Goal: Task Accomplishment & Management: Manage account settings

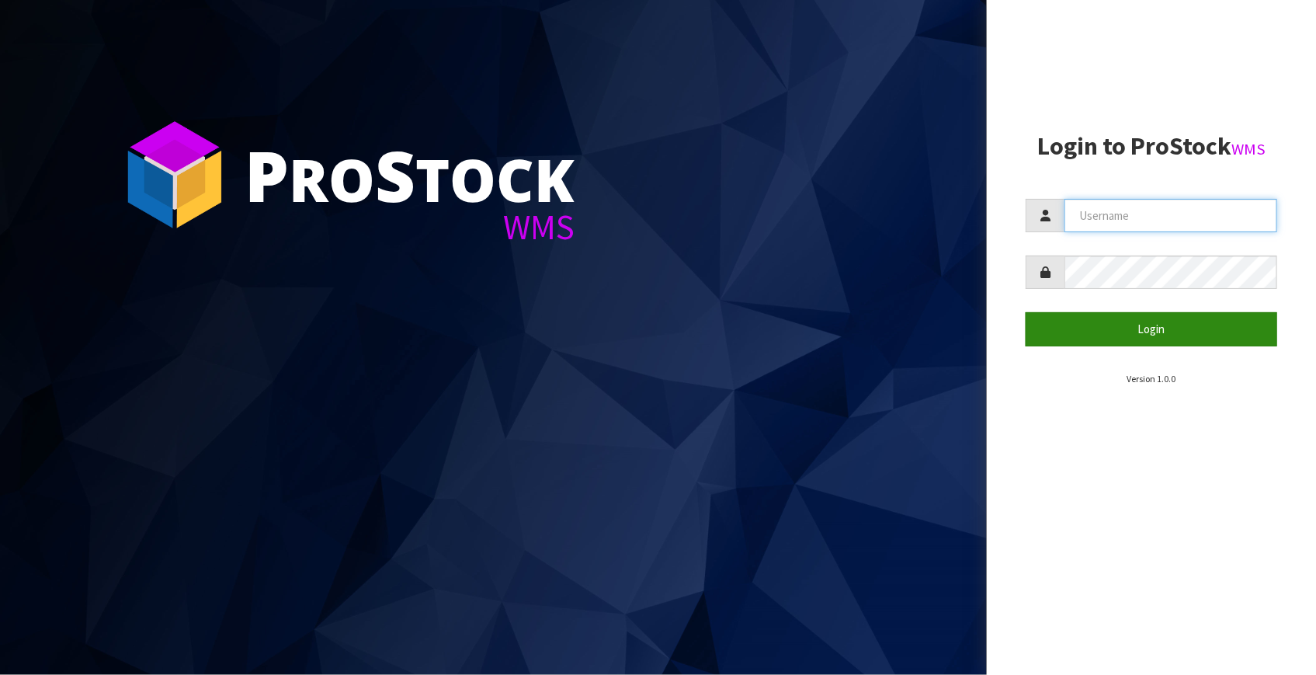
type input "Fetu@cwl.co.nz"
click at [1155, 327] on button "Login" at bounding box center [1152, 328] width 252 height 33
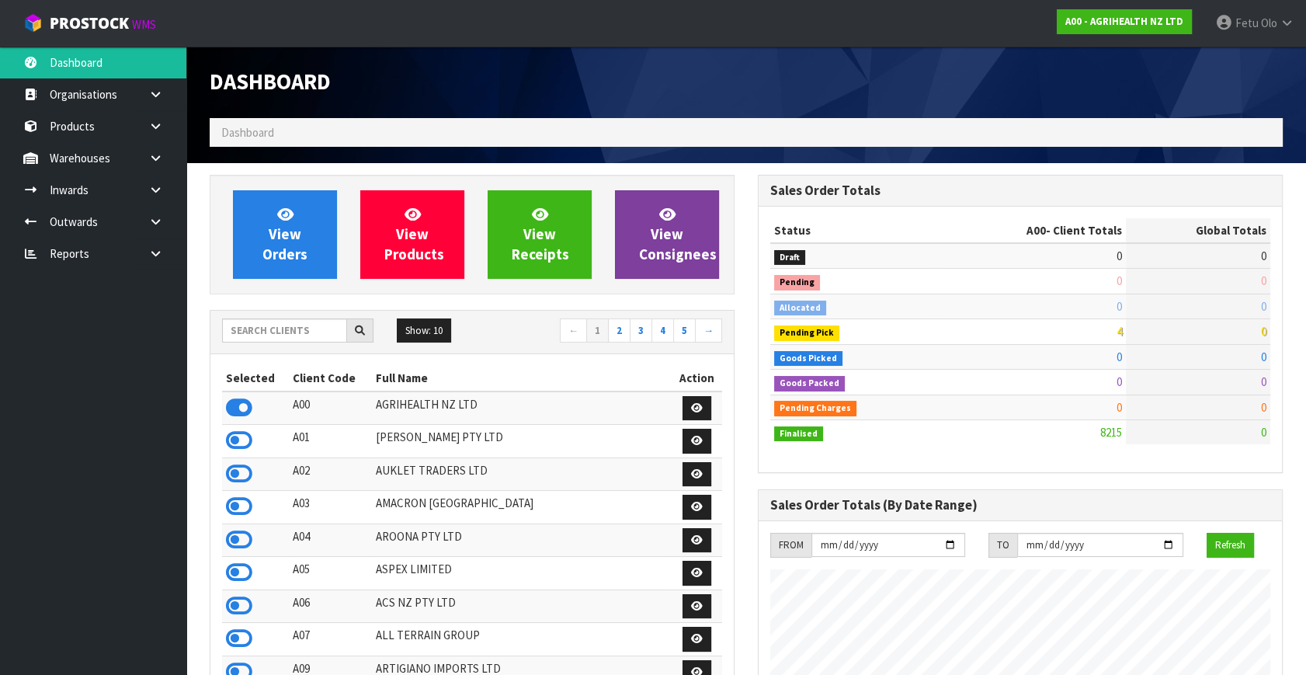
scroll to position [1174, 548]
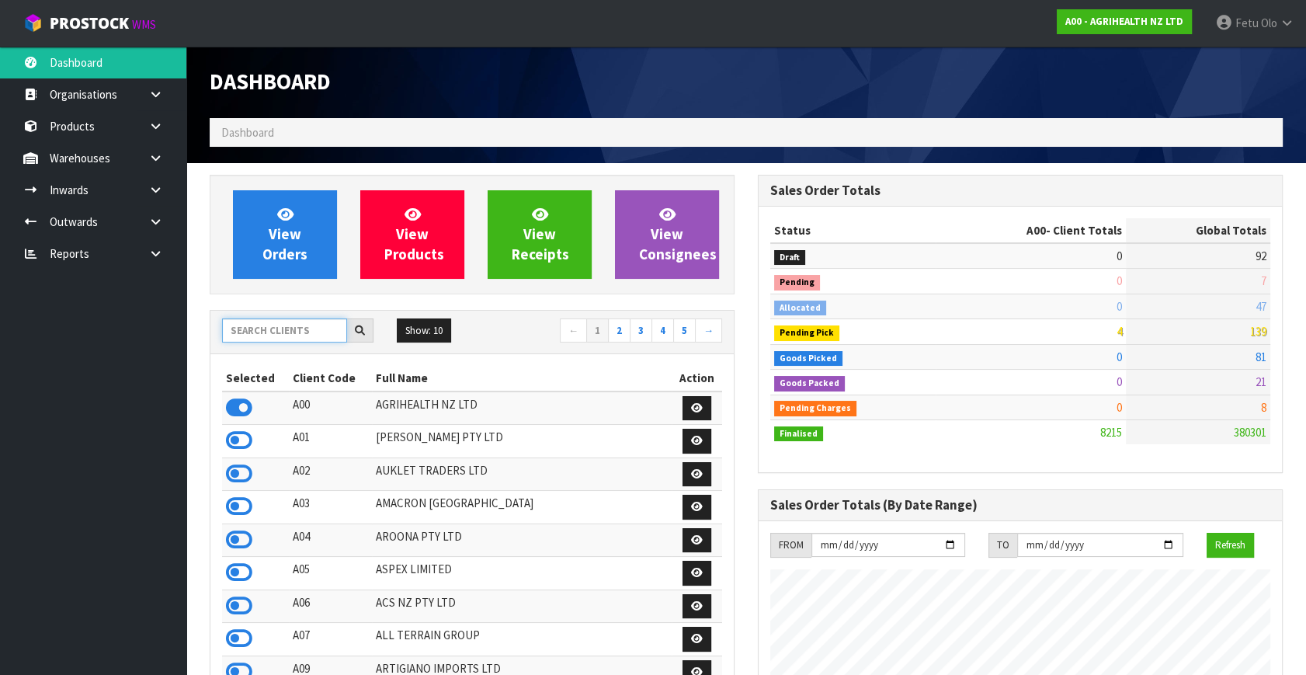
click at [287, 326] on input "text" at bounding box center [284, 330] width 125 height 24
type input "K01"
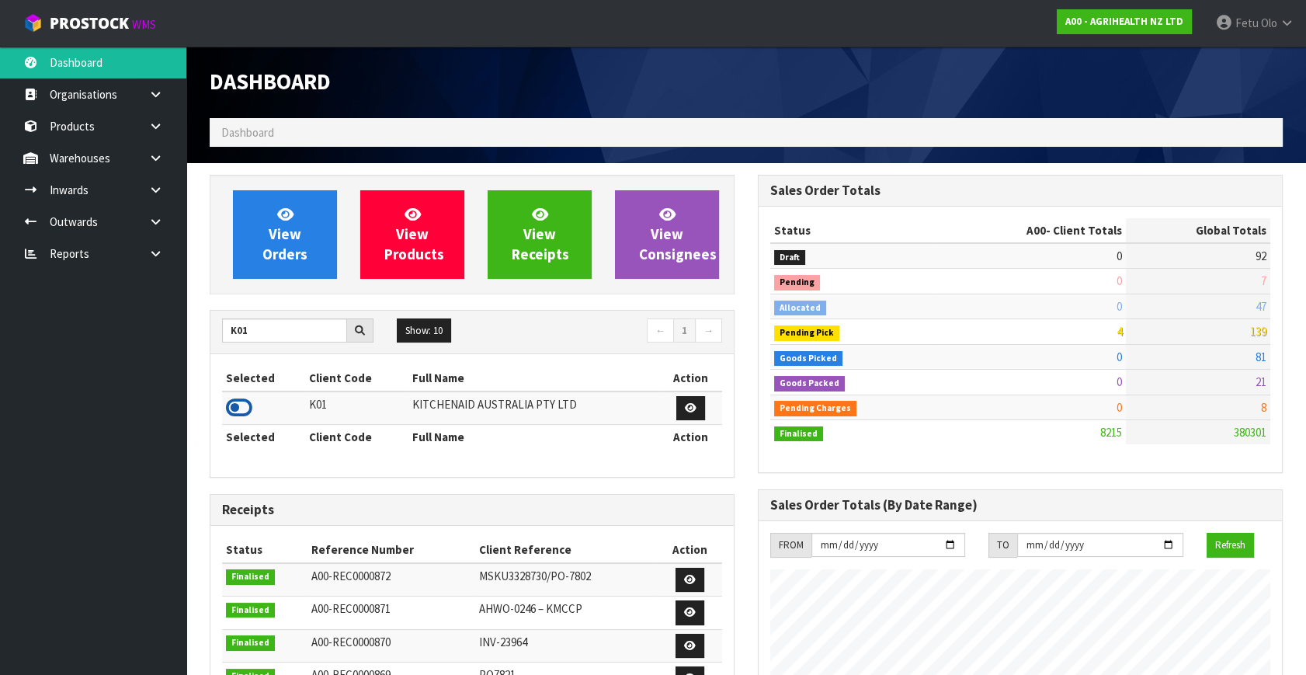
click at [248, 397] on icon at bounding box center [239, 407] width 26 height 23
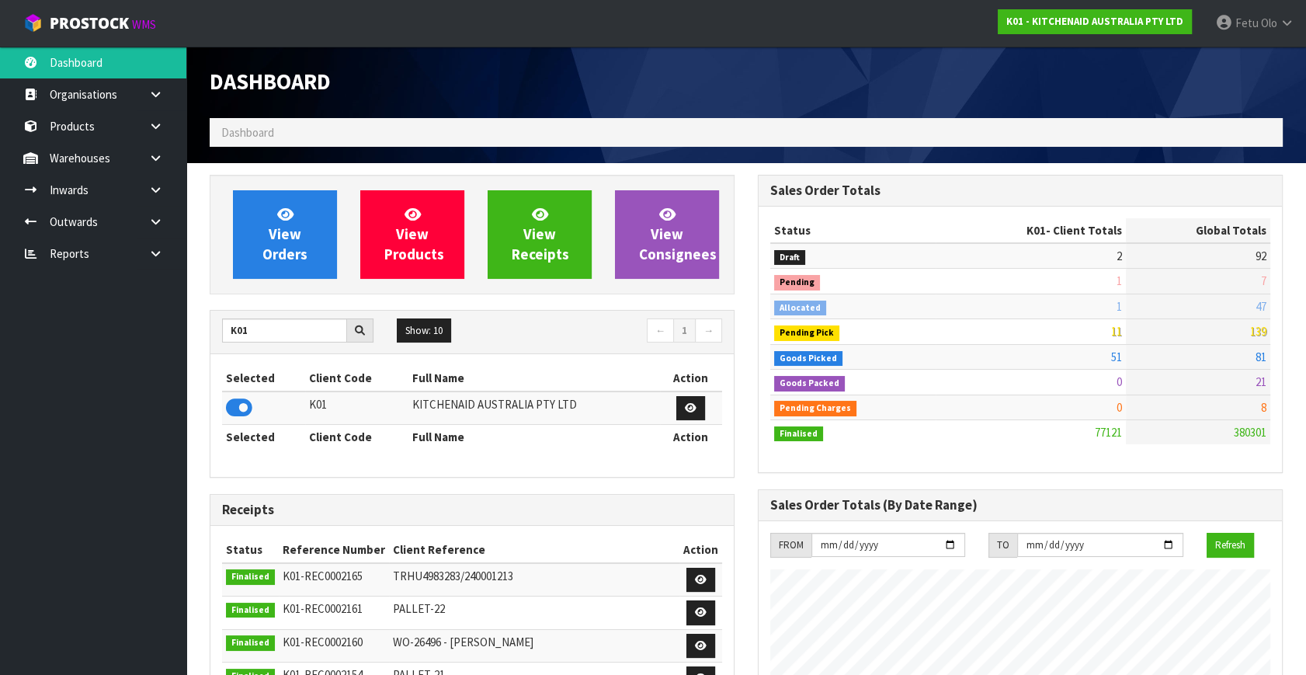
click at [126, 493] on ul "Dashboard Organisations Clients Consignees Carriers Products Categories Serial …" at bounding box center [93, 361] width 186 height 628
click at [155, 210] on link at bounding box center [162, 222] width 50 height 32
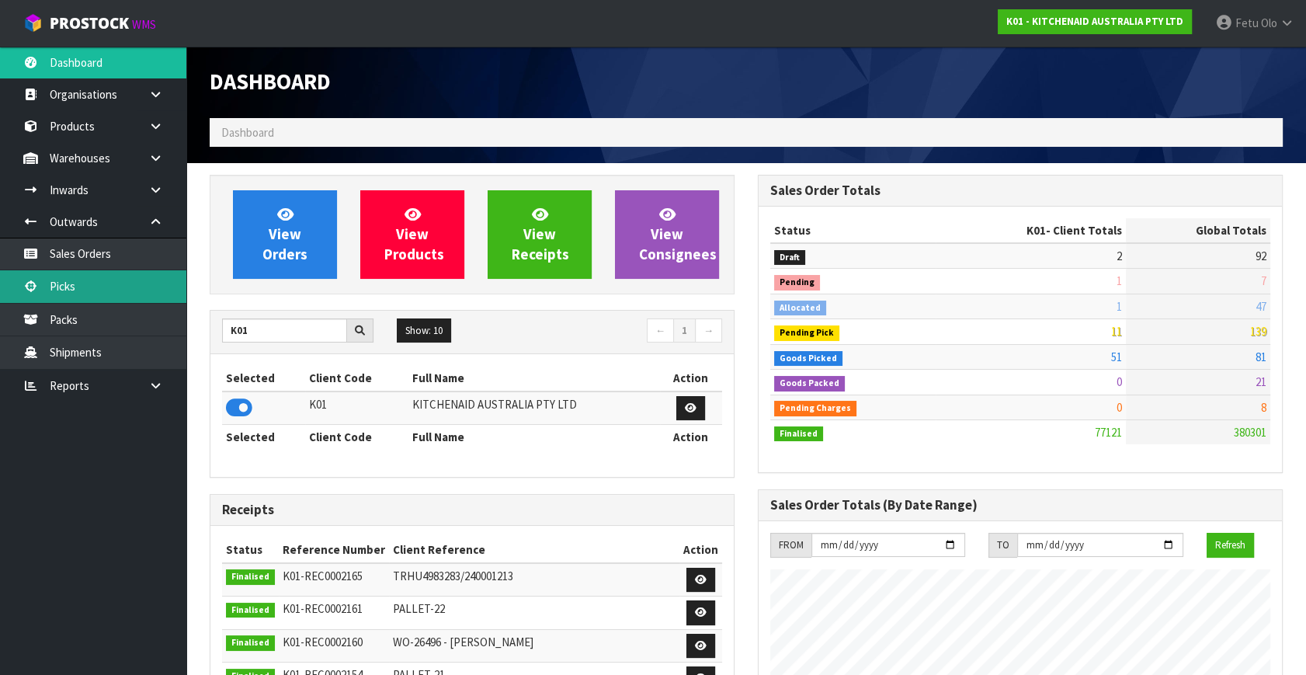
click at [63, 278] on link "Picks" at bounding box center [93, 286] width 186 height 32
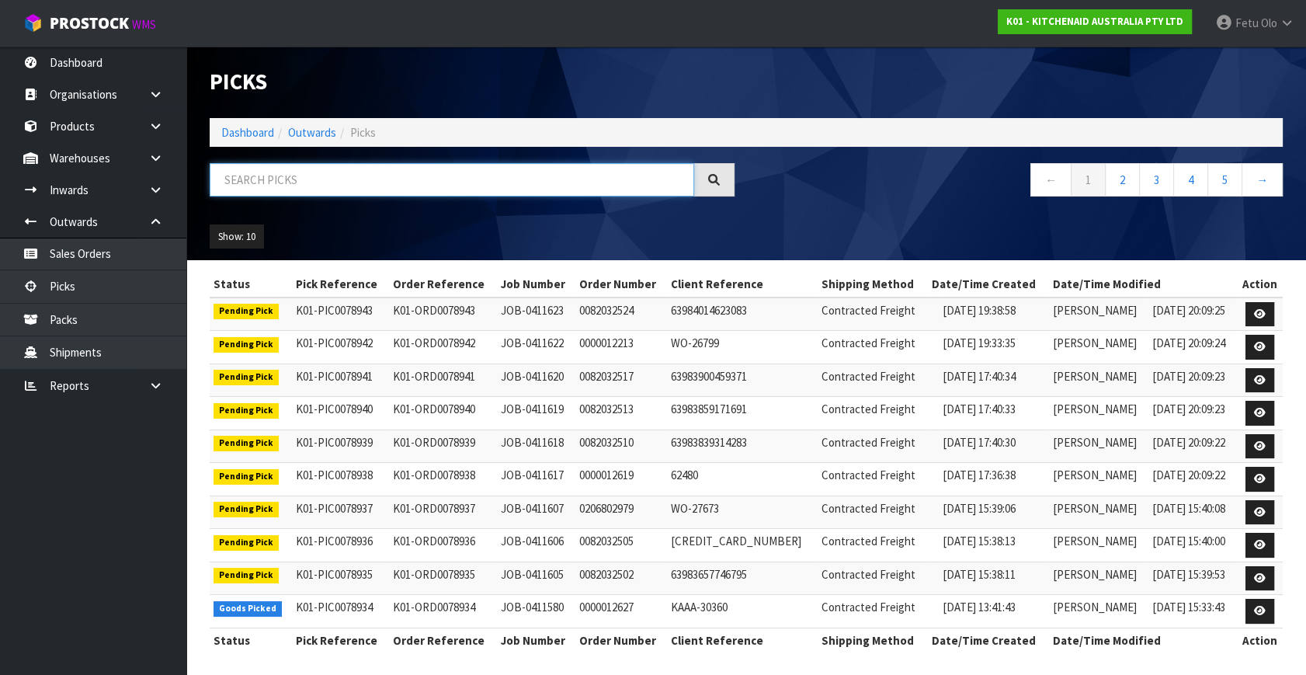
click at [259, 187] on input "text" at bounding box center [452, 179] width 485 height 33
click at [416, 186] on input "text" at bounding box center [452, 179] width 485 height 33
type input "78861"
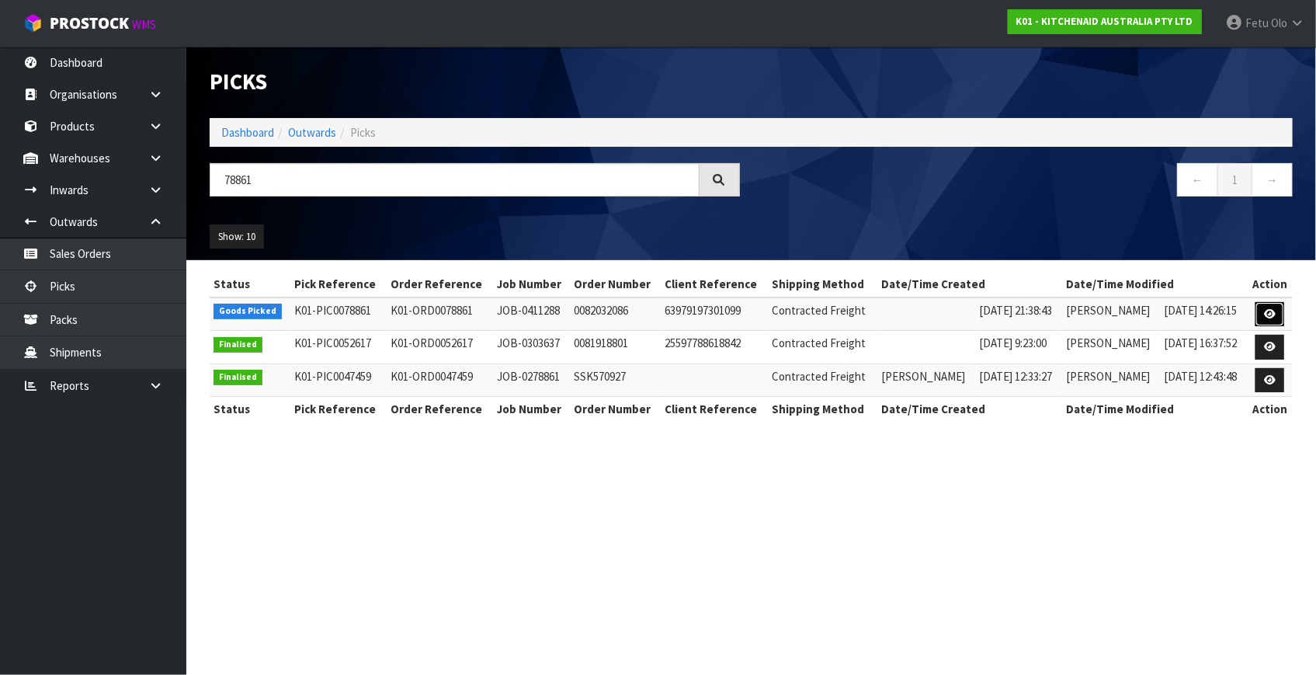
click at [1264, 315] on link at bounding box center [1270, 314] width 29 height 25
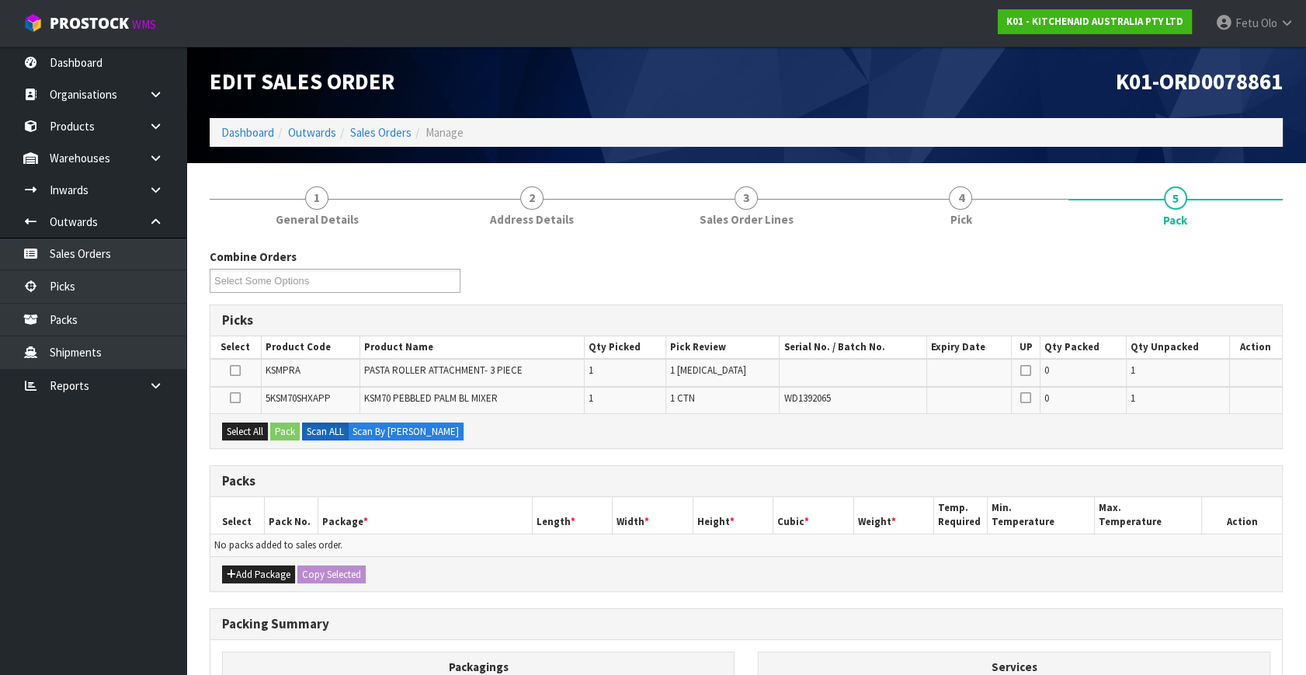
click at [113, 572] on ul "Dashboard Organisations Clients Consignees Carriers Products Categories Serial …" at bounding box center [93, 361] width 186 height 628
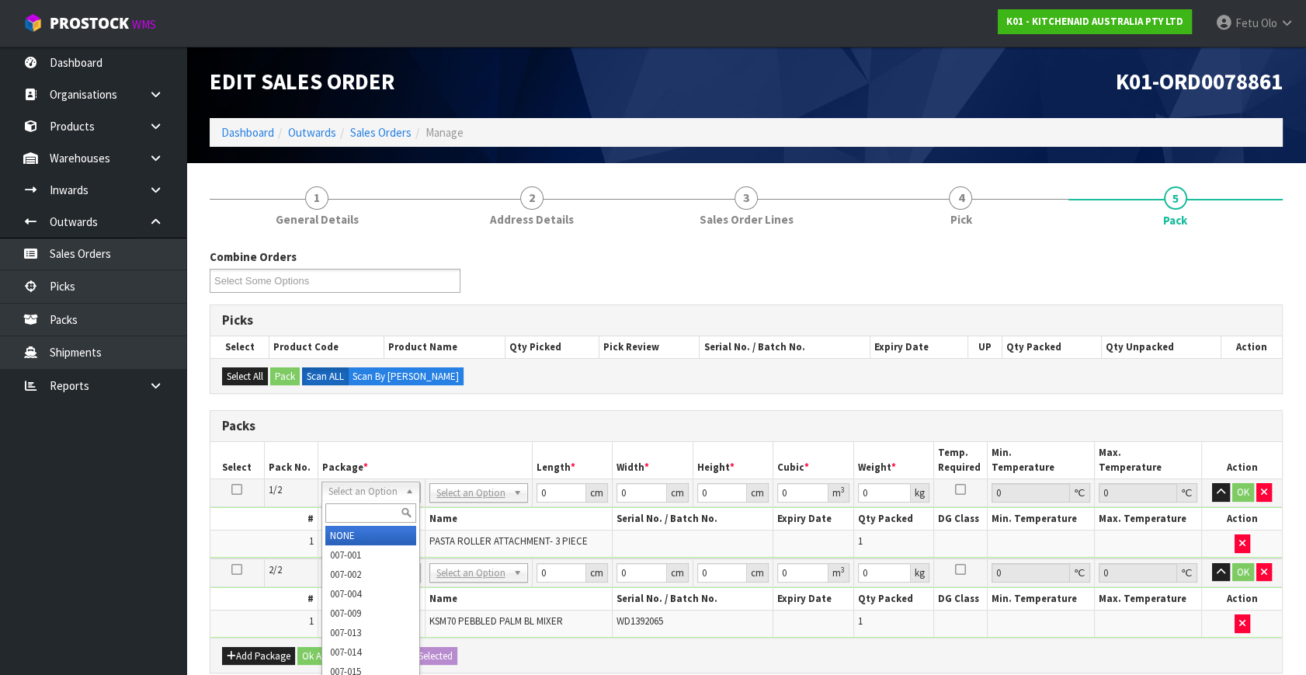
click at [347, 516] on input "text" at bounding box center [370, 512] width 91 height 19
type input "011"
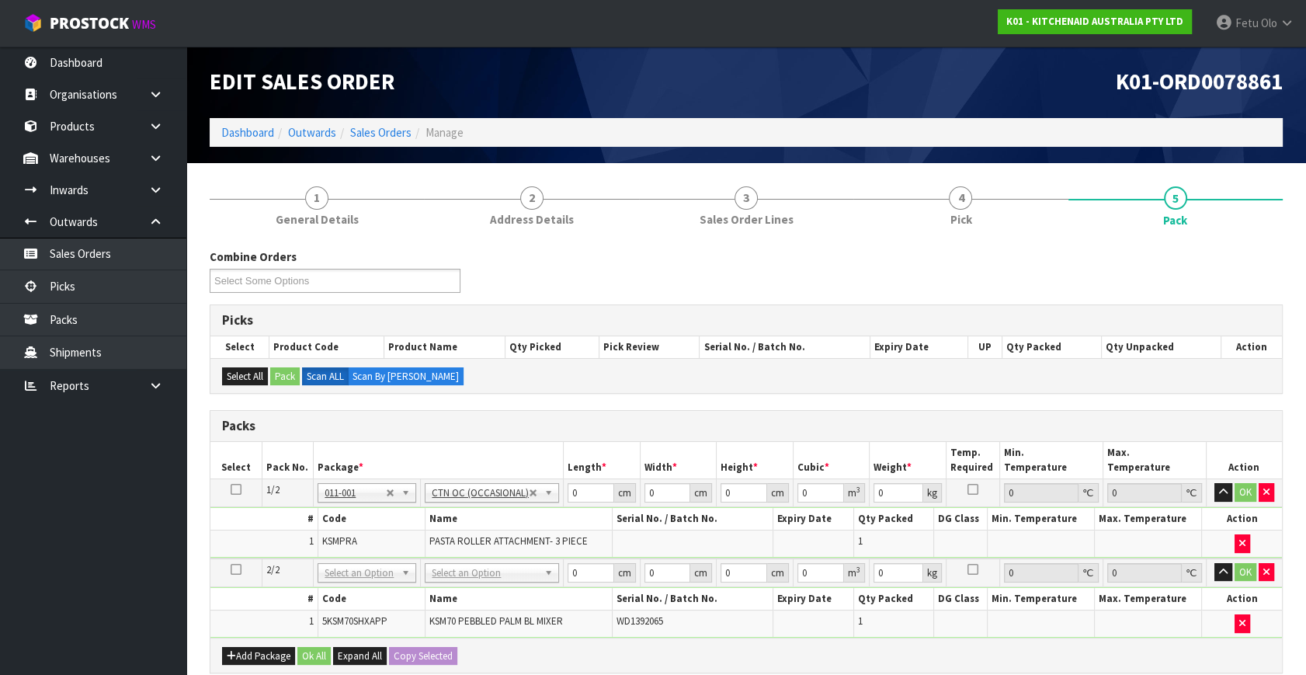
type input "3.5"
drag, startPoint x: 579, startPoint y: 491, endPoint x: 384, endPoint y: 511, distance: 196.8
click at [408, 512] on tbody "1/2 NONE 007-001 007-002 007-004 007-009 007-013 007-014 007-015 007-017 007-01…" at bounding box center [746, 518] width 1072 height 79
type input "32"
type input "21"
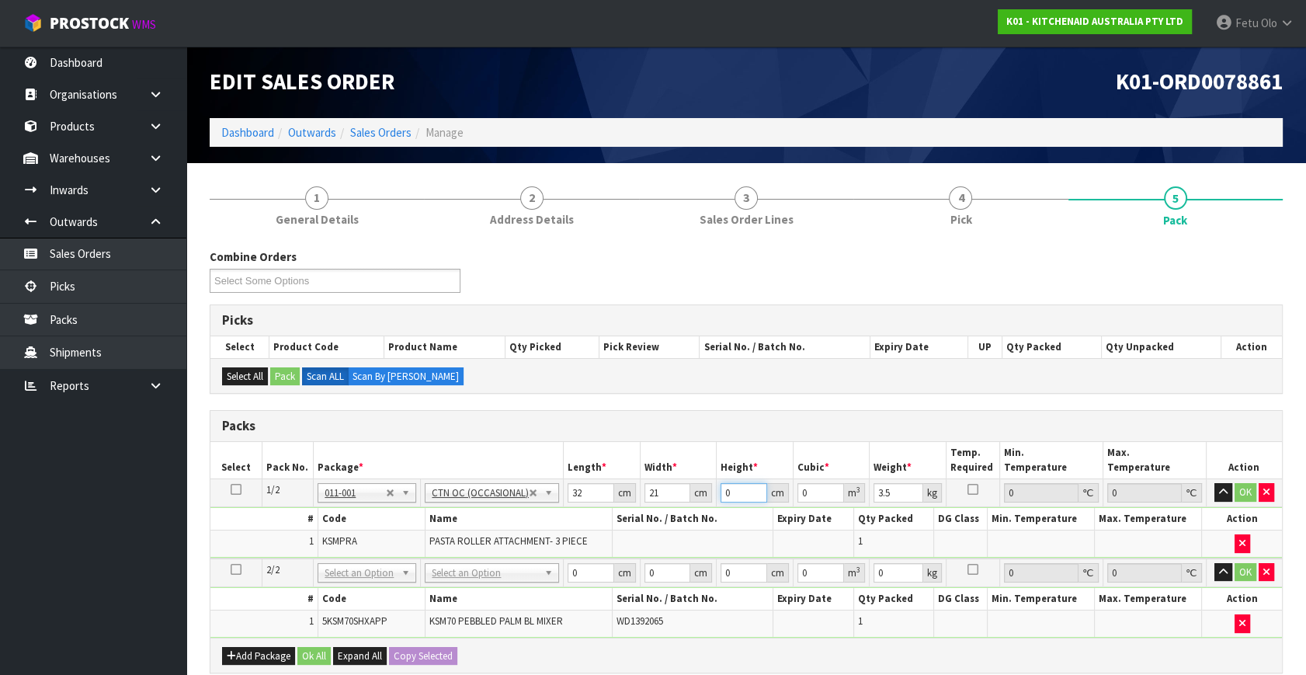
type input "1"
type input "0.000672"
type input "14"
type input "0.009408"
type input "14"
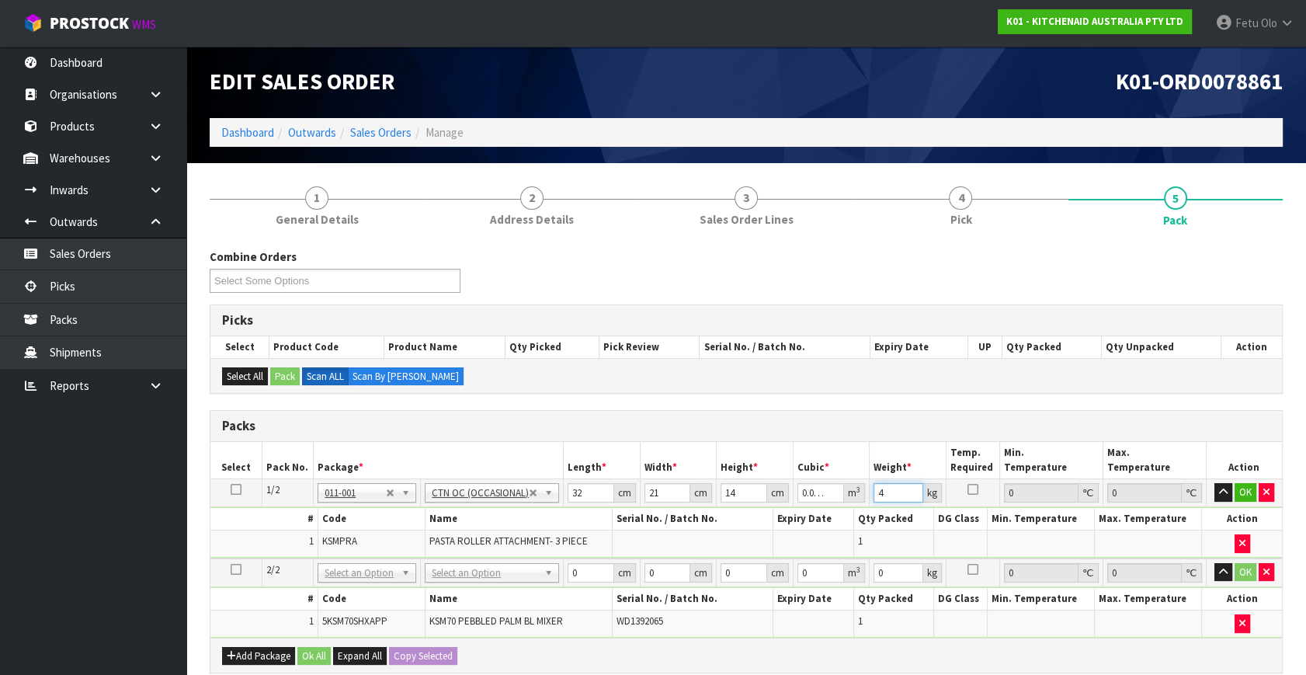
type input "4"
click button "OK" at bounding box center [1246, 492] width 22 height 19
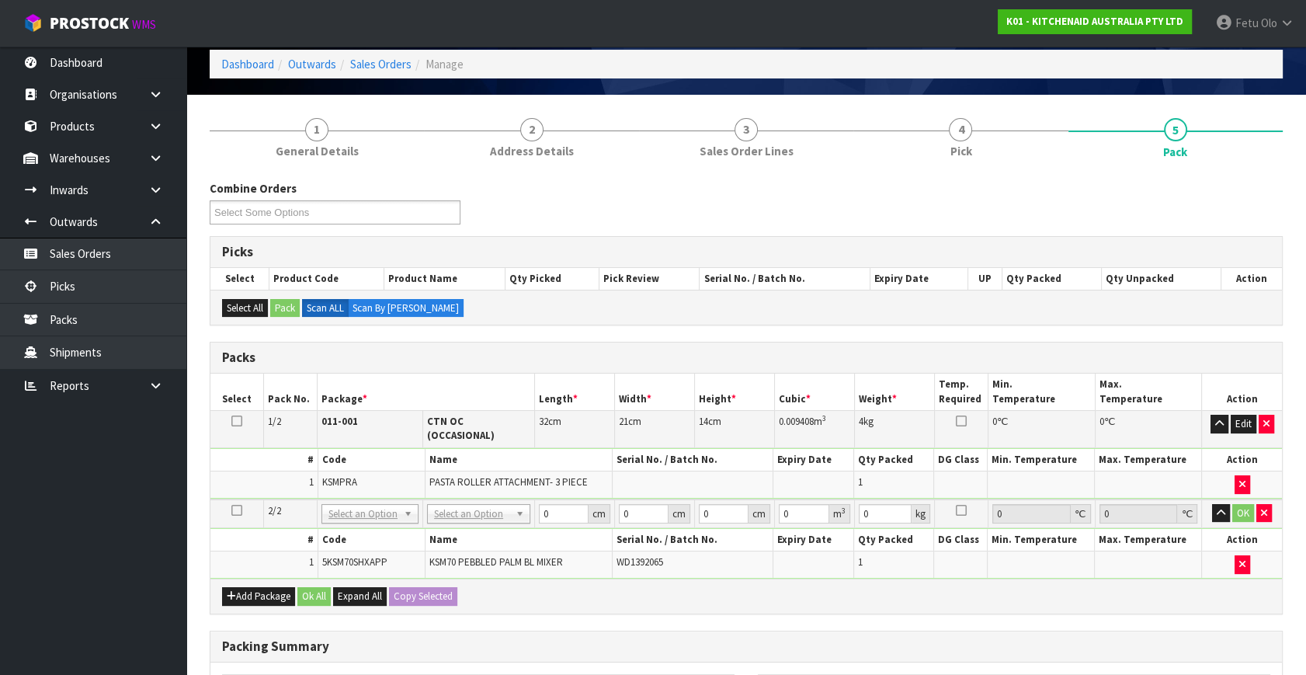
scroll to position [70, 0]
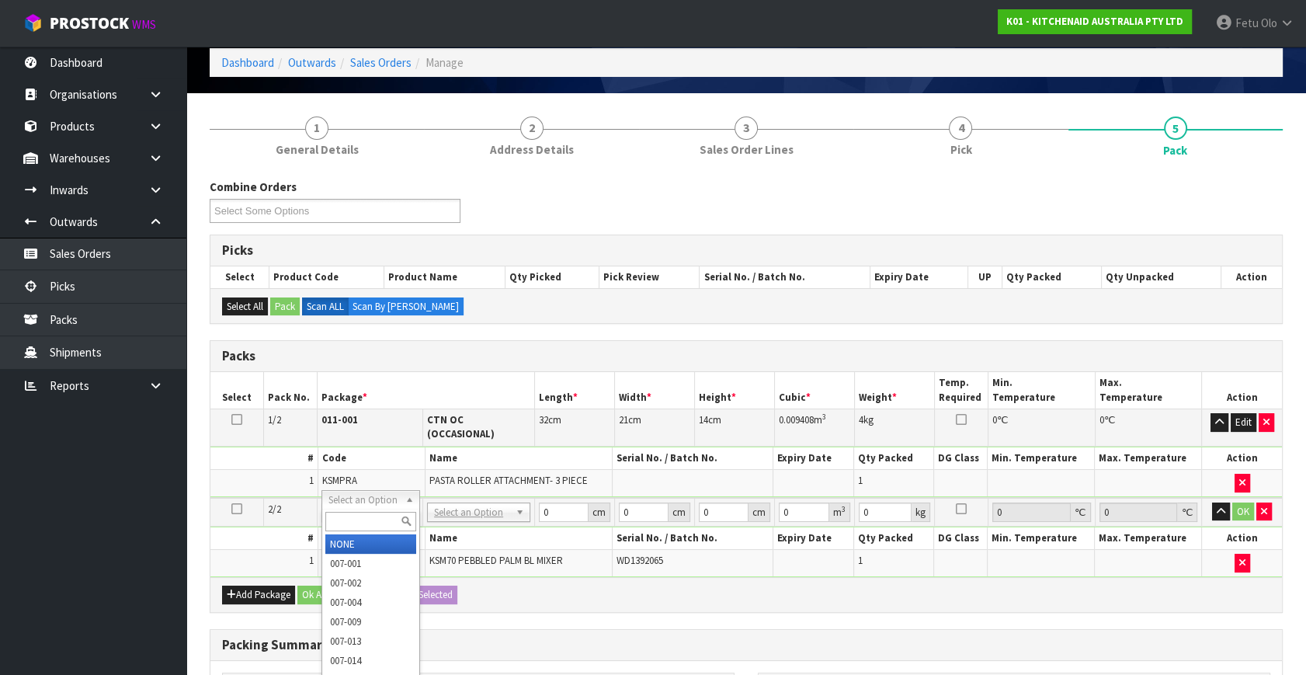
drag, startPoint x: 400, startPoint y: 498, endPoint x: 384, endPoint y: 534, distance: 39.7
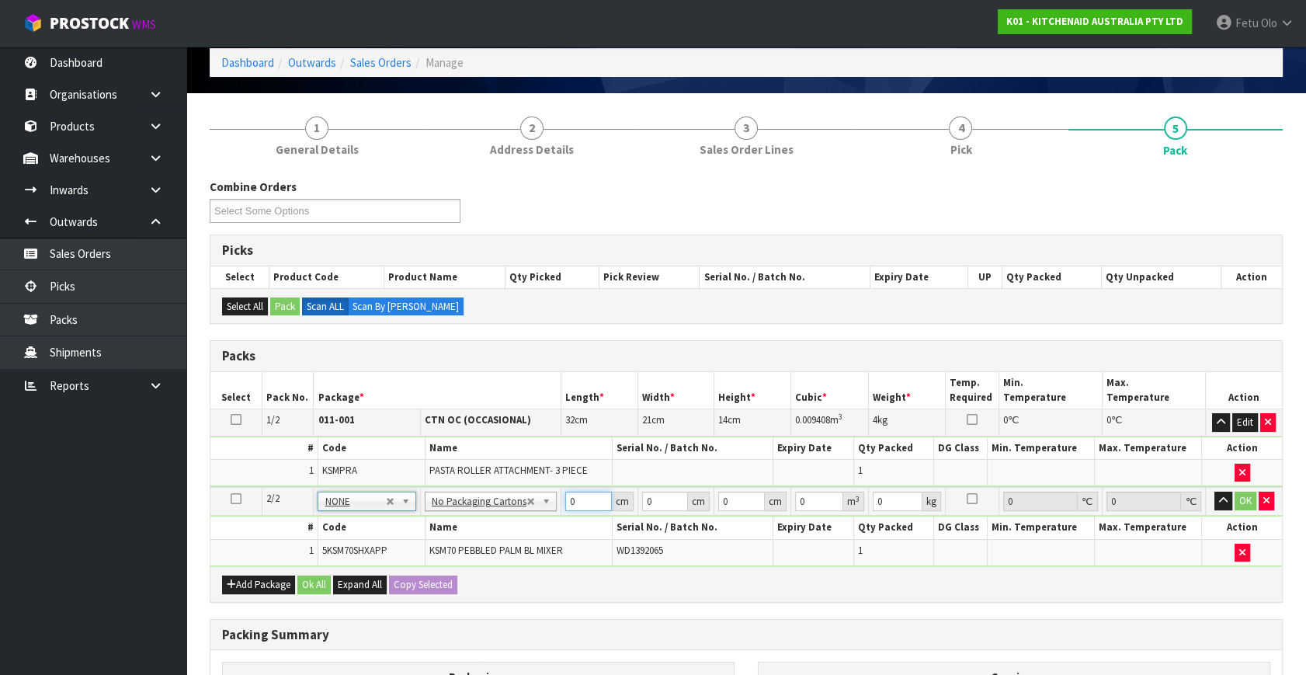
drag, startPoint x: 535, startPoint y: 513, endPoint x: 513, endPoint y: 516, distance: 22.9
click at [513, 516] on tbody "2/2 NONE 007-001 007-002 007-004 007-009 007-013 007-014 007-015 007-017 007-01…" at bounding box center [746, 526] width 1072 height 79
type input "45"
type input "35"
type input "5"
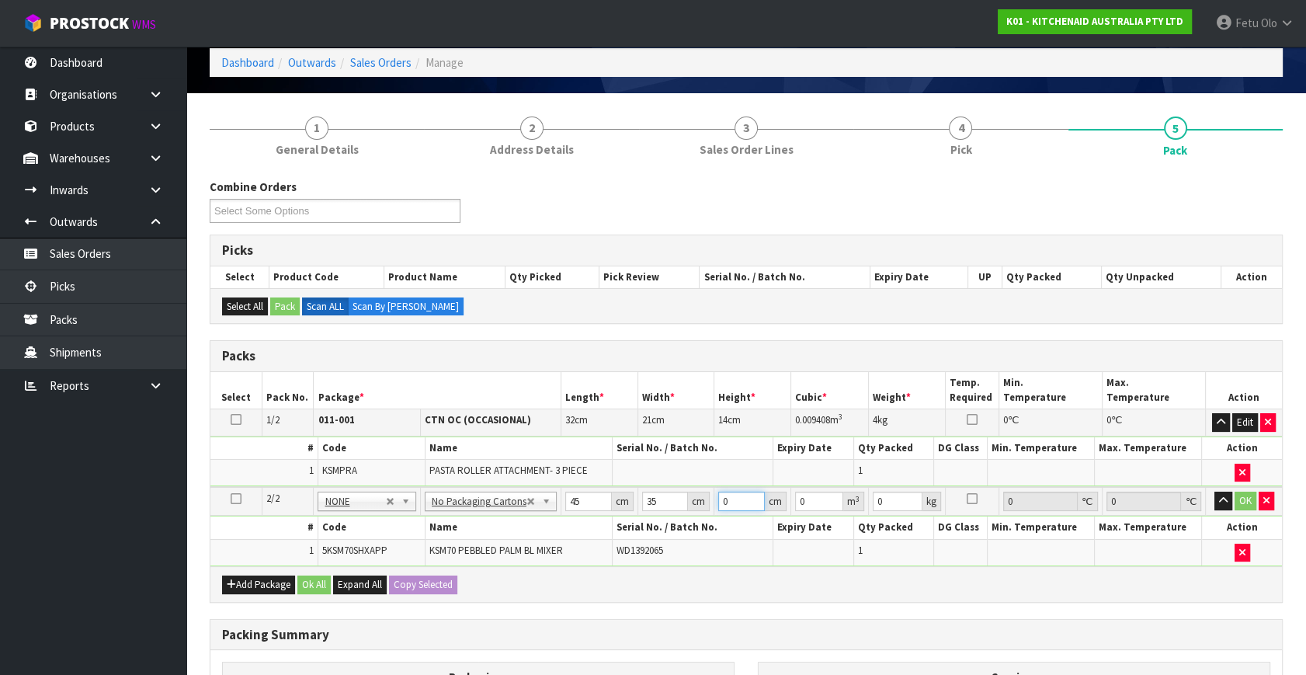
type input "0.007875"
type input "51"
type input "0.080325"
type input "51"
type input "16"
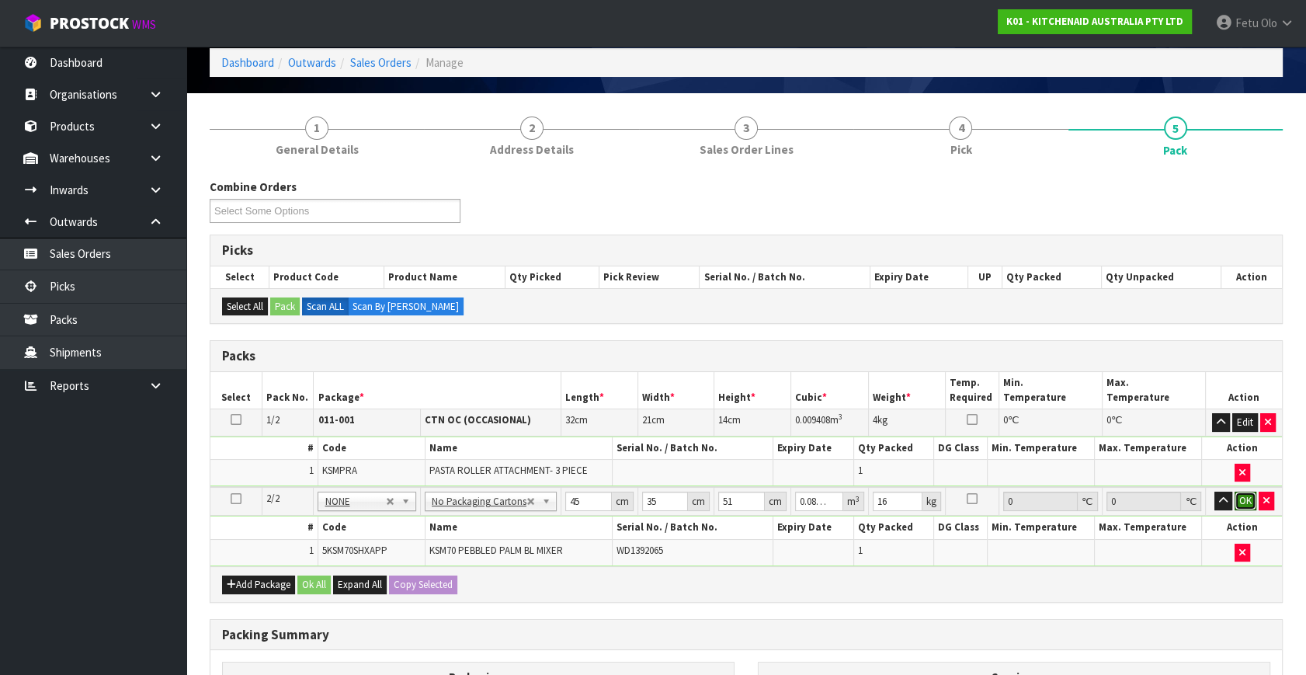
click button "OK" at bounding box center [1246, 501] width 22 height 19
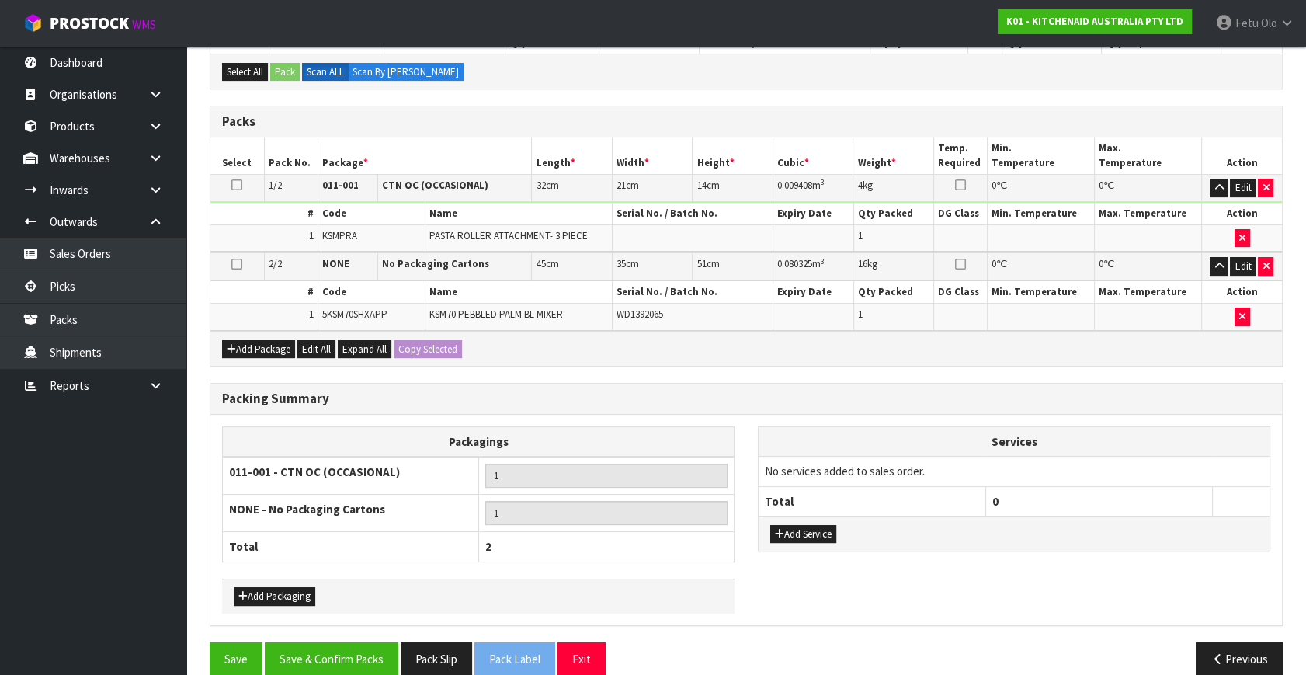
scroll to position [324, 0]
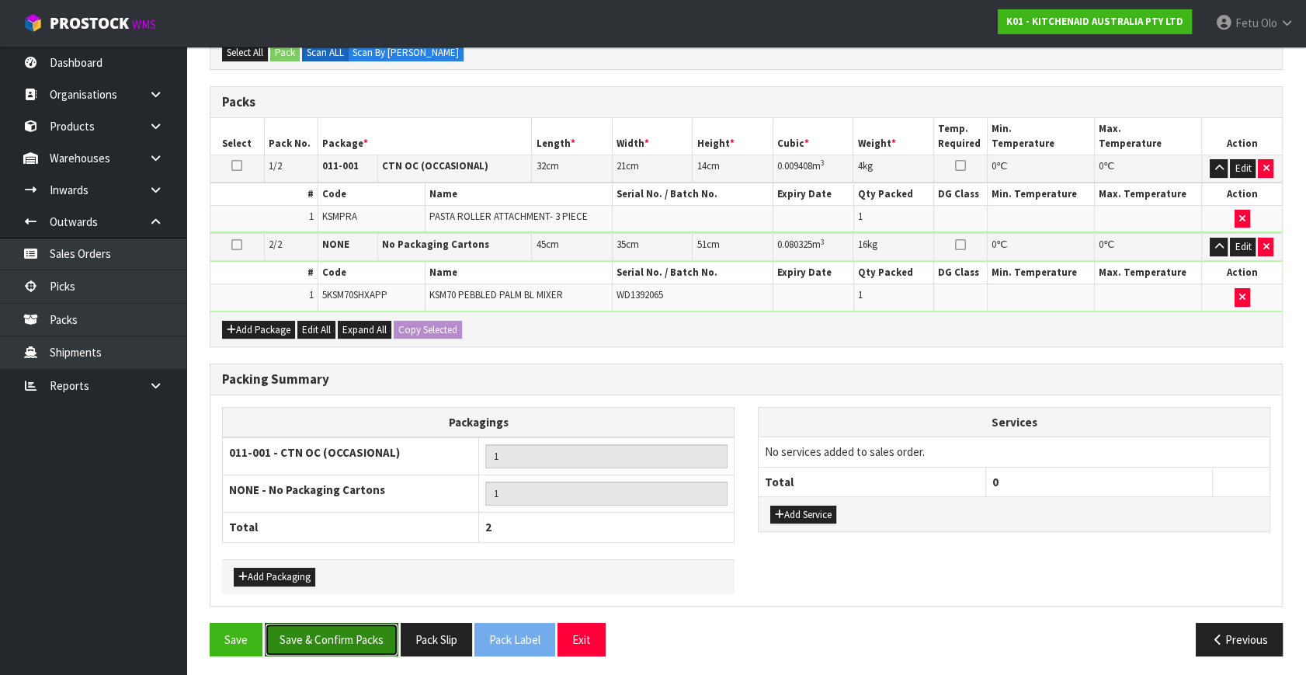
drag, startPoint x: 350, startPoint y: 628, endPoint x: 512, endPoint y: 667, distance: 166.3
click at [351, 627] on button "Save & Confirm Packs" at bounding box center [332, 639] width 134 height 33
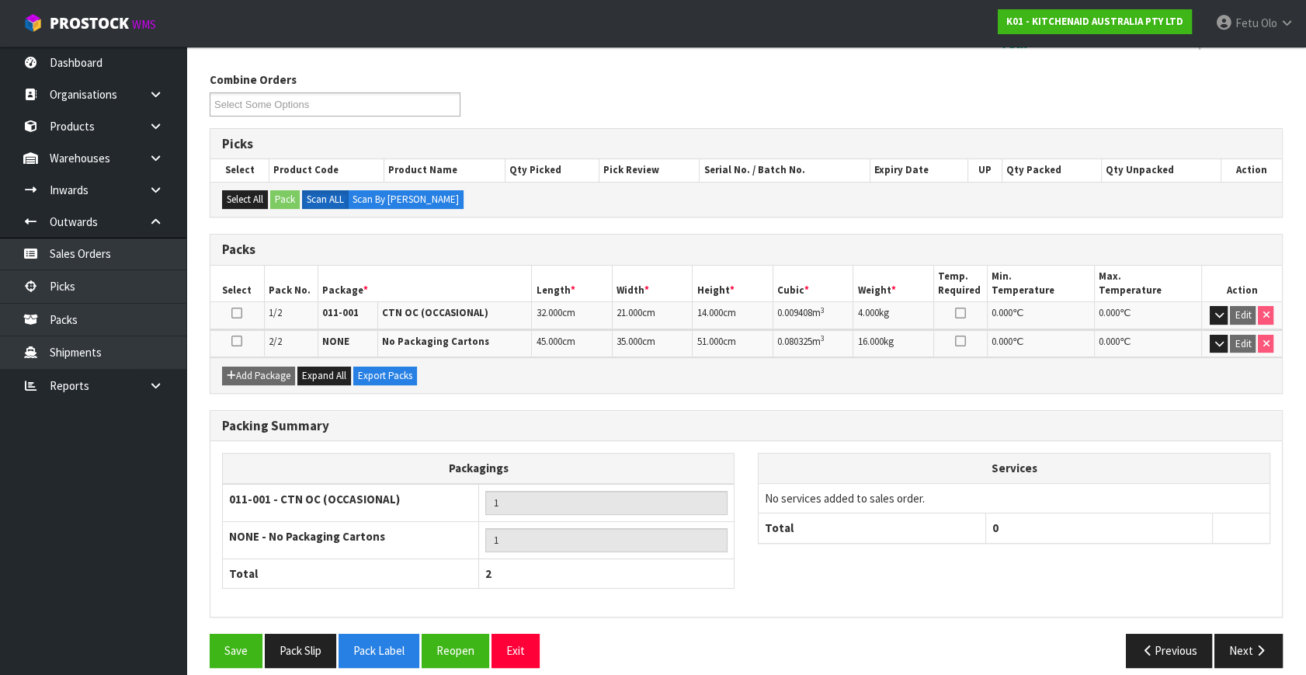
scroll to position [245, 0]
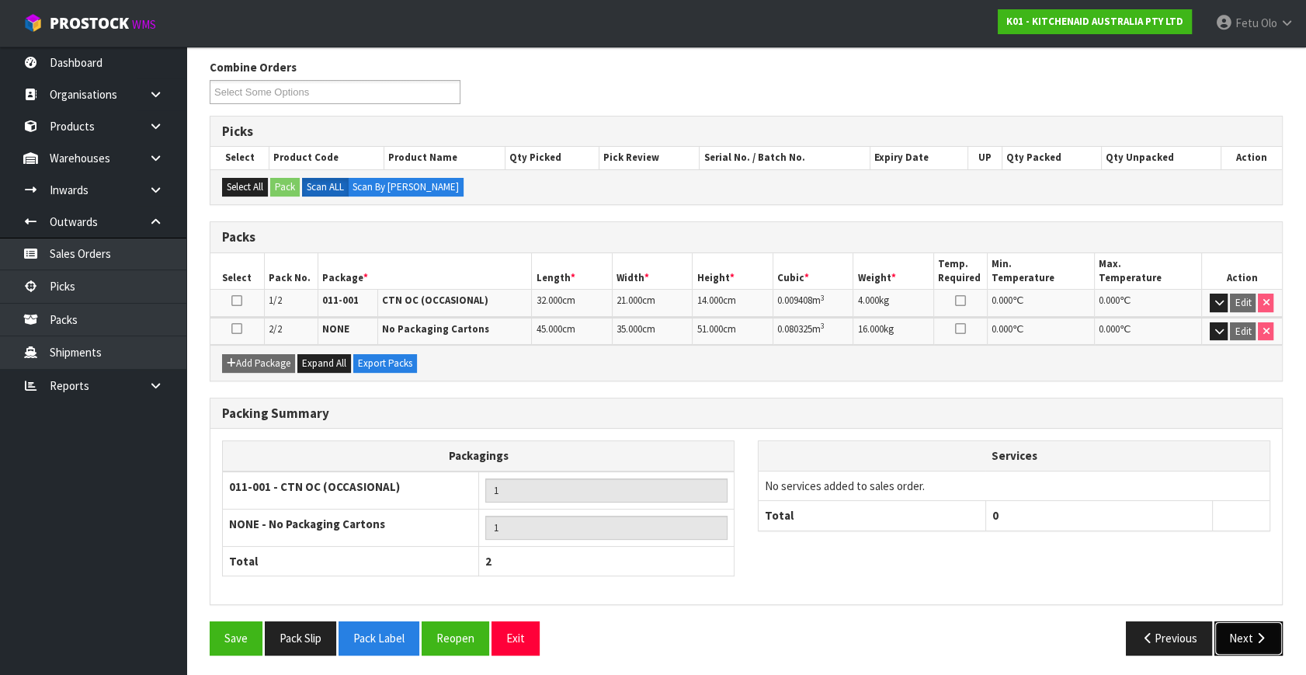
drag, startPoint x: 1250, startPoint y: 634, endPoint x: 1026, endPoint y: 589, distance: 228.9
click at [1250, 634] on button "Next" at bounding box center [1249, 637] width 68 height 33
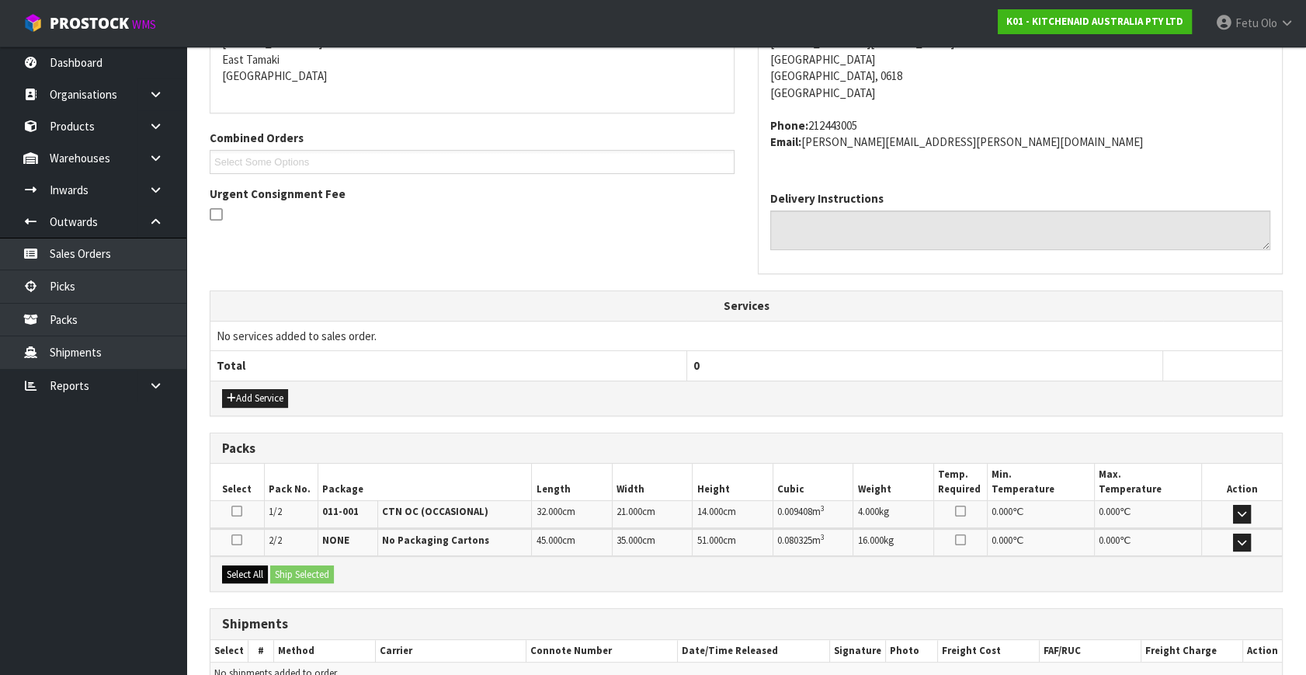
scroll to position [353, 0]
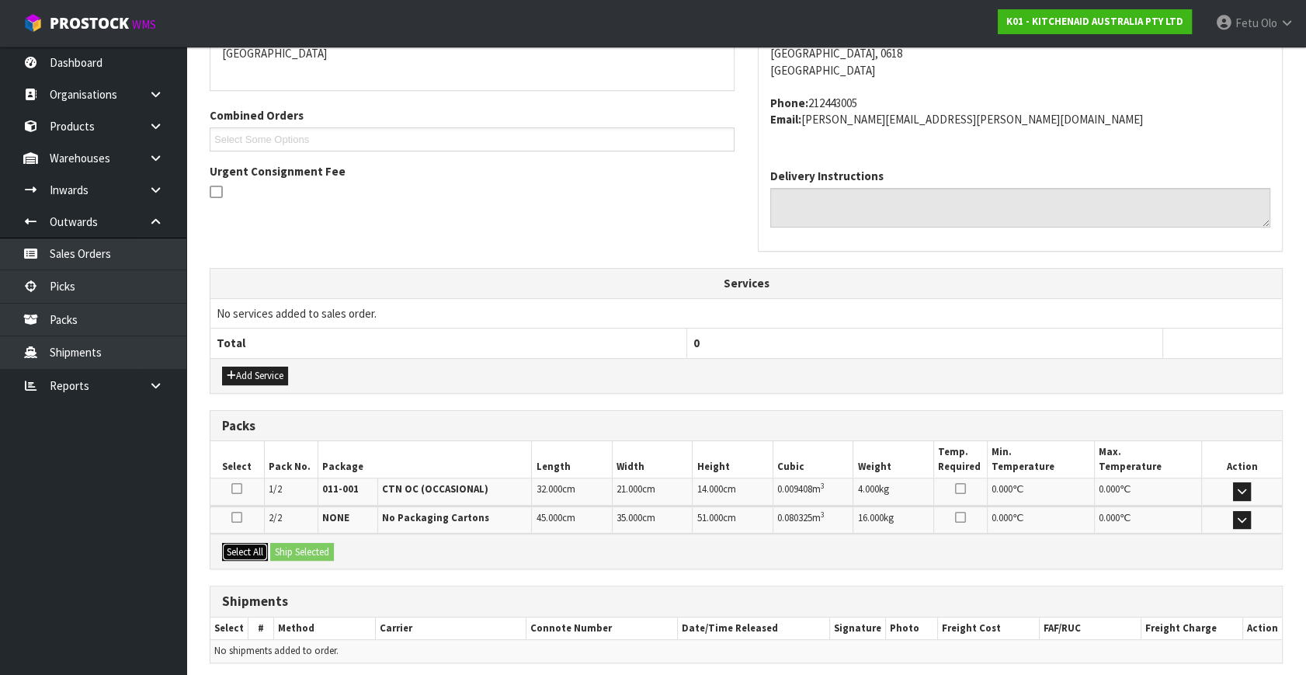
click at [237, 546] on button "Select All" at bounding box center [245, 552] width 46 height 19
click at [290, 546] on button "Ship Selected" at bounding box center [302, 552] width 64 height 19
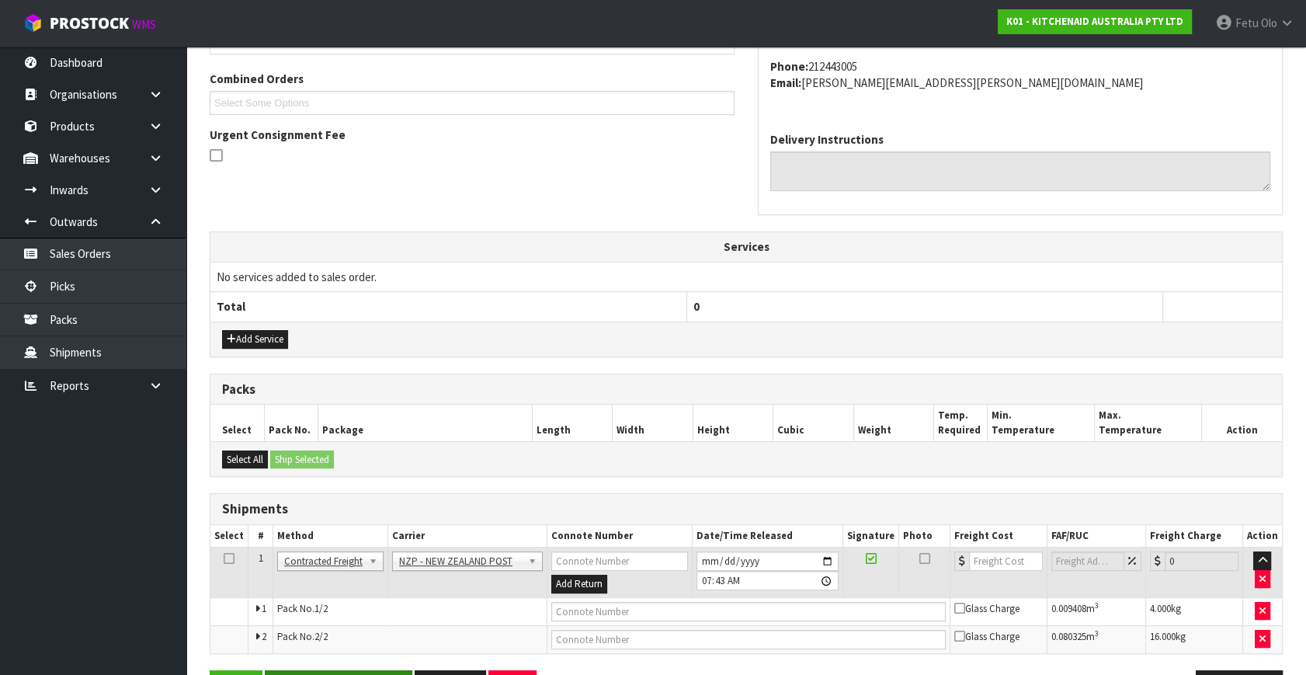
scroll to position [438, 0]
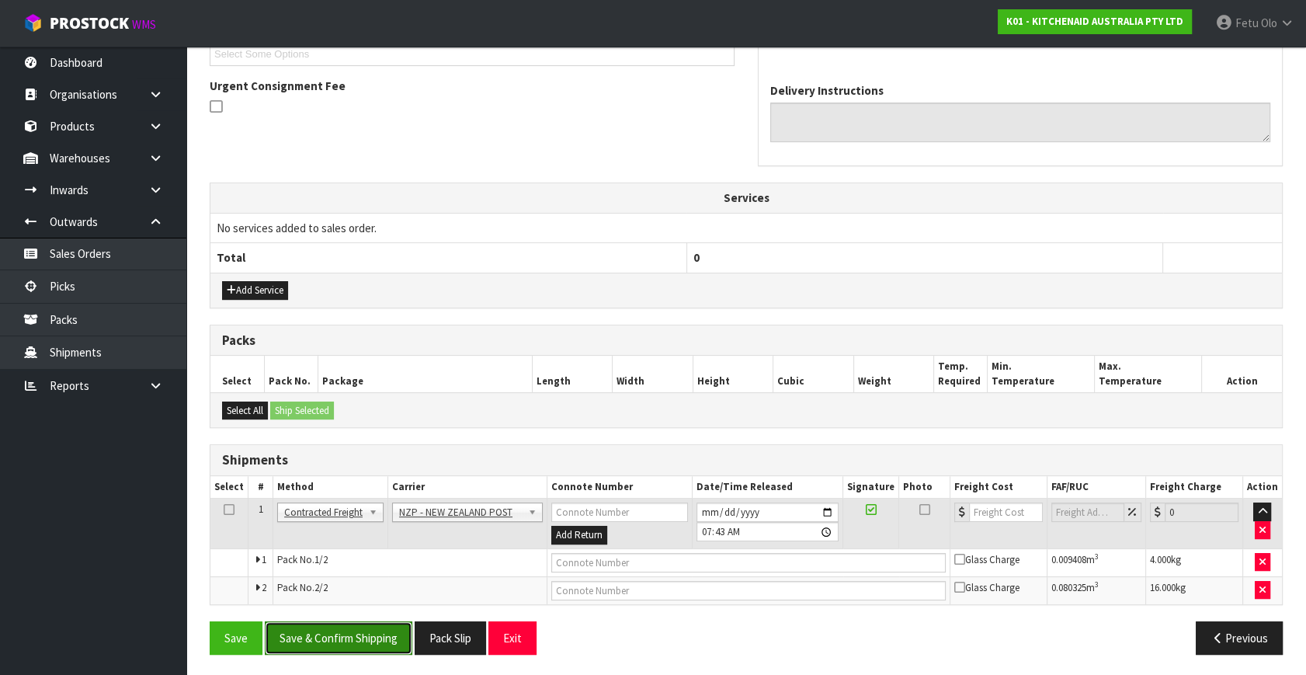
click at [341, 639] on button "Save & Confirm Shipping" at bounding box center [339, 637] width 148 height 33
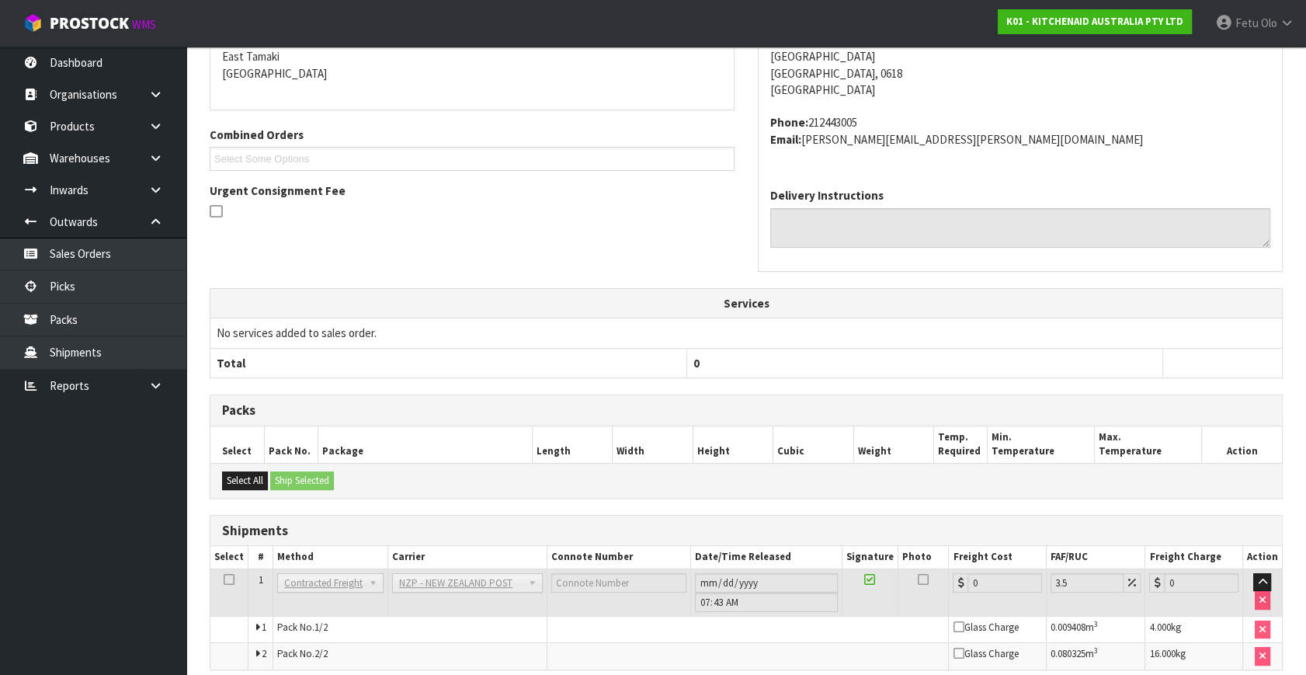
scroll to position [415, 0]
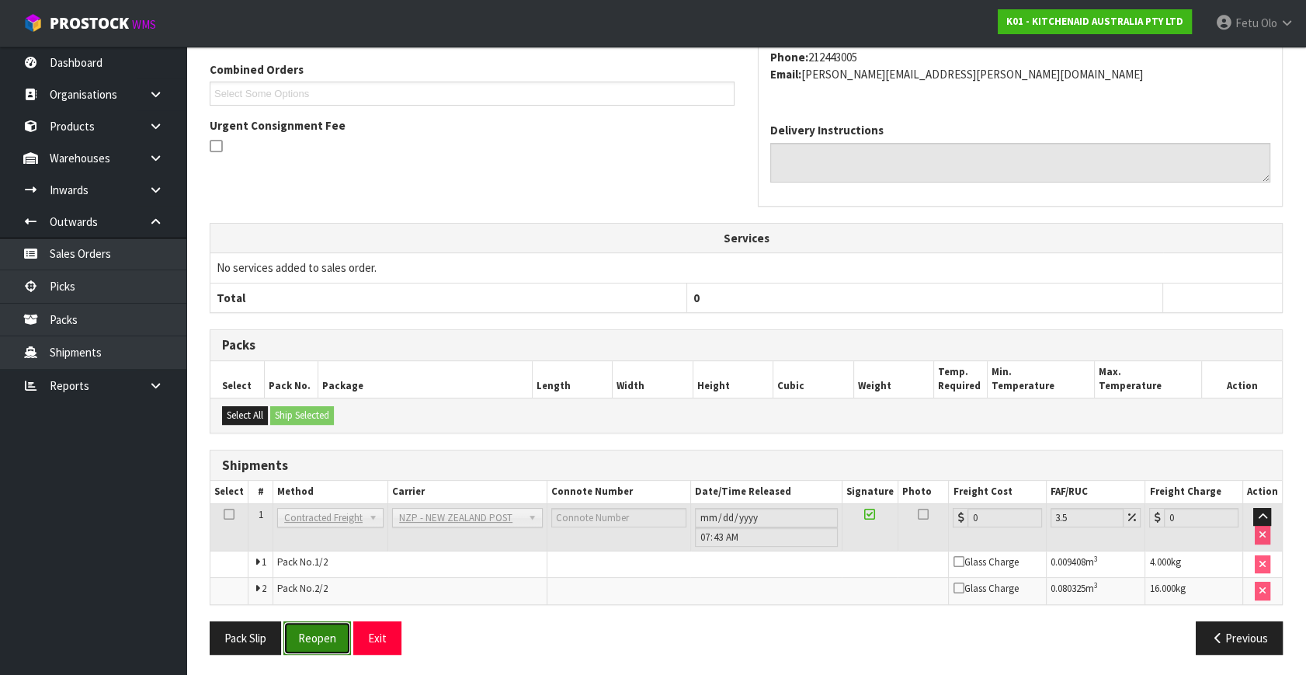
click at [322, 627] on button "Reopen" at bounding box center [317, 637] width 68 height 33
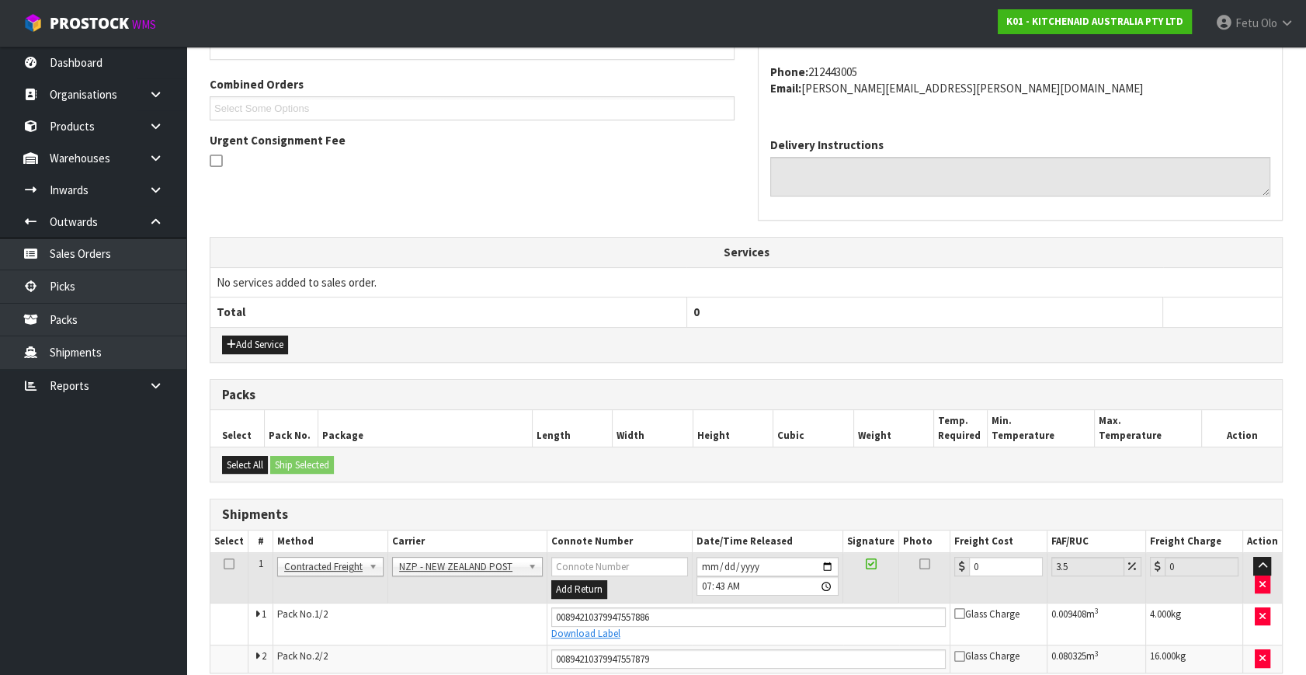
scroll to position [452, 0]
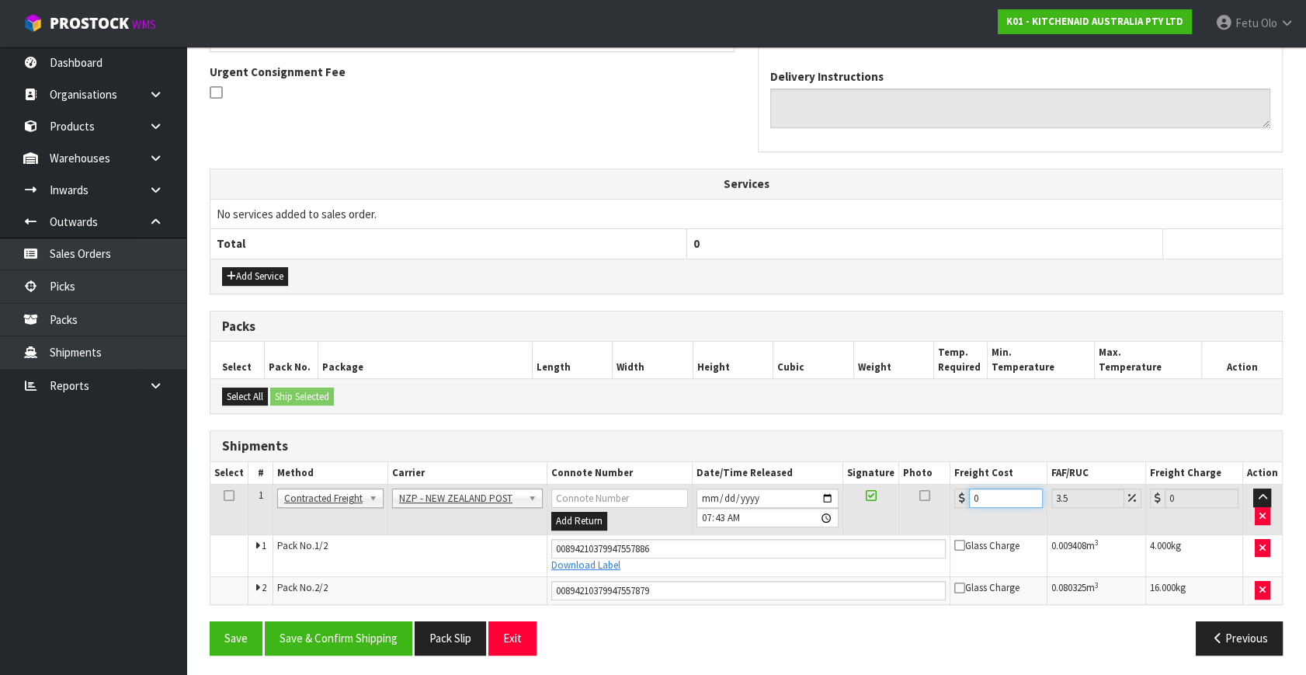
drag, startPoint x: 1003, startPoint y: 492, endPoint x: 683, endPoint y: 518, distance: 321.9
click at [683, 518] on tr "1 Client Local Pickup Customer Local Pickup Company Freight Contracted Freight …" at bounding box center [746, 510] width 1072 height 50
type input "8"
type input "8.28"
type input "8.6"
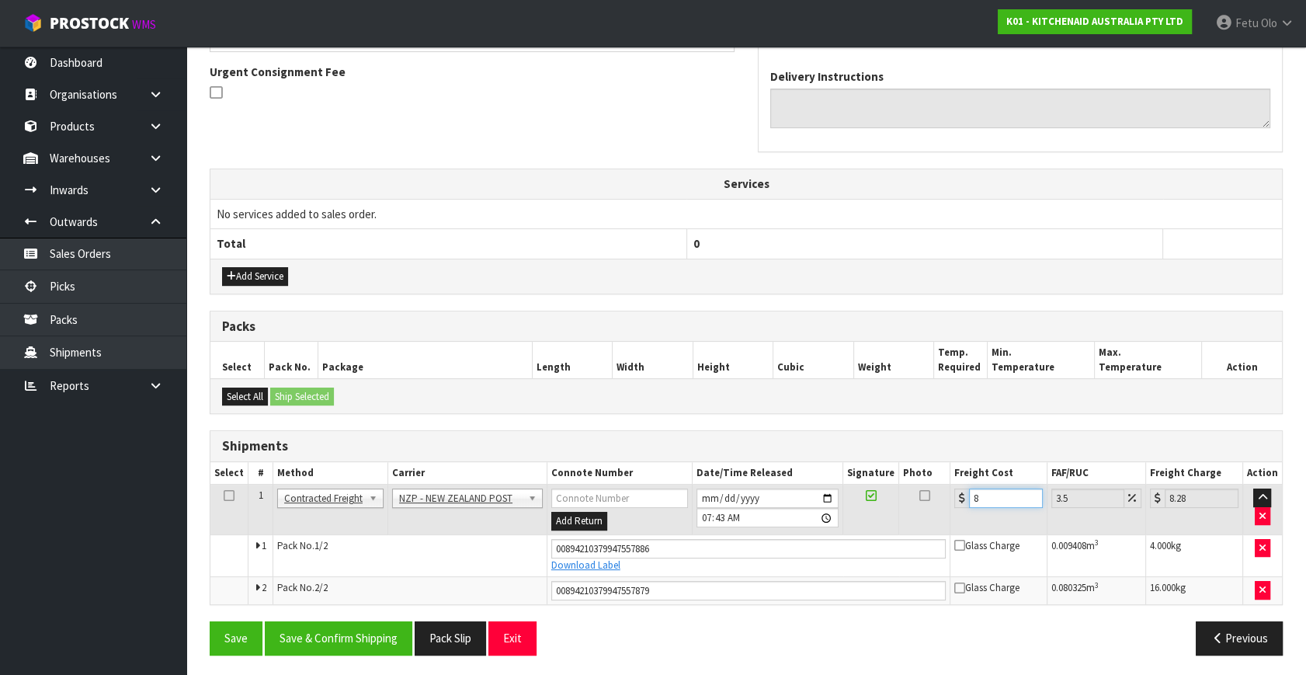
type input "8.9"
type input "8.66"
type input "8.96"
type input "8.66"
click at [343, 637] on button "Save & Confirm Shipping" at bounding box center [339, 637] width 148 height 33
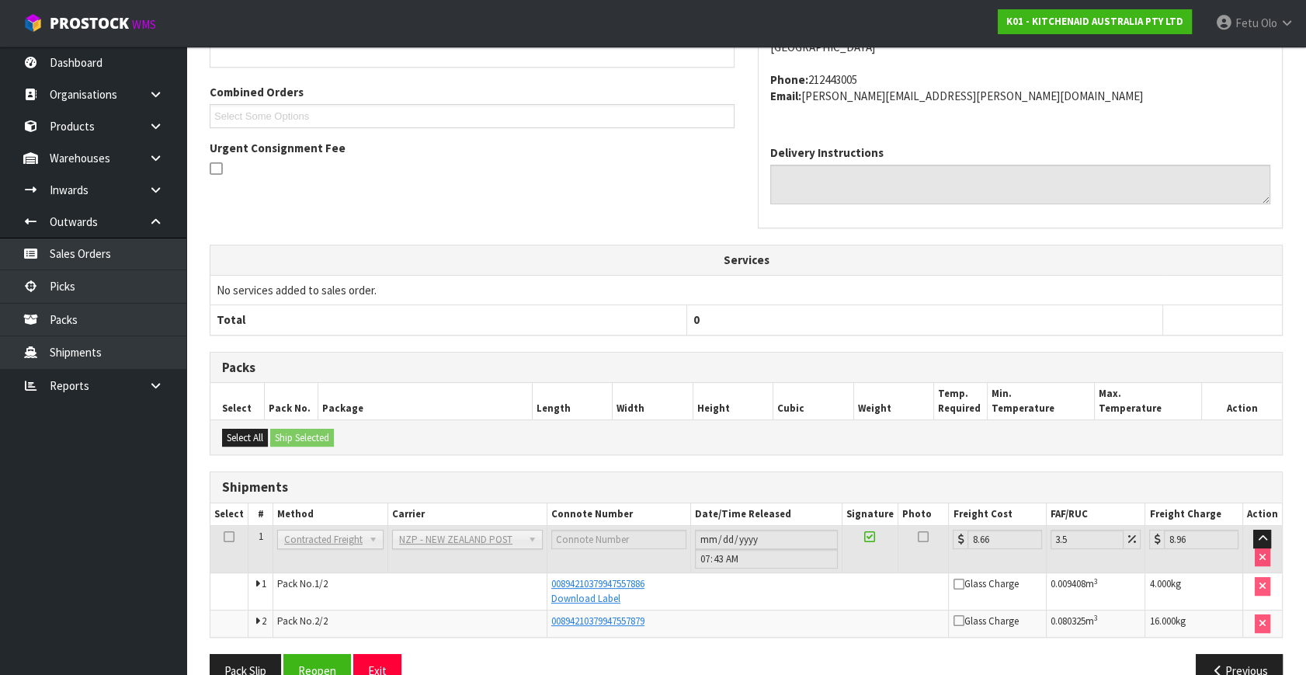
scroll to position [409, 0]
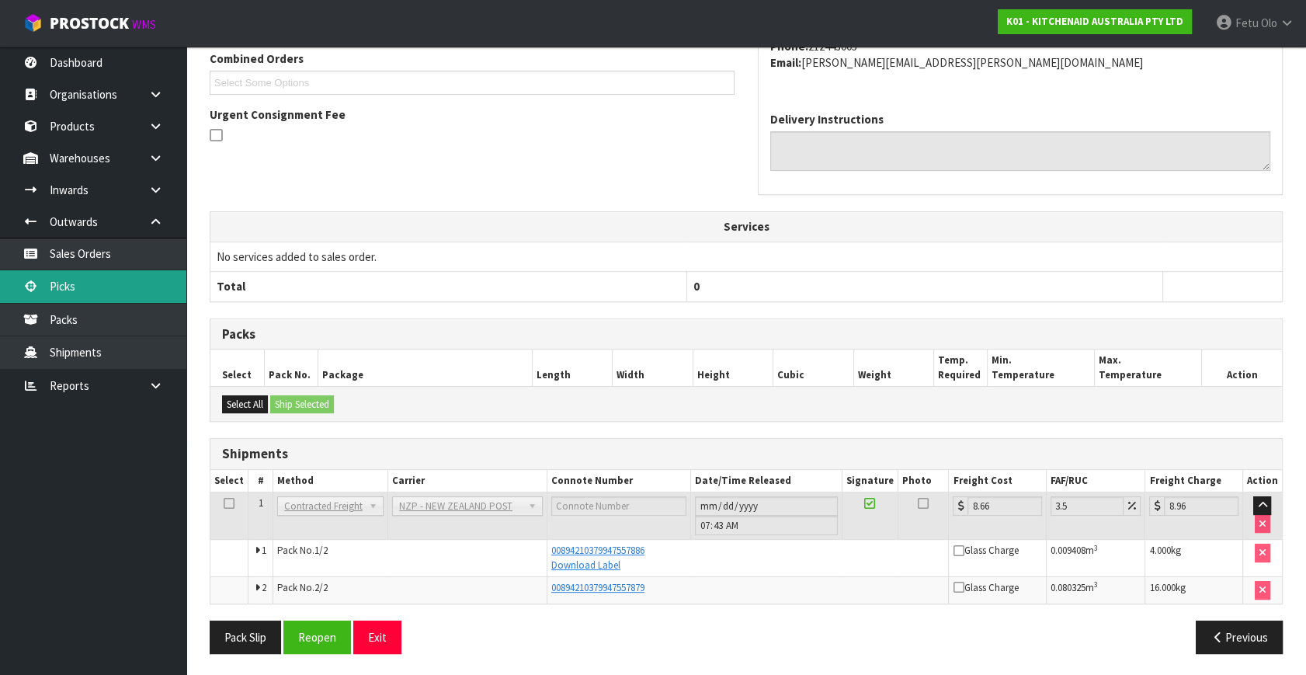
click at [68, 297] on link "Picks" at bounding box center [93, 286] width 186 height 32
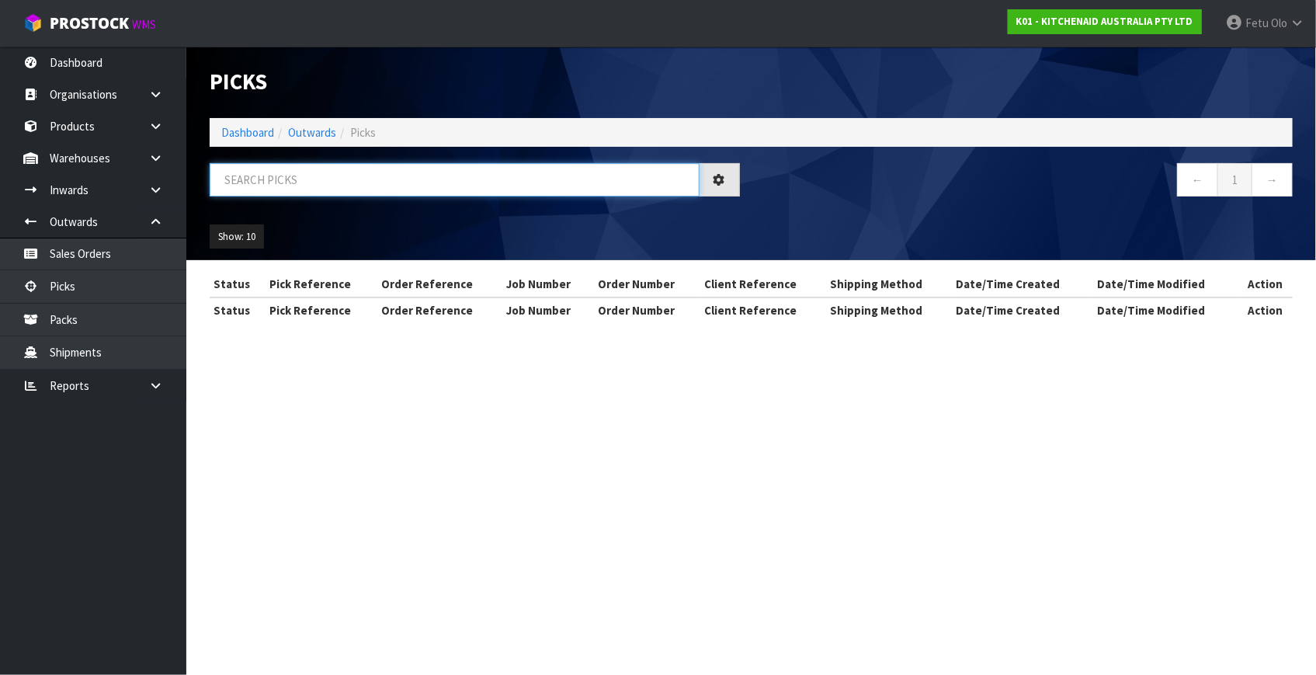
click at [381, 183] on input "text" at bounding box center [455, 179] width 490 height 33
type input "78867"
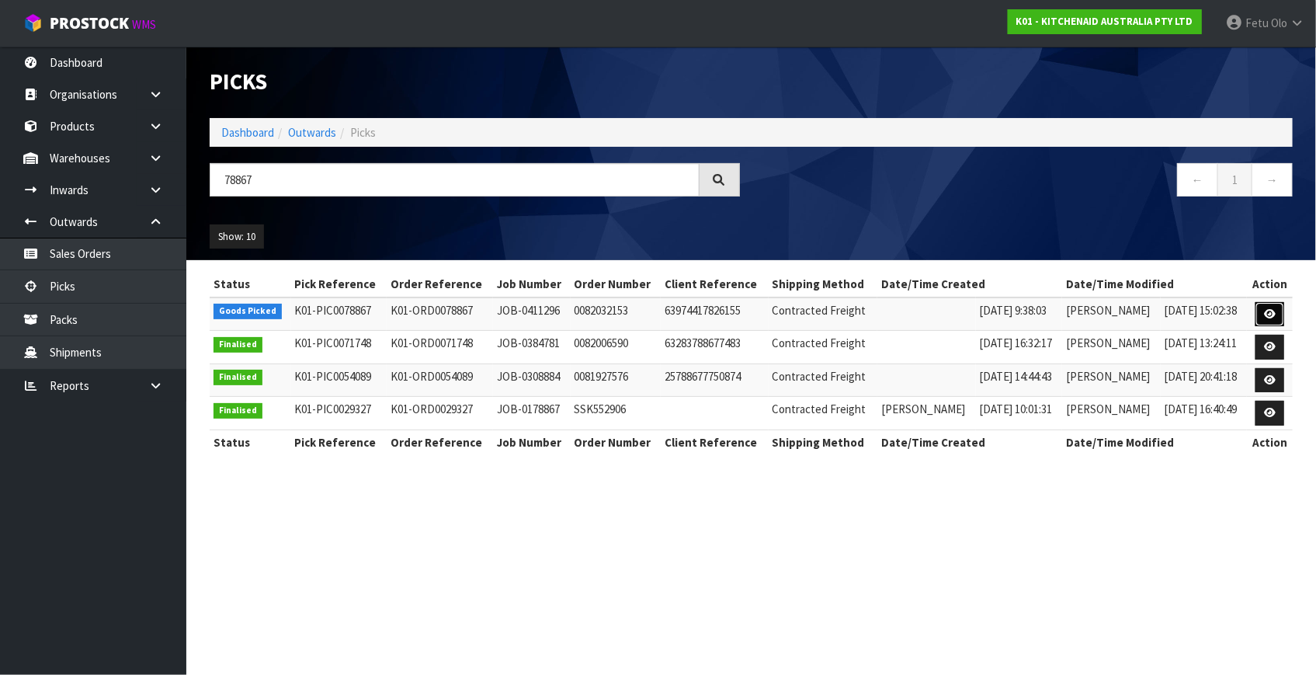
click at [1270, 307] on link at bounding box center [1270, 314] width 29 height 25
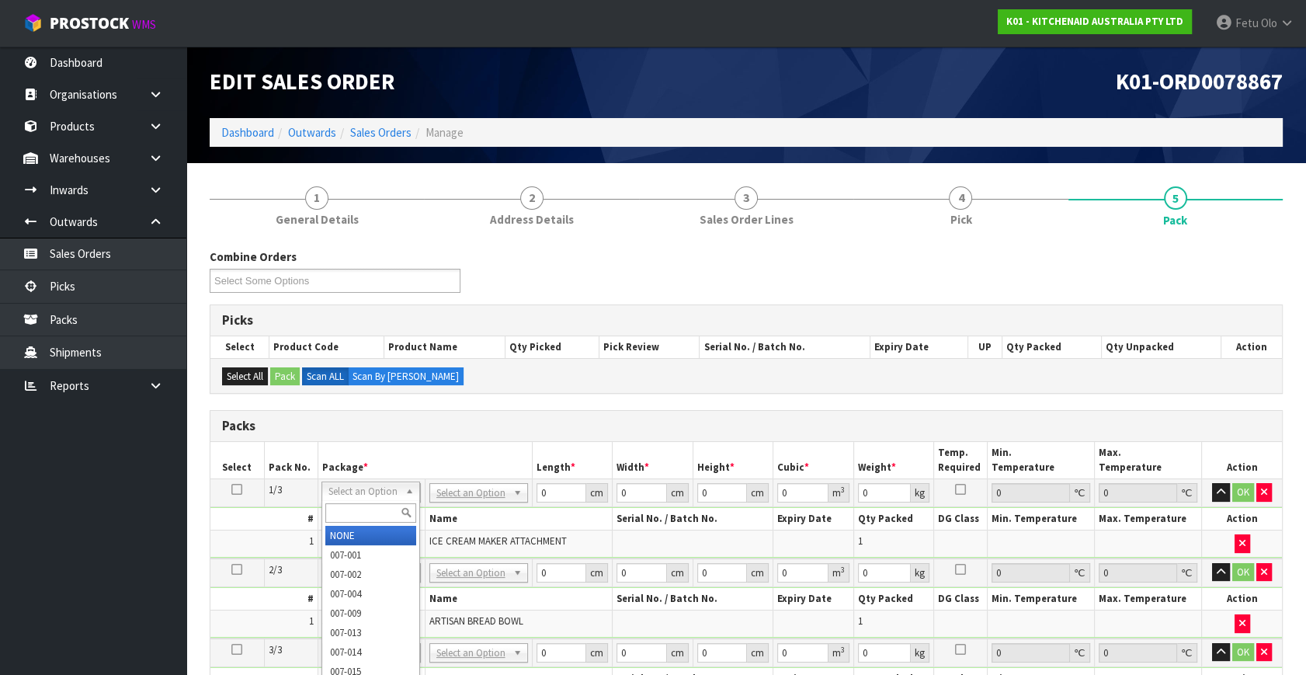
click at [364, 514] on input "text" at bounding box center [370, 512] width 91 height 19
type input "011"
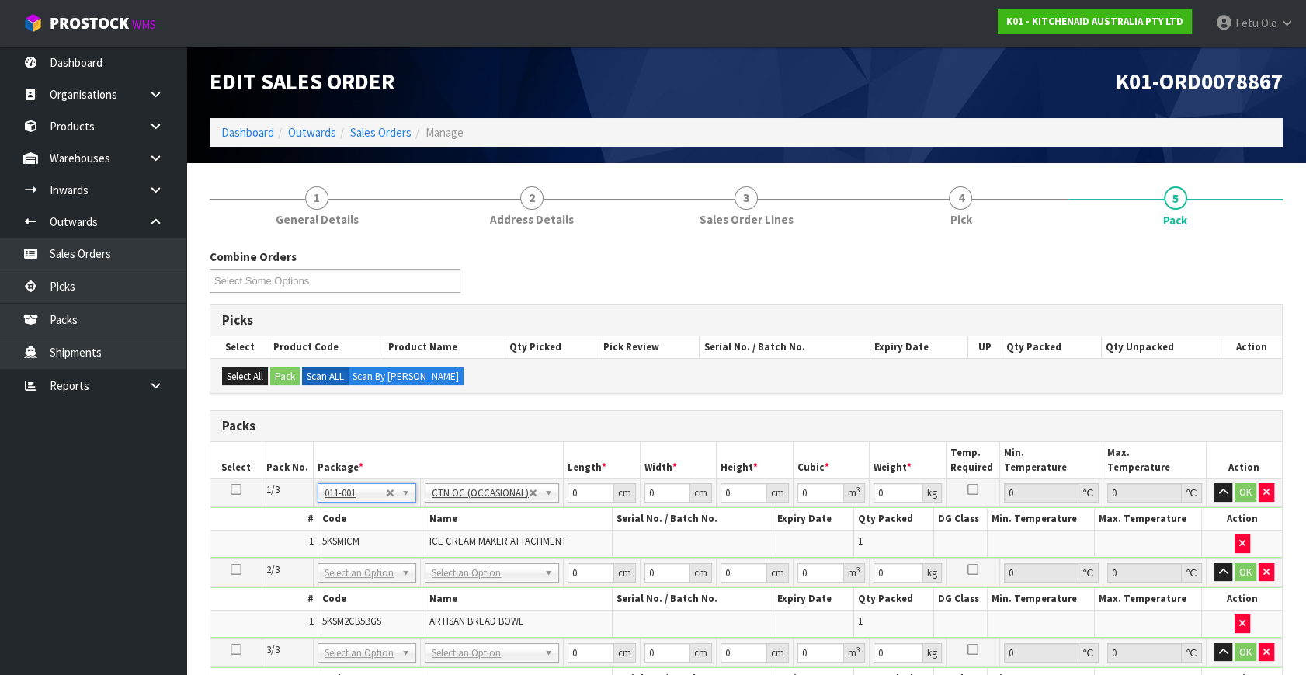
type input "3.36"
drag, startPoint x: 583, startPoint y: 493, endPoint x: 240, endPoint y: 580, distance: 353.4
click at [256, 580] on table "Select Pack No. Package * Length * Width * Height * Cubic * Weight * Temp. Requ…" at bounding box center [746, 580] width 1072 height 276
type input "35"
type input "27"
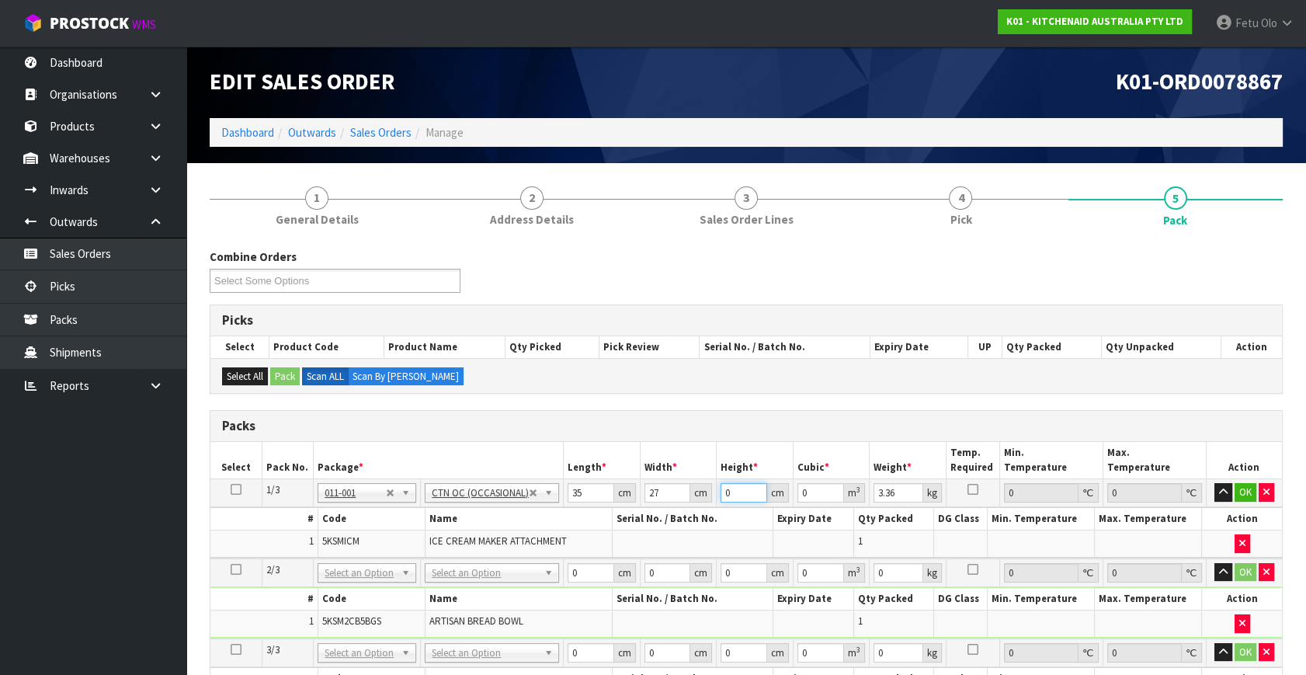
type input "3"
type input "0.002835"
type input "30"
type input "0.02835"
type input "30"
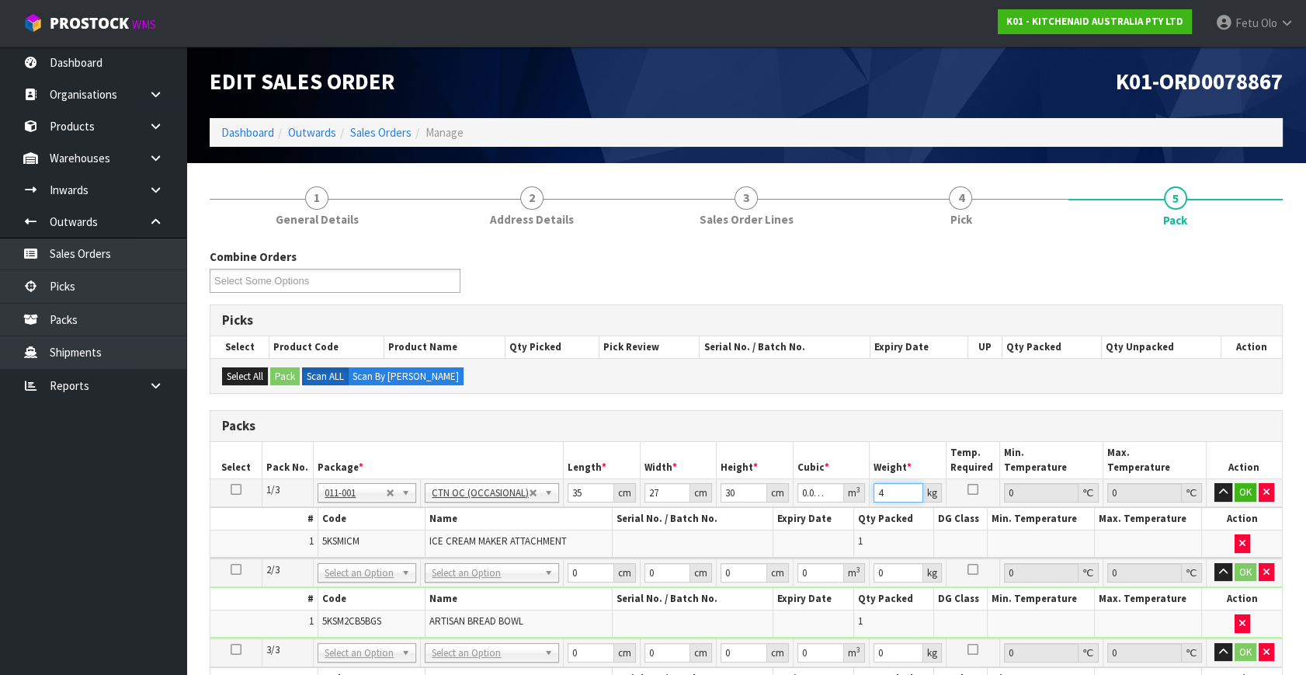
type input "4"
click button "OK" at bounding box center [1246, 492] width 22 height 19
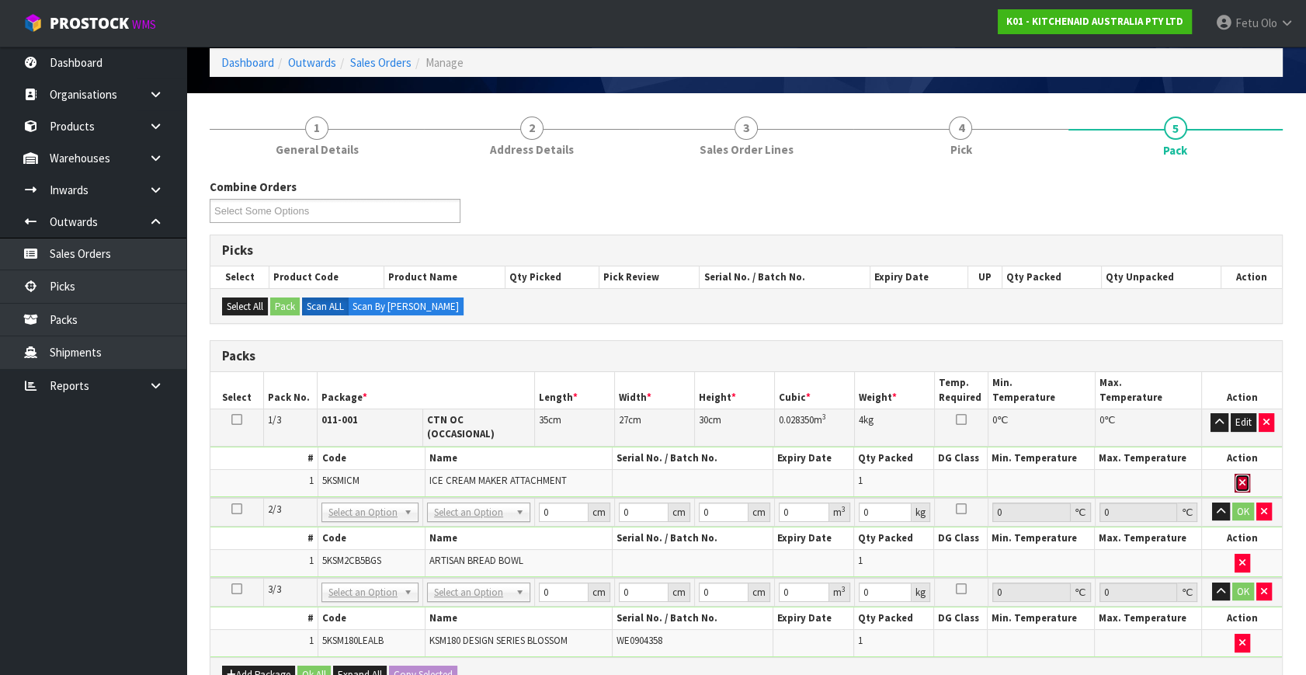
scroll to position [211, 0]
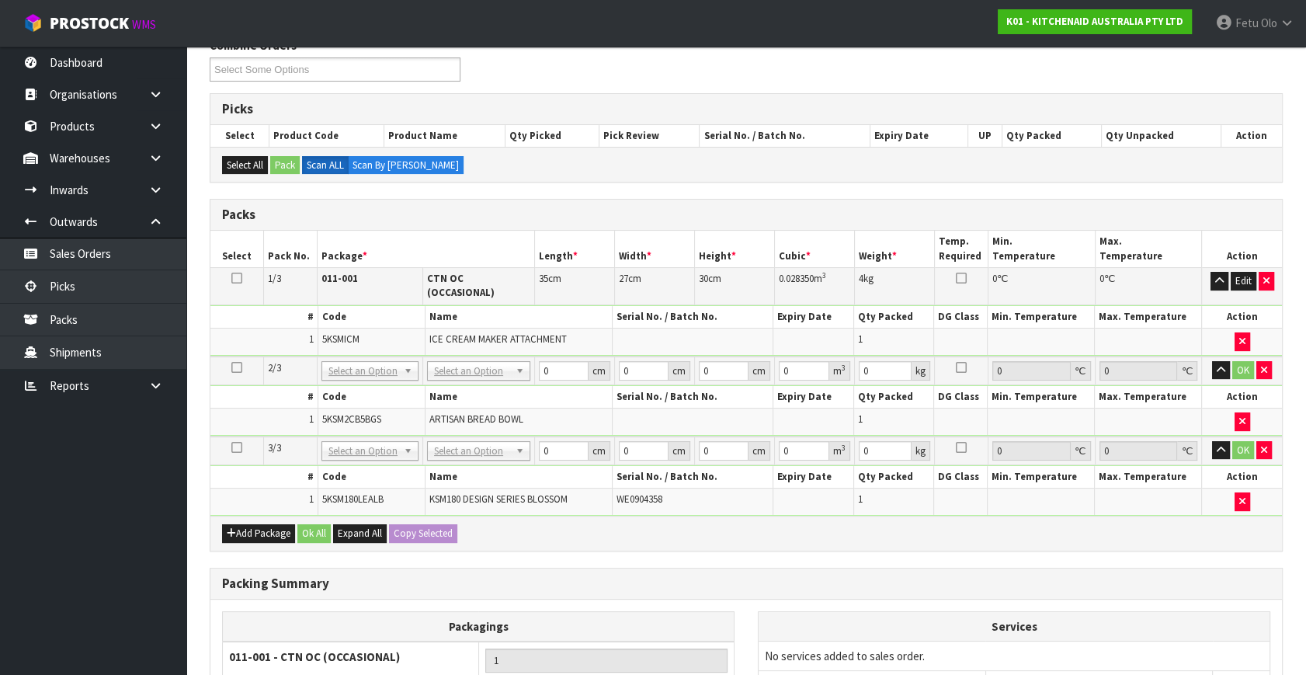
drag, startPoint x: 466, startPoint y: 347, endPoint x: 459, endPoint y: 370, distance: 23.6
click at [464, 355] on table "Select Pack No. Package * Length * Width * Height * Cubic * Weight * Temp. Requ…" at bounding box center [746, 373] width 1072 height 285
drag, startPoint x: 458, startPoint y: 363, endPoint x: 450, endPoint y: 390, distance: 28.3
drag, startPoint x: 461, startPoint y: 432, endPoint x: 462, endPoint y: 466, distance: 34.2
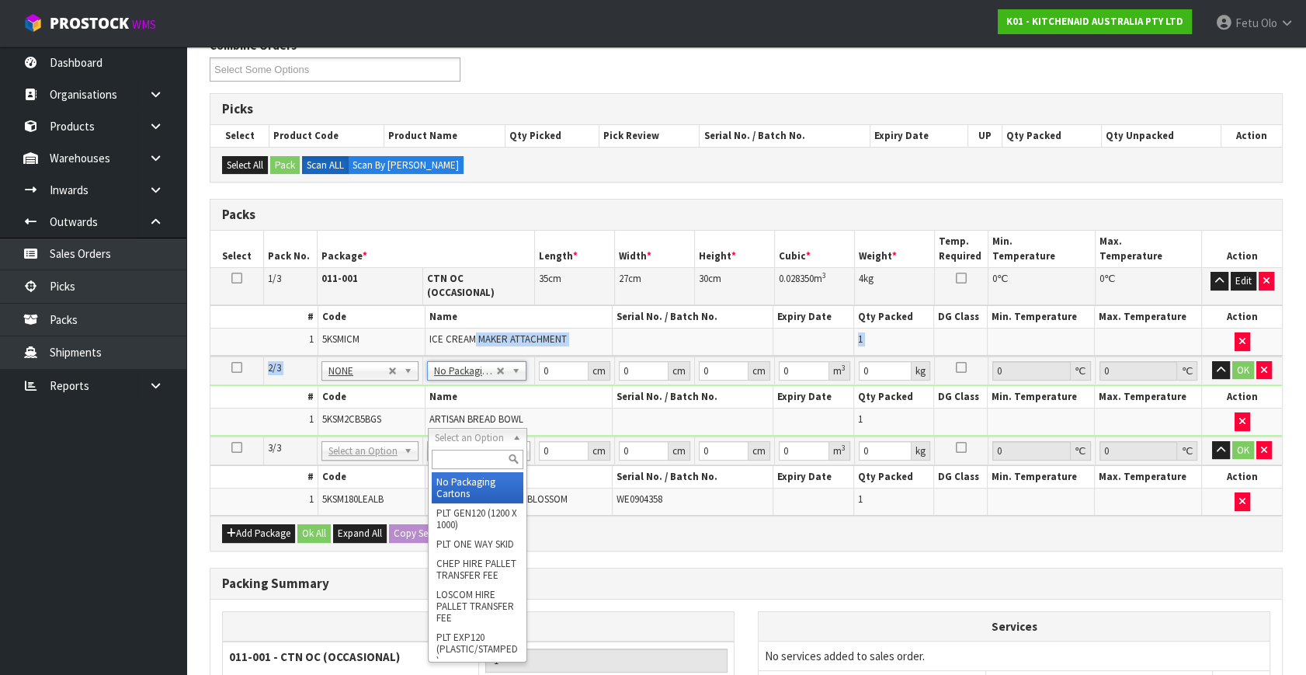
type input "2"
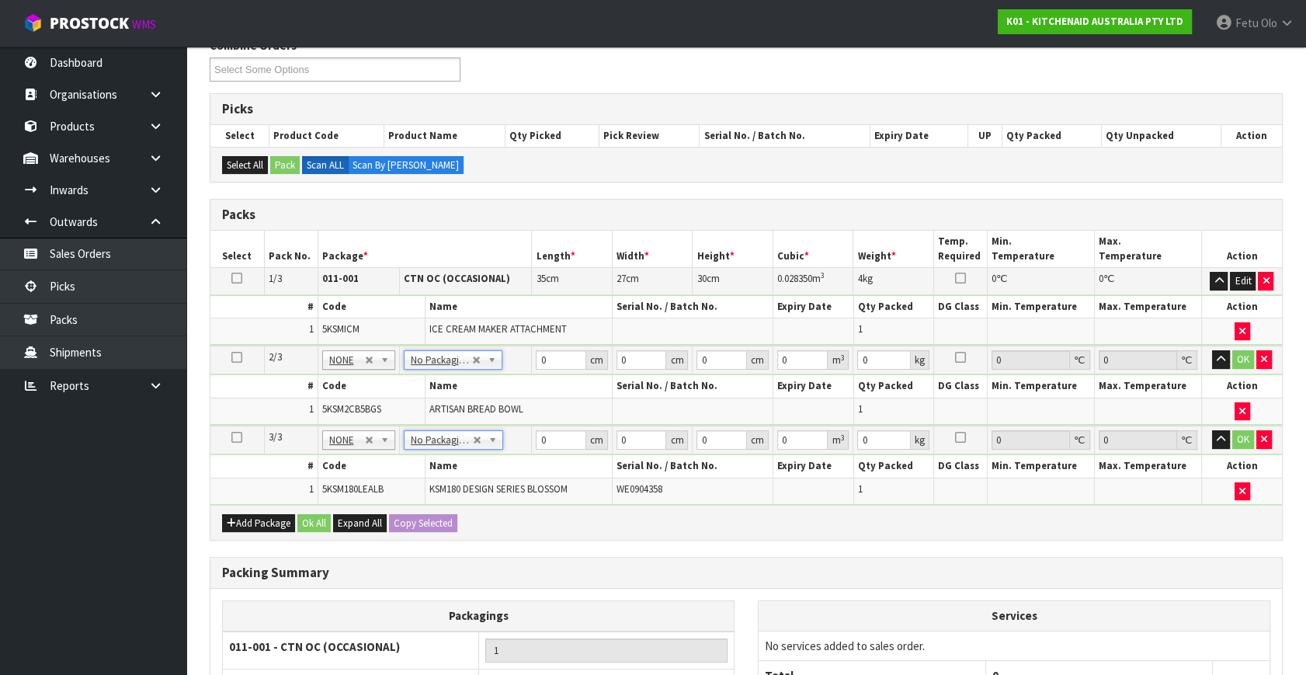
click at [520, 407] on span "ARTISAN BREAD BOWL" at bounding box center [477, 408] width 94 height 13
drag, startPoint x: 550, startPoint y: 357, endPoint x: 471, endPoint y: 392, distance: 85.9
click at [476, 390] on tbody "2/3 NONE 007-001 007-002 007-004 007-009 007-013 007-014 007-015 007-017 007-01…" at bounding box center [746, 386] width 1072 height 80
type input "32"
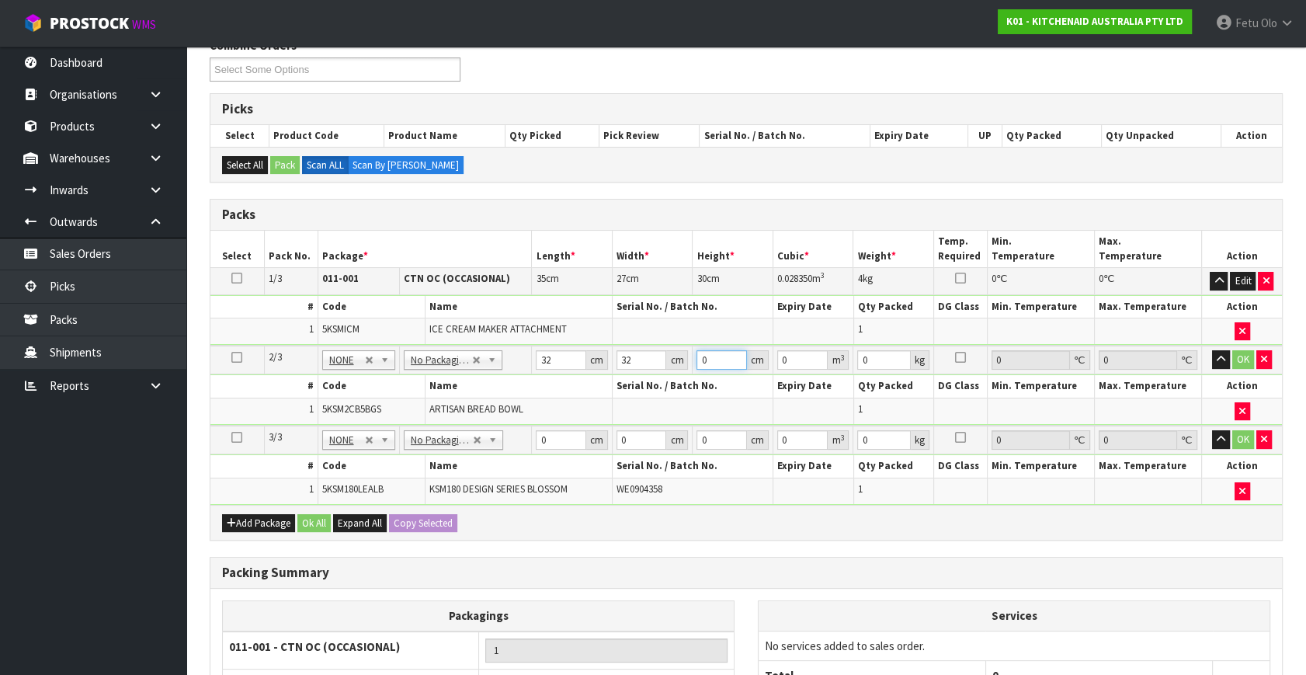
type input "3"
type input "0.003072"
type input "32"
type input "0.032768"
type input "32"
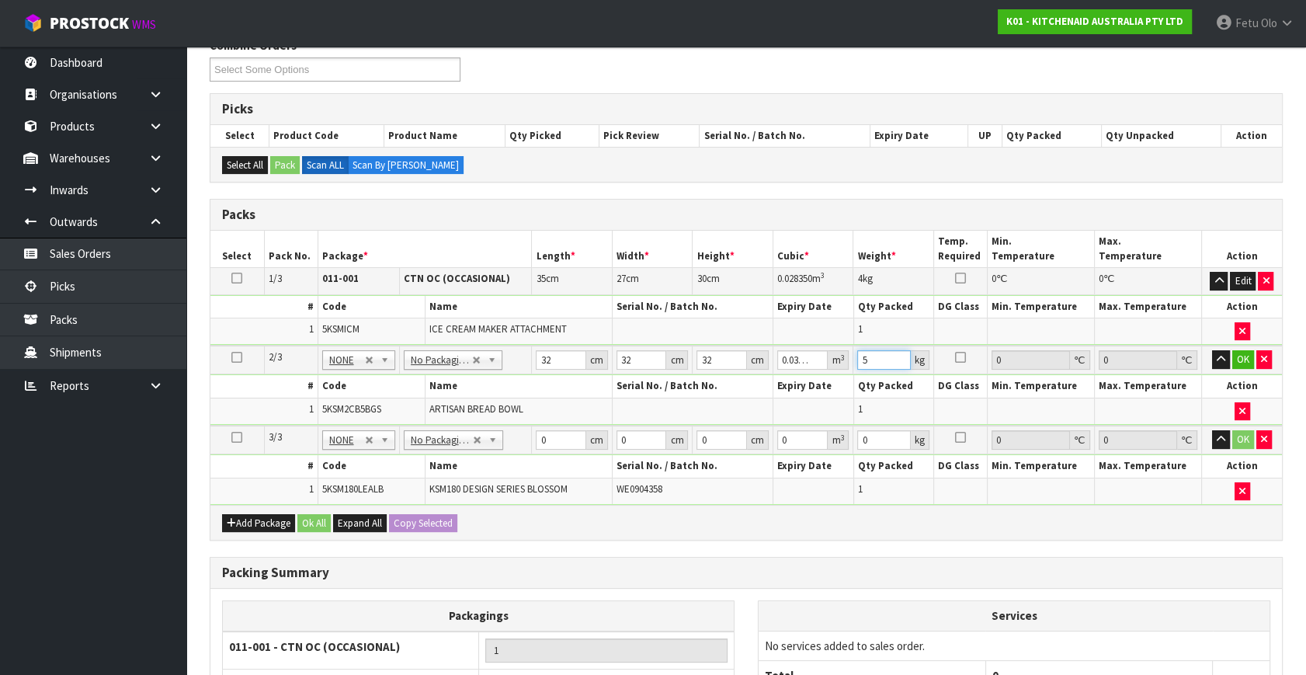
type input "5"
click button "OK" at bounding box center [1244, 359] width 22 height 19
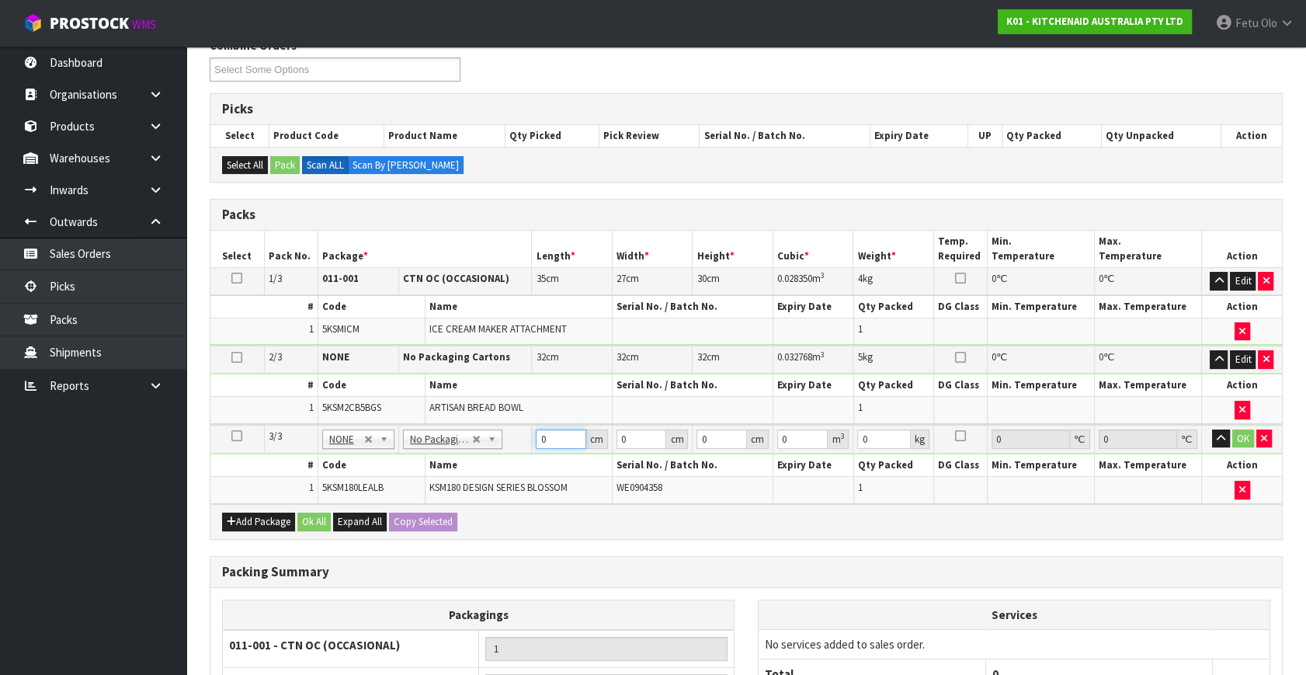
drag, startPoint x: 555, startPoint y: 434, endPoint x: 346, endPoint y: 531, distance: 230.4
click at [349, 529] on div "Packs Select Pack No. Package * Length * Width * Height * Cubic * Weight * Temp…" at bounding box center [746, 369] width 1073 height 340
type input "43"
type input "29"
type input "4"
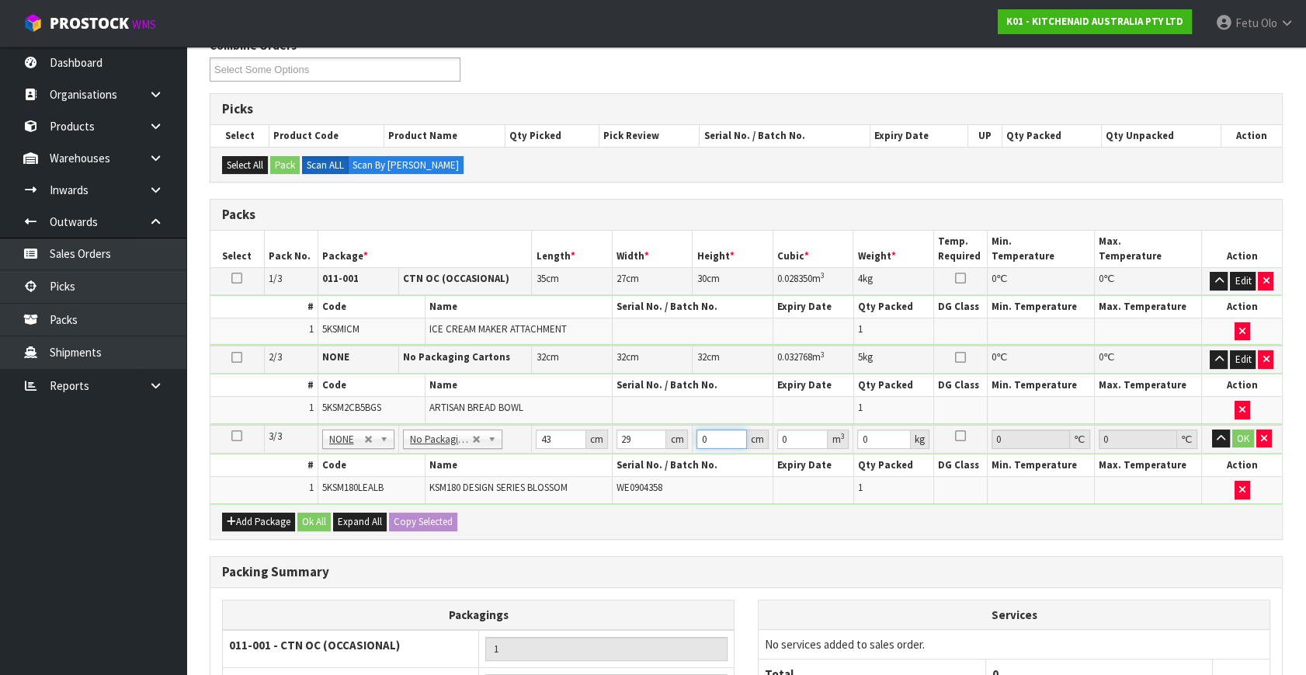
type input "0.004988"
type input "43"
type input "0.053621"
drag, startPoint x: 711, startPoint y: 438, endPoint x: 623, endPoint y: 482, distance: 98.0
click at [623, 482] on tbody "3/3 NONE 007-001 007-002 007-004 007-009 007-013 007-014 007-015 007-017 007-01…" at bounding box center [746, 464] width 1072 height 79
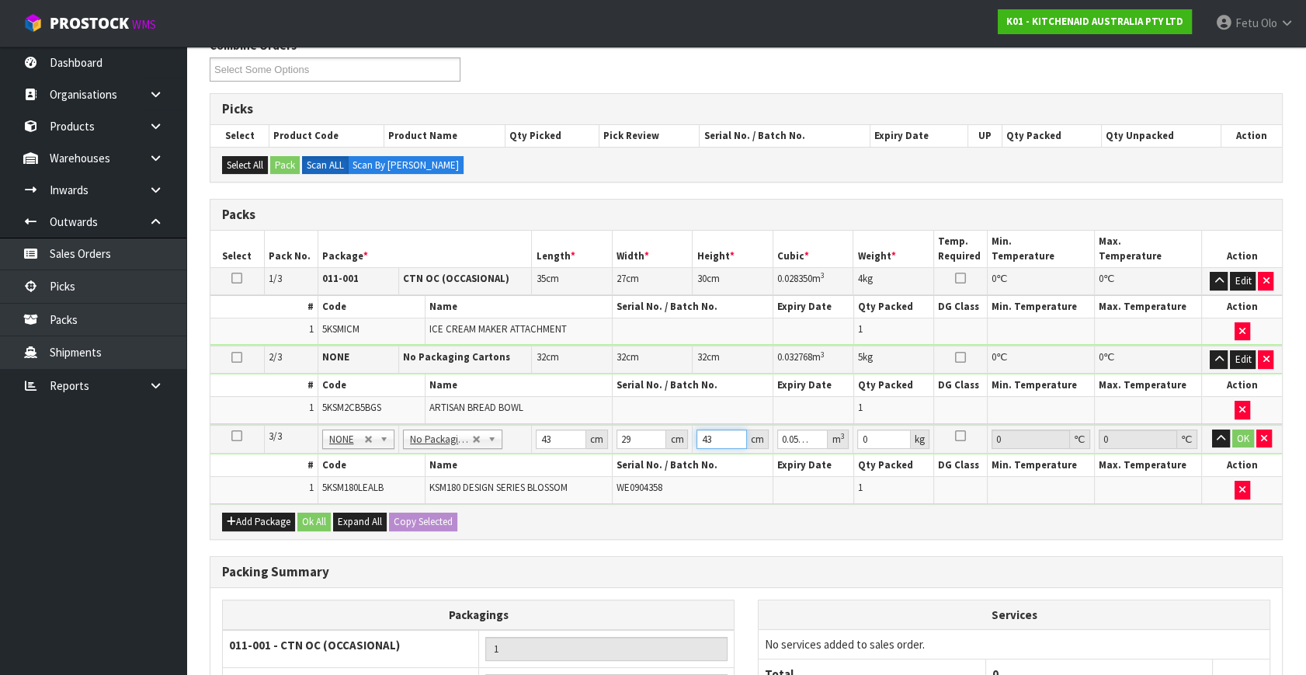
click at [704, 433] on input "43" at bounding box center [722, 439] width 50 height 19
drag, startPoint x: 729, startPoint y: 440, endPoint x: 579, endPoint y: 468, distance: 153.4
click at [610, 461] on tbody "3/3 NONE 007-001 007-002 007-004 007-009 007-013 007-014 007-015 007-017 007-01…" at bounding box center [746, 464] width 1072 height 79
type input "4"
type input "0.004988"
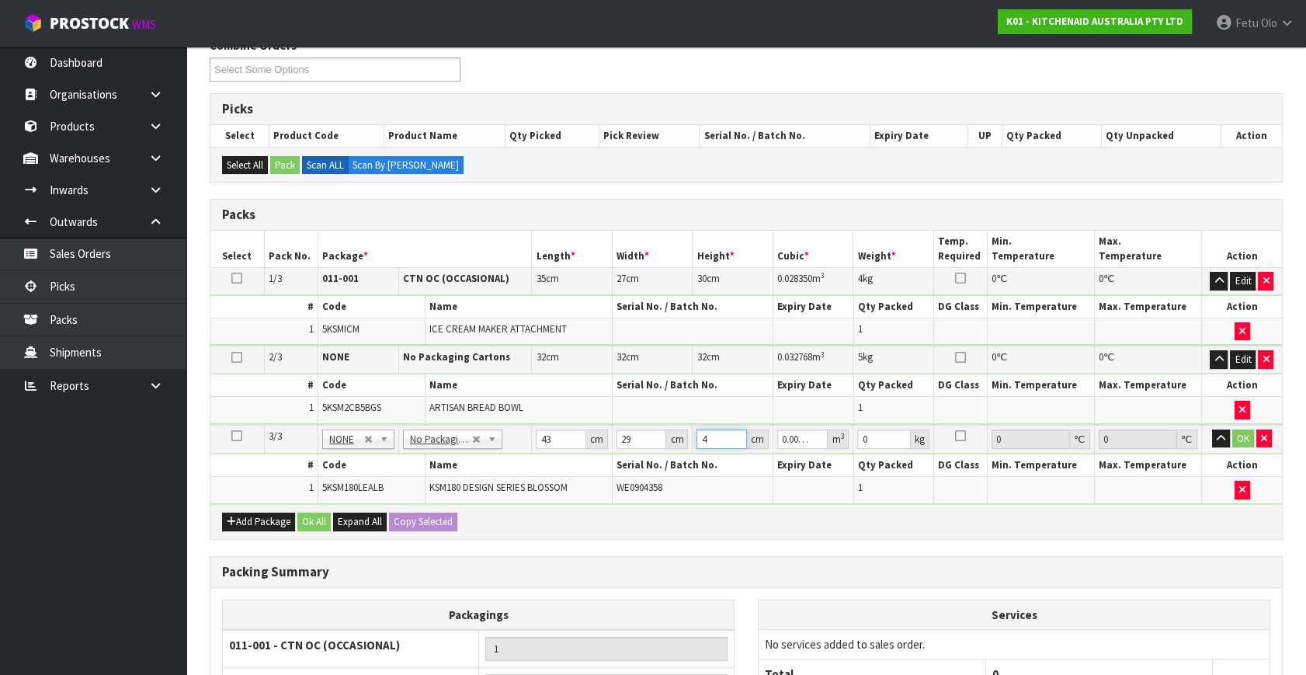
type input "43"
type input "0.053621"
type input "14"
click button "OK" at bounding box center [1244, 439] width 22 height 19
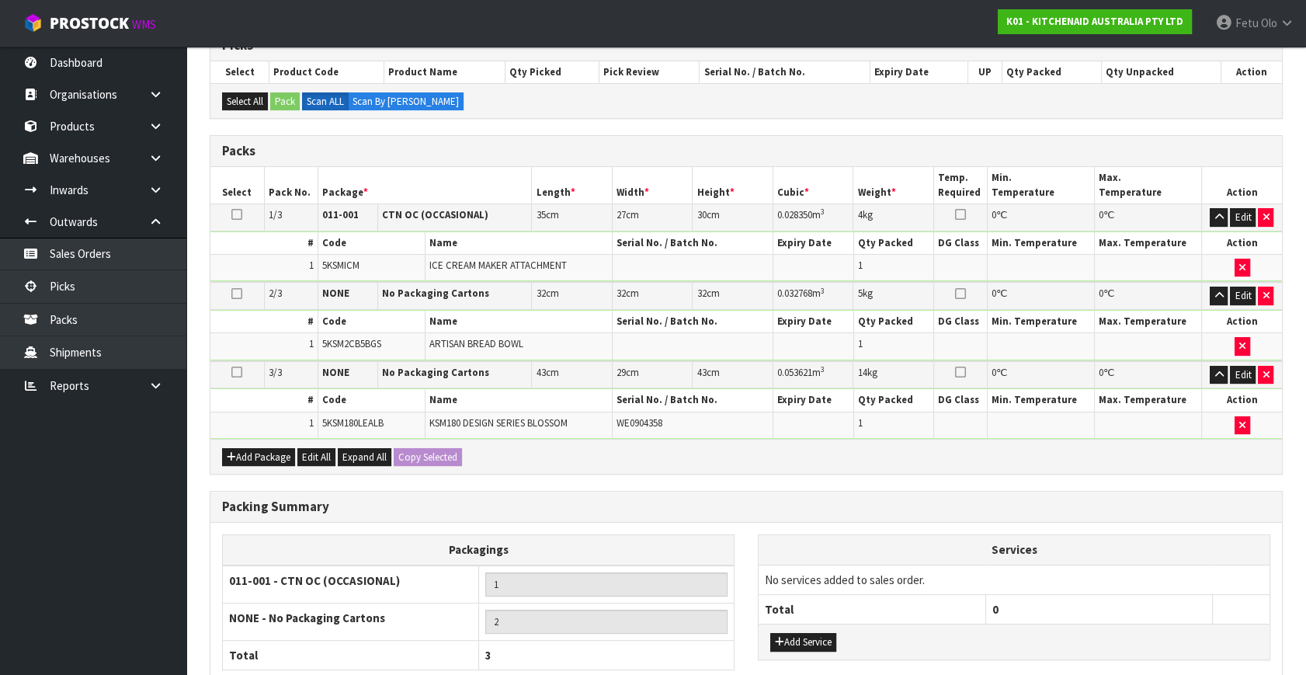
scroll to position [402, 0]
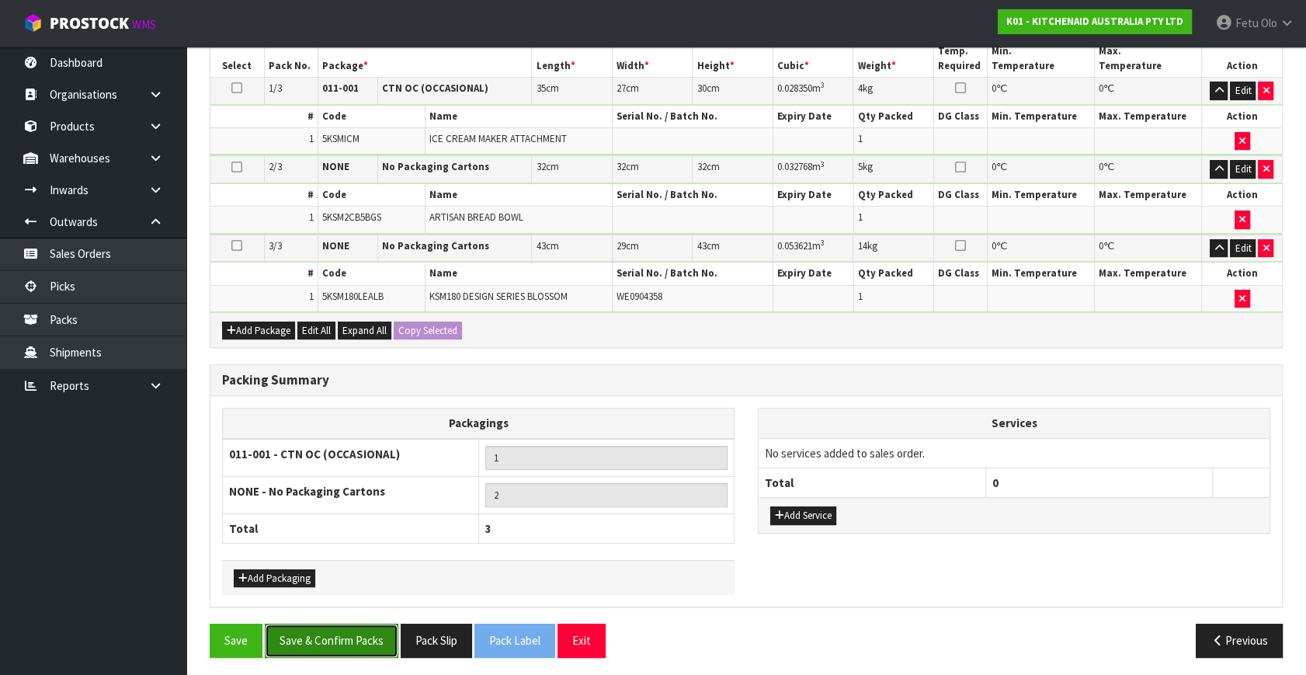
click at [360, 631] on button "Save & Confirm Packs" at bounding box center [332, 640] width 134 height 33
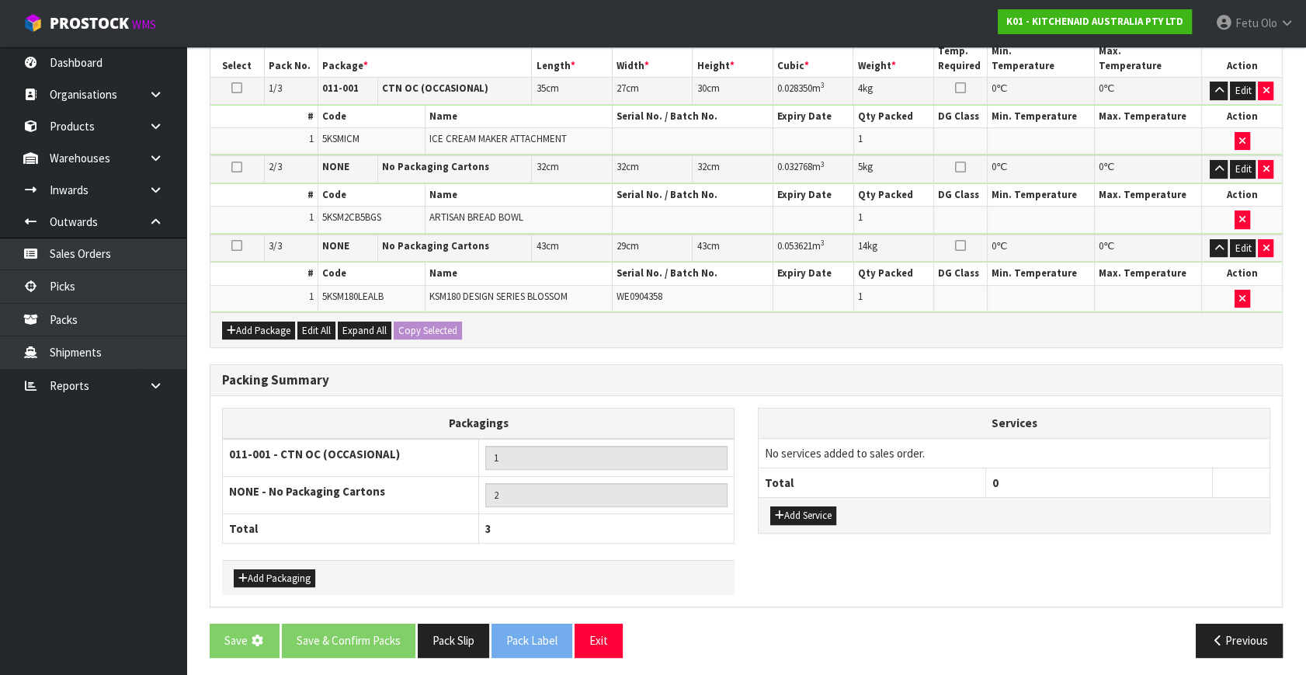
scroll to position [0, 0]
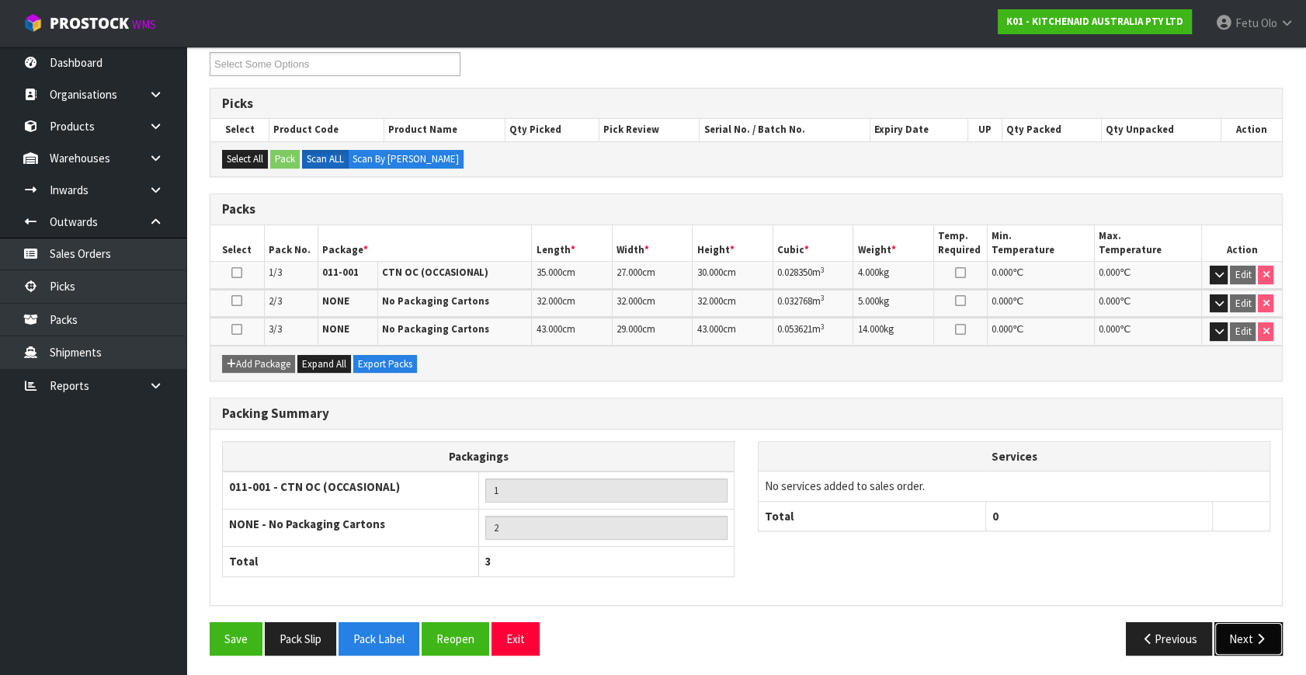
click at [1241, 631] on button "Next" at bounding box center [1249, 638] width 68 height 33
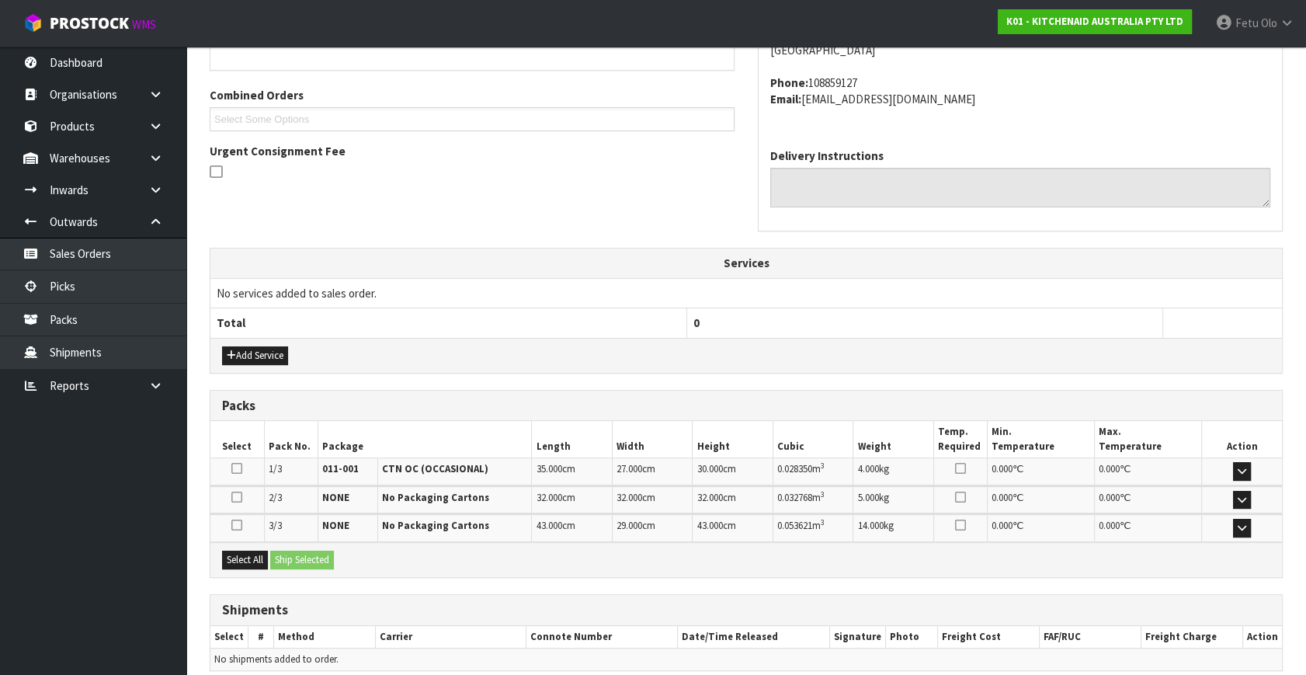
scroll to position [439, 0]
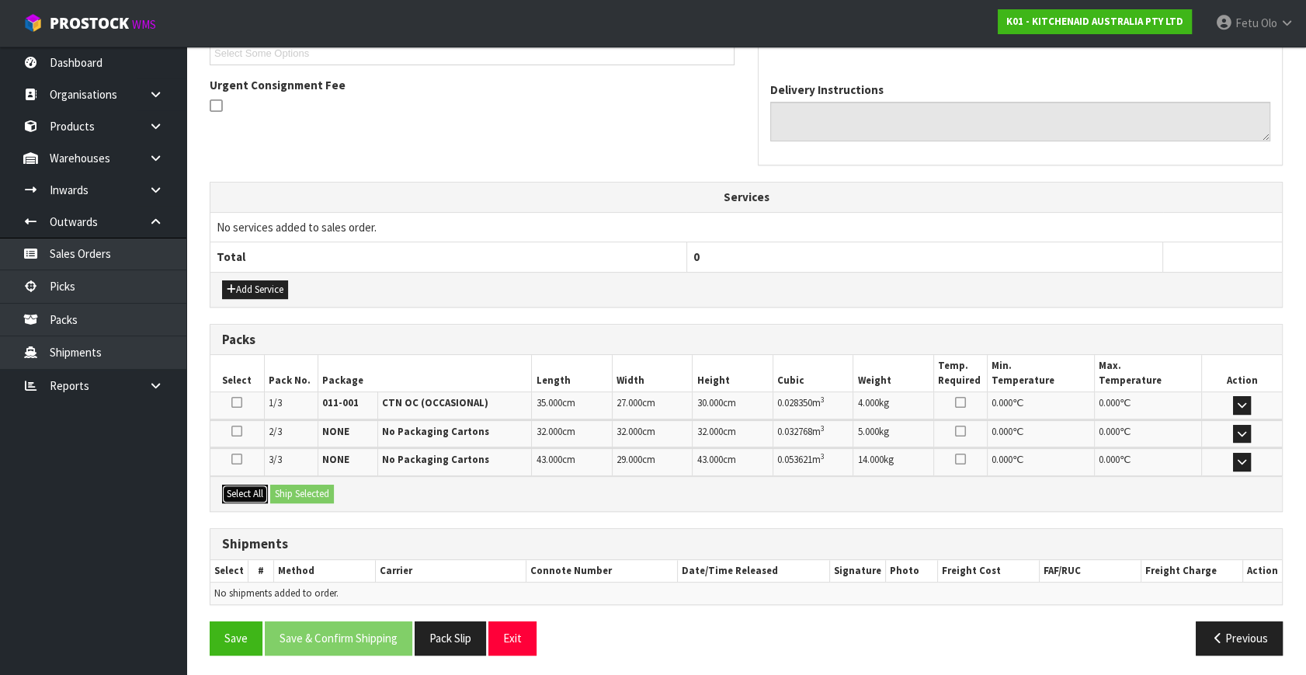
drag, startPoint x: 242, startPoint y: 496, endPoint x: 256, endPoint y: 496, distance: 14.8
click at [249, 496] on button "Select All" at bounding box center [245, 494] width 46 height 19
click at [321, 493] on button "Ship Selected" at bounding box center [302, 494] width 64 height 19
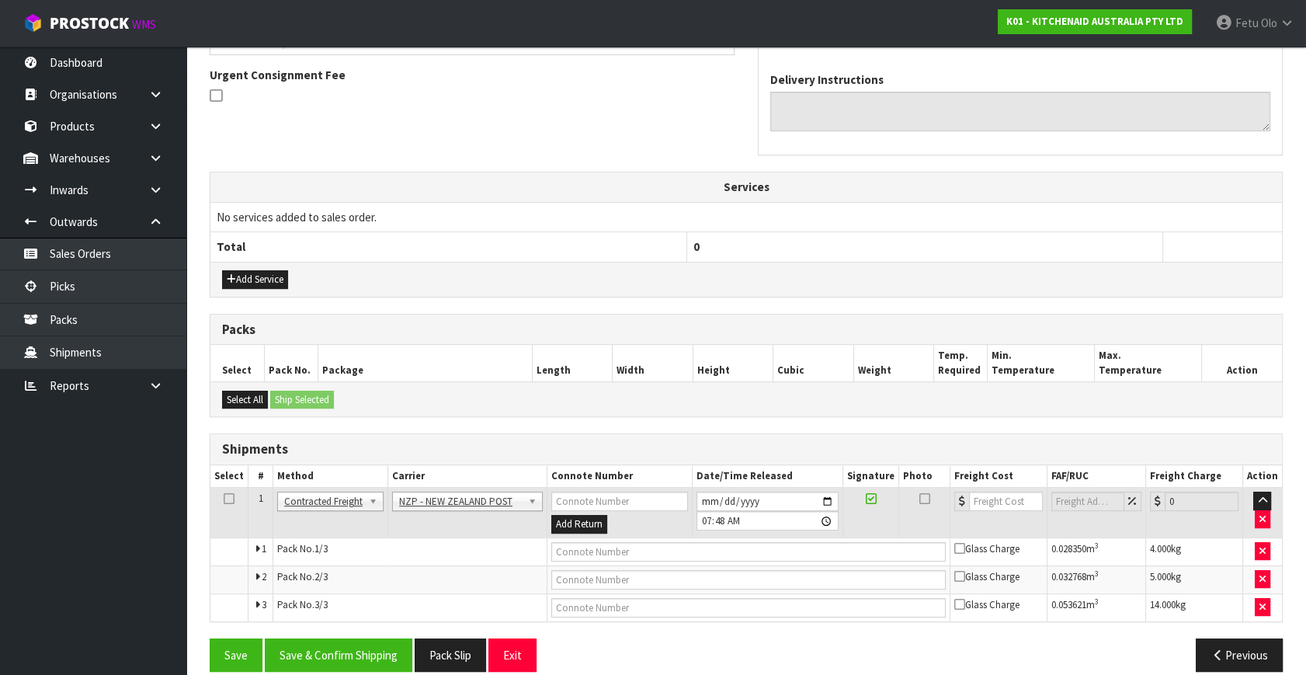
scroll to position [466, 0]
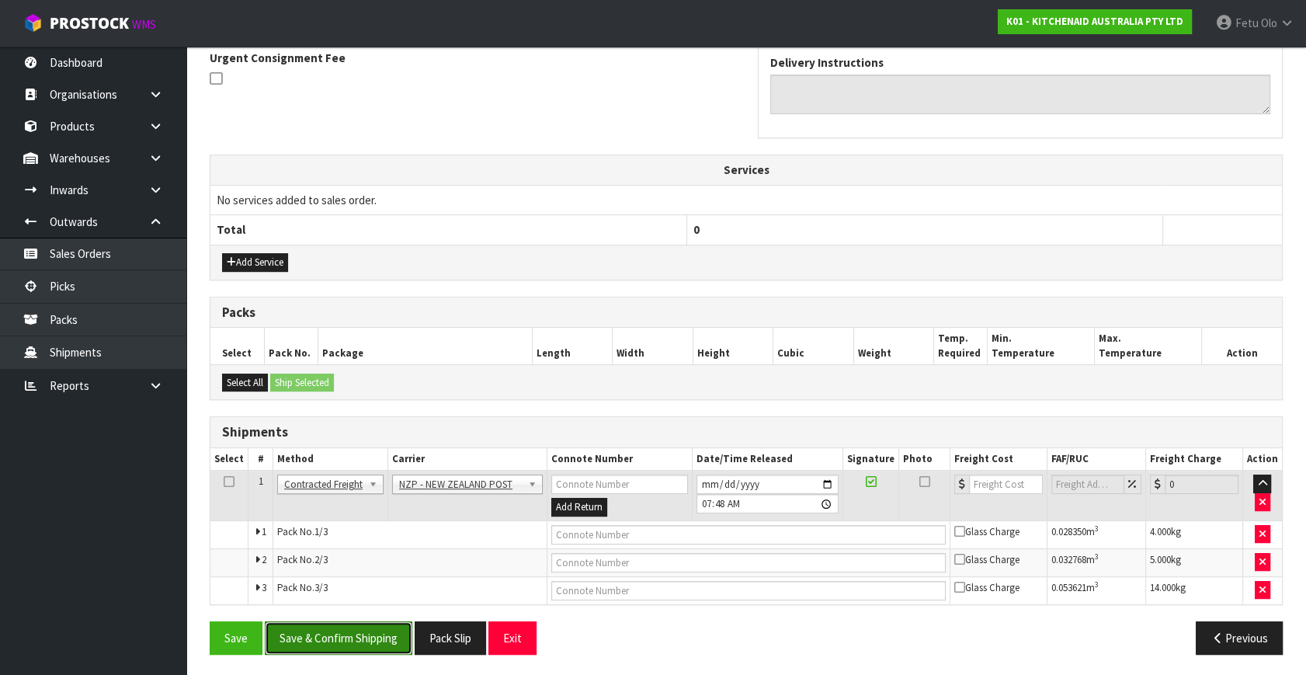
click at [381, 635] on button "Save & Confirm Shipping" at bounding box center [339, 637] width 148 height 33
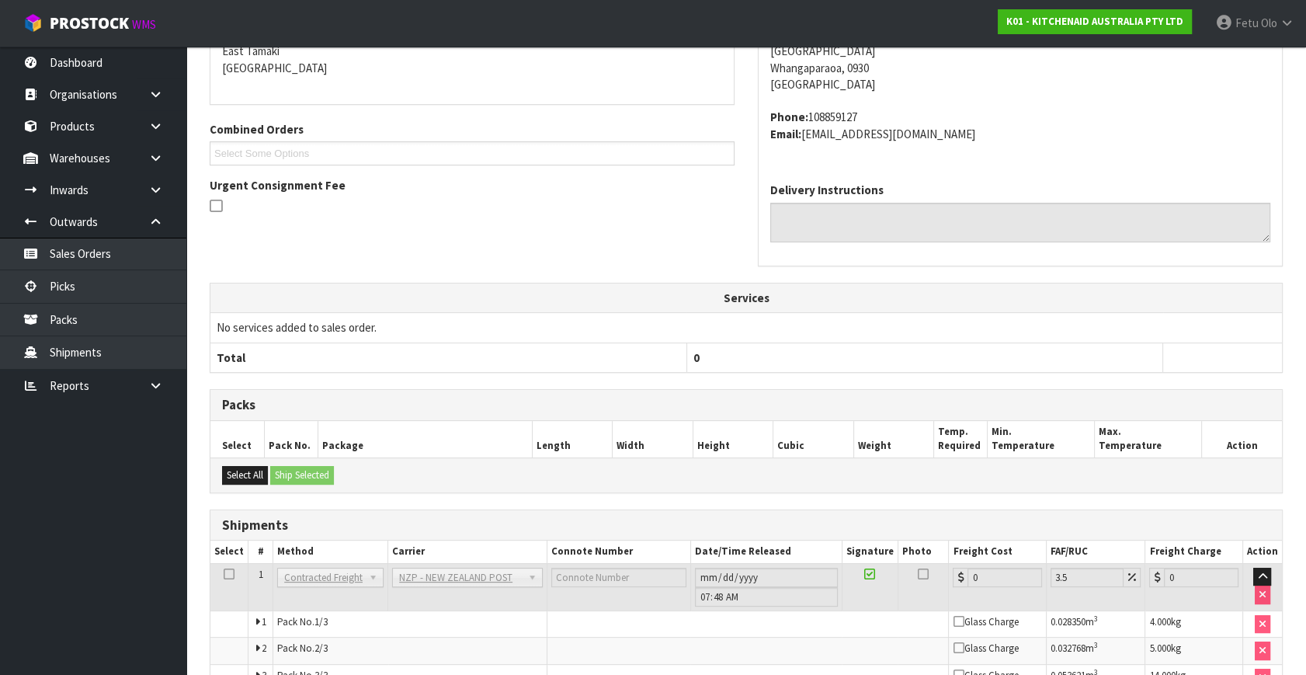
scroll to position [442, 0]
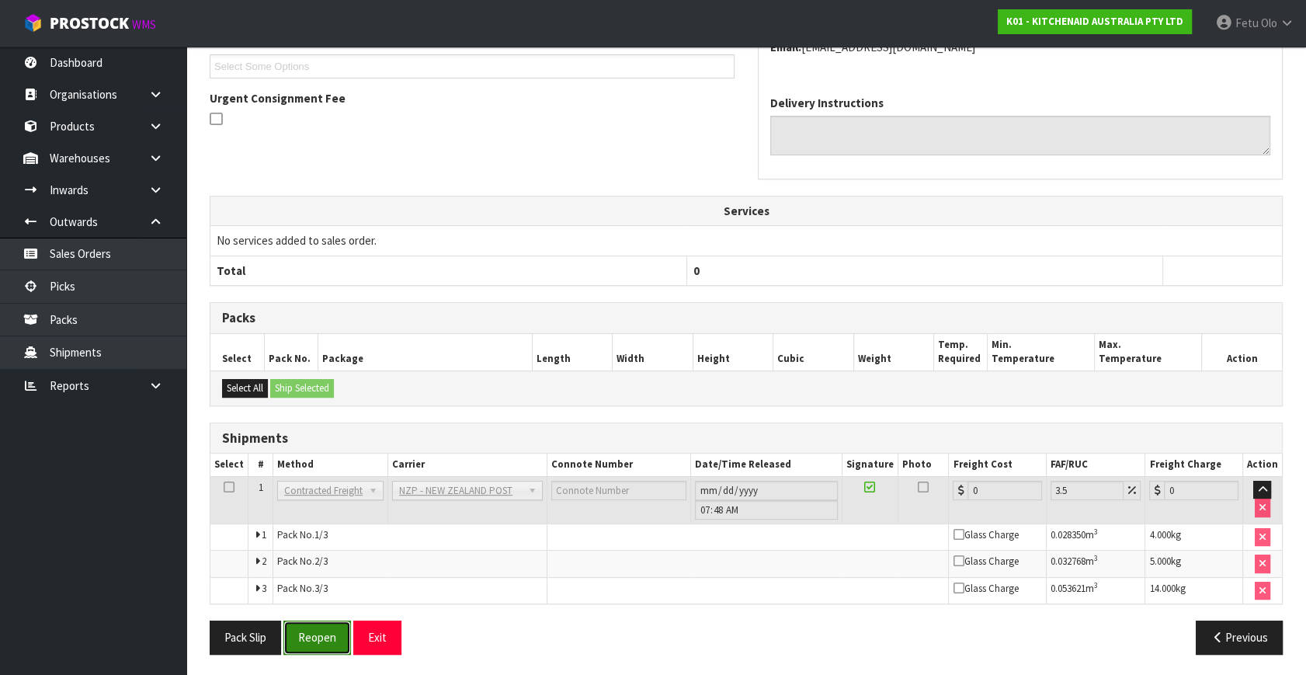
click at [325, 629] on button "Reopen" at bounding box center [317, 637] width 68 height 33
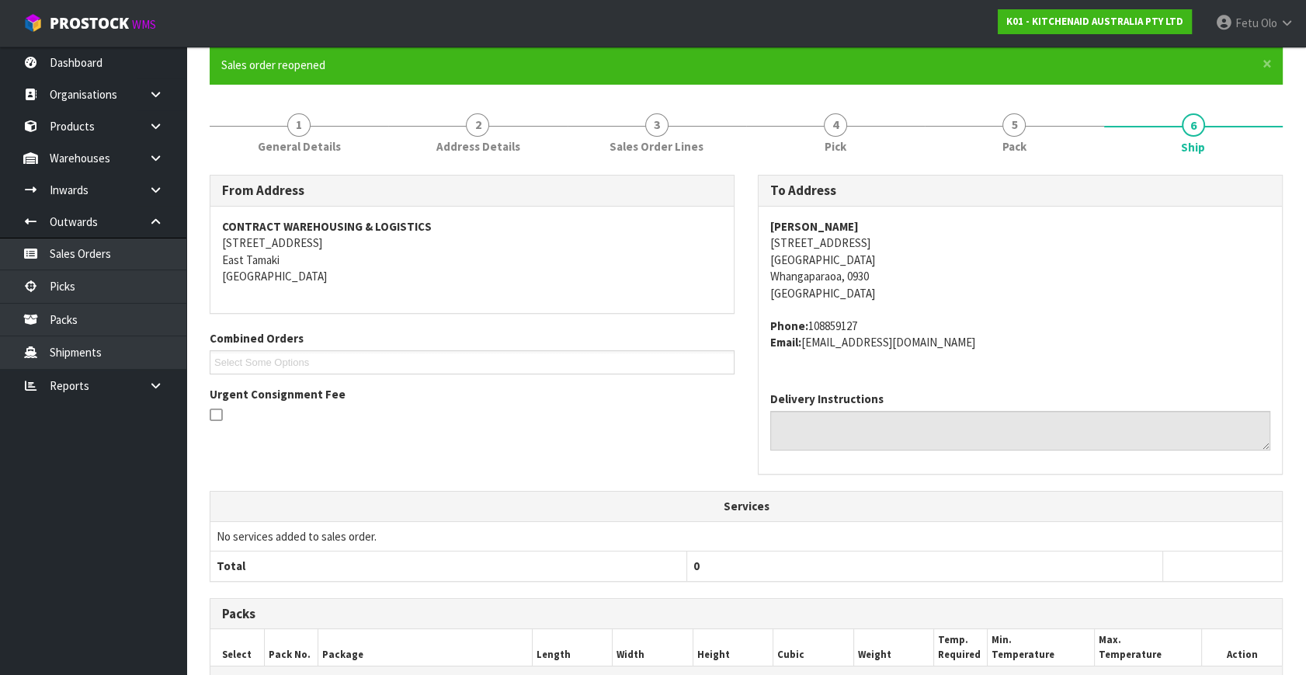
scroll to position [282, 0]
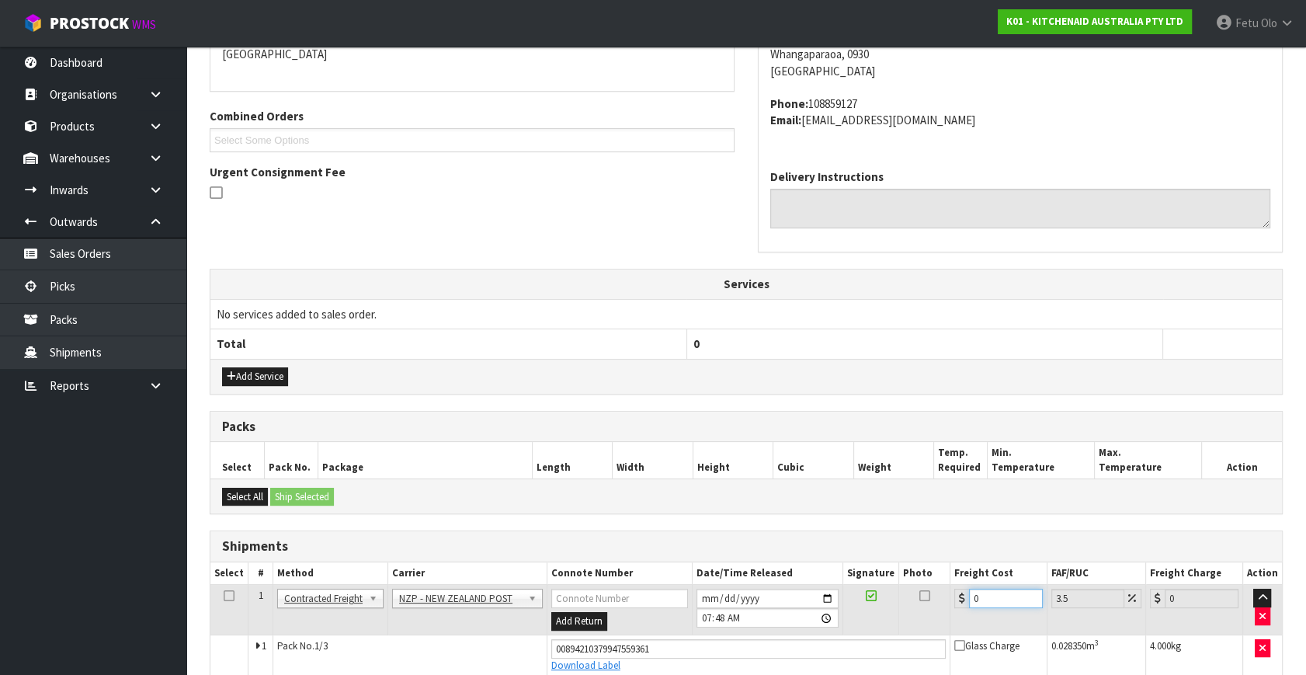
drag, startPoint x: 997, startPoint y: 669, endPoint x: 674, endPoint y: 655, distance: 323.4
click at [681, 659] on tbody "1 Client Local Pickup Customer Local Pickup Company Freight Contracted Freight …" at bounding box center [746, 659] width 1072 height 148
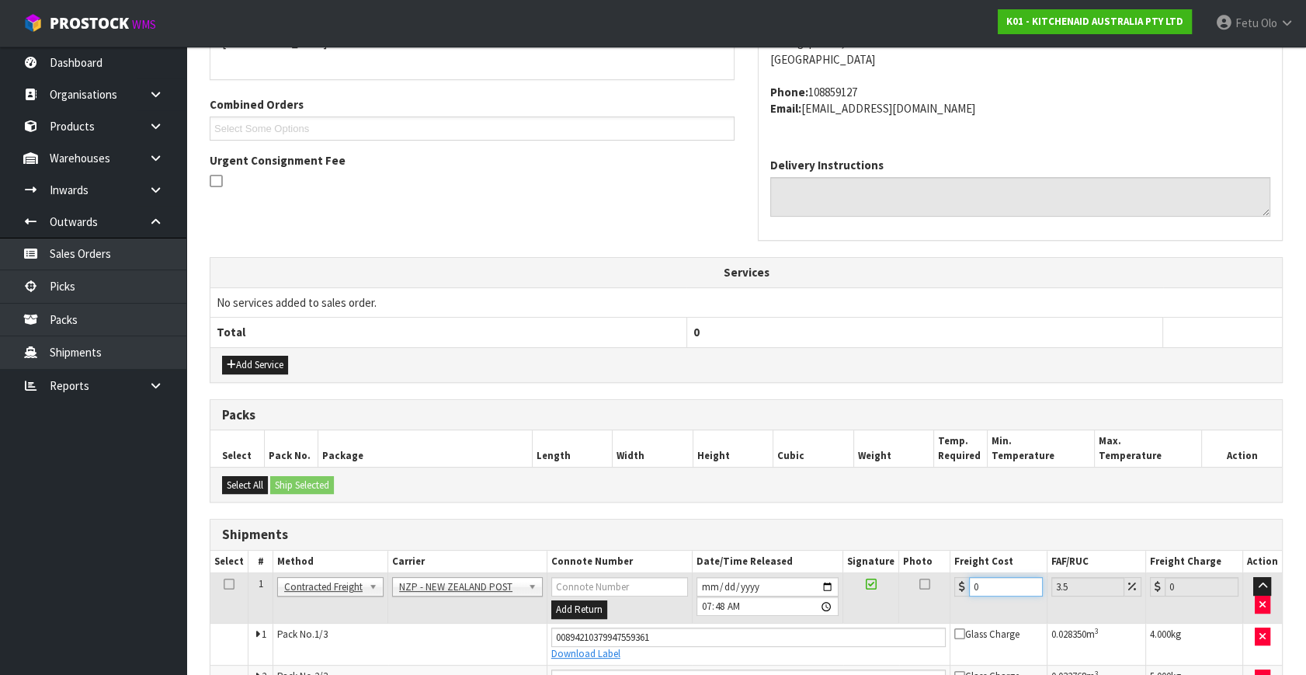
type input "1"
type input "1.03"
type input "12"
type input "12.42"
type input "12.9"
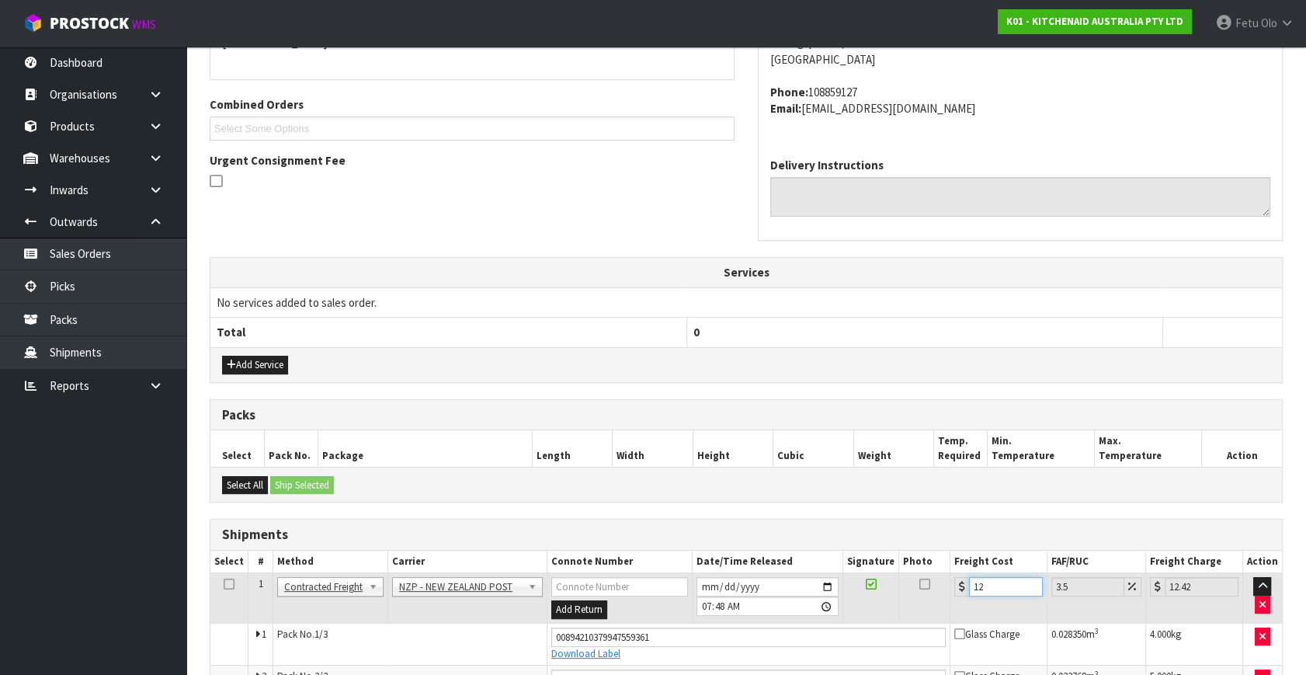
type input "13.35"
type input "12.99"
type input "13.44"
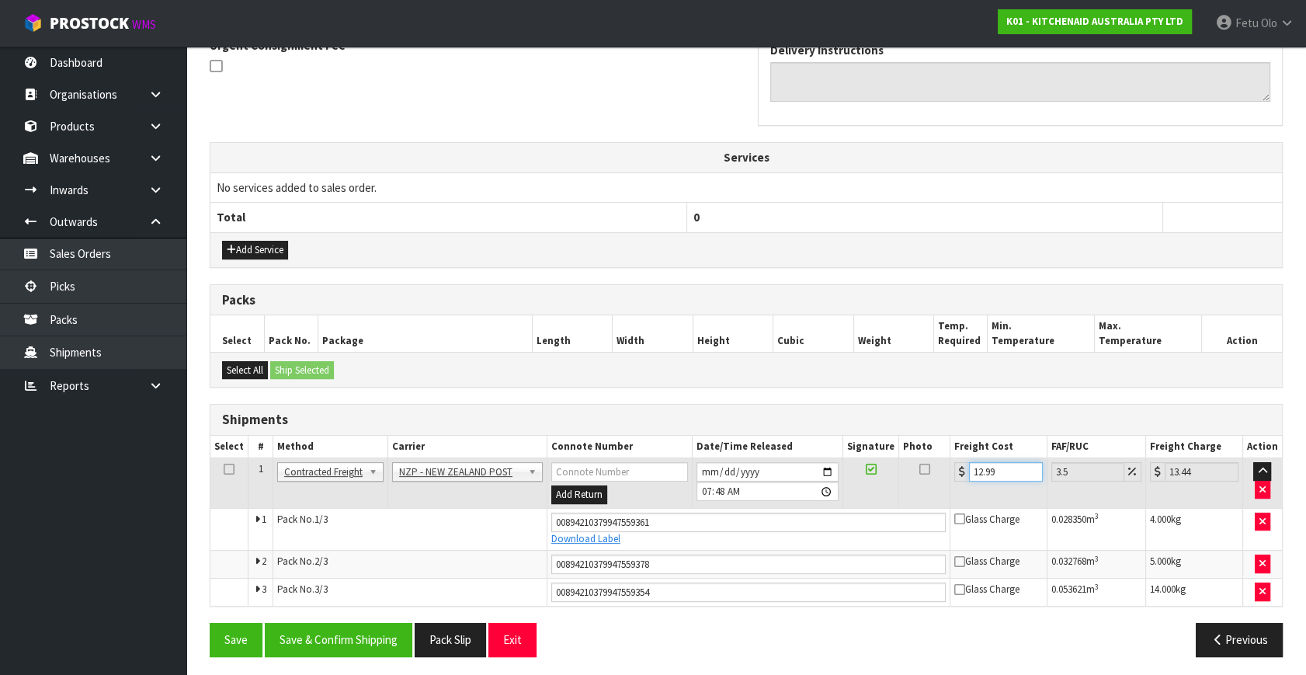
scroll to position [481, 0]
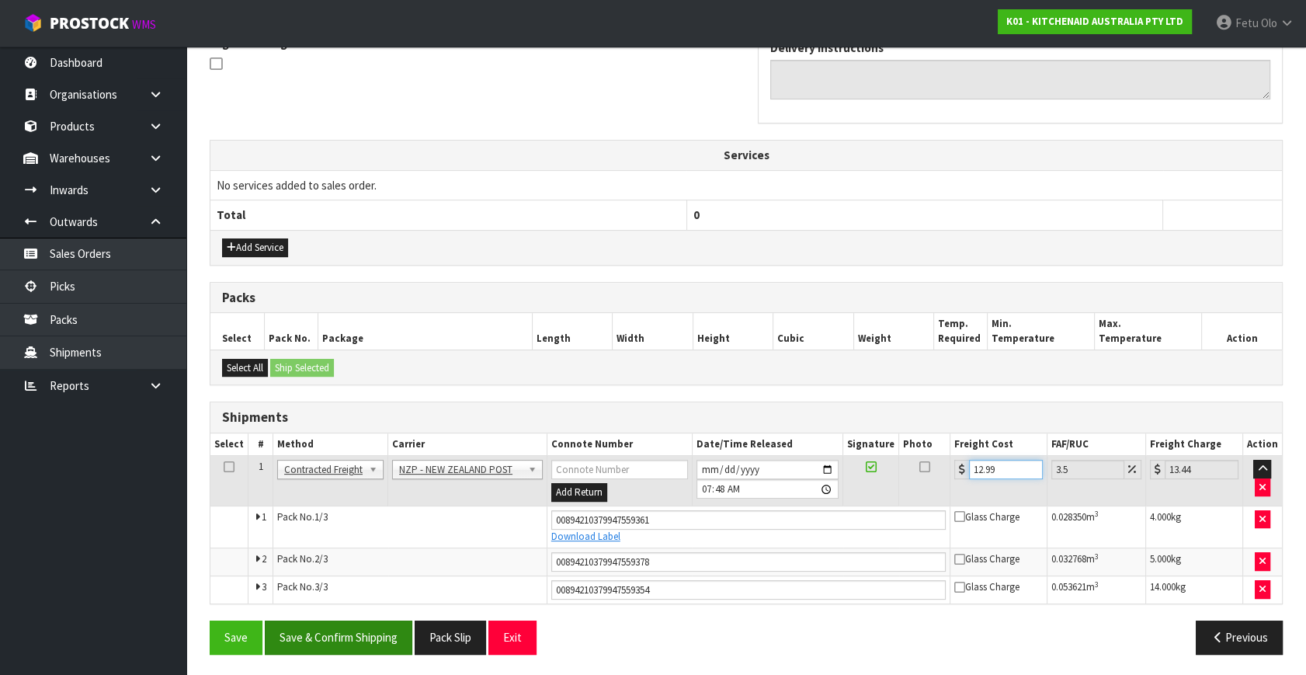
type input "12.99"
click at [374, 621] on button "Save & Confirm Shipping" at bounding box center [339, 637] width 148 height 33
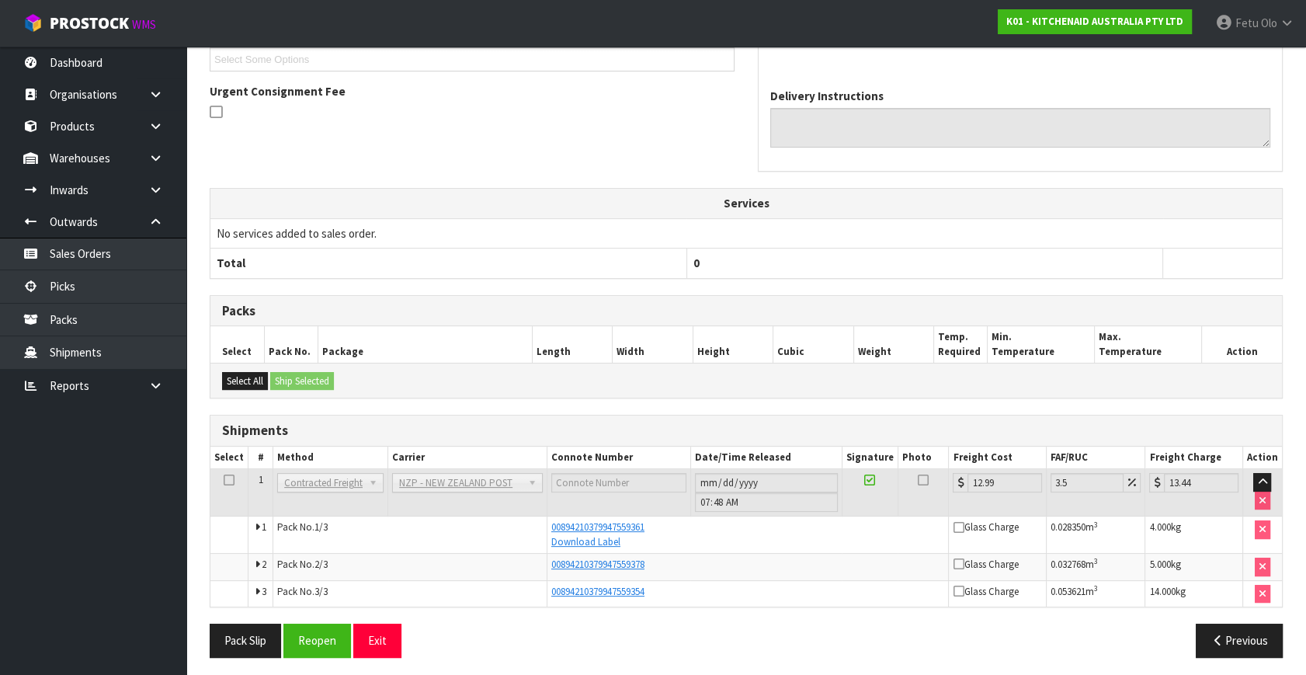
scroll to position [435, 0]
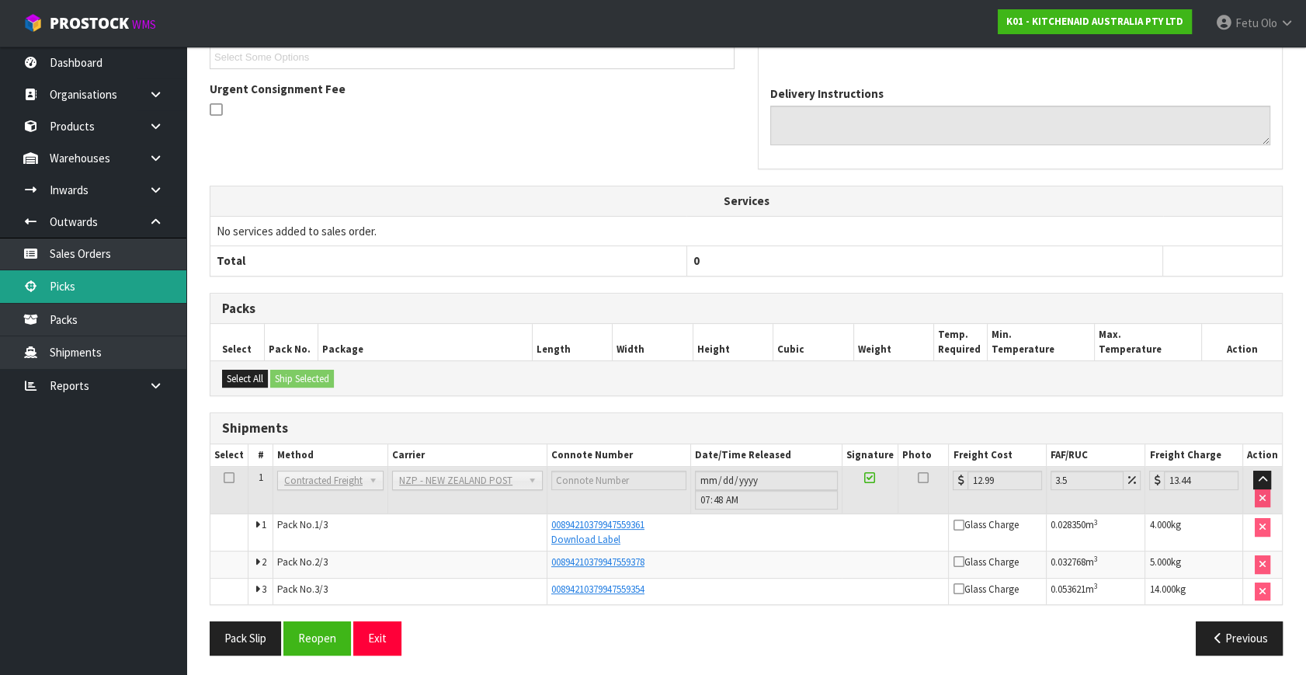
click at [70, 280] on link "Picks" at bounding box center [93, 286] width 186 height 32
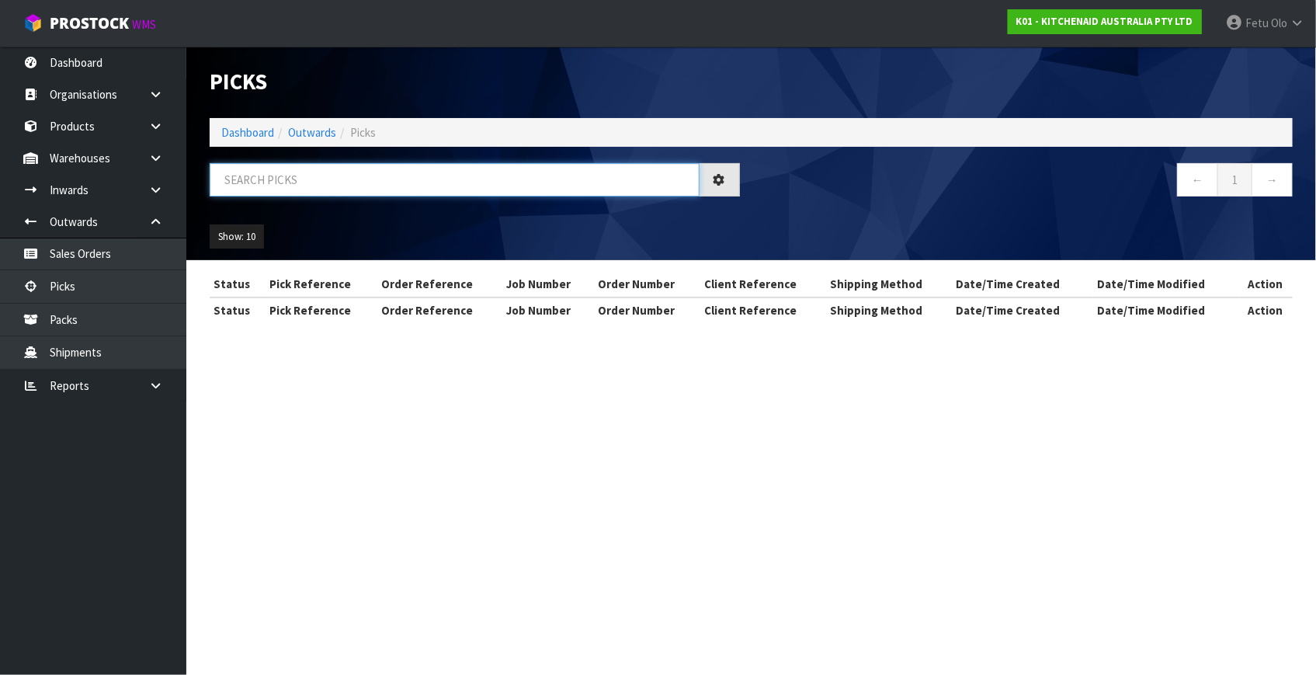
click at [343, 178] on input "text" at bounding box center [455, 179] width 490 height 33
type input "78910"
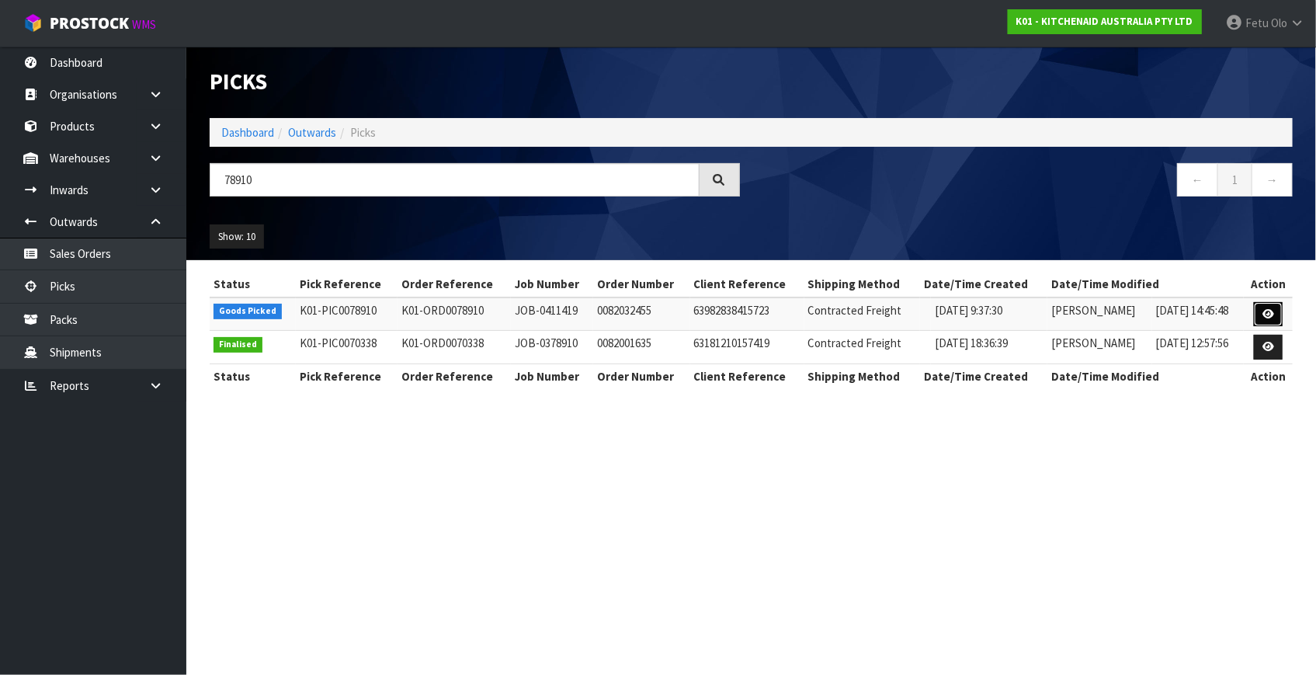
click at [1258, 317] on link at bounding box center [1268, 314] width 29 height 25
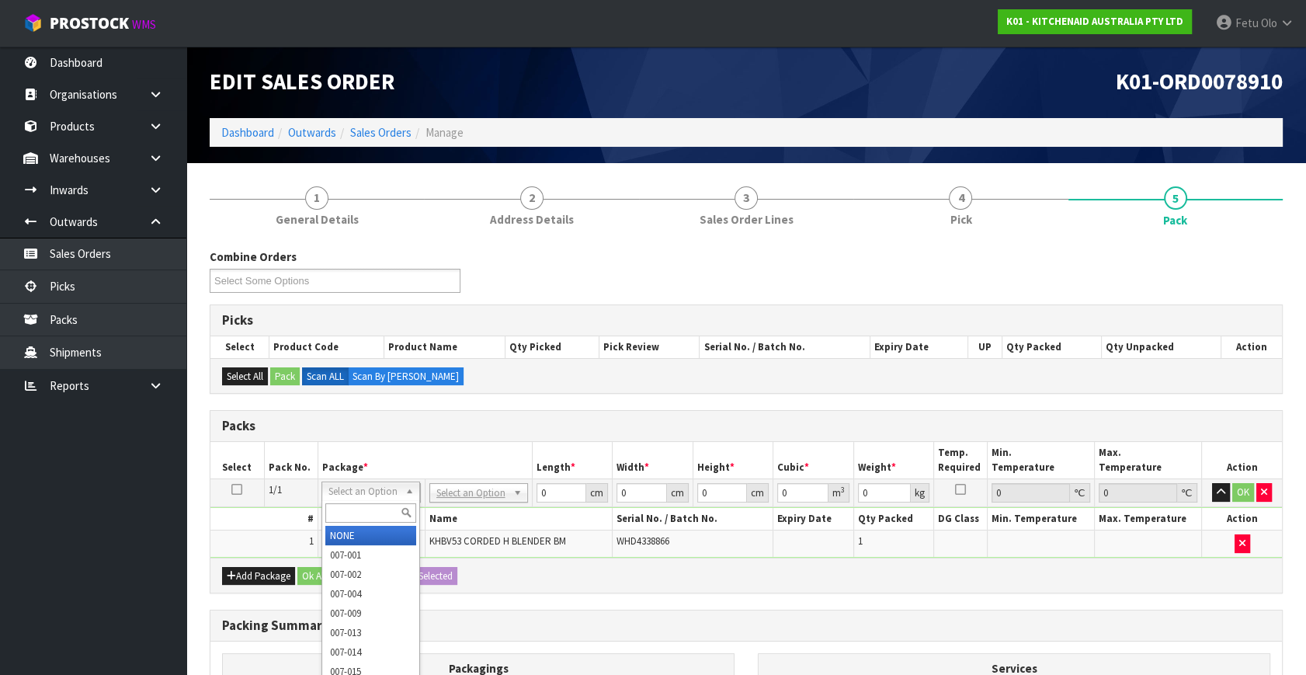
click at [365, 510] on input "text" at bounding box center [370, 512] width 91 height 19
type input "011"
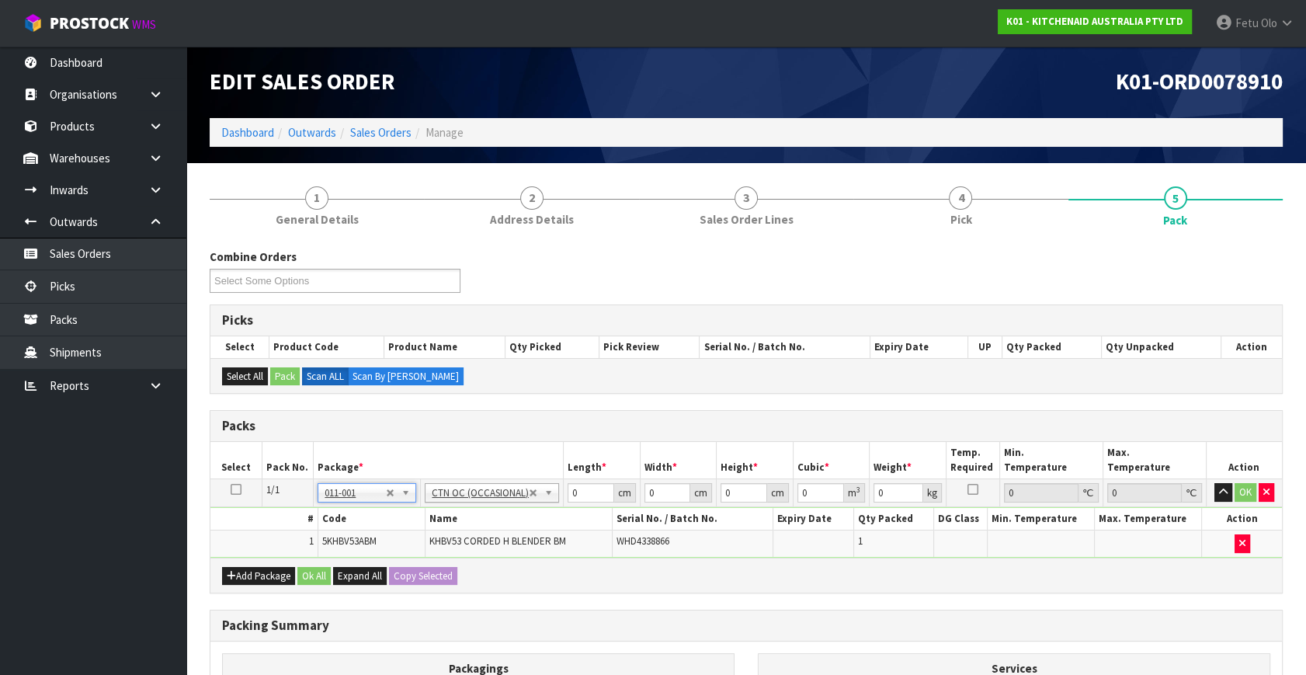
type input "1.3"
click at [506, 390] on div "Select All Pack Scan ALL Scan By Quantity" at bounding box center [746, 375] width 1072 height 35
drag, startPoint x: 590, startPoint y: 490, endPoint x: 438, endPoint y: 537, distance: 159.2
click at [438, 537] on tbody "1/1 NONE 007-001 007-002 007-004 007-009 007-013 007-014 007-015 007-017 007-01…" at bounding box center [746, 518] width 1072 height 78
type input "32"
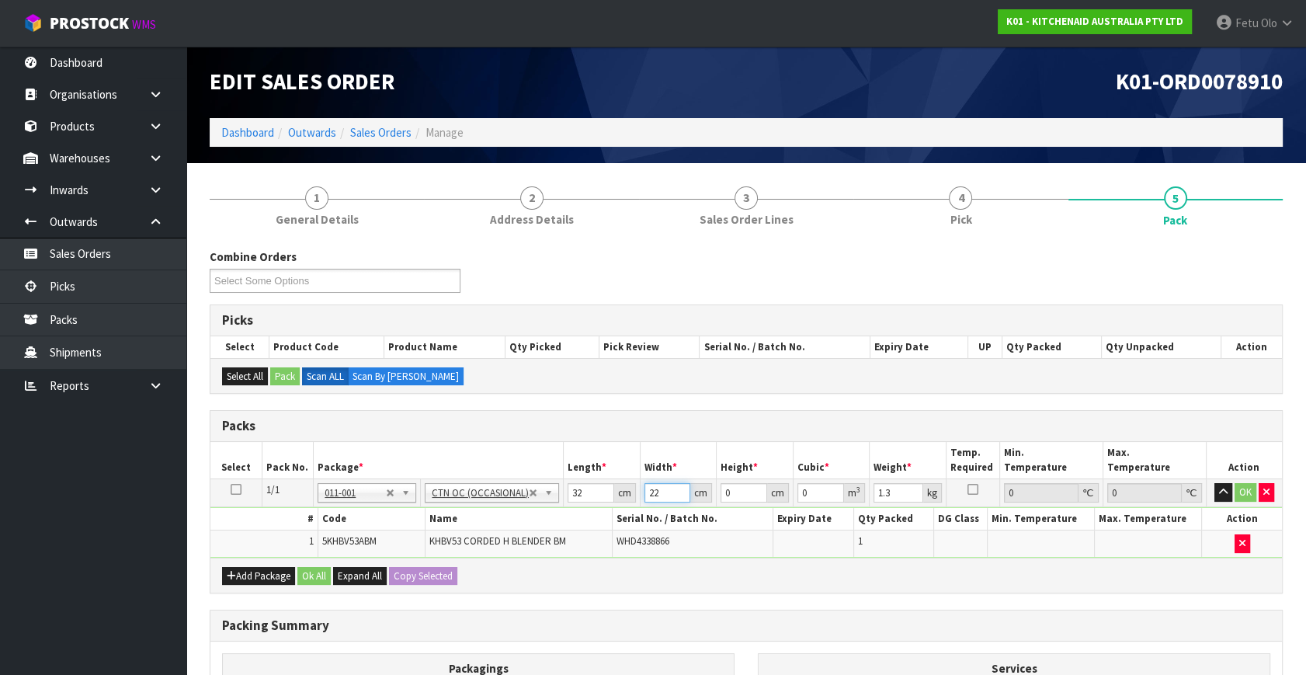
type input "22"
type input "1"
type input "0.000704"
type input "15"
type input "0.01056"
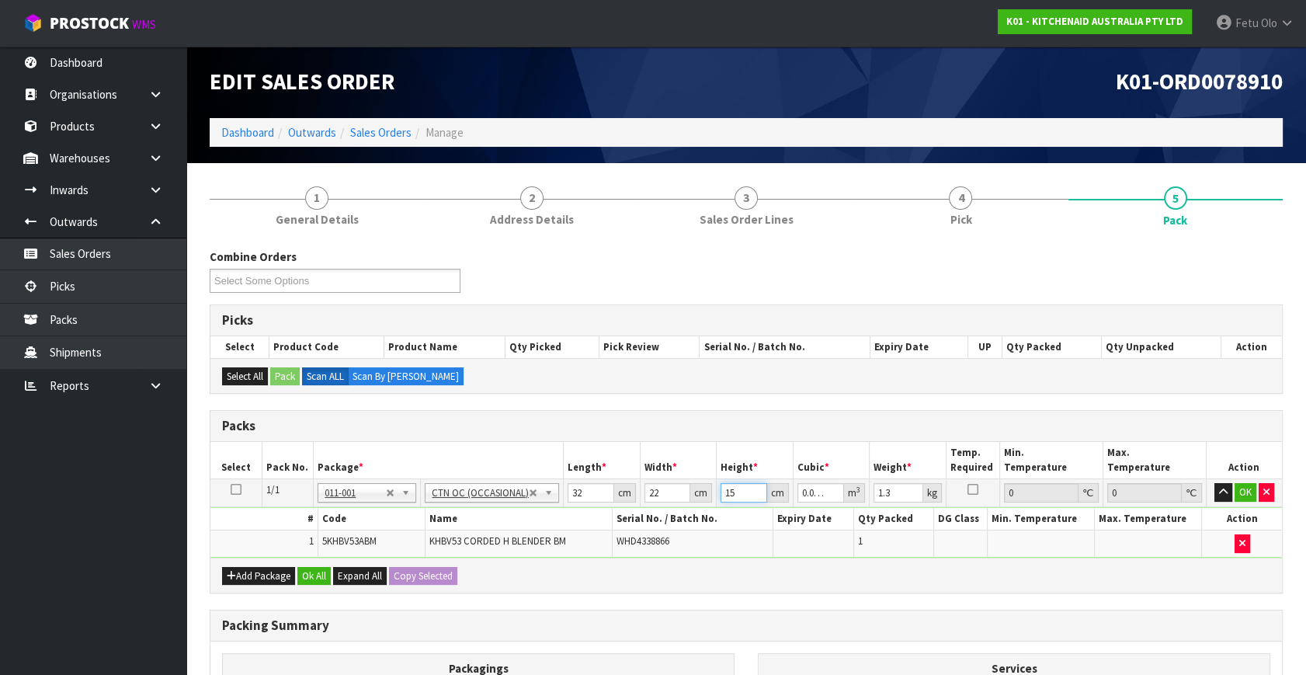
type input "15"
type input "2"
click button "OK" at bounding box center [1246, 492] width 22 height 19
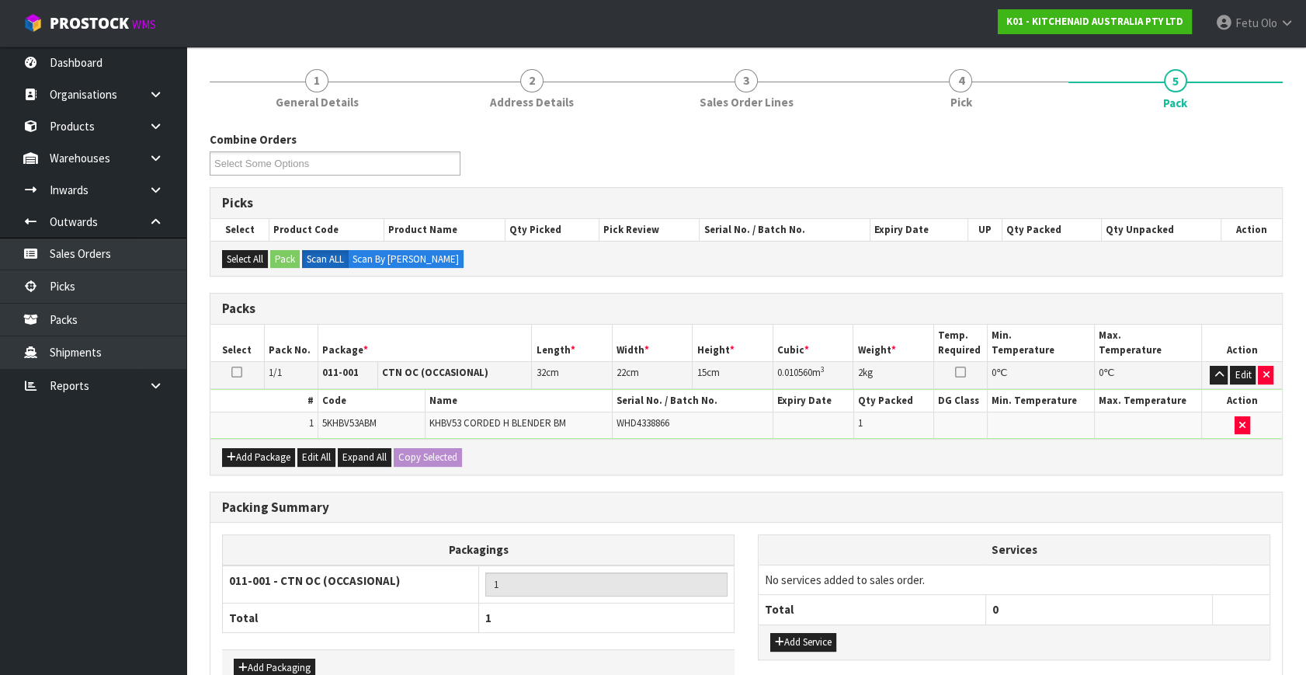
scroll to position [208, 0]
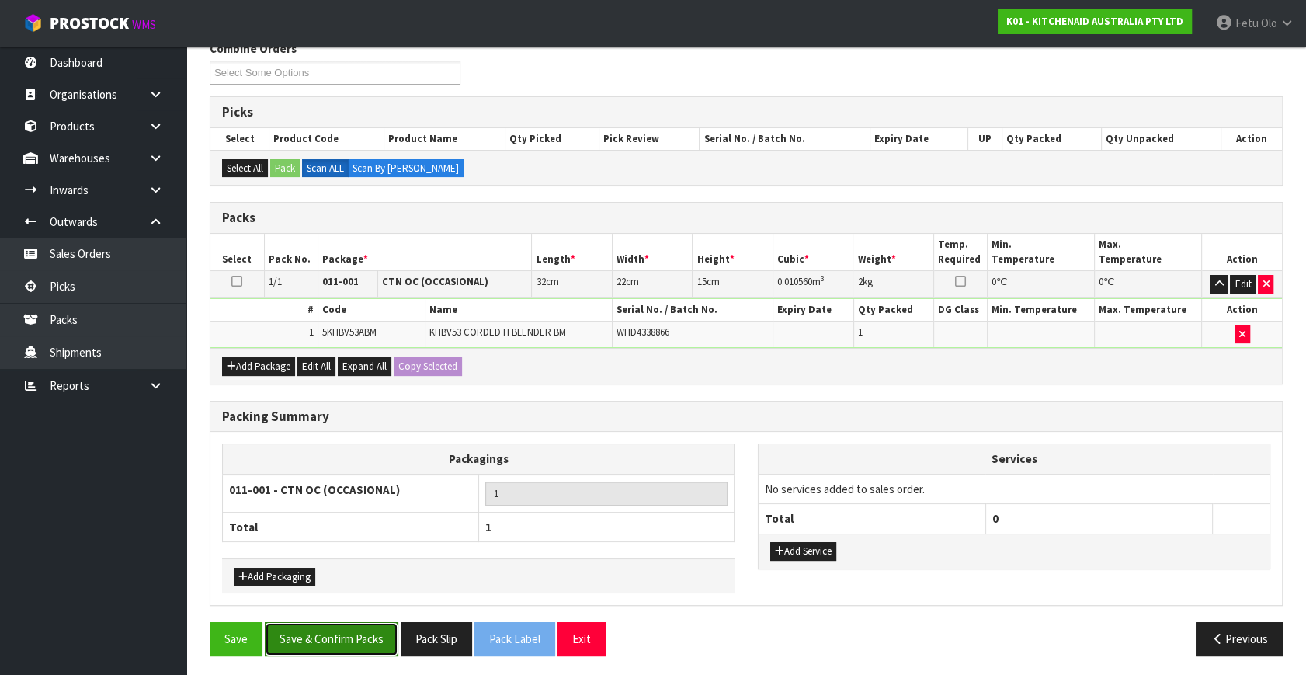
click at [356, 637] on button "Save & Confirm Packs" at bounding box center [332, 638] width 134 height 33
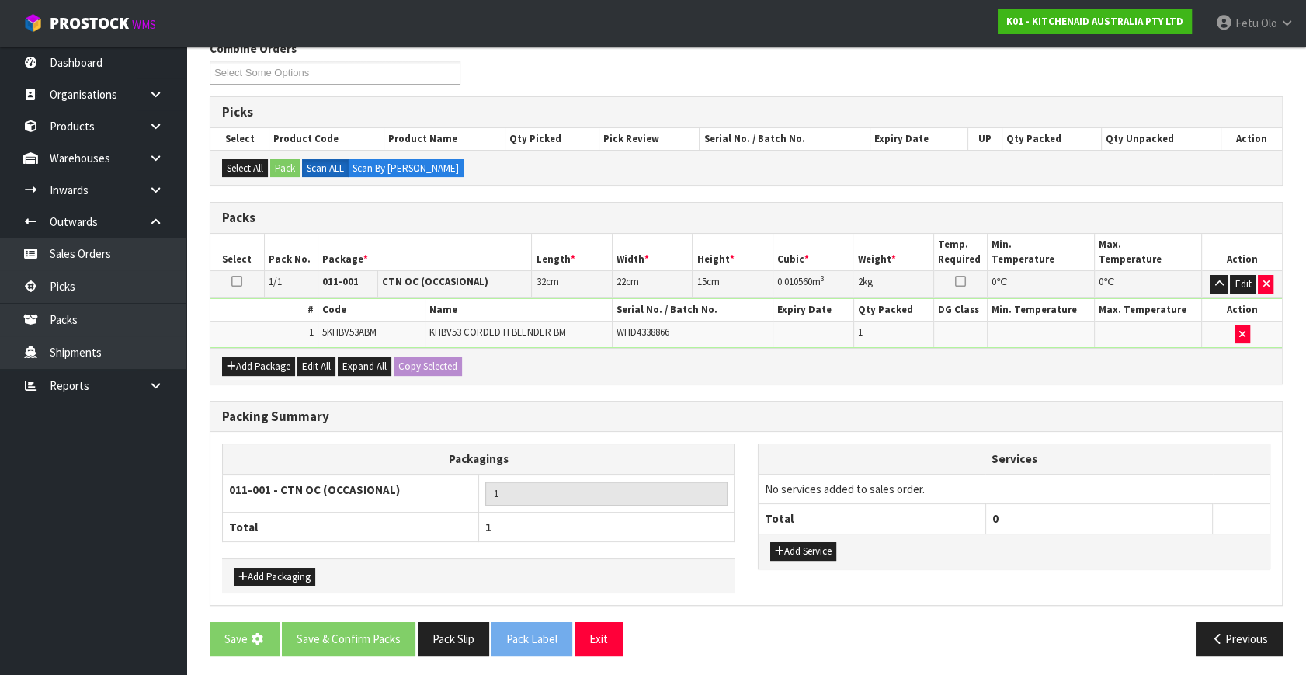
scroll to position [0, 0]
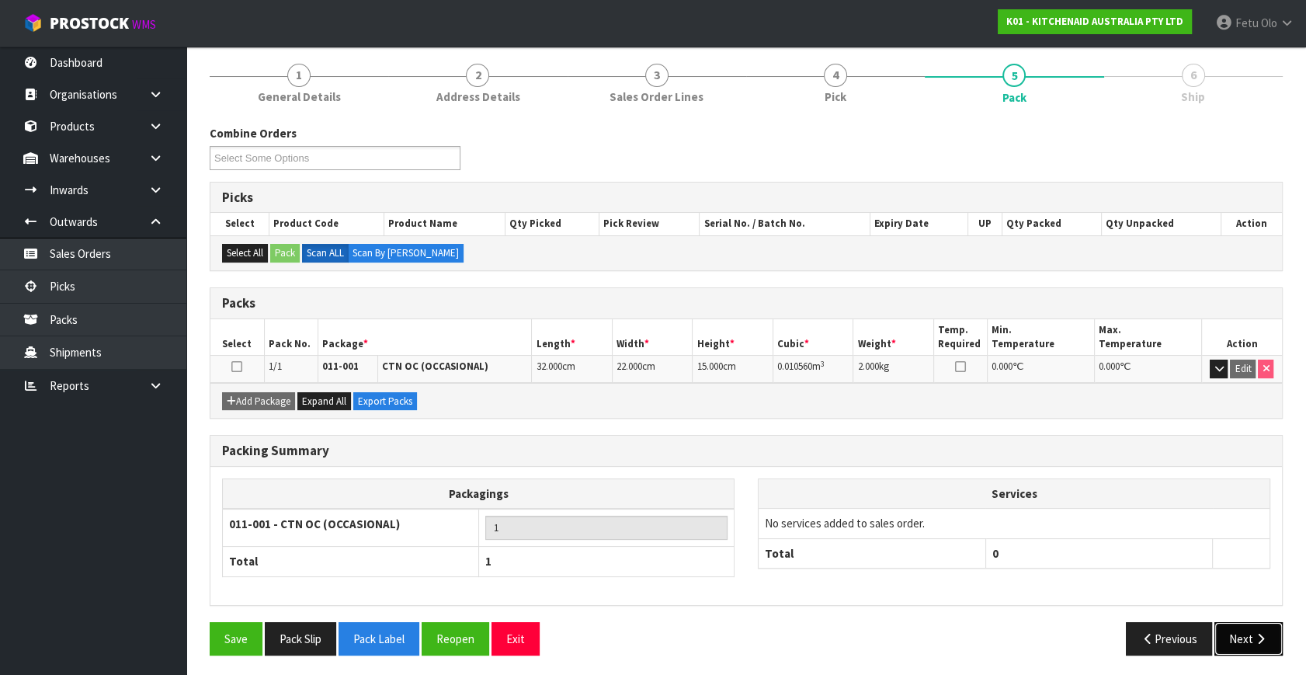
click at [1253, 640] on button "Next" at bounding box center [1249, 638] width 68 height 33
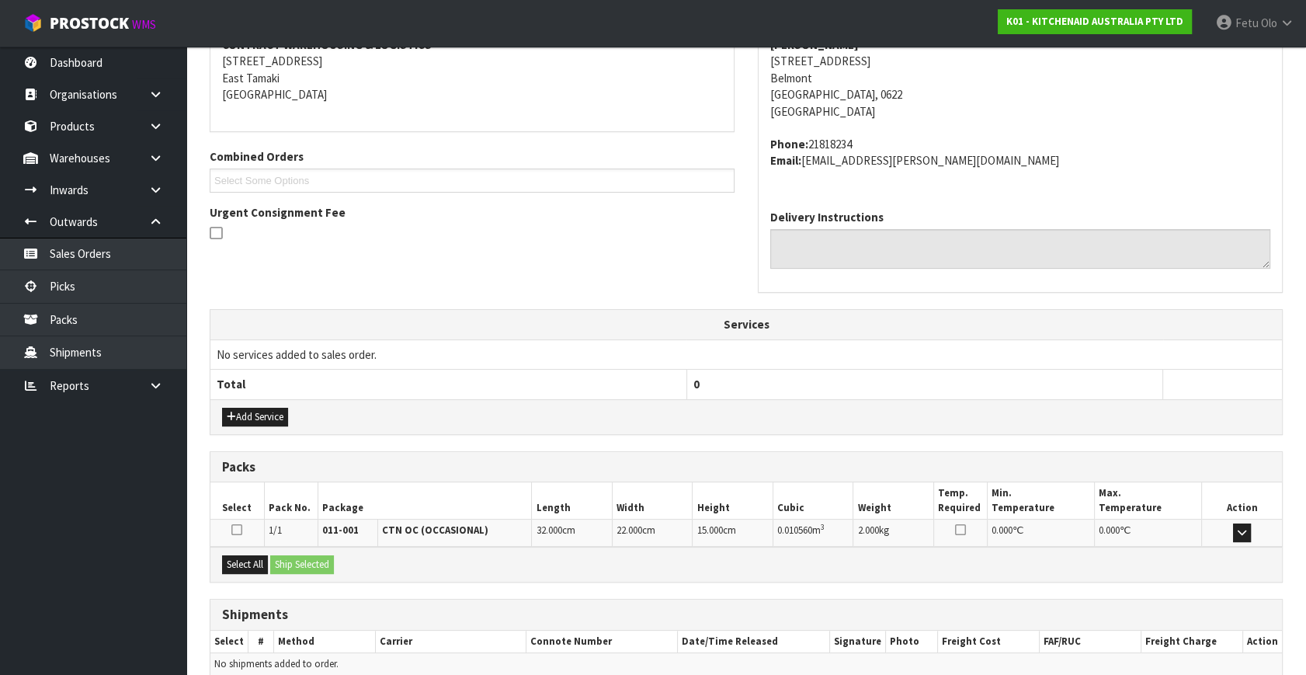
scroll to position [382, 0]
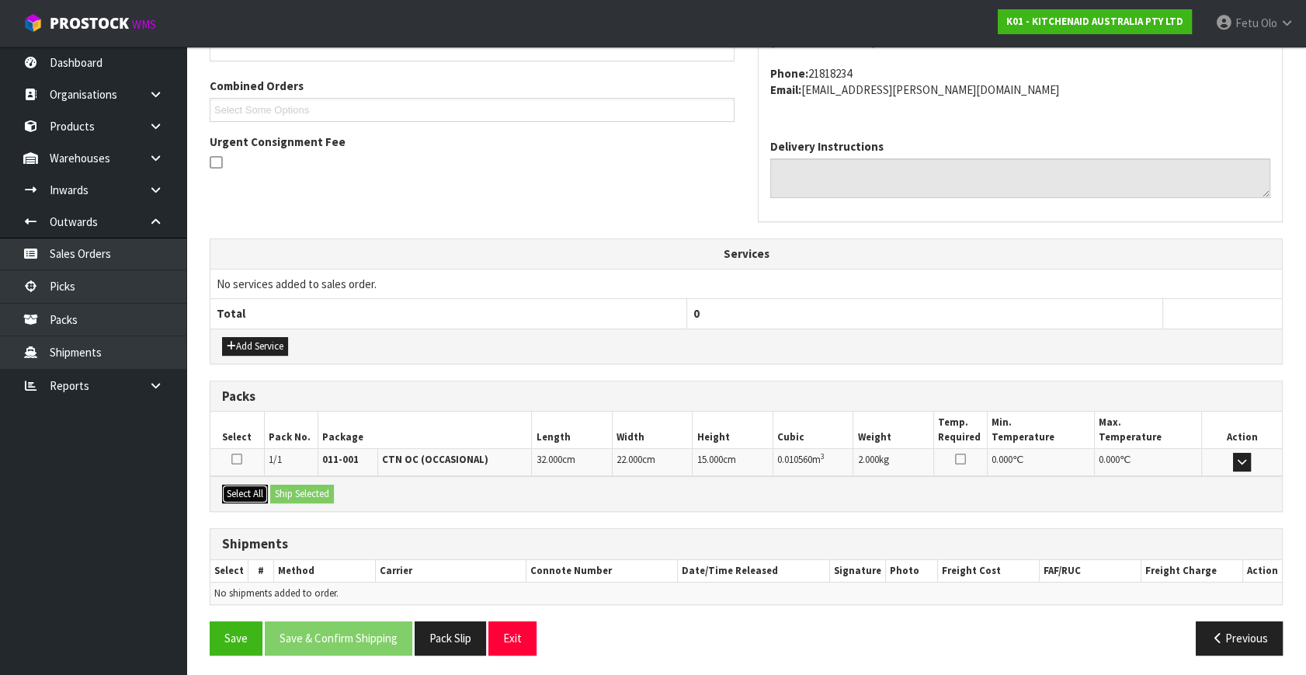
drag, startPoint x: 254, startPoint y: 498, endPoint x: 299, endPoint y: 492, distance: 45.4
click at [254, 497] on button "Select All" at bounding box center [245, 494] width 46 height 19
click at [318, 489] on button "Ship Selected" at bounding box center [302, 494] width 64 height 19
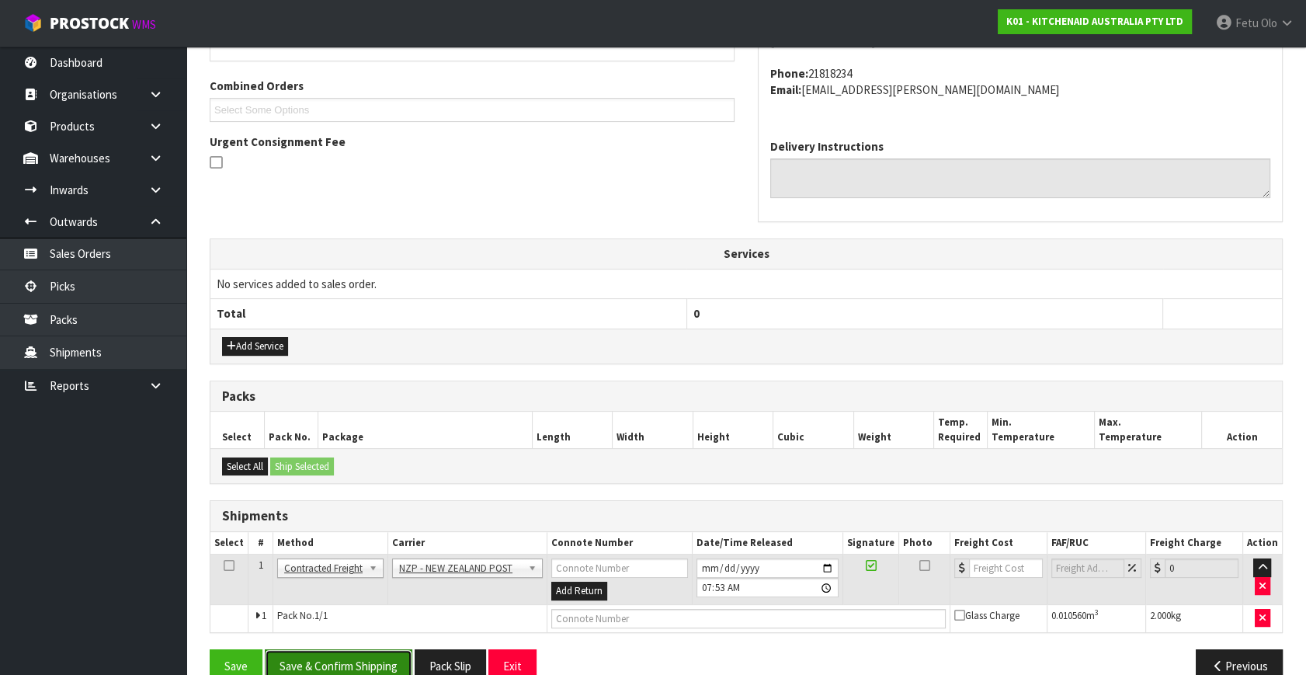
click at [384, 649] on button "Save & Confirm Shipping" at bounding box center [339, 665] width 148 height 33
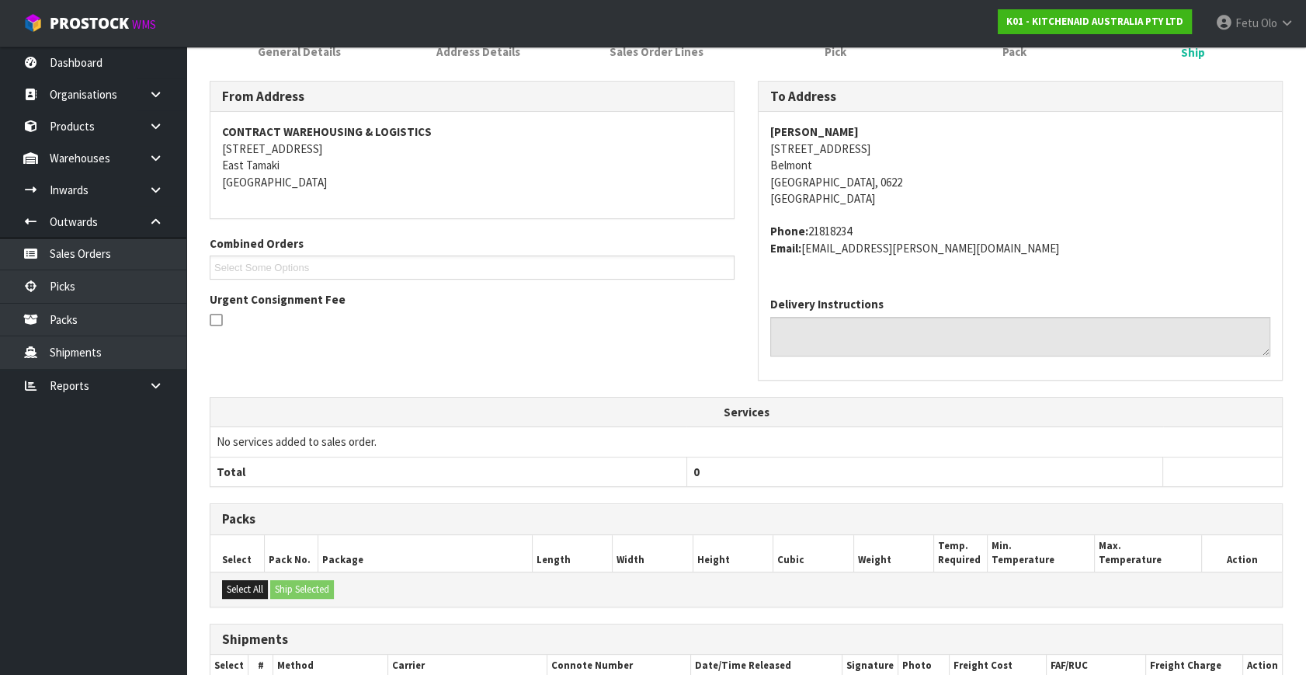
scroll to position [388, 0]
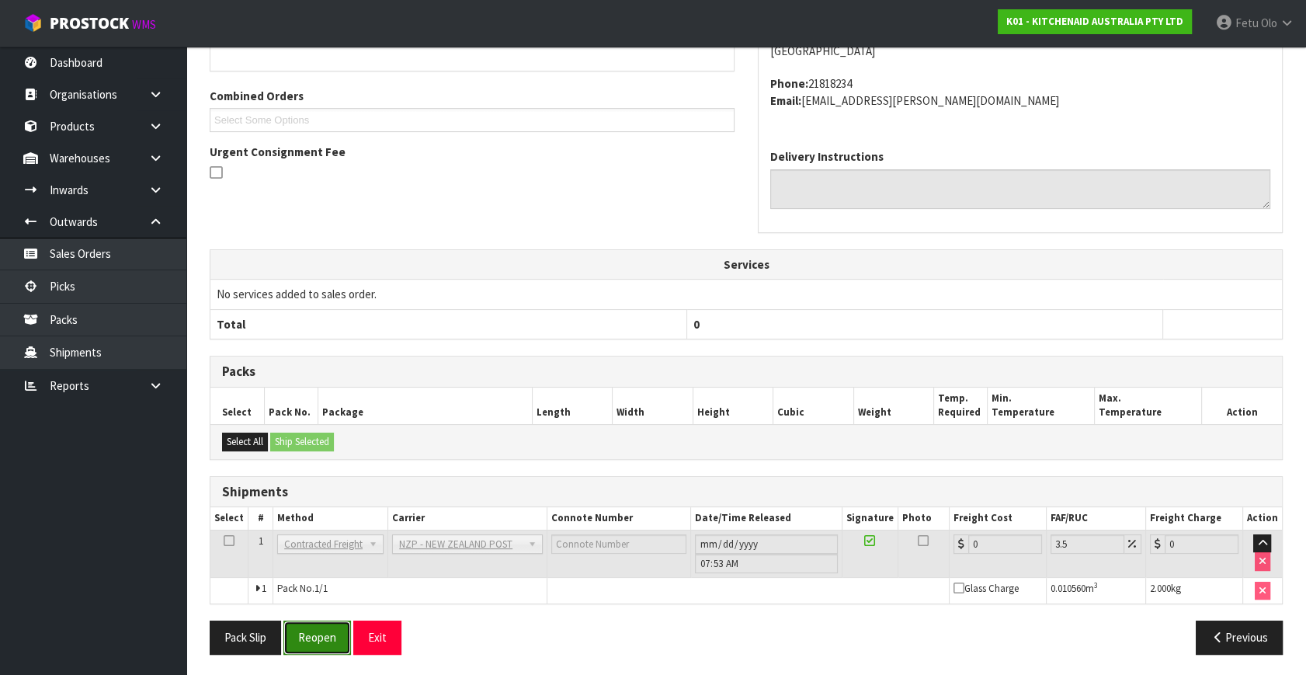
click at [336, 626] on button "Reopen" at bounding box center [317, 637] width 68 height 33
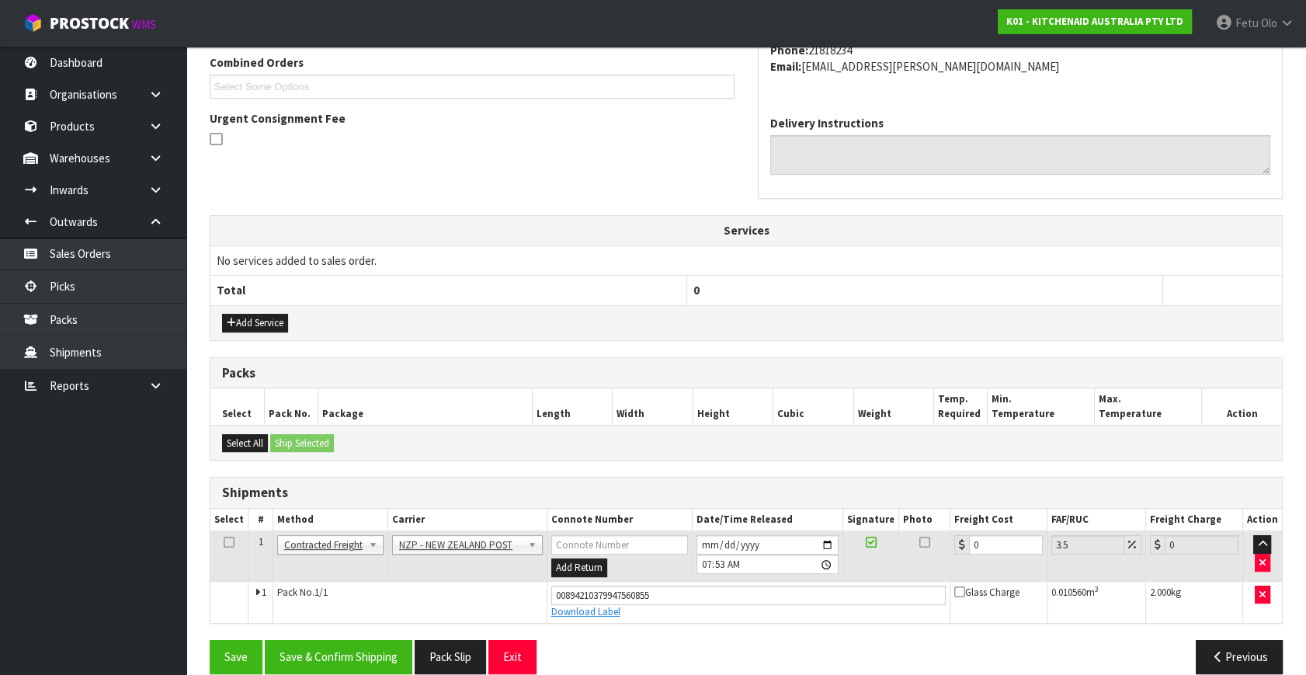
scroll to position [425, 0]
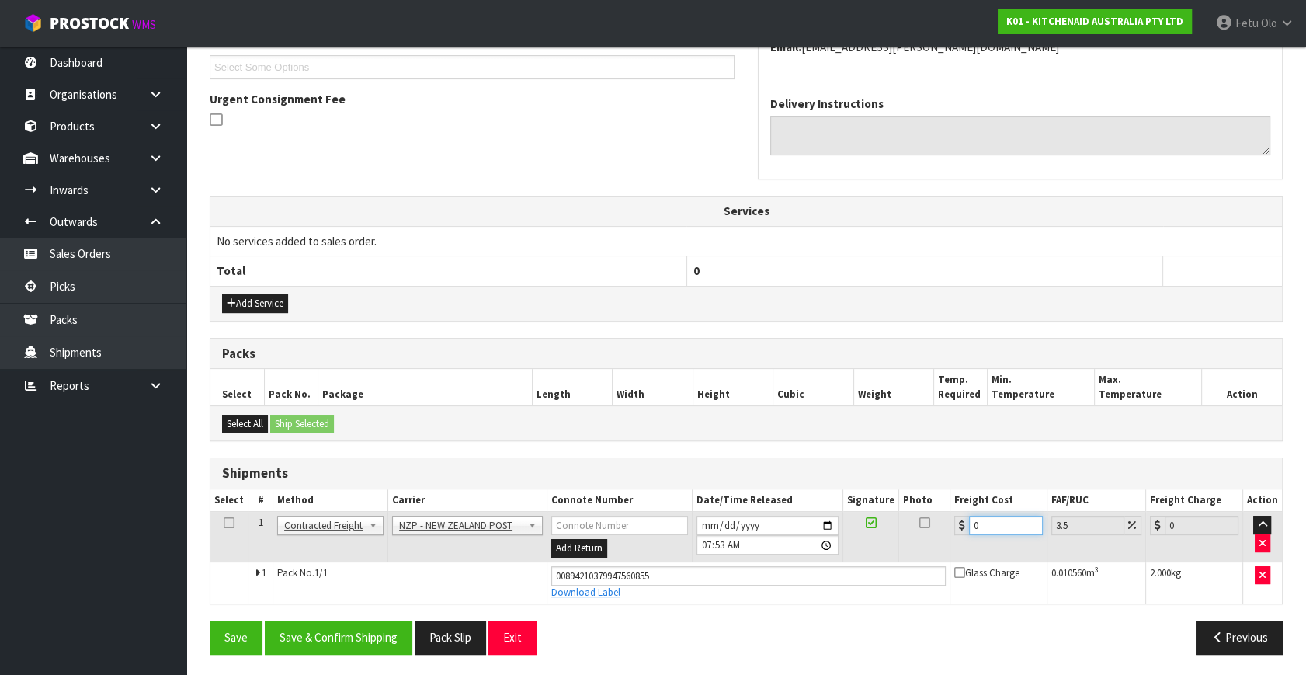
drag, startPoint x: 1001, startPoint y: 523, endPoint x: 520, endPoint y: 579, distance: 483.9
click at [523, 579] on tbody "1 Client Local Pickup Customer Local Pickup Company Freight Contracted Freight …" at bounding box center [746, 558] width 1072 height 92
type input "4"
type input "4.14"
type input "4.3"
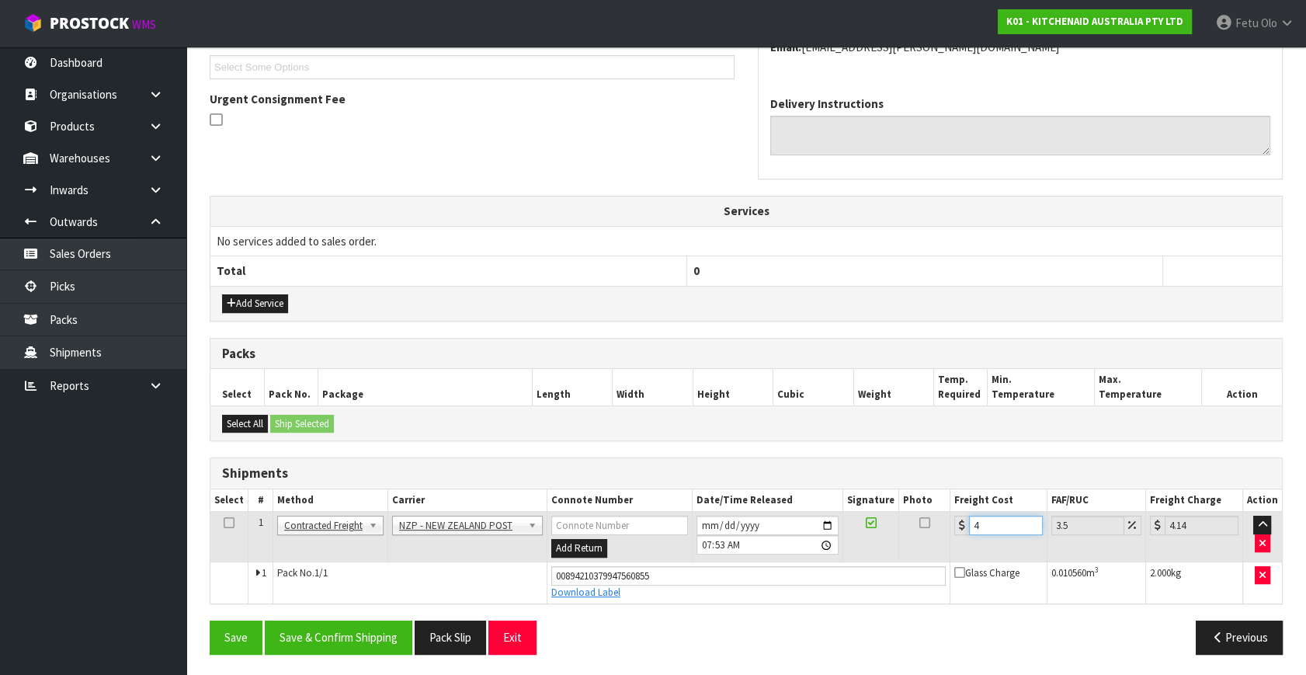
type input "4.45"
type input "4.33"
type input "4.48"
type input "4.33"
click at [343, 628] on button "Save & Confirm Shipping" at bounding box center [339, 637] width 148 height 33
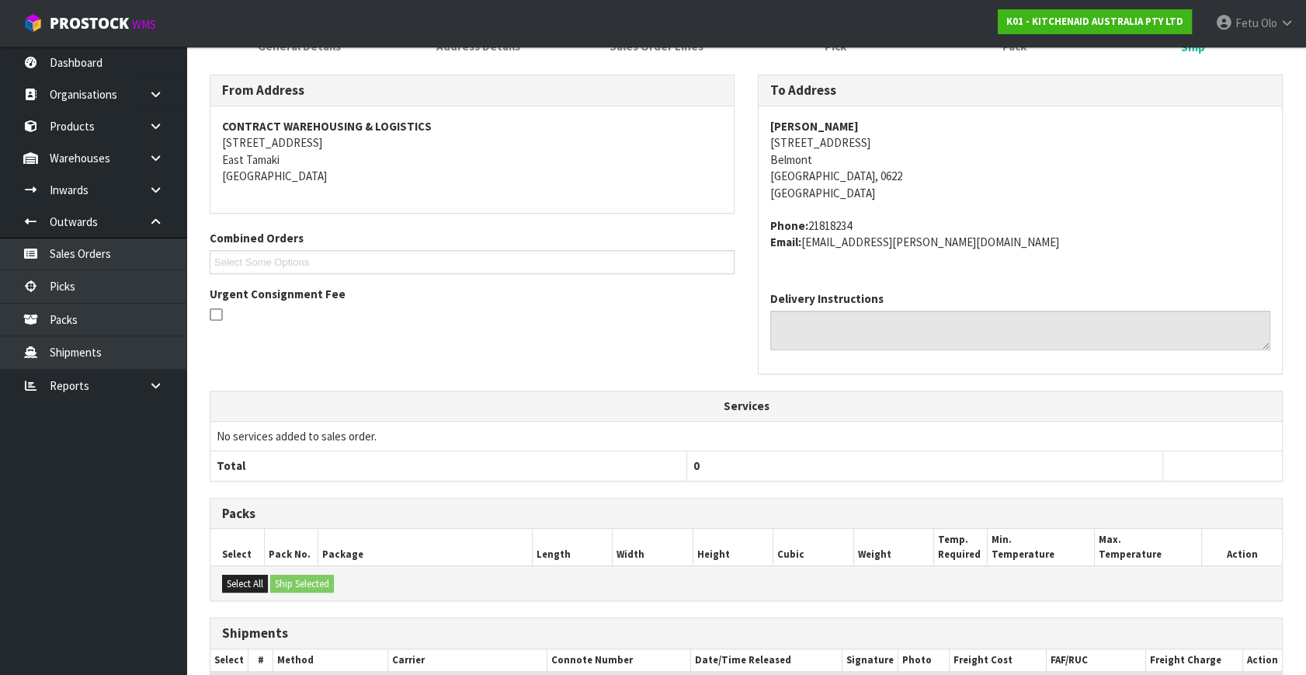
scroll to position [382, 0]
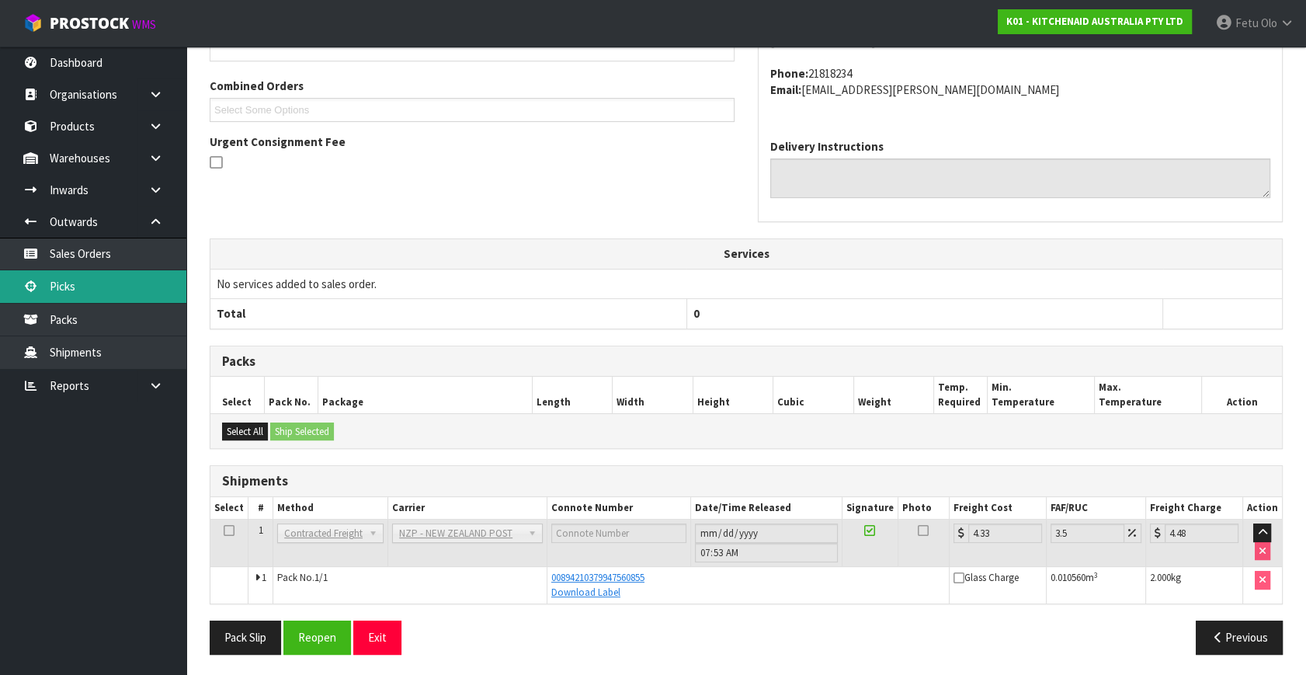
click at [67, 283] on link "Picks" at bounding box center [93, 286] width 186 height 32
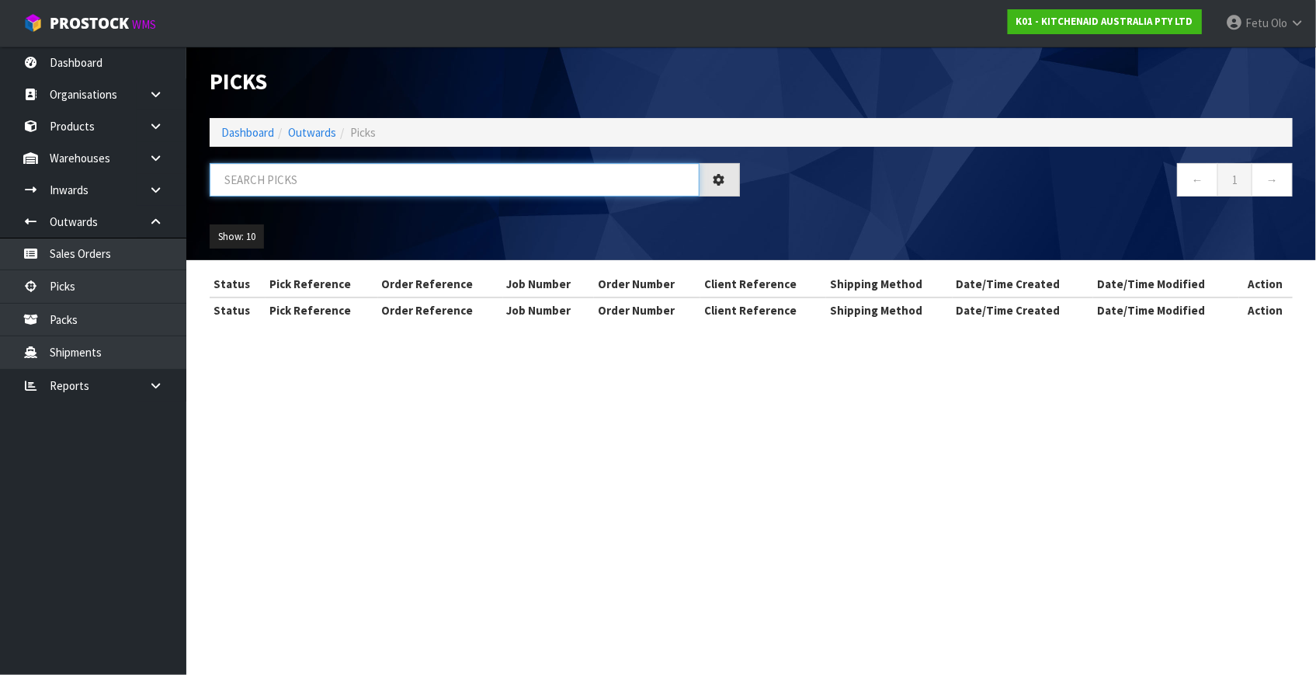
click at [407, 182] on input "text" at bounding box center [455, 179] width 490 height 33
type input "78845"
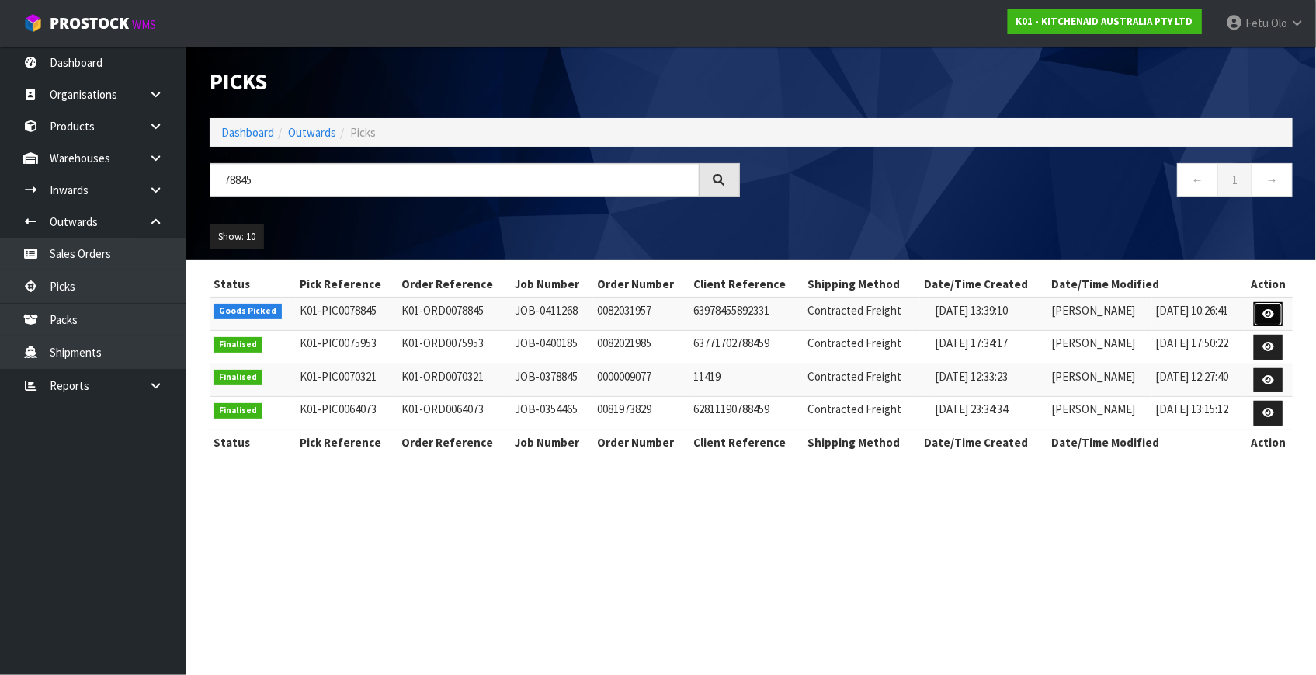
click at [1264, 314] on icon at bounding box center [1269, 314] width 12 height 10
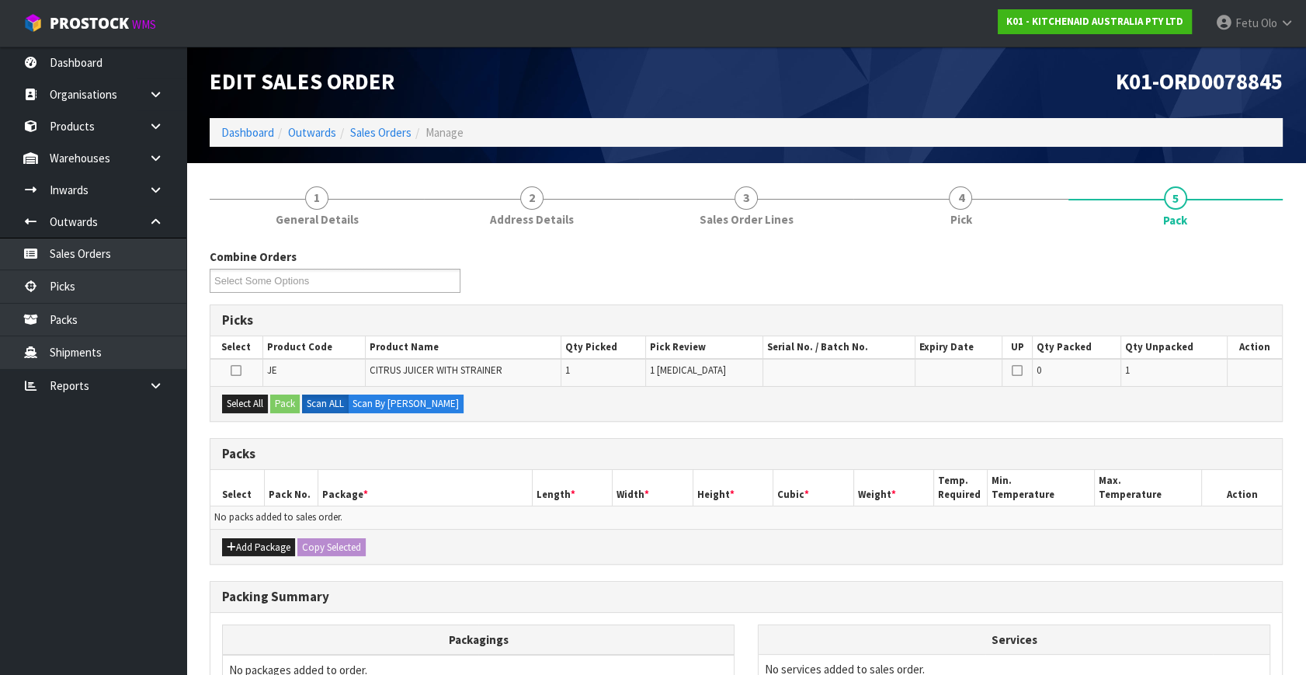
click at [0, 582] on html "Toggle navigation ProStock WMS K01 - KITCHENAID AUSTRALIA PTY LTD Fetu Olo Logo…" at bounding box center [653, 337] width 1306 height 675
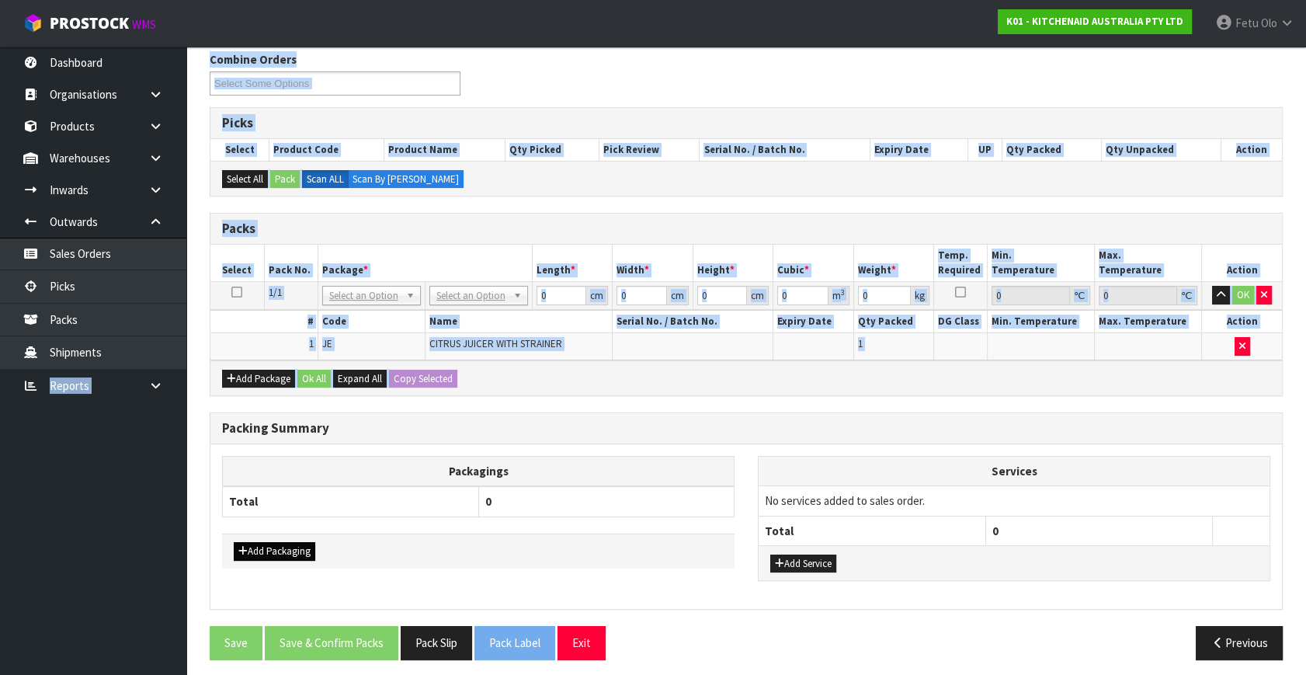
scroll to position [202, 0]
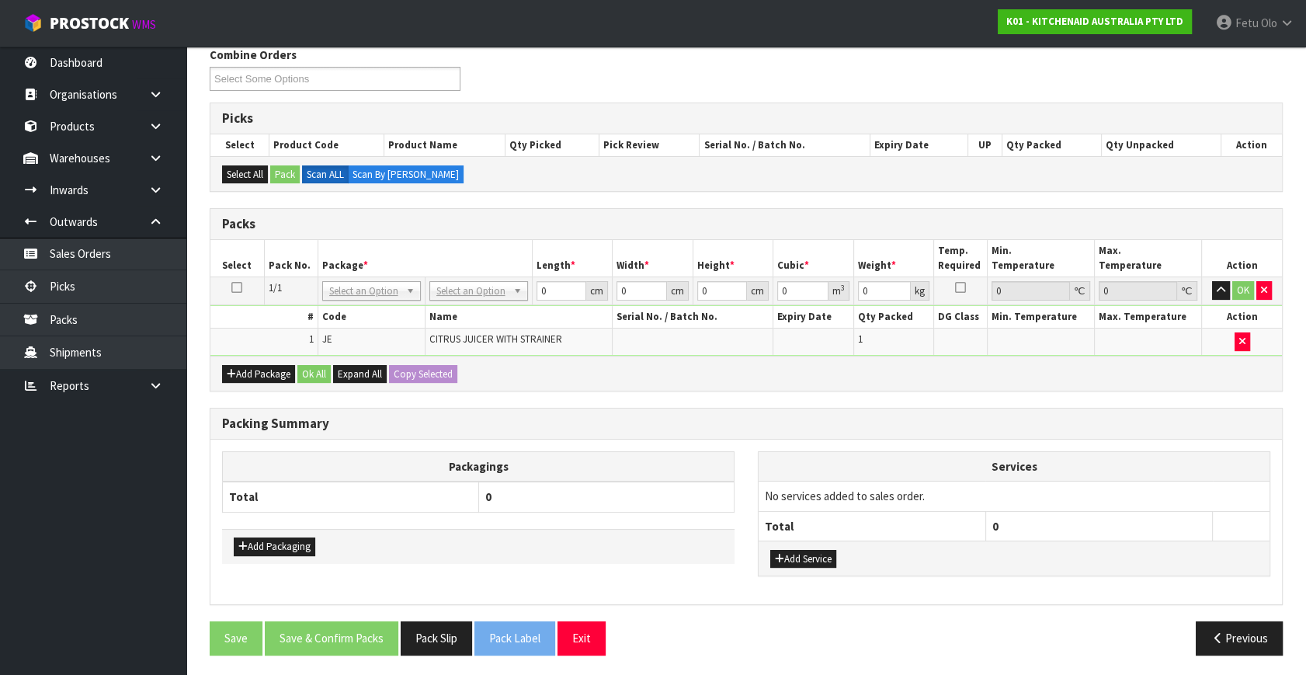
click at [614, 485] on th "0" at bounding box center [606, 497] width 256 height 30
click at [631, 497] on th "0" at bounding box center [606, 497] width 256 height 30
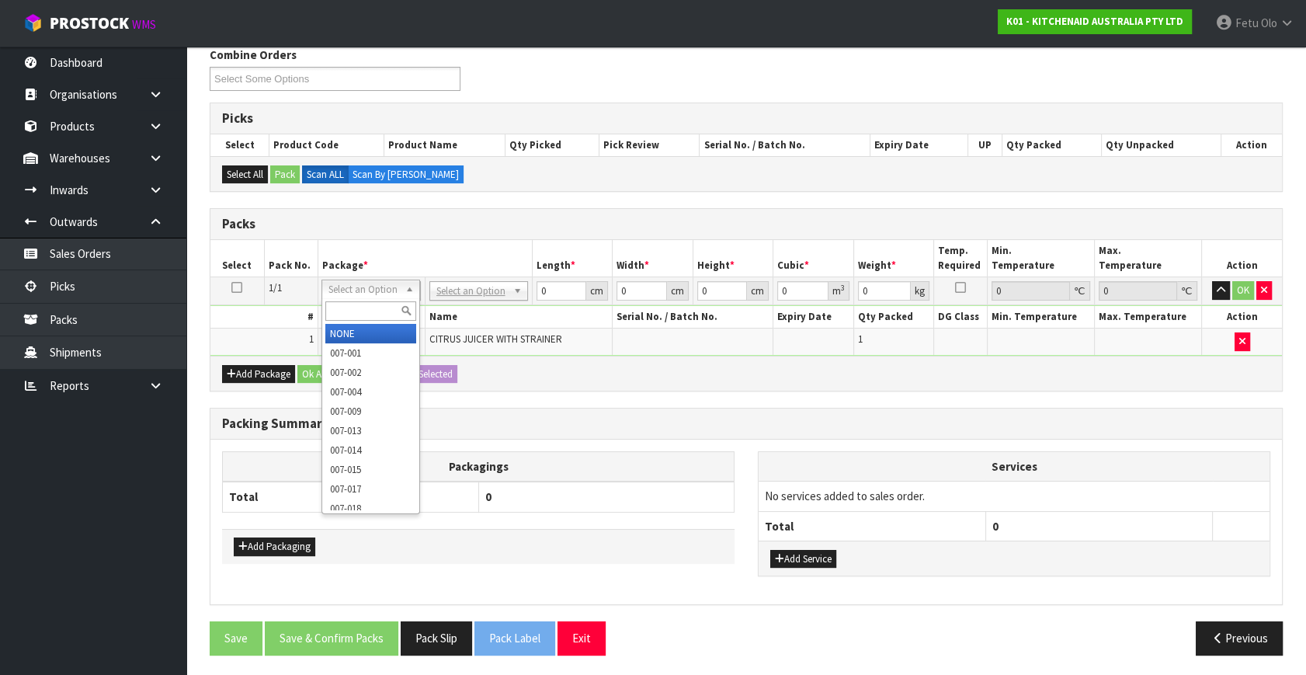
click at [347, 308] on input "text" at bounding box center [370, 310] width 91 height 19
type input "011"
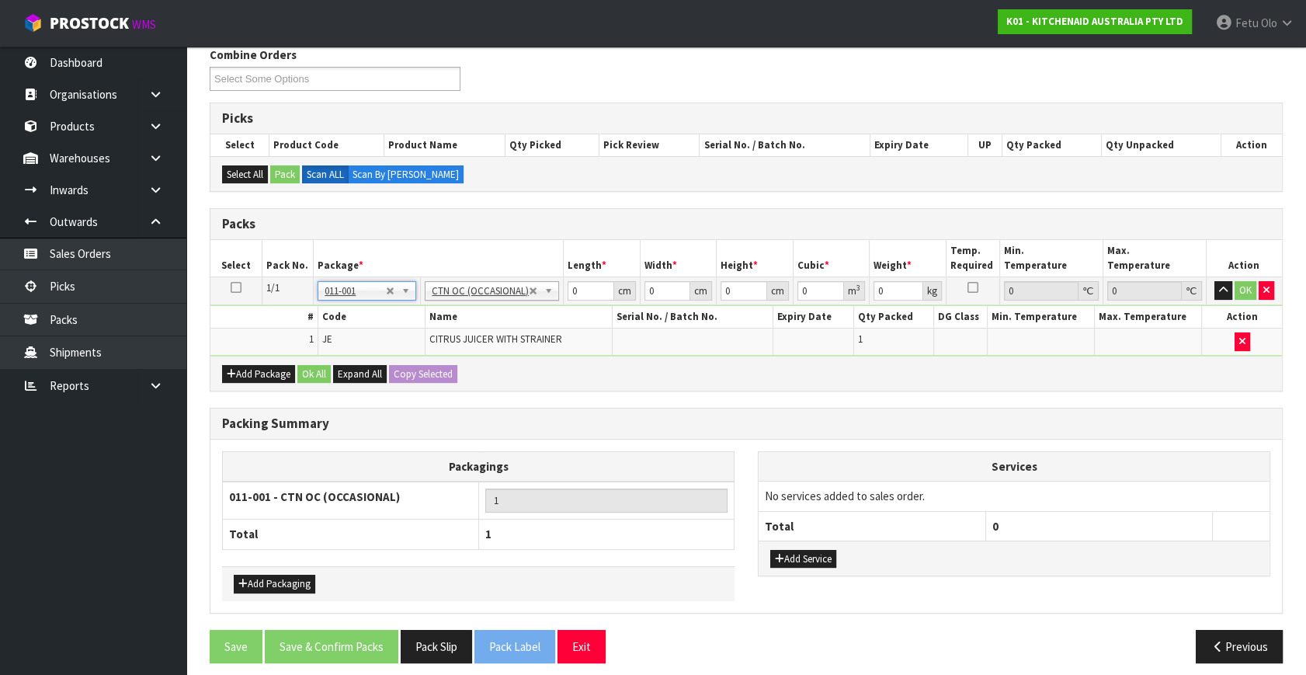
type input "0.4"
drag, startPoint x: 581, startPoint y: 294, endPoint x: 416, endPoint y: 317, distance: 166.2
click at [416, 317] on tbody "1/1 NONE 007-001 007-002 007-004 007-009 007-013 007-014 007-015 007-017 007-01…" at bounding box center [746, 316] width 1072 height 78
type input "32"
type input "21"
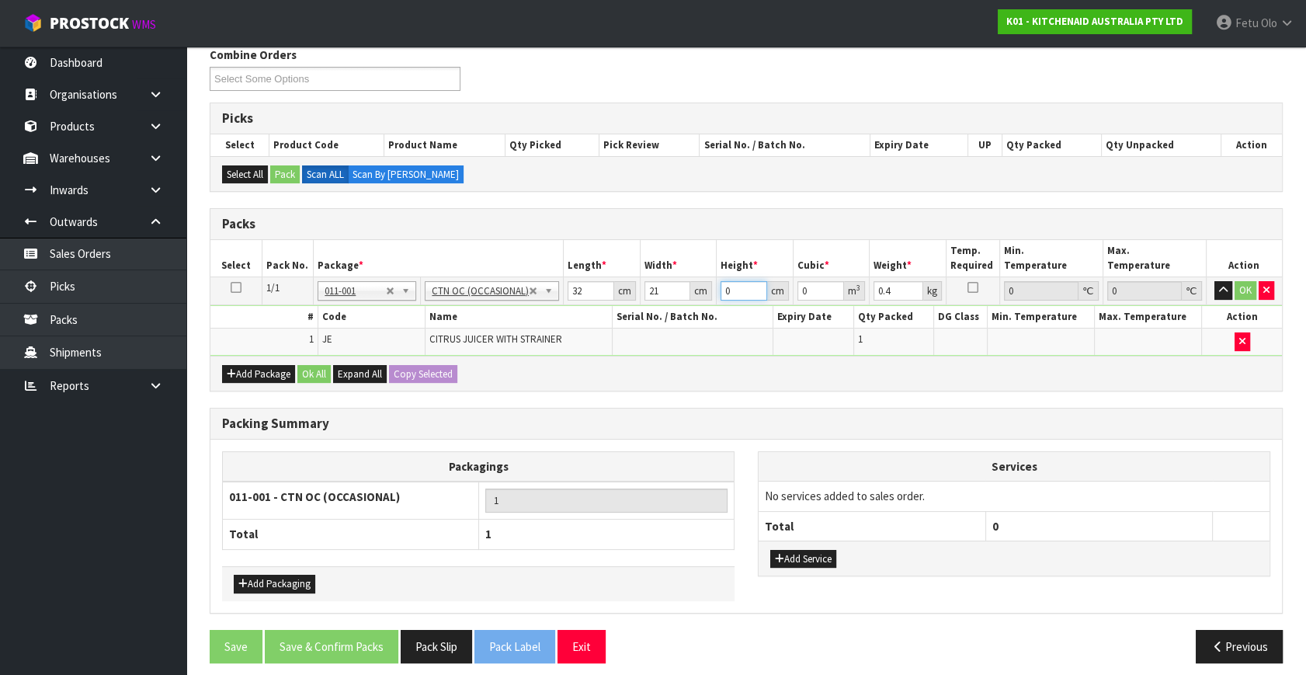
type input "1"
type input "0.000672"
type input "15"
type input "0.01008"
type input "15"
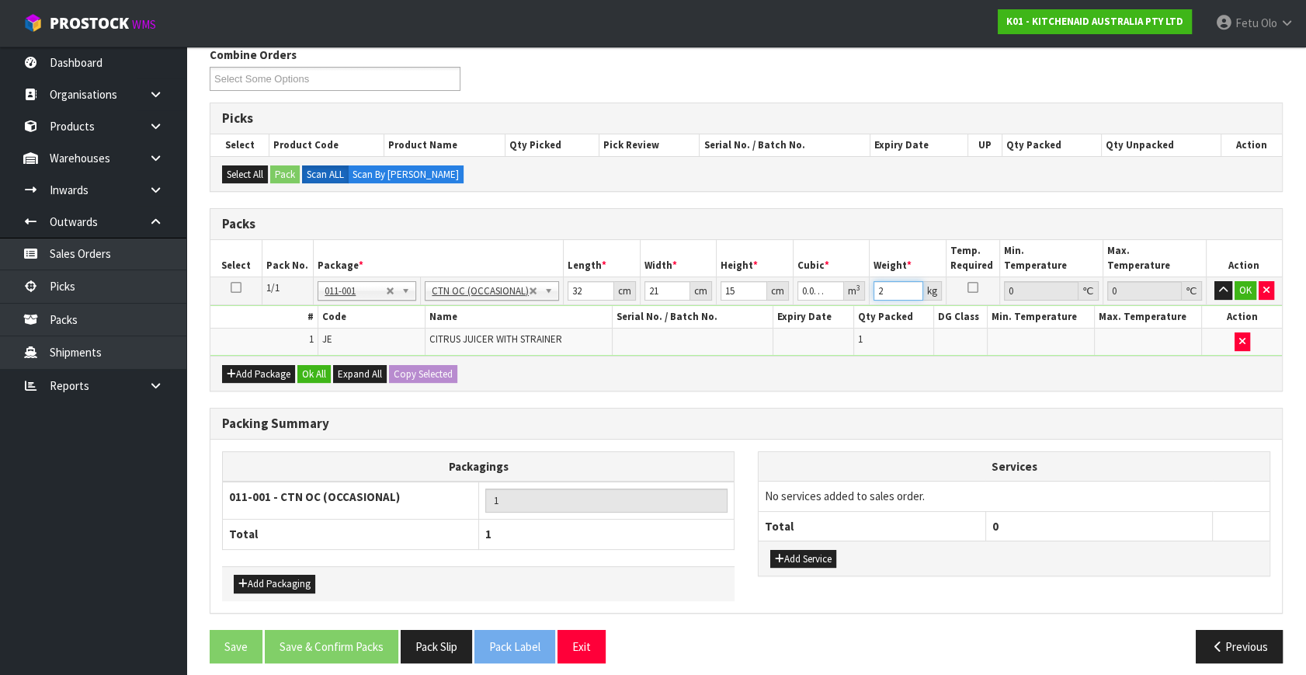
type input "2"
click button "OK" at bounding box center [1246, 290] width 22 height 19
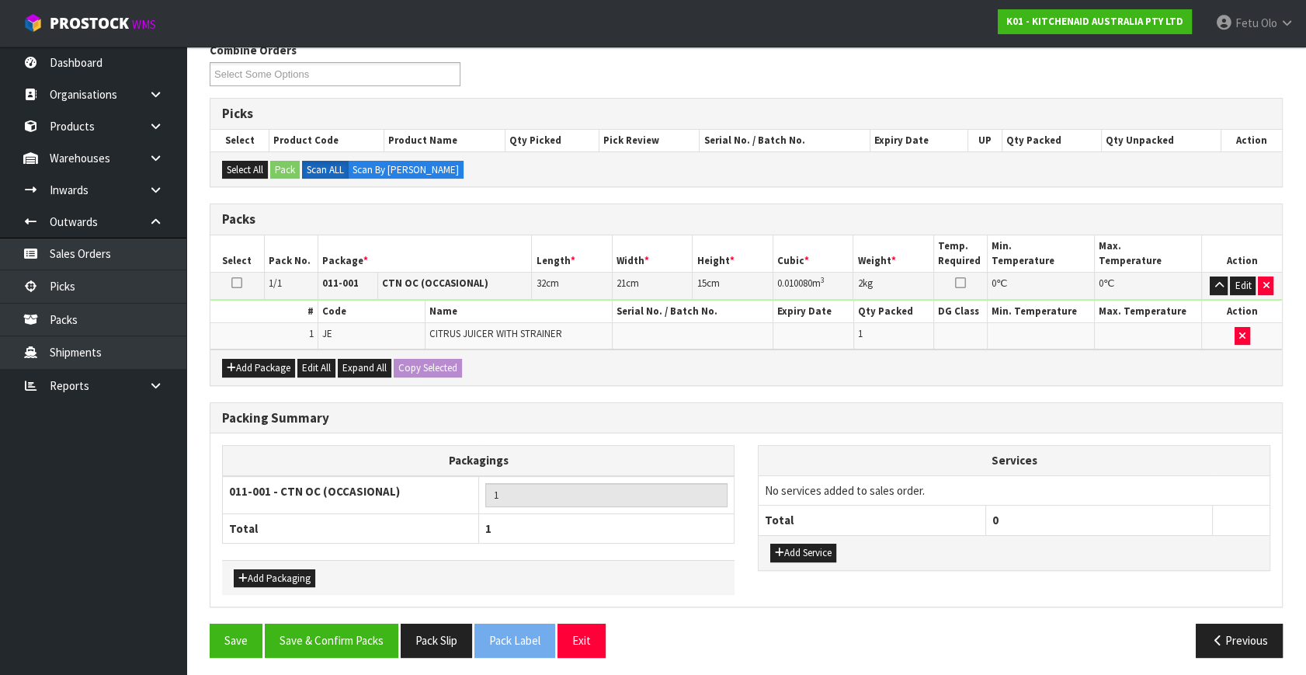
scroll to position [208, 0]
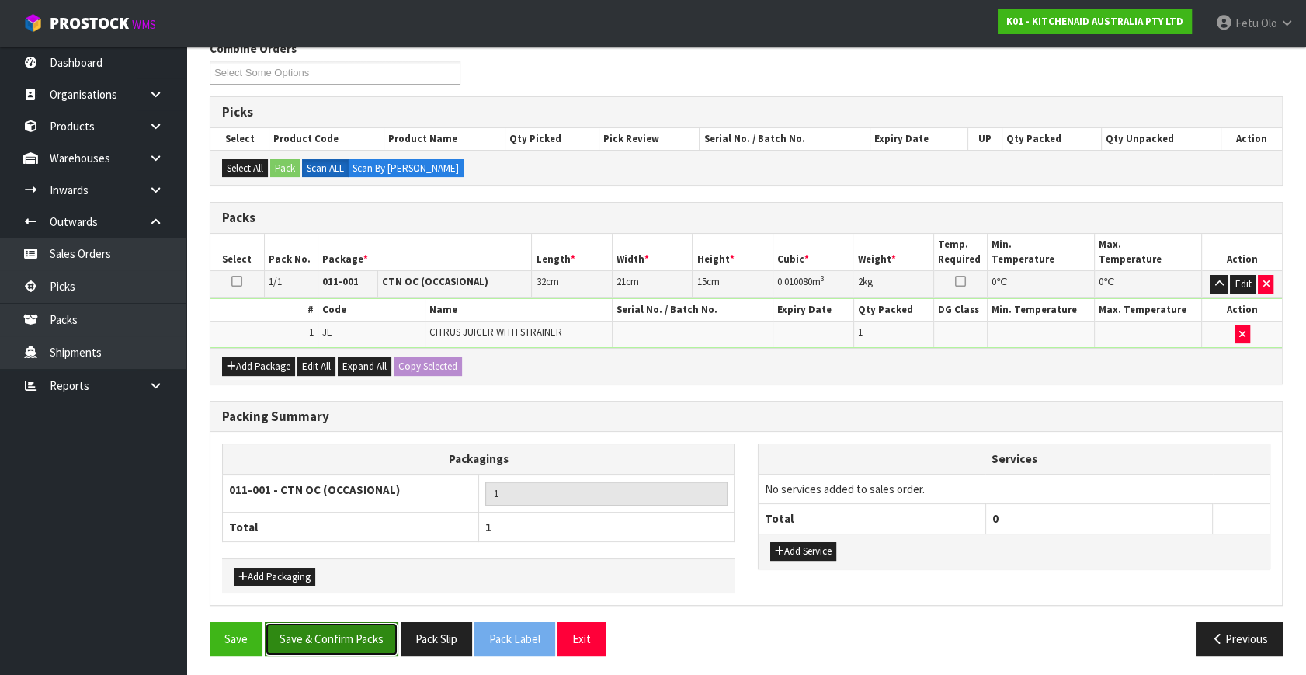
drag, startPoint x: 336, startPoint y: 629, endPoint x: 360, endPoint y: 626, distance: 24.3
click at [339, 629] on button "Save & Confirm Packs" at bounding box center [332, 638] width 134 height 33
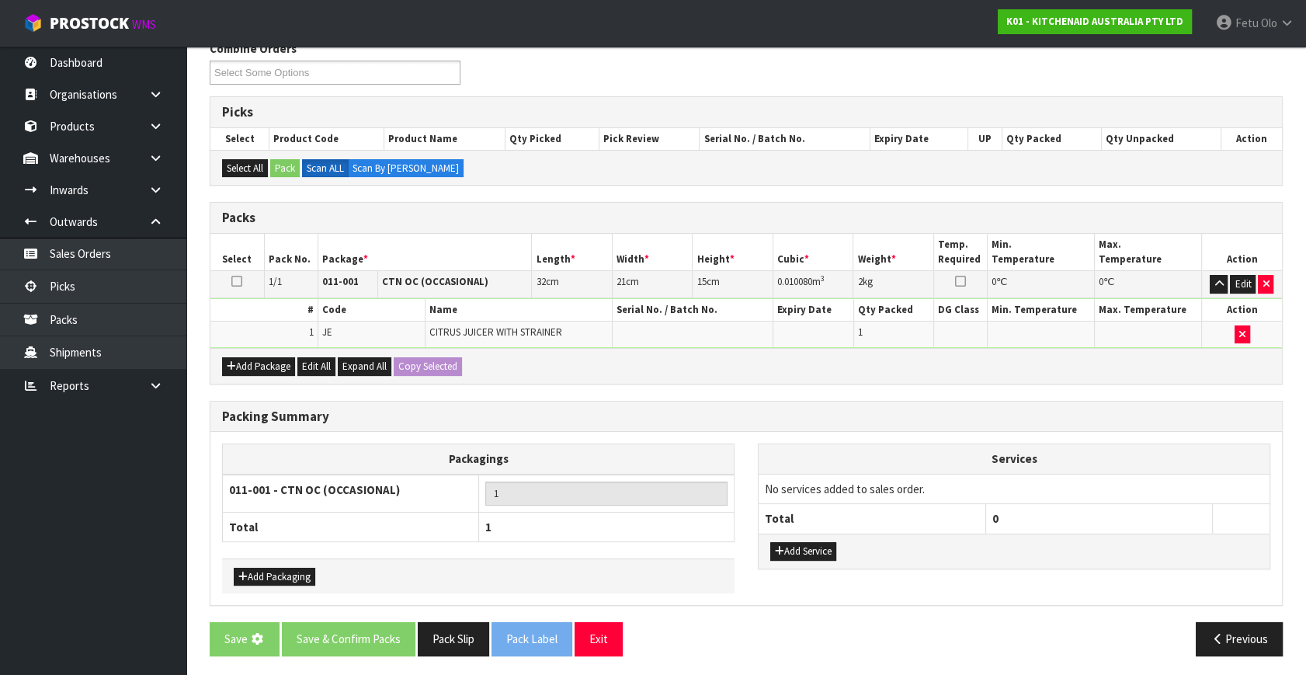
scroll to position [0, 0]
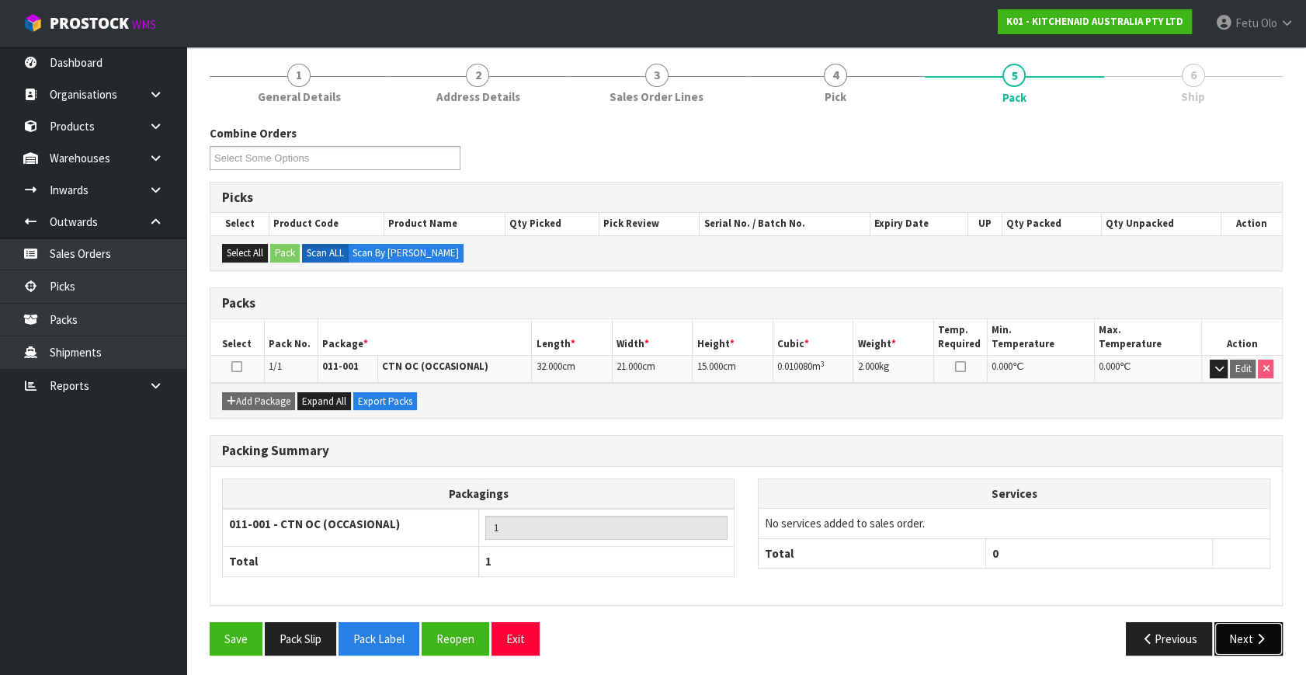
click at [1233, 634] on button "Next" at bounding box center [1249, 638] width 68 height 33
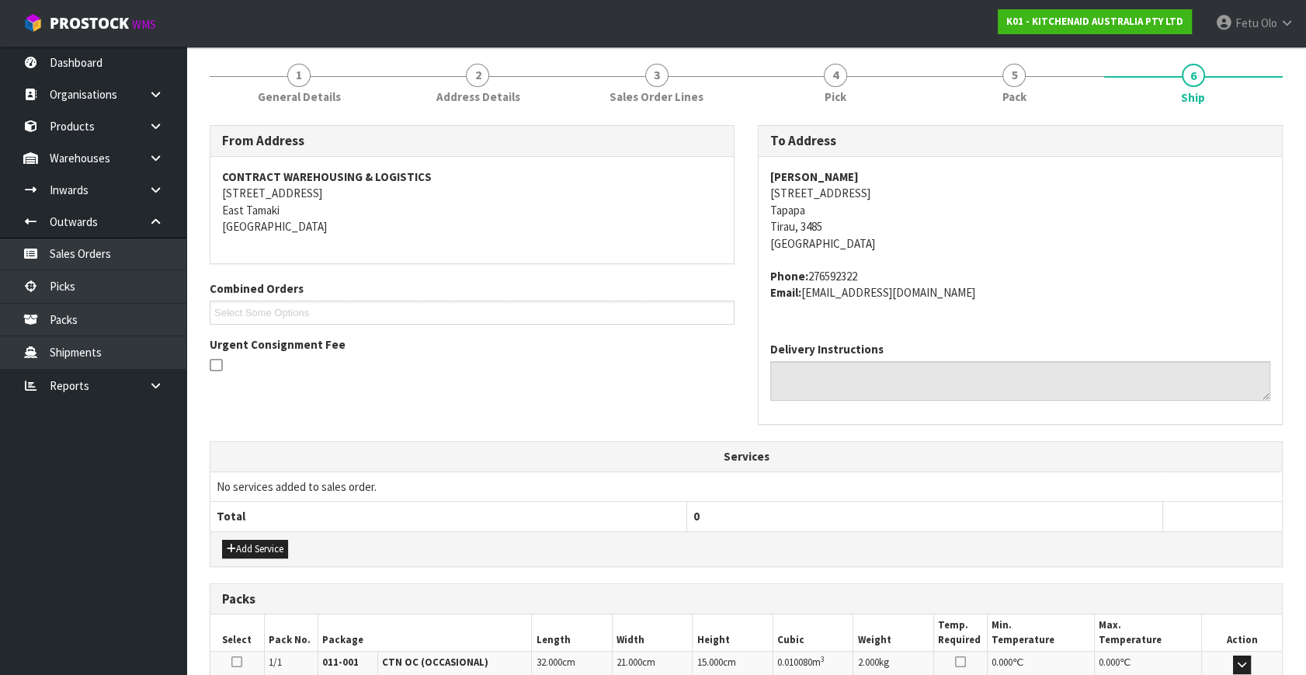
scroll to position [382, 0]
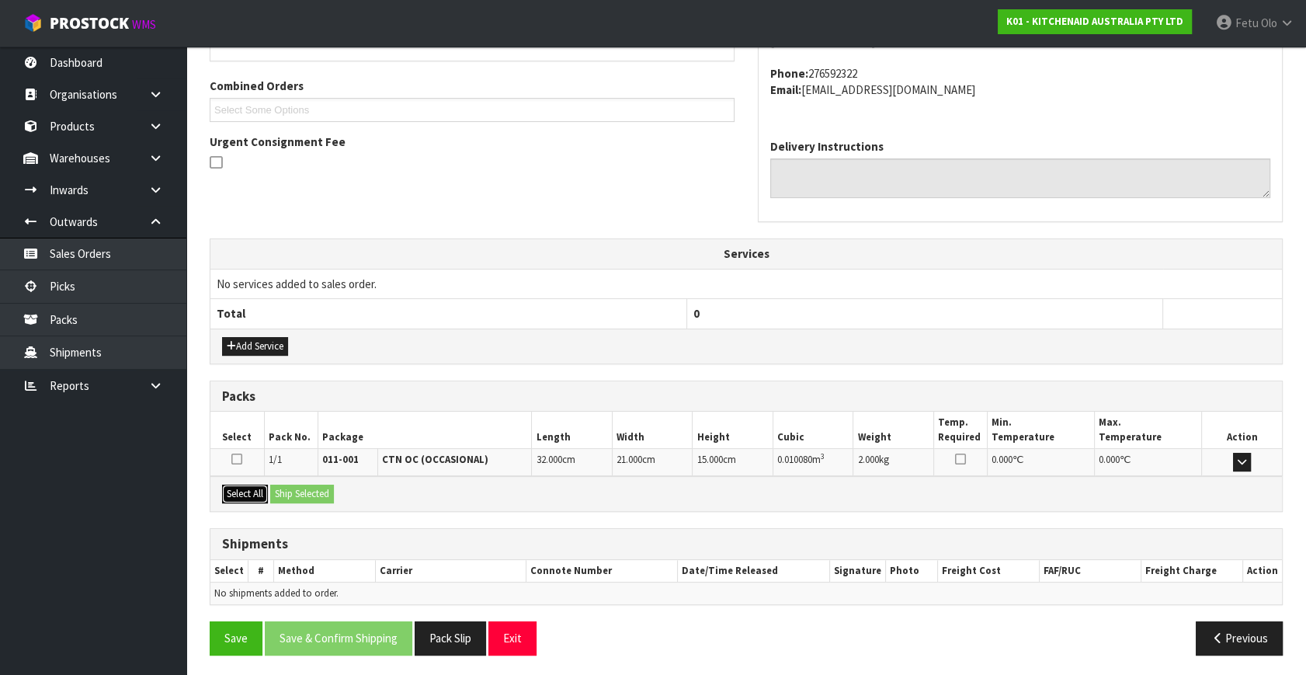
drag, startPoint x: 244, startPoint y: 488, endPoint x: 281, endPoint y: 489, distance: 37.3
click at [247, 488] on button "Select All" at bounding box center [245, 494] width 46 height 19
click at [281, 489] on button "Ship Selected" at bounding box center [302, 494] width 64 height 19
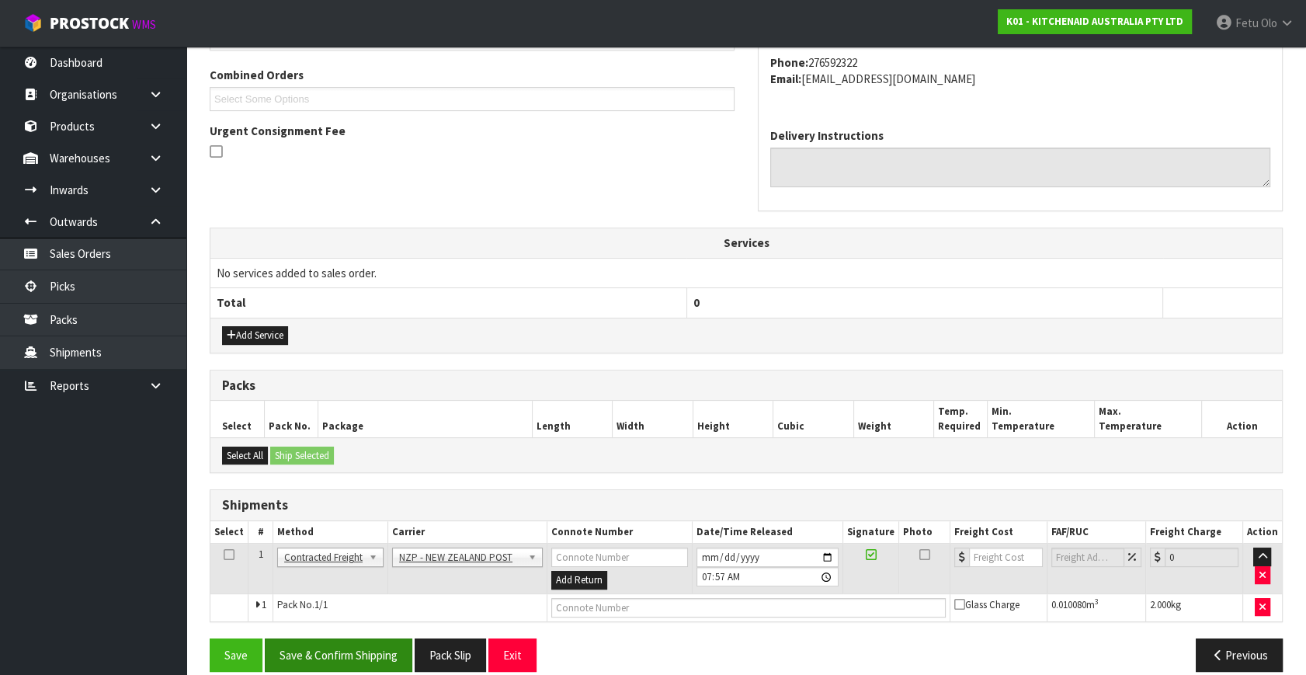
scroll to position [410, 0]
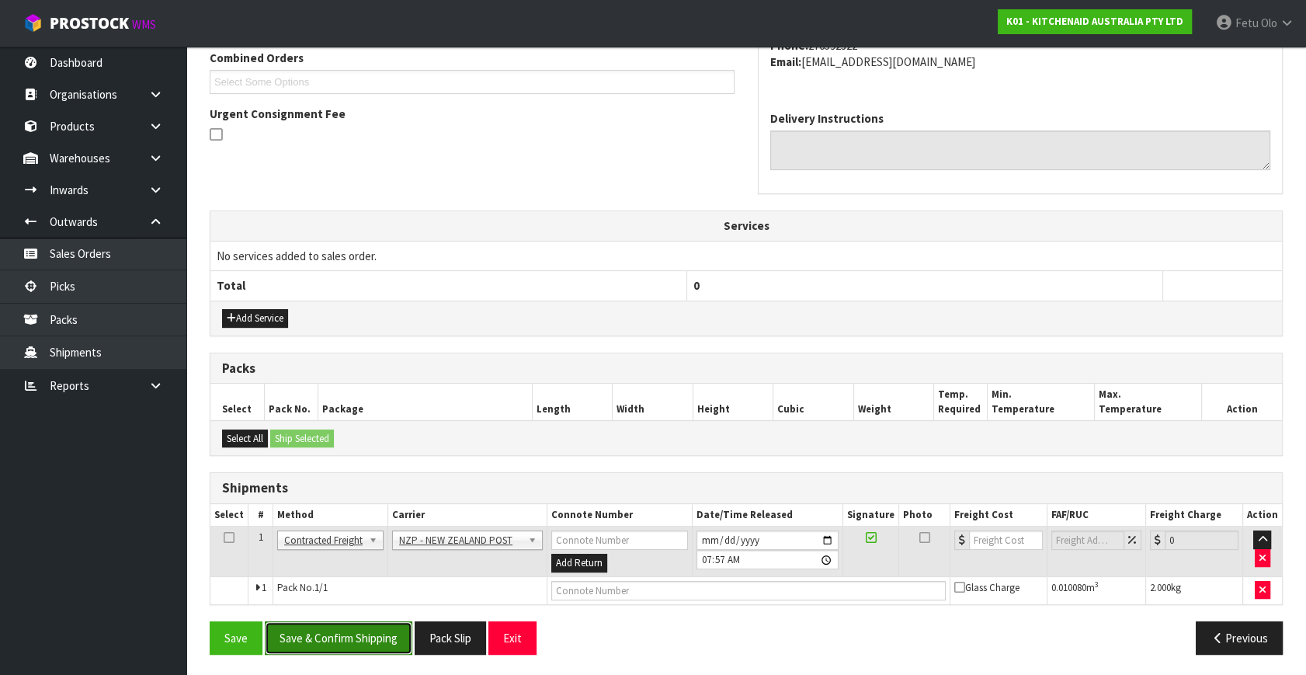
click at [329, 631] on button "Save & Confirm Shipping" at bounding box center [339, 637] width 148 height 33
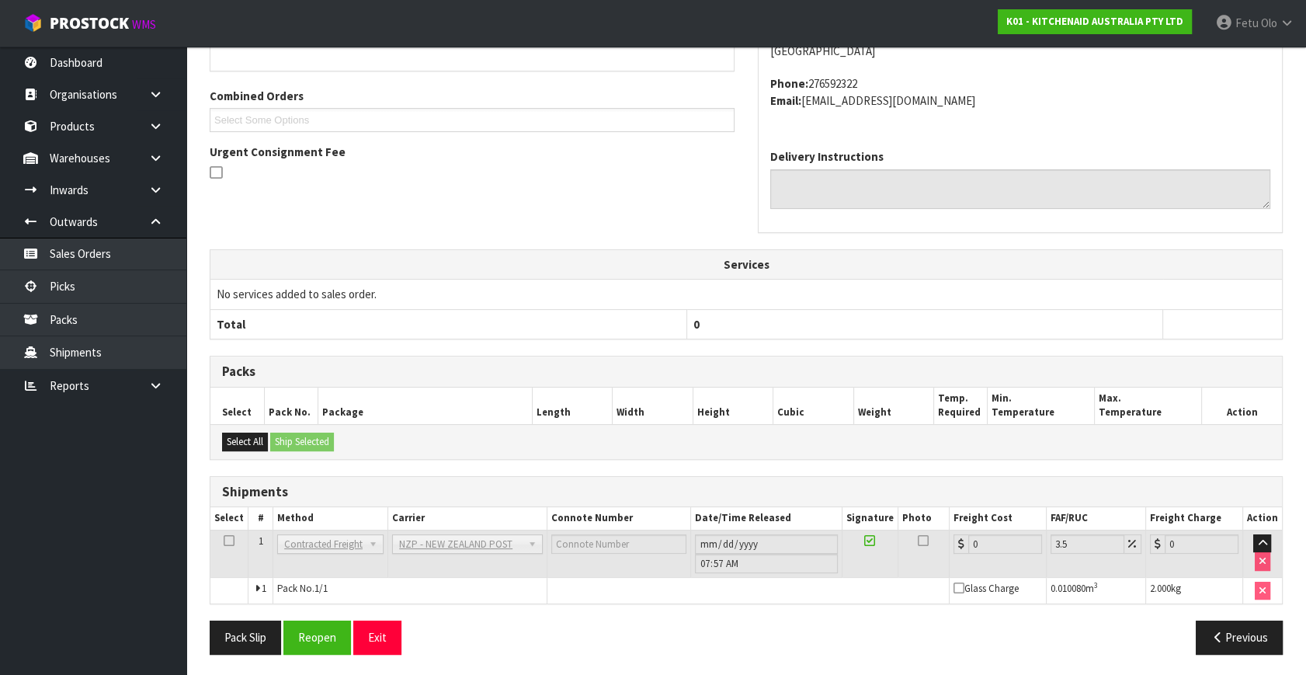
scroll to position [388, 0]
drag, startPoint x: 333, startPoint y: 644, endPoint x: 323, endPoint y: 621, distance: 24.7
click at [326, 630] on button "Reopen" at bounding box center [317, 637] width 68 height 33
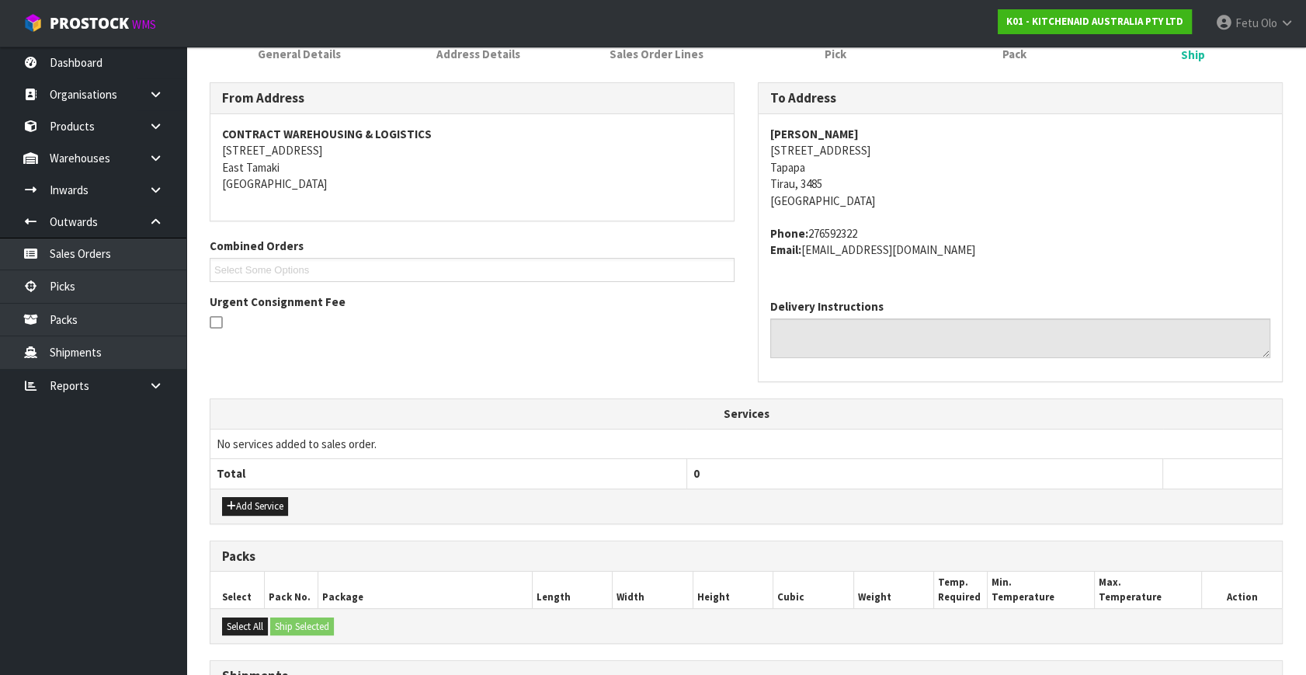
scroll to position [423, 0]
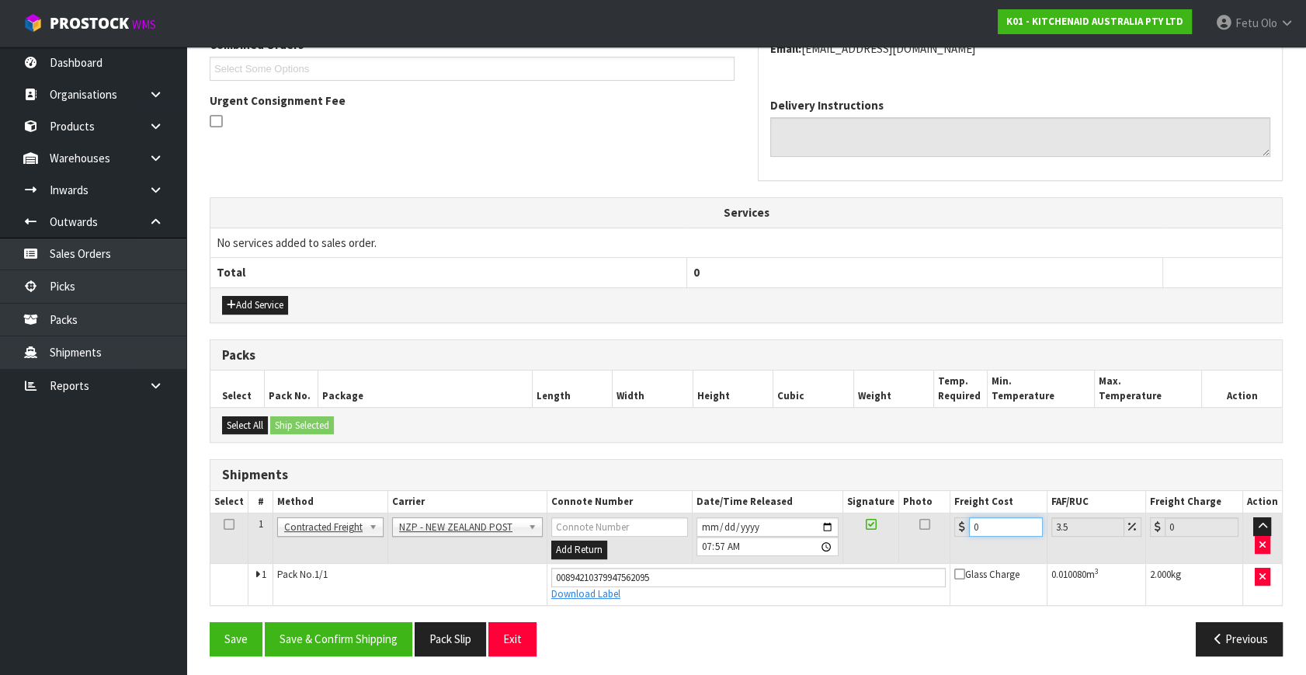
drag, startPoint x: 994, startPoint y: 527, endPoint x: 468, endPoint y: 579, distance: 529.1
click at [610, 593] on tbody "1 Client Local Pickup Customer Local Pickup Company Freight Contracted Freight …" at bounding box center [746, 559] width 1072 height 92
click at [388, 536] on td "ANGEL - ANGEL TRANSPORT CONROY - CONROY REMOVALS DEAEXPAKL - DEADLINE EXPRESS C…" at bounding box center [467, 538] width 159 height 50
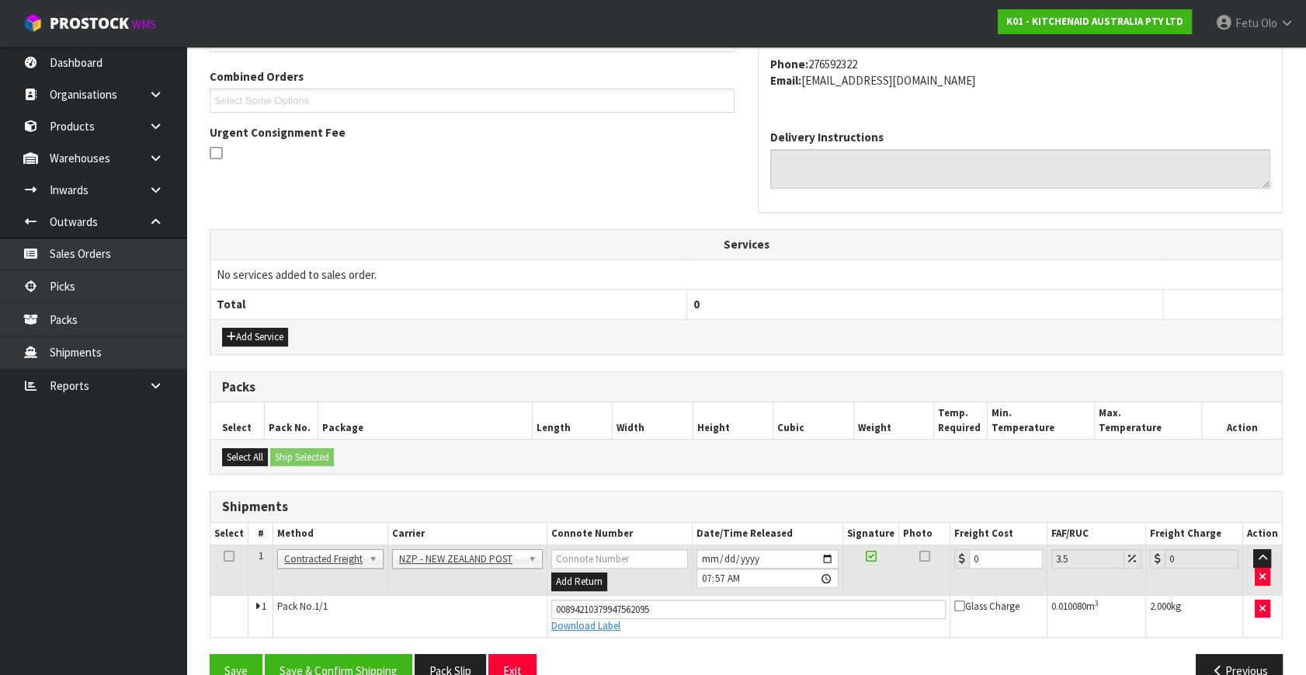
scroll to position [425, 0]
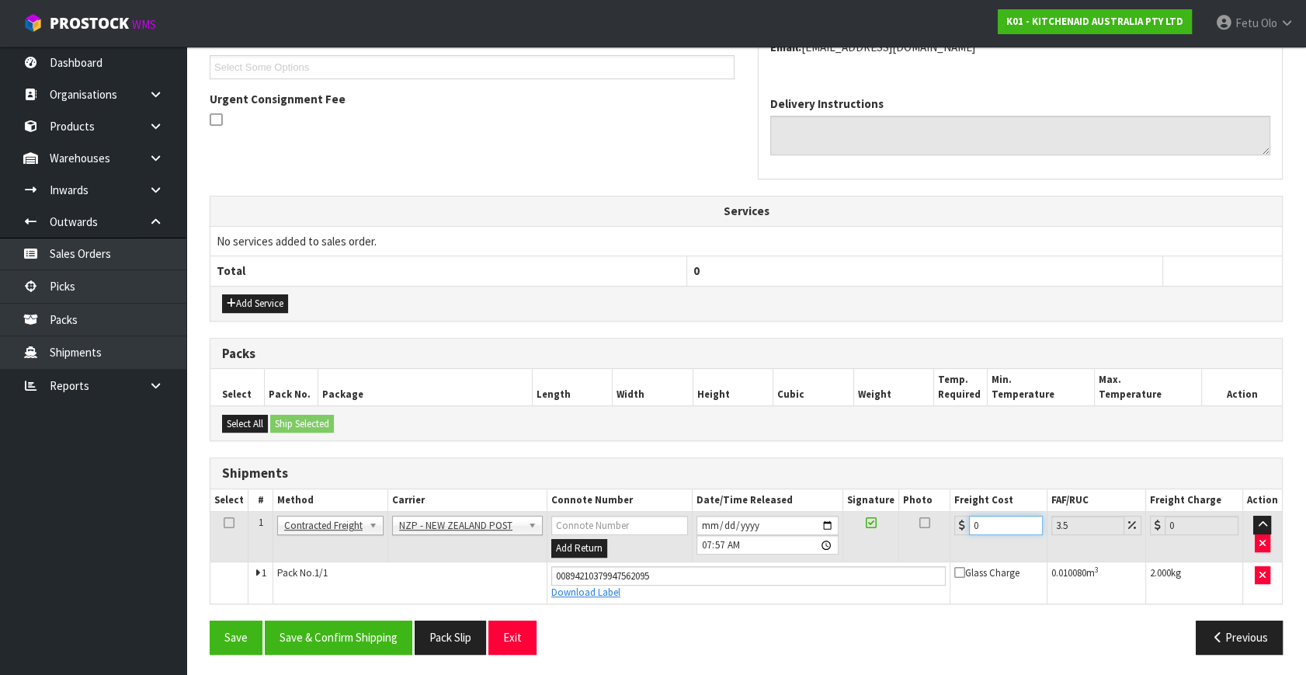
drag, startPoint x: 986, startPoint y: 525, endPoint x: 737, endPoint y: 547, distance: 250.3
click at [737, 546] on tr "1 Client Local Pickup Customer Local Pickup Company Freight Contracted Freight …" at bounding box center [746, 537] width 1072 height 50
type input "1"
type input "1.03"
type input "13"
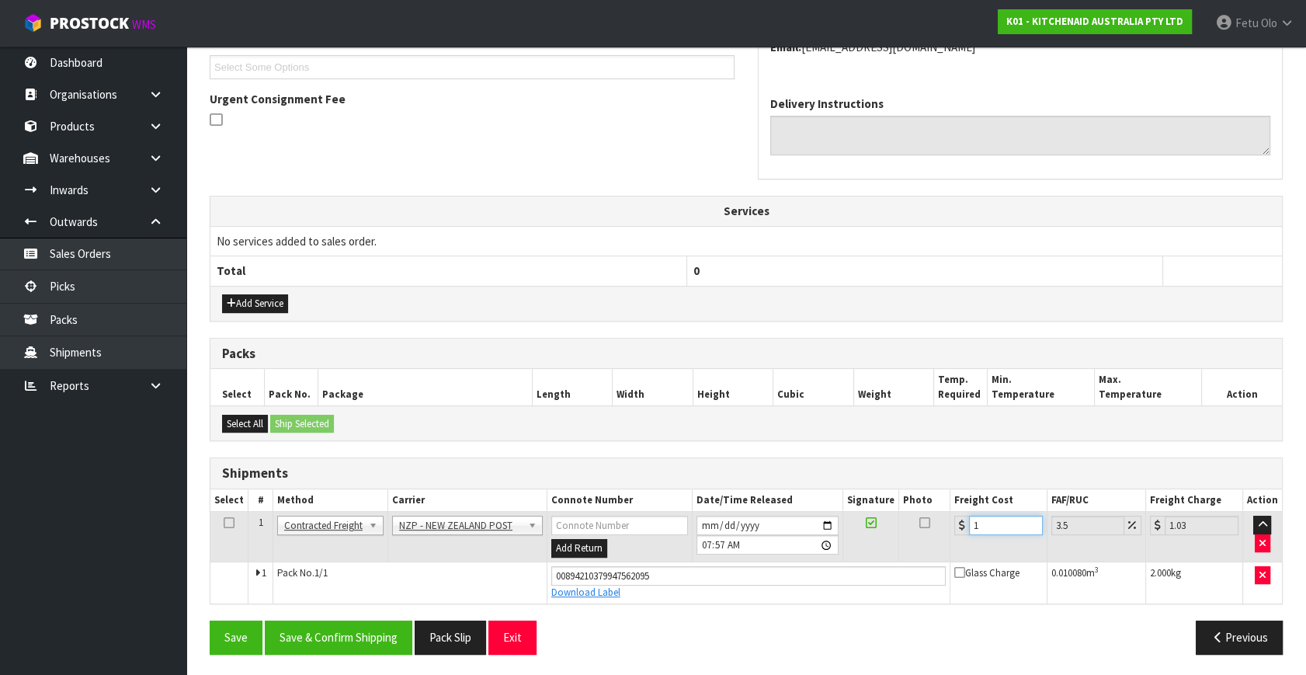
type input "13.45"
type input "13.04"
type input "13.5"
type input "13.04"
click at [364, 631] on button "Save & Confirm Shipping" at bounding box center [339, 637] width 148 height 33
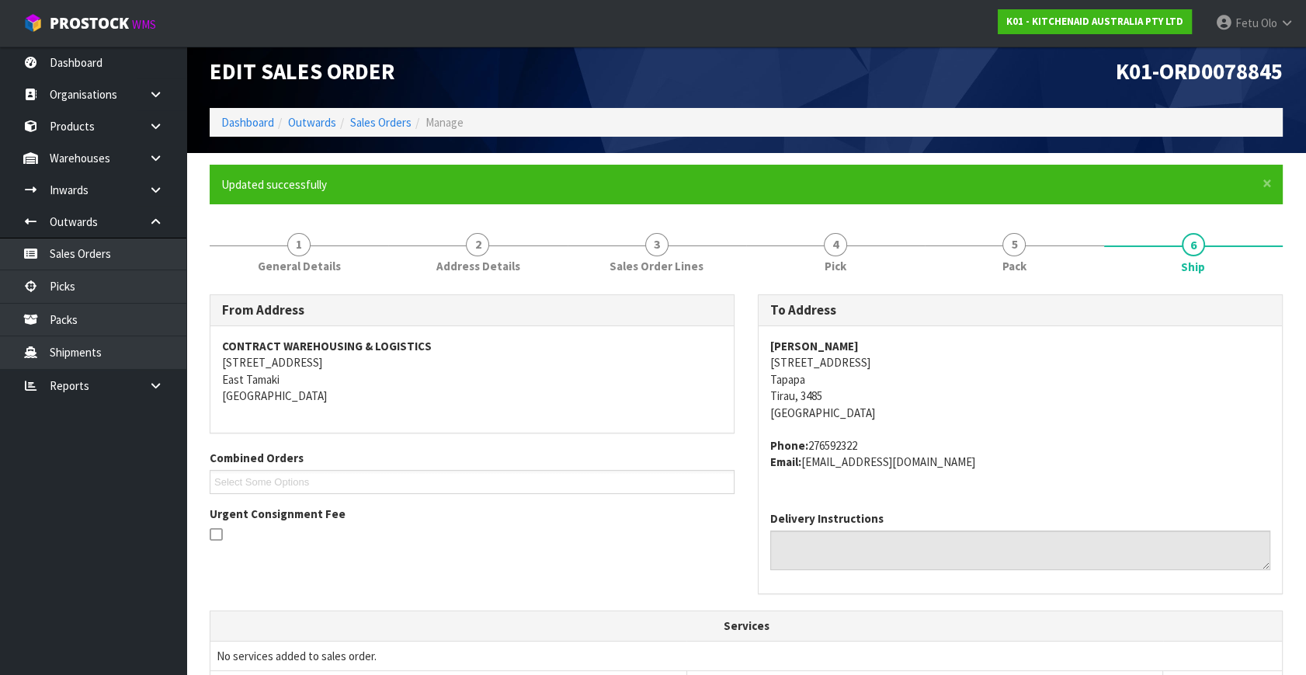
scroll to position [382, 0]
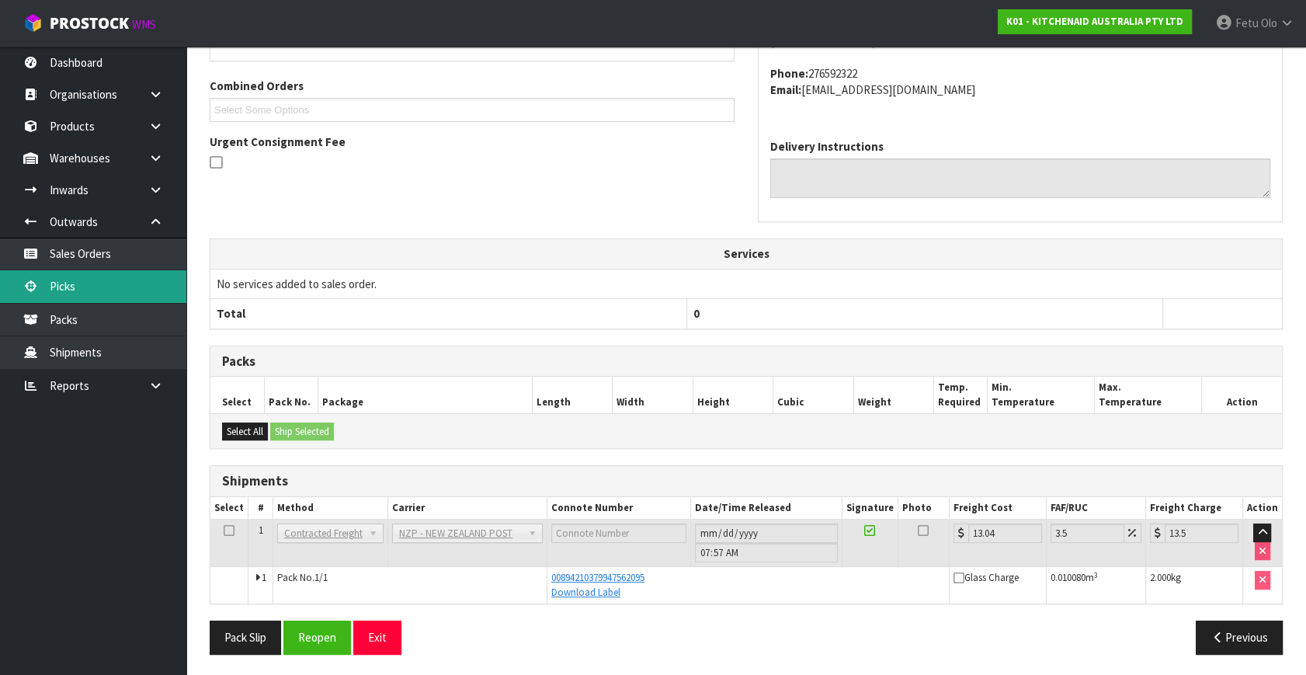
click at [46, 276] on link "Picks" at bounding box center [93, 286] width 186 height 32
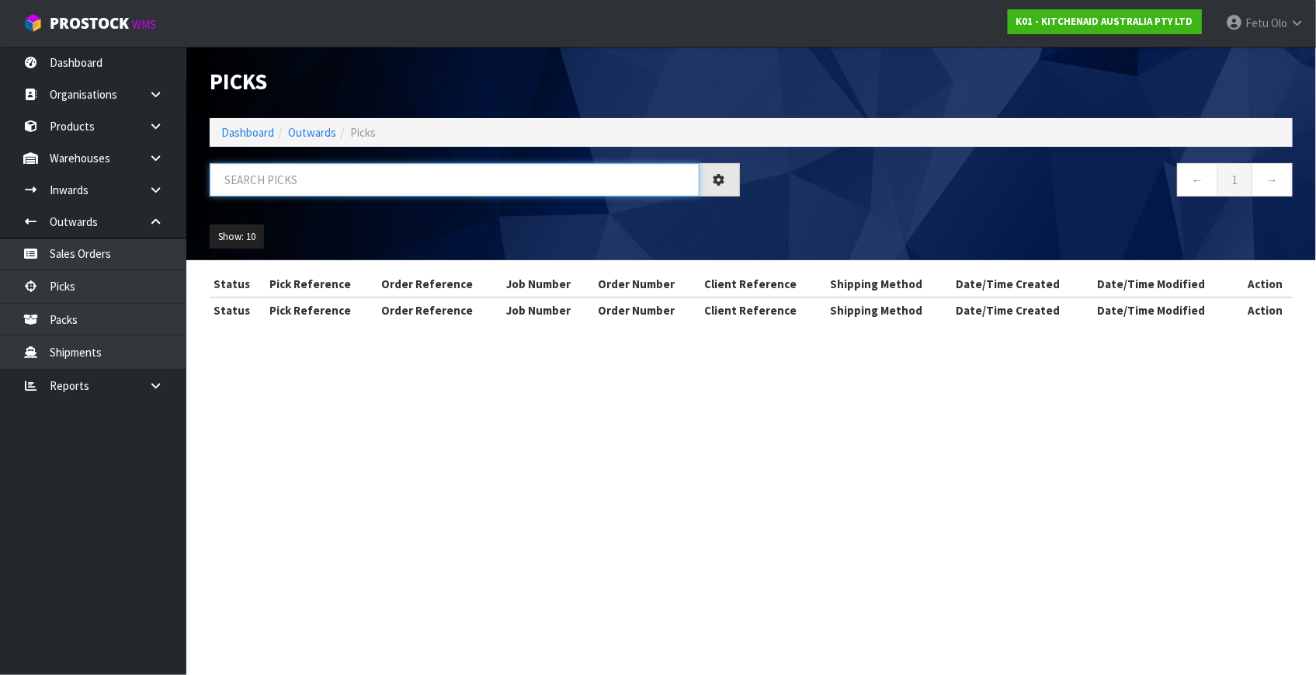
click at [440, 178] on input "text" at bounding box center [455, 179] width 490 height 33
type input "78832"
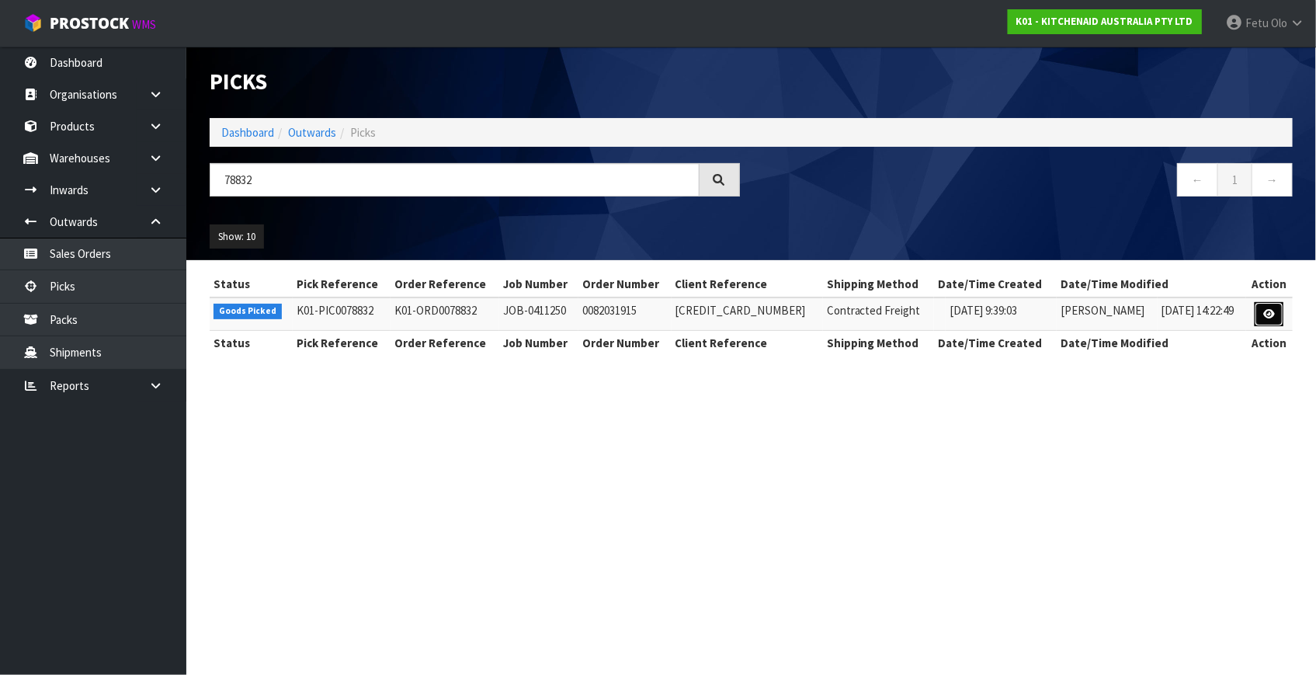
click at [1271, 310] on icon at bounding box center [1270, 314] width 12 height 10
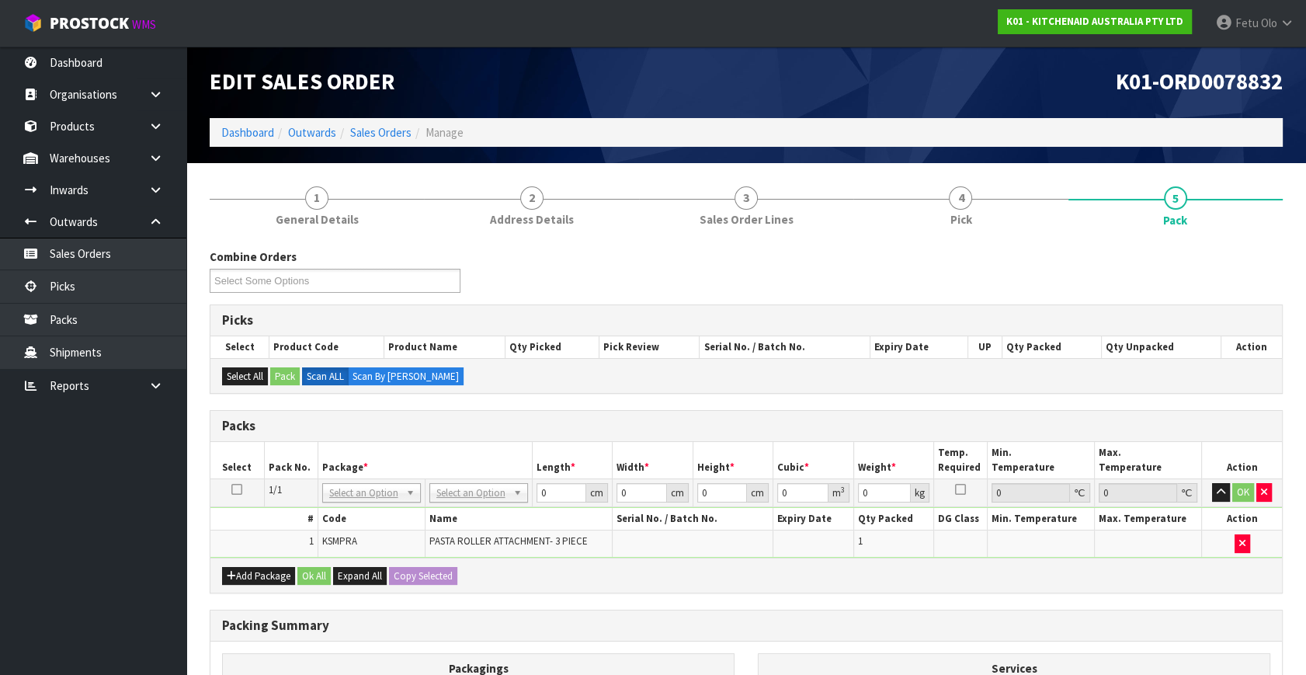
drag, startPoint x: 387, startPoint y: 492, endPoint x: 369, endPoint y: 523, distance: 35.8
click at [366, 510] on input "text" at bounding box center [370, 512] width 91 height 19
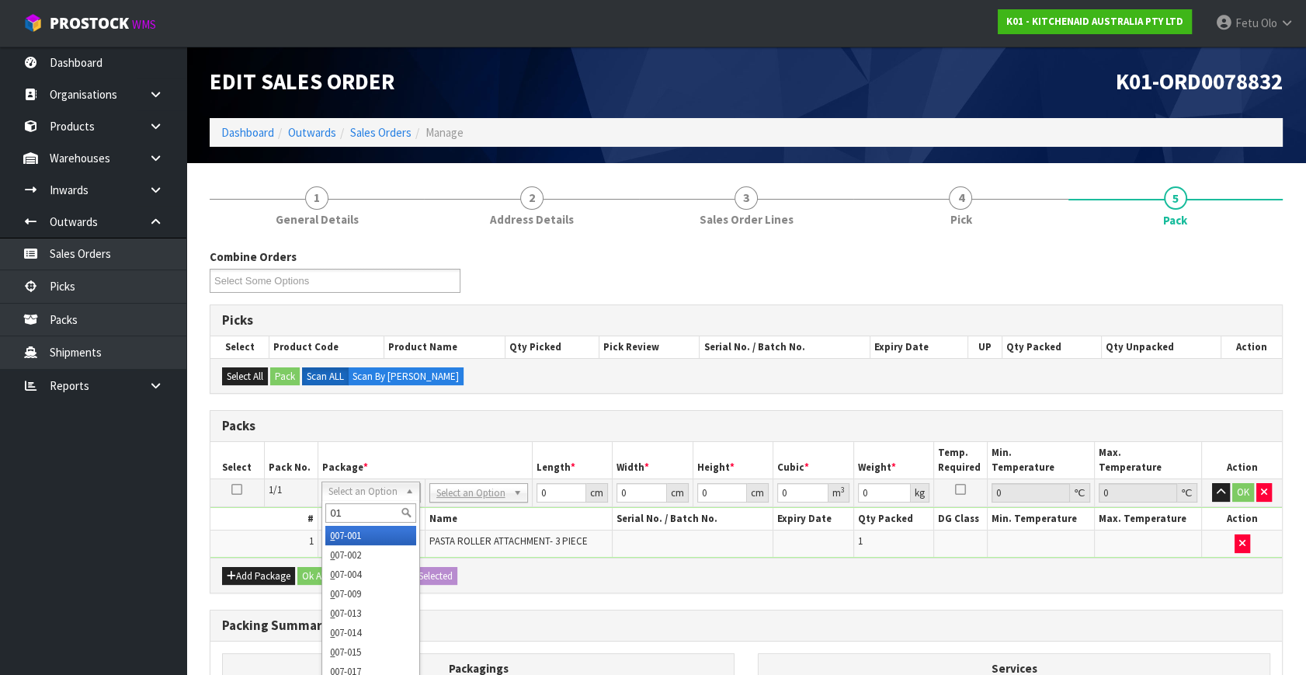
type input "011"
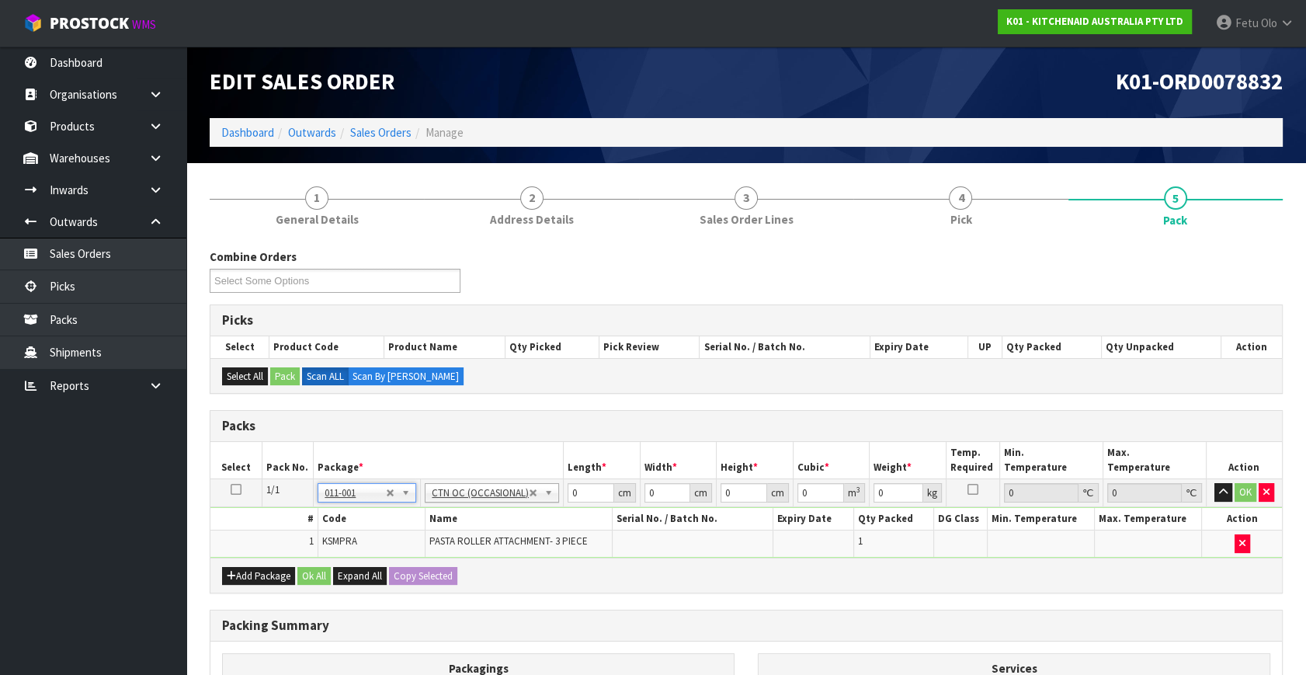
type input "3.5"
drag, startPoint x: 590, startPoint y: 496, endPoint x: 253, endPoint y: 520, distance: 337.9
click at [263, 523] on tbody "1/1 NONE 007-001 007-002 007-004 007-009 007-013 007-014 007-015 007-017 007-01…" at bounding box center [746, 518] width 1072 height 78
type input "32"
type input "21"
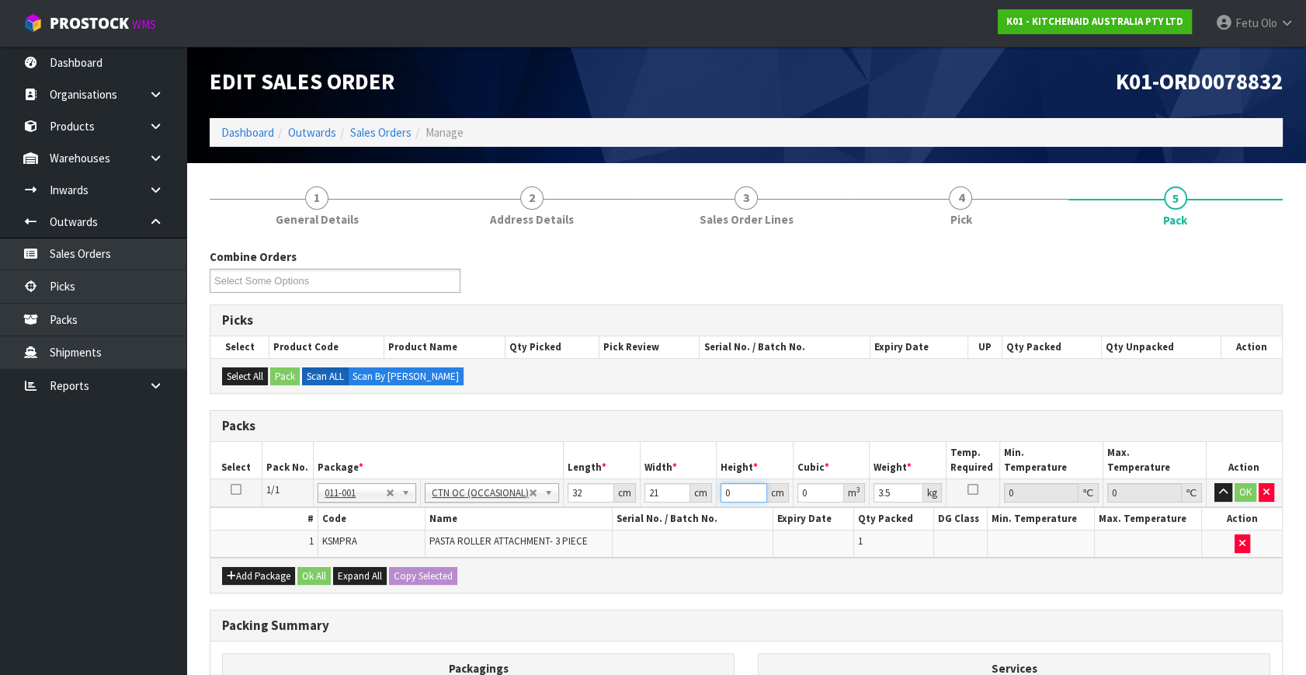
type input "1"
type input "0.000672"
type input "15"
type input "0.01008"
type input "15"
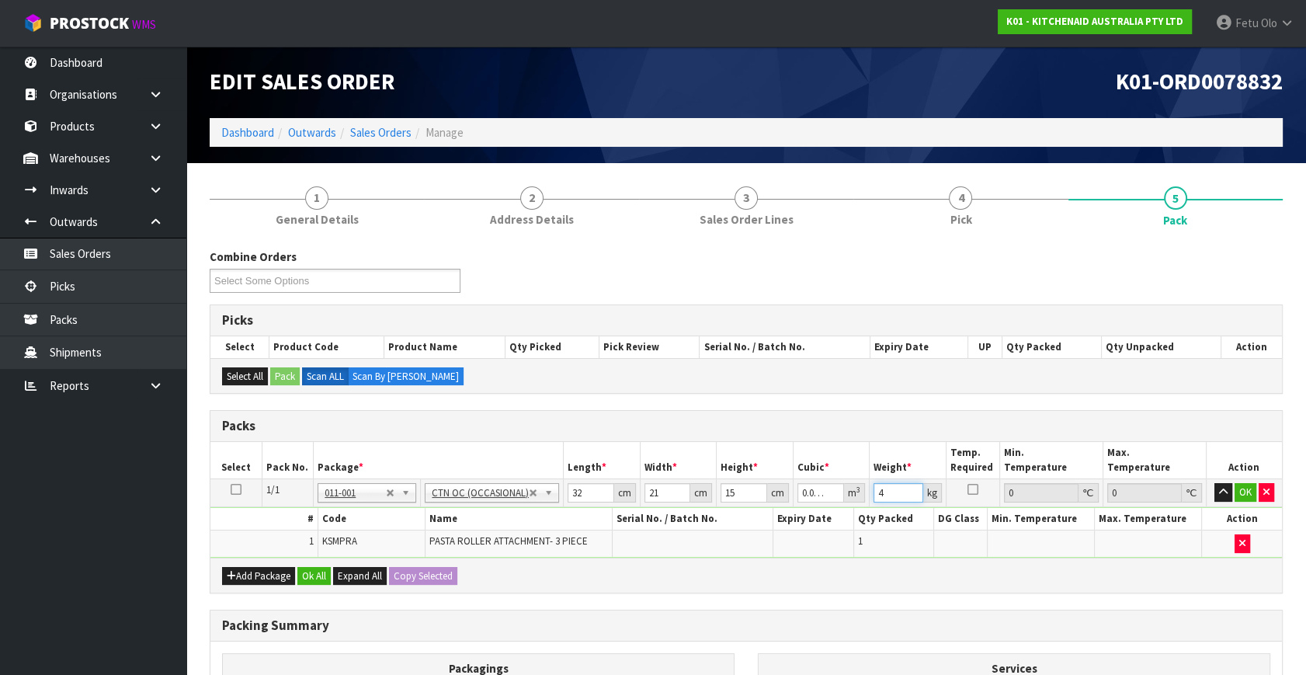
type input "4"
click button "OK" at bounding box center [1246, 492] width 22 height 19
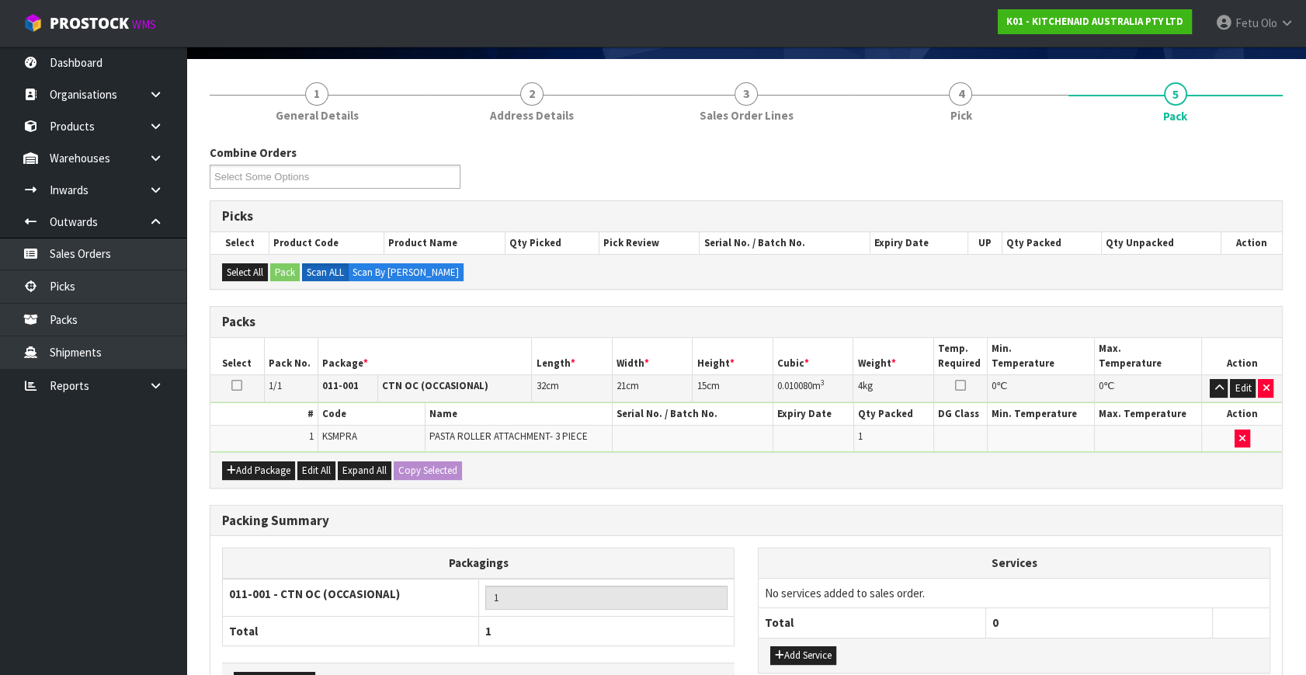
scroll to position [208, 0]
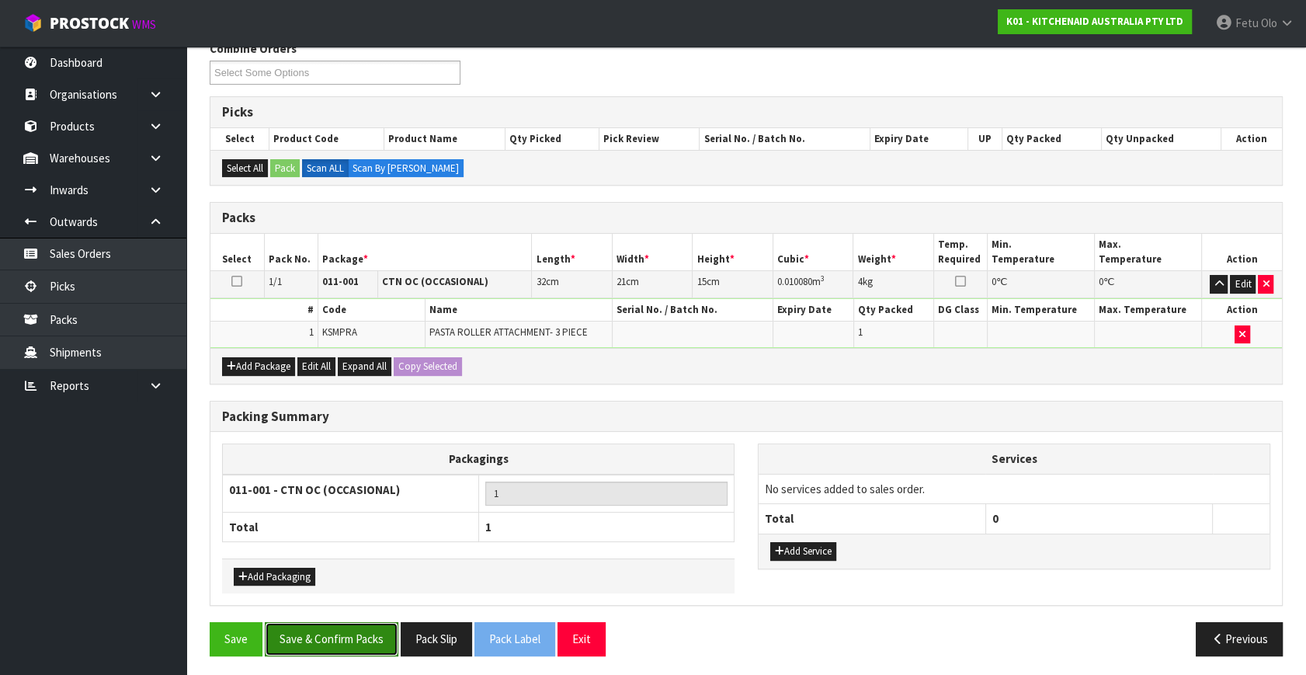
click at [337, 630] on button "Save & Confirm Packs" at bounding box center [332, 638] width 134 height 33
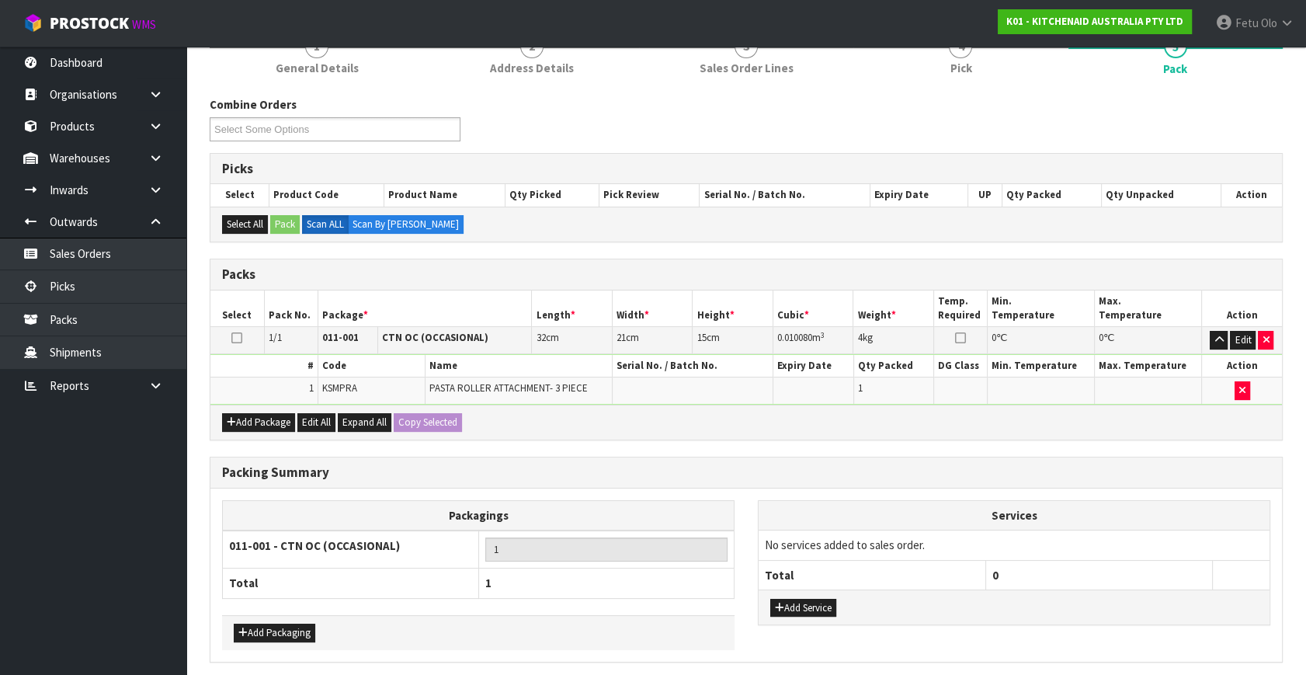
scroll to position [0, 0]
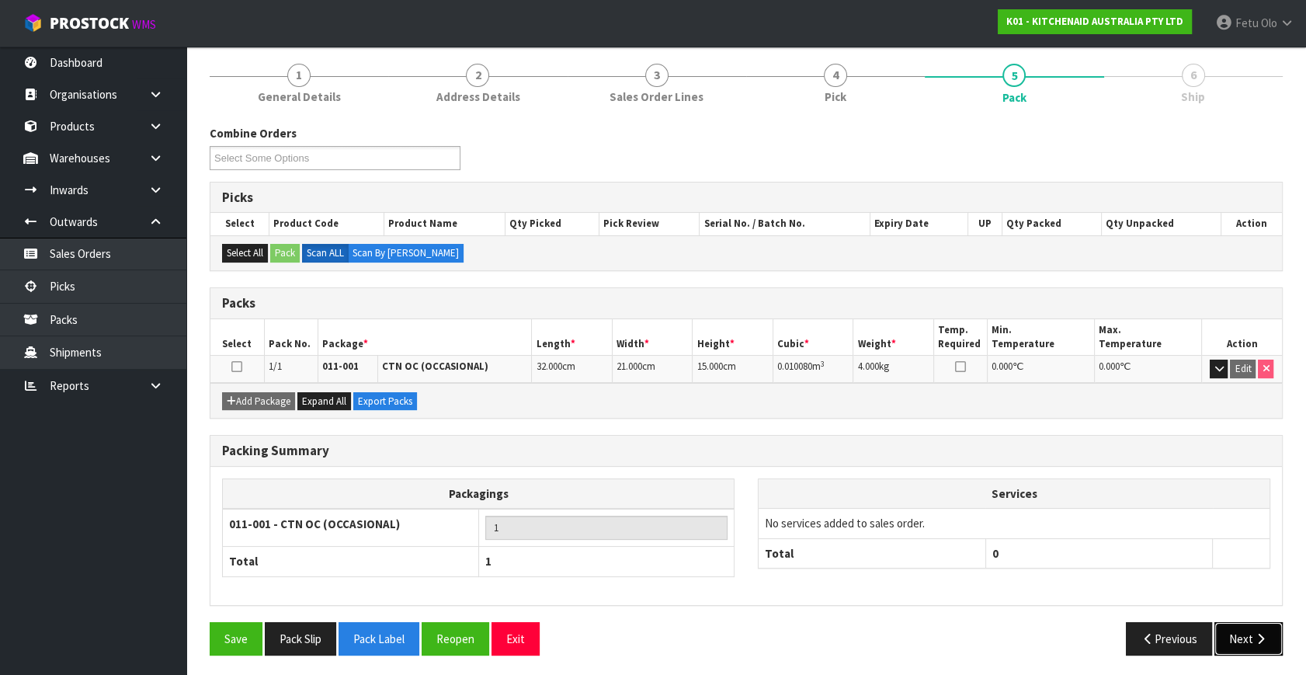
click at [1229, 634] on button "Next" at bounding box center [1249, 638] width 68 height 33
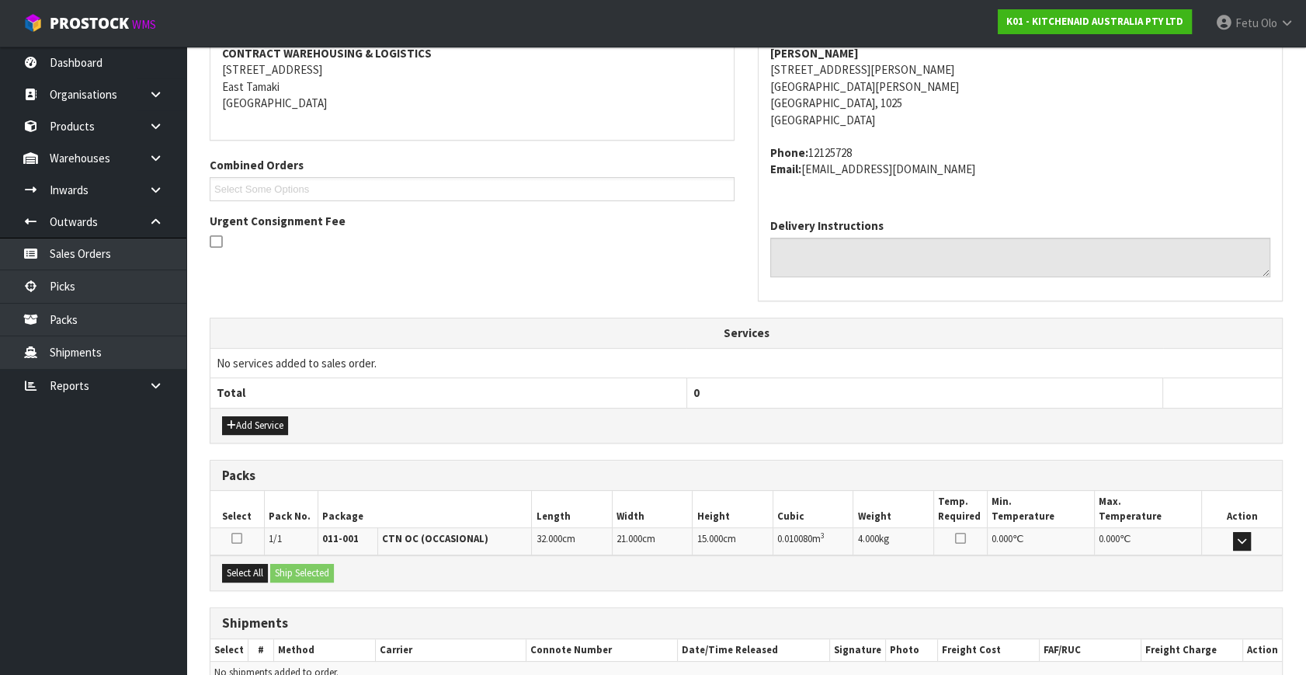
scroll to position [382, 0]
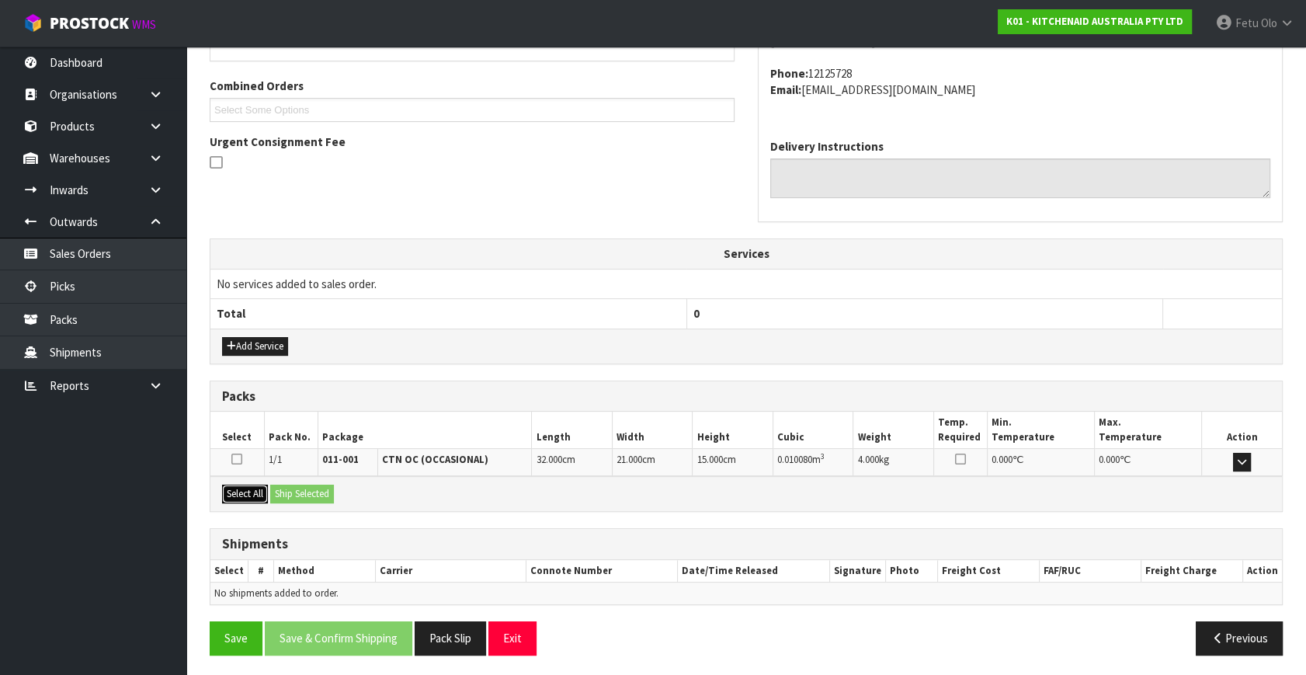
click at [266, 491] on button "Select All" at bounding box center [245, 494] width 46 height 19
click at [300, 489] on button "Ship Selected" at bounding box center [302, 494] width 64 height 19
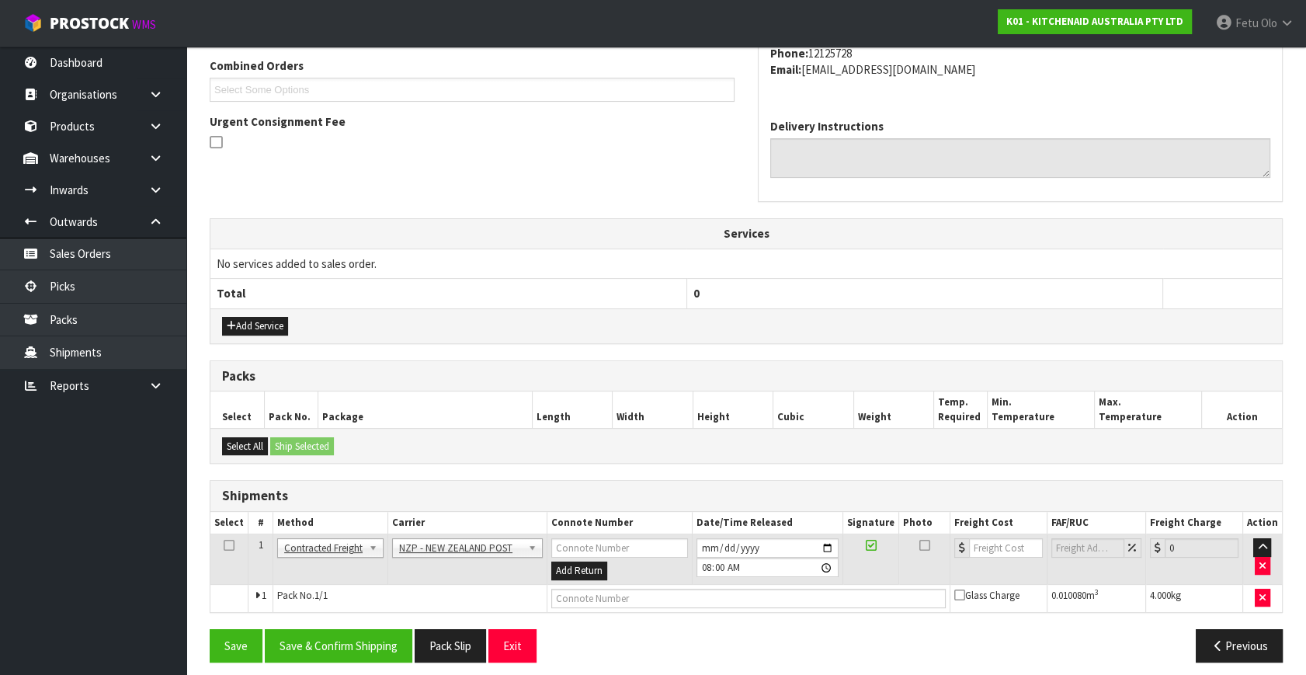
scroll to position [410, 0]
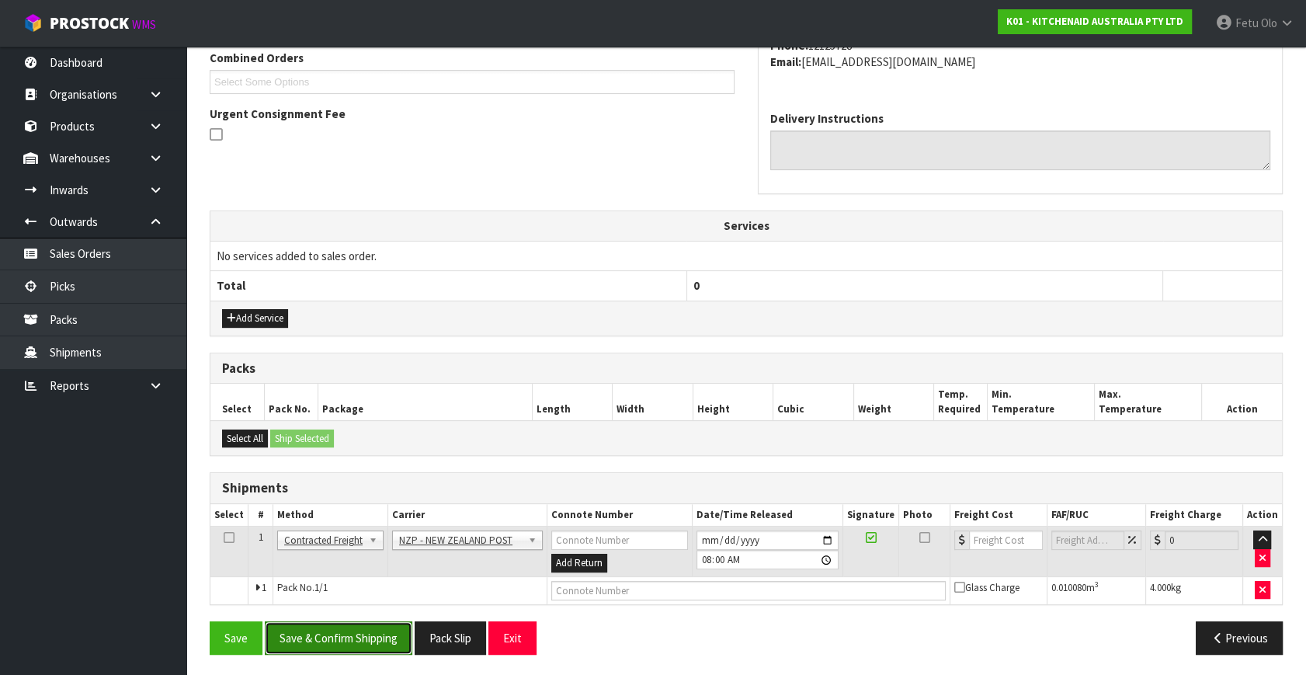
click at [329, 635] on button "Save & Confirm Shipping" at bounding box center [339, 637] width 148 height 33
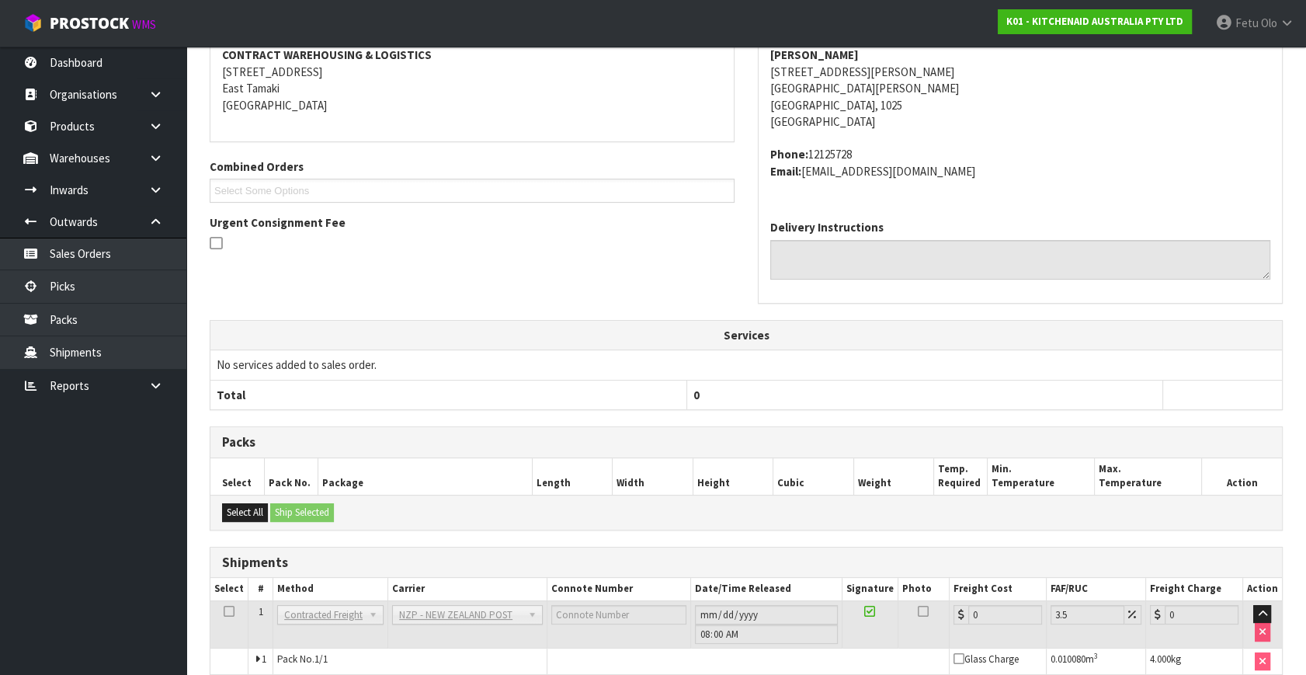
scroll to position [388, 0]
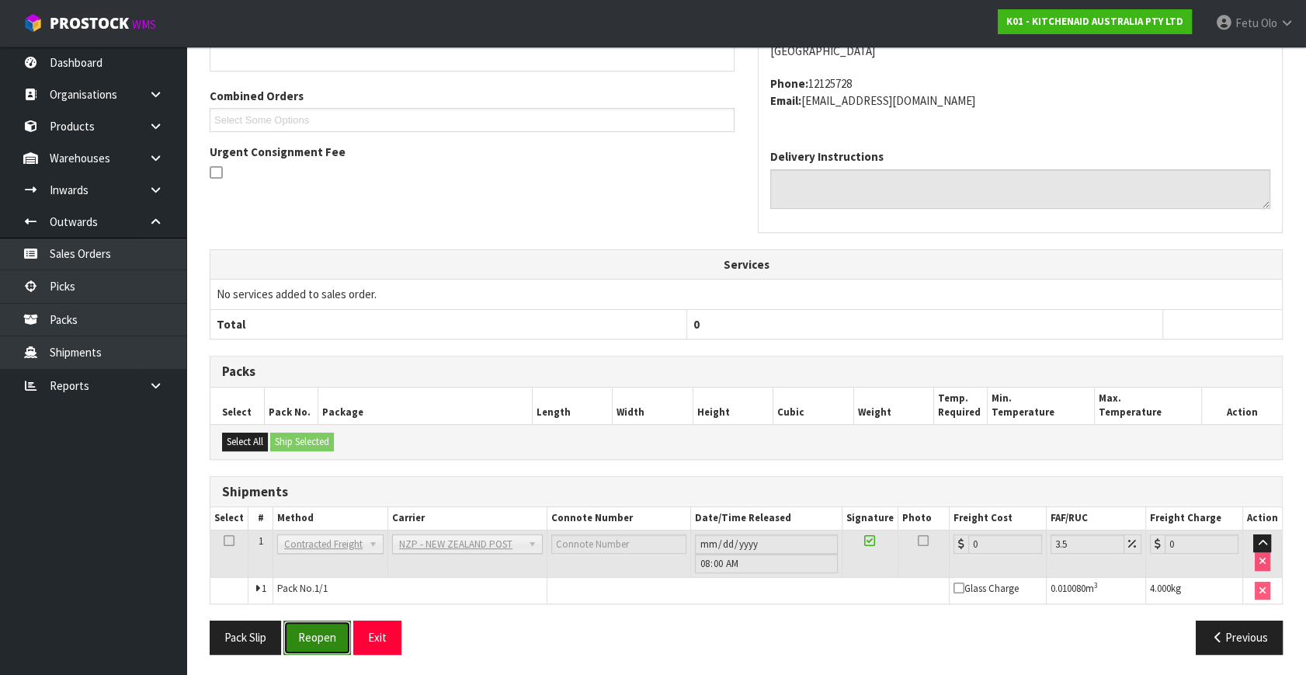
click at [326, 623] on button "Reopen" at bounding box center [317, 637] width 68 height 33
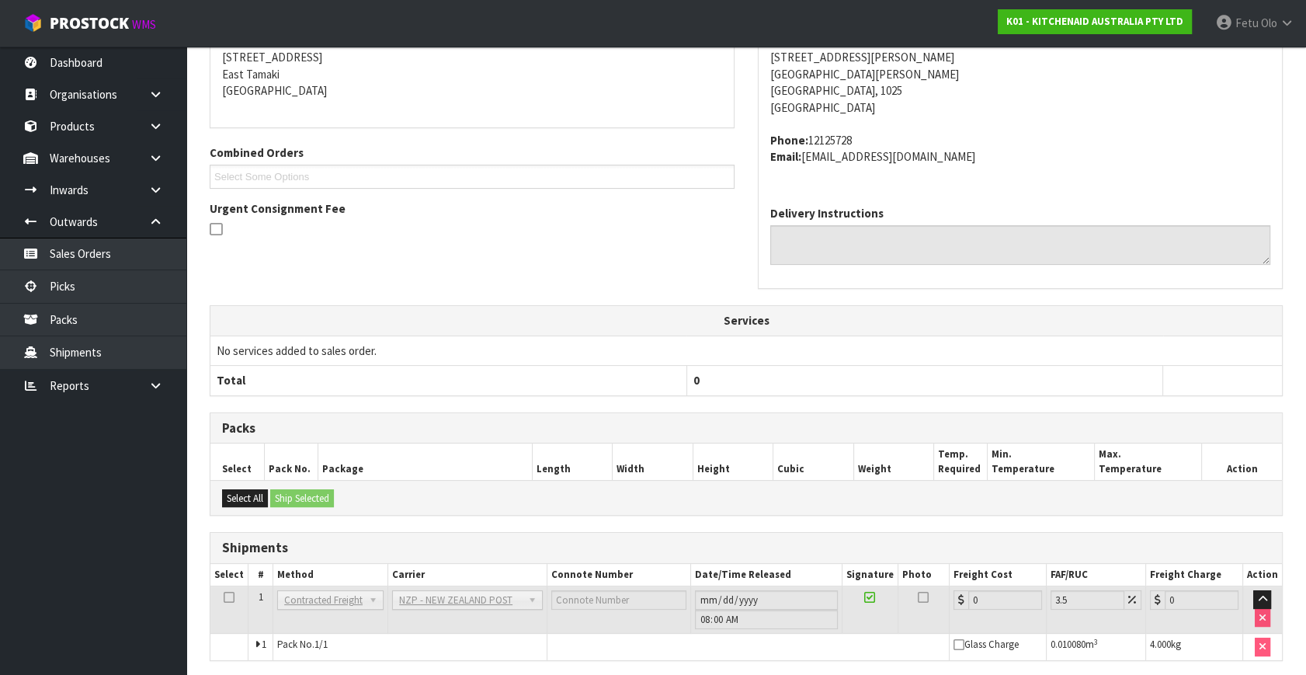
scroll to position [372, 0]
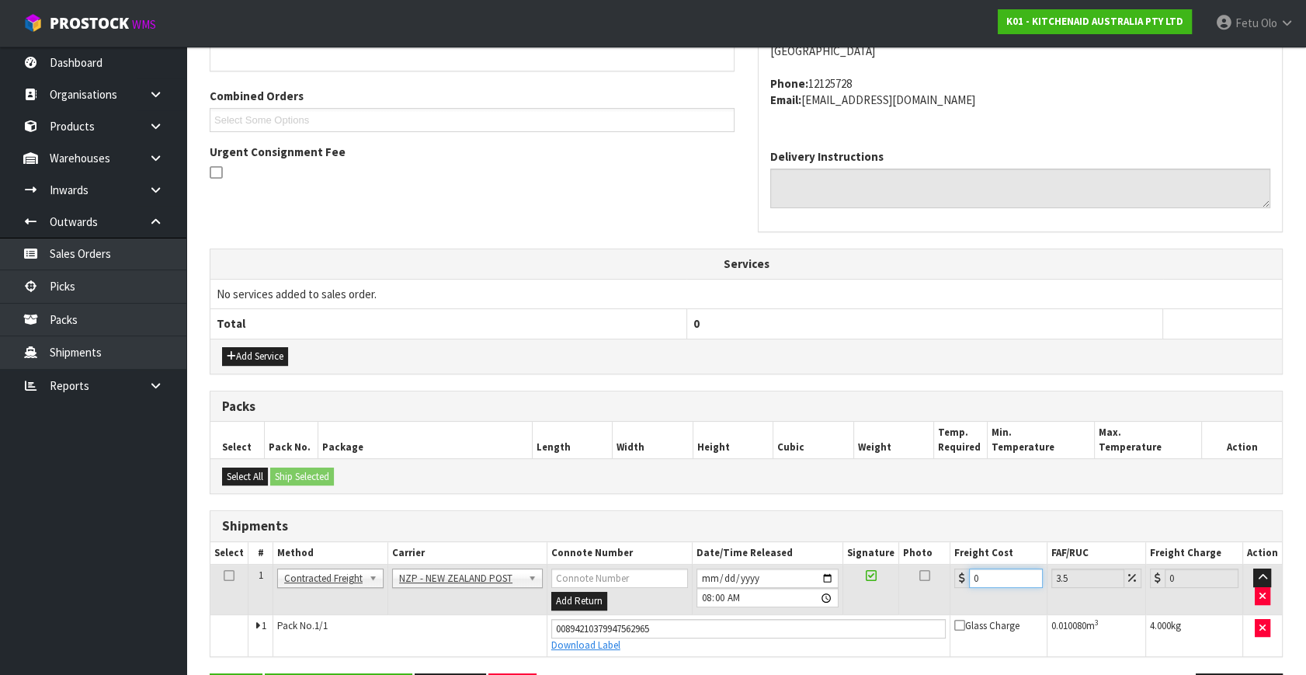
drag, startPoint x: 1004, startPoint y: 581, endPoint x: 437, endPoint y: 628, distance: 568.9
click at [437, 627] on tbody "1 Client Local Pickup Customer Local Pickup Company Freight Contracted Freight …" at bounding box center [746, 611] width 1072 height 92
click at [994, 577] on input "0" at bounding box center [1006, 578] width 74 height 19
drag, startPoint x: 994, startPoint y: 577, endPoint x: 654, endPoint y: 614, distance: 342.1
click at [657, 614] on tbody "1 Client Local Pickup Customer Local Pickup Company Freight Contracted Freight …" at bounding box center [746, 611] width 1072 height 92
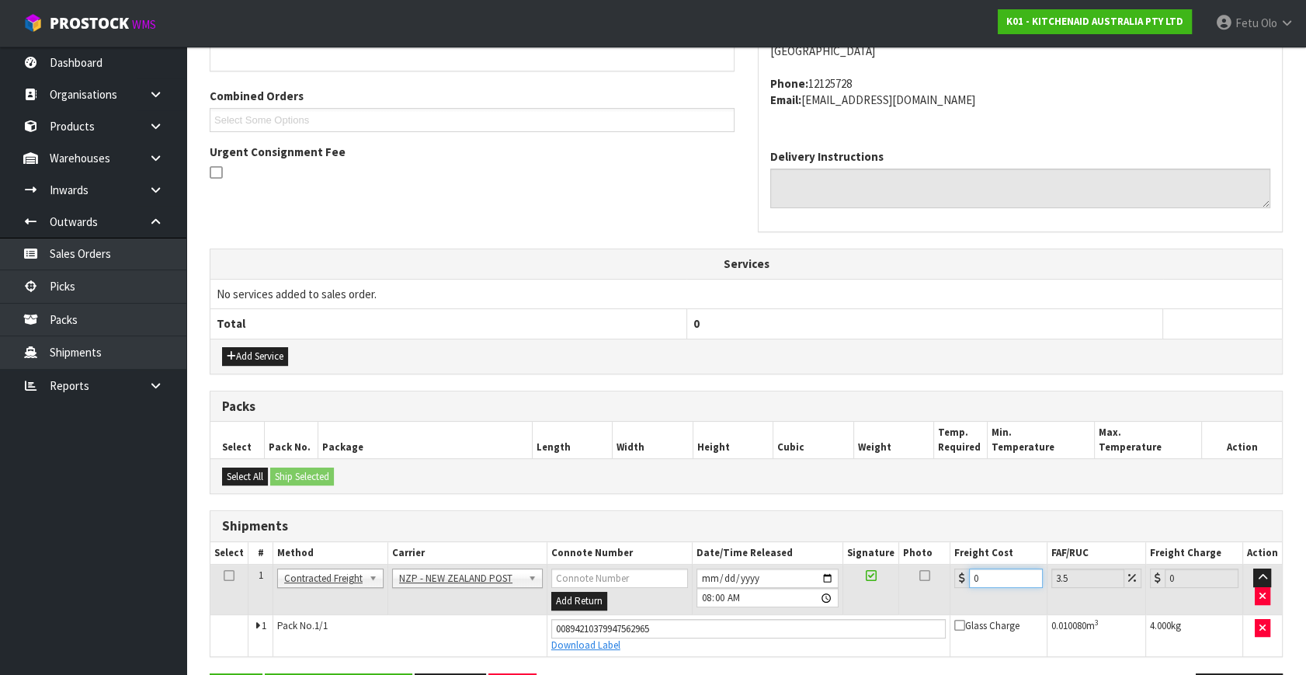
type input "4"
type input "4.14"
type input "4.3"
type input "4.45"
type input "4.33"
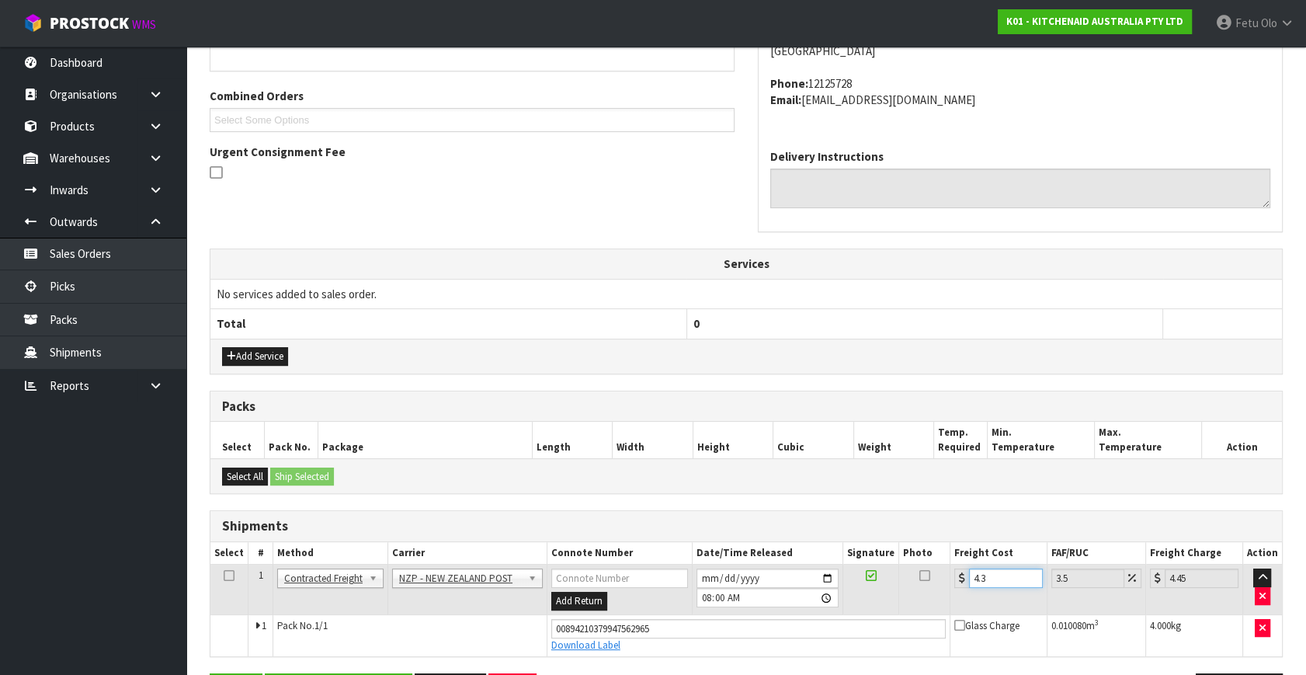
type input "4.48"
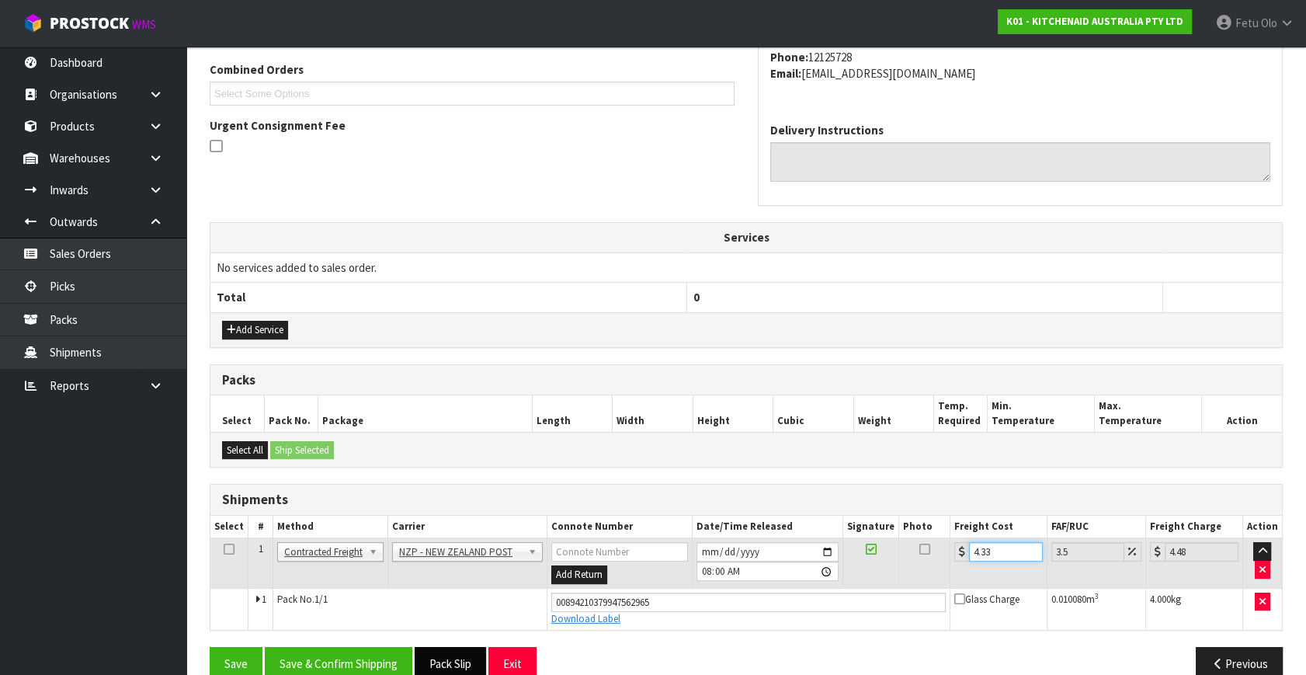
scroll to position [425, 0]
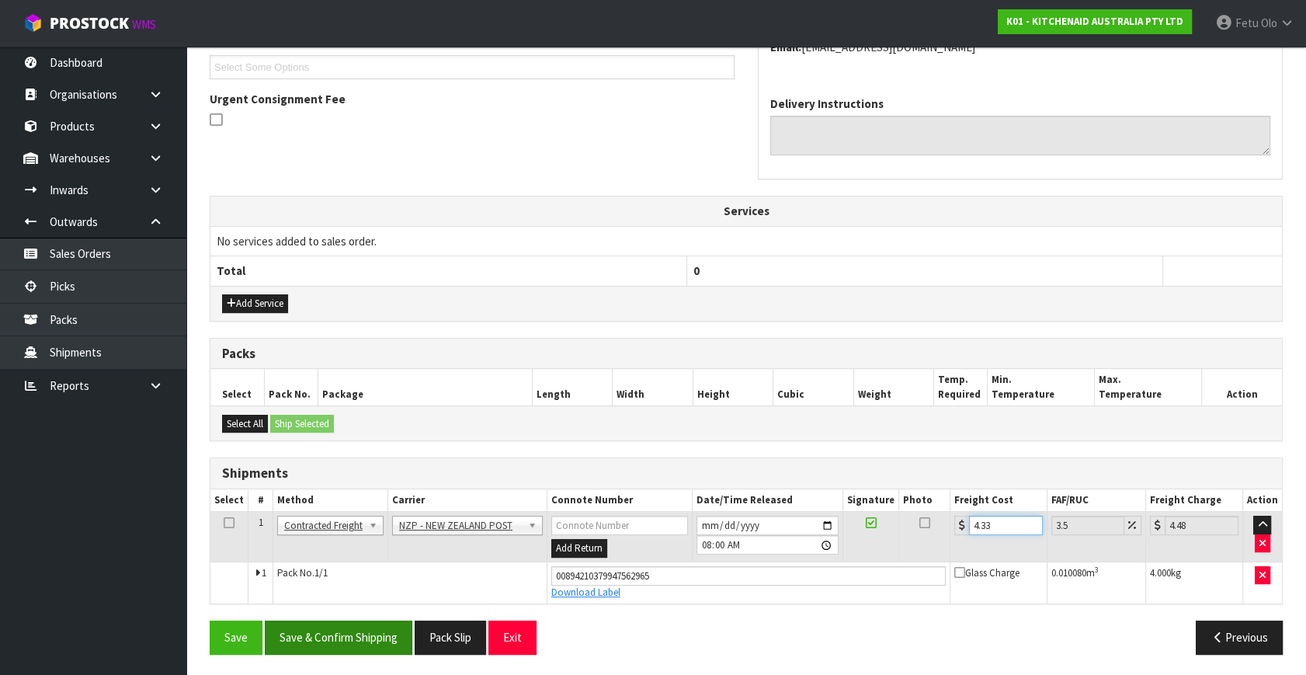
type input "4.33"
click at [318, 624] on button "Save & Confirm Shipping" at bounding box center [339, 637] width 148 height 33
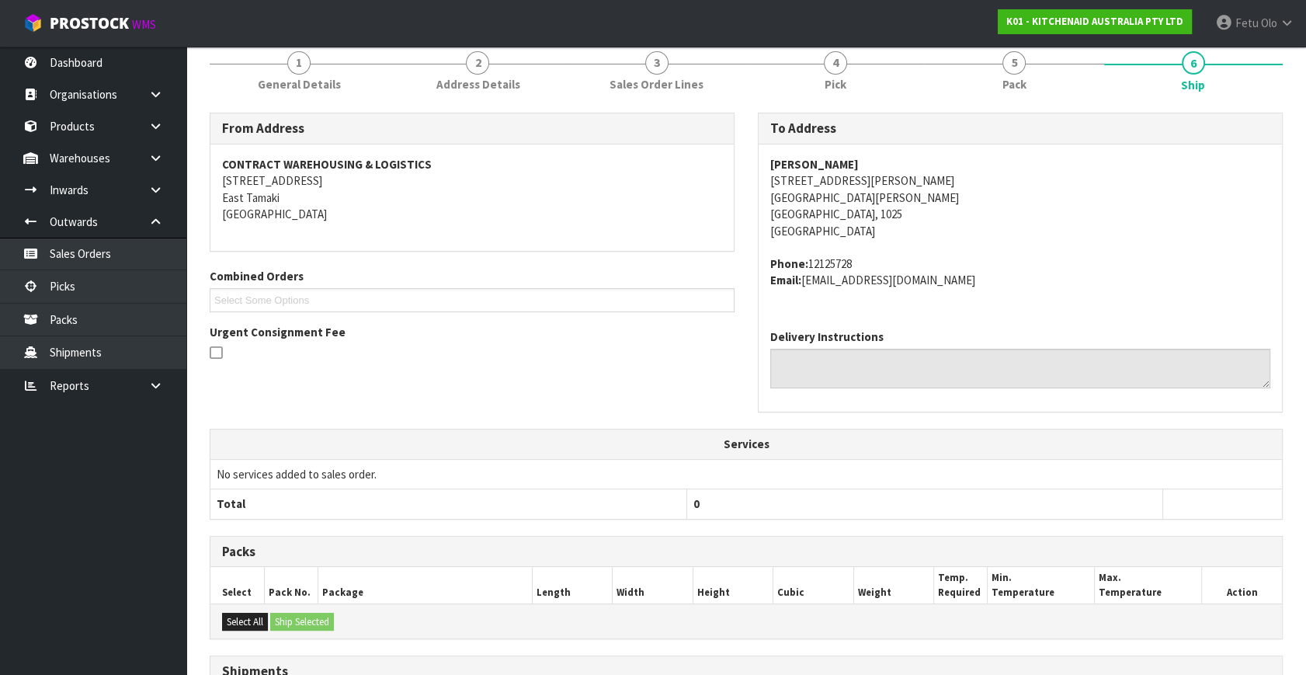
scroll to position [382, 0]
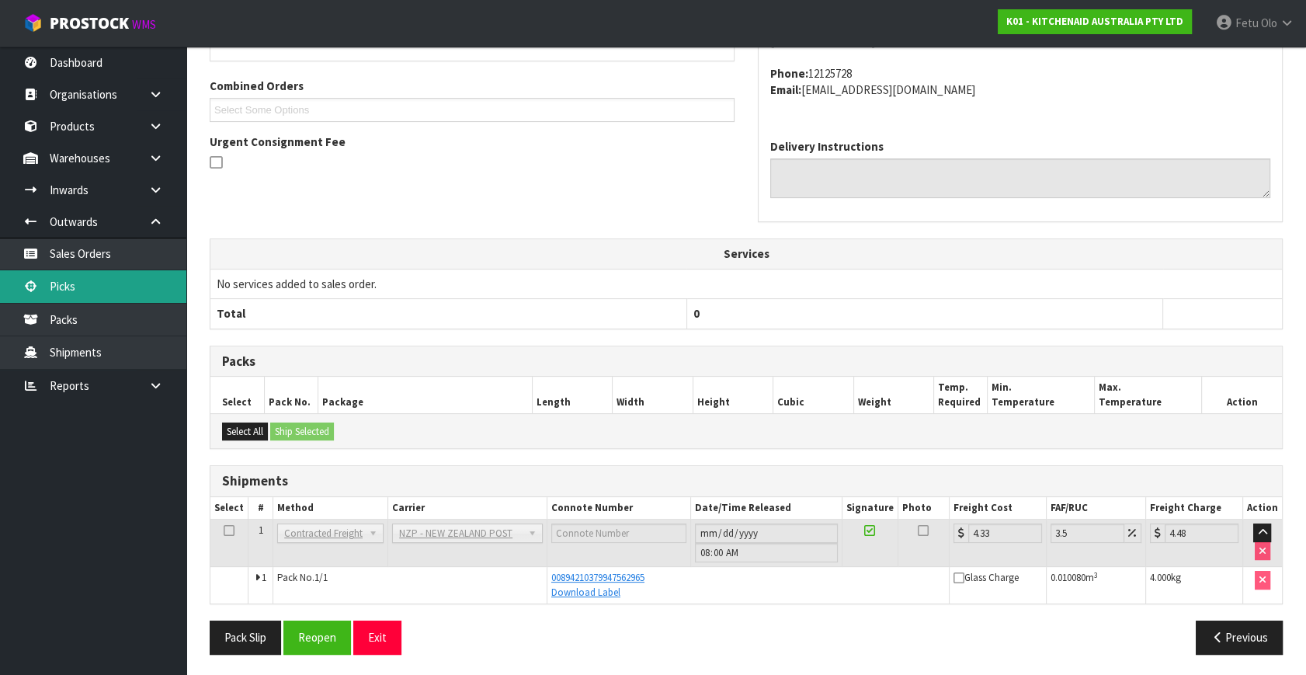
click at [78, 294] on link "Picks" at bounding box center [93, 286] width 186 height 32
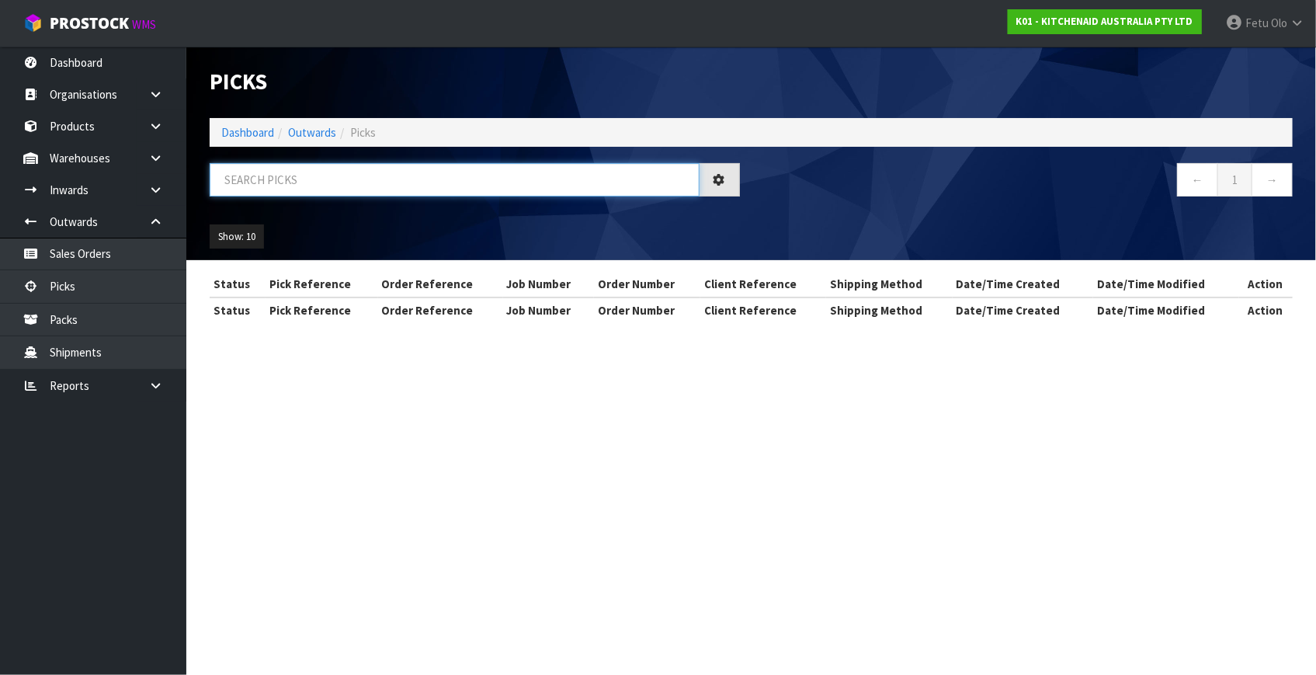
click at [391, 185] on input "text" at bounding box center [455, 179] width 490 height 33
drag, startPoint x: 391, startPoint y: 185, endPoint x: 373, endPoint y: 186, distance: 18.7
click at [391, 185] on input "text" at bounding box center [455, 179] width 490 height 33
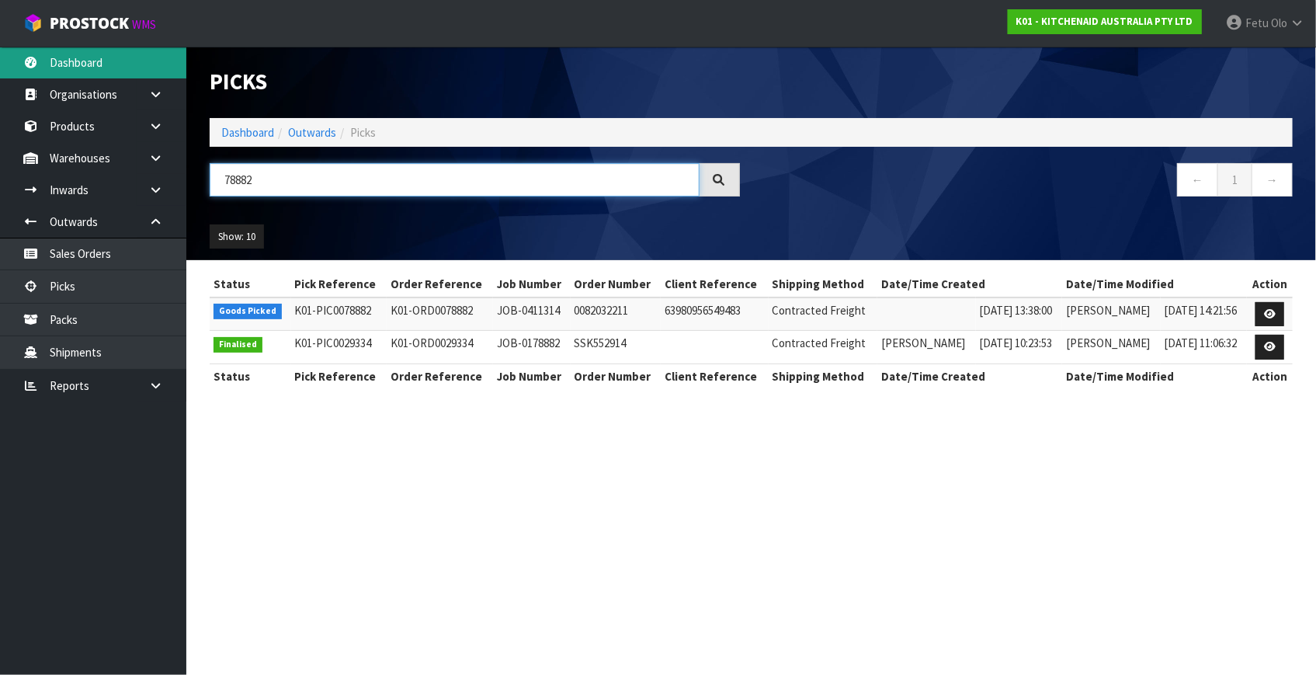
type input "78882"
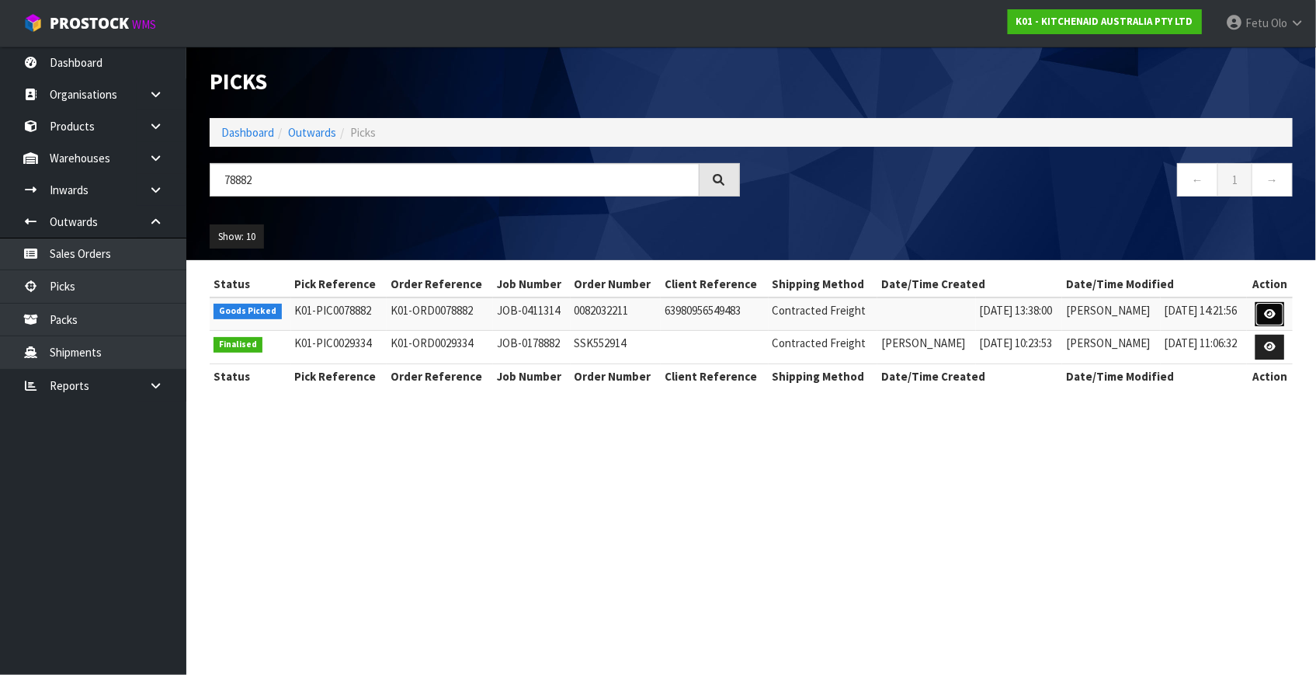
click at [1268, 313] on icon at bounding box center [1270, 314] width 12 height 10
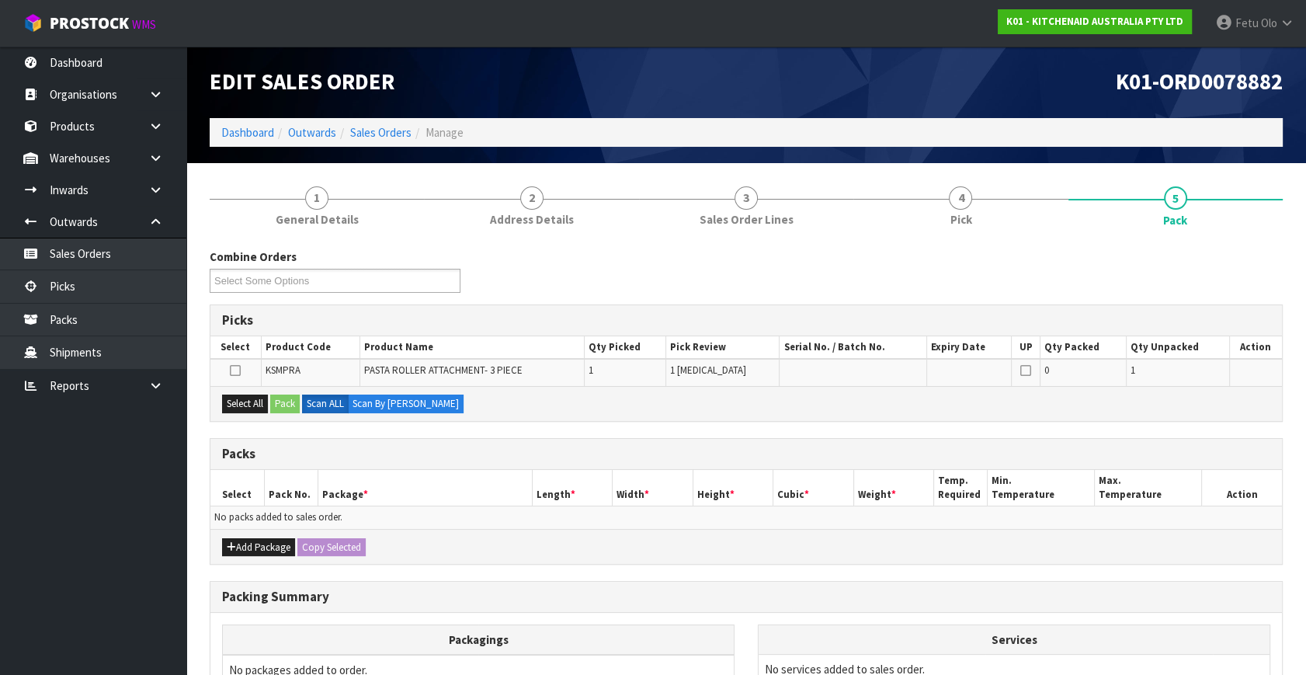
click at [503, 470] on th "Package *" at bounding box center [425, 488] width 214 height 37
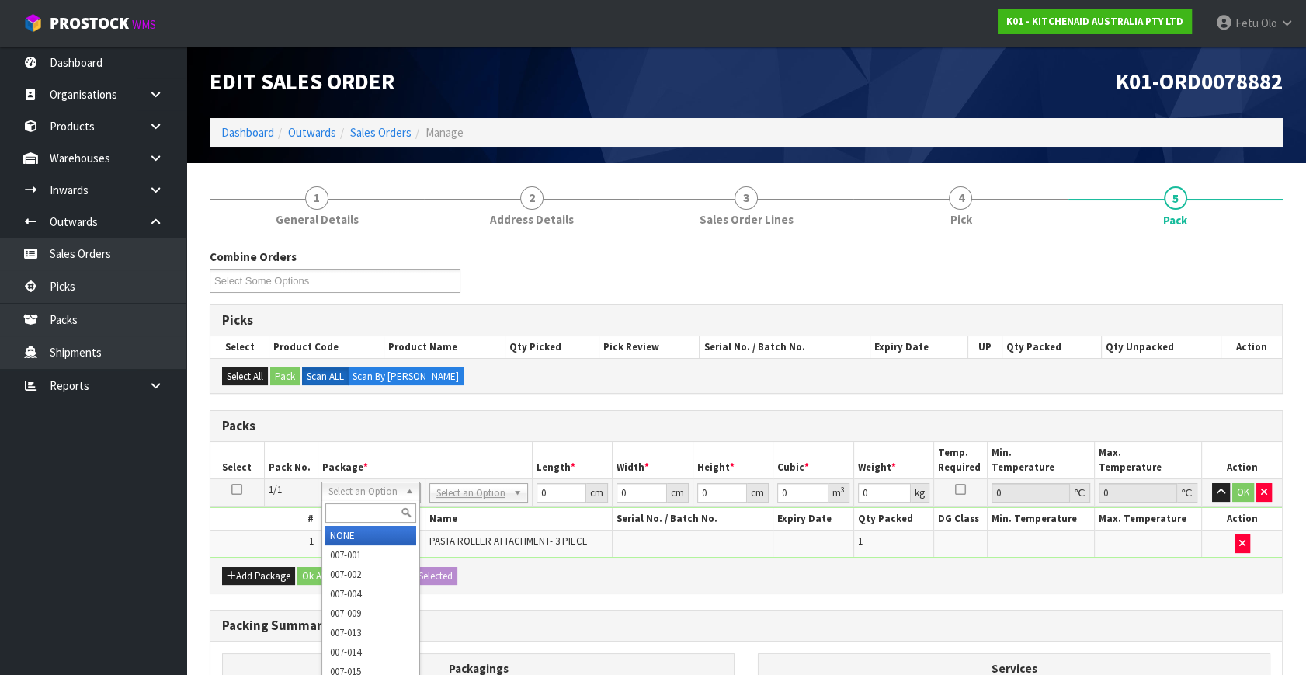
click at [377, 509] on input "text" at bounding box center [370, 512] width 91 height 19
type input "011"
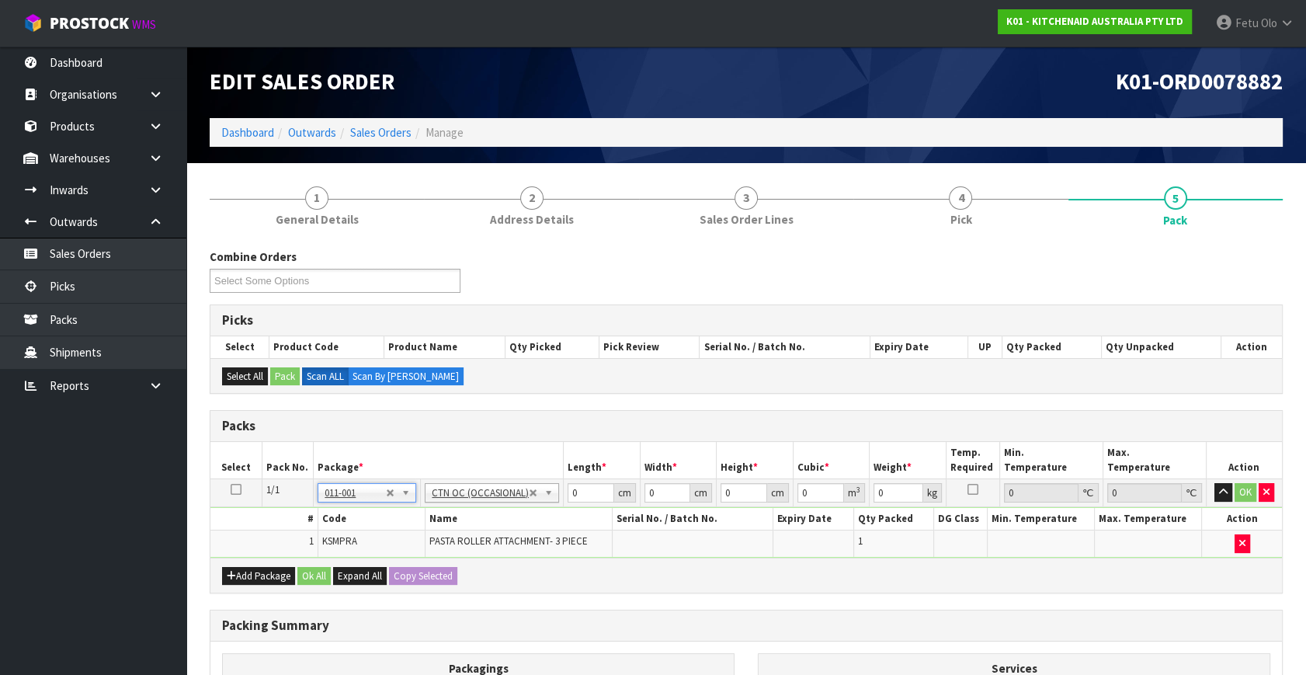
type input "3.5"
click at [564, 503] on td "0 cm" at bounding box center [602, 493] width 77 height 28
drag, startPoint x: 583, startPoint y: 489, endPoint x: 542, endPoint y: 499, distance: 41.4
click at [544, 498] on tr "1/1 NONE 007-001 007-002 007-004 007-009 007-013 007-014 007-015 007-017 007-01…" at bounding box center [746, 493] width 1072 height 28
type input "24"
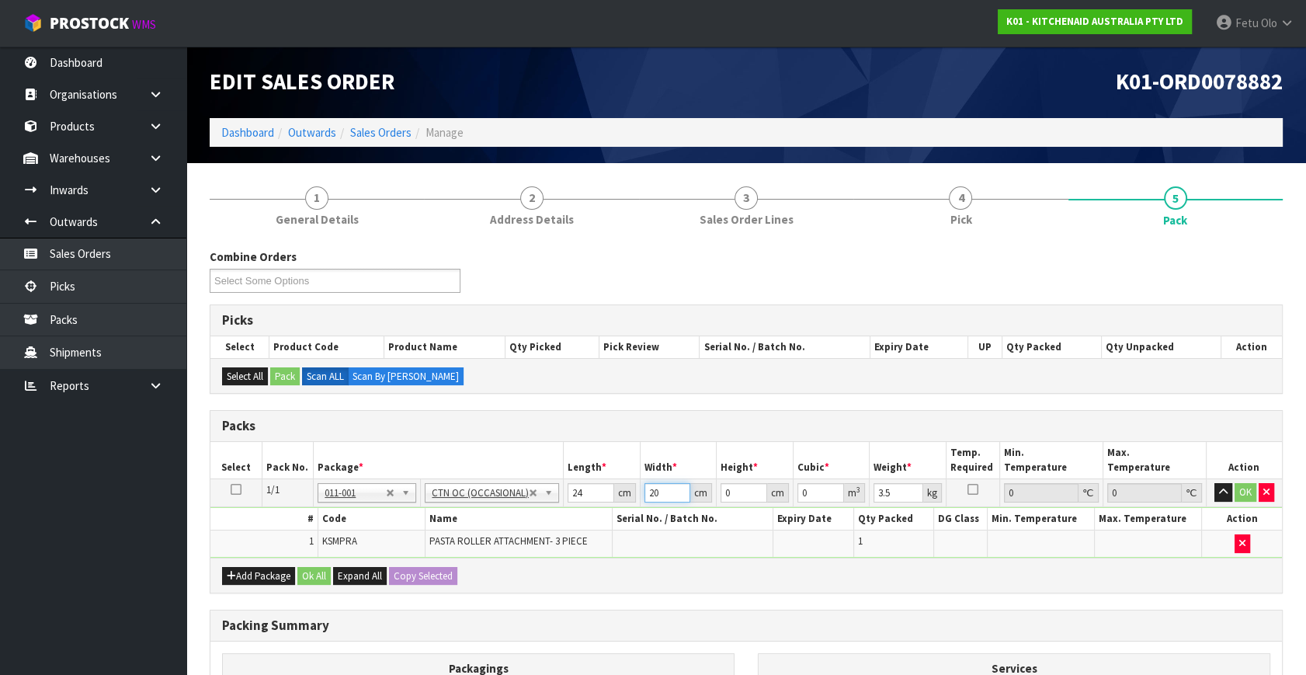
type input "20"
type input "2"
type input "0.00096"
type input "29"
type input "0.01392"
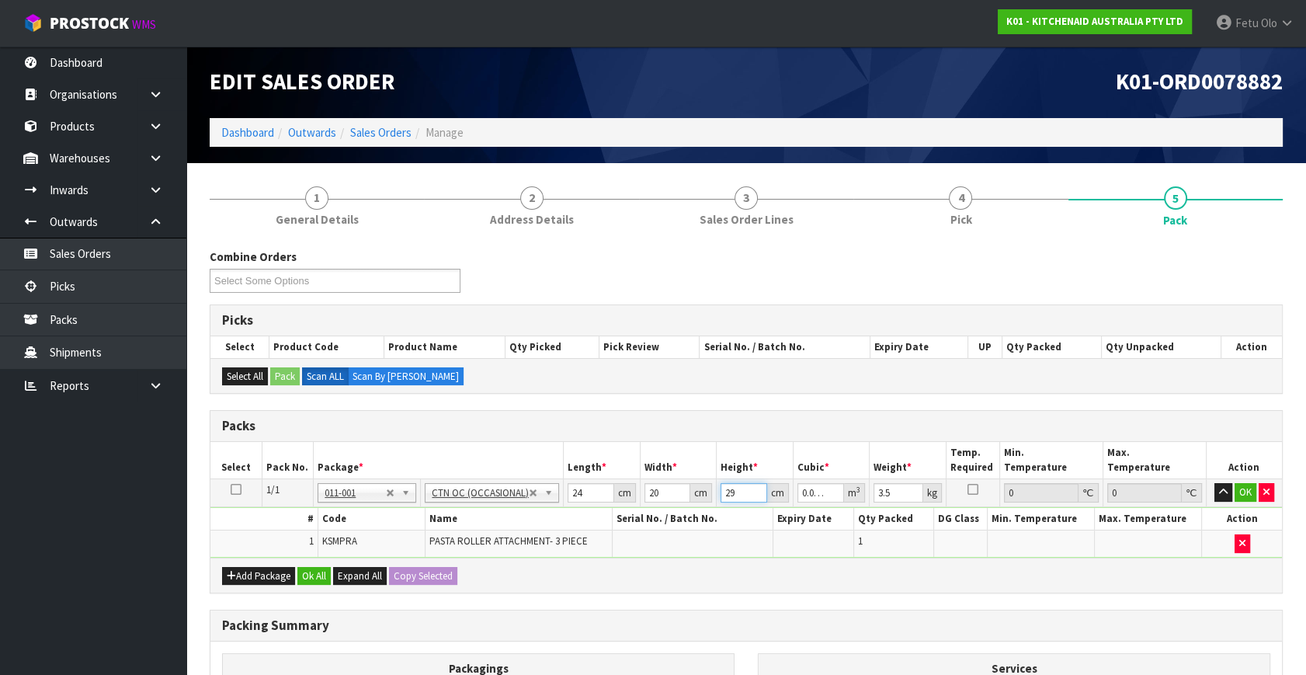
type input "29"
type input "4"
click button "OK" at bounding box center [1246, 492] width 22 height 19
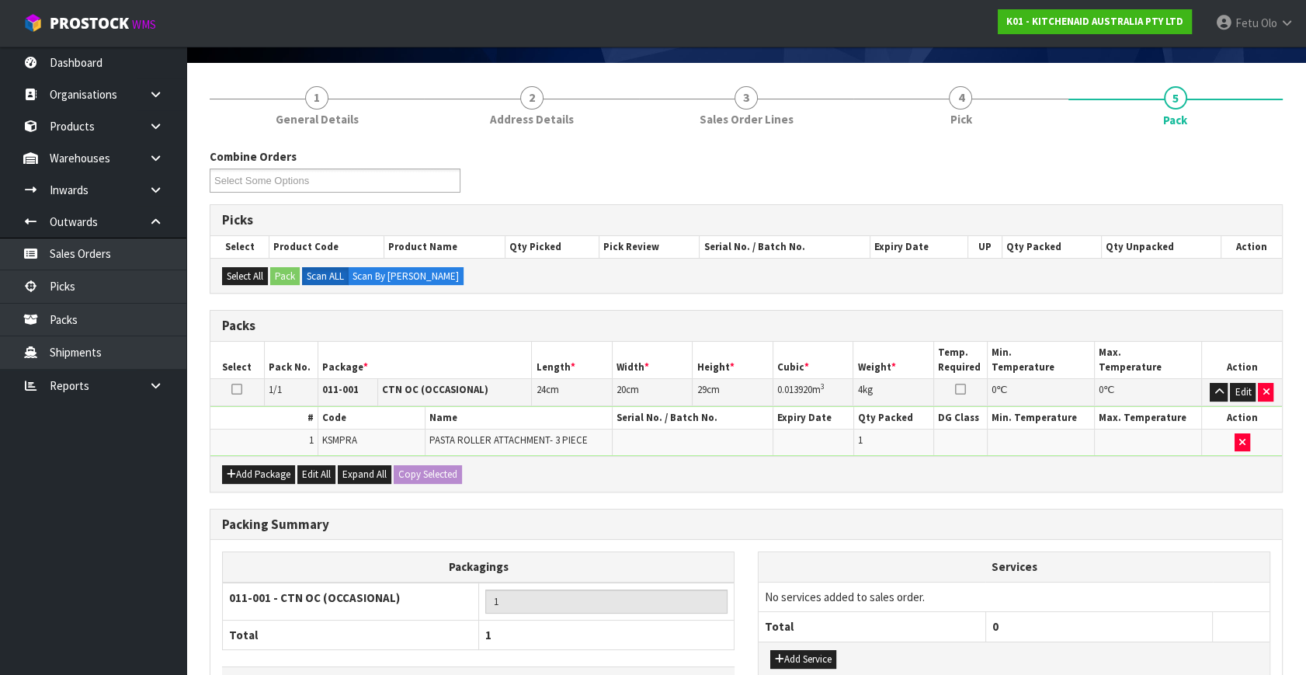
scroll to position [208, 0]
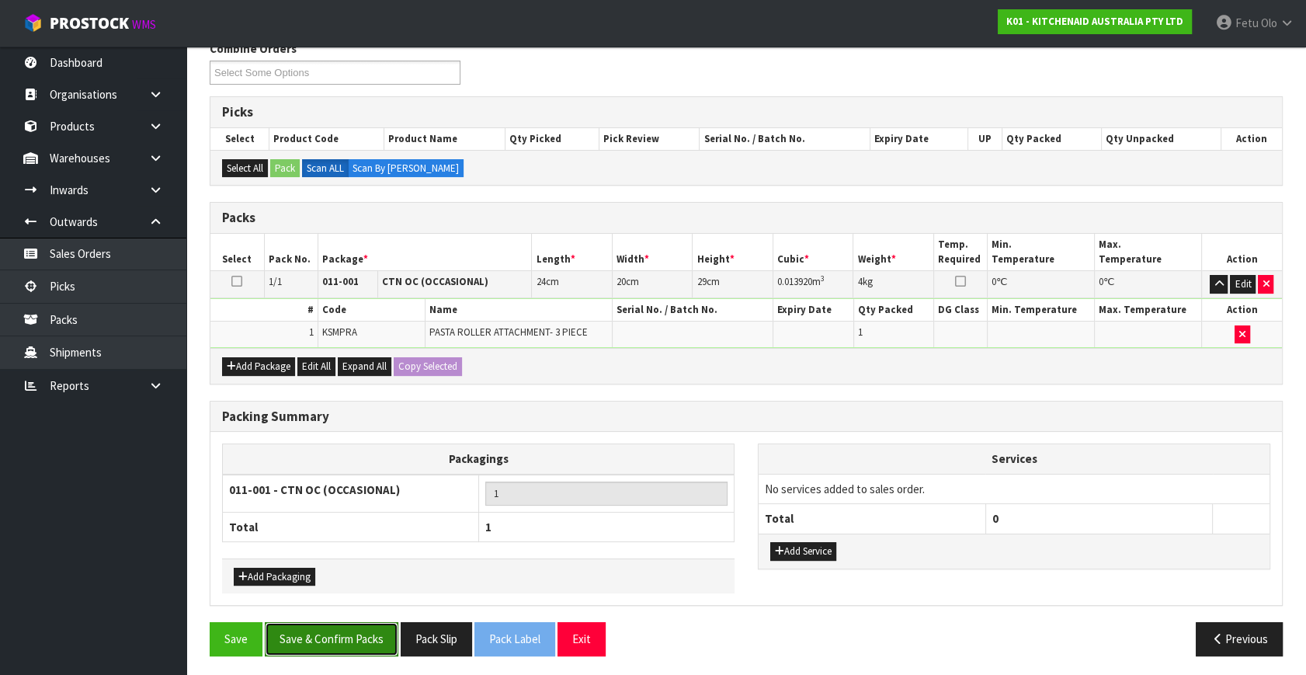
click at [343, 638] on button "Save & Confirm Packs" at bounding box center [332, 638] width 134 height 33
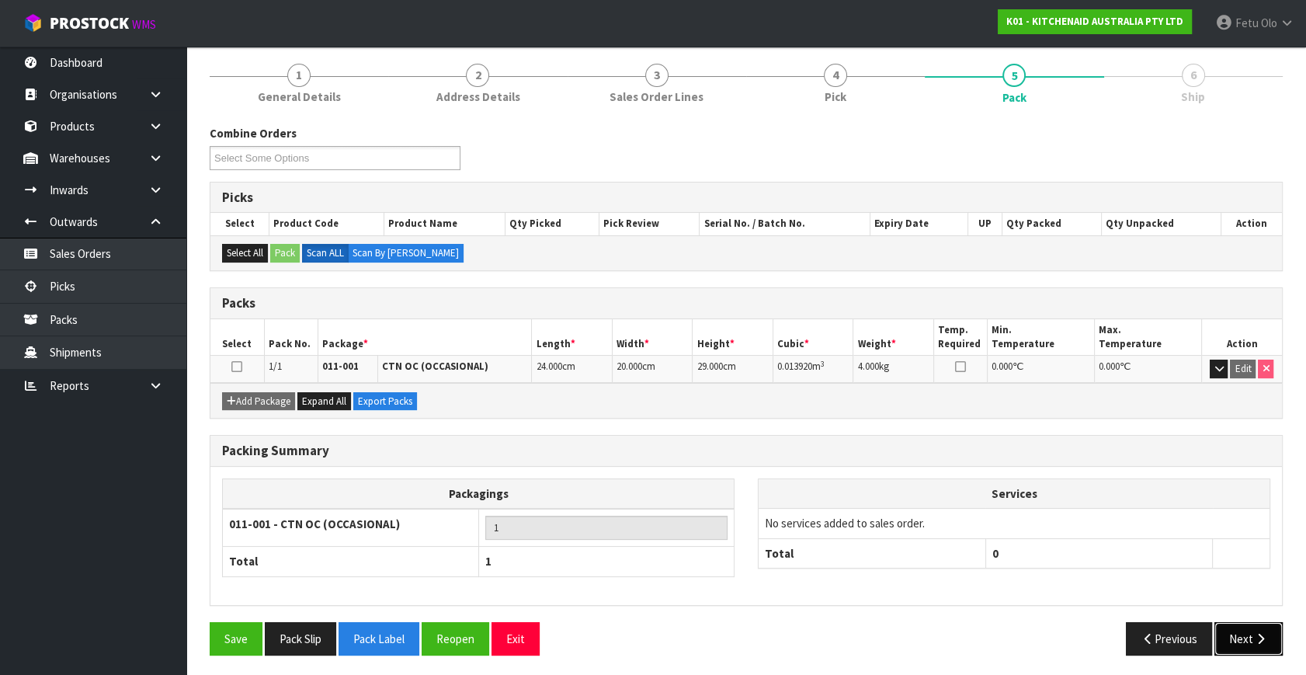
click at [1247, 636] on button "Next" at bounding box center [1249, 638] width 68 height 33
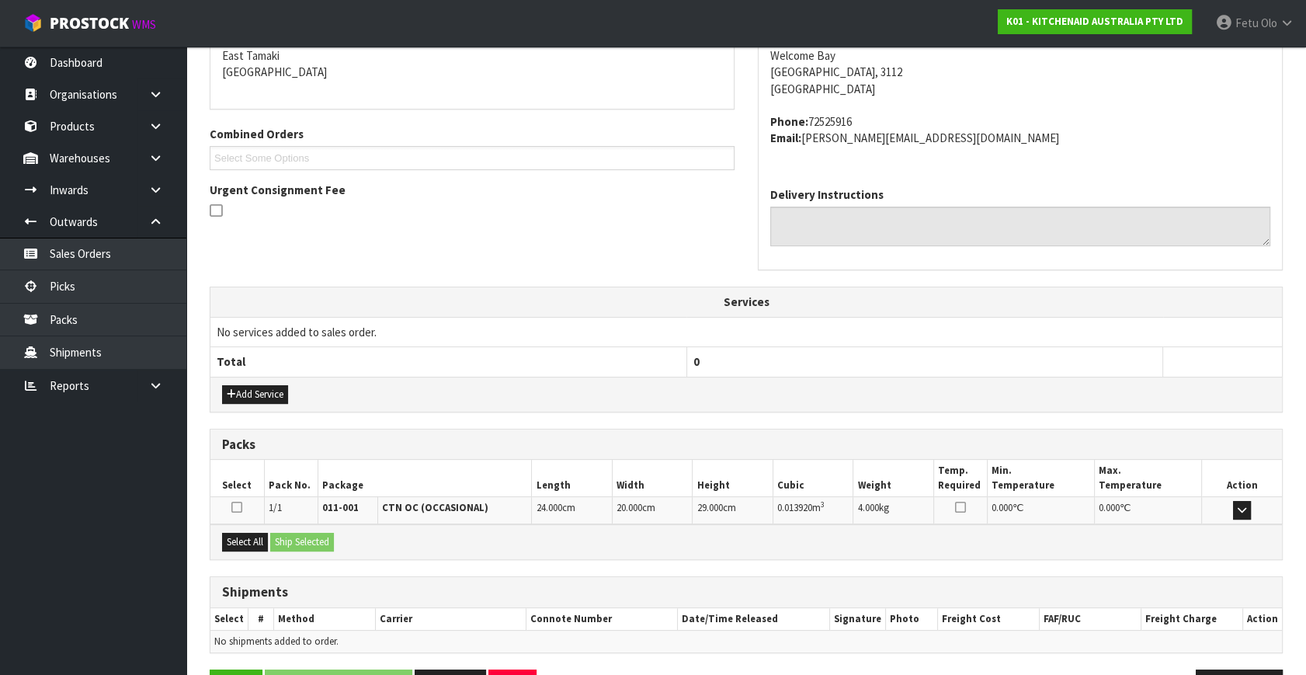
scroll to position [382, 0]
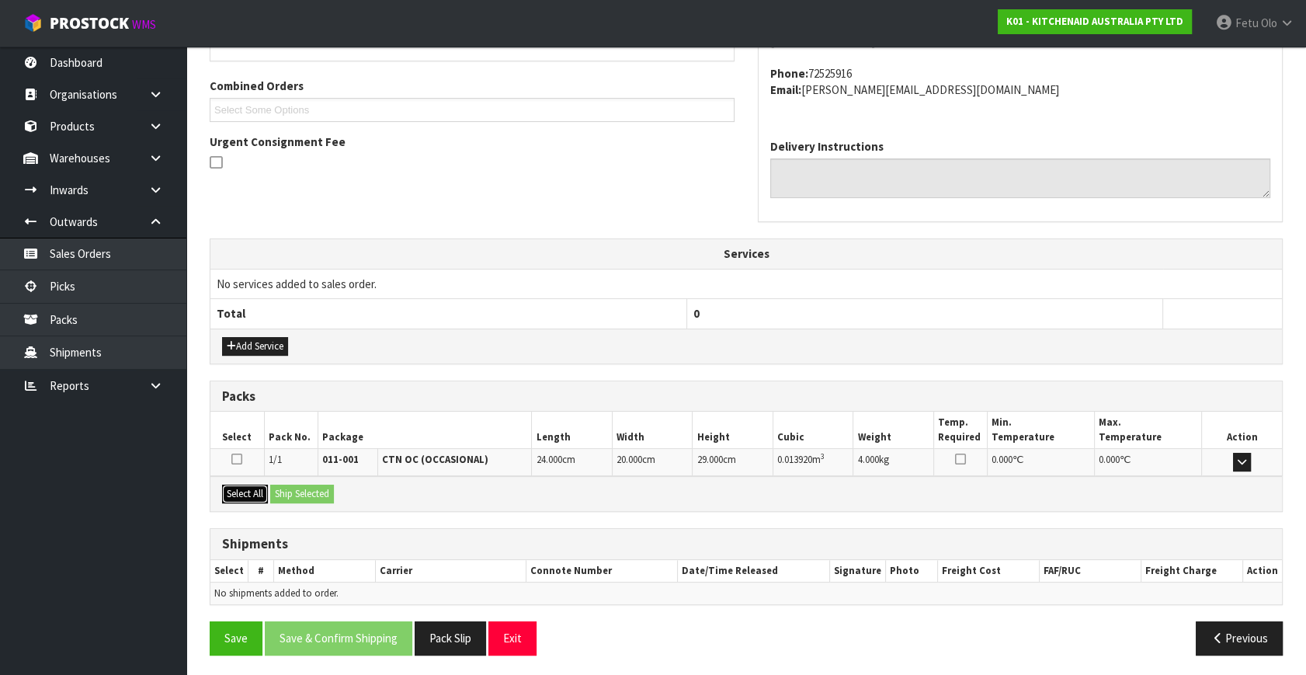
drag, startPoint x: 240, startPoint y: 483, endPoint x: 297, endPoint y: 489, distance: 57.0
click at [242, 485] on button "Select All" at bounding box center [245, 494] width 46 height 19
click at [297, 489] on button "Ship Selected" at bounding box center [302, 494] width 64 height 19
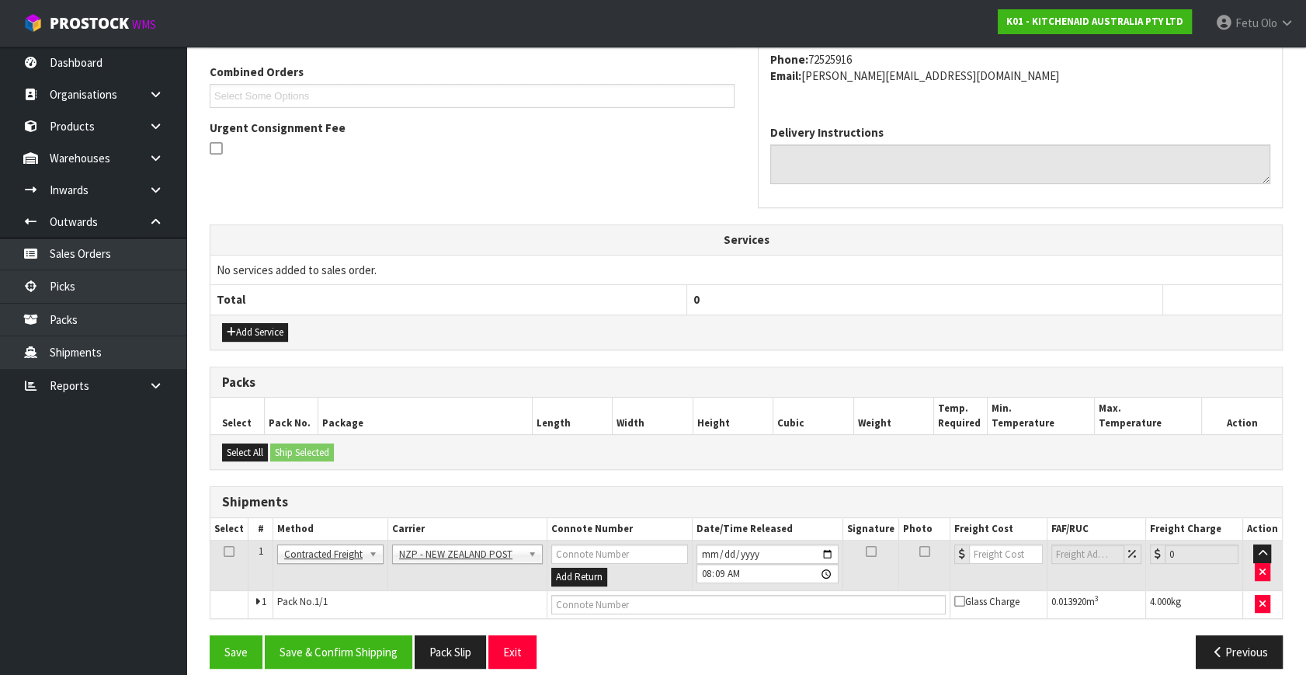
scroll to position [410, 0]
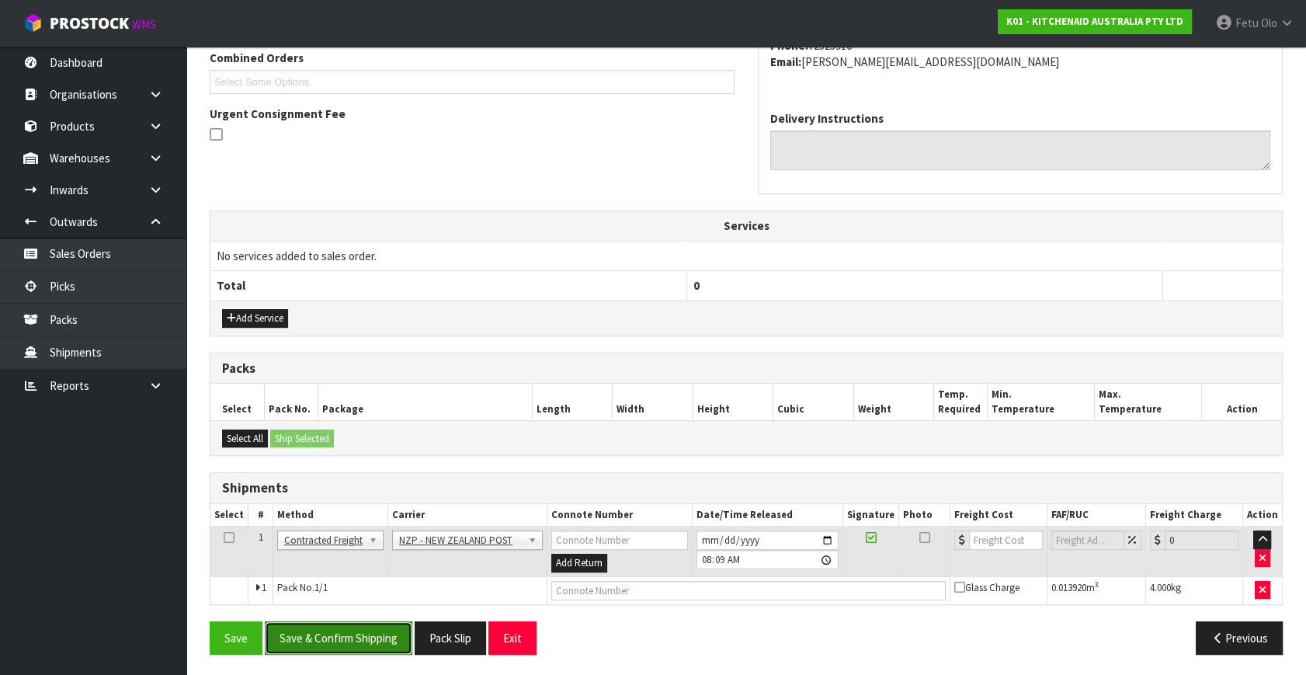
click at [336, 636] on button "Save & Confirm Shipping" at bounding box center [339, 637] width 148 height 33
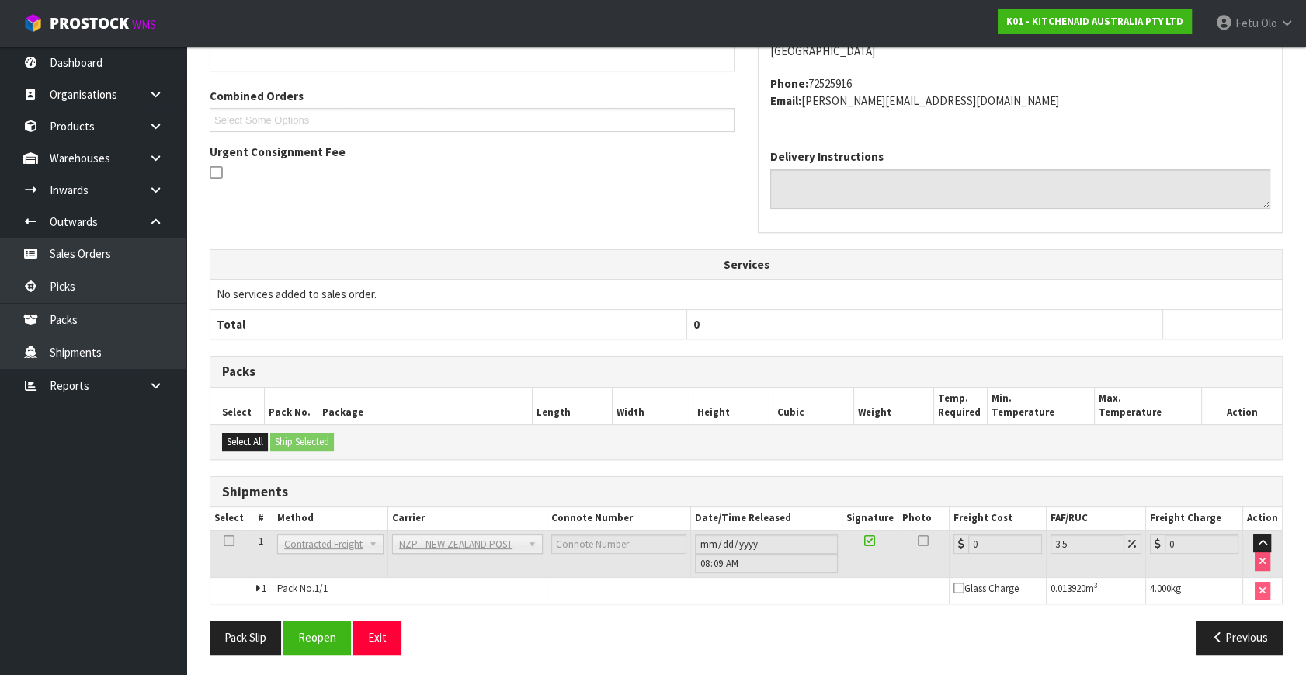
scroll to position [388, 0]
click at [315, 629] on button "Reopen" at bounding box center [317, 637] width 68 height 33
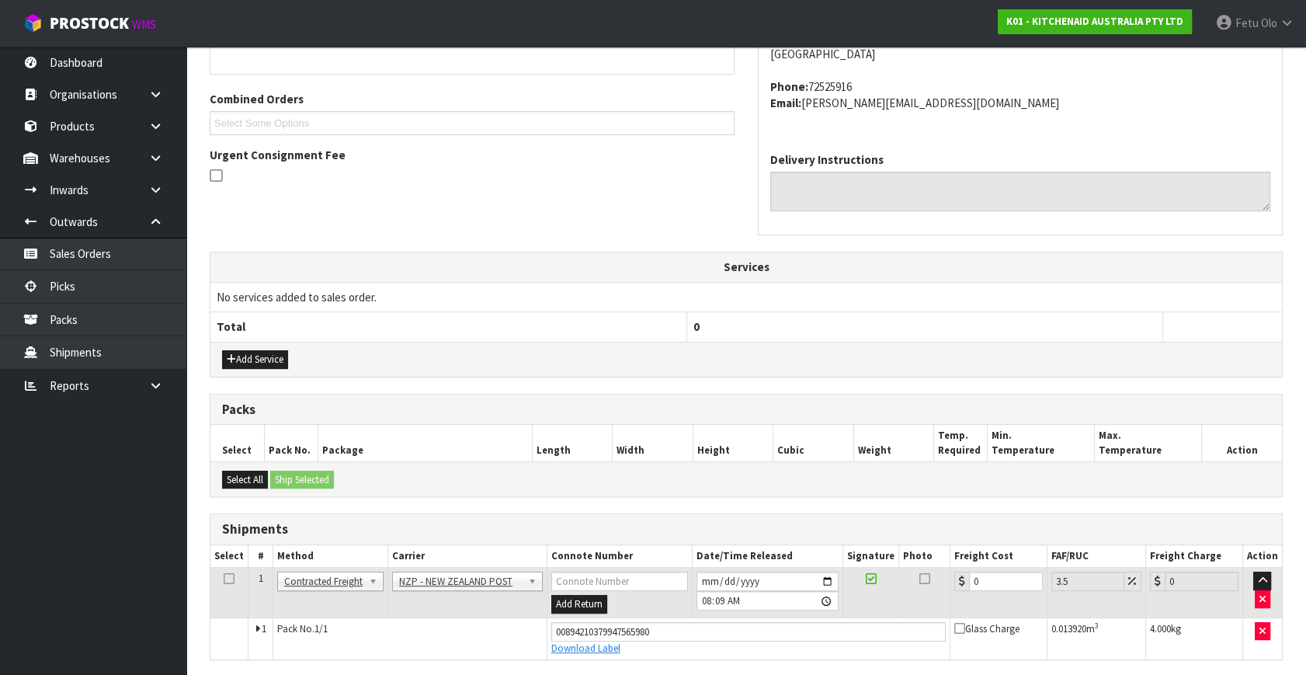
scroll to position [372, 0]
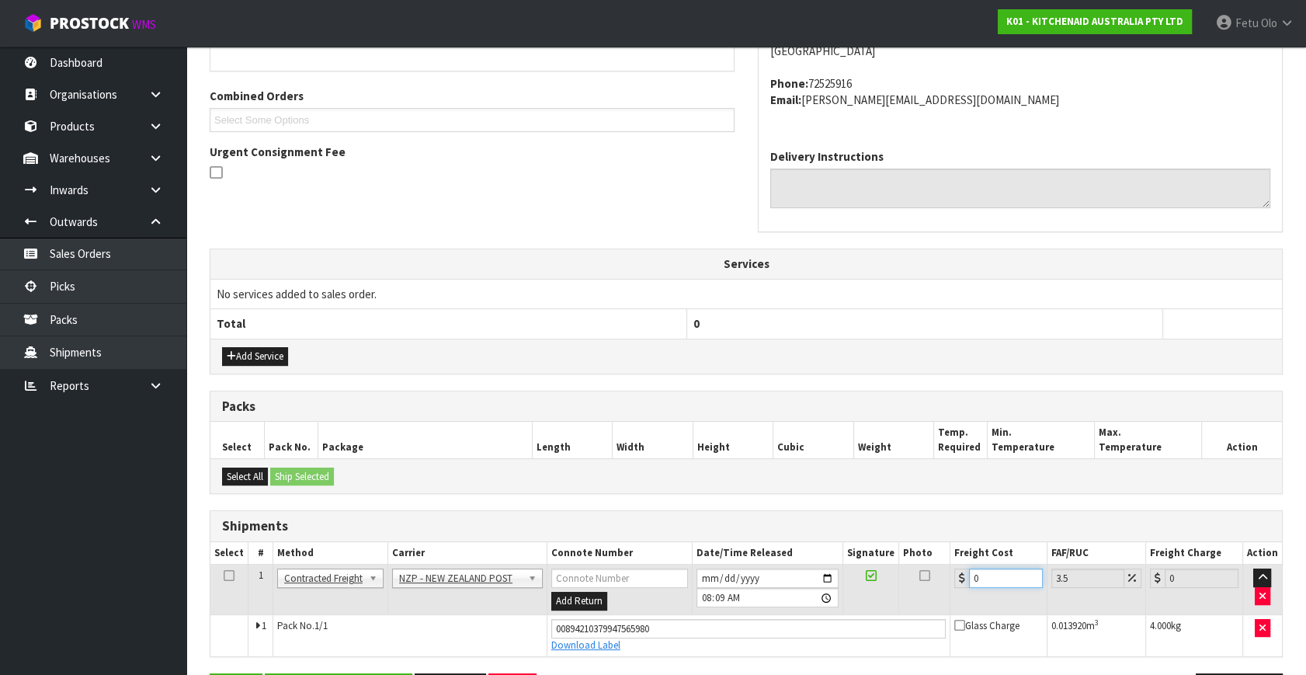
drag, startPoint x: 999, startPoint y: 580, endPoint x: 692, endPoint y: 635, distance: 311.7
click at [692, 635] on tbody "1 Client Local Pickup Customer Local Pickup Company Freight Contracted Freight …" at bounding box center [746, 611] width 1072 height 92
type input "8"
type input "8.28"
type input "8.5"
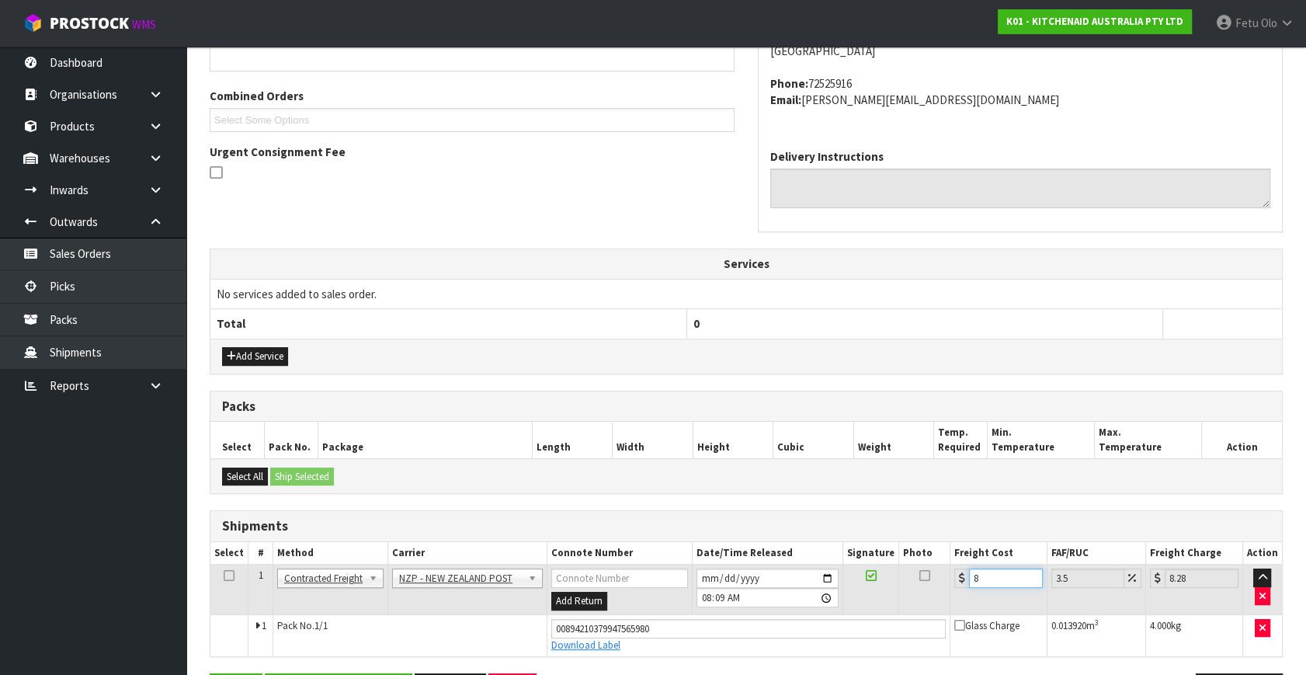
type input "8.8"
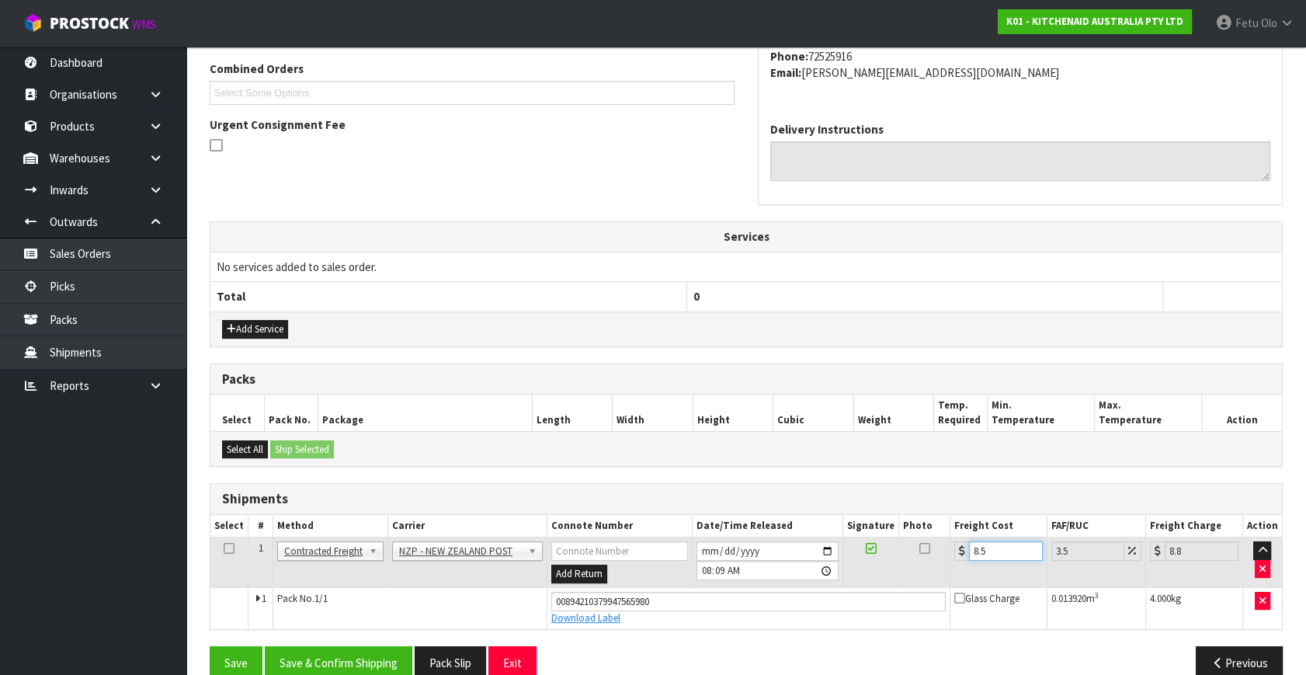
scroll to position [425, 0]
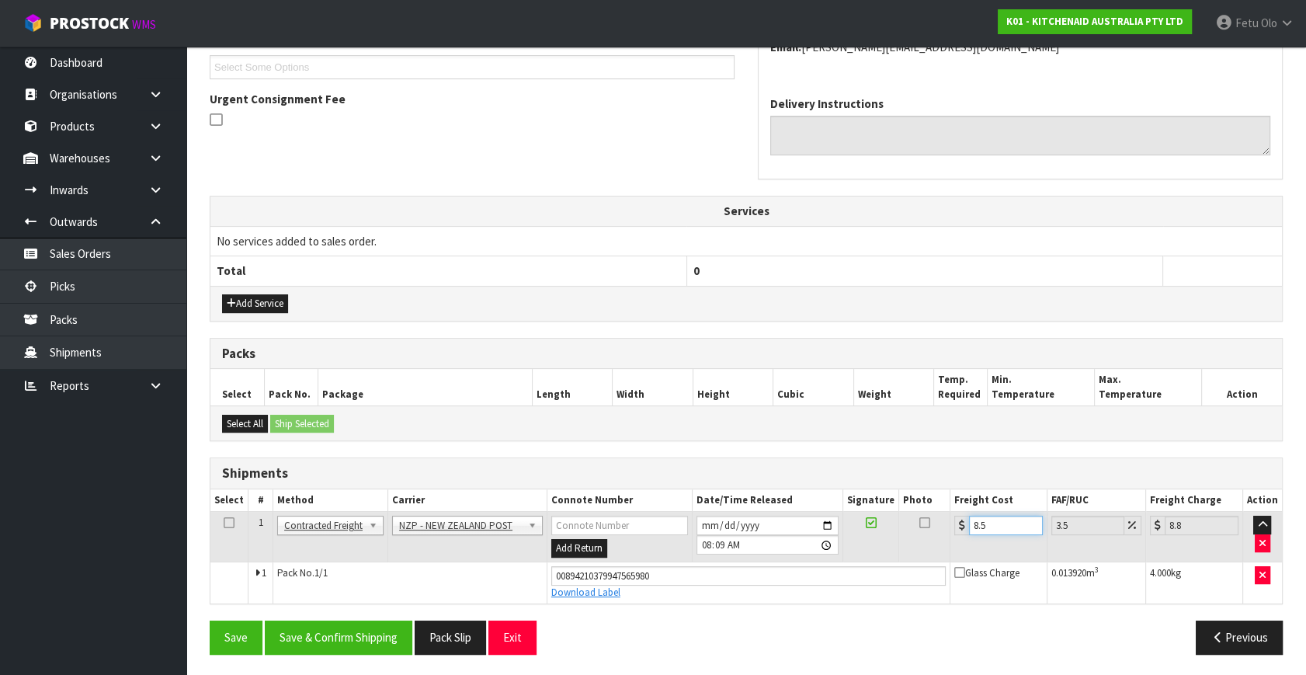
type input "8"
type input "8.28"
type input "8.4"
type input "8.69"
type input "8.45"
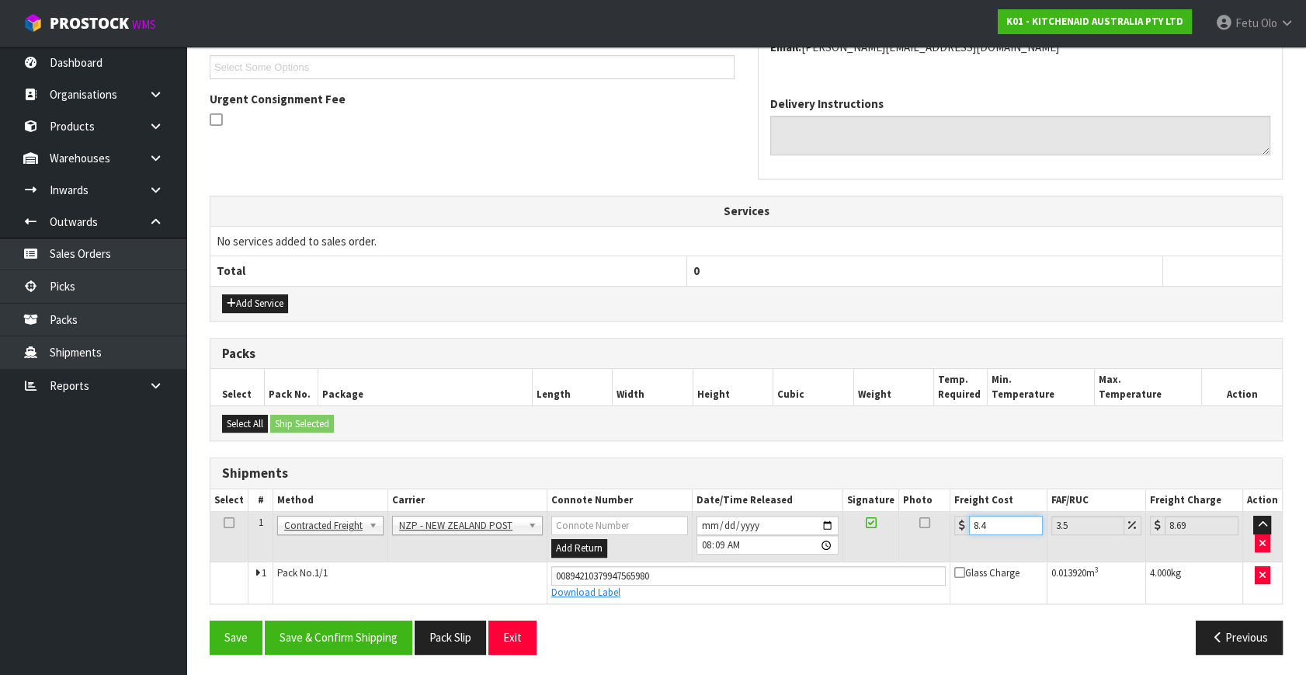
type input "8.75"
type input "8.45"
click at [297, 631] on button "Save & Confirm Shipping" at bounding box center [339, 637] width 148 height 33
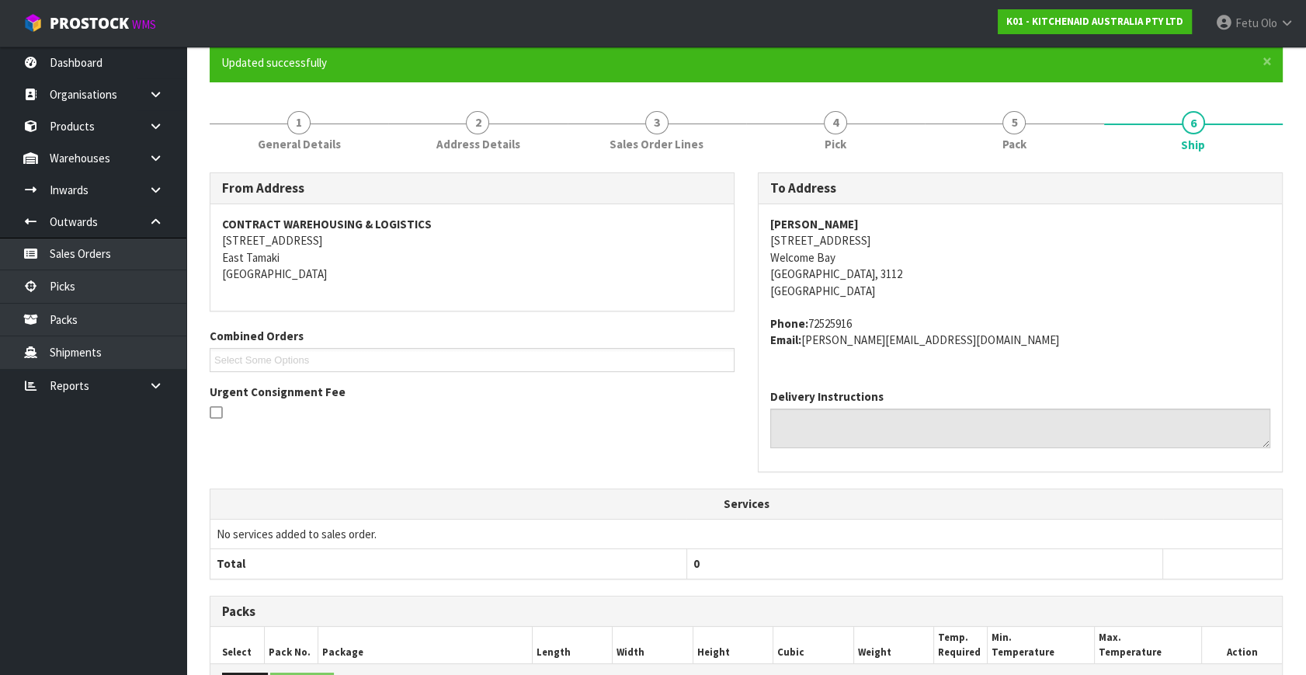
scroll to position [382, 0]
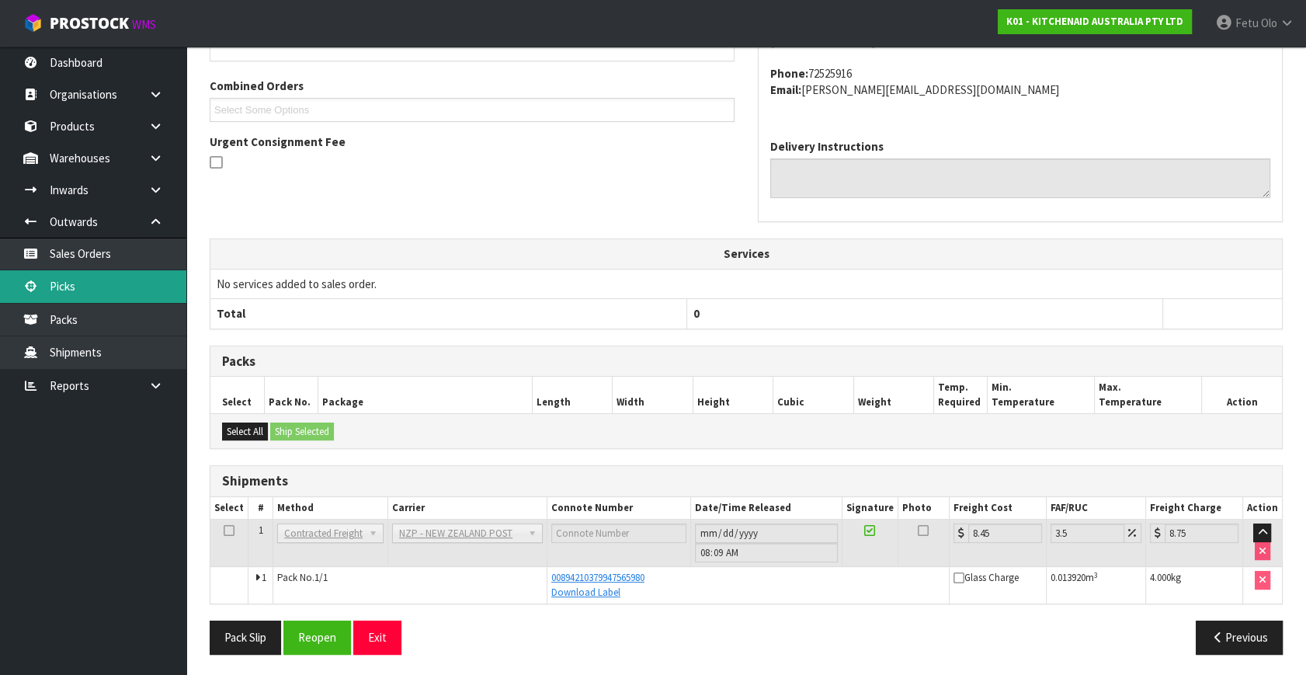
click at [110, 287] on link "Picks" at bounding box center [93, 286] width 186 height 32
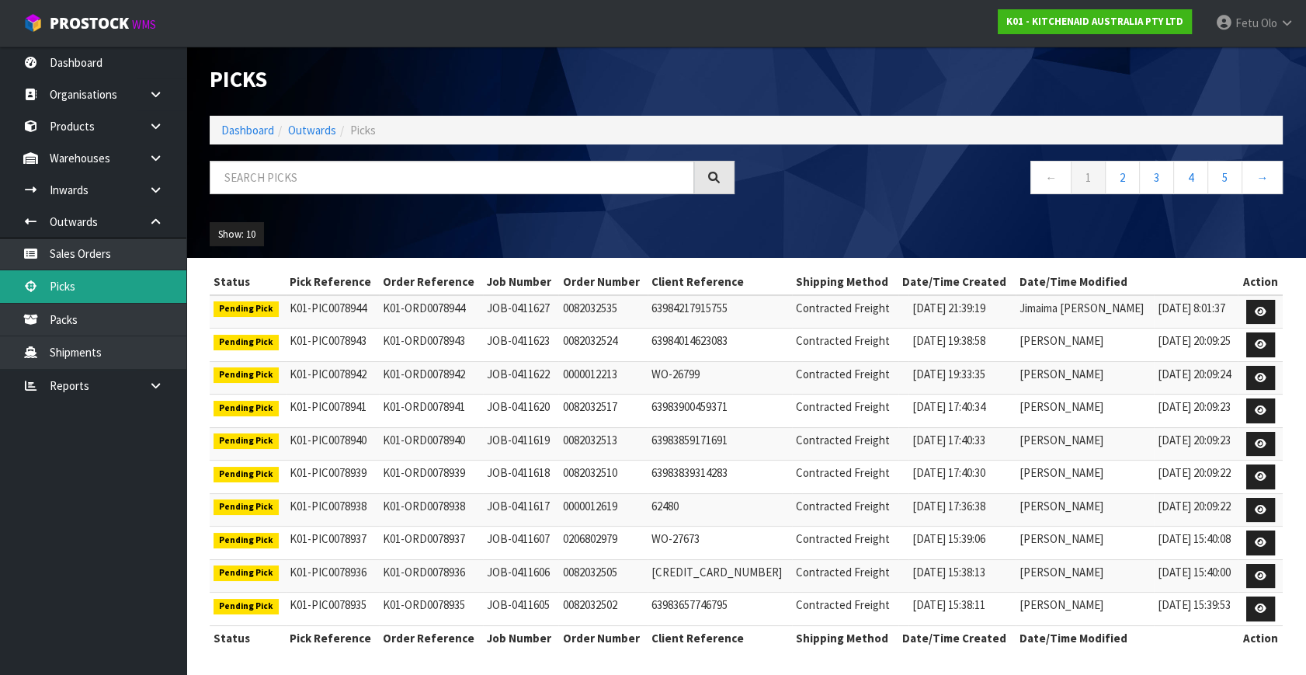
scroll to position [3, 0]
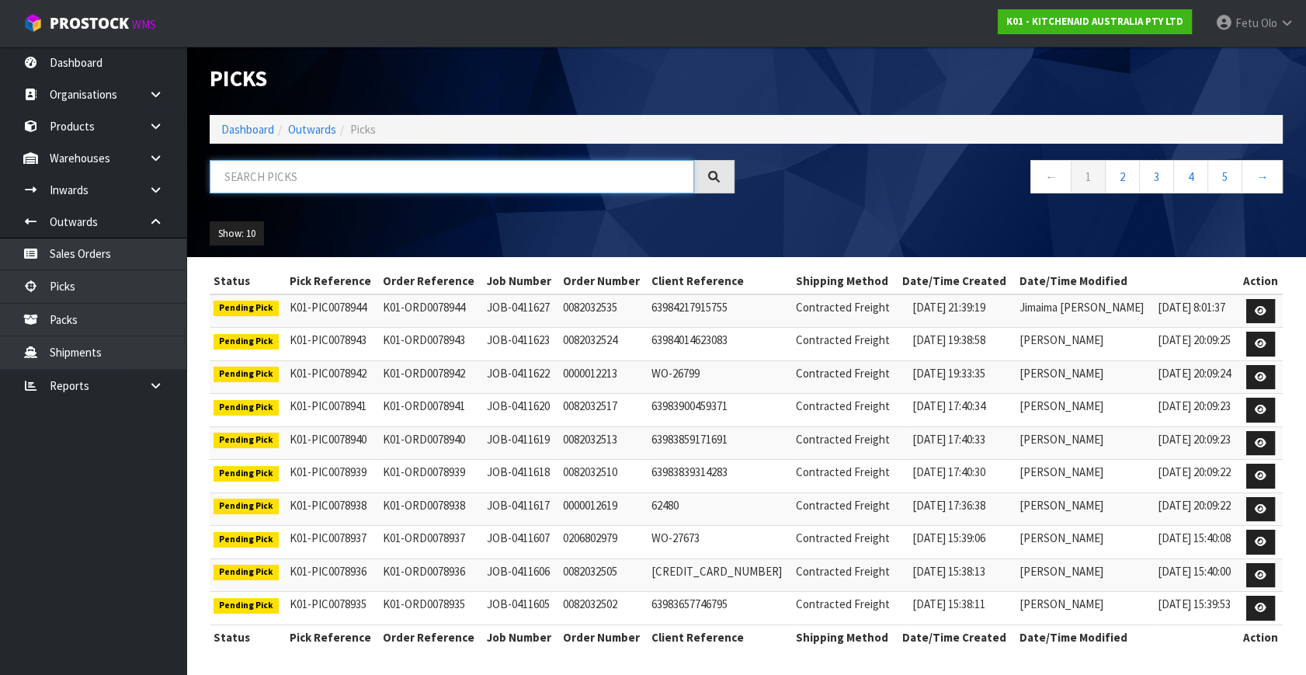
click at [357, 176] on input "text" at bounding box center [452, 176] width 485 height 33
type input "78891"
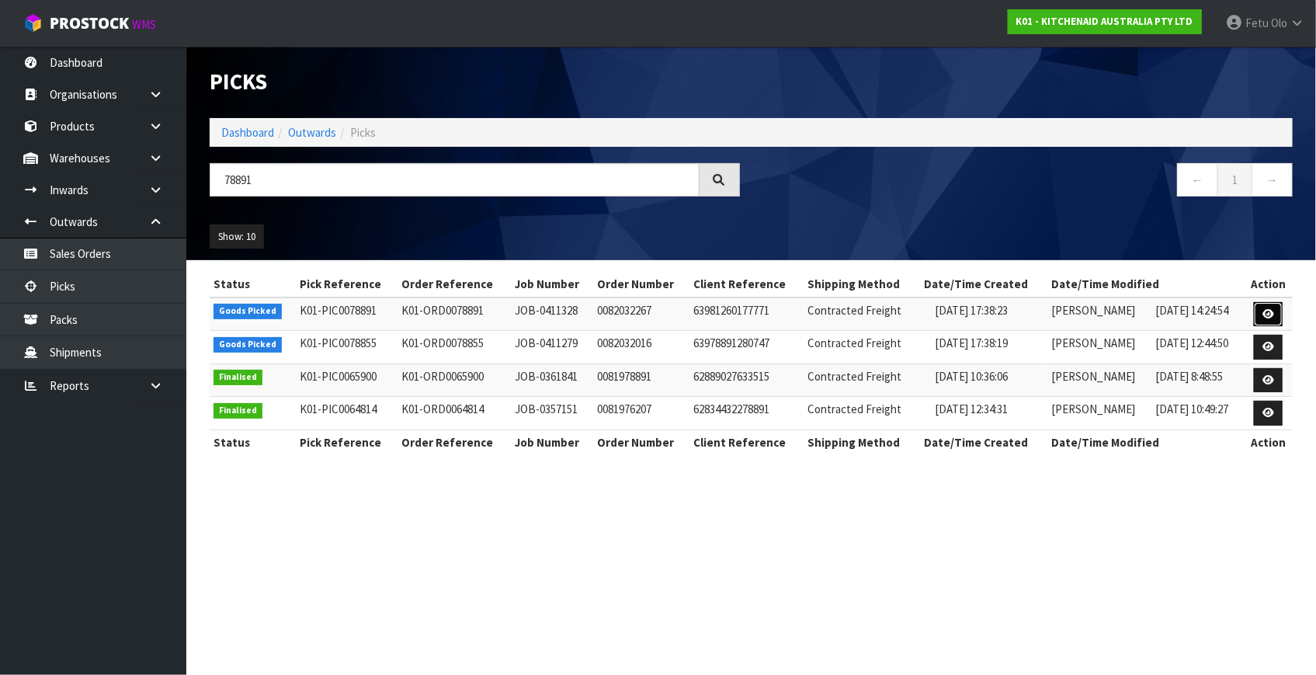
click at [1259, 311] on link at bounding box center [1268, 314] width 29 height 25
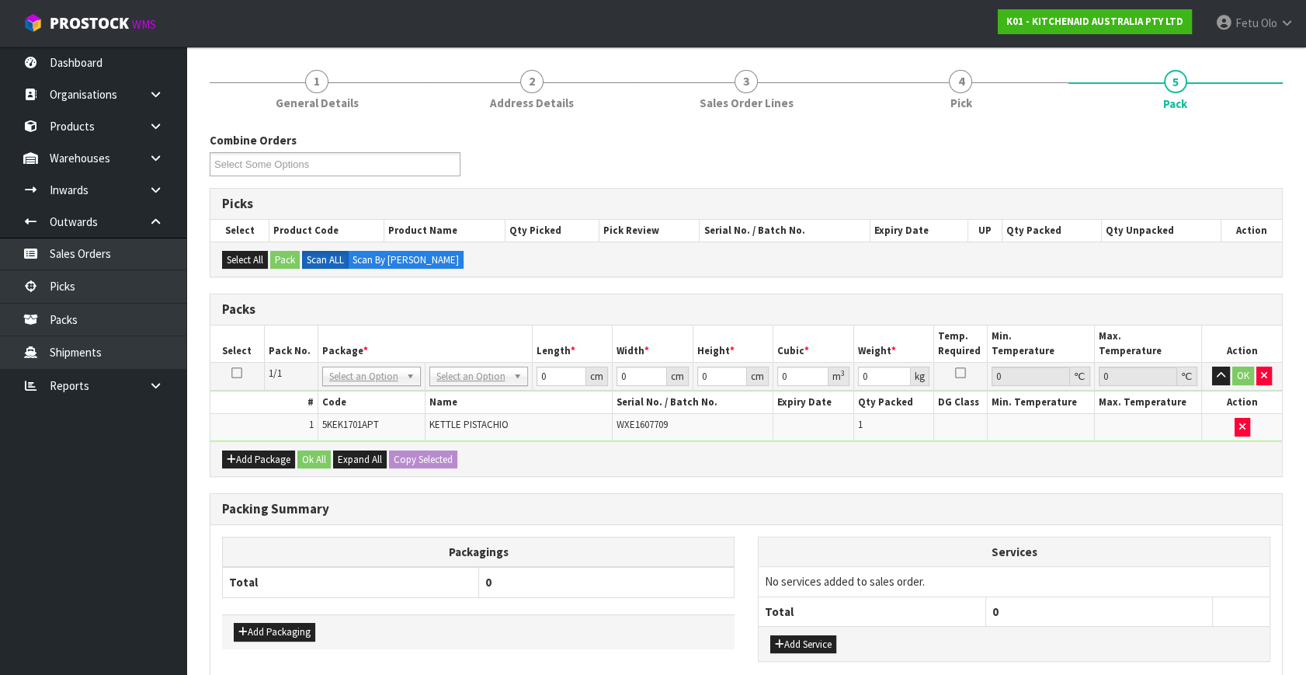
scroll to position [141, 0]
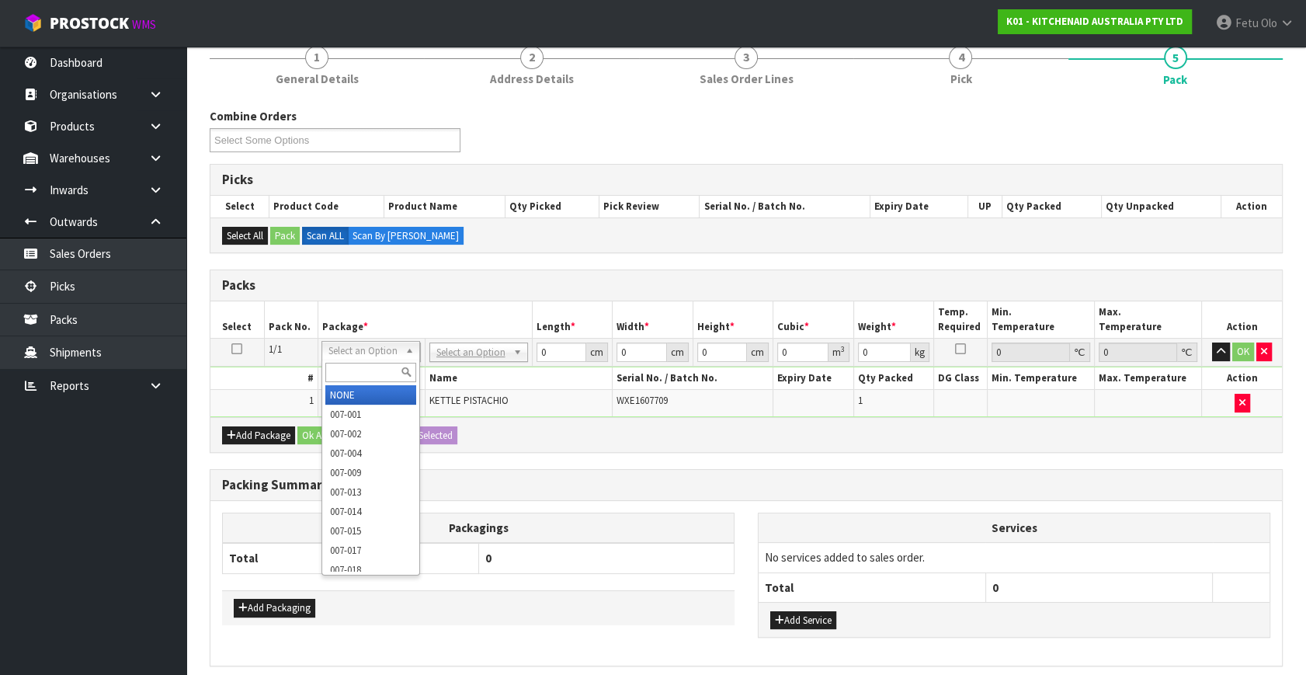
click at [364, 373] on input "text" at bounding box center [370, 372] width 91 height 19
type input "011"
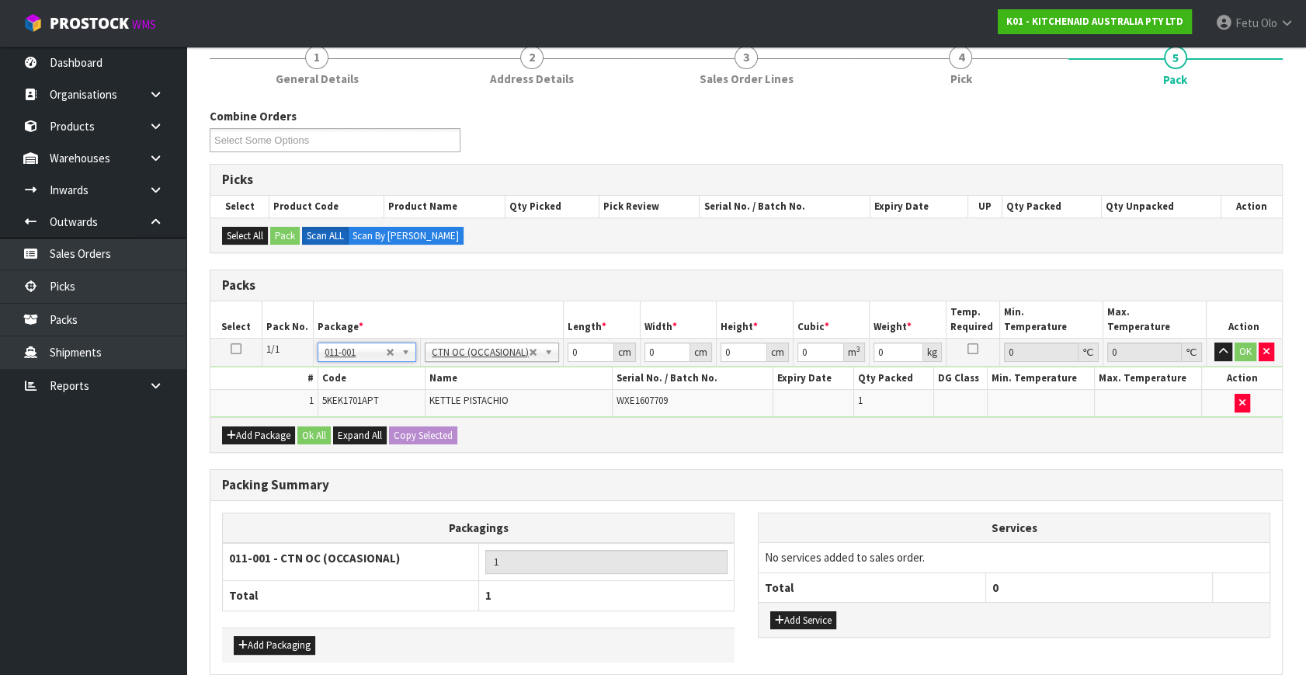
type input "2"
drag, startPoint x: 587, startPoint y: 345, endPoint x: 430, endPoint y: 402, distance: 167.6
click at [430, 402] on tbody "1/1 NONE 007-001 007-002 007-004 007-009 007-013 007-014 007-015 007-017 007-01…" at bounding box center [746, 378] width 1072 height 78
type input "42"
type input "28"
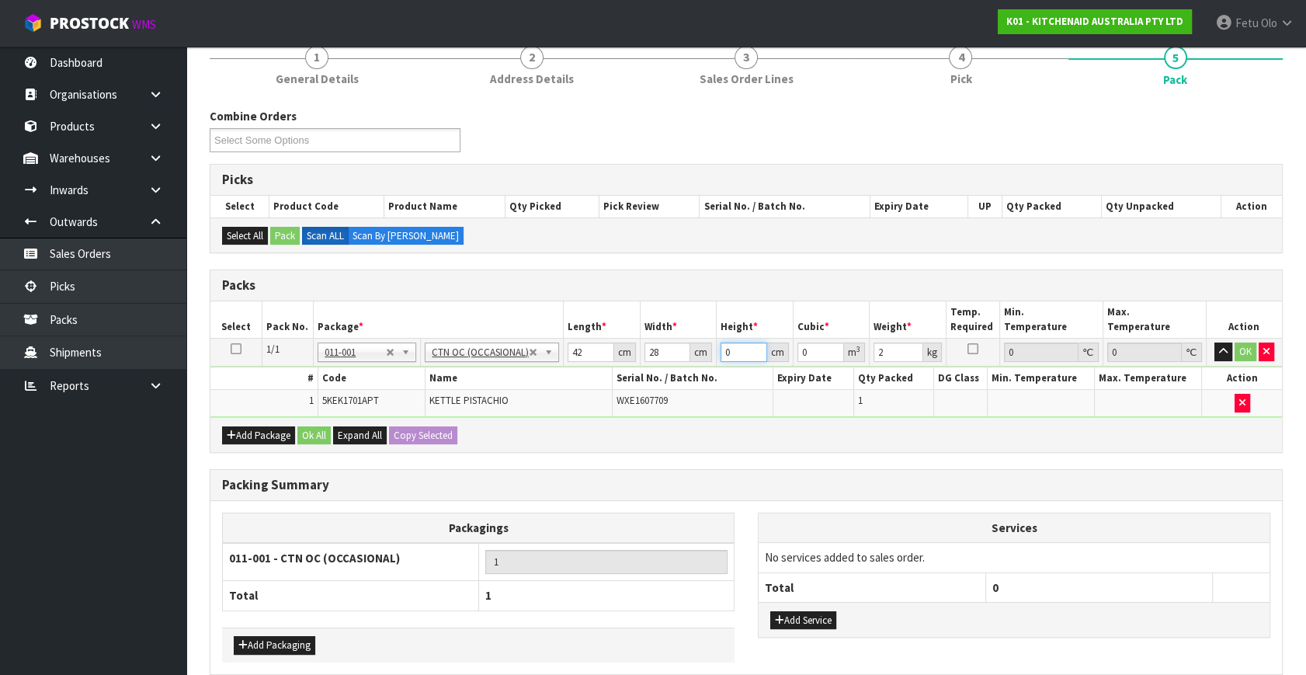
type input "2"
type input "0.002352"
type input "24"
type input "0.028224"
type input "24"
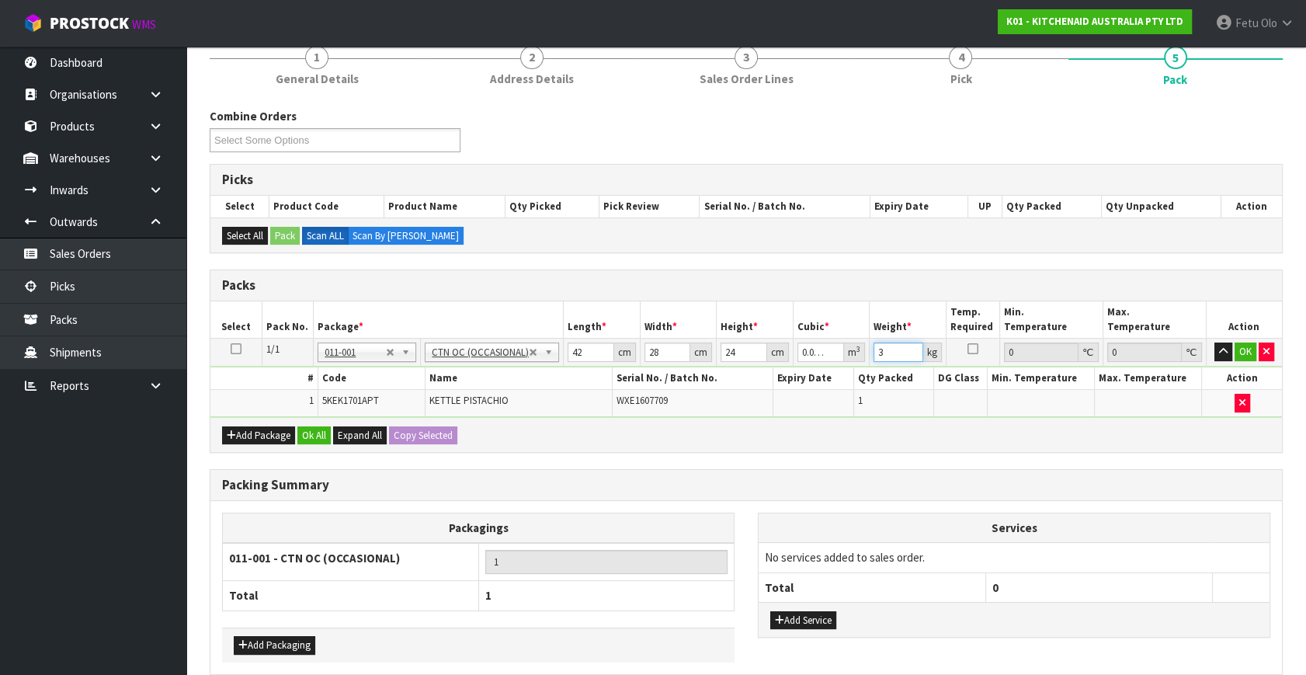
type input "3"
click button "OK" at bounding box center [1246, 352] width 22 height 19
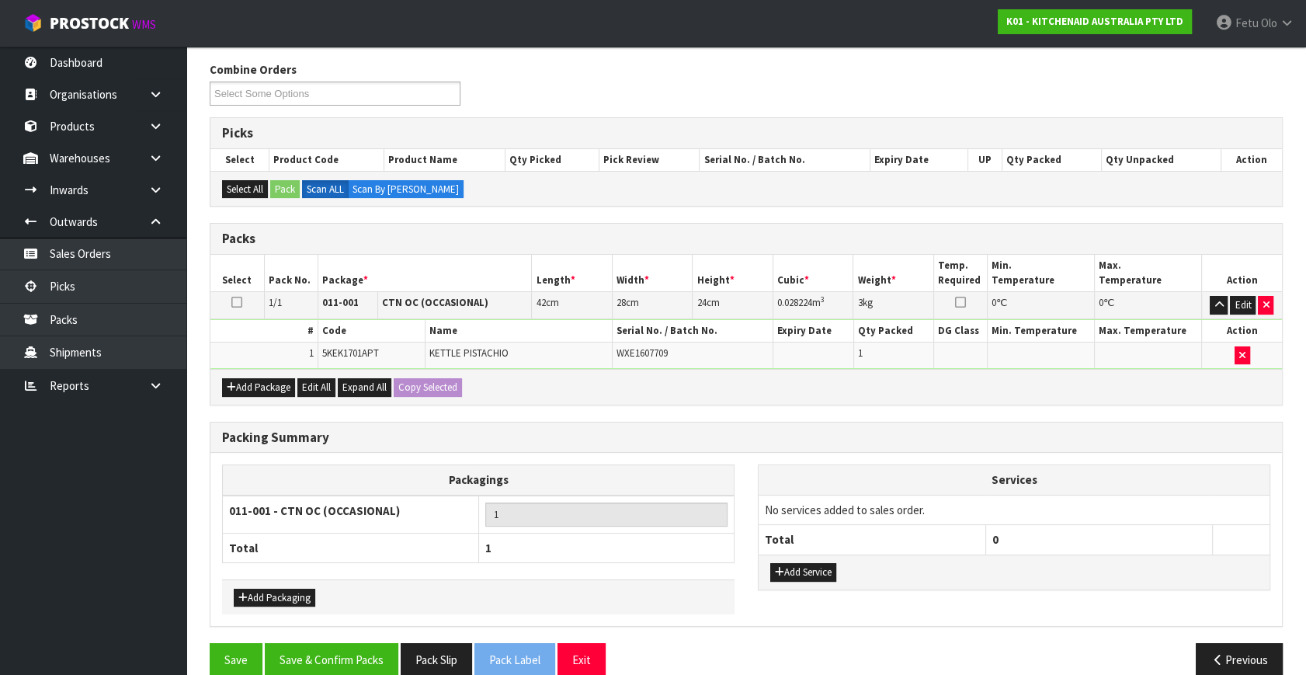
scroll to position [208, 0]
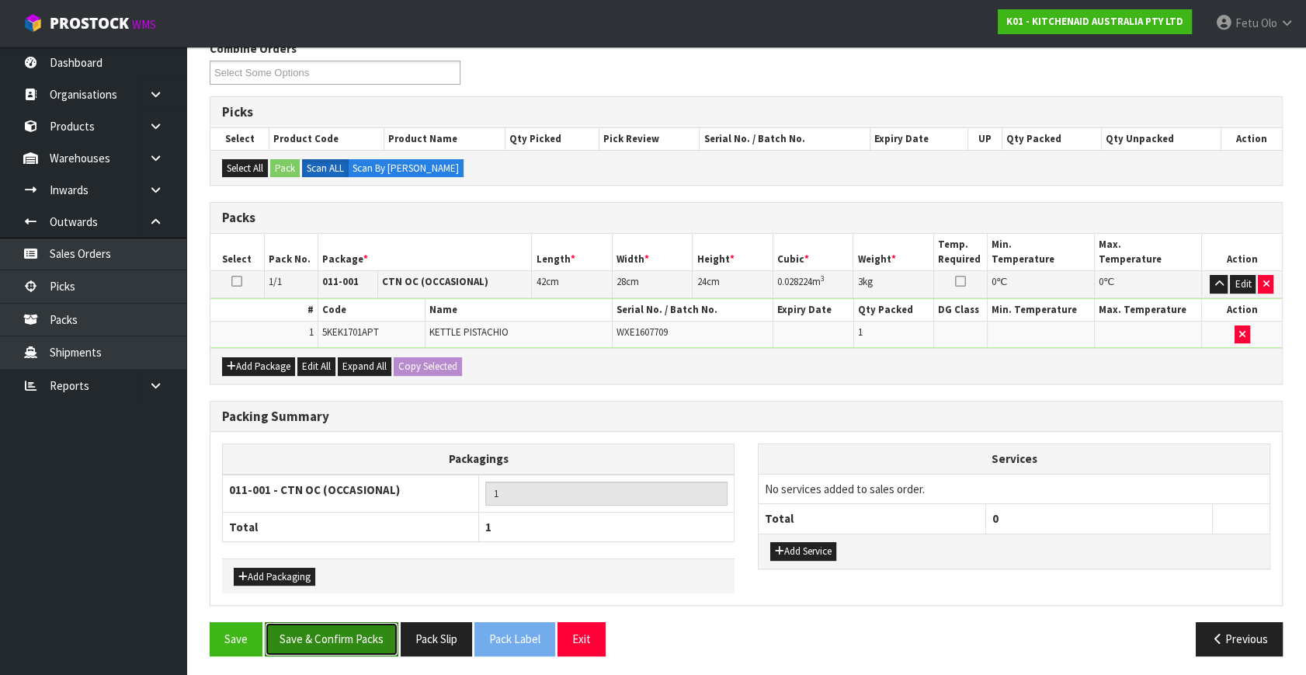
click at [364, 631] on button "Save & Confirm Packs" at bounding box center [332, 638] width 134 height 33
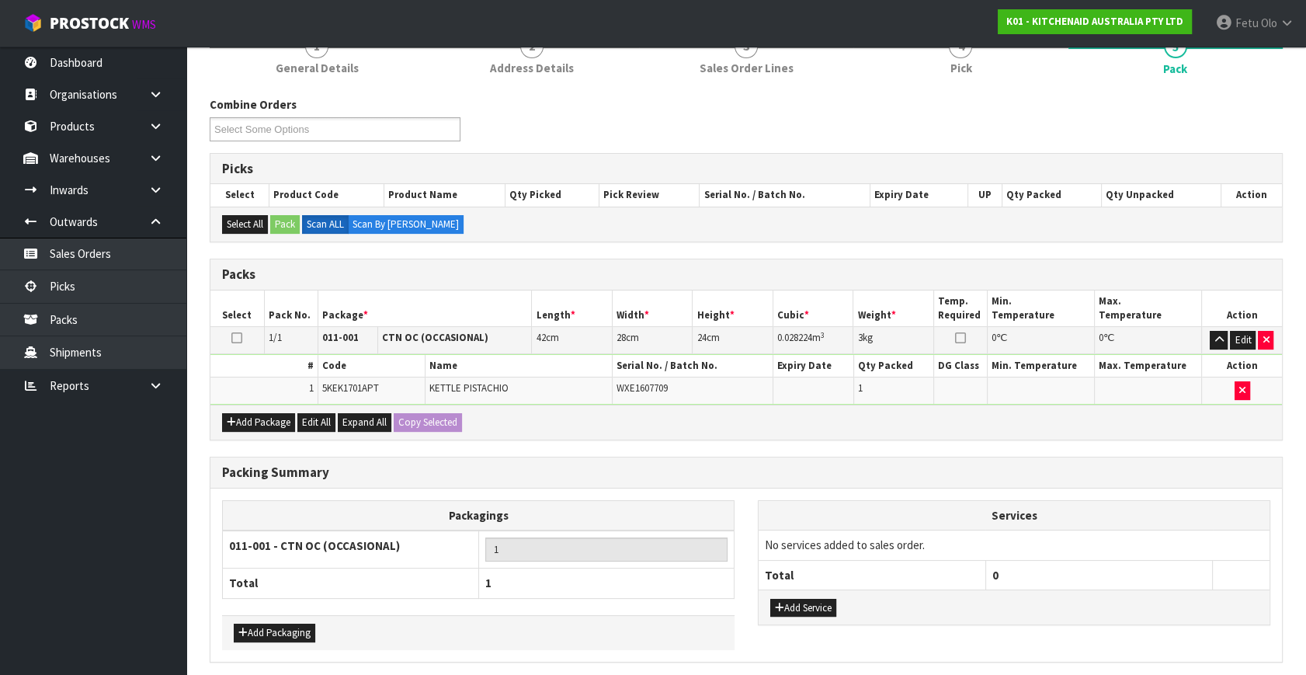
scroll to position [0, 0]
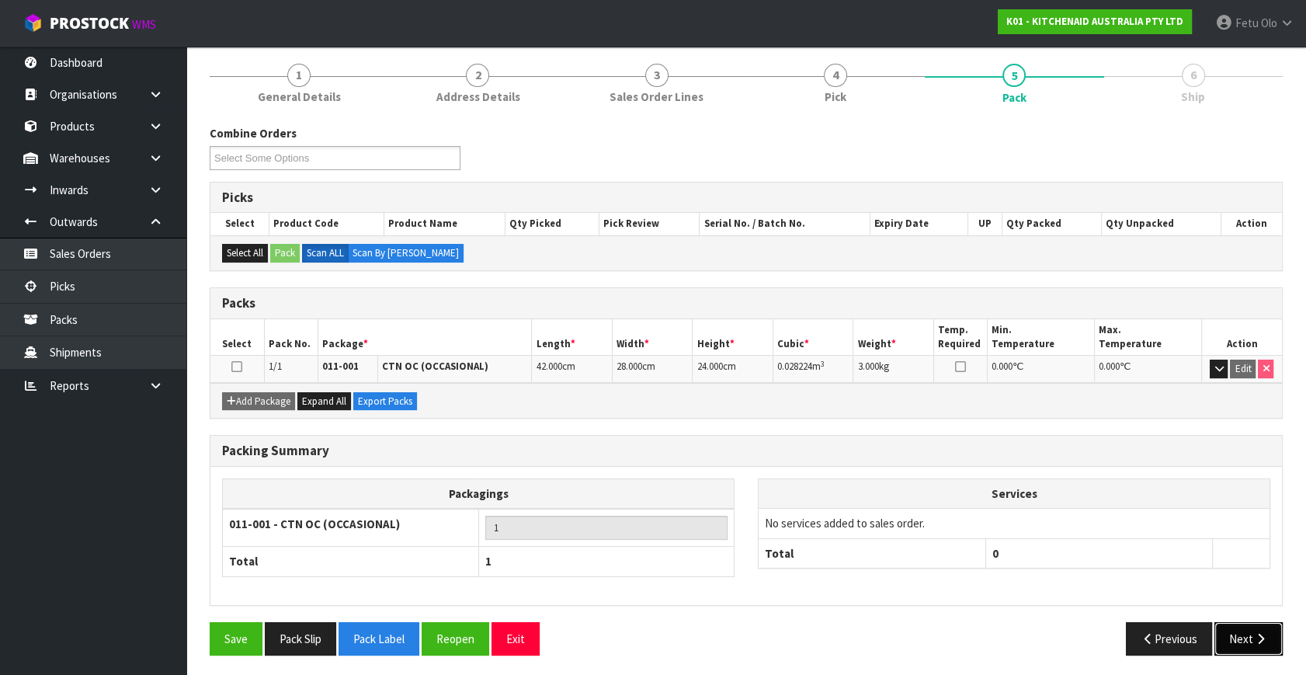
click at [1246, 638] on button "Next" at bounding box center [1249, 638] width 68 height 33
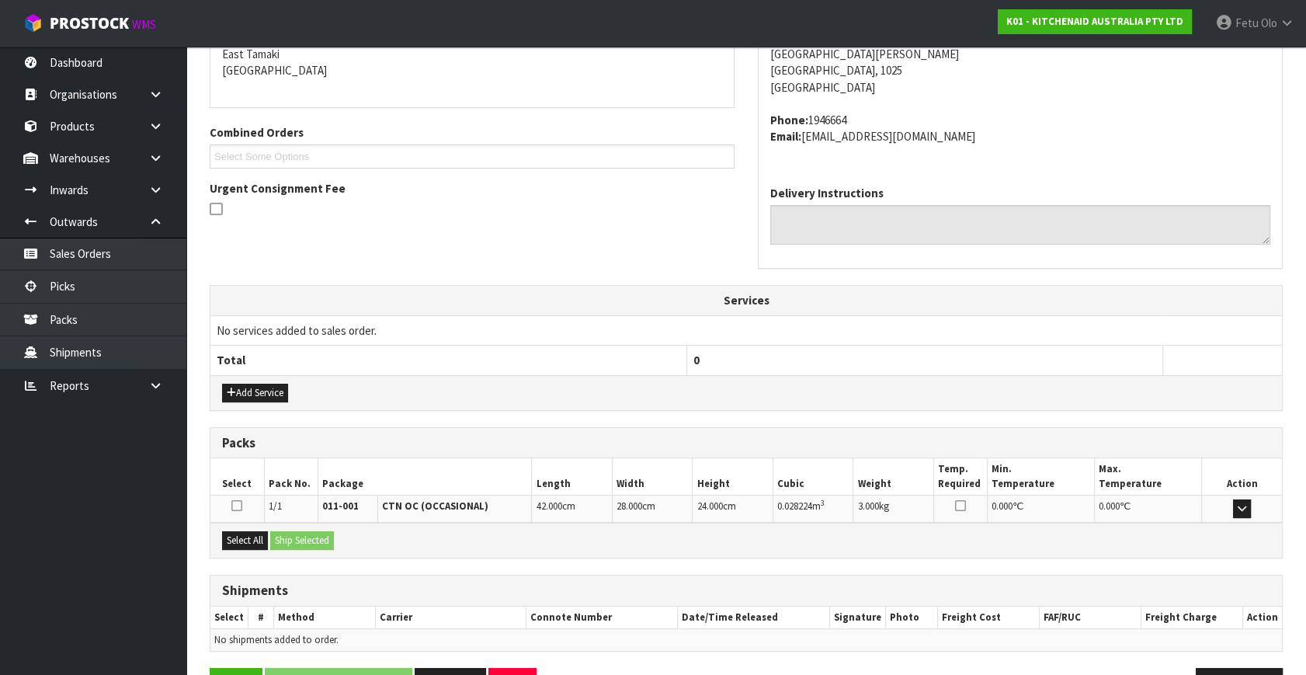
scroll to position [382, 0]
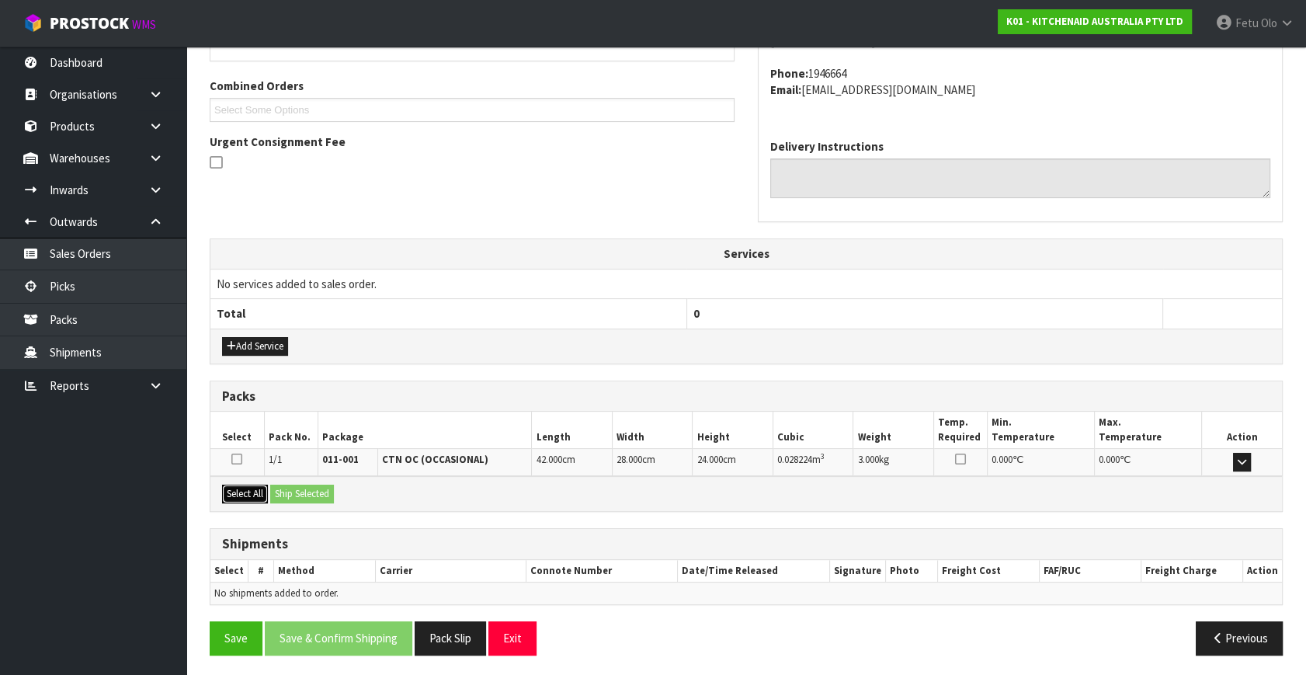
click at [256, 494] on button "Select All" at bounding box center [245, 494] width 46 height 19
click at [340, 486] on div "Select All Ship Selected" at bounding box center [746, 493] width 1072 height 35
click at [332, 486] on button "Ship Selected" at bounding box center [302, 494] width 64 height 19
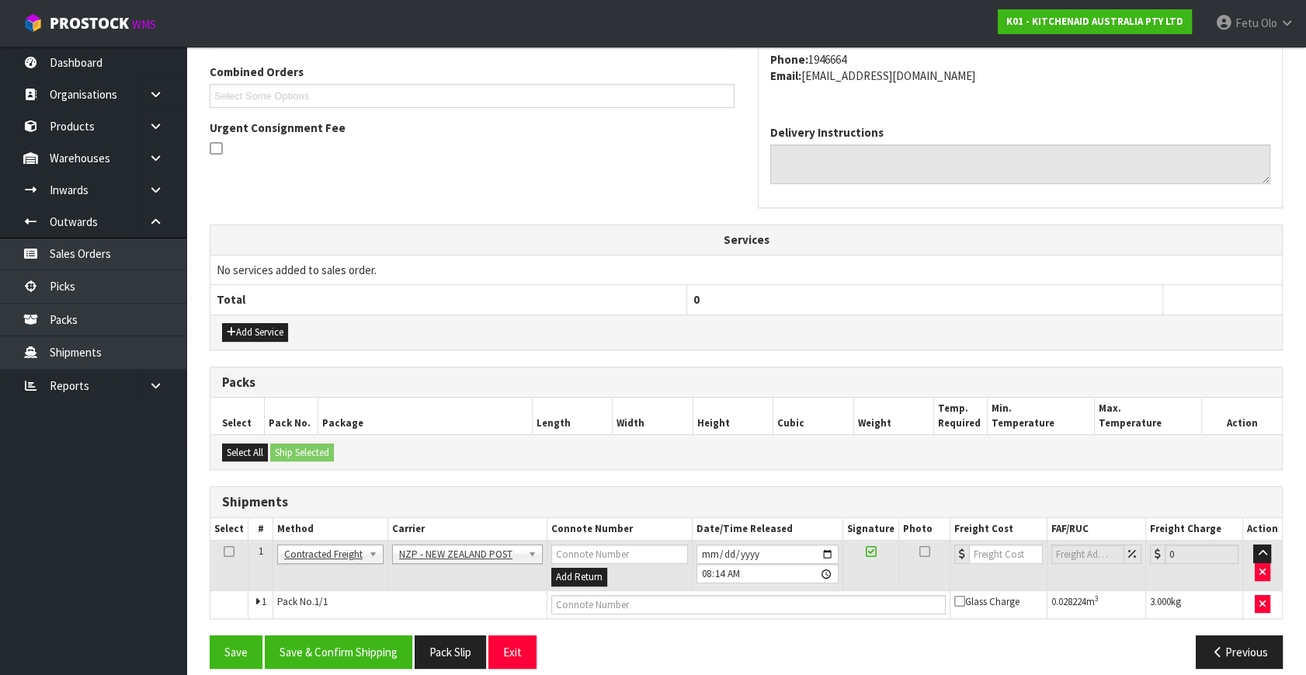
scroll to position [410, 0]
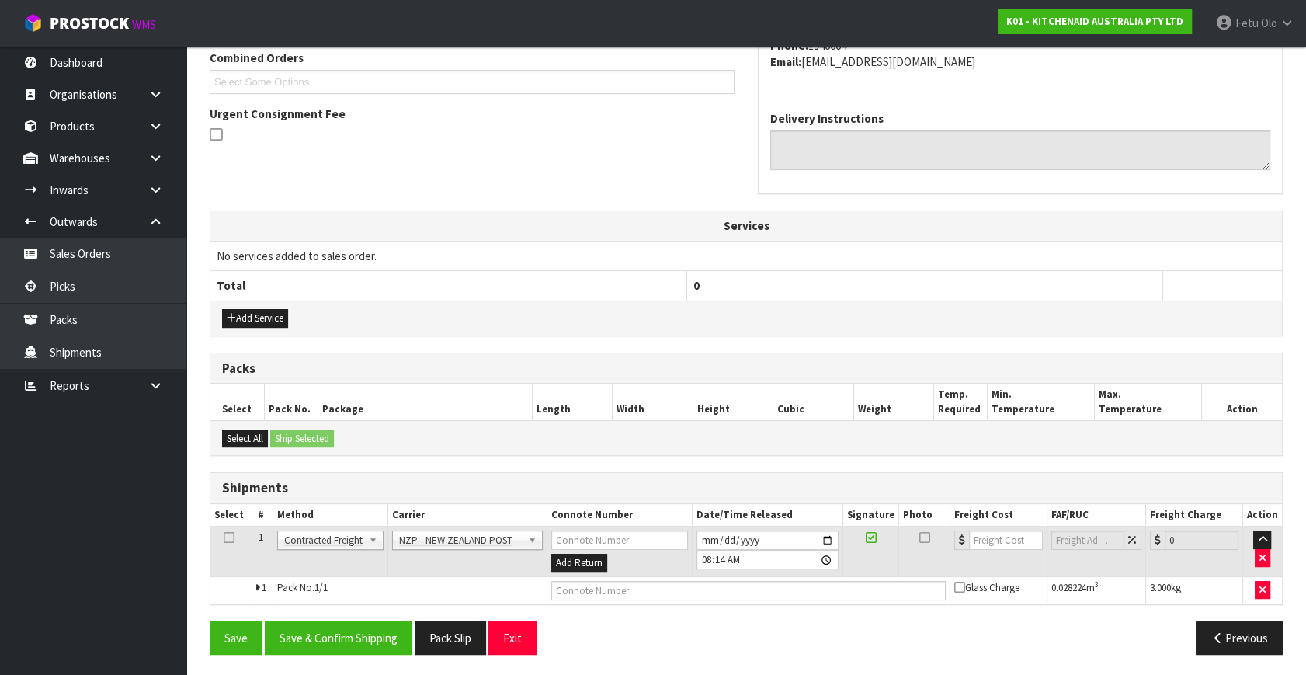
click at [358, 603] on div "From Address CONTRACT WAREHOUSING & LOGISTICS 17 Allens Road East Tamaki Auckla…" at bounding box center [746, 280] width 1073 height 772
click at [367, 643] on button "Save & Confirm Shipping" at bounding box center [339, 637] width 148 height 33
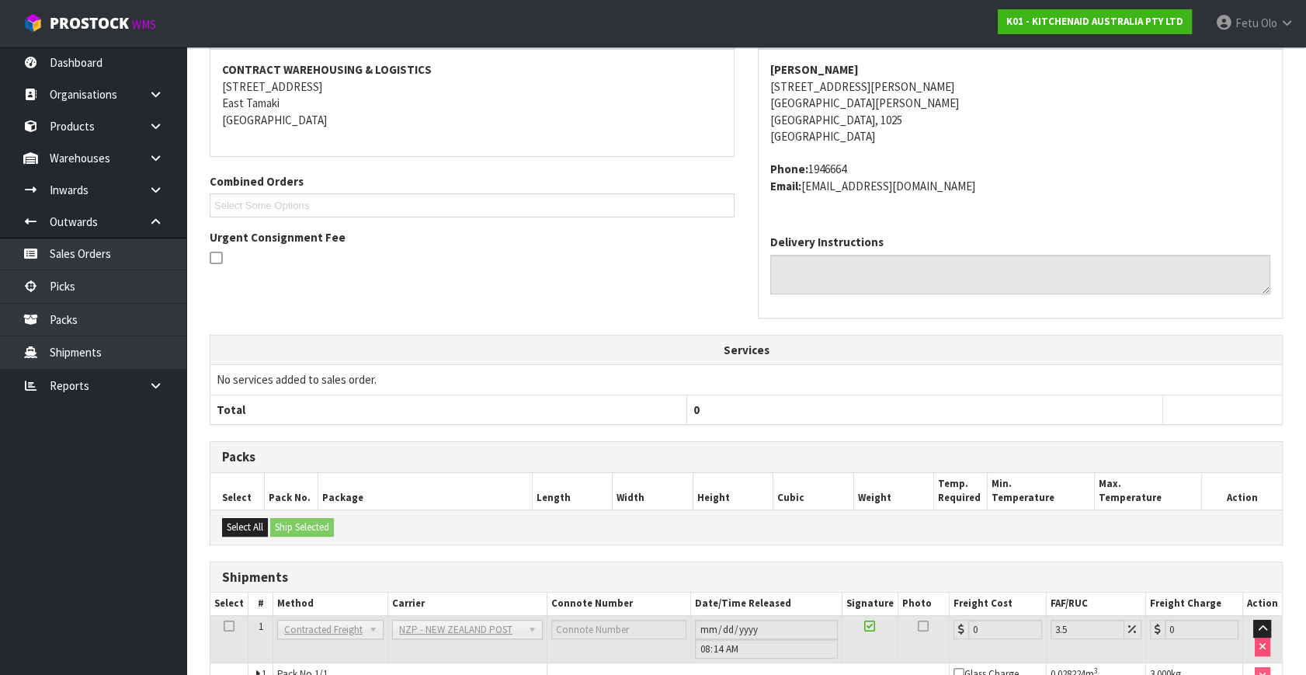
scroll to position [388, 0]
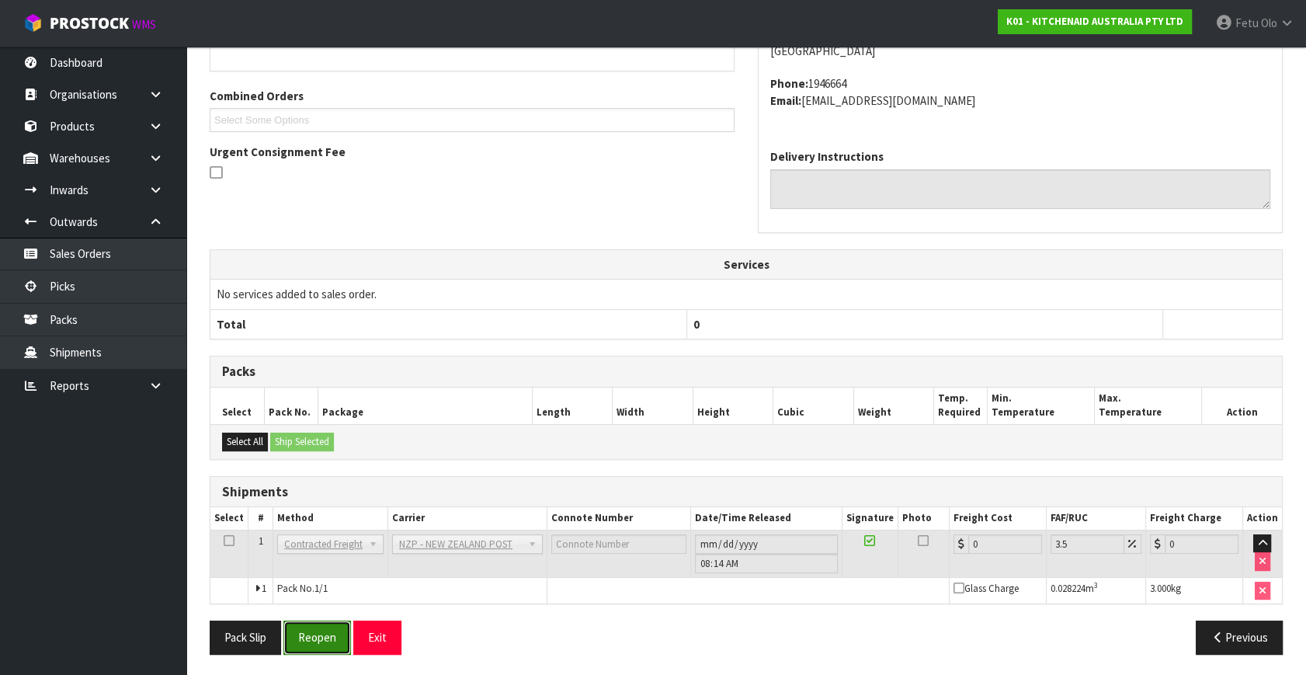
click at [315, 642] on button "Reopen" at bounding box center [317, 637] width 68 height 33
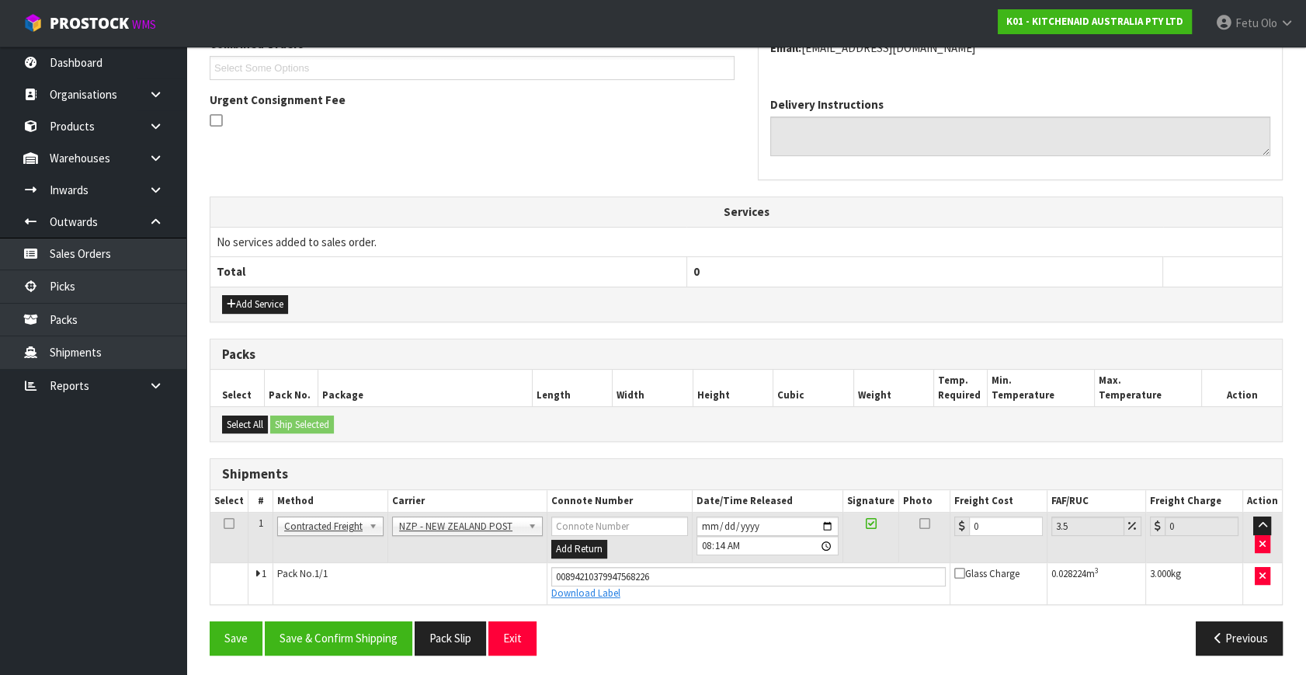
scroll to position [425, 0]
drag, startPoint x: 974, startPoint y: 520, endPoint x: 703, endPoint y: 545, distance: 272.2
click at [703, 545] on tr "1 Client Local Pickup Customer Local Pickup Company Freight Contracted Freight …" at bounding box center [746, 537] width 1072 height 50
type input "4"
type input "4.14"
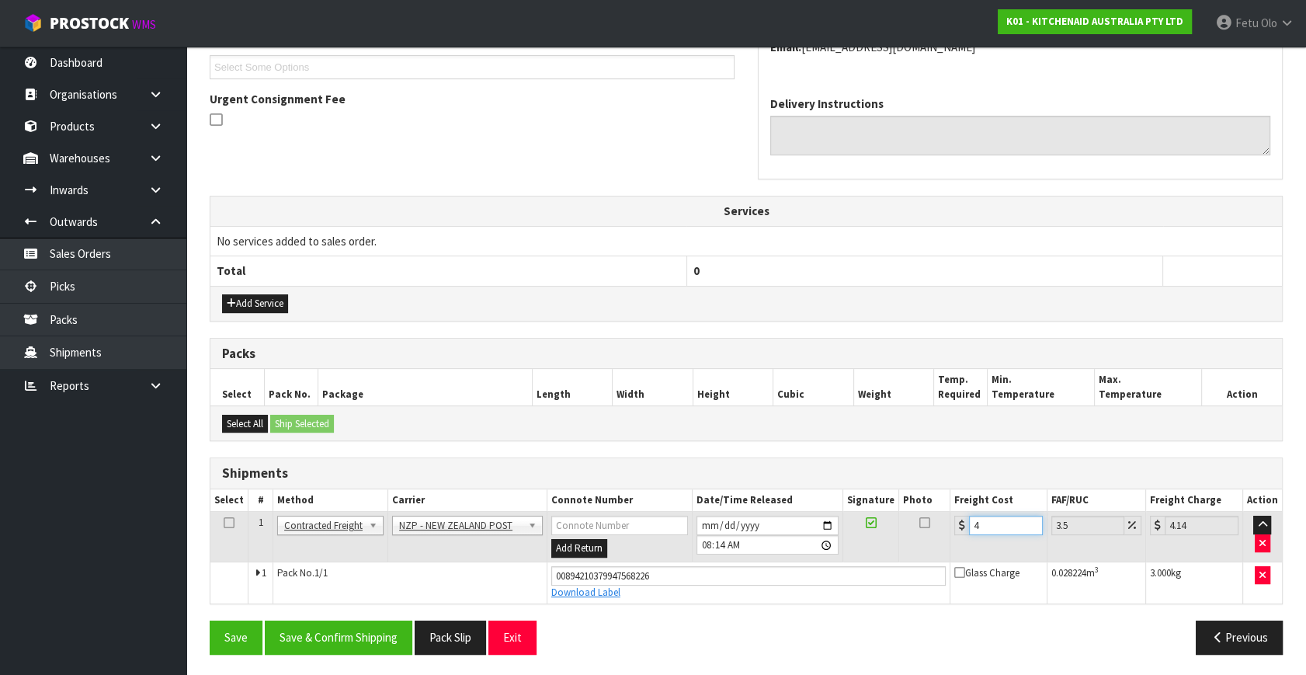
type input "4.3"
type input "4.45"
type input "4.33"
type input "4.48"
type input "4.33"
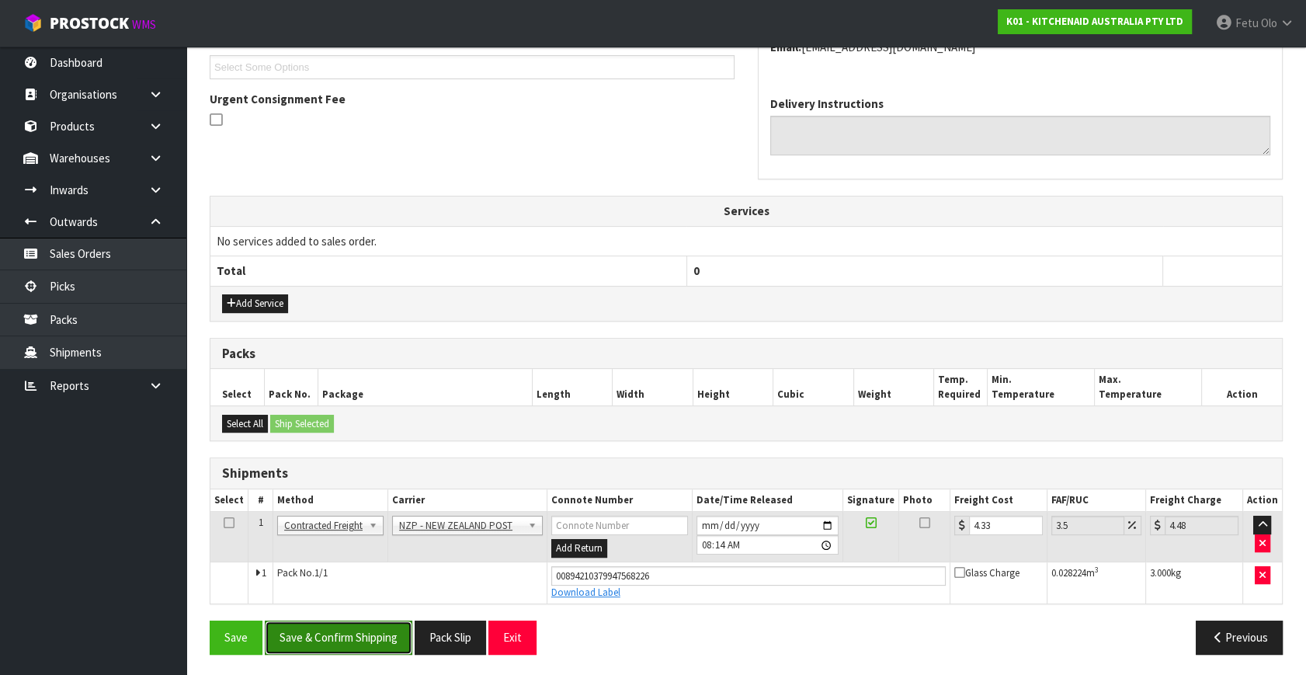
drag, startPoint x: 384, startPoint y: 639, endPoint x: 405, endPoint y: 621, distance: 28.6
click at [384, 639] on button "Save & Confirm Shipping" at bounding box center [339, 637] width 148 height 33
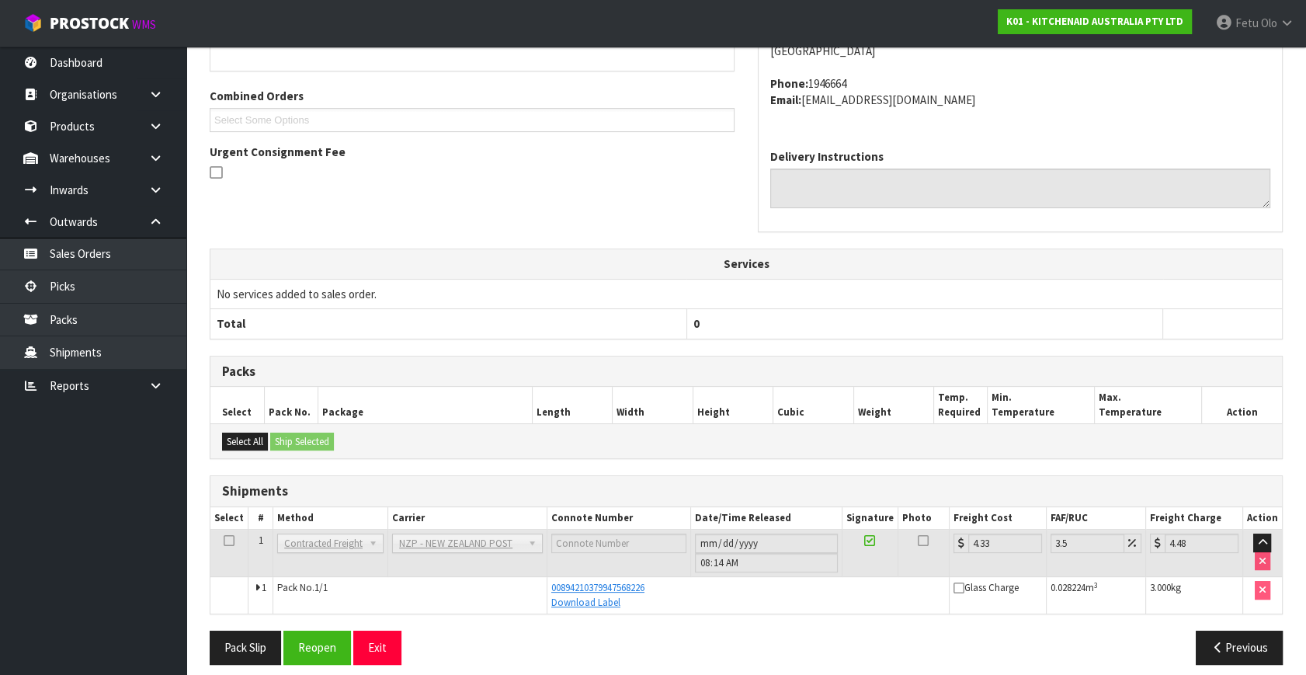
scroll to position [382, 0]
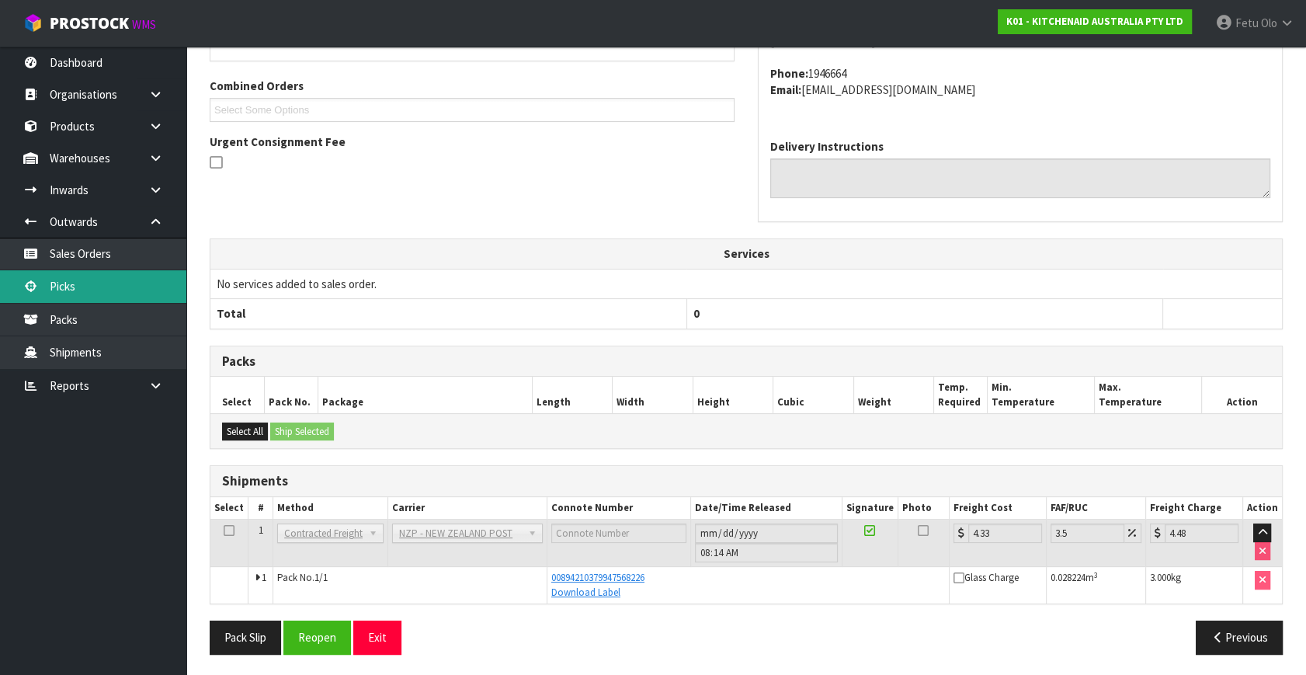
click at [38, 289] on link "Picks" at bounding box center [93, 286] width 186 height 32
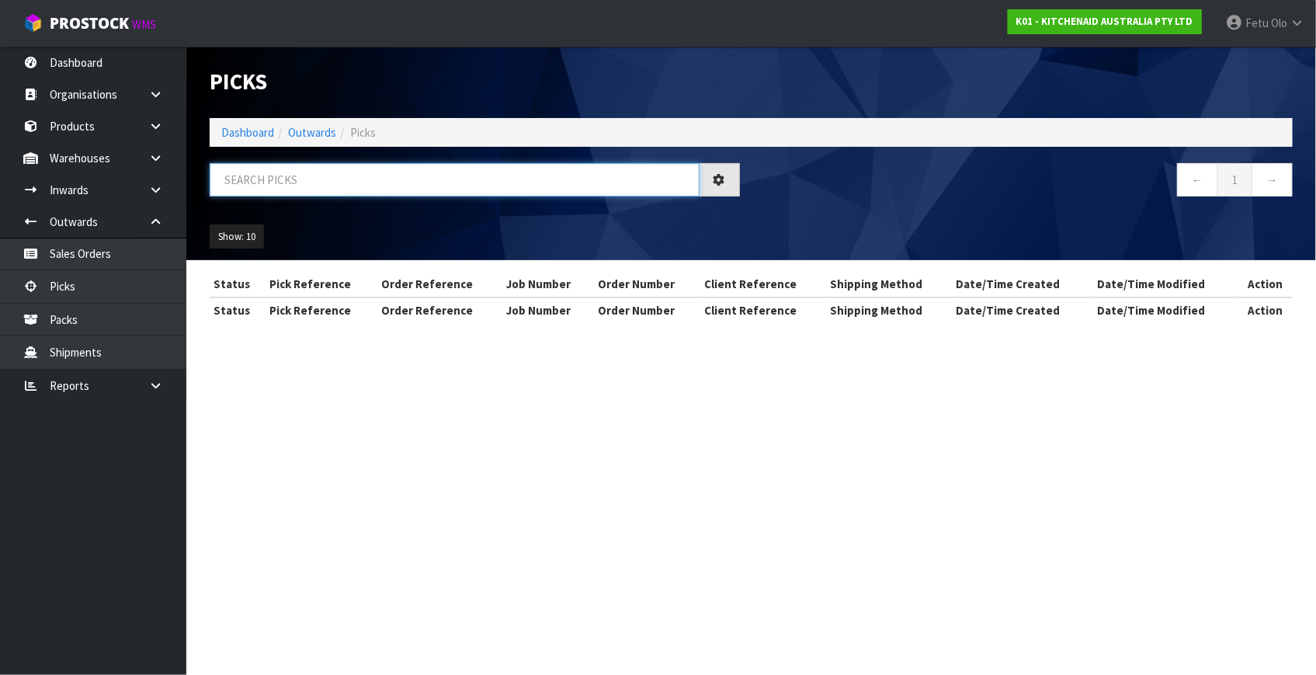
click at [378, 172] on input "text" at bounding box center [455, 179] width 490 height 33
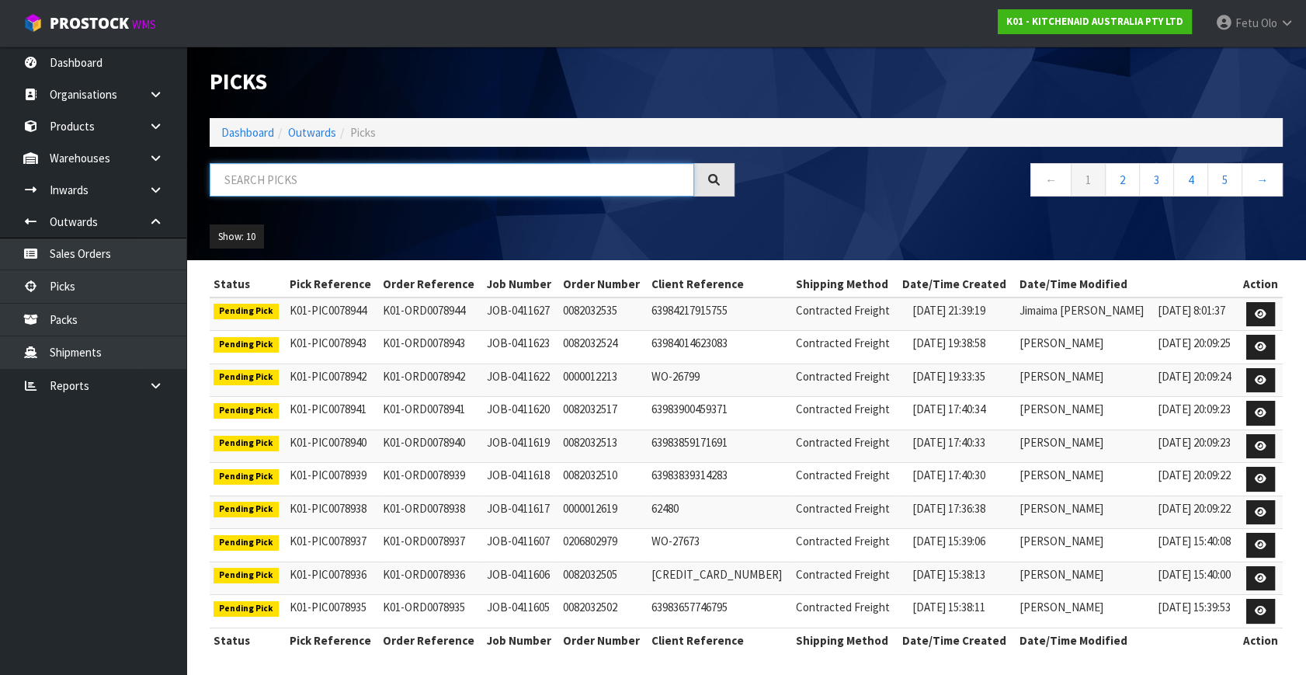
drag, startPoint x: 322, startPoint y: 167, endPoint x: 318, endPoint y: 159, distance: 8.4
click at [322, 166] on input "text" at bounding box center [452, 179] width 485 height 33
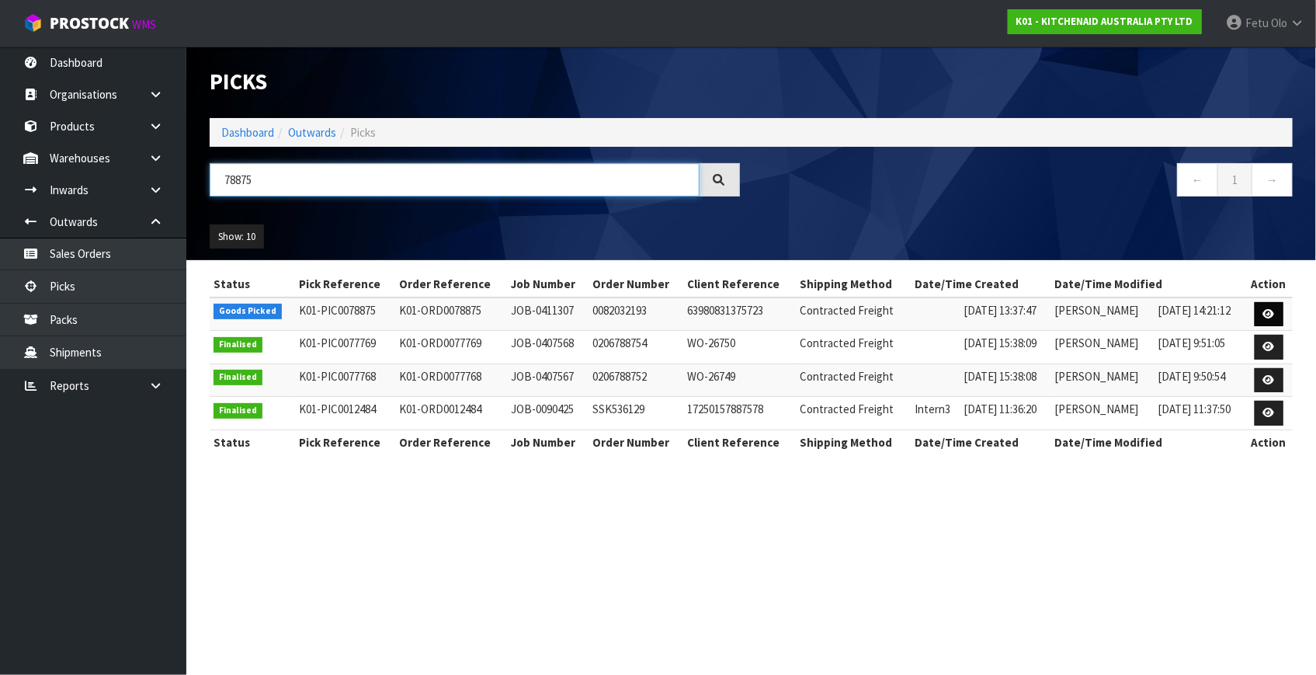
type input "78875"
click at [1264, 310] on icon at bounding box center [1270, 314] width 12 height 10
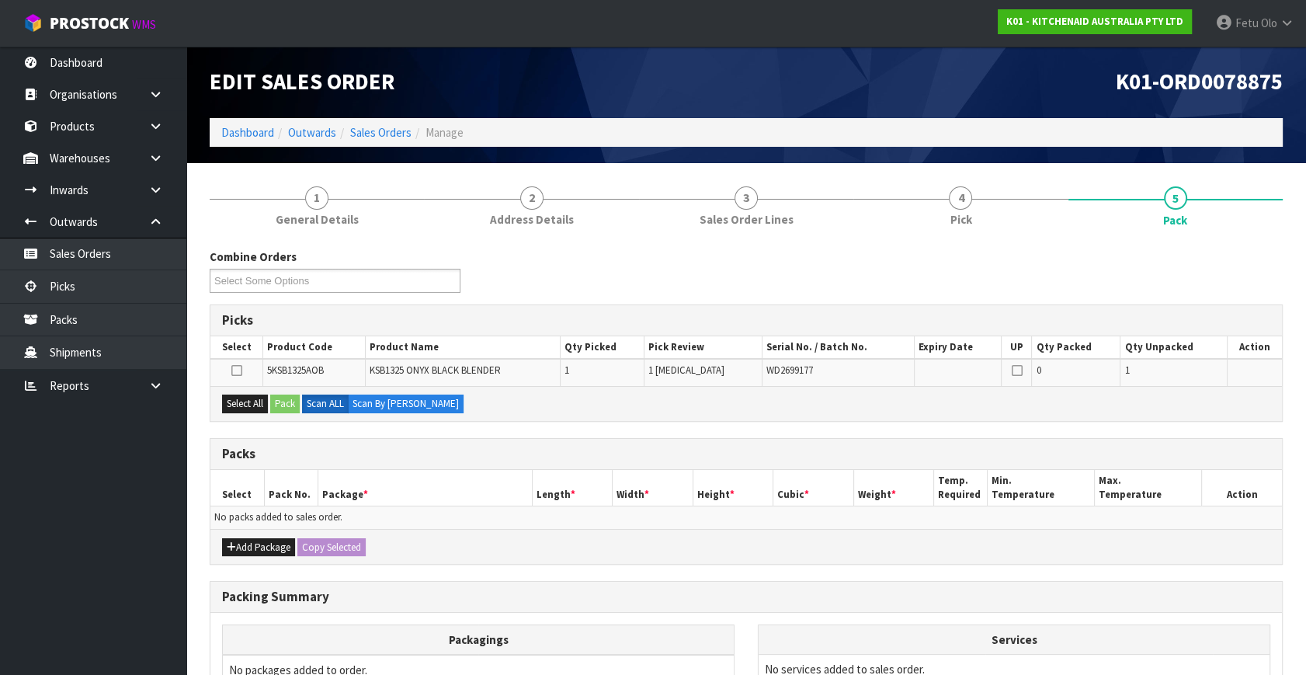
click at [68, 572] on ul "Dashboard Organisations Clients Consignees Carriers Products Categories Serial …" at bounding box center [93, 361] width 186 height 628
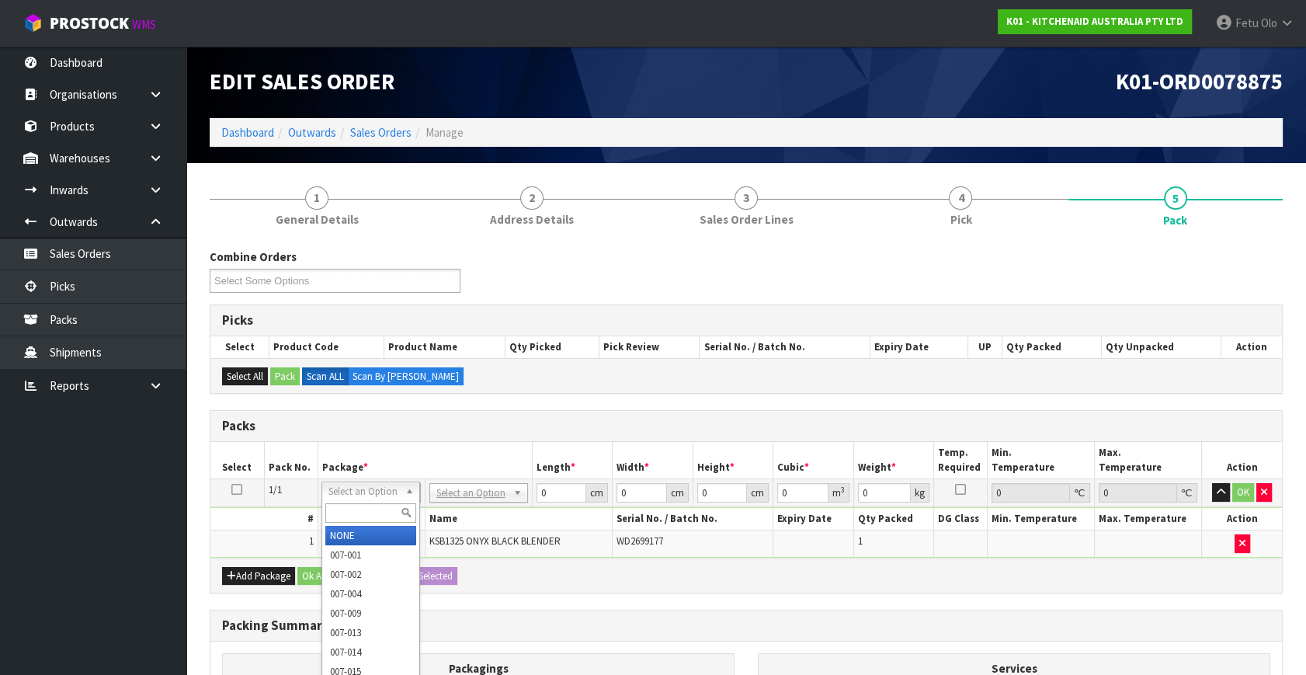
click at [359, 512] on input "text" at bounding box center [370, 512] width 91 height 19
type input "011-084"
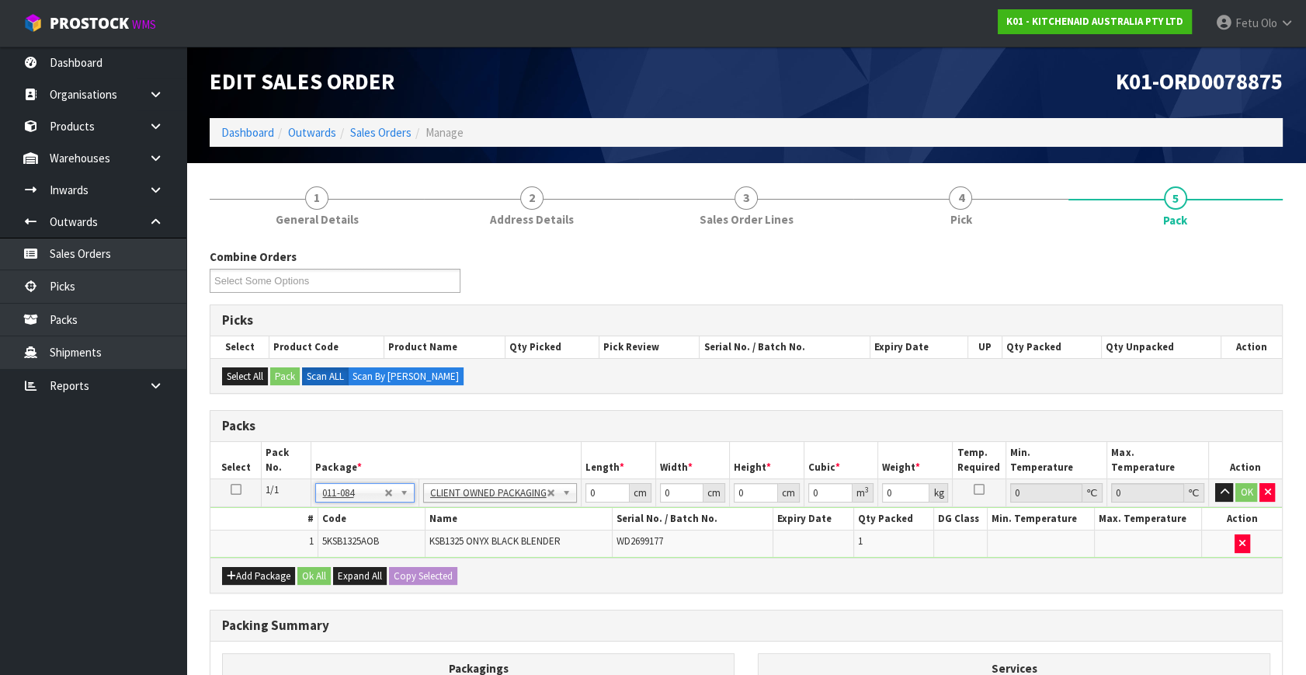
type input "3.95"
drag, startPoint x: 583, startPoint y: 496, endPoint x: 481, endPoint y: 519, distance: 105.1
click at [481, 519] on tbody "1/1 NONE 007-001 007-002 007-004 007-009 007-013 007-014 007-015 007-017 007-01…" at bounding box center [746, 518] width 1072 height 78
type input "520"
type input "31"
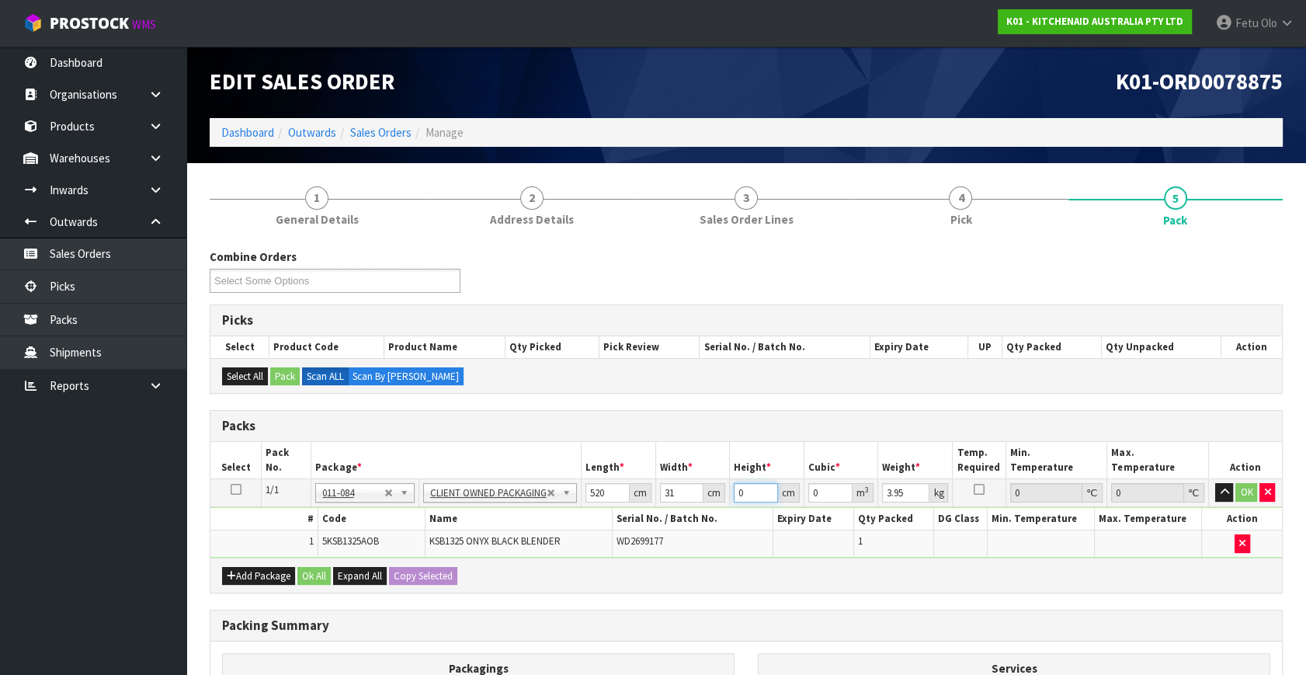
type input "3"
type input "0.04836"
type input "31"
type input "0.49972"
type input "31"
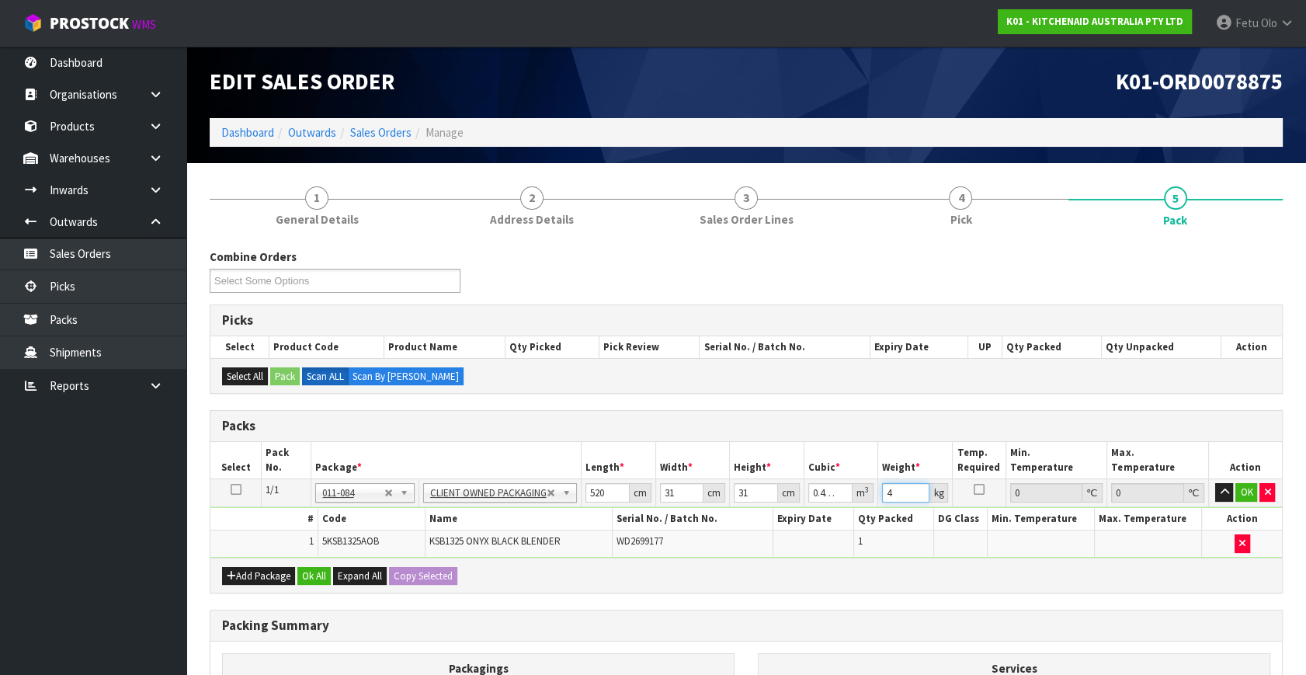
type input "4"
click button "OK" at bounding box center [1247, 492] width 22 height 19
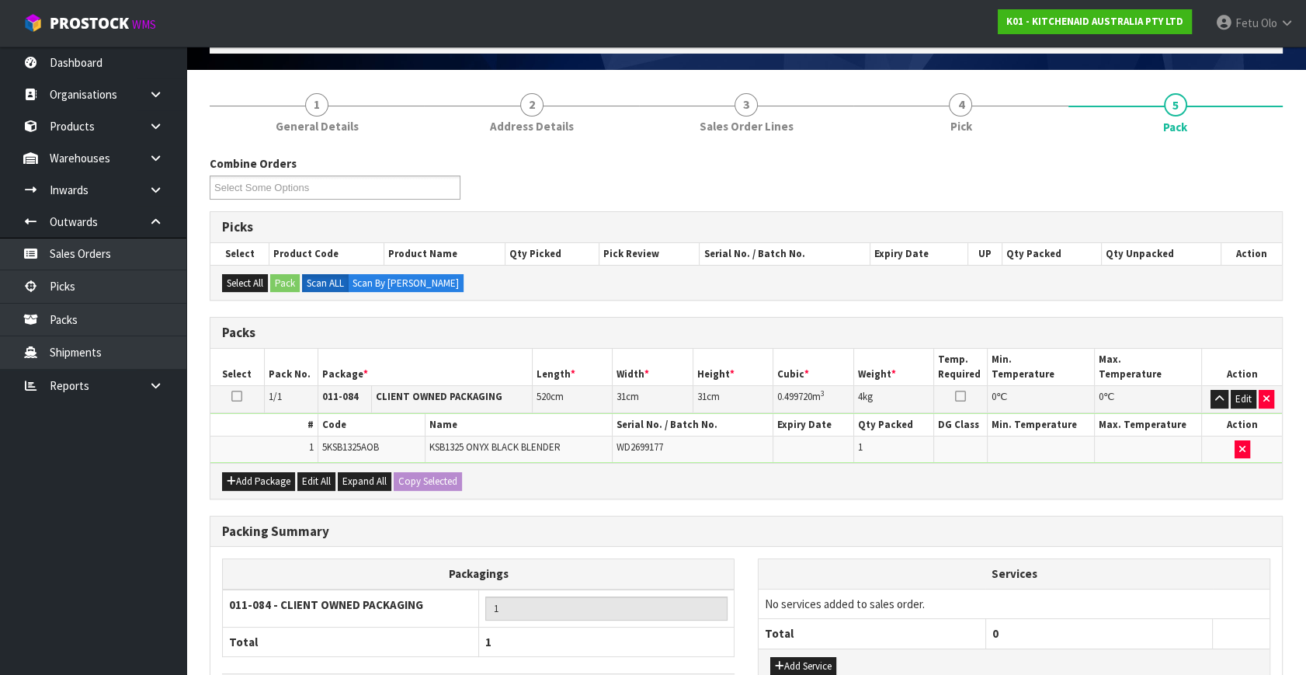
scroll to position [208, 0]
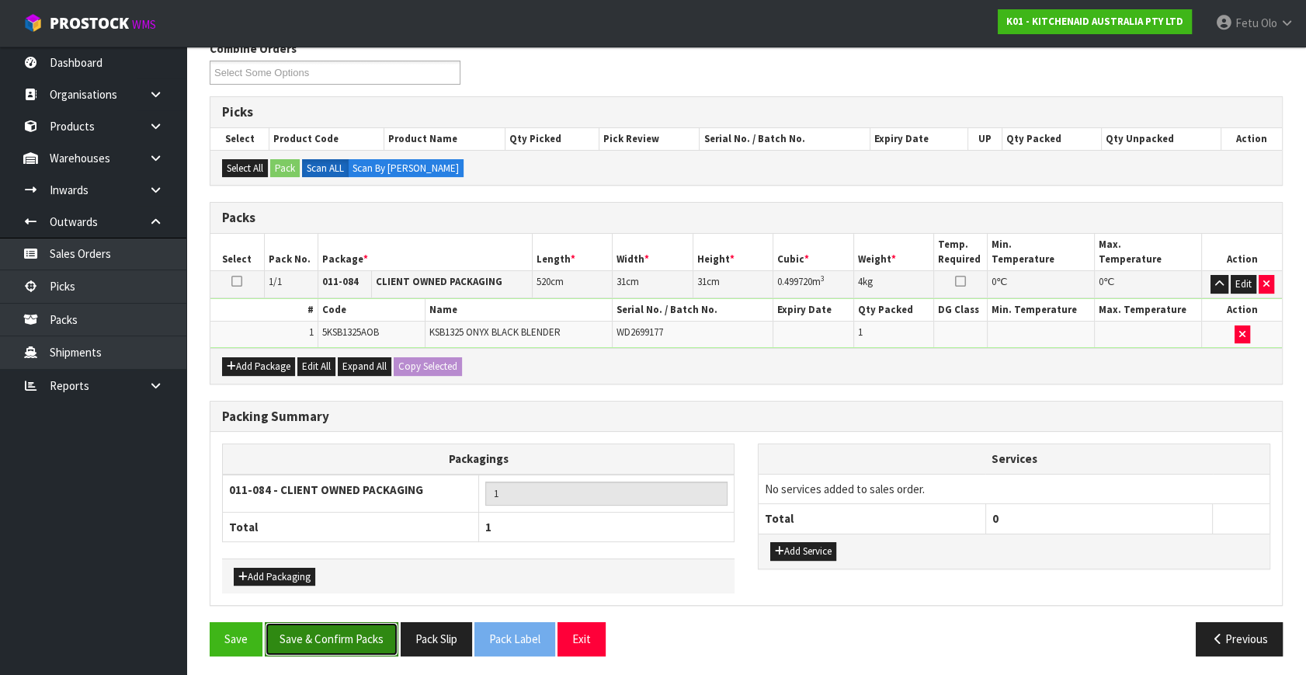
click at [318, 639] on button "Save & Confirm Packs" at bounding box center [332, 638] width 134 height 33
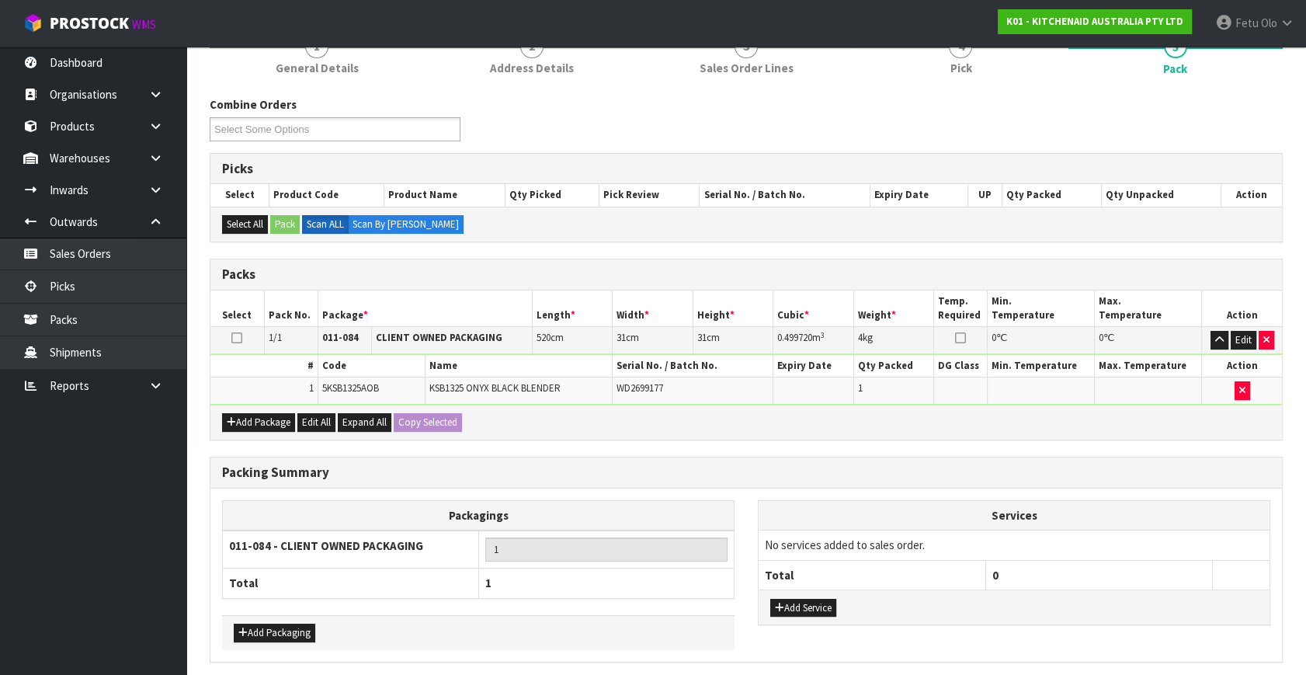
scroll to position [0, 0]
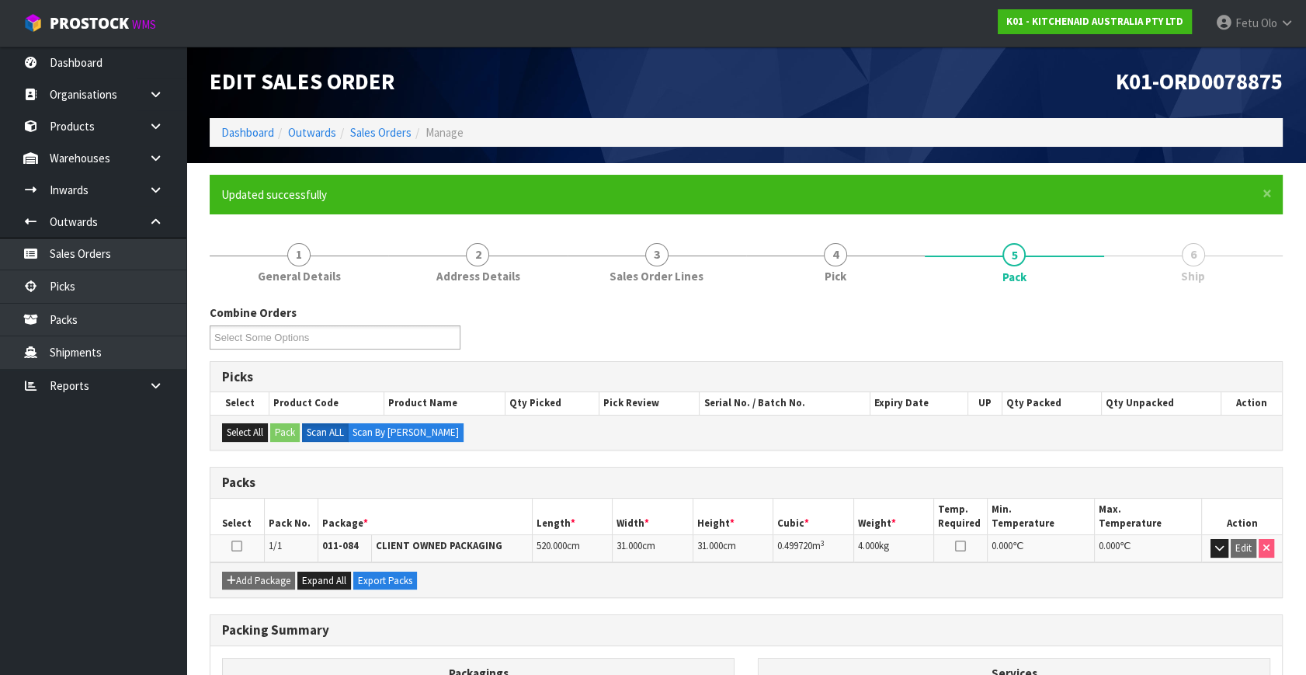
click at [814, 565] on div "Add Package Expand All Export Packs" at bounding box center [746, 579] width 1072 height 35
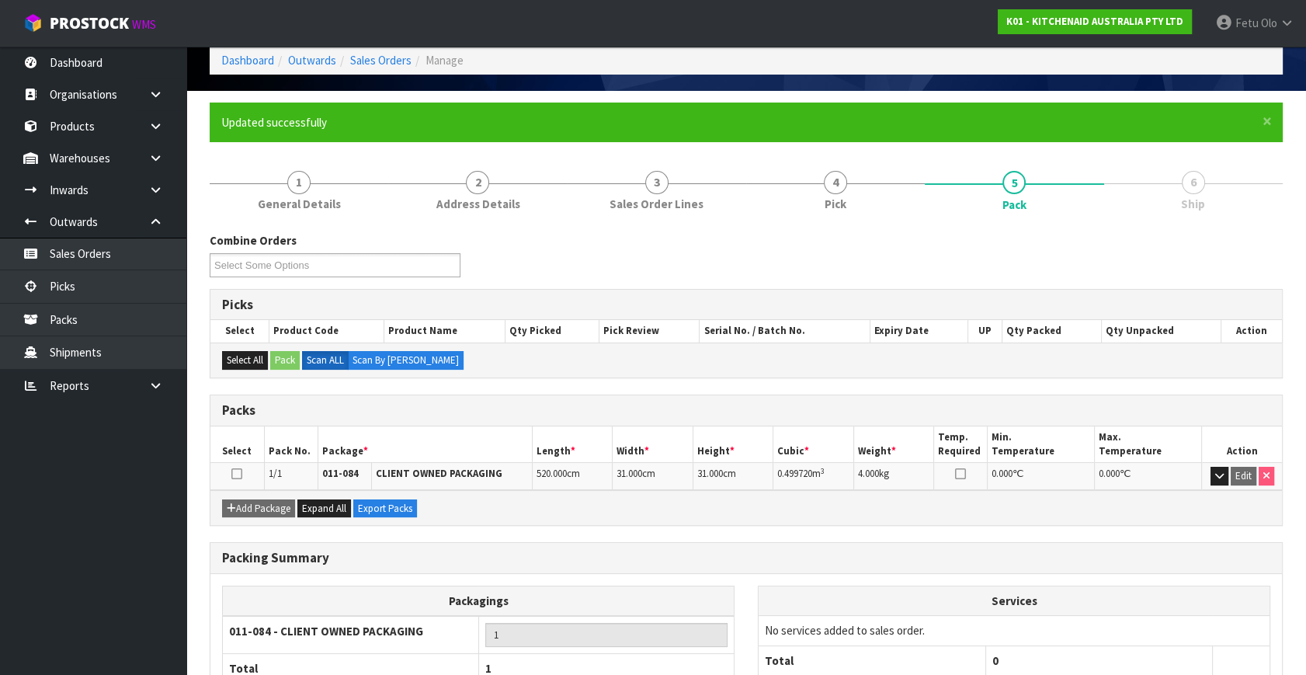
scroll to position [179, 0]
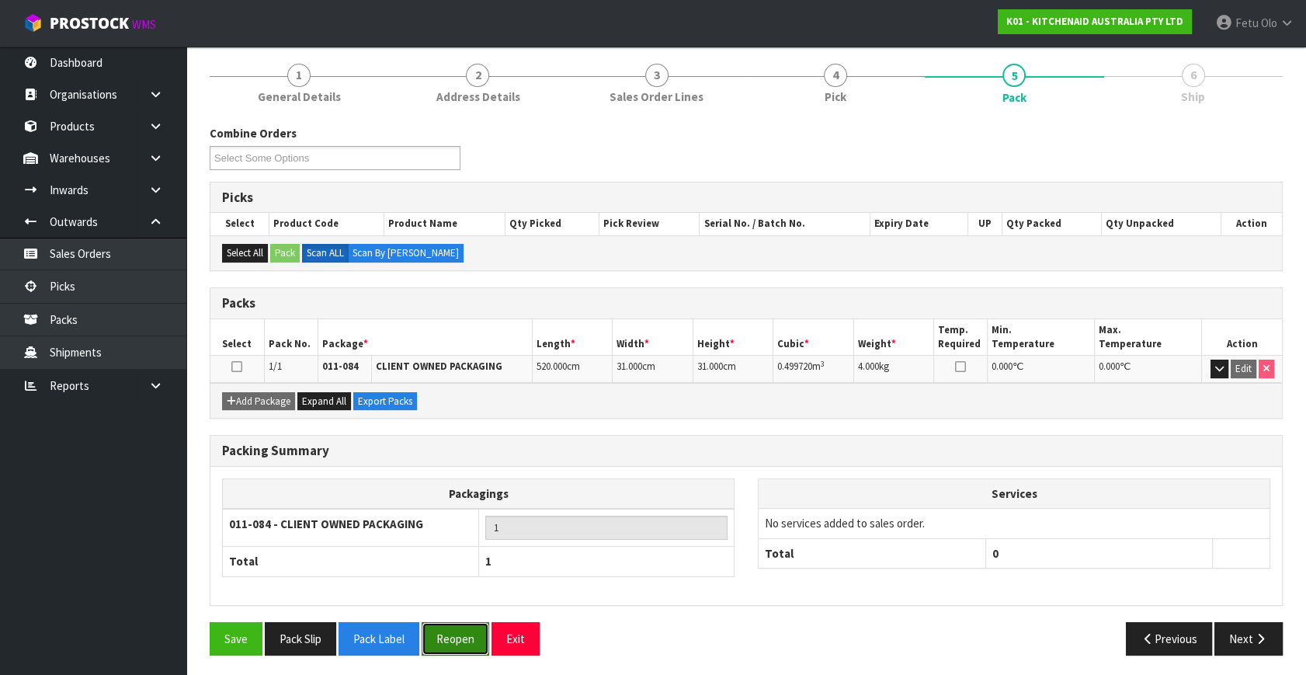
click at [449, 632] on button "Reopen" at bounding box center [456, 638] width 68 height 33
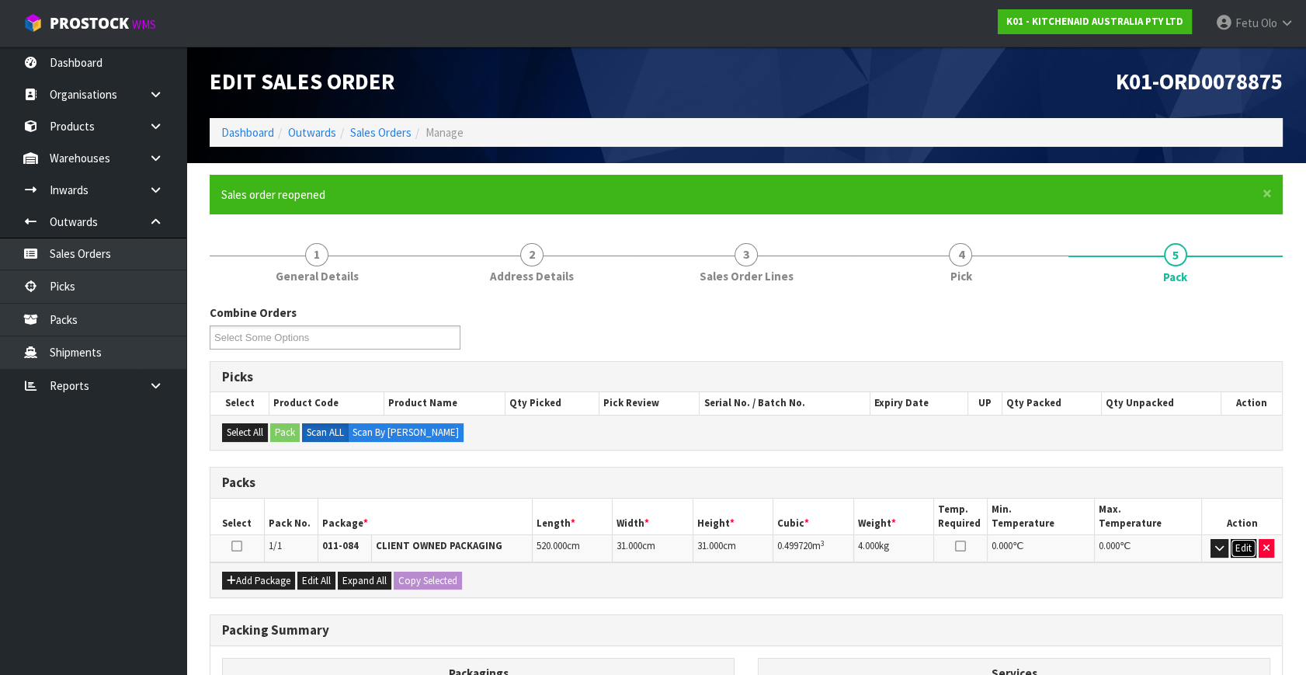
drag, startPoint x: 1236, startPoint y: 548, endPoint x: 976, endPoint y: 530, distance: 261.5
click at [1233, 548] on button "Edit" at bounding box center [1244, 548] width 26 height 19
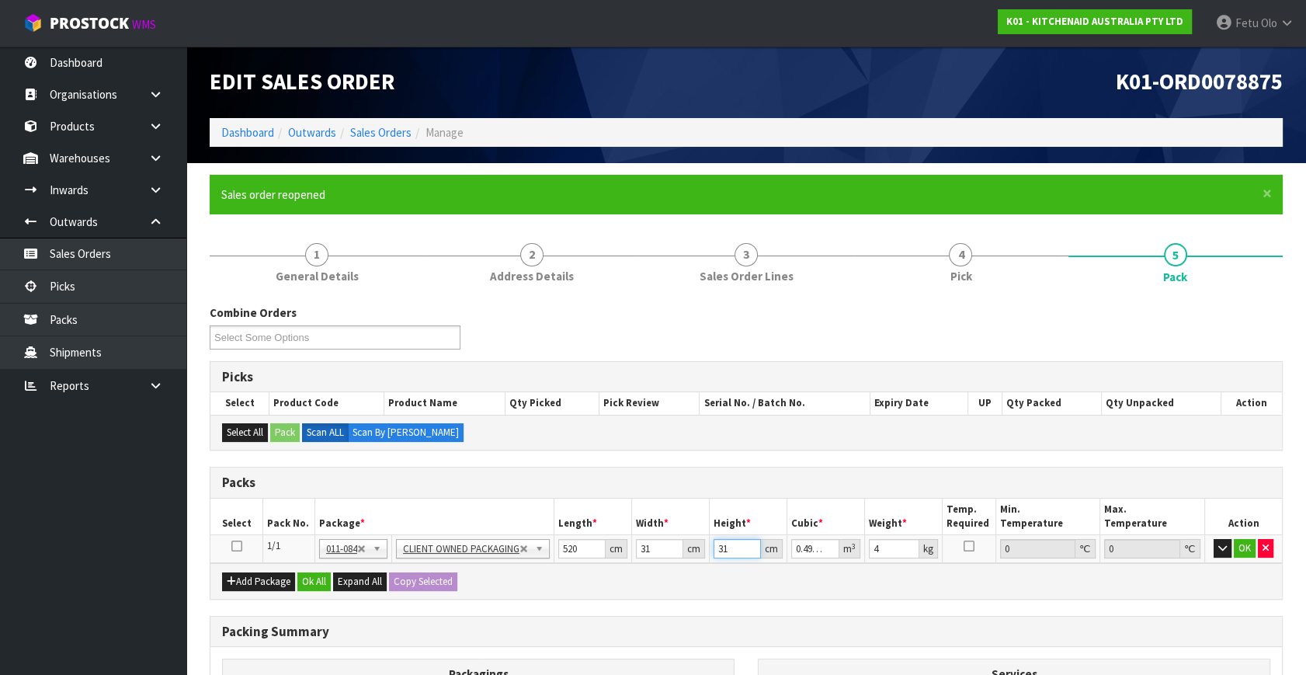
drag, startPoint x: 722, startPoint y: 551, endPoint x: 608, endPoint y: 583, distance: 117.8
click at [608, 583] on div "Packs Select Pack No. Package * Length * Width * Height * Cubic * Weight * Temp…" at bounding box center [746, 533] width 1073 height 133
type input "3"
type input "0.04836"
type input "32"
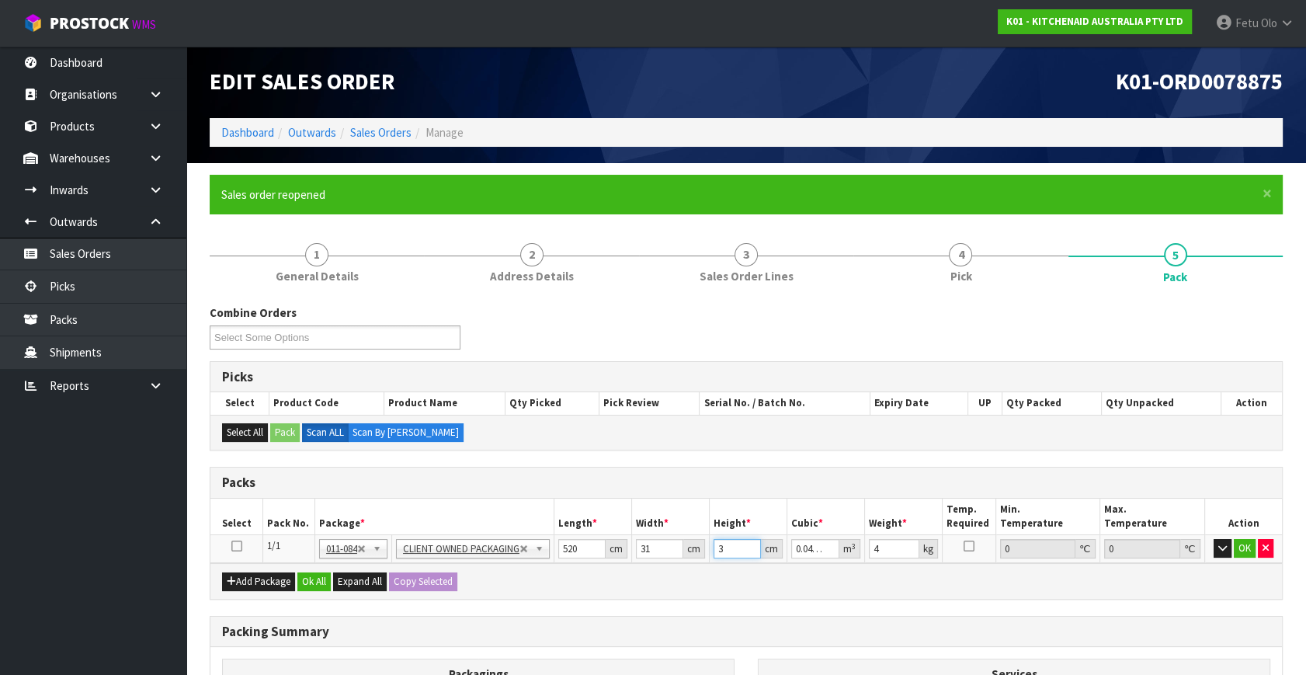
type input "0.51584"
type input "32"
click button "OK" at bounding box center [1245, 548] width 22 height 19
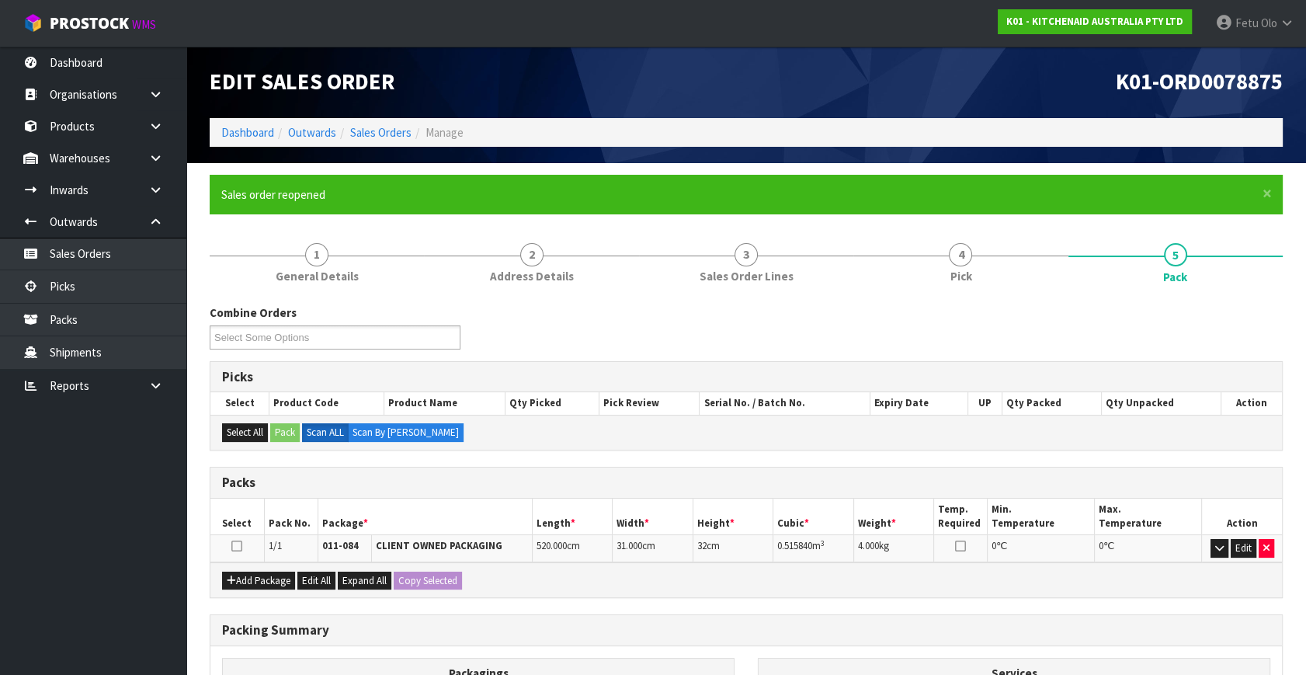
scroll to position [214, 0]
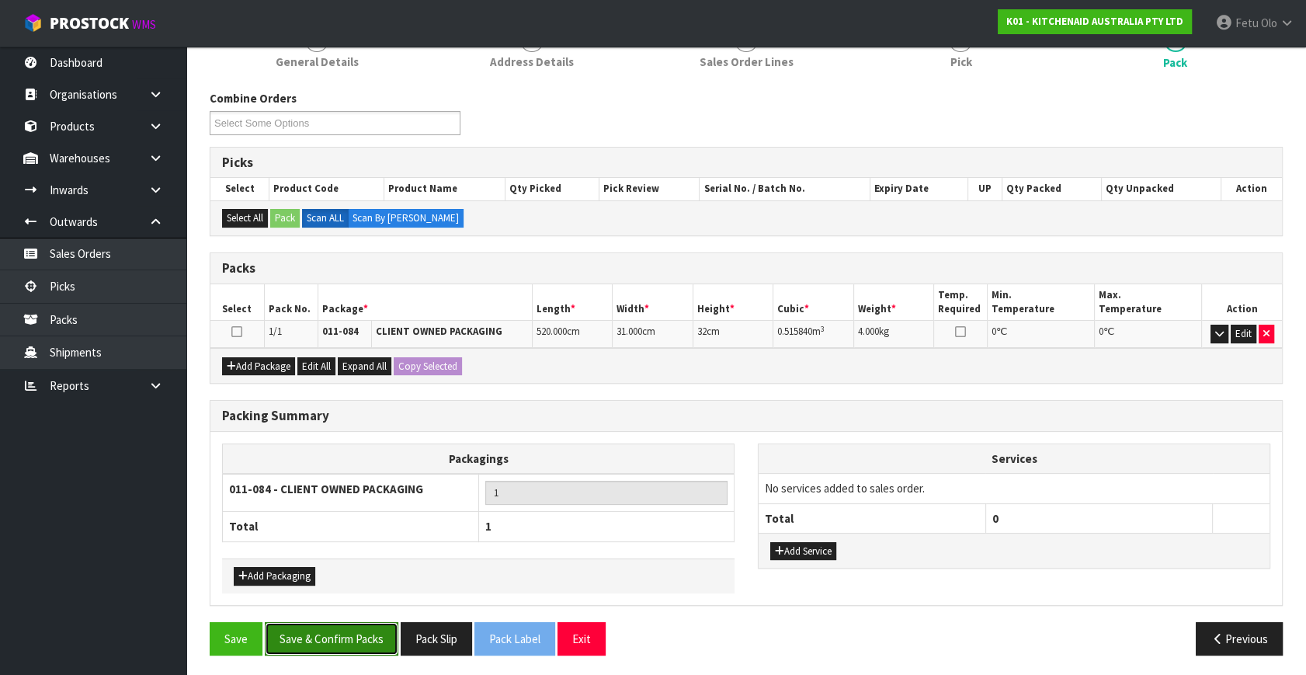
click at [353, 637] on button "Save & Confirm Packs" at bounding box center [332, 638] width 134 height 33
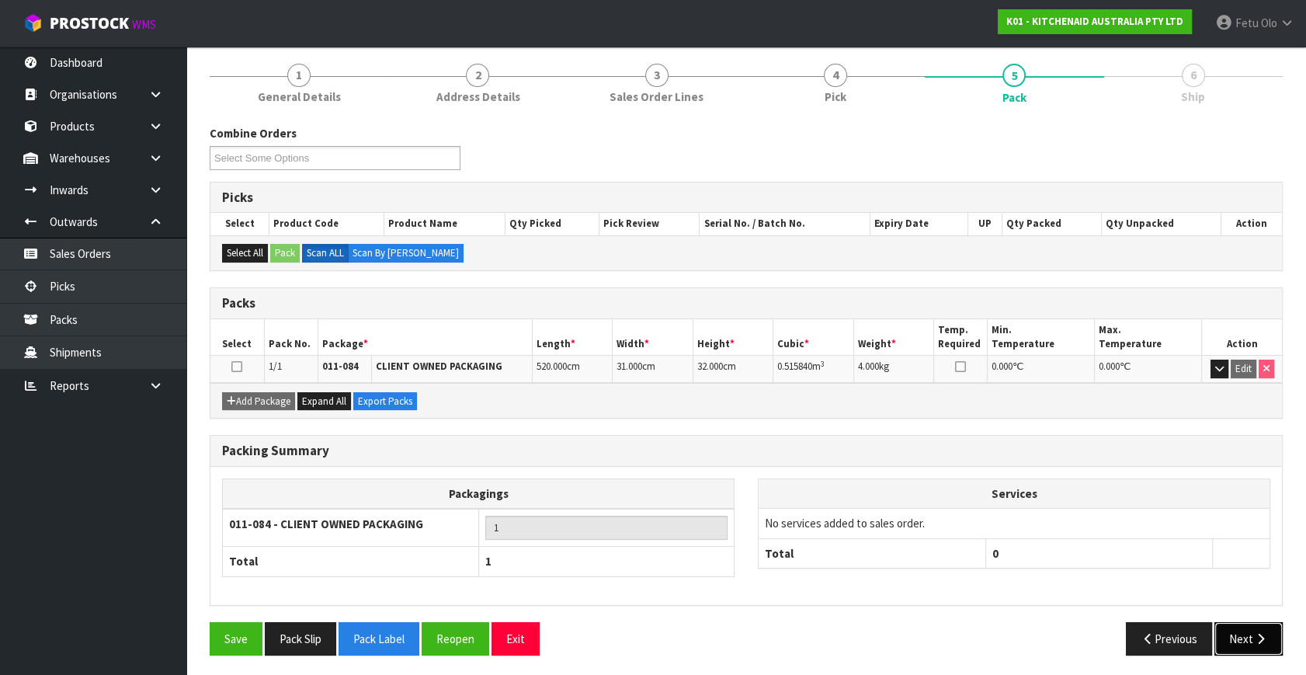
click at [1243, 631] on button "Next" at bounding box center [1249, 638] width 68 height 33
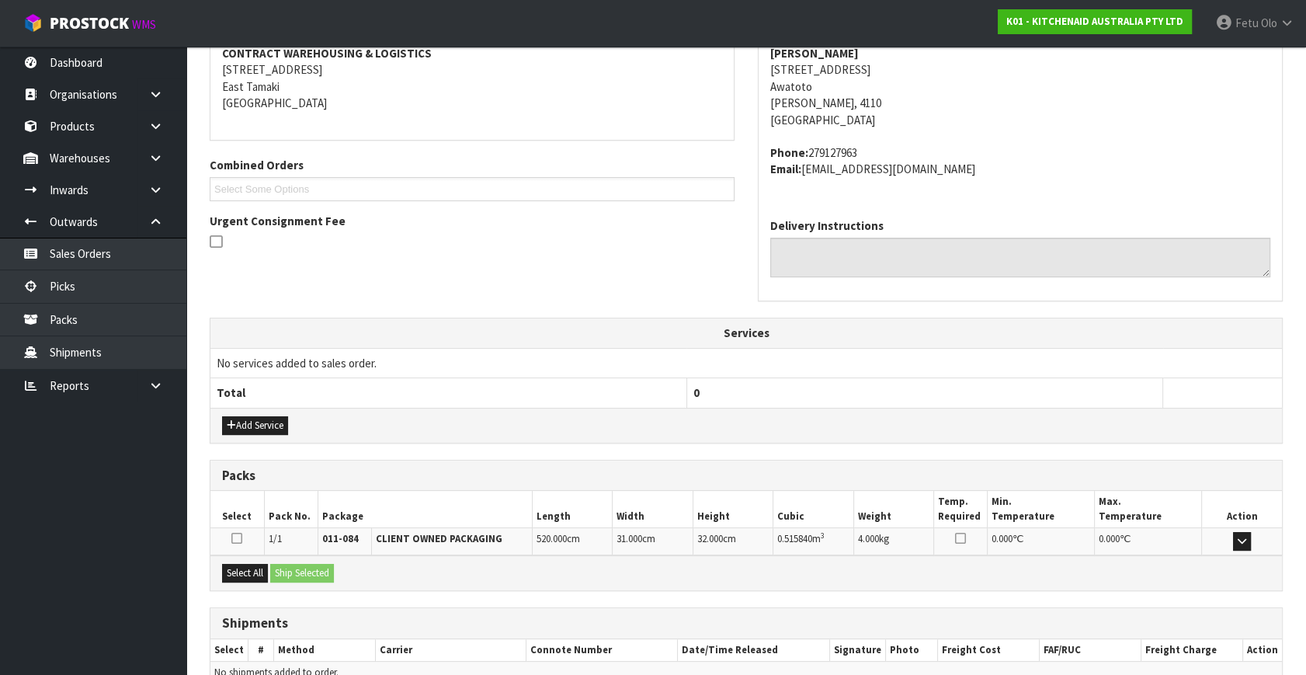
scroll to position [382, 0]
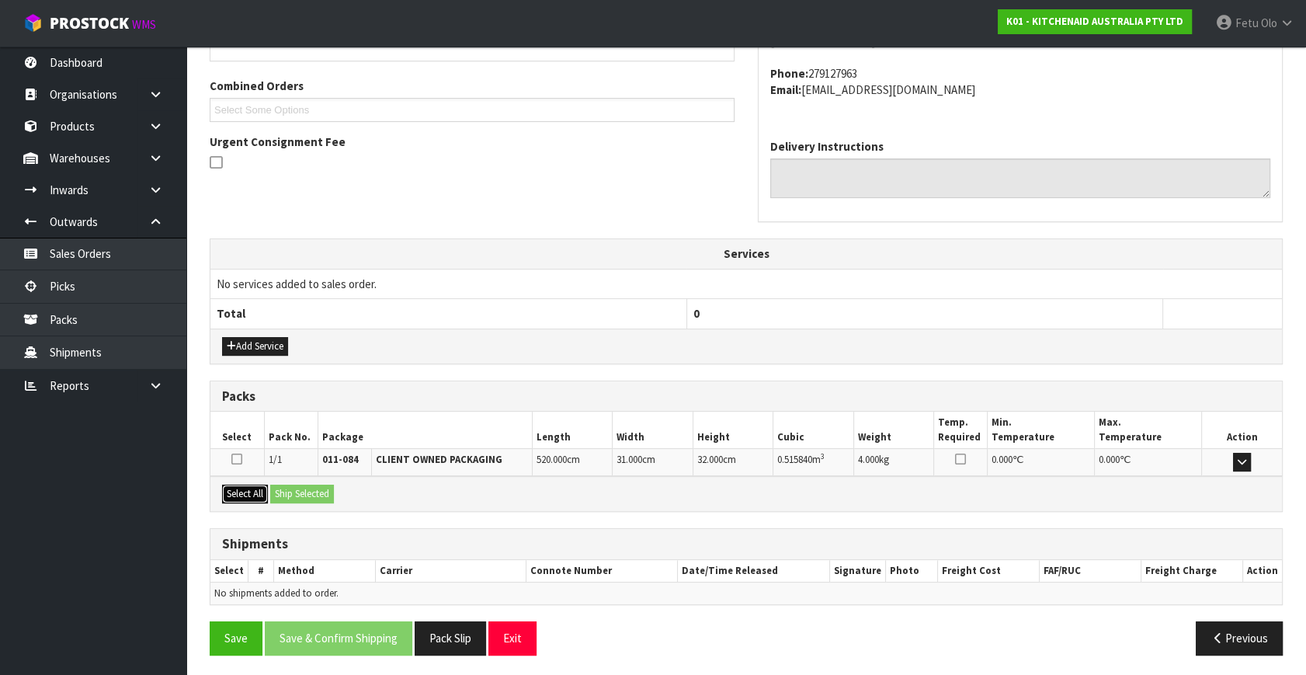
drag, startPoint x: 247, startPoint y: 490, endPoint x: 307, endPoint y: 486, distance: 59.9
click at [248, 490] on button "Select All" at bounding box center [245, 494] width 46 height 19
click at [307, 486] on button "Ship Selected" at bounding box center [302, 494] width 64 height 19
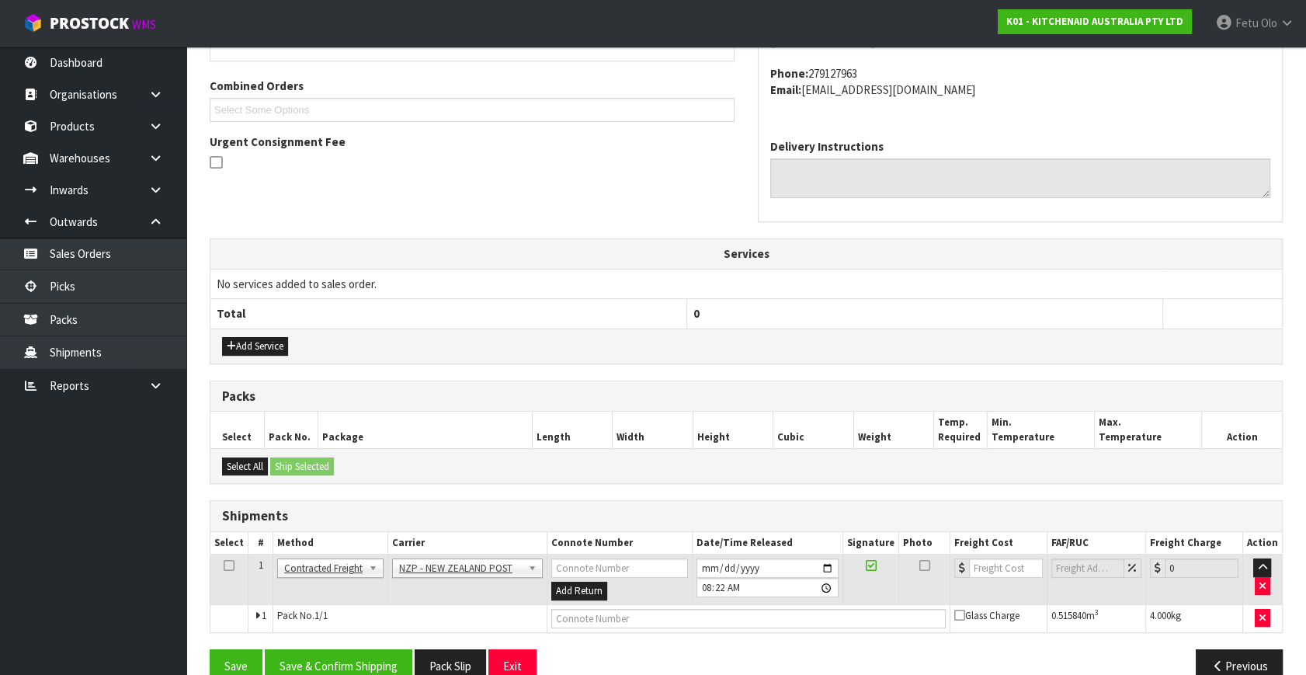
scroll to position [410, 0]
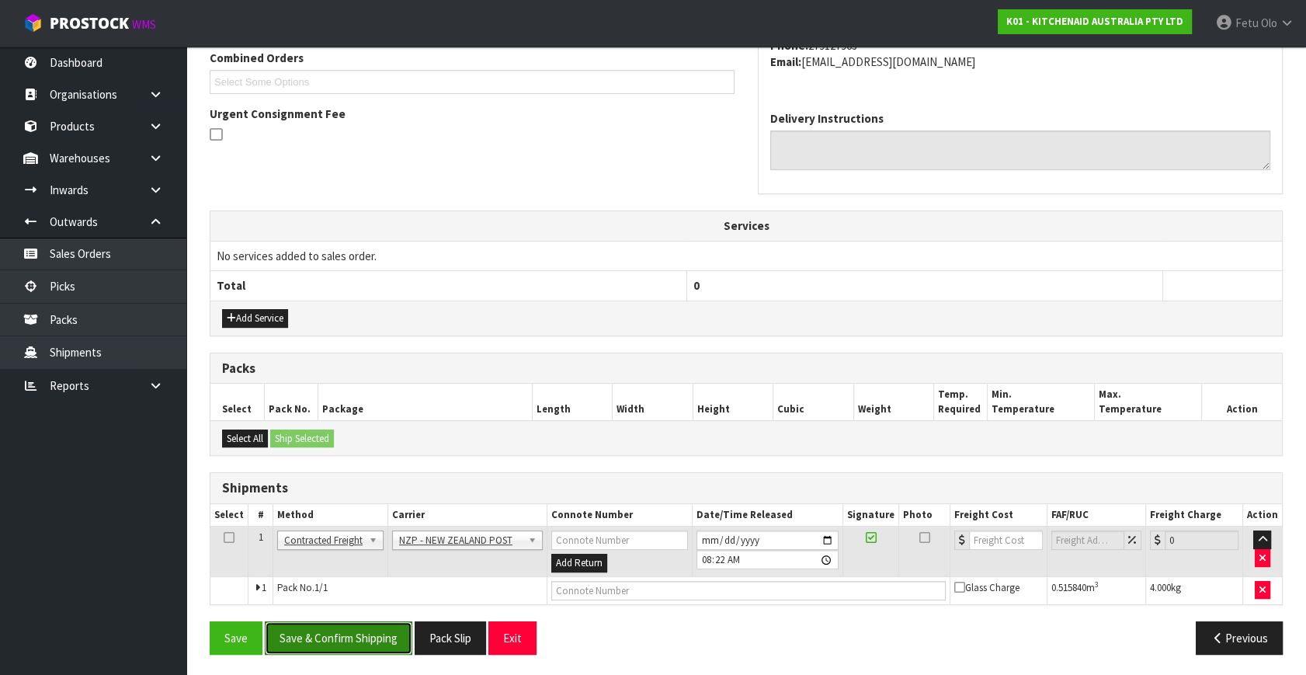
click at [357, 639] on button "Save & Confirm Shipping" at bounding box center [339, 637] width 148 height 33
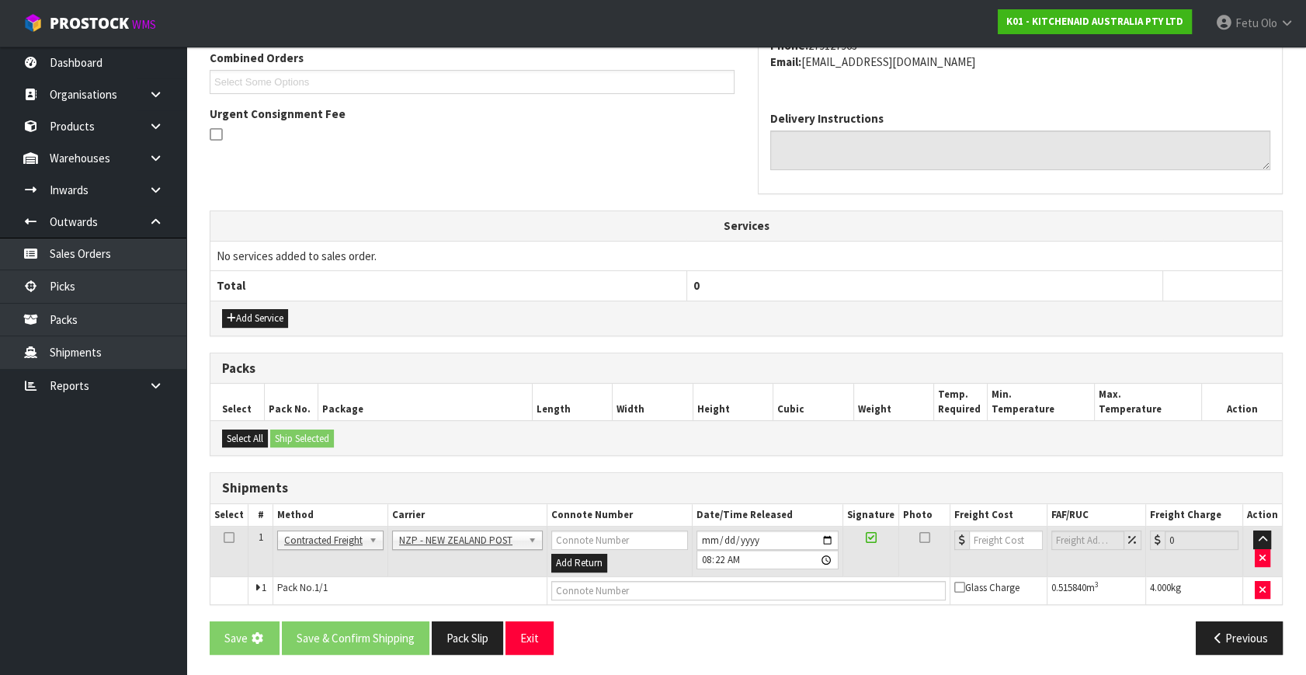
scroll to position [0, 0]
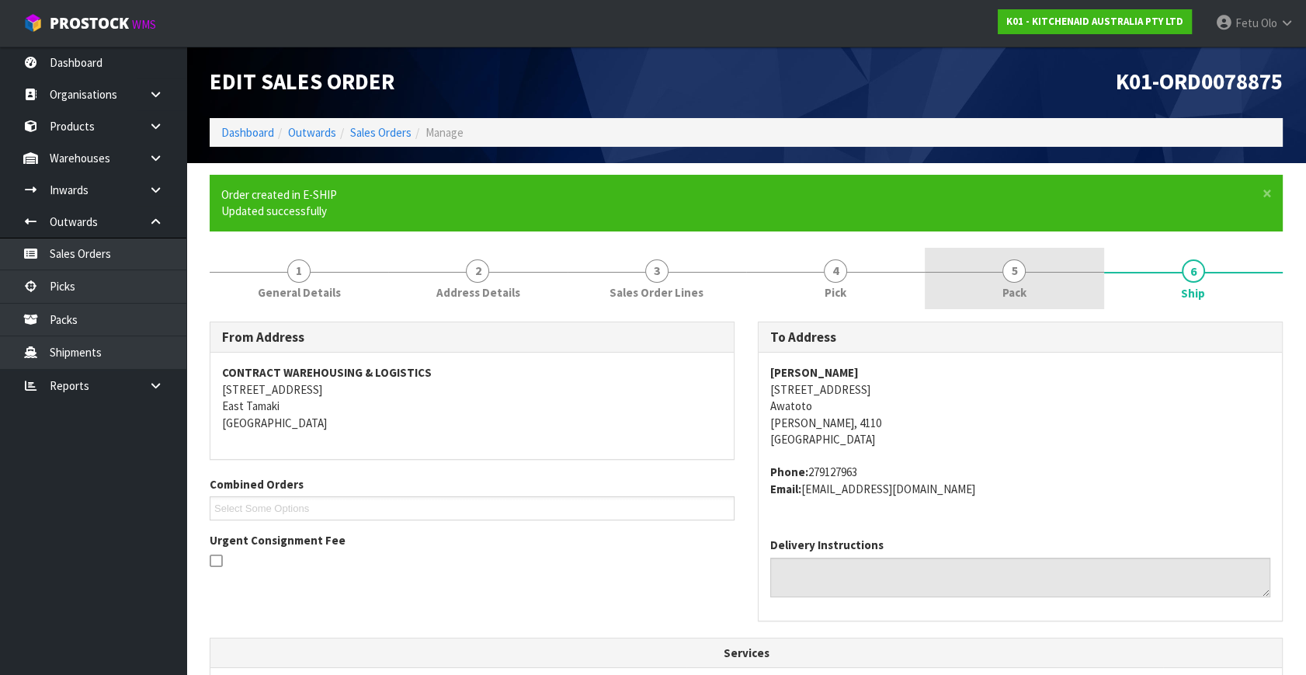
click at [1018, 288] on span "Pack" at bounding box center [1015, 292] width 24 height 16
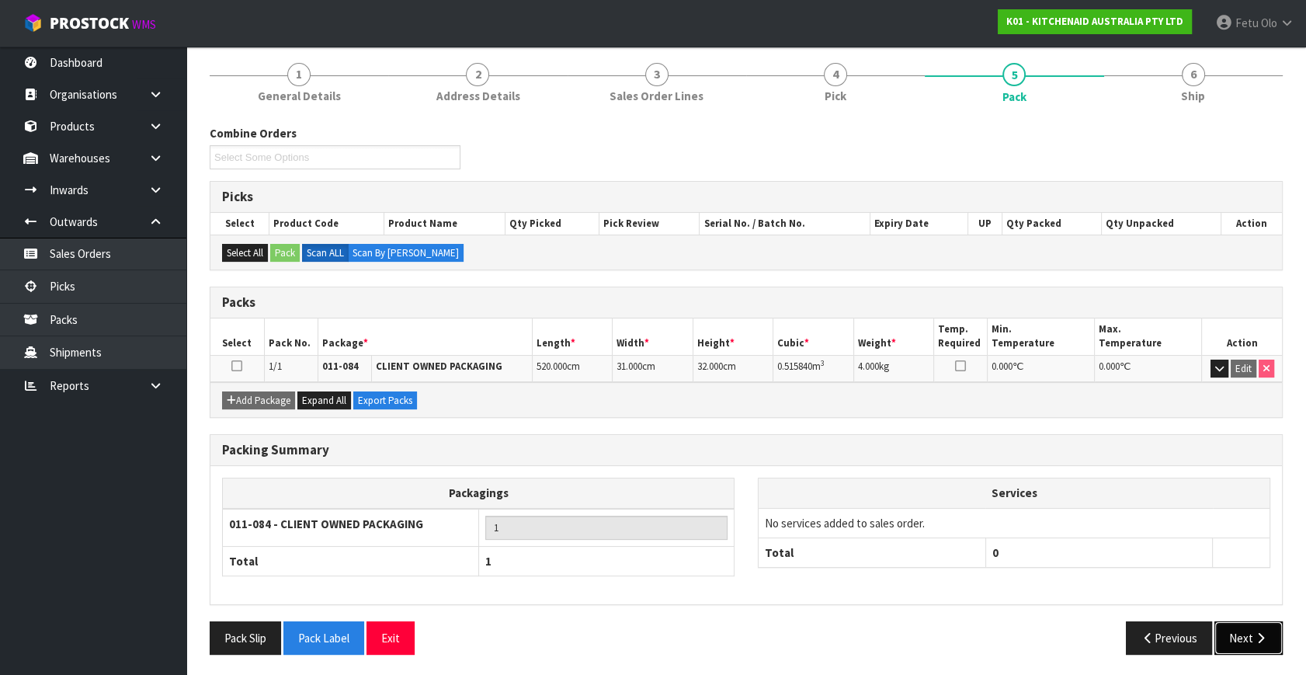
click at [1247, 629] on button "Next" at bounding box center [1249, 637] width 68 height 33
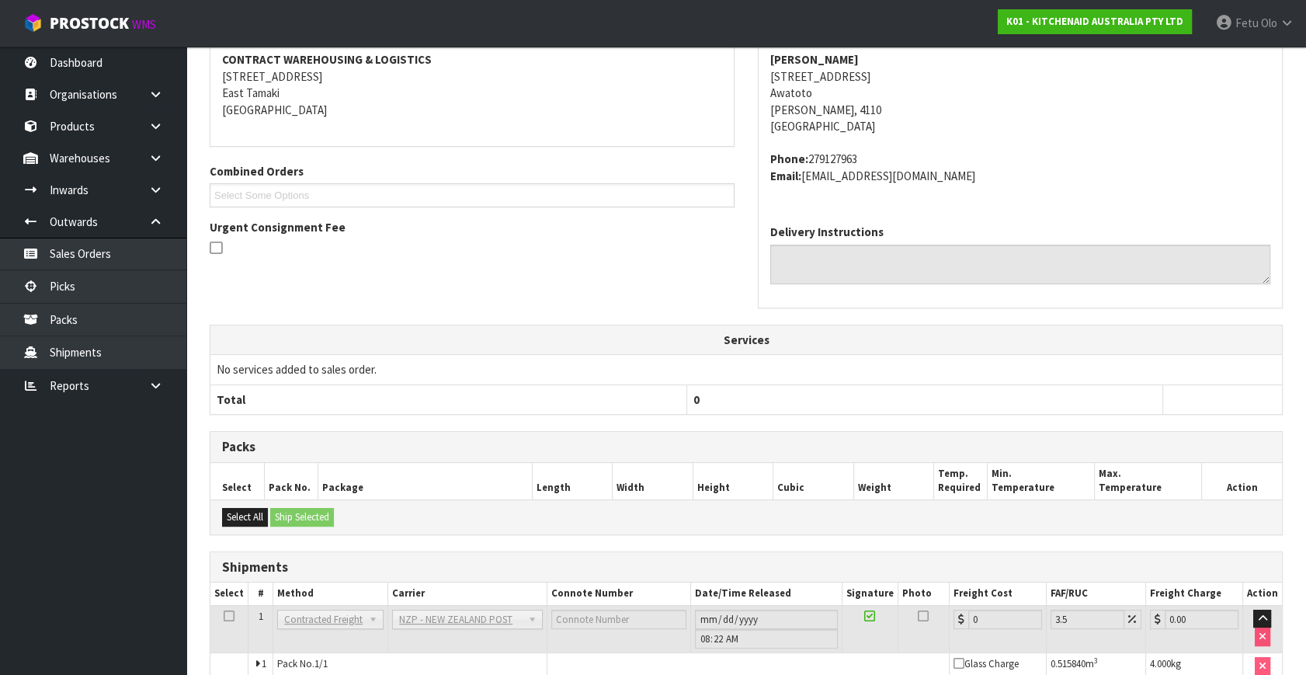
scroll to position [388, 0]
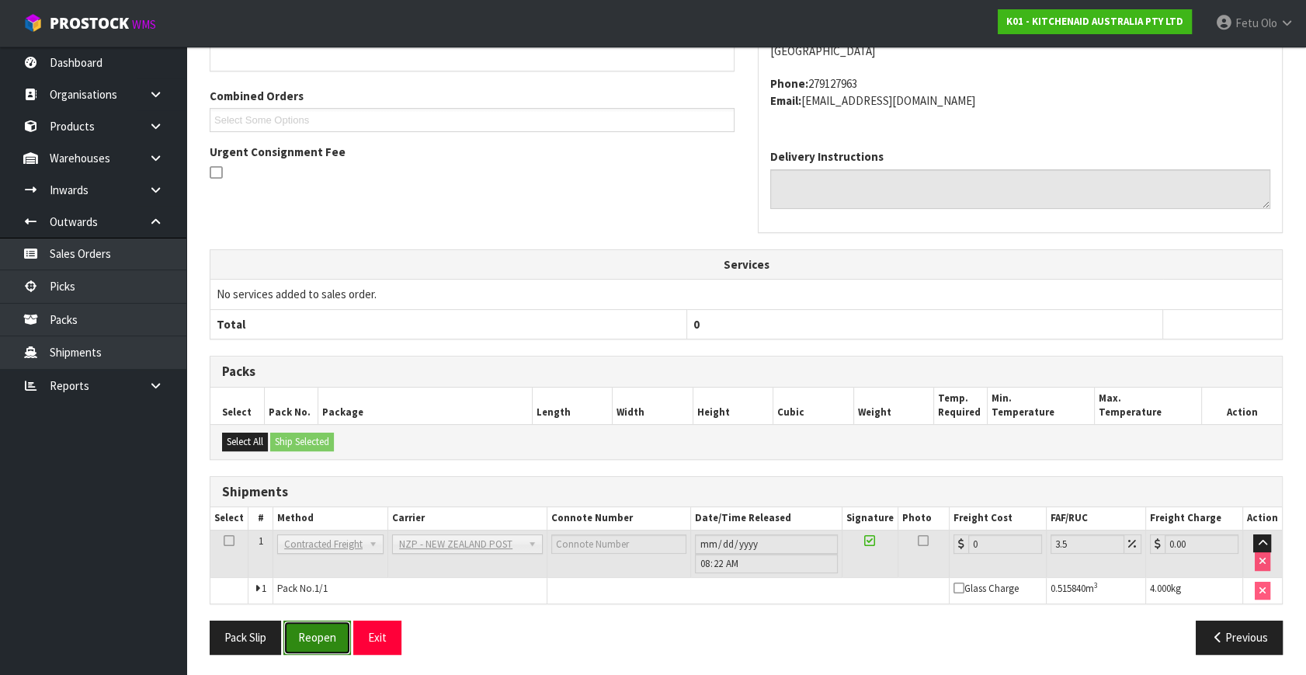
click at [319, 635] on button "Reopen" at bounding box center [317, 637] width 68 height 33
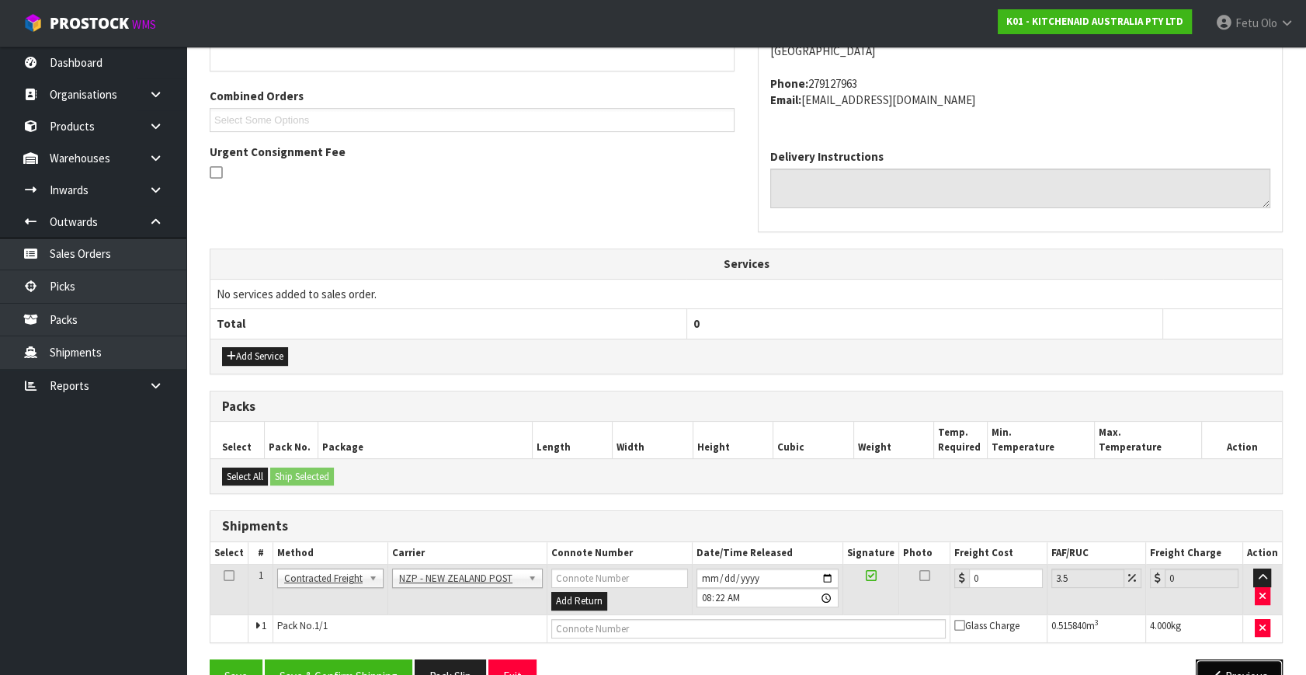
click at [1229, 666] on button "Previous" at bounding box center [1239, 675] width 87 height 33
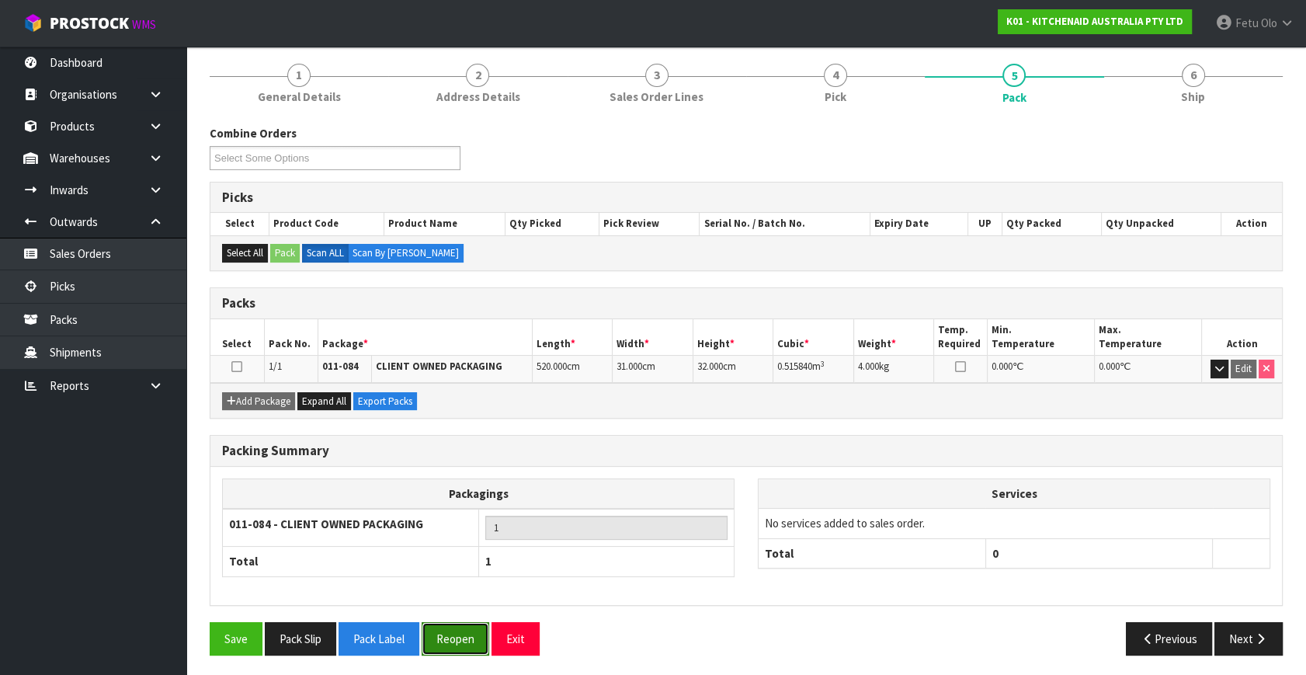
click at [448, 632] on button "Reopen" at bounding box center [456, 638] width 68 height 33
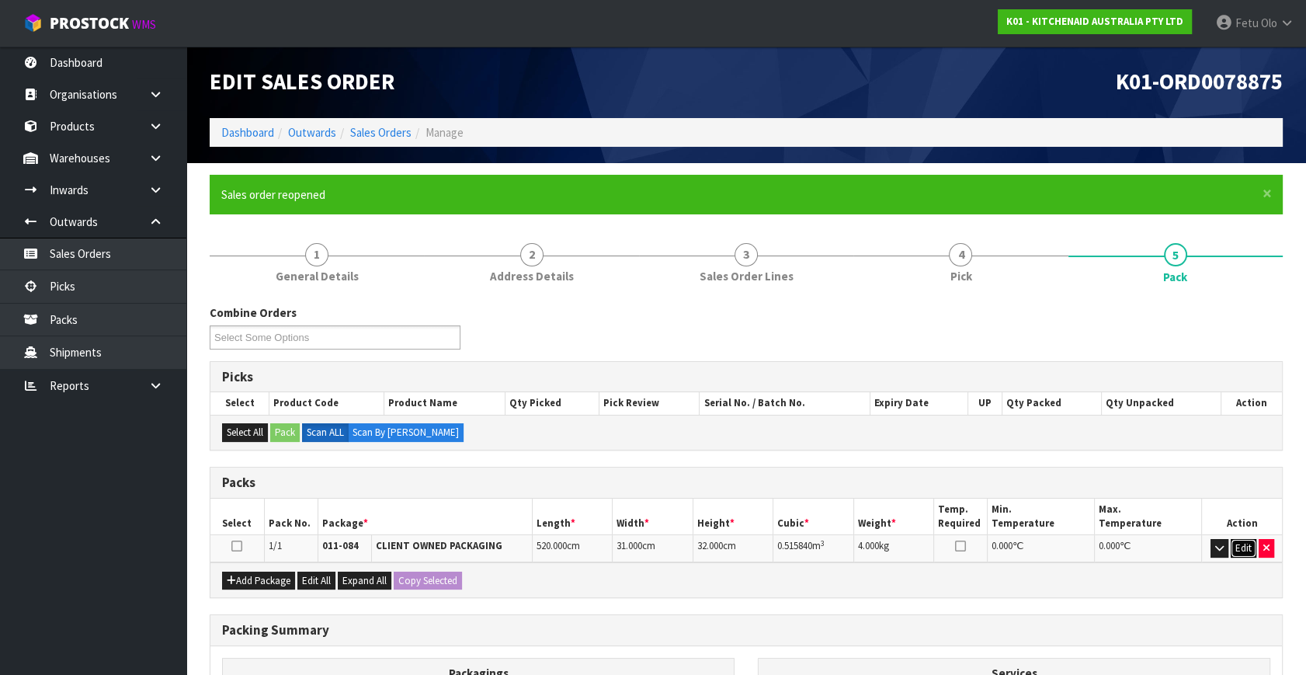
click at [1247, 546] on button "Edit" at bounding box center [1244, 548] width 26 height 19
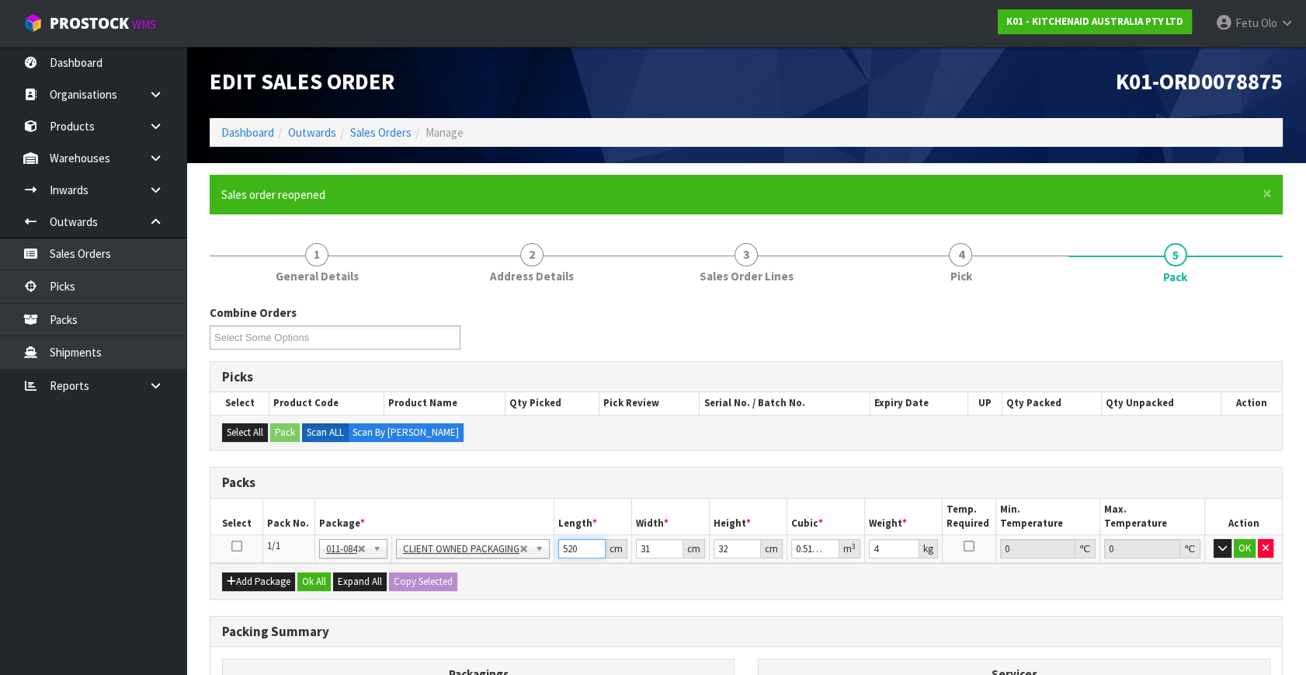
drag, startPoint x: 585, startPoint y: 547, endPoint x: 487, endPoint y: 492, distance: 112.3
click at [512, 541] on tr "1/1 NONE 007-001 007-002 007-004 007-009 007-013 007-014 007-015 007-017 007-01…" at bounding box center [746, 549] width 1072 height 28
type input "5"
type input "0.00496"
type input "52"
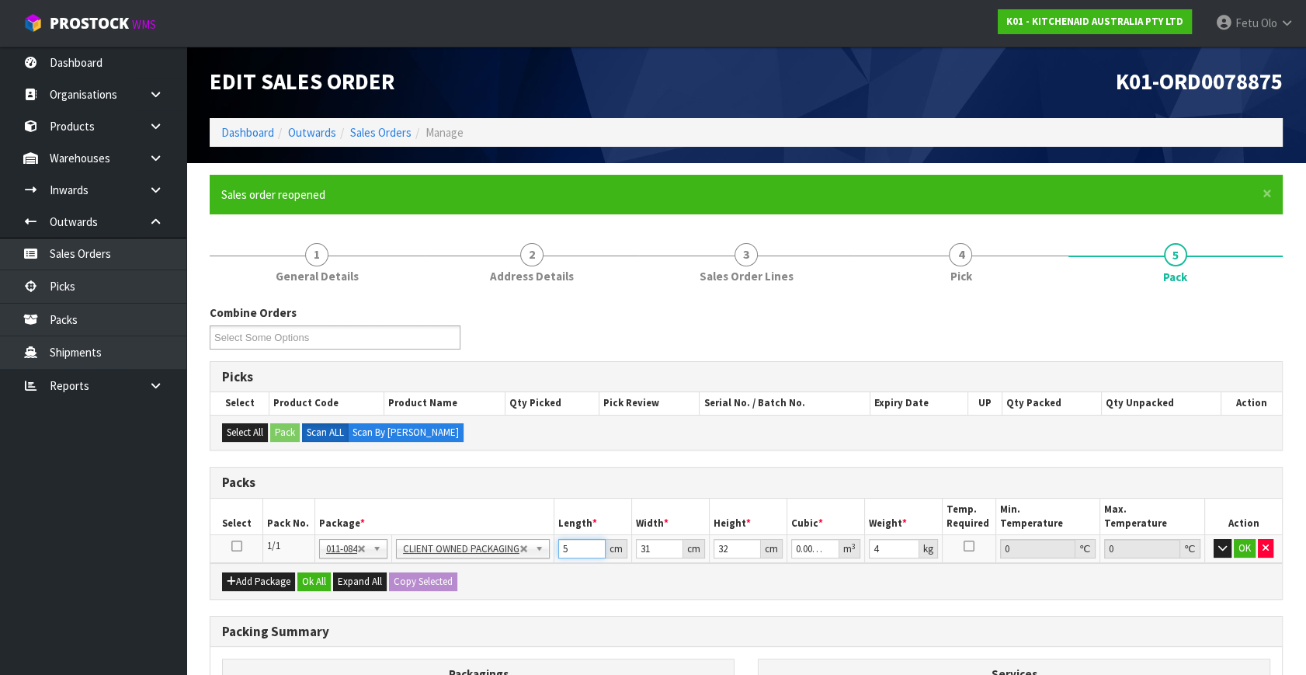
type input "0.051584"
type input "52"
click at [736, 617] on div "Packing Summary" at bounding box center [746, 632] width 1072 height 31
click at [1246, 548] on button "OK" at bounding box center [1245, 548] width 22 height 19
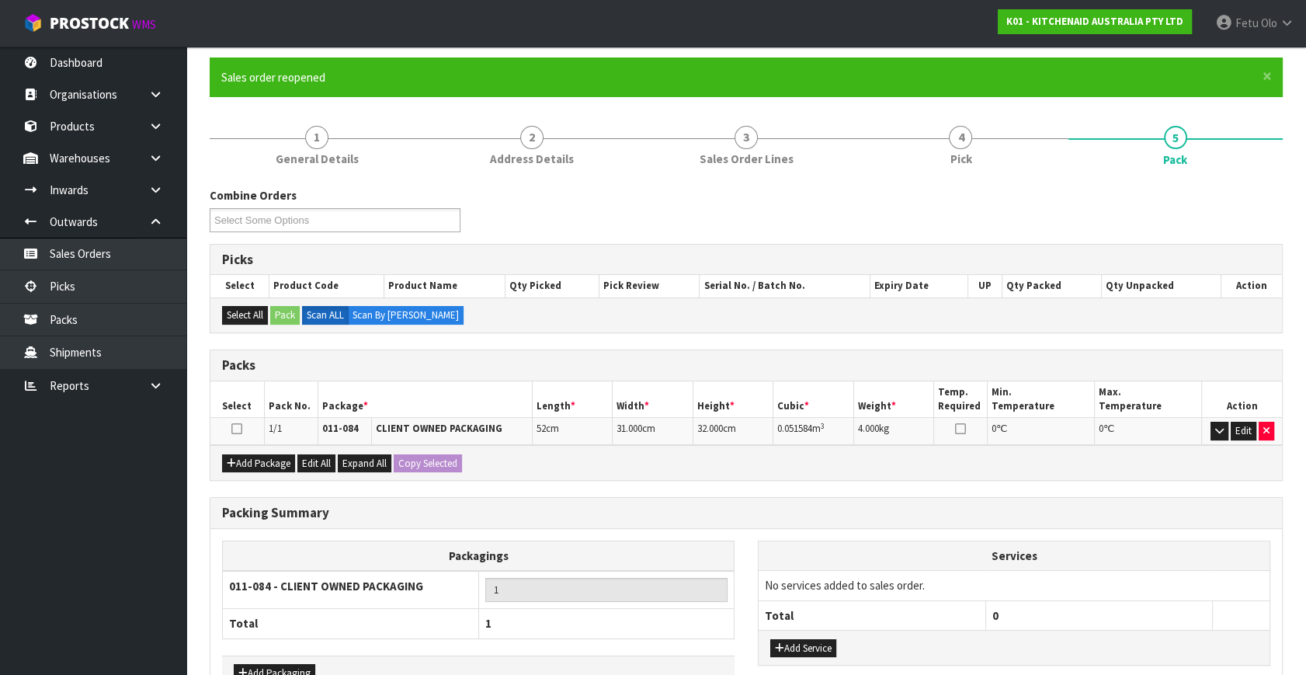
scroll to position [214, 0]
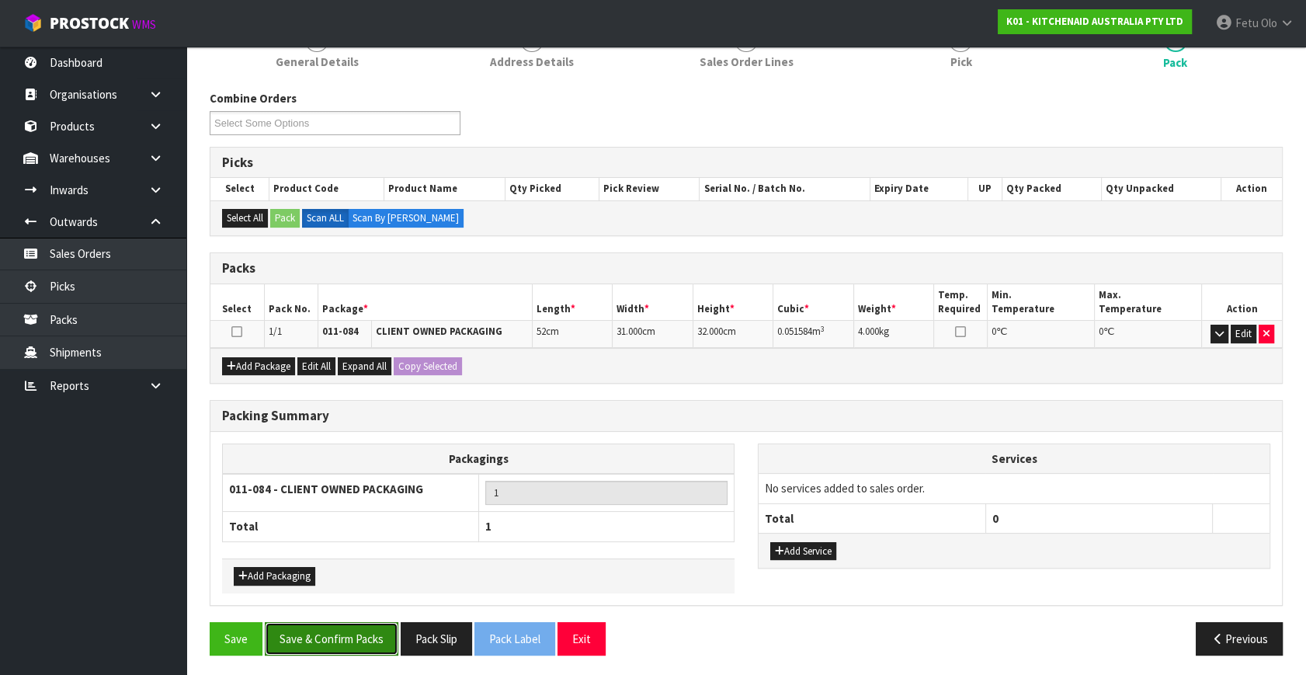
click at [324, 628] on button "Save & Confirm Packs" at bounding box center [332, 638] width 134 height 33
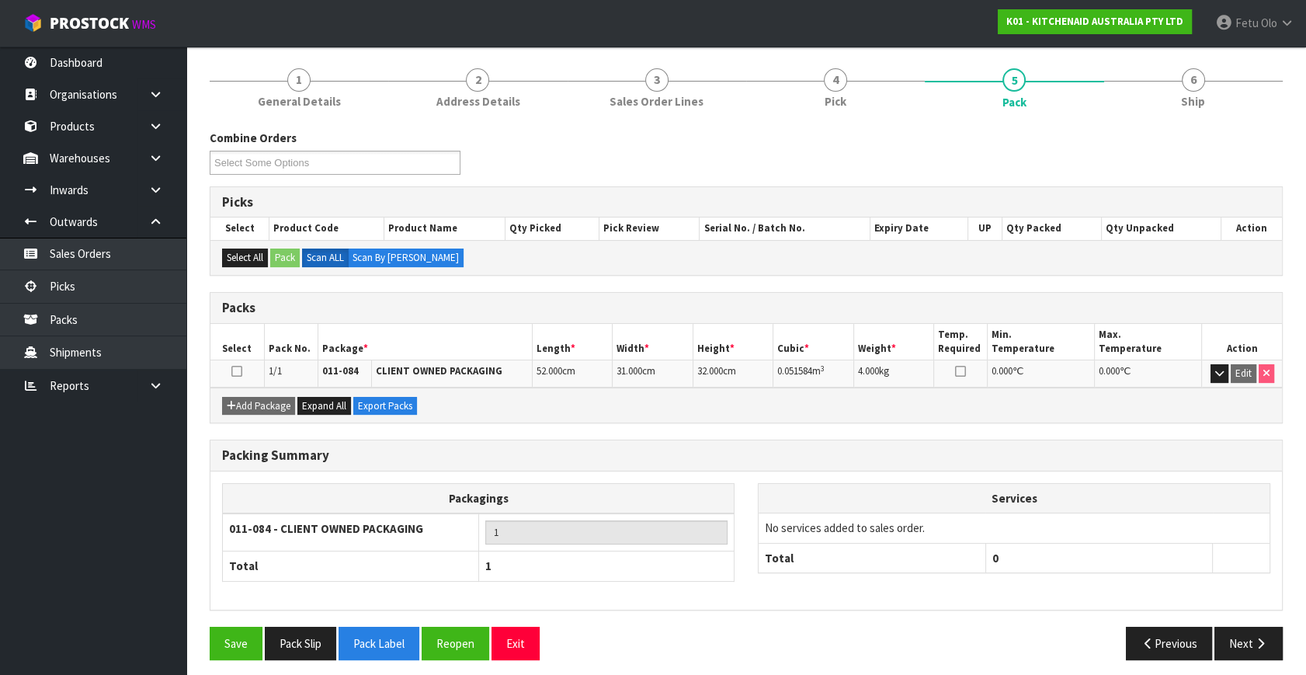
scroll to position [179, 0]
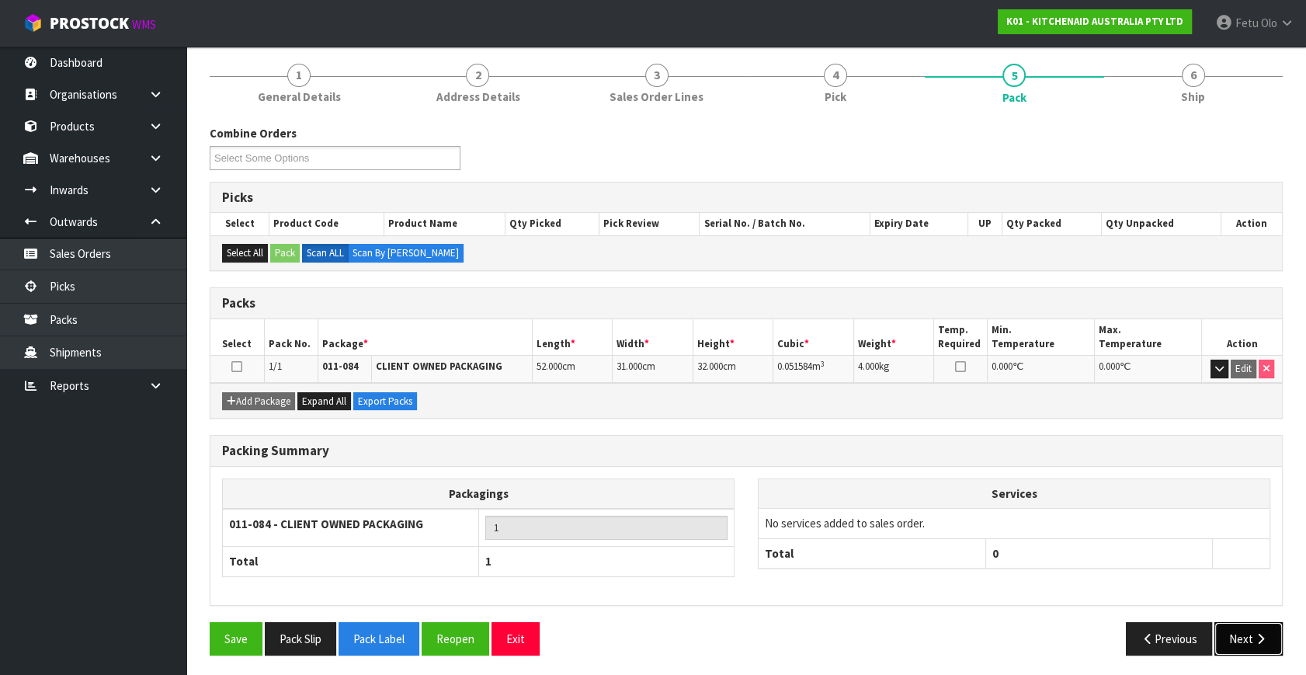
click at [1250, 645] on button "Next" at bounding box center [1249, 638] width 68 height 33
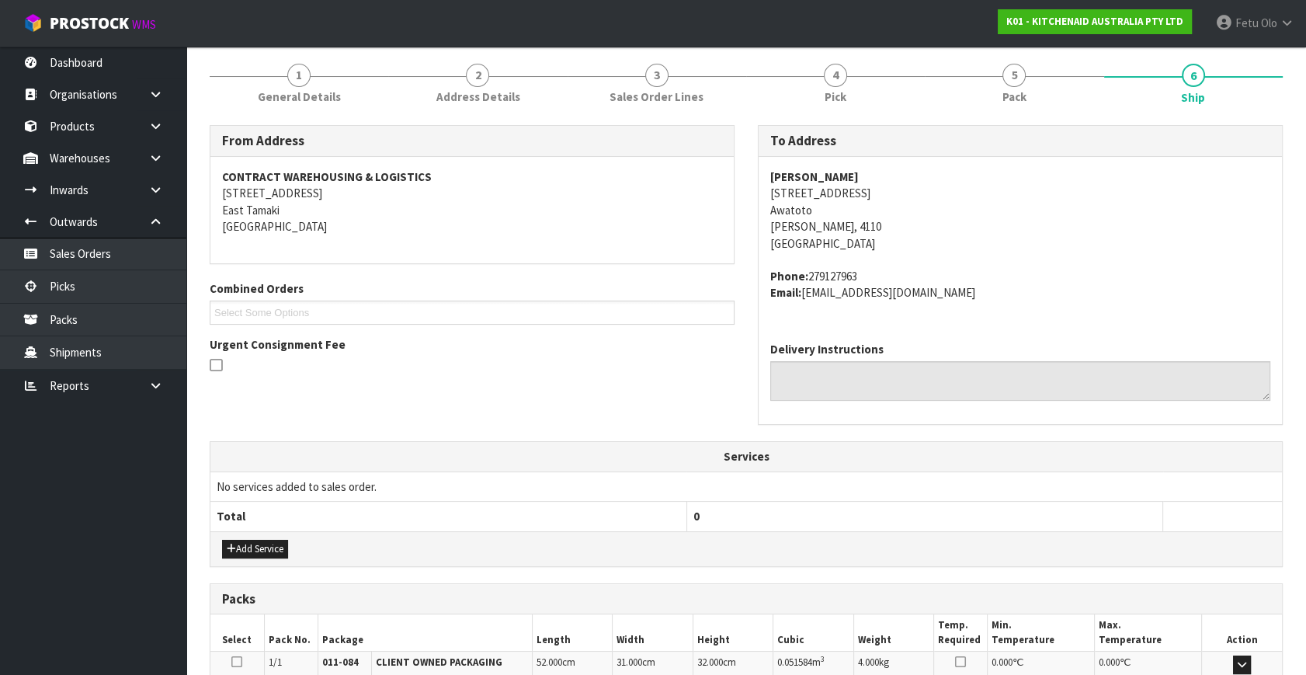
scroll to position [382, 0]
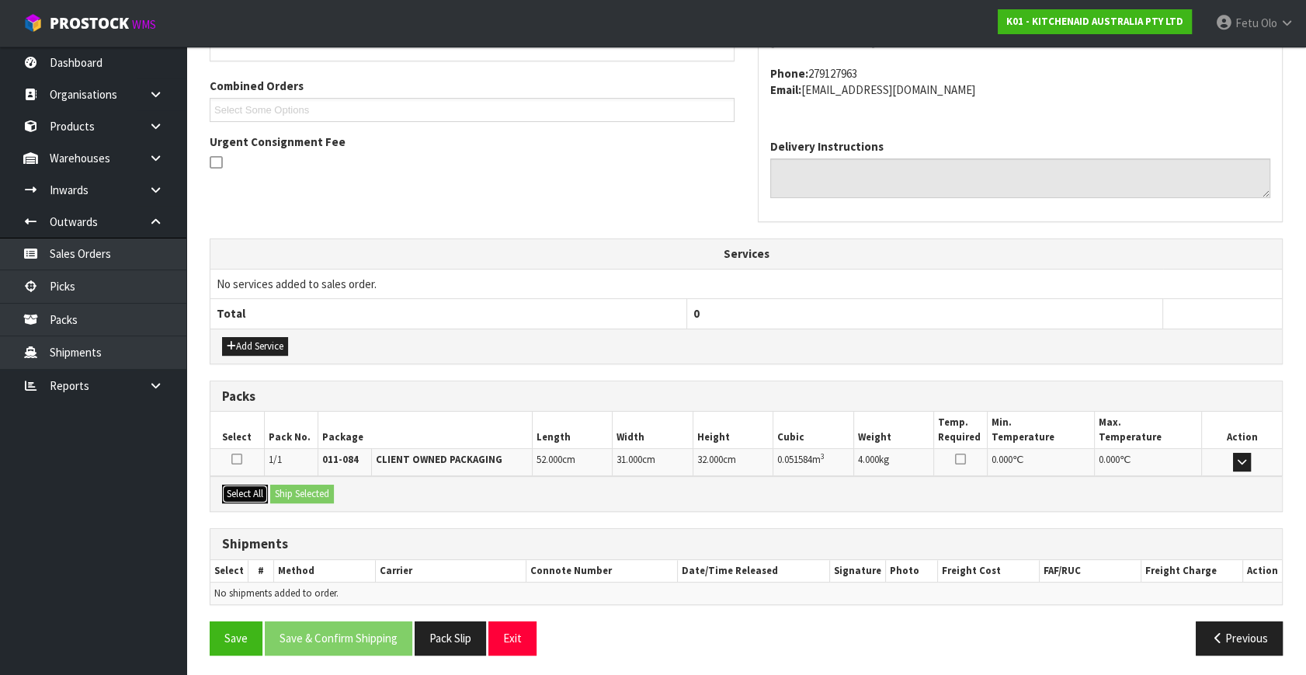
drag, startPoint x: 251, startPoint y: 483, endPoint x: 269, endPoint y: 483, distance: 17.9
click at [252, 485] on button "Select All" at bounding box center [245, 494] width 46 height 19
click at [300, 488] on button "Ship Selected" at bounding box center [302, 494] width 64 height 19
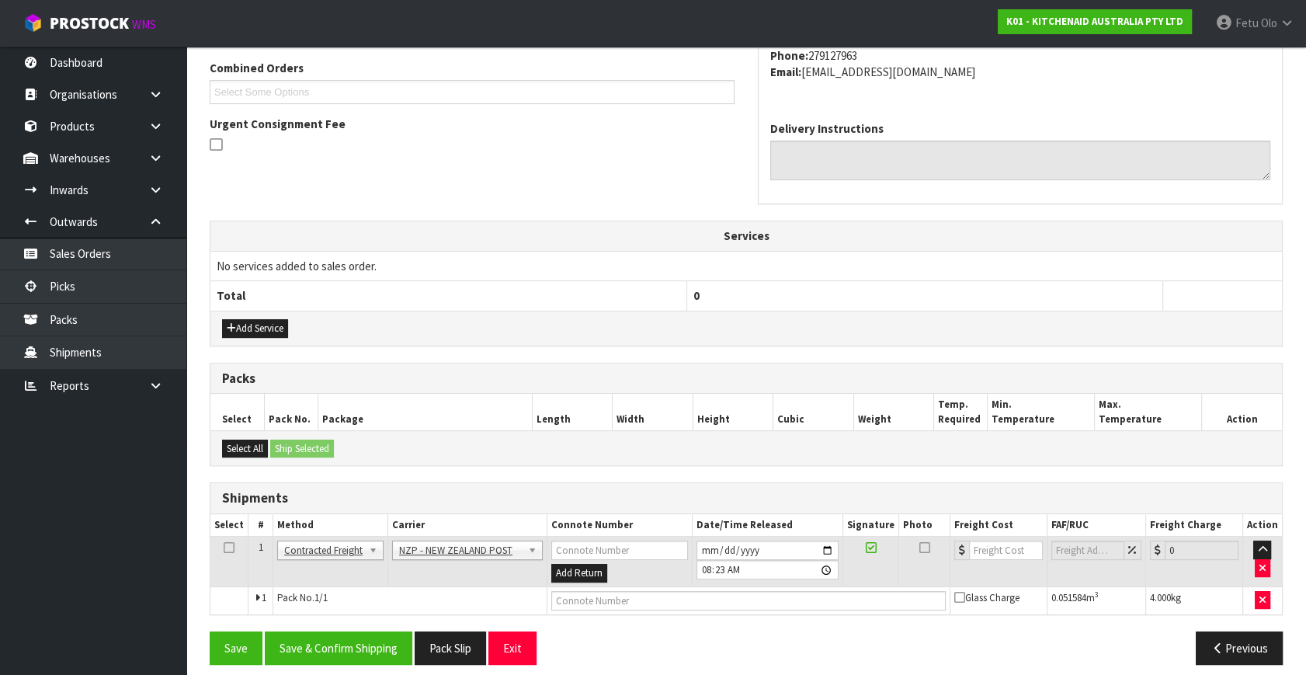
scroll to position [410, 0]
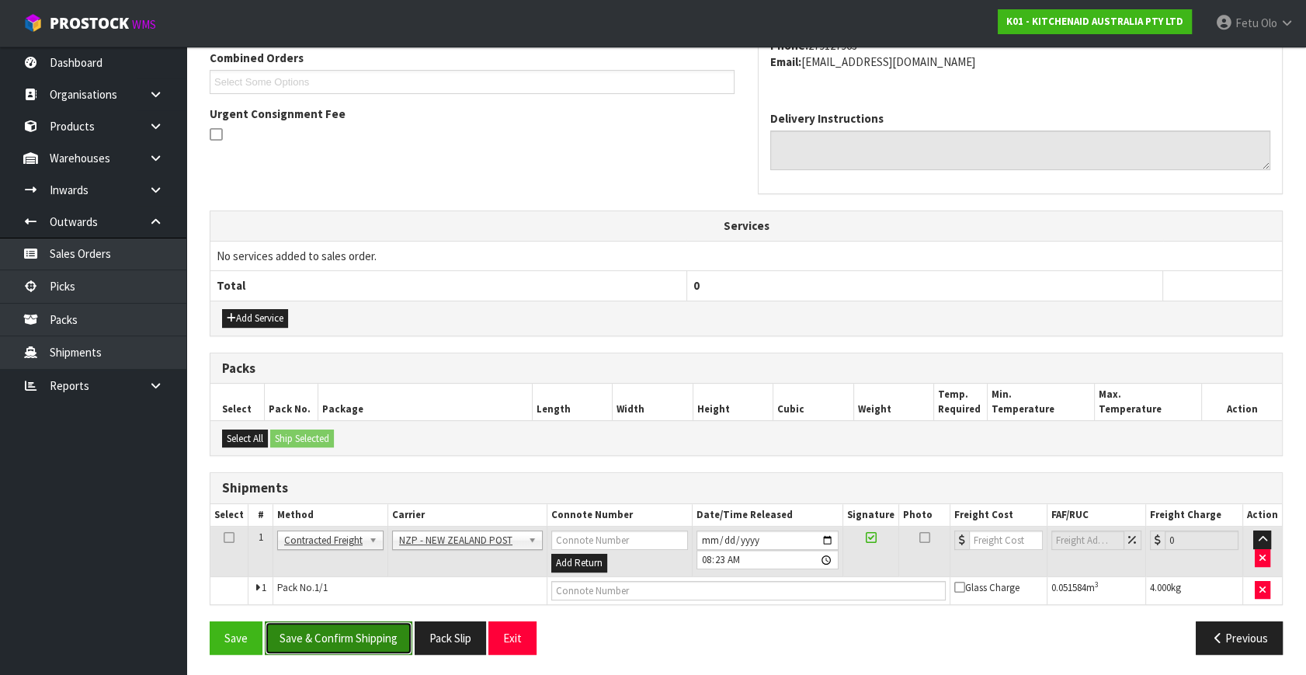
drag, startPoint x: 367, startPoint y: 630, endPoint x: 377, endPoint y: 622, distance: 13.4
click at [367, 629] on button "Save & Confirm Shipping" at bounding box center [339, 637] width 148 height 33
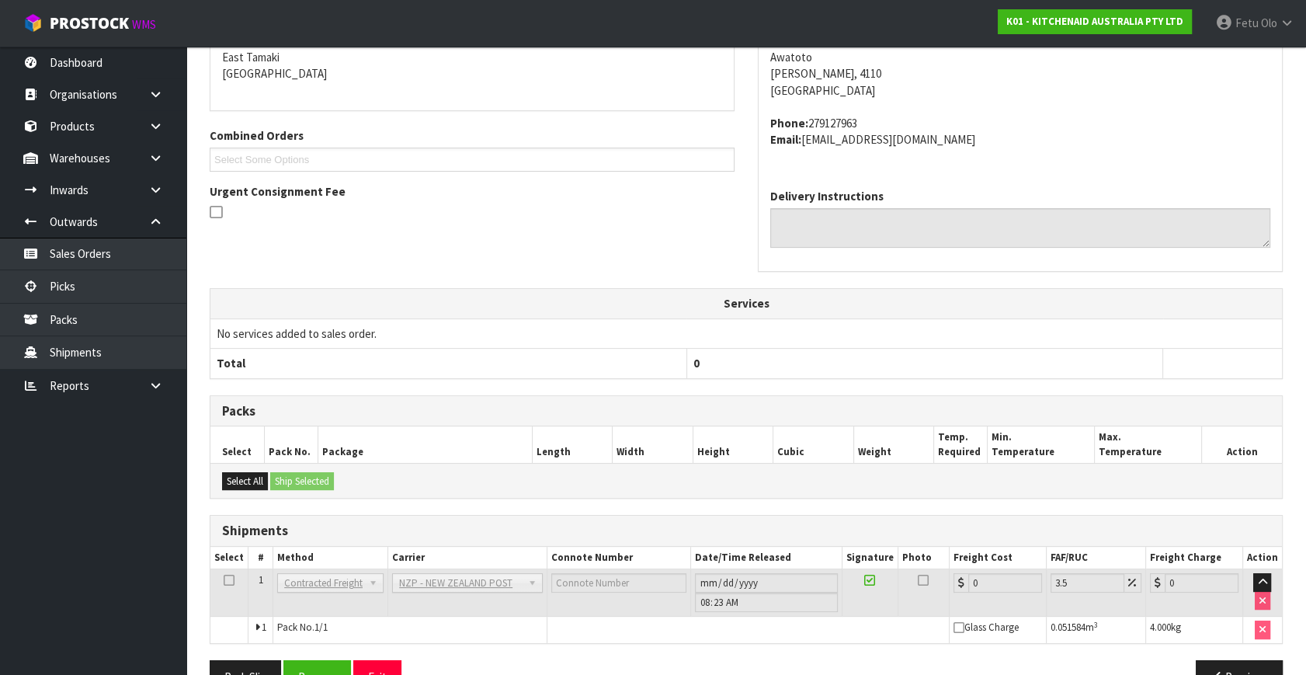
scroll to position [372, 0]
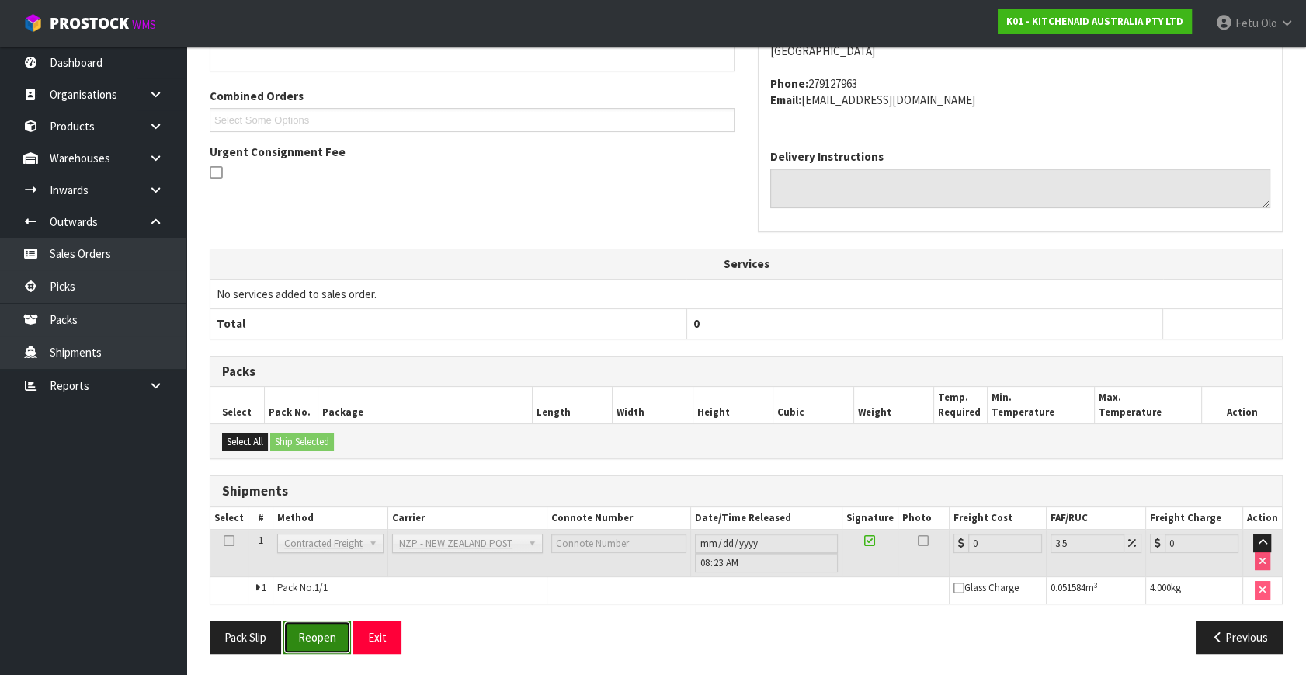
drag, startPoint x: 321, startPoint y: 638, endPoint x: 332, endPoint y: 635, distance: 11.5
click at [321, 638] on button "Reopen" at bounding box center [317, 637] width 68 height 33
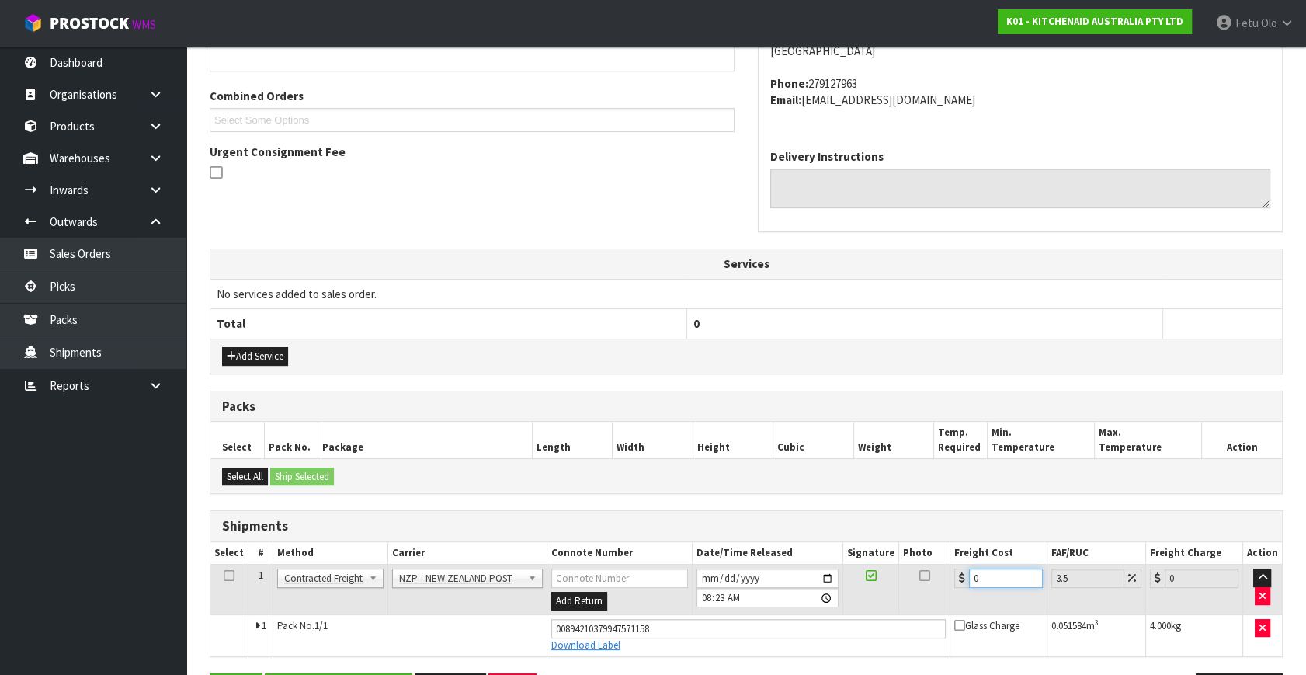
drag, startPoint x: 944, startPoint y: 583, endPoint x: 731, endPoint y: 619, distance: 215.9
click at [731, 618] on tbody "1 Client Local Pickup Customer Local Pickup Company Freight Contracted Freight …" at bounding box center [746, 611] width 1072 height 92
type input "9"
type input "9.31"
type input "9.2"
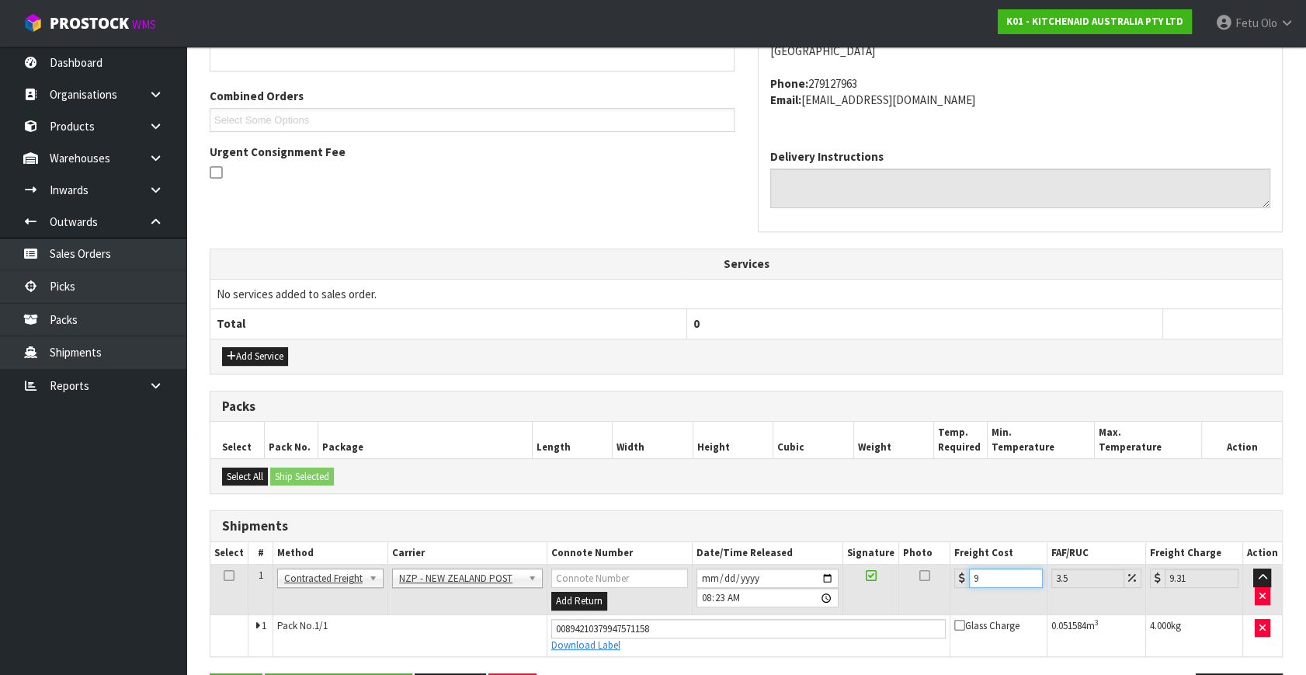
type input "9.52"
type input "9.26"
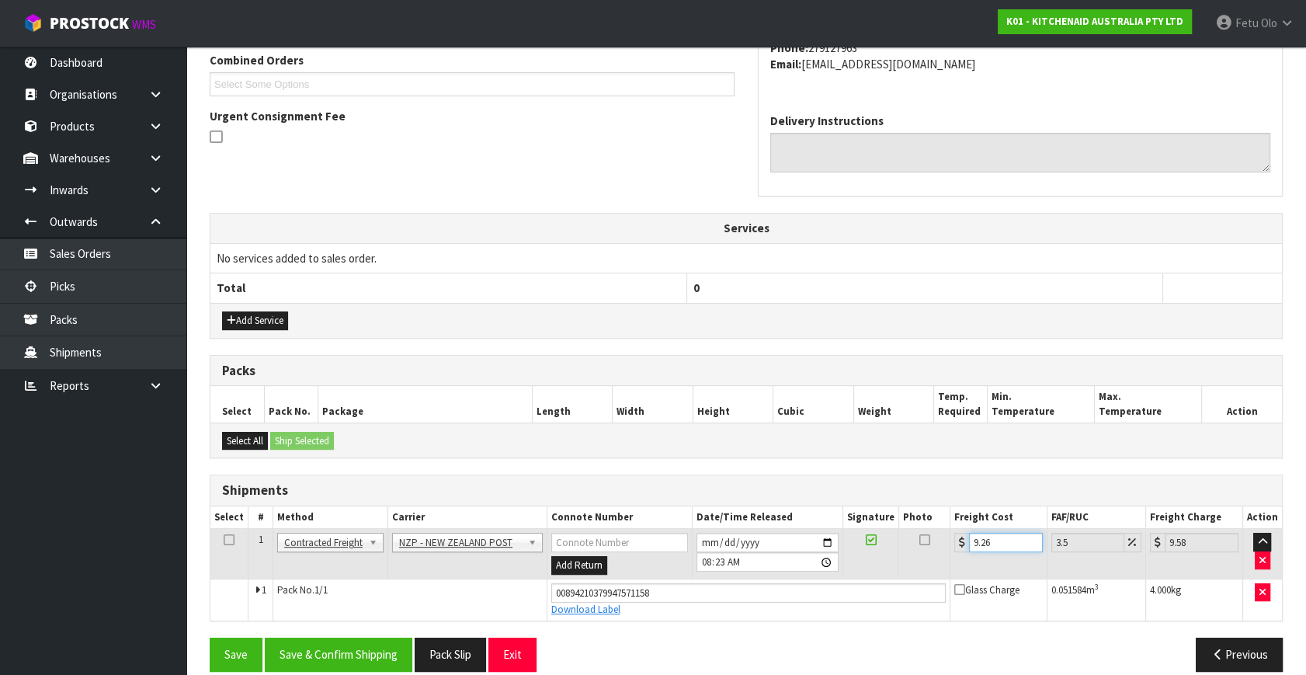
scroll to position [425, 0]
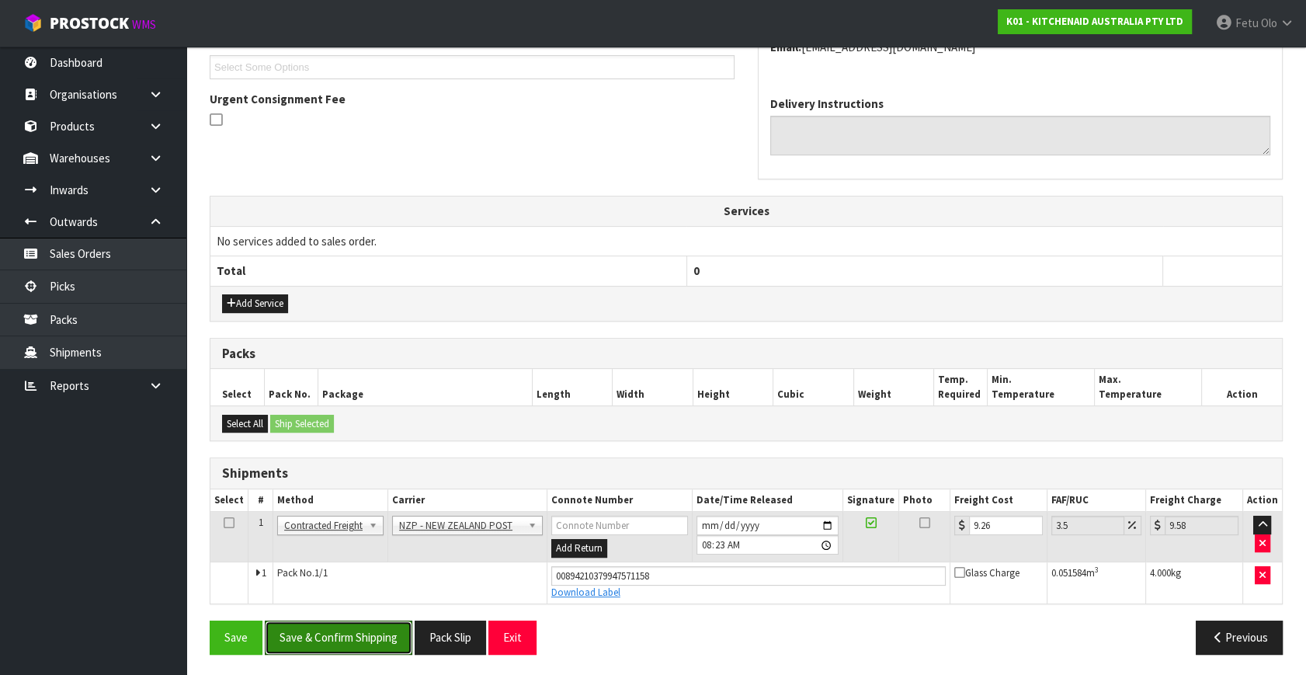
drag, startPoint x: 347, startPoint y: 647, endPoint x: 318, endPoint y: 560, distance: 91.6
click at [347, 646] on button "Save & Confirm Shipping" at bounding box center [339, 637] width 148 height 33
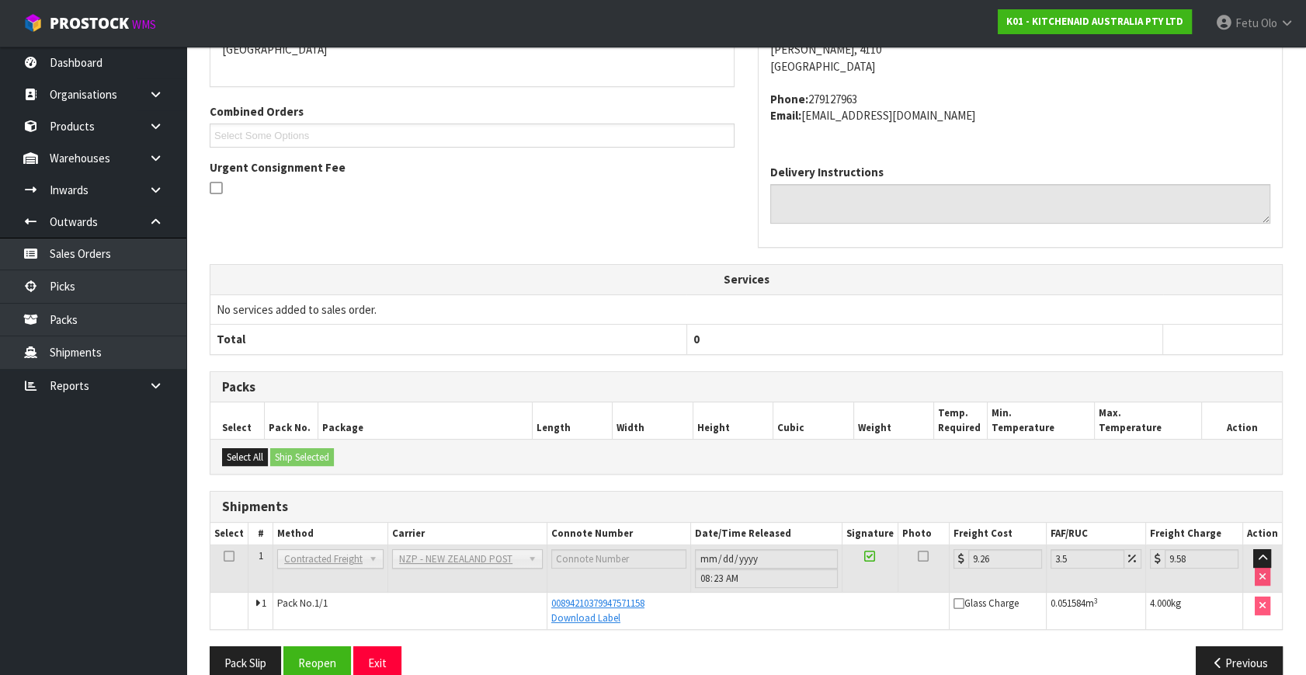
scroll to position [382, 0]
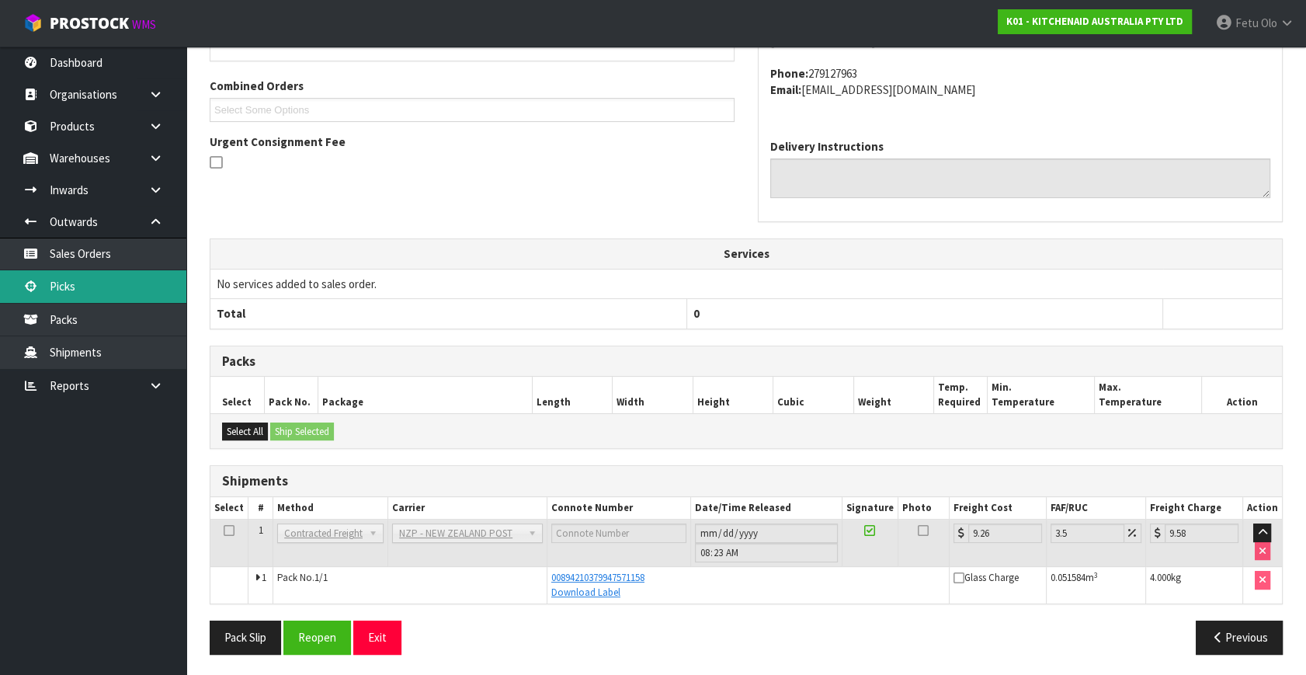
drag, startPoint x: 62, startPoint y: 288, endPoint x: 213, endPoint y: 286, distance: 150.7
click at [62, 288] on link "Picks" at bounding box center [93, 286] width 186 height 32
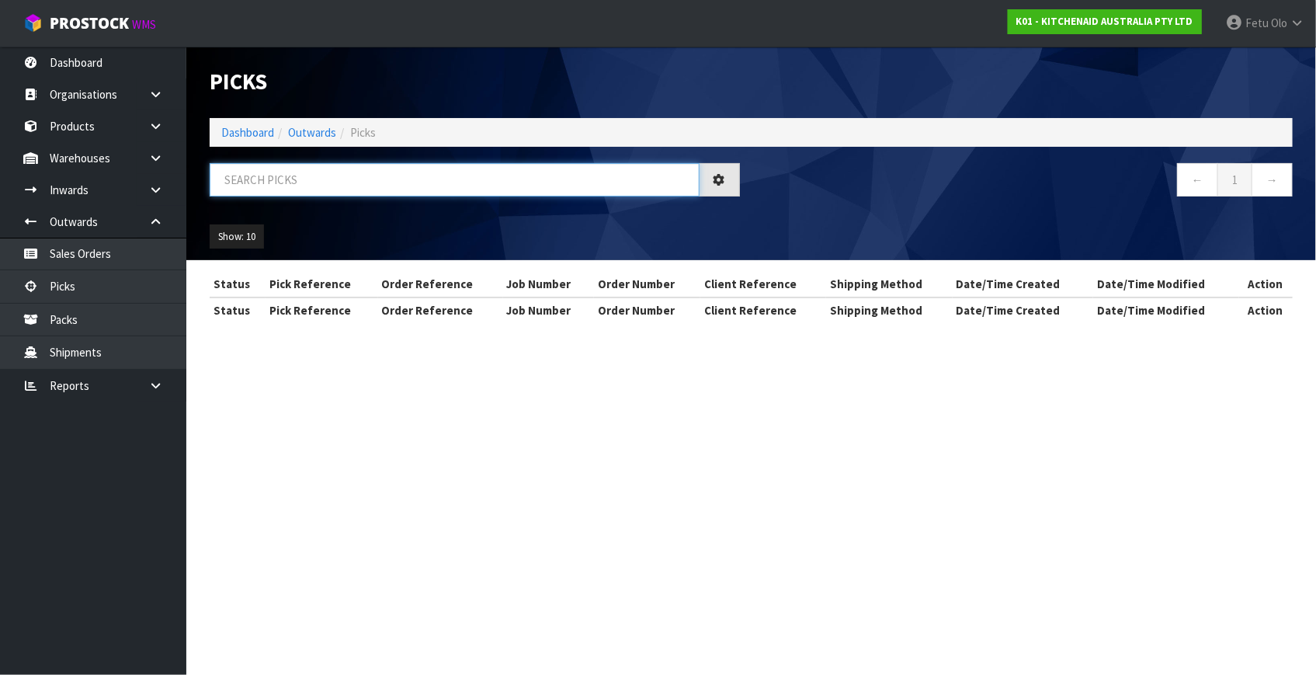
click at [386, 173] on input "text" at bounding box center [455, 179] width 490 height 33
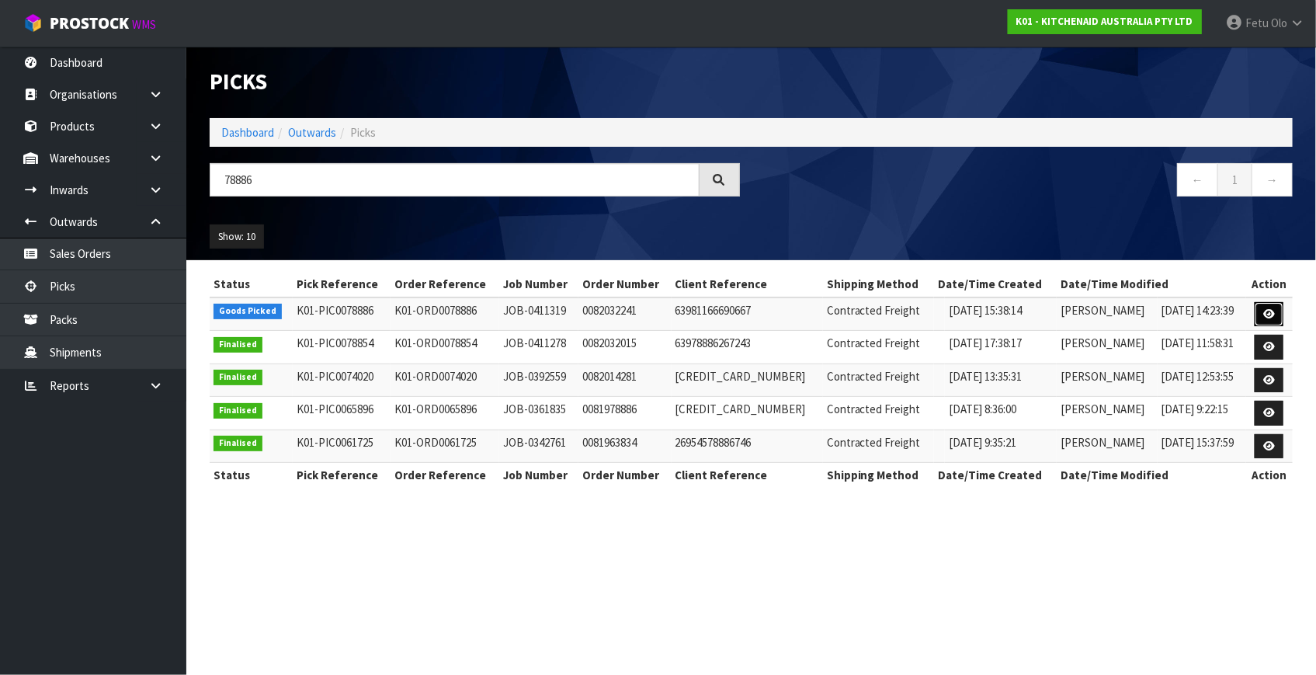
click at [1259, 311] on link at bounding box center [1269, 314] width 29 height 25
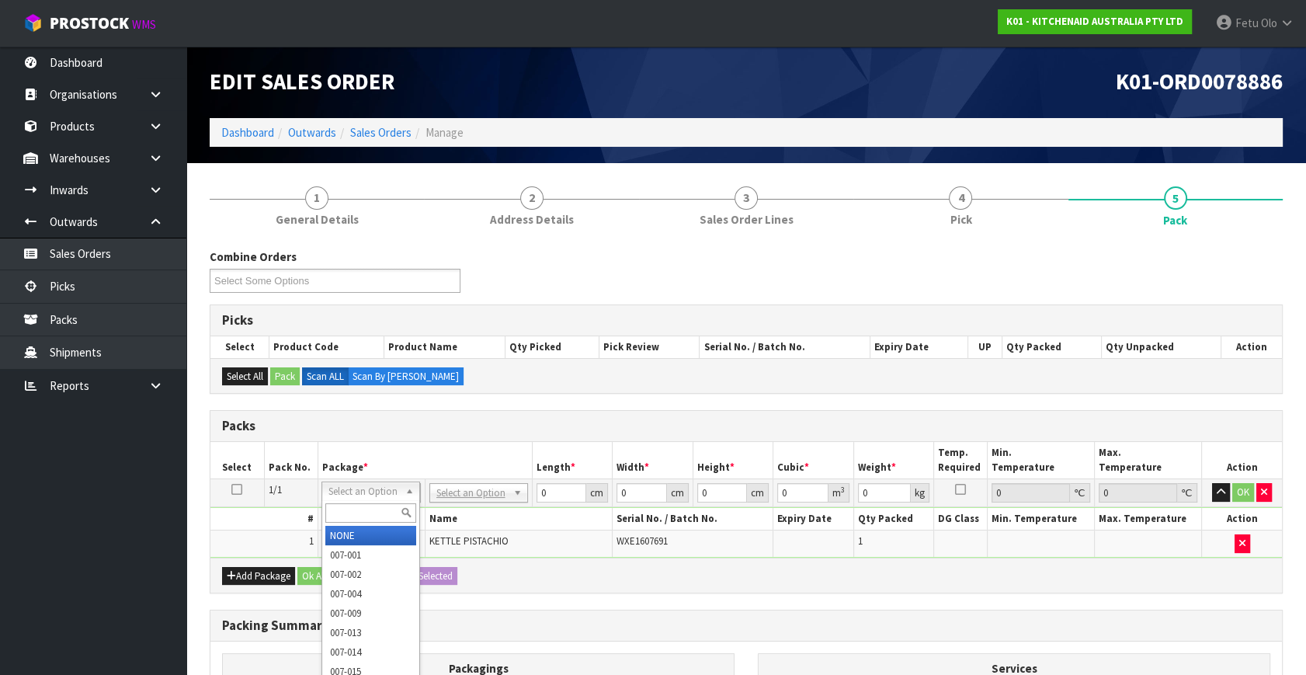
click at [377, 508] on input "text" at bounding box center [370, 512] width 91 height 19
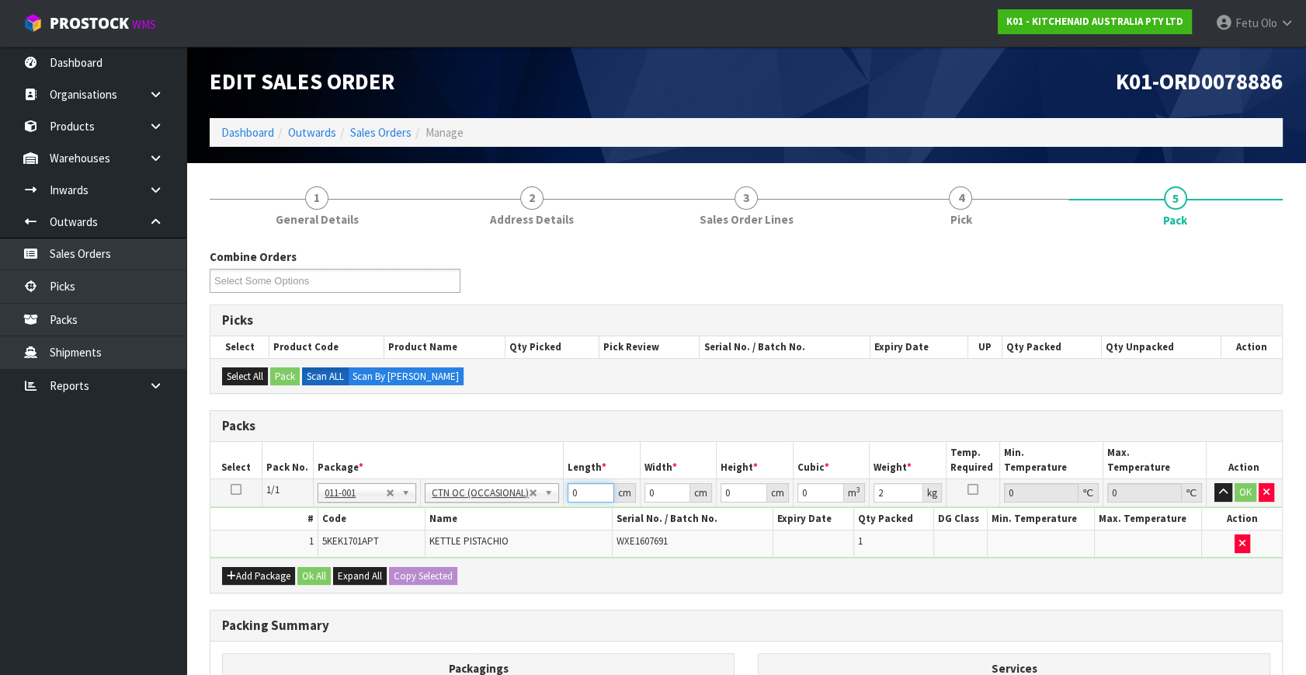
drag, startPoint x: 591, startPoint y: 494, endPoint x: 395, endPoint y: 523, distance: 198.7
click at [395, 523] on tbody "1/1 NONE 007-001 007-002 007-004 007-009 007-013 007-014 007-015 007-017 007-01…" at bounding box center [746, 518] width 1072 height 78
click button "OK" at bounding box center [1246, 492] width 22 height 19
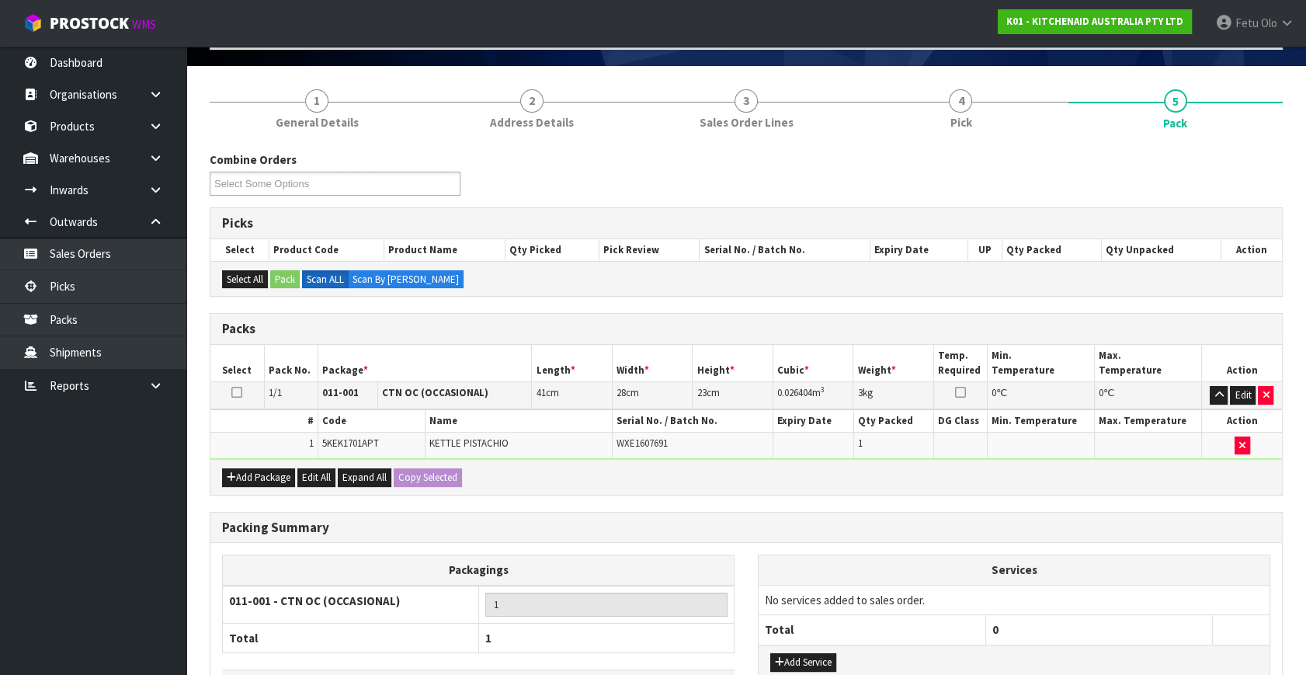
scroll to position [208, 0]
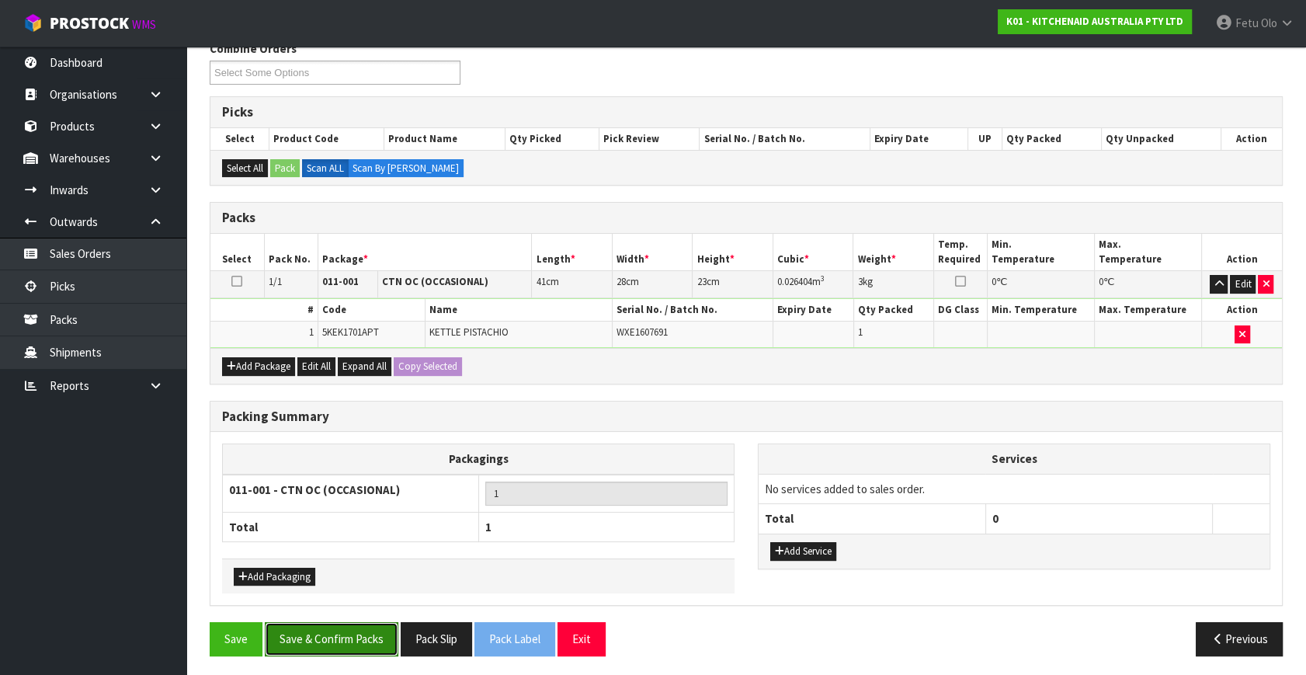
click at [343, 647] on button "Save & Confirm Packs" at bounding box center [332, 638] width 134 height 33
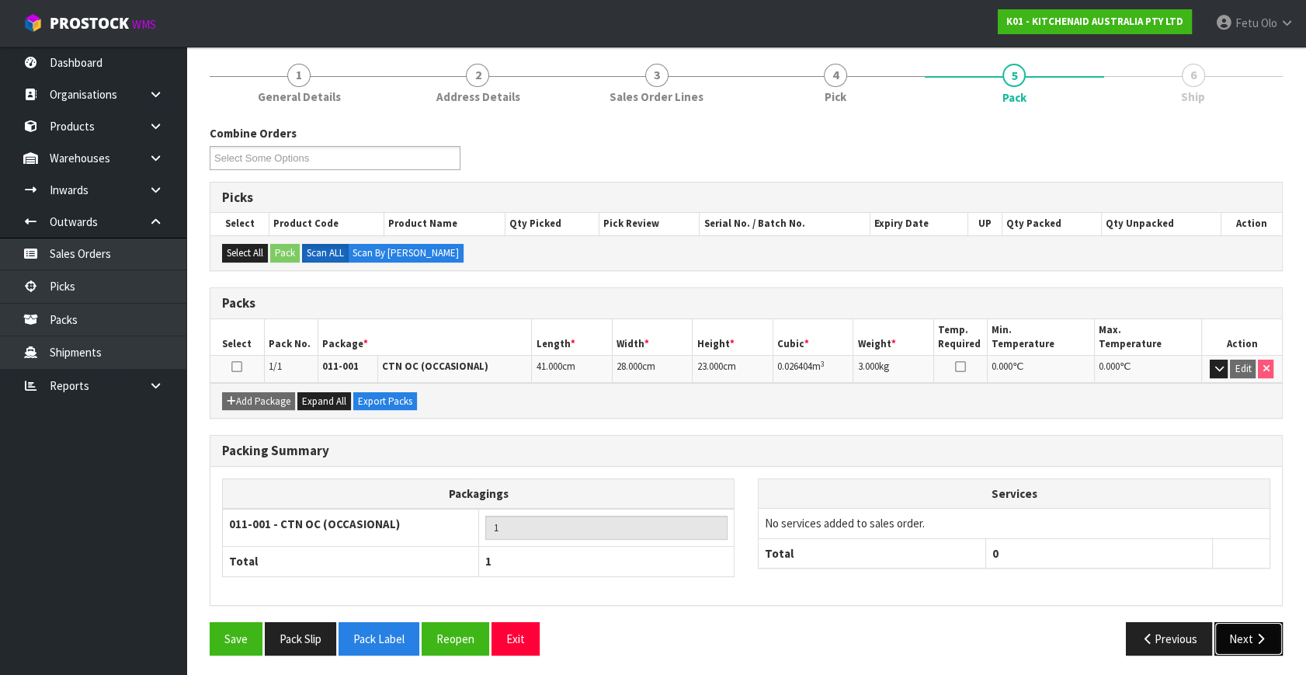
click at [1252, 641] on button "Next" at bounding box center [1249, 638] width 68 height 33
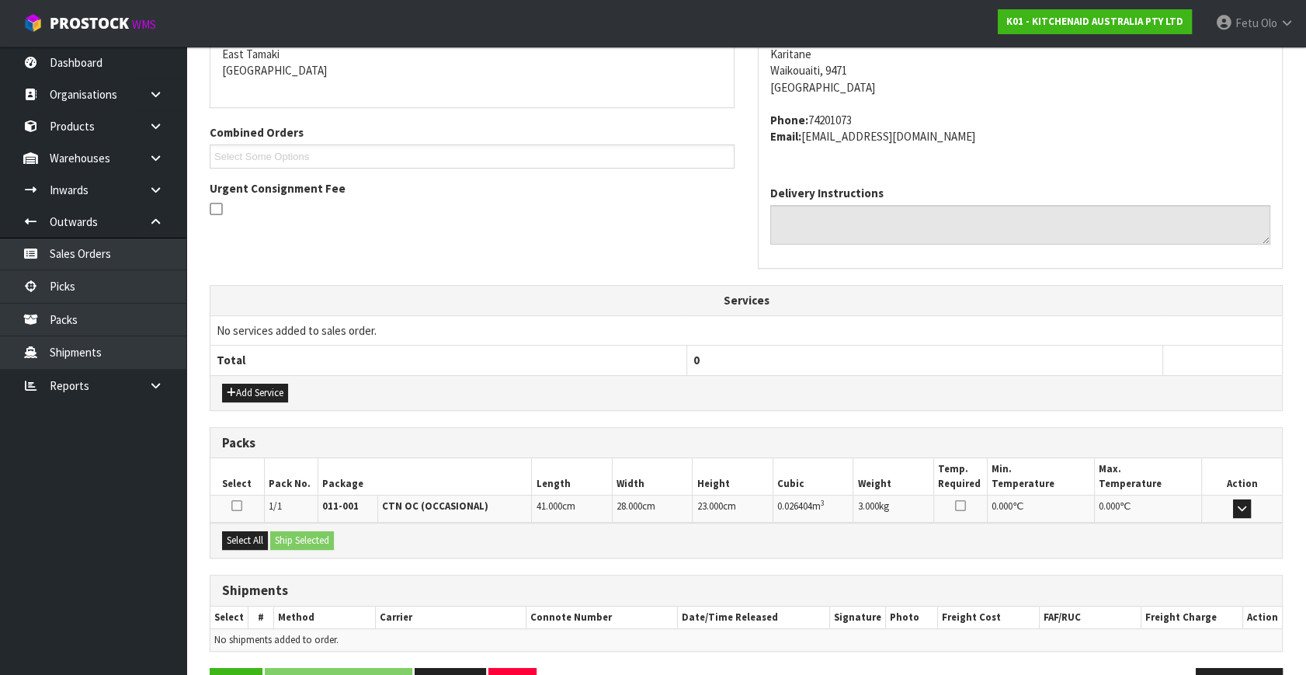
scroll to position [382, 0]
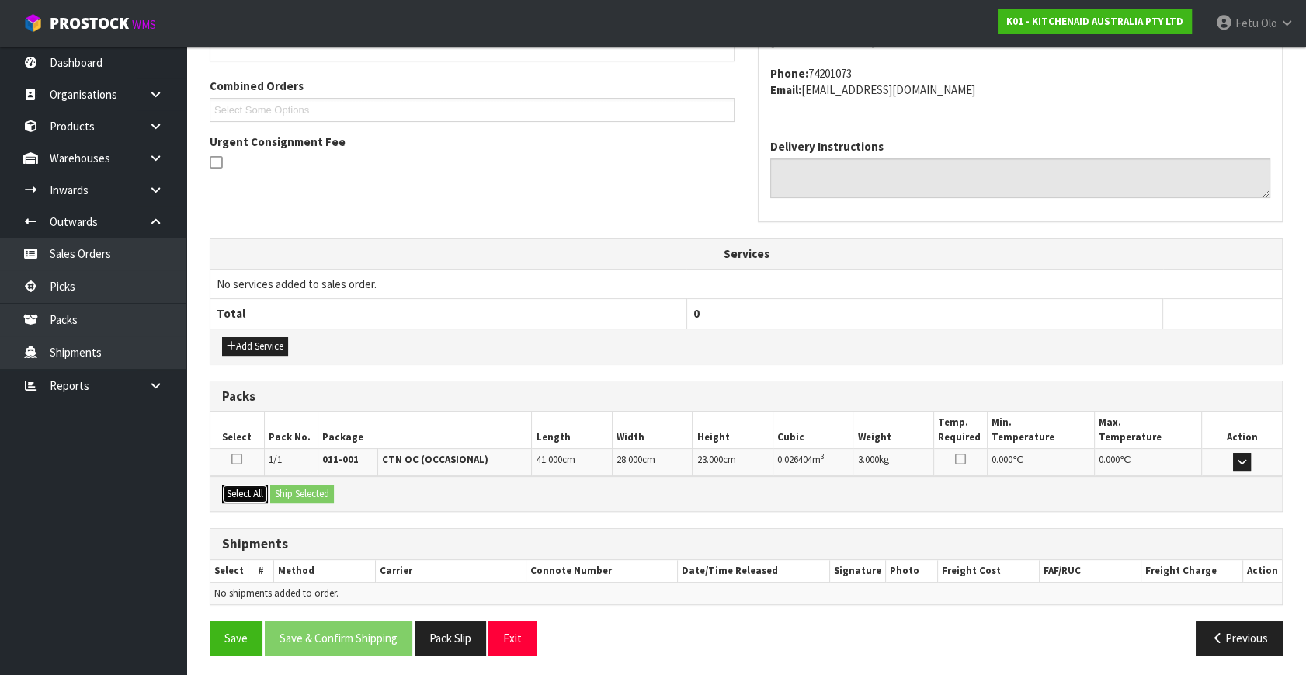
drag, startPoint x: 247, startPoint y: 485, endPoint x: 293, endPoint y: 489, distance: 46.1
click at [252, 485] on button "Select All" at bounding box center [245, 494] width 46 height 19
click at [315, 490] on button "Ship Selected" at bounding box center [302, 494] width 64 height 19
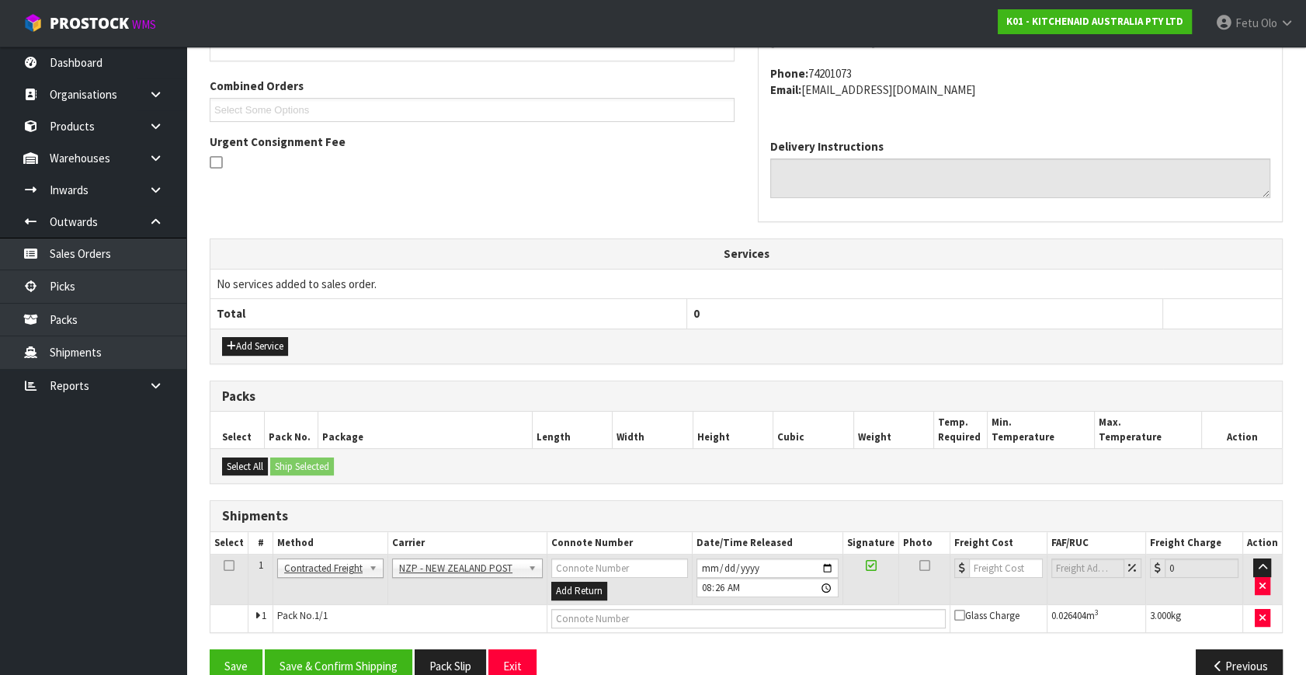
click at [353, 625] on td "Pack No. 1/1" at bounding box center [410, 618] width 274 height 28
click at [374, 664] on button "Save & Confirm Shipping" at bounding box center [339, 665] width 148 height 33
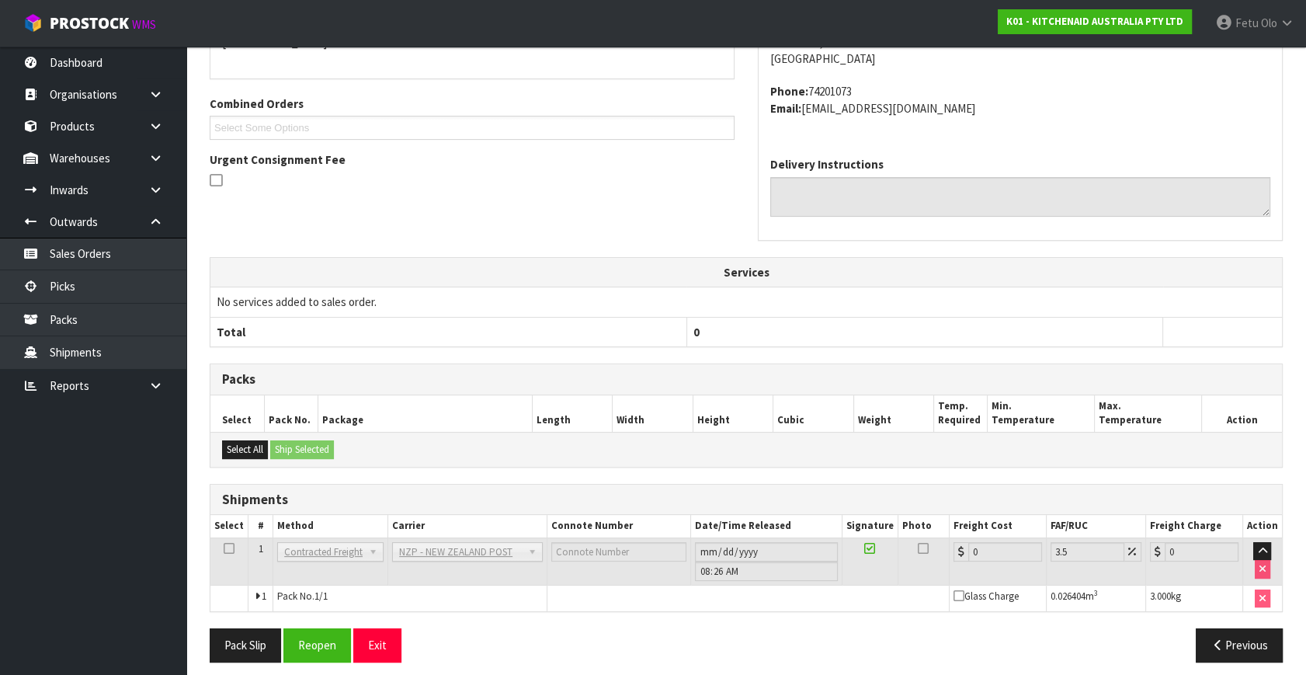
scroll to position [388, 0]
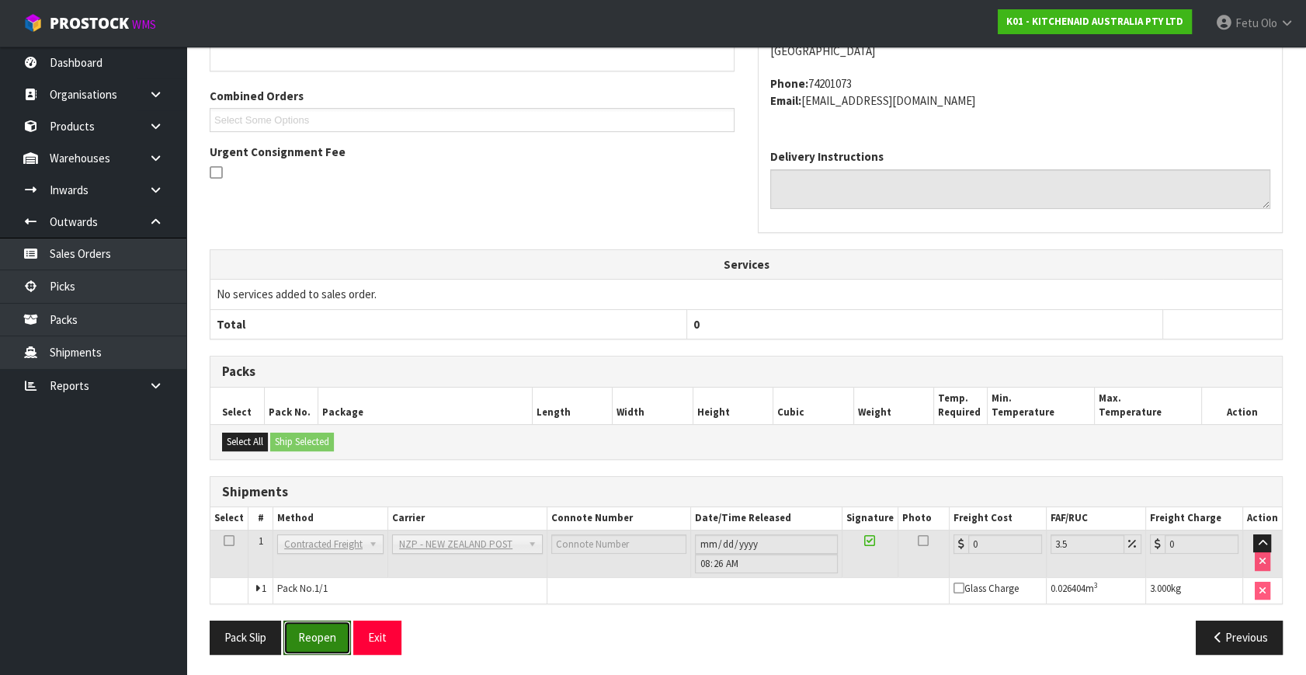
drag, startPoint x: 300, startPoint y: 637, endPoint x: 468, endPoint y: 640, distance: 167.8
click at [300, 637] on button "Reopen" at bounding box center [317, 637] width 68 height 33
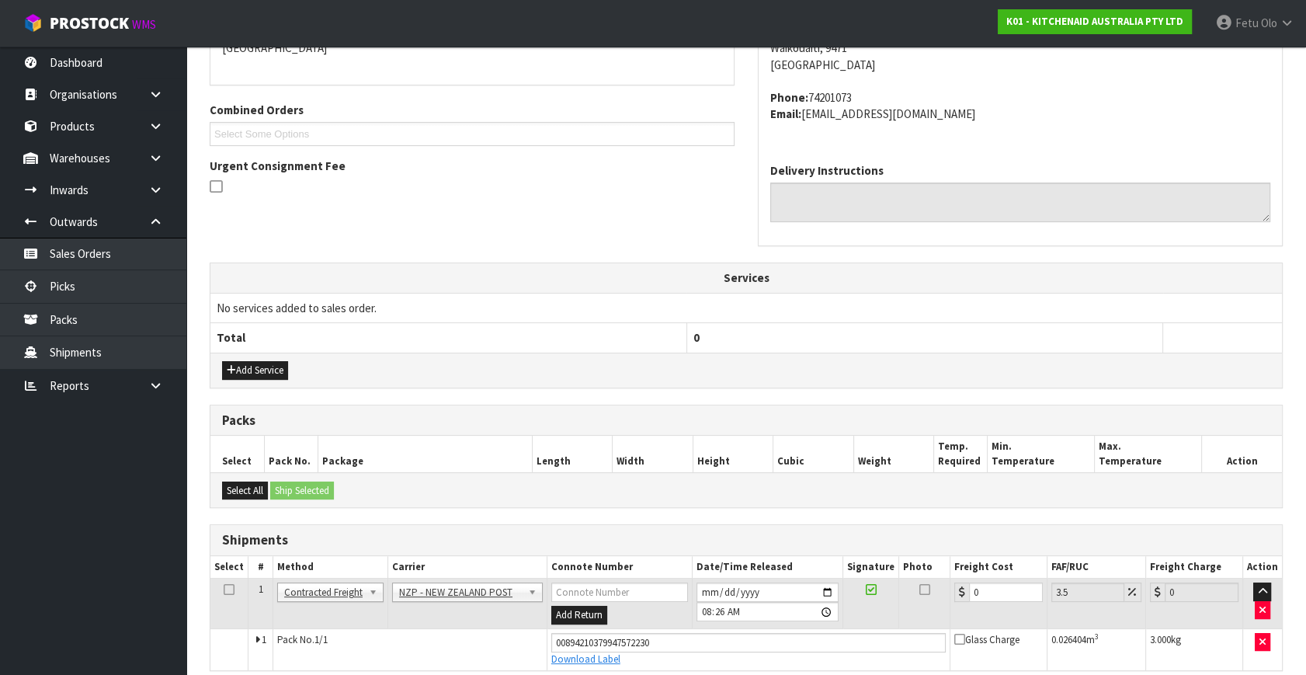
scroll to position [372, 0]
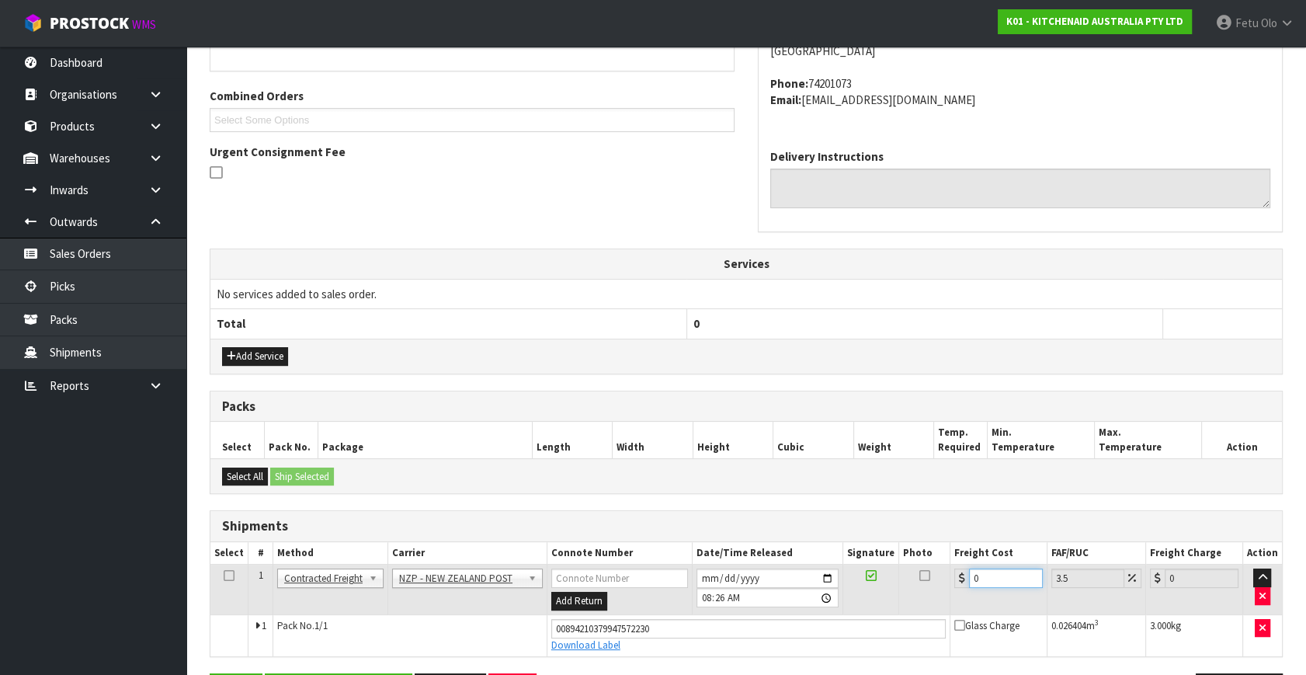
drag, startPoint x: 996, startPoint y: 576, endPoint x: 749, endPoint y: 601, distance: 247.5
click at [751, 603] on tr "1 Client Local Pickup Customer Local Pickup Company Freight Contracted Freight …" at bounding box center [746, 590] width 1072 height 50
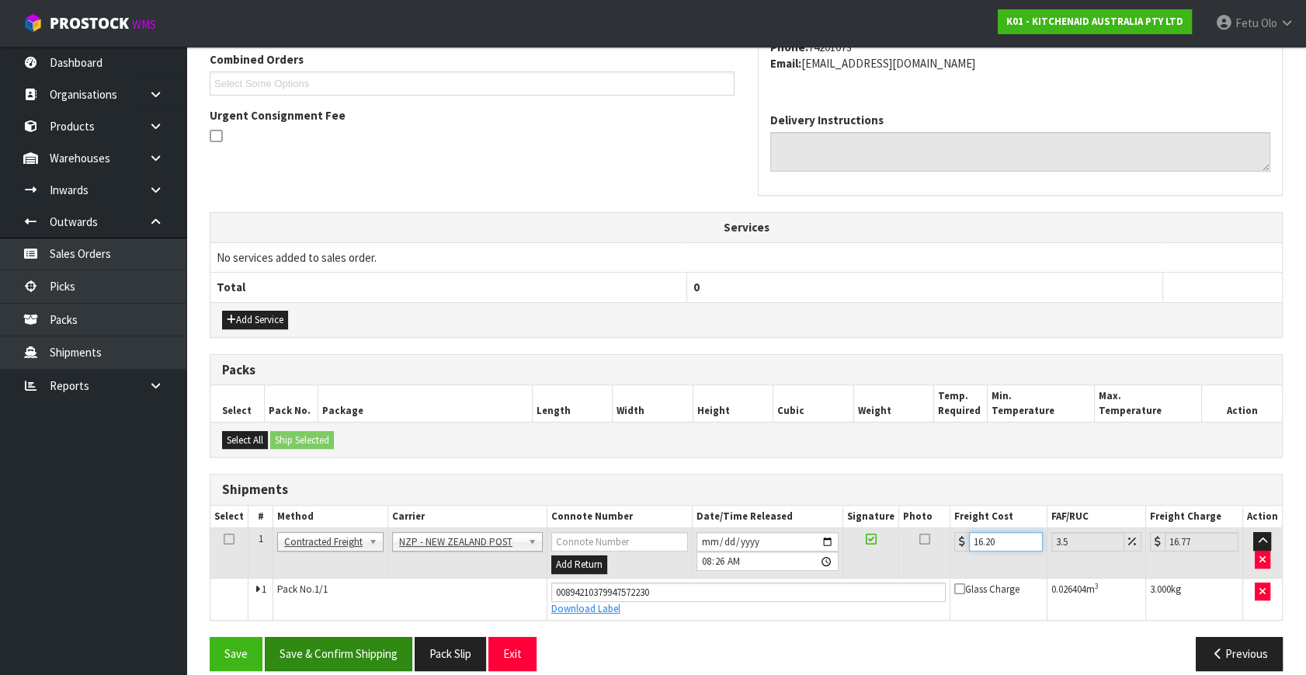
scroll to position [425, 0]
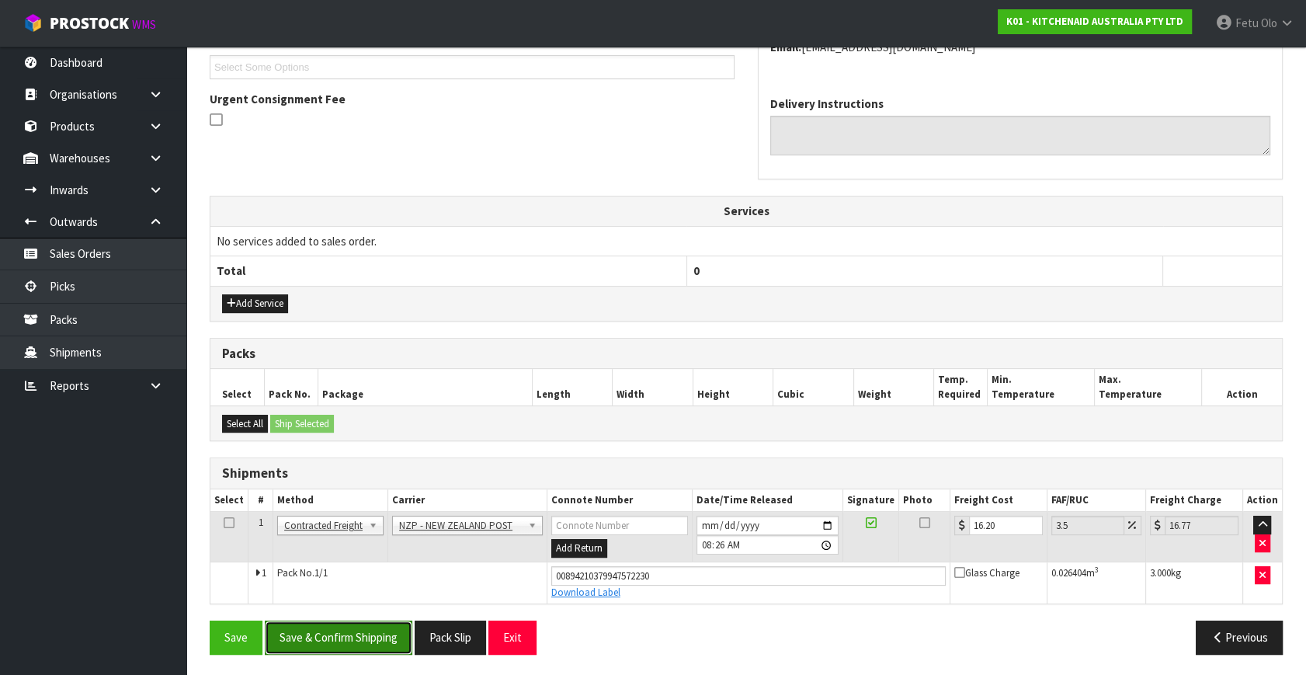
click at [364, 638] on button "Save & Confirm Shipping" at bounding box center [339, 637] width 148 height 33
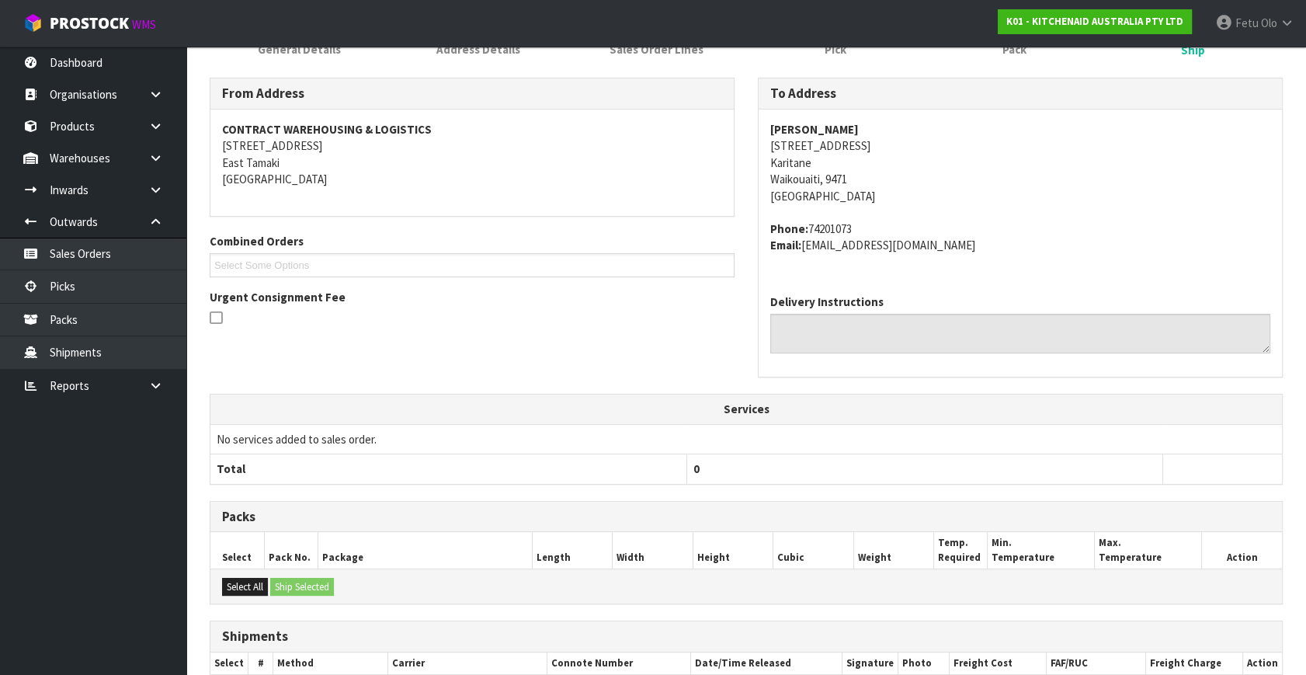
scroll to position [282, 0]
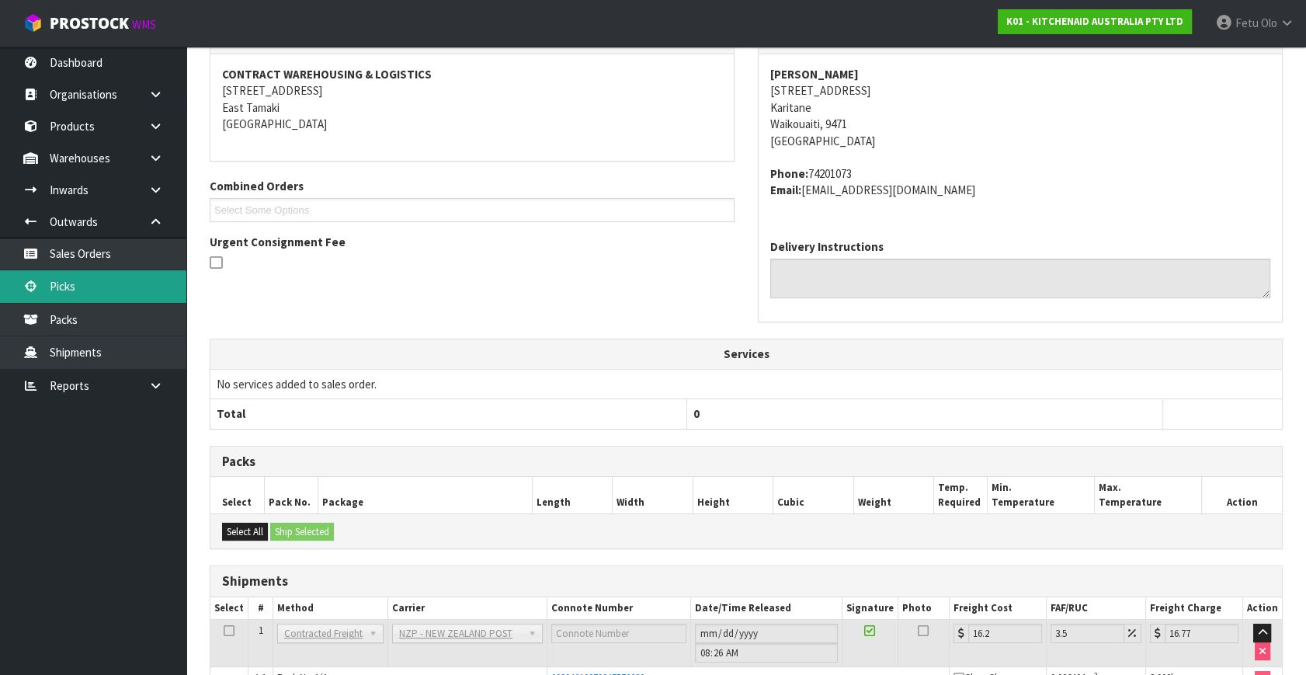
click at [66, 287] on link "Picks" at bounding box center [93, 286] width 186 height 32
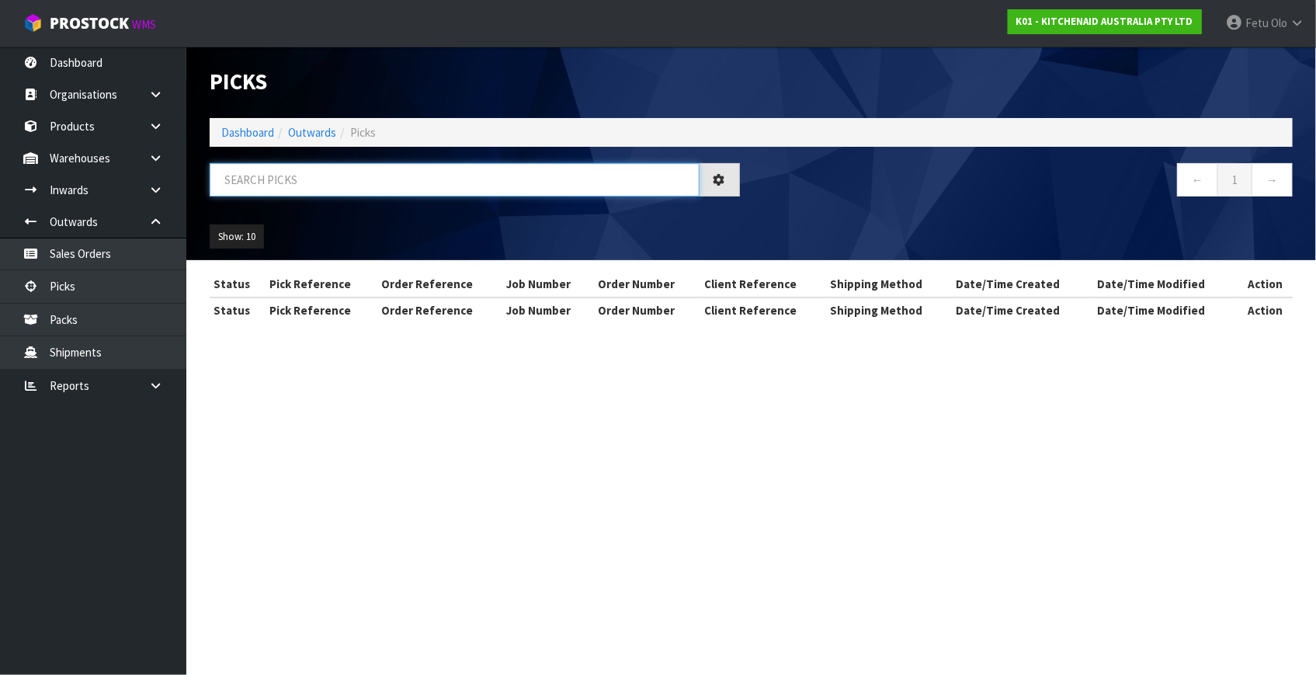
click at [398, 177] on input "text" at bounding box center [455, 179] width 490 height 33
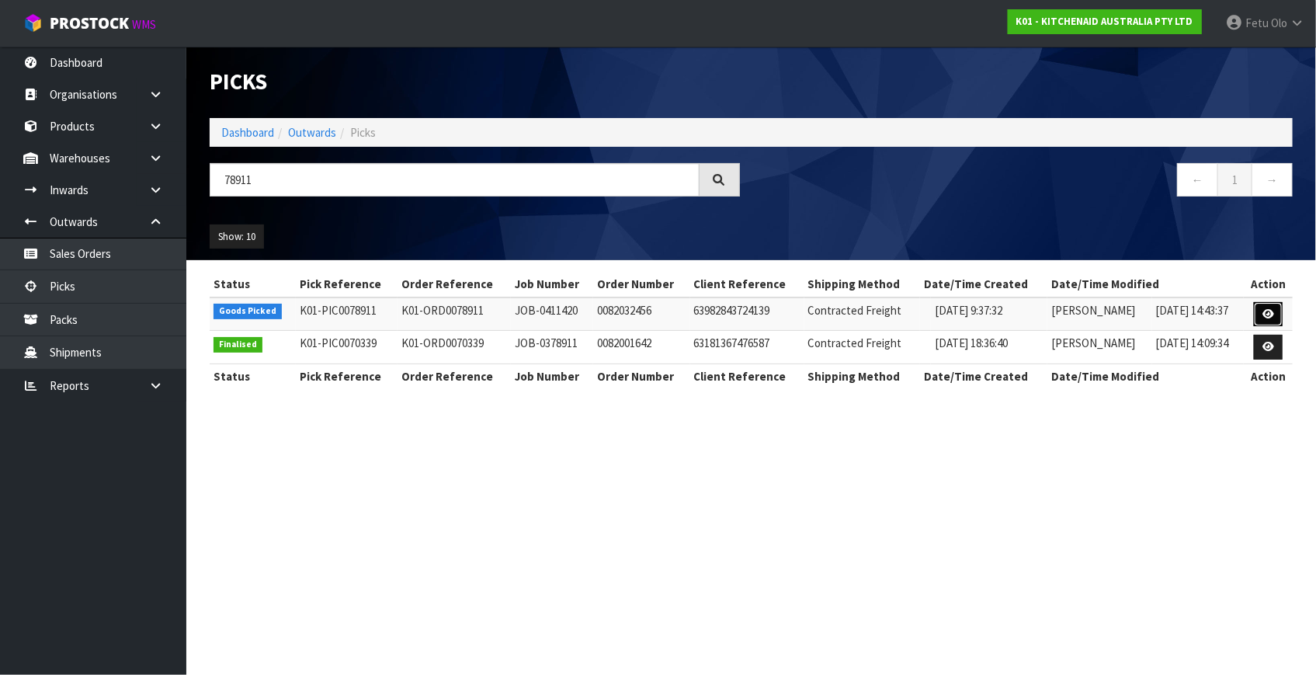
click at [1266, 315] on icon at bounding box center [1269, 314] width 12 height 10
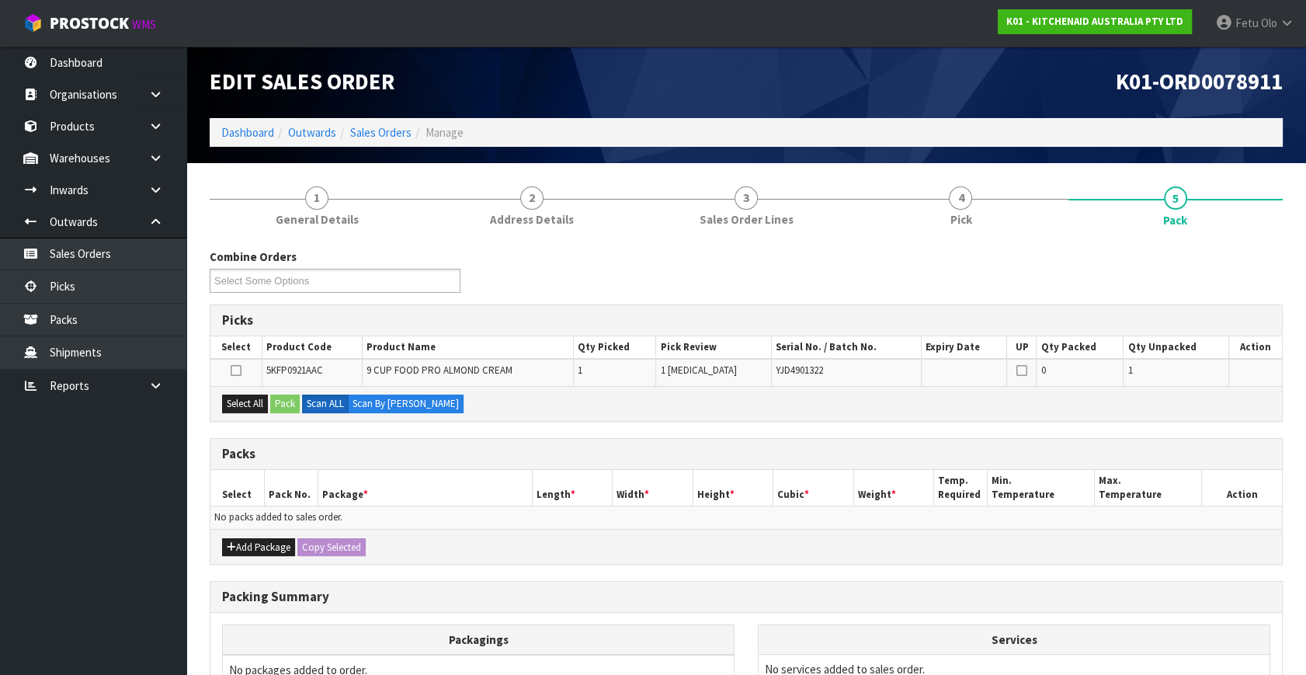
click at [465, 498] on th "Package *" at bounding box center [425, 488] width 214 height 37
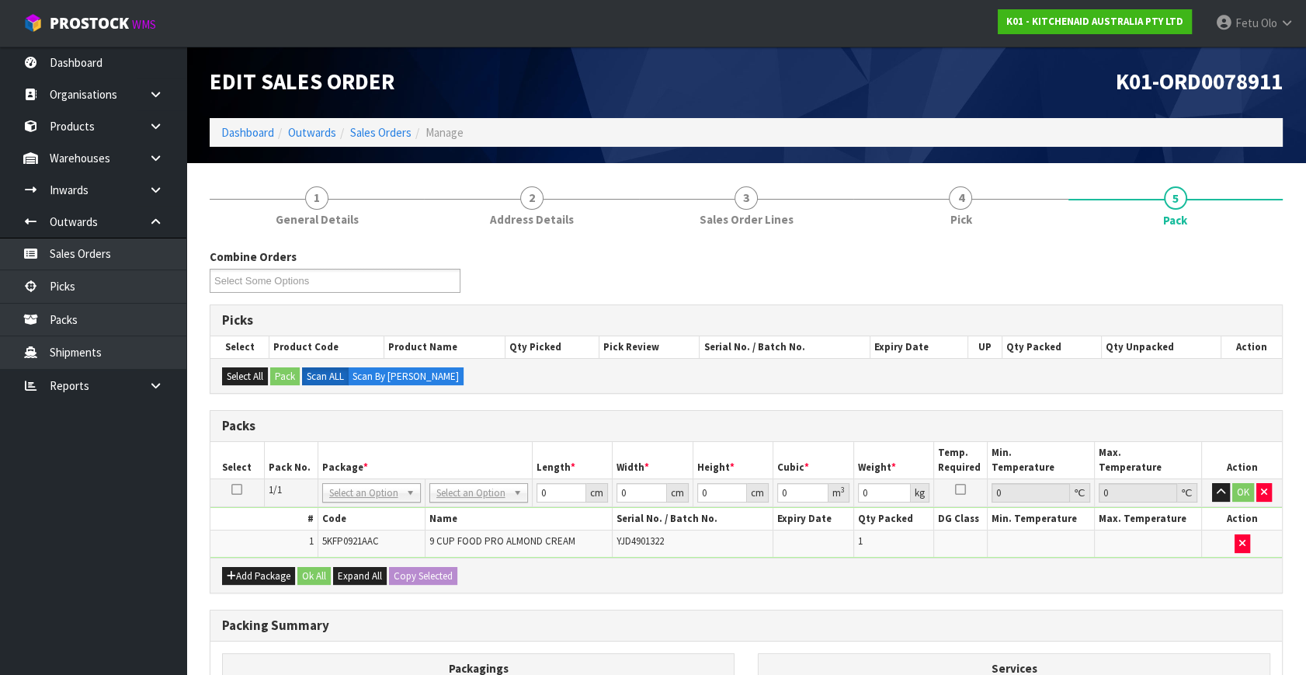
click at [466, 458] on th "Package *" at bounding box center [425, 460] width 214 height 37
click at [343, 513] on input "text" at bounding box center [370, 512] width 91 height 19
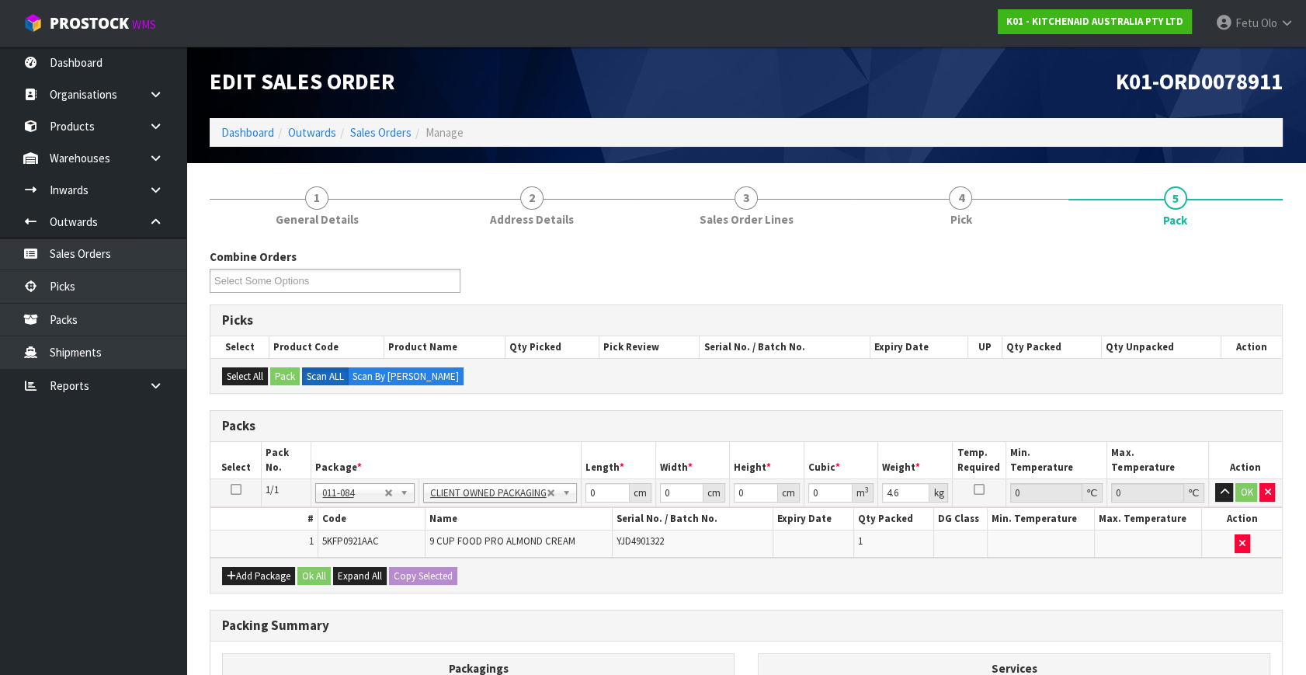
click at [530, 440] on div "Packs" at bounding box center [746, 426] width 1072 height 31
drag, startPoint x: 599, startPoint y: 490, endPoint x: 525, endPoint y: 520, distance: 79.8
click at [525, 520] on tbody "1/1 NONE 007-001 007-002 007-004 007-009 007-013 007-014 007-015 007-017 007-01…" at bounding box center [746, 518] width 1072 height 78
click button "OK" at bounding box center [1247, 492] width 22 height 19
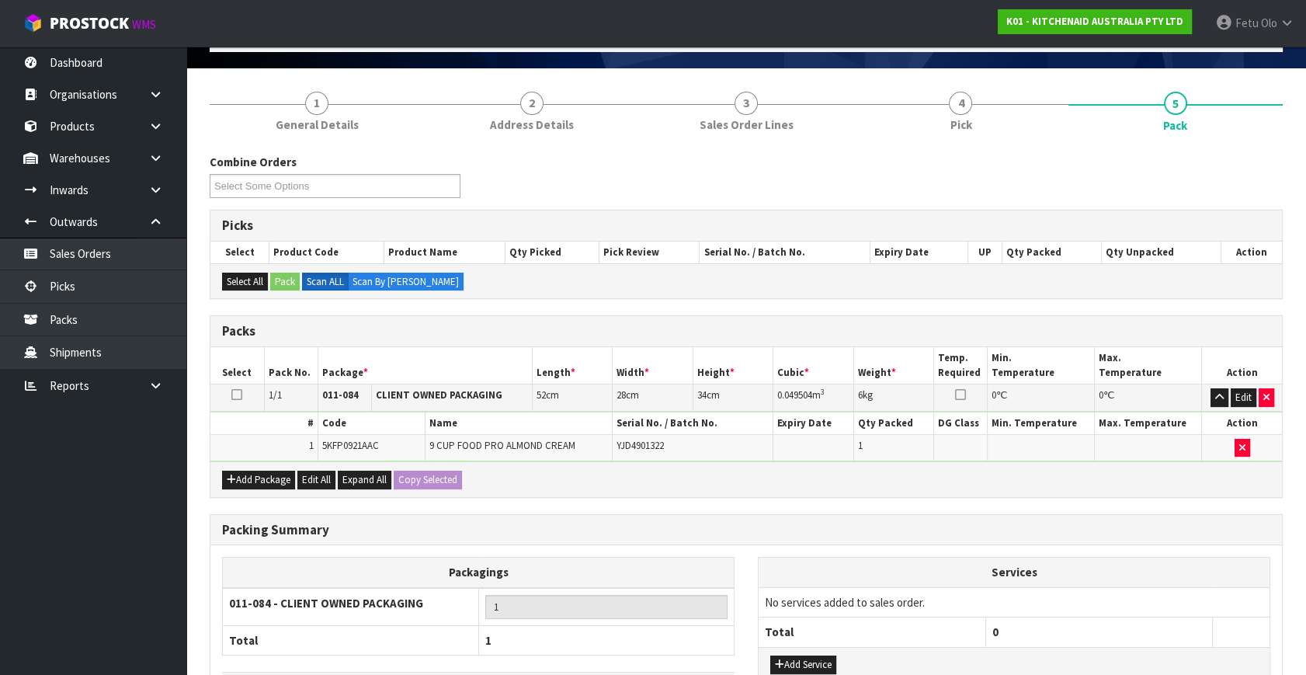
scroll to position [208, 0]
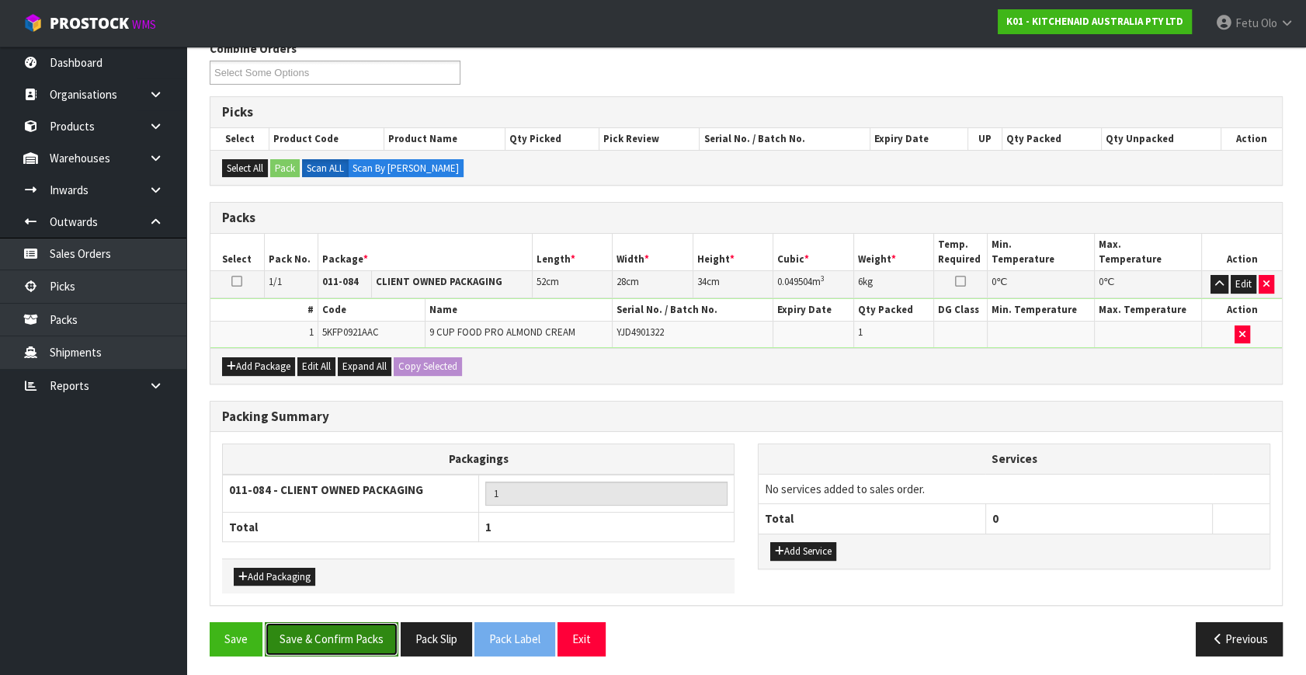
click at [336, 631] on button "Save & Confirm Packs" at bounding box center [332, 638] width 134 height 33
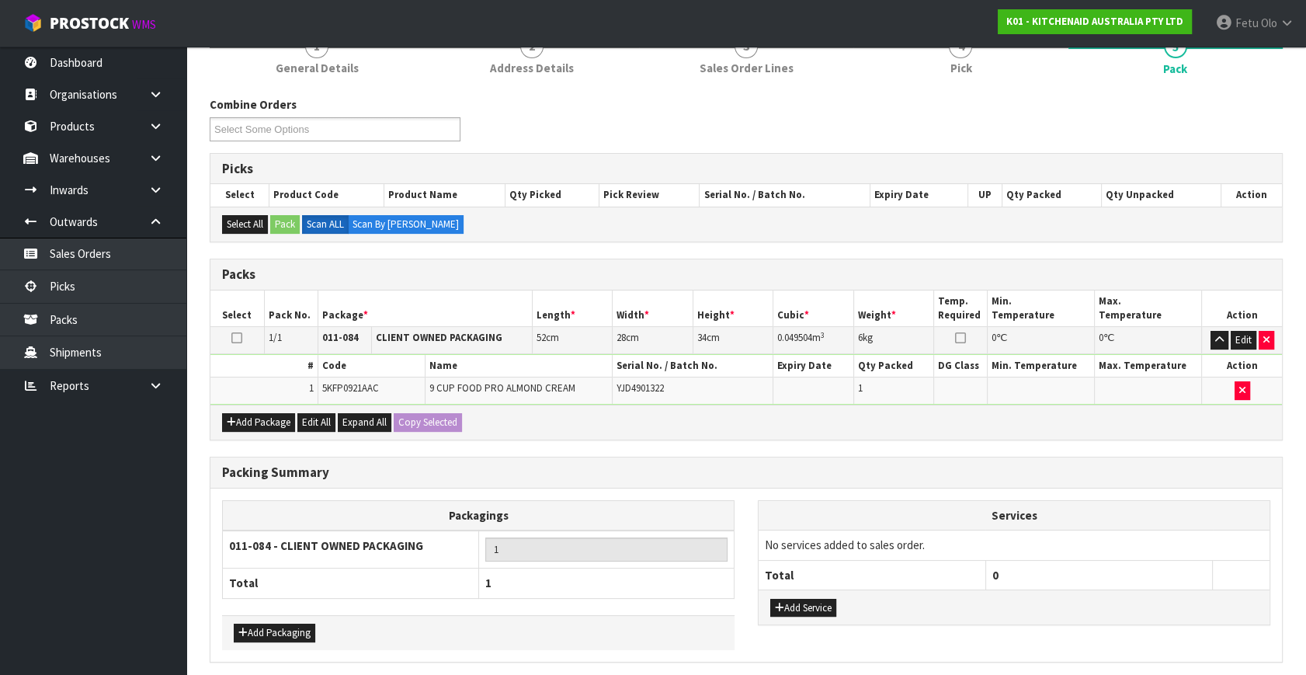
scroll to position [0, 0]
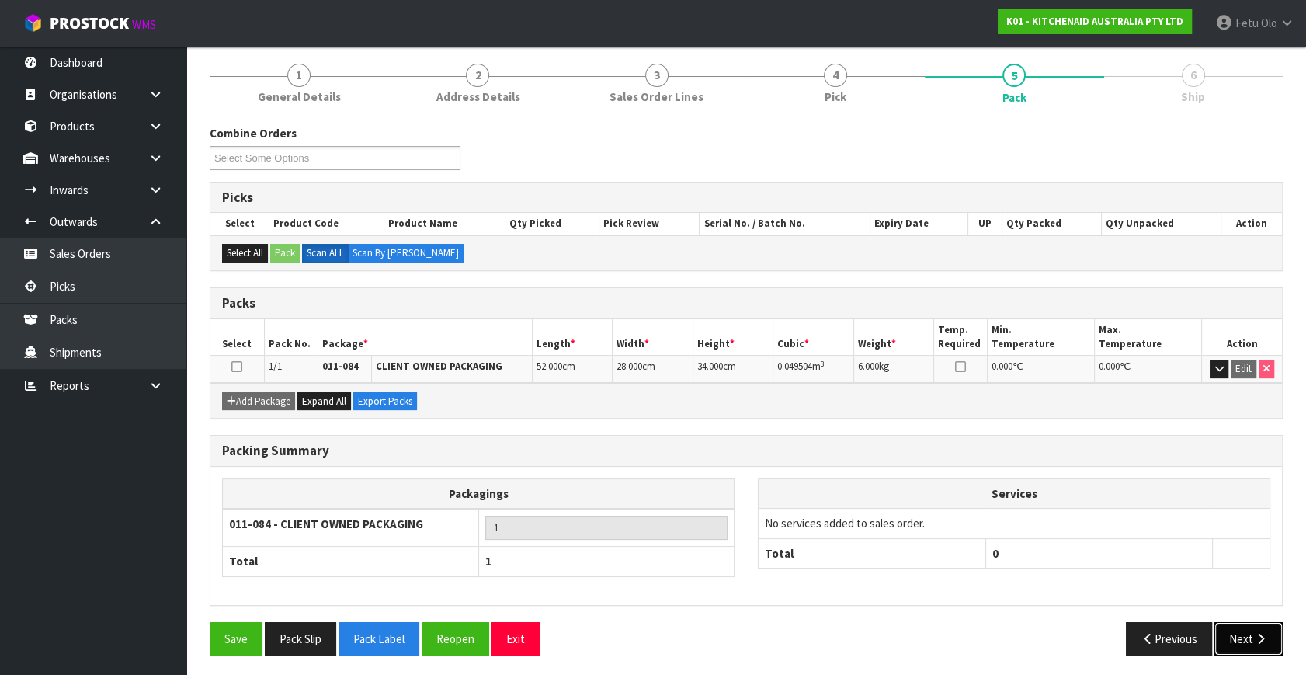
click at [1254, 626] on button "Next" at bounding box center [1249, 638] width 68 height 33
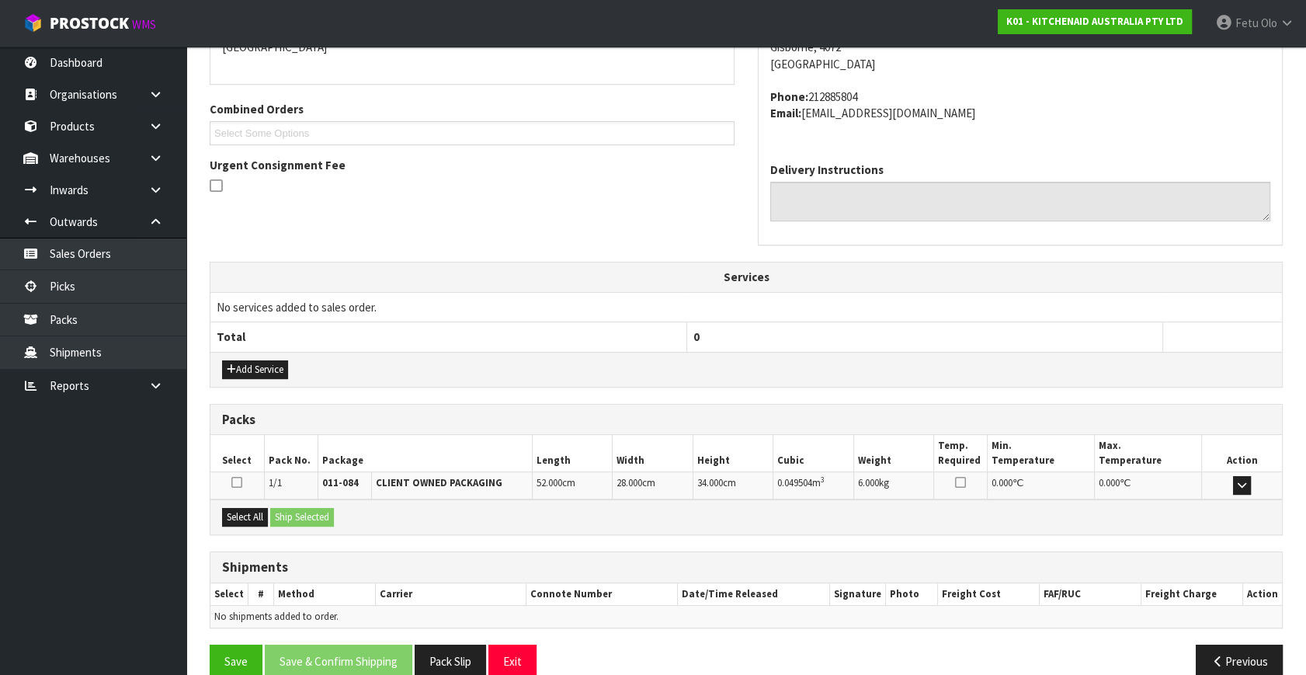
scroll to position [382, 0]
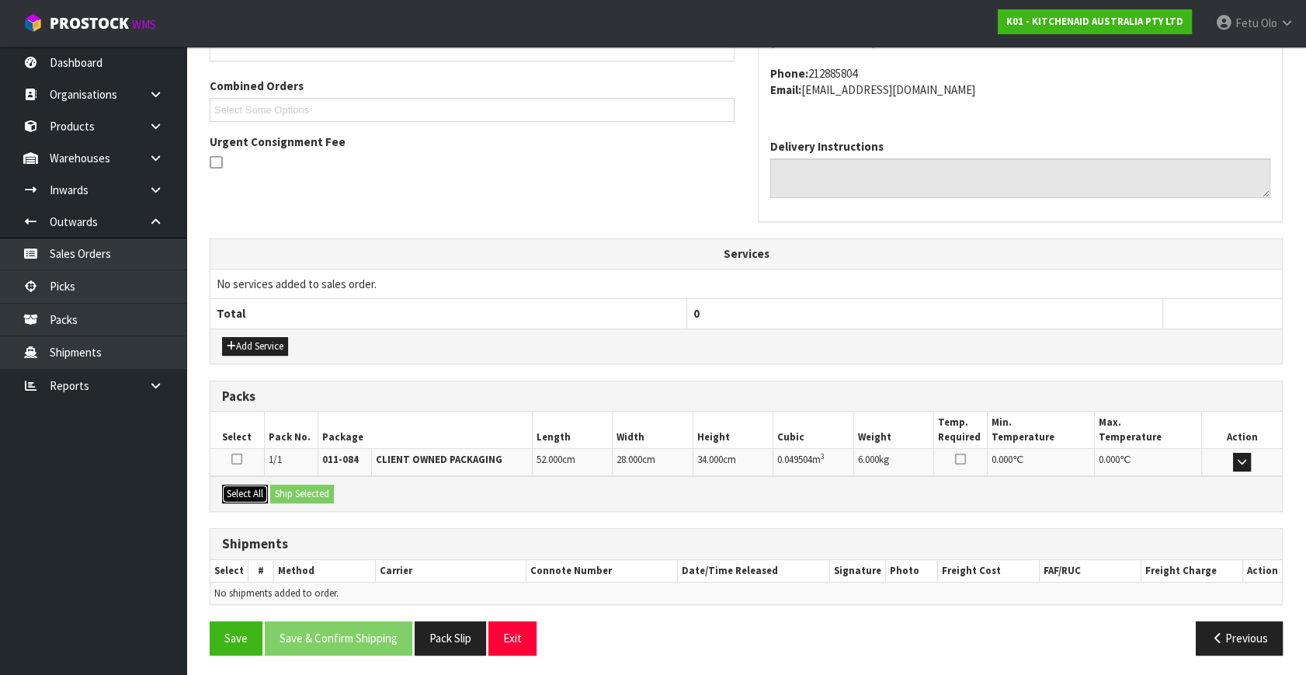
click at [245, 485] on button "Select All" at bounding box center [245, 494] width 46 height 19
click at [302, 480] on div "Select All Ship Selected" at bounding box center [746, 493] width 1072 height 35
click at [303, 479] on div "Select All Ship Selected" at bounding box center [746, 493] width 1072 height 35
click at [304, 477] on div "Select All Ship Selected" at bounding box center [746, 493] width 1072 height 35
drag, startPoint x: 305, startPoint y: 483, endPoint x: 311, endPoint y: 496, distance: 13.6
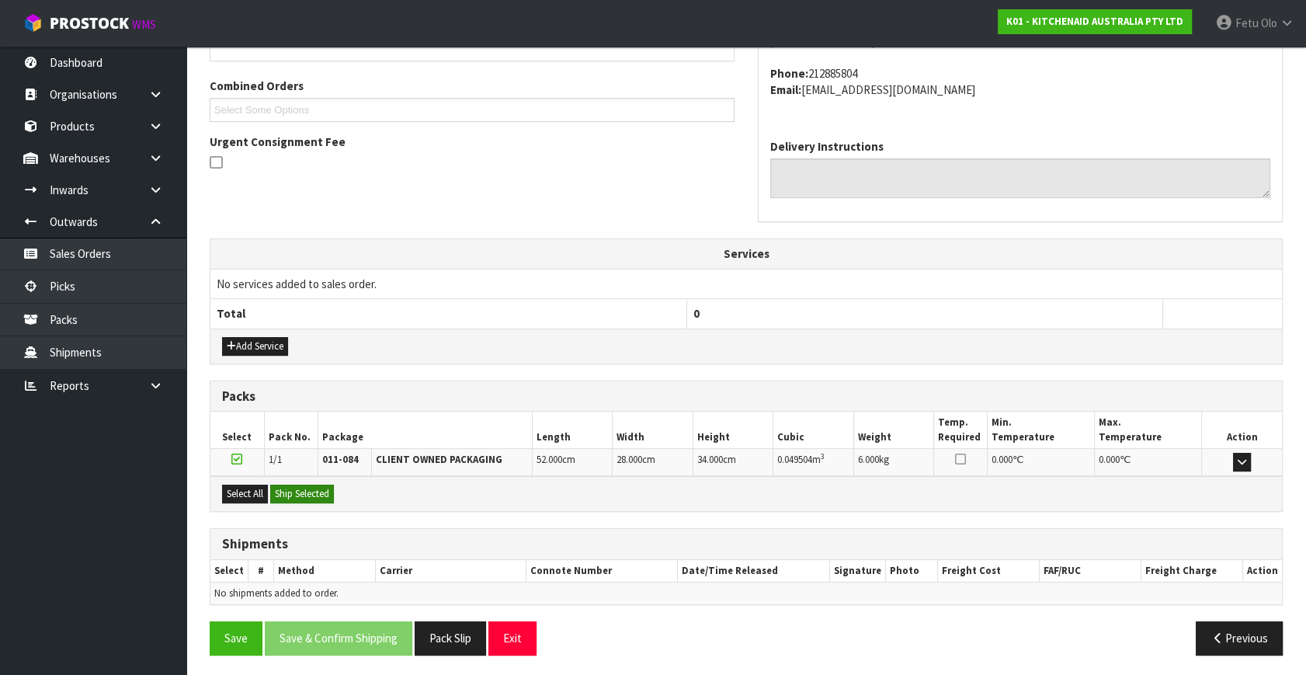
click at [309, 491] on div "Select All Ship Selected" at bounding box center [746, 493] width 1072 height 35
click at [315, 505] on div "Select All Ship Selected" at bounding box center [746, 493] width 1072 height 35
click at [319, 495] on button "Ship Selected" at bounding box center [302, 494] width 64 height 19
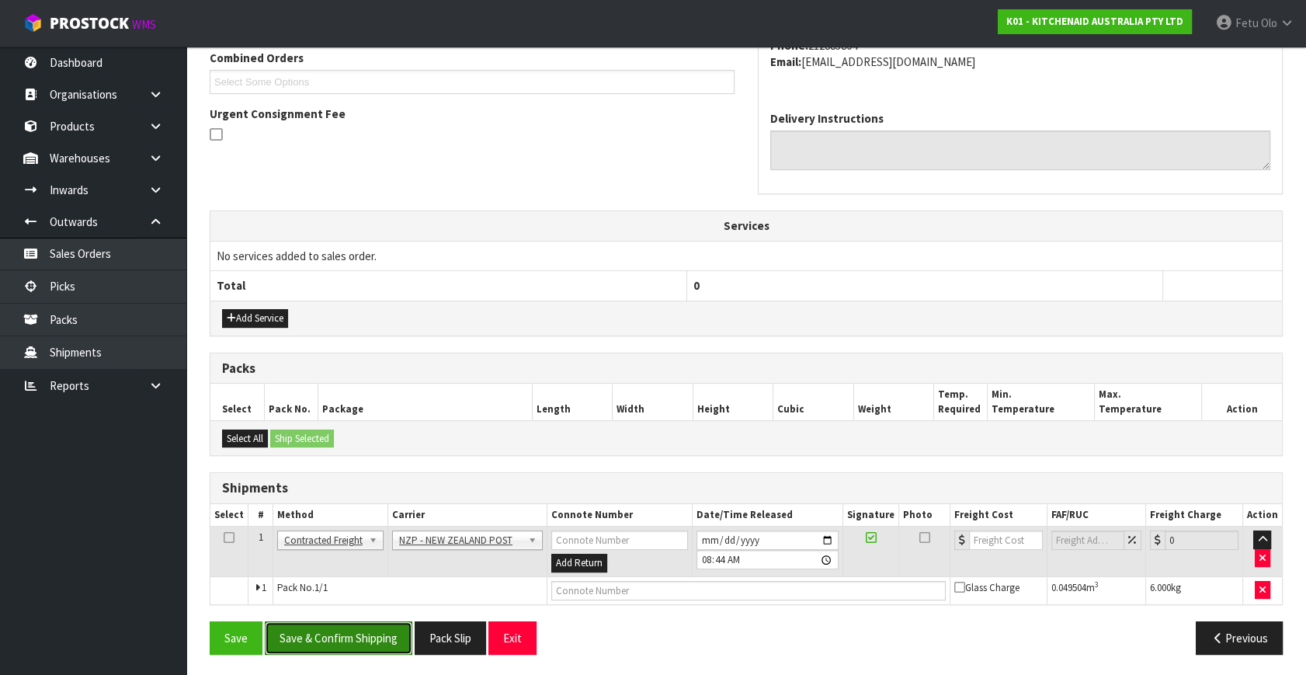
click at [353, 645] on button "Save & Confirm Shipping" at bounding box center [339, 637] width 148 height 33
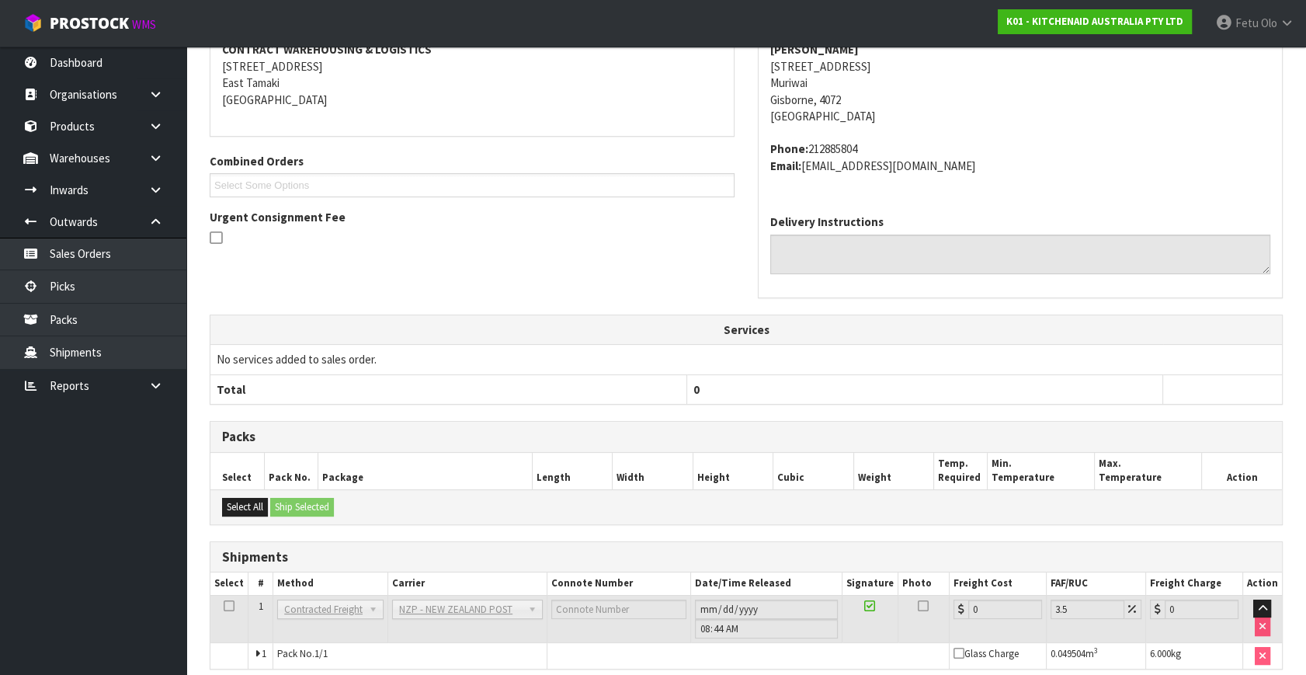
scroll to position [388, 0]
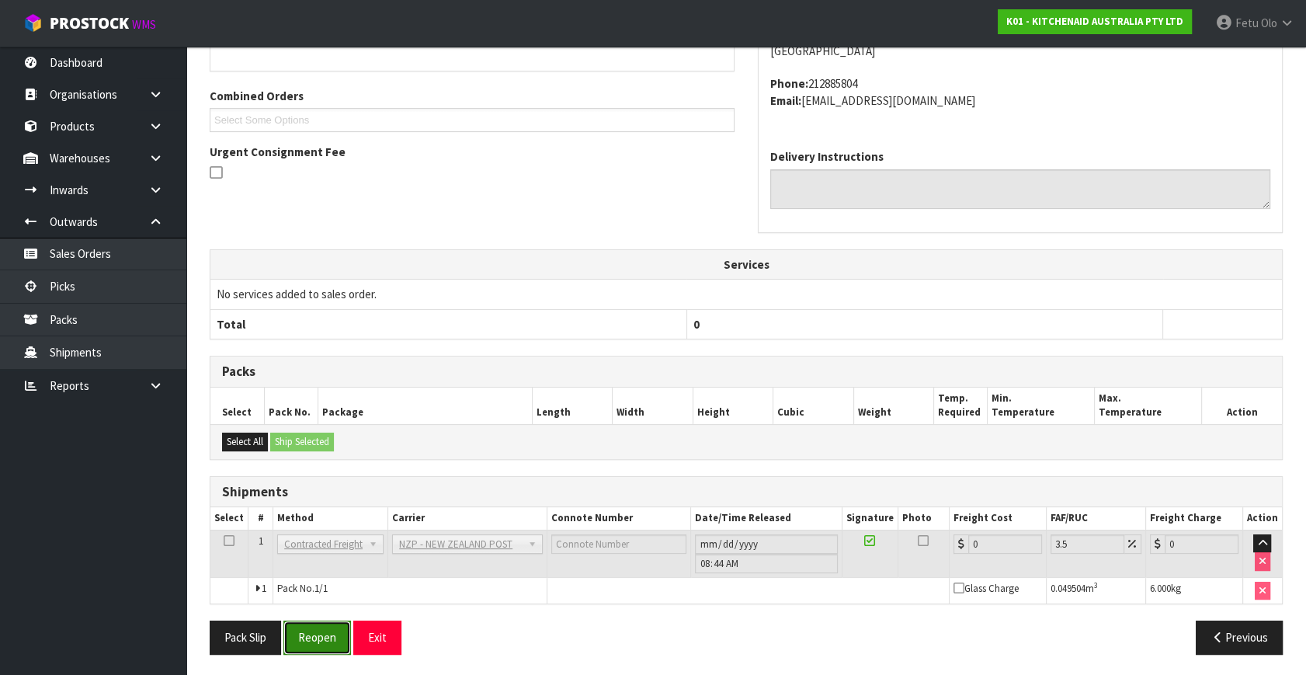
click at [329, 641] on button "Reopen" at bounding box center [317, 637] width 68 height 33
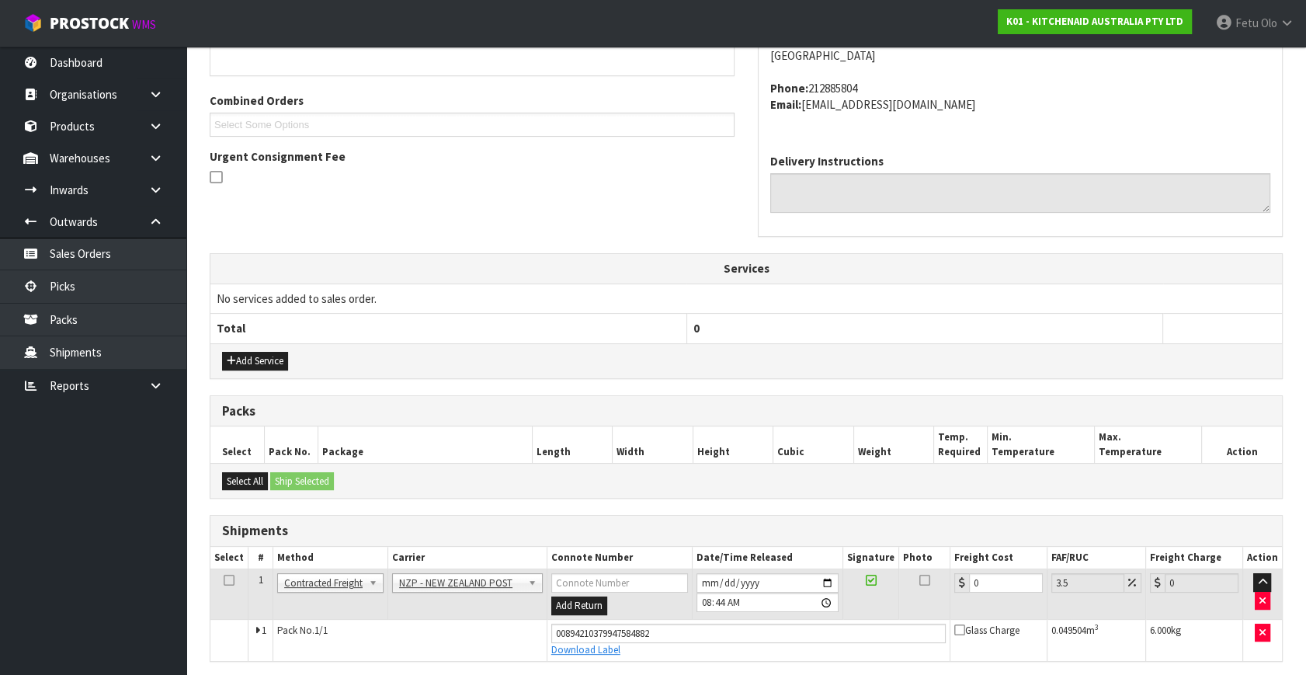
scroll to position [372, 0]
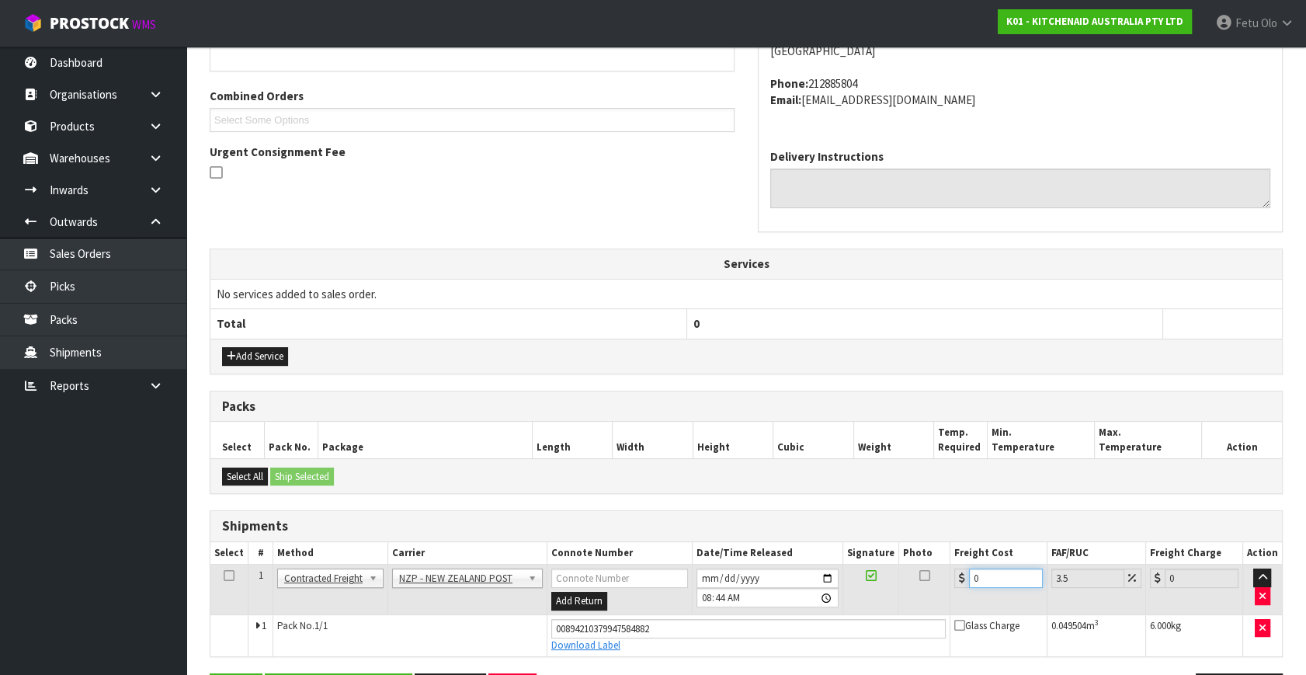
drag, startPoint x: 1007, startPoint y: 577, endPoint x: 510, endPoint y: 546, distance: 498.0
click at [527, 556] on table "Select # Method Carrier Connote Number Date/Time Released Signature Photo Freig…" at bounding box center [746, 599] width 1072 height 114
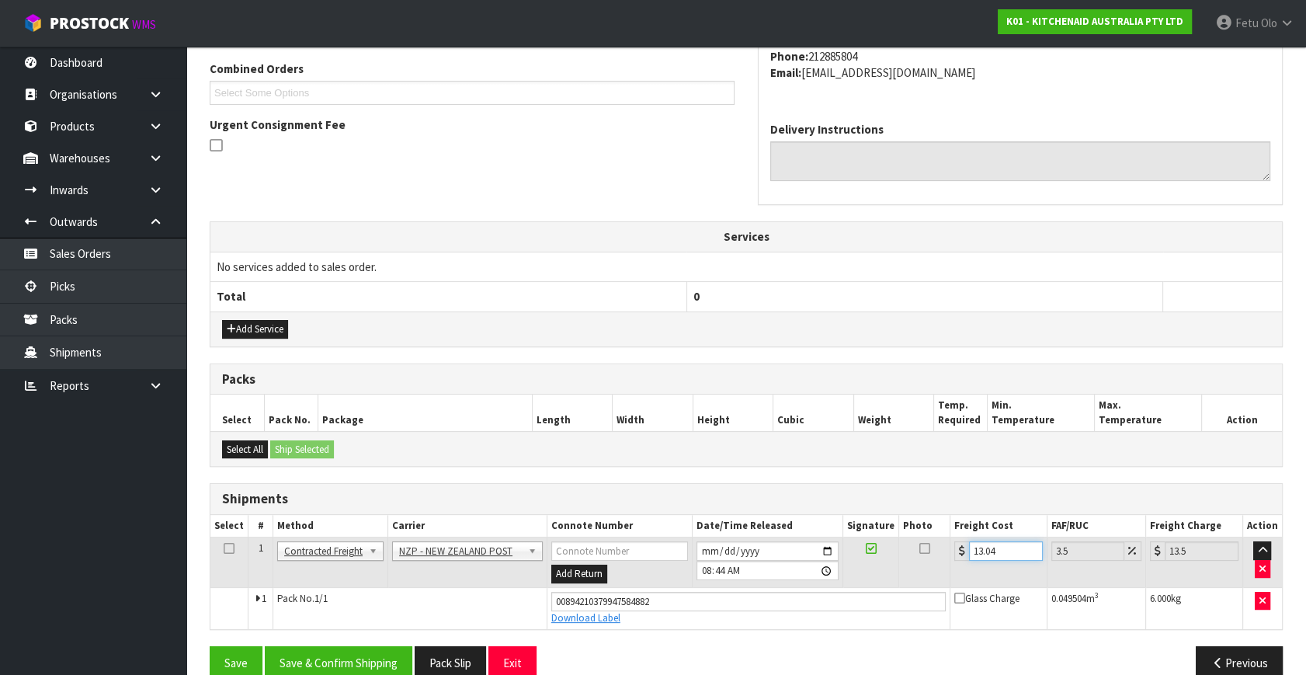
scroll to position [425, 0]
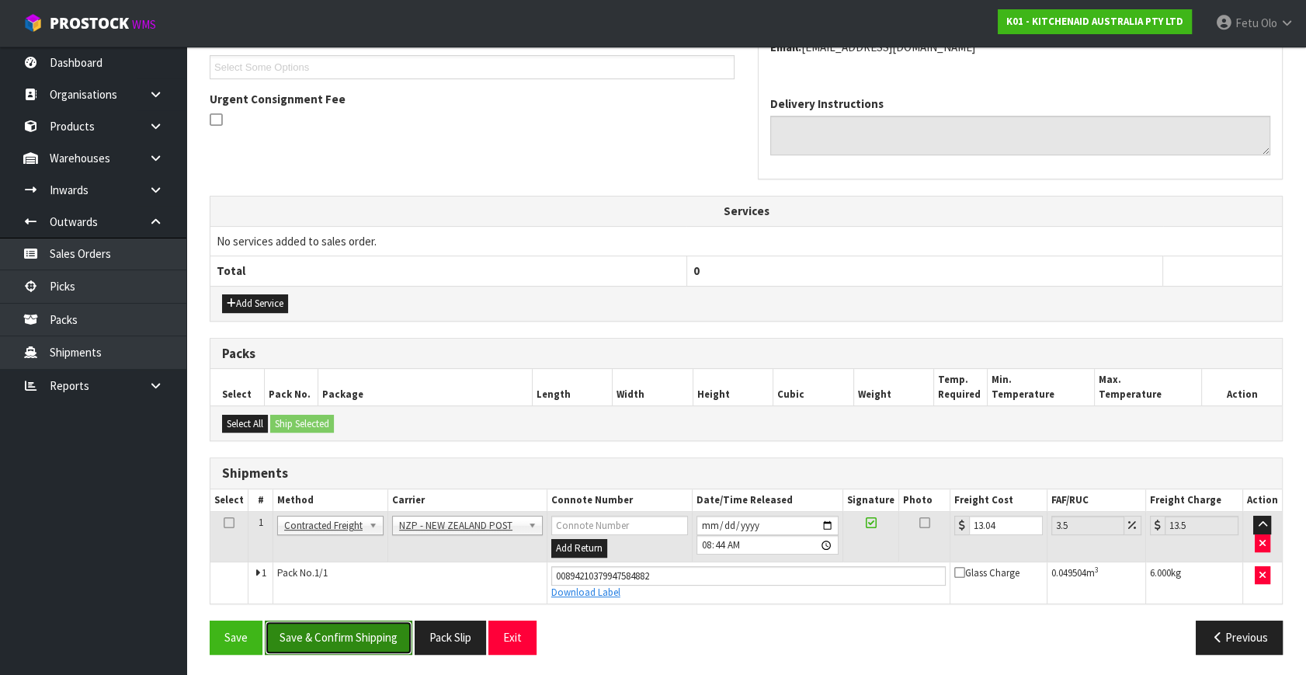
click at [351, 635] on button "Save & Confirm Shipping" at bounding box center [339, 637] width 148 height 33
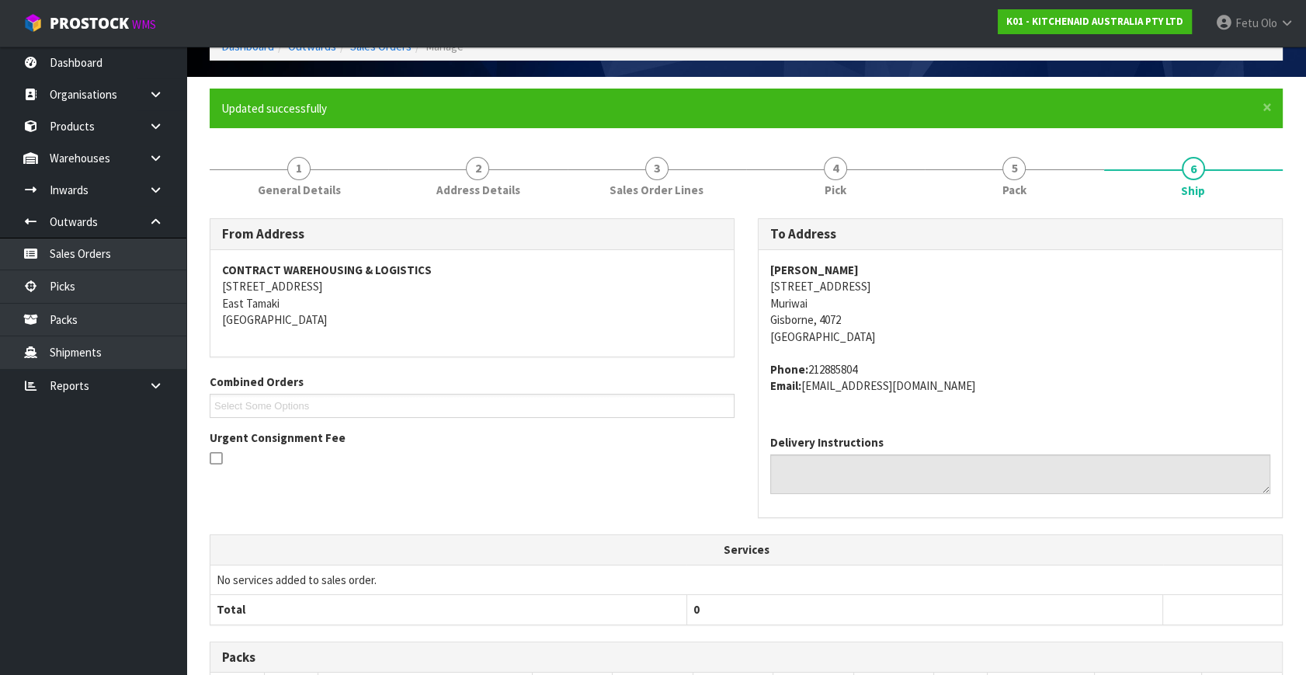
scroll to position [382, 0]
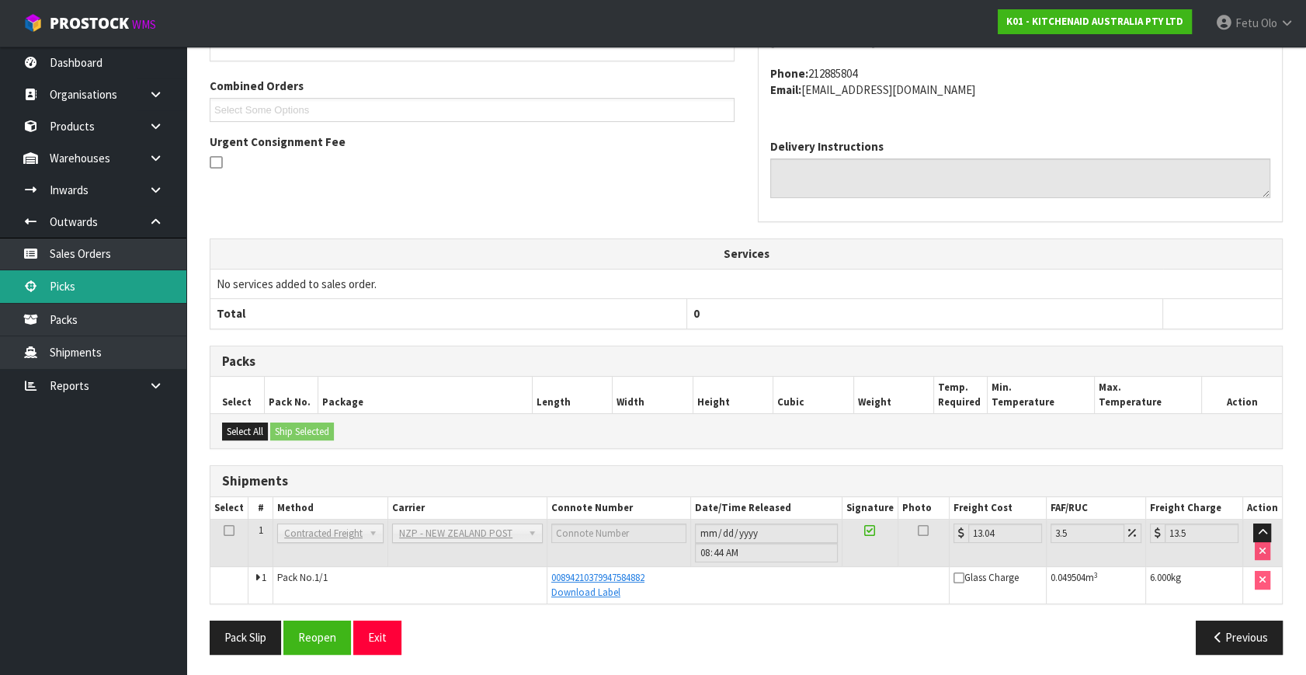
click at [89, 287] on link "Picks" at bounding box center [93, 286] width 186 height 32
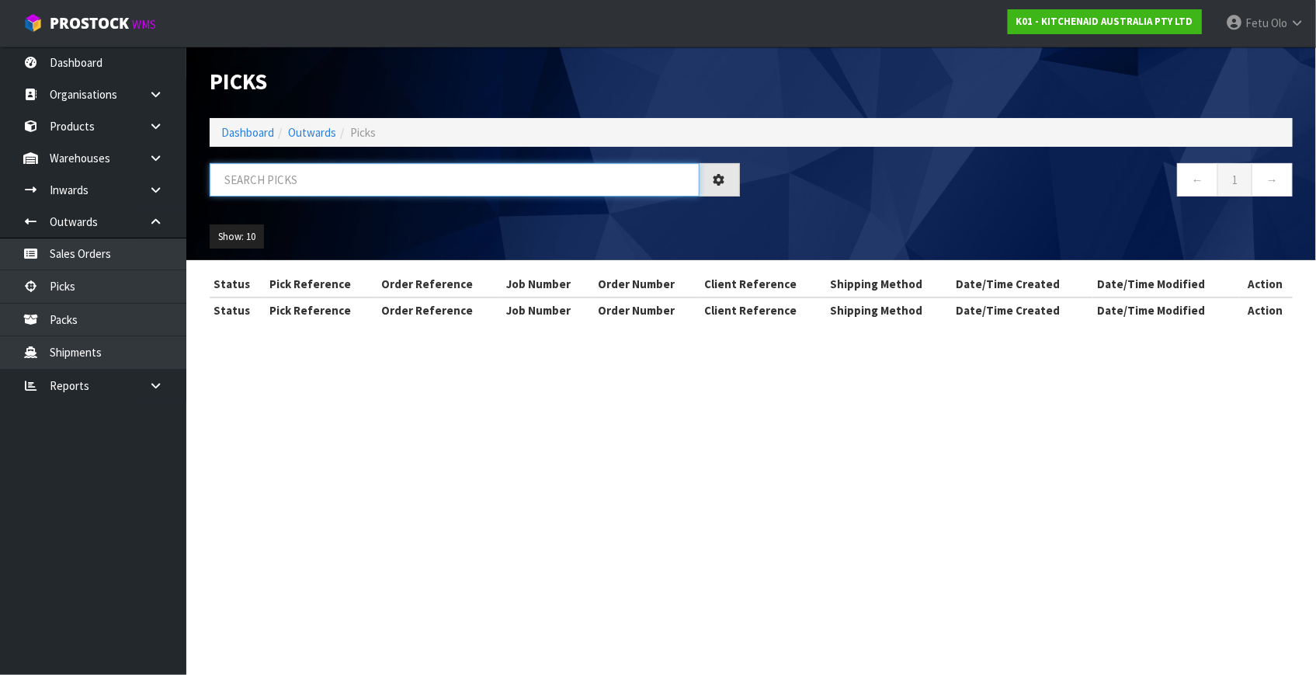
click at [260, 183] on input "text" at bounding box center [455, 179] width 490 height 33
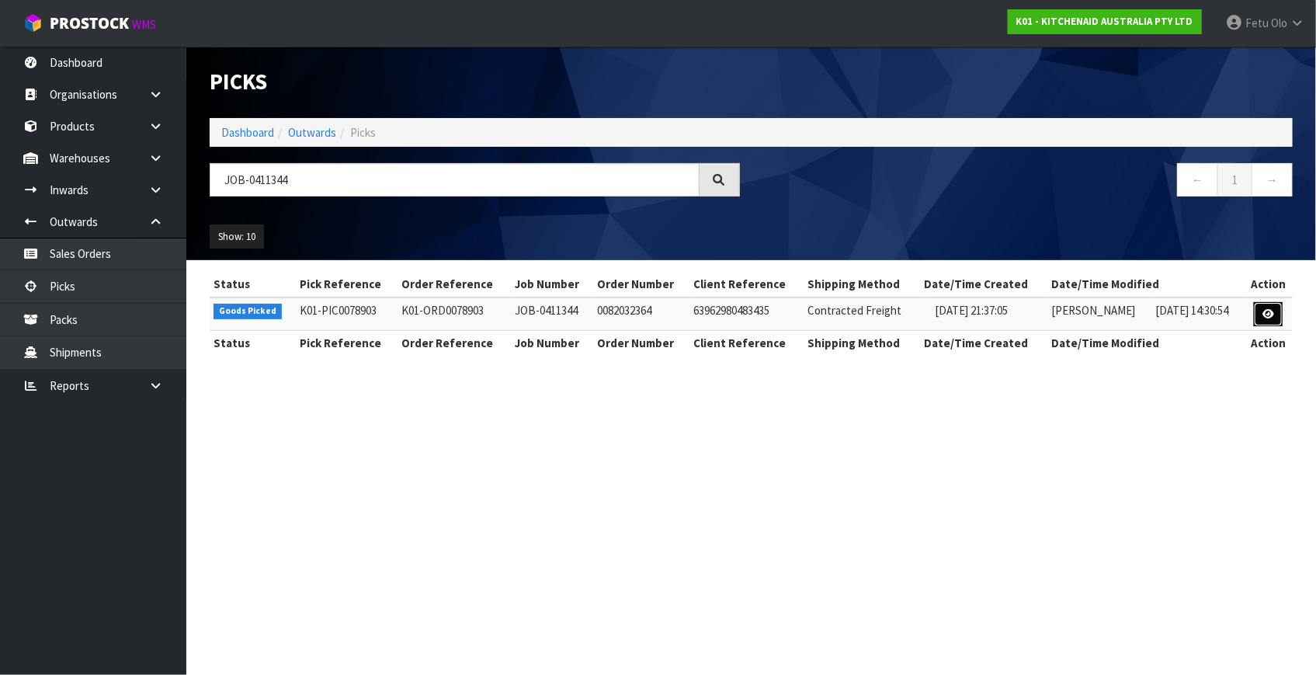
click at [1264, 309] on icon at bounding box center [1269, 314] width 12 height 10
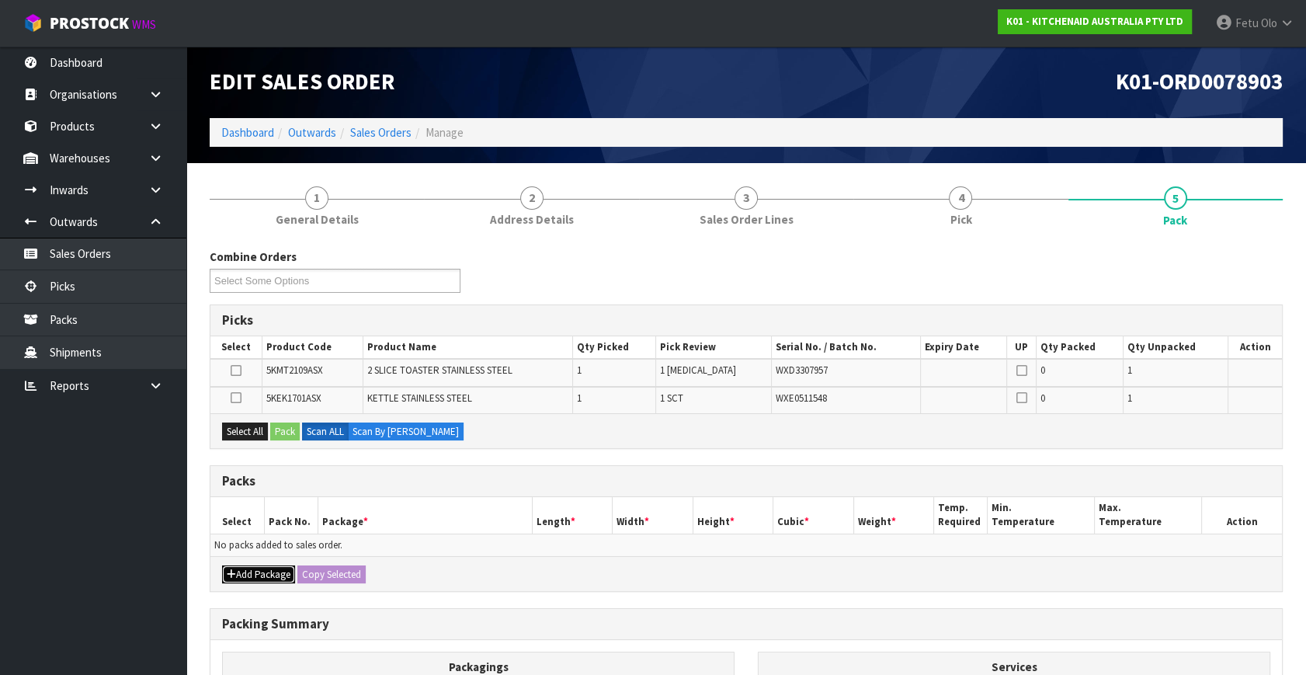
click at [253, 572] on button "Add Package" at bounding box center [258, 574] width 73 height 19
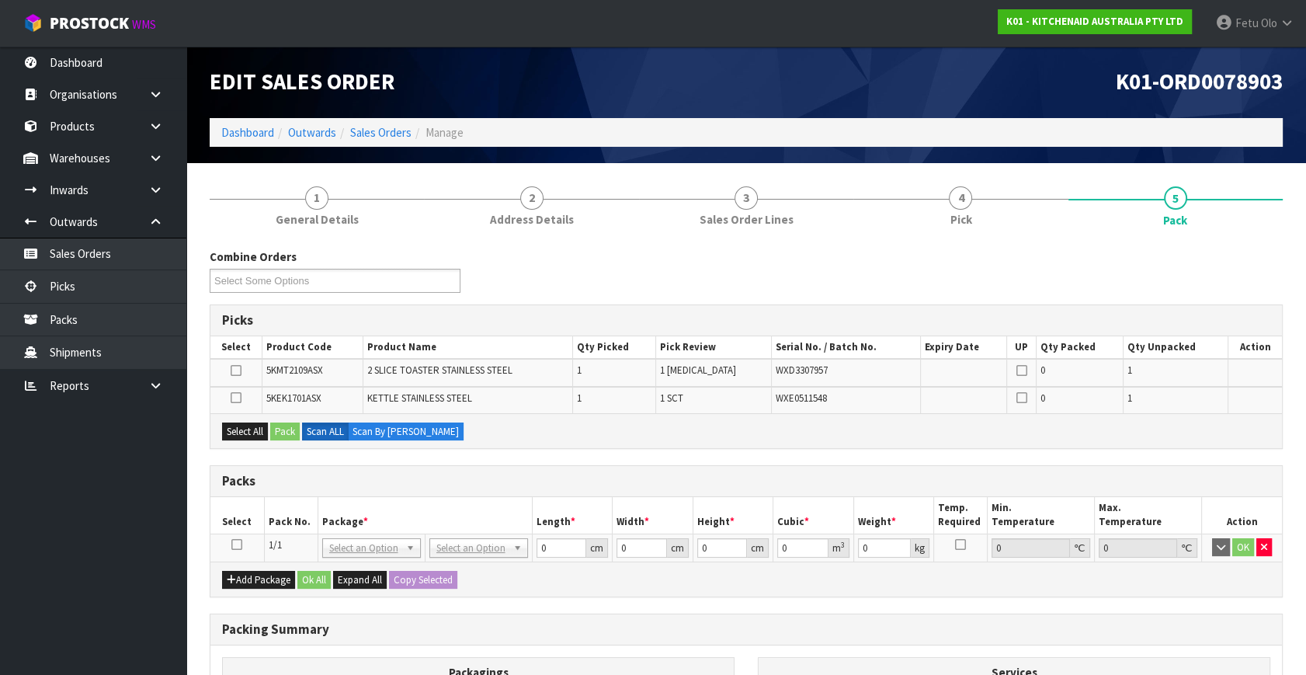
drag, startPoint x: 231, startPoint y: 539, endPoint x: 312, endPoint y: 518, distance: 84.2
click at [235, 538] on td at bounding box center [237, 548] width 54 height 28
click at [312, 518] on th "Pack No." at bounding box center [291, 515] width 54 height 37
click at [232, 544] on icon at bounding box center [236, 544] width 11 height 1
click at [358, 517] on th "Package *" at bounding box center [425, 515] width 214 height 37
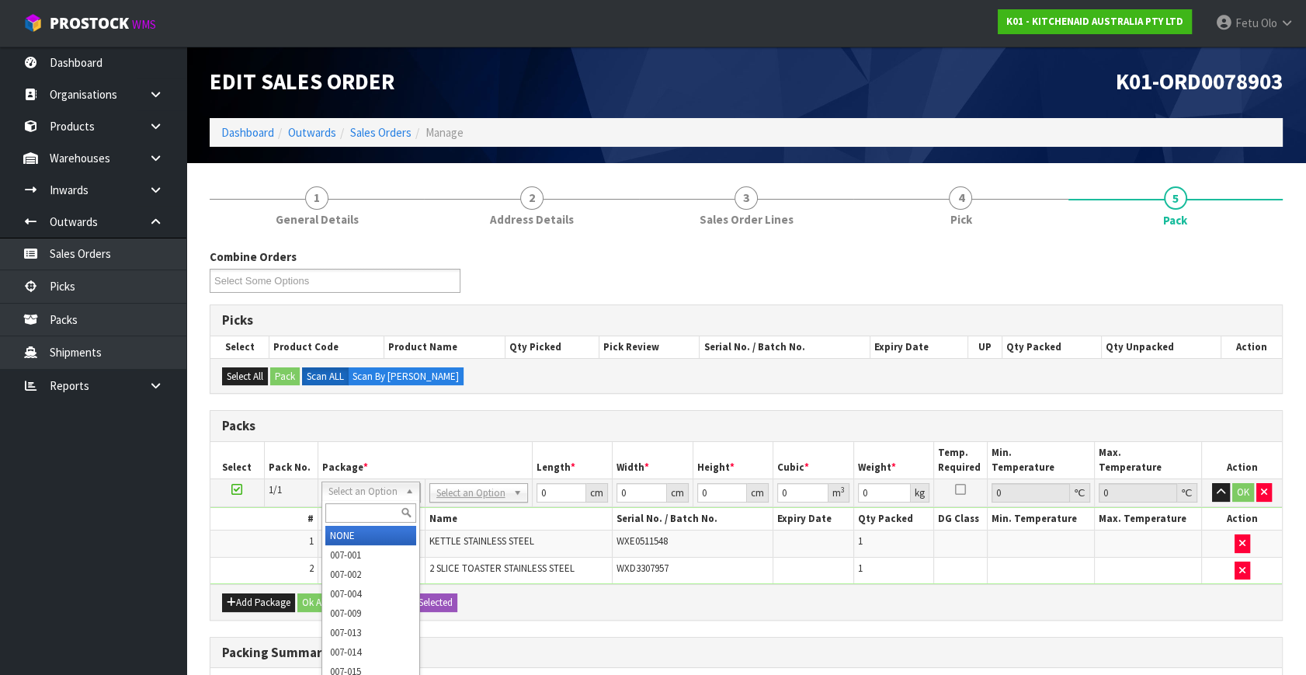
click at [362, 506] on input "text" at bounding box center [370, 512] width 91 height 19
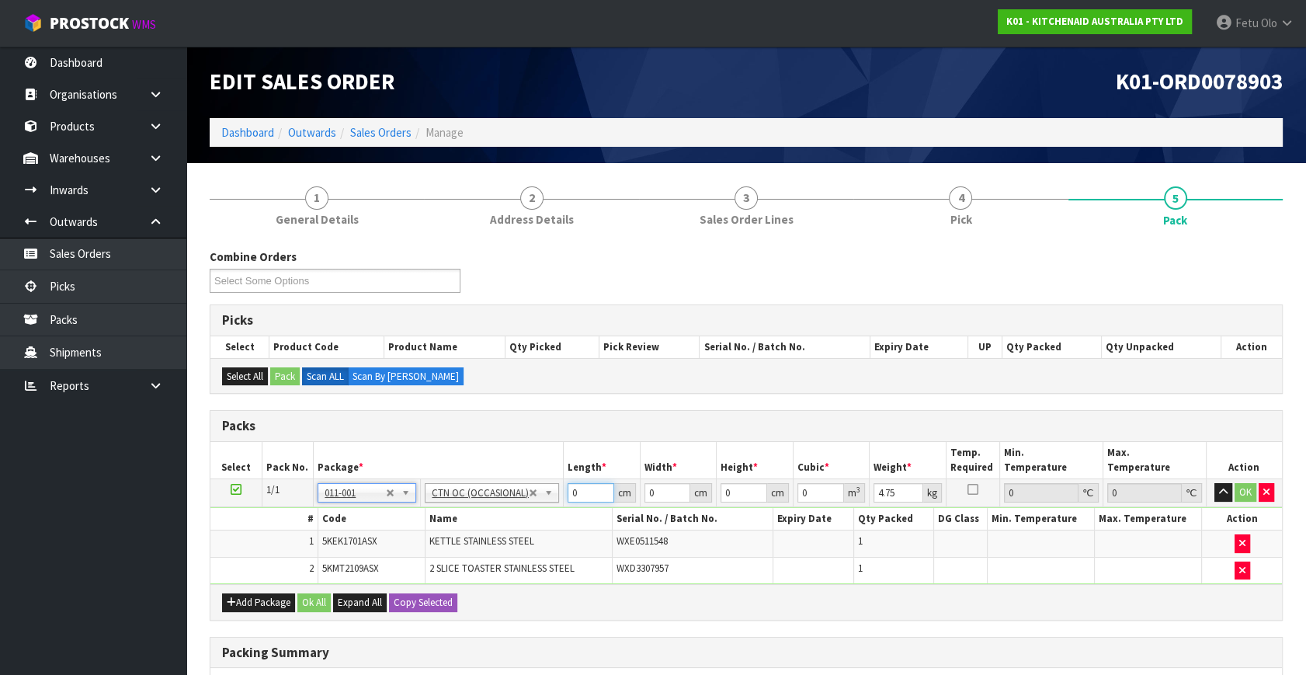
drag, startPoint x: 505, startPoint y: 523, endPoint x: 280, endPoint y: 573, distance: 230.8
click at [281, 573] on tbody "1/1 NONE 007-001 007-002 007-004 007-009 007-013 007-014 007-015 007-017 007-01…" at bounding box center [746, 532] width 1072 height 106
click button "OK" at bounding box center [1246, 492] width 22 height 19
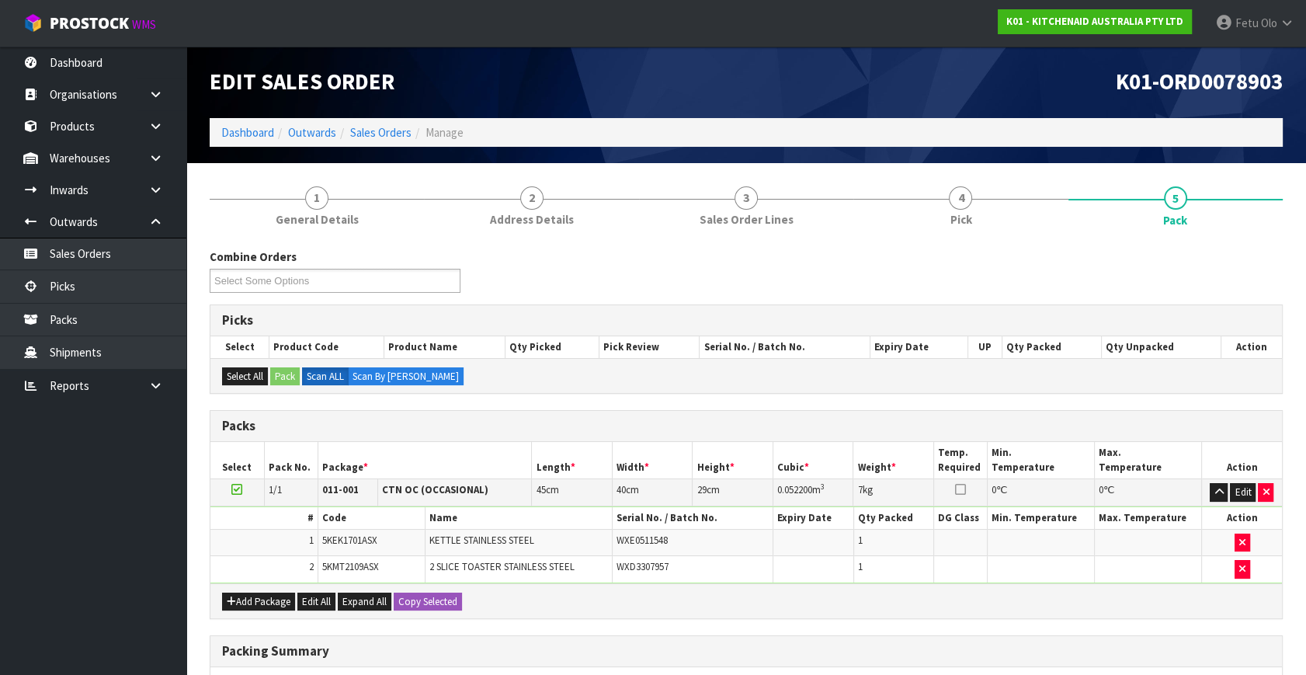
scroll to position [235, 0]
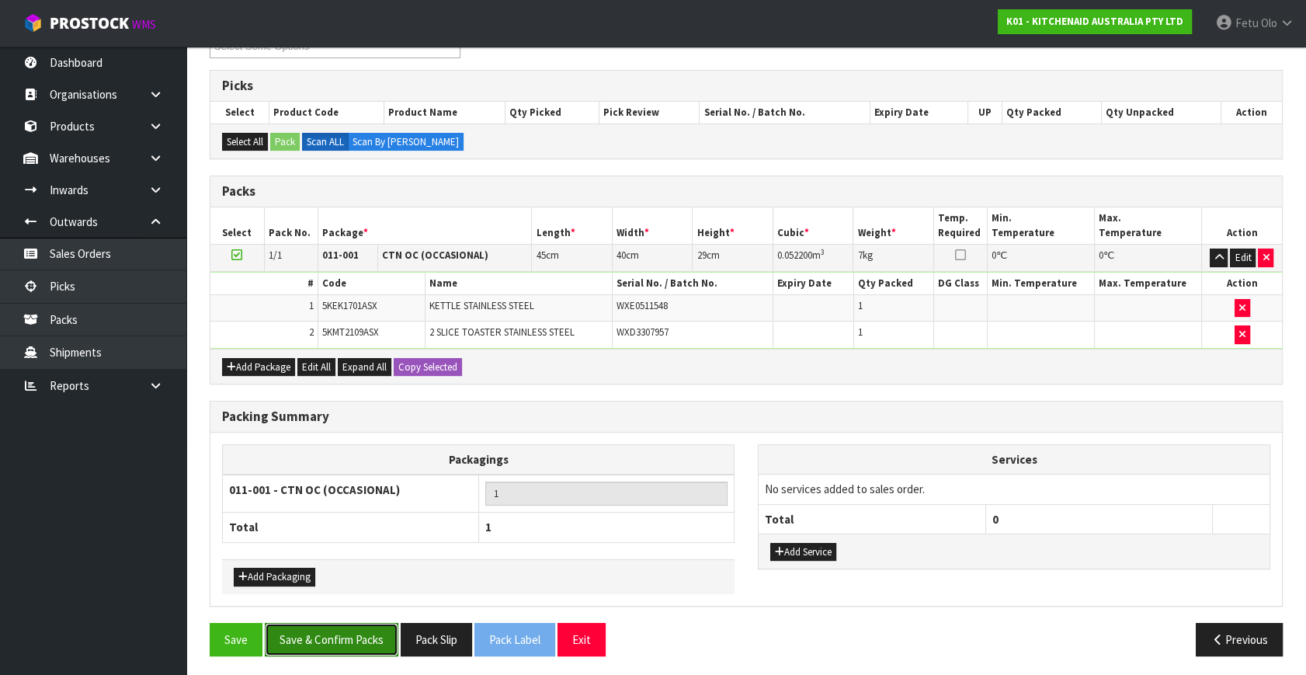
click at [318, 631] on button "Save & Confirm Packs" at bounding box center [332, 639] width 134 height 33
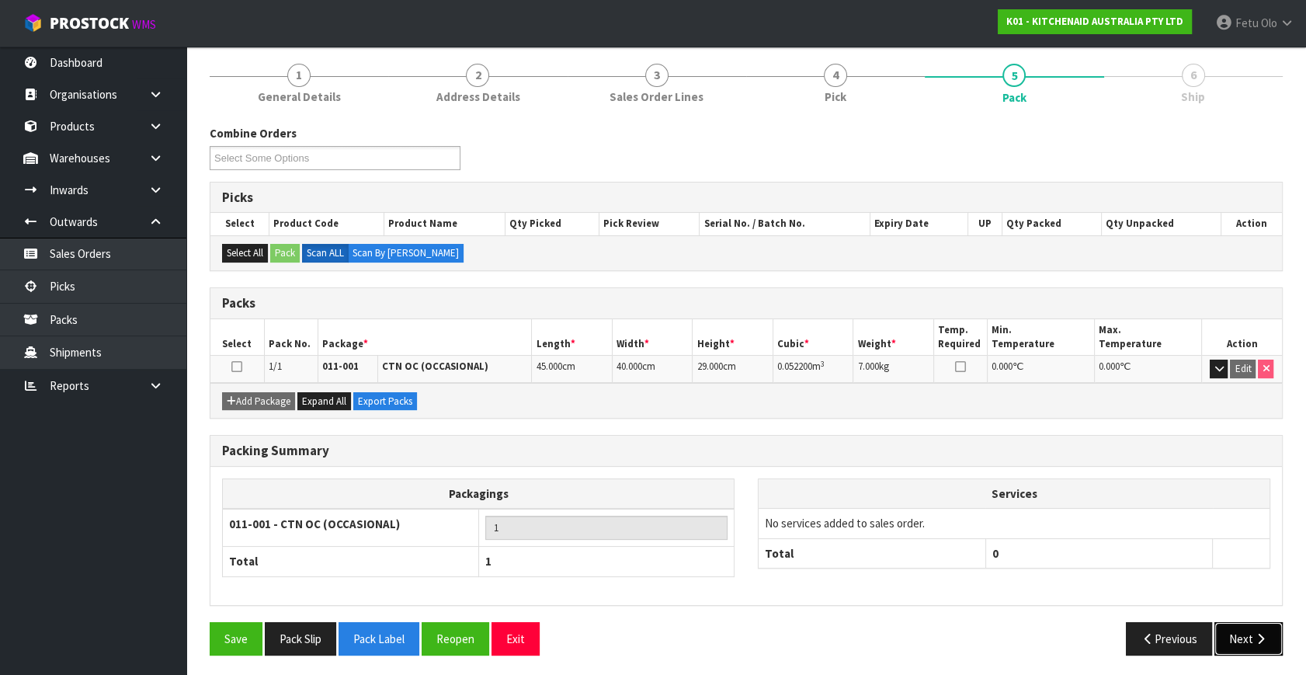
click at [1244, 634] on button "Next" at bounding box center [1249, 638] width 68 height 33
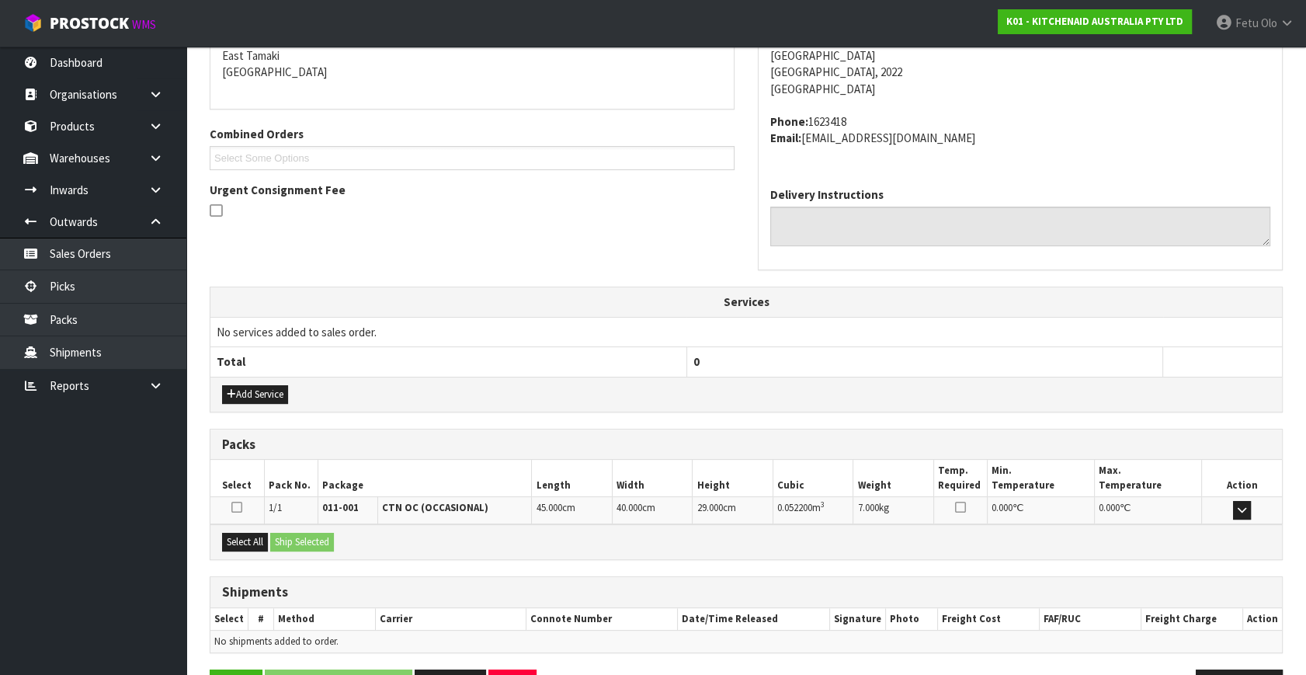
scroll to position [382, 0]
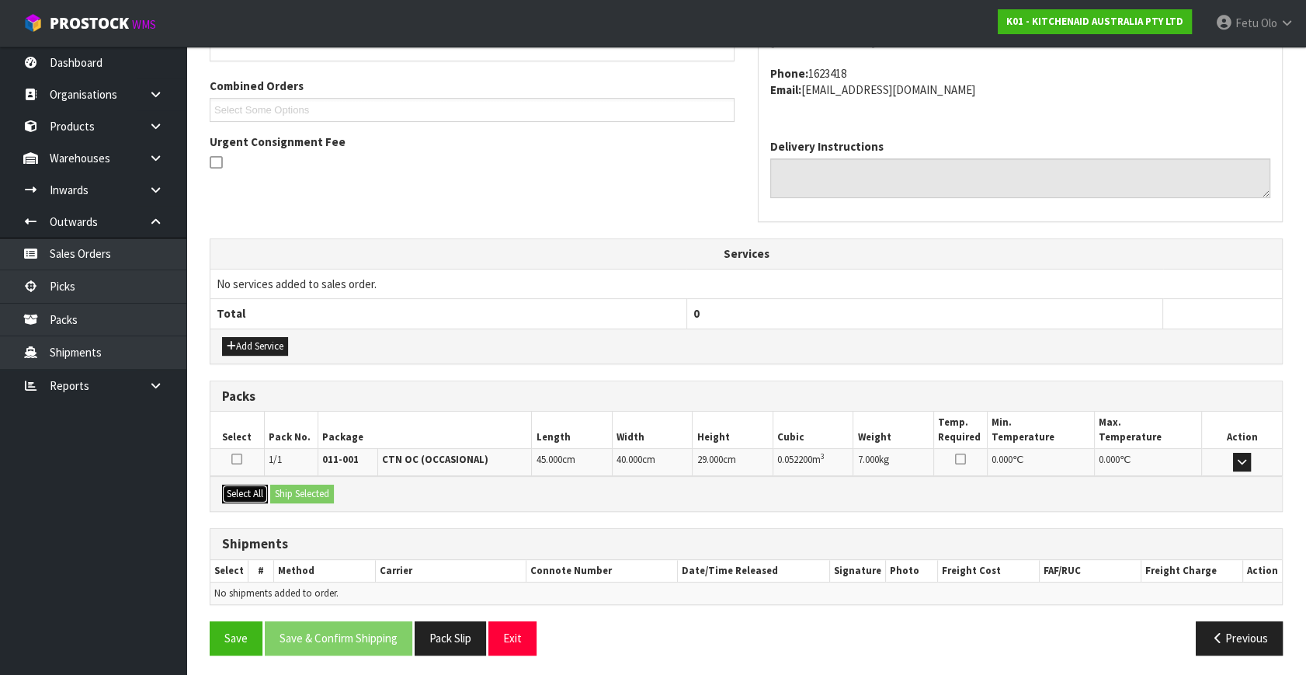
click at [257, 489] on button "Select All" at bounding box center [245, 494] width 46 height 19
click at [289, 489] on button "Ship Selected" at bounding box center [302, 494] width 64 height 19
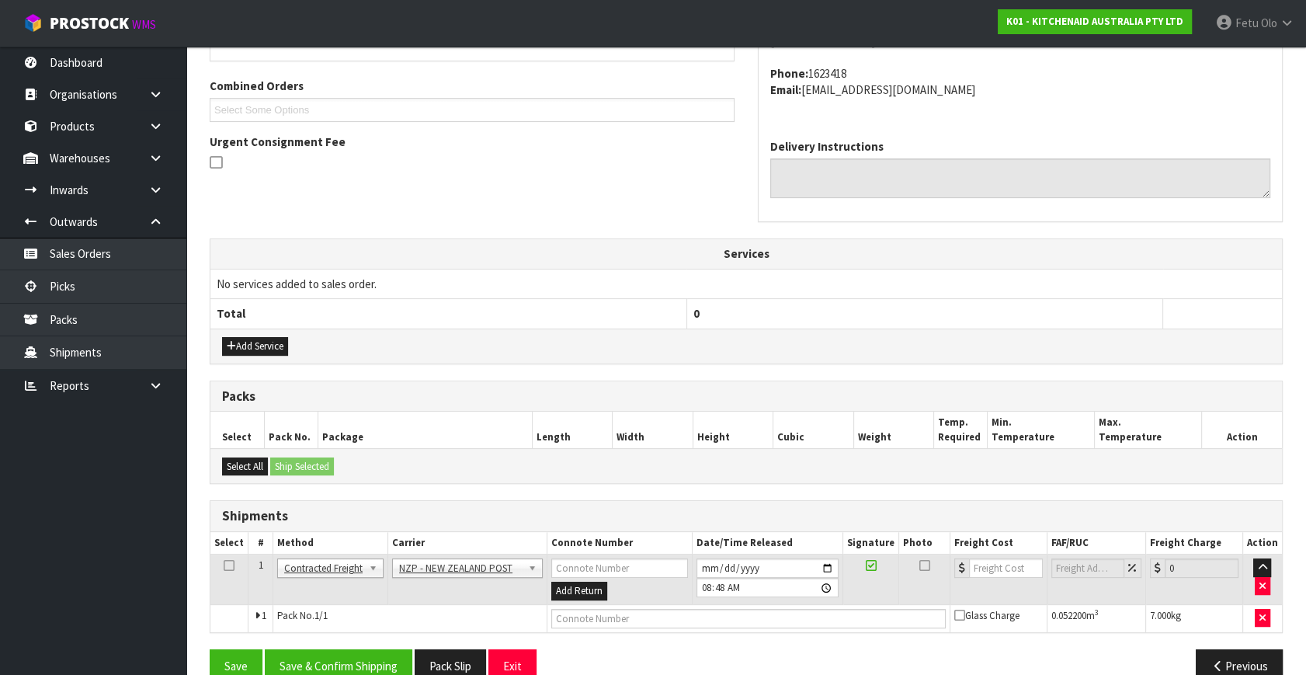
scroll to position [410, 0]
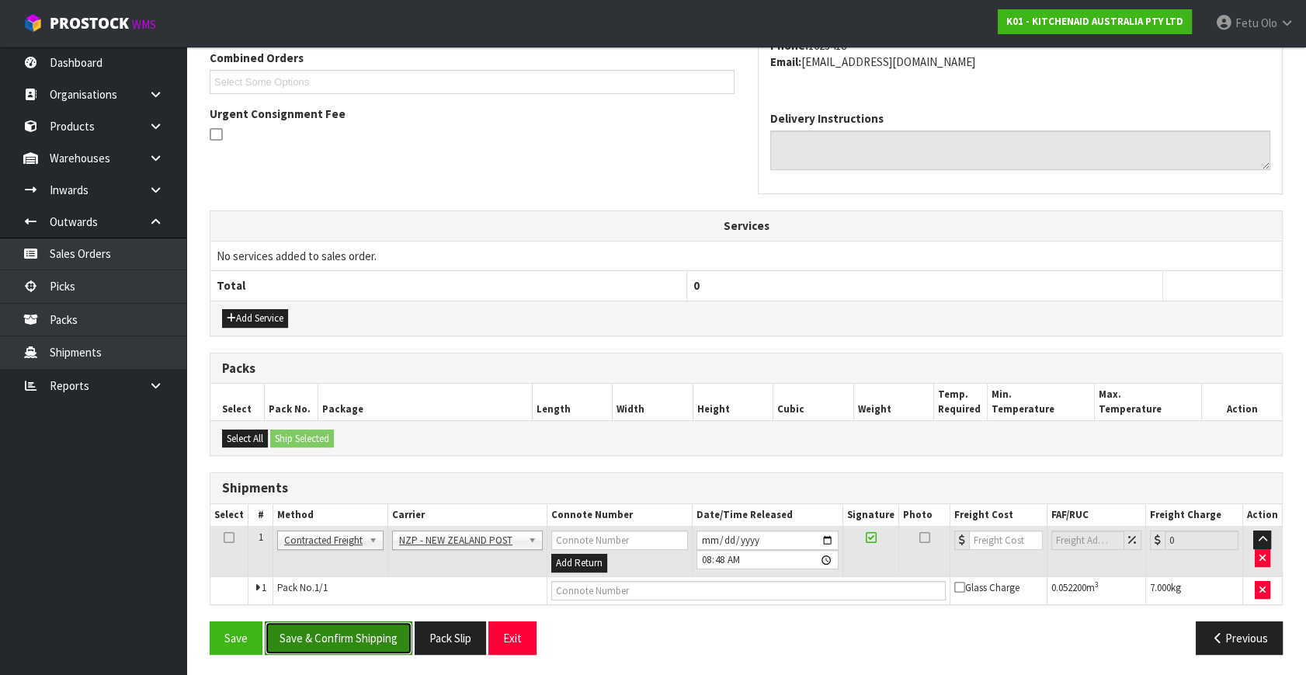
click at [335, 637] on button "Save & Confirm Shipping" at bounding box center [339, 637] width 148 height 33
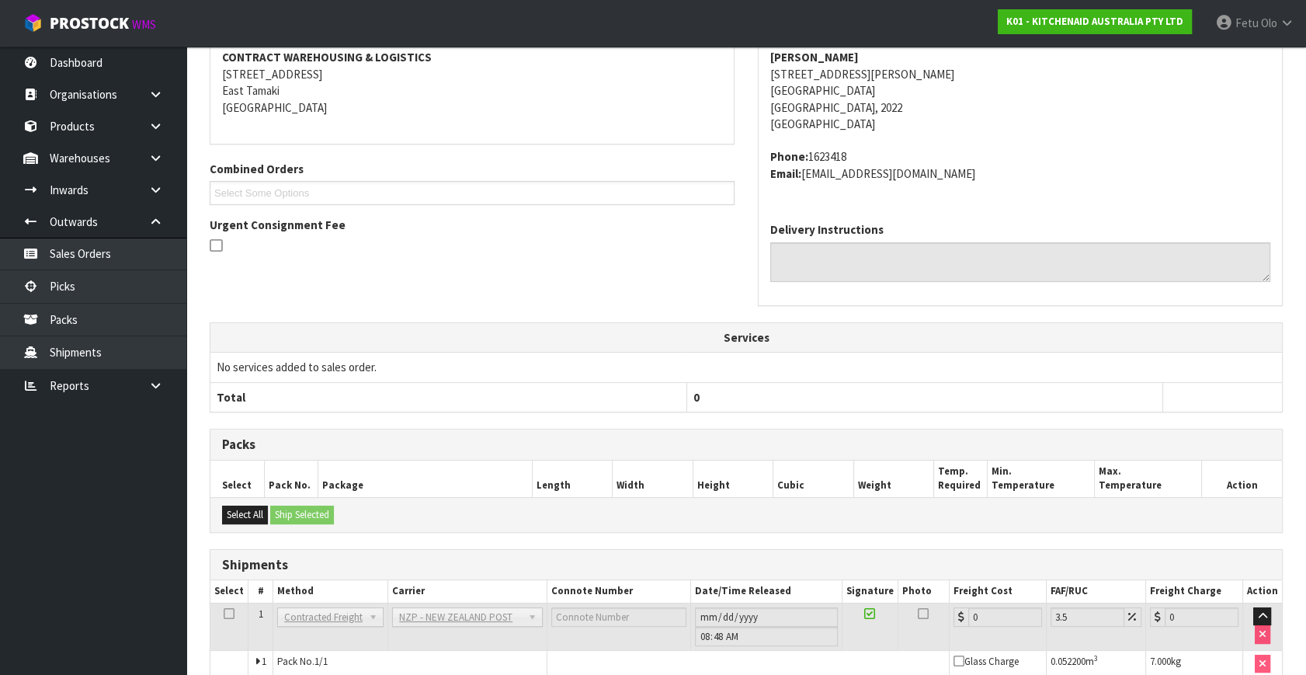
scroll to position [388, 0]
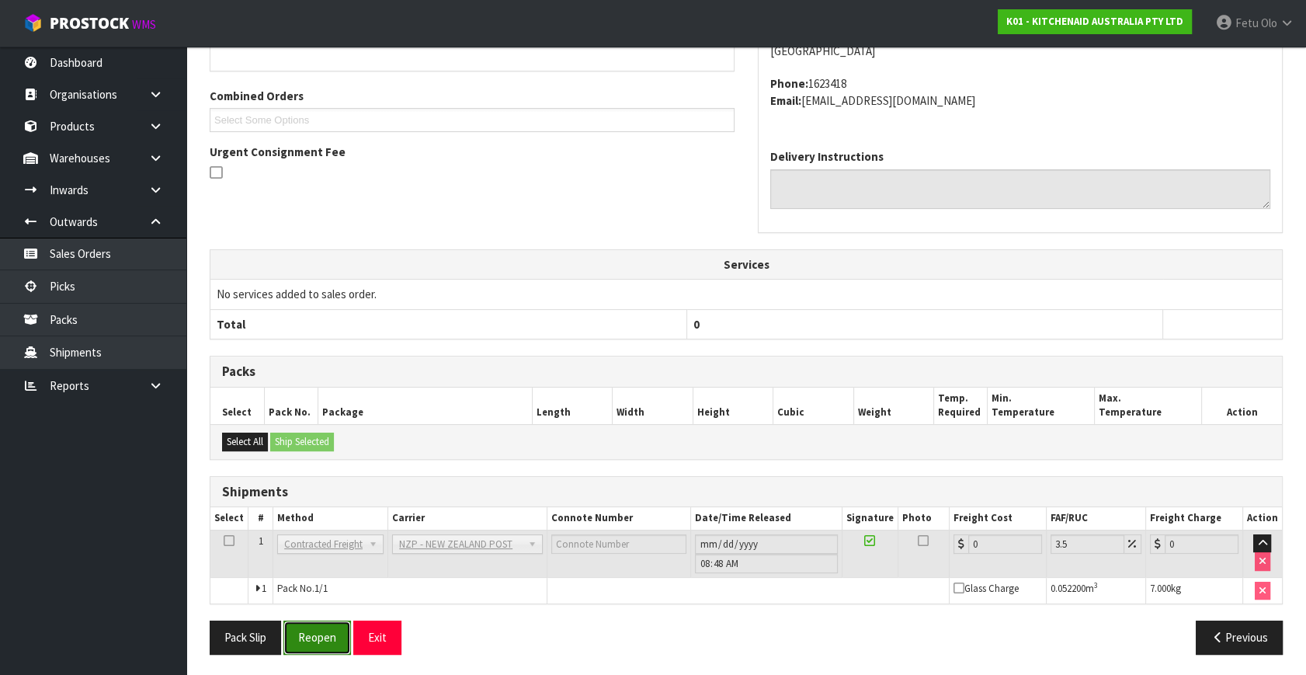
click at [333, 637] on button "Reopen" at bounding box center [317, 637] width 68 height 33
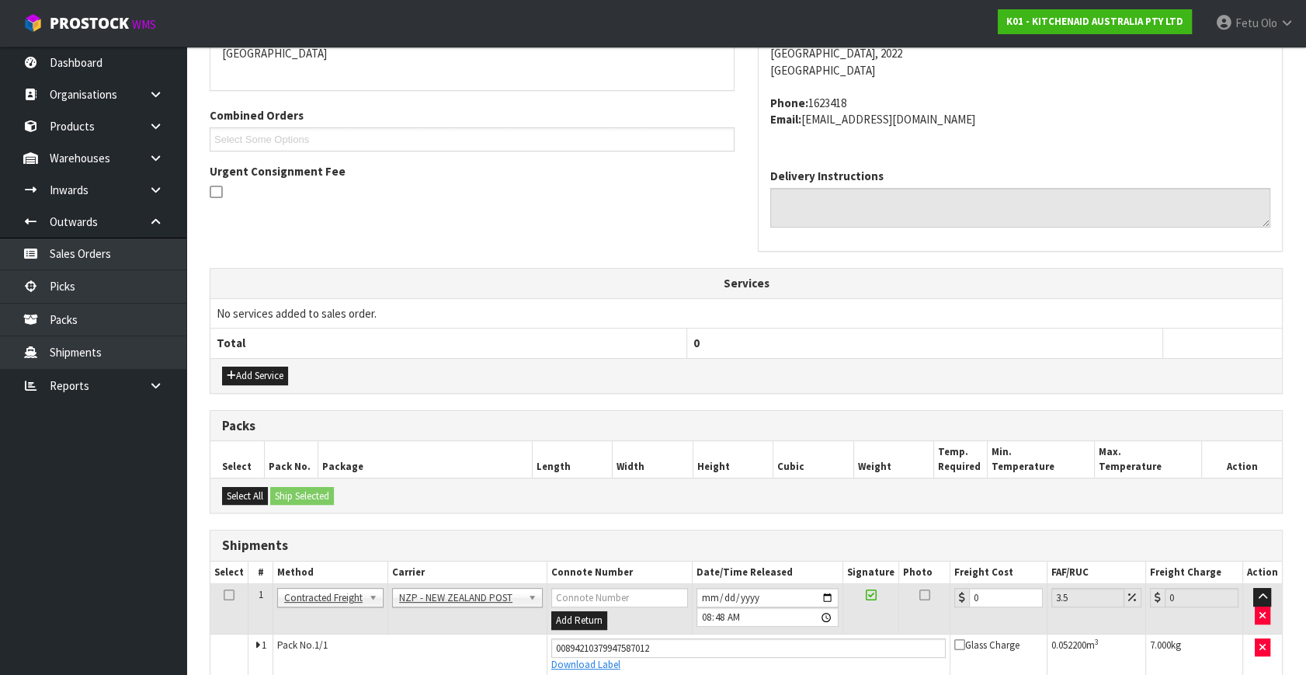
scroll to position [425, 0]
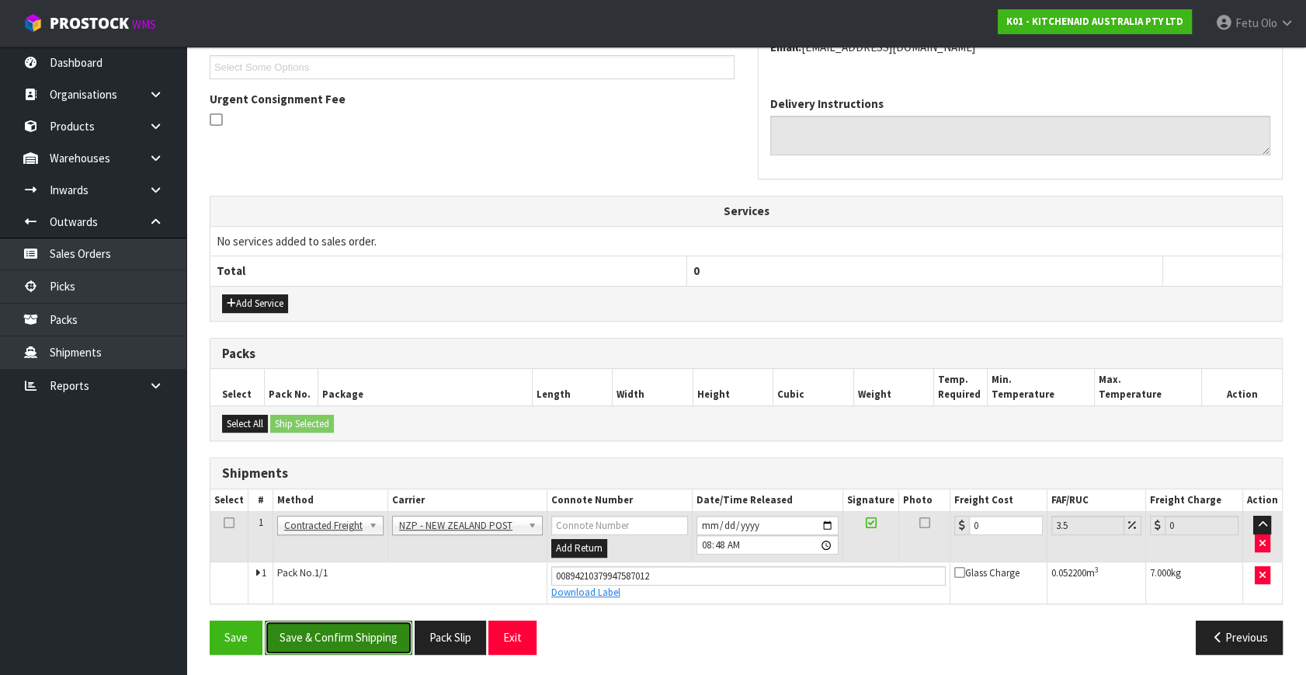
click at [386, 623] on button "Save & Confirm Shipping" at bounding box center [339, 637] width 148 height 33
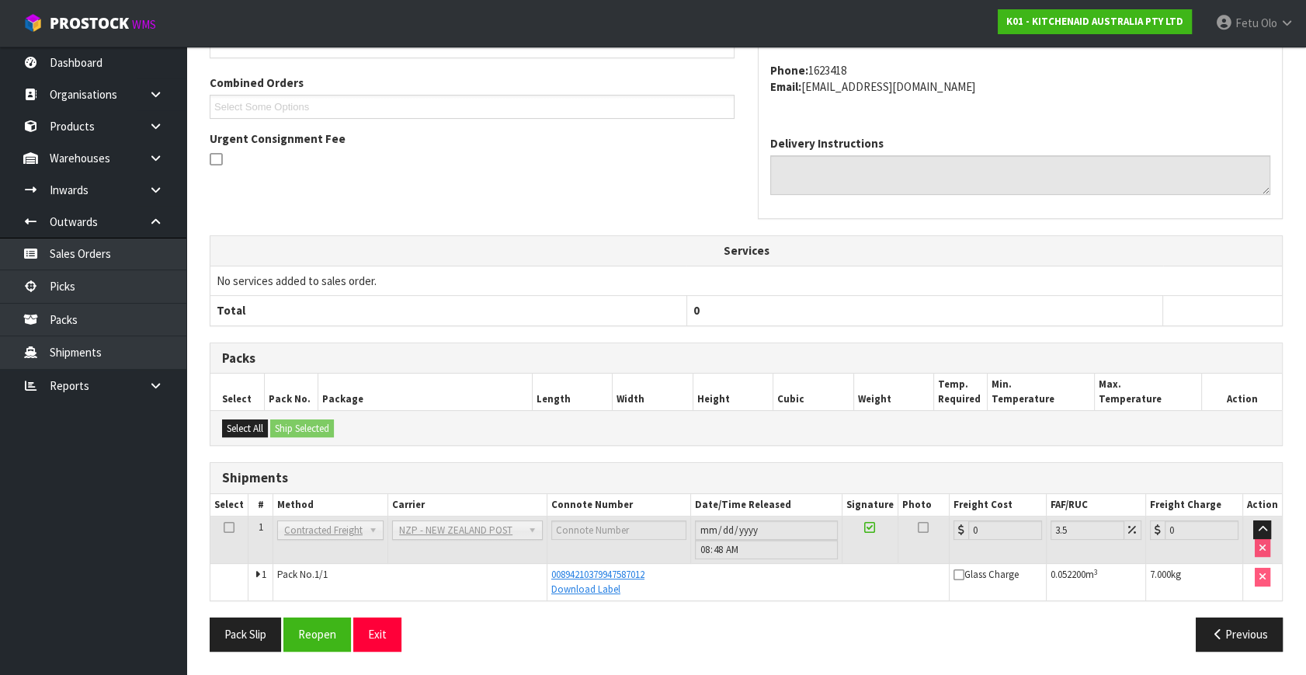
scroll to position [382, 0]
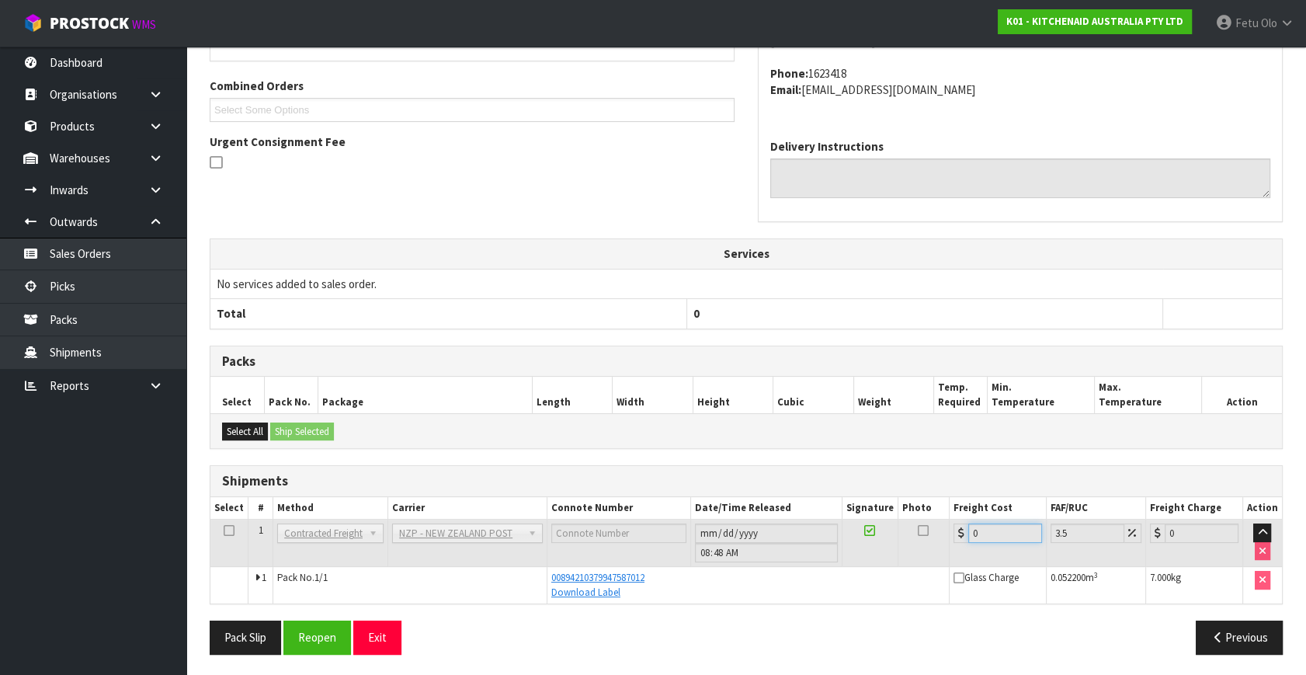
drag, startPoint x: 1000, startPoint y: 528, endPoint x: 847, endPoint y: 552, distance: 154.9
click at [847, 552] on tr "1 Client Local Pickup Customer Local Pickup Company Freight Contracted Freight …" at bounding box center [746, 543] width 1072 height 47
click at [1017, 499] on th "Freight Cost" at bounding box center [997, 508] width 97 height 23
click at [314, 629] on button "Reopen" at bounding box center [317, 637] width 68 height 33
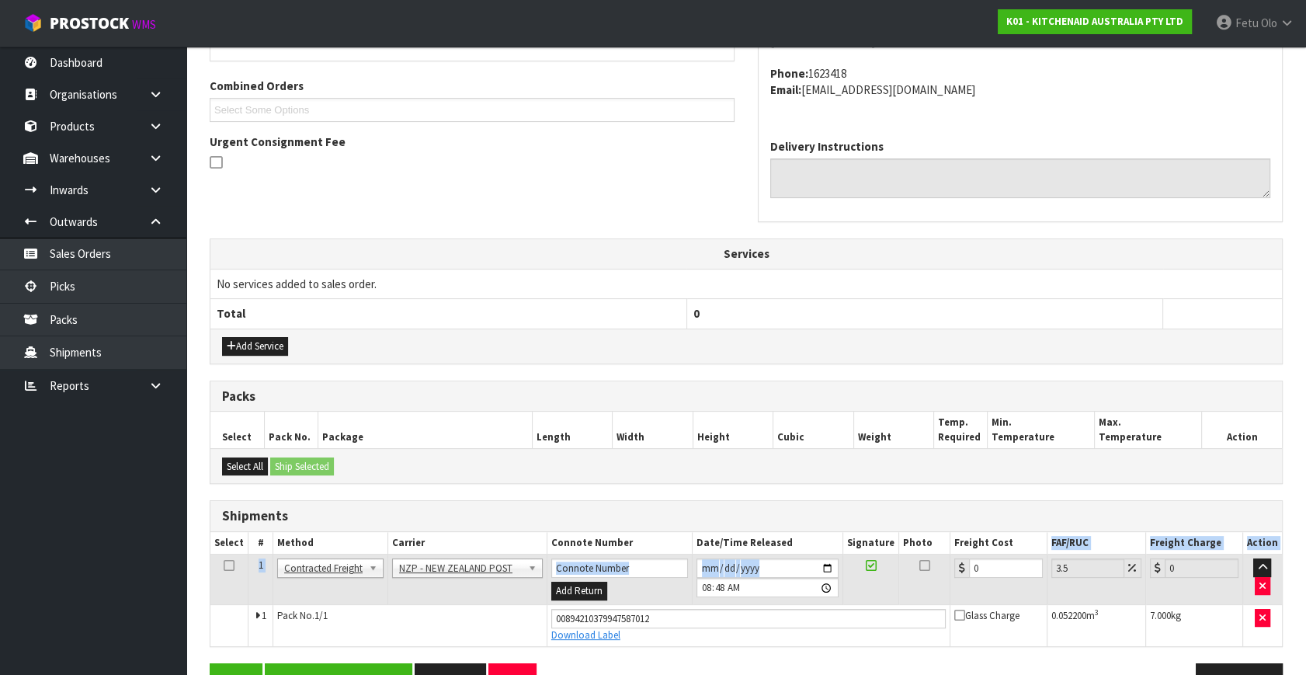
drag, startPoint x: 979, startPoint y: 559, endPoint x: 824, endPoint y: 596, distance: 159.6
click at [824, 596] on table "Select # Method Carrier Connote Number Date/Time Released Signature Photo Freig…" at bounding box center [746, 589] width 1072 height 114
click at [1008, 570] on input "0" at bounding box center [1006, 567] width 74 height 19
drag, startPoint x: 1008, startPoint y: 570, endPoint x: 877, endPoint y: 591, distance: 132.9
click at [877, 595] on tr "1 Client Local Pickup Customer Local Pickup Company Freight Contracted Freight …" at bounding box center [746, 580] width 1072 height 50
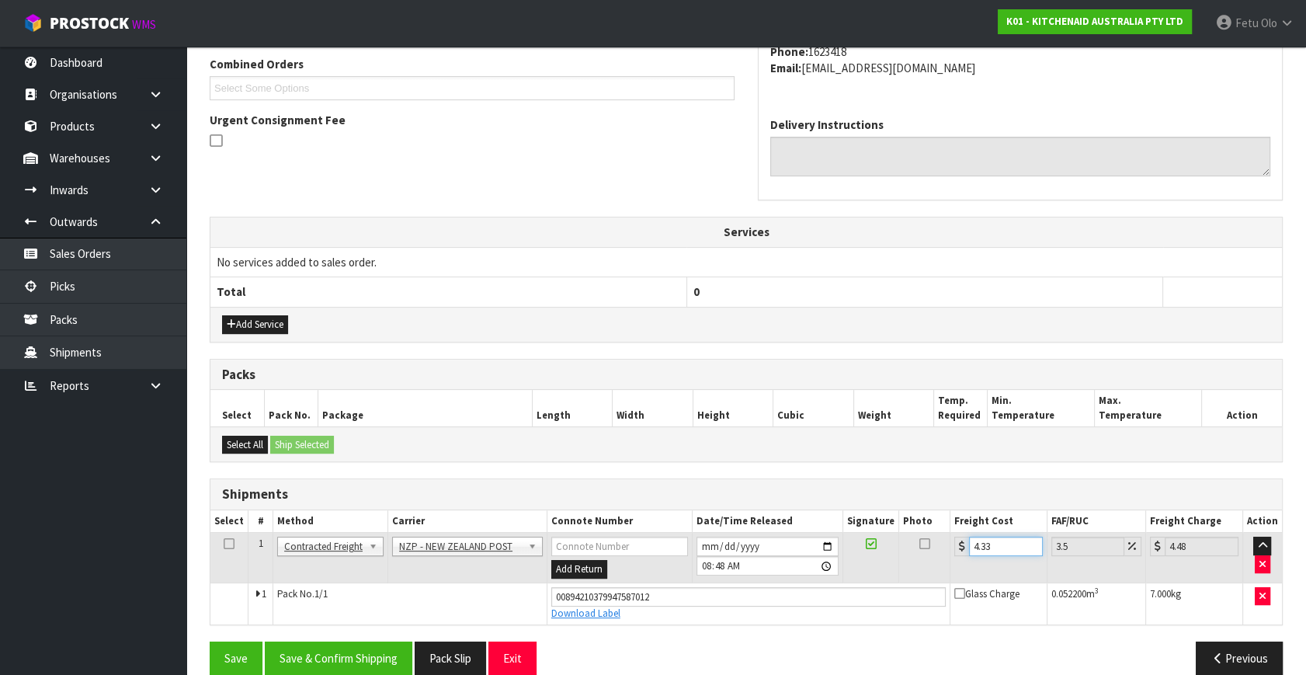
scroll to position [425, 0]
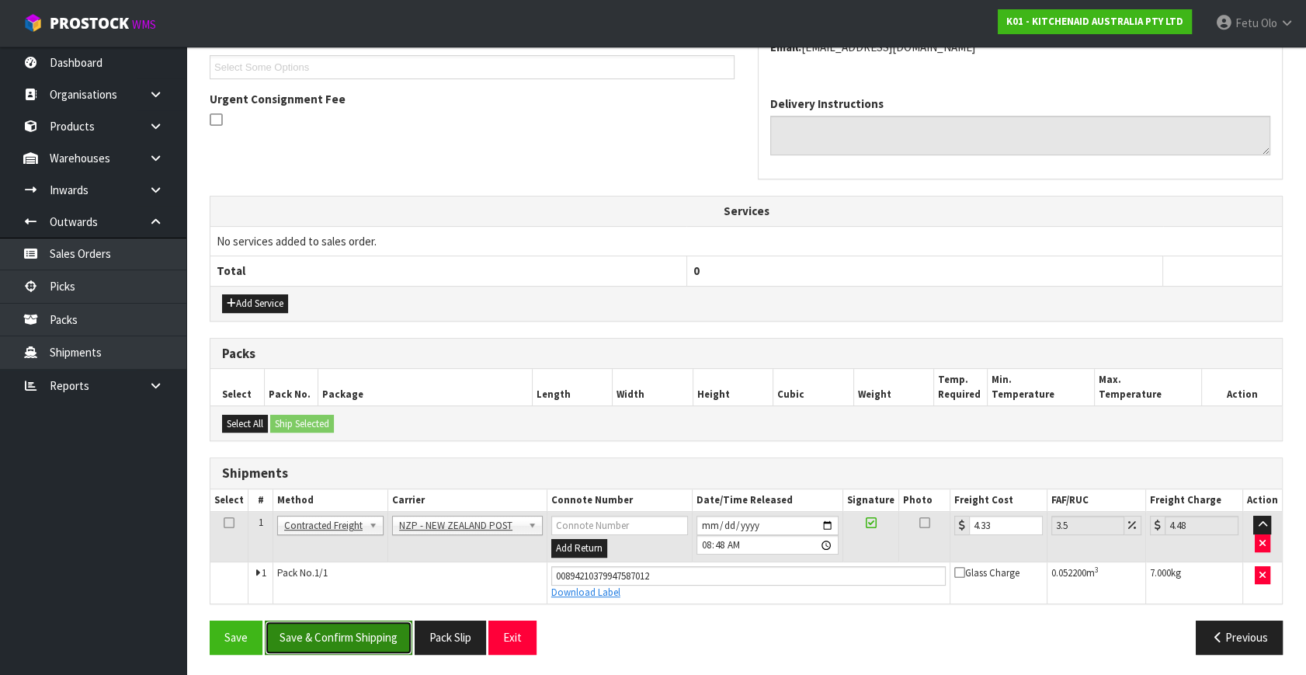
click at [399, 647] on button "Save & Confirm Shipping" at bounding box center [339, 637] width 148 height 33
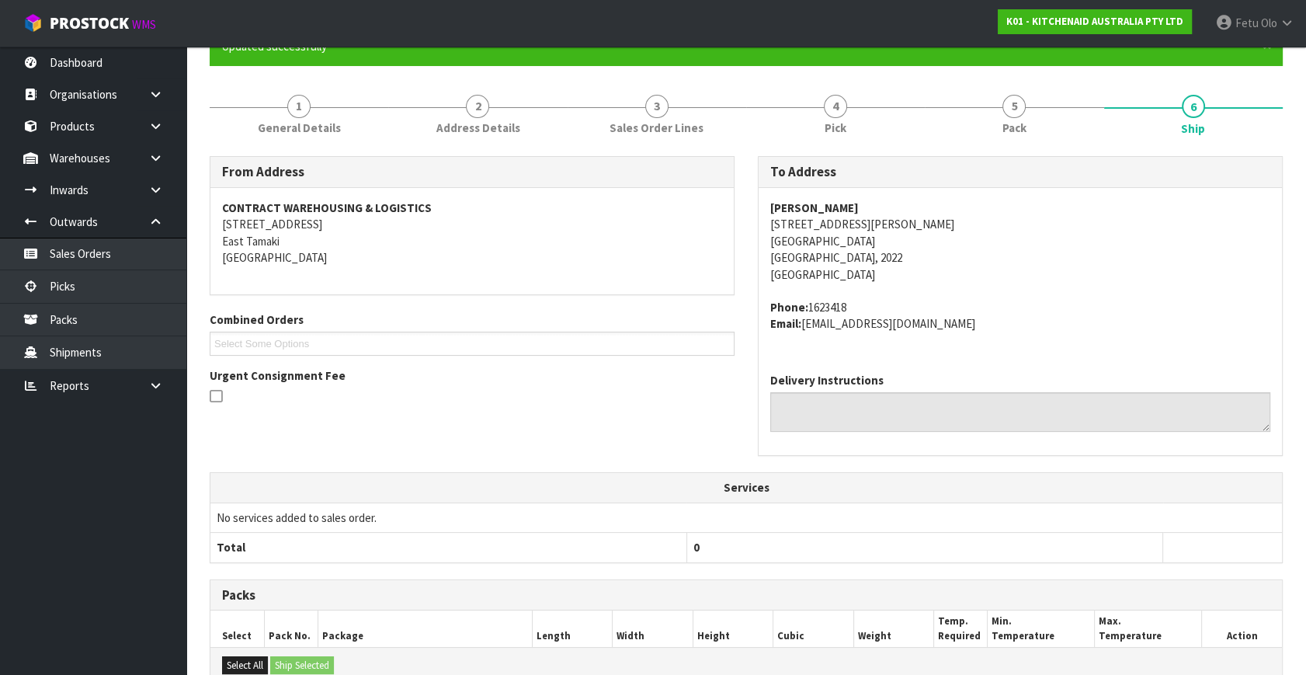
scroll to position [382, 0]
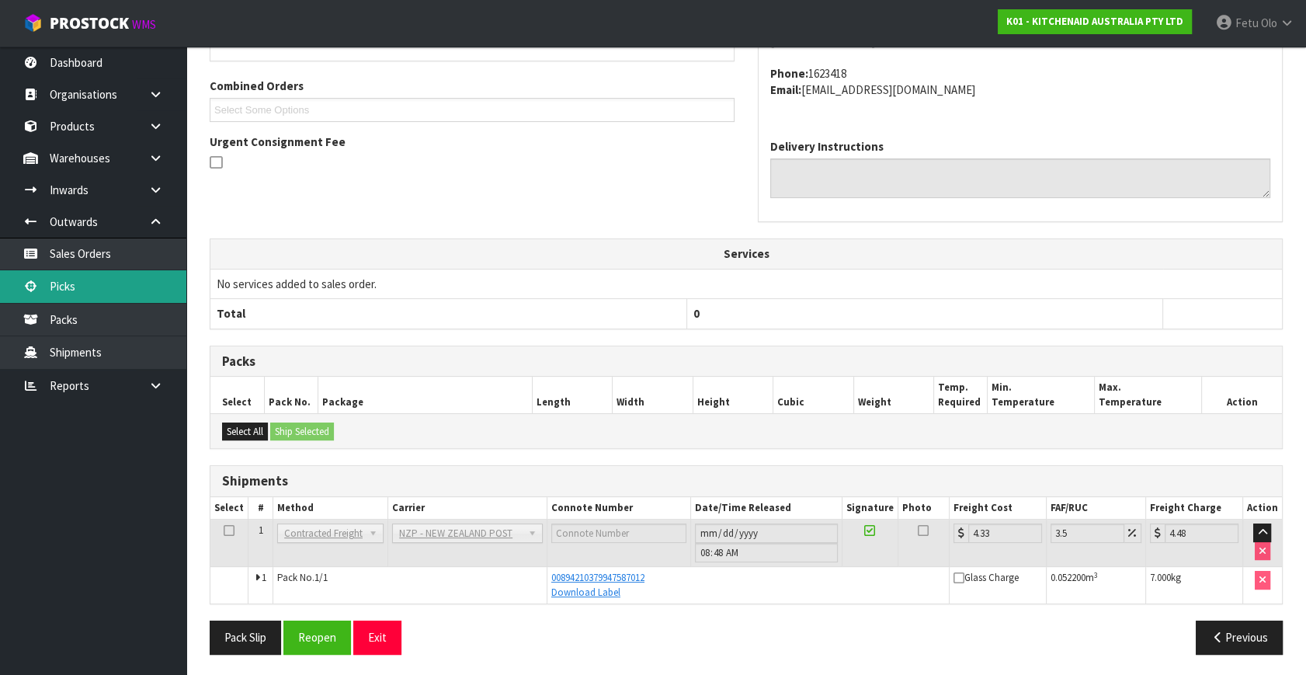
click at [73, 290] on link "Picks" at bounding box center [93, 286] width 186 height 32
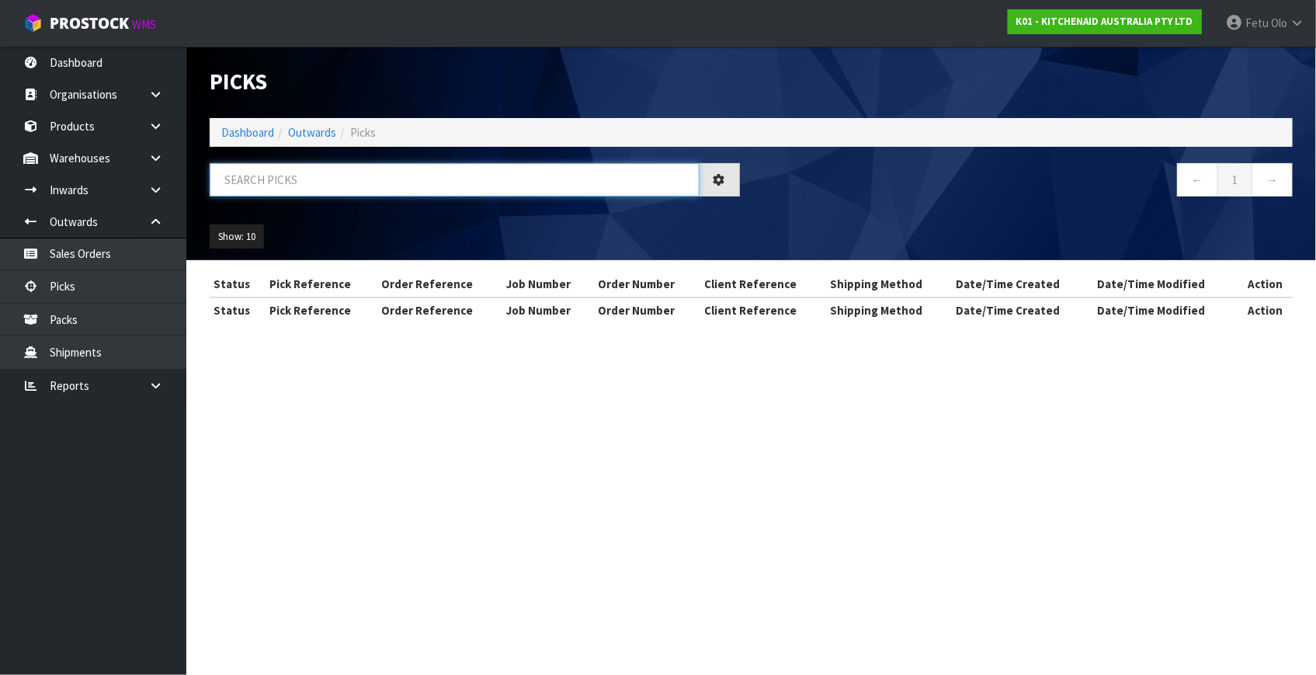
click at [338, 183] on input "text" at bounding box center [455, 179] width 490 height 33
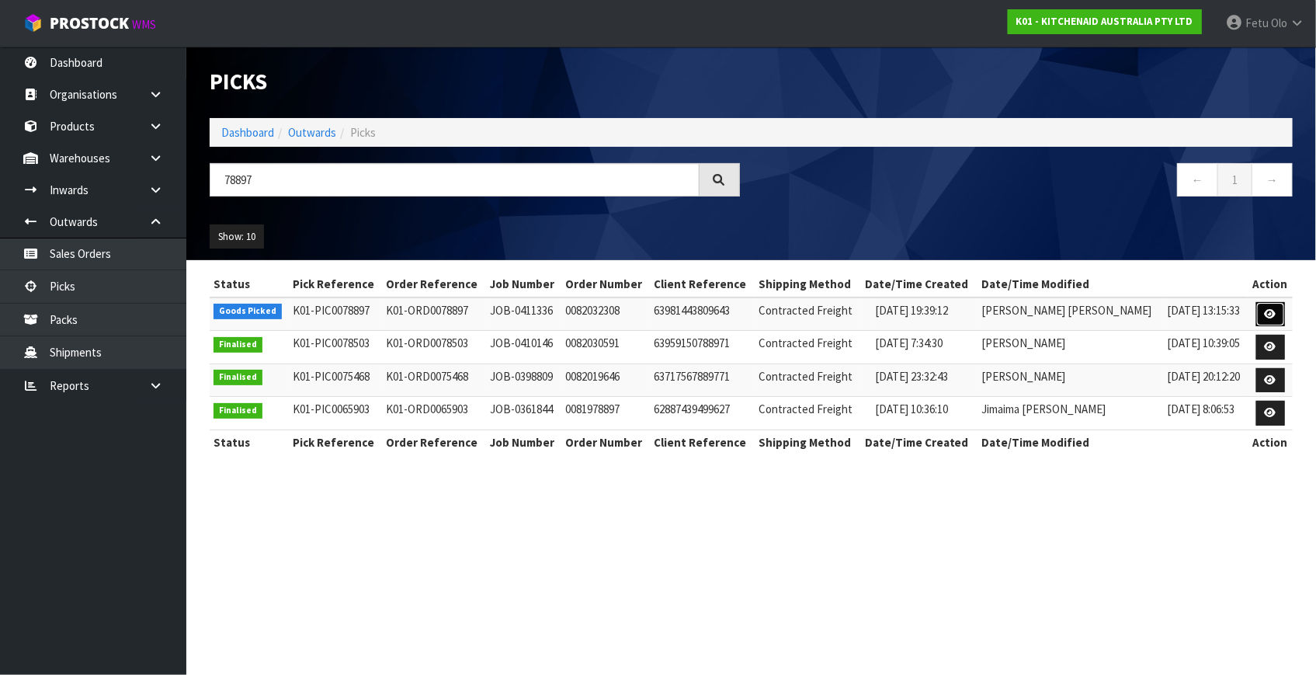
click at [1264, 308] on link at bounding box center [1271, 314] width 29 height 25
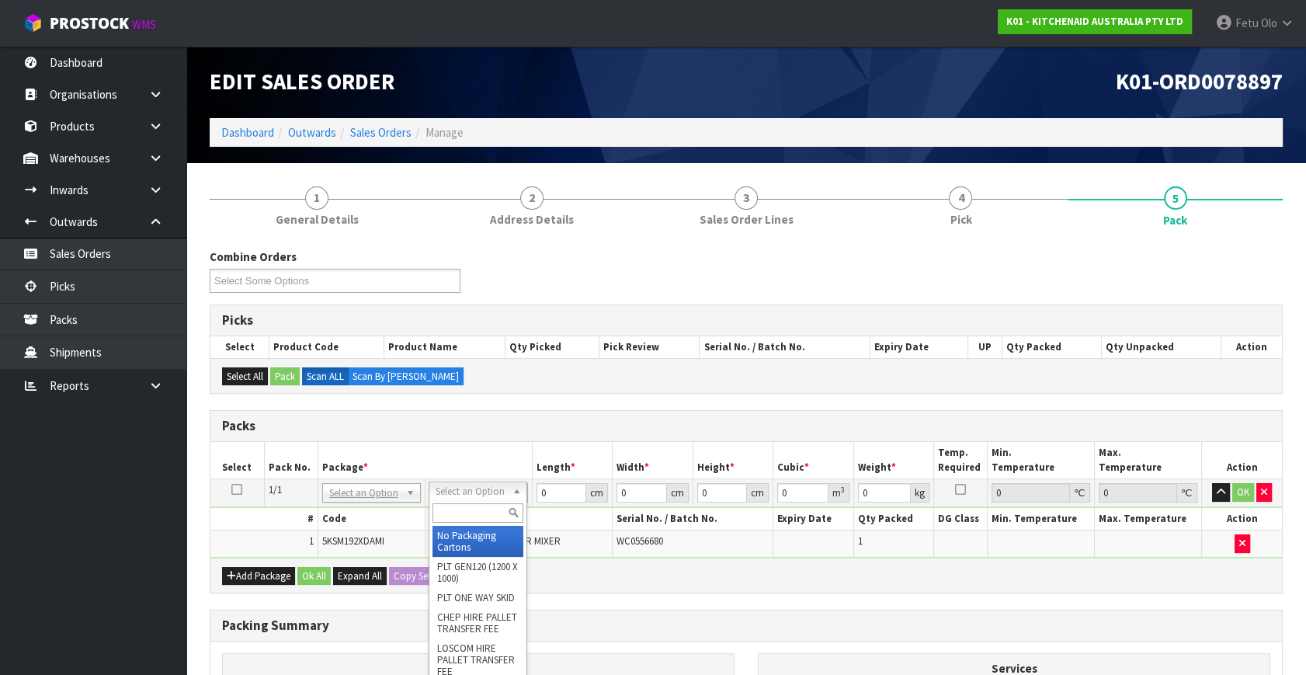
drag, startPoint x: 475, startPoint y: 494, endPoint x: 466, endPoint y: 527, distance: 34.5
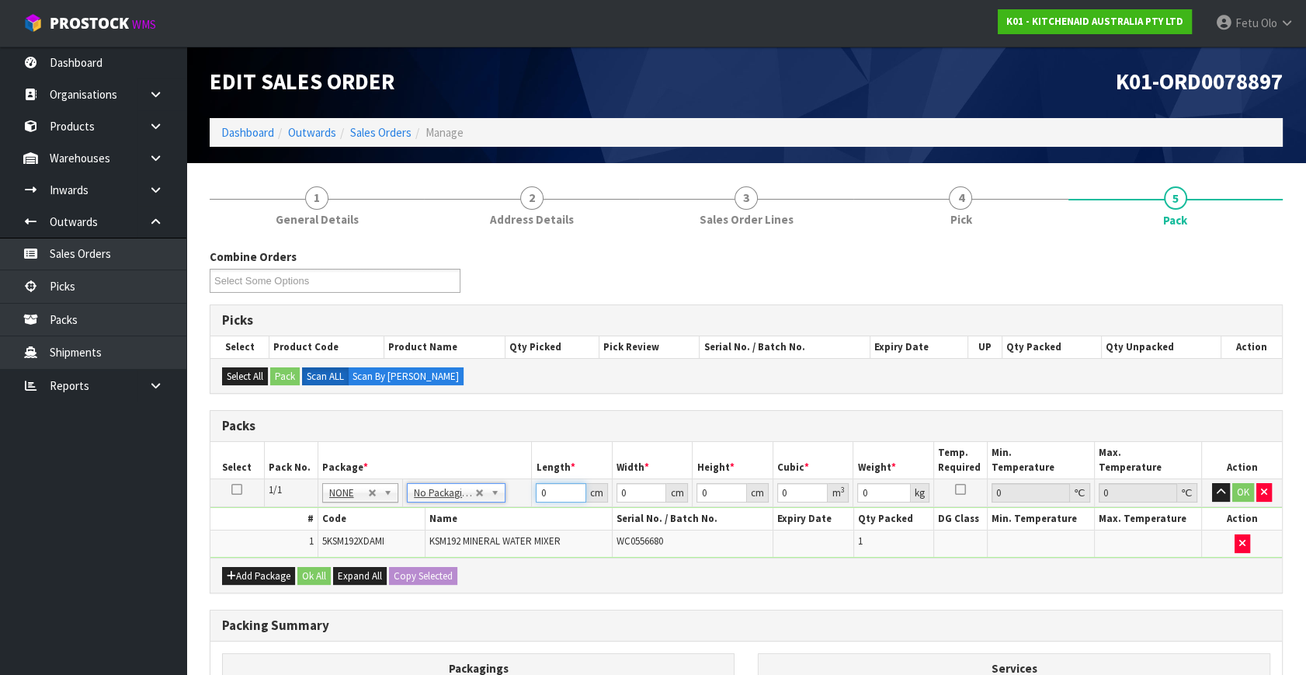
drag, startPoint x: 555, startPoint y: 496, endPoint x: 322, endPoint y: 547, distance: 239.2
click at [364, 544] on tbody "1/1 NONE 007-001 007-002 007-004 007-009 007-013 007-014 007-015 007-017 007-01…" at bounding box center [746, 518] width 1072 height 78
click button "OK" at bounding box center [1244, 492] width 22 height 19
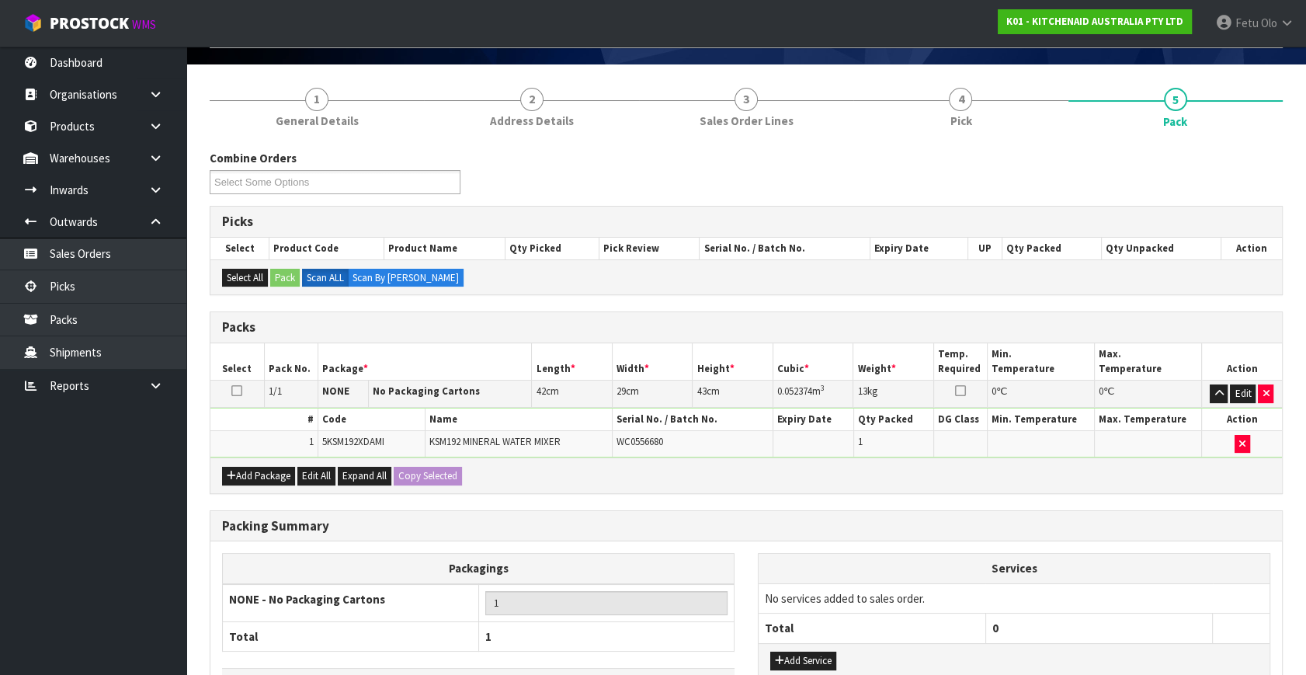
scroll to position [208, 0]
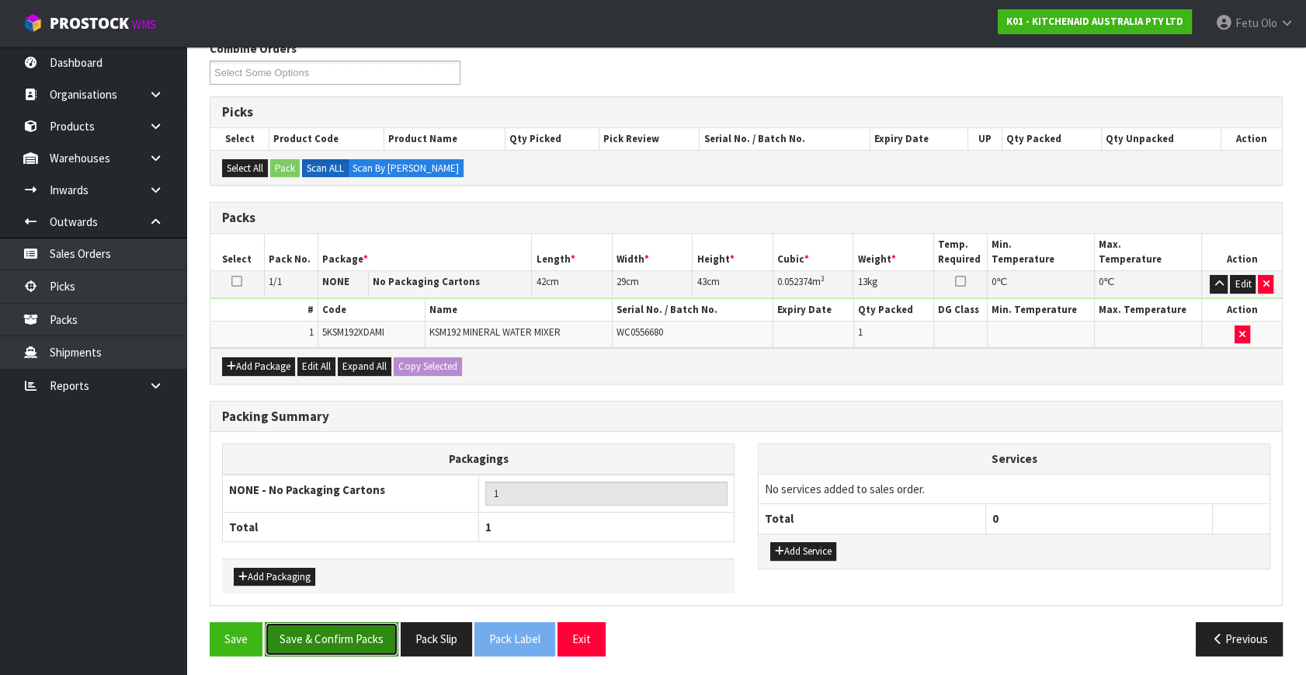
click at [308, 635] on button "Save & Confirm Packs" at bounding box center [332, 638] width 134 height 33
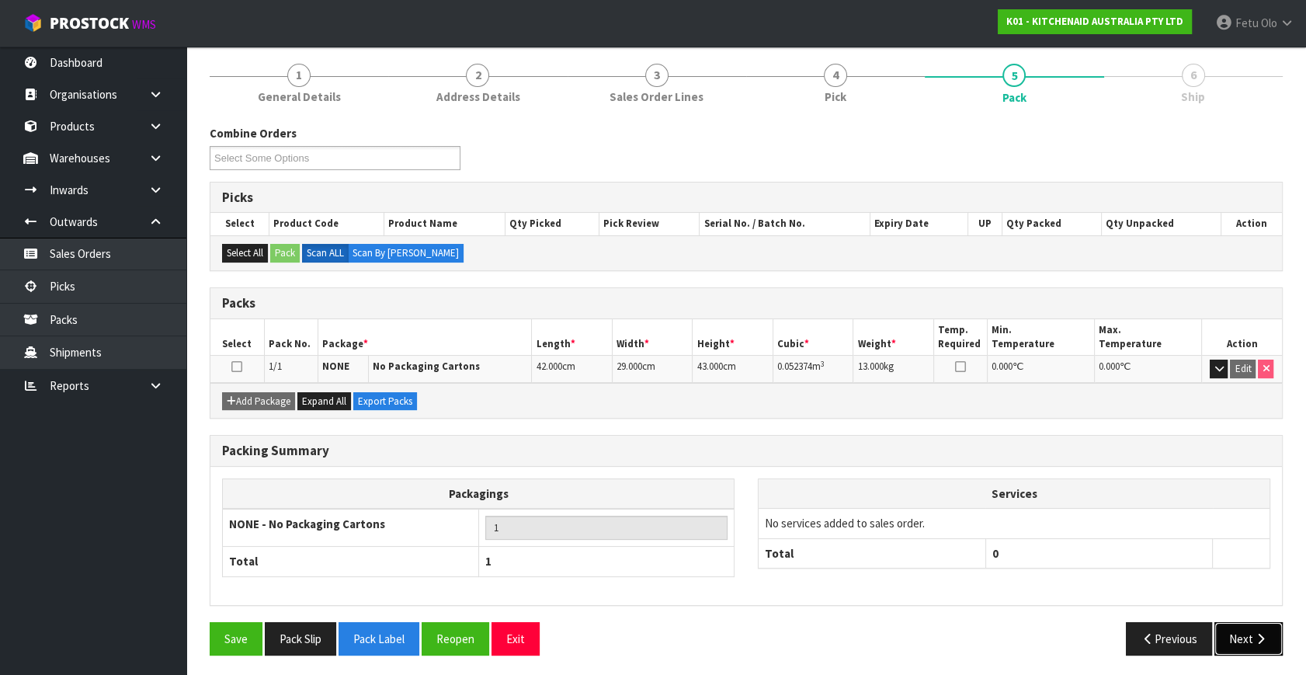
click at [1246, 631] on button "Next" at bounding box center [1249, 638] width 68 height 33
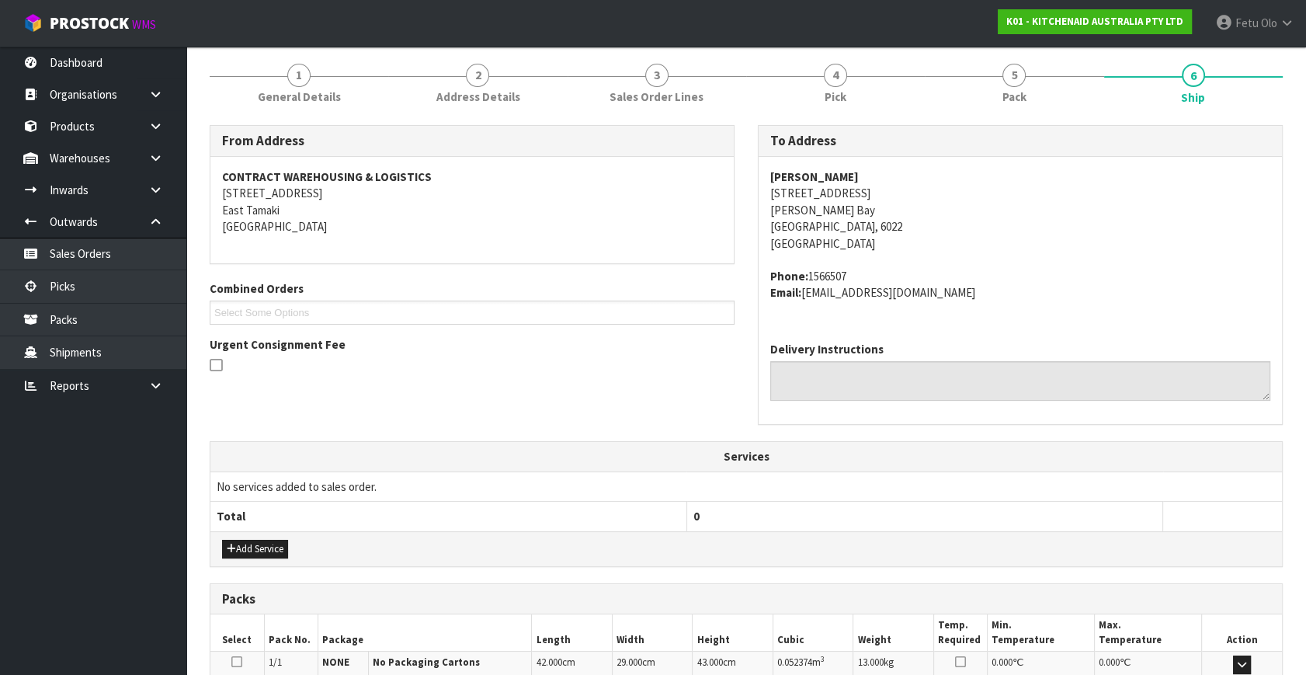
scroll to position [382, 0]
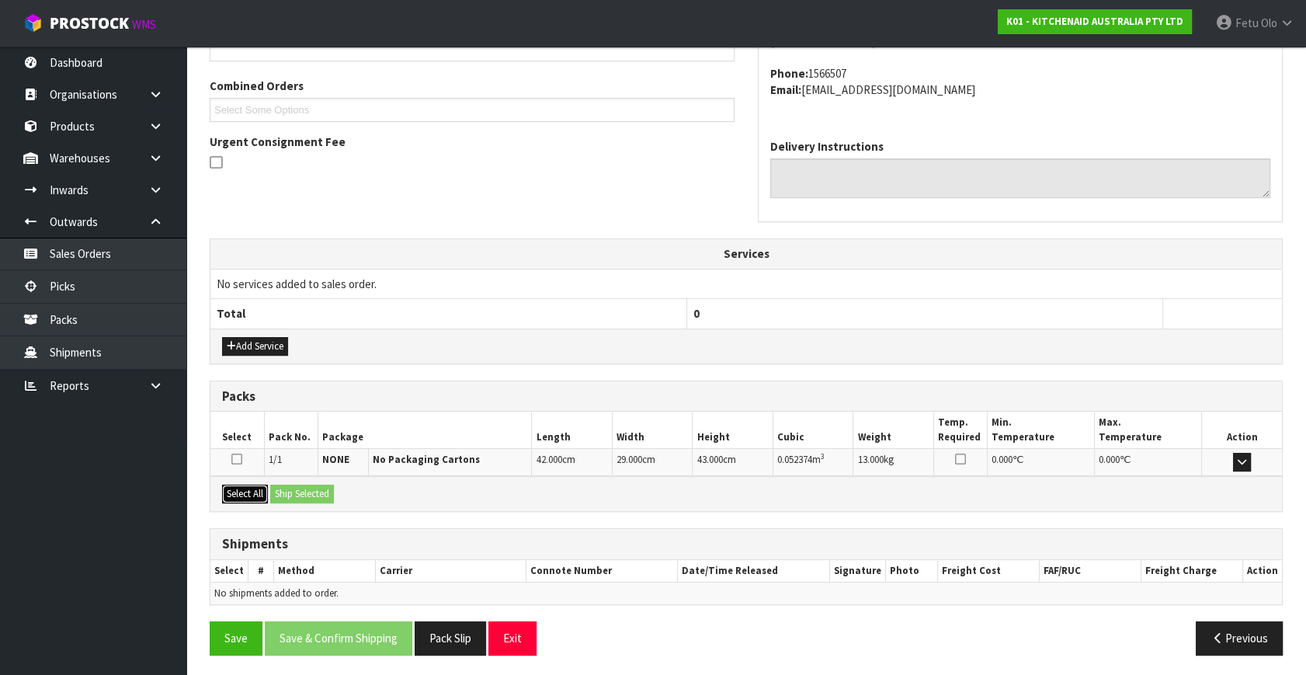
drag, startPoint x: 233, startPoint y: 492, endPoint x: 301, endPoint y: 495, distance: 67.6
click at [235, 492] on button "Select All" at bounding box center [245, 494] width 46 height 19
click at [301, 495] on button "Ship Selected" at bounding box center [302, 494] width 64 height 19
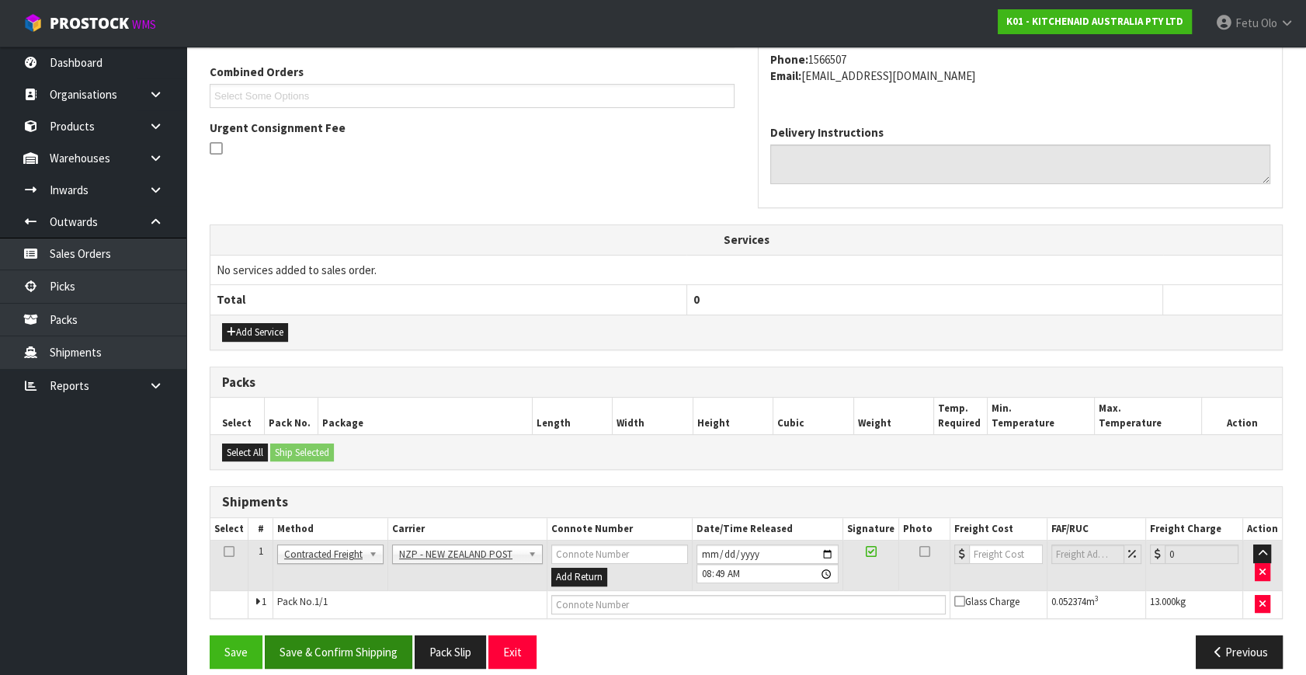
scroll to position [410, 0]
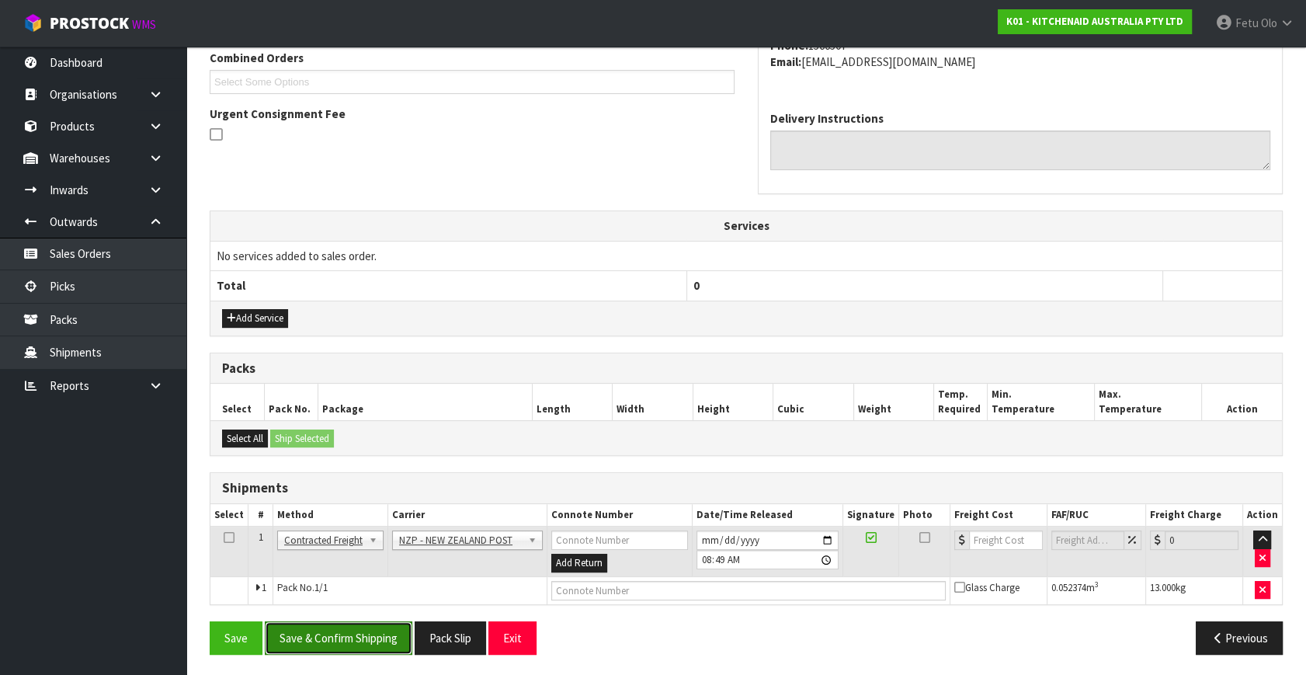
click at [356, 647] on button "Save & Confirm Shipping" at bounding box center [339, 637] width 148 height 33
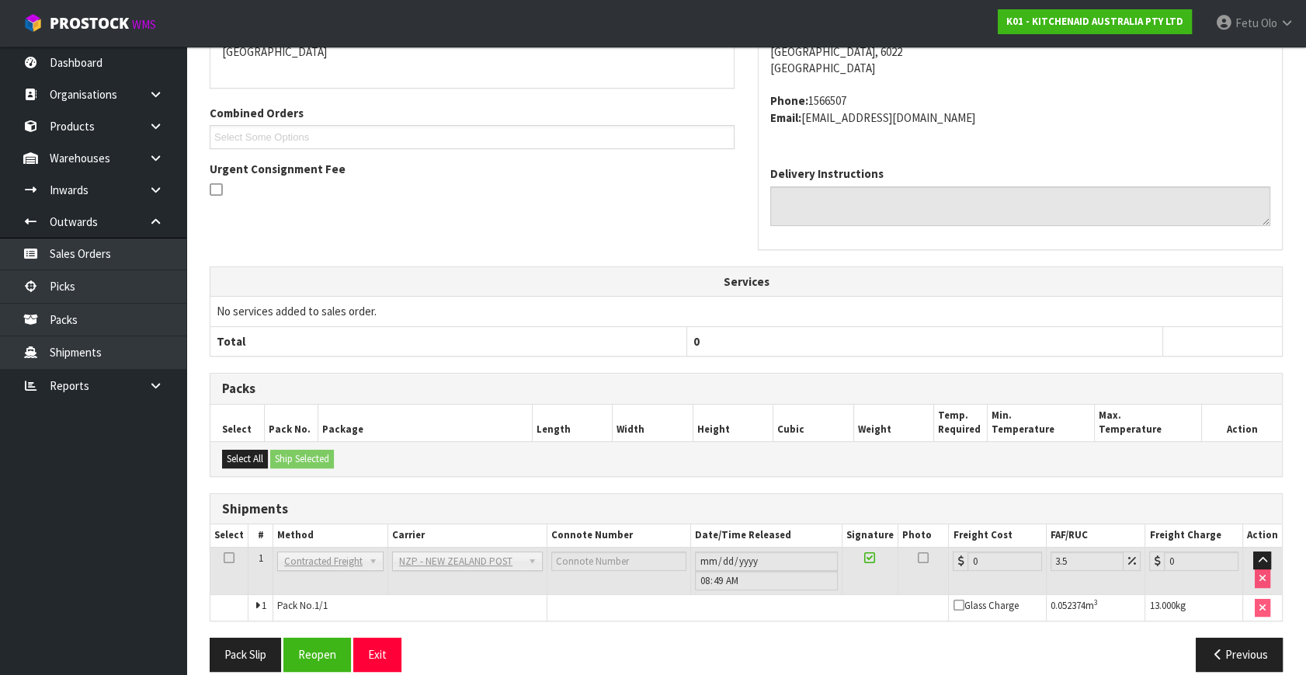
scroll to position [388, 0]
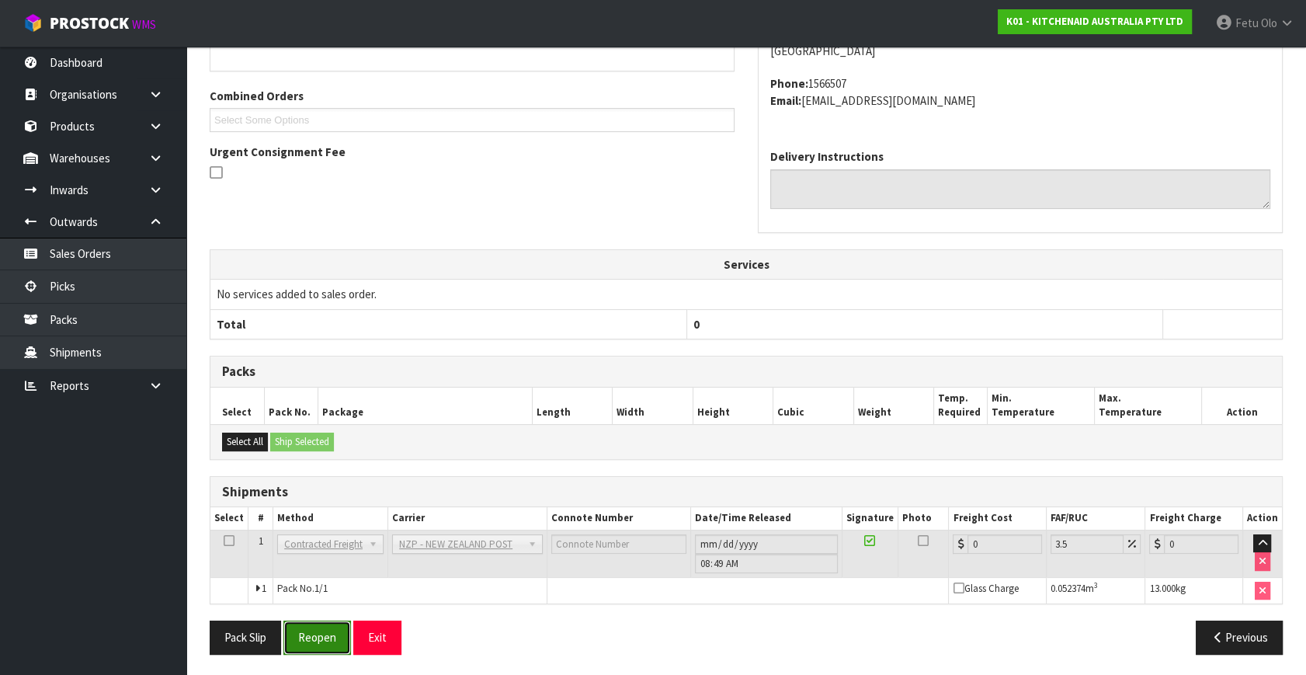
click at [325, 637] on button "Reopen" at bounding box center [317, 637] width 68 height 33
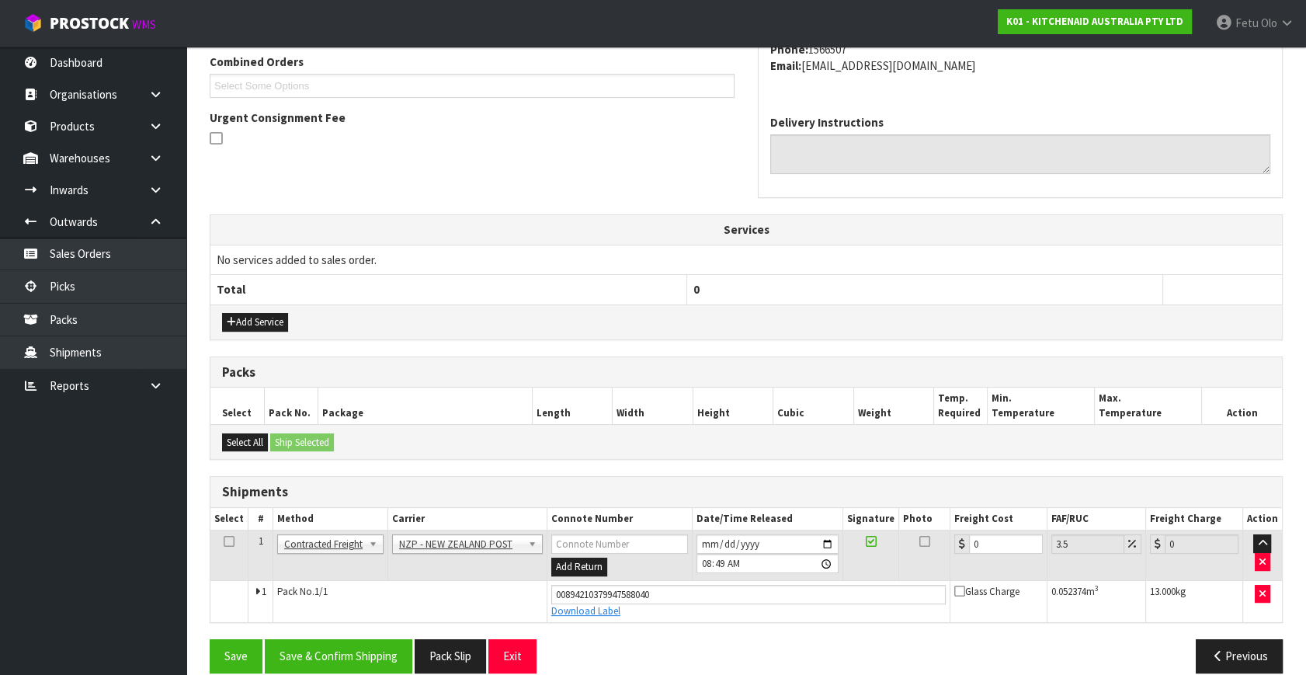
scroll to position [425, 0]
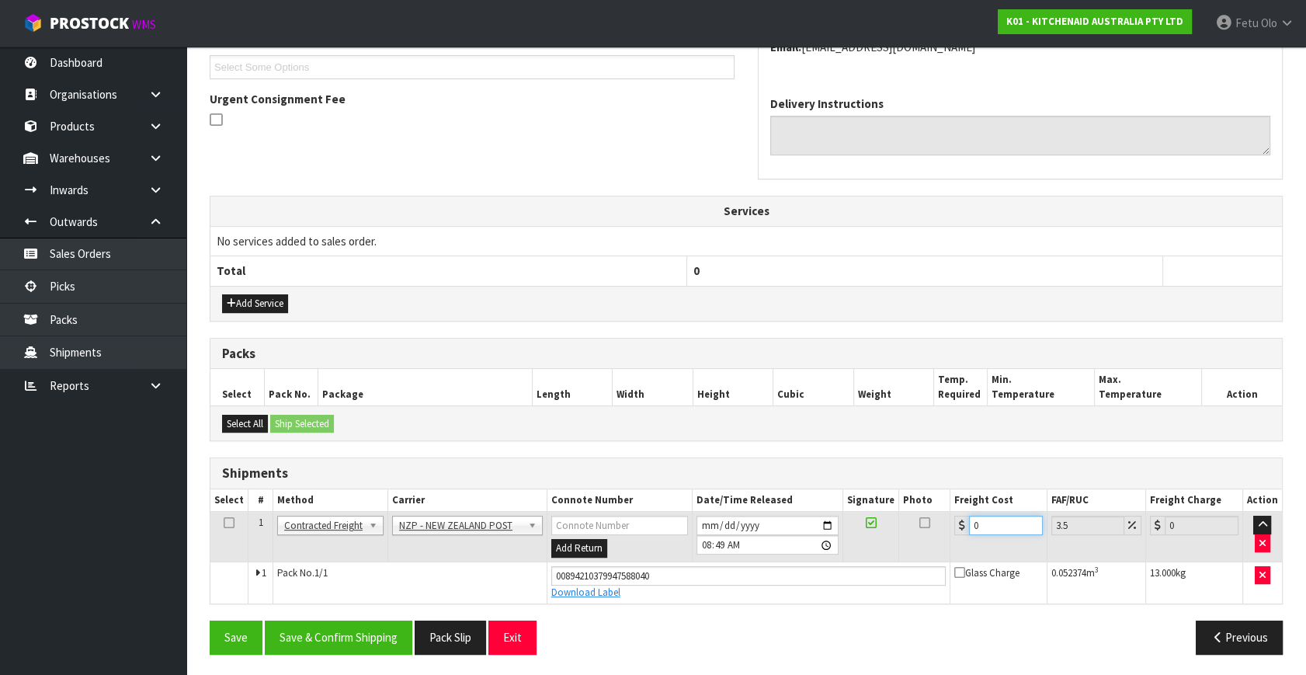
drag, startPoint x: 935, startPoint y: 530, endPoint x: 725, endPoint y: 558, distance: 211.7
click at [725, 558] on tbody "1 Client Local Pickup Customer Local Pickup Company Freight Contracted Freight …" at bounding box center [746, 558] width 1072 height 92
click at [361, 628] on button "Save & Confirm Shipping" at bounding box center [339, 637] width 148 height 33
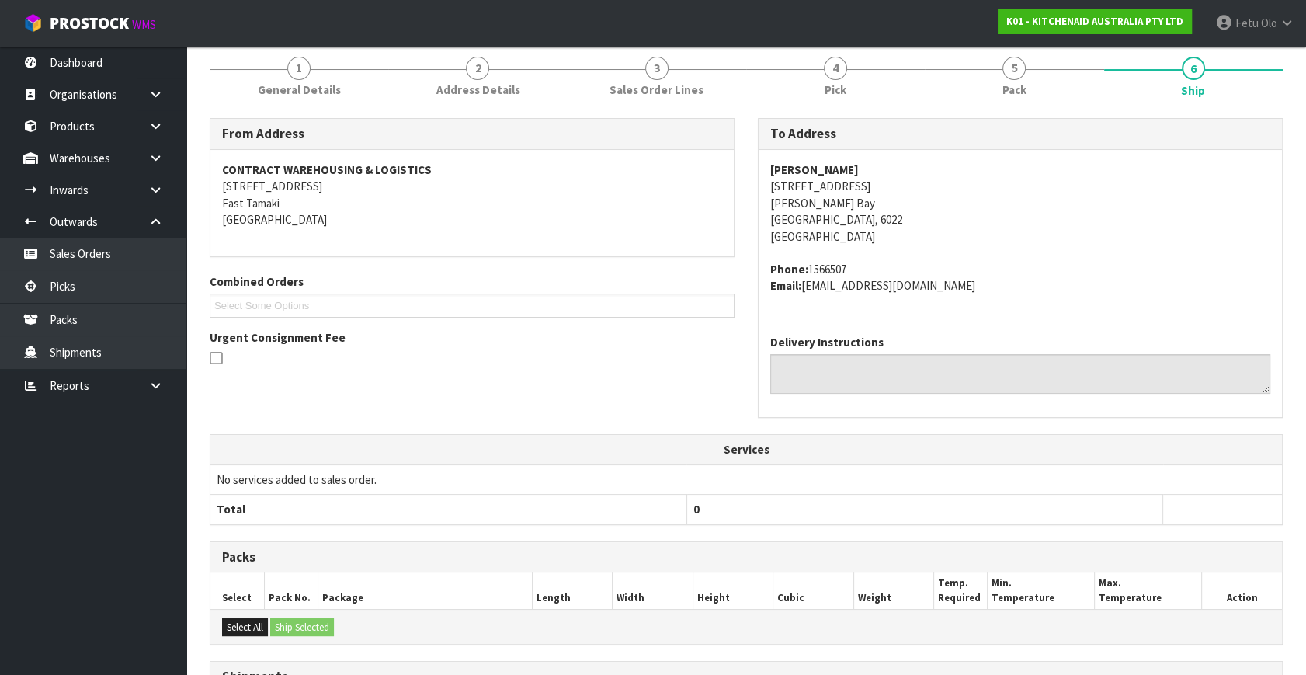
scroll to position [382, 0]
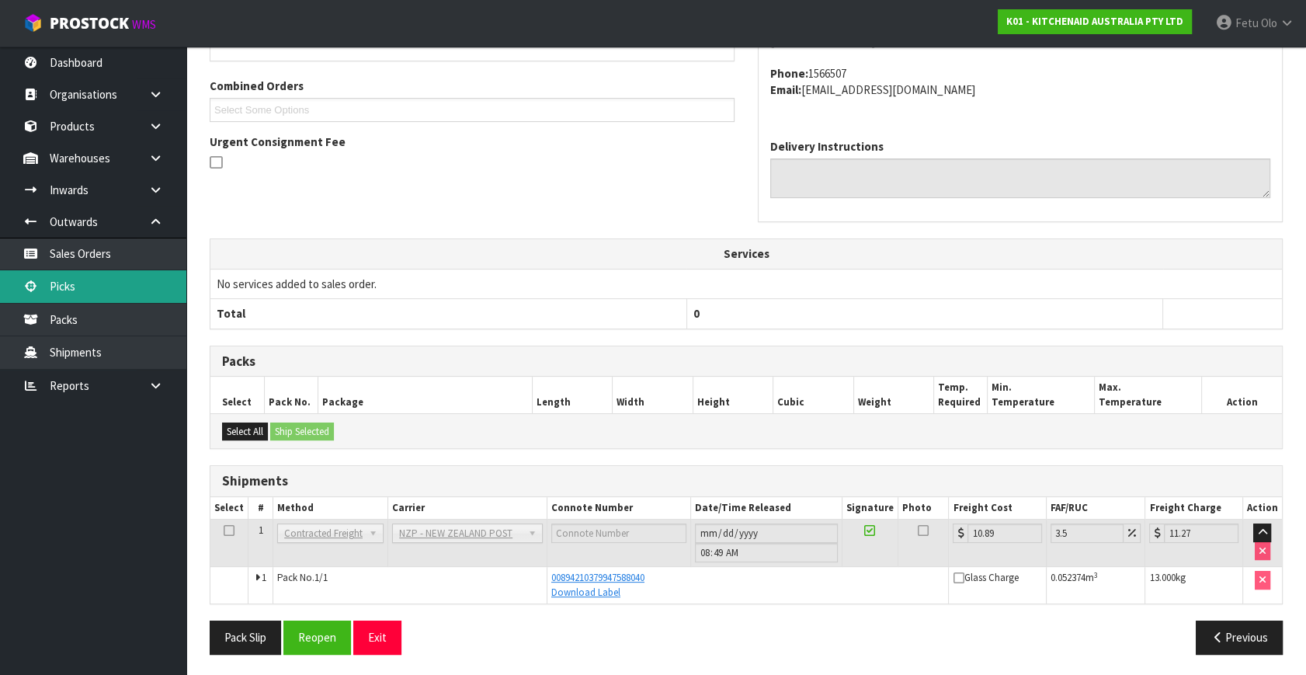
click at [108, 292] on link "Picks" at bounding box center [93, 286] width 186 height 32
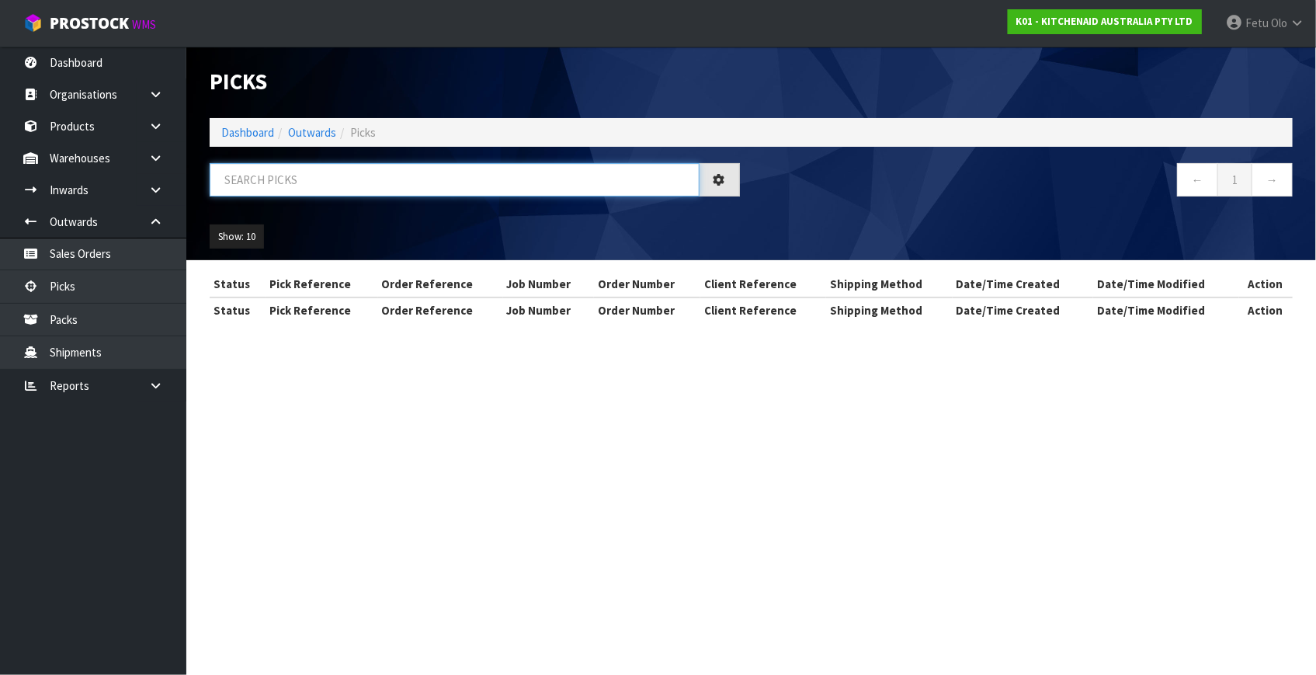
click at [330, 180] on input "text" at bounding box center [455, 179] width 490 height 33
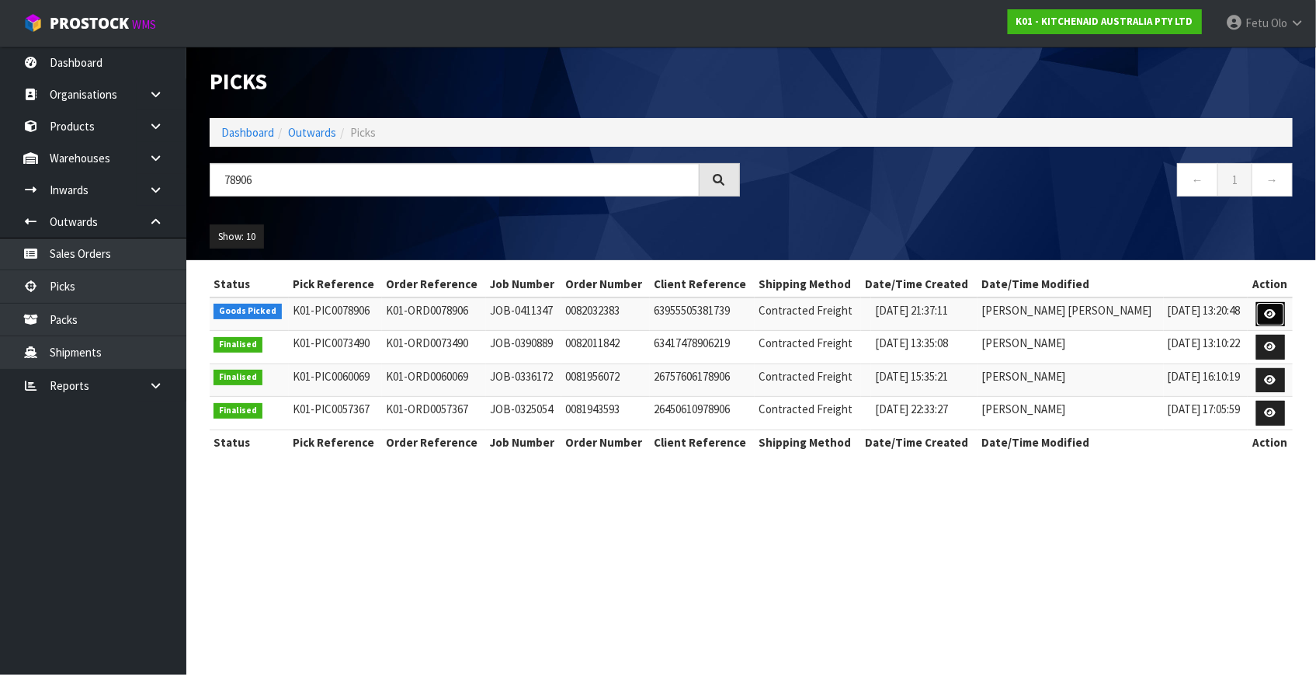
click at [1263, 314] on link at bounding box center [1271, 314] width 29 height 25
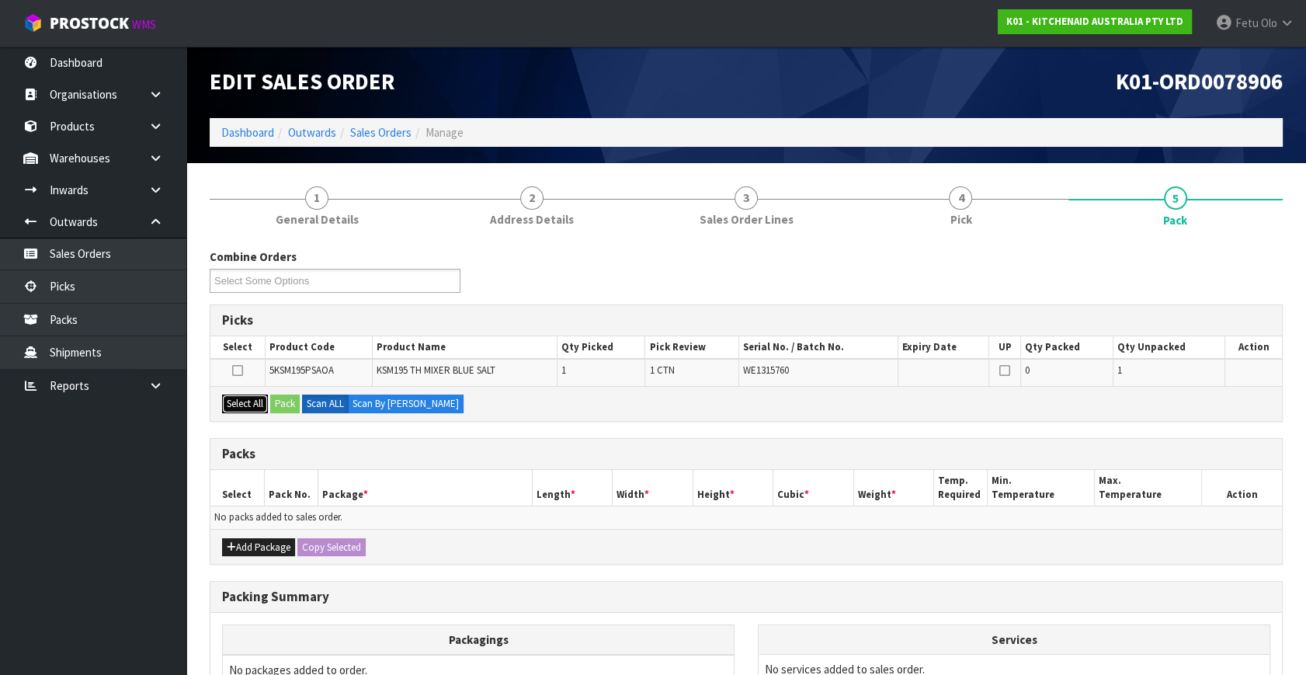
click at [255, 400] on button "Select All" at bounding box center [245, 404] width 46 height 19
click at [293, 398] on button "Pack" at bounding box center [285, 404] width 30 height 19
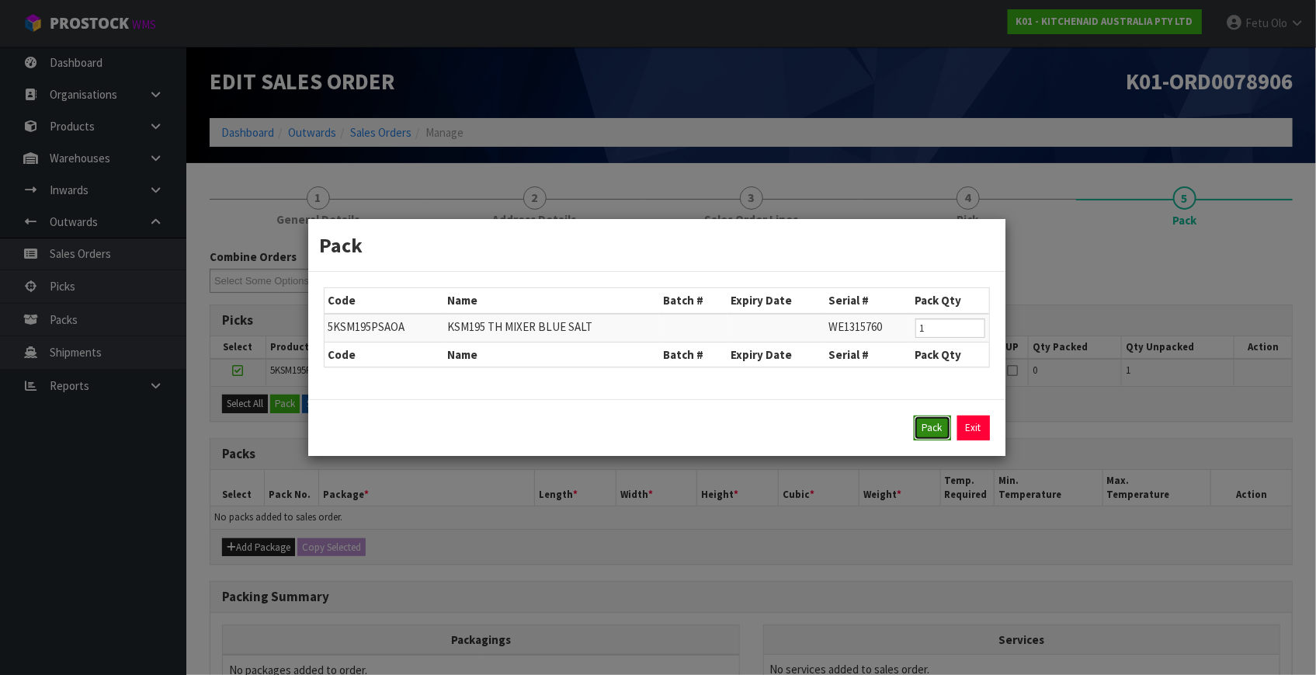
click at [926, 423] on button "Pack" at bounding box center [932, 428] width 37 height 25
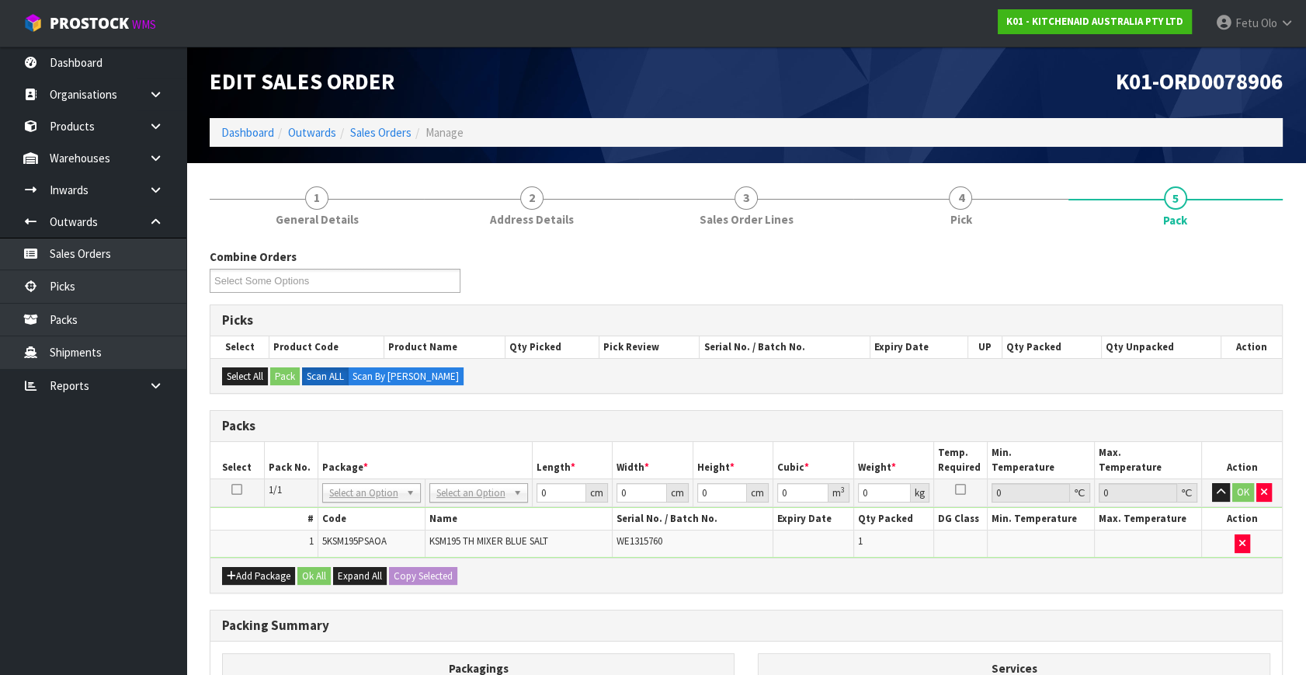
drag, startPoint x: 505, startPoint y: 495, endPoint x: 500, endPoint y: 510, distance: 16.2
drag, startPoint x: 566, startPoint y: 493, endPoint x: 404, endPoint y: 519, distance: 164.3
click at [404, 519] on tbody "1/1 NONE 007-001 007-002 007-004 007-009 007-013 007-014 007-015 007-017 007-01…" at bounding box center [746, 518] width 1072 height 78
click button "OK" at bounding box center [1244, 492] width 22 height 19
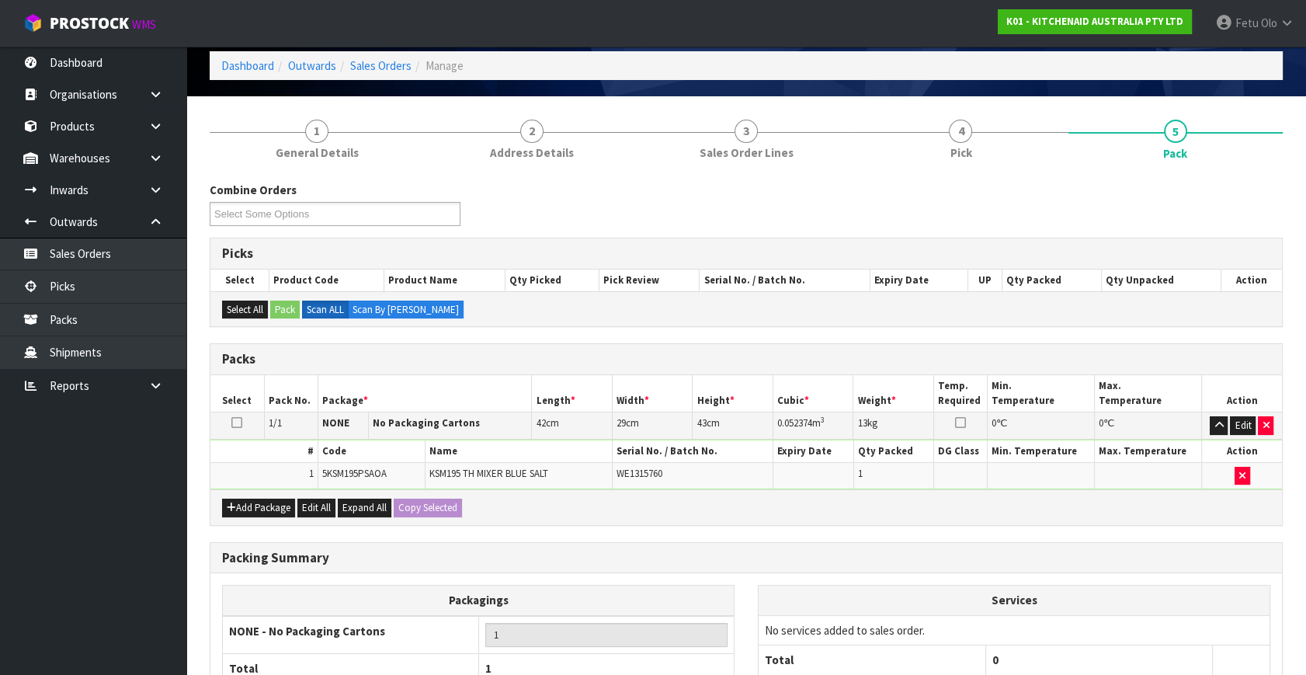
scroll to position [208, 0]
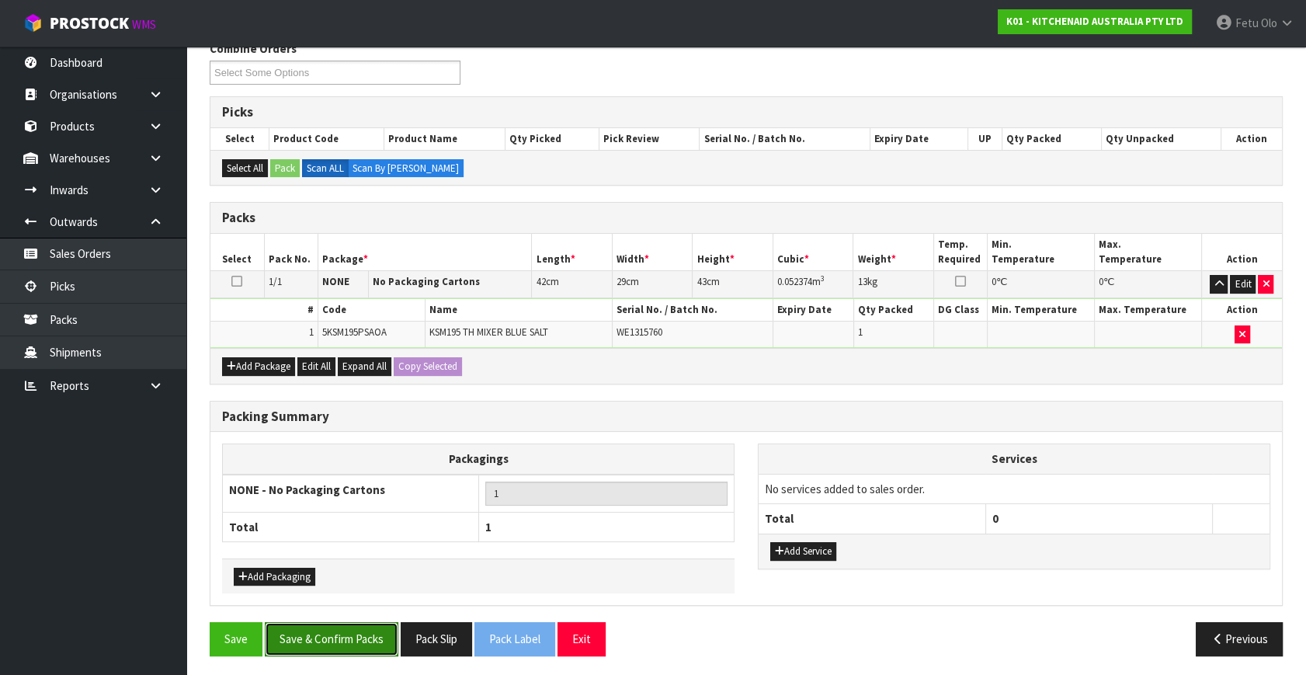
click at [315, 629] on button "Save & Confirm Packs" at bounding box center [332, 638] width 134 height 33
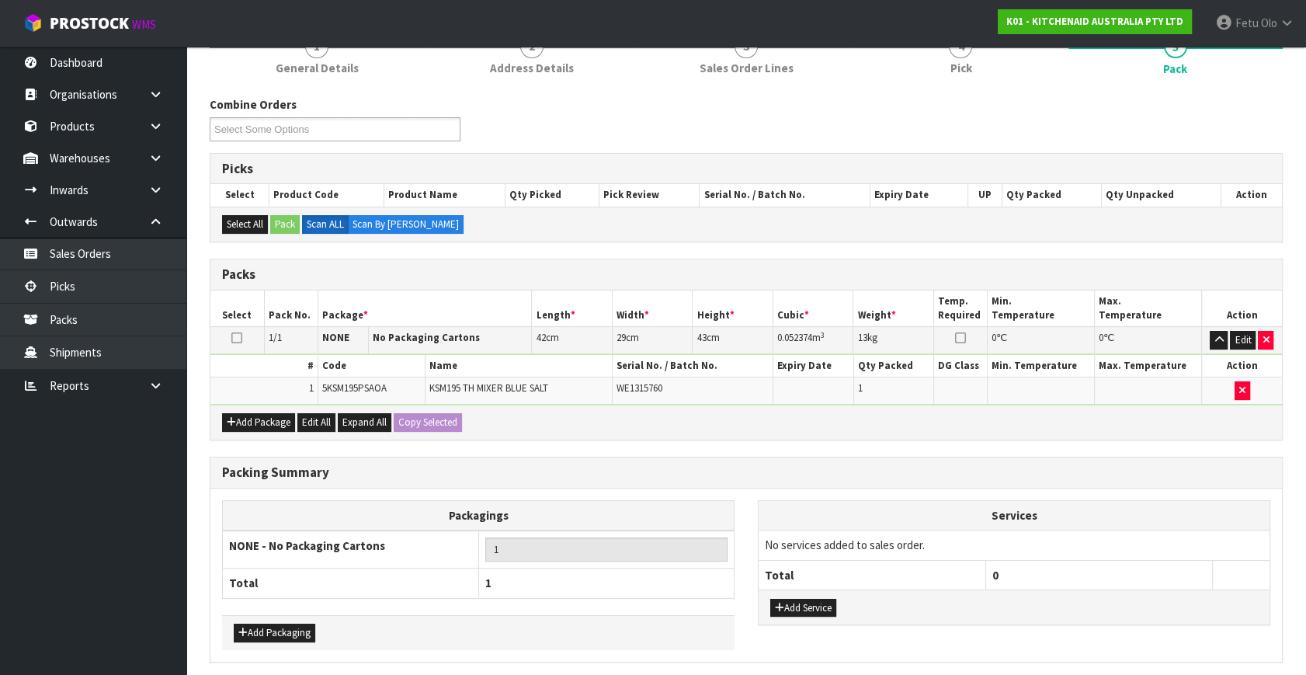
scroll to position [0, 0]
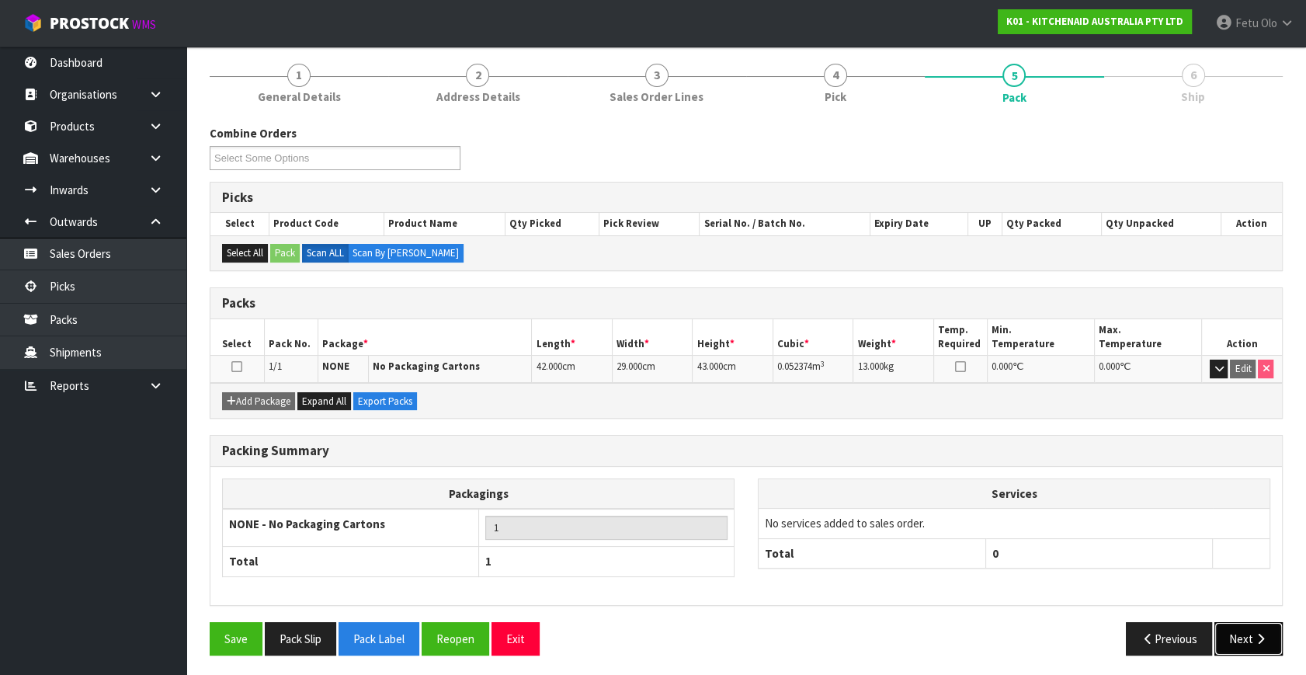
click at [1254, 638] on icon "button" at bounding box center [1261, 639] width 15 height 12
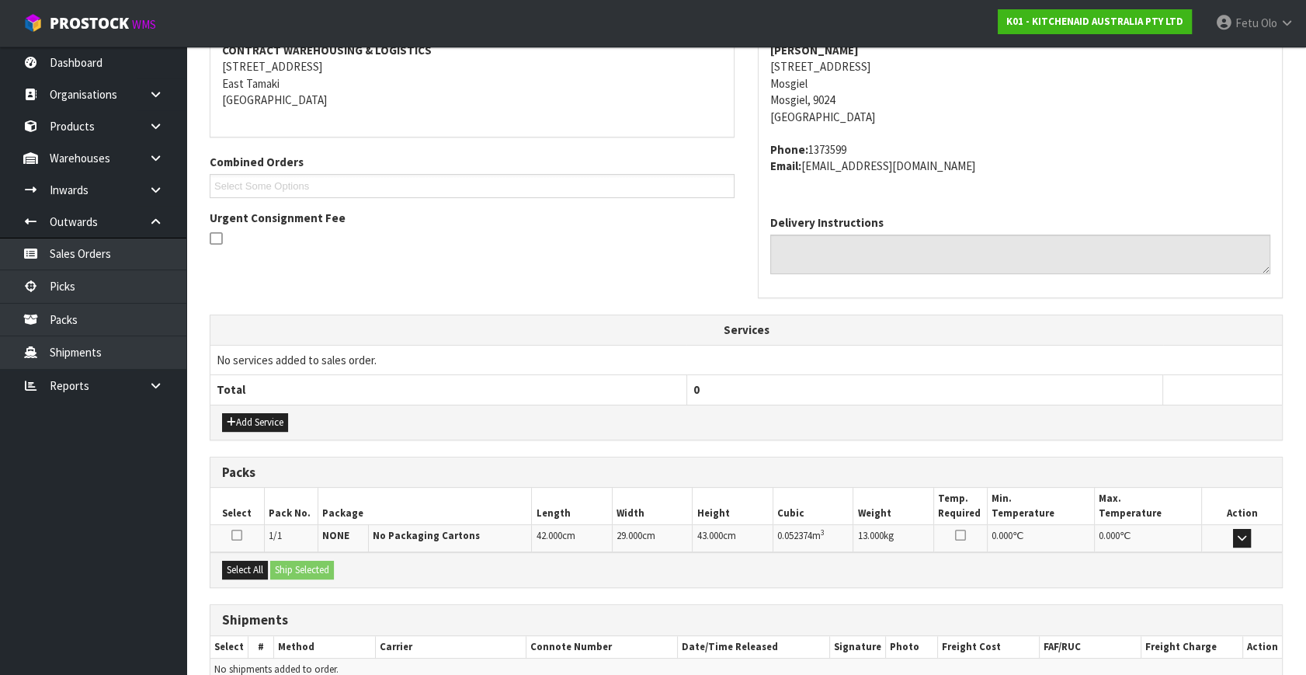
scroll to position [382, 0]
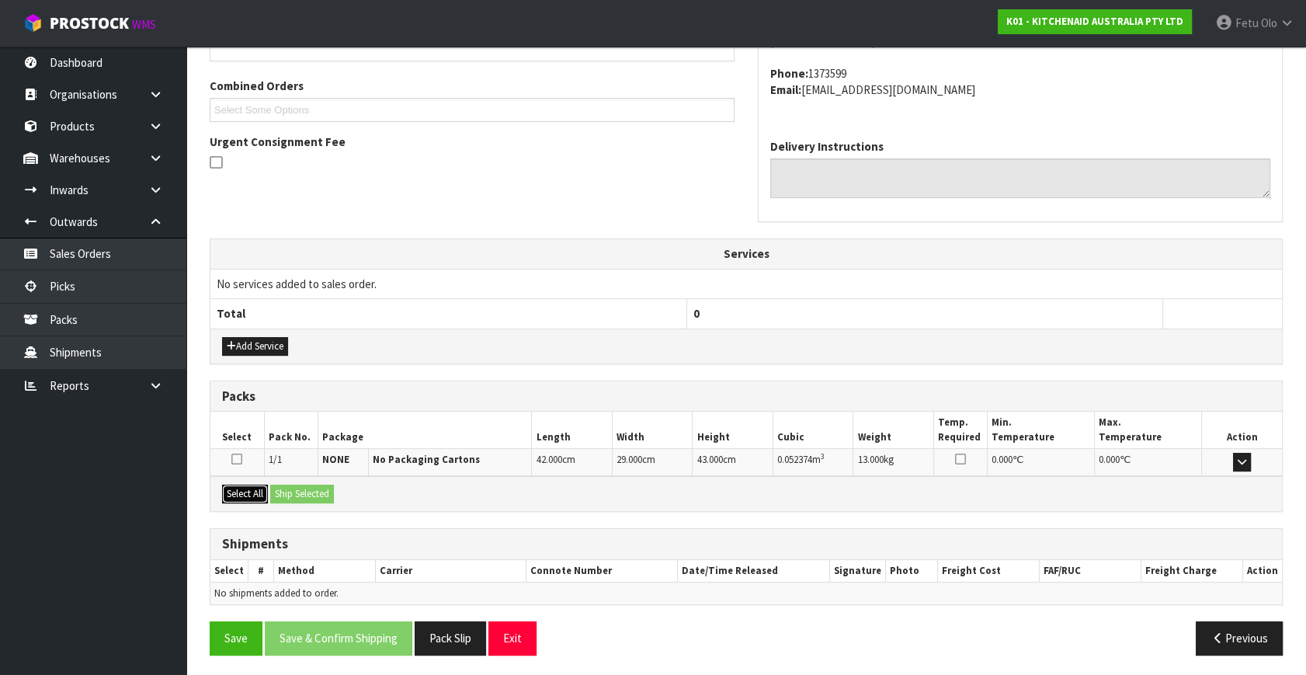
drag, startPoint x: 254, startPoint y: 492, endPoint x: 290, endPoint y: 491, distance: 36.5
click at [257, 492] on button "Select All" at bounding box center [245, 494] width 46 height 19
click at [290, 491] on button "Ship Selected" at bounding box center [302, 494] width 64 height 19
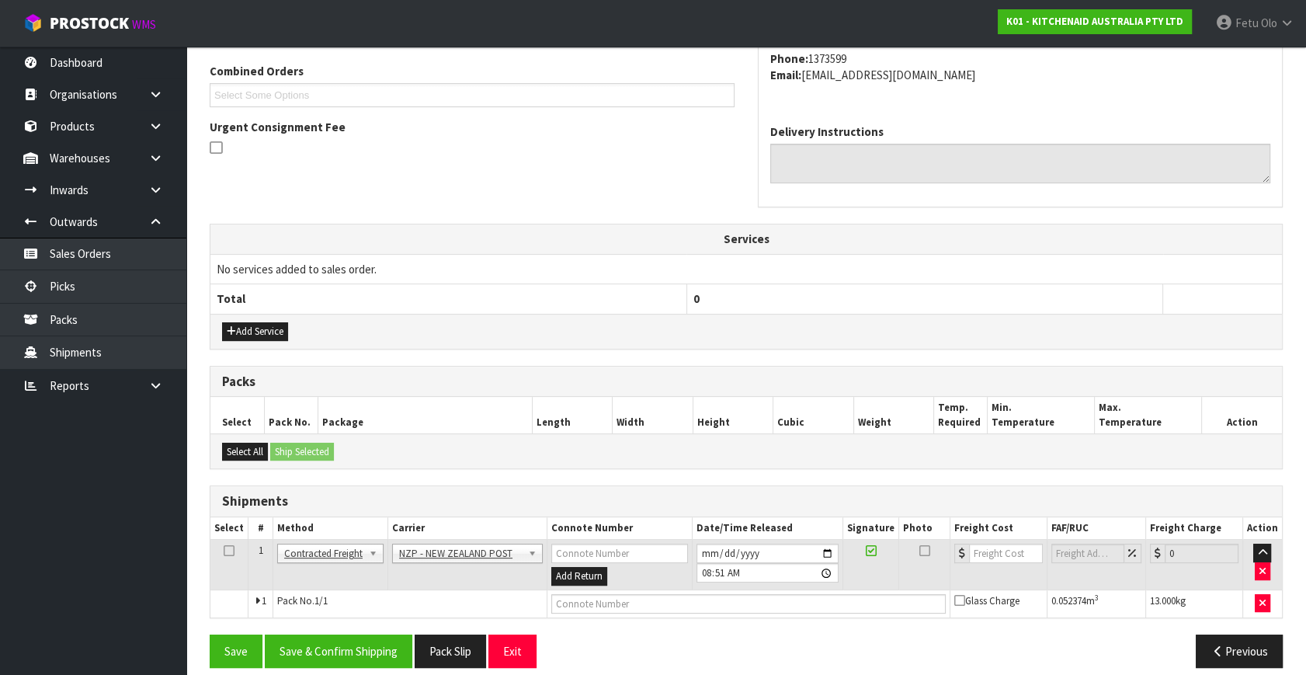
scroll to position [410, 0]
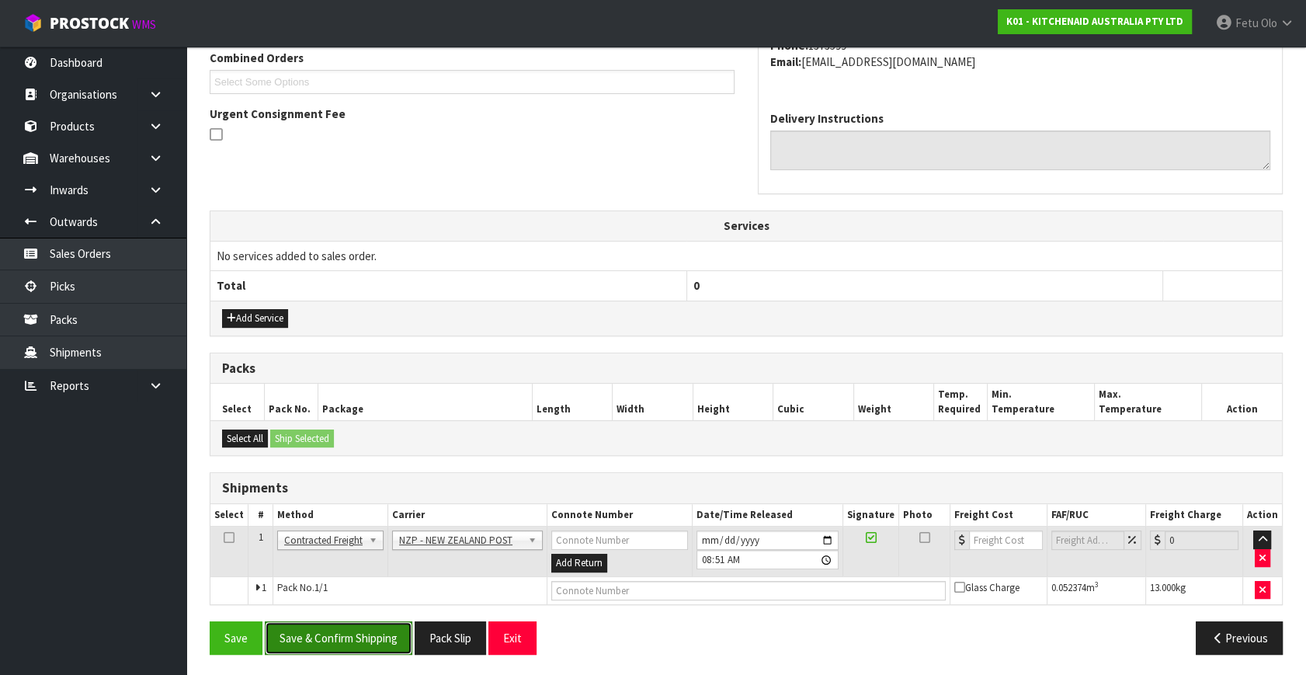
click at [361, 641] on button "Save & Confirm Shipping" at bounding box center [339, 637] width 148 height 33
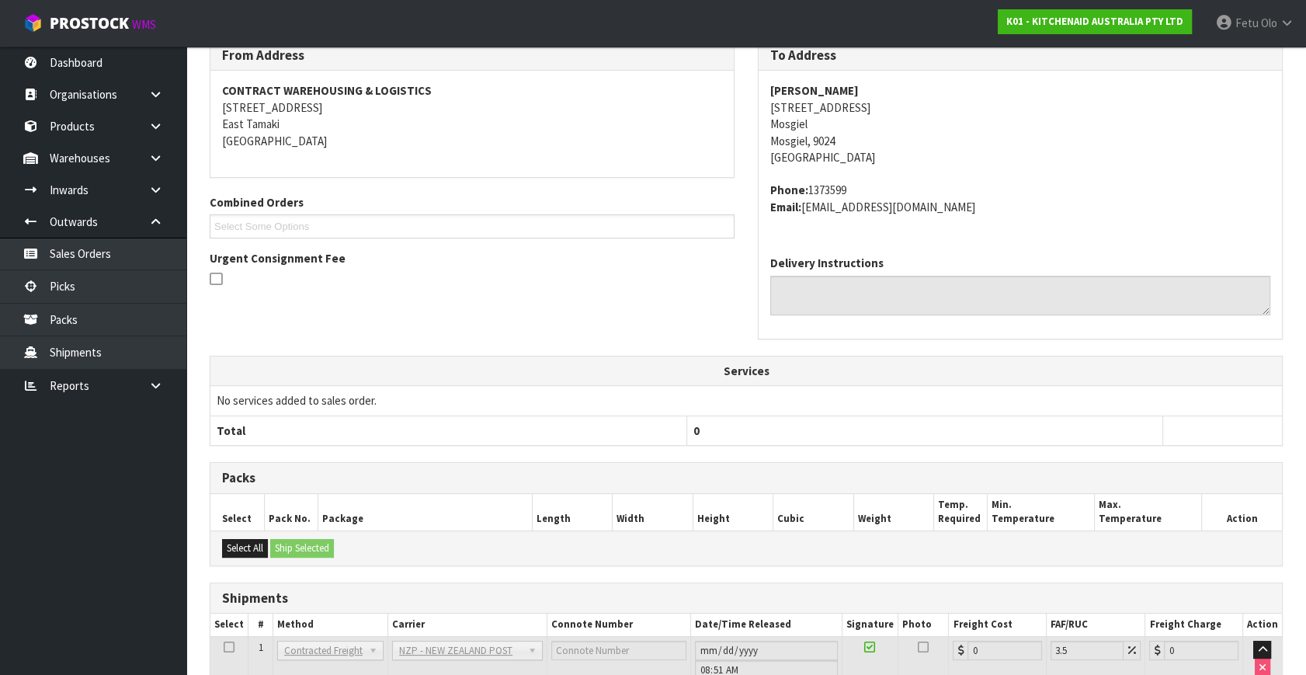
scroll to position [388, 0]
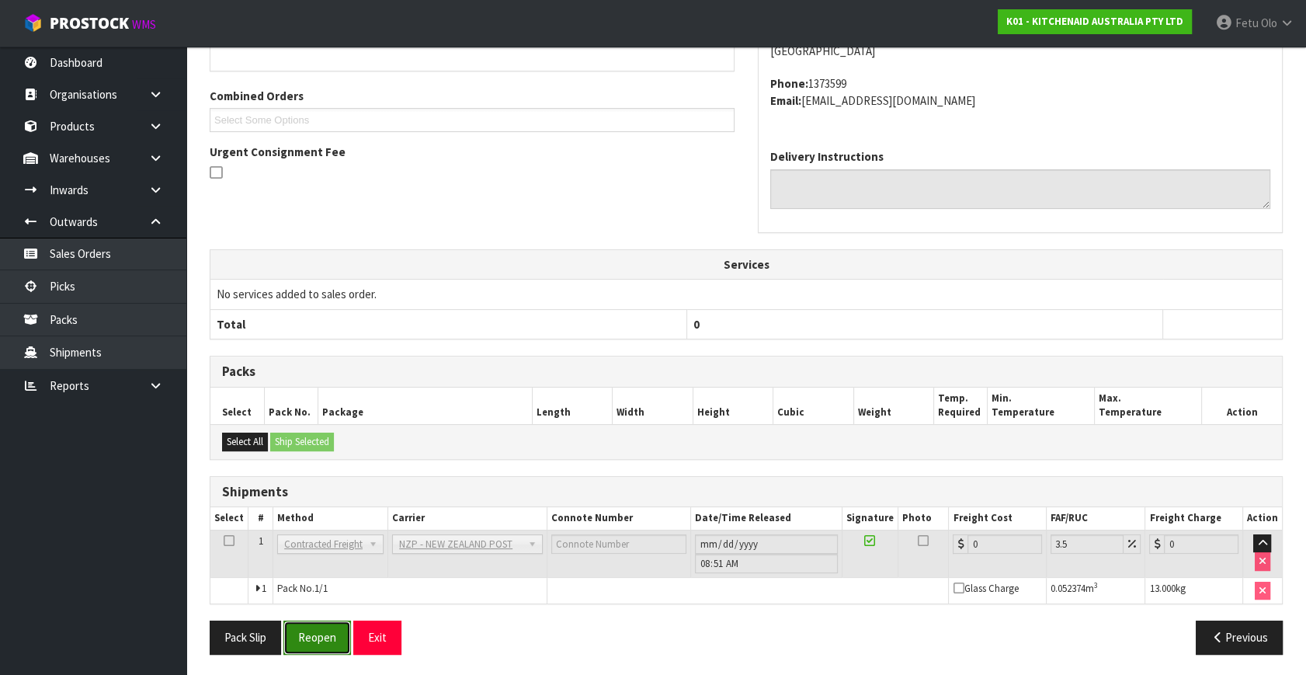
click at [342, 635] on button "Reopen" at bounding box center [317, 637] width 68 height 33
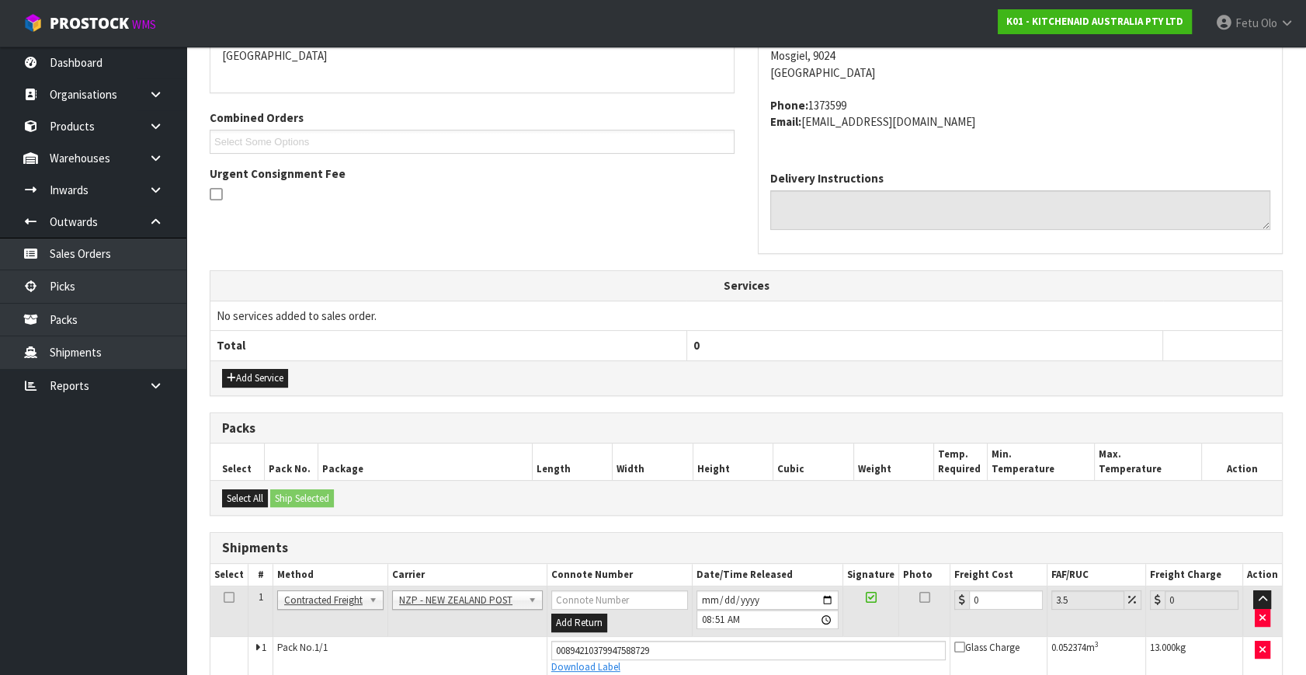
scroll to position [425, 0]
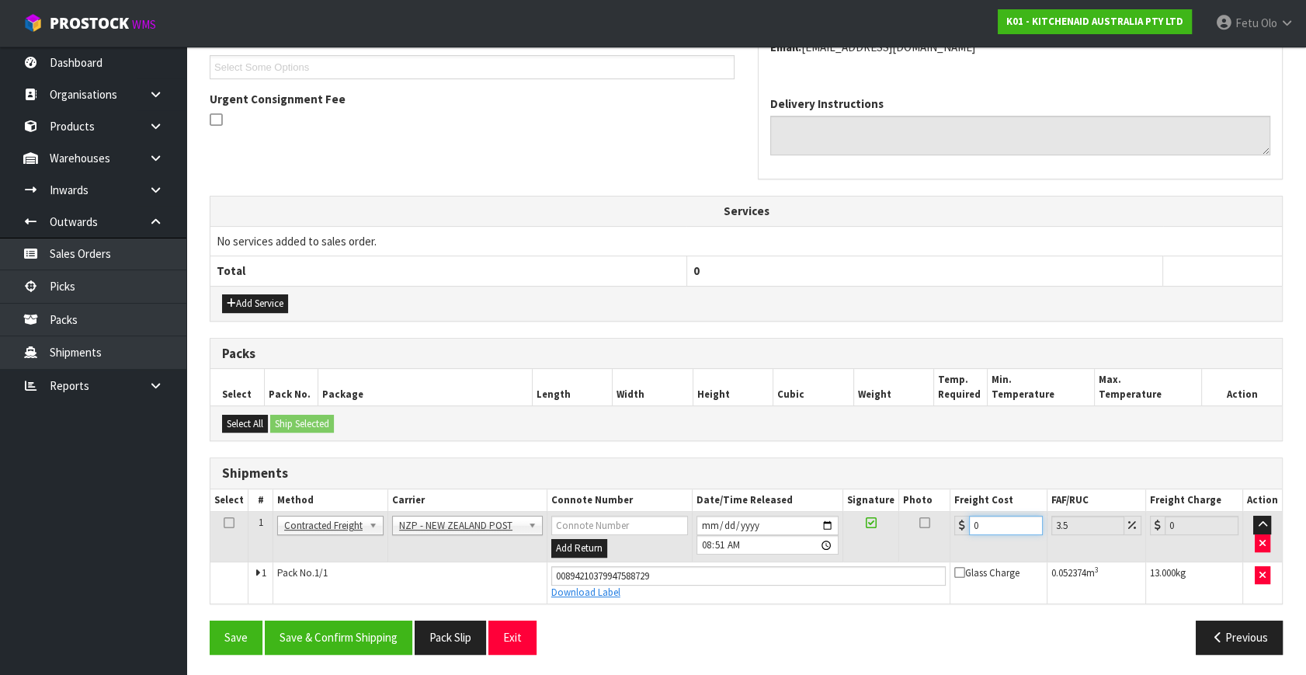
drag, startPoint x: 989, startPoint y: 526, endPoint x: 729, endPoint y: 569, distance: 263.8
click at [729, 569] on tbody "1 Client Local Pickup Customer Local Pickup Company Freight Contracted Freight …" at bounding box center [746, 558] width 1072 height 92
click at [377, 629] on button "Save & Confirm Shipping" at bounding box center [339, 637] width 148 height 33
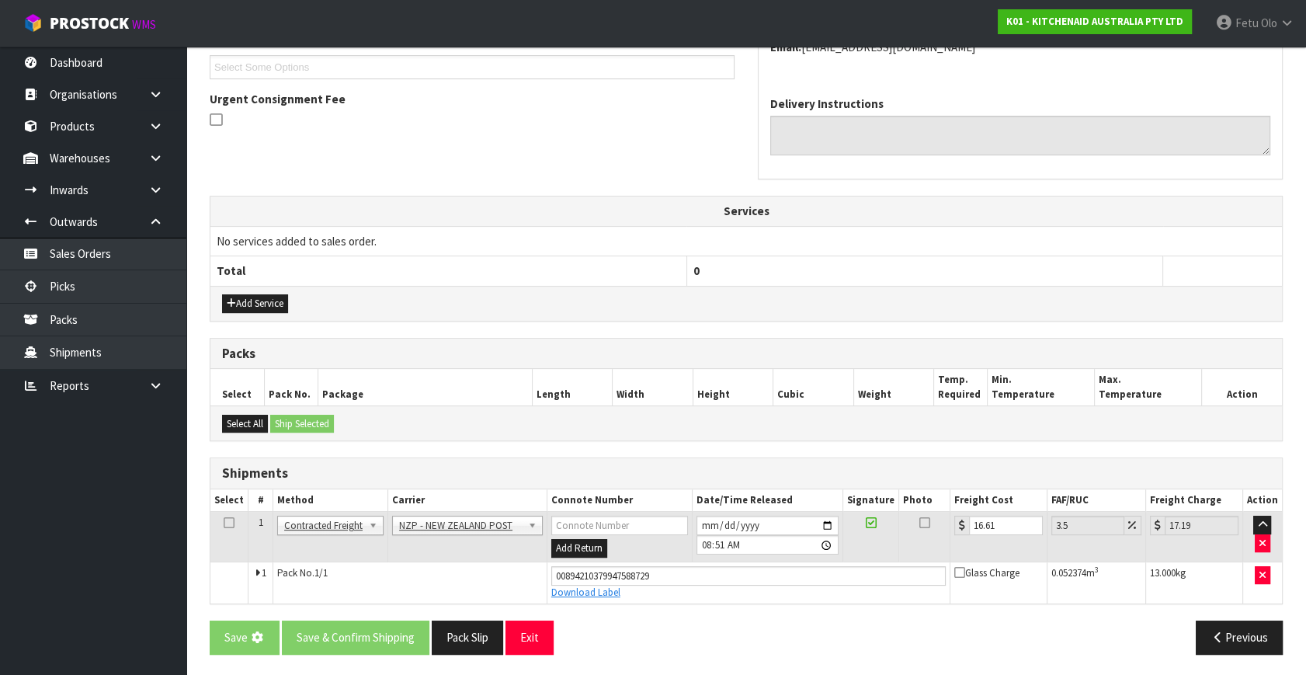
scroll to position [0, 0]
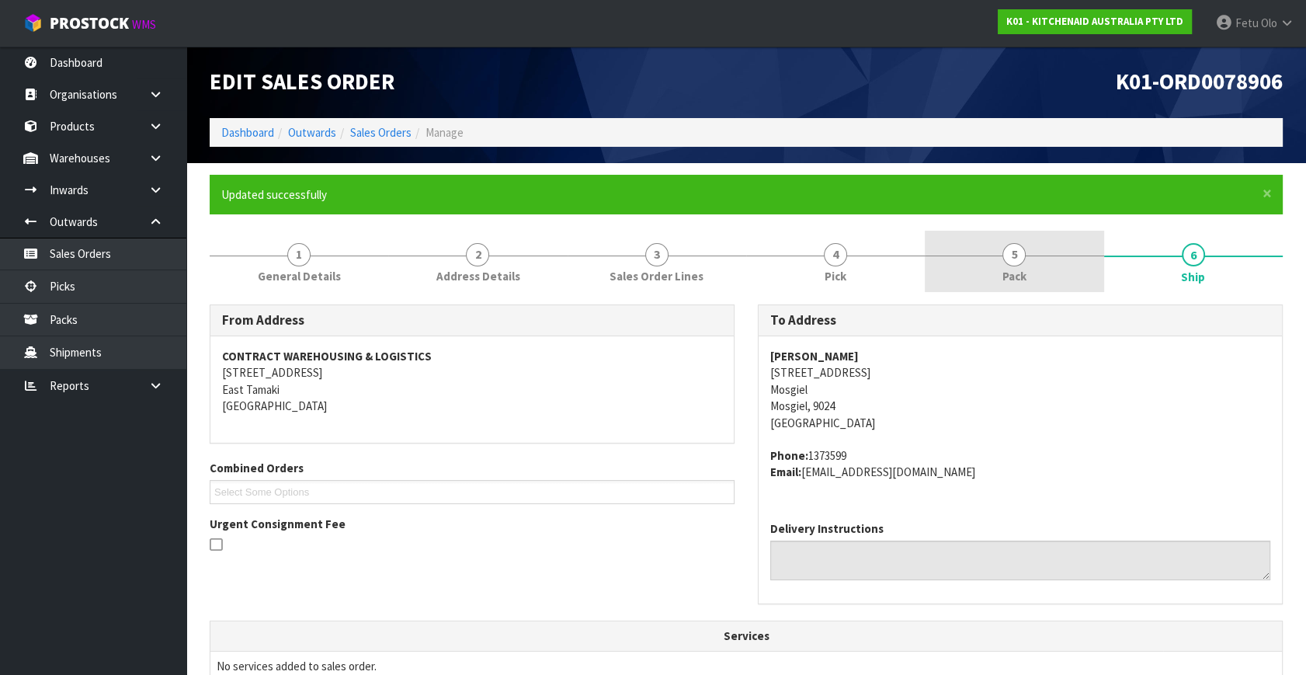
click at [1047, 246] on link "5 Pack" at bounding box center [1014, 261] width 179 height 61
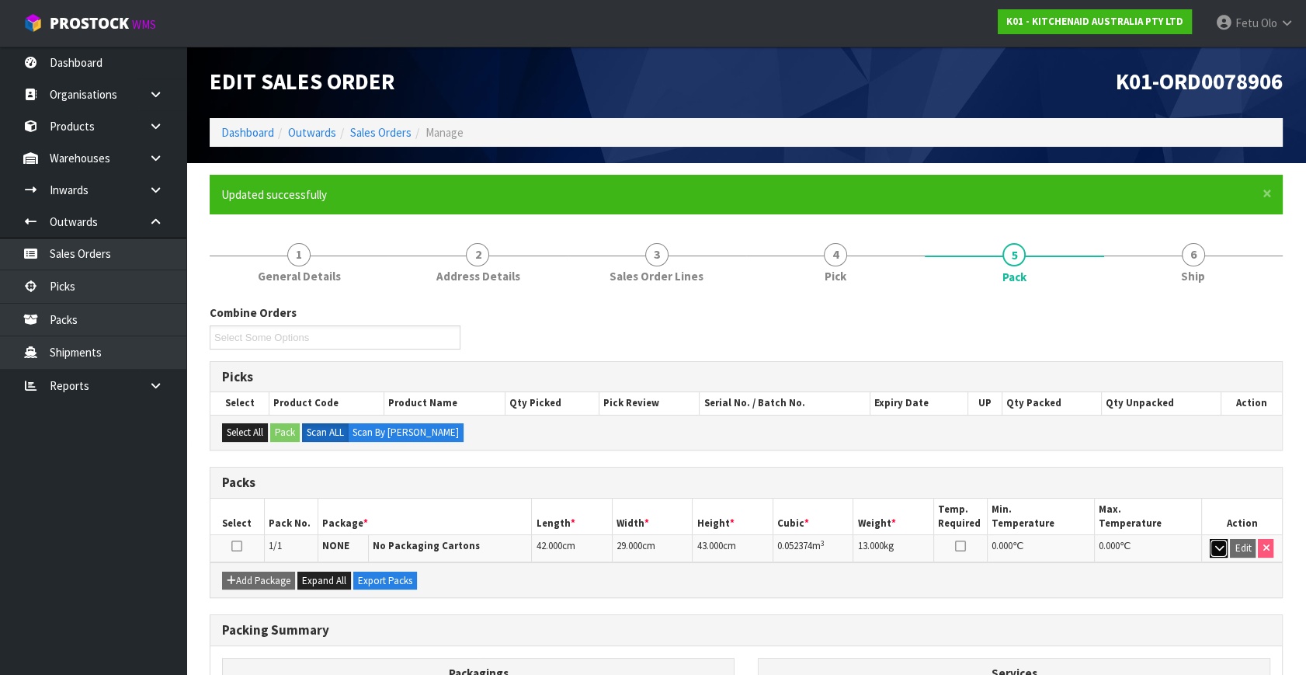
click at [1220, 548] on icon "button" at bounding box center [1219, 548] width 9 height 10
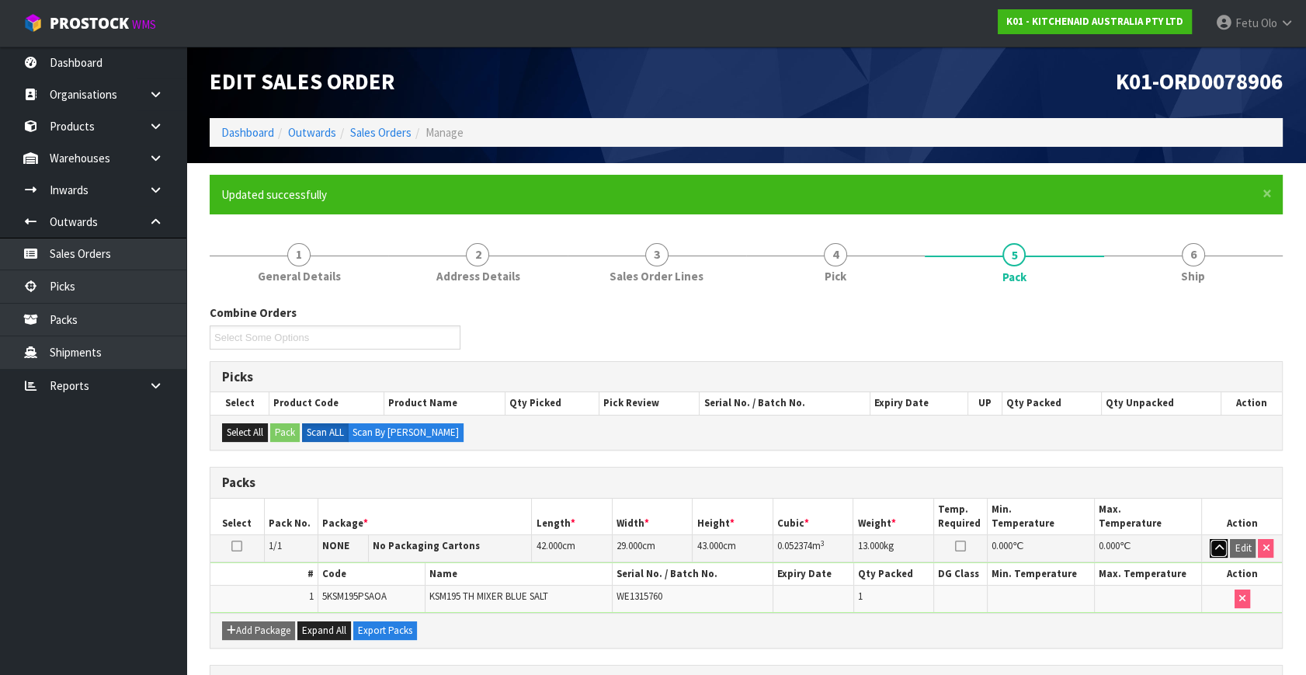
scroll to position [230, 0]
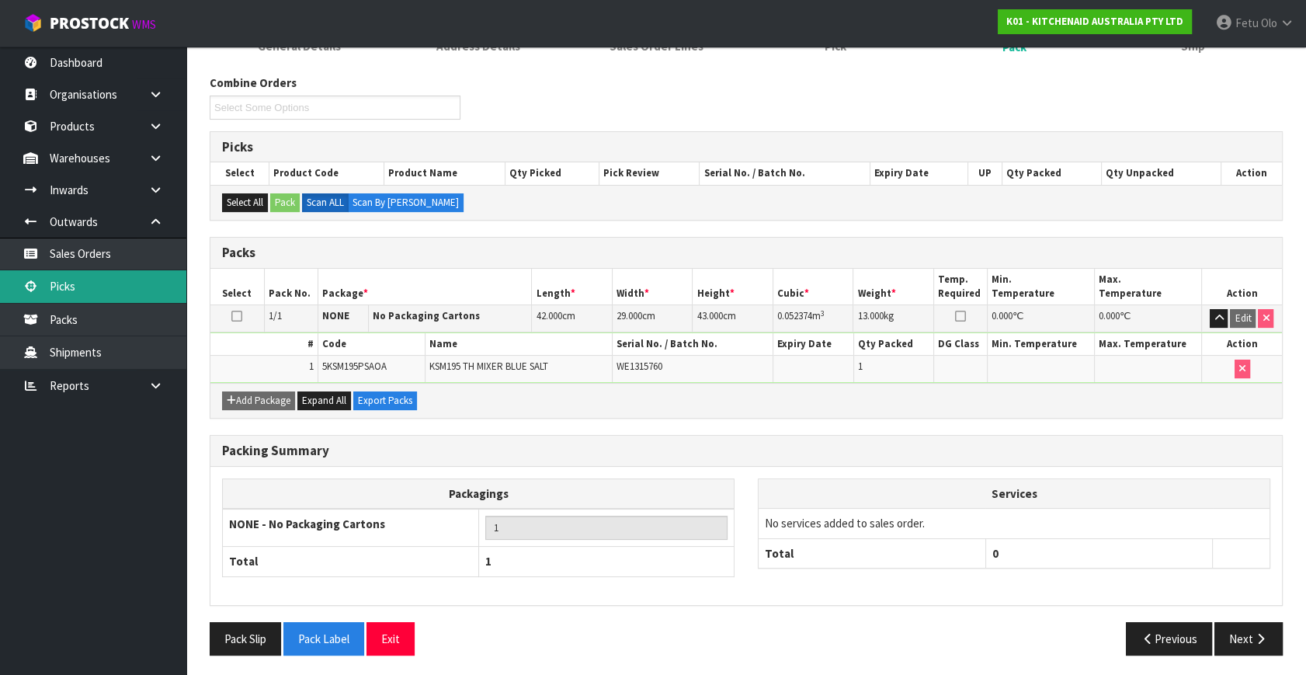
click at [75, 295] on link "Picks" at bounding box center [93, 286] width 186 height 32
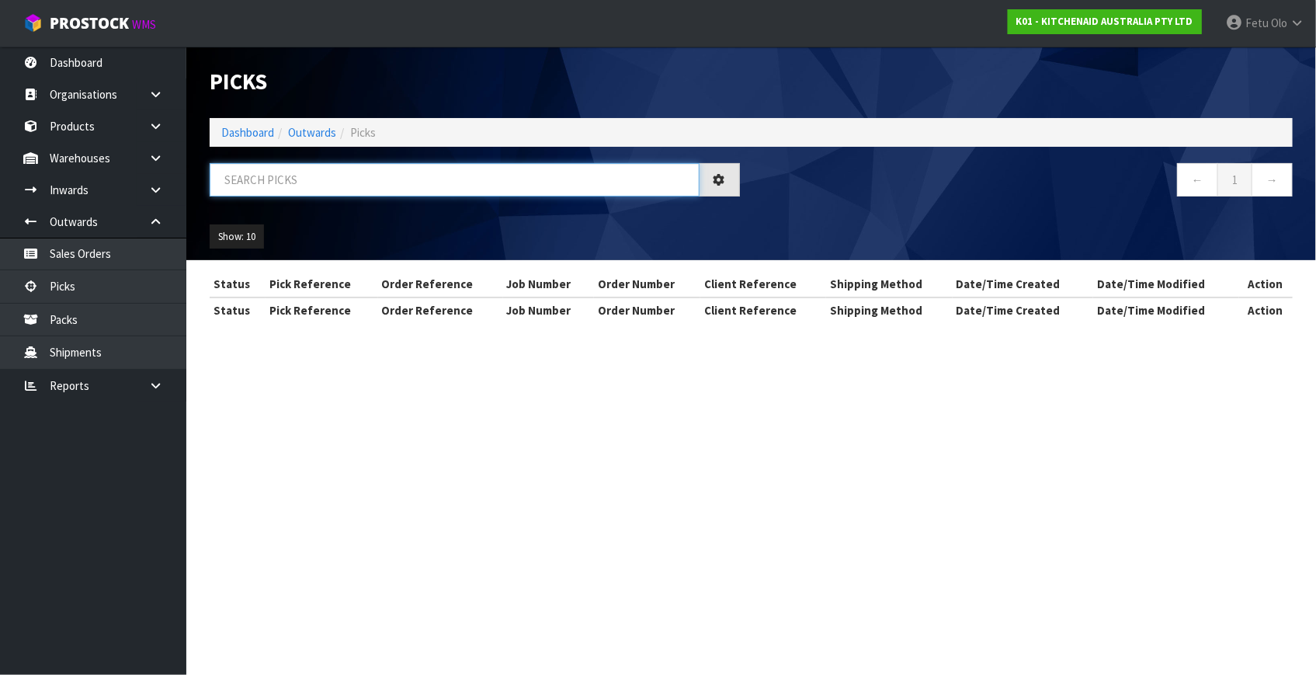
click at [408, 186] on input "text" at bounding box center [455, 179] width 490 height 33
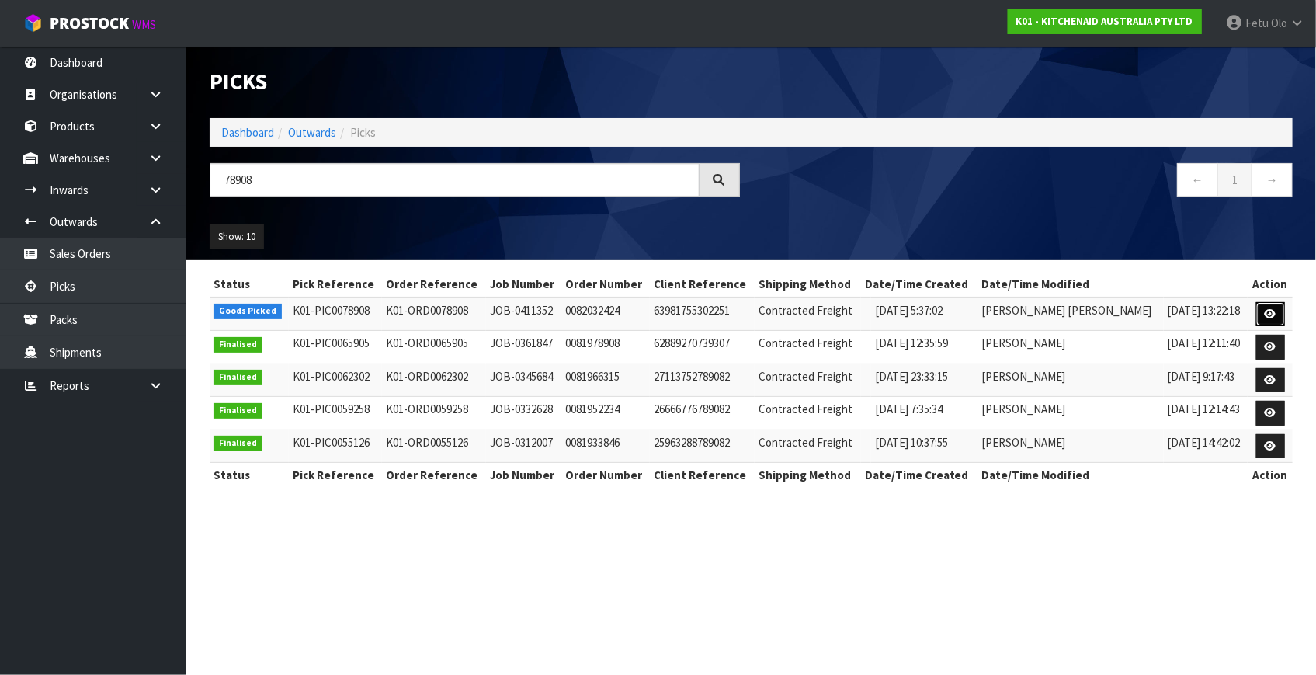
click at [1259, 313] on link at bounding box center [1271, 314] width 29 height 25
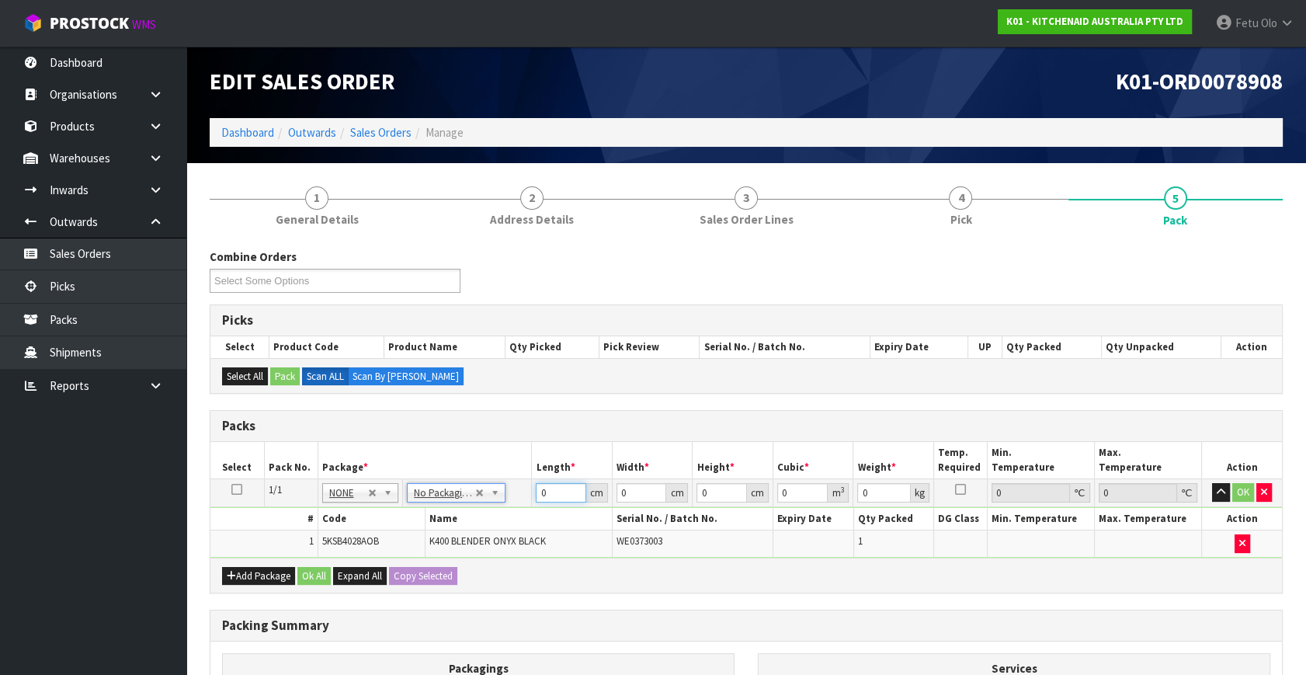
click at [443, 532] on tbody "1/1 NONE 007-001 007-002 007-004 007-009 007-013 007-014 007-015 007-017 007-01…" at bounding box center [746, 518] width 1072 height 78
click button "OK" at bounding box center [1244, 492] width 22 height 19
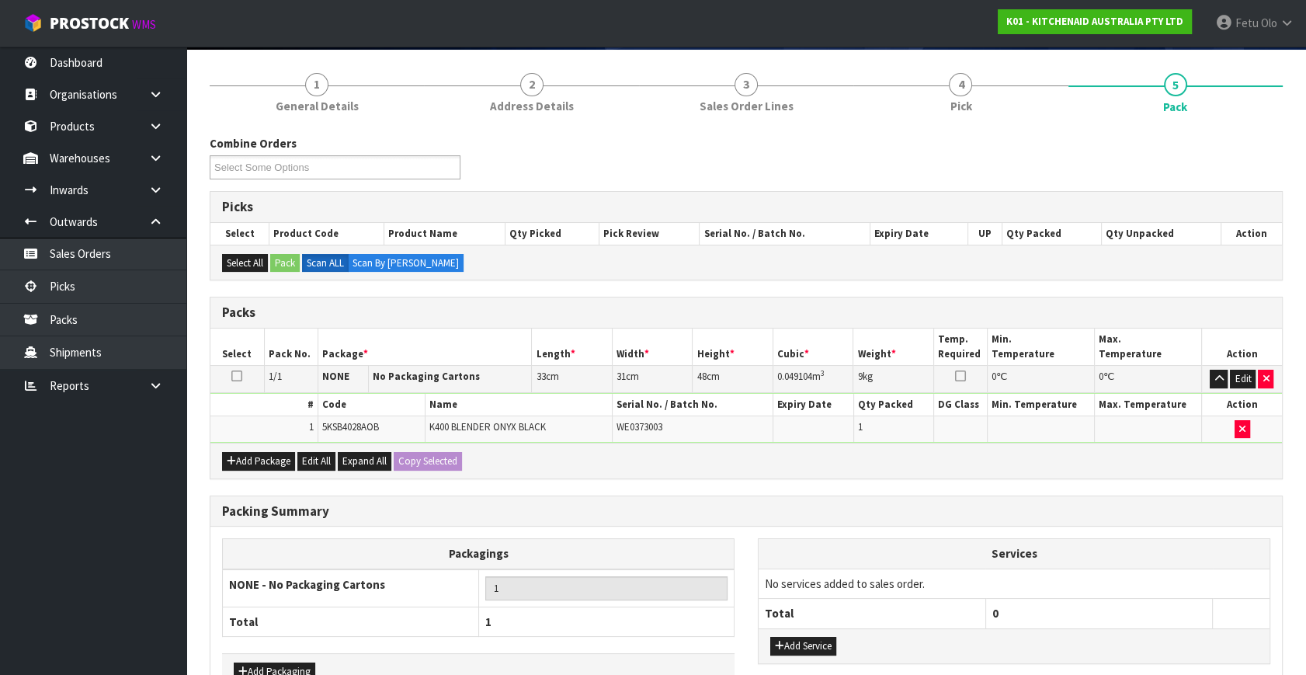
scroll to position [208, 0]
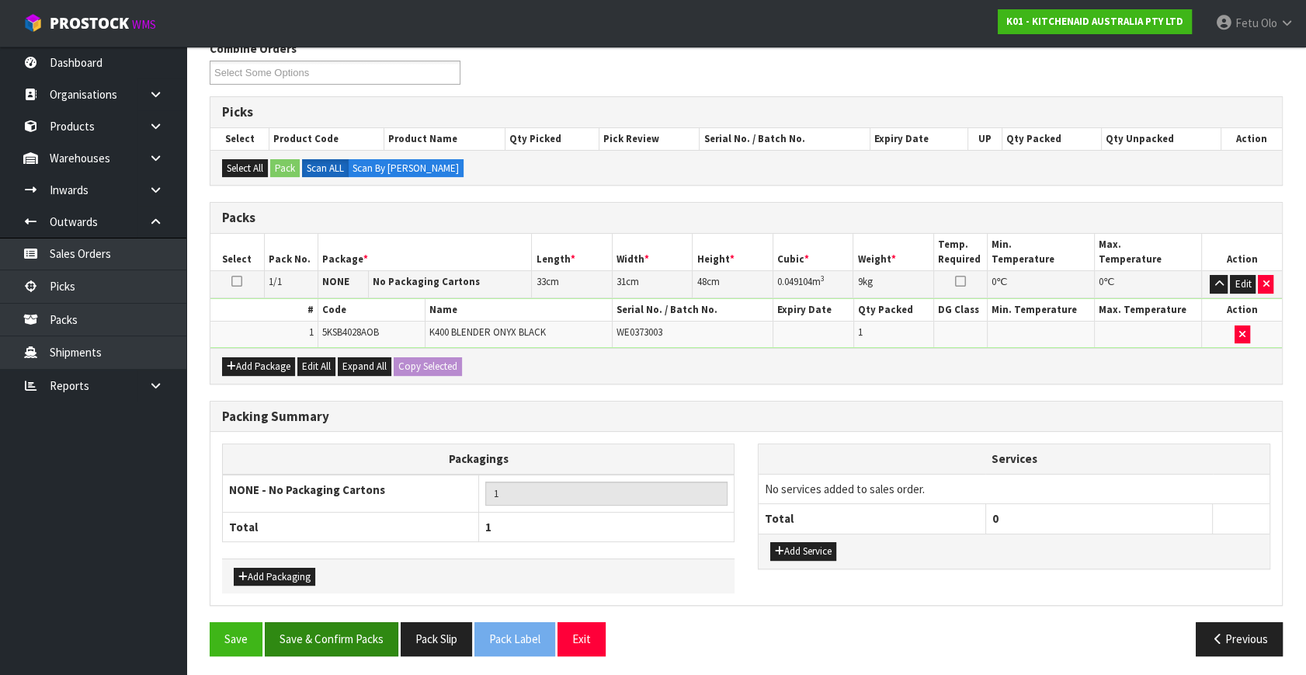
click at [363, 617] on div "Combine Orders K01-ORD0078774 K01-ORD0078831 K01-ORD0078839 K01-ORD0078842 K01-…" at bounding box center [746, 354] width 1073 height 628
click at [363, 622] on button "Save & Confirm Packs" at bounding box center [332, 638] width 134 height 33
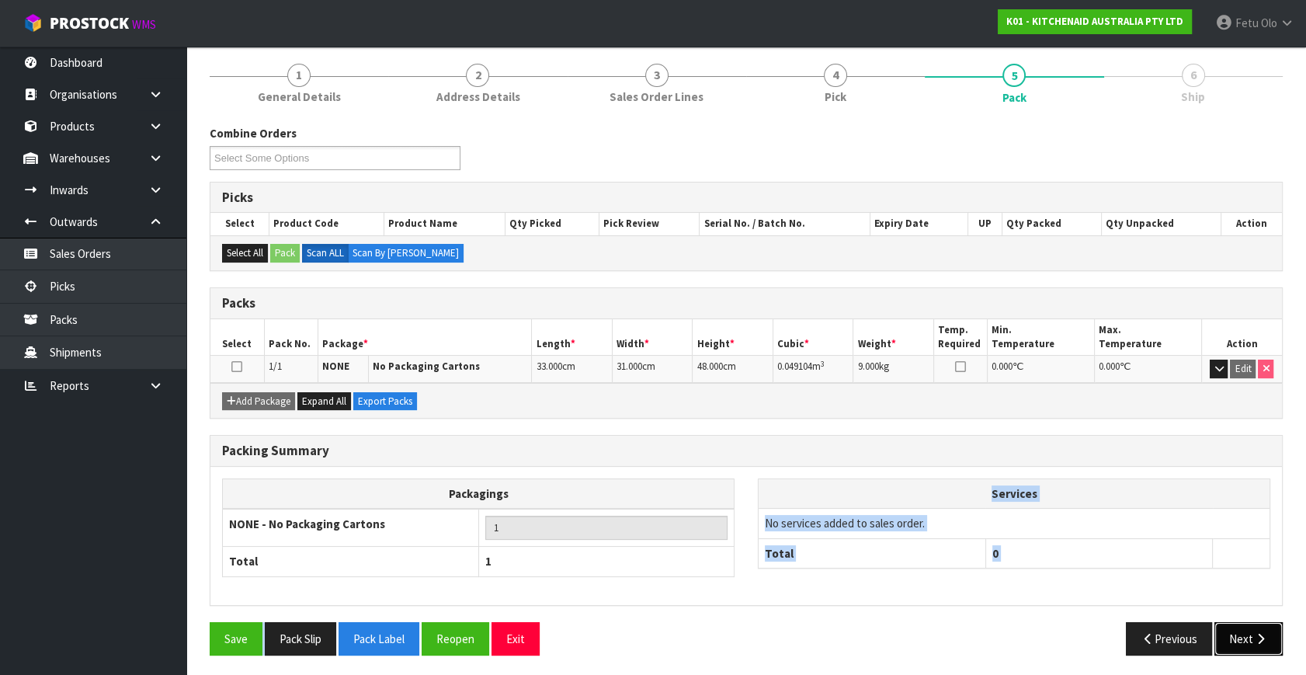
click at [1247, 633] on button "Next" at bounding box center [1249, 638] width 68 height 33
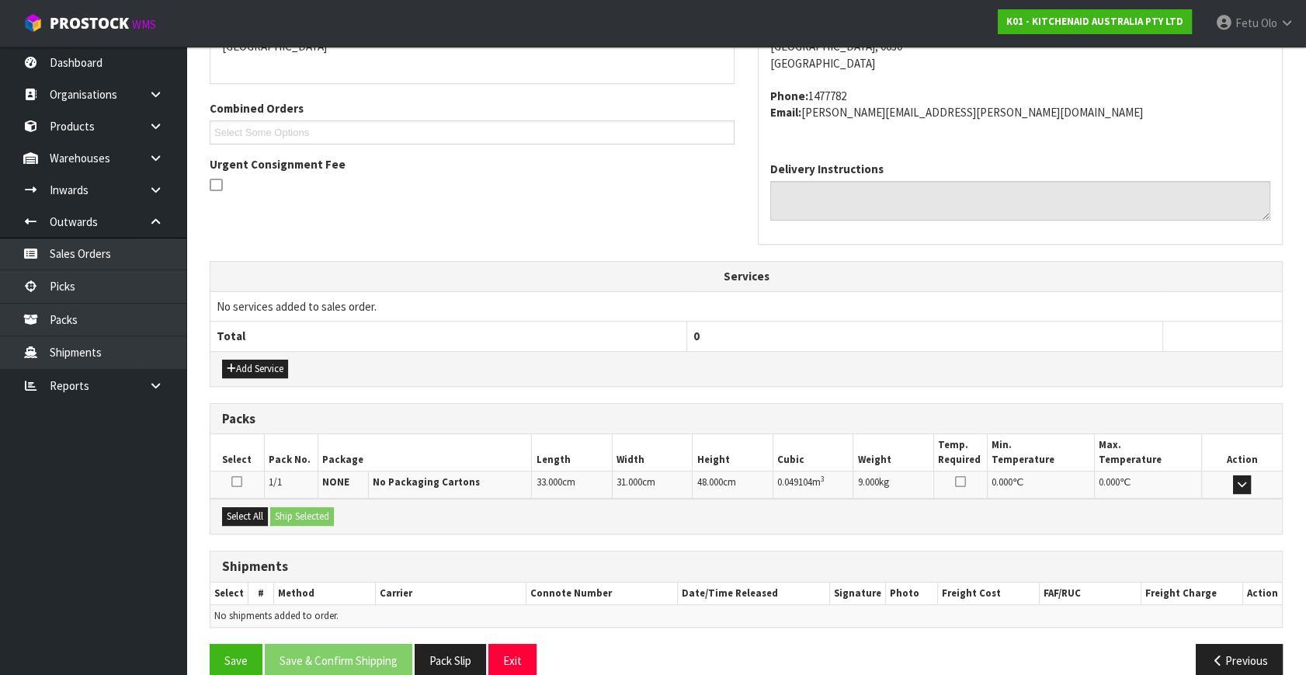
scroll to position [382, 0]
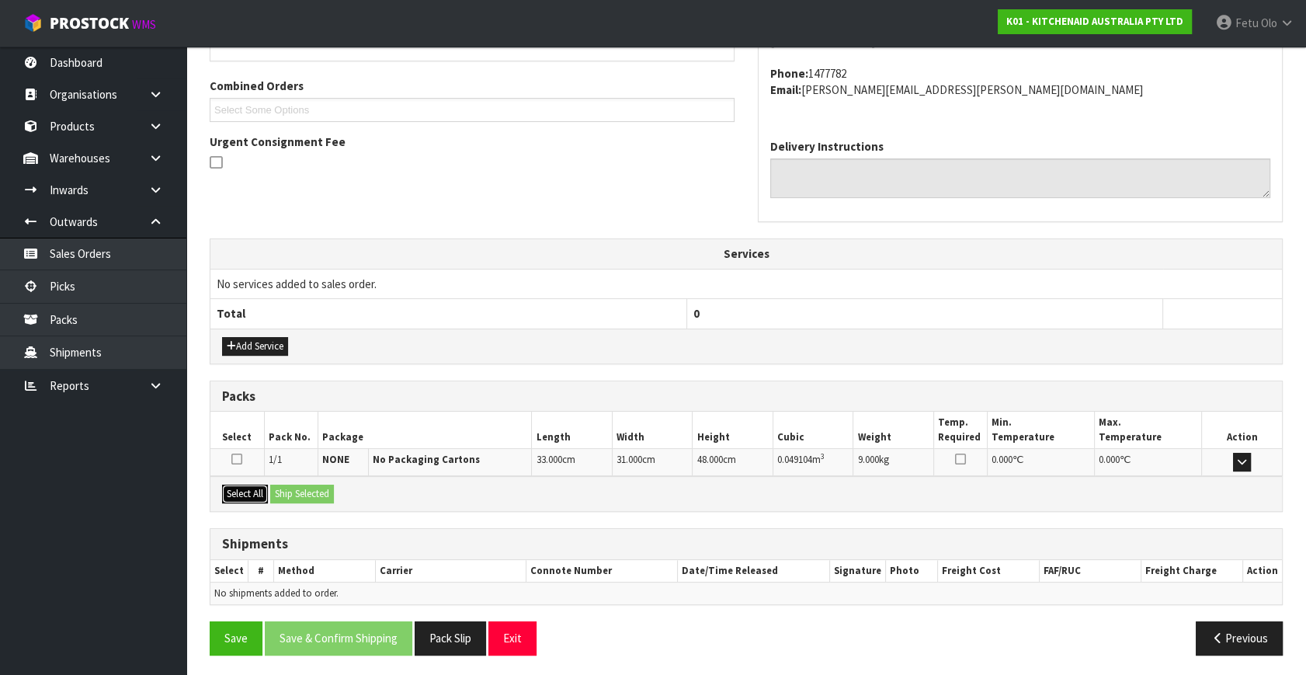
click at [245, 492] on button "Select All" at bounding box center [245, 494] width 46 height 19
click at [315, 489] on button "Ship Selected" at bounding box center [302, 494] width 64 height 19
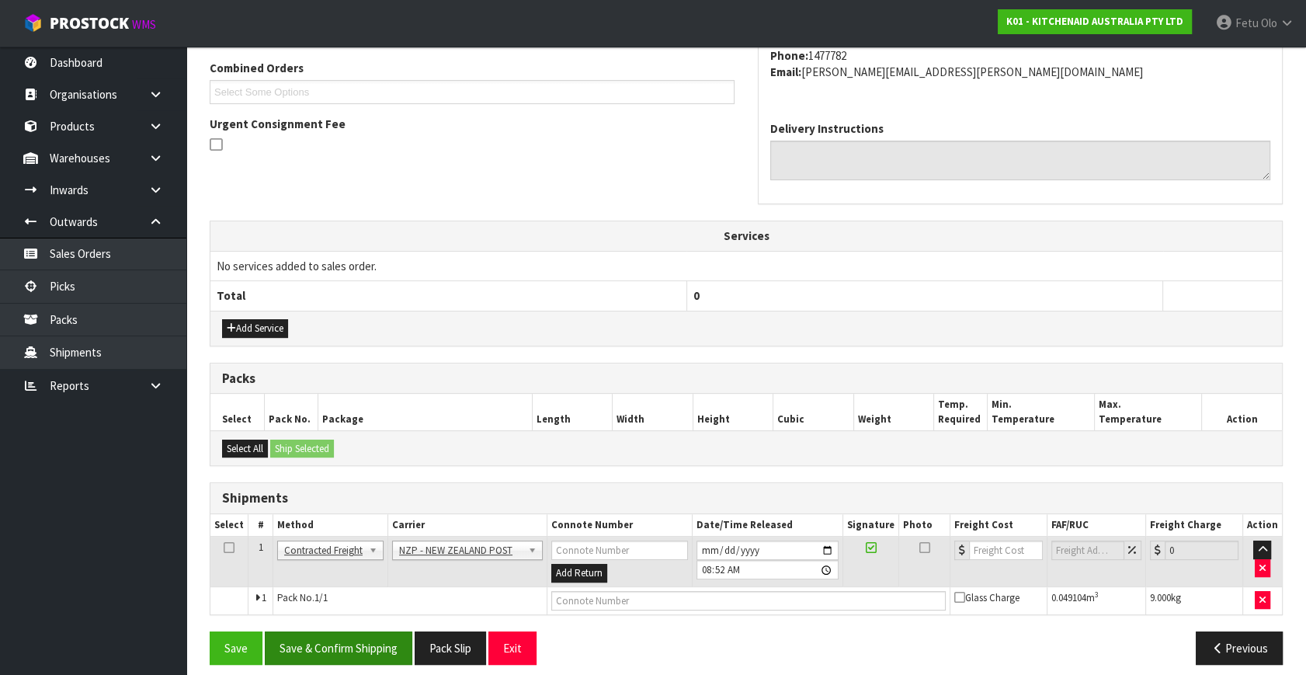
scroll to position [410, 0]
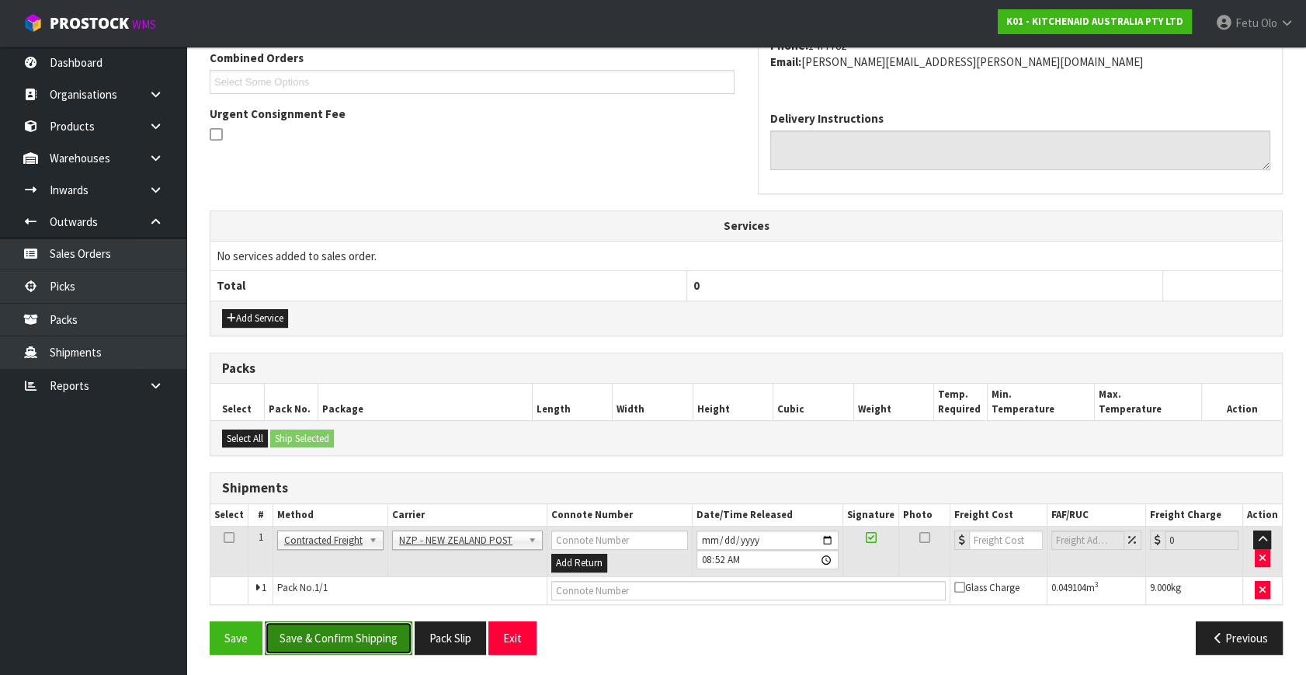
click at [365, 641] on button "Save & Confirm Shipping" at bounding box center [339, 637] width 148 height 33
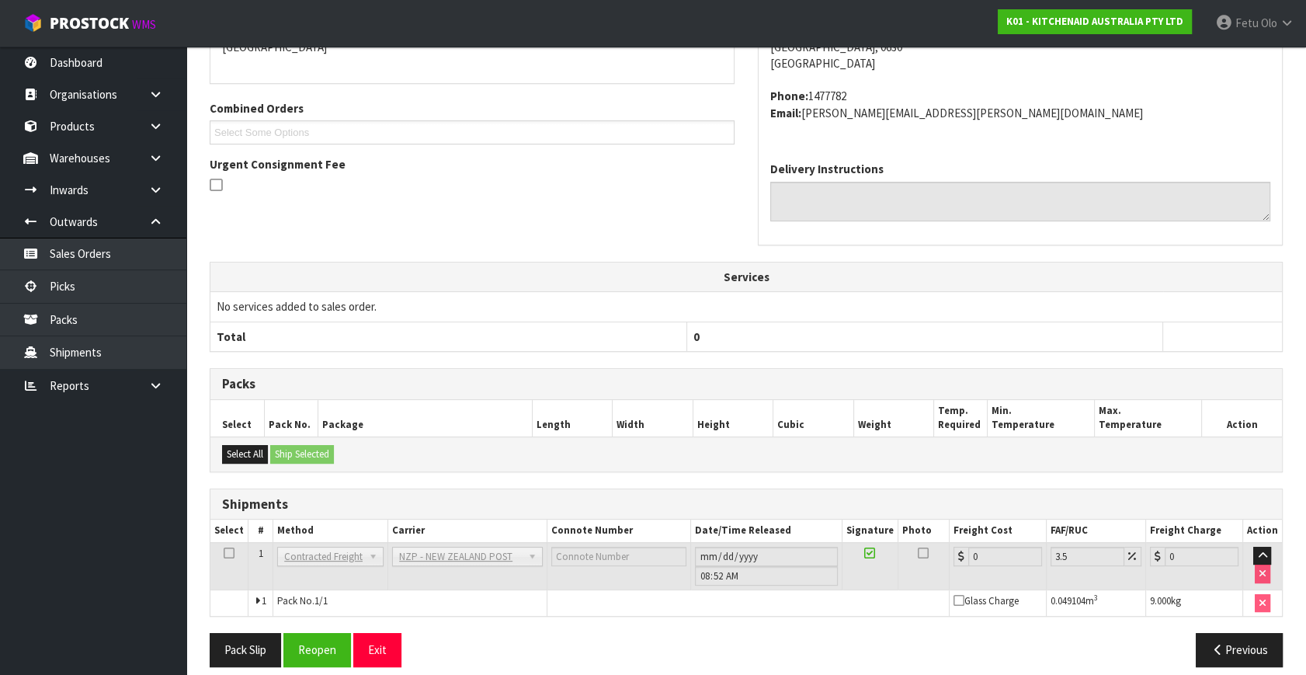
scroll to position [388, 0]
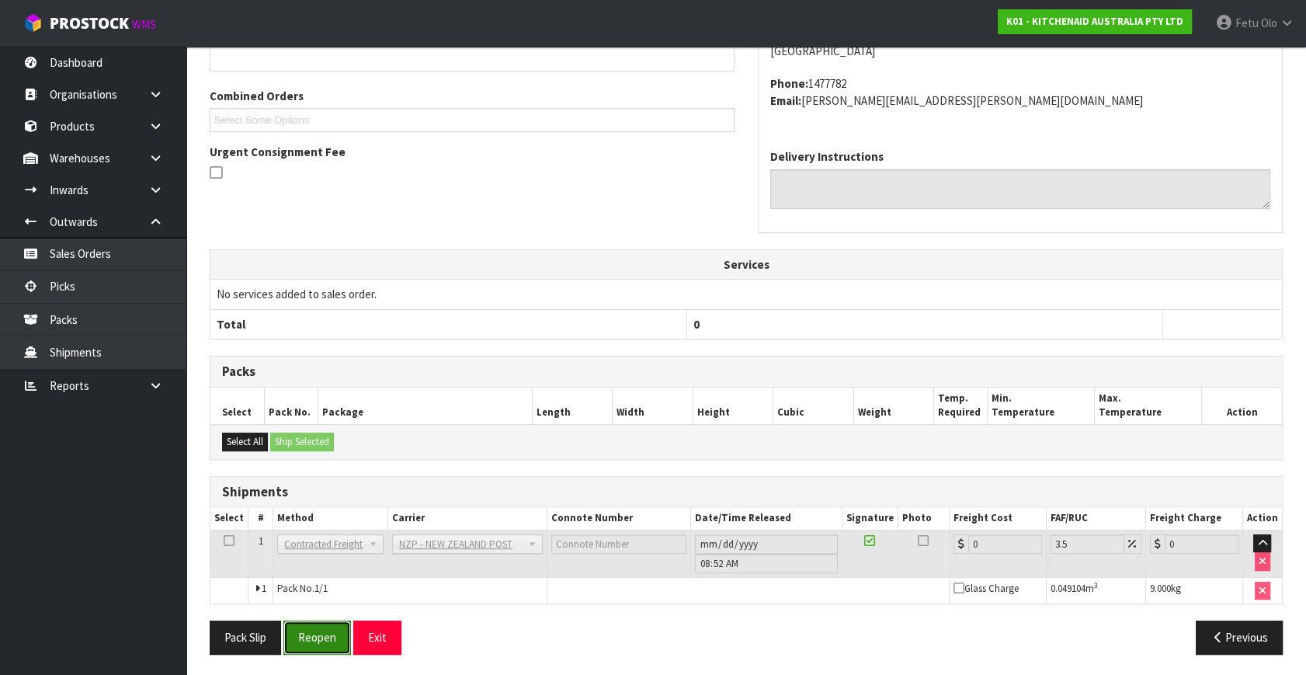
click at [327, 638] on button "Reopen" at bounding box center [317, 637] width 68 height 33
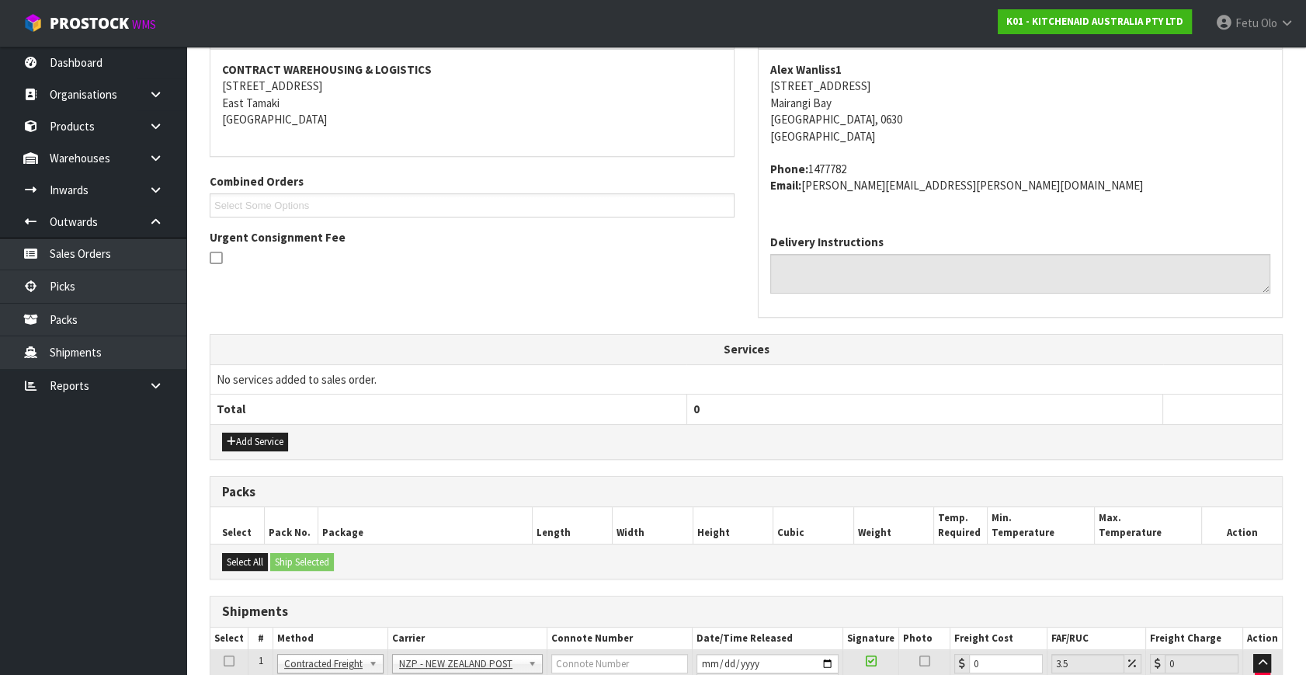
scroll to position [372, 0]
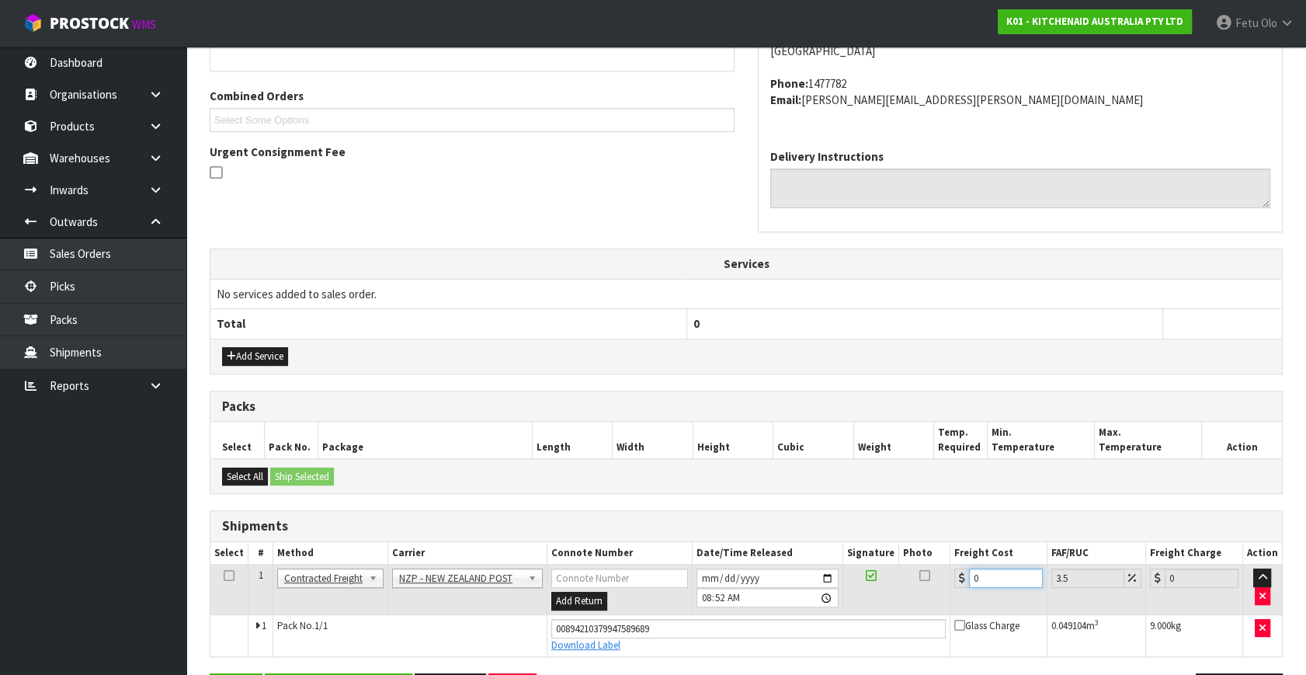
drag, startPoint x: 989, startPoint y: 579, endPoint x: 593, endPoint y: 654, distance: 403.2
click at [593, 654] on div "From Address CONTRACT WAREHOUSING & LOGISTICS 17 Allens Road East Tamaki Auckla…" at bounding box center [746, 325] width 1073 height 787
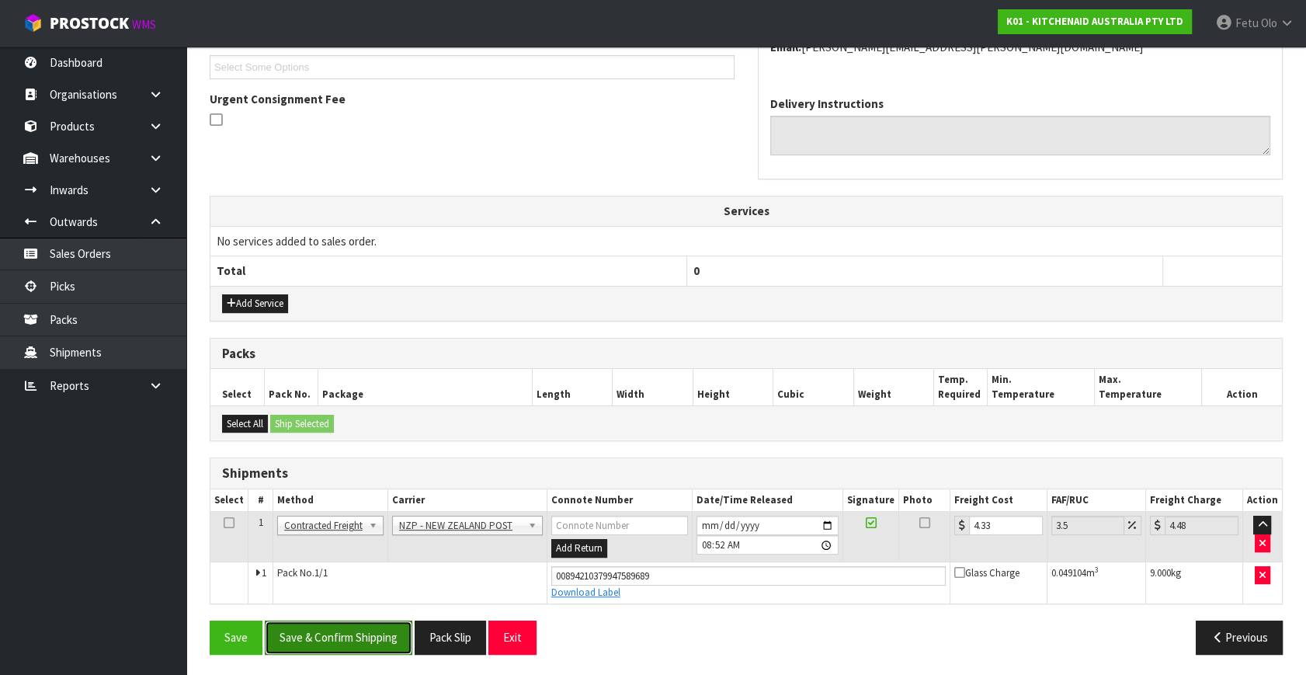
click at [364, 629] on button "Save & Confirm Shipping" at bounding box center [339, 637] width 148 height 33
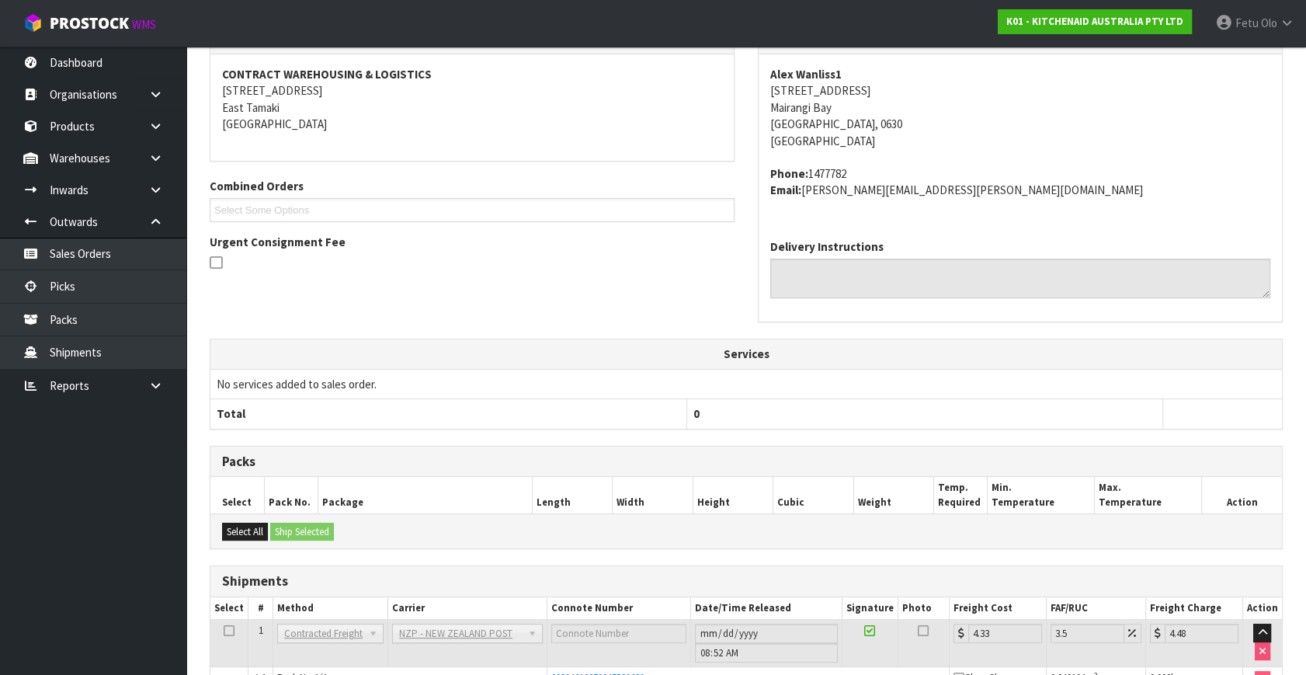
scroll to position [382, 0]
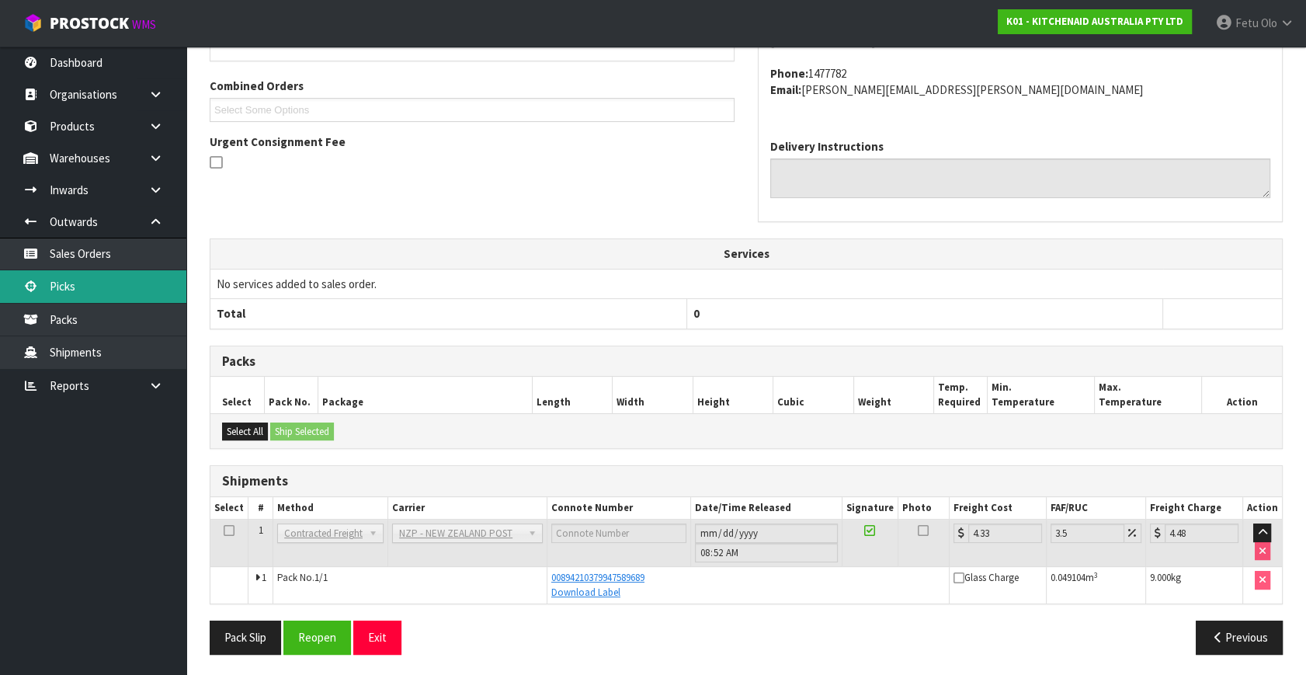
click at [78, 287] on link "Picks" at bounding box center [93, 286] width 186 height 32
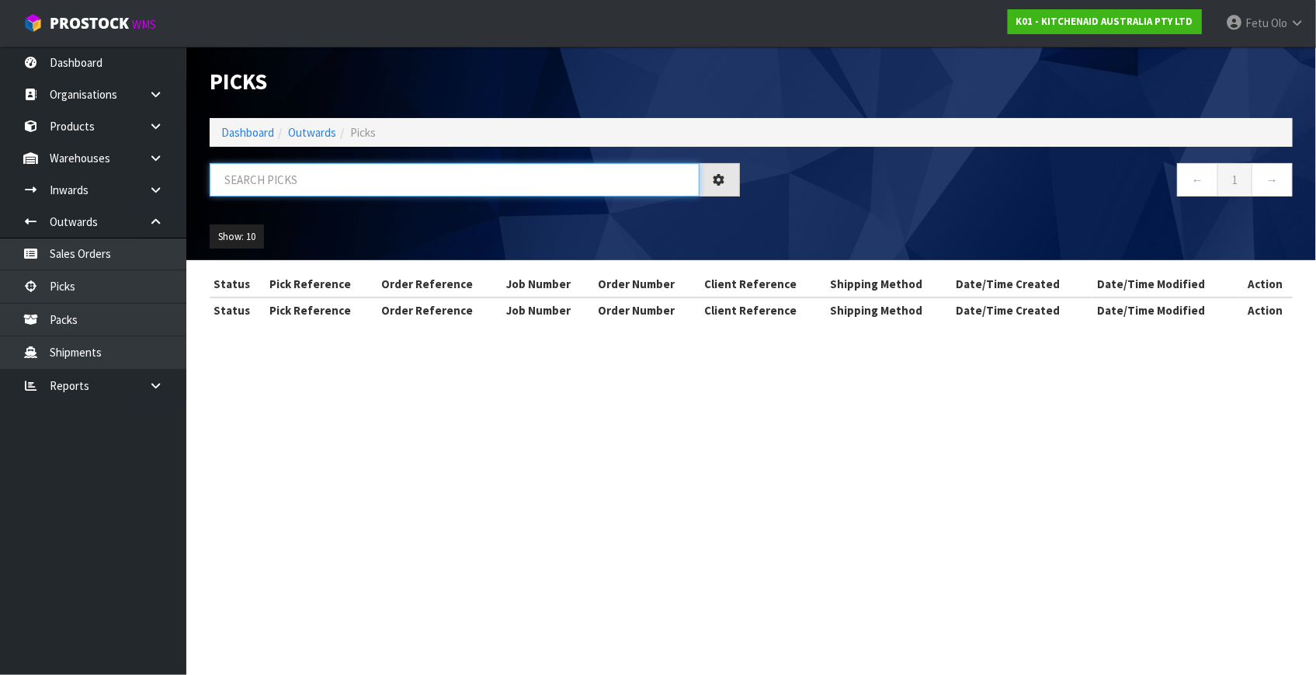
click at [306, 186] on input "text" at bounding box center [455, 179] width 490 height 33
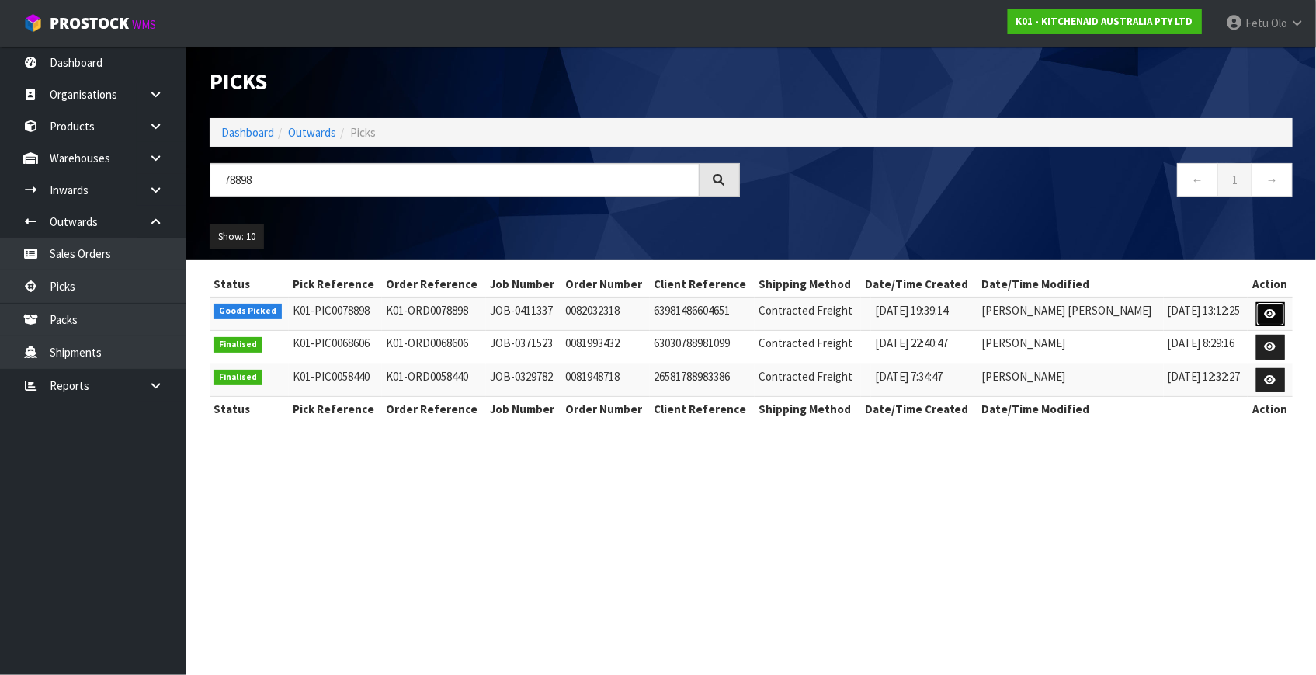
click at [1261, 314] on link at bounding box center [1271, 314] width 29 height 25
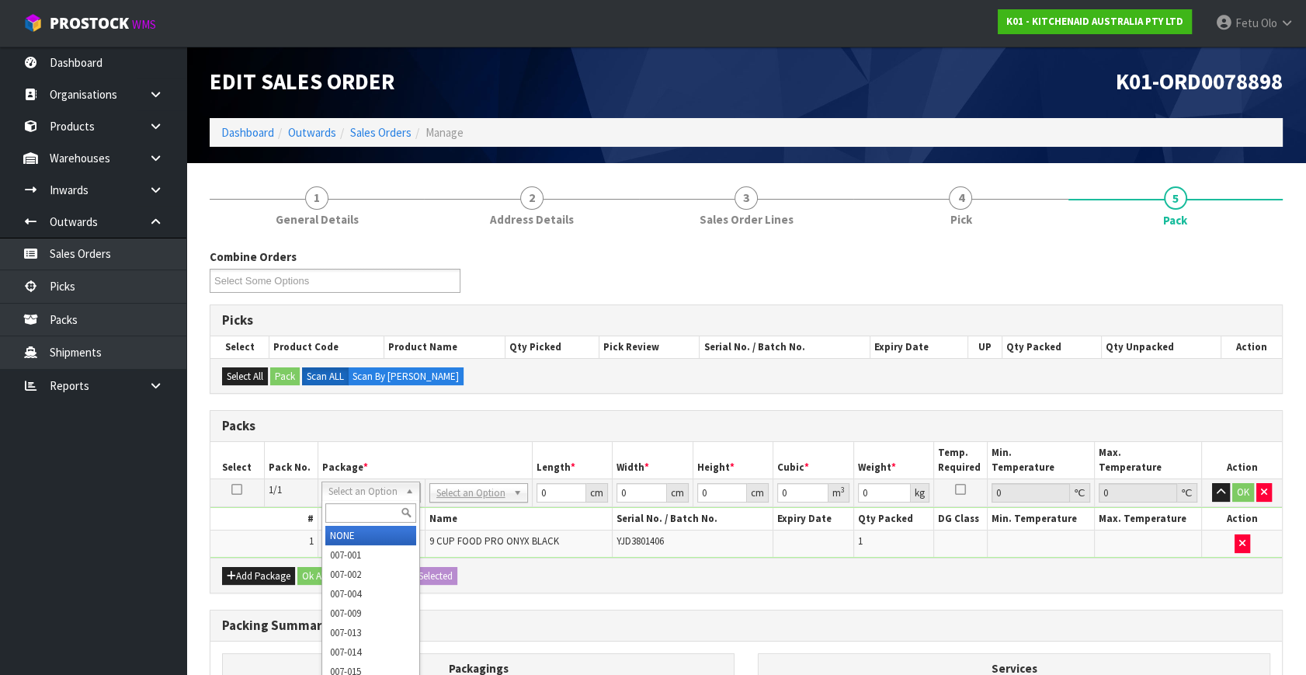
drag, startPoint x: 385, startPoint y: 496, endPoint x: 379, endPoint y: 506, distance: 11.9
click at [367, 509] on input "text" at bounding box center [370, 512] width 91 height 19
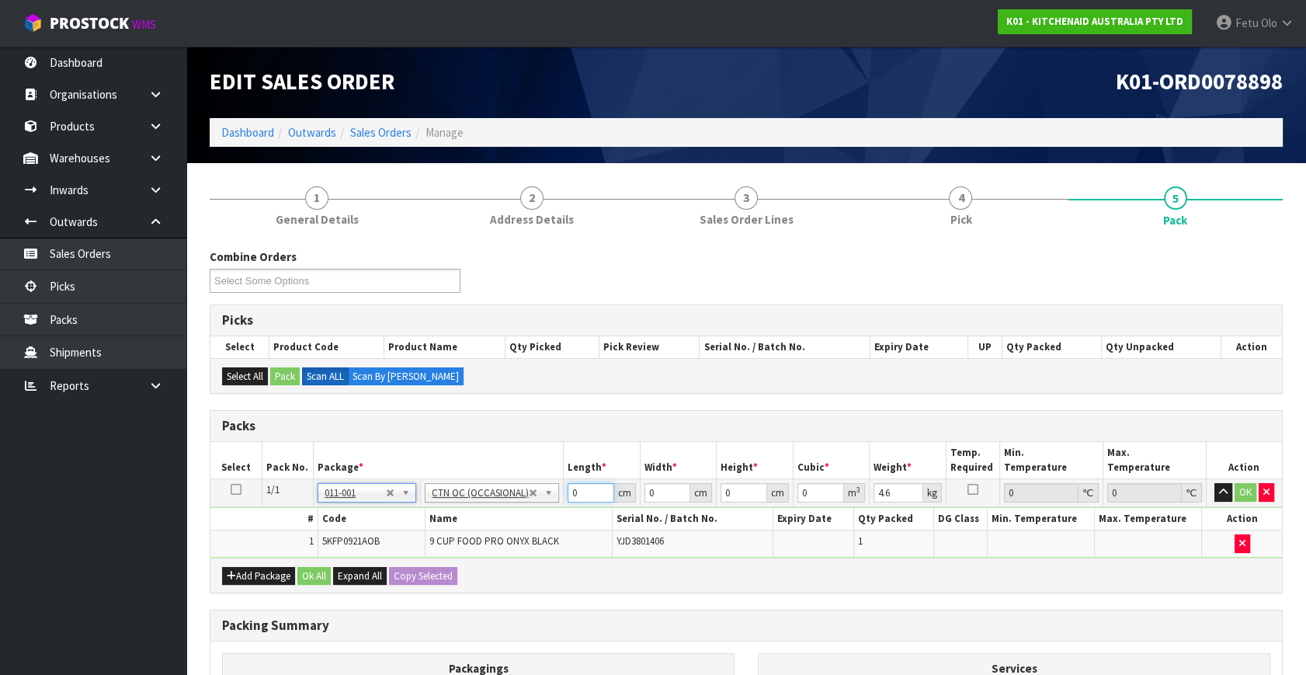
click at [334, 548] on tbody "1/1 NONE 007-001 007-002 007-004 007-009 007-013 007-014 007-015 007-017 007-01…" at bounding box center [746, 518] width 1072 height 78
click button "OK" at bounding box center [1246, 492] width 22 height 19
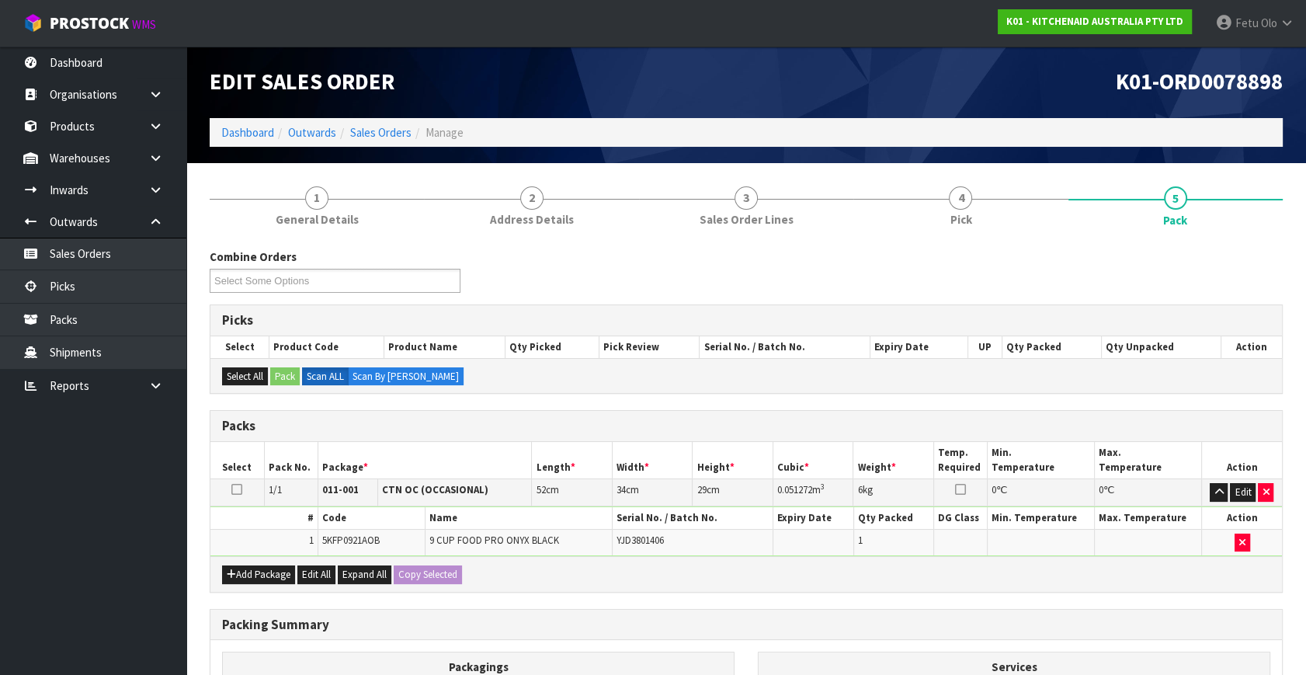
scroll to position [208, 0]
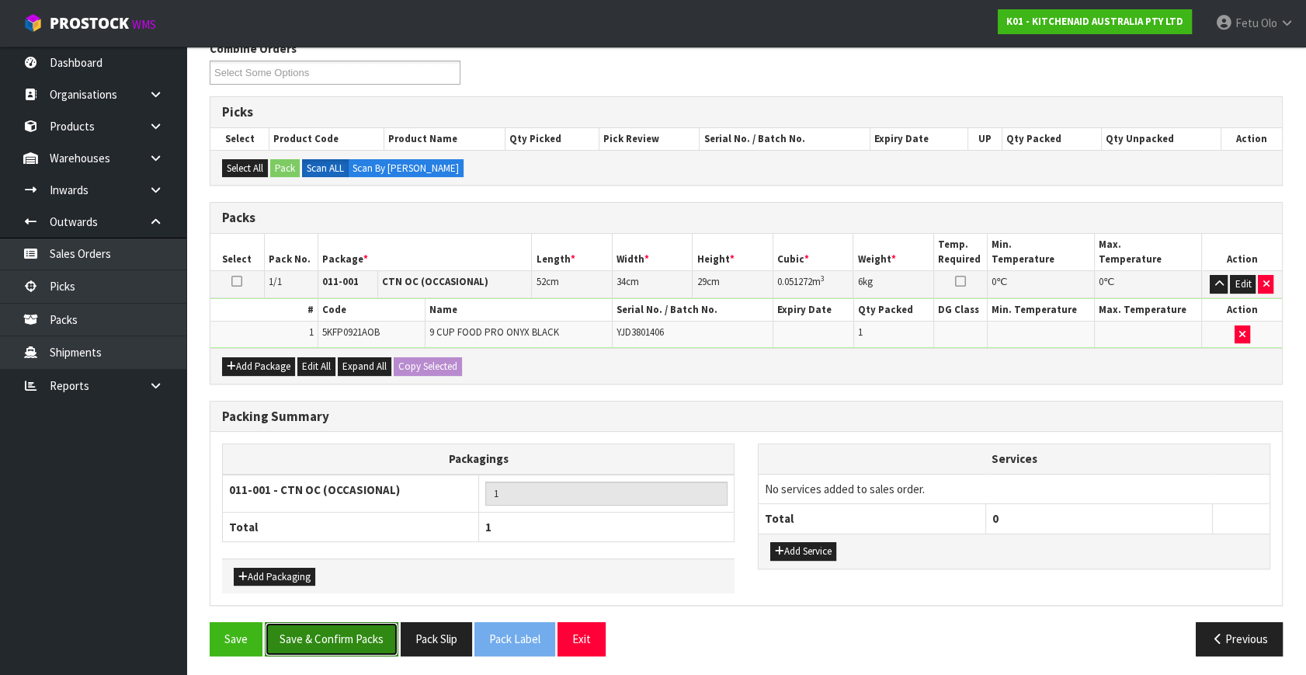
click at [367, 649] on button "Save & Confirm Packs" at bounding box center [332, 638] width 134 height 33
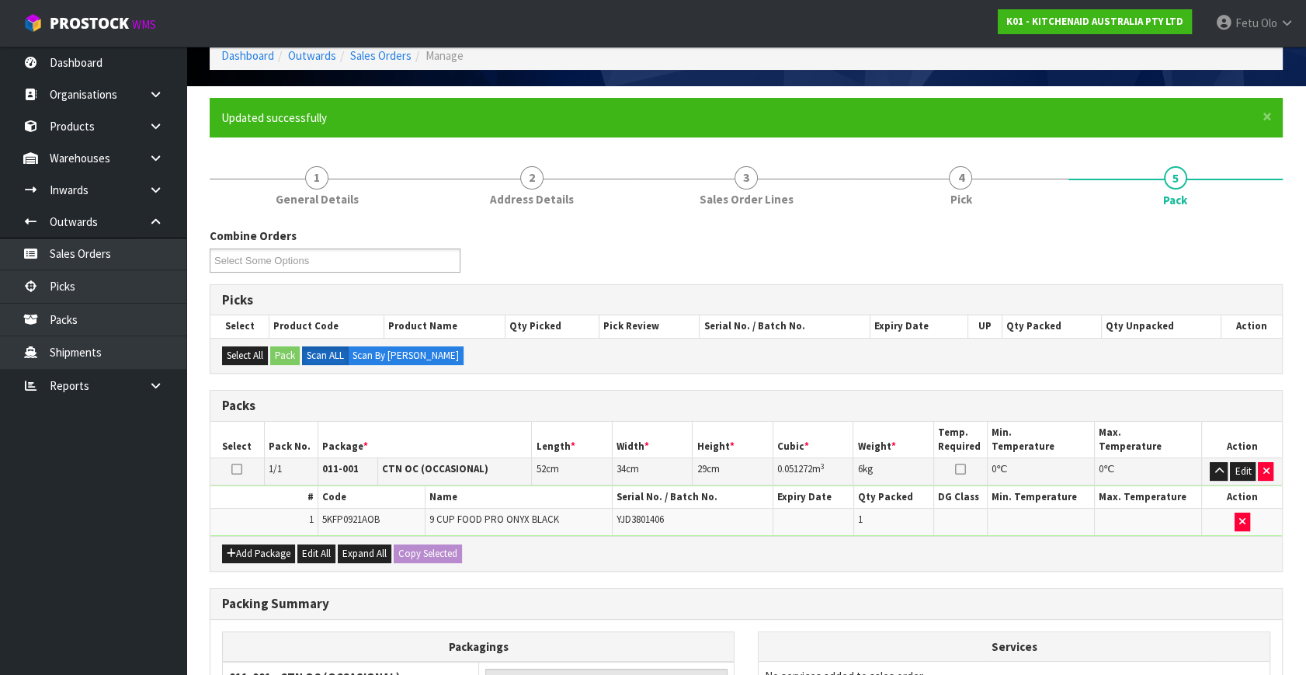
scroll to position [179, 0]
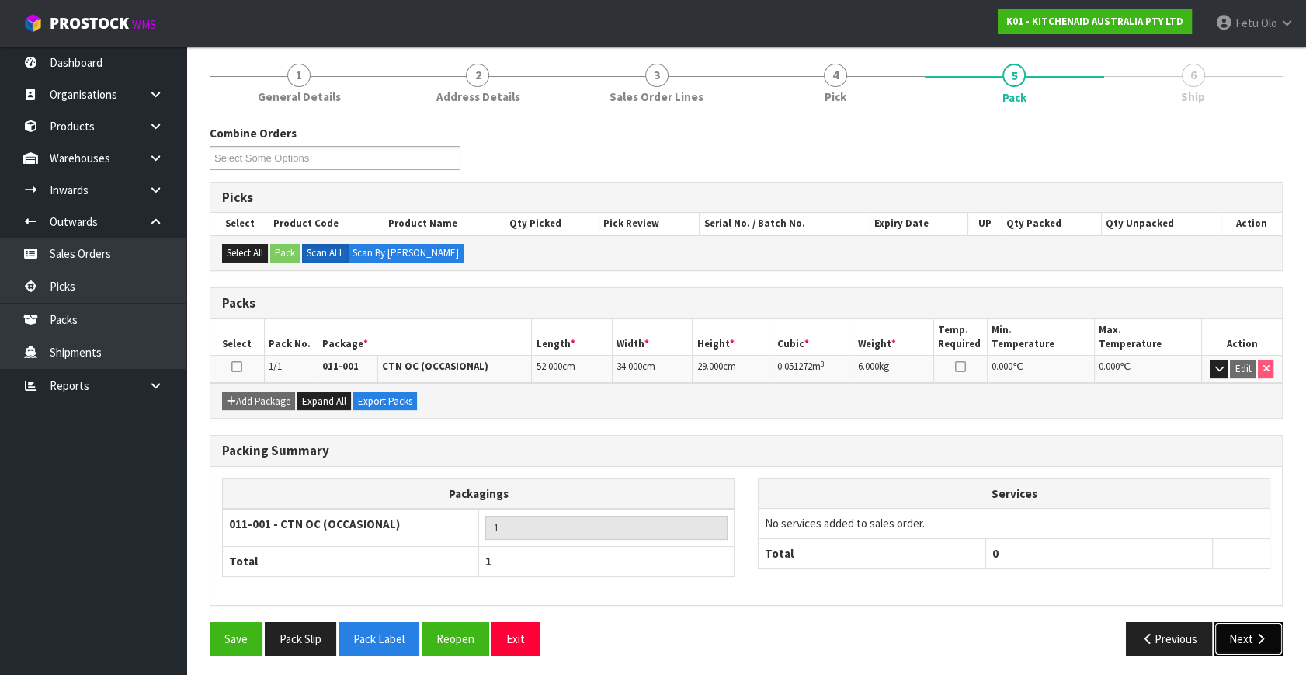
click at [1265, 637] on icon "button" at bounding box center [1261, 639] width 15 height 12
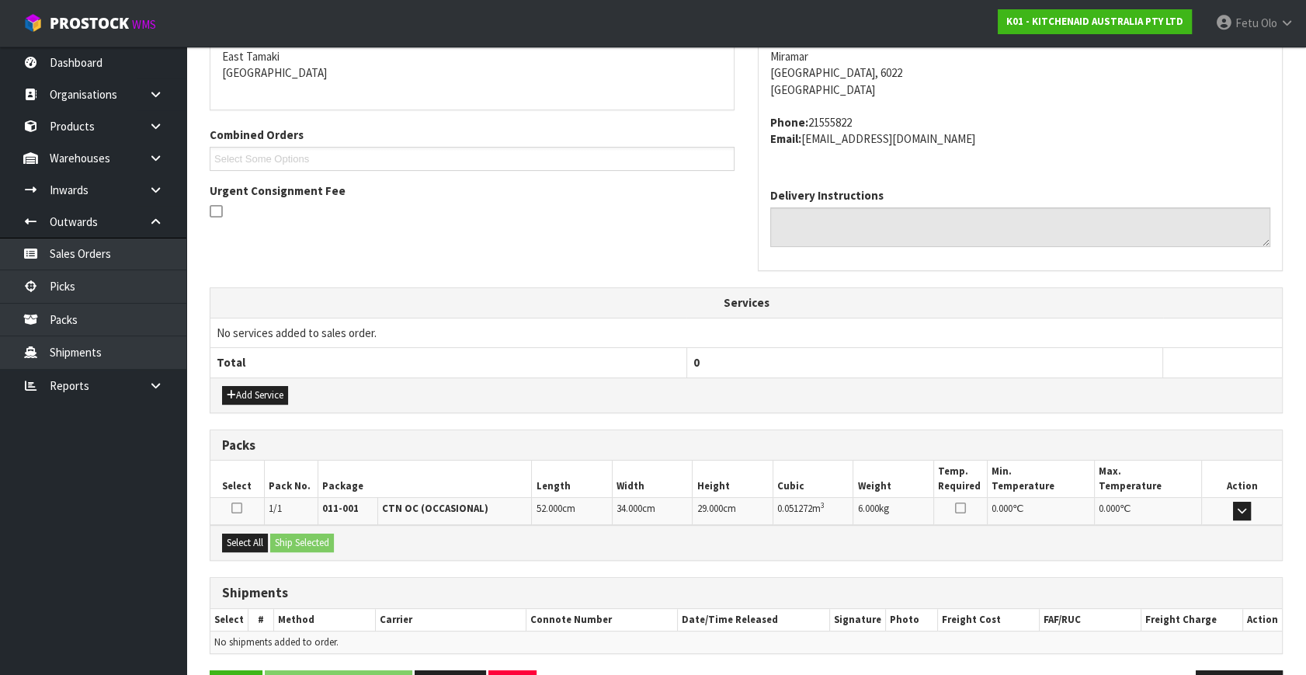
scroll to position [382, 0]
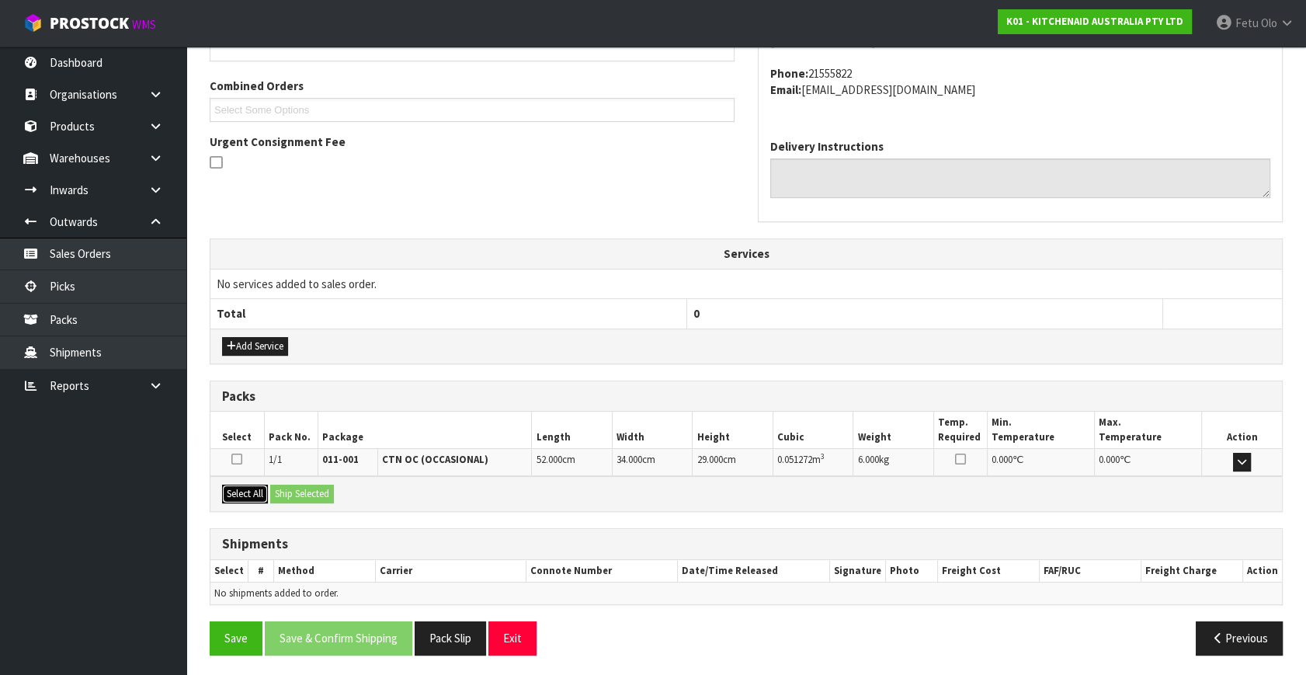
drag, startPoint x: 258, startPoint y: 492, endPoint x: 301, endPoint y: 486, distance: 43.9
click at [260, 492] on button "Select All" at bounding box center [245, 494] width 46 height 19
click at [301, 486] on button "Ship Selected" at bounding box center [302, 494] width 64 height 19
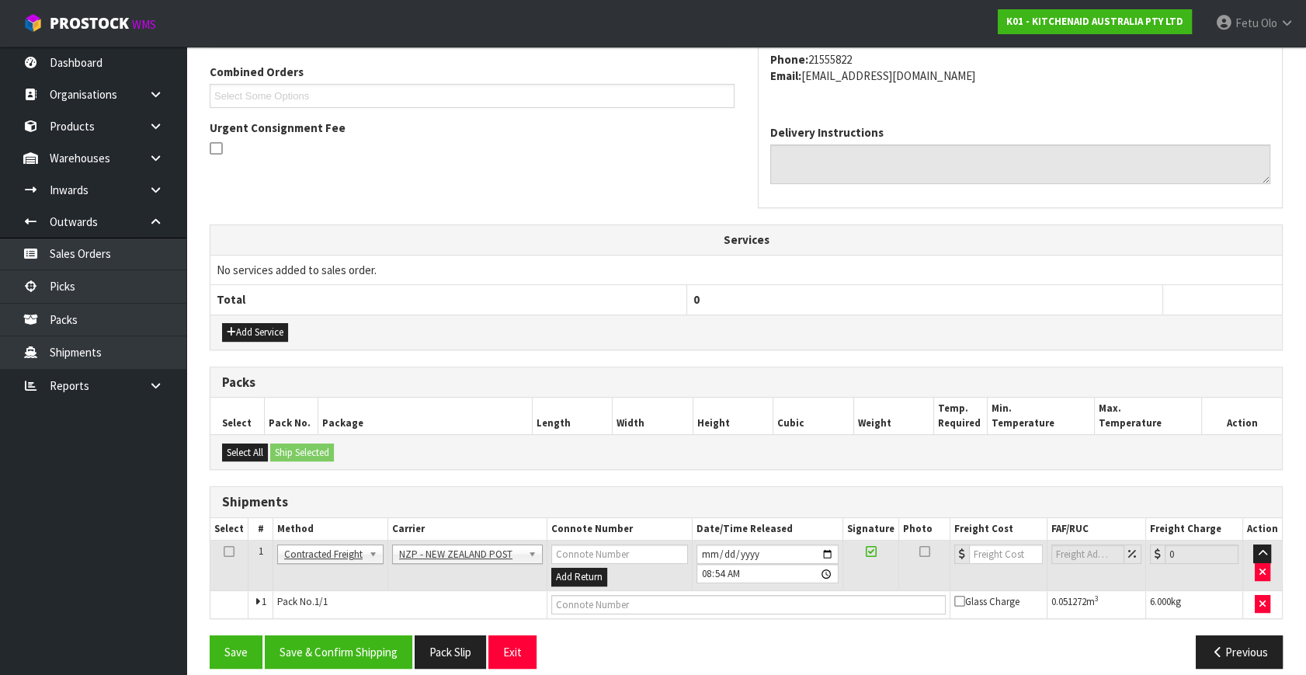
scroll to position [410, 0]
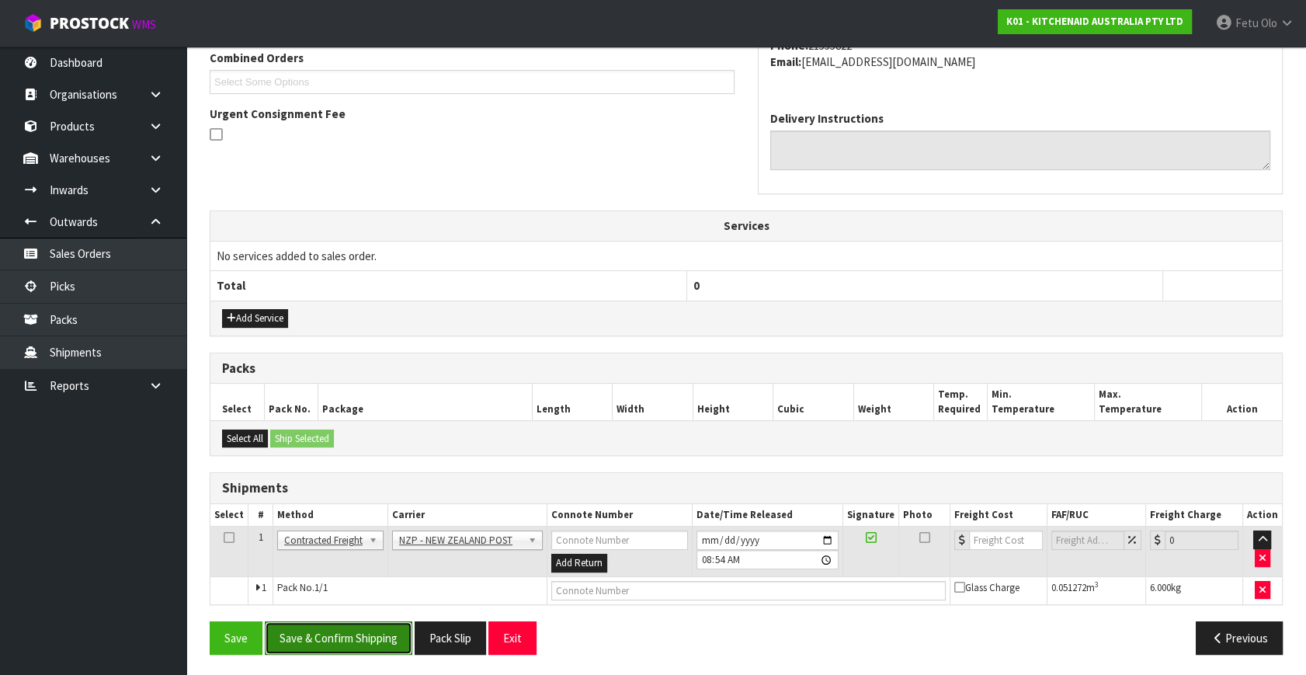
click at [379, 639] on button "Save & Confirm Shipping" at bounding box center [339, 637] width 148 height 33
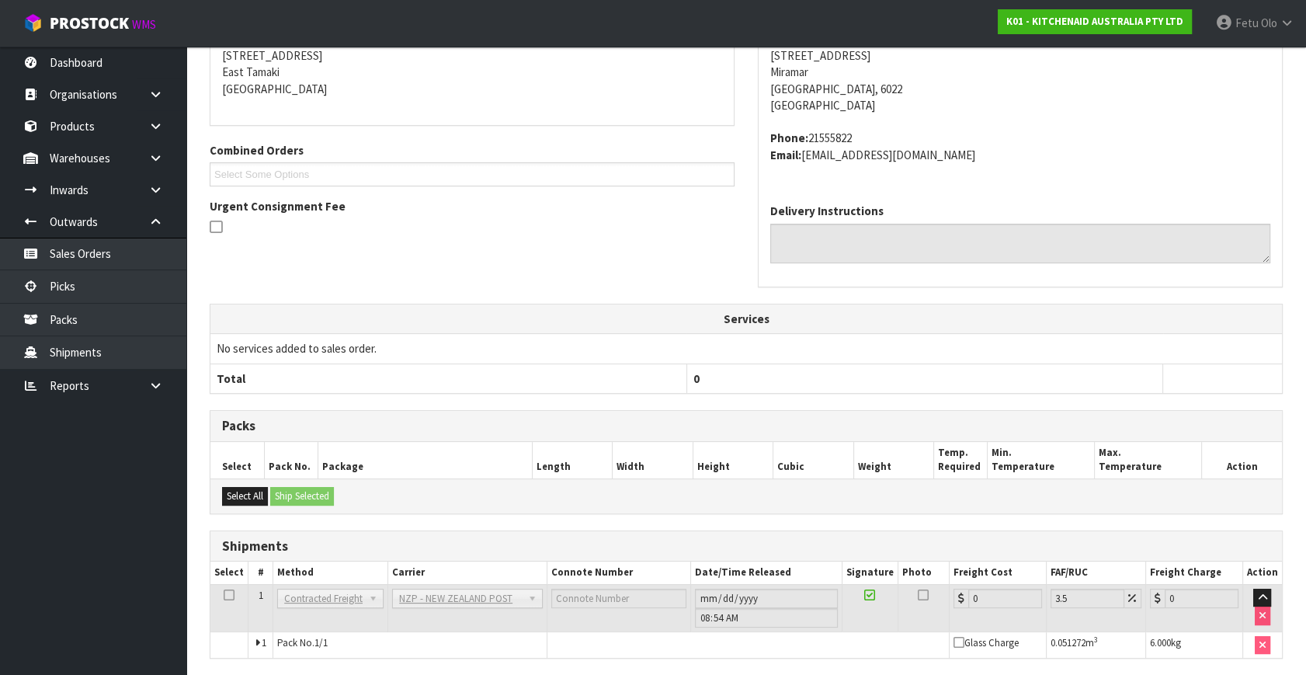
scroll to position [388, 0]
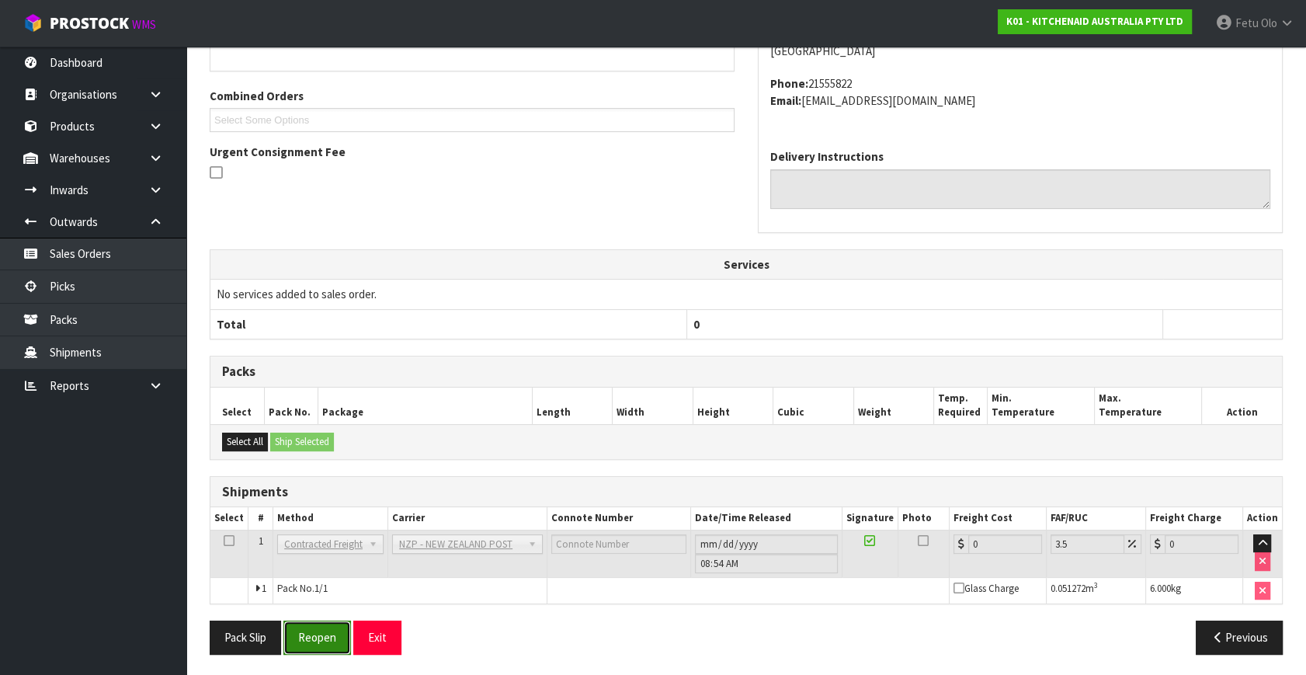
click at [326, 635] on button "Reopen" at bounding box center [317, 637] width 68 height 33
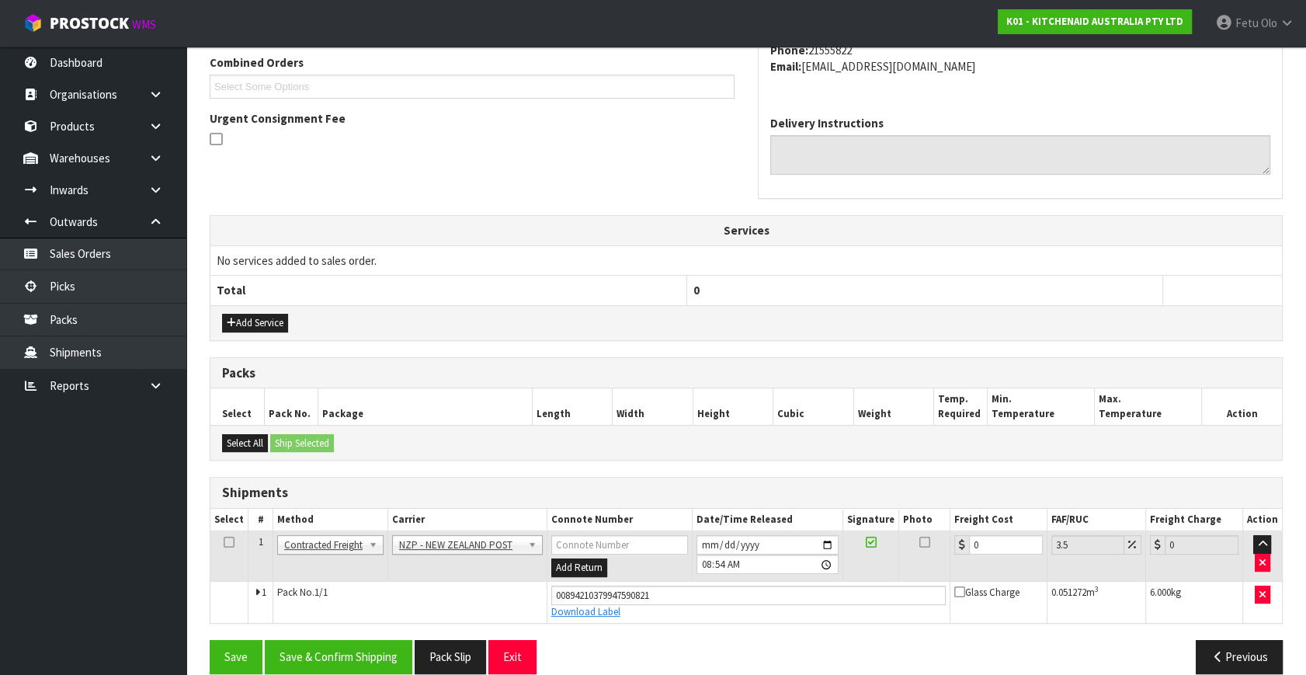
scroll to position [425, 0]
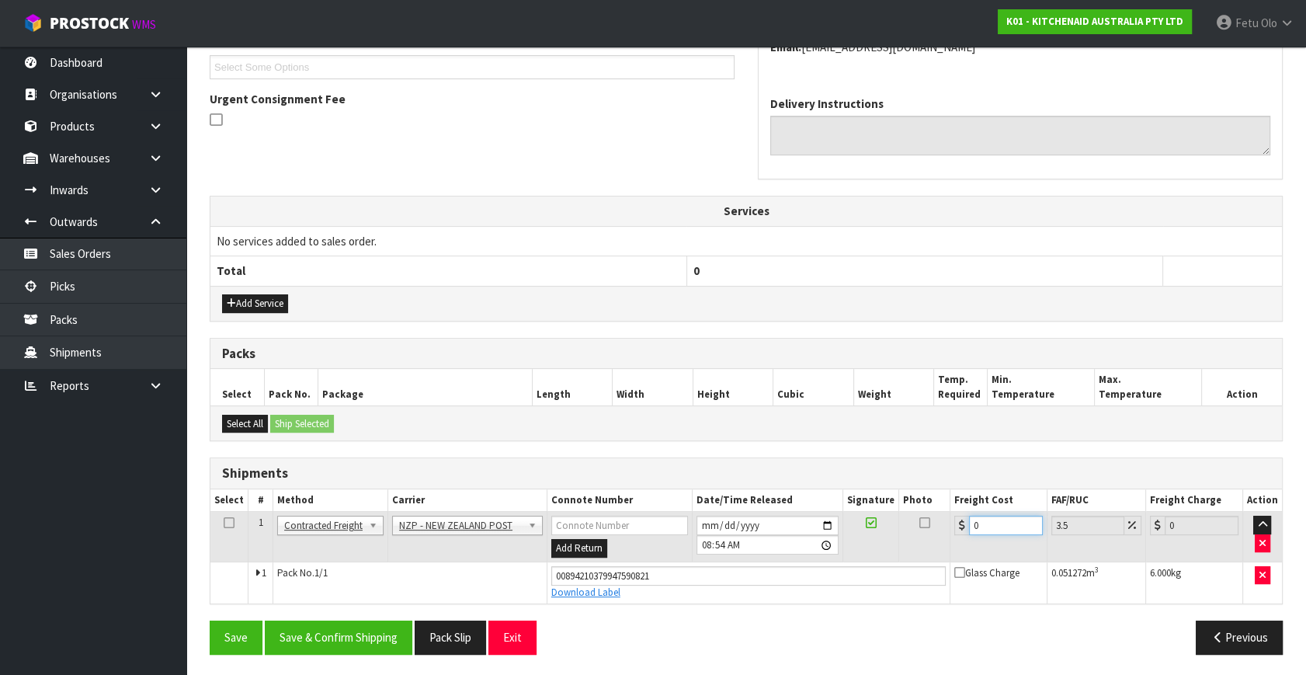
drag, startPoint x: 1004, startPoint y: 521, endPoint x: 775, endPoint y: 562, distance: 232.7
click at [775, 562] on tbody "1 Client Local Pickup Customer Local Pickup Company Freight Contracted Freight …" at bounding box center [746, 558] width 1072 height 92
click at [349, 628] on button "Save & Confirm Shipping" at bounding box center [339, 637] width 148 height 33
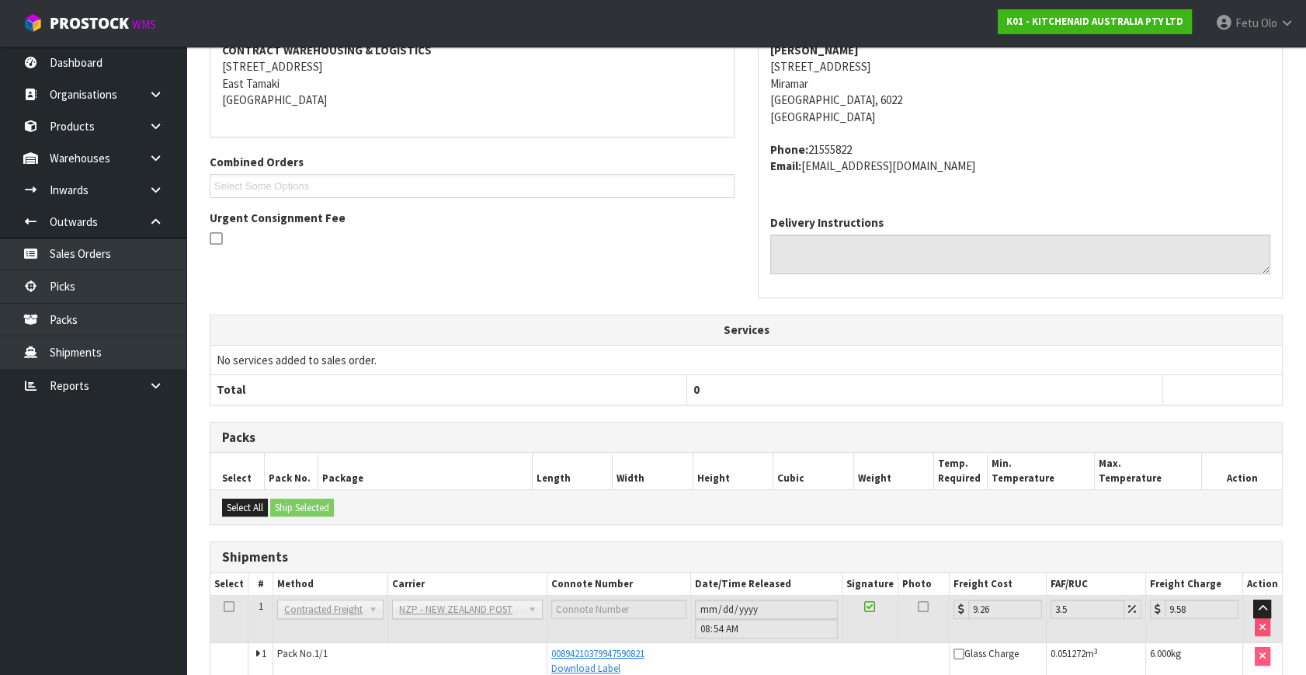
scroll to position [382, 0]
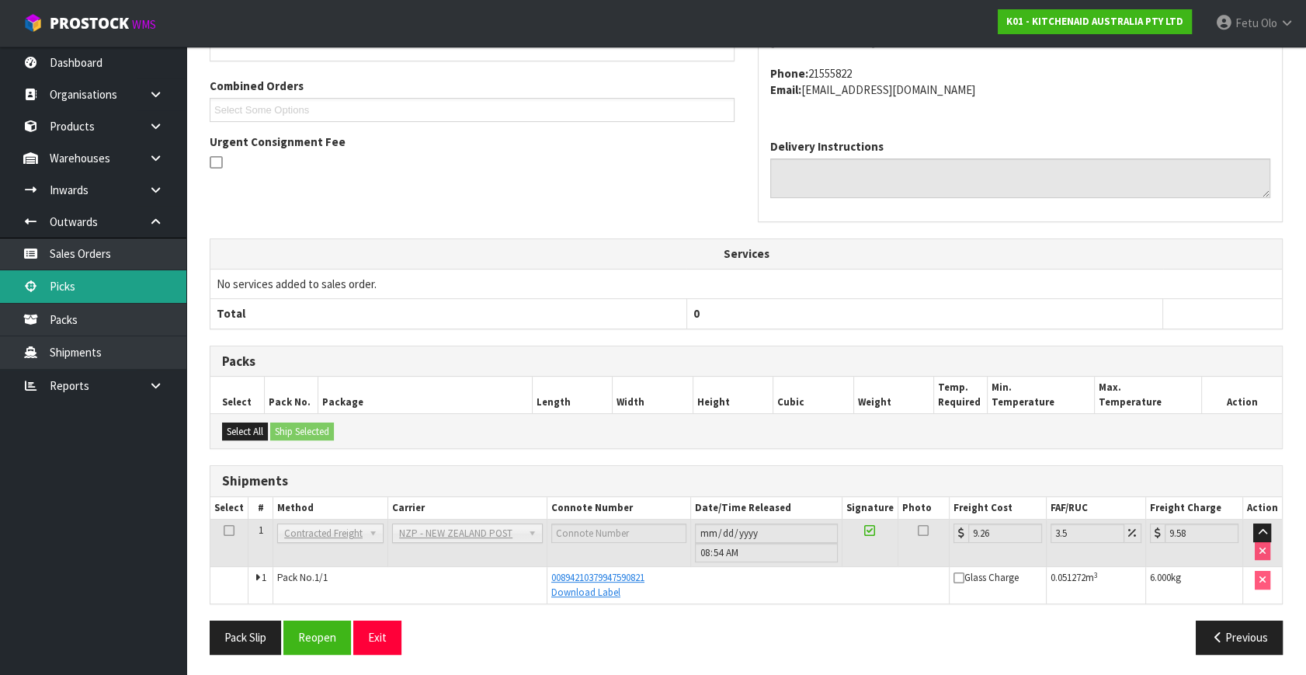
click at [77, 295] on link "Picks" at bounding box center [93, 286] width 186 height 32
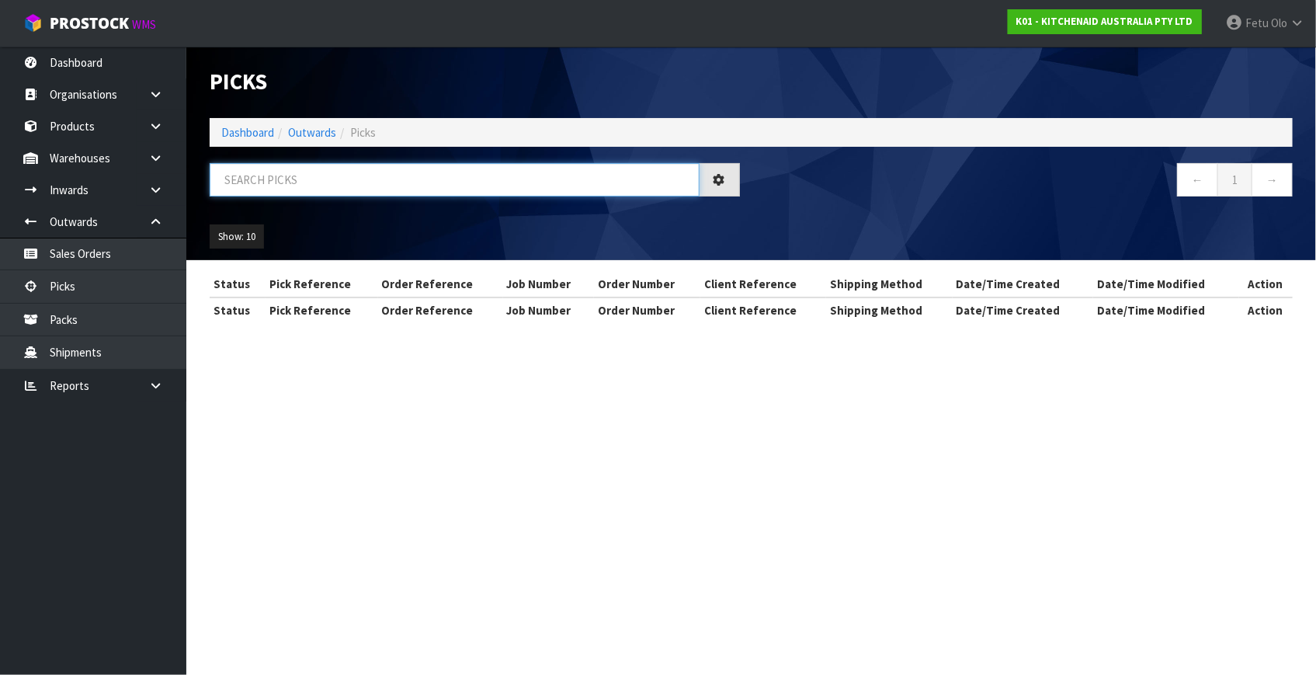
click at [306, 184] on input "text" at bounding box center [455, 179] width 490 height 33
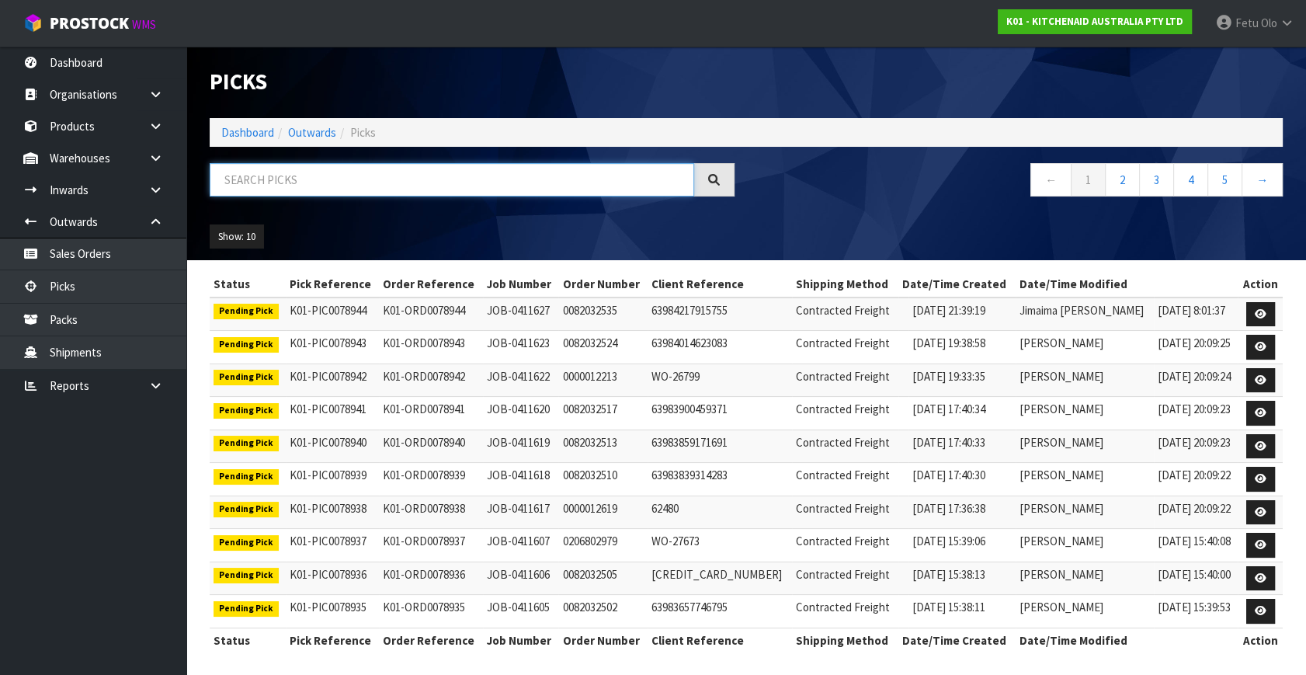
click at [330, 189] on input "text" at bounding box center [452, 179] width 485 height 33
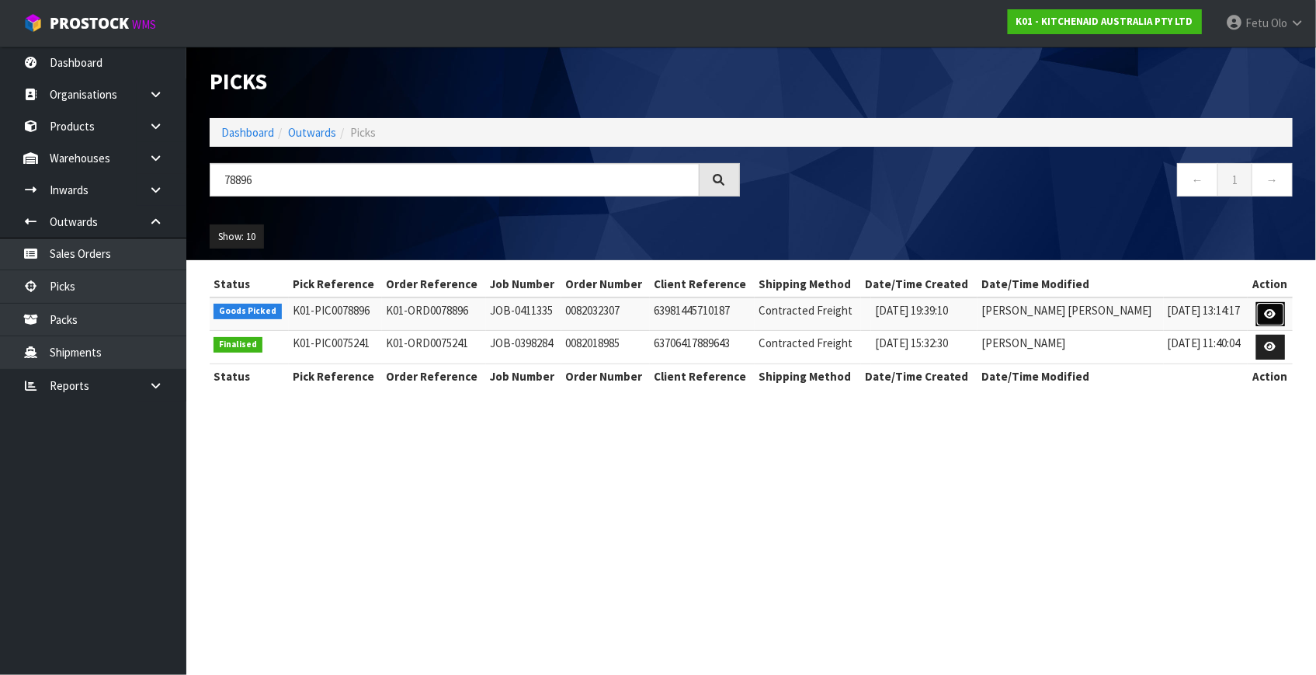
click at [1265, 312] on icon at bounding box center [1271, 314] width 12 height 10
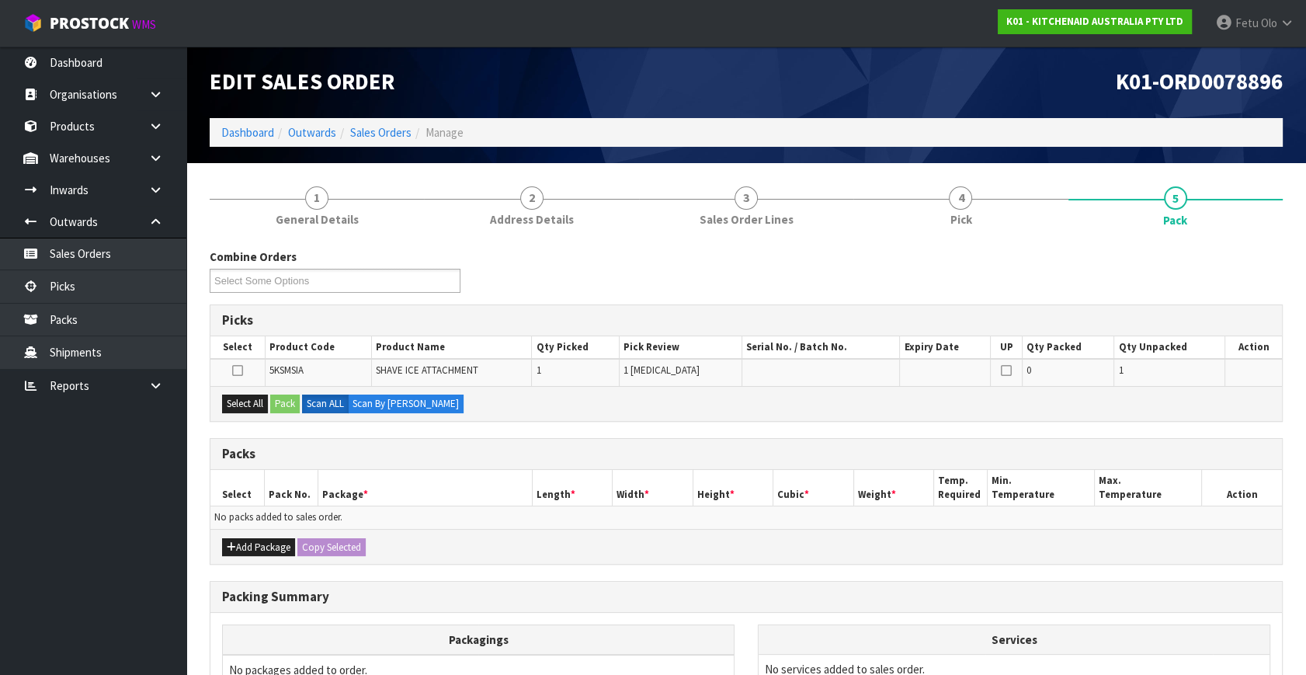
click at [57, 608] on ul "Dashboard Organisations Clients Consignees Carriers Products Categories Serial …" at bounding box center [93, 361] width 186 height 628
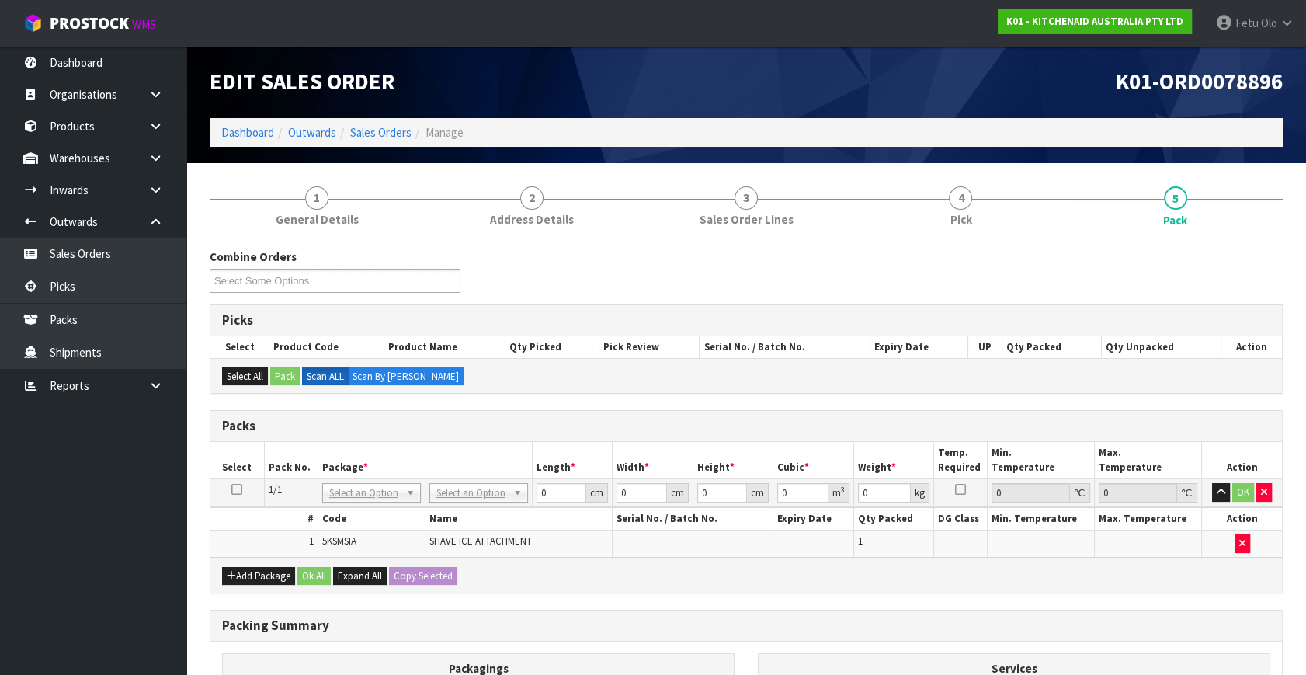
click at [163, 425] on ul "Dashboard Organisations Clients Consignees Carriers Products Categories Serial …" at bounding box center [93, 361] width 186 height 628
drag, startPoint x: 163, startPoint y: 425, endPoint x: 222, endPoint y: 430, distance: 59.2
click at [173, 425] on ul "Dashboard Organisations Clients Consignees Carriers Products Categories Serial …" at bounding box center [93, 361] width 186 height 628
click at [360, 507] on input "text" at bounding box center [370, 512] width 91 height 19
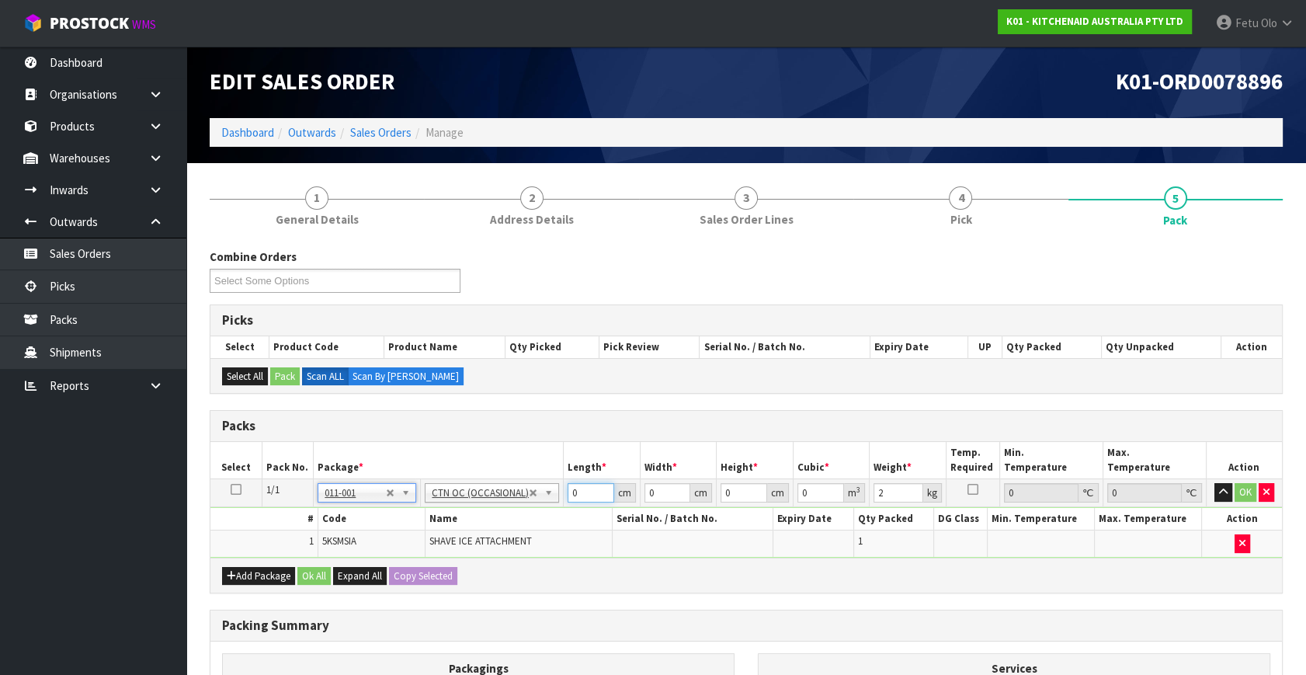
drag, startPoint x: 537, startPoint y: 513, endPoint x: 210, endPoint y: 528, distance: 328.1
click at [210, 528] on div "Packs Select Pack No. Package * Length * Width * Height * Cubic * Weight * Temp…" at bounding box center [746, 501] width 1073 height 183
click button "OK" at bounding box center [1246, 492] width 22 height 19
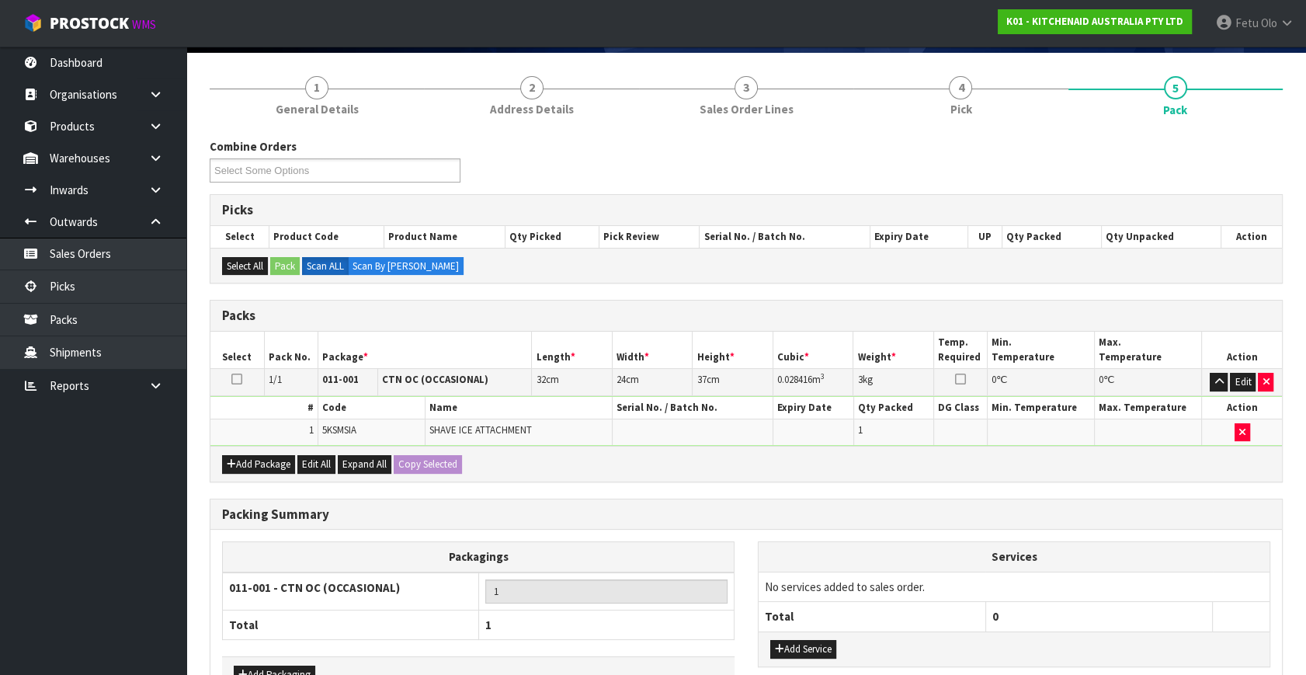
scroll to position [208, 0]
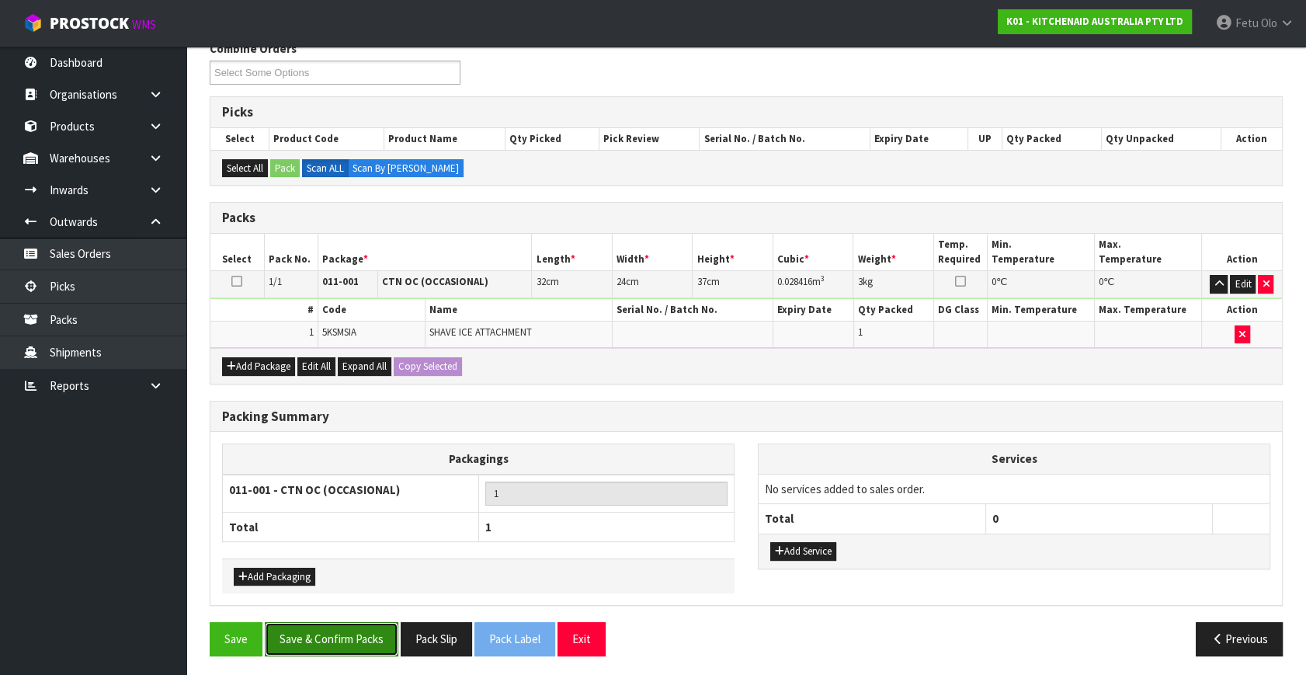
click at [360, 622] on button "Save & Confirm Packs" at bounding box center [332, 638] width 134 height 33
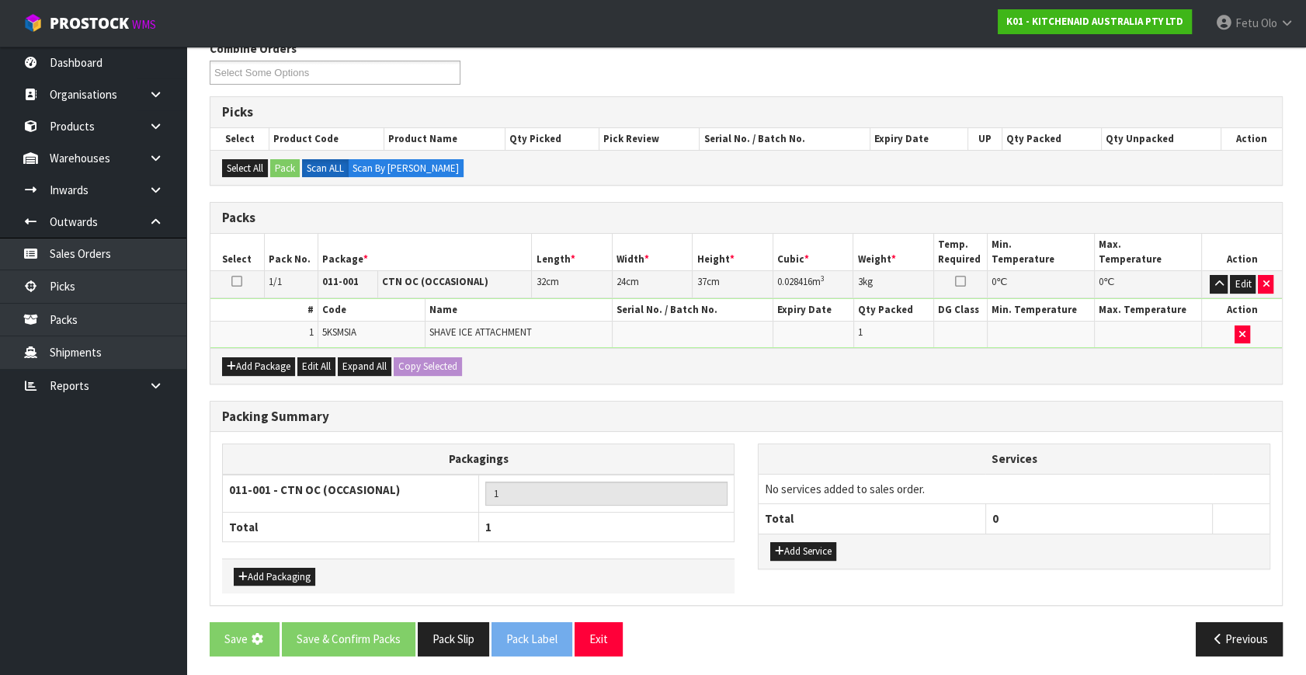
scroll to position [0, 0]
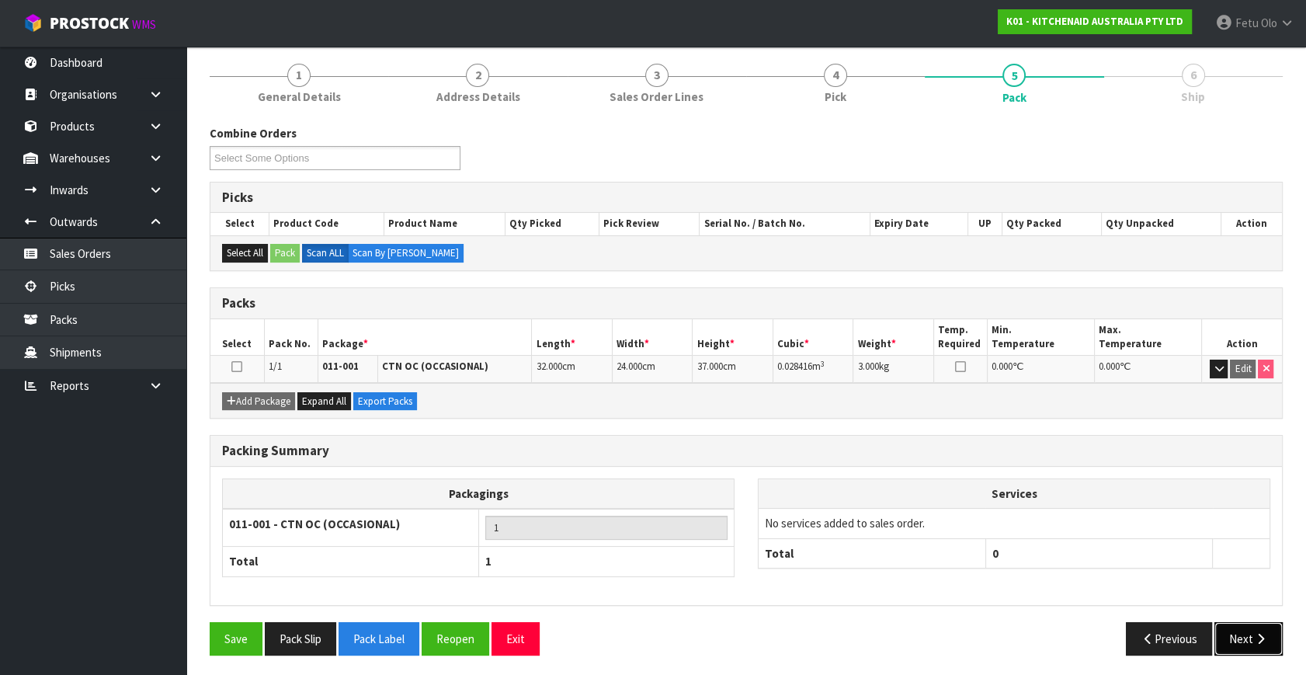
click at [1234, 633] on button "Next" at bounding box center [1249, 638] width 68 height 33
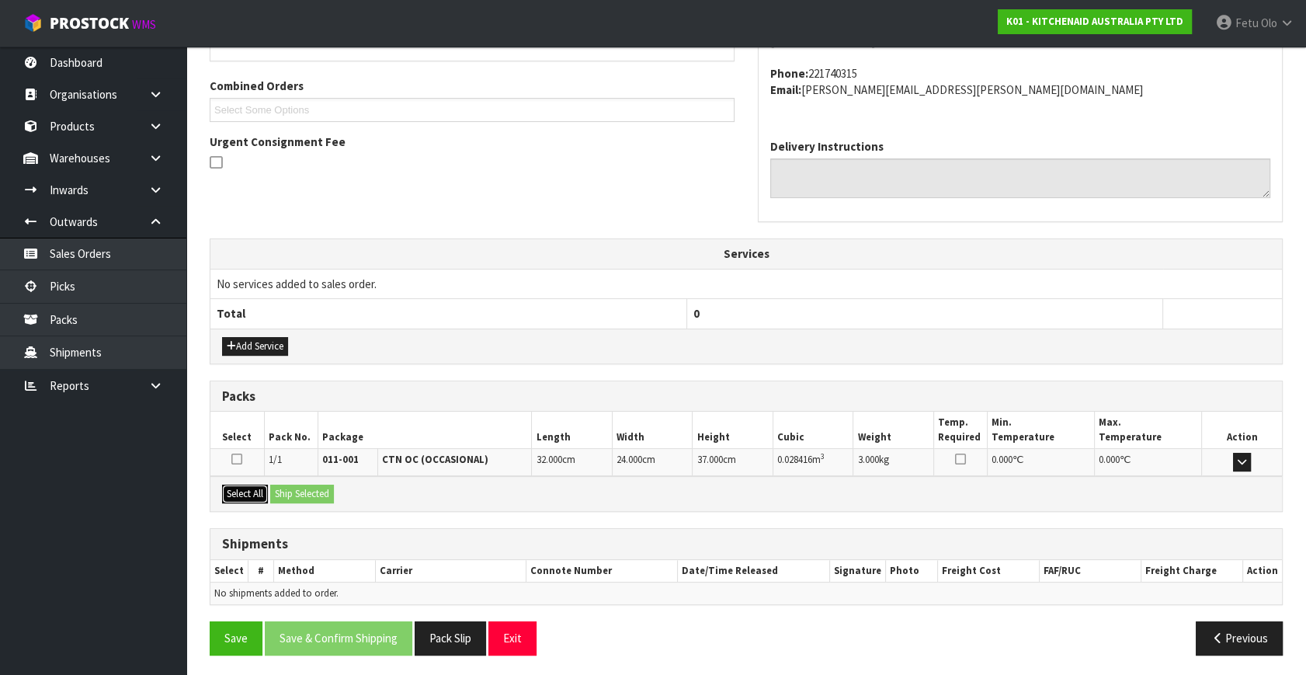
click at [237, 492] on button "Select All" at bounding box center [245, 494] width 46 height 19
click at [285, 489] on button "Ship Selected" at bounding box center [302, 494] width 64 height 19
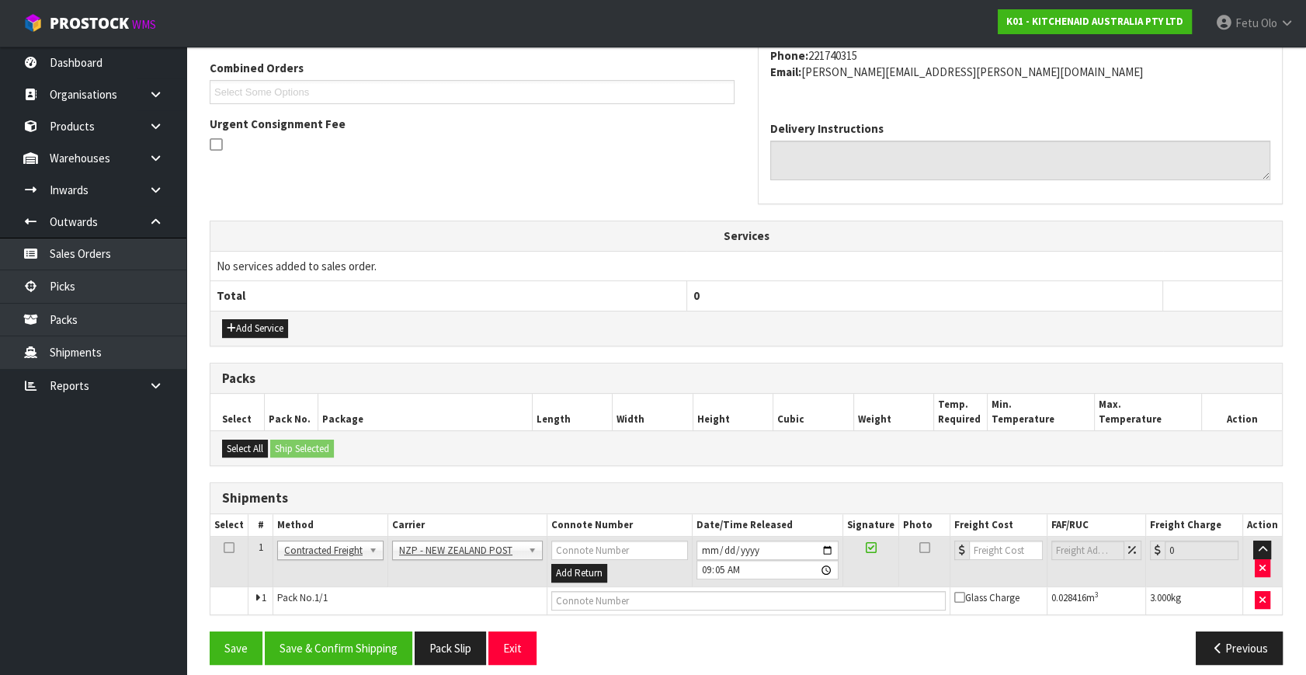
scroll to position [410, 0]
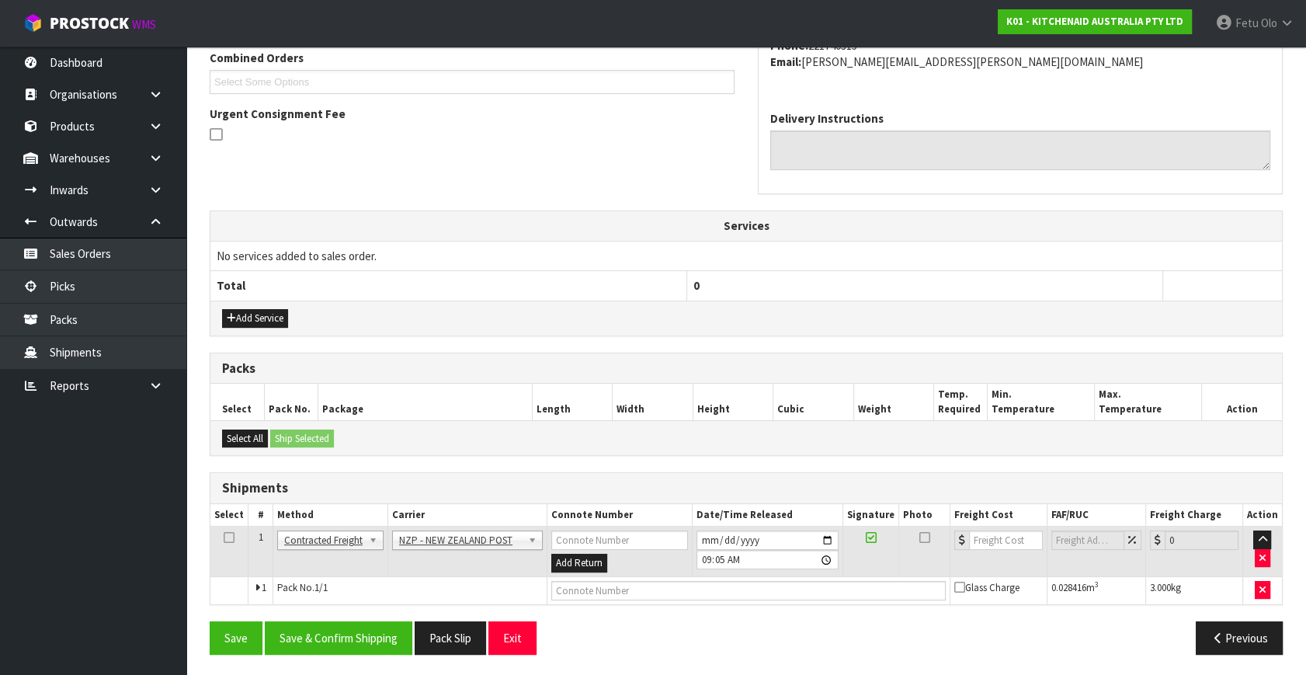
click at [324, 607] on div "From Address CONTRACT WAREHOUSING & LOGISTICS 17 Allens Road East Tamaki Auckla…" at bounding box center [746, 280] width 1073 height 772
click at [327, 622] on button "Save & Confirm Shipping" at bounding box center [339, 637] width 148 height 33
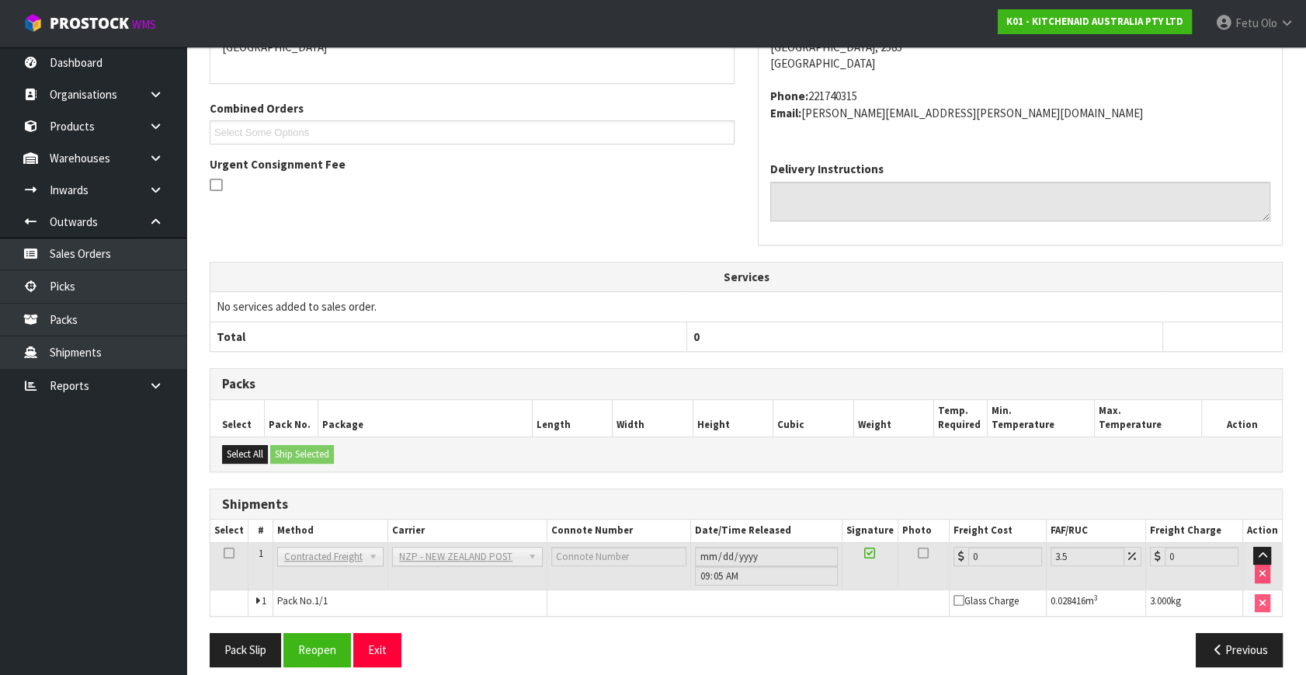
scroll to position [388, 0]
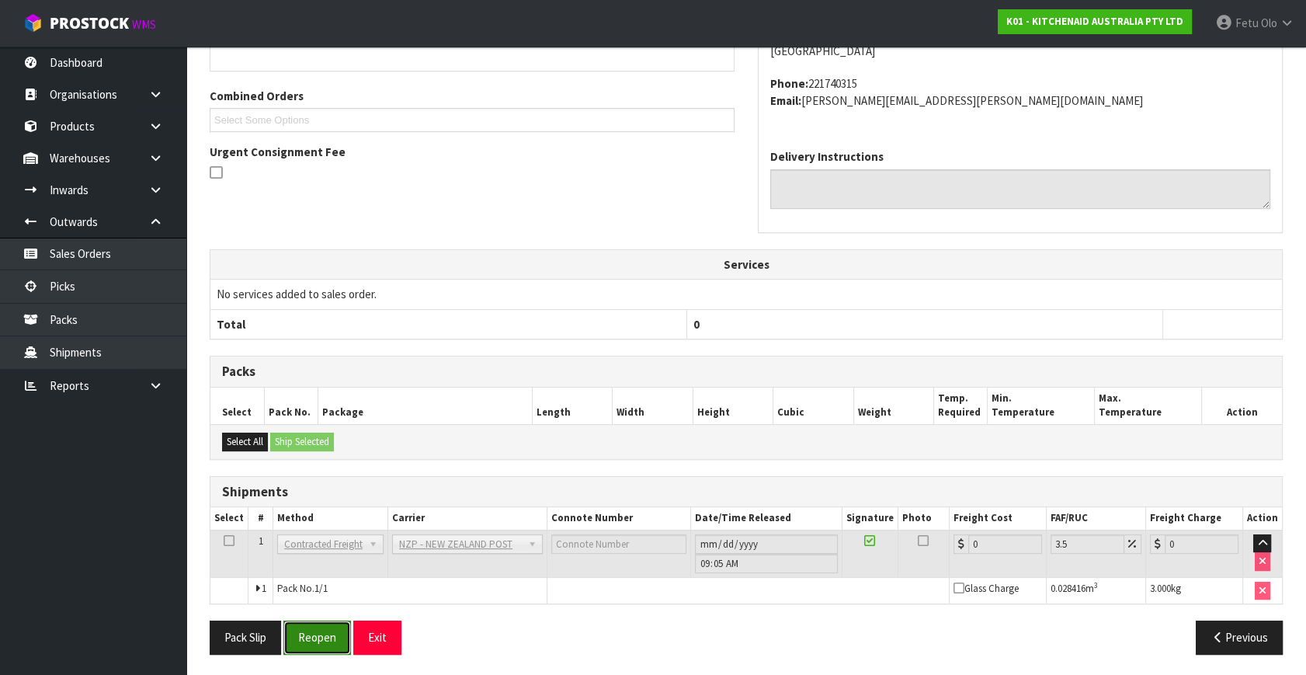
click at [311, 641] on button "Reopen" at bounding box center [317, 637] width 68 height 33
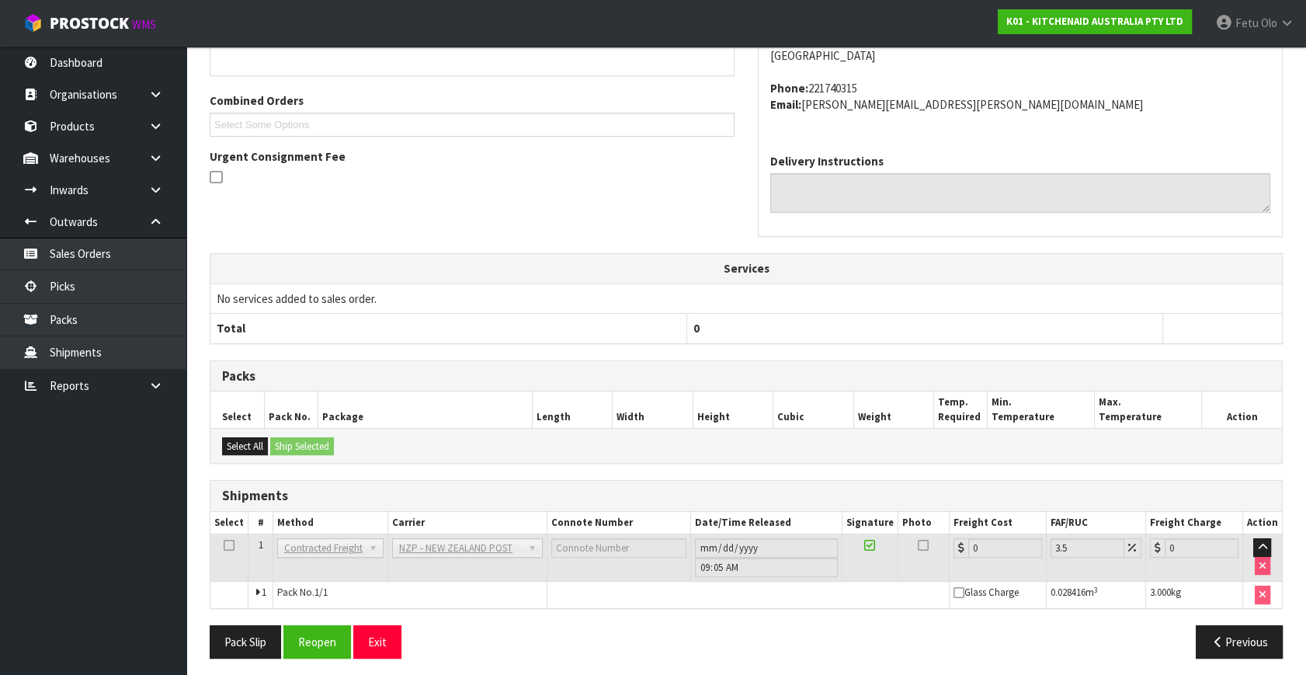
scroll to position [372, 0]
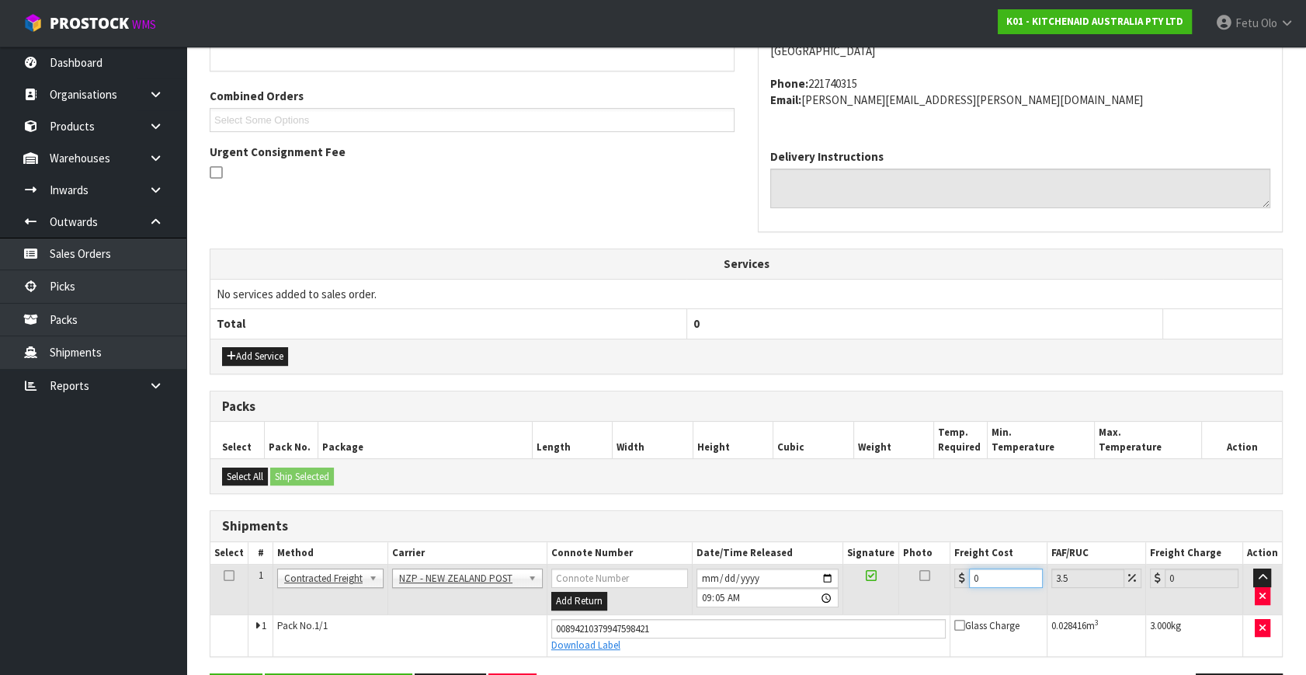
drag, startPoint x: 993, startPoint y: 574, endPoint x: 586, endPoint y: 631, distance: 410.2
click at [586, 631] on tbody "1 Client Local Pickup Customer Local Pickup Company Freight Contracted Freight …" at bounding box center [746, 611] width 1072 height 92
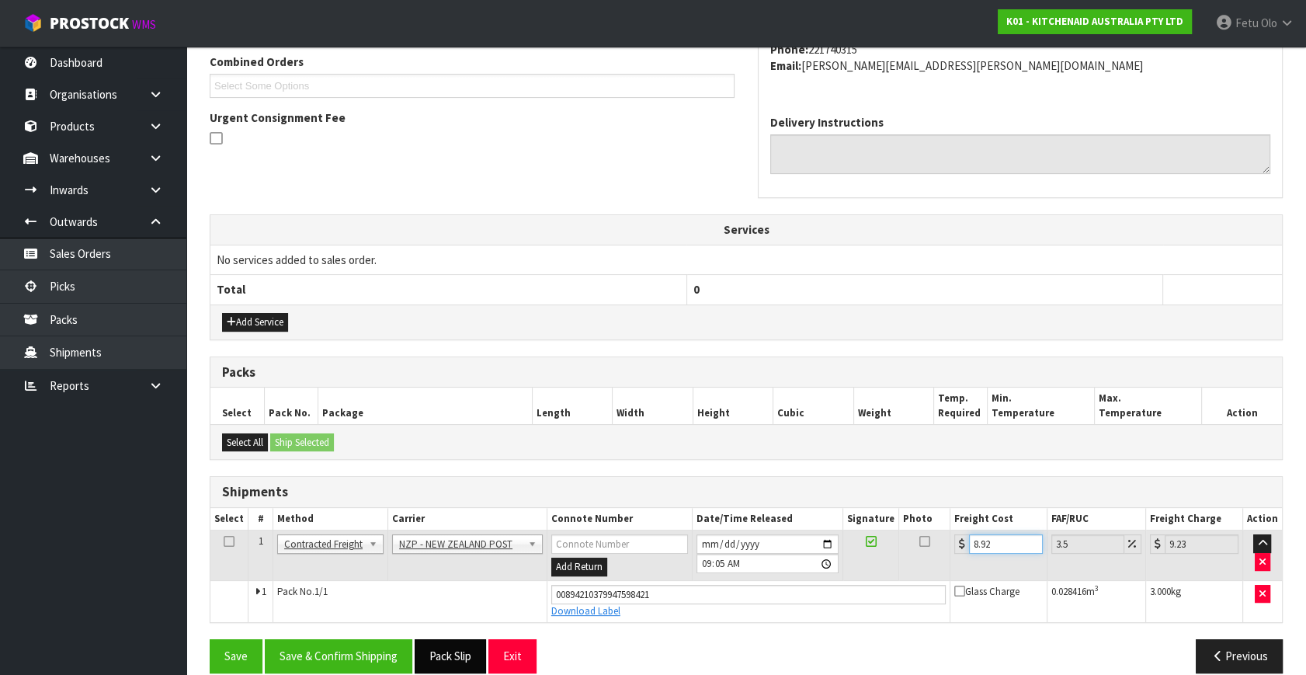
scroll to position [425, 0]
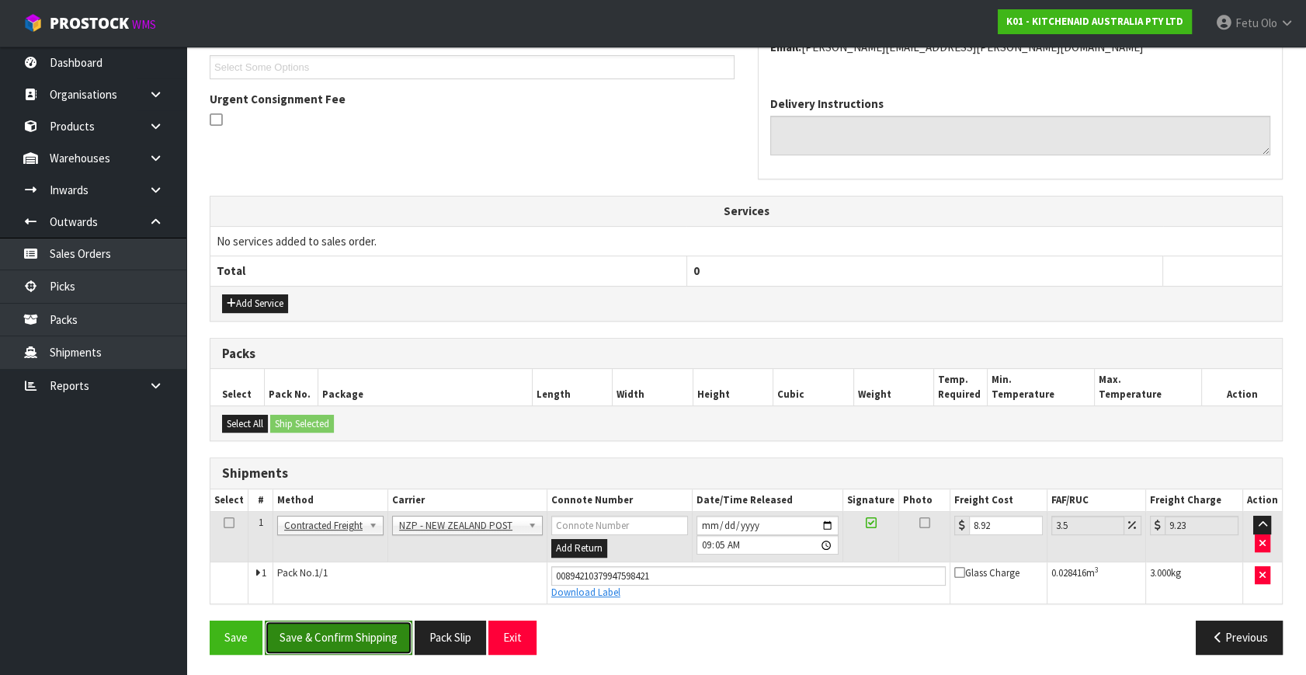
click at [369, 635] on button "Save & Confirm Shipping" at bounding box center [339, 637] width 148 height 33
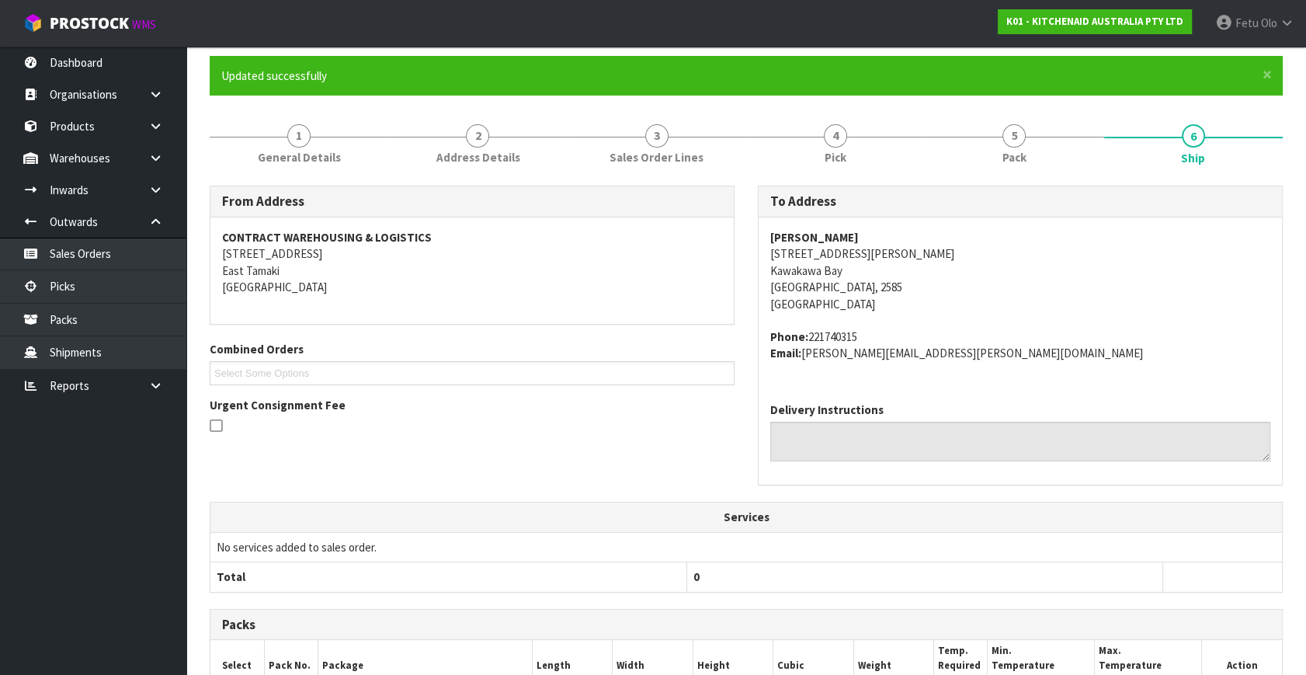
scroll to position [382, 0]
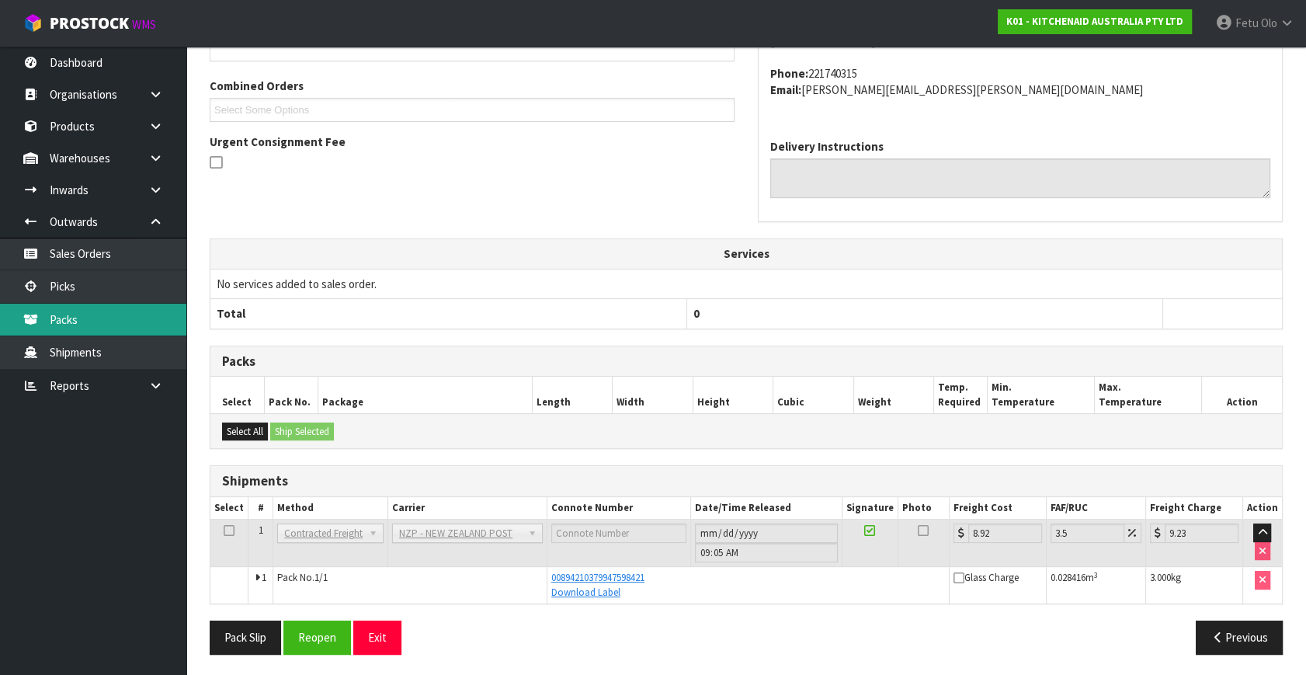
click at [62, 305] on link "Packs" at bounding box center [93, 320] width 186 height 32
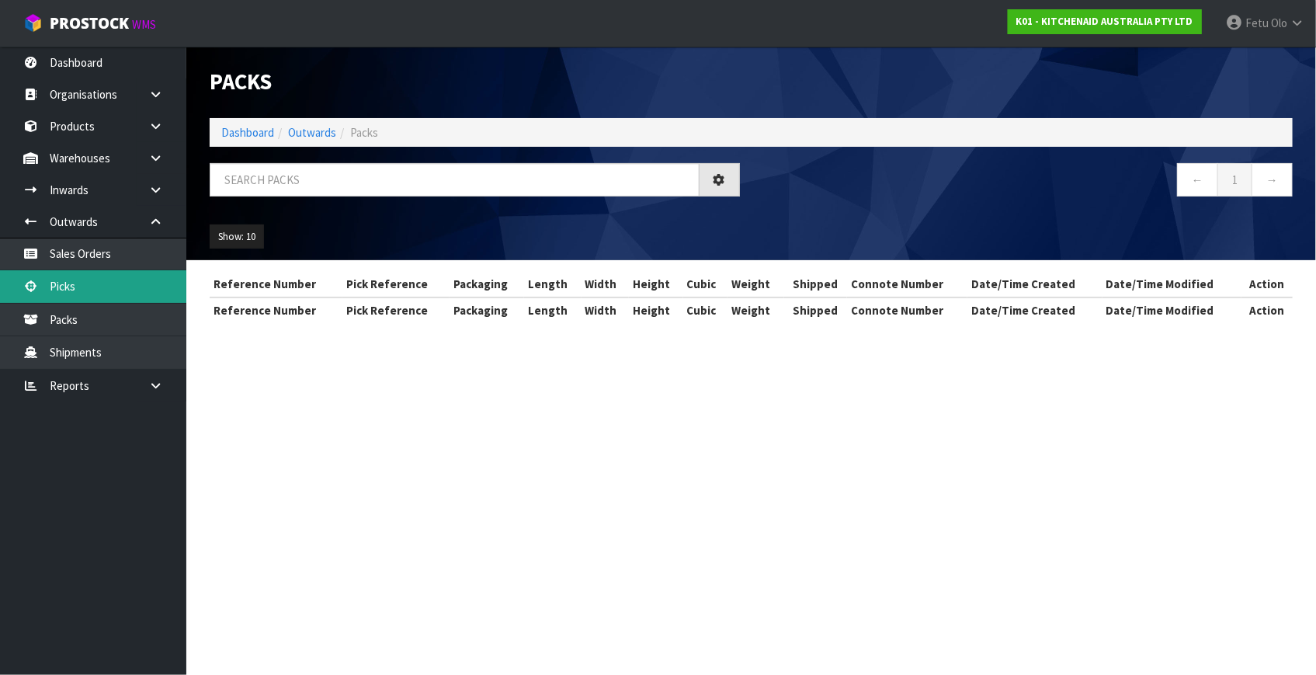
click at [90, 294] on link "Picks" at bounding box center [93, 286] width 186 height 32
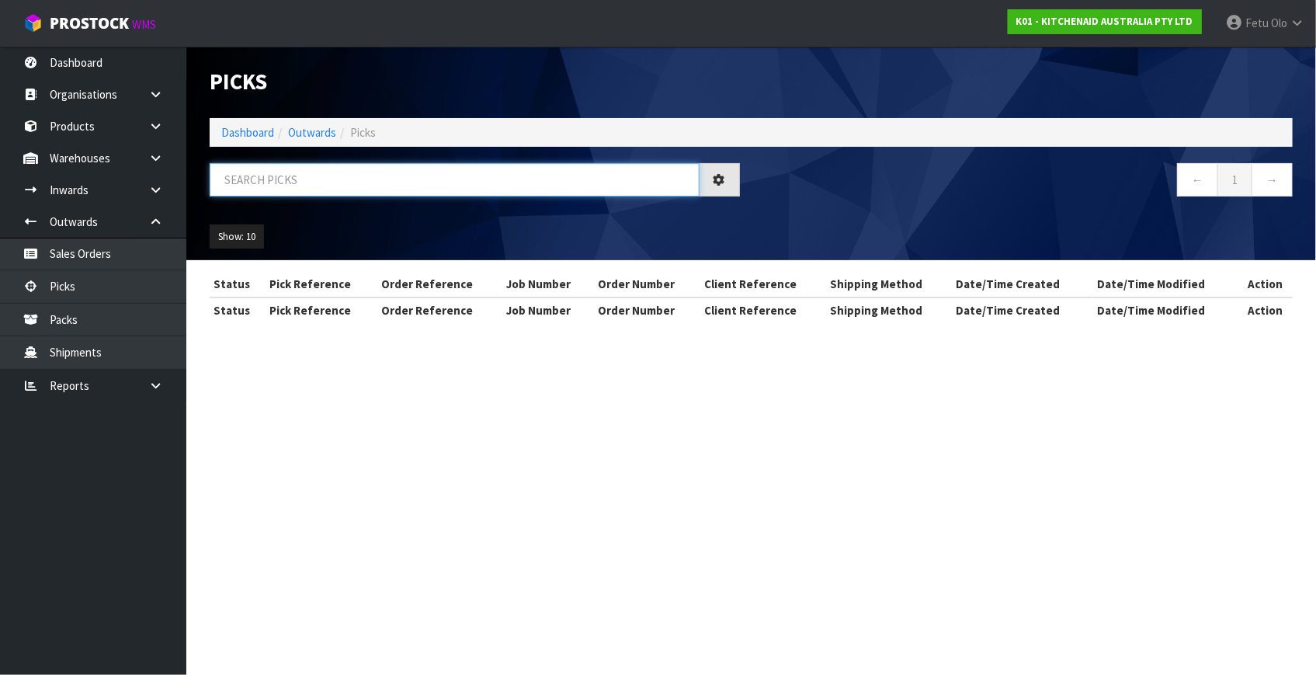
click at [521, 190] on input "text" at bounding box center [455, 179] width 490 height 33
click at [521, 189] on input "text" at bounding box center [455, 179] width 490 height 33
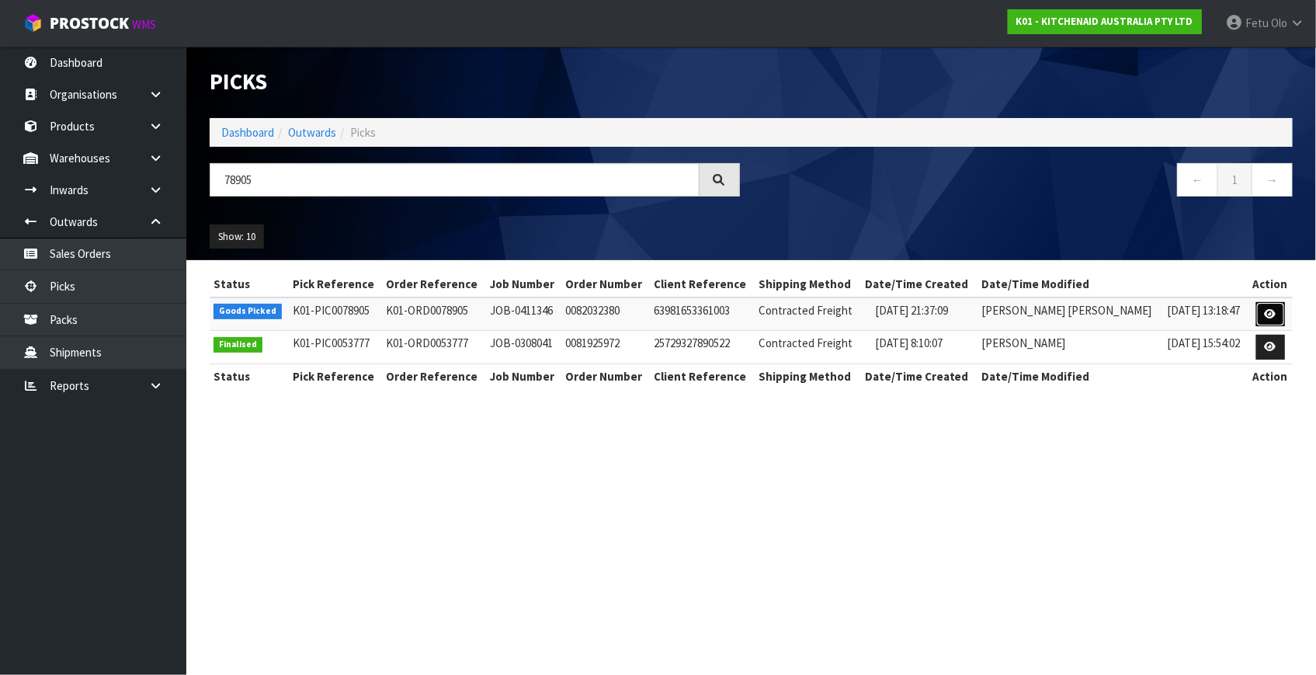
click at [1257, 311] on link at bounding box center [1271, 314] width 29 height 25
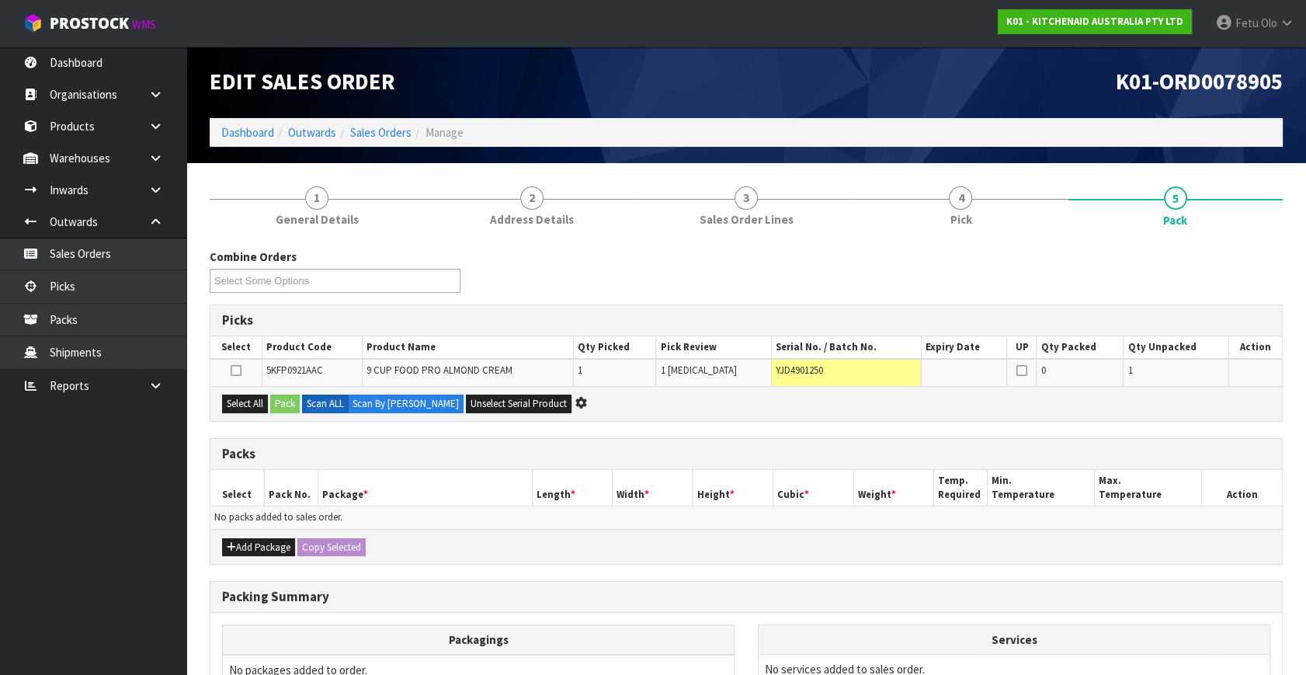
drag, startPoint x: 0, startPoint y: 621, endPoint x: 698, endPoint y: 586, distance: 699.1
click at [714, 583] on div "Packing Summary" at bounding box center [746, 597] width 1072 height 31
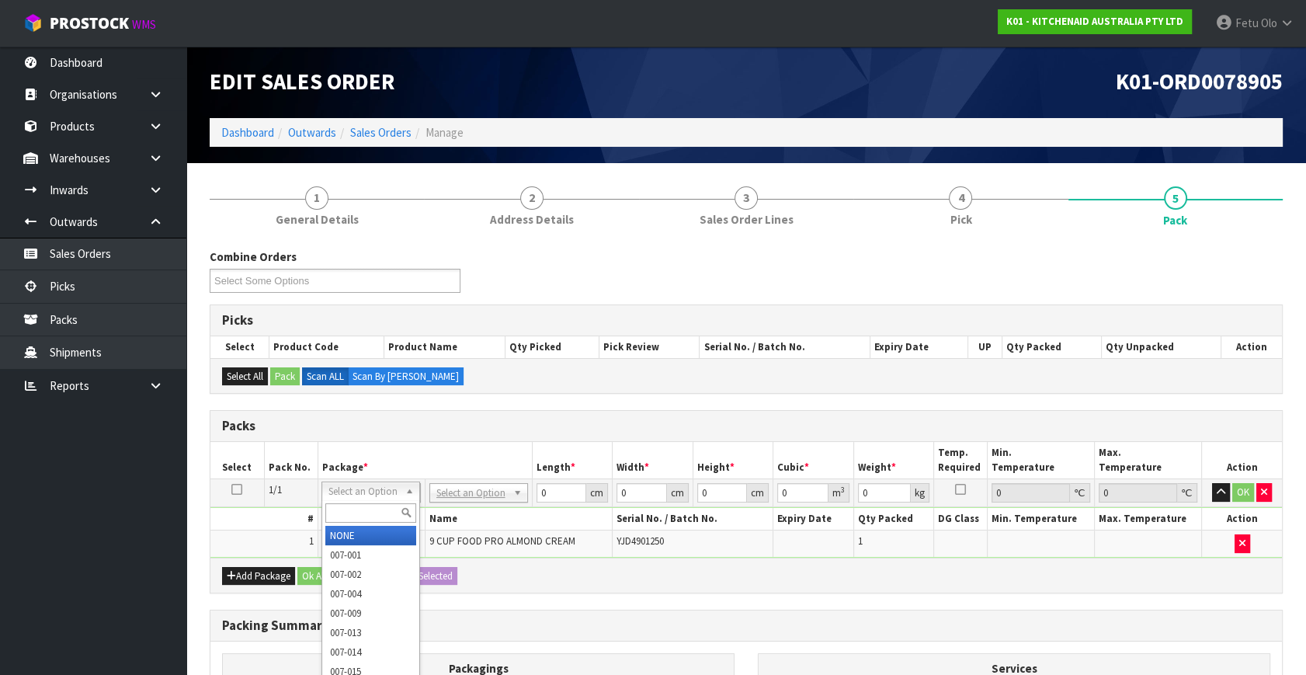
click at [361, 523] on div at bounding box center [370, 513] width 97 height 26
click at [381, 511] on input "text" at bounding box center [370, 512] width 91 height 19
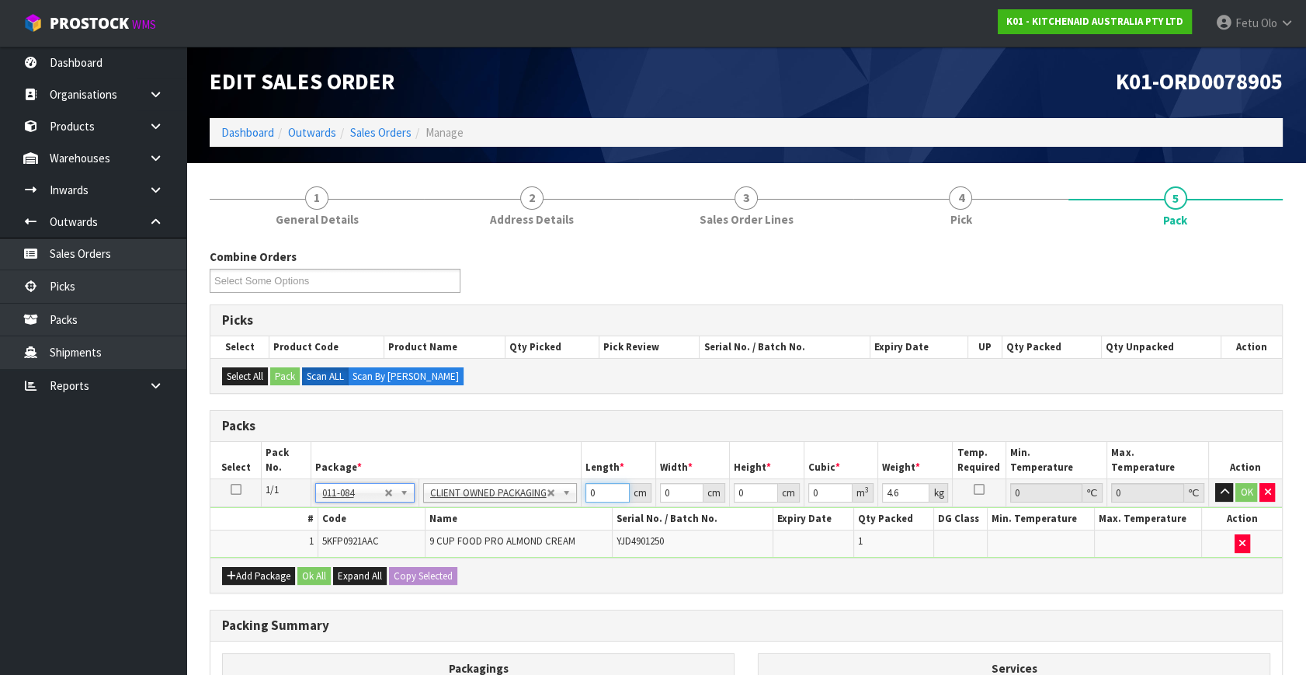
drag, startPoint x: 606, startPoint y: 486, endPoint x: 485, endPoint y: 505, distance: 122.6
click at [485, 505] on tbody "1/1 NONE 007-001 007-002 007-004 007-009 007-013 007-014 007-015 007-017 007-01…" at bounding box center [746, 518] width 1072 height 78
click button "OK" at bounding box center [1247, 492] width 22 height 19
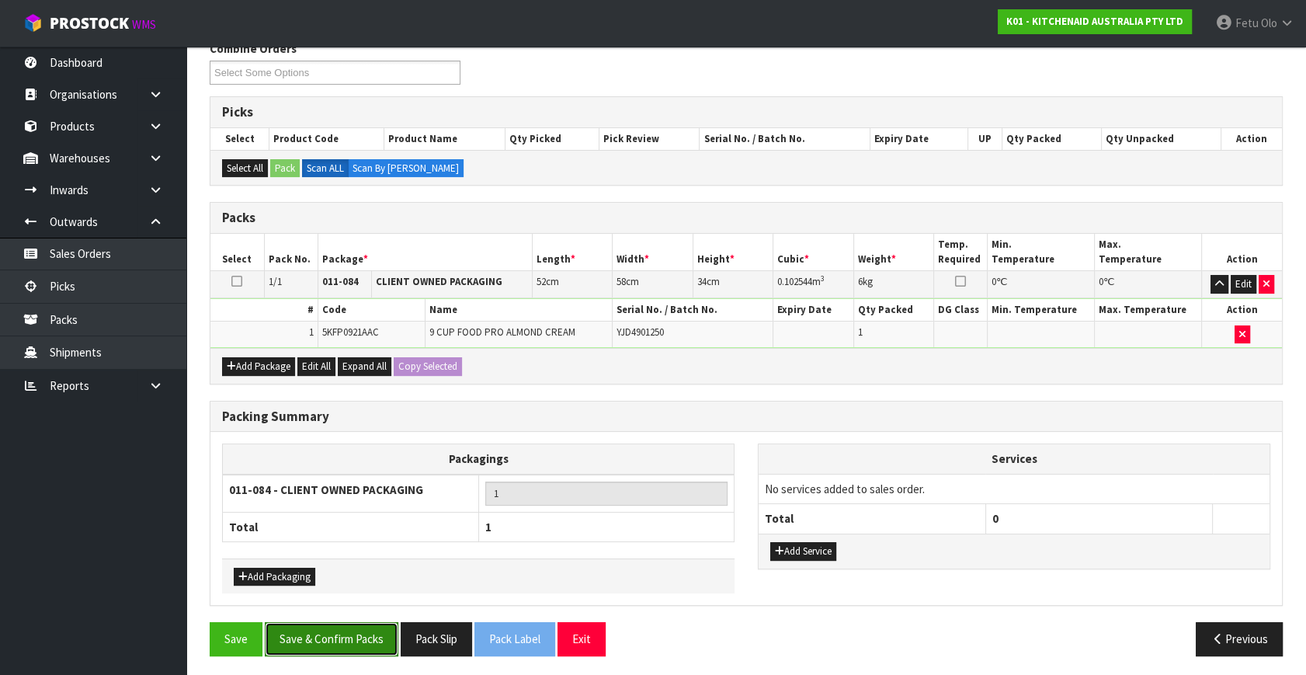
click at [360, 630] on button "Save & Confirm Packs" at bounding box center [332, 638] width 134 height 33
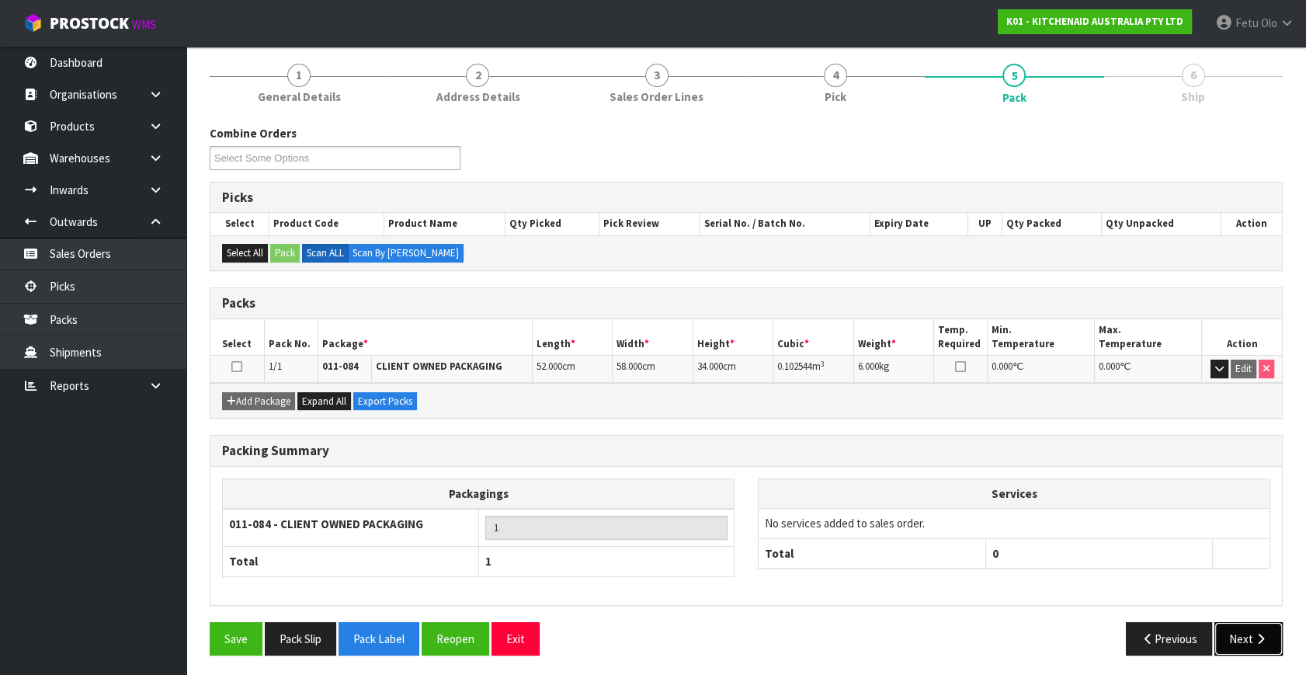
click at [1257, 636] on icon "button" at bounding box center [1261, 639] width 15 height 12
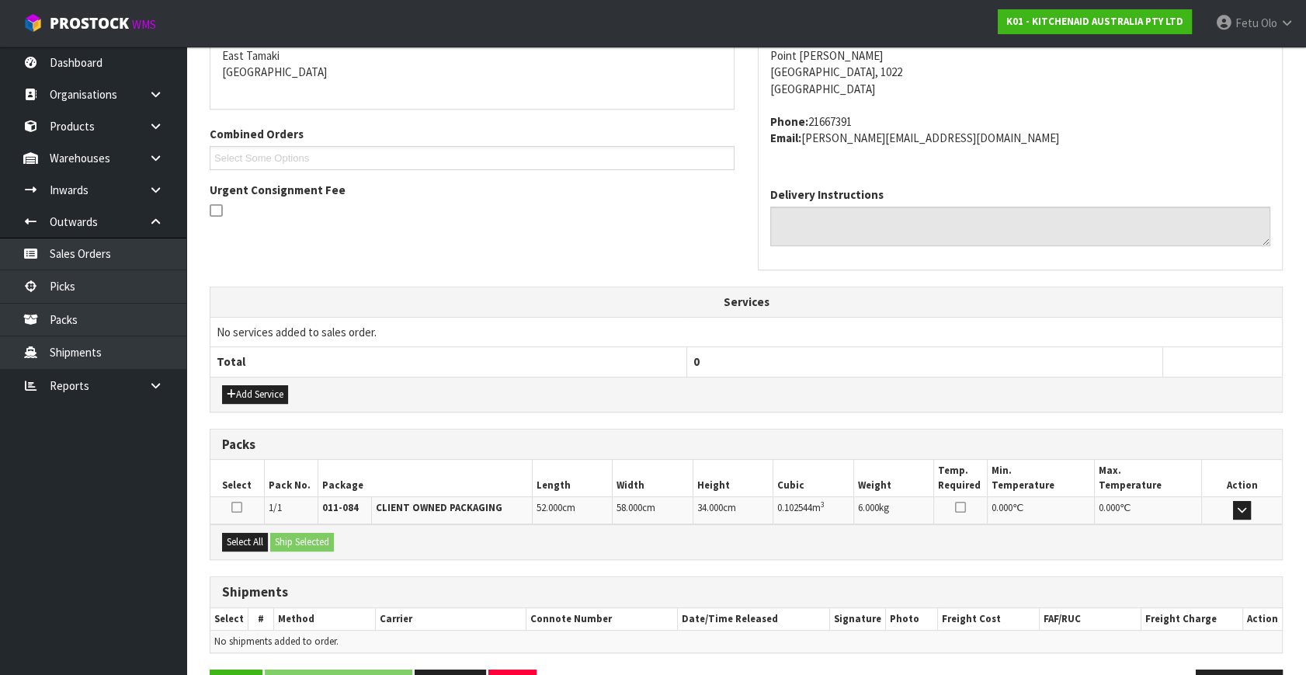
scroll to position [382, 0]
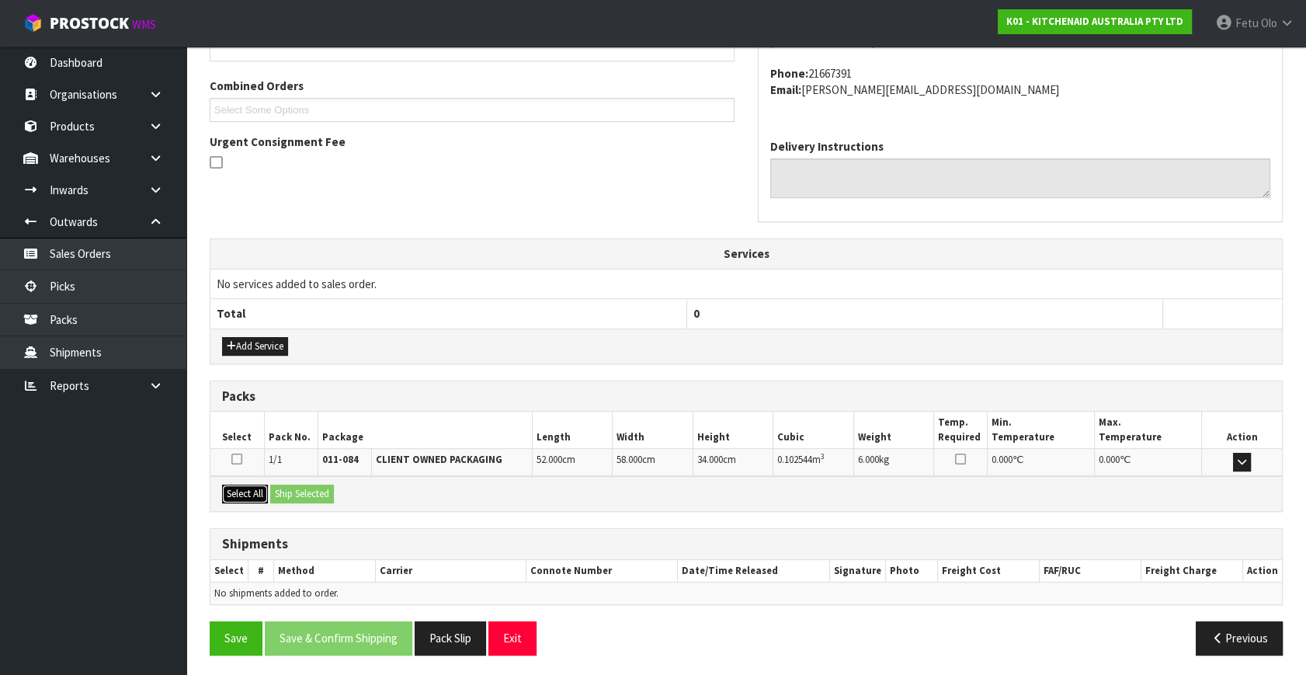
click at [245, 490] on button "Select All" at bounding box center [245, 494] width 46 height 19
click at [297, 490] on button "Ship Selected" at bounding box center [302, 494] width 64 height 19
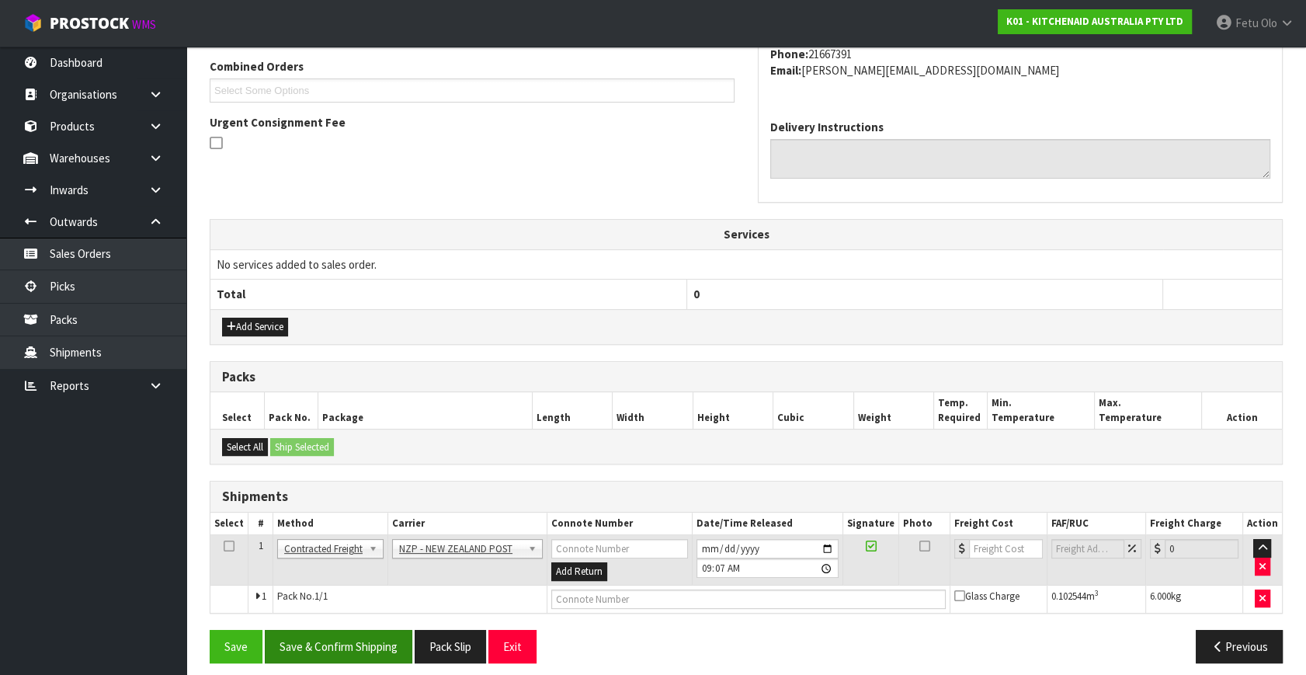
scroll to position [410, 0]
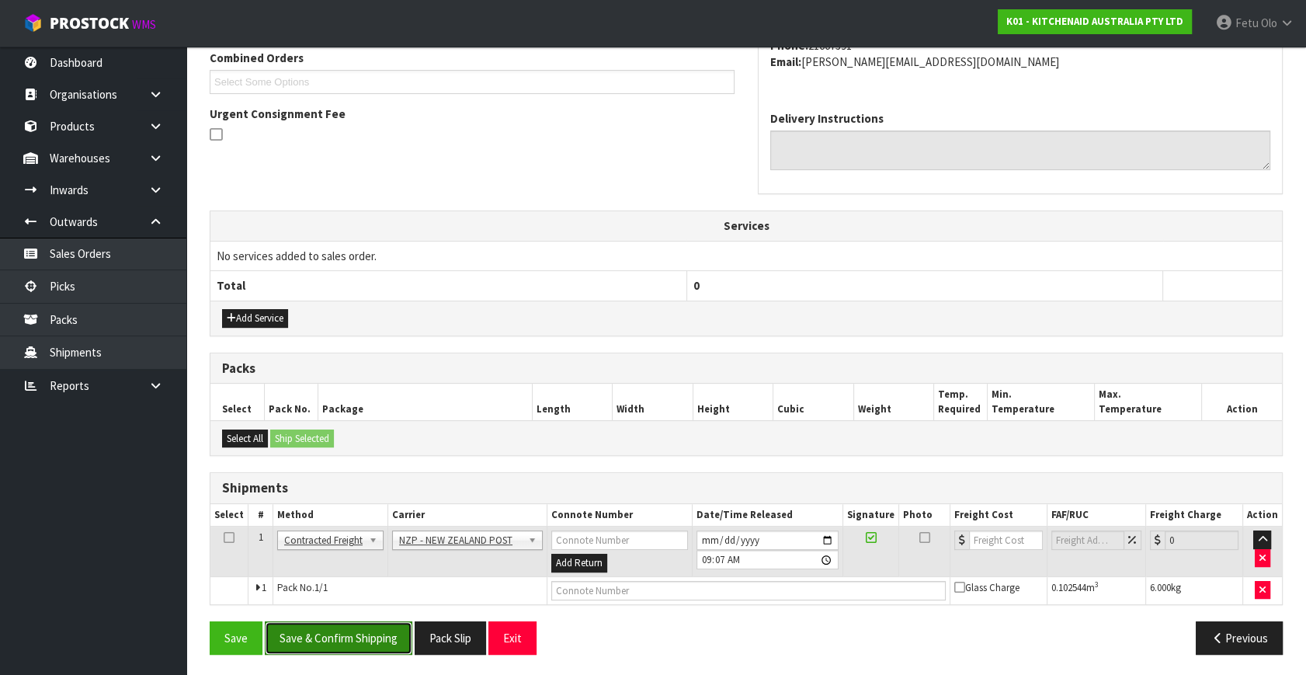
click at [380, 625] on button "Save & Confirm Shipping" at bounding box center [339, 637] width 148 height 33
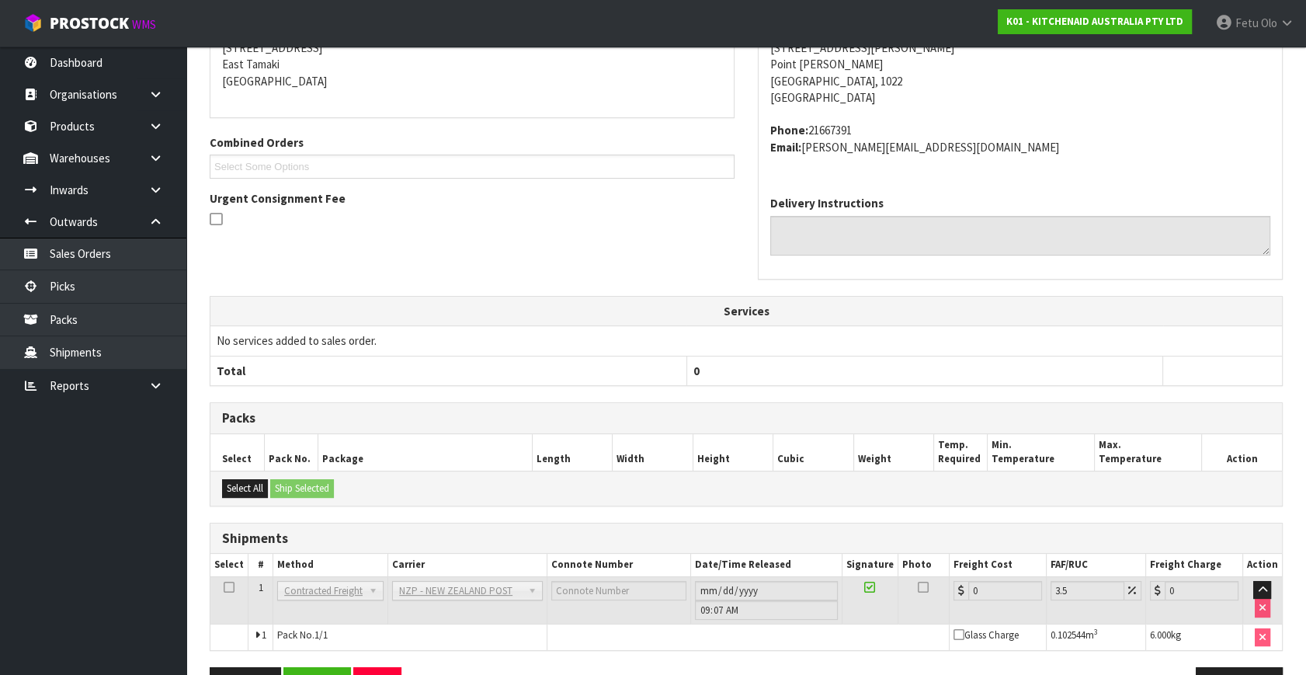
scroll to position [388, 0]
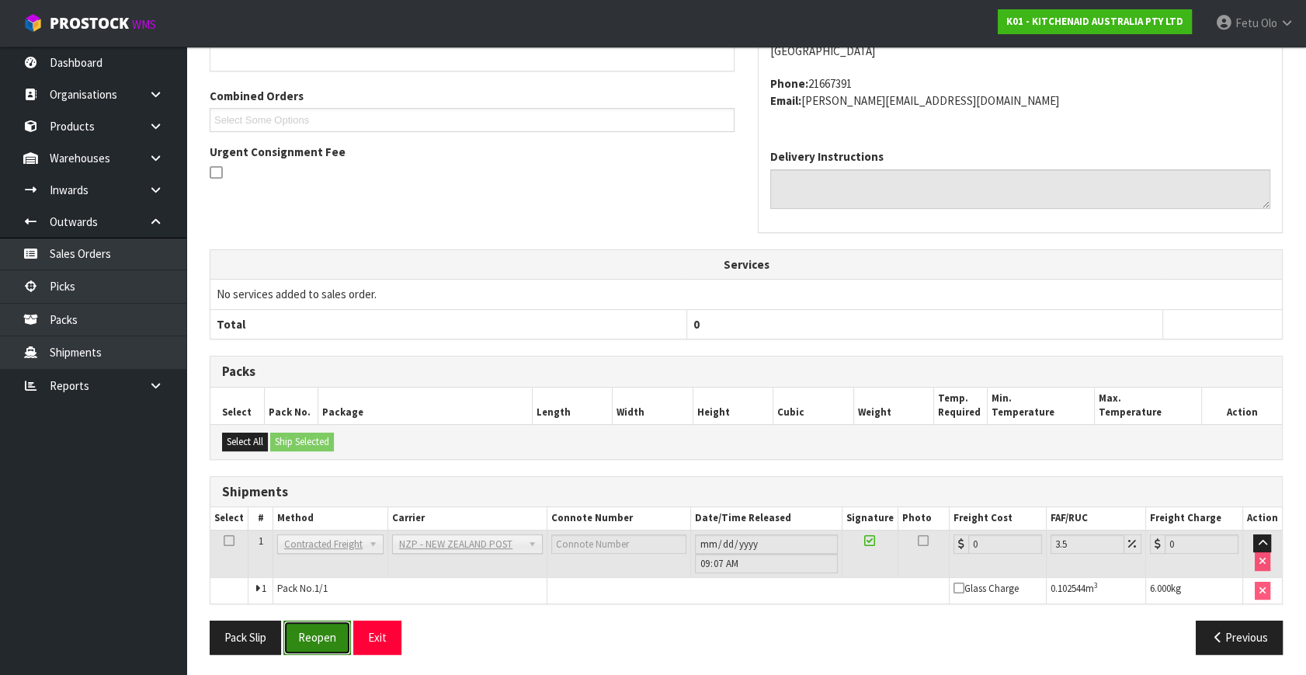
click at [324, 637] on button "Reopen" at bounding box center [317, 637] width 68 height 33
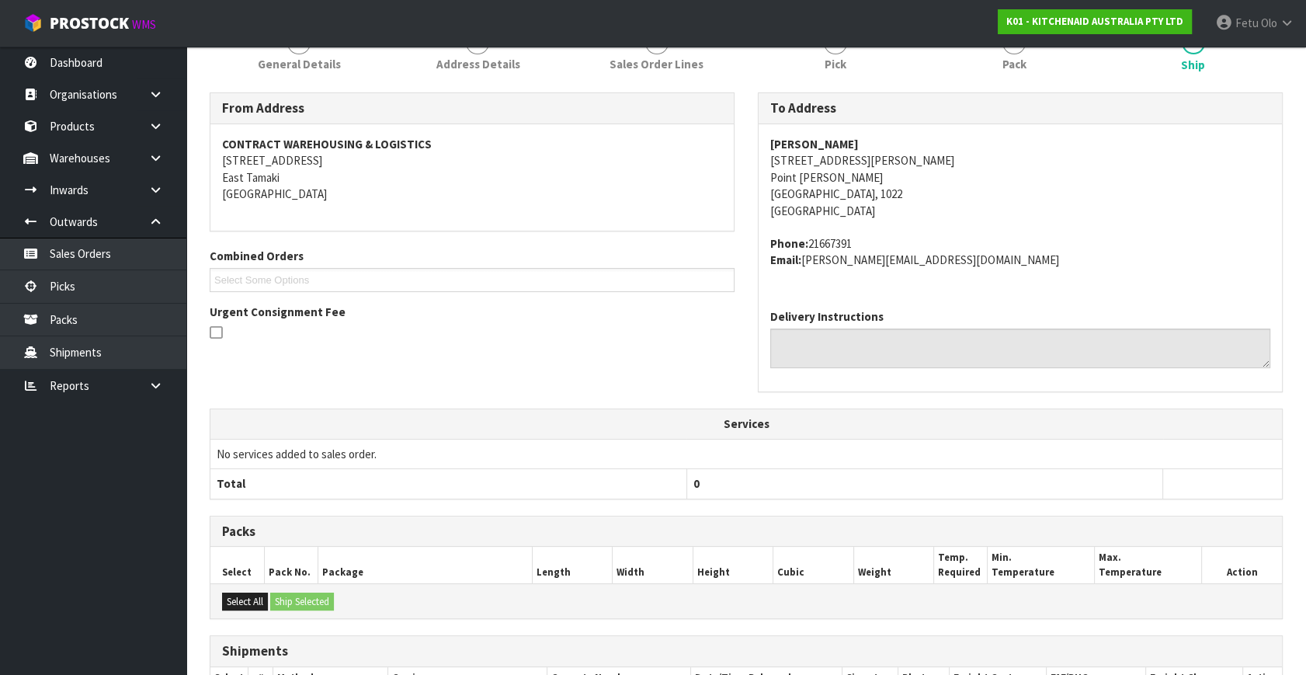
scroll to position [353, 0]
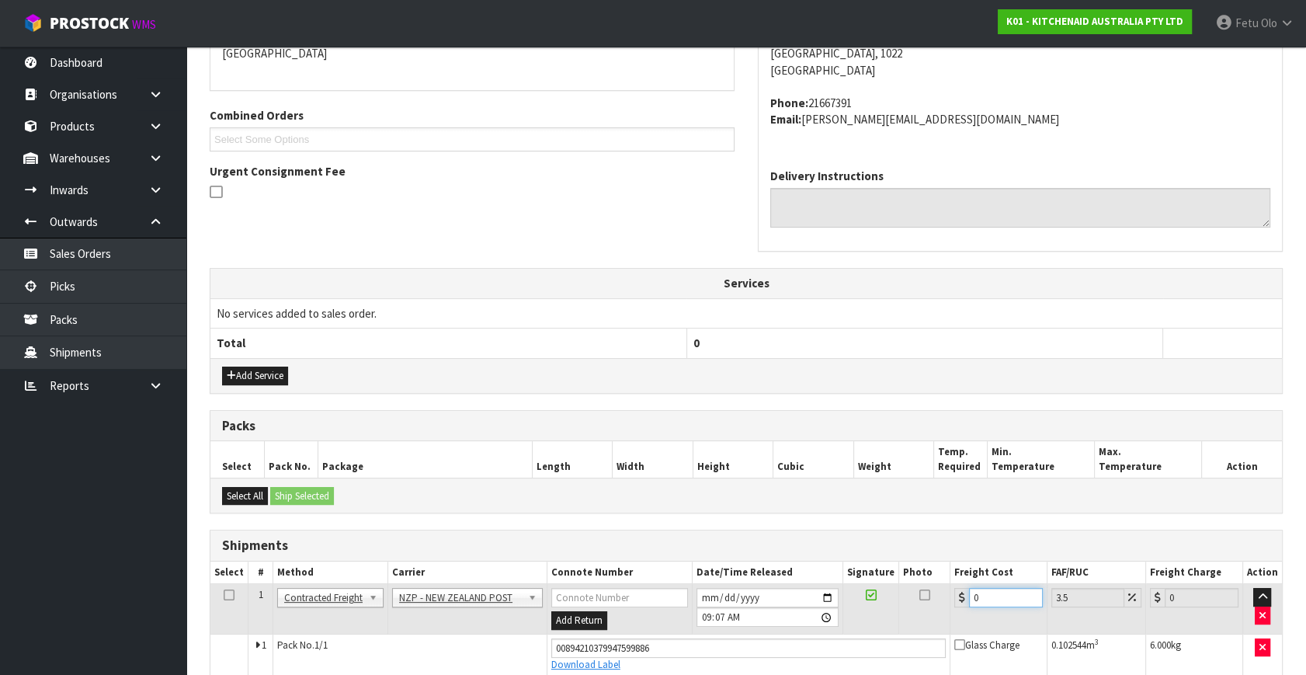
drag, startPoint x: 989, startPoint y: 598, endPoint x: 657, endPoint y: 660, distance: 337.4
click at [657, 660] on tbody "1 Client Local Pickup Customer Local Pickup Company Freight Contracted Freight …" at bounding box center [746, 630] width 1072 height 92
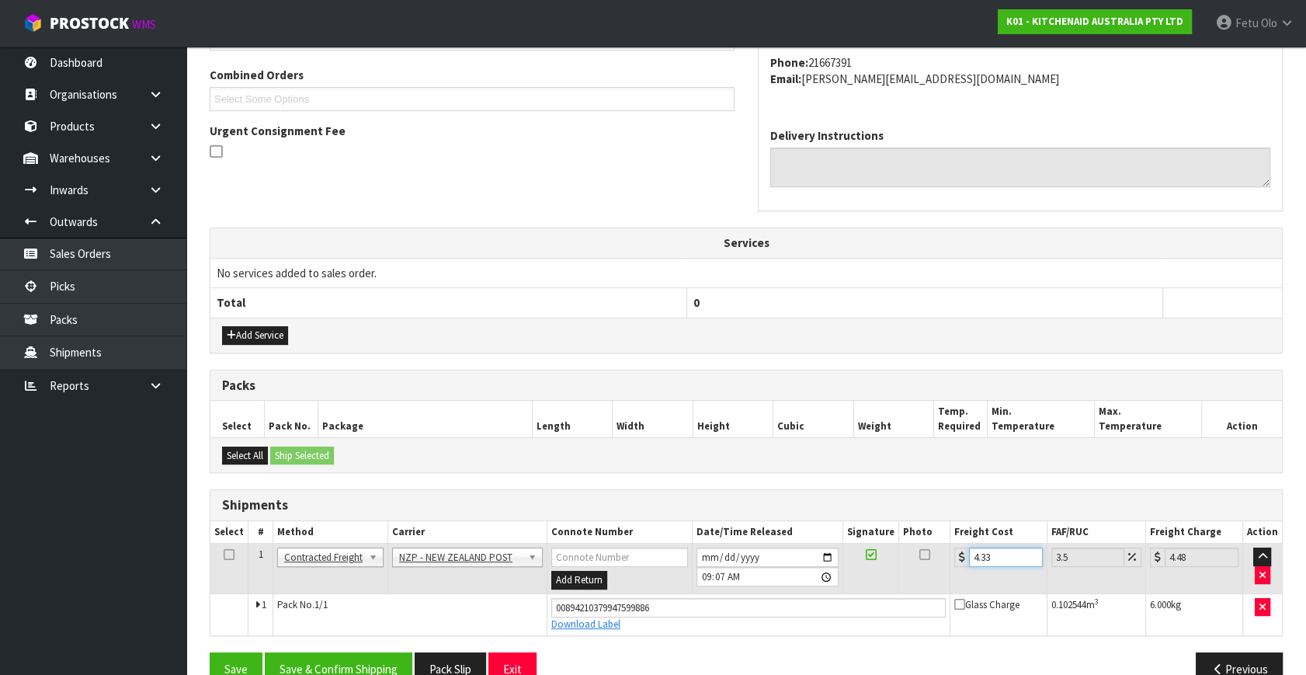
scroll to position [425, 0]
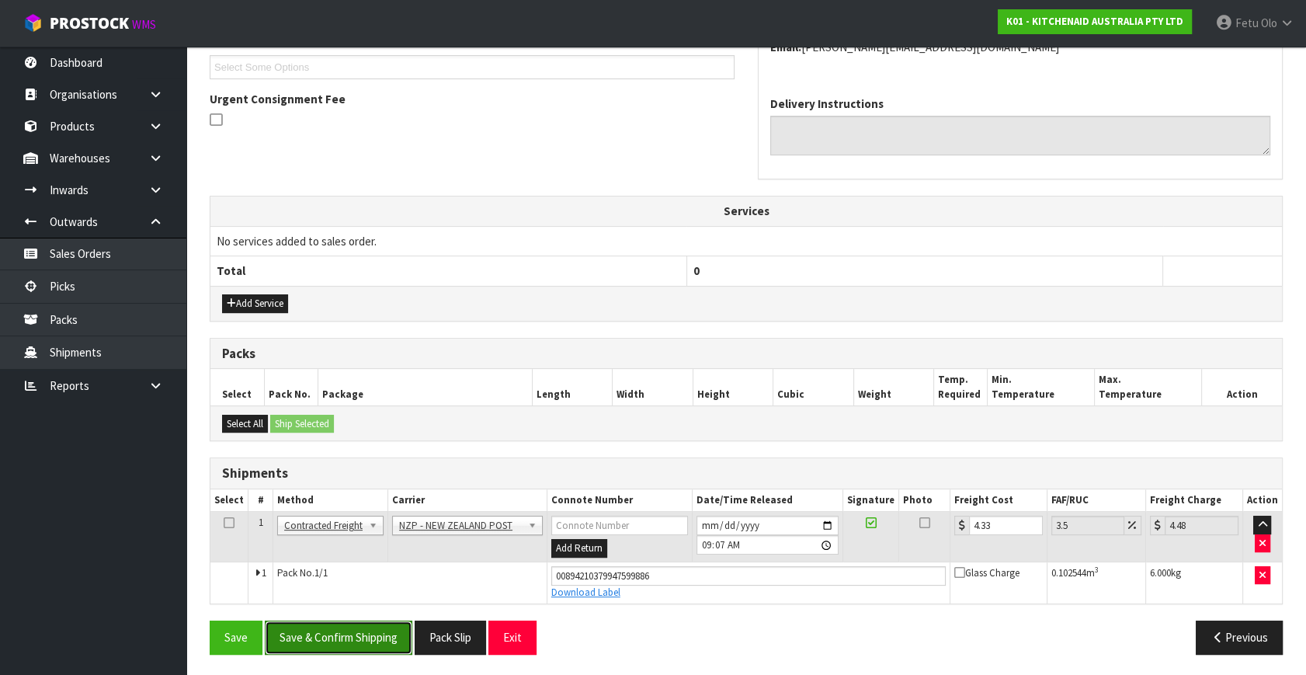
click at [319, 632] on button "Save & Confirm Shipping" at bounding box center [339, 637] width 148 height 33
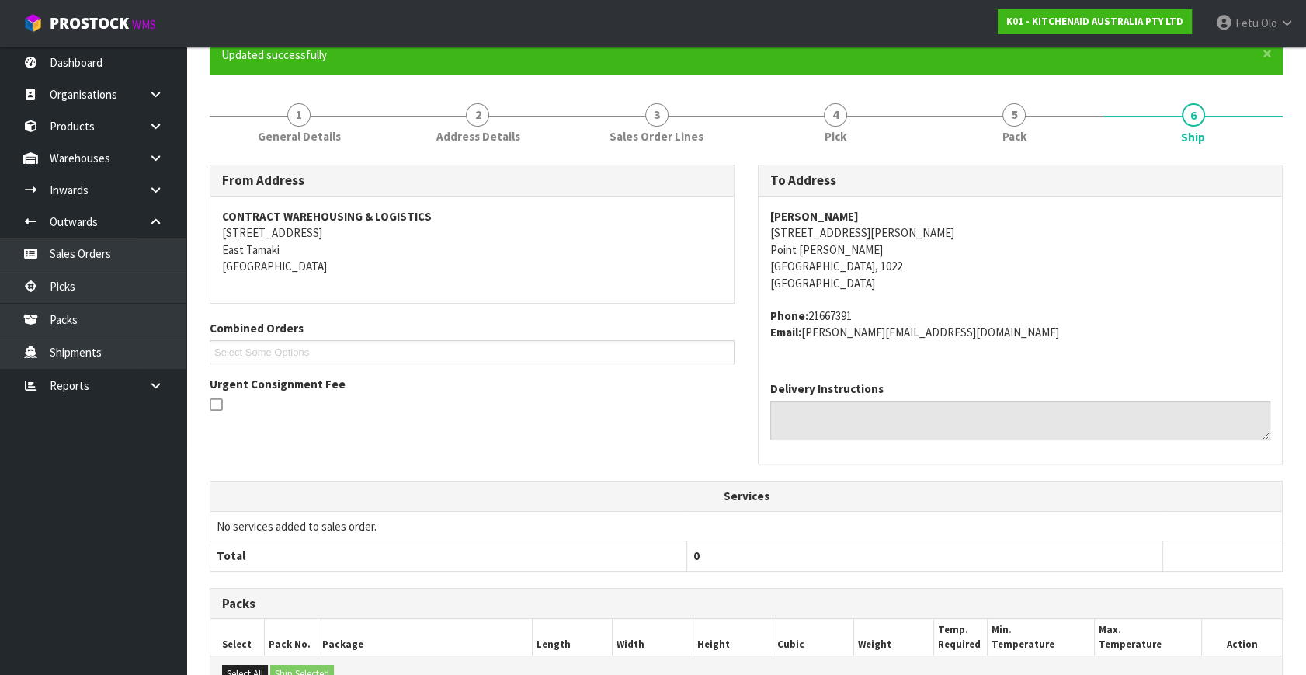
scroll to position [382, 0]
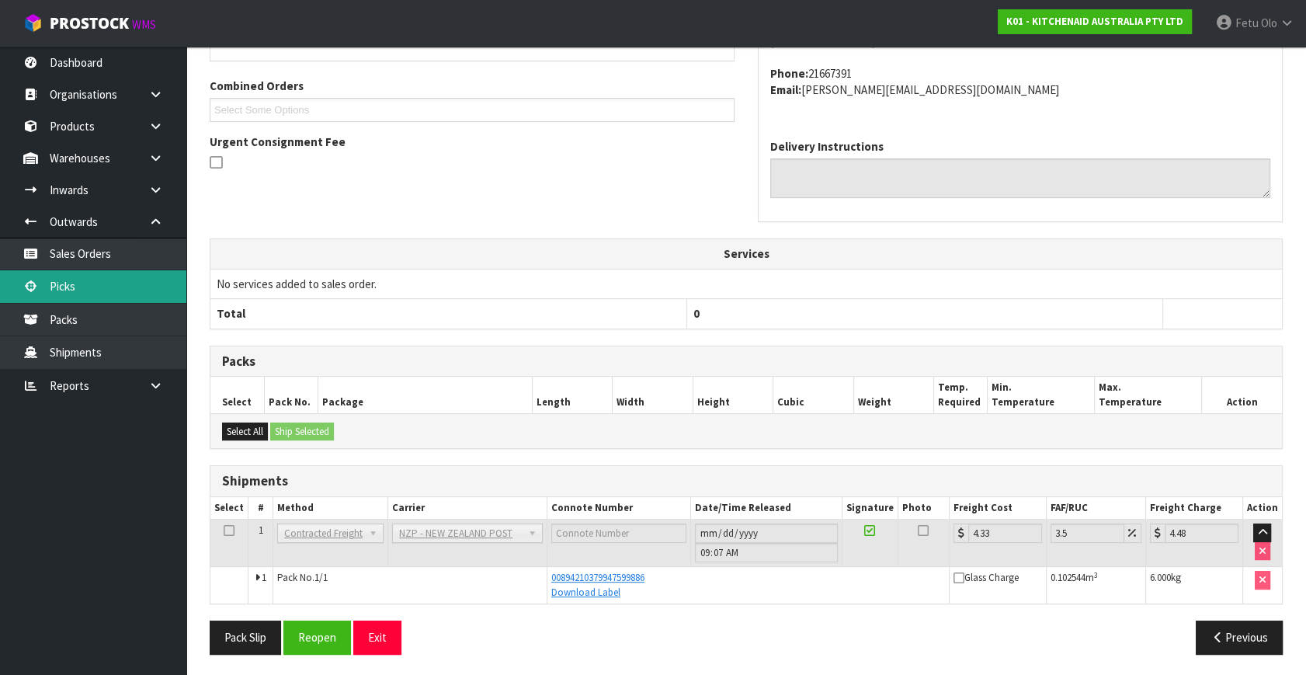
click at [67, 287] on link "Picks" at bounding box center [93, 286] width 186 height 32
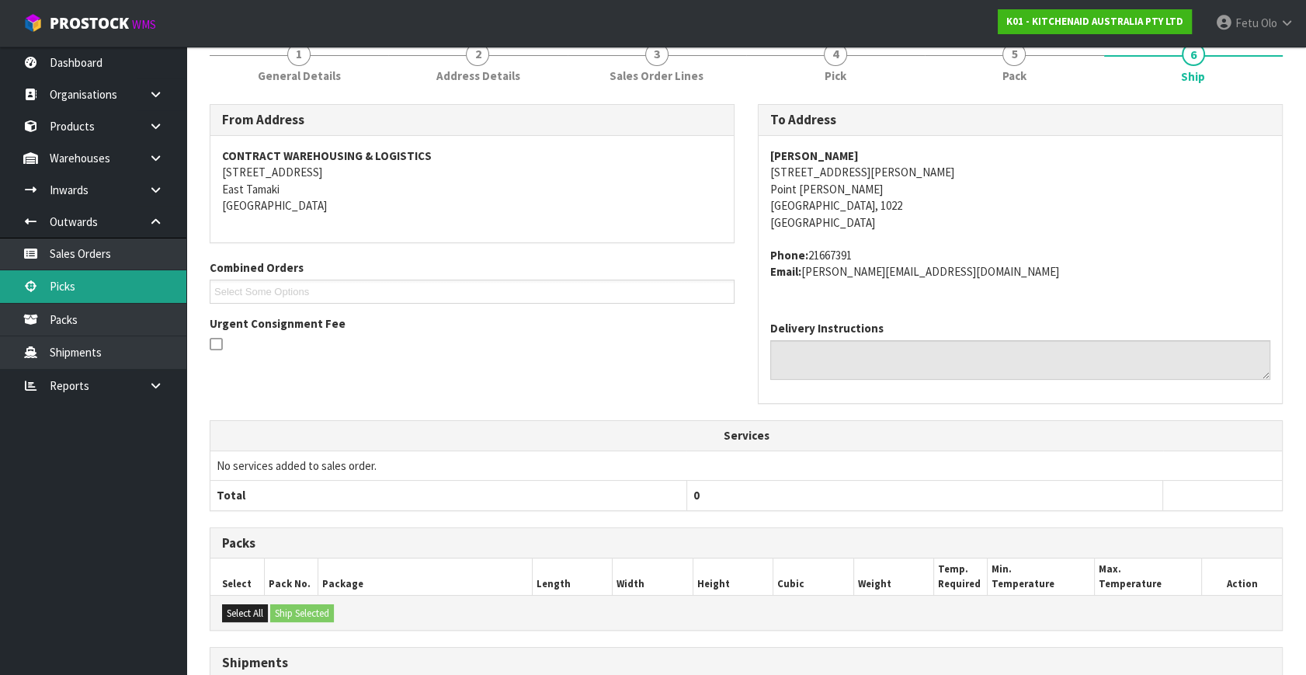
scroll to position [30, 0]
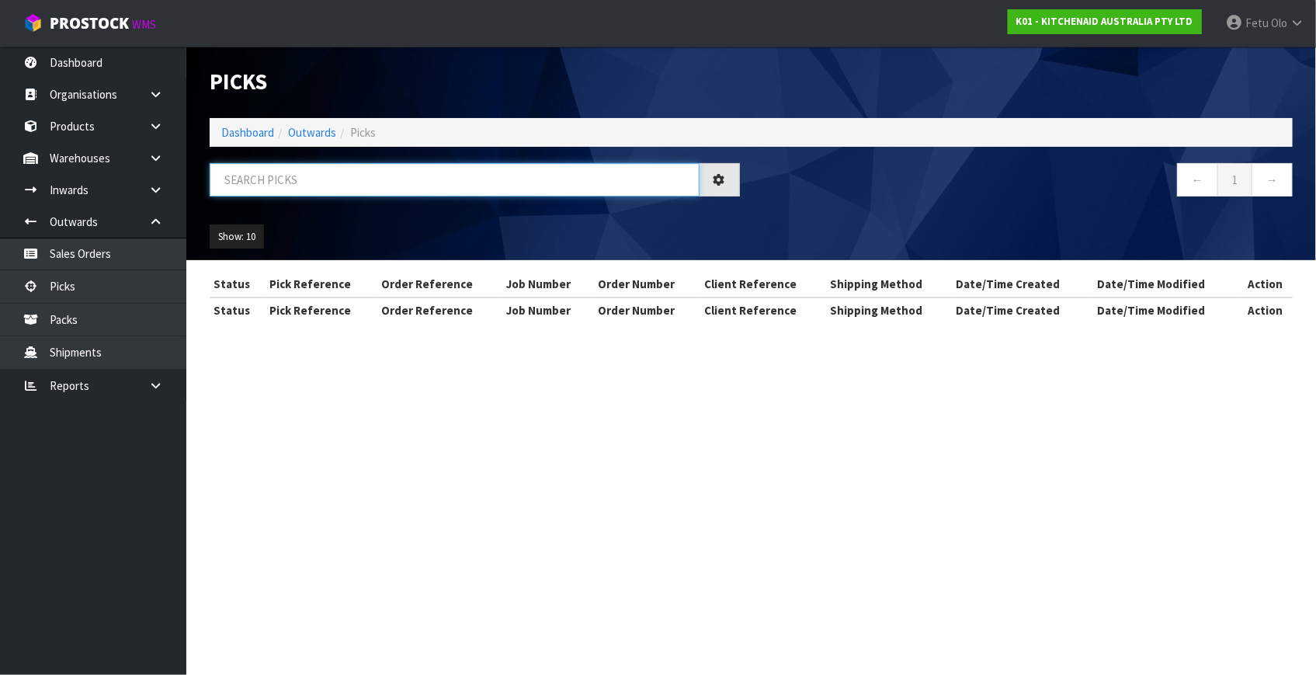
click at [352, 177] on input "text" at bounding box center [455, 179] width 490 height 33
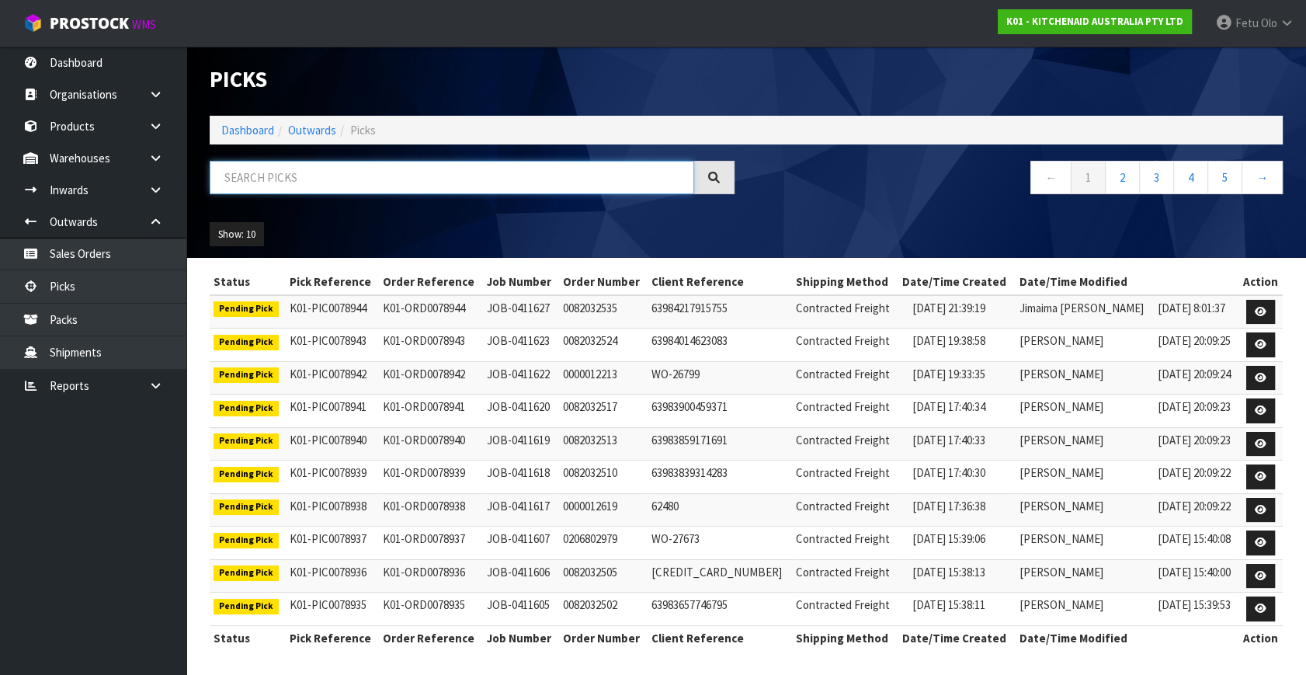
scroll to position [3, 0]
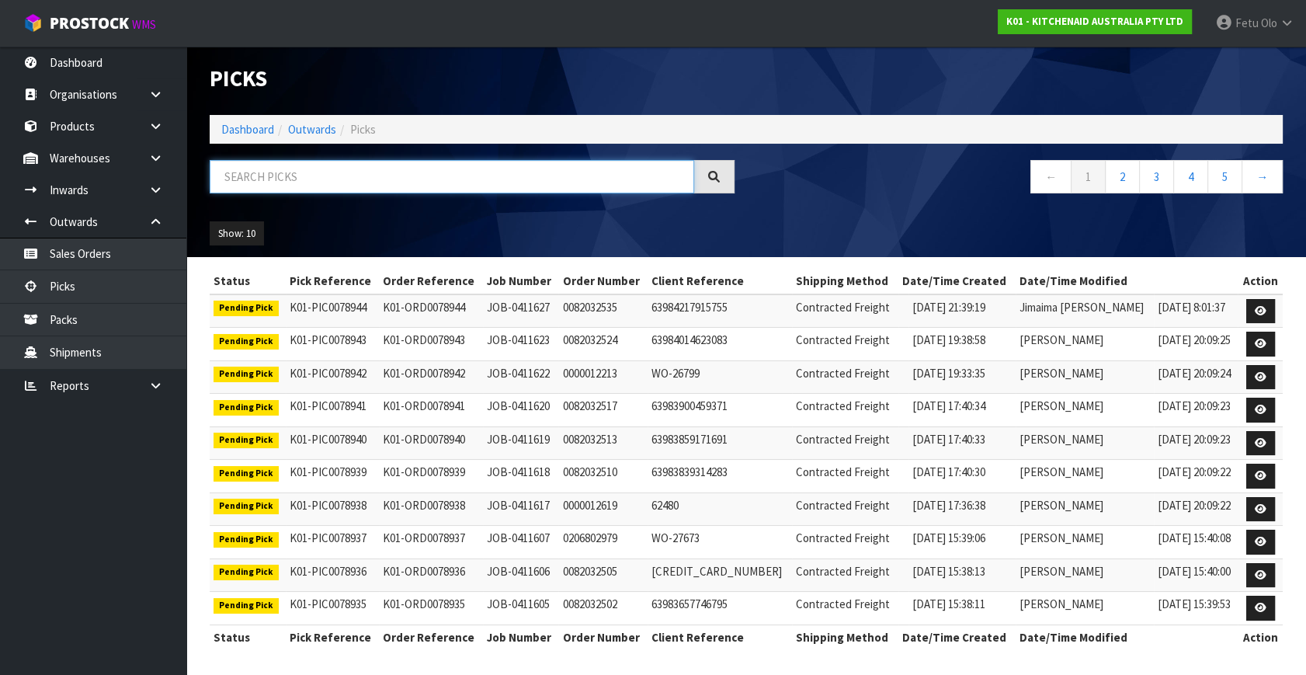
click at [347, 176] on input "text" at bounding box center [452, 176] width 485 height 33
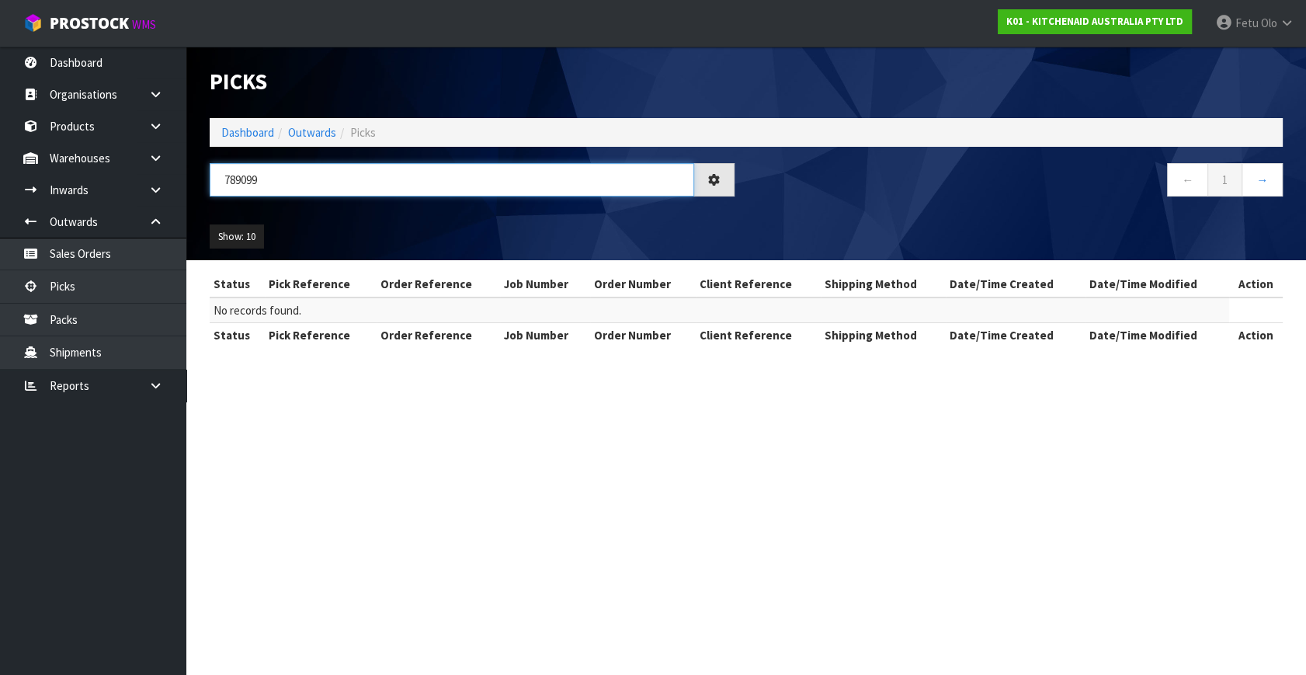
scroll to position [0, 0]
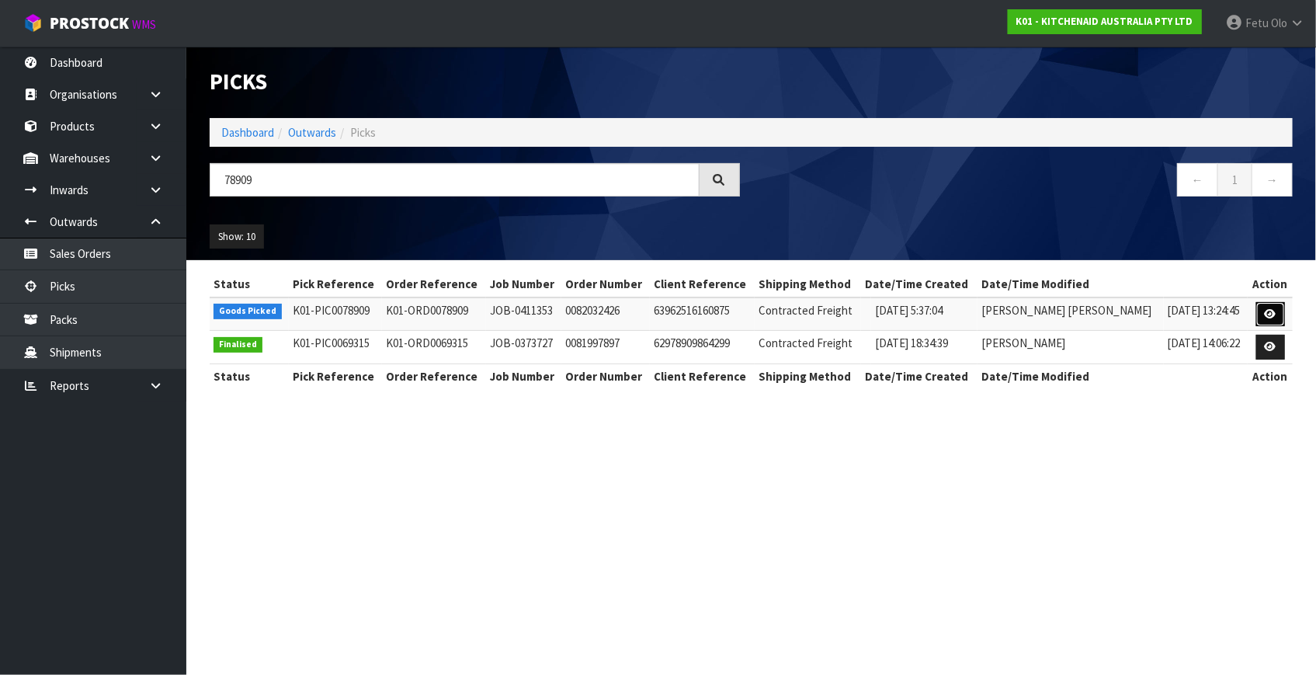
click at [1268, 319] on link at bounding box center [1271, 314] width 29 height 25
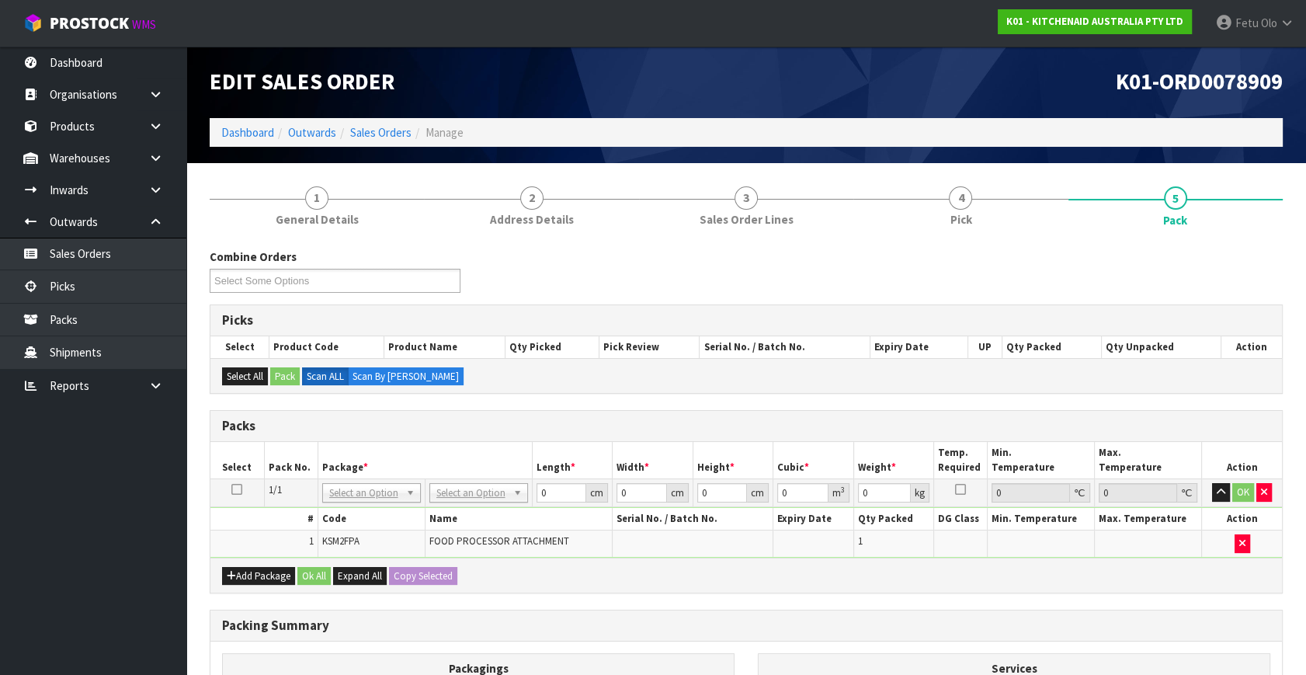
scroll to position [202, 0]
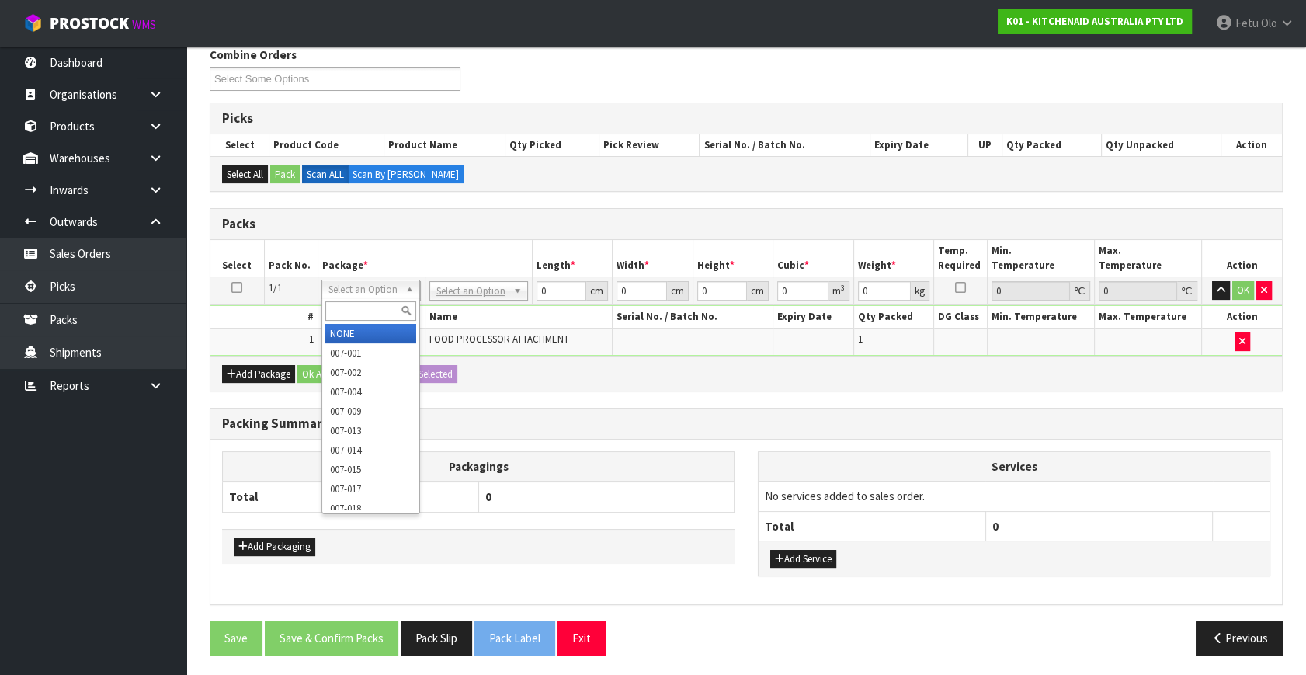
click at [353, 303] on input "text" at bounding box center [370, 310] width 91 height 19
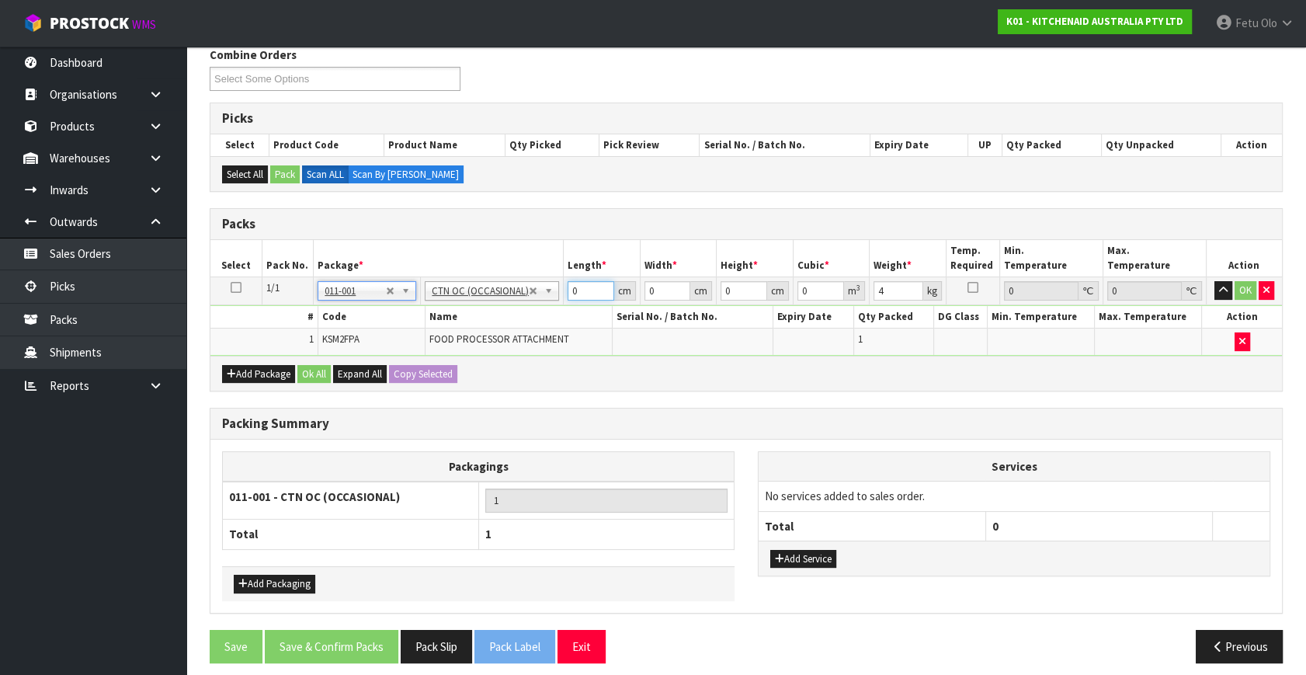
drag, startPoint x: 584, startPoint y: 294, endPoint x: 336, endPoint y: 336, distance: 252.1
click at [336, 336] on tbody "1/1 NONE 007-001 007-002 007-004 007-009 007-013 007-014 007-015 007-017 007-01…" at bounding box center [746, 316] width 1072 height 78
click button "OK" at bounding box center [1246, 290] width 22 height 19
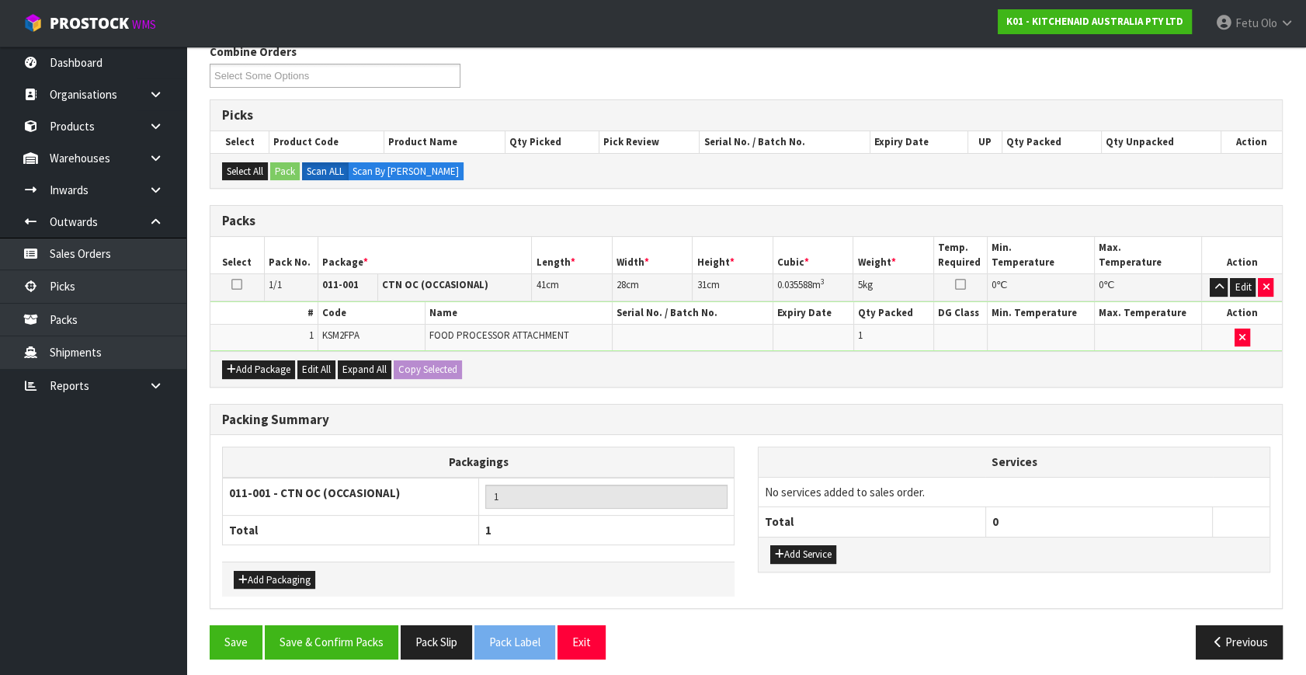
scroll to position [208, 0]
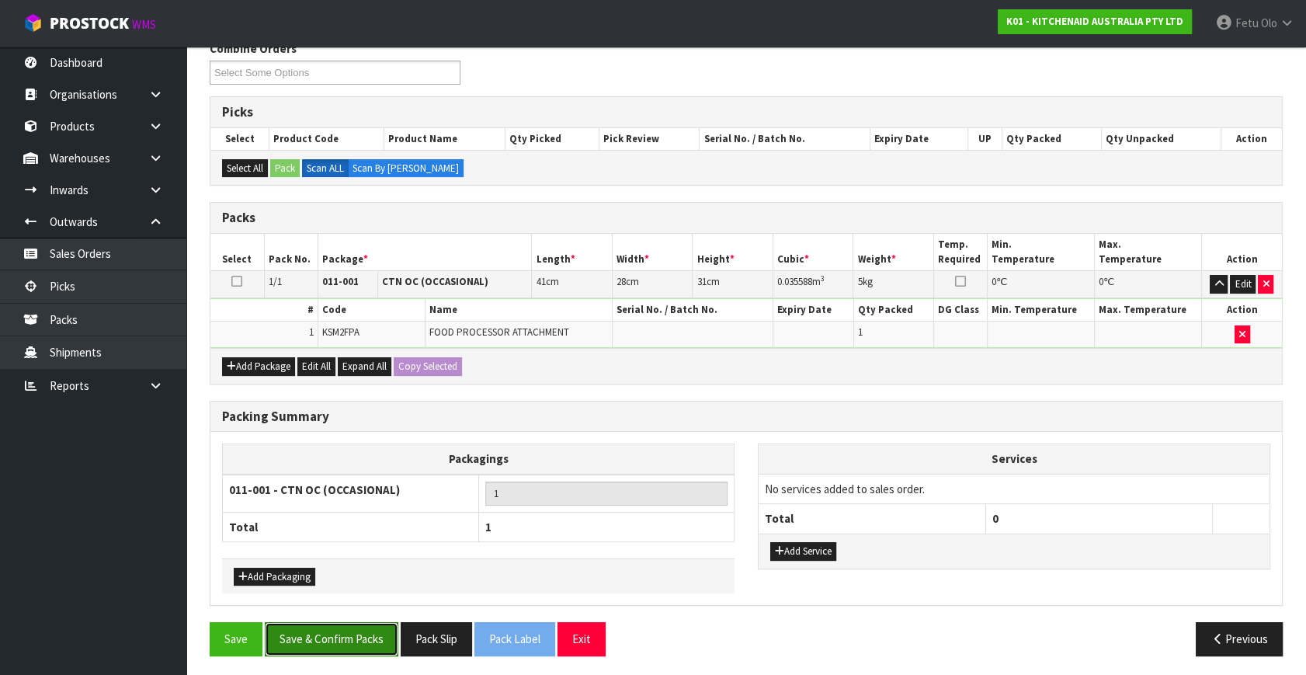
click at [325, 633] on button "Save & Confirm Packs" at bounding box center [332, 638] width 134 height 33
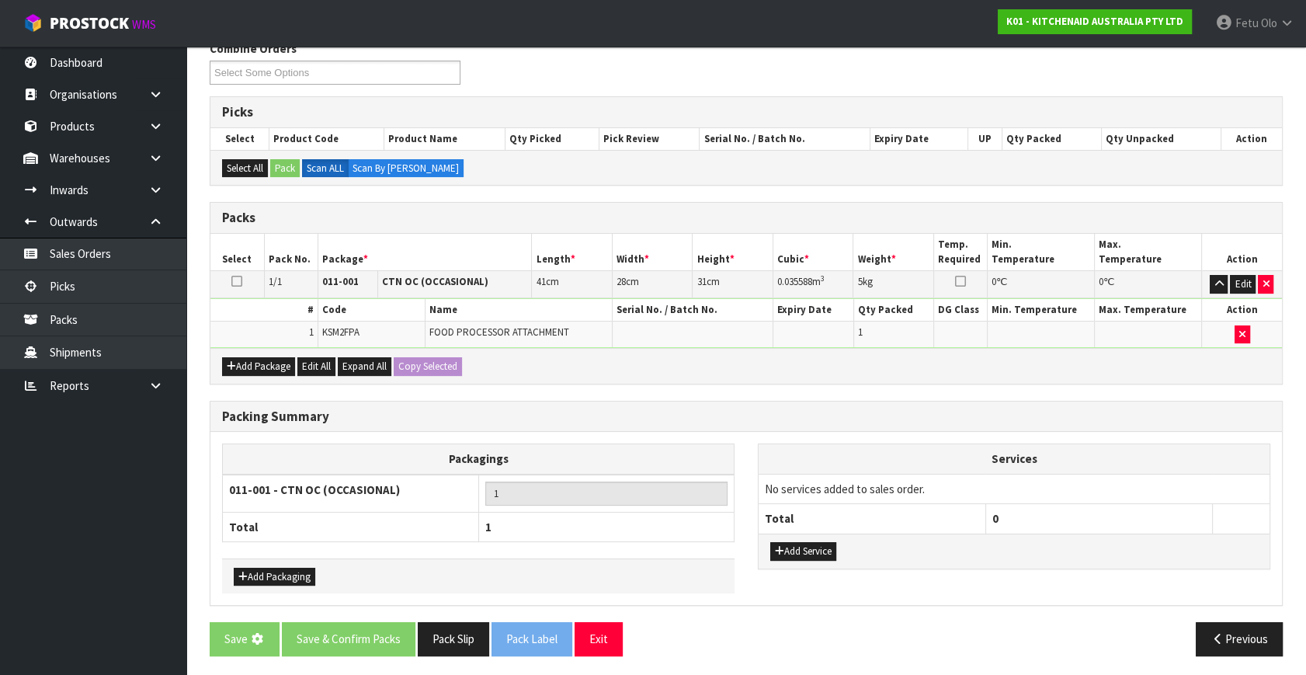
scroll to position [0, 0]
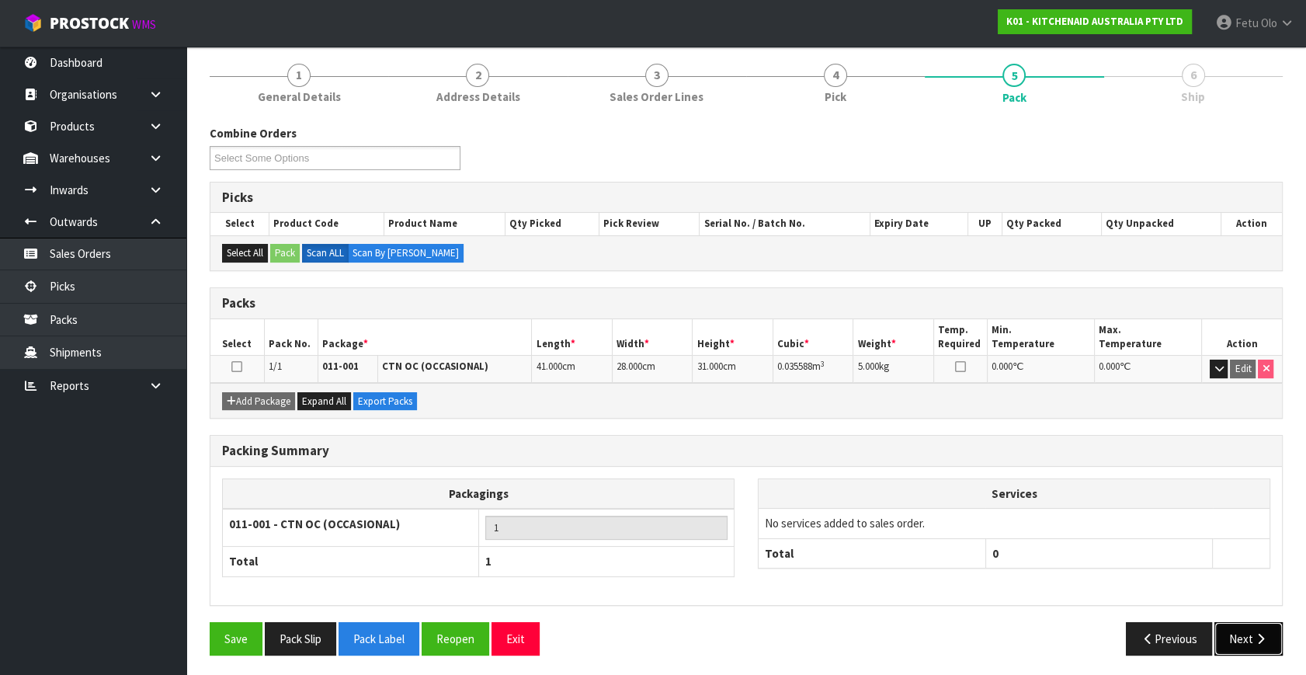
click at [1229, 638] on button "Next" at bounding box center [1249, 638] width 68 height 33
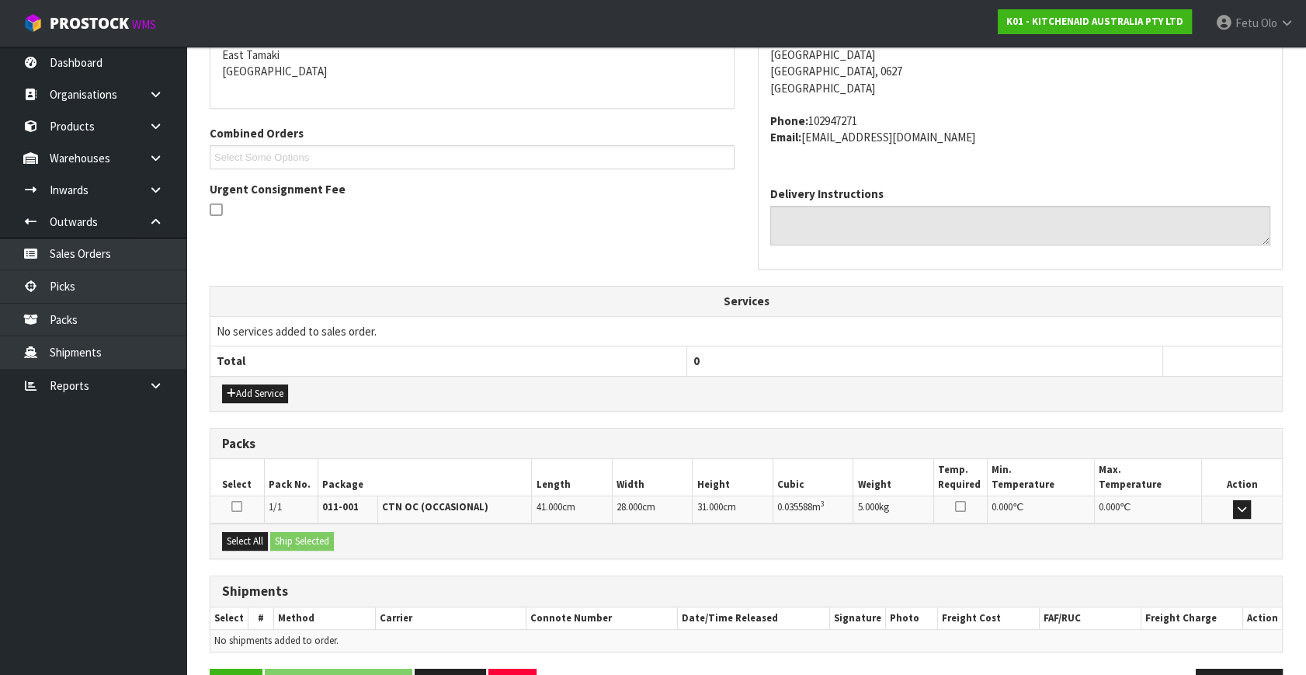
scroll to position [382, 0]
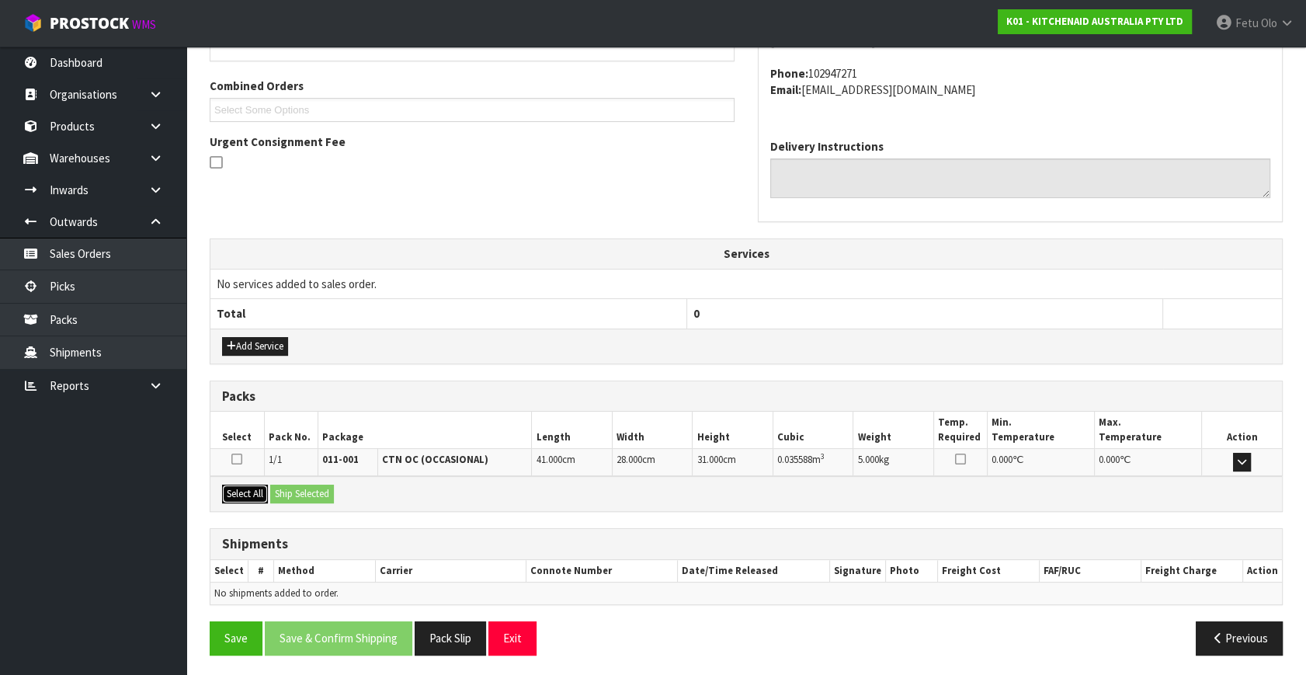
drag, startPoint x: 252, startPoint y: 497, endPoint x: 295, endPoint y: 497, distance: 43.5
click at [256, 497] on button "Select All" at bounding box center [245, 494] width 46 height 19
click at [295, 497] on button "Ship Selected" at bounding box center [302, 494] width 64 height 19
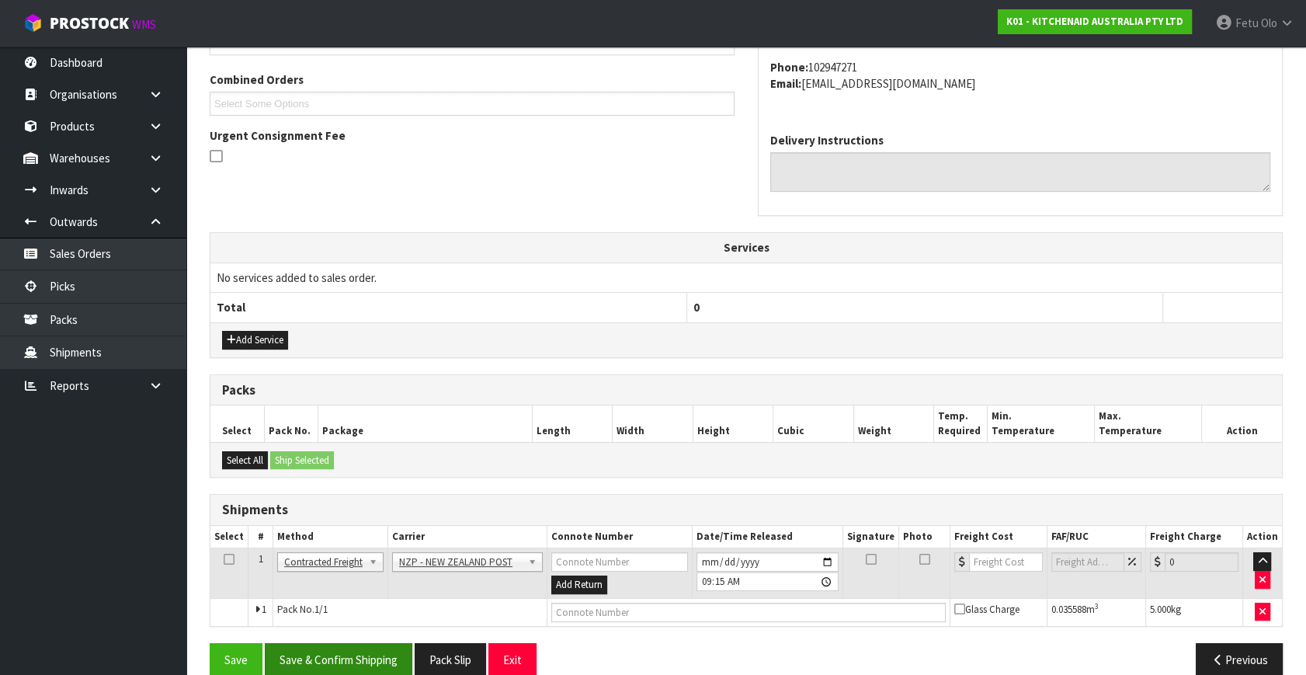
scroll to position [410, 0]
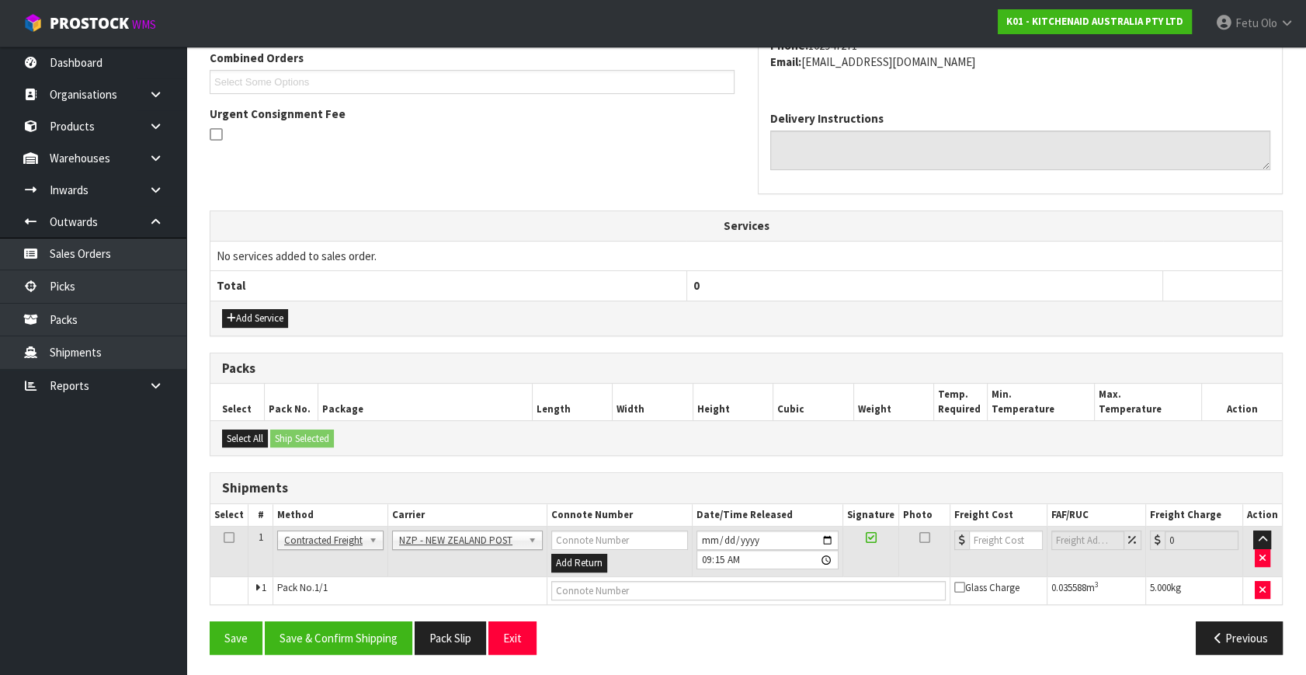
click at [391, 616] on div "From Address CONTRACT WAREHOUSING & LOGISTICS 17 Allens Road East Tamaki Auckla…" at bounding box center [746, 280] width 1073 height 772
drag, startPoint x: 386, startPoint y: 628, endPoint x: 374, endPoint y: 624, distance: 12.8
click at [386, 628] on button "Save & Confirm Shipping" at bounding box center [339, 637] width 148 height 33
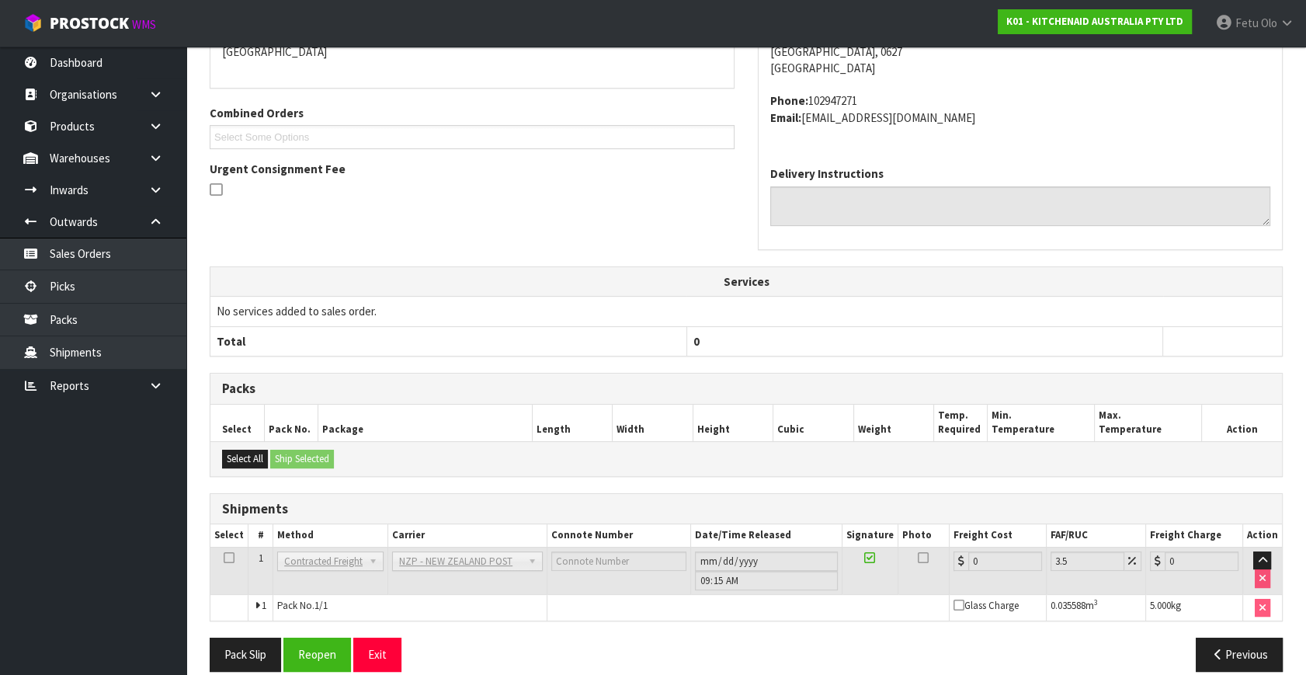
scroll to position [388, 0]
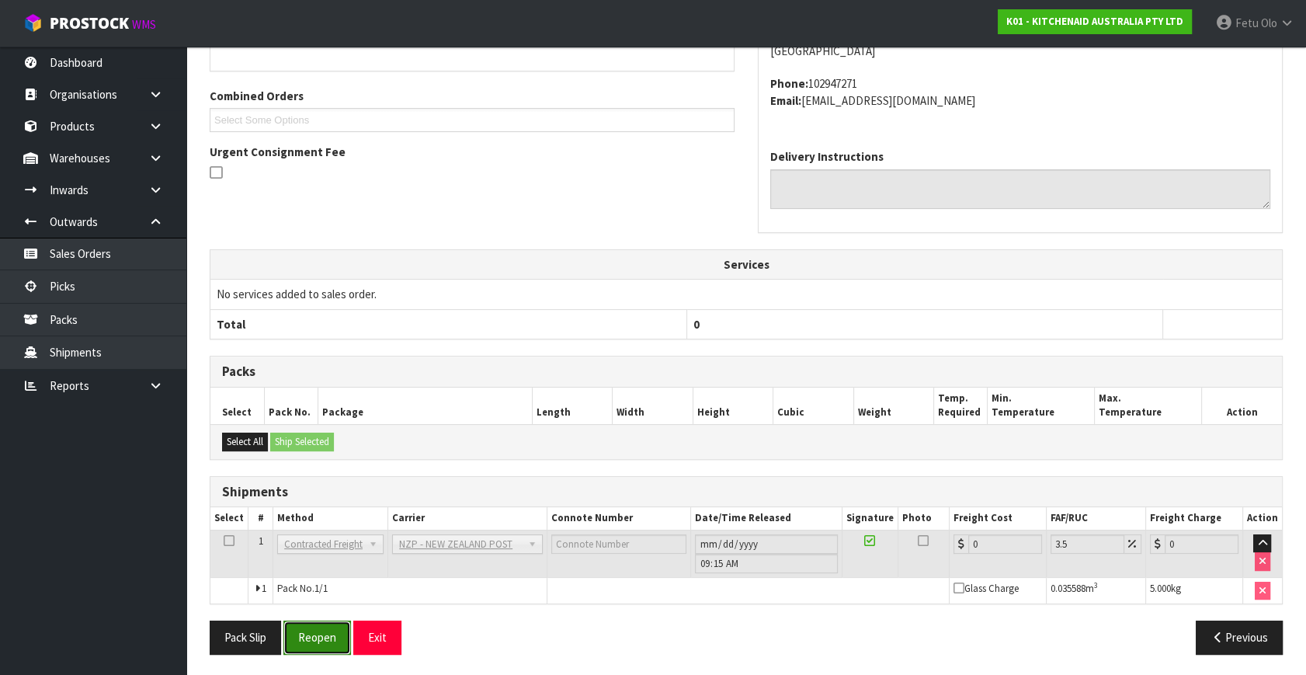
drag, startPoint x: 308, startPoint y: 636, endPoint x: 323, endPoint y: 631, distance: 16.2
click at [308, 636] on button "Reopen" at bounding box center [317, 637] width 68 height 33
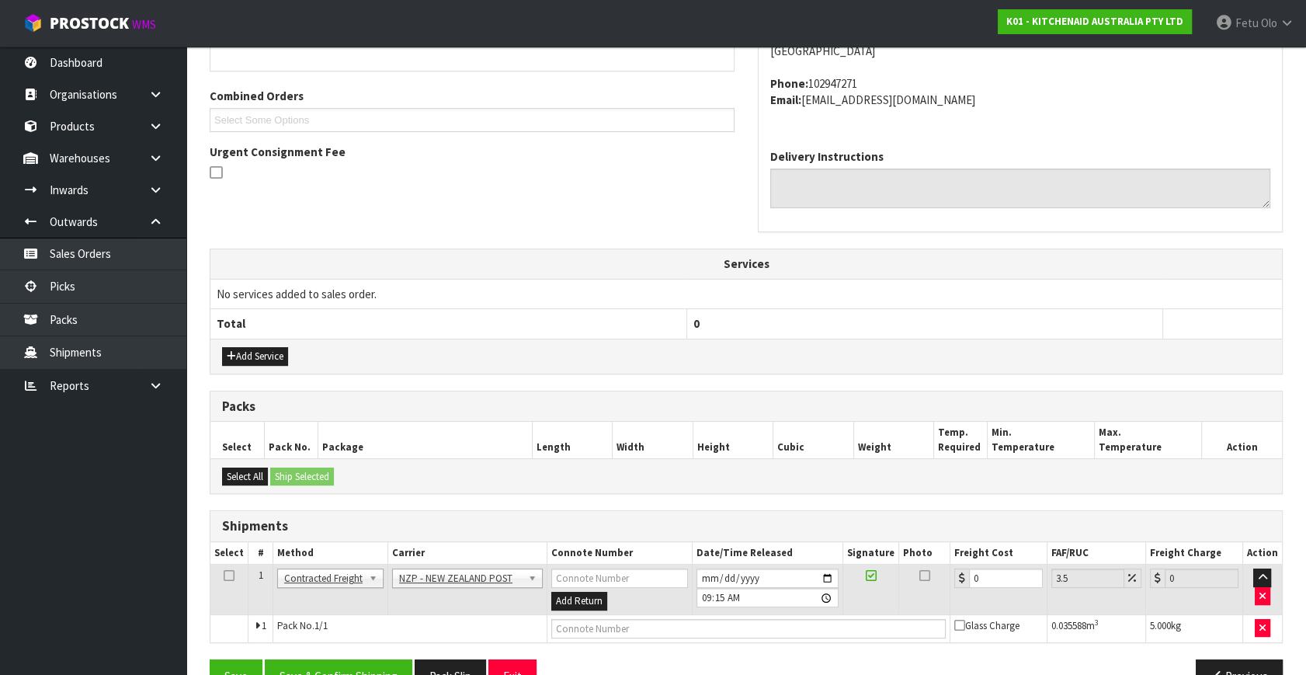
scroll to position [410, 0]
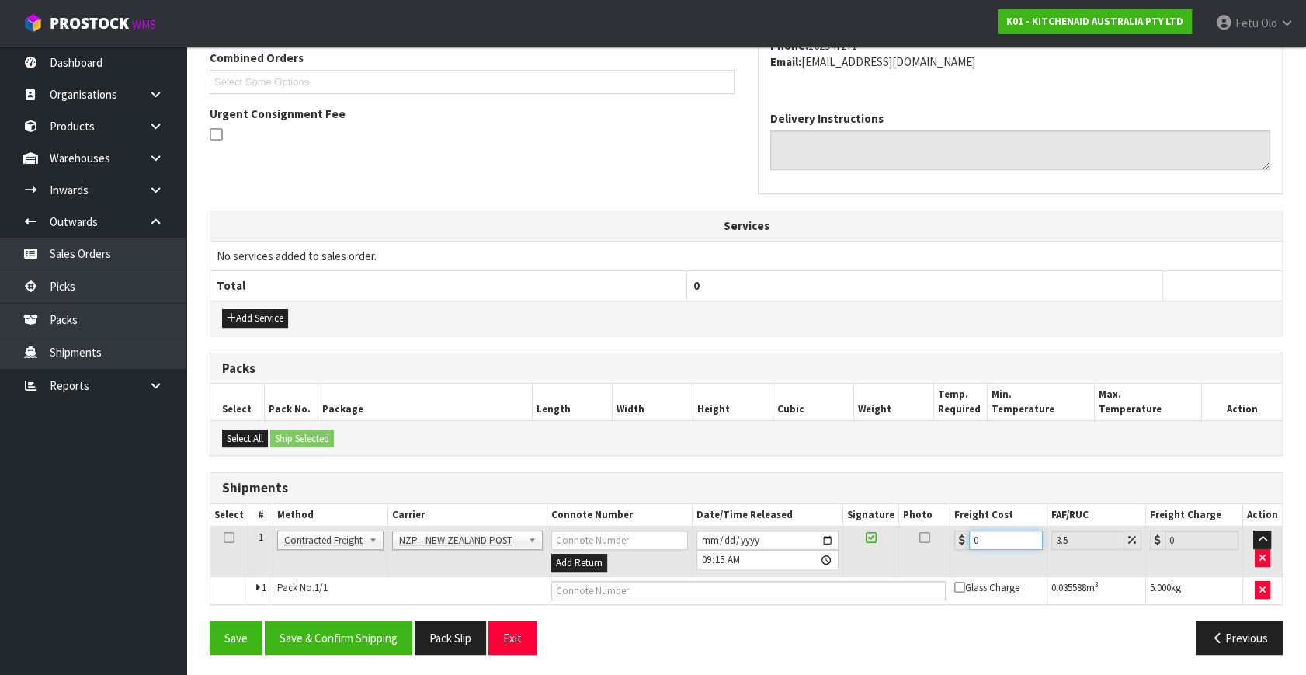
drag, startPoint x: 989, startPoint y: 537, endPoint x: 256, endPoint y: 699, distance: 750.9
click at [322, 629] on button "Save & Confirm Shipping" at bounding box center [339, 637] width 148 height 33
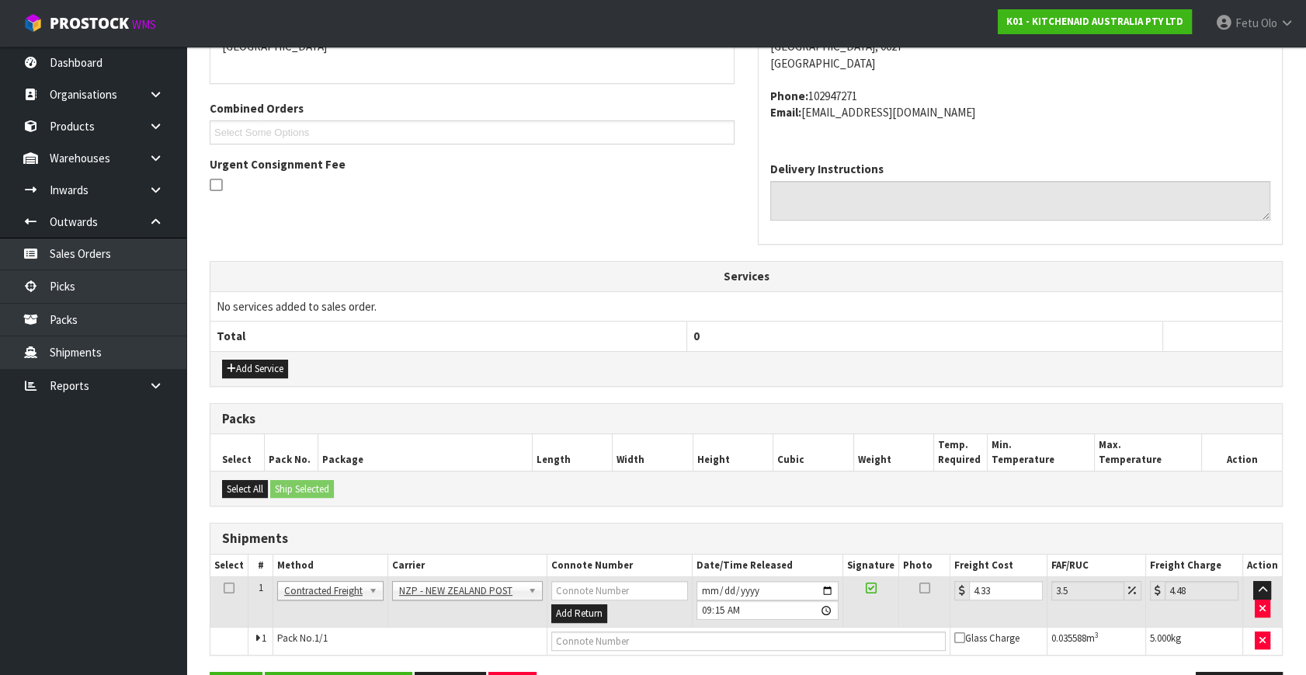
scroll to position [372, 0]
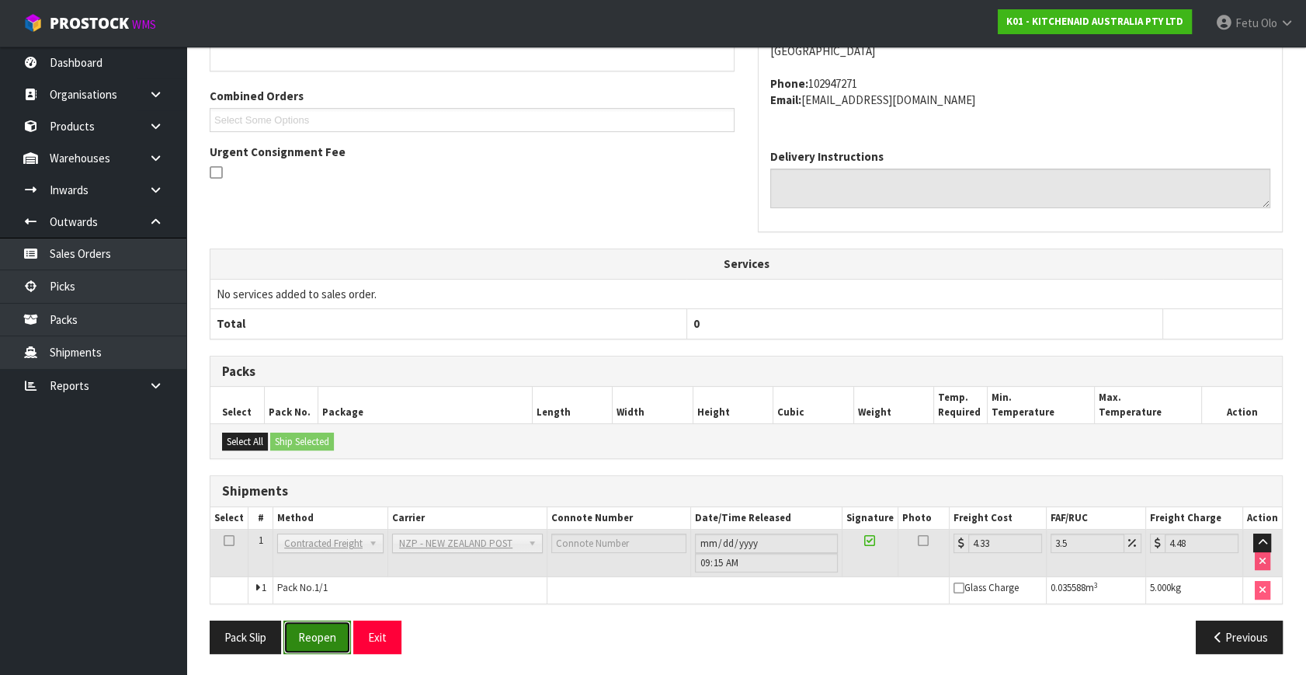
click at [344, 630] on button "Reopen" at bounding box center [317, 637] width 68 height 33
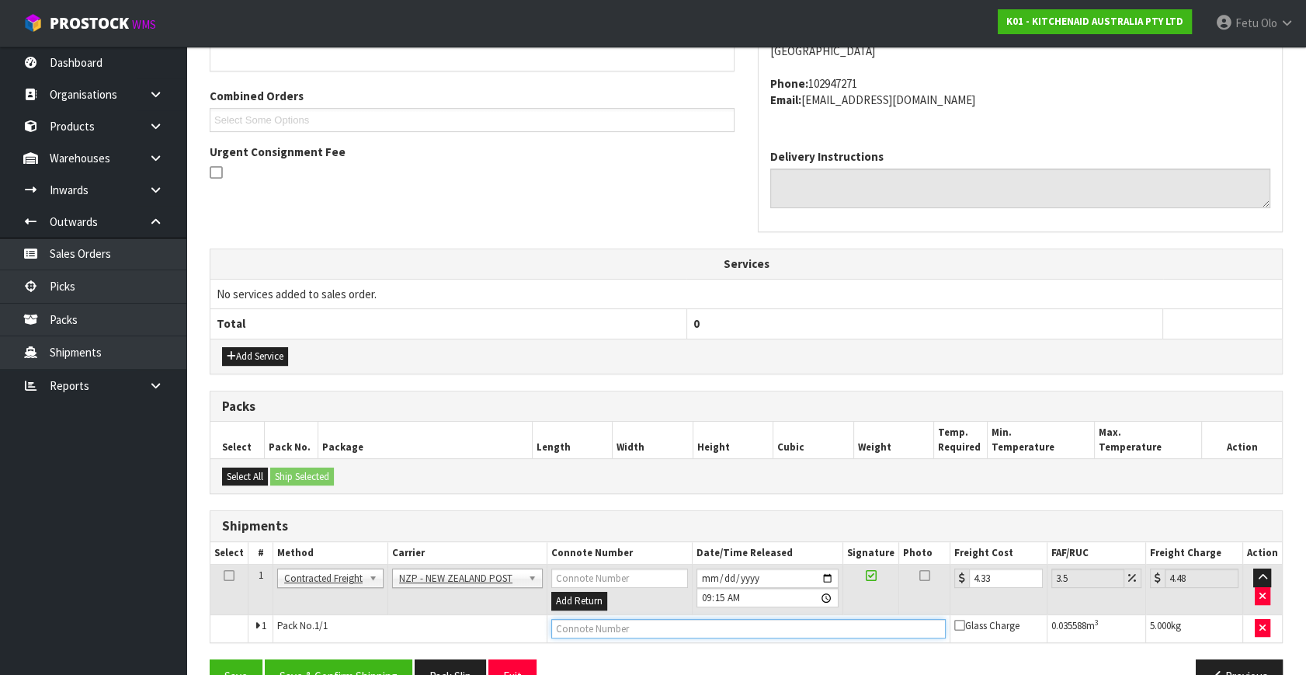
click at [590, 624] on input "text" at bounding box center [748, 628] width 395 height 19
click at [210, 659] on button "Save" at bounding box center [236, 675] width 53 height 33
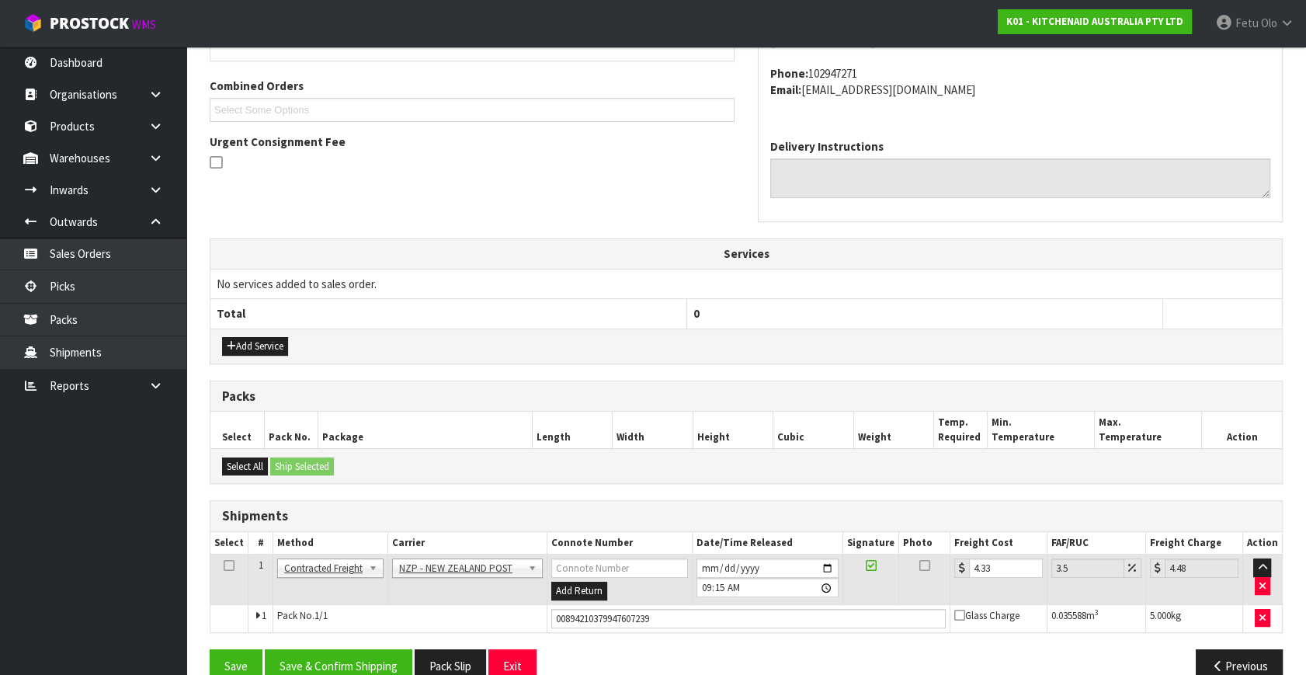
scroll to position [410, 0]
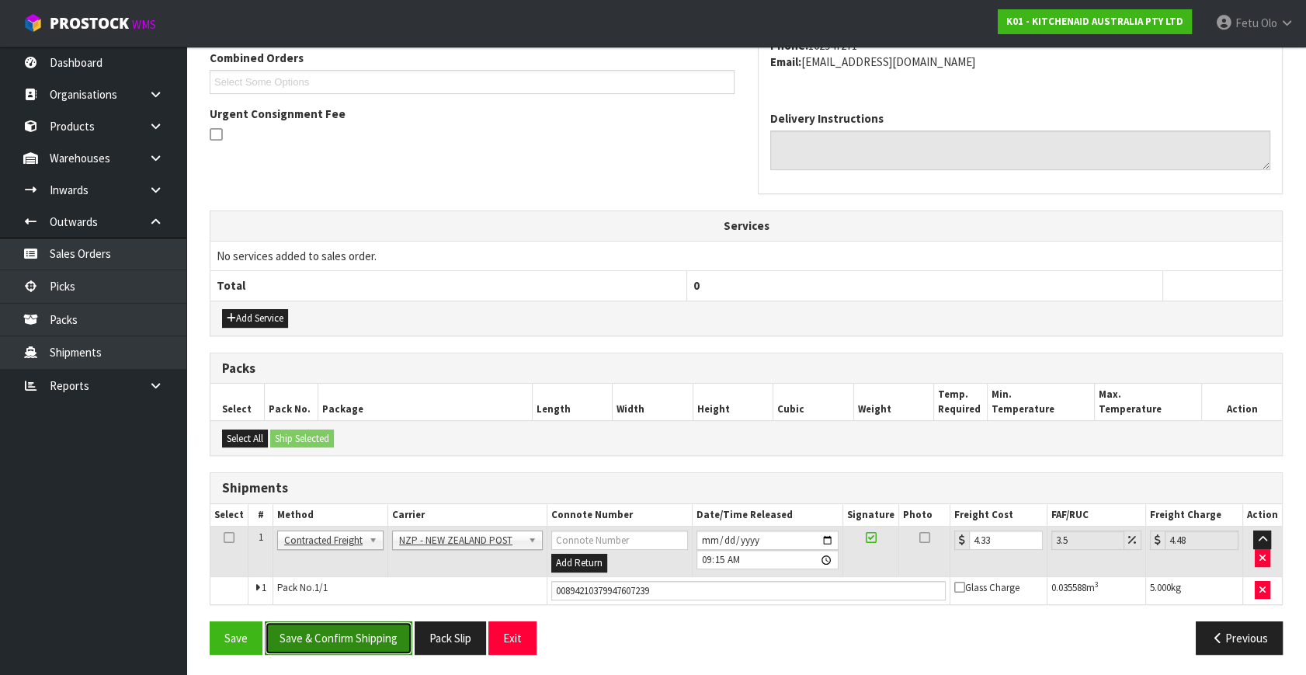
click at [377, 635] on button "Save & Confirm Shipping" at bounding box center [339, 637] width 148 height 33
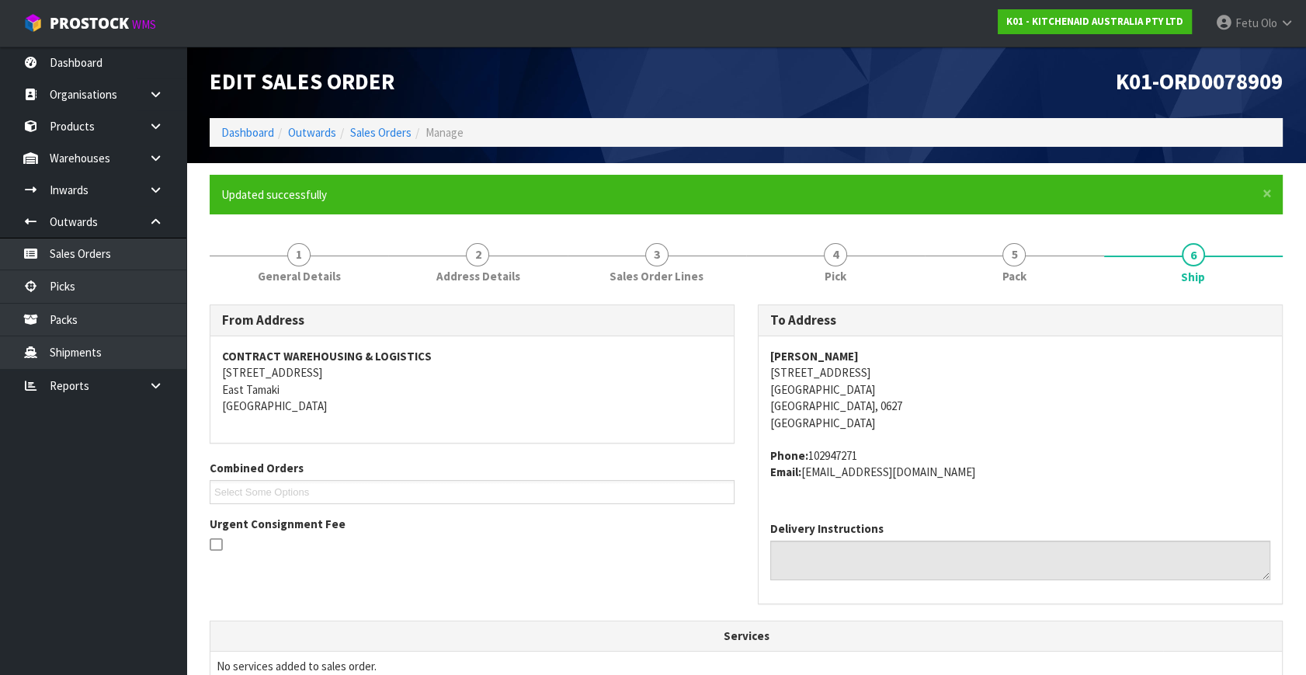
scroll to position [372, 0]
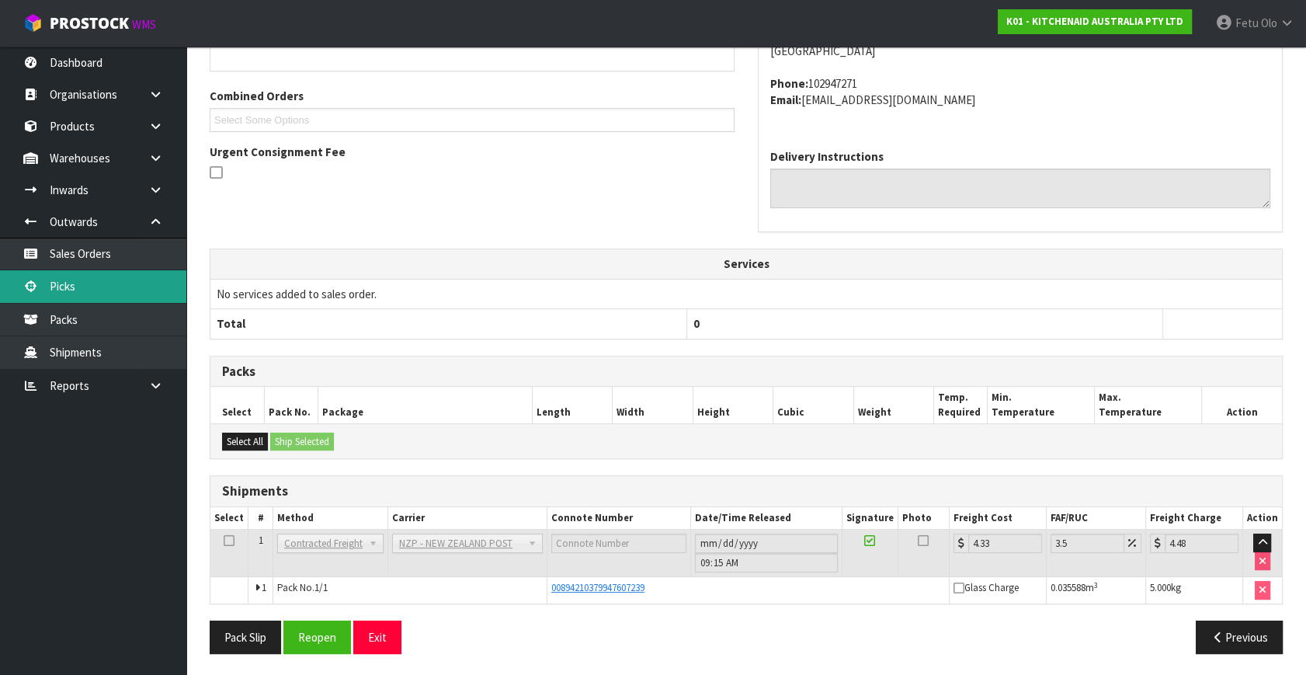
click at [72, 296] on link "Picks" at bounding box center [93, 286] width 186 height 32
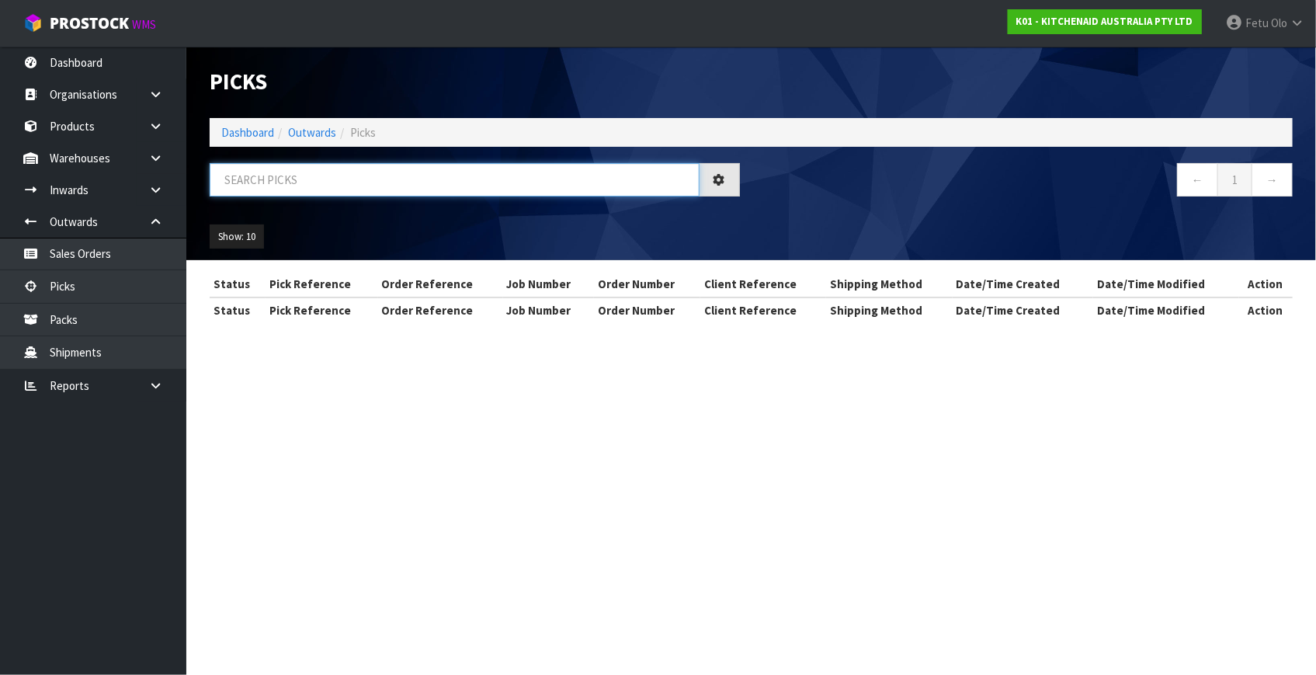
click at [337, 186] on input "text" at bounding box center [455, 179] width 490 height 33
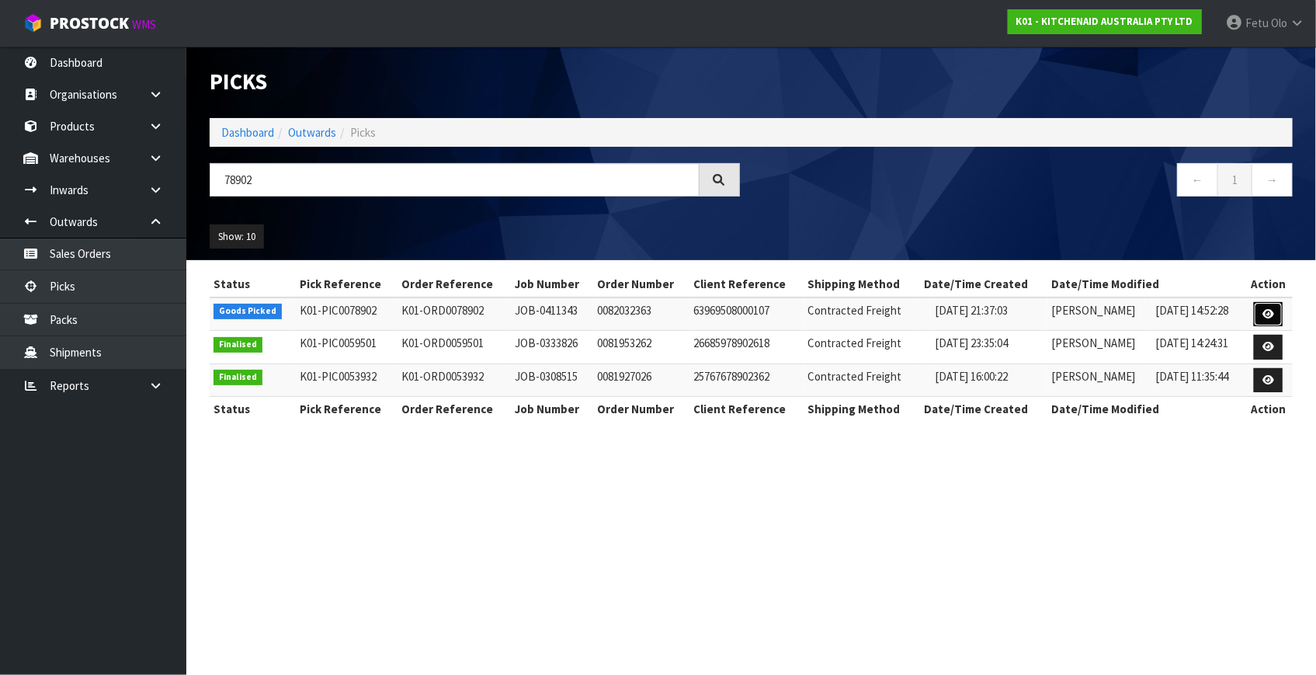
click at [1258, 315] on link at bounding box center [1268, 314] width 29 height 25
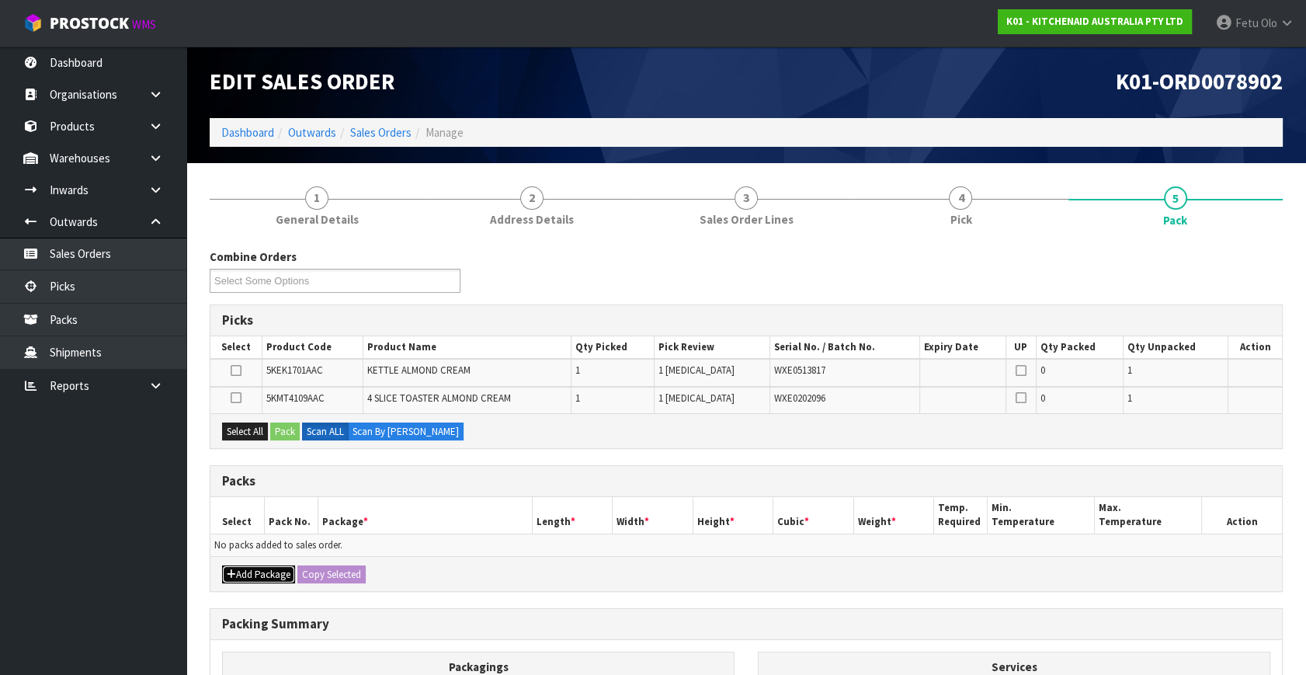
click at [242, 571] on button "Add Package" at bounding box center [258, 574] width 73 height 19
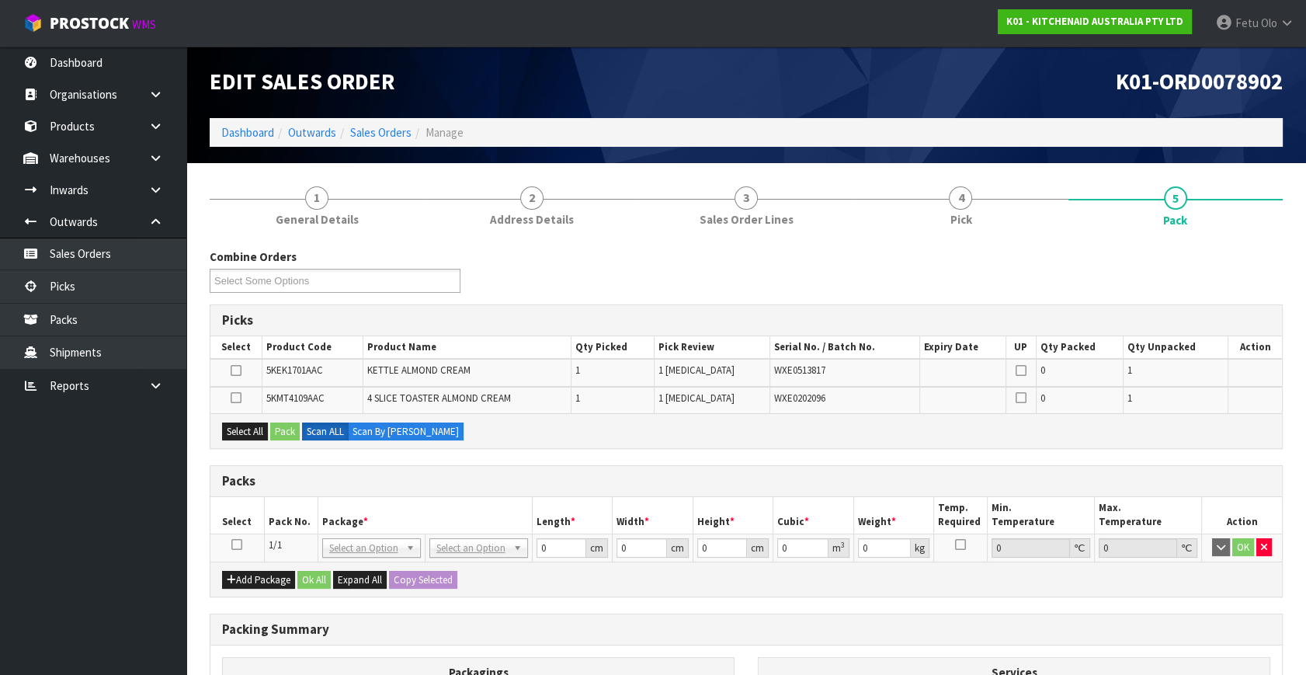
click at [233, 536] on td at bounding box center [237, 548] width 54 height 28
click at [234, 544] on icon at bounding box center [236, 544] width 11 height 1
click at [380, 512] on th "Package *" at bounding box center [425, 515] width 214 height 37
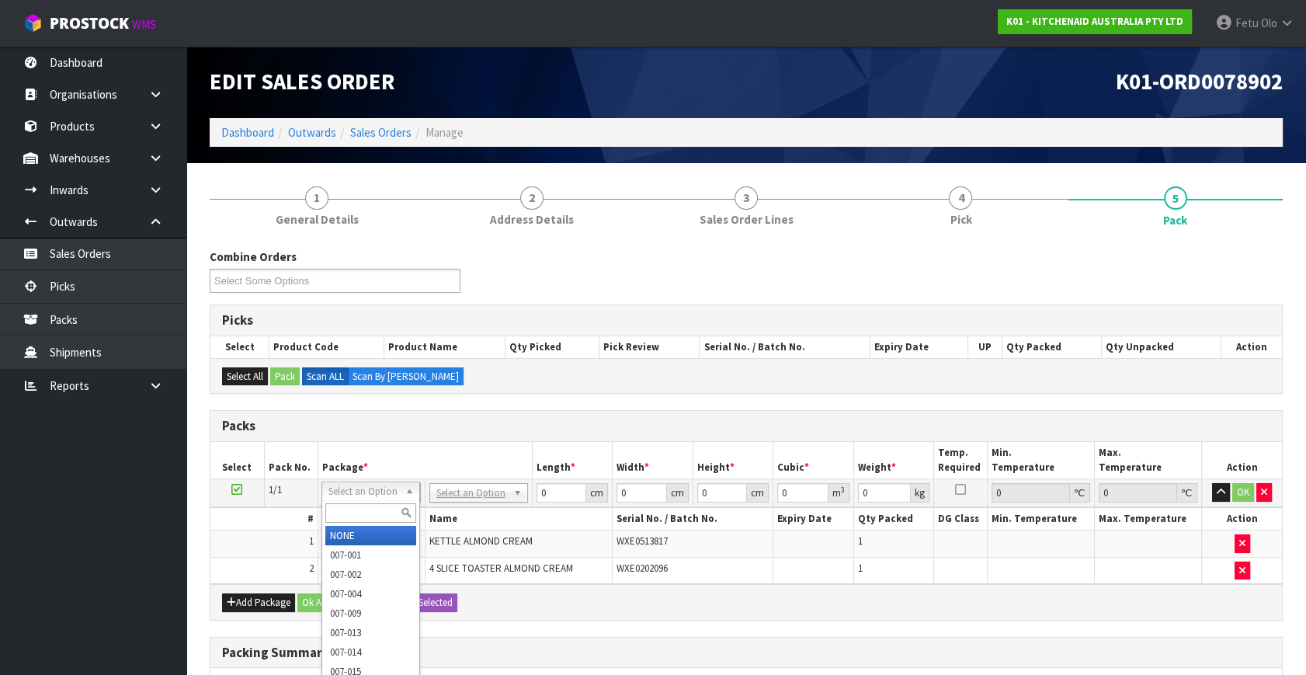
click at [372, 506] on input "text" at bounding box center [370, 512] width 91 height 19
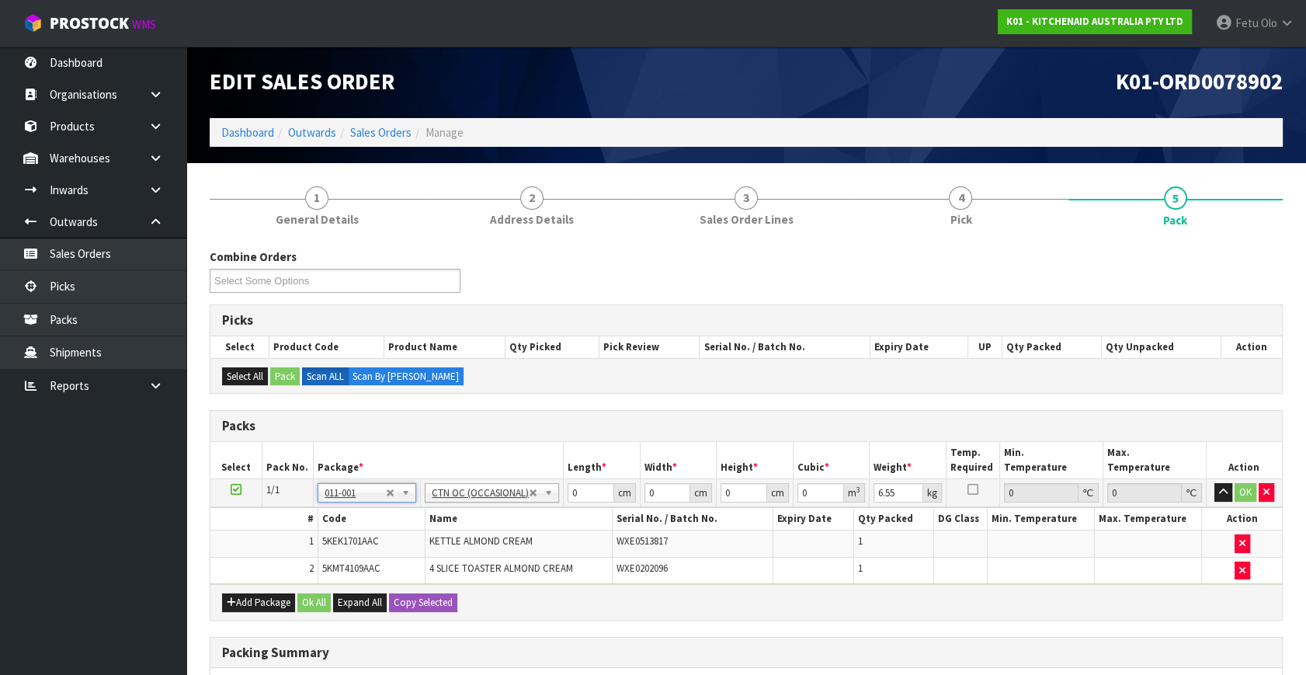
click at [916, 423] on h3 "Packs" at bounding box center [746, 426] width 1049 height 15
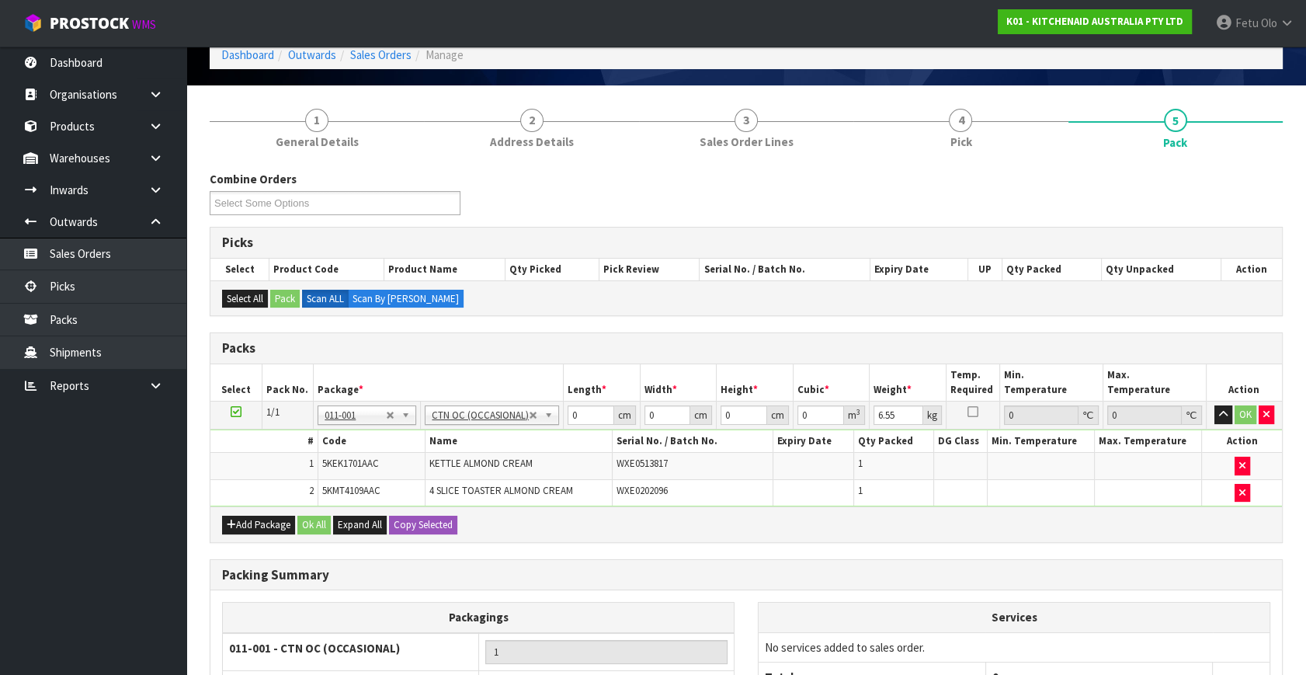
scroll to position [211, 0]
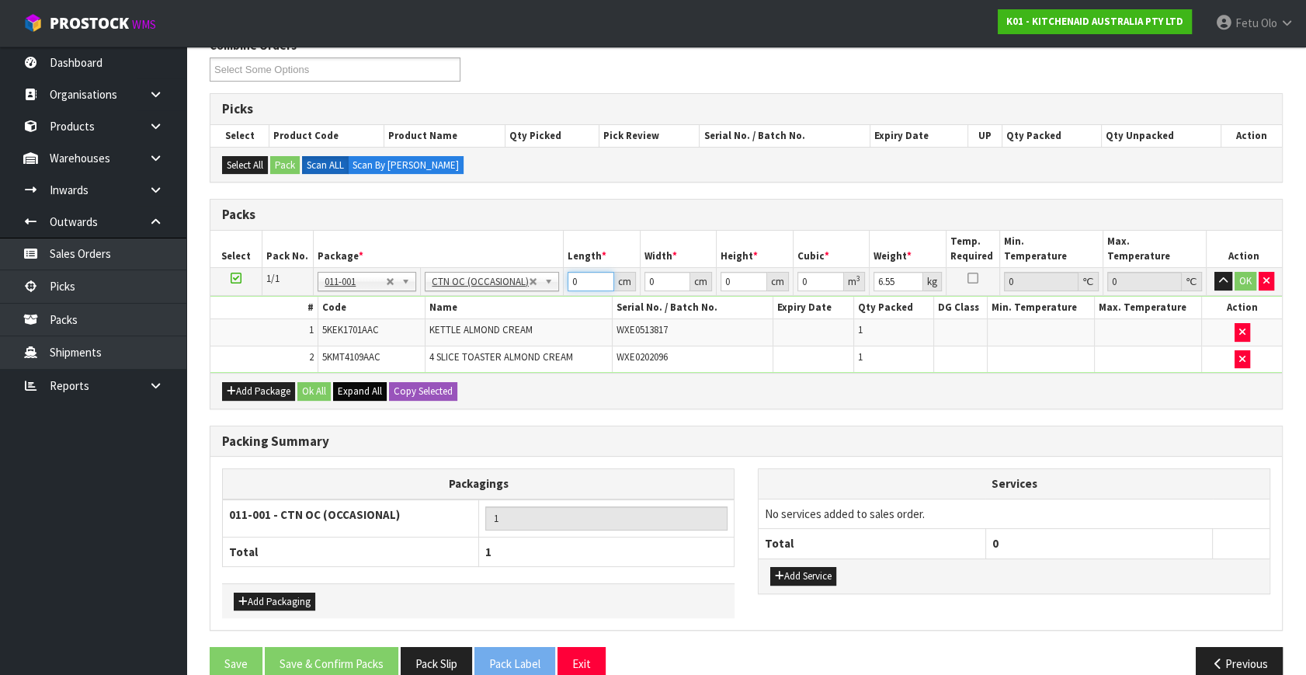
drag, startPoint x: 580, startPoint y: 276, endPoint x: 343, endPoint y: 387, distance: 262.3
click at [343, 387] on div "Packs Select Pack No. Package * Length * Width * Height * Cubic * Weight * Temp…" at bounding box center [746, 304] width 1073 height 210
click button "OK" at bounding box center [1246, 281] width 22 height 19
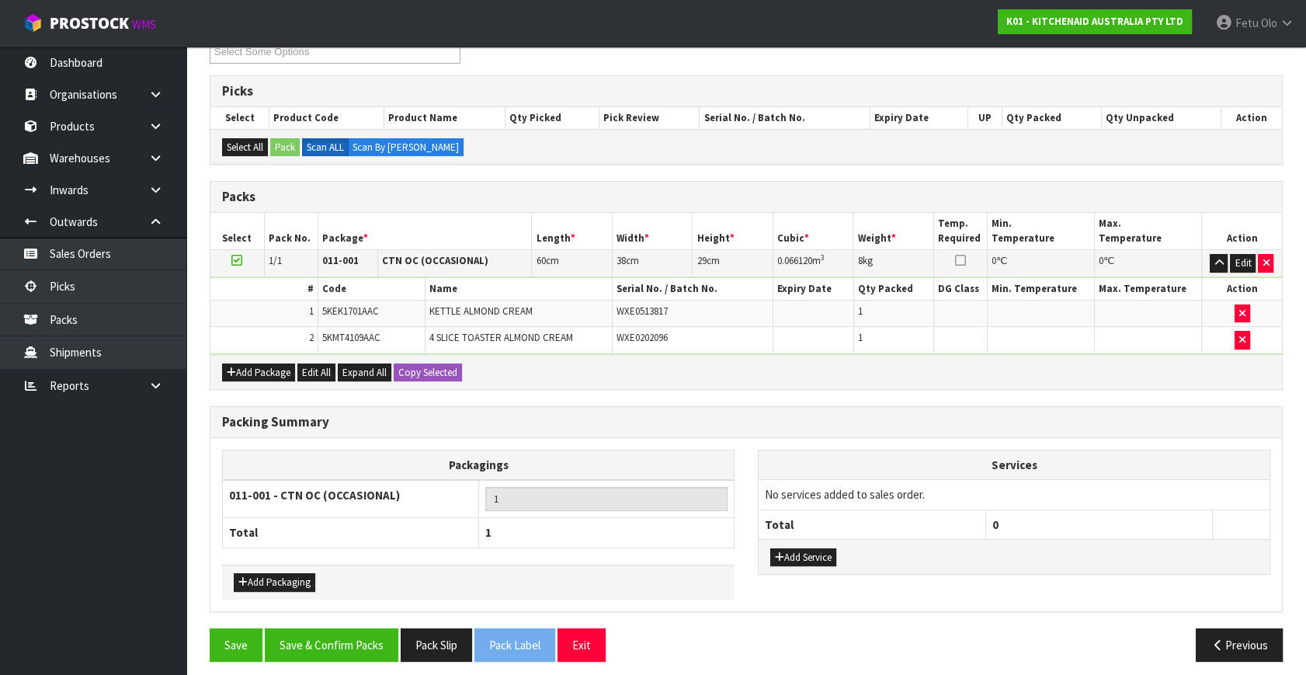
scroll to position [235, 0]
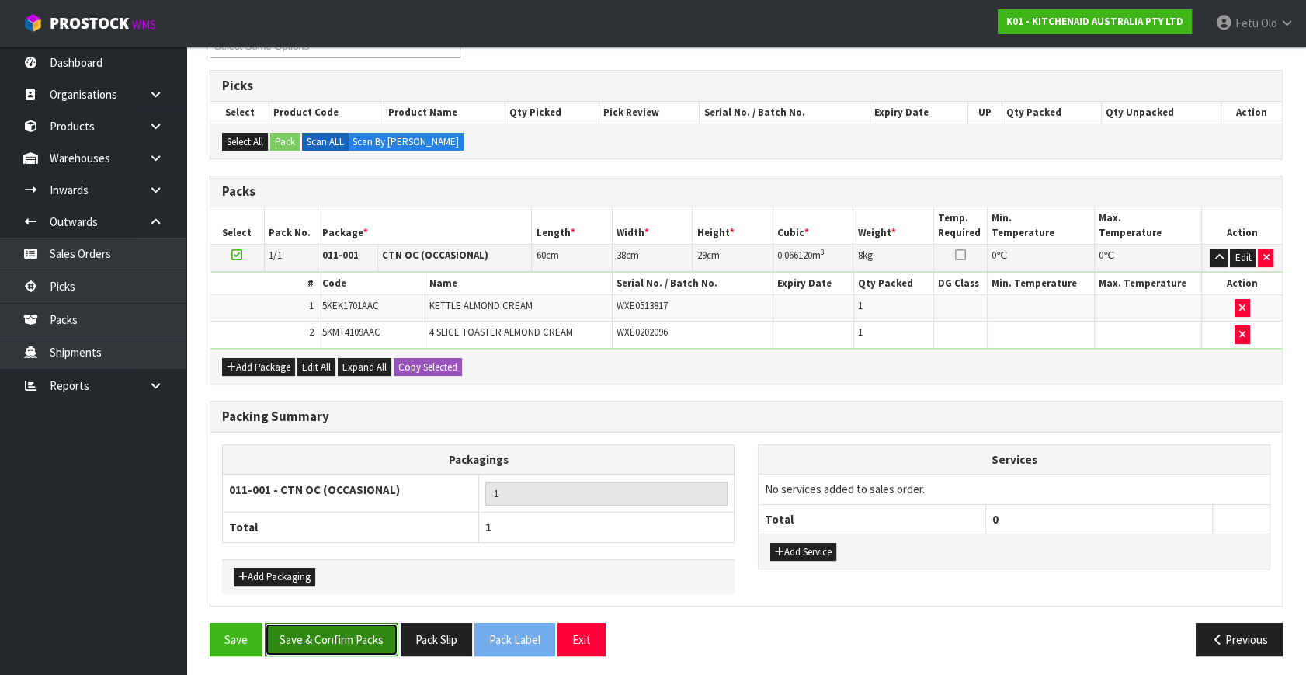
click at [315, 649] on button "Save & Confirm Packs" at bounding box center [332, 639] width 134 height 33
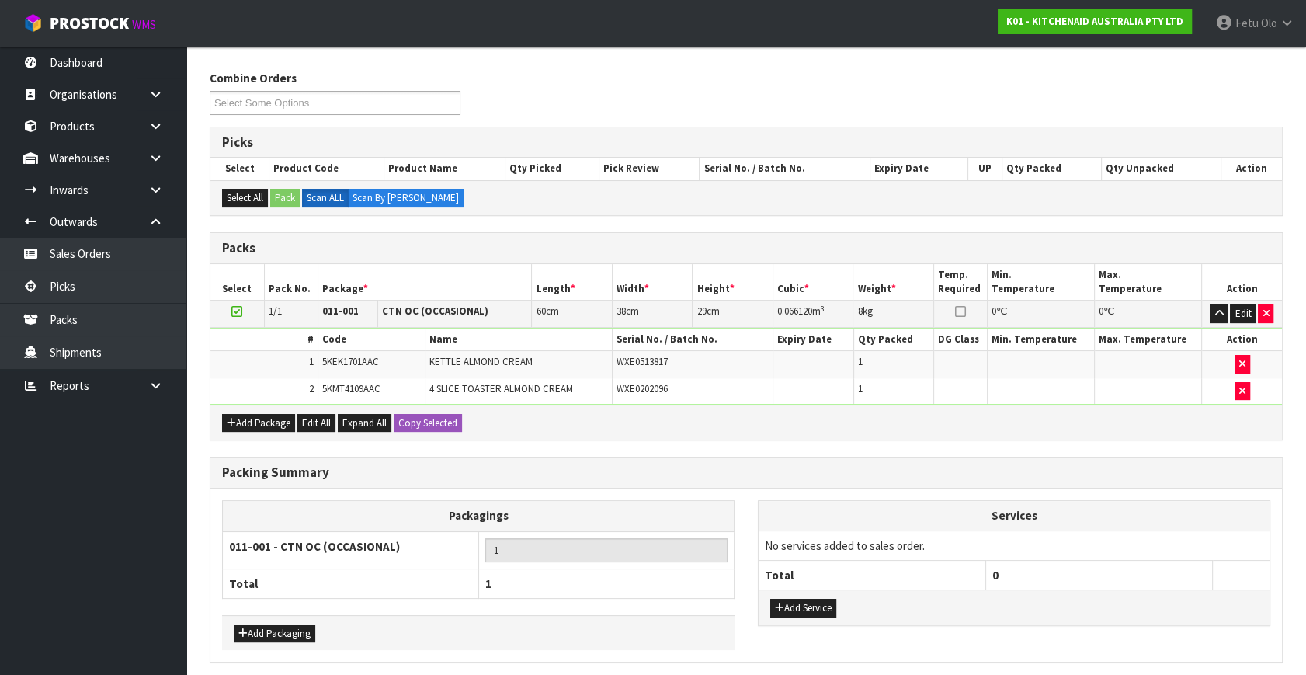
scroll to position [0, 0]
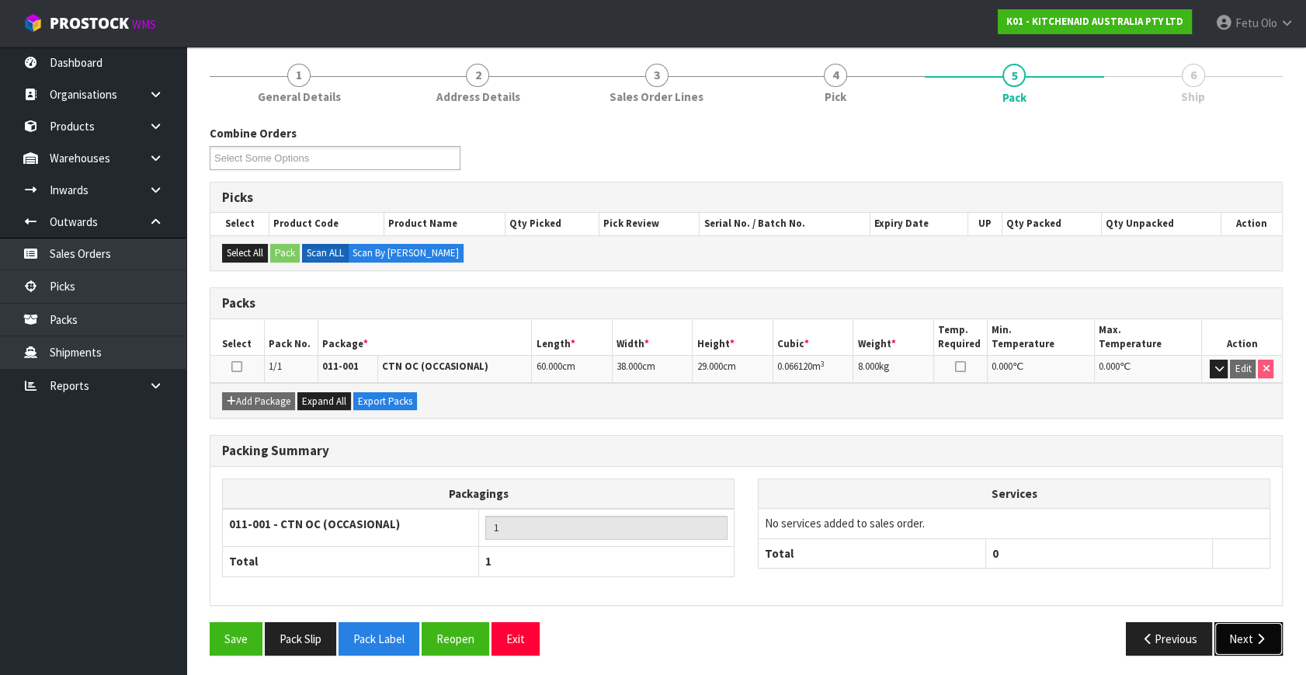
click at [1256, 645] on button "Next" at bounding box center [1249, 638] width 68 height 33
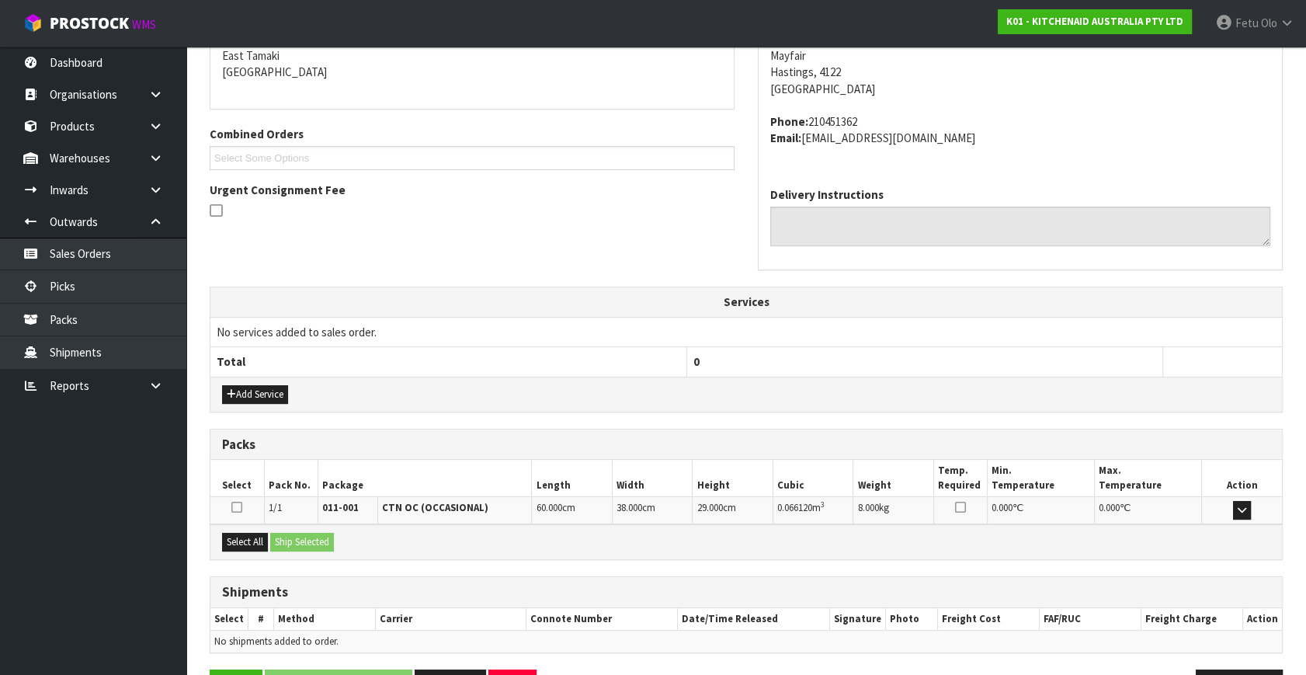
scroll to position [382, 0]
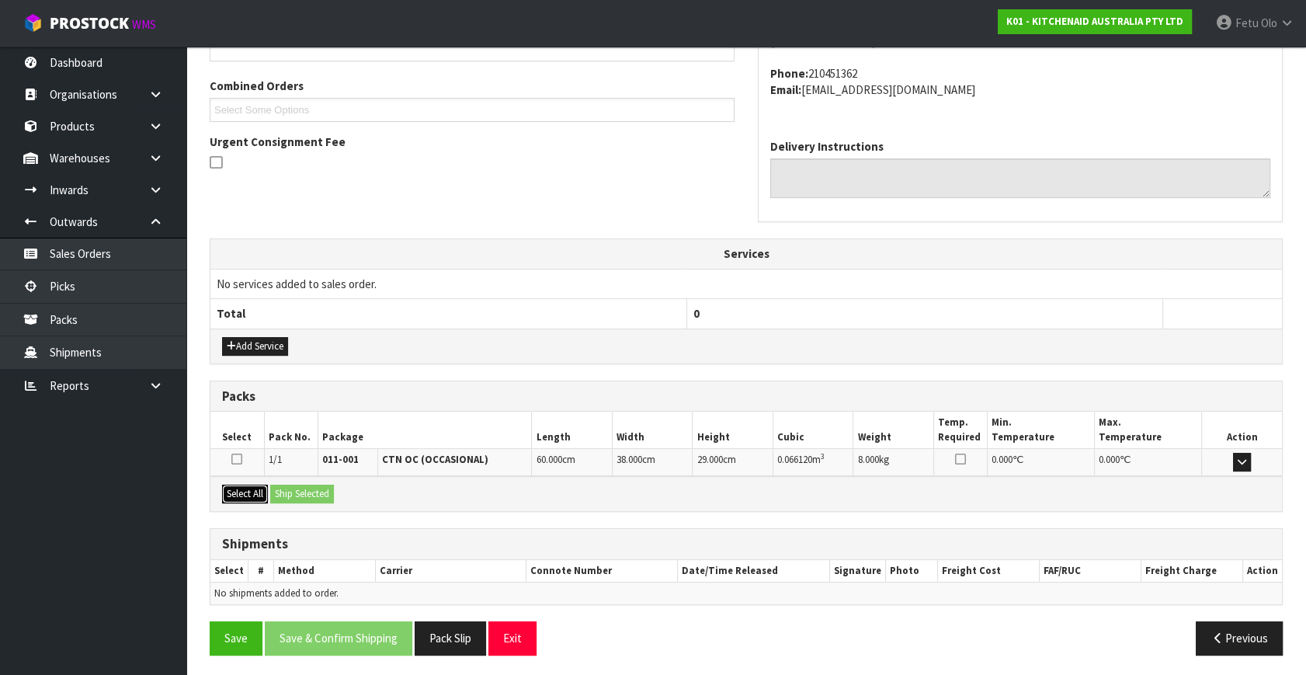
click at [258, 489] on button "Select All" at bounding box center [245, 494] width 46 height 19
click at [291, 493] on button "Ship Selected" at bounding box center [302, 494] width 64 height 19
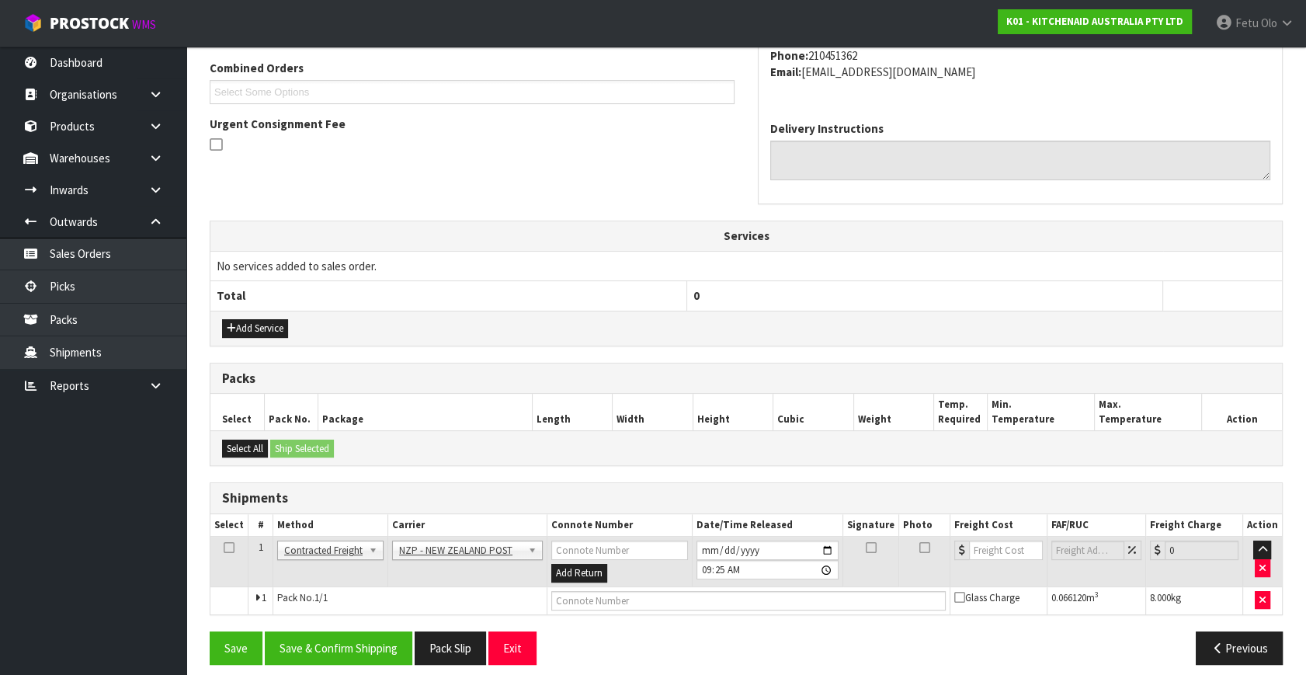
scroll to position [410, 0]
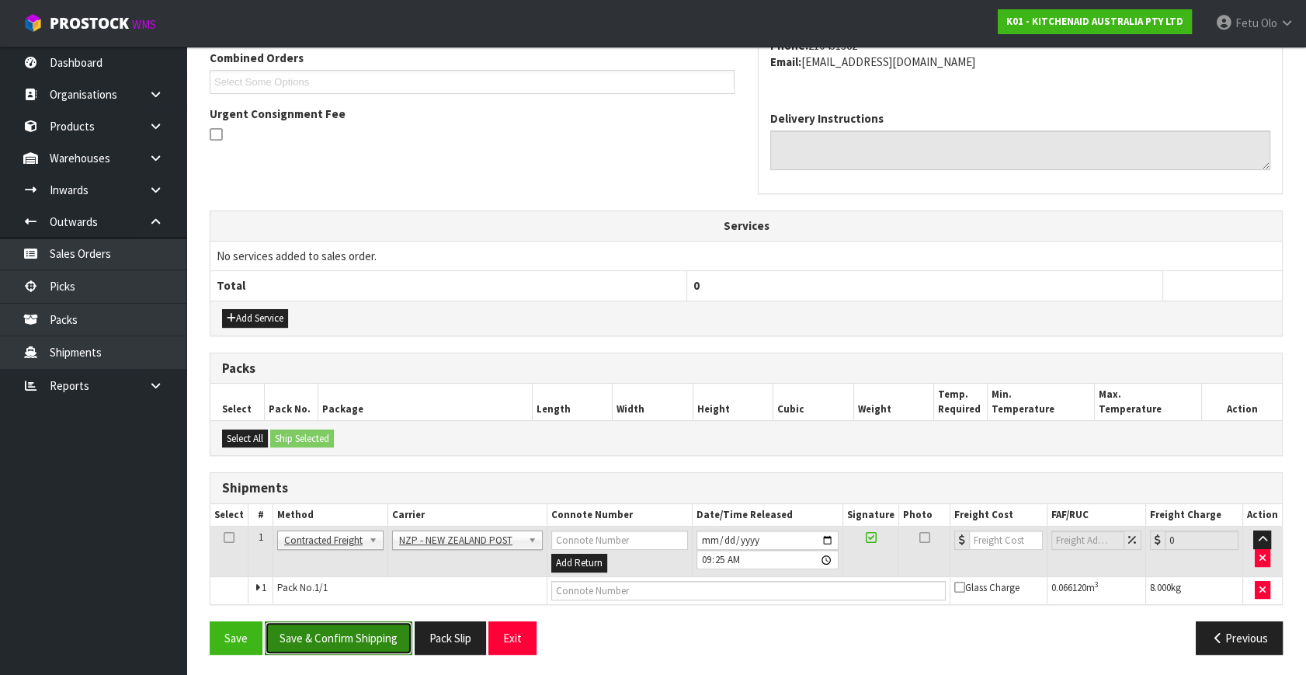
click at [386, 643] on button "Save & Confirm Shipping" at bounding box center [339, 637] width 148 height 33
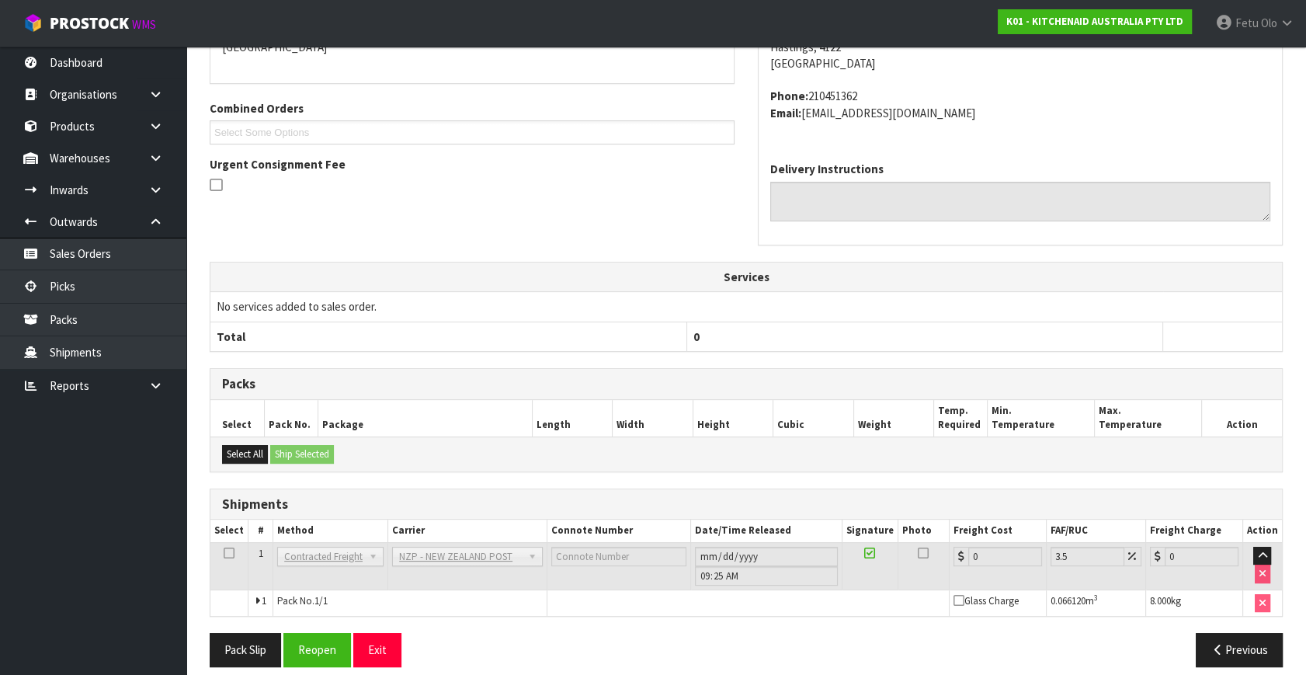
scroll to position [388, 0]
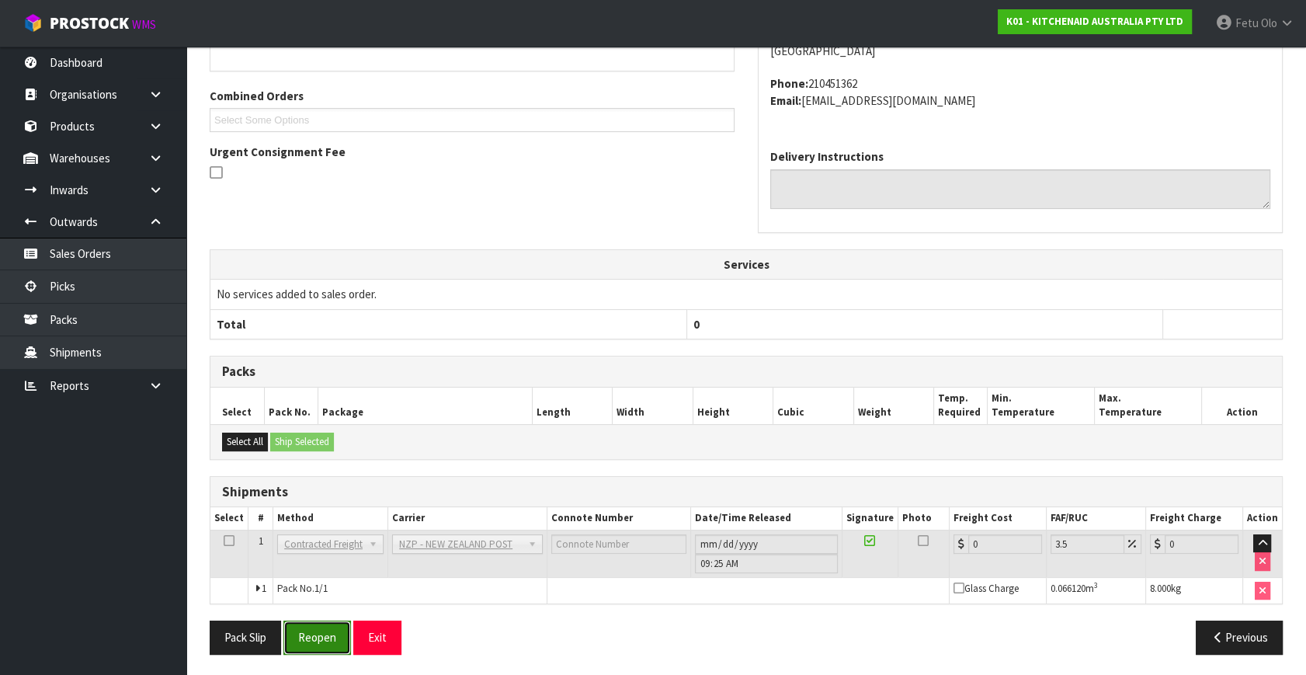
click at [318, 632] on button "Reopen" at bounding box center [317, 637] width 68 height 33
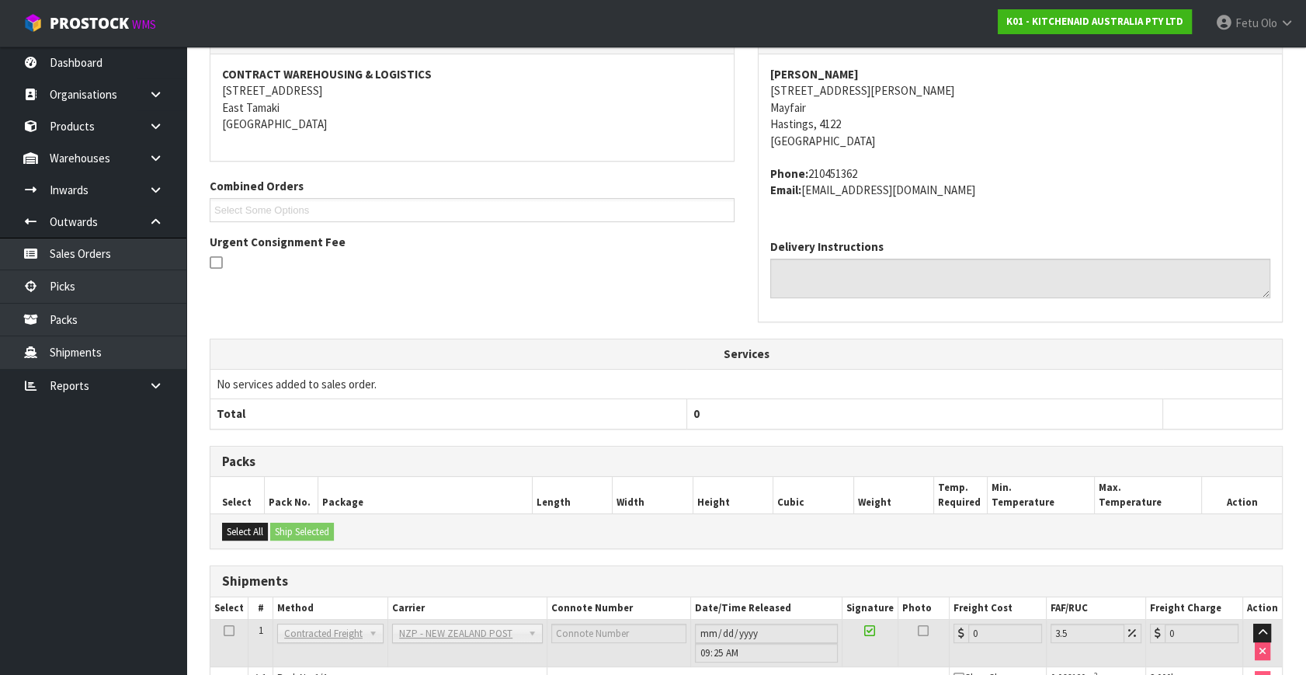
scroll to position [372, 0]
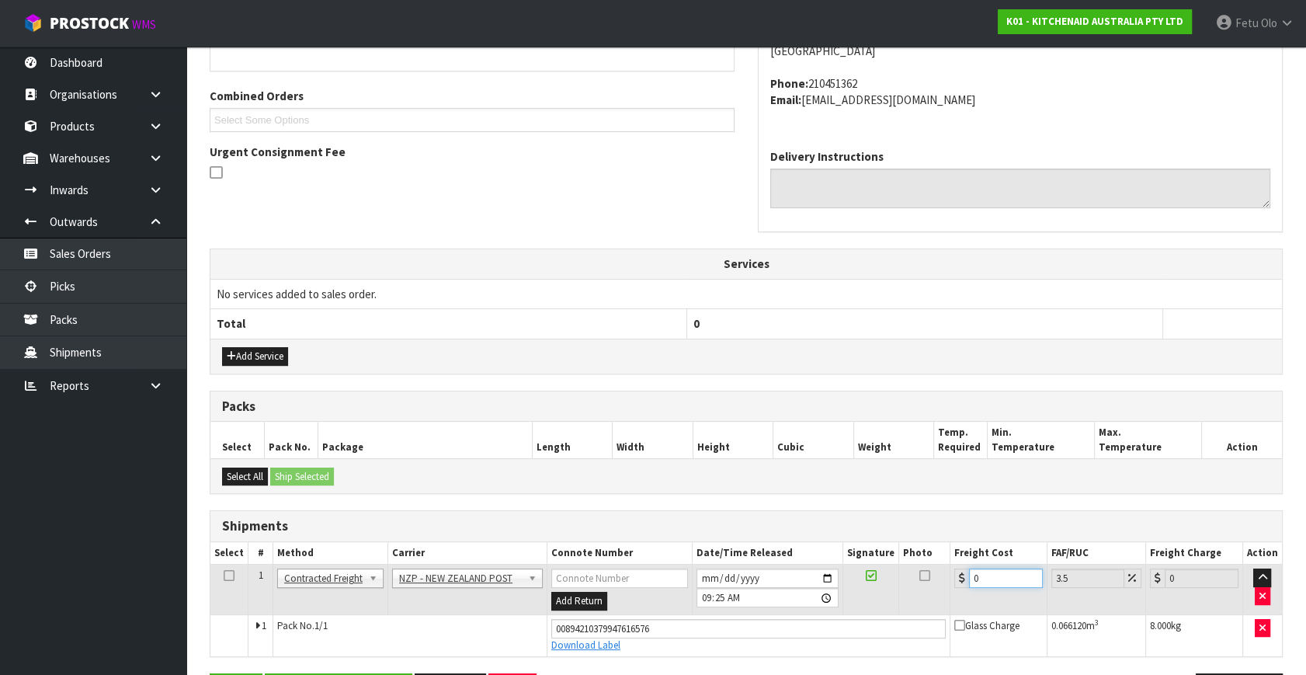
drag, startPoint x: 985, startPoint y: 576, endPoint x: 541, endPoint y: 591, distance: 444.5
click at [551, 596] on tr "1 Client Local Pickup Customer Local Pickup Company Freight Contracted Freight …" at bounding box center [746, 590] width 1072 height 50
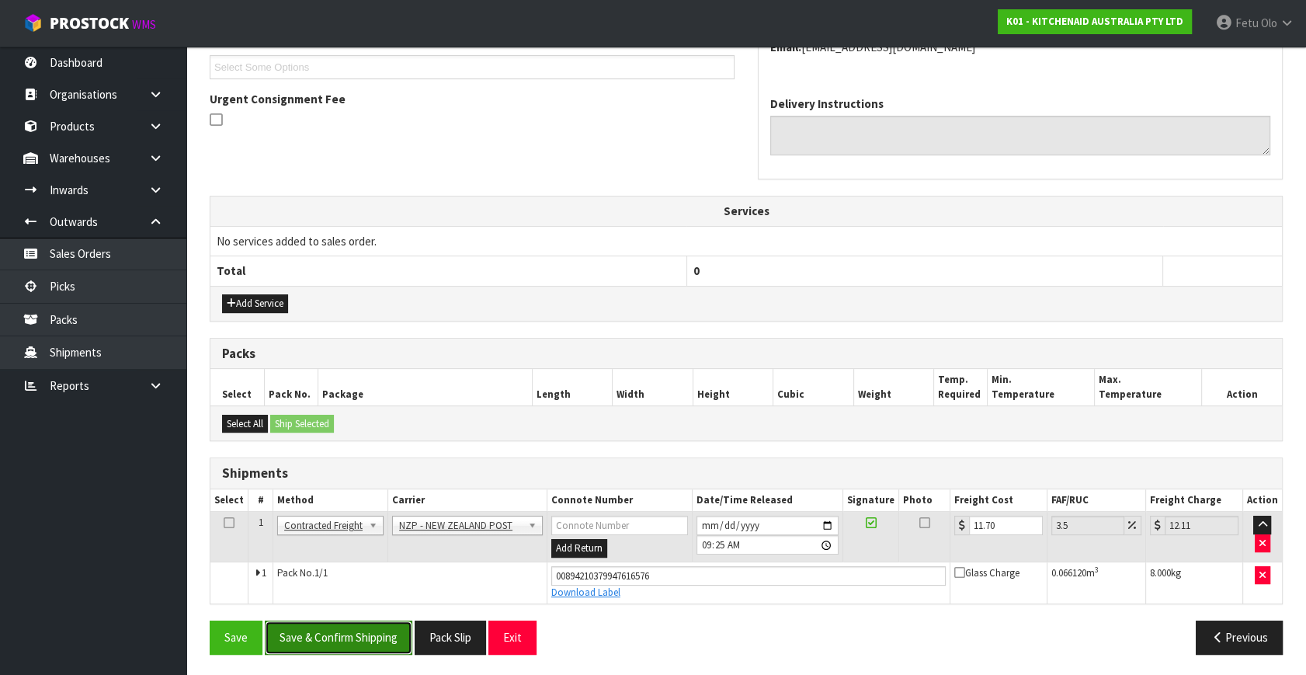
click at [327, 628] on button "Save & Confirm Shipping" at bounding box center [339, 637] width 148 height 33
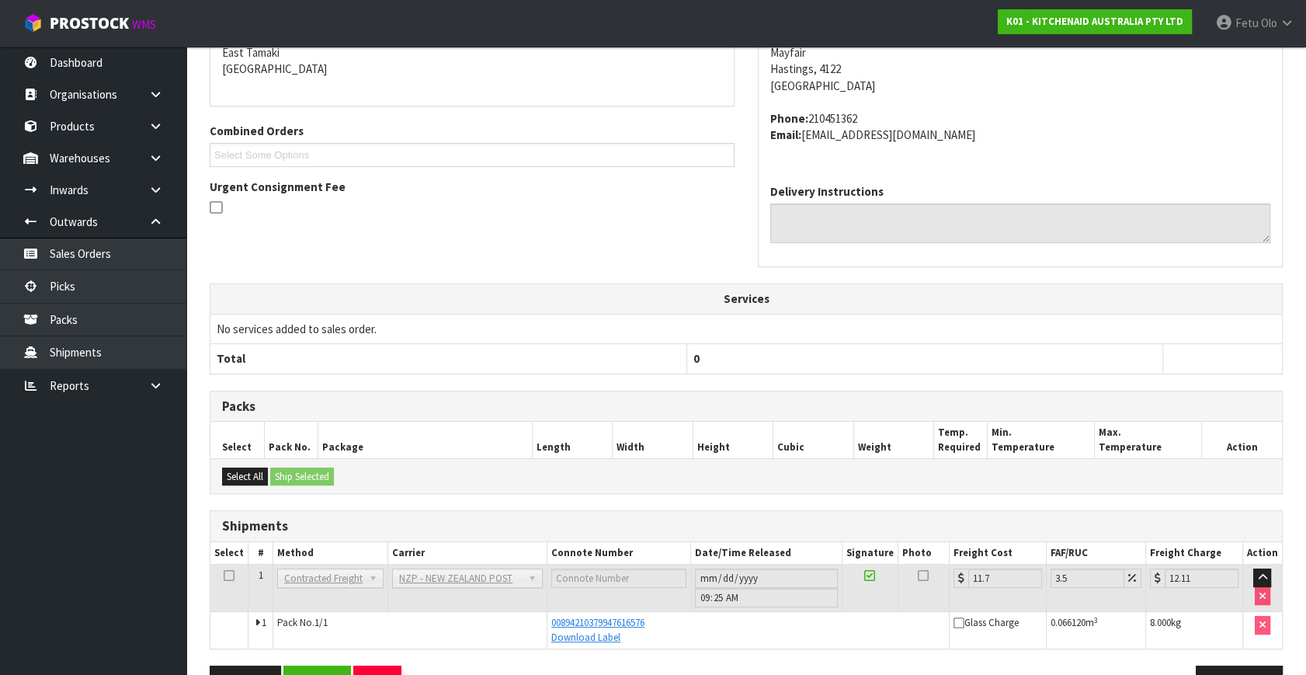
scroll to position [311, 0]
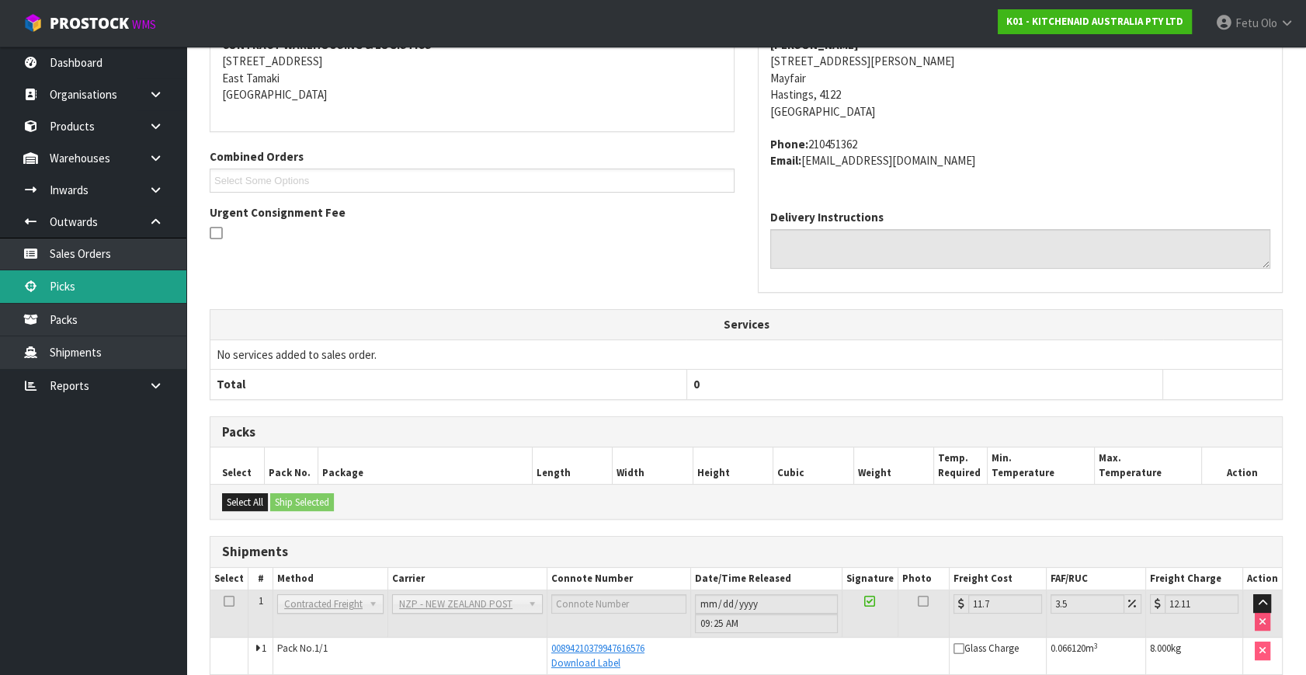
click at [73, 279] on link "Picks" at bounding box center [93, 286] width 186 height 32
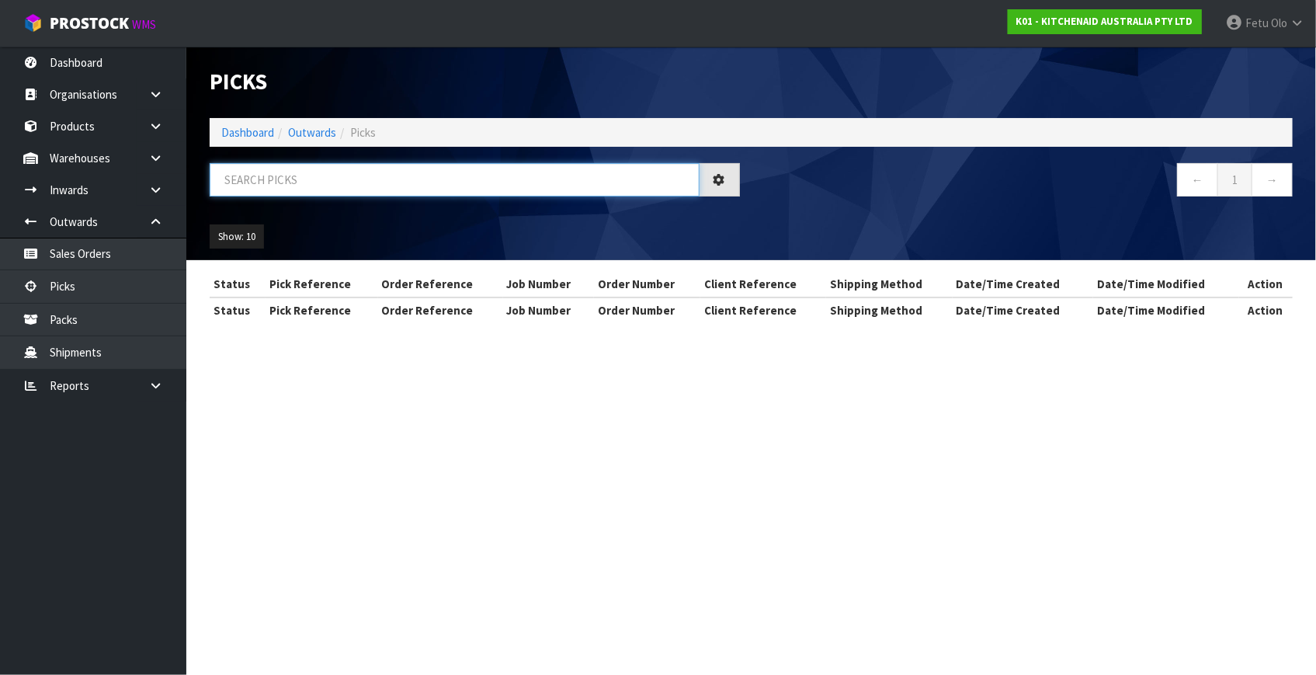
click at [291, 188] on input "text" at bounding box center [455, 179] width 490 height 33
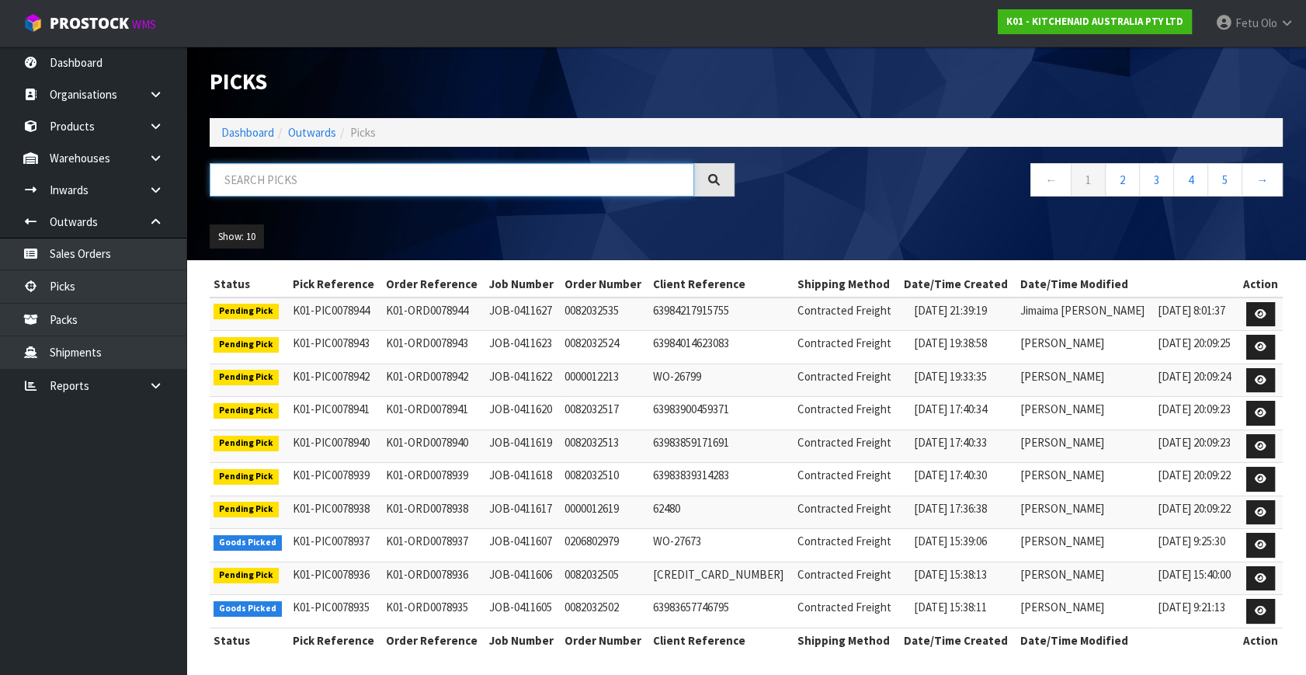
click at [291, 188] on input "text" at bounding box center [452, 179] width 485 height 33
click at [245, 134] on link "Dashboard" at bounding box center [247, 132] width 53 height 15
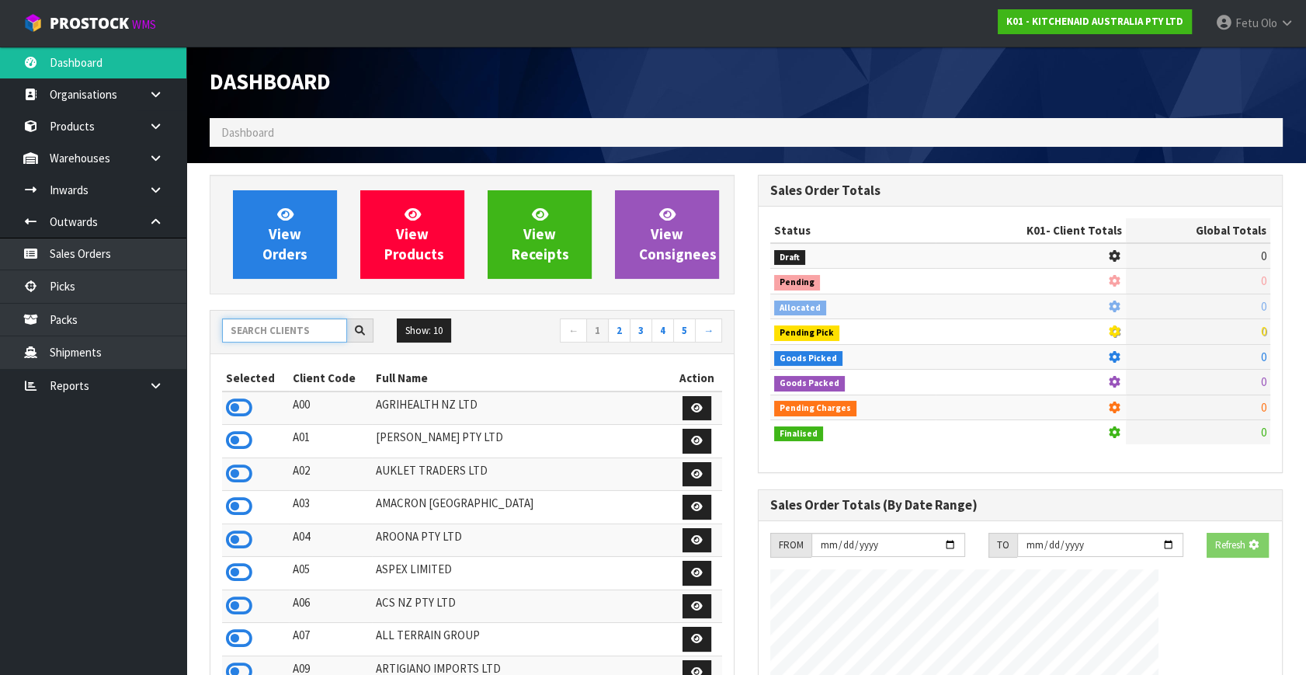
click at [280, 337] on input "text" at bounding box center [284, 330] width 125 height 24
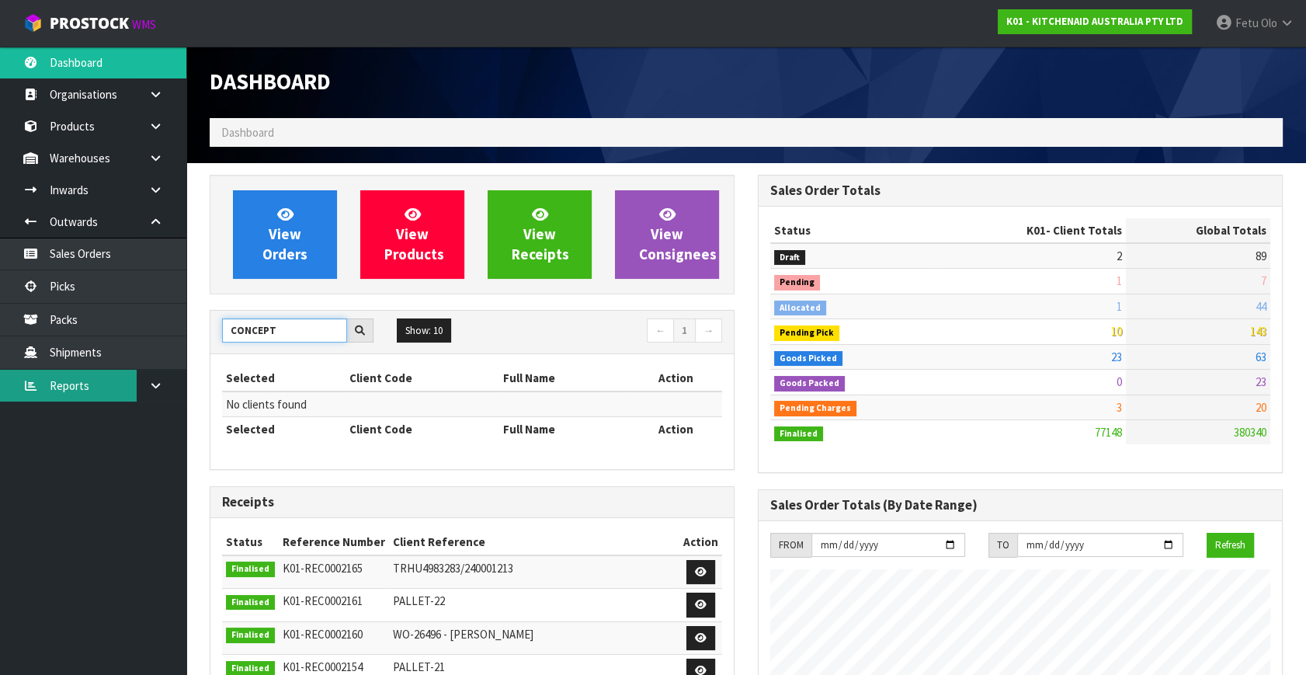
drag, startPoint x: 280, startPoint y: 324, endPoint x: 129, endPoint y: 372, distance: 158.2
click at [129, 372] on body "Toggle navigation ProStock WMS K01 - KITCHENAID AUSTRALIA PTY LTD Fetu Olo Logo…" at bounding box center [653, 337] width 1306 height 675
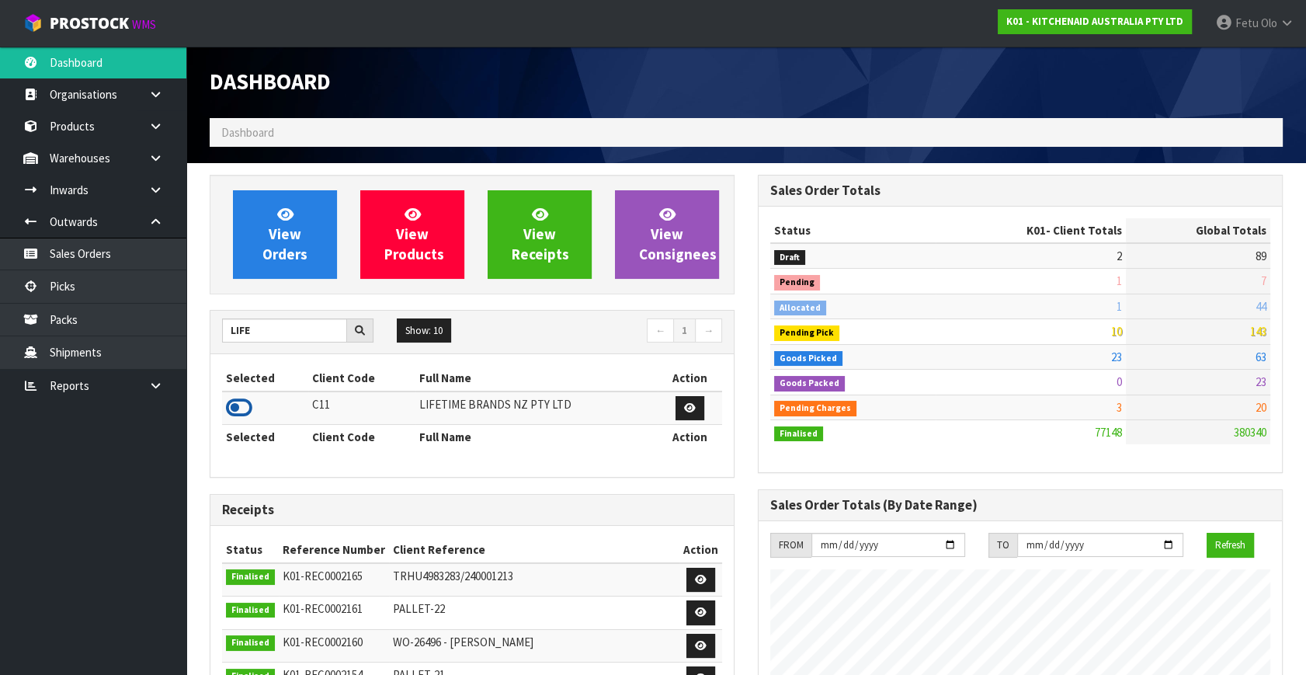
click at [237, 396] on icon at bounding box center [239, 407] width 26 height 23
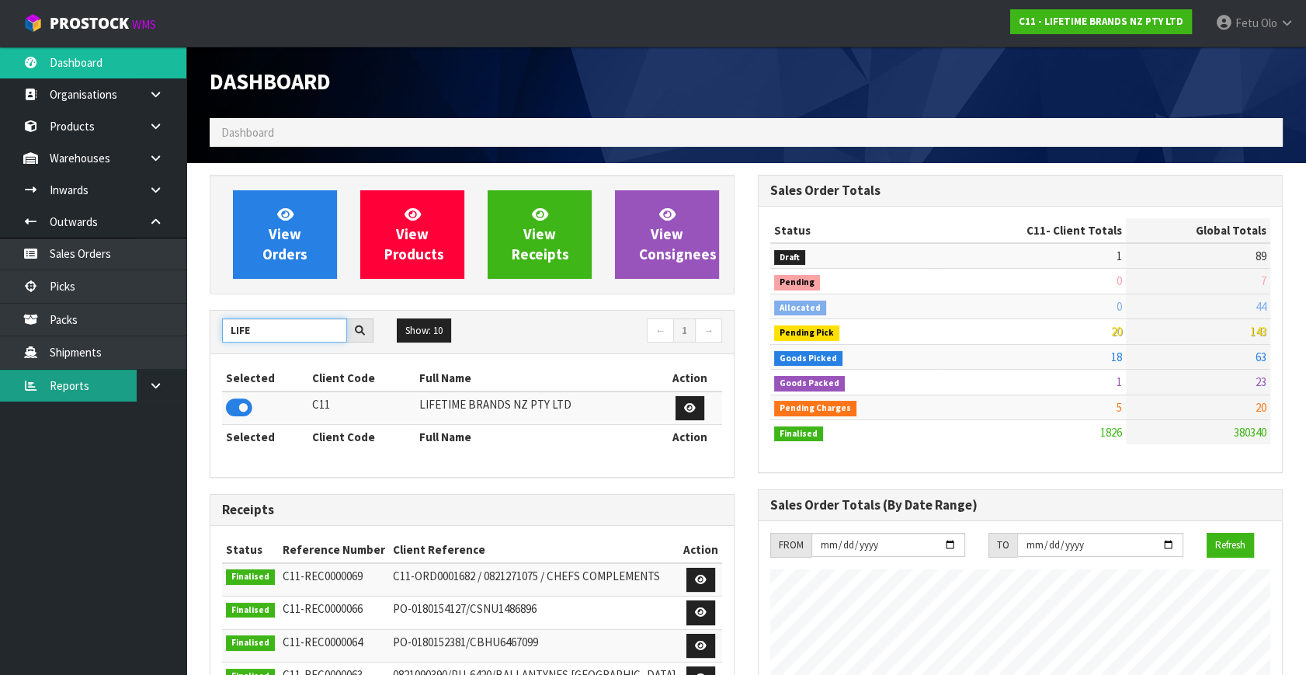
click at [91, 377] on body "Toggle navigation ProStock WMS C11 - LIFETIME BRANDS NZ PTY LTD Fetu Olo Logout…" at bounding box center [653, 337] width 1306 height 675
click at [232, 398] on icon at bounding box center [239, 407] width 26 height 23
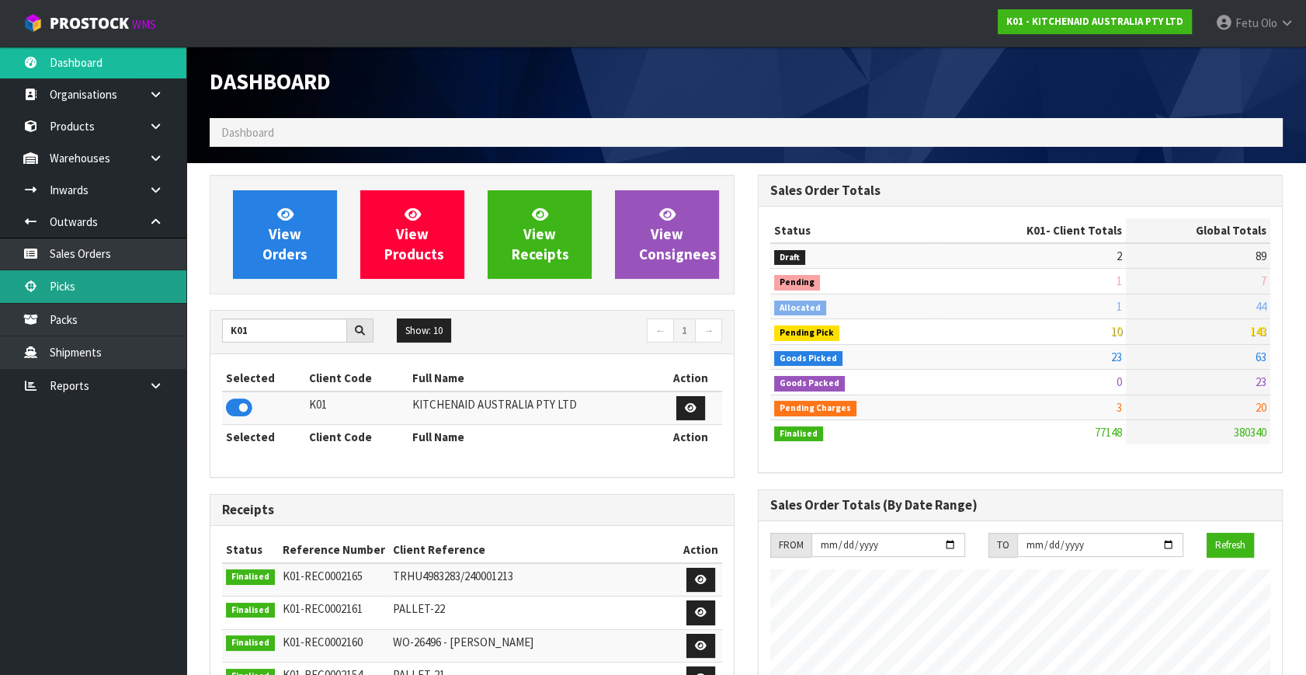
click at [74, 281] on link "Picks" at bounding box center [93, 286] width 186 height 32
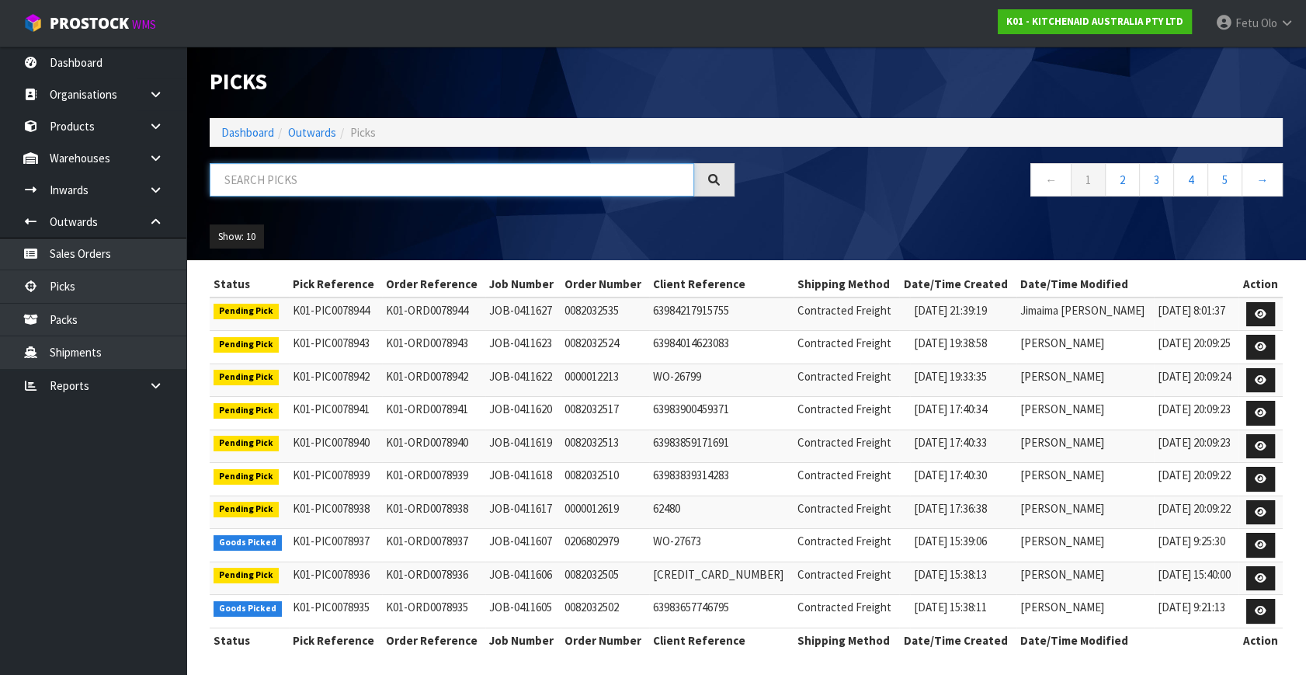
click at [364, 176] on input "text" at bounding box center [452, 179] width 485 height 33
drag, startPoint x: 364, startPoint y: 174, endPoint x: 334, endPoint y: 151, distance: 37.7
click at [357, 170] on input "text" at bounding box center [452, 179] width 485 height 33
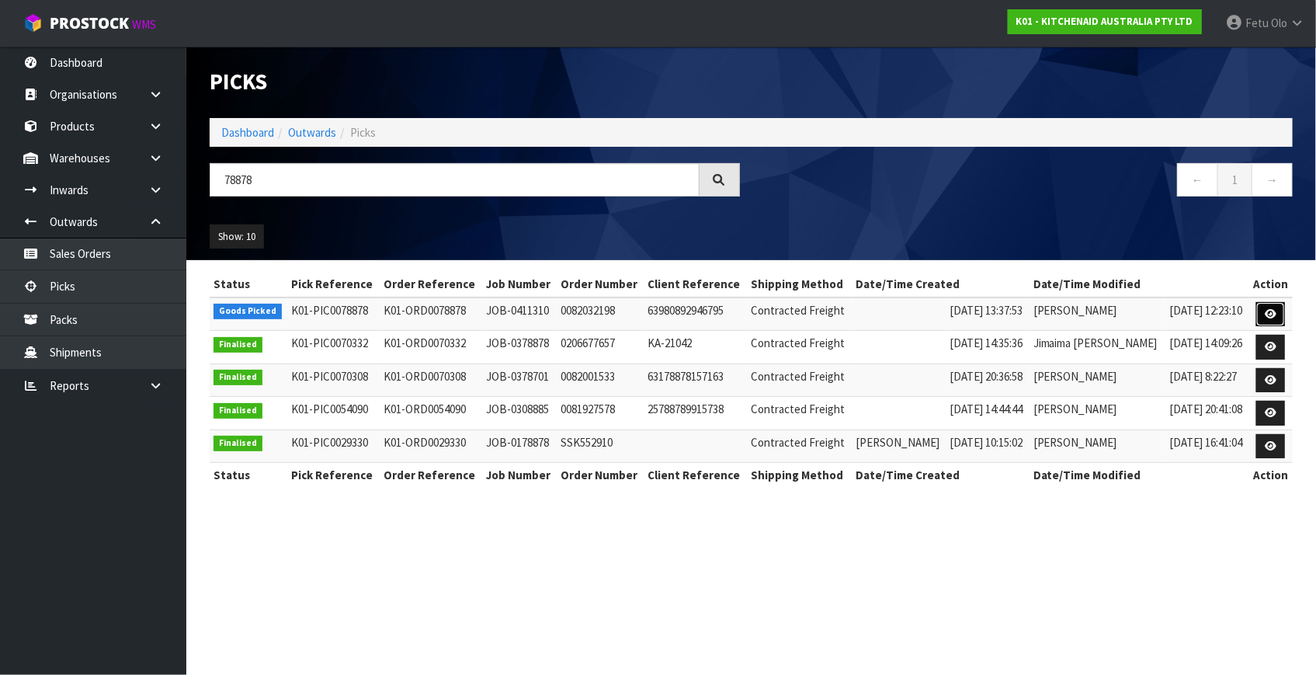
click at [1268, 309] on icon at bounding box center [1271, 314] width 12 height 10
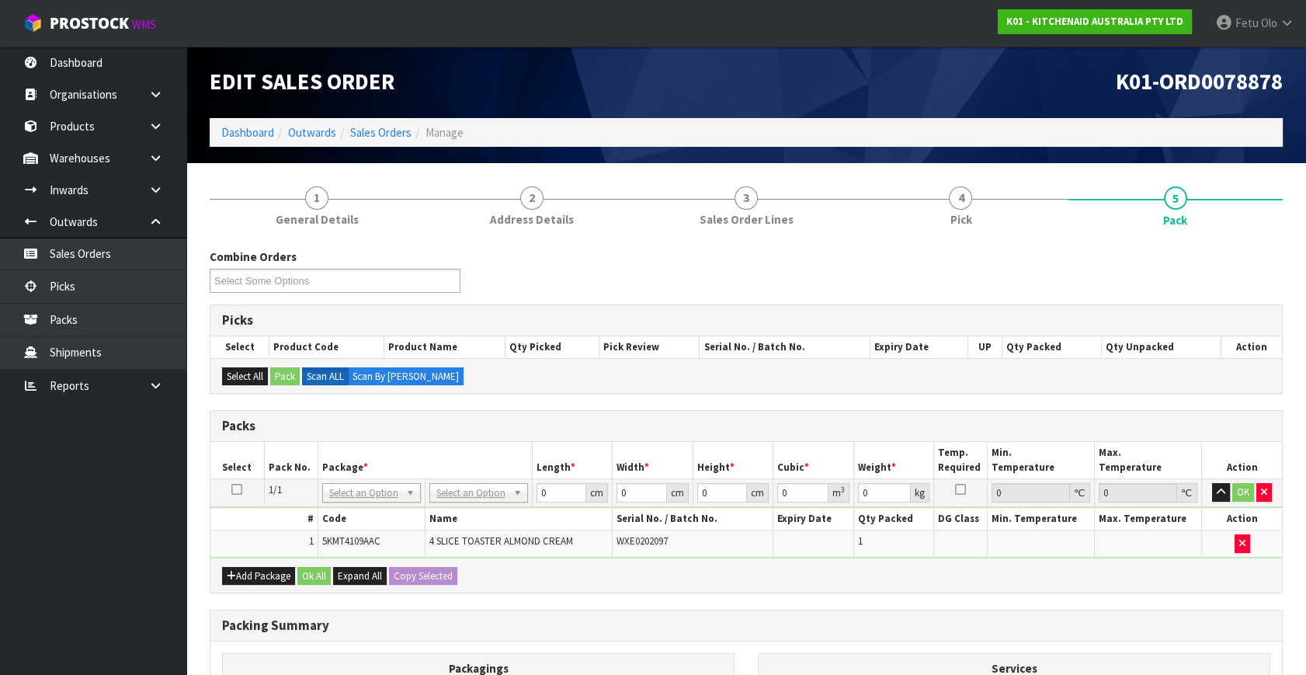
click at [518, 442] on th "Package *" at bounding box center [425, 460] width 214 height 37
click at [376, 517] on input "text" at bounding box center [370, 512] width 91 height 19
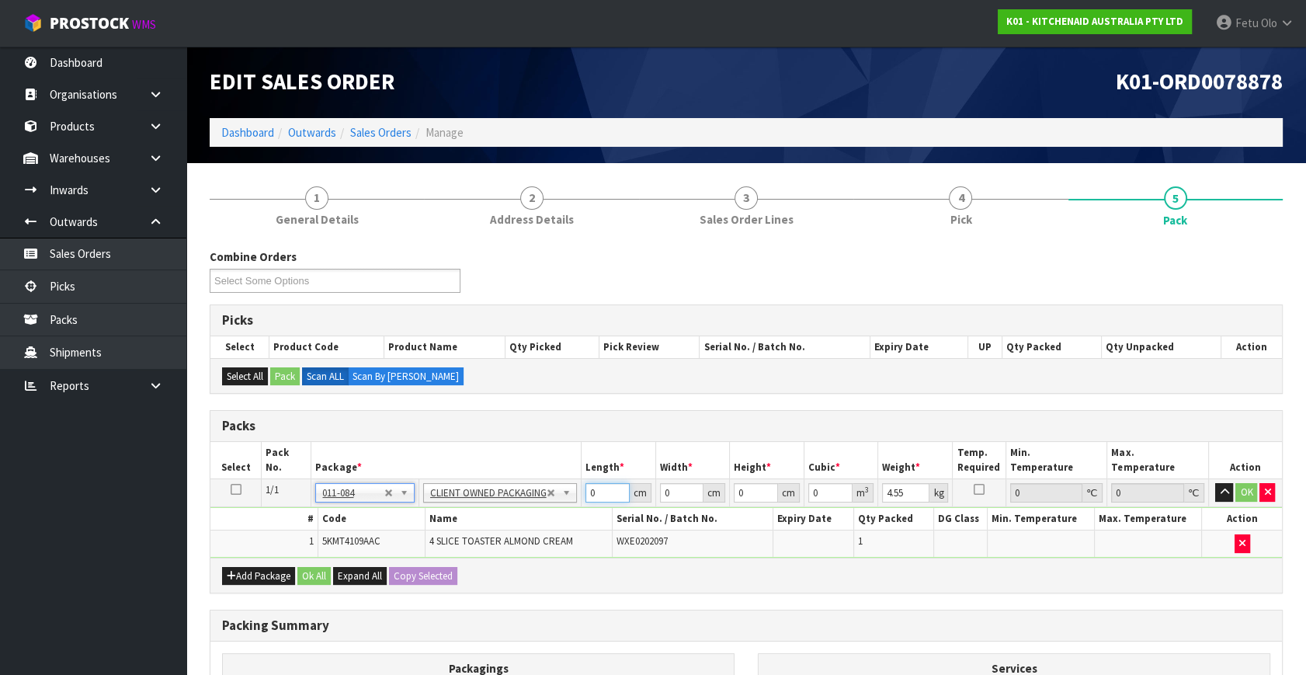
drag, startPoint x: 596, startPoint y: 493, endPoint x: 453, endPoint y: 530, distance: 148.4
click at [460, 528] on tbody "1/1 NONE 007-001 007-002 007-004 007-009 007-013 007-014 007-015 007-017 007-01…" at bounding box center [746, 518] width 1072 height 78
click button "OK" at bounding box center [1247, 492] width 22 height 19
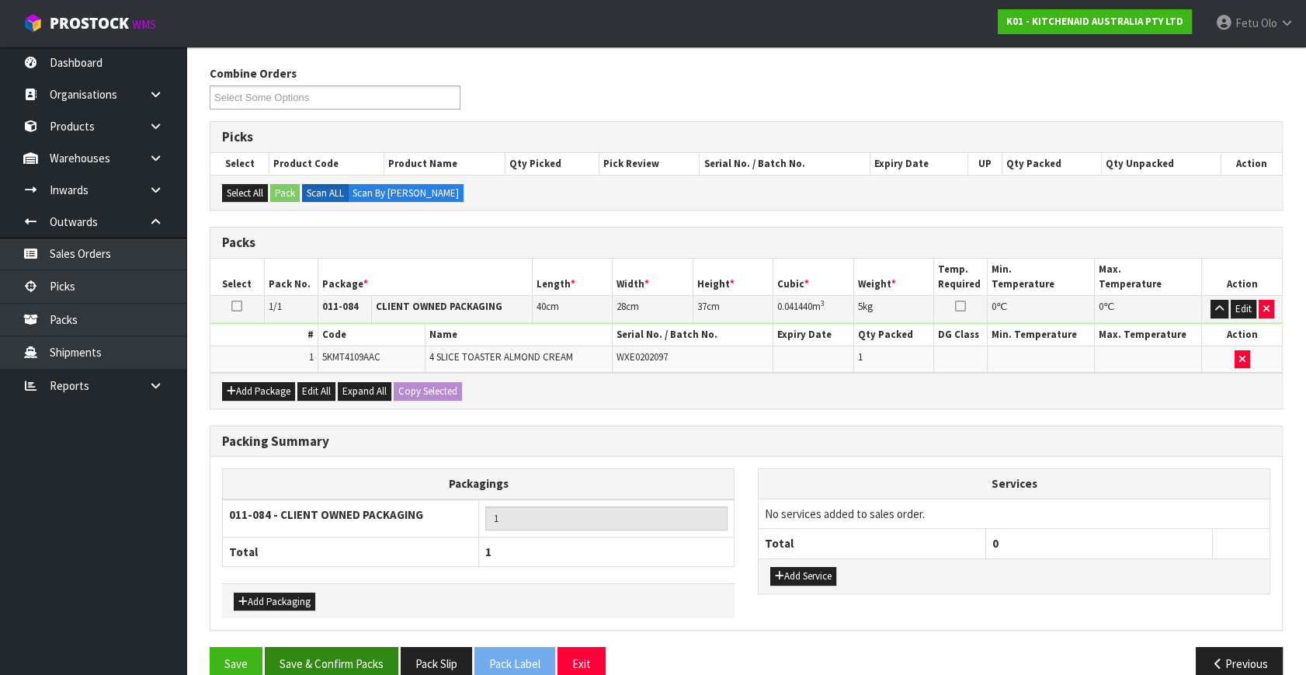
scroll to position [208, 0]
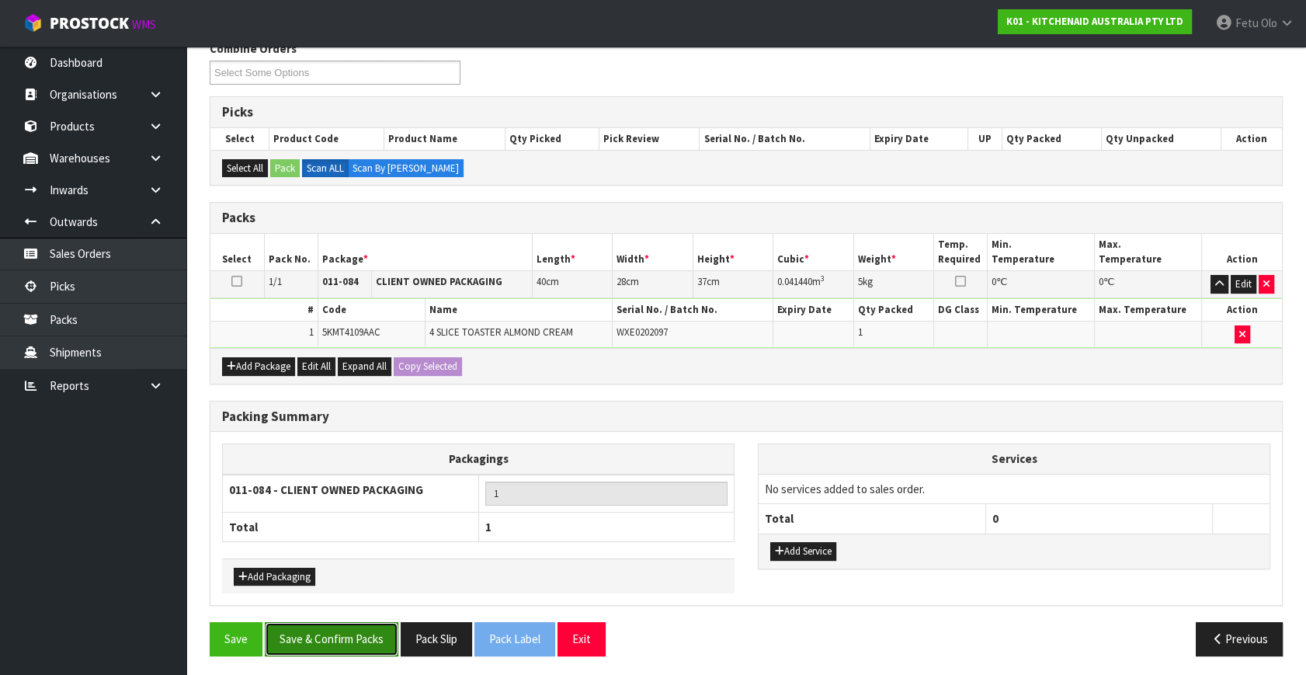
click at [296, 645] on button "Save & Confirm Packs" at bounding box center [332, 638] width 134 height 33
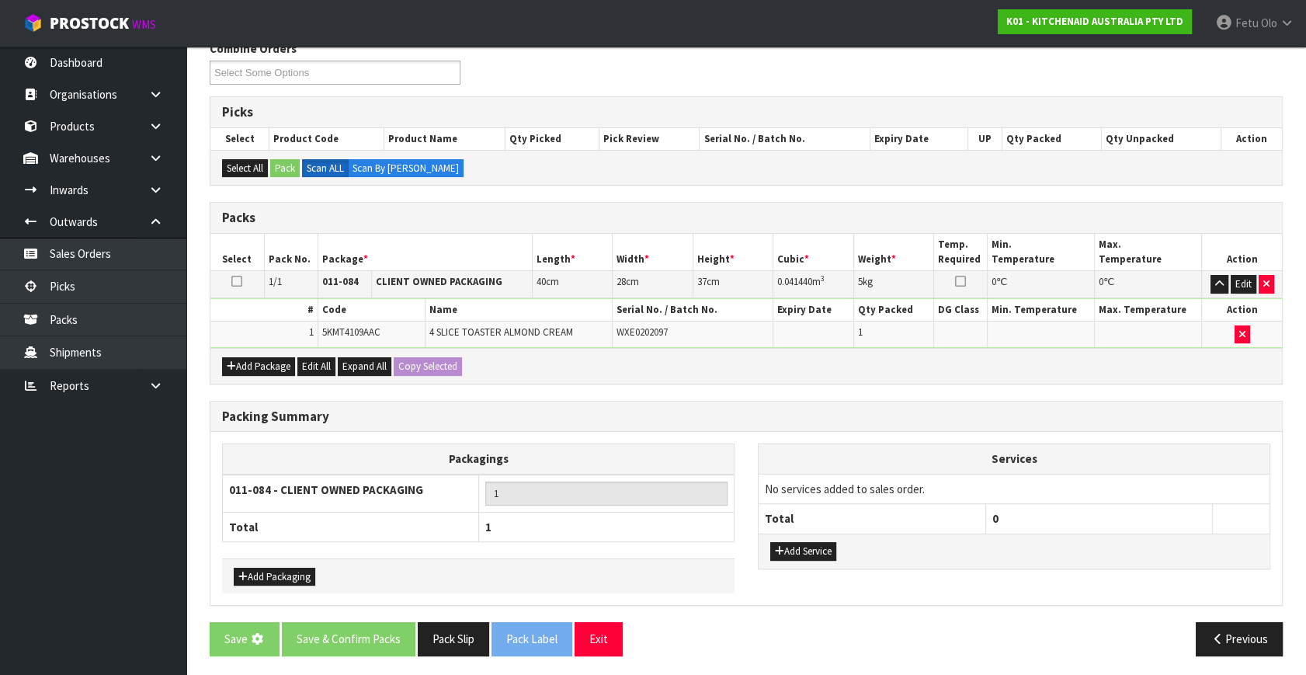
scroll to position [0, 0]
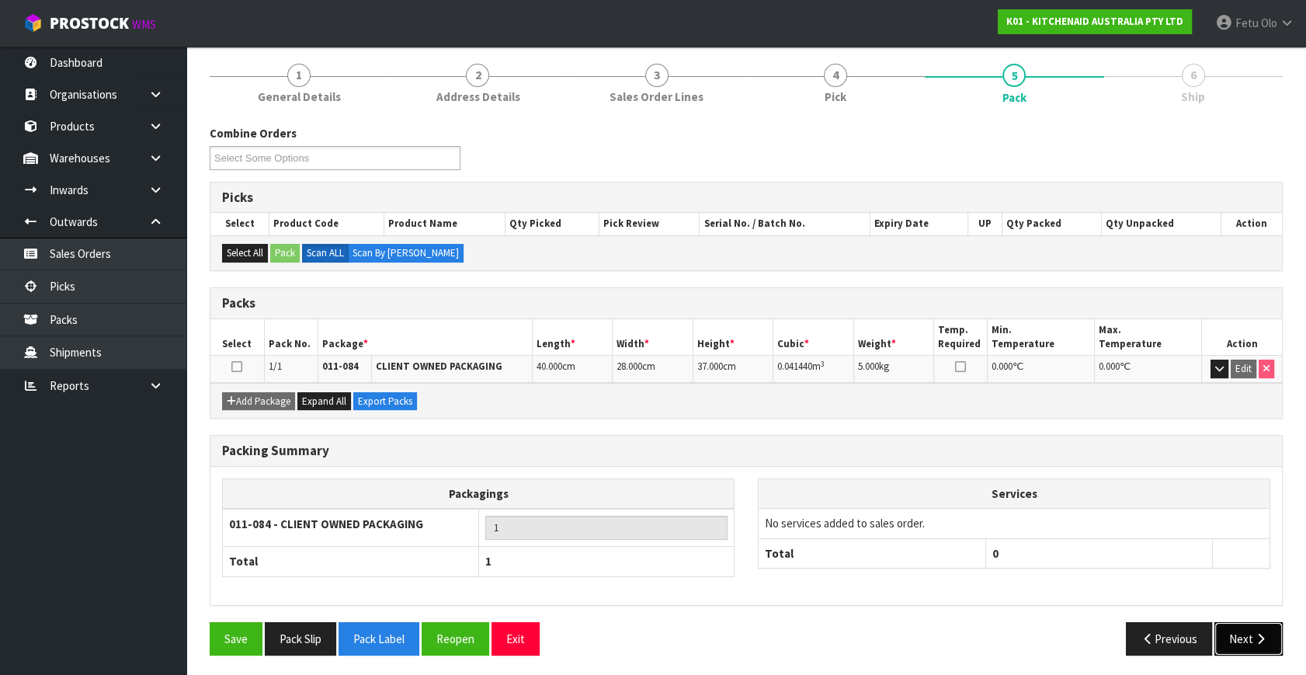
click at [1243, 633] on button "Next" at bounding box center [1249, 638] width 68 height 33
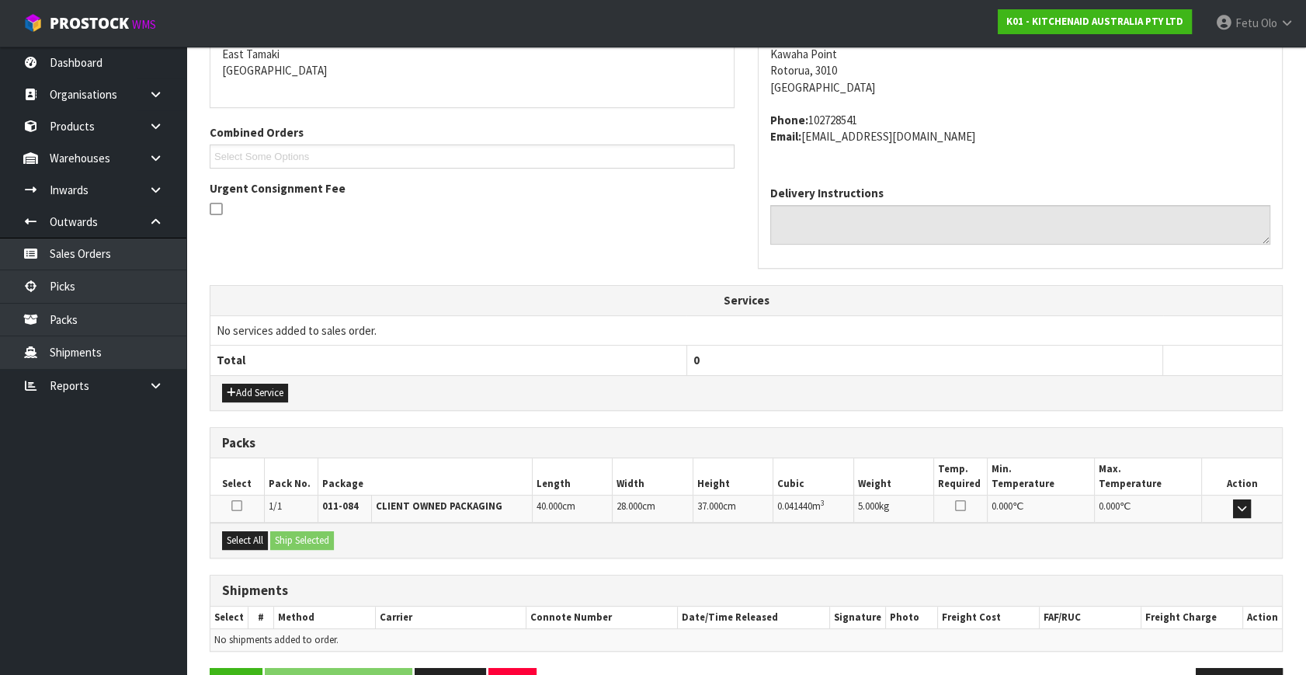
scroll to position [382, 0]
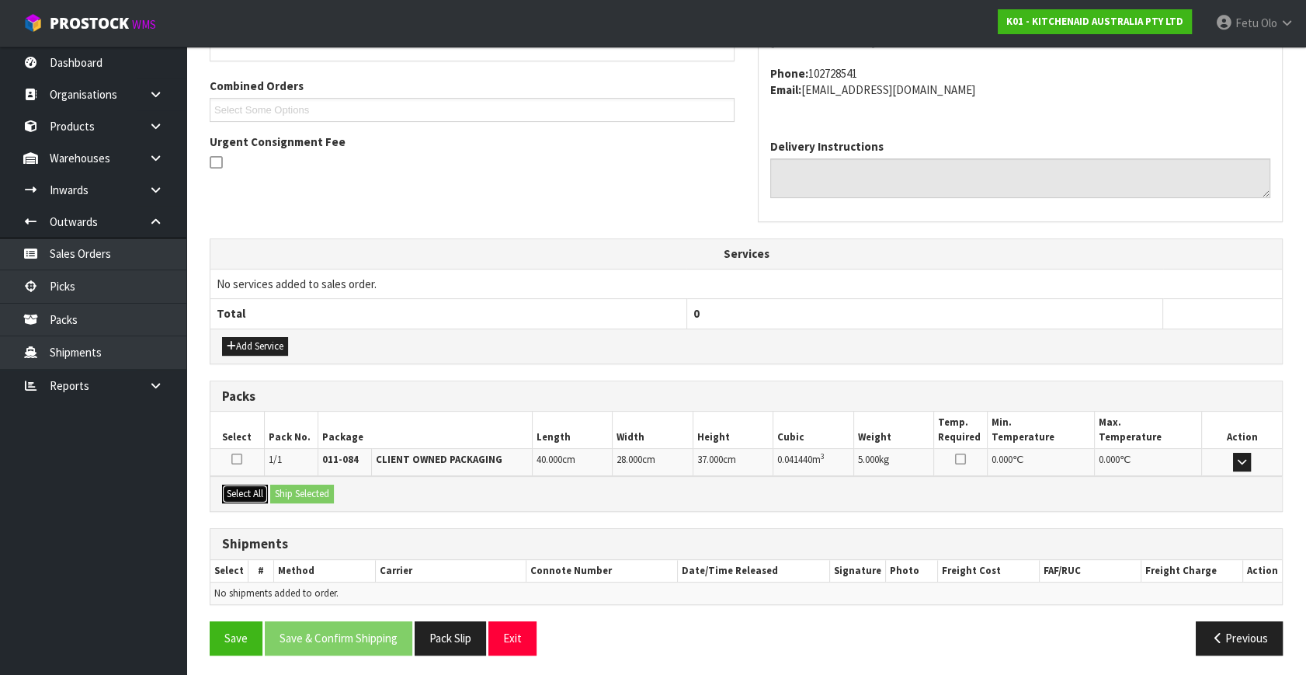
drag, startPoint x: 224, startPoint y: 489, endPoint x: 274, endPoint y: 492, distance: 49.9
click at [241, 490] on button "Select All" at bounding box center [245, 494] width 46 height 19
click at [275, 492] on button "Ship Selected" at bounding box center [302, 494] width 64 height 19
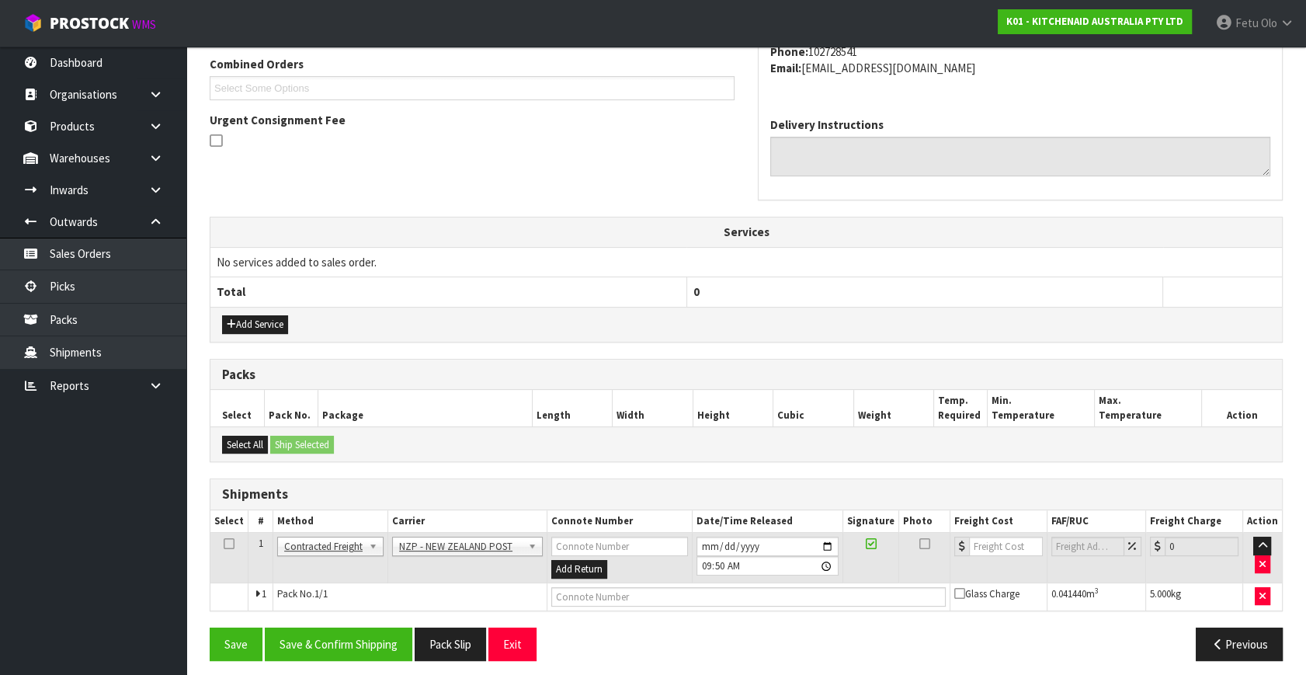
scroll to position [410, 0]
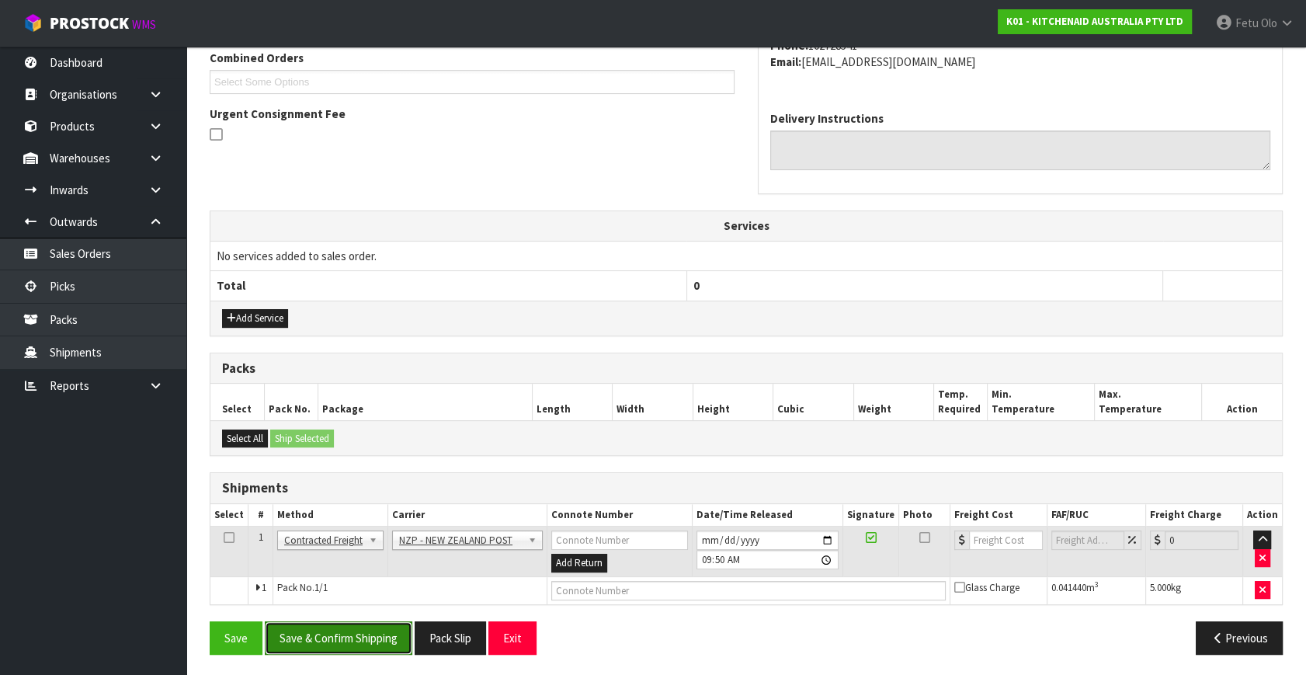
click at [370, 634] on button "Save & Confirm Shipping" at bounding box center [339, 637] width 148 height 33
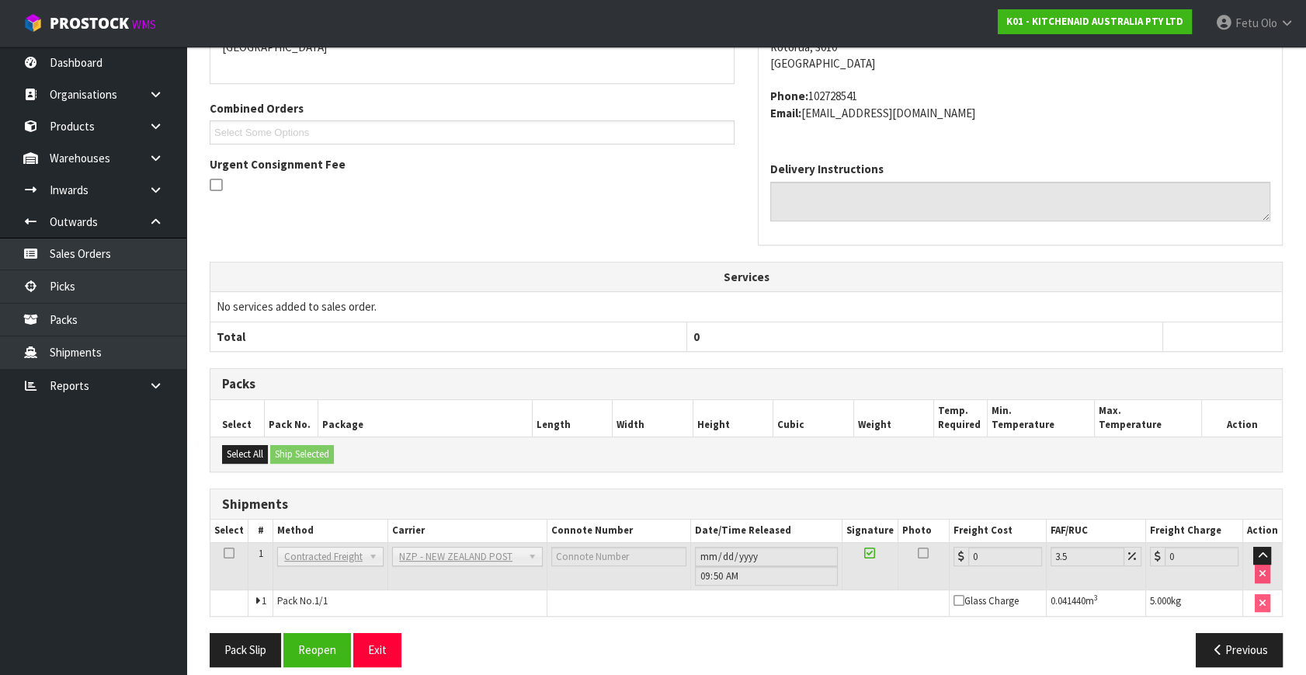
scroll to position [388, 0]
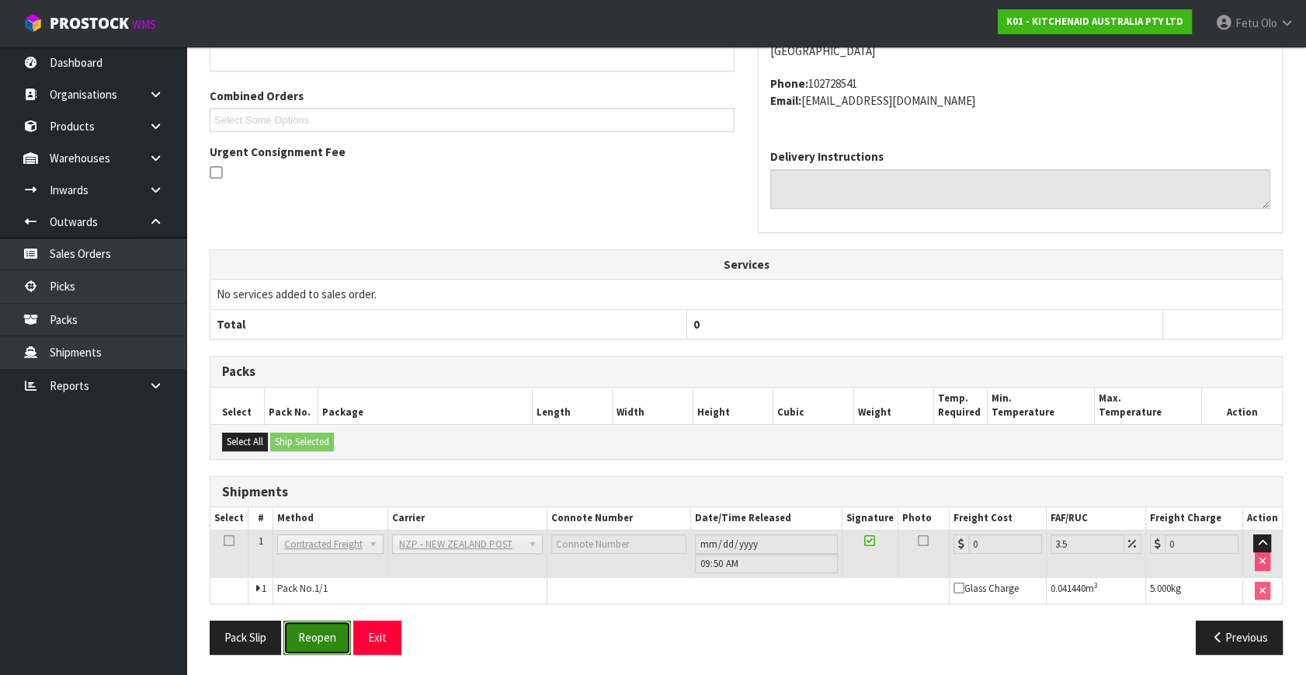
click at [330, 621] on button "Reopen" at bounding box center [317, 637] width 68 height 33
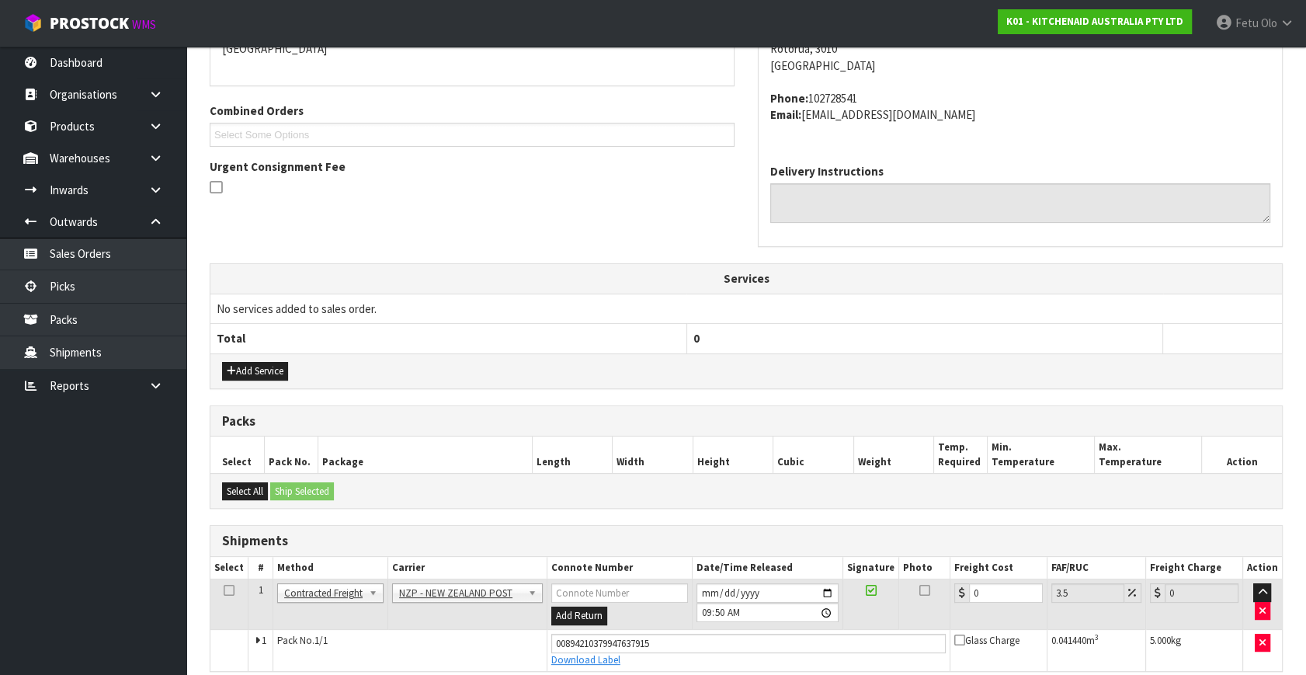
scroll to position [372, 0]
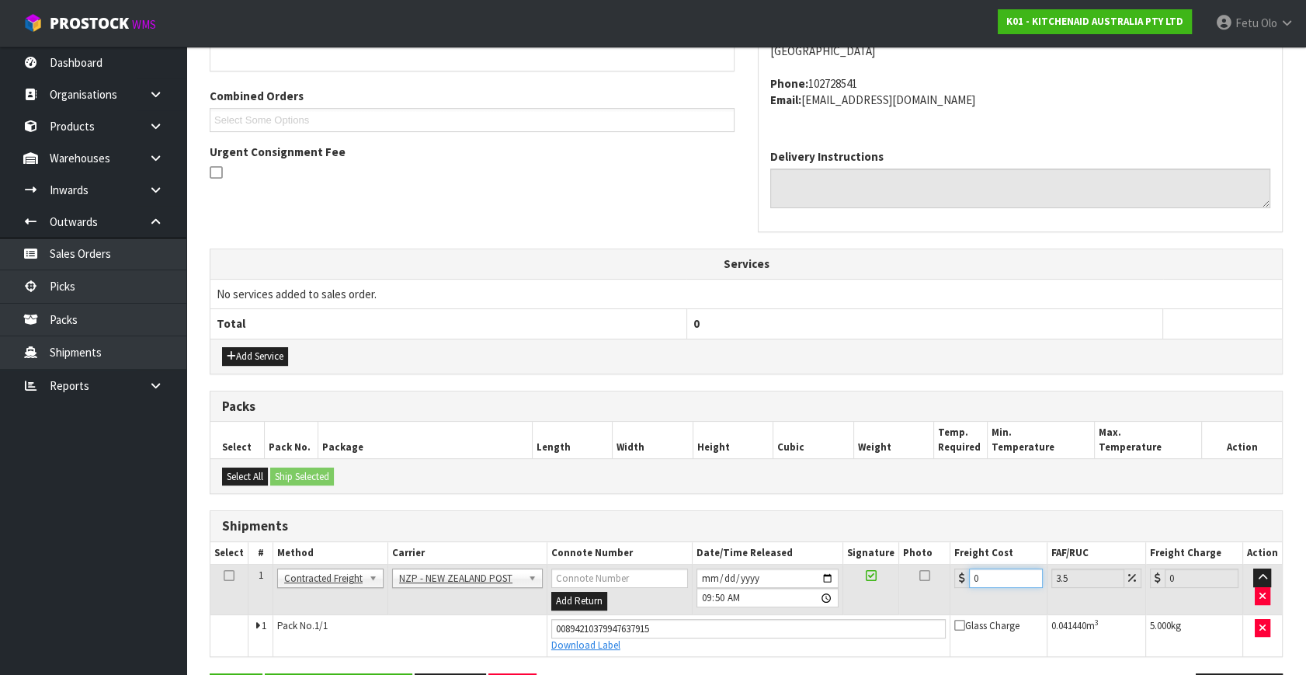
drag, startPoint x: 1010, startPoint y: 579, endPoint x: 637, endPoint y: 596, distance: 373.2
click at [637, 596] on tr "1 Client Local Pickup Customer Local Pickup Company Freight Contracted Freight …" at bounding box center [746, 590] width 1072 height 50
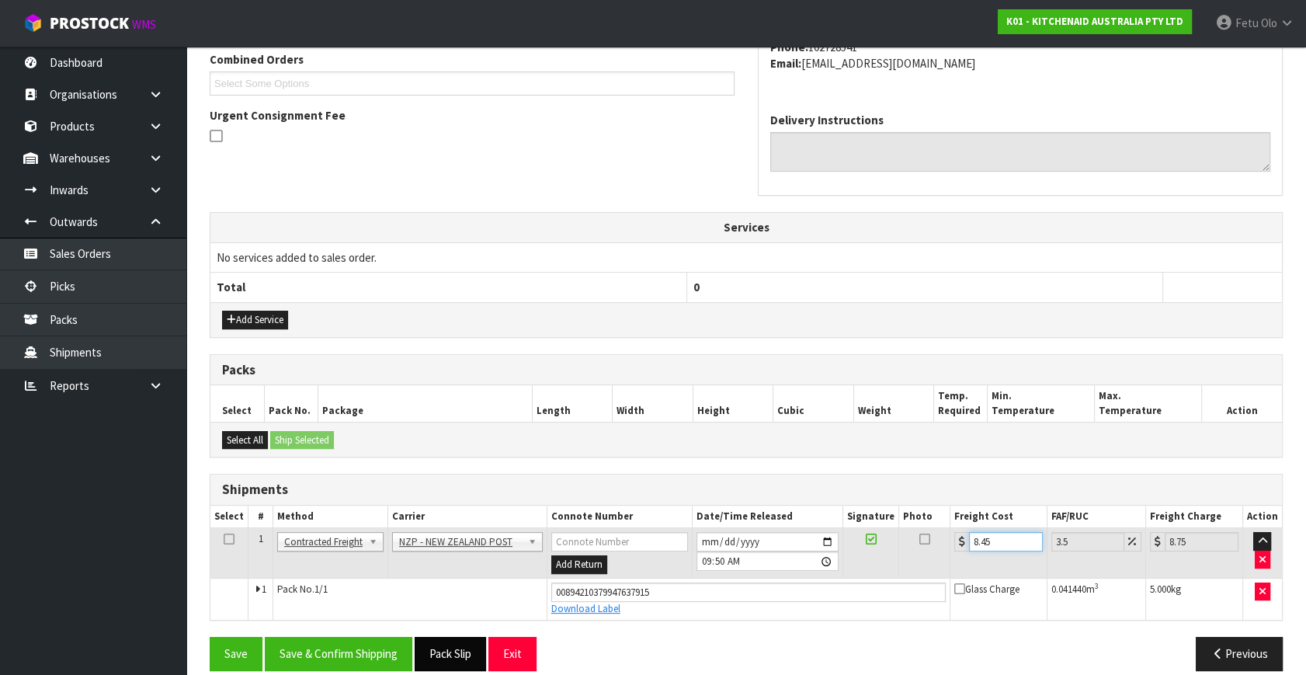
scroll to position [425, 0]
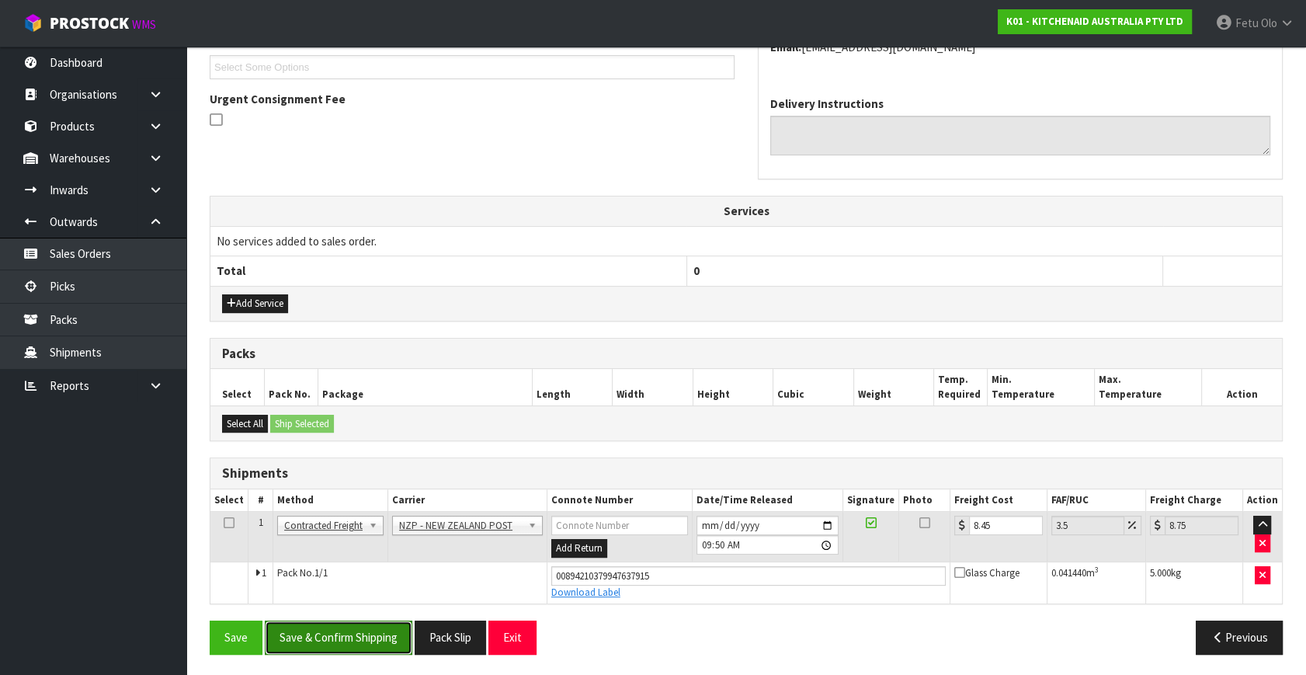
click at [387, 637] on button "Save & Confirm Shipping" at bounding box center [339, 637] width 148 height 33
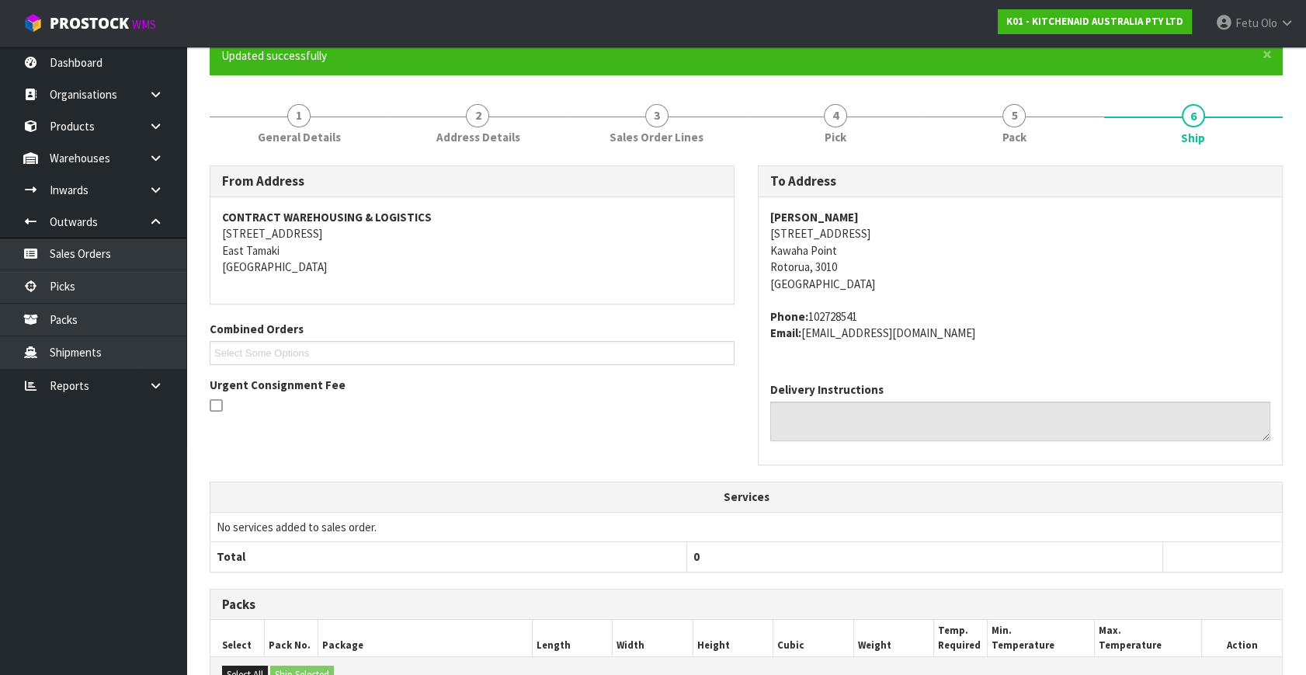
scroll to position [282, 0]
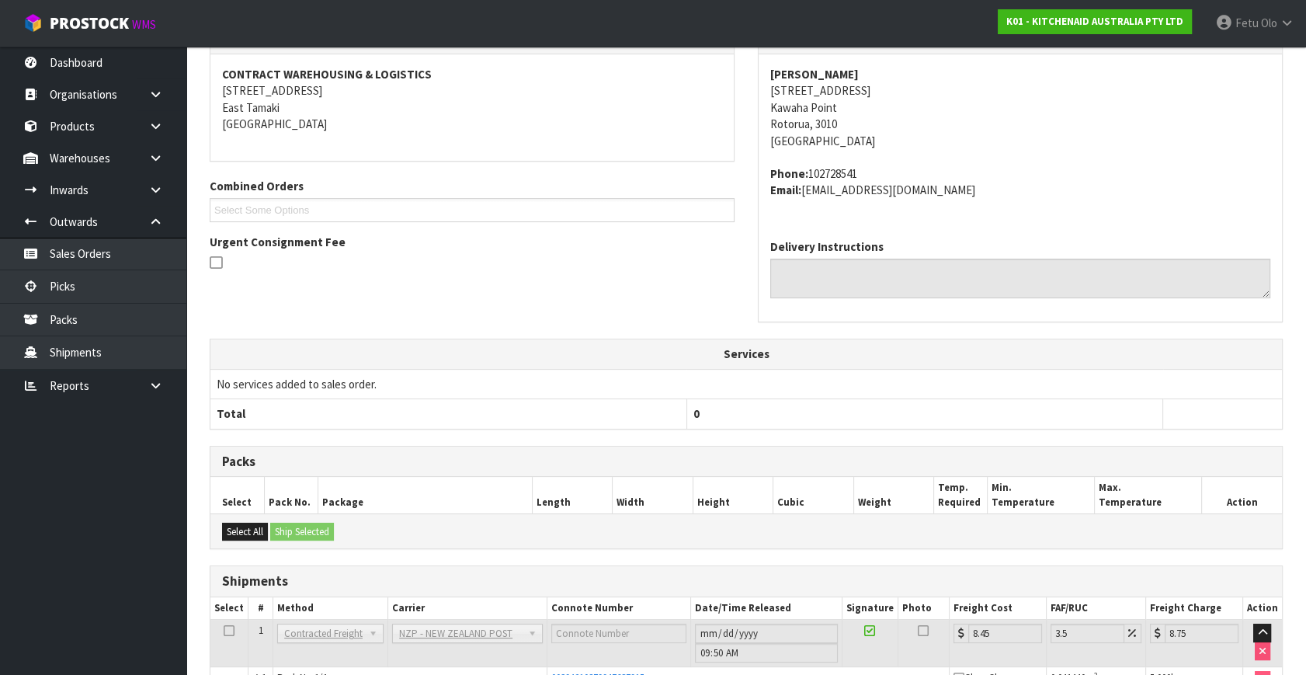
click at [437, 369] on td "No services added to sales order." at bounding box center [746, 384] width 1072 height 30
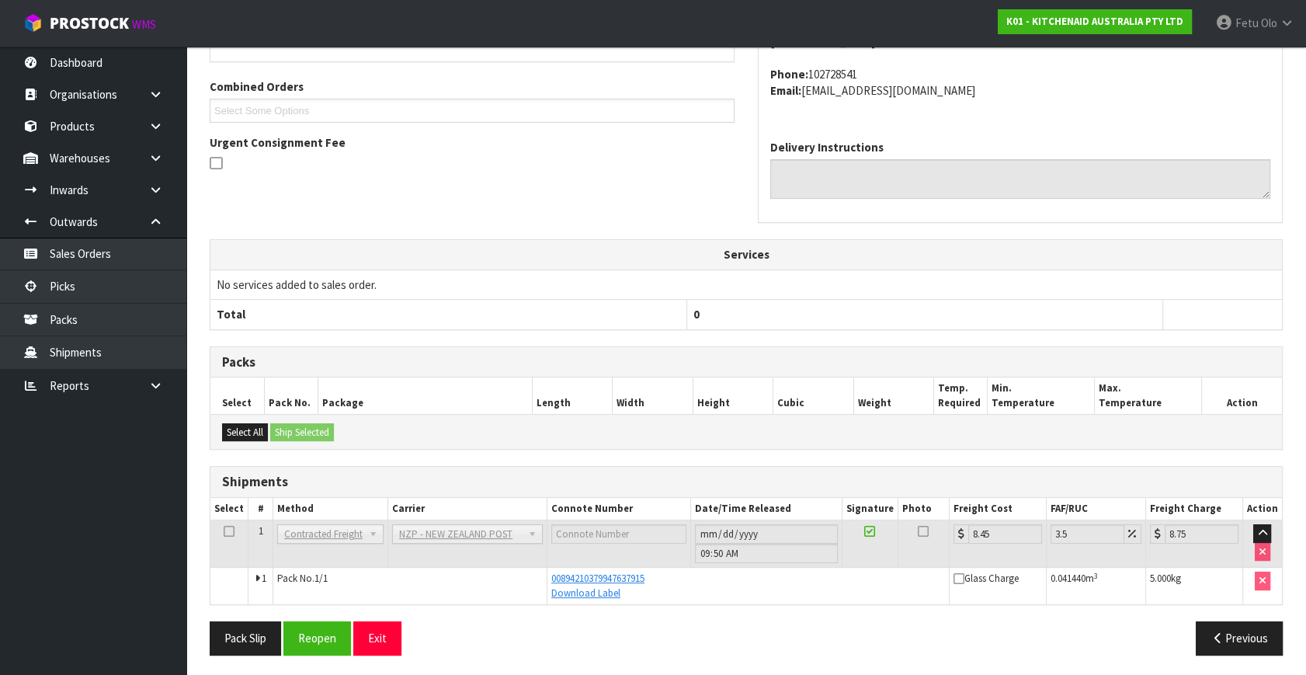
scroll to position [382, 0]
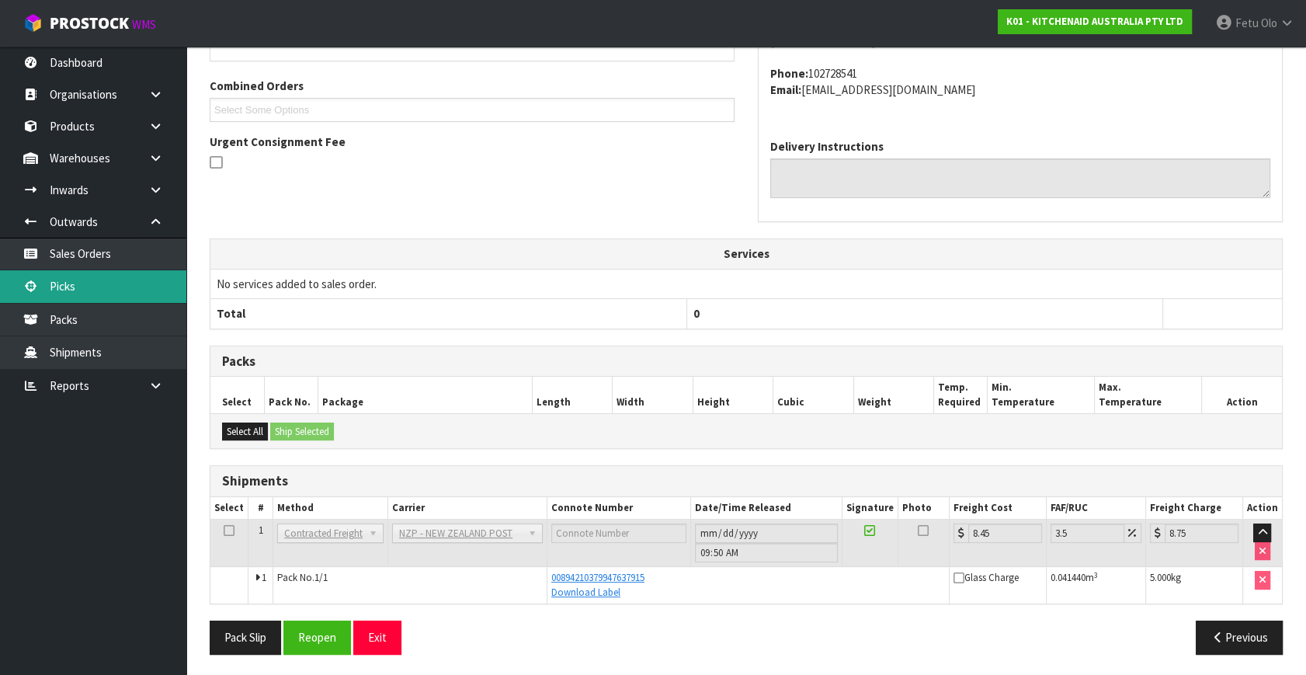
click at [96, 290] on link "Picks" at bounding box center [93, 286] width 186 height 32
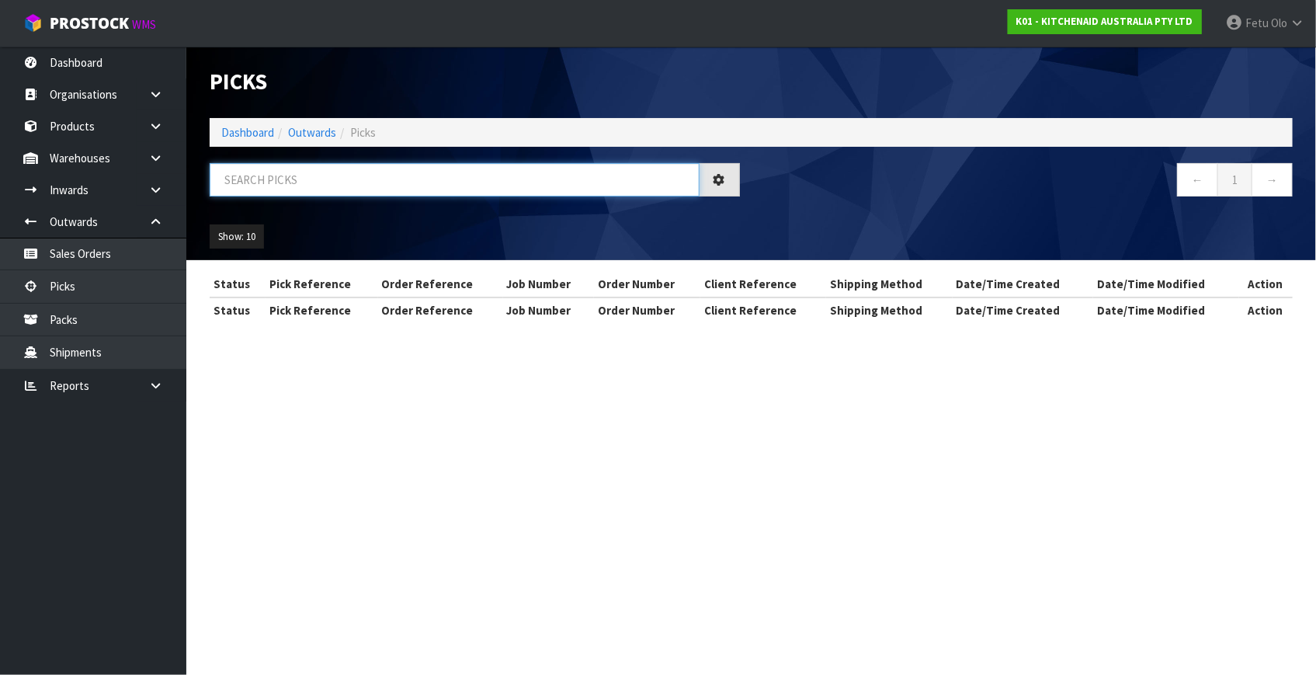
click at [350, 178] on input "text" at bounding box center [455, 179] width 490 height 33
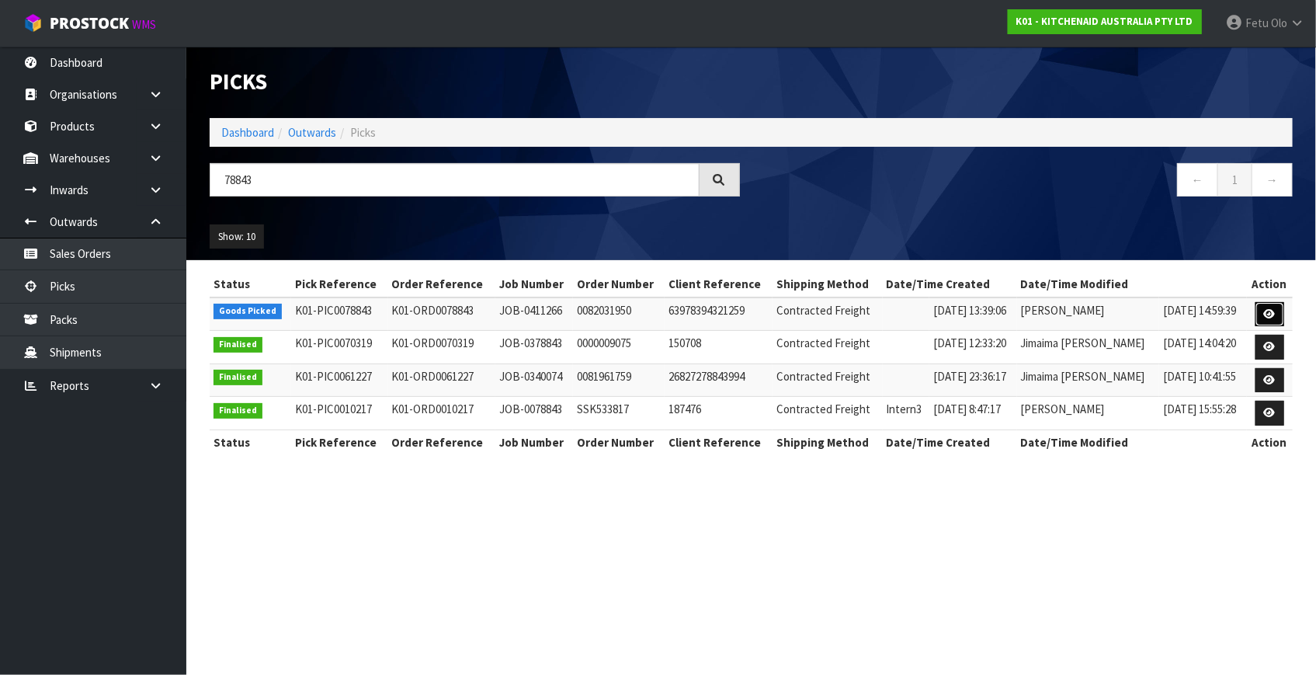
click at [1271, 311] on icon at bounding box center [1270, 314] width 12 height 10
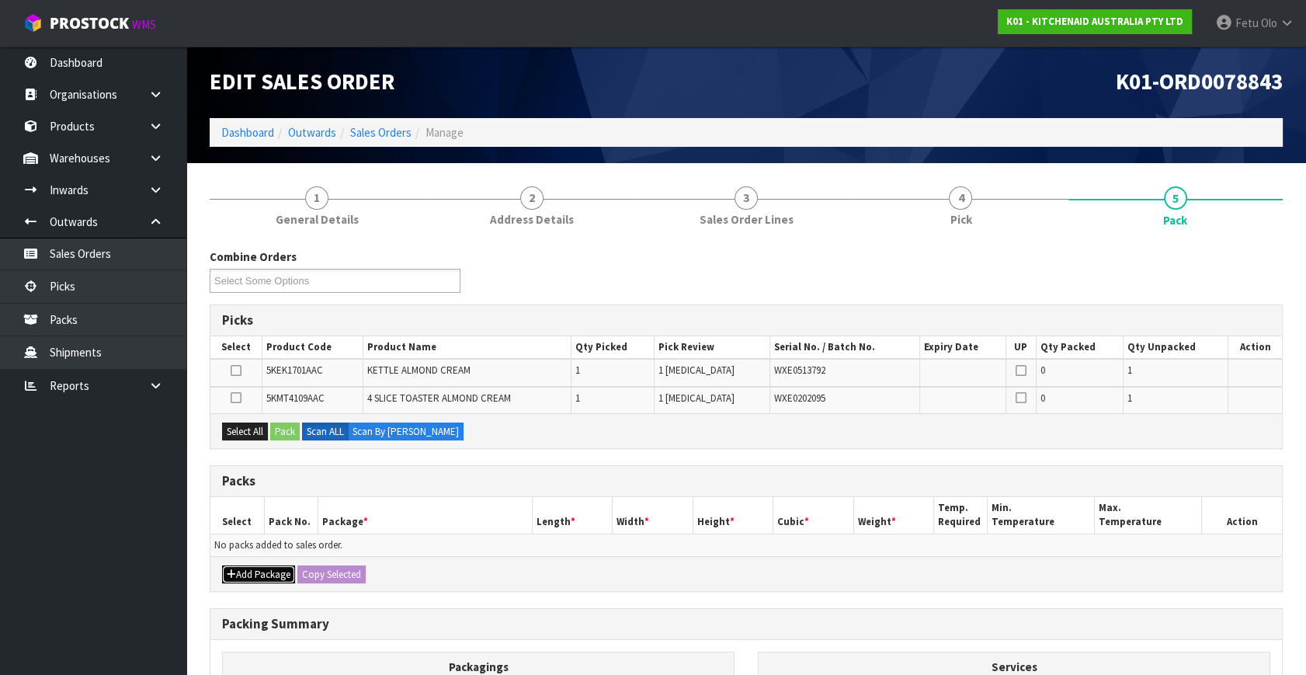
click at [259, 571] on button "Add Package" at bounding box center [258, 574] width 73 height 19
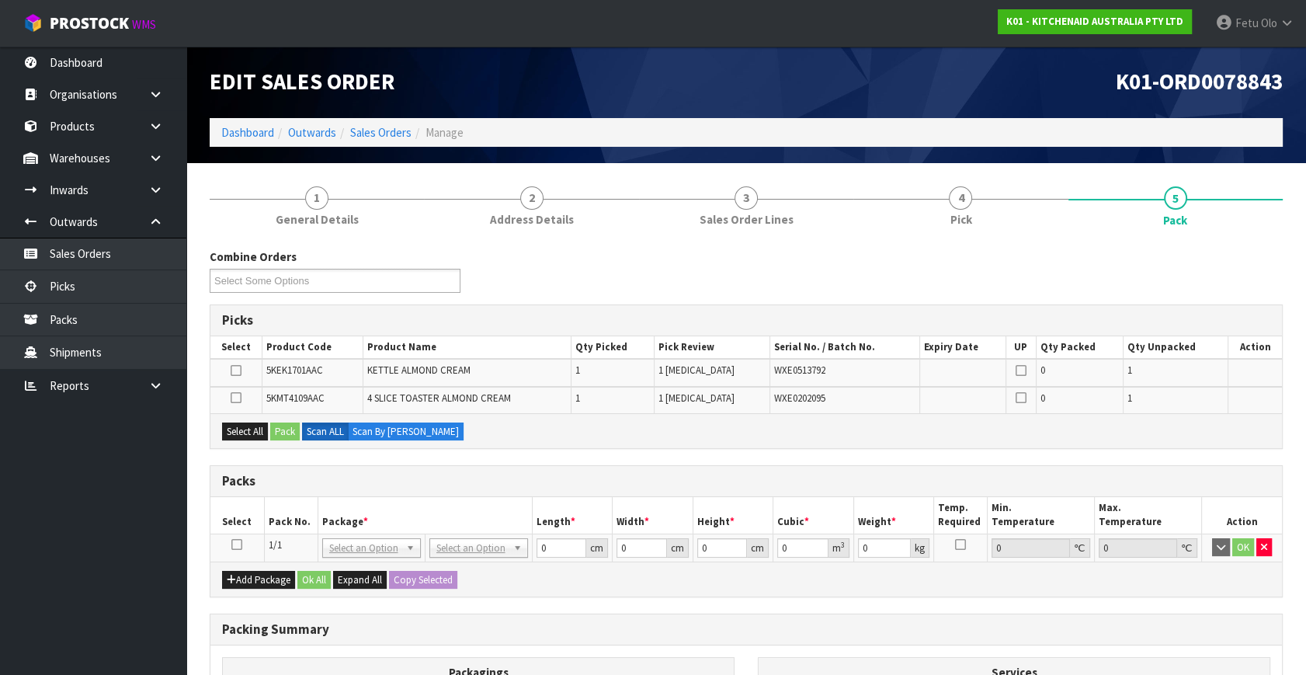
click at [231, 544] on icon at bounding box center [236, 544] width 11 height 1
click at [300, 524] on th "Pack No." at bounding box center [291, 515] width 54 height 37
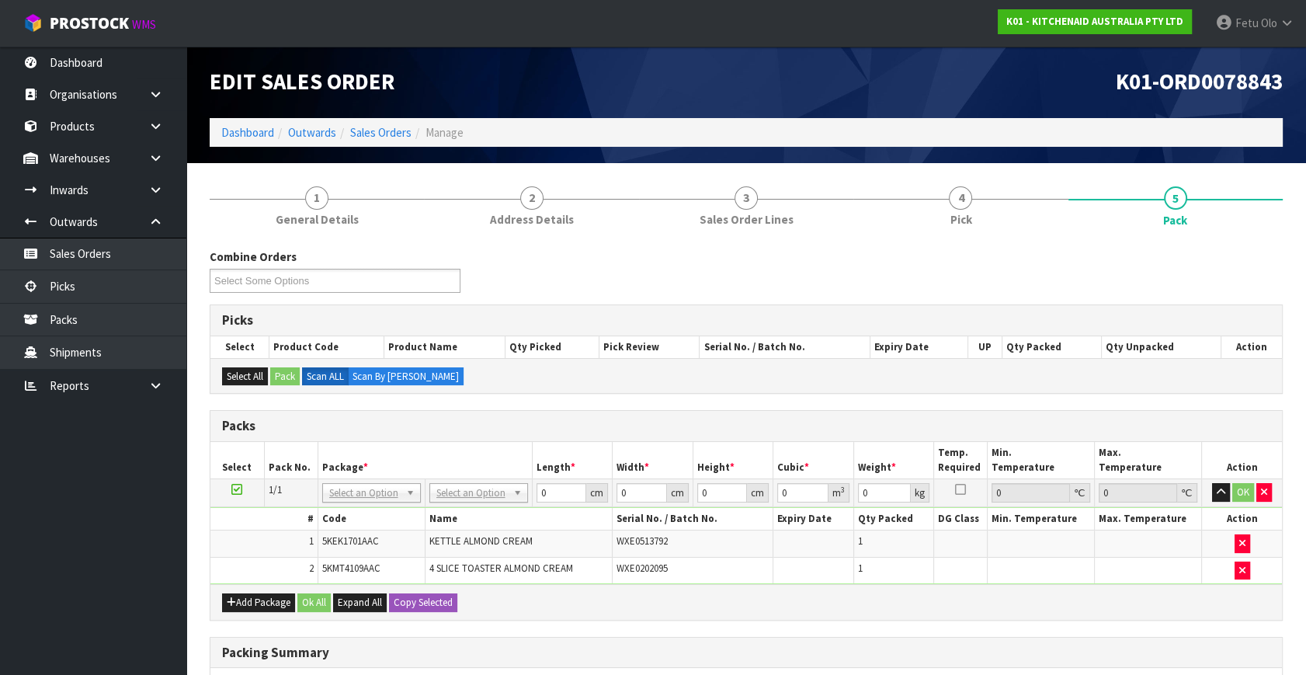
click at [346, 479] on td "NONE 007-001 007-002 007-004 007-009 007-013 007-014 007-015 007-017 007-018 00…" at bounding box center [371, 493] width 107 height 28
click at [352, 504] on input "text" at bounding box center [370, 512] width 91 height 19
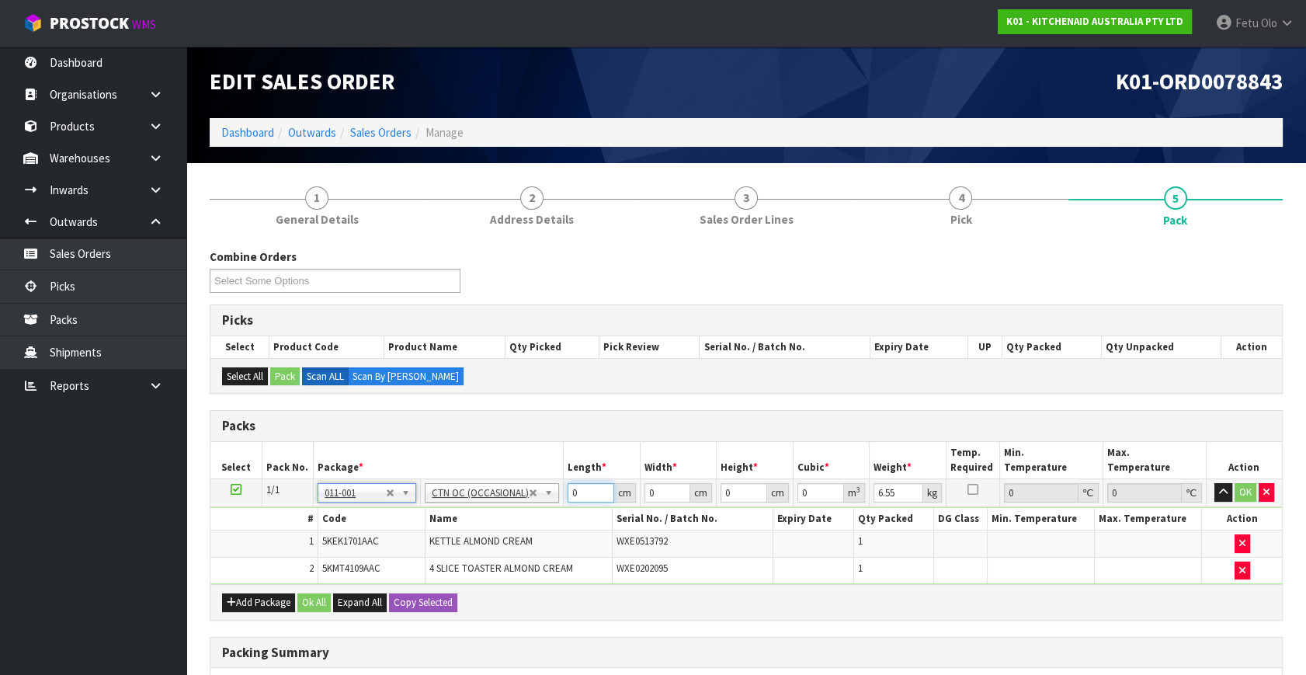
drag, startPoint x: 578, startPoint y: 489, endPoint x: 445, endPoint y: 517, distance: 135.7
click at [445, 517] on tbody "1/1 NONE 007-001 007-002 007-004 007-009 007-013 007-014 007-015 007-017 007-01…" at bounding box center [746, 532] width 1072 height 106
click button "OK" at bounding box center [1246, 492] width 22 height 19
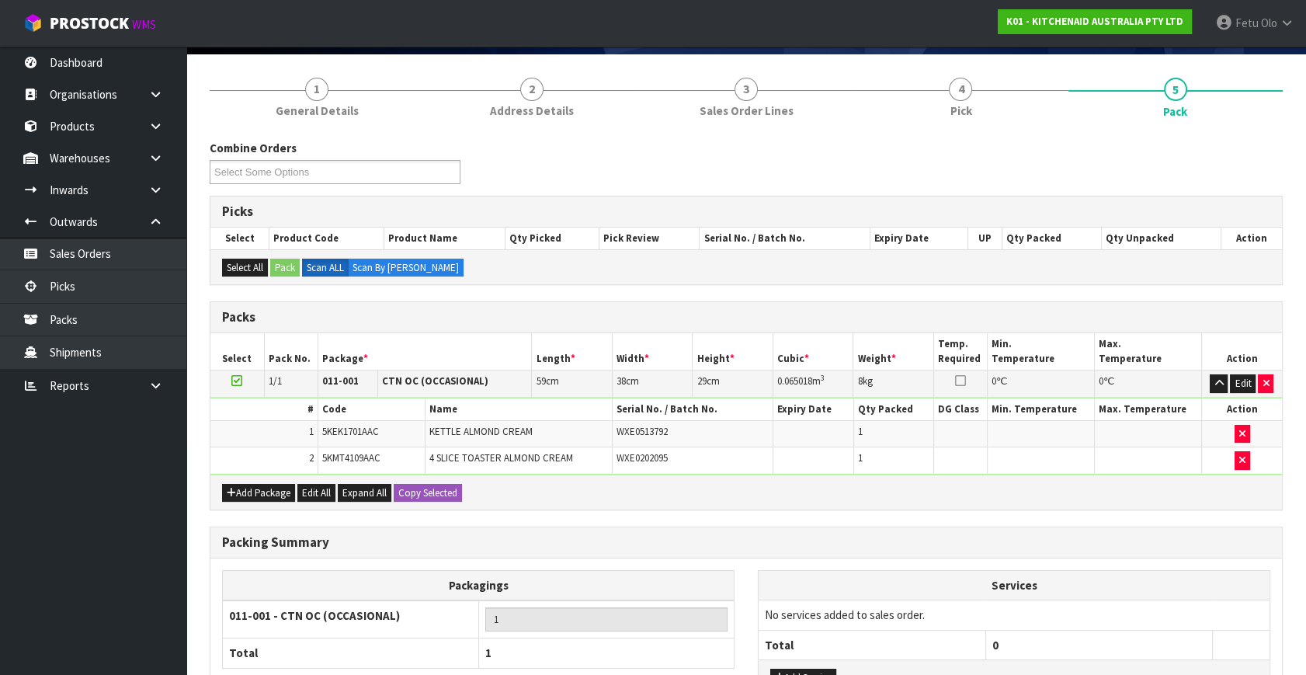
scroll to position [235, 0]
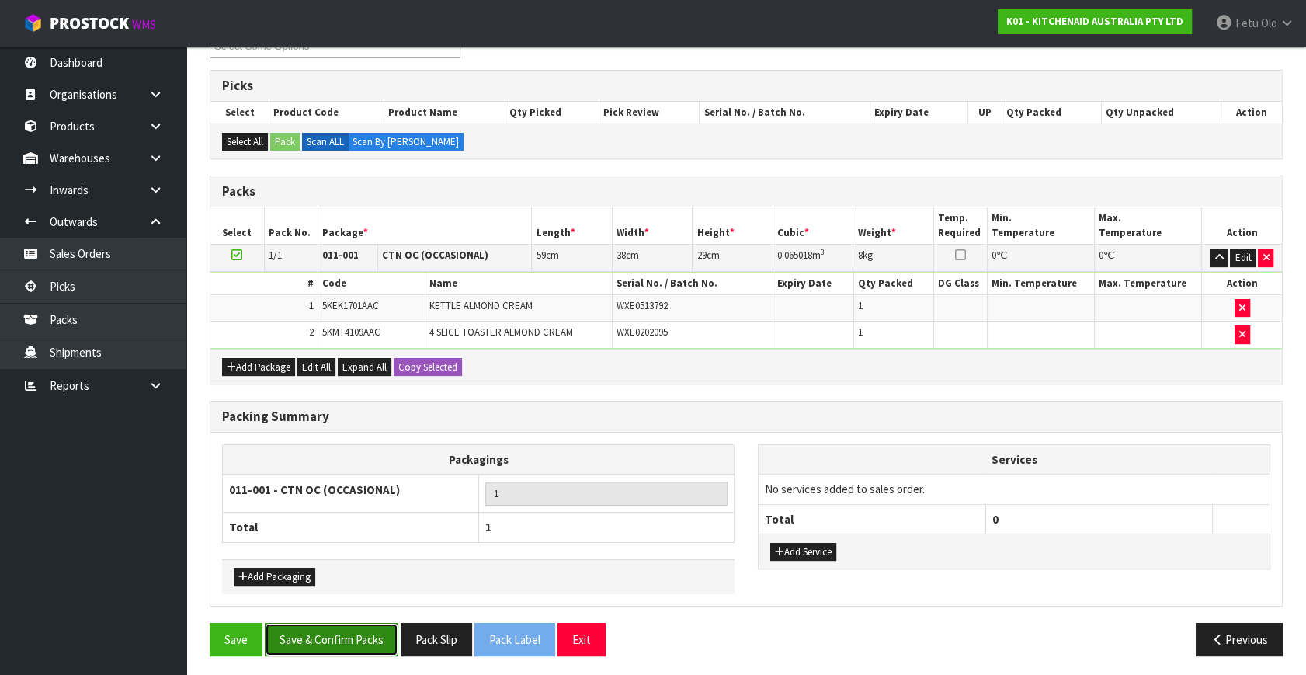
click at [349, 644] on button "Save & Confirm Packs" at bounding box center [332, 639] width 134 height 33
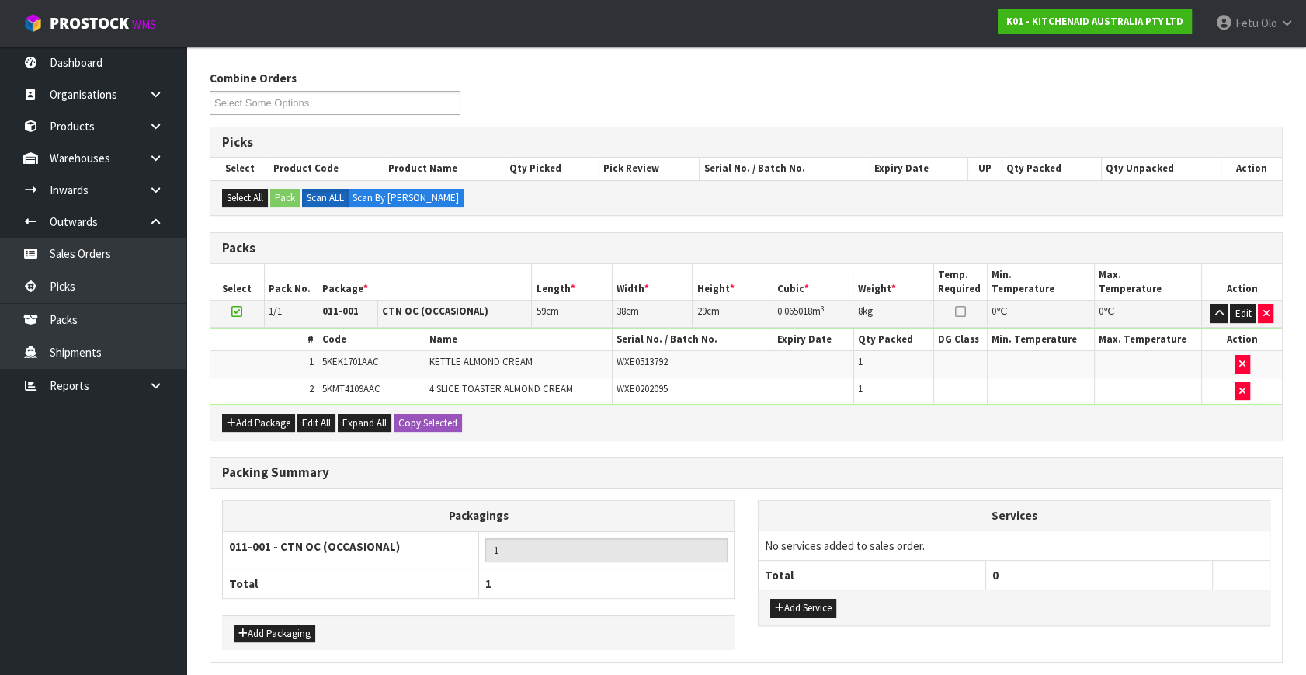
scroll to position [0, 0]
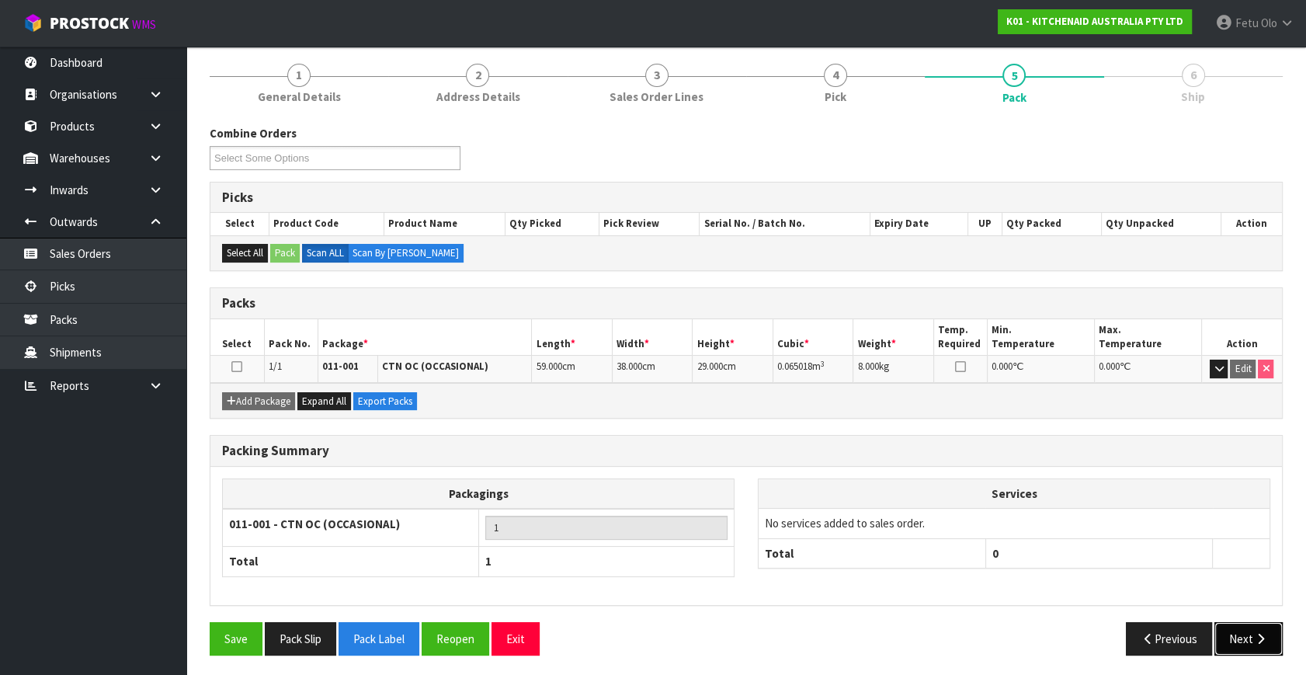
click at [1229, 638] on button "Next" at bounding box center [1249, 638] width 68 height 33
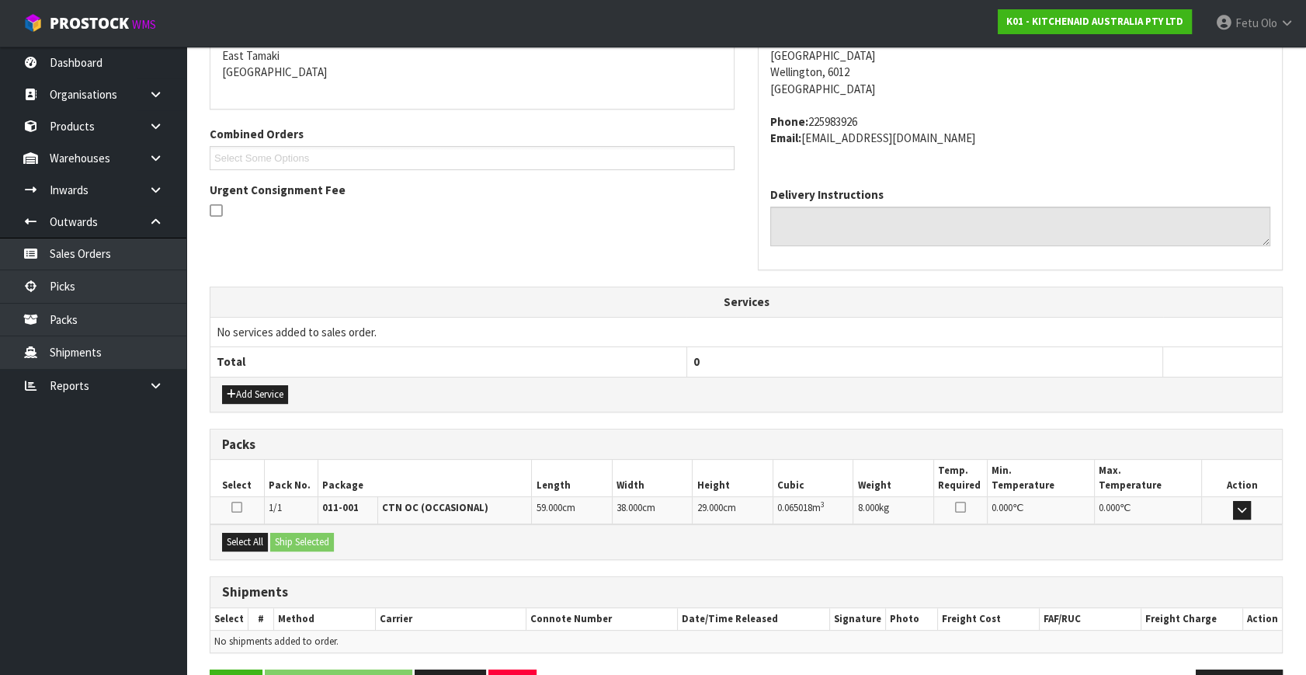
scroll to position [382, 0]
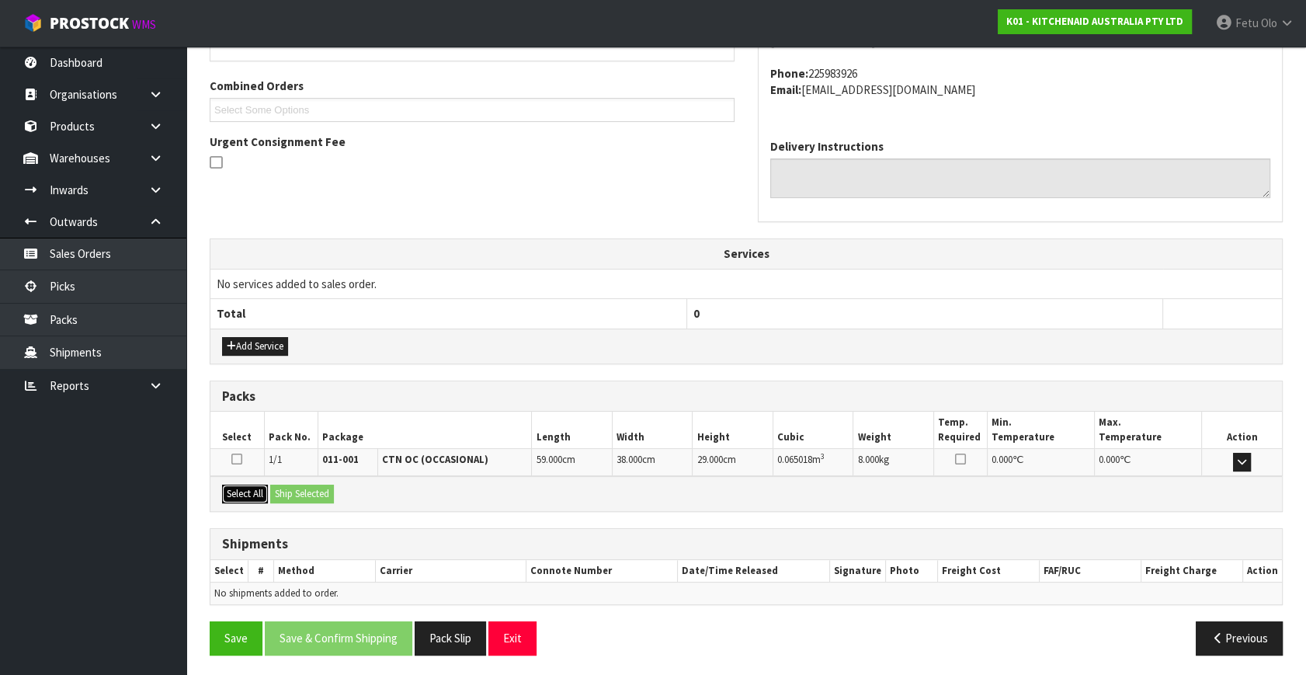
click at [260, 494] on button "Select All" at bounding box center [245, 494] width 46 height 19
click at [291, 490] on button "Ship Selected" at bounding box center [302, 494] width 64 height 19
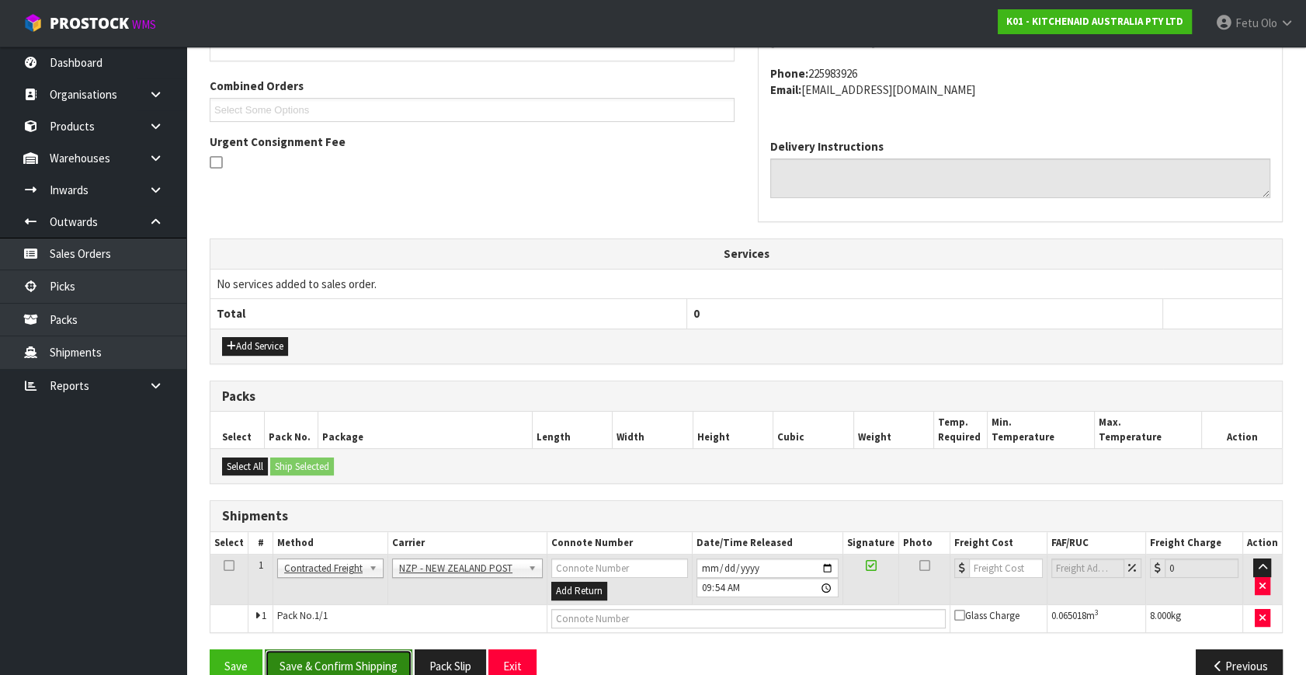
click at [358, 656] on button "Save & Confirm Shipping" at bounding box center [339, 665] width 148 height 33
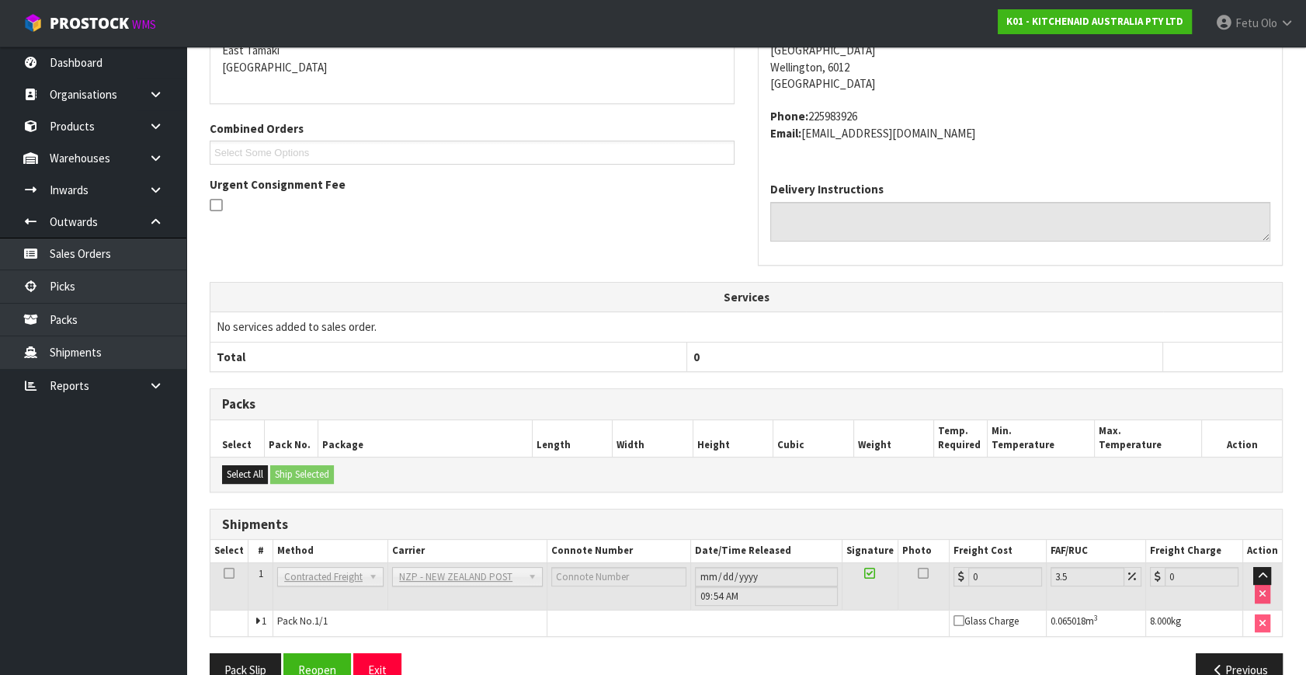
scroll to position [388, 0]
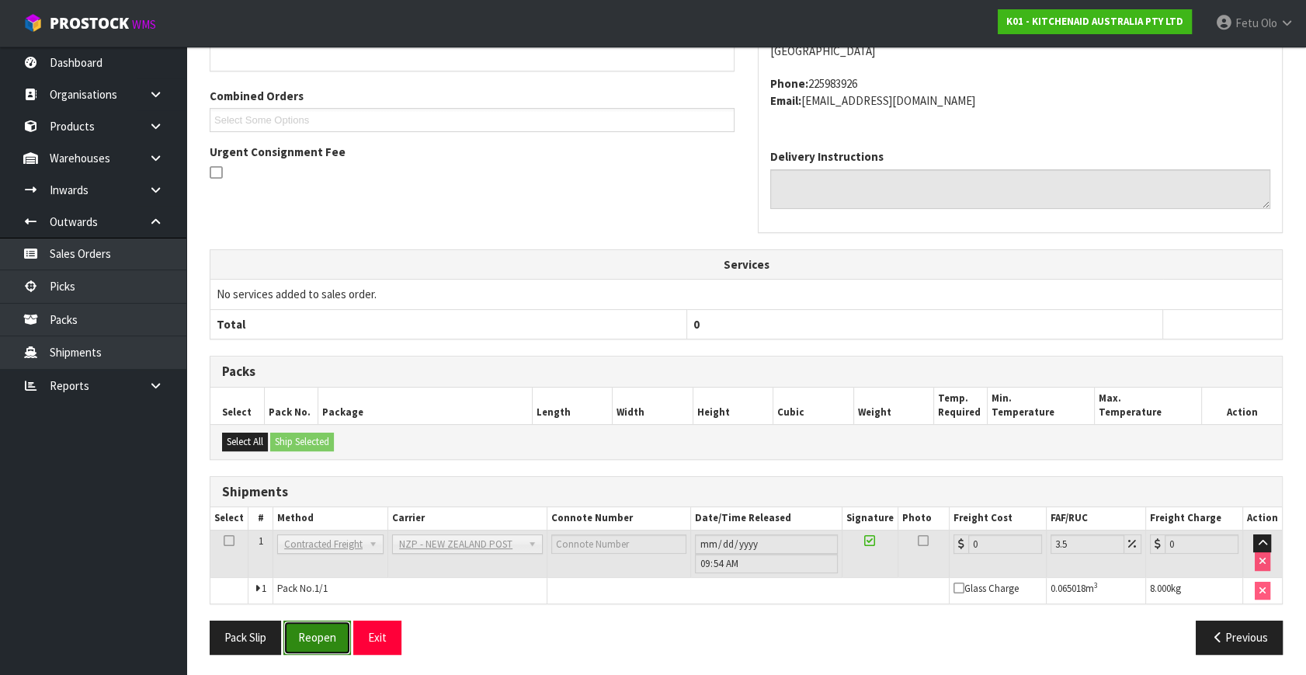
click at [327, 633] on button "Reopen" at bounding box center [317, 637] width 68 height 33
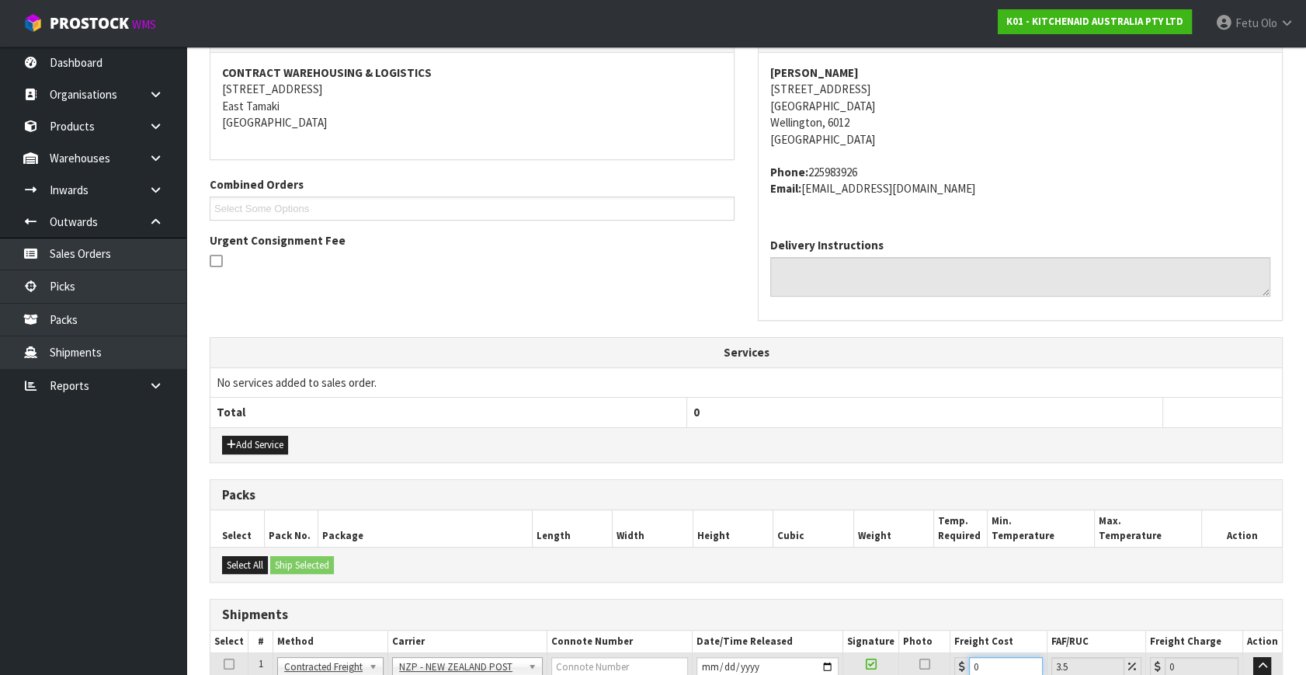
scroll to position [425, 0]
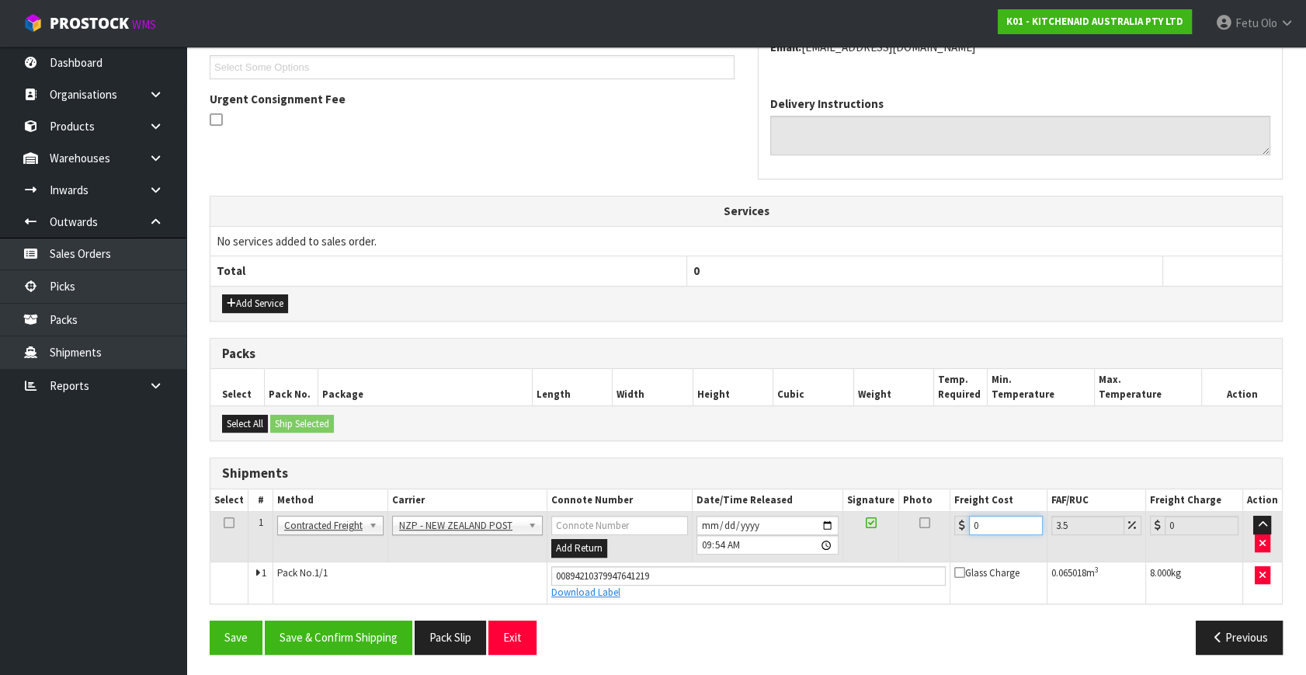
drag, startPoint x: 1000, startPoint y: 664, endPoint x: 815, endPoint y: 699, distance: 188.9
click at [360, 628] on button "Save & Confirm Shipping" at bounding box center [339, 637] width 148 height 33
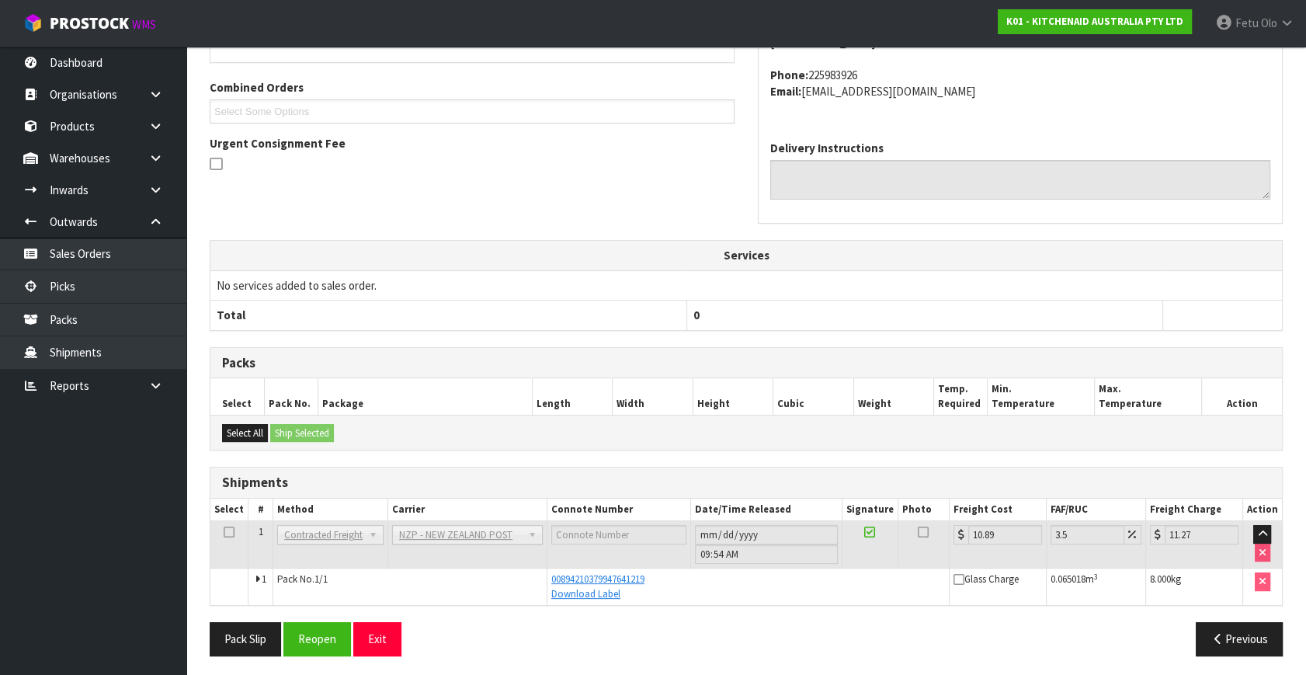
scroll to position [382, 0]
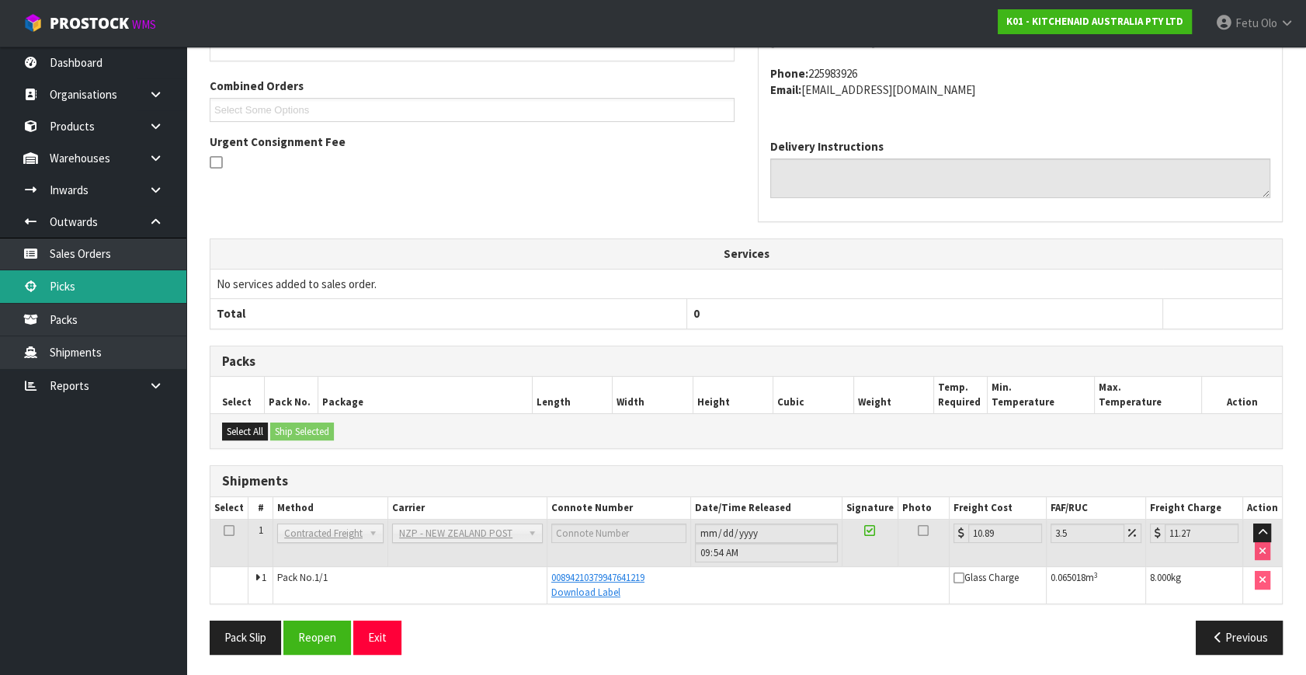
click at [88, 290] on link "Picks" at bounding box center [93, 286] width 186 height 32
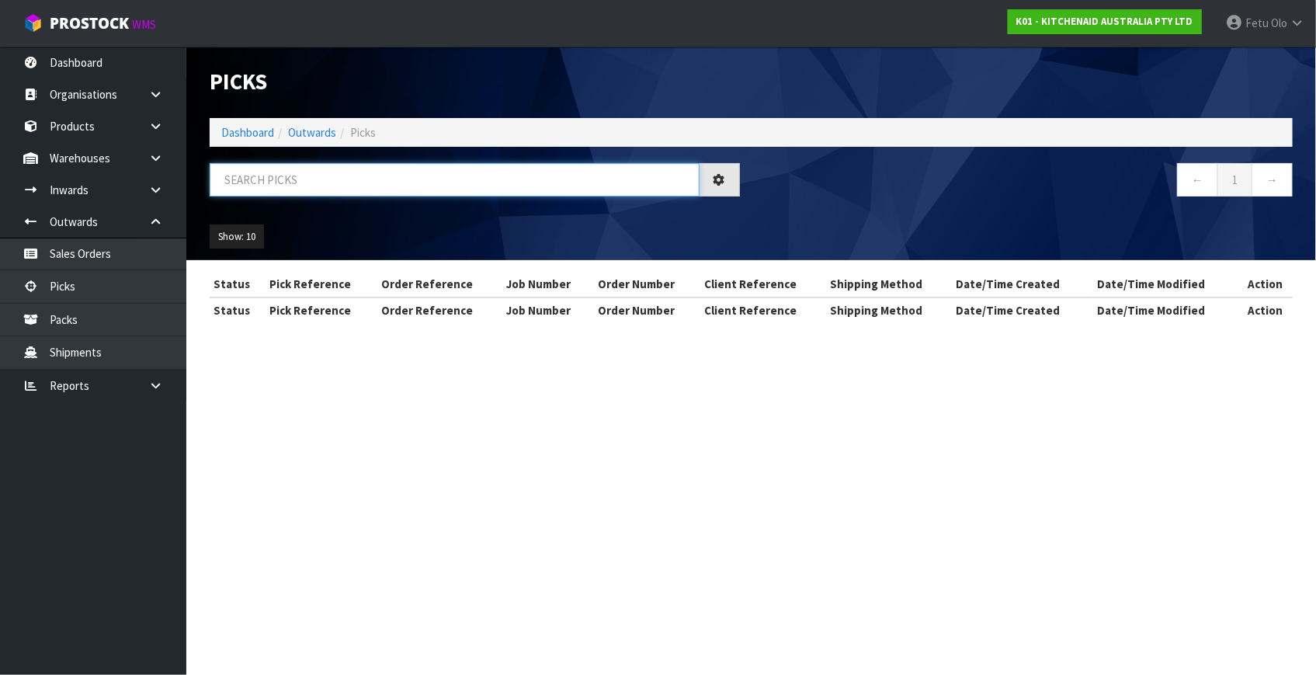
click at [343, 188] on input "text" at bounding box center [455, 179] width 490 height 33
click at [344, 188] on input "text" at bounding box center [455, 179] width 490 height 33
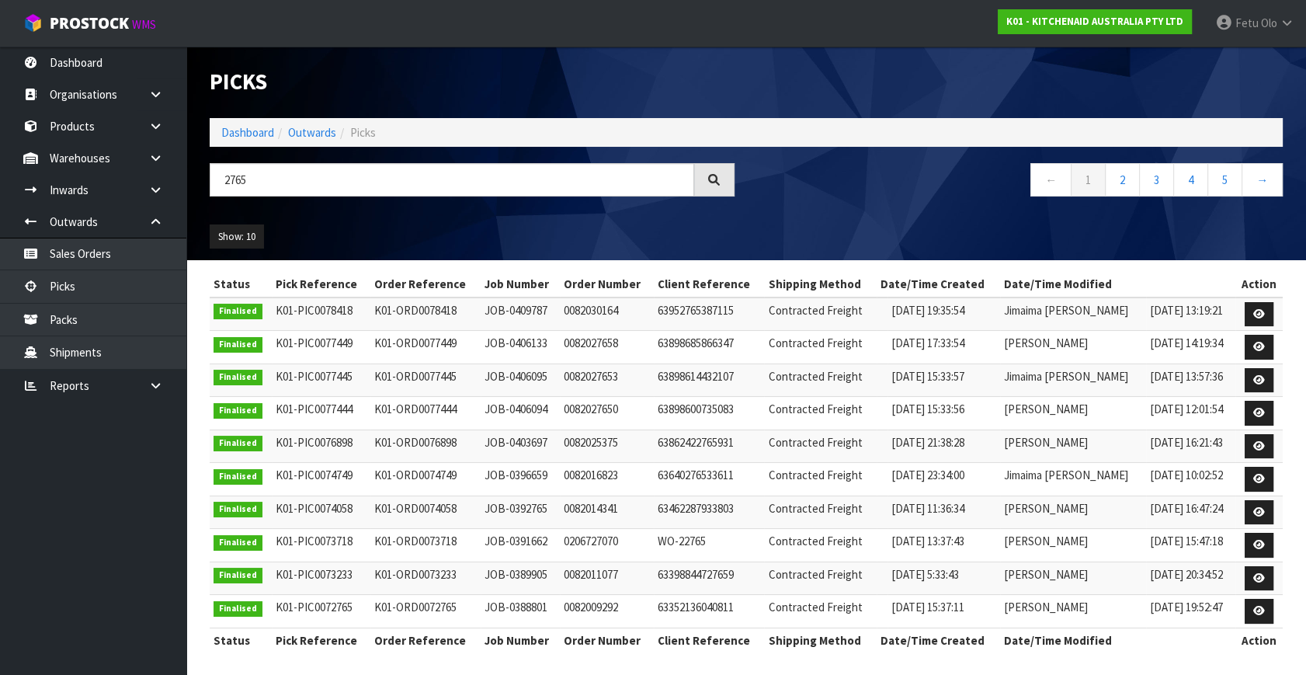
click at [523, 224] on div "Show: 10 5 10 25 50" at bounding box center [746, 237] width 1097 height 48
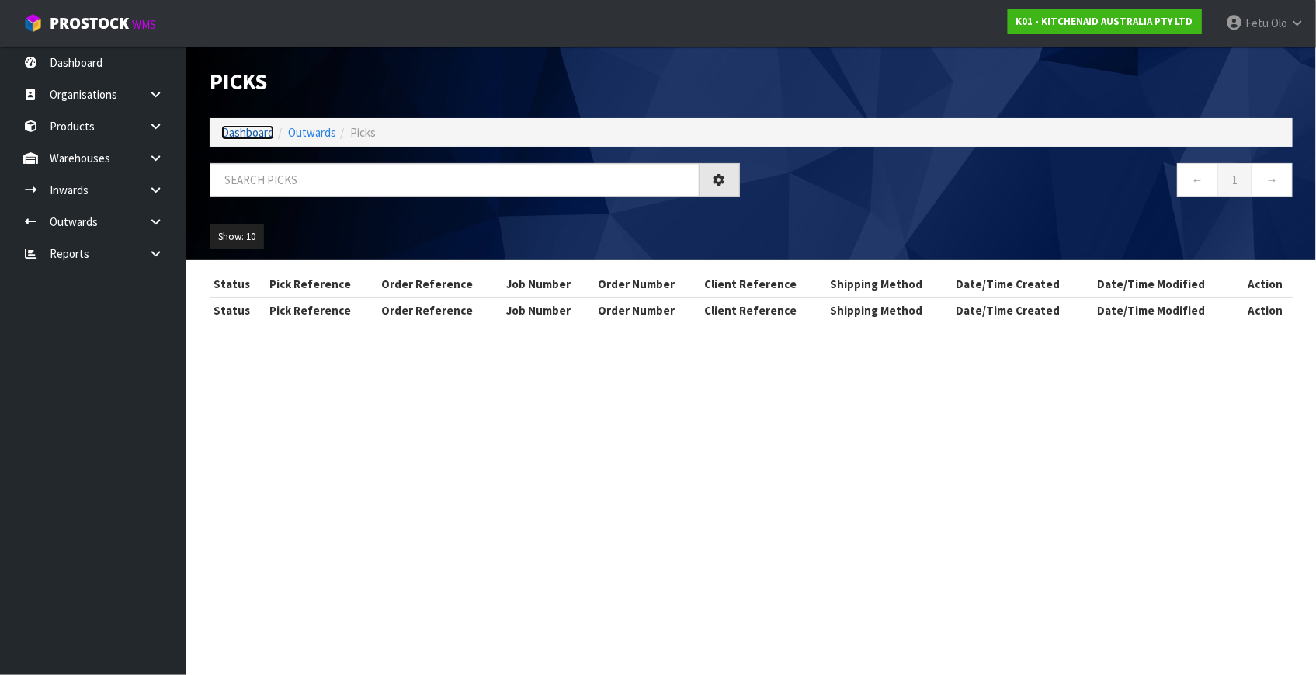
click at [243, 134] on link "Dashboard" at bounding box center [247, 132] width 53 height 15
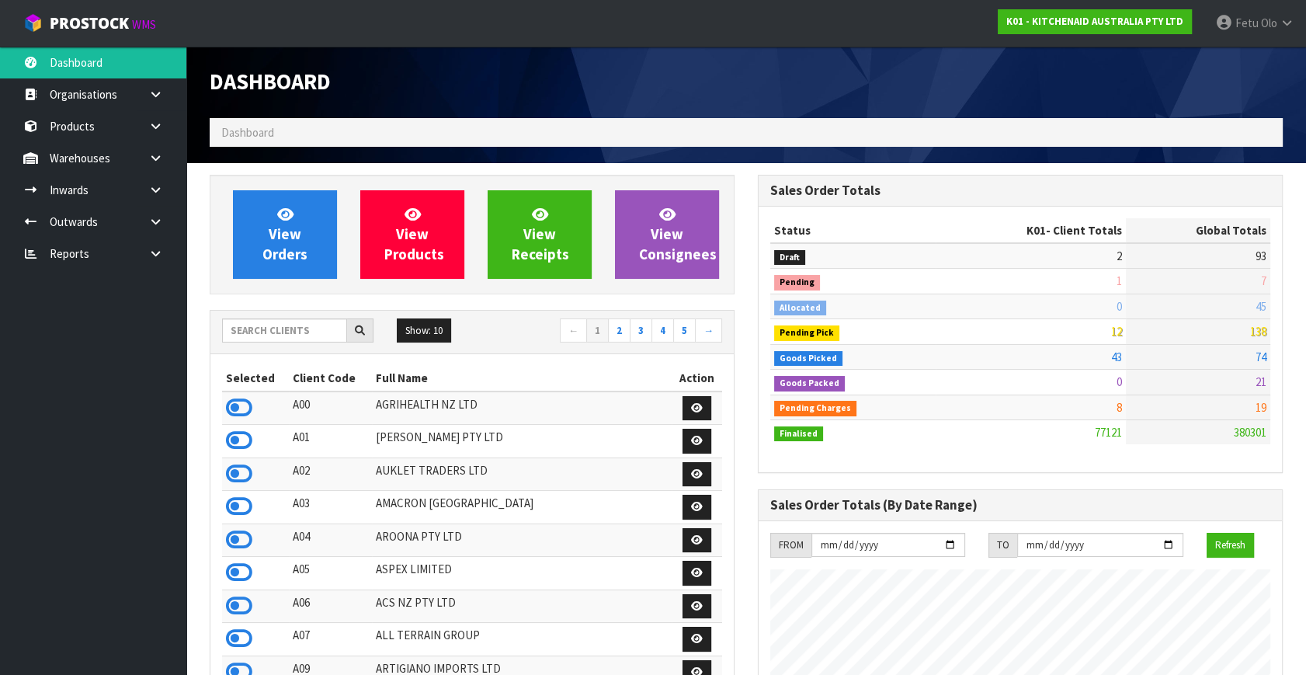
scroll to position [1174, 548]
click at [311, 321] on input "text" at bounding box center [284, 330] width 125 height 24
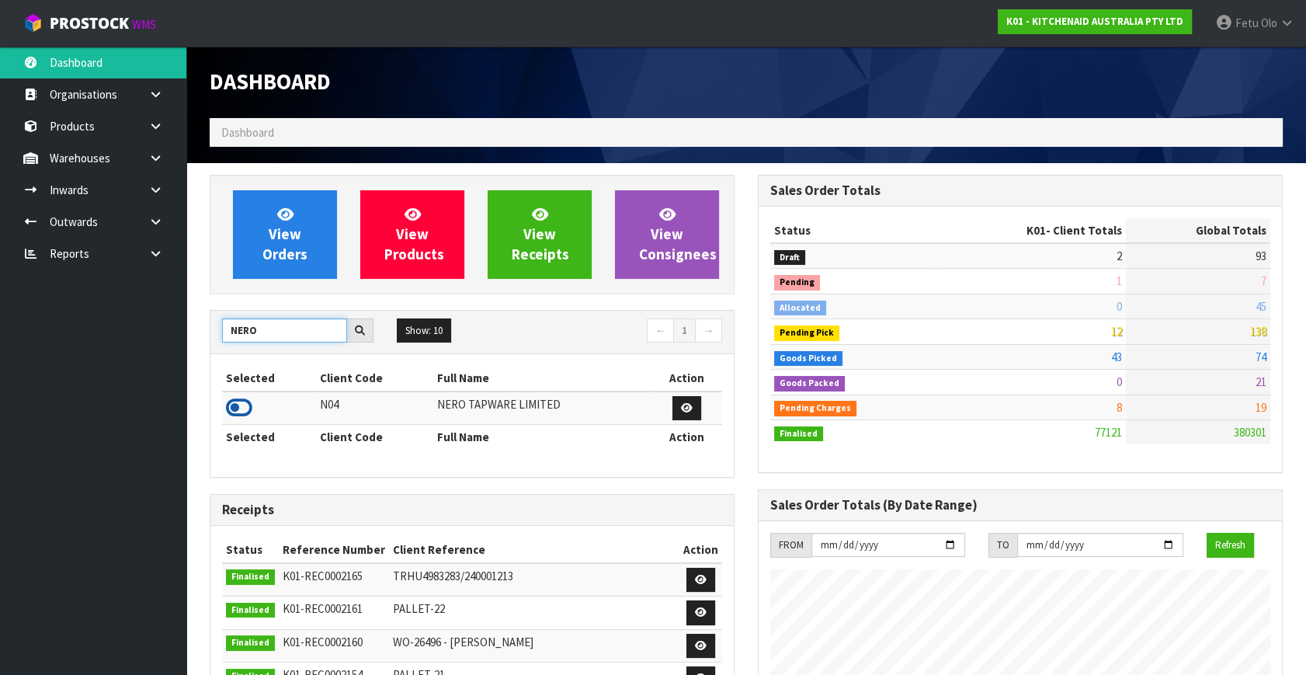
type input "NERO"
click at [239, 403] on icon at bounding box center [239, 407] width 26 height 23
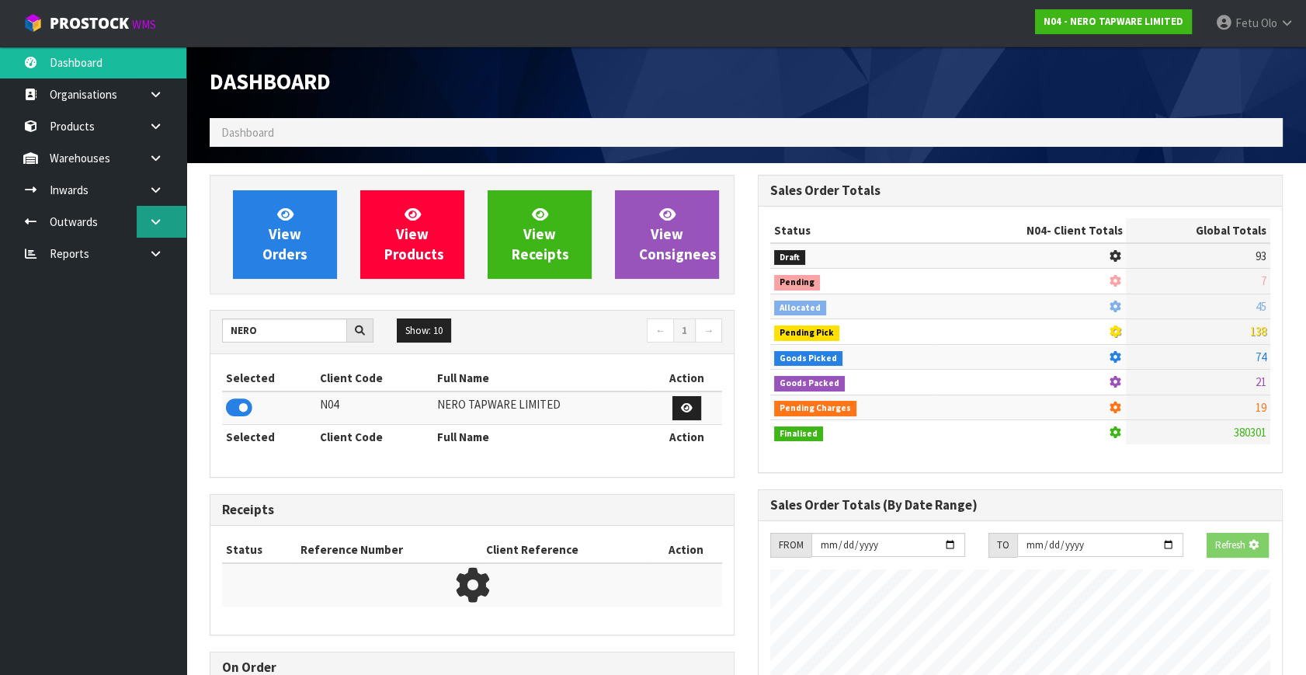
scroll to position [1224, 548]
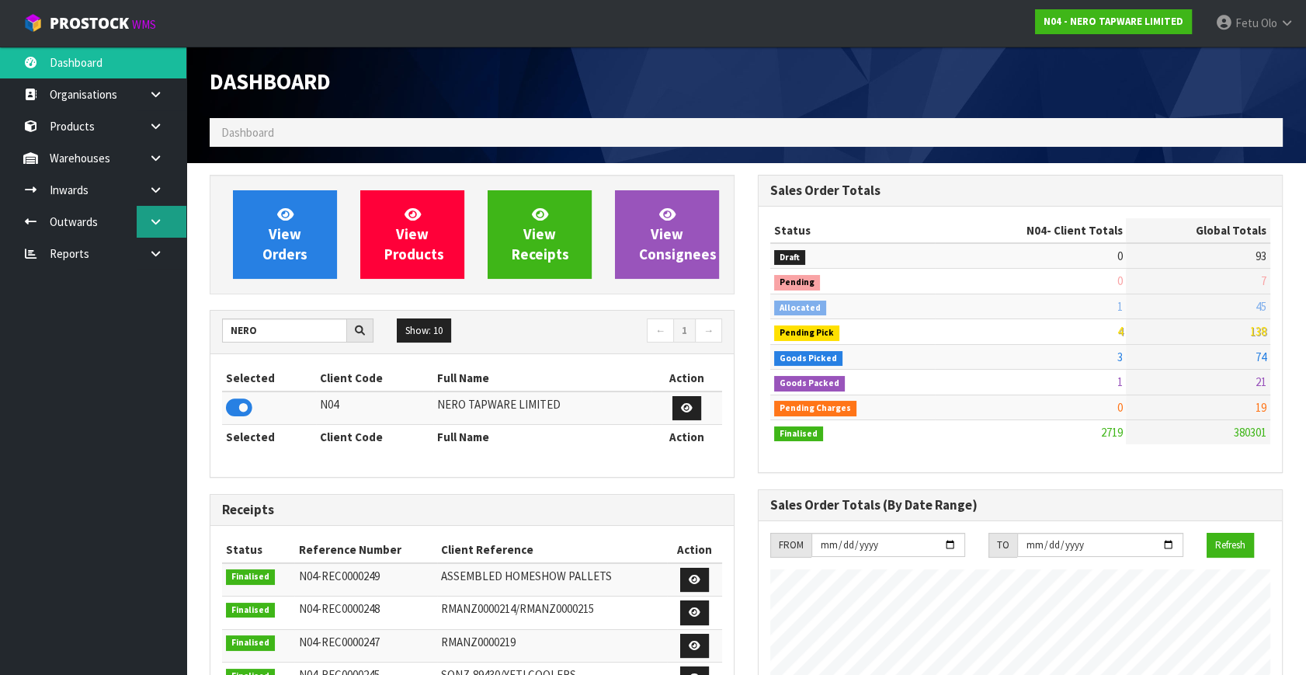
click at [158, 217] on icon at bounding box center [155, 222] width 15 height 12
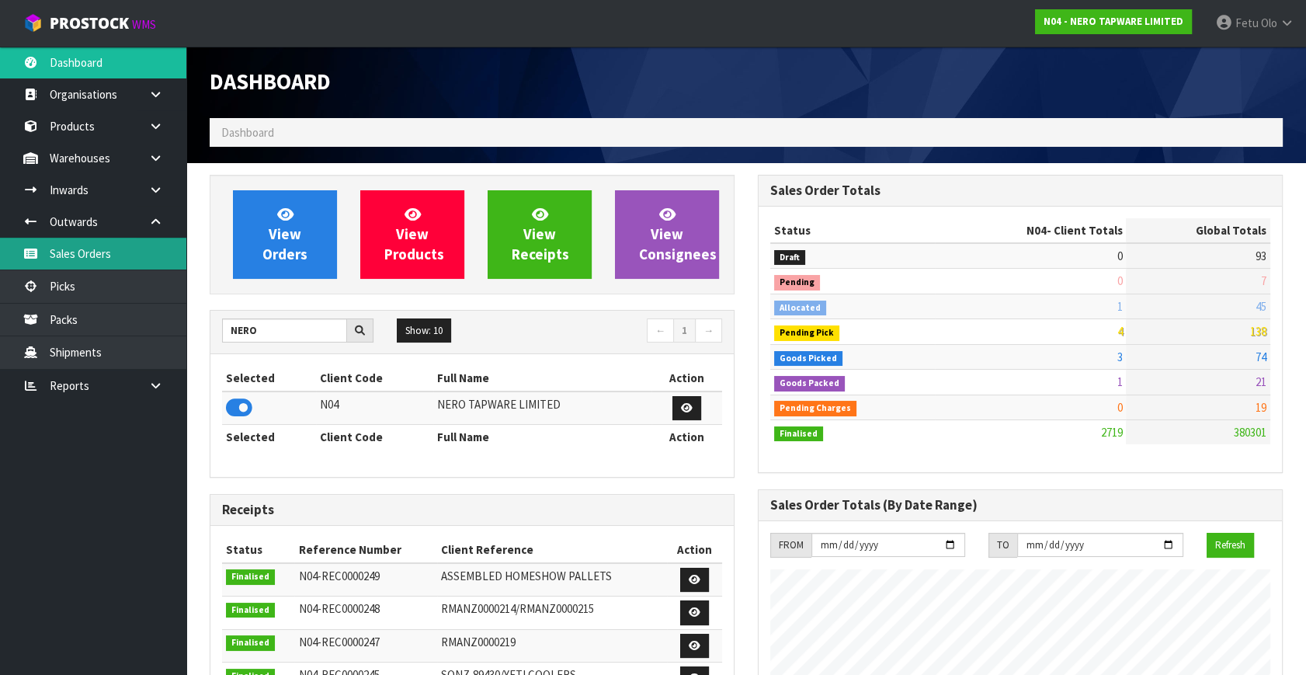
click at [97, 270] on link "Sales Orders" at bounding box center [93, 254] width 186 height 32
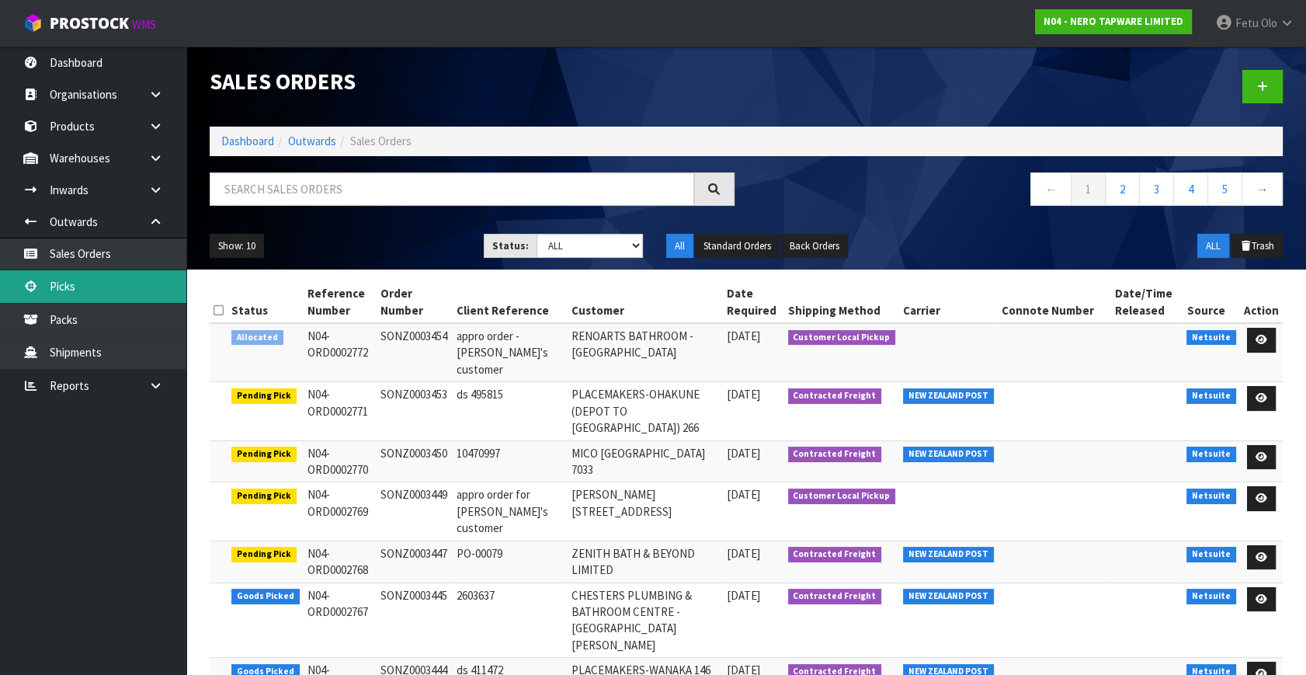
click at [49, 290] on link "Picks" at bounding box center [93, 286] width 186 height 32
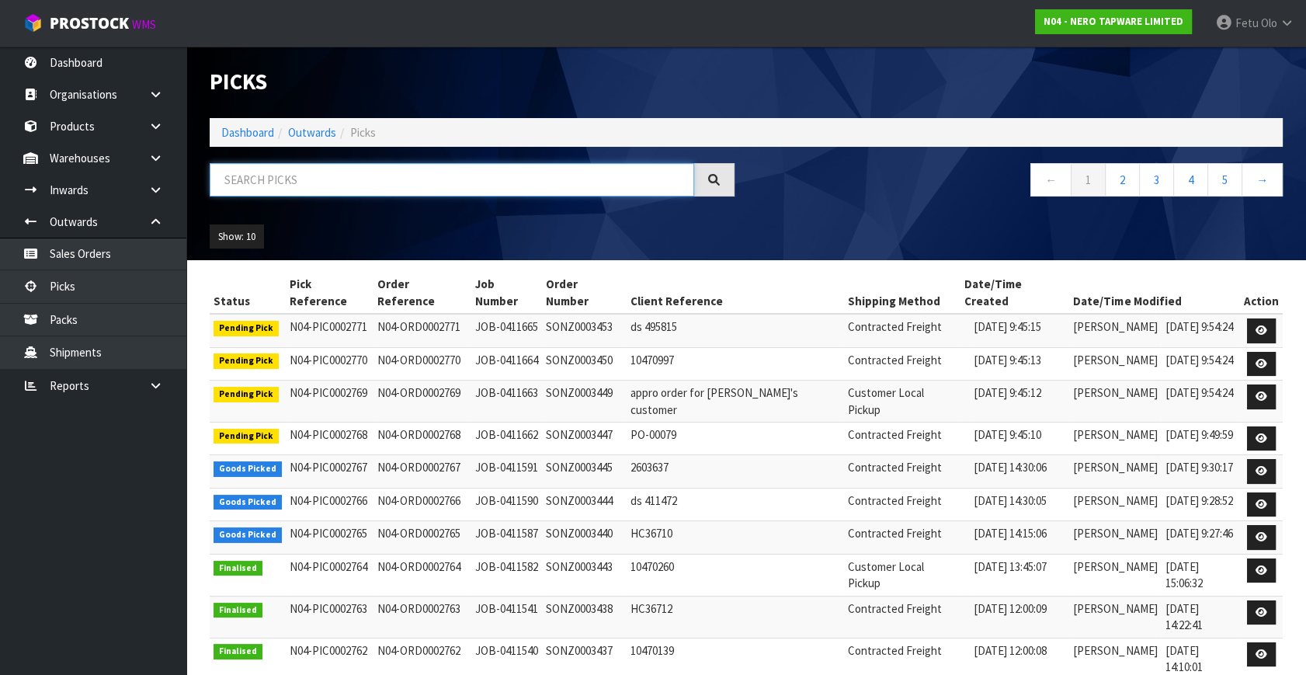
click at [264, 190] on input "text" at bounding box center [452, 179] width 485 height 33
type input "0002765"
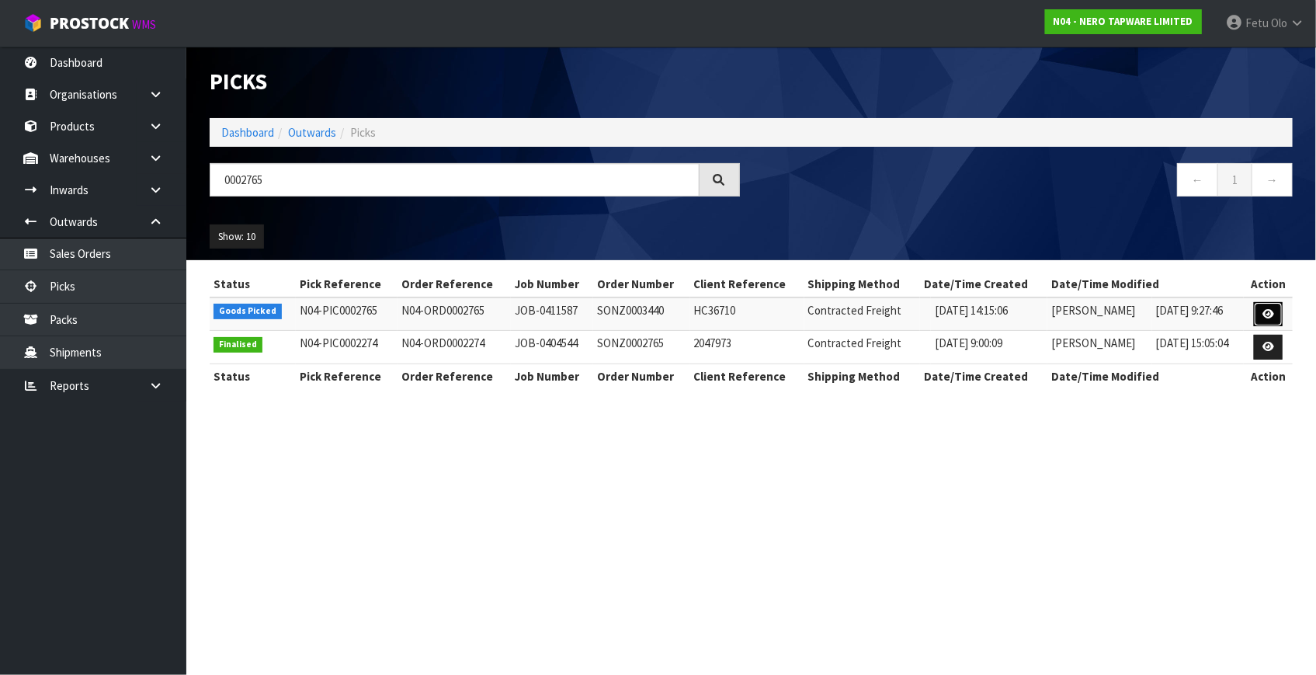
click at [1266, 312] on icon at bounding box center [1269, 314] width 12 height 10
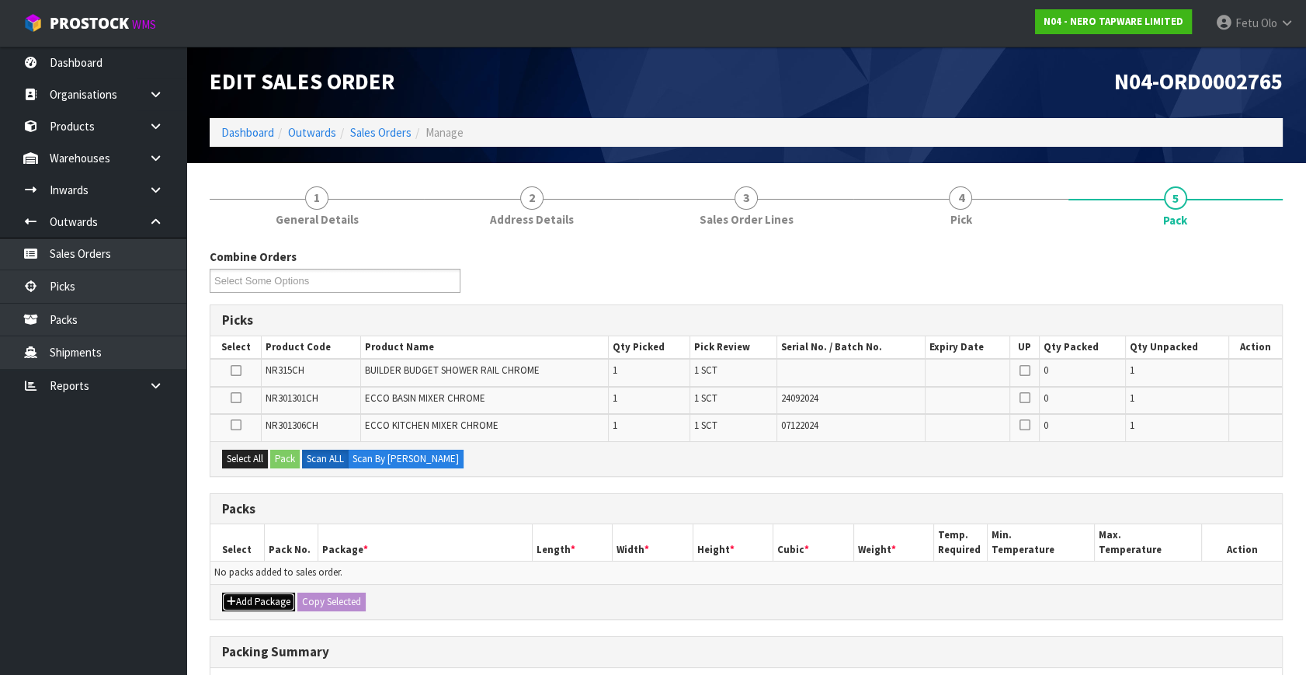
click at [242, 599] on button "Add Package" at bounding box center [258, 602] width 73 height 19
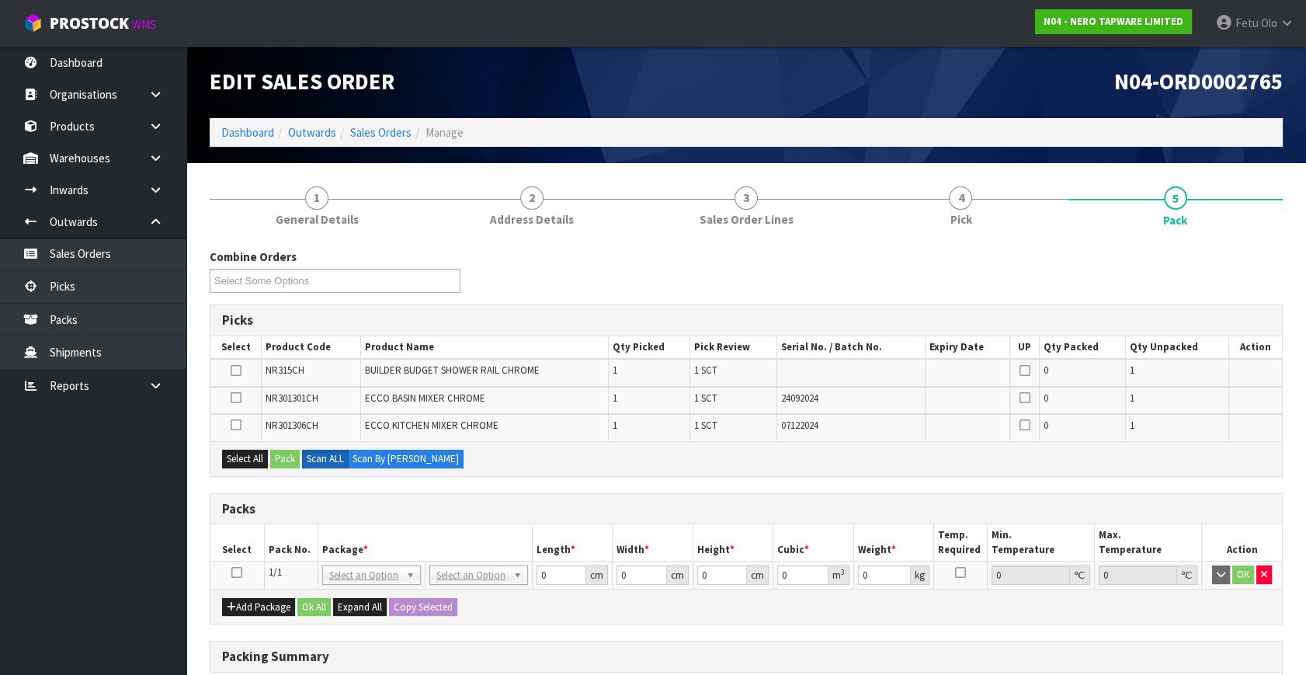
click at [246, 566] on td at bounding box center [237, 576] width 54 height 28
click at [235, 572] on icon at bounding box center [236, 572] width 11 height 1
click at [302, 562] on td "1/1" at bounding box center [291, 576] width 54 height 28
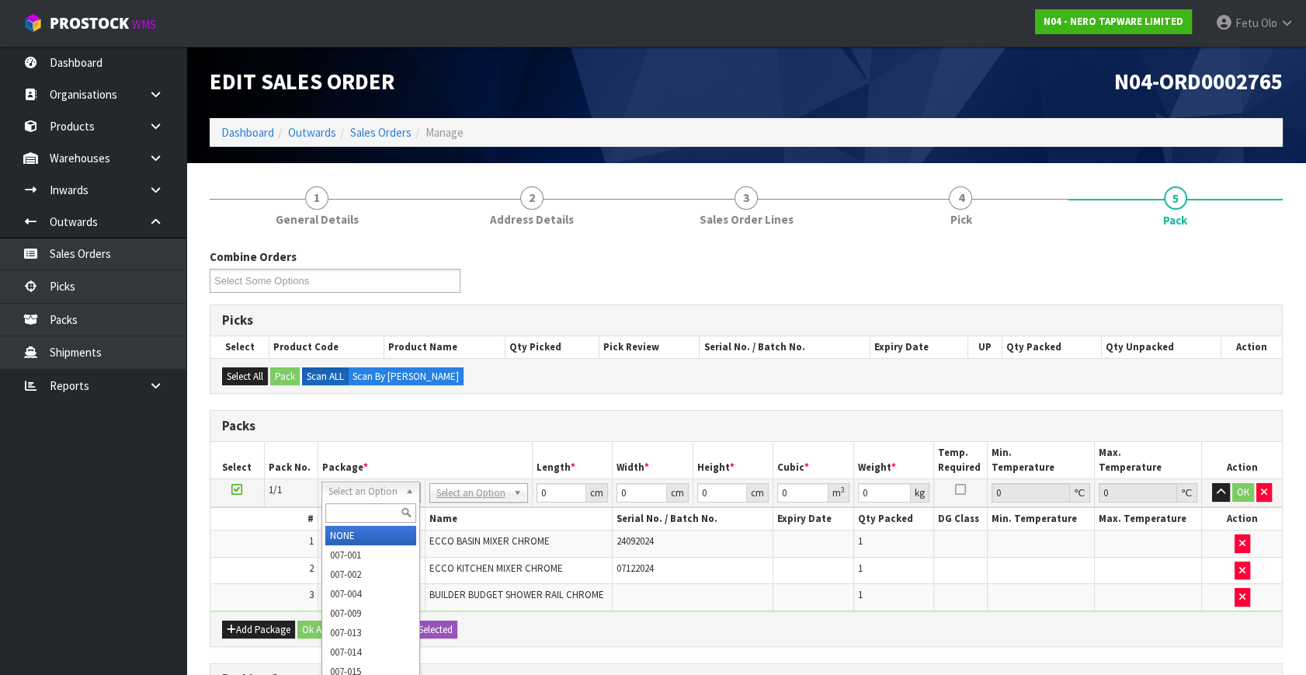
drag, startPoint x: 374, startPoint y: 485, endPoint x: 361, endPoint y: 523, distance: 40.0
drag, startPoint x: 360, startPoint y: 500, endPoint x: 280, endPoint y: 393, distance: 133.3
click at [326, 473] on body "Toggle navigation ProStock WMS N04 - NERO TAPWARE LIMITED Fetu Olo Logout Dashb…" at bounding box center [653, 337] width 1306 height 675
drag, startPoint x: 387, startPoint y: 499, endPoint x: 372, endPoint y: 510, distance: 17.9
click at [372, 509] on input "text" at bounding box center [370, 512] width 91 height 19
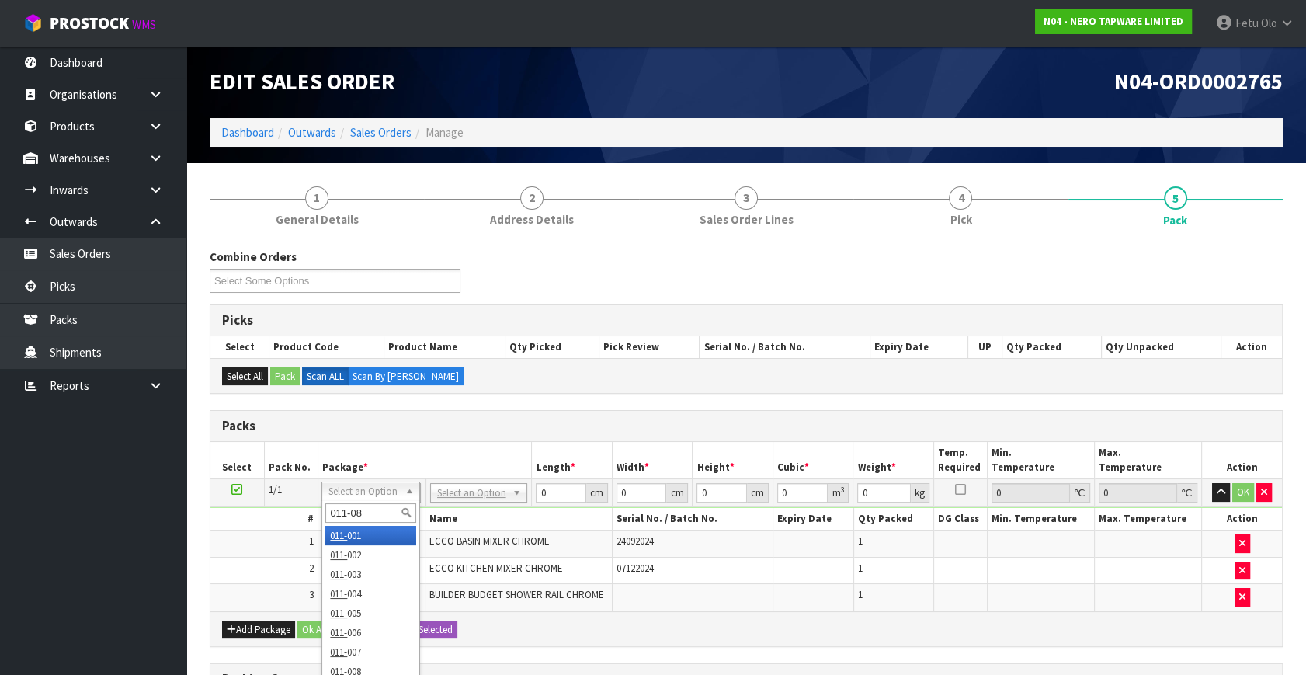
type input "011-084"
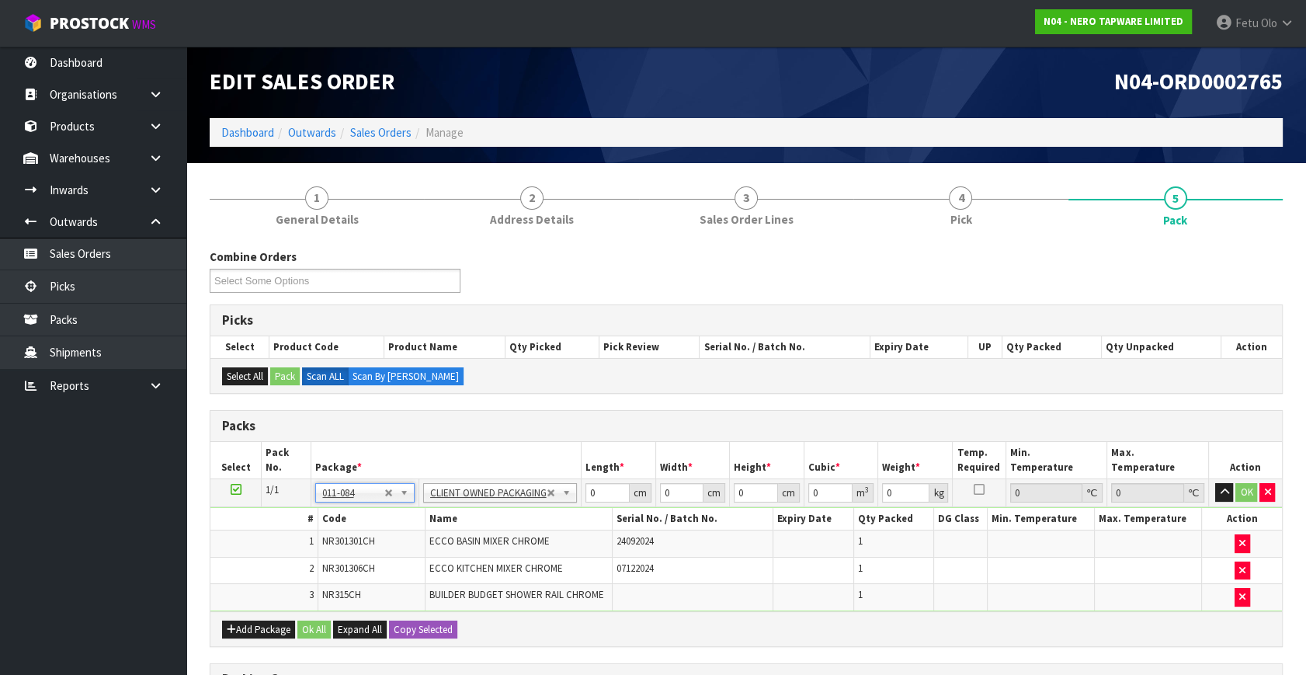
type input "3.96"
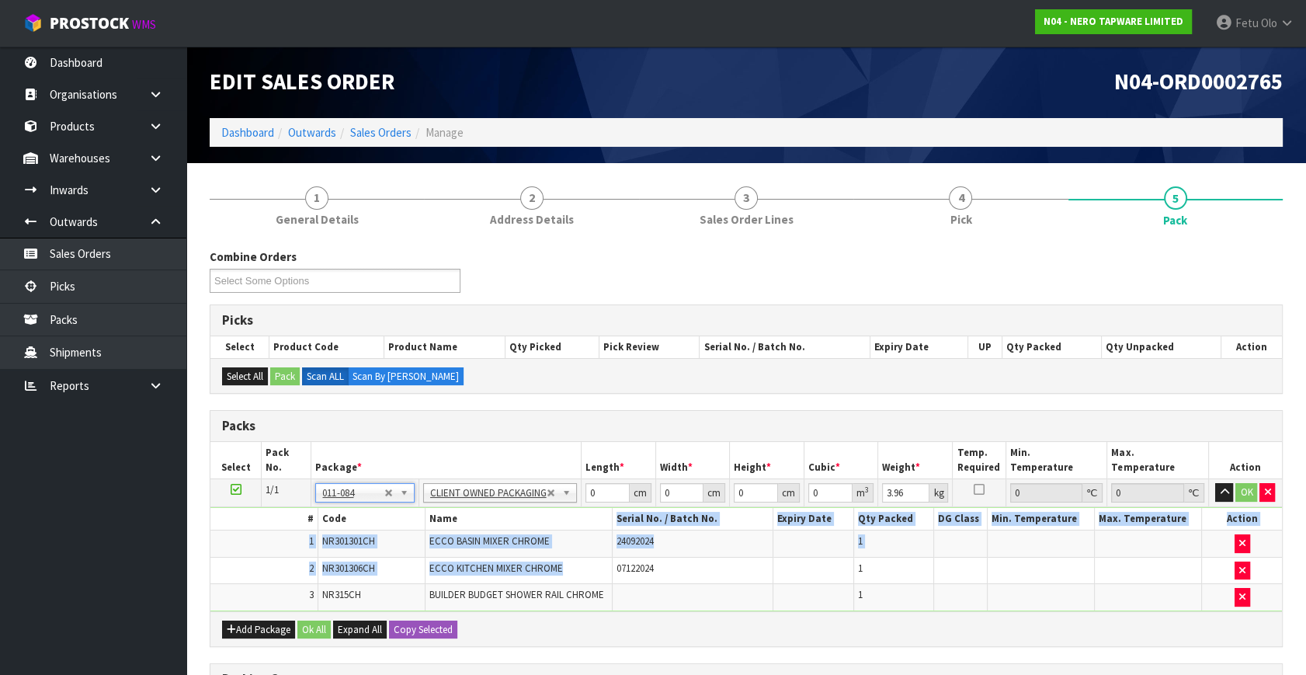
click at [604, 554] on table "# Code Name Serial No. / Batch No. Expiry Date Qty Packed DG Class Min. Tempera…" at bounding box center [746, 559] width 1072 height 103
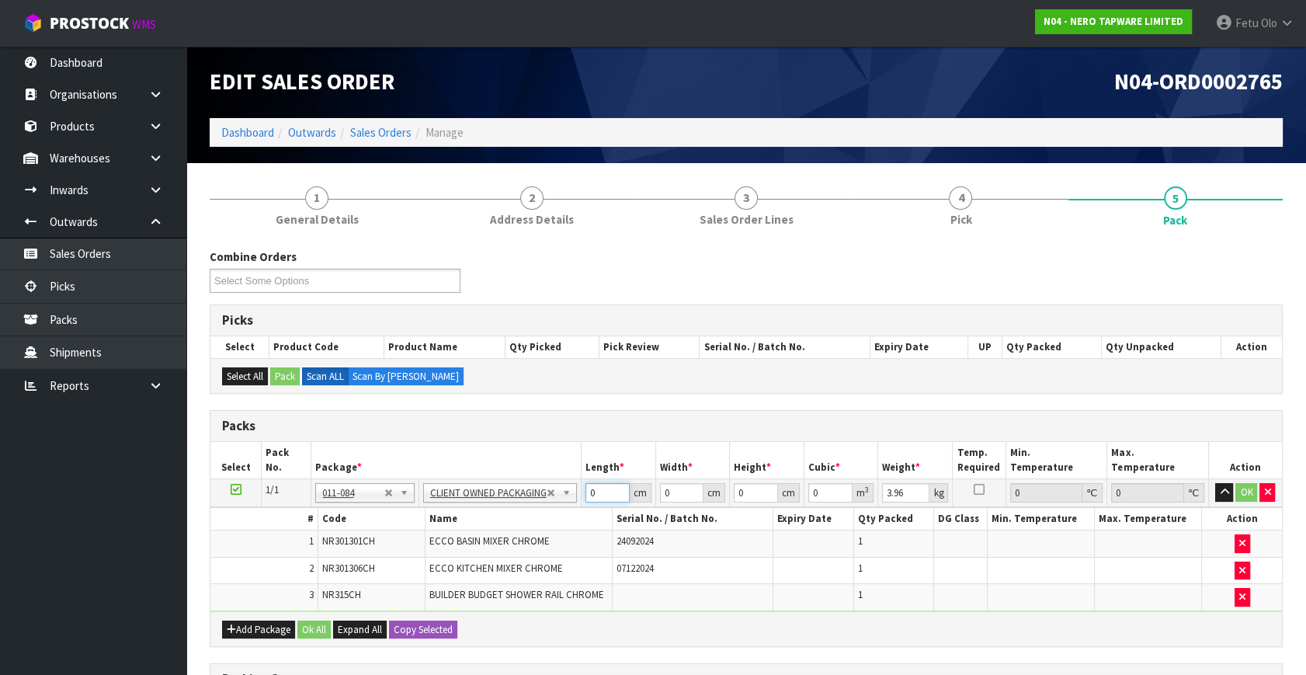
click at [594, 497] on input "0" at bounding box center [608, 492] width 44 height 19
drag, startPoint x: 596, startPoint y: 496, endPoint x: 530, endPoint y: 507, distance: 66.9
click at [530, 507] on tbody "1/1 NONE 007-001 007-002 007-004 007-009 007-013 007-014 007-015 007-017 007-01…" at bounding box center [746, 545] width 1072 height 132
type input "74"
type input "50"
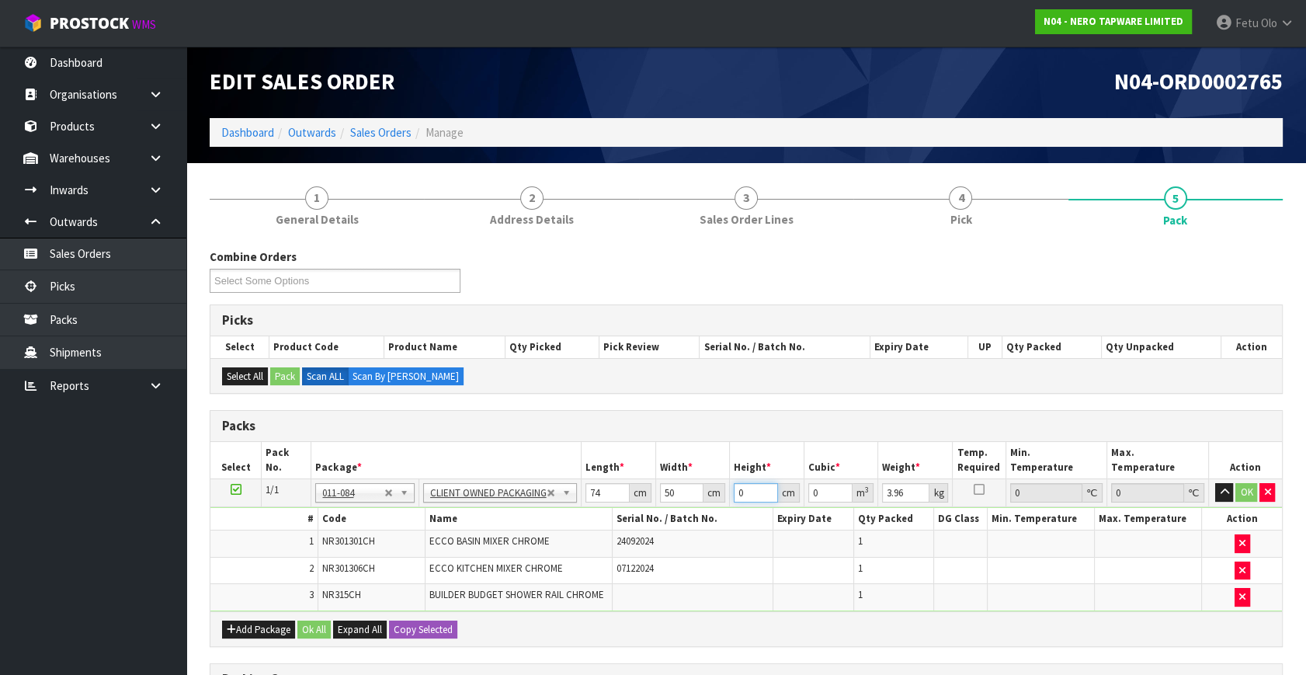
type input "1"
type input "0.0037"
type input "13"
type input "0.0481"
type input "13"
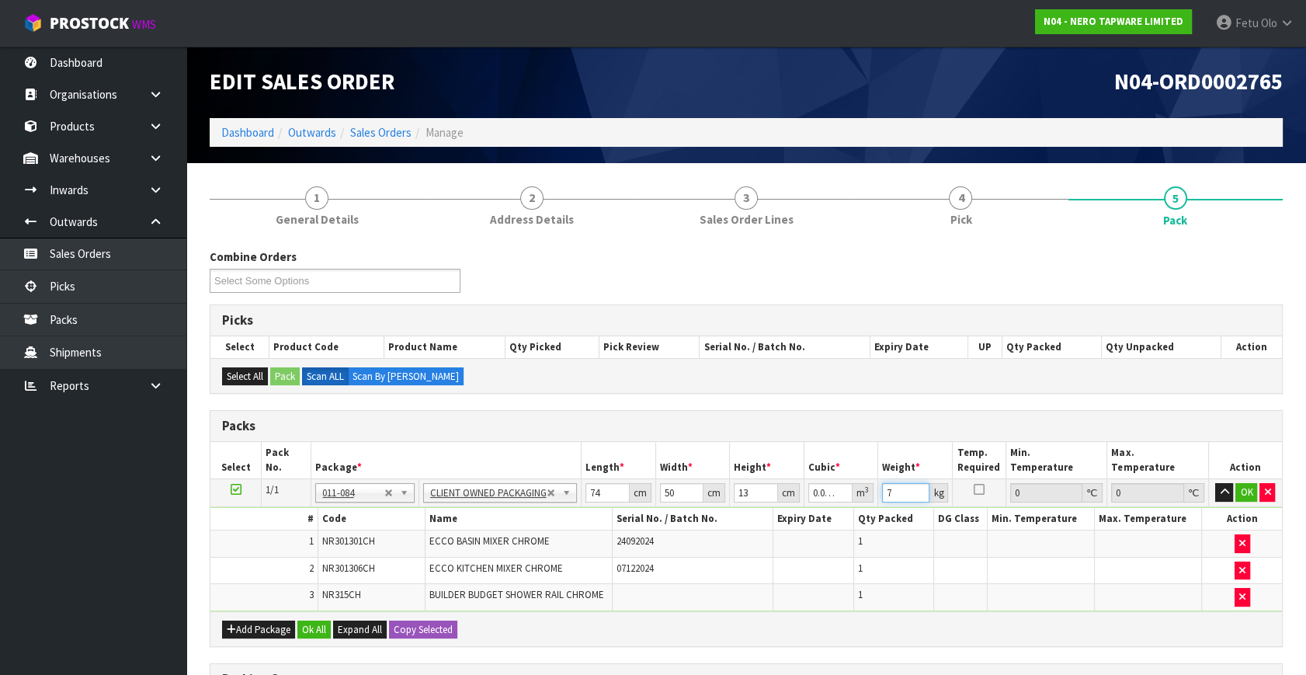
type input "7"
click button "OK" at bounding box center [1247, 492] width 22 height 19
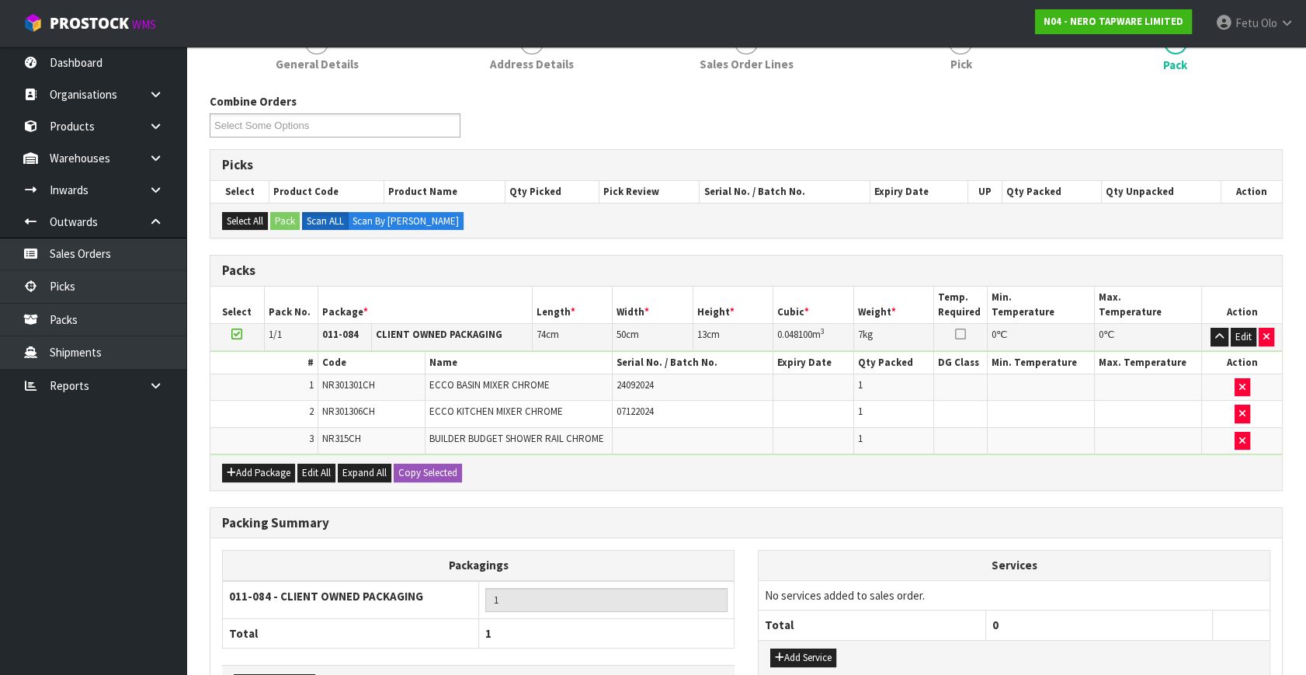
scroll to position [262, 0]
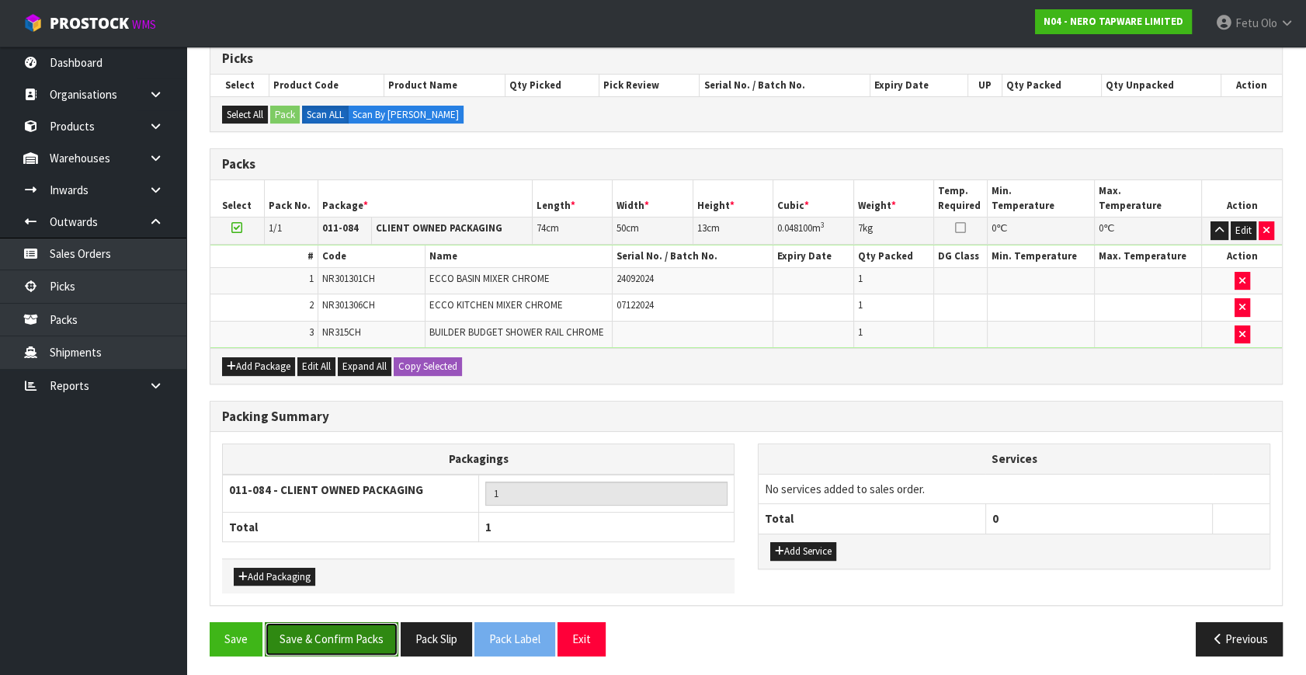
click at [319, 631] on button "Save & Confirm Packs" at bounding box center [332, 638] width 134 height 33
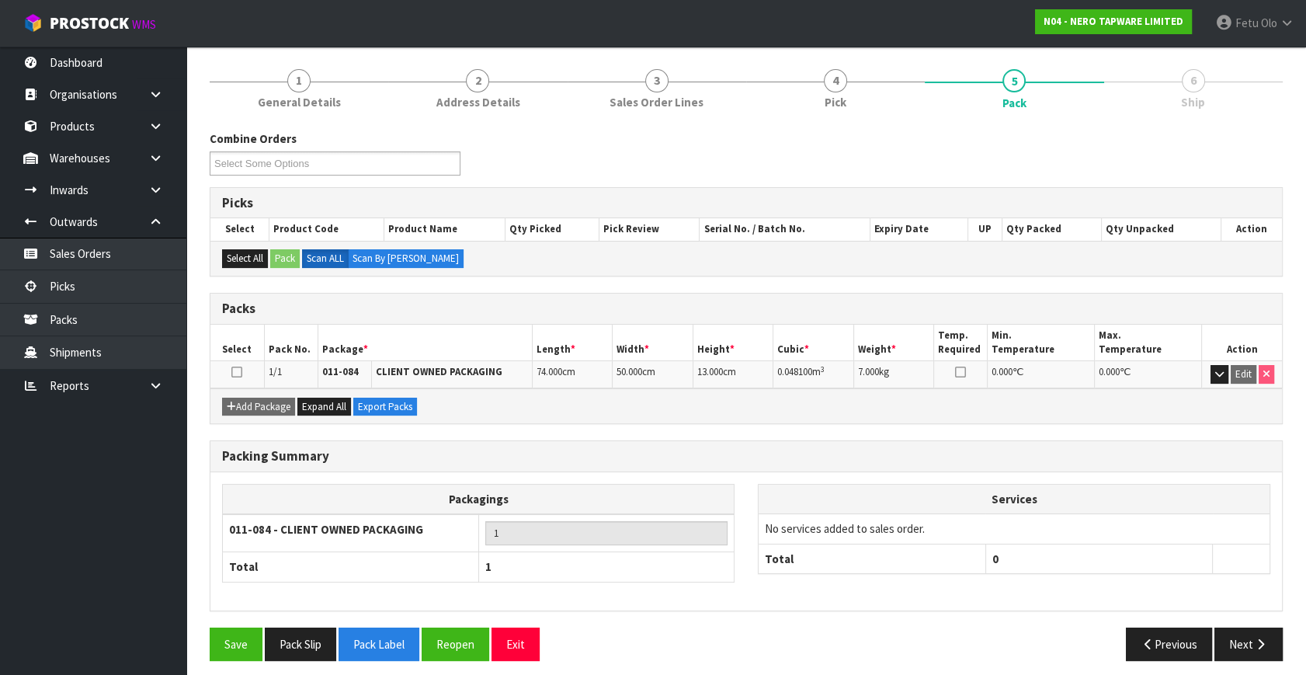
scroll to position [179, 0]
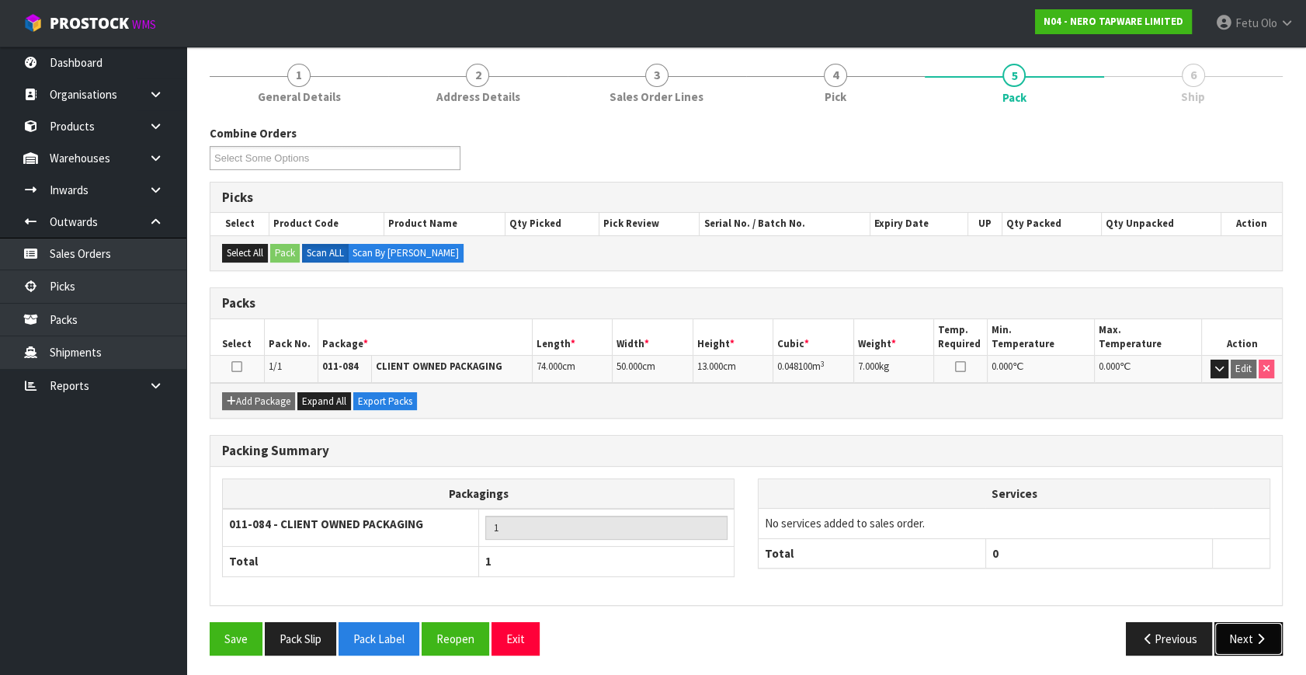
click at [1224, 633] on button "Next" at bounding box center [1249, 638] width 68 height 33
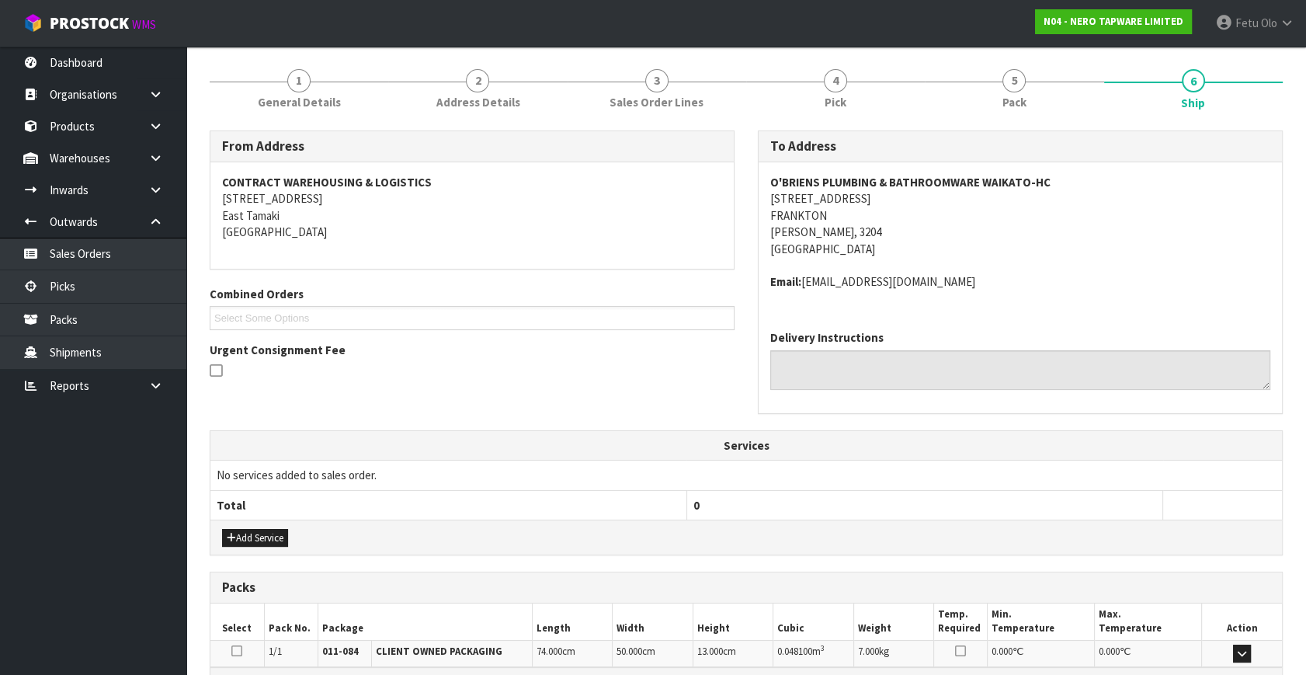
scroll to position [353, 0]
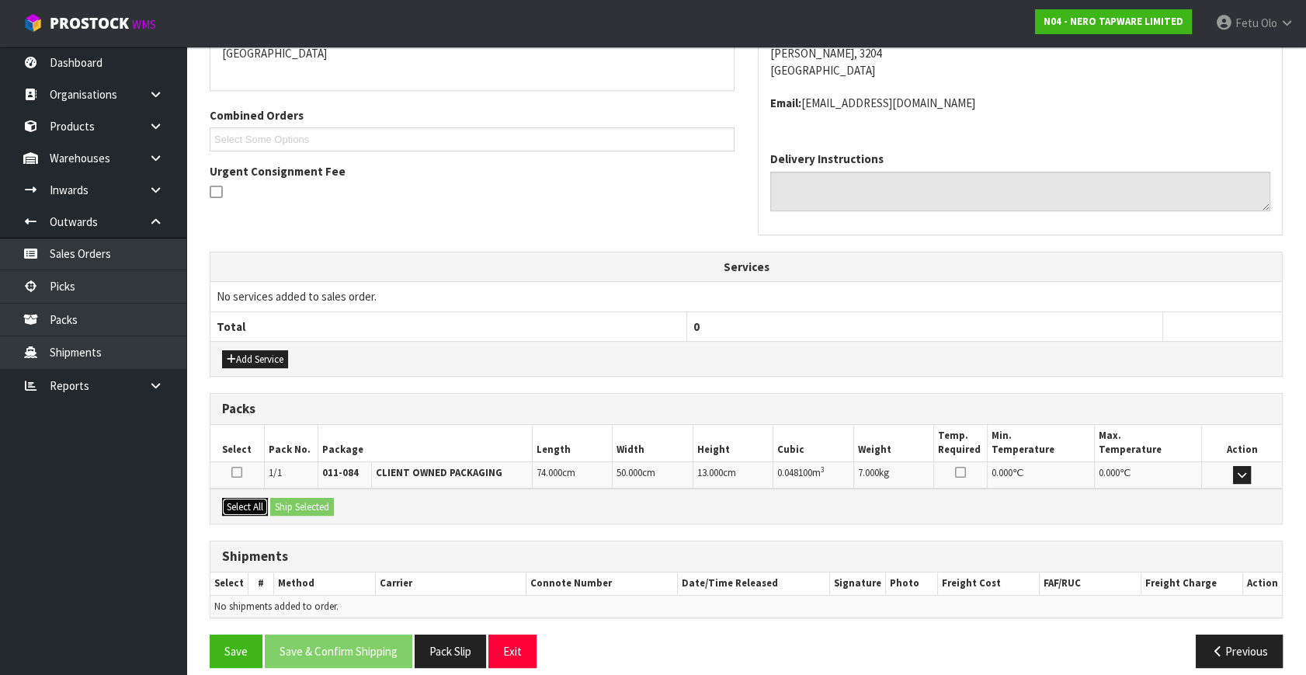
drag, startPoint x: 242, startPoint y: 503, endPoint x: 252, endPoint y: 503, distance: 10.1
click at [243, 503] on button "Select All" at bounding box center [245, 507] width 46 height 19
click at [301, 506] on button "Ship Selected" at bounding box center [302, 507] width 64 height 19
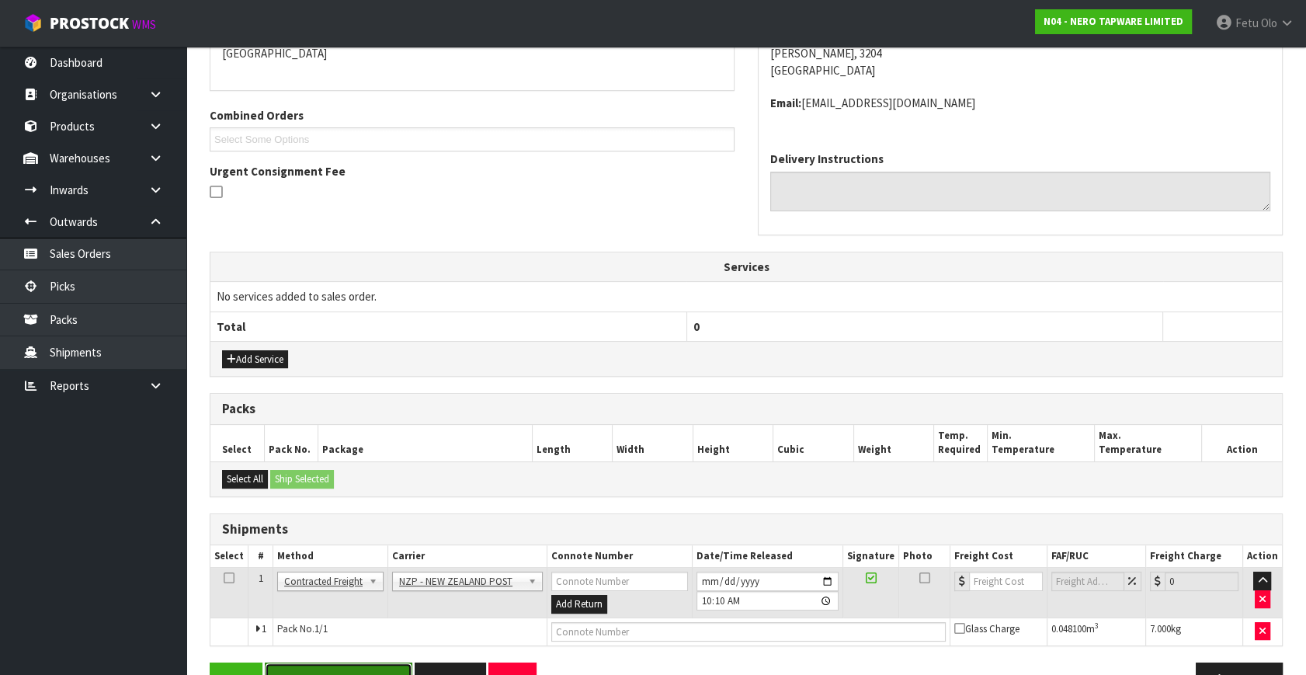
click at [374, 663] on button "Save & Confirm Shipping" at bounding box center [339, 679] width 148 height 33
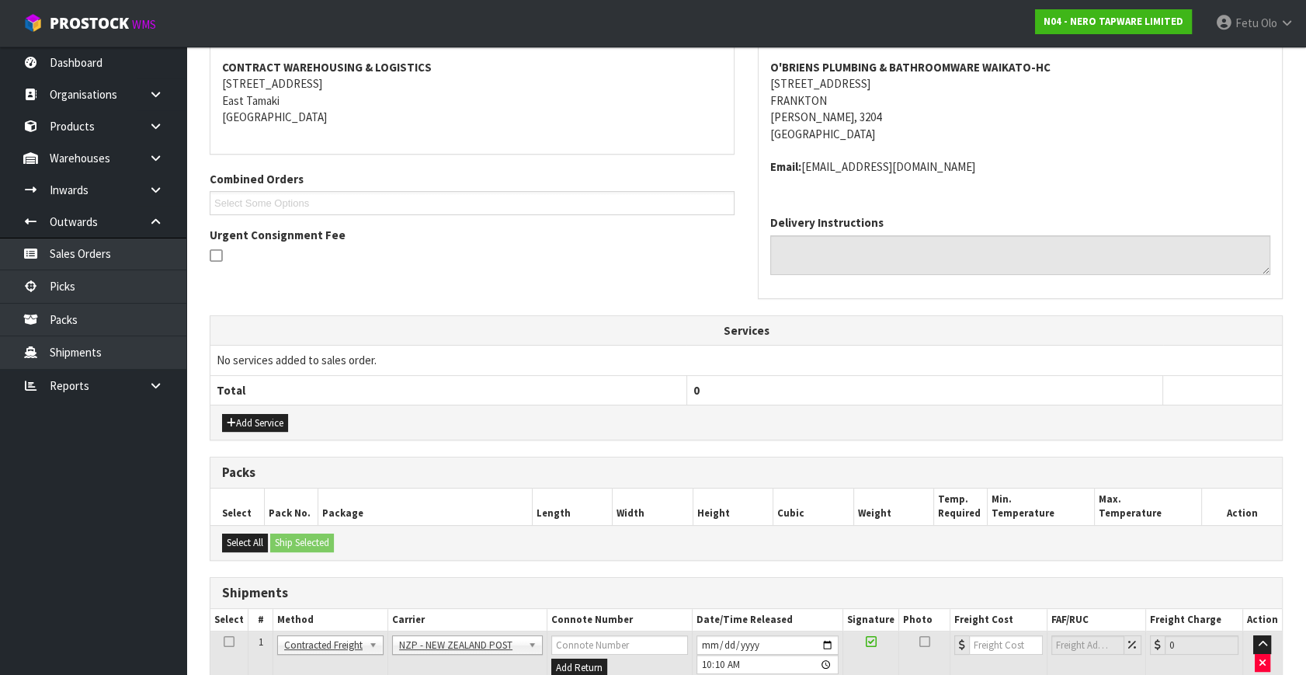
scroll to position [111, 0]
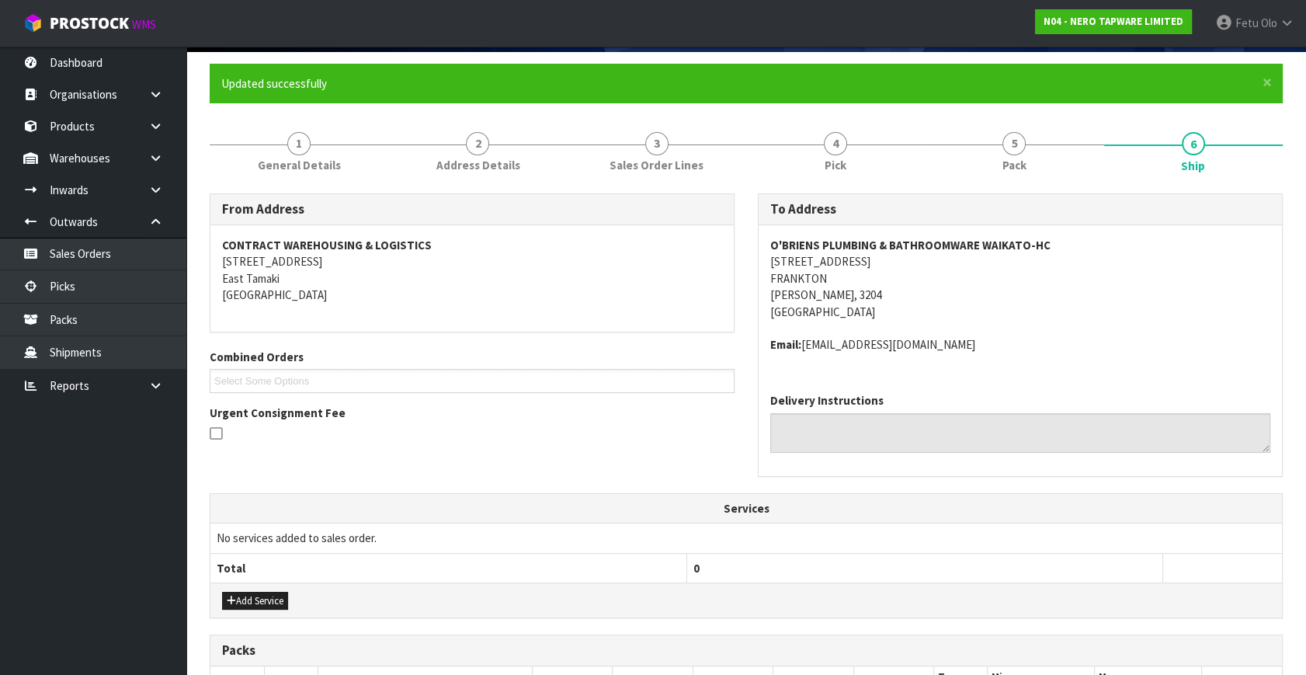
click at [1108, 354] on div "O'BRIENS PLUMBING & BATHROOMWARE WAIKATO-HC 3 KENT STREET FRANKTON HAMILTON, 32…" at bounding box center [1020, 303] width 523 height 156
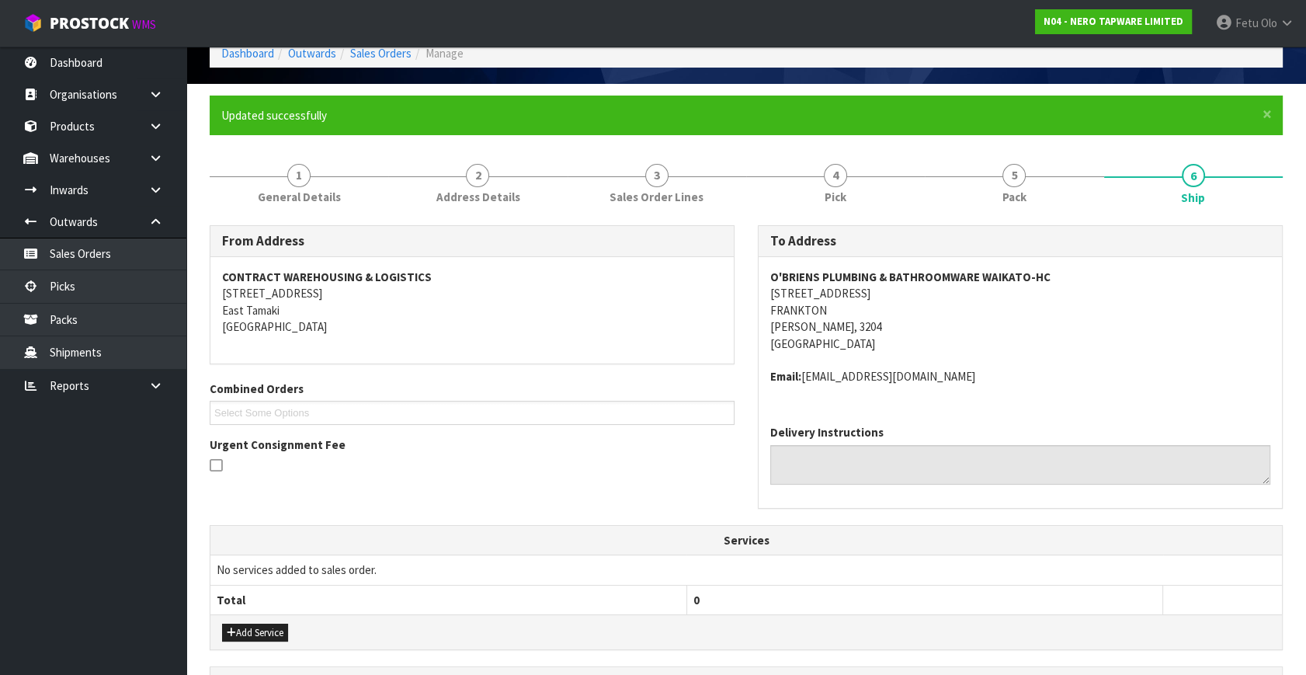
scroll to position [394, 0]
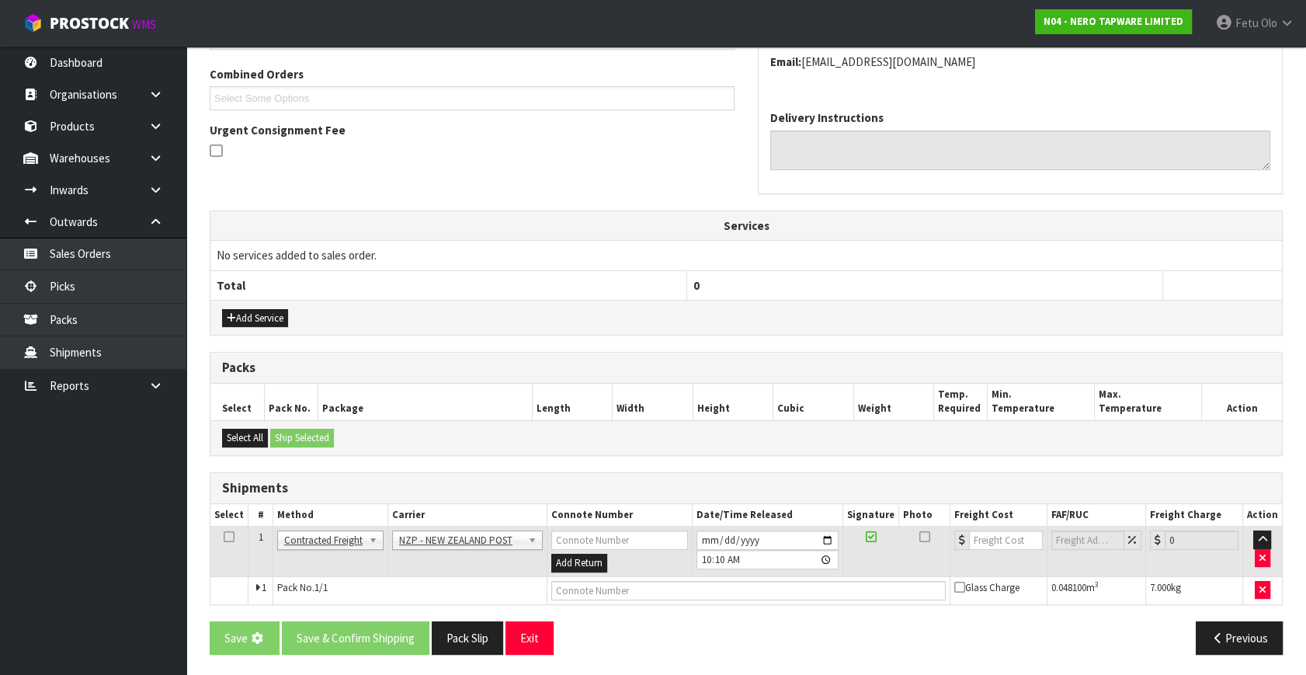
click at [791, 360] on h3 "Packs" at bounding box center [746, 367] width 1049 height 15
click at [721, 646] on div "Save Save & Confirm Shipping Pack Slip Exit" at bounding box center [472, 637] width 548 height 33
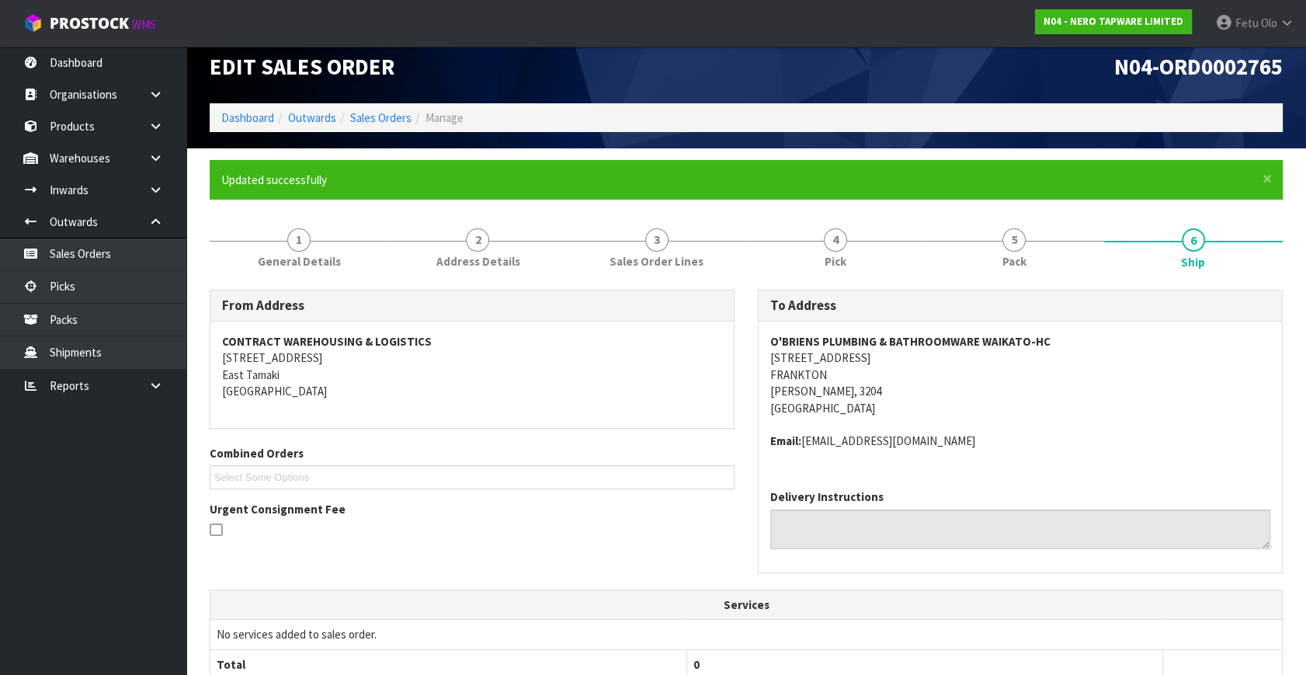
scroll to position [0, 0]
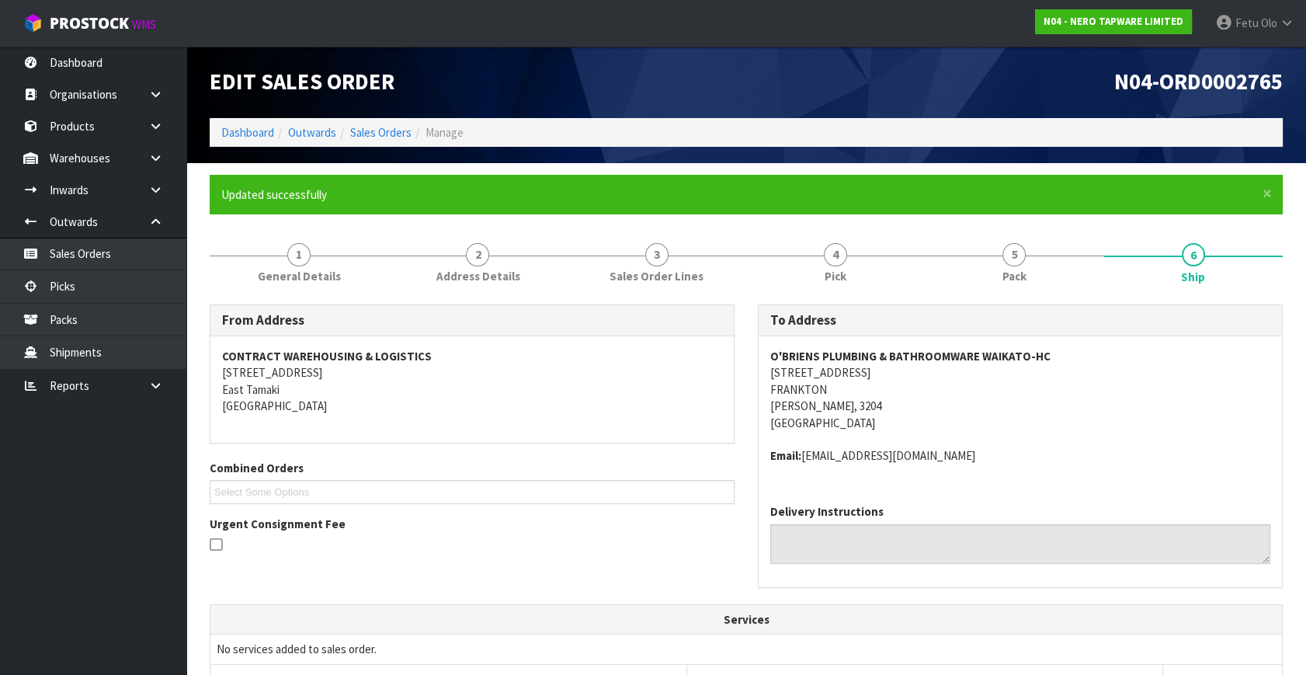
click at [1090, 447] on address "Email: waikatoaccounts@opb.co.nz" at bounding box center [1020, 455] width 500 height 16
click at [1267, 193] on span "×" at bounding box center [1267, 194] width 9 height 22
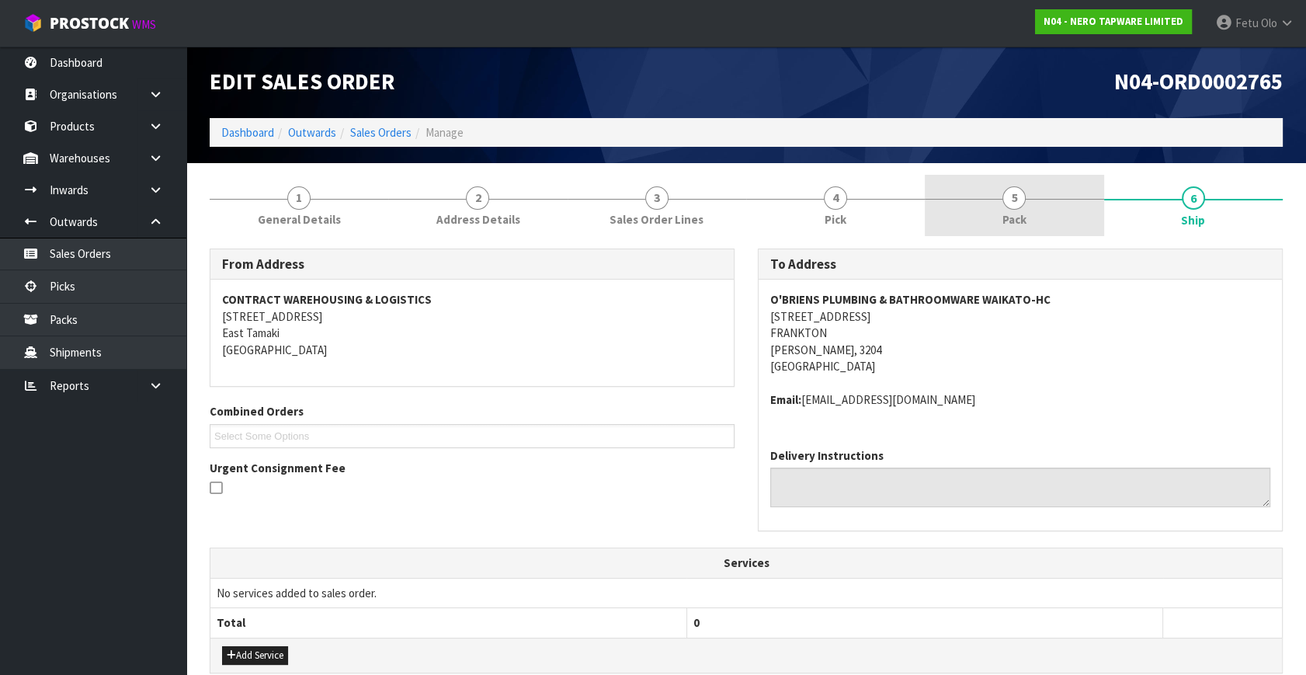
click at [1018, 200] on span "5" at bounding box center [1014, 197] width 23 height 23
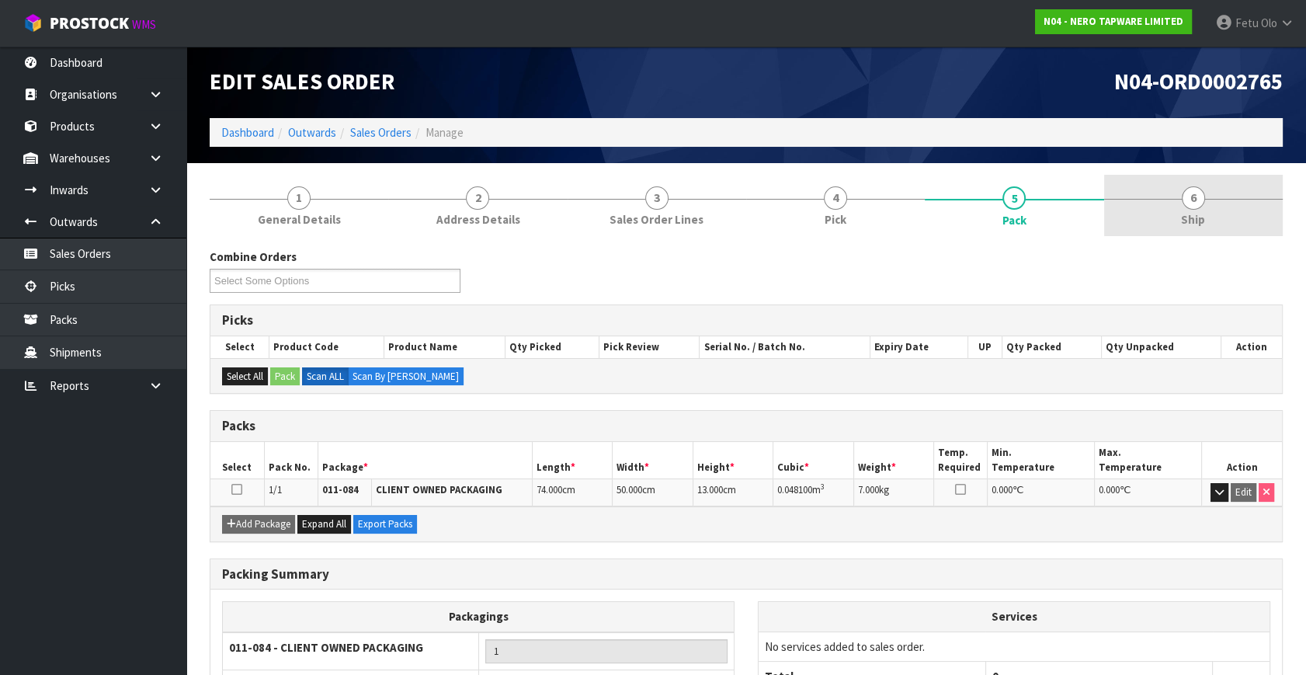
click at [1193, 214] on span "Ship" at bounding box center [1193, 219] width 24 height 16
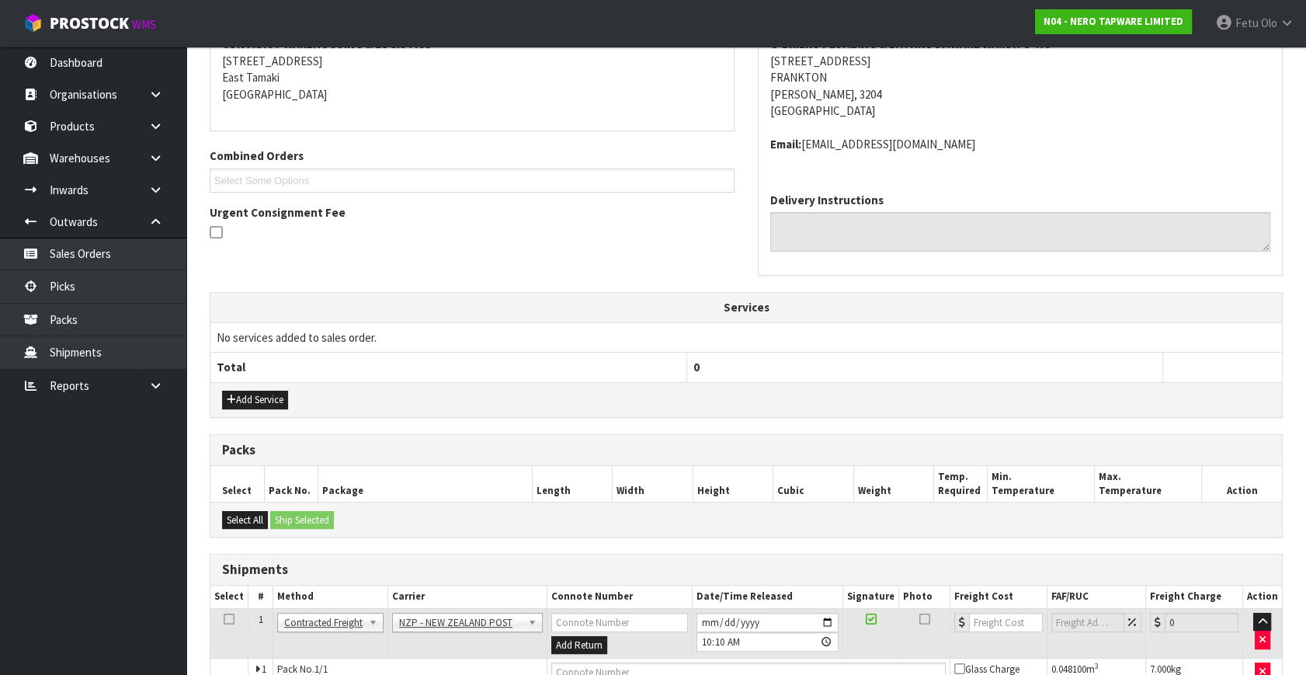
scroll to position [337, 0]
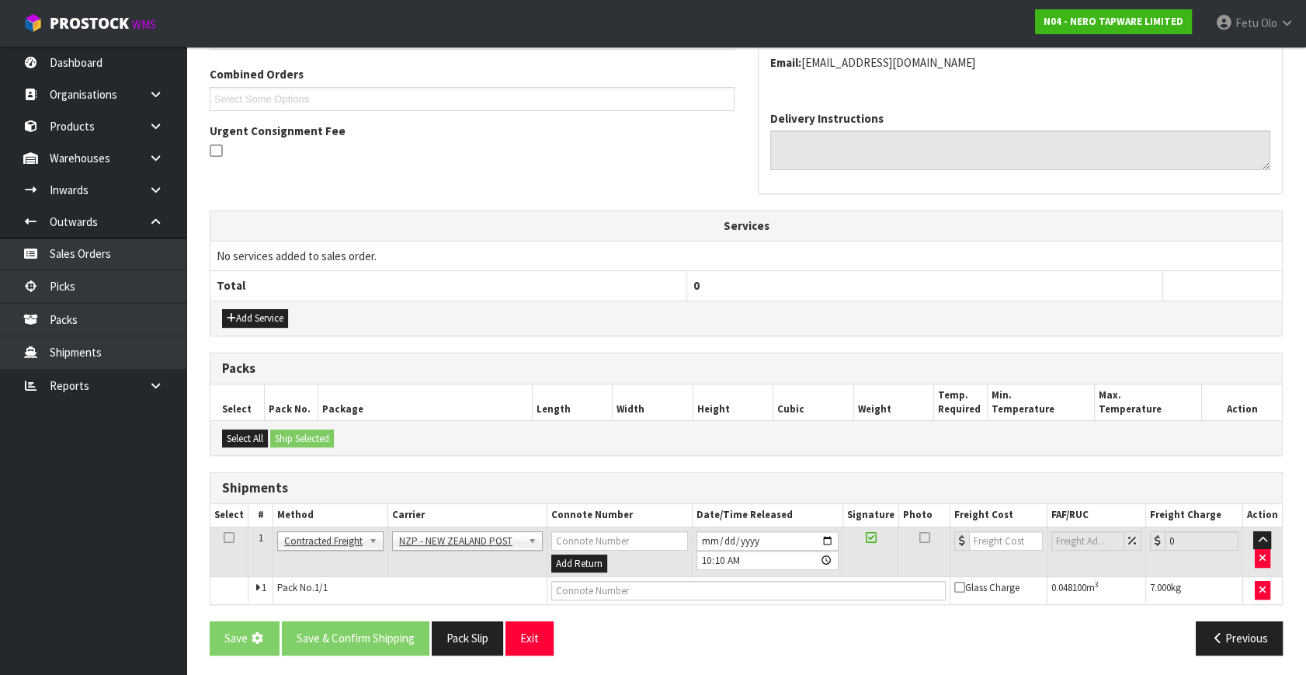
drag, startPoint x: 988, startPoint y: 378, endPoint x: 971, endPoint y: 311, distance: 69.7
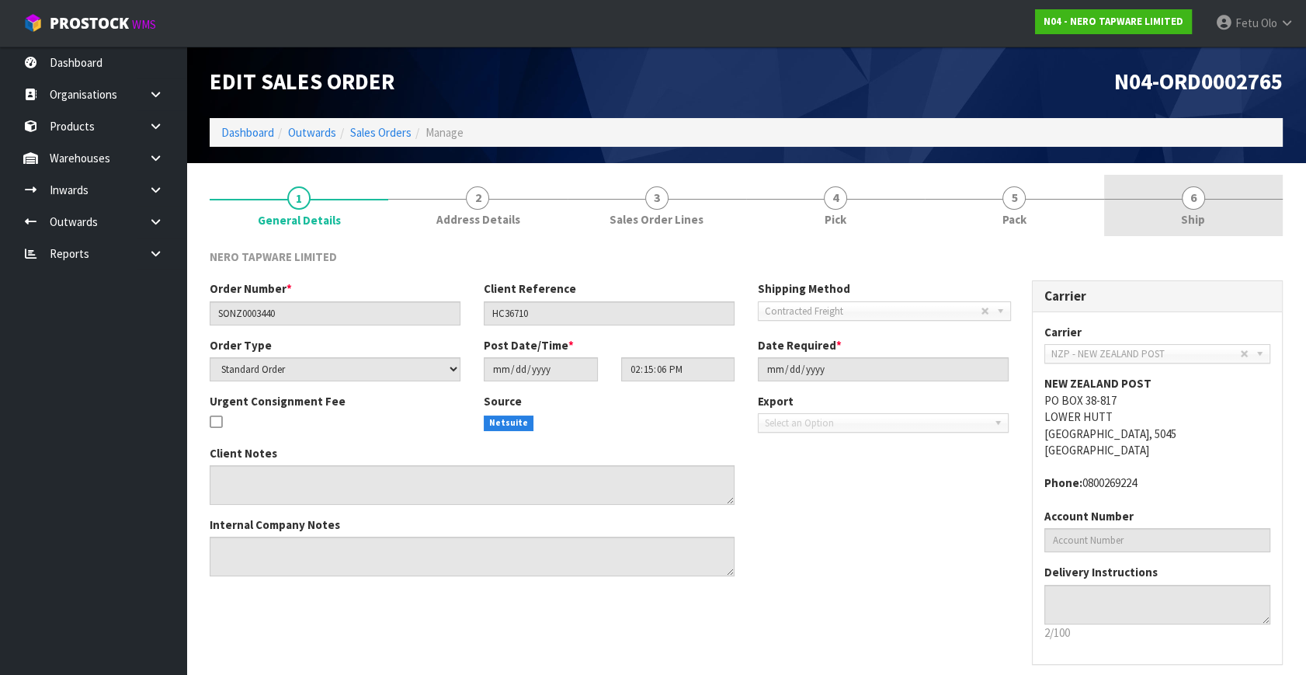
click at [1184, 181] on link "6 Ship" at bounding box center [1193, 205] width 179 height 61
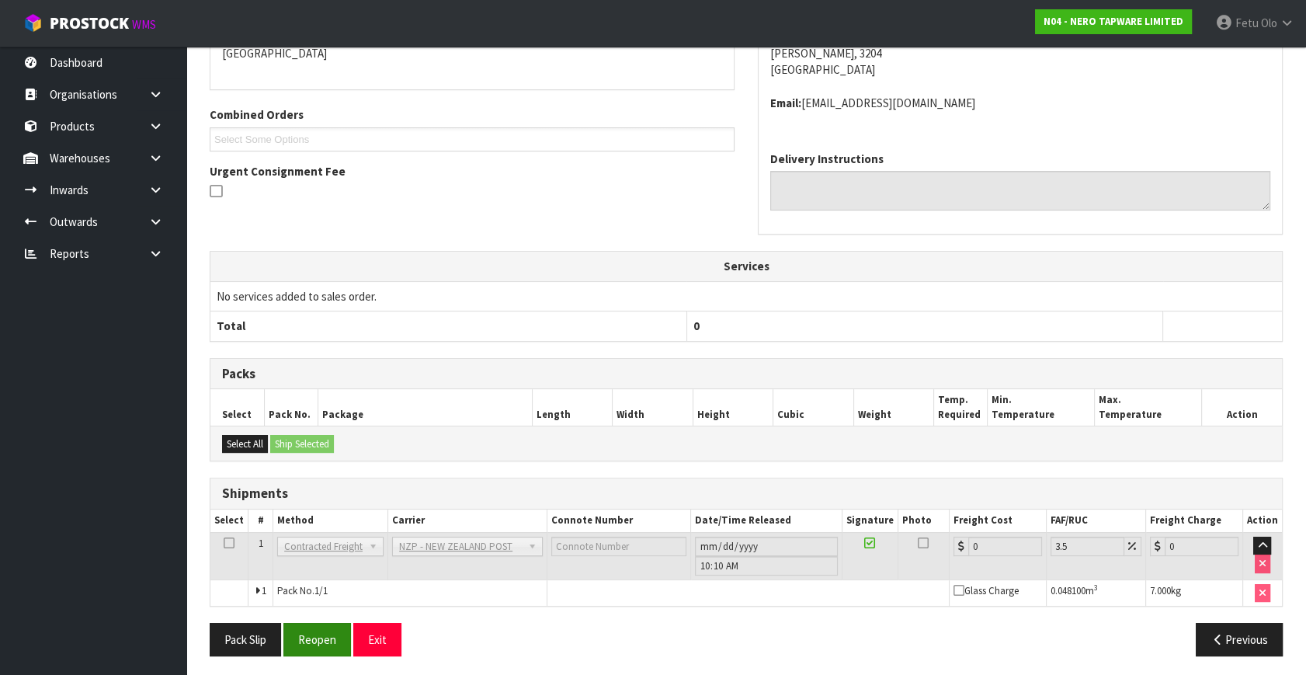
scroll to position [299, 0]
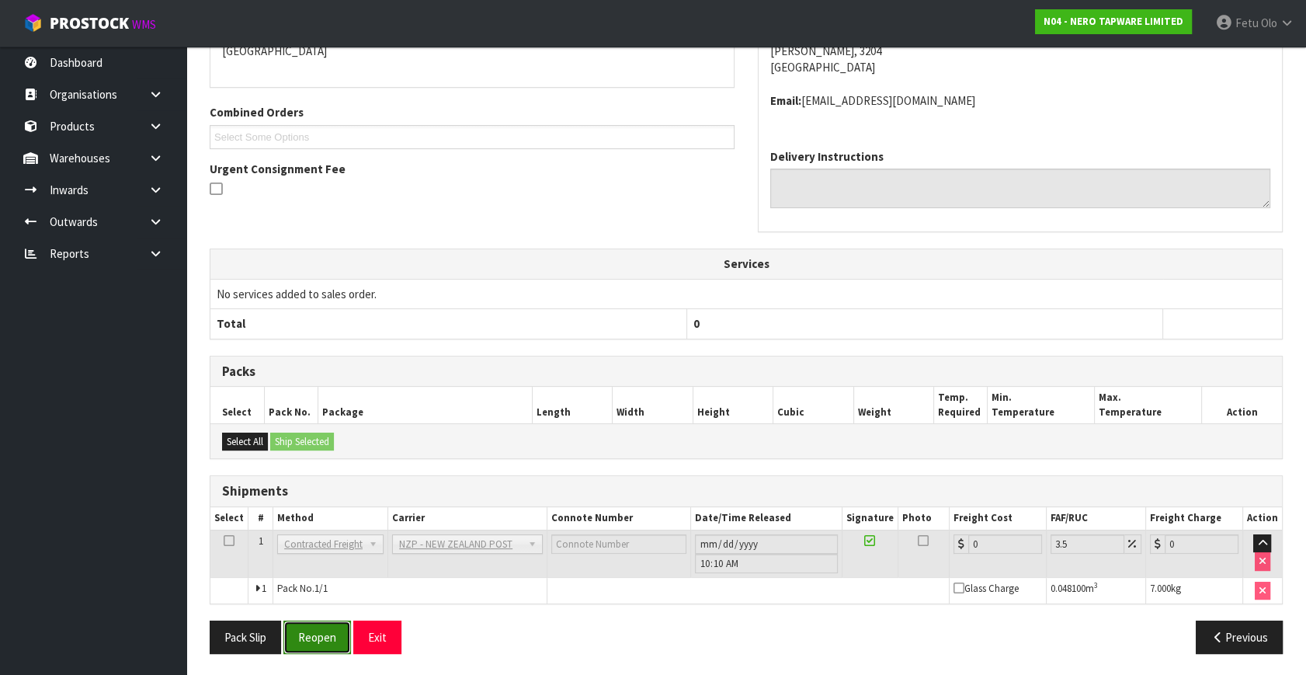
click at [327, 626] on button "Reopen" at bounding box center [317, 637] width 68 height 33
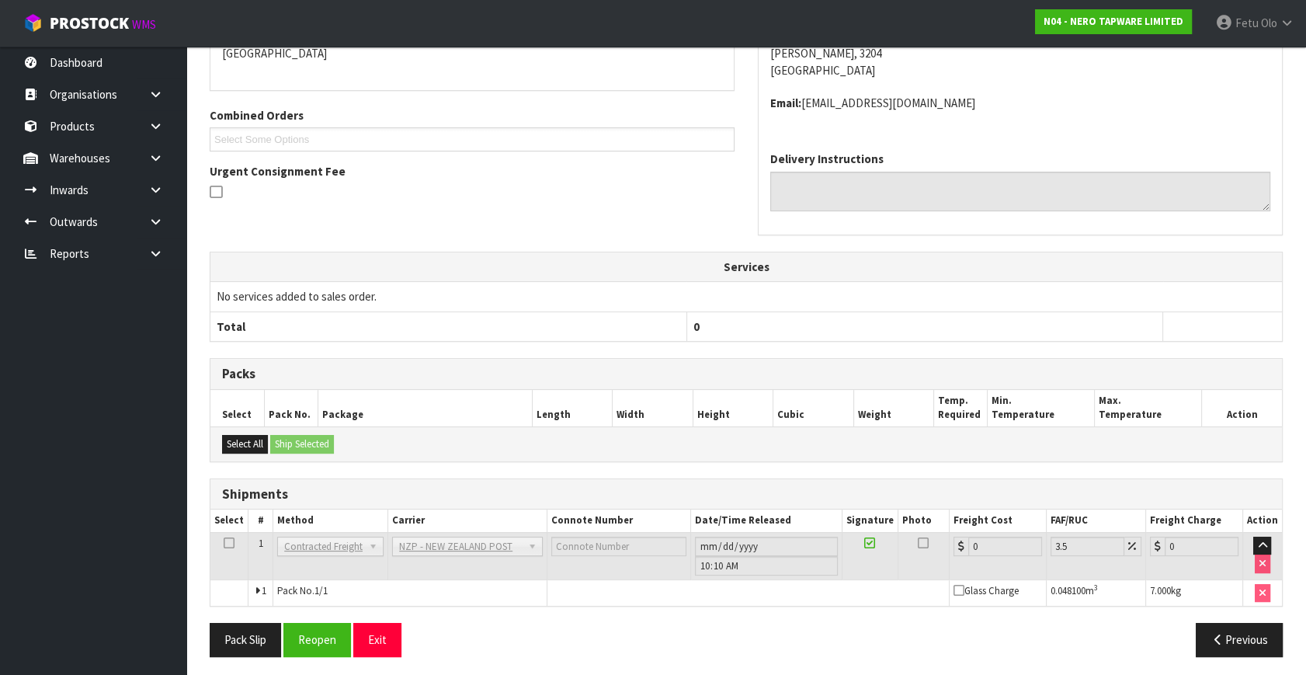
scroll to position [356, 0]
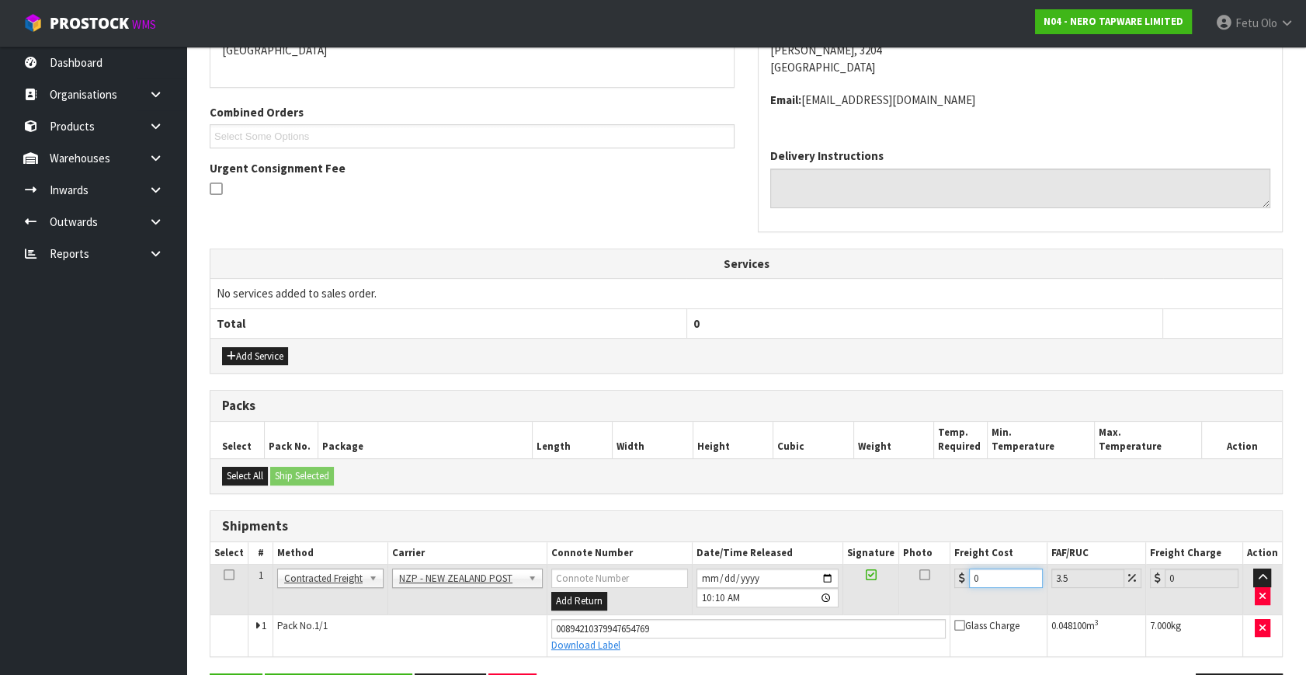
drag, startPoint x: 1010, startPoint y: 577, endPoint x: 468, endPoint y: 603, distance: 542.7
click at [468, 603] on tr "1 Client Local Pickup Customer Local Pickup Company Freight Contracted Freight …" at bounding box center [746, 590] width 1072 height 50
type input "7"
type input "7.24"
type input "7.3"
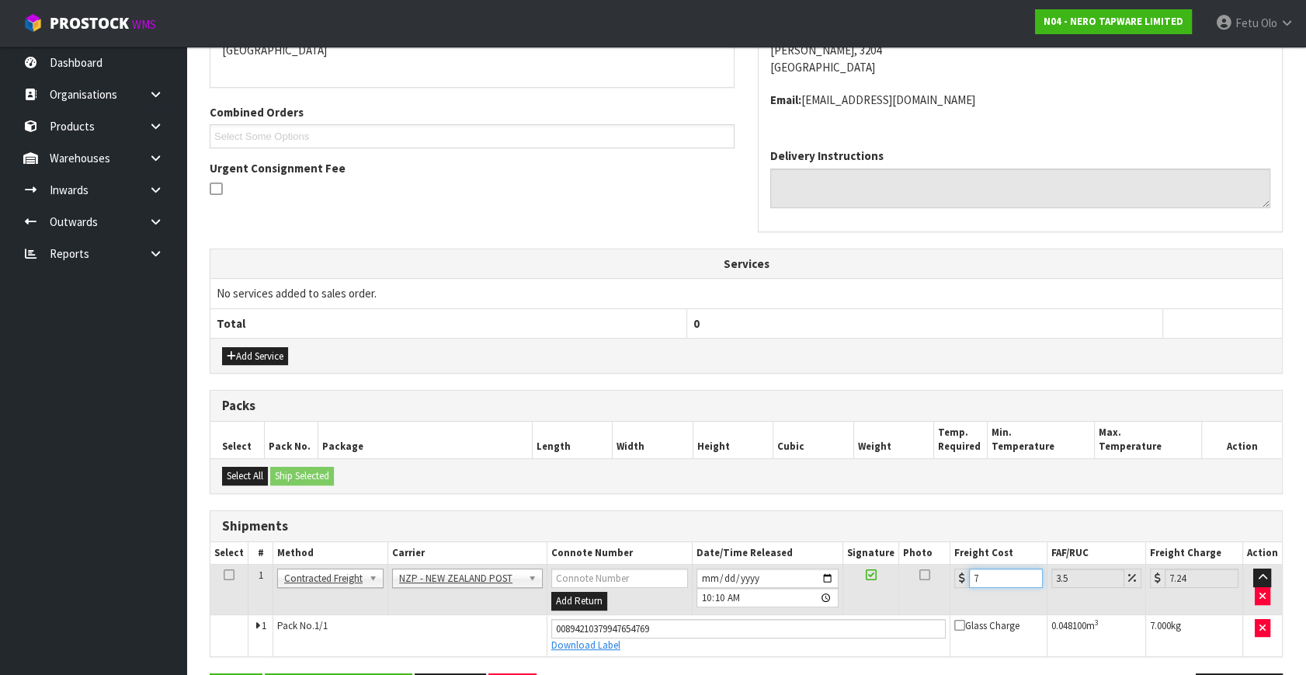
type input "7.56"
type input "7.31"
type input "7.57"
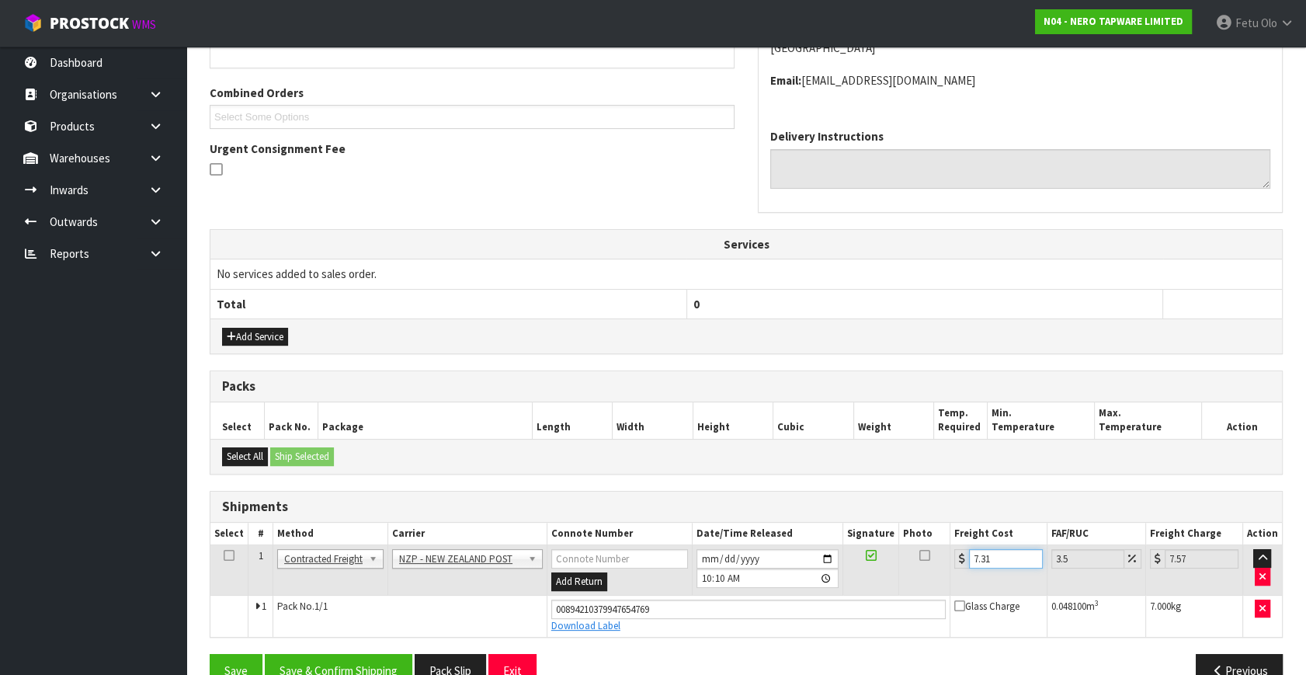
scroll to position [408, 0]
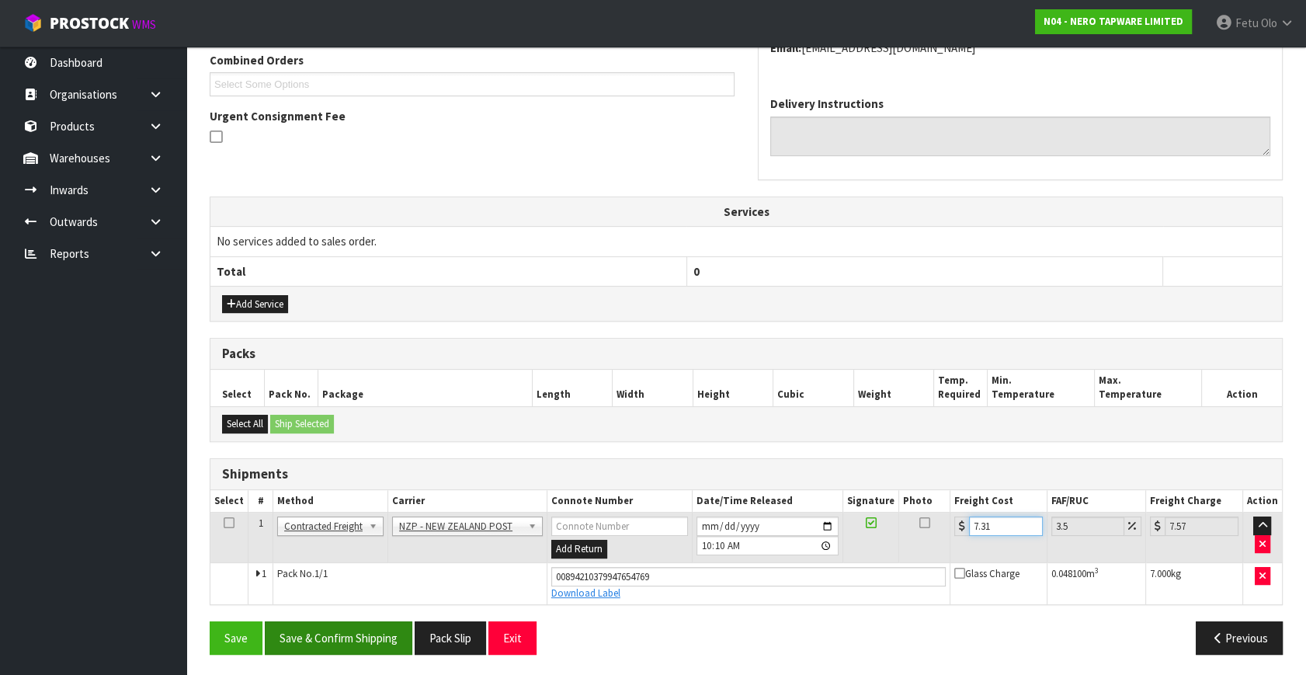
type input "7.31"
click at [355, 627] on button "Save & Confirm Shipping" at bounding box center [339, 637] width 148 height 33
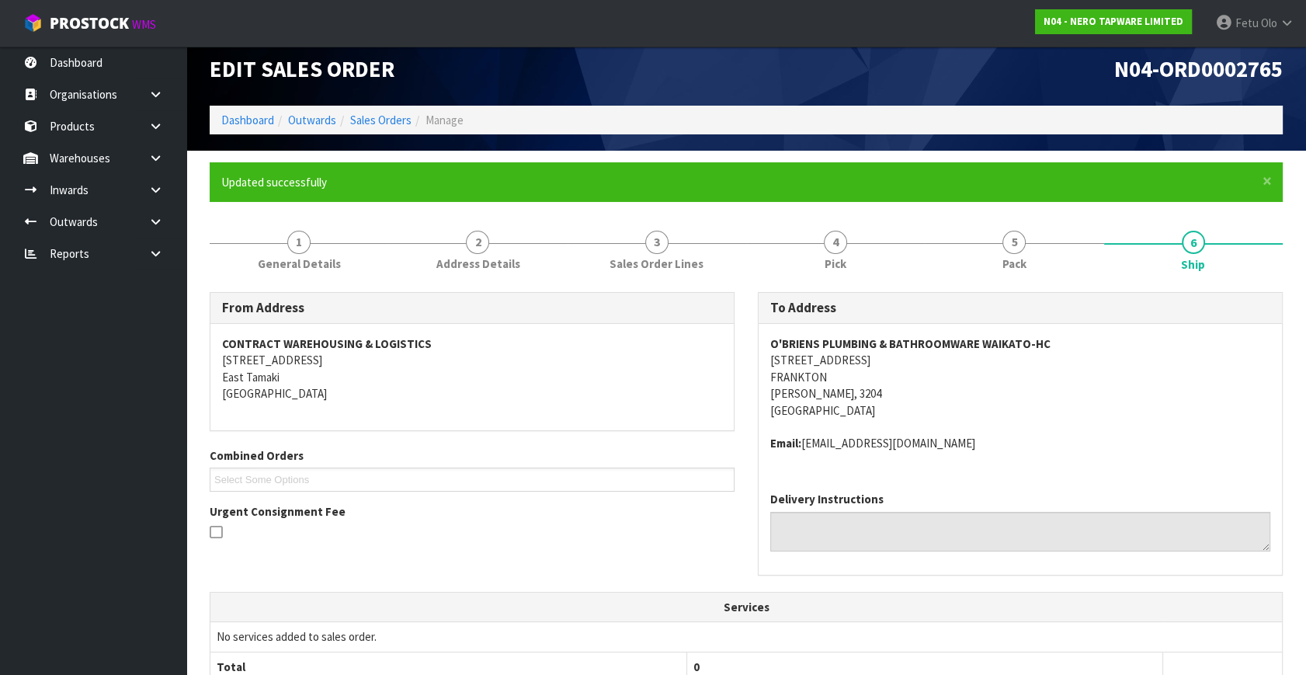
scroll to position [365, 0]
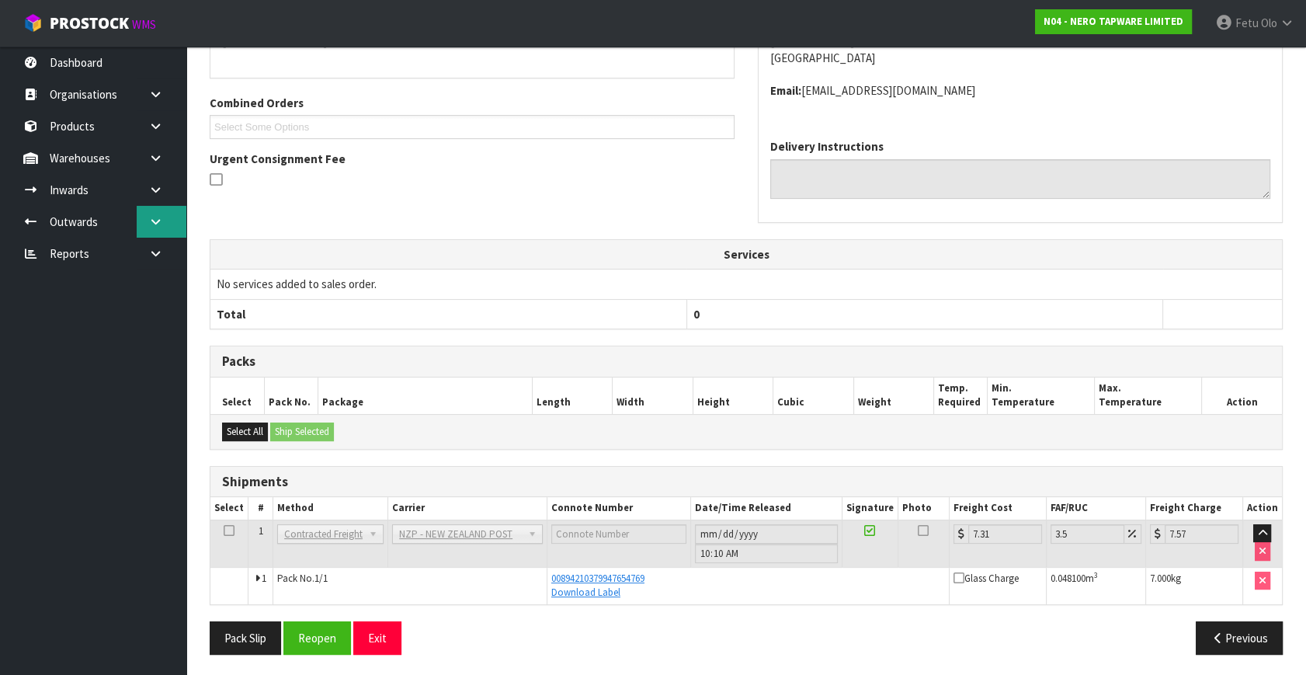
click at [144, 228] on link at bounding box center [162, 222] width 50 height 32
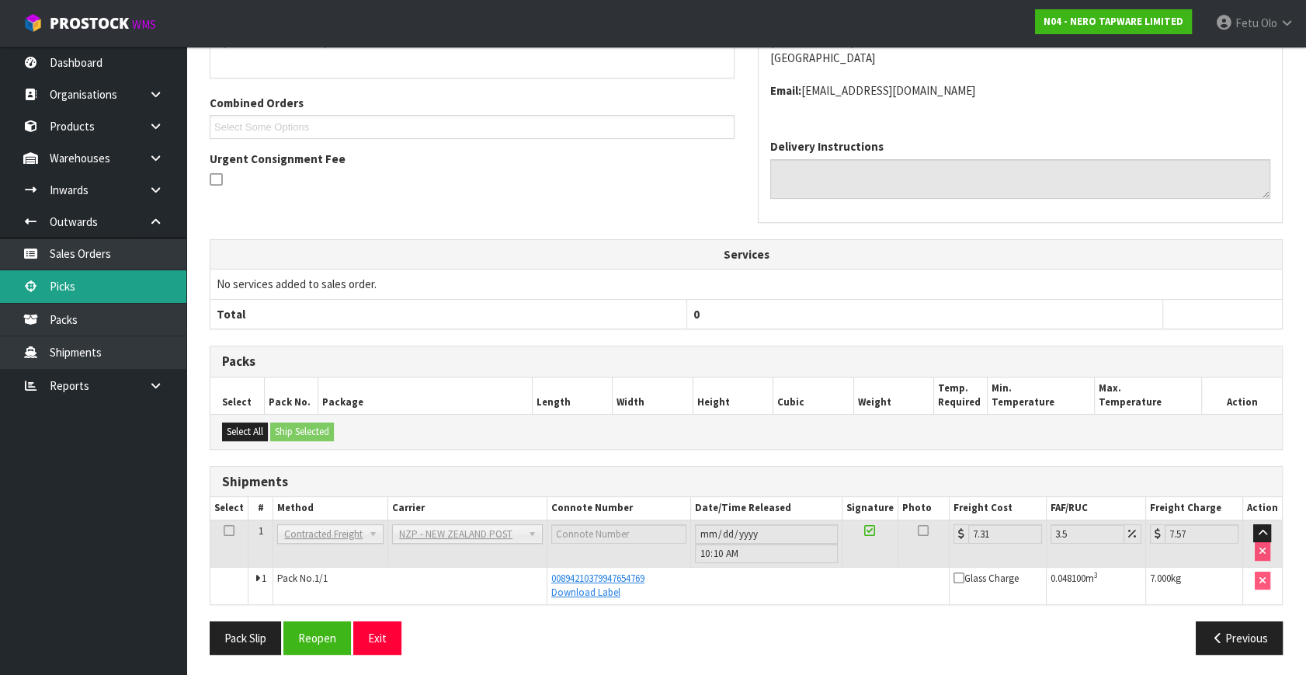
click at [91, 286] on link "Picks" at bounding box center [93, 286] width 186 height 32
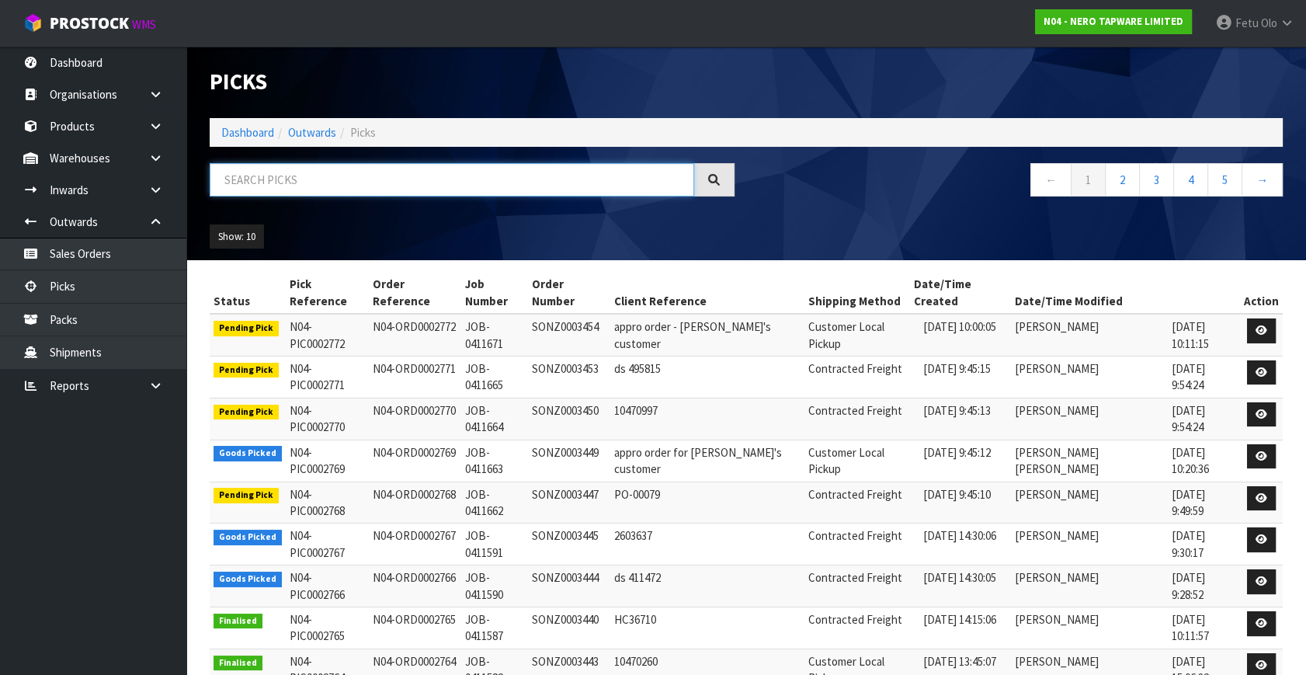
click at [339, 179] on input "text" at bounding box center [452, 179] width 485 height 33
click at [391, 178] on input "text" at bounding box center [452, 179] width 485 height 33
type input "2769"
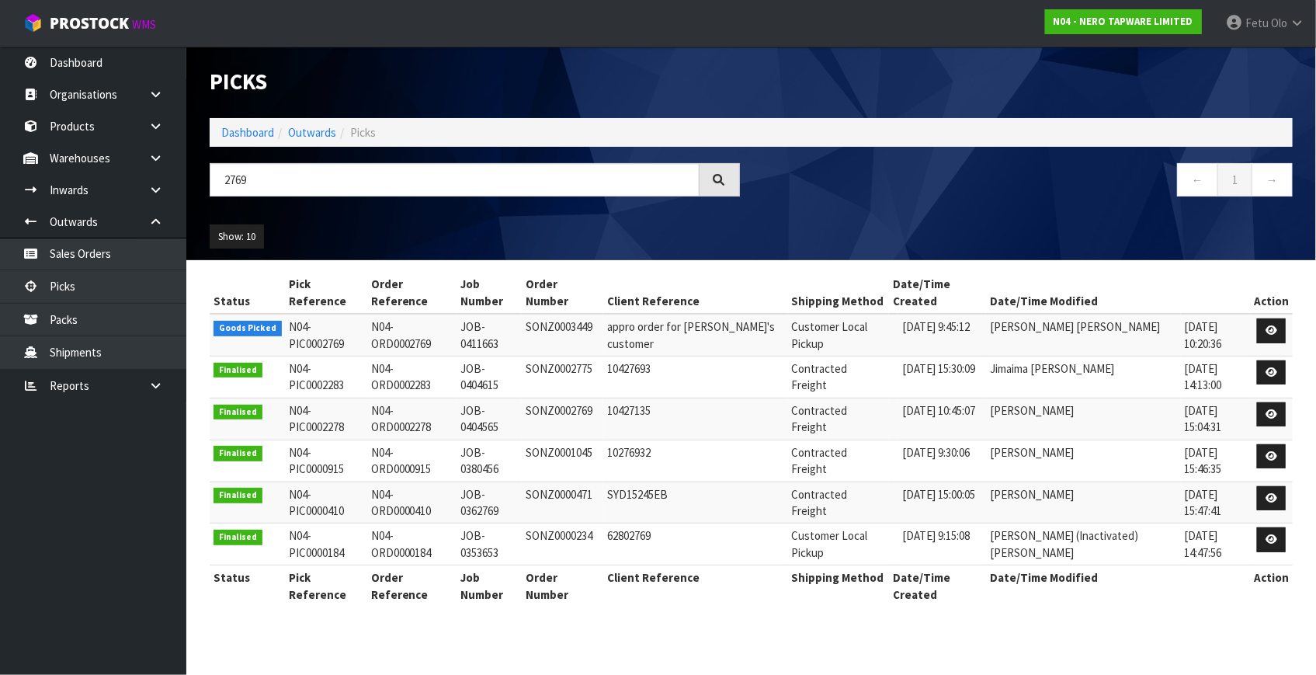
drag, startPoint x: 1149, startPoint y: 100, endPoint x: 1147, endPoint y: 116, distance: 15.7
click at [1149, 100] on div "Picks" at bounding box center [751, 82] width 1107 height 71
click at [1276, 325] on icon at bounding box center [1272, 330] width 12 height 10
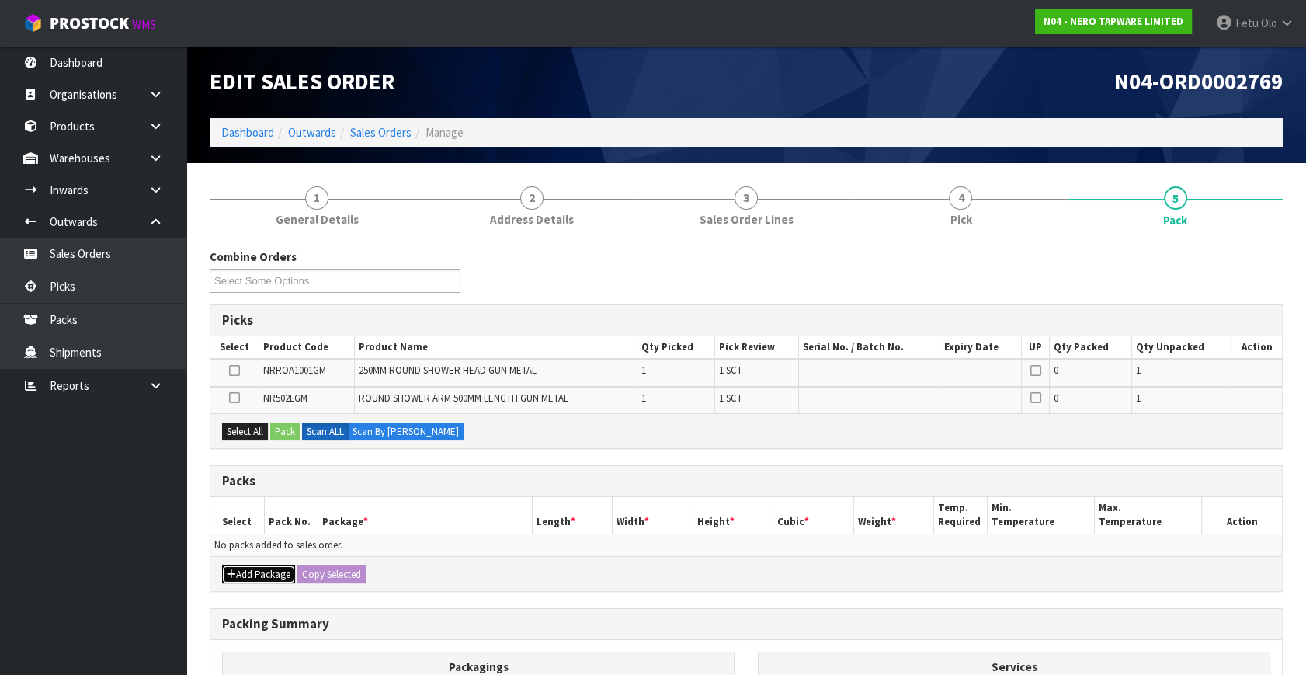
click at [249, 571] on button "Add Package" at bounding box center [258, 574] width 73 height 19
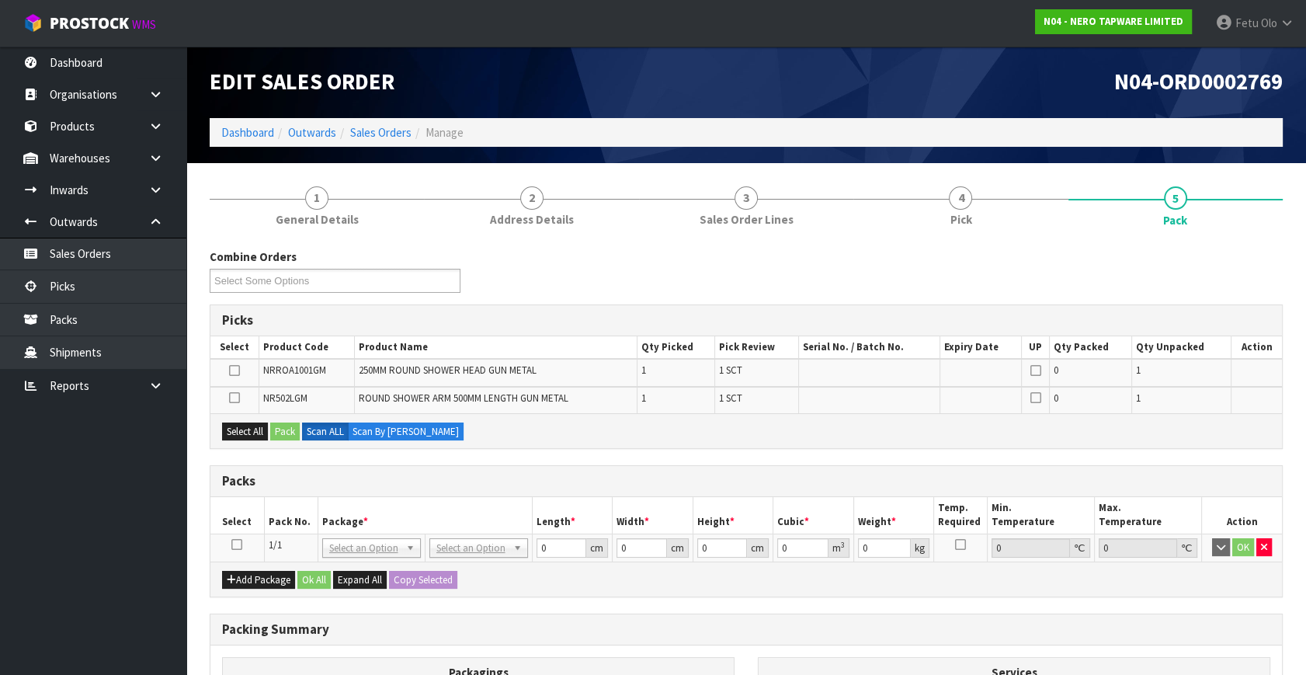
click at [232, 544] on icon at bounding box center [236, 544] width 11 height 1
click at [327, 527] on th "Package *" at bounding box center [425, 515] width 214 height 37
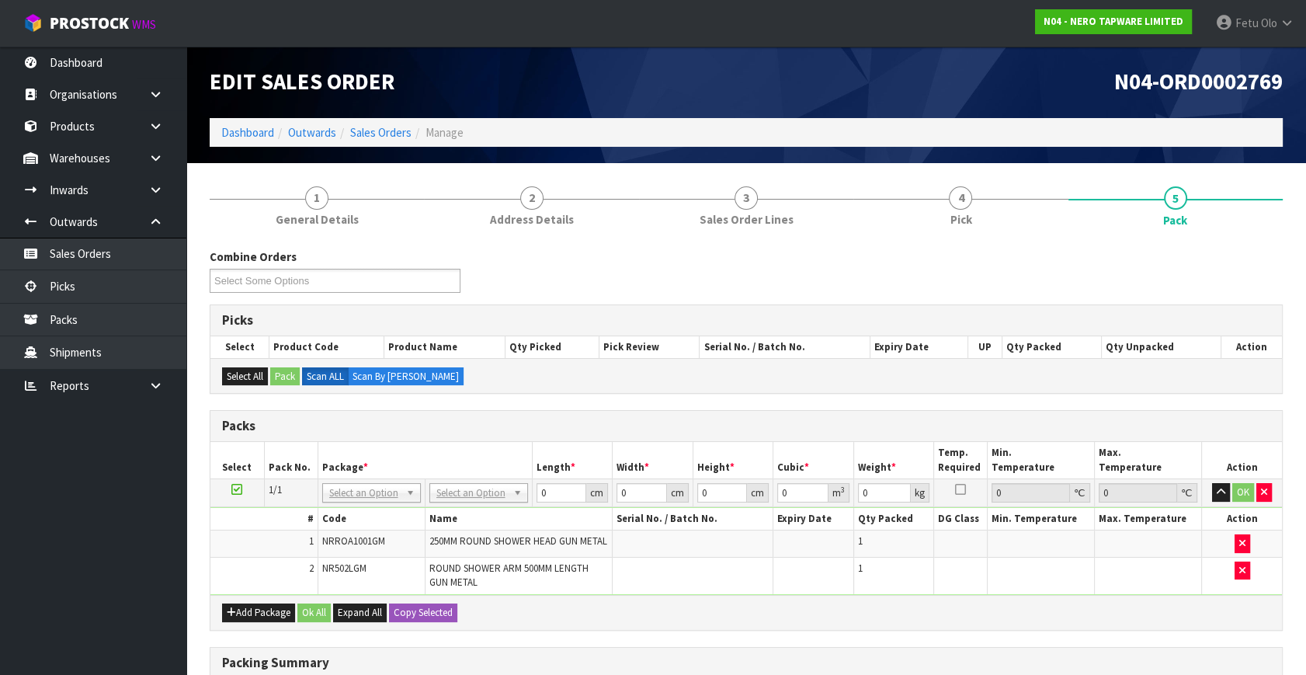
click at [329, 454] on th "Package *" at bounding box center [425, 460] width 214 height 37
click at [331, 454] on th "Package *" at bounding box center [425, 460] width 214 height 37
click at [372, 506] on input "text" at bounding box center [370, 512] width 91 height 19
type input "011-084"
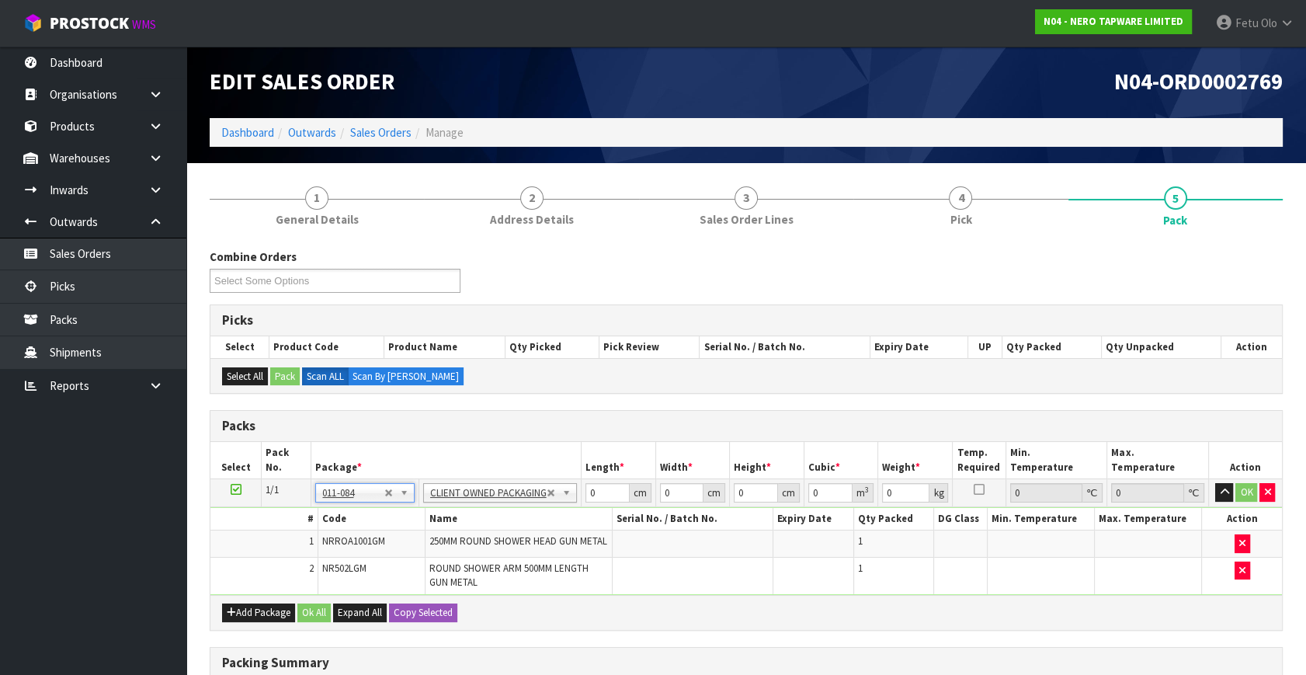
type input "1.94"
drag, startPoint x: 596, startPoint y: 482, endPoint x: 457, endPoint y: 562, distance: 161.5
click at [457, 562] on tbody "1/1 NONE 007-001 007-002 007-004 007-009 007-013 007-014 007-015 007-017 007-01…" at bounding box center [746, 537] width 1072 height 116
type input "53"
type input "36"
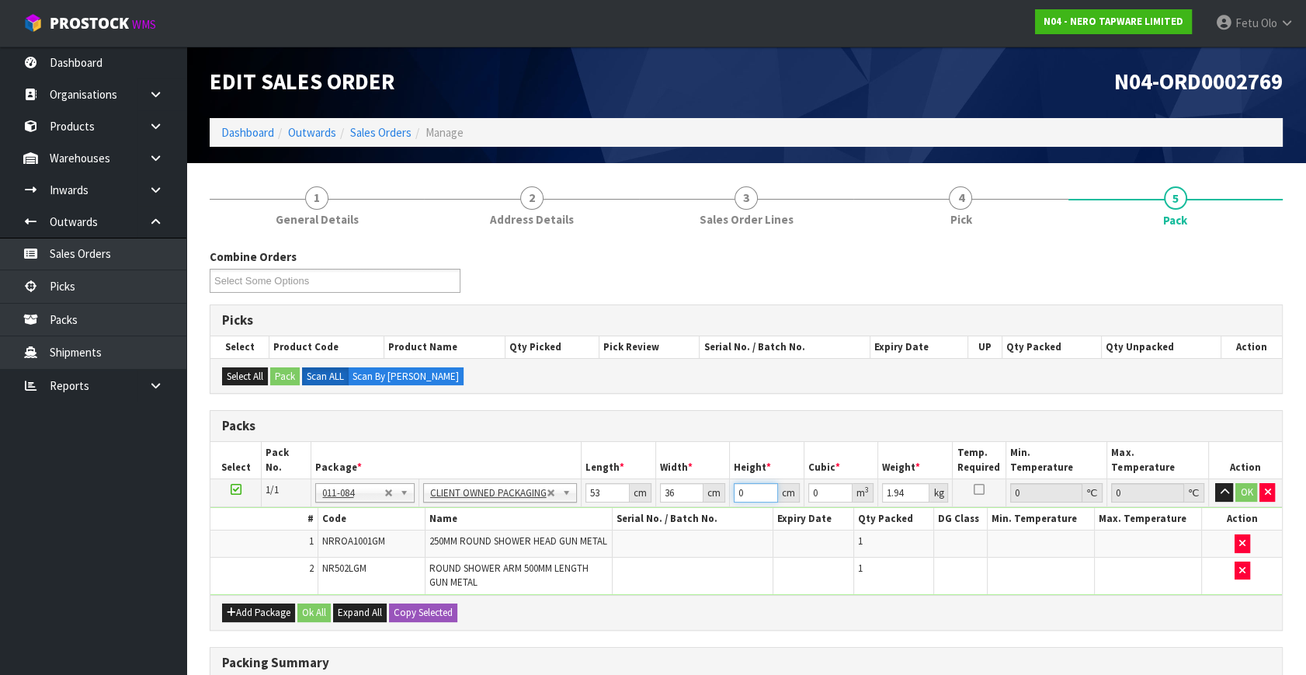
type input "1"
type input "0.001908"
type input "13"
type input "0.024804"
type input "13"
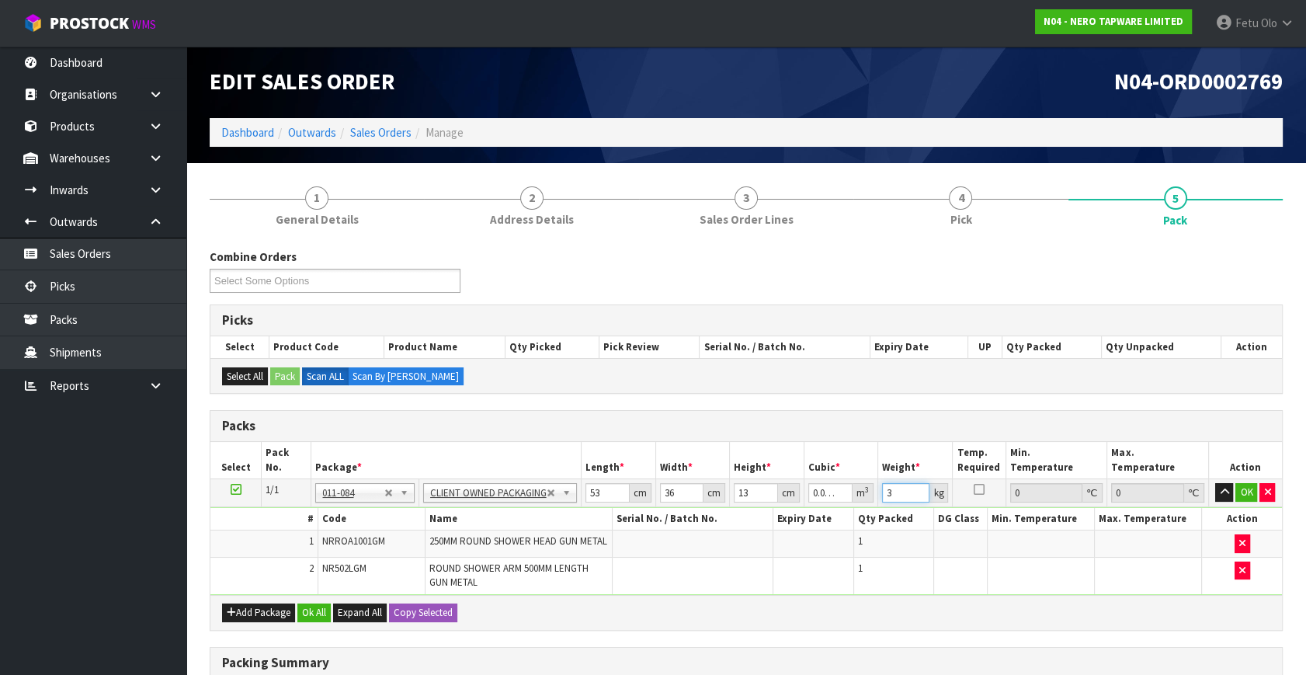
type input "3"
click button "OK" at bounding box center [1247, 492] width 22 height 19
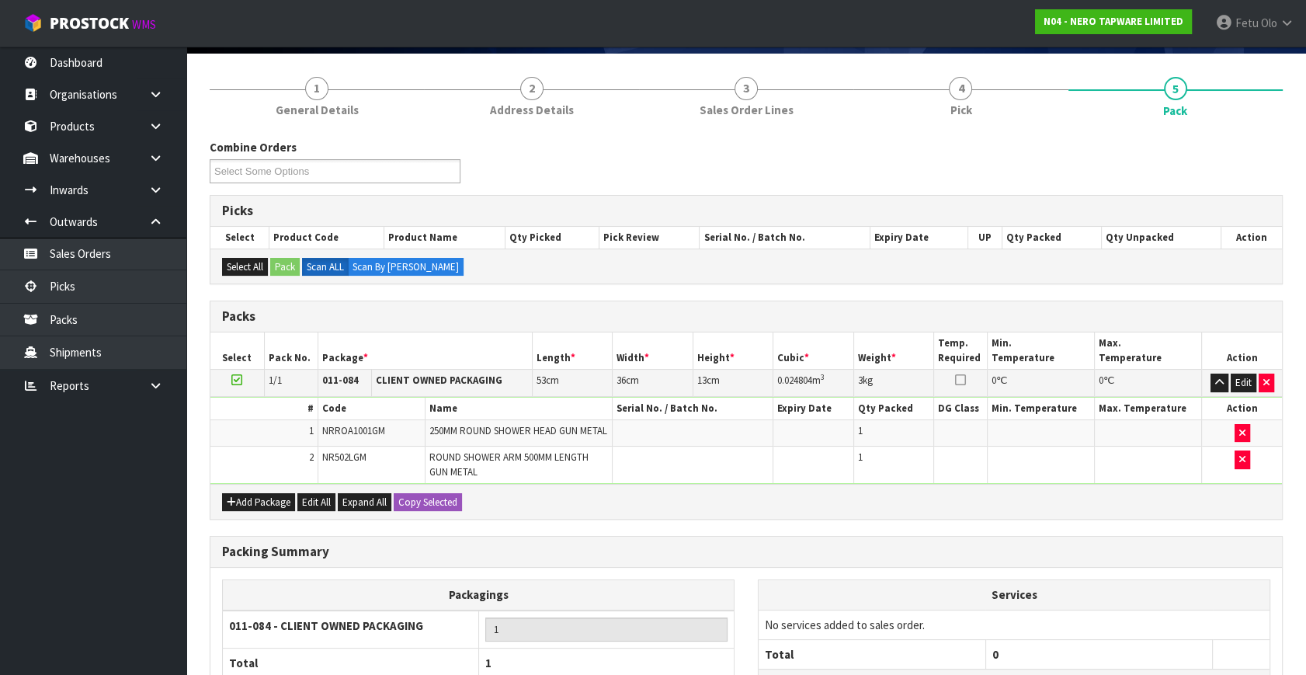
scroll to position [245, 0]
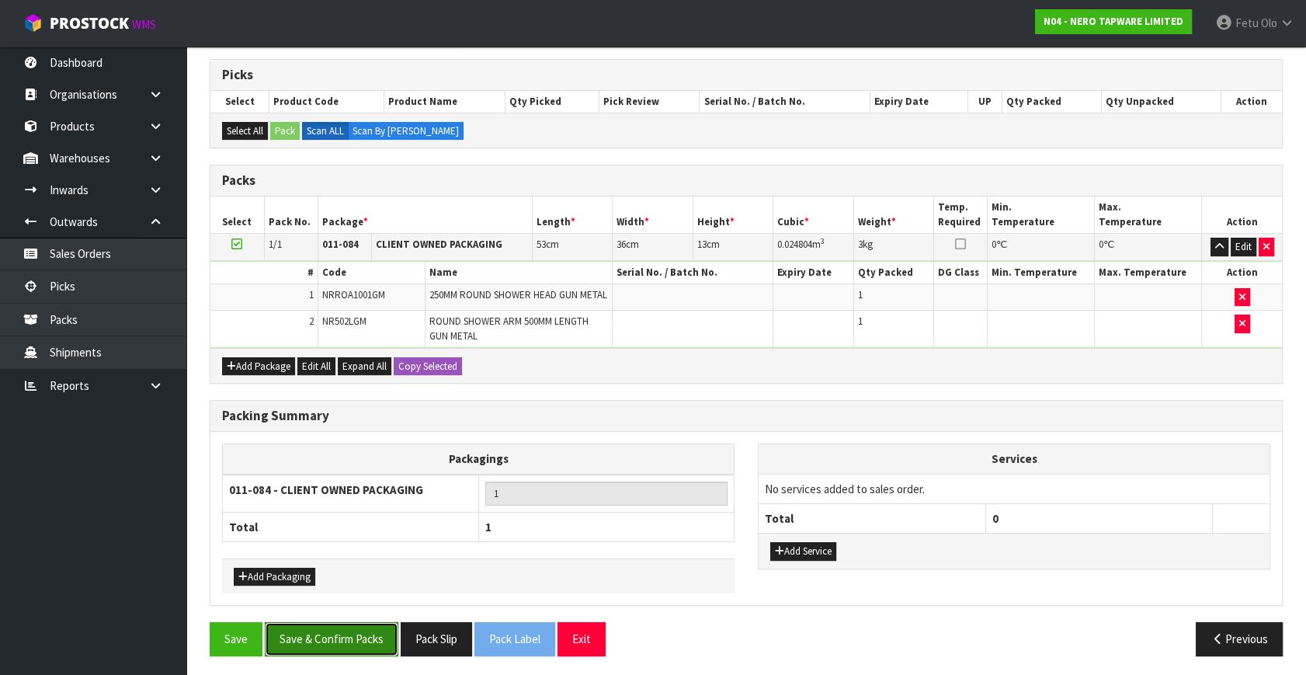
click at [330, 631] on button "Save & Confirm Packs" at bounding box center [332, 638] width 134 height 33
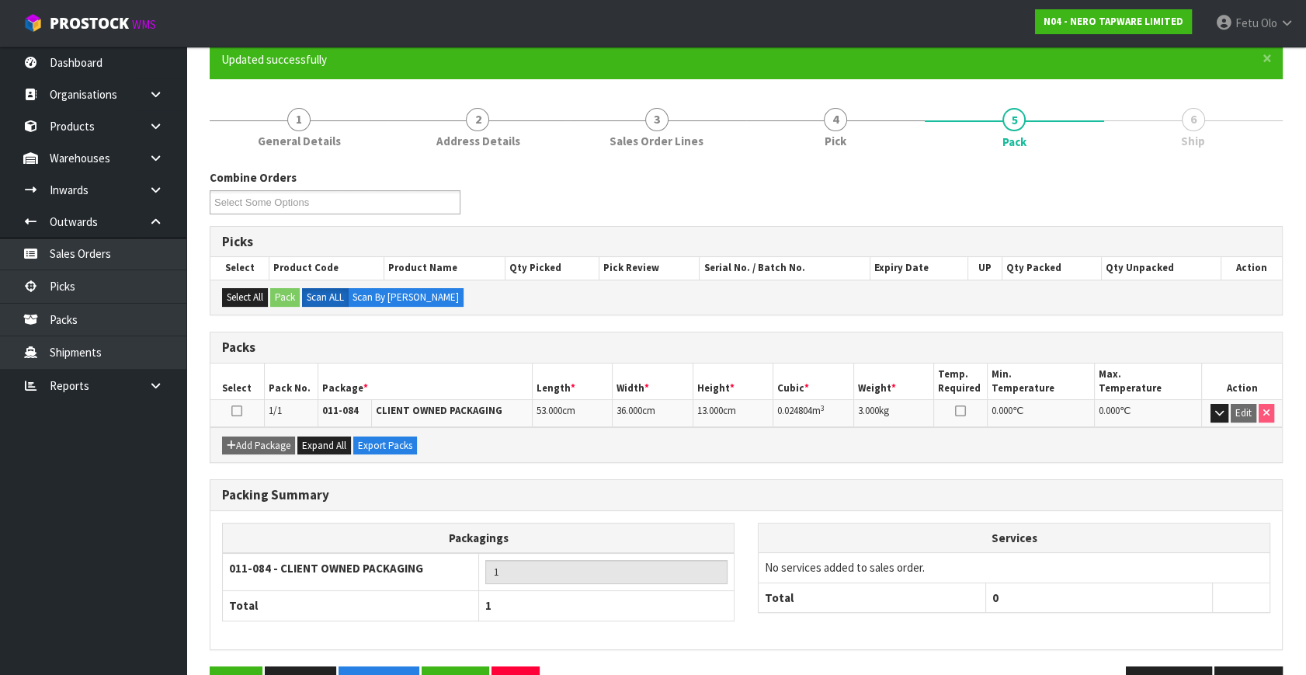
scroll to position [141, 0]
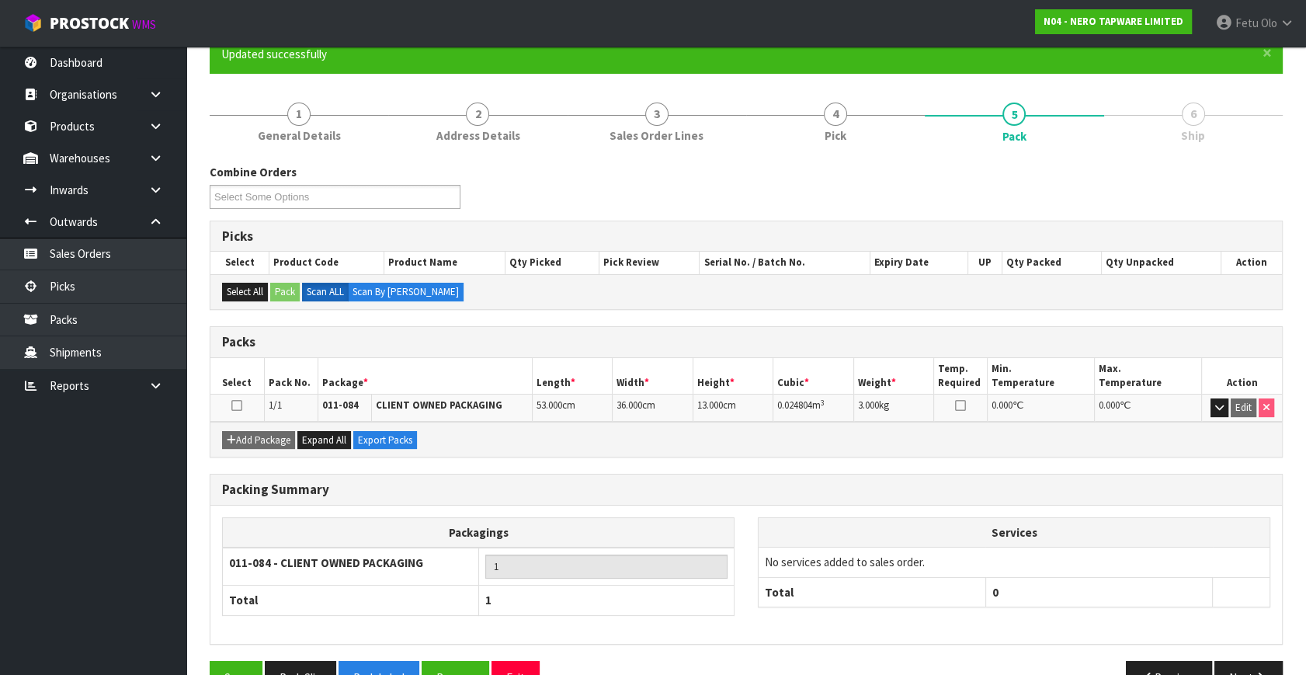
drag, startPoint x: 1219, startPoint y: 520, endPoint x: 1091, endPoint y: 481, distance: 133.4
click at [1219, 520] on th "Services" at bounding box center [1014, 533] width 511 height 30
click at [105, 280] on link "Picks" at bounding box center [93, 286] width 186 height 32
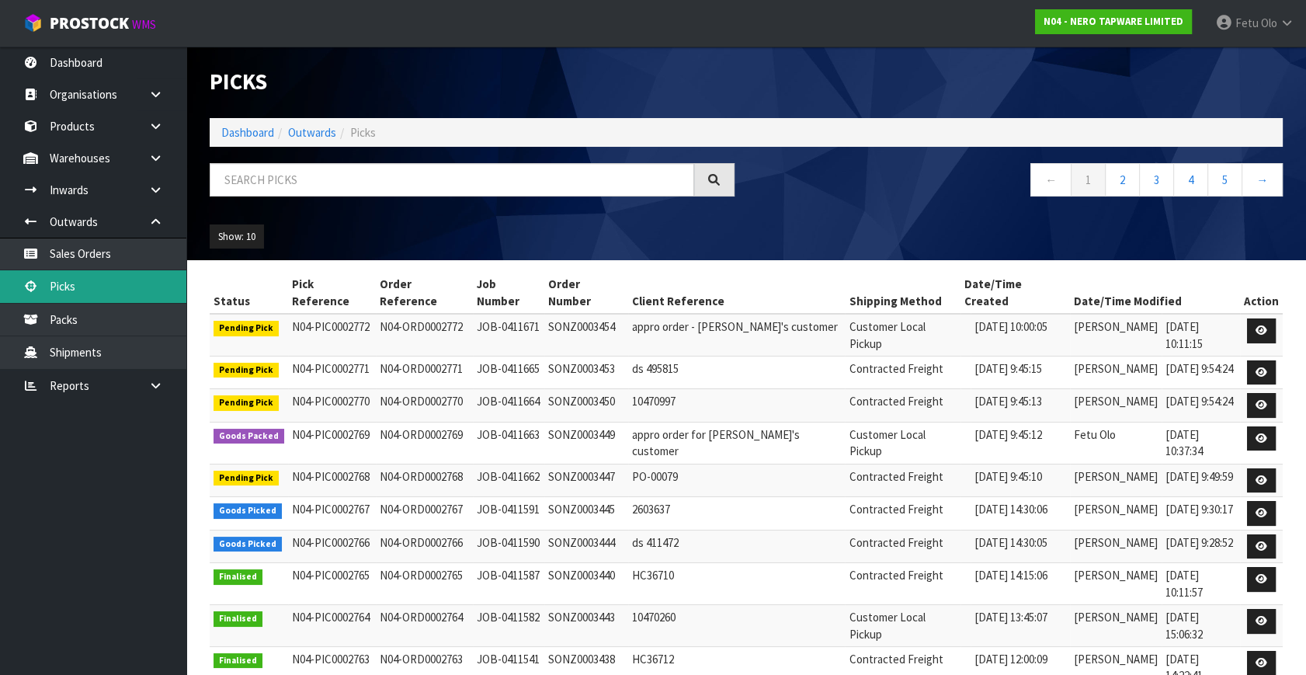
scroll to position [3, 0]
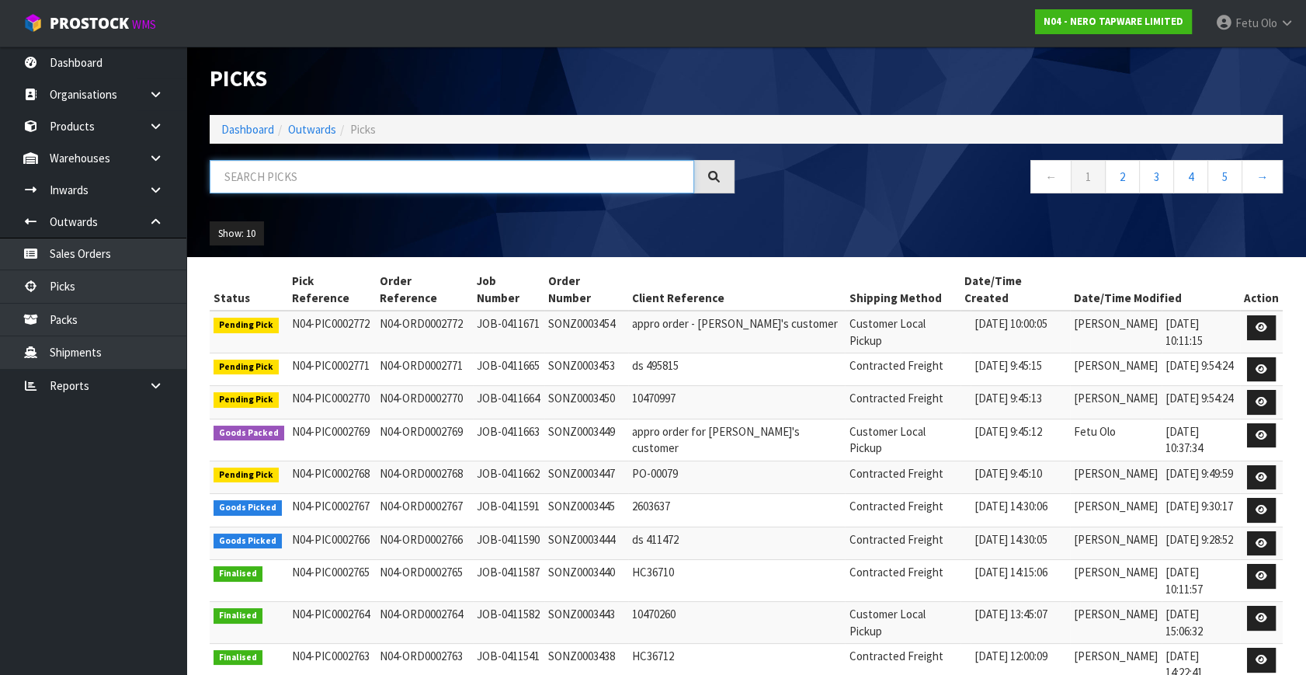
click at [283, 170] on input "text" at bounding box center [452, 176] width 485 height 33
type input "JOB-0411591"
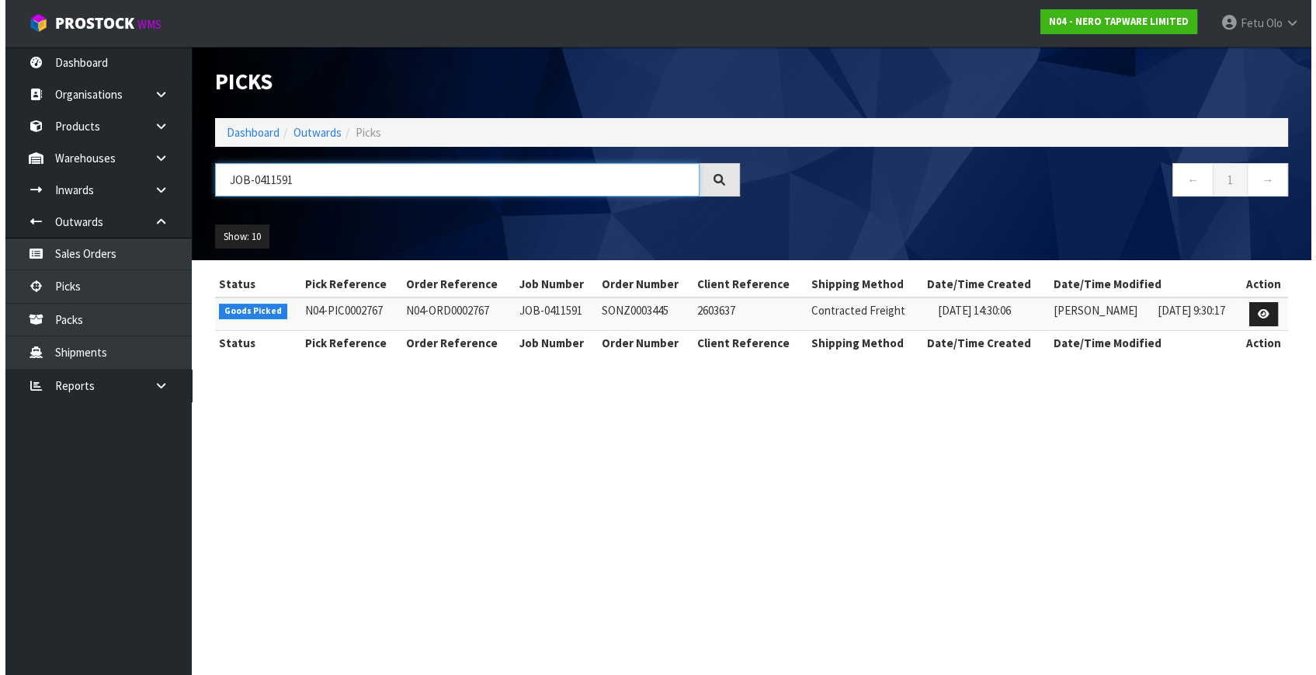
scroll to position [0, 0]
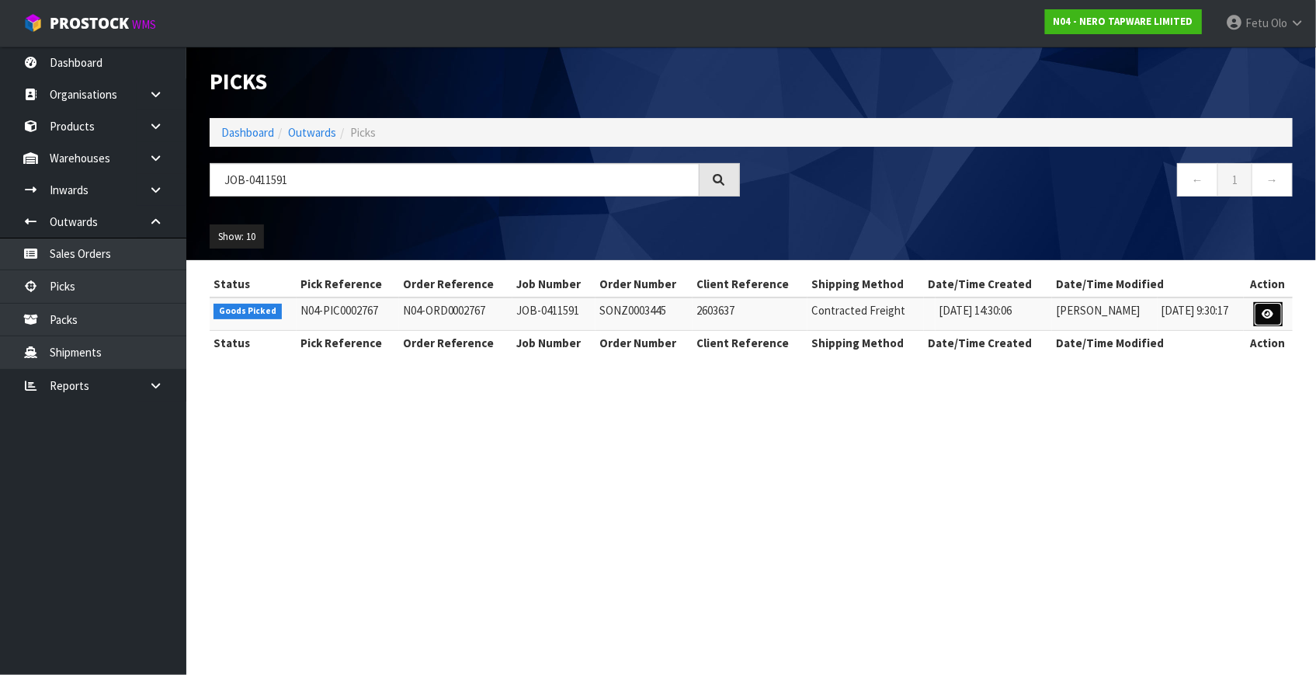
click at [1273, 309] on icon at bounding box center [1269, 314] width 12 height 10
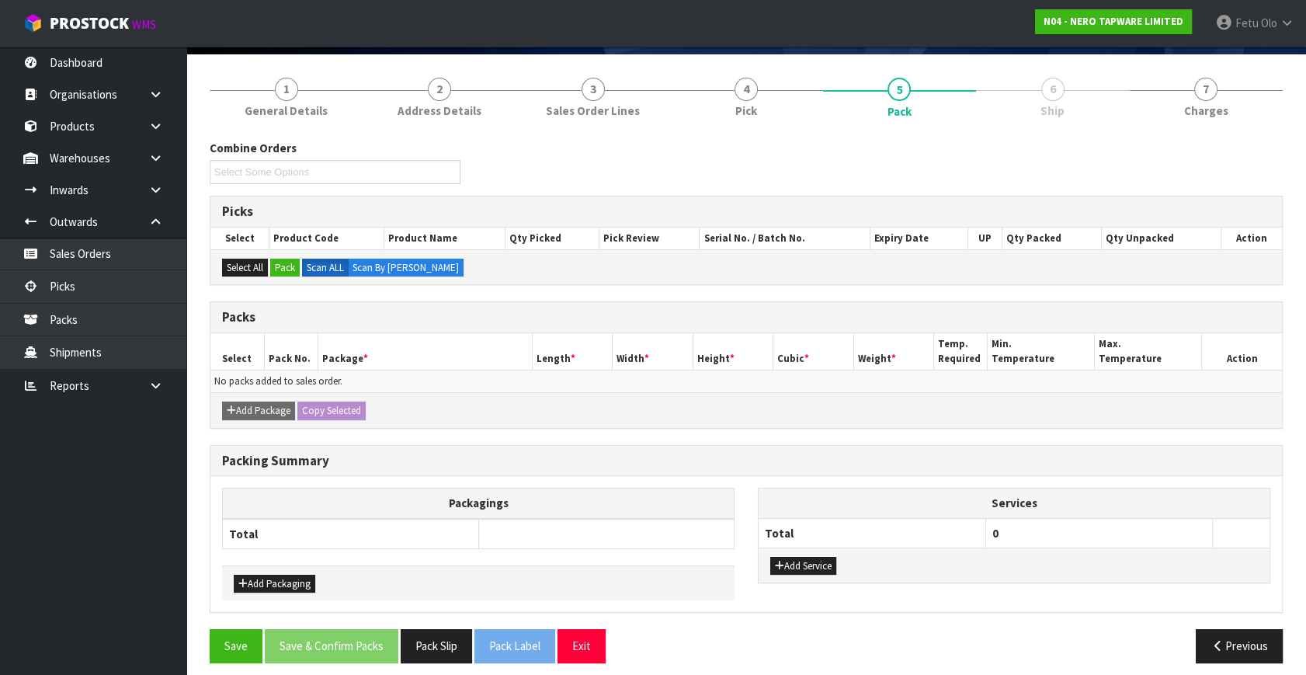
scroll to position [117, 0]
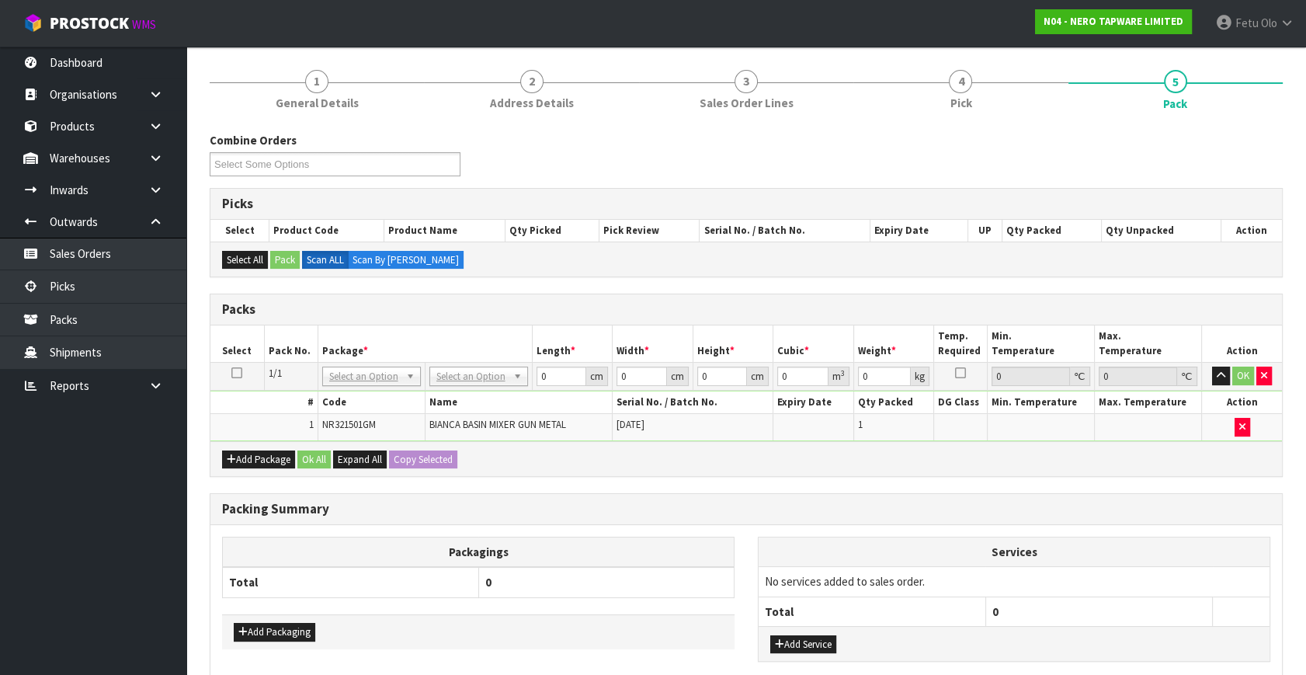
drag, startPoint x: 379, startPoint y: 372, endPoint x: 374, endPoint y: 388, distance: 17.2
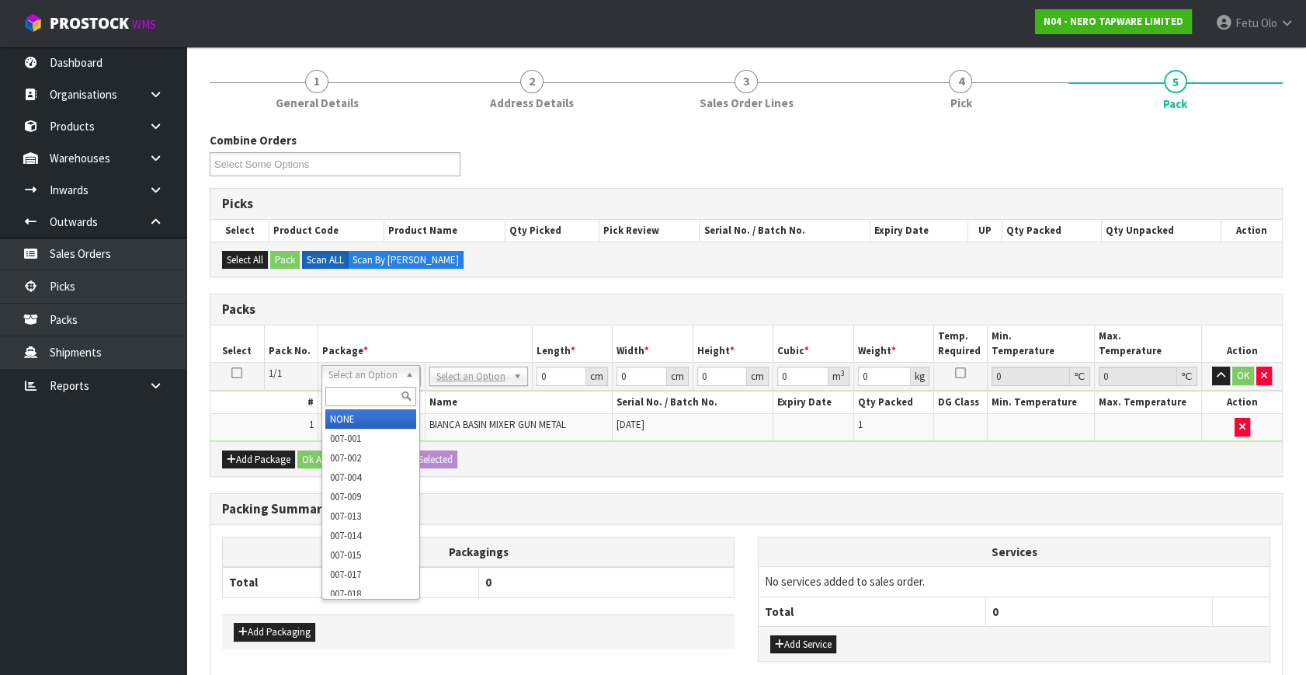
click at [363, 400] on input "text" at bounding box center [370, 396] width 91 height 19
type input "011"
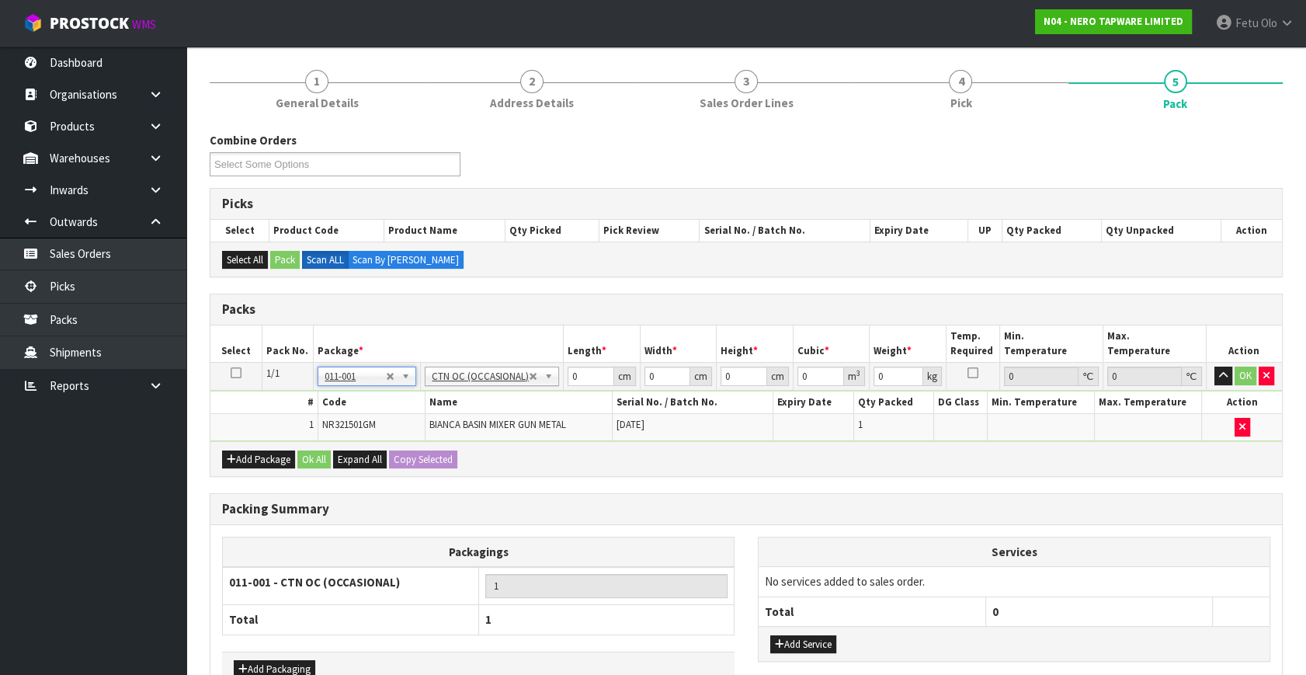
type input "1.65"
drag, startPoint x: 579, startPoint y: 371, endPoint x: 406, endPoint y: 440, distance: 186.5
click at [406, 440] on div "Packs Select Pack No. Package * Length * Width * Height * Cubic * Weight * Temp…" at bounding box center [746, 385] width 1073 height 183
type input "30"
type input "25"
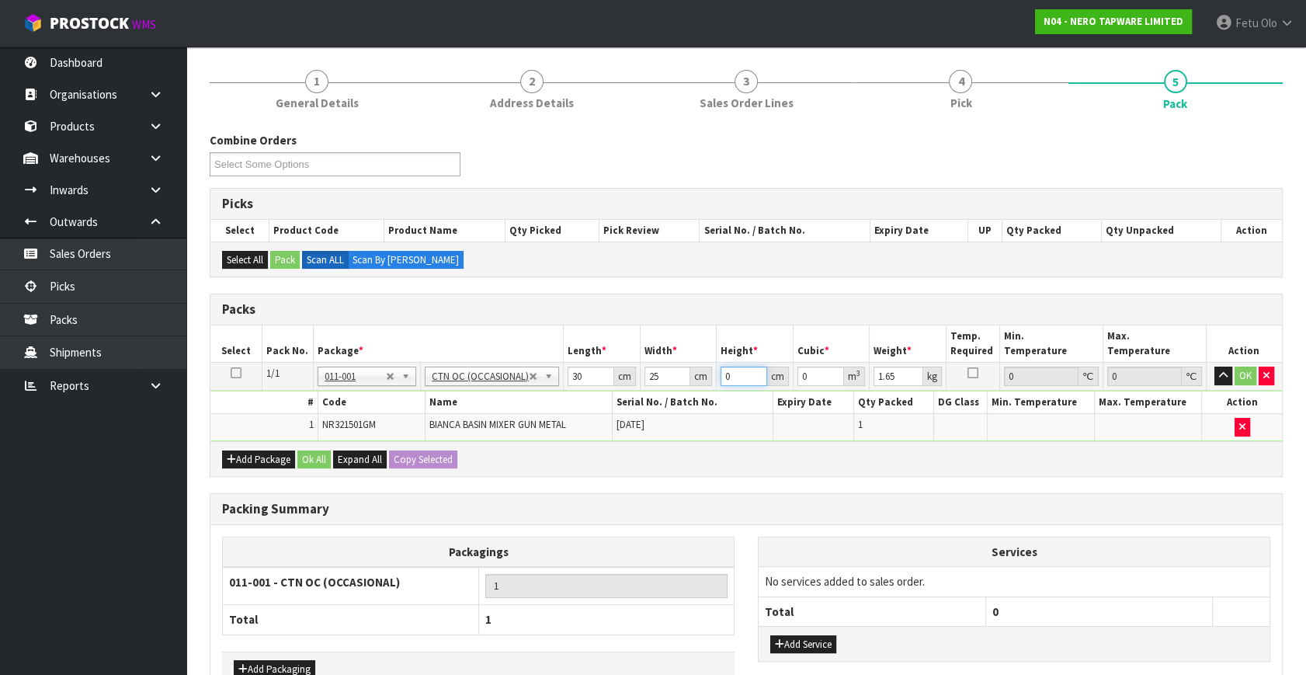
type input "1"
type input "0.00075"
type input "13"
type input "0.00975"
type input "13"
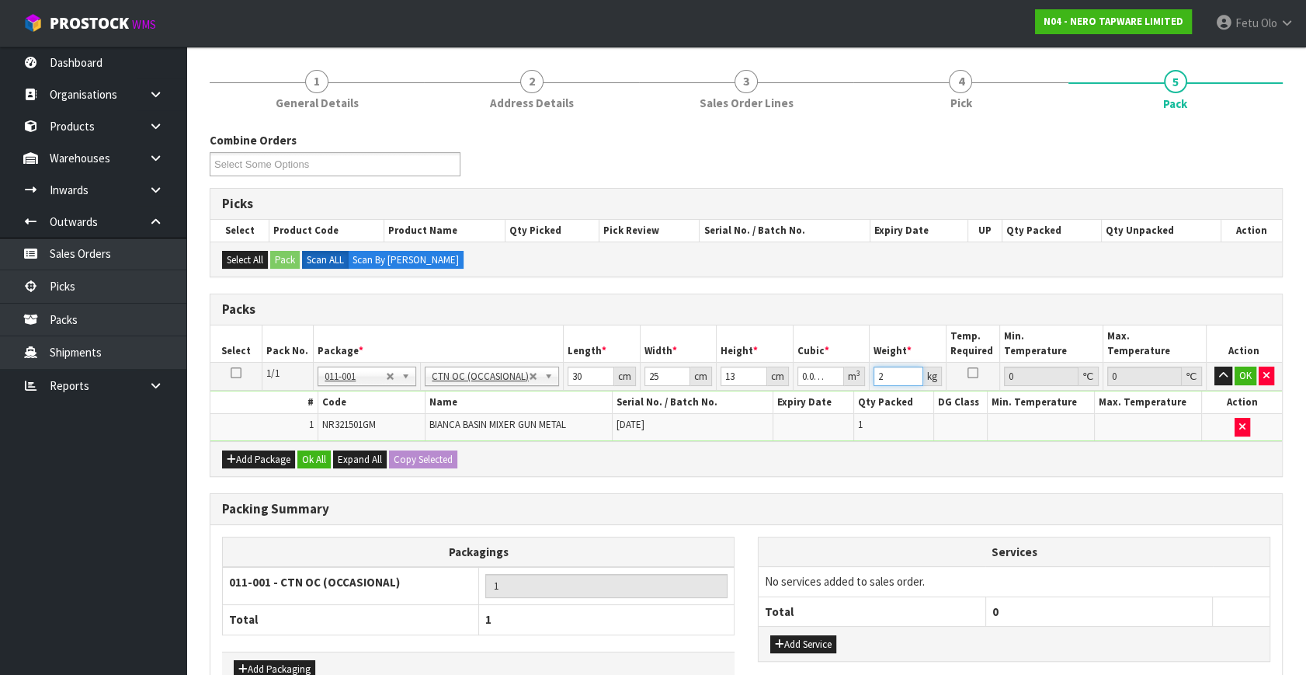
type input "2"
click button "OK" at bounding box center [1246, 376] width 22 height 19
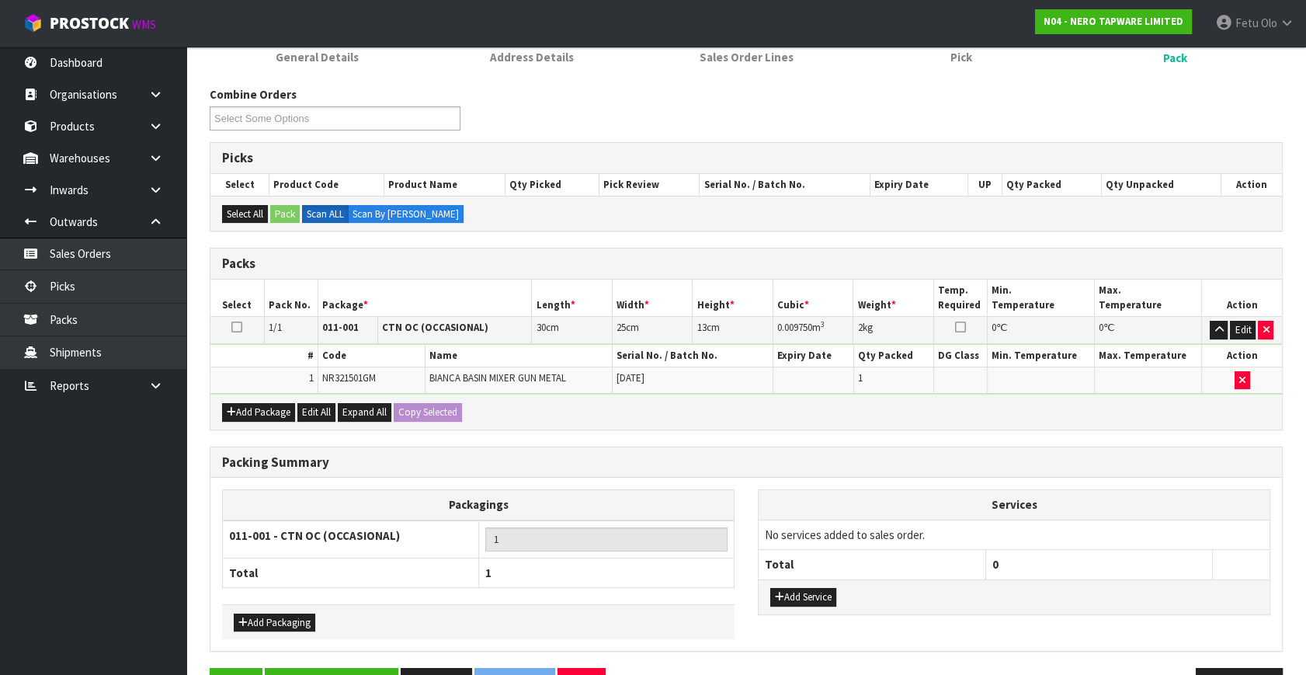
scroll to position [208, 0]
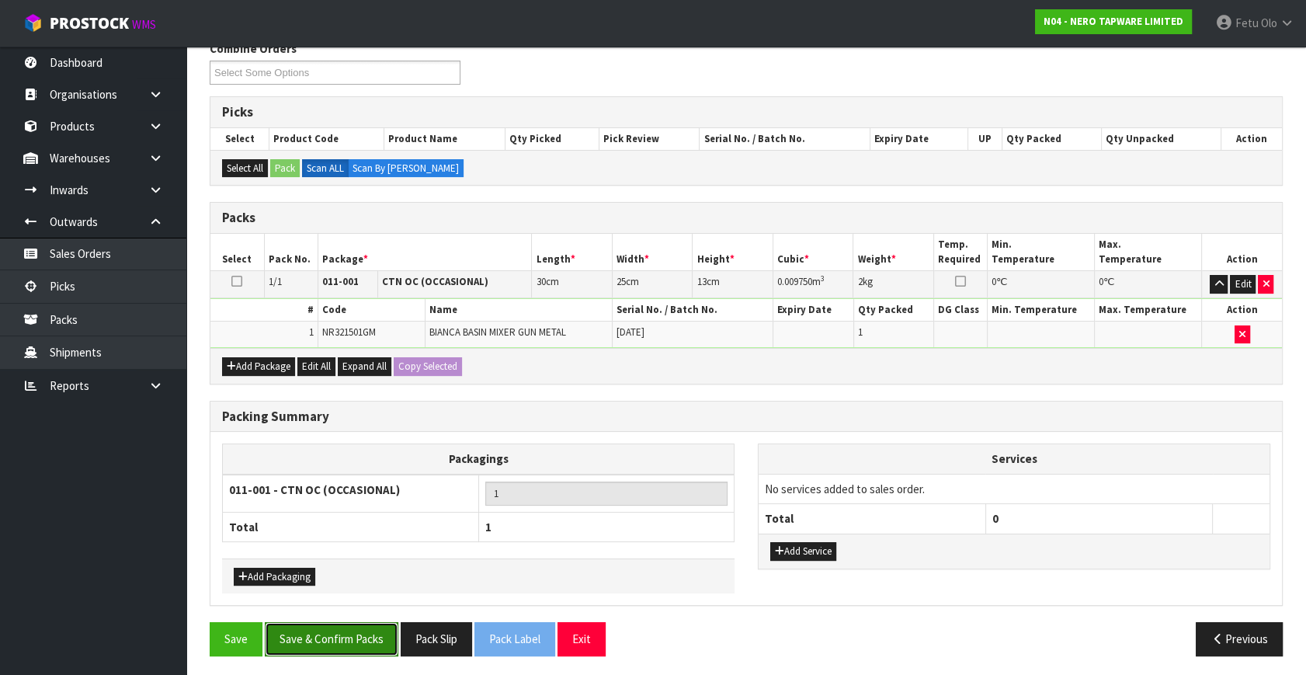
click at [341, 628] on button "Save & Confirm Packs" at bounding box center [332, 638] width 134 height 33
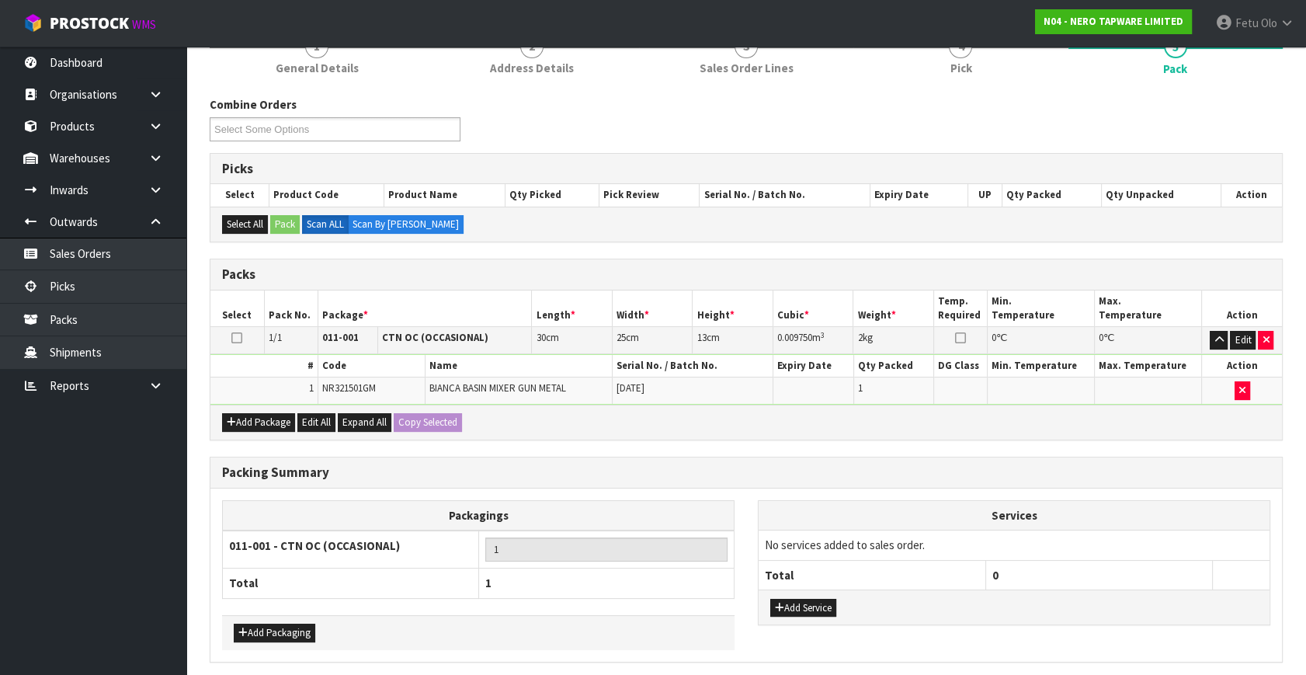
scroll to position [0, 0]
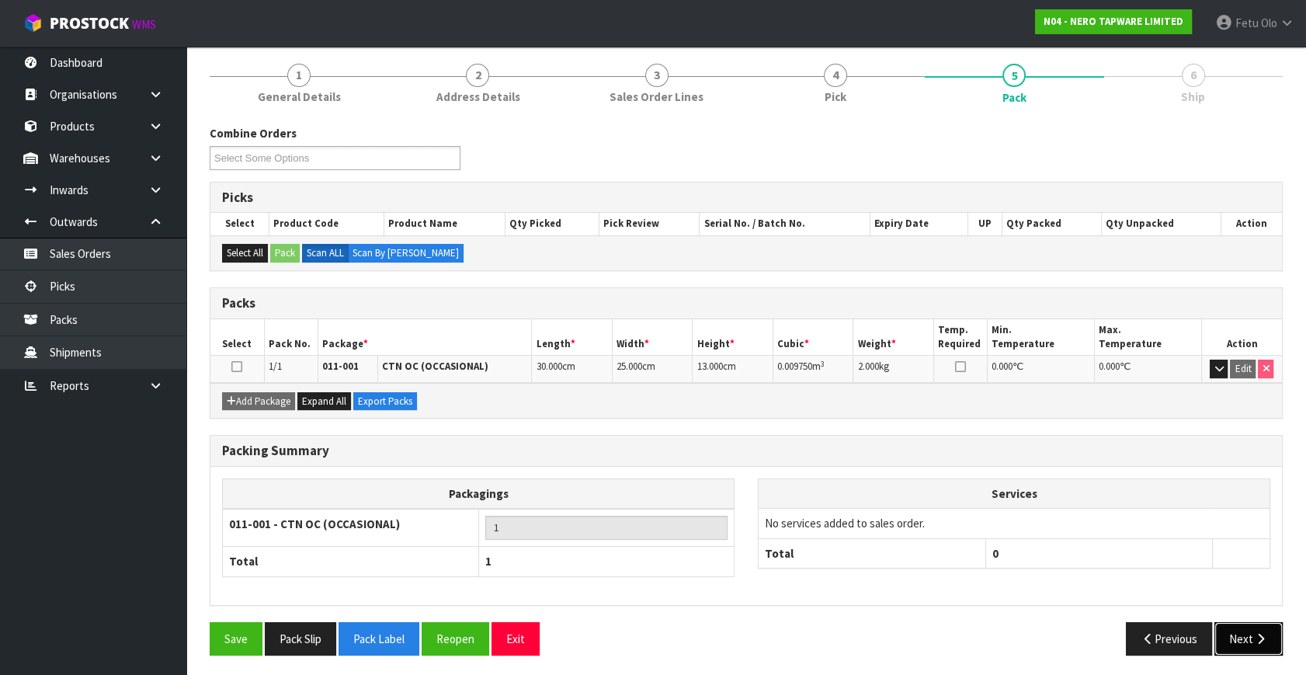
click at [1260, 634] on icon "button" at bounding box center [1261, 639] width 15 height 12
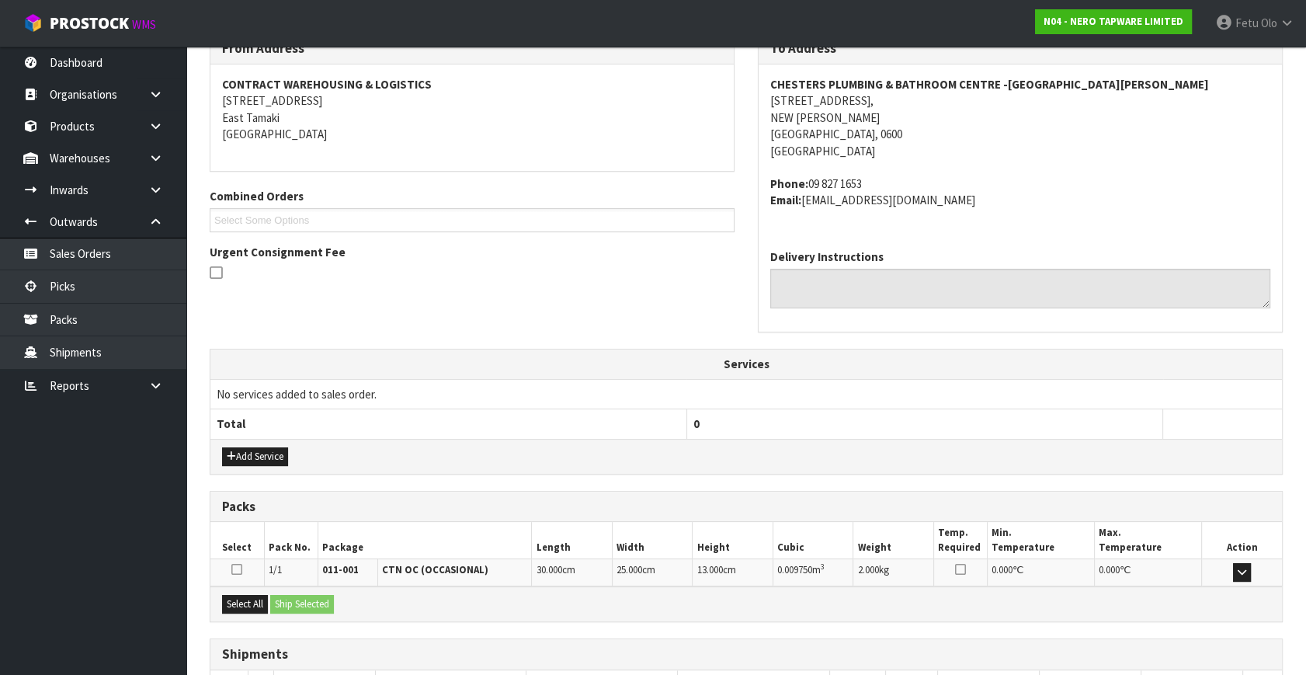
scroll to position [382, 0]
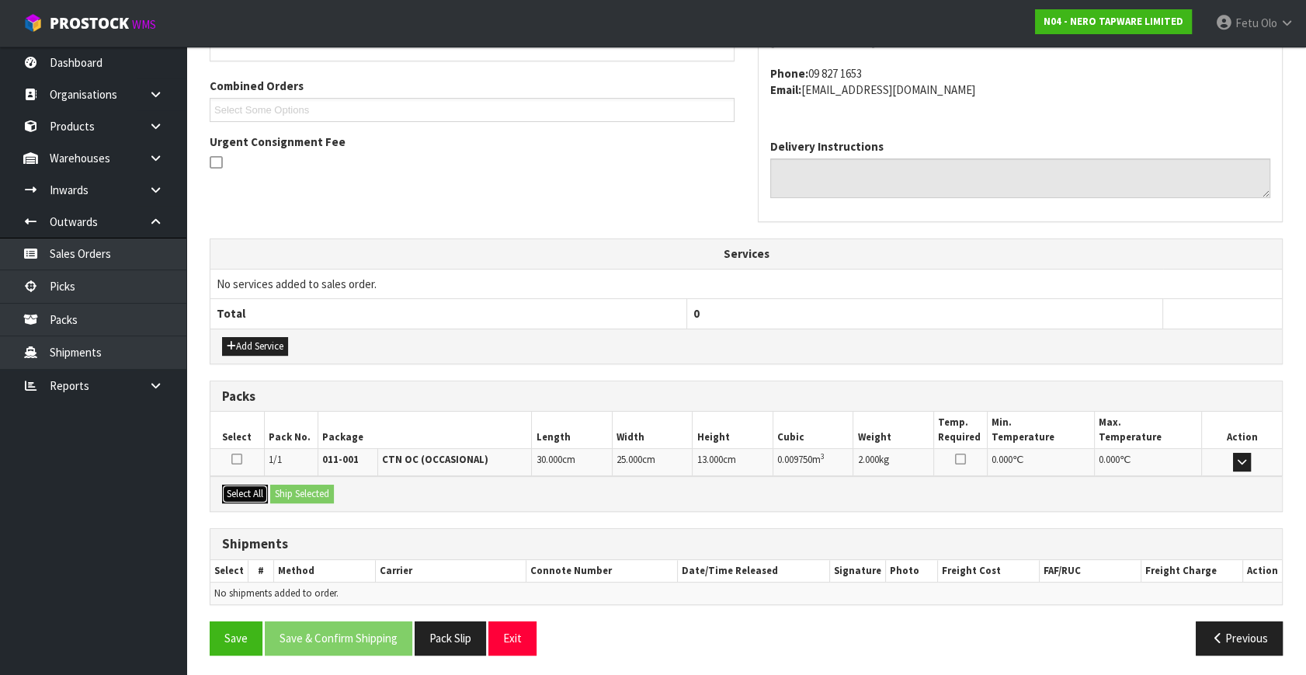
click at [245, 489] on button "Select All" at bounding box center [245, 494] width 46 height 19
click at [303, 503] on div "Select All Ship Selected" at bounding box center [746, 493] width 1072 height 35
click at [304, 497] on button "Ship Selected" at bounding box center [302, 494] width 64 height 19
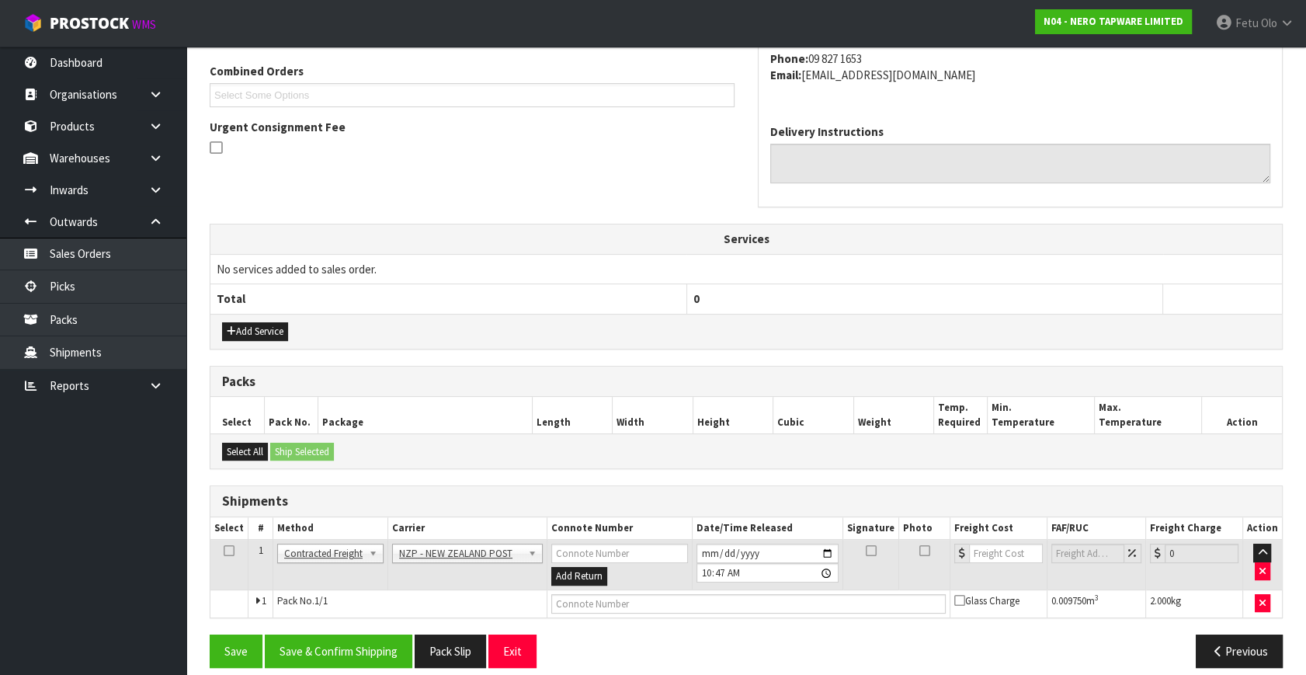
scroll to position [410, 0]
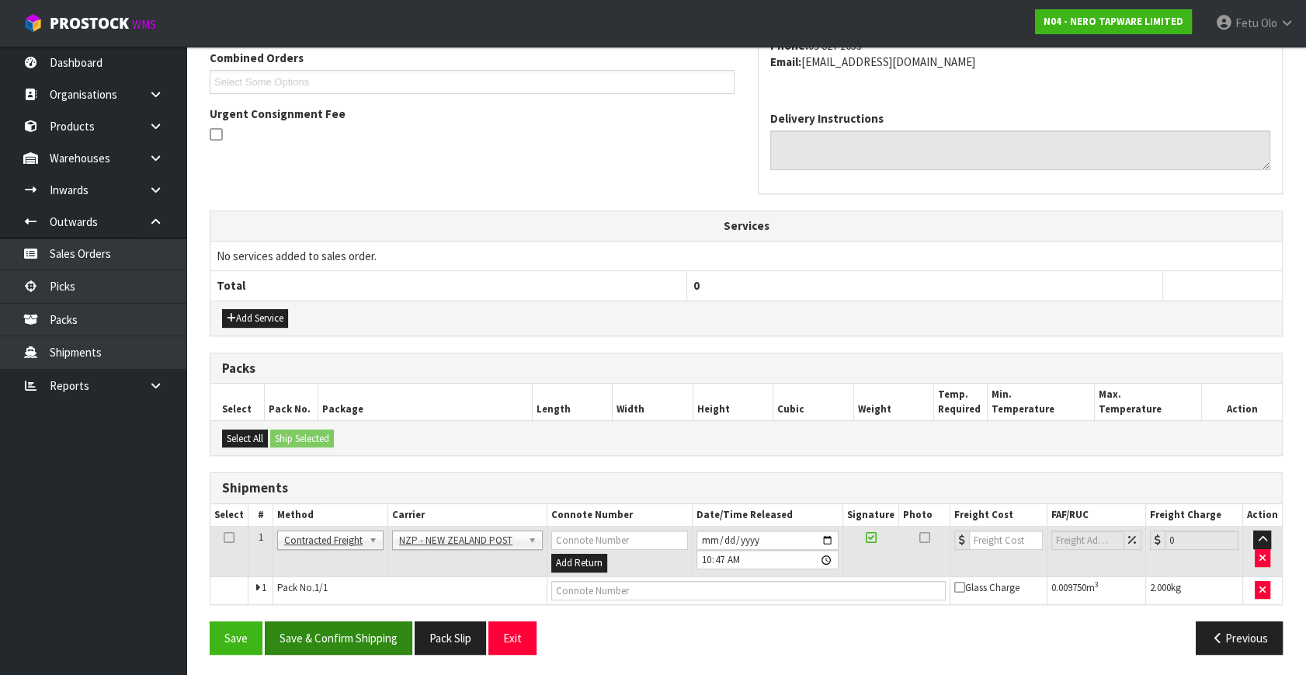
drag, startPoint x: 324, startPoint y: 613, endPoint x: 331, endPoint y: 629, distance: 17.7
click at [328, 620] on div "From Address CONTRACT WAREHOUSING & LOGISTICS 17 Allens Road East Tamaki Auckla…" at bounding box center [746, 280] width 1073 height 772
click at [338, 641] on button "Save & Confirm Shipping" at bounding box center [339, 637] width 148 height 33
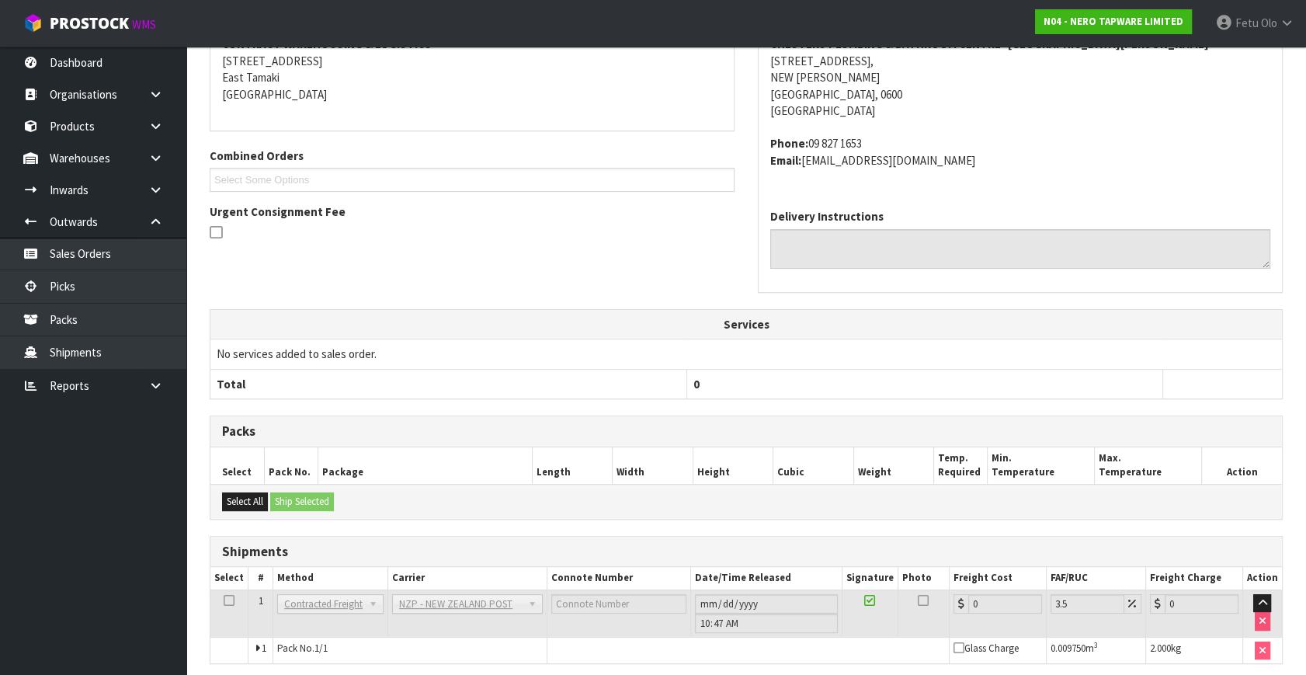
scroll to position [388, 0]
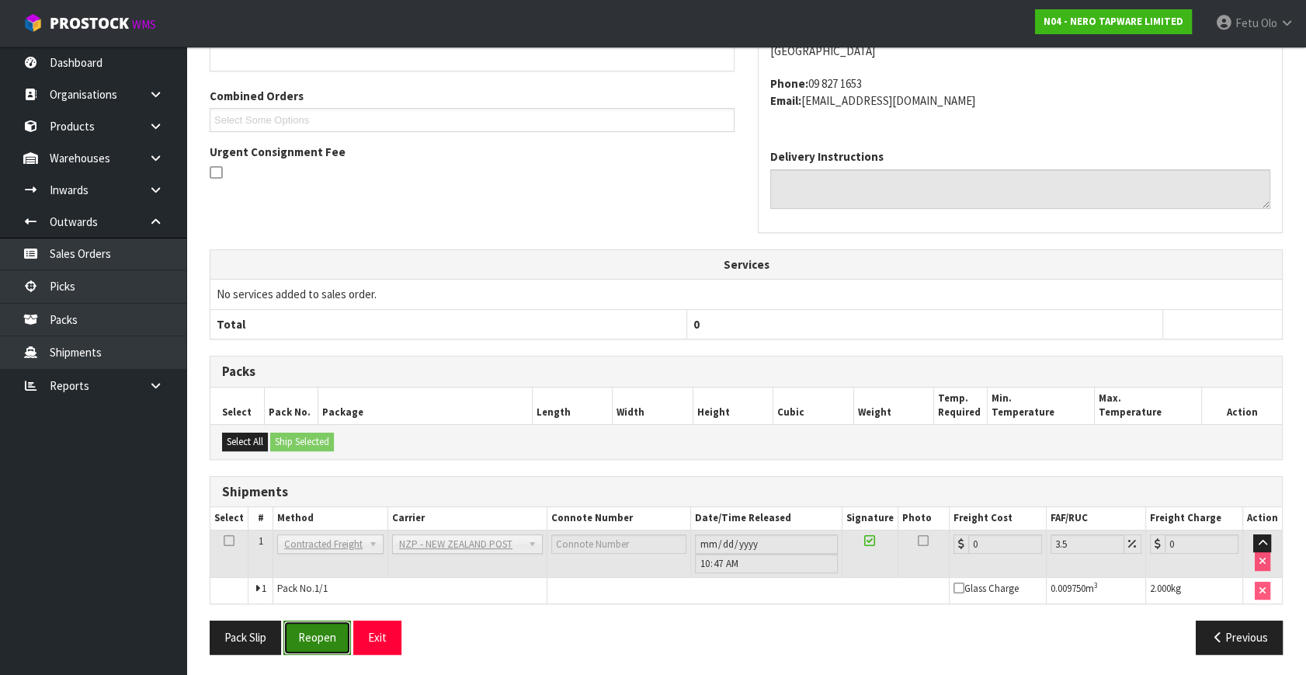
click at [315, 637] on button "Reopen" at bounding box center [317, 637] width 68 height 33
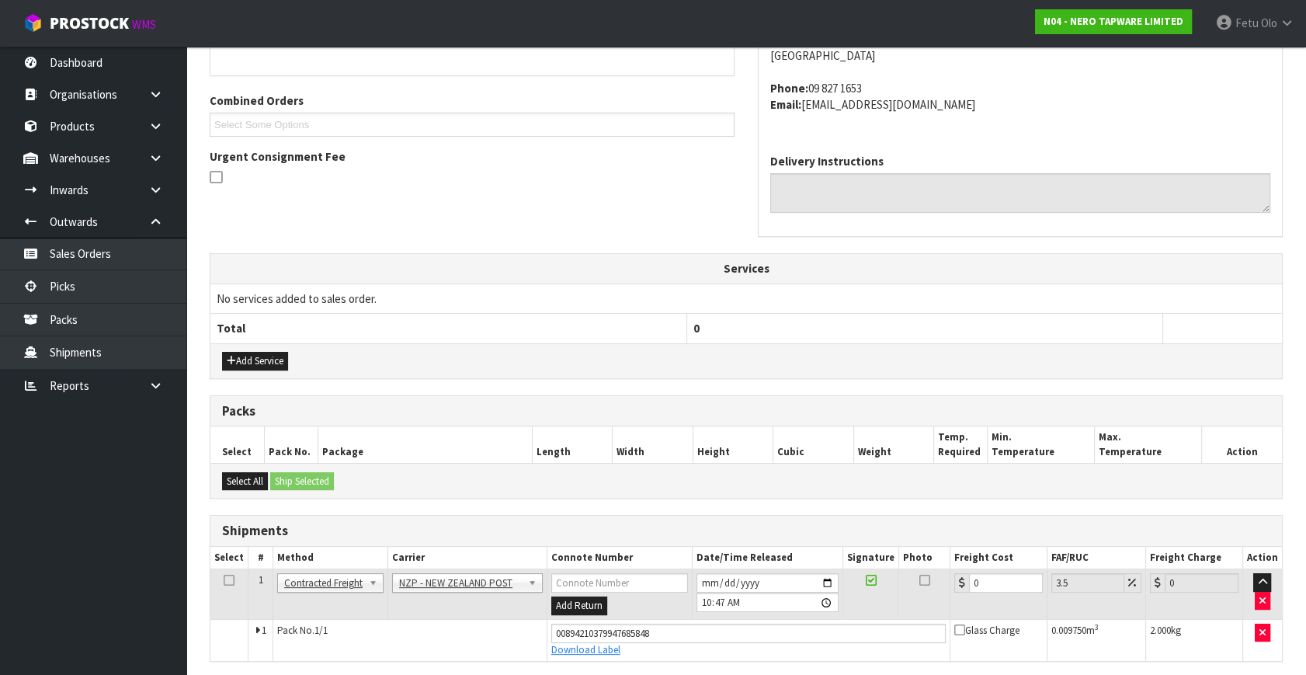
scroll to position [372, 0]
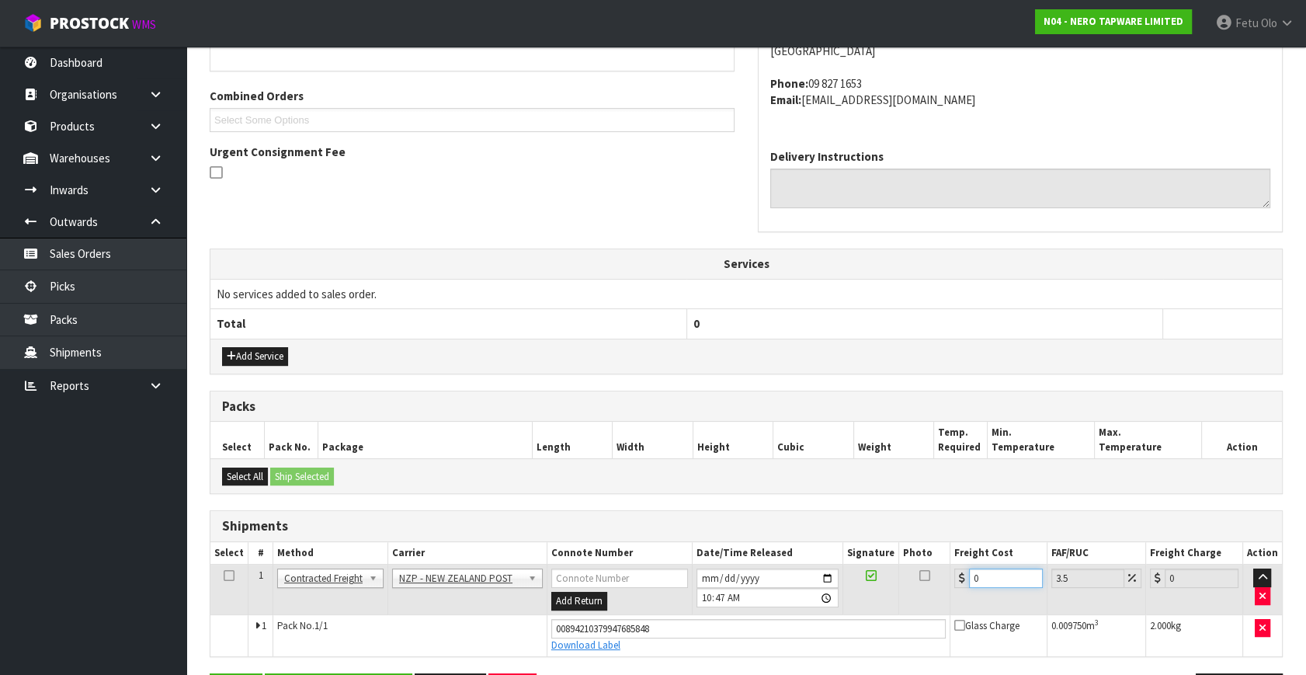
drag, startPoint x: 999, startPoint y: 579, endPoint x: 641, endPoint y: 656, distance: 366.1
click at [641, 656] on div "From Address CONTRACT WAREHOUSING & LOGISTICS 17 Allens Road East Tamaki Auckla…" at bounding box center [746, 325] width 1073 height 787
type input "4"
type input "4.14"
type input "4.3"
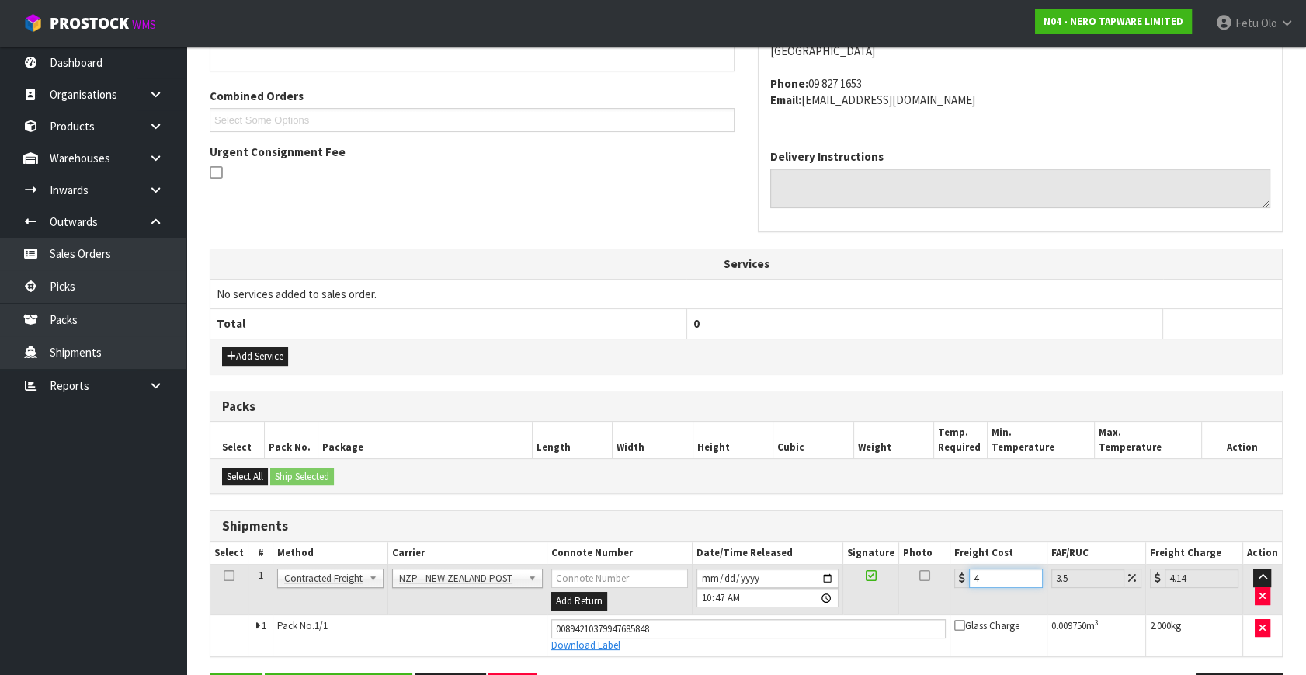
type input "4.45"
type input "4.33"
type input "4.48"
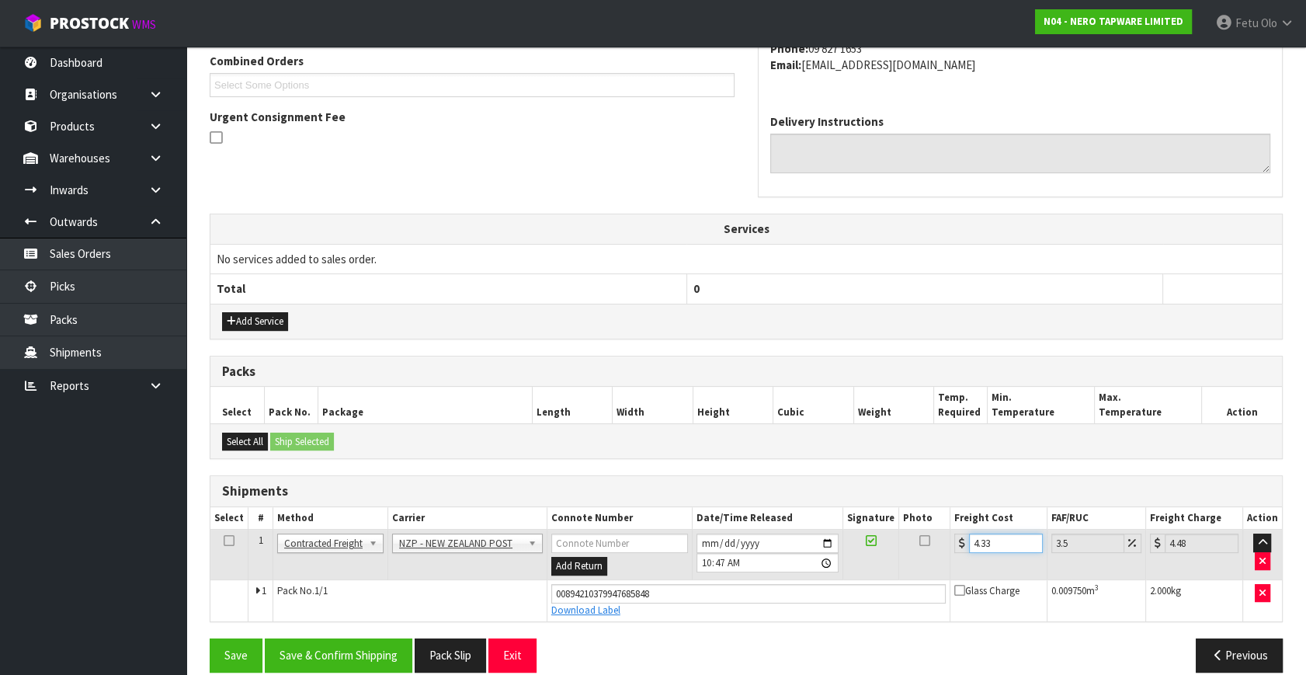
scroll to position [425, 0]
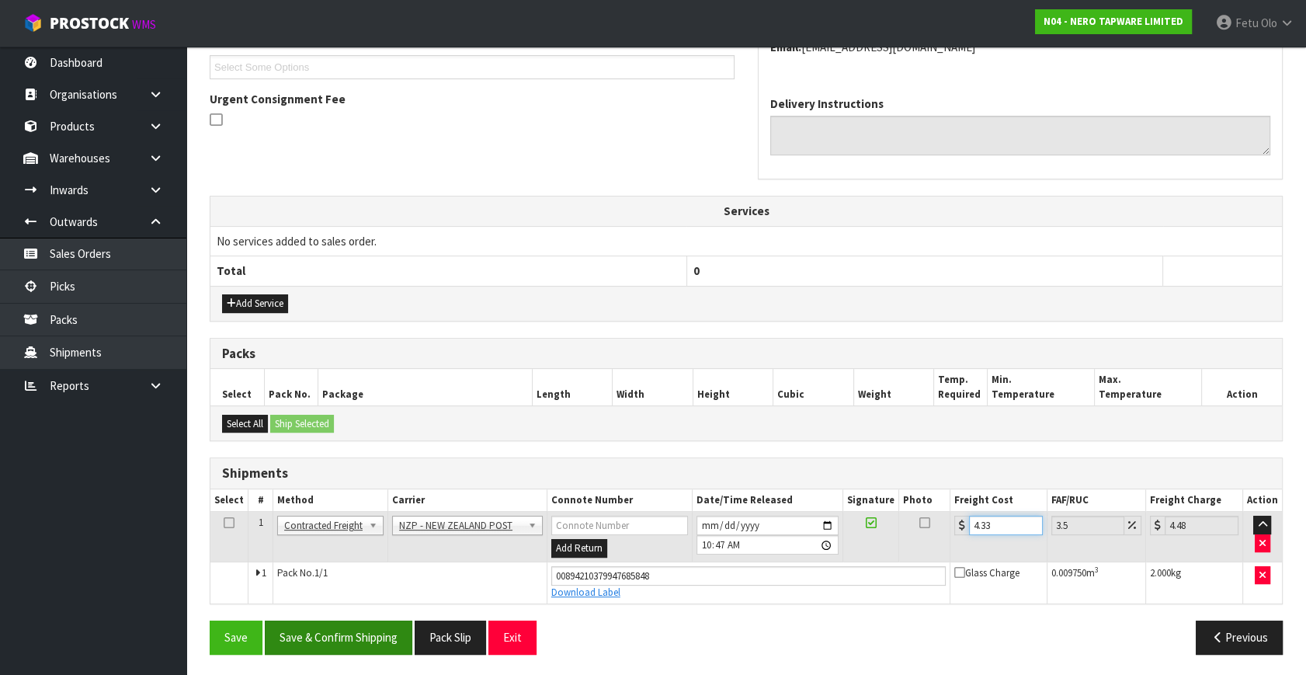
type input "4.33"
click at [298, 631] on button "Save & Confirm Shipping" at bounding box center [339, 637] width 148 height 33
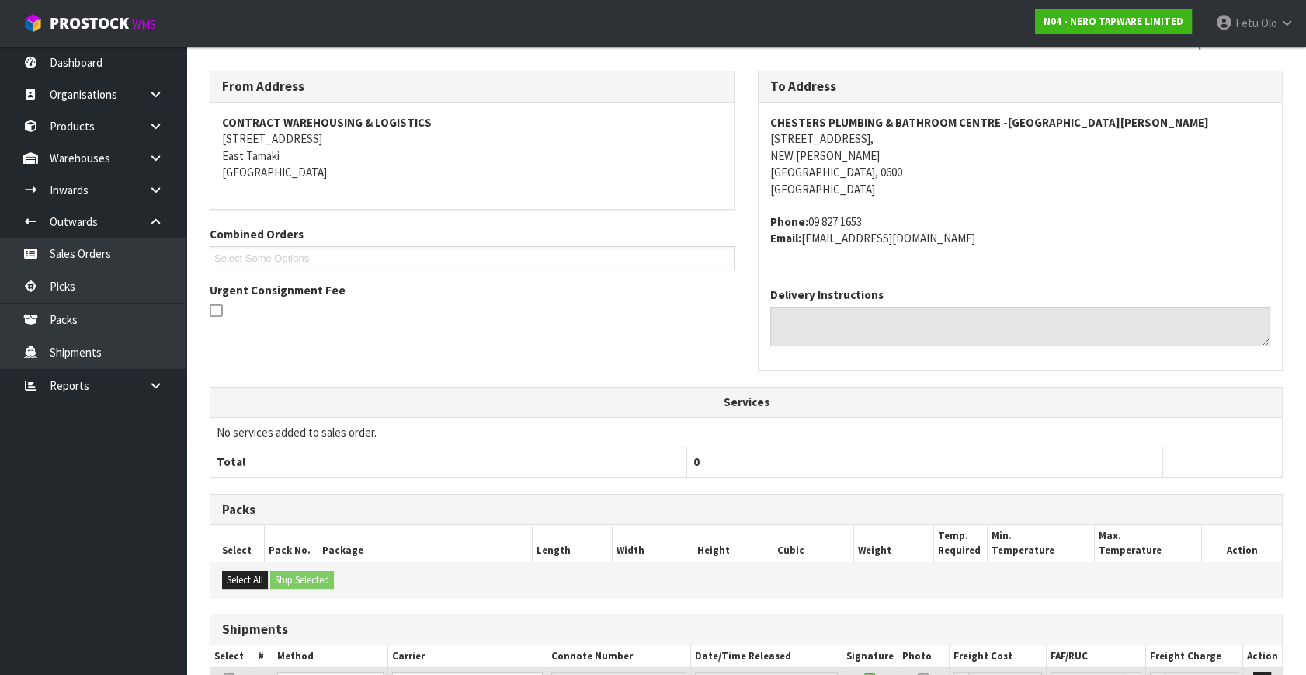
scroll to position [382, 0]
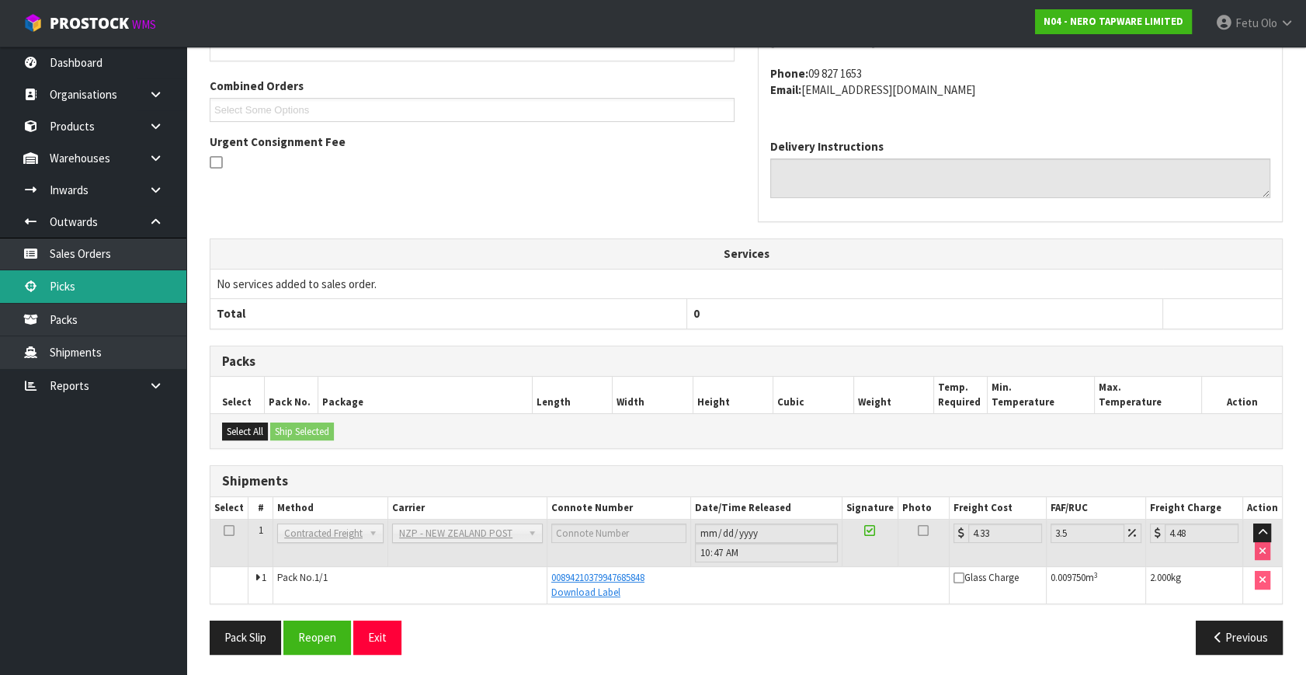
click at [96, 289] on link "Picks" at bounding box center [93, 286] width 186 height 32
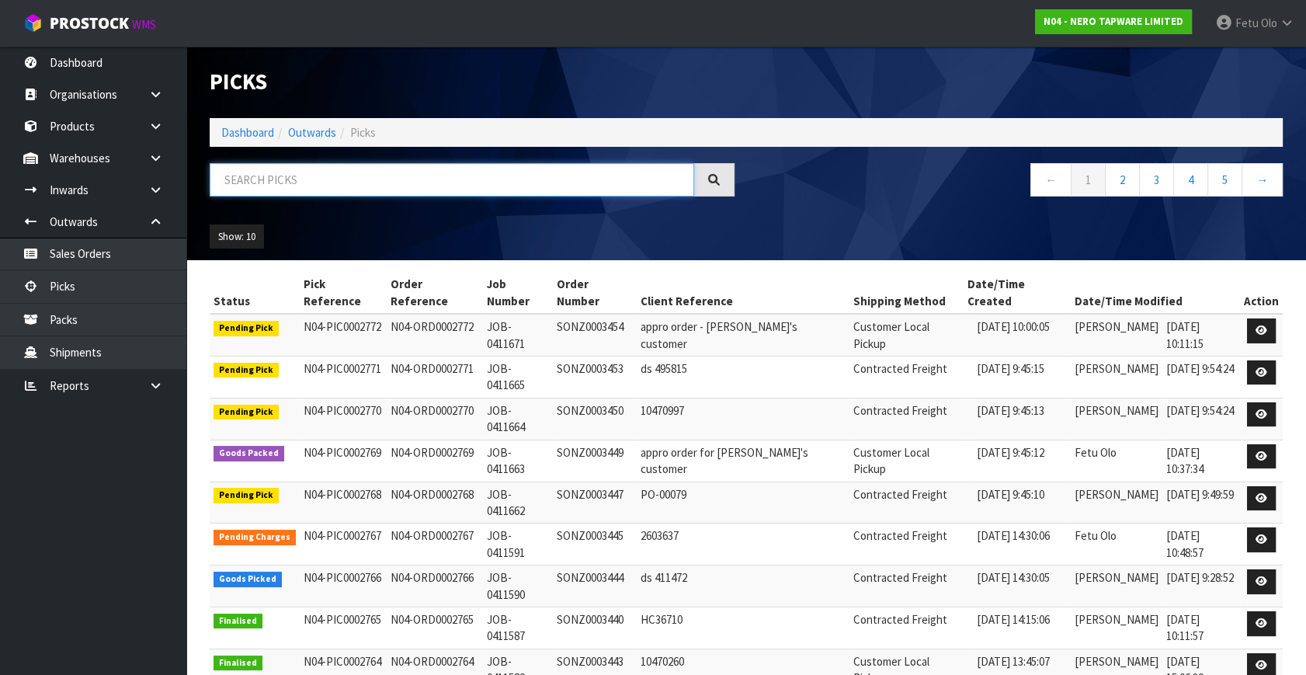
click at [367, 175] on input "text" at bounding box center [452, 179] width 485 height 33
type input "002766"
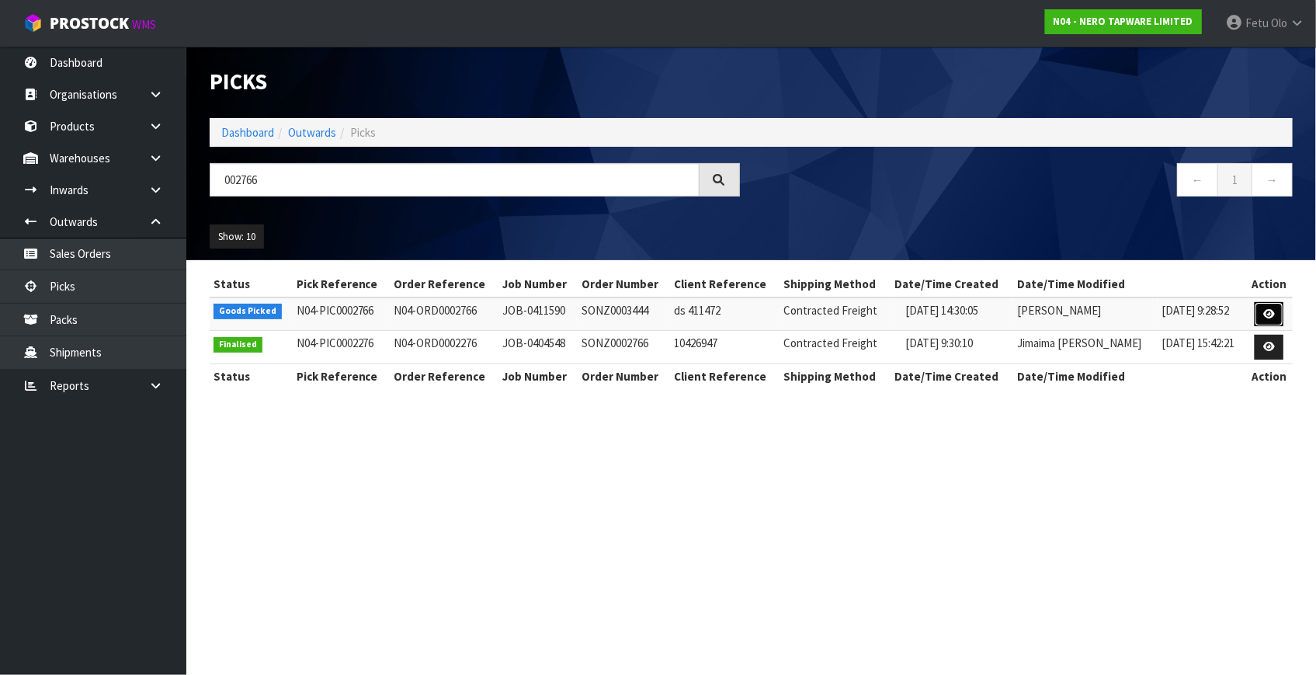
click at [1278, 316] on link at bounding box center [1269, 314] width 29 height 25
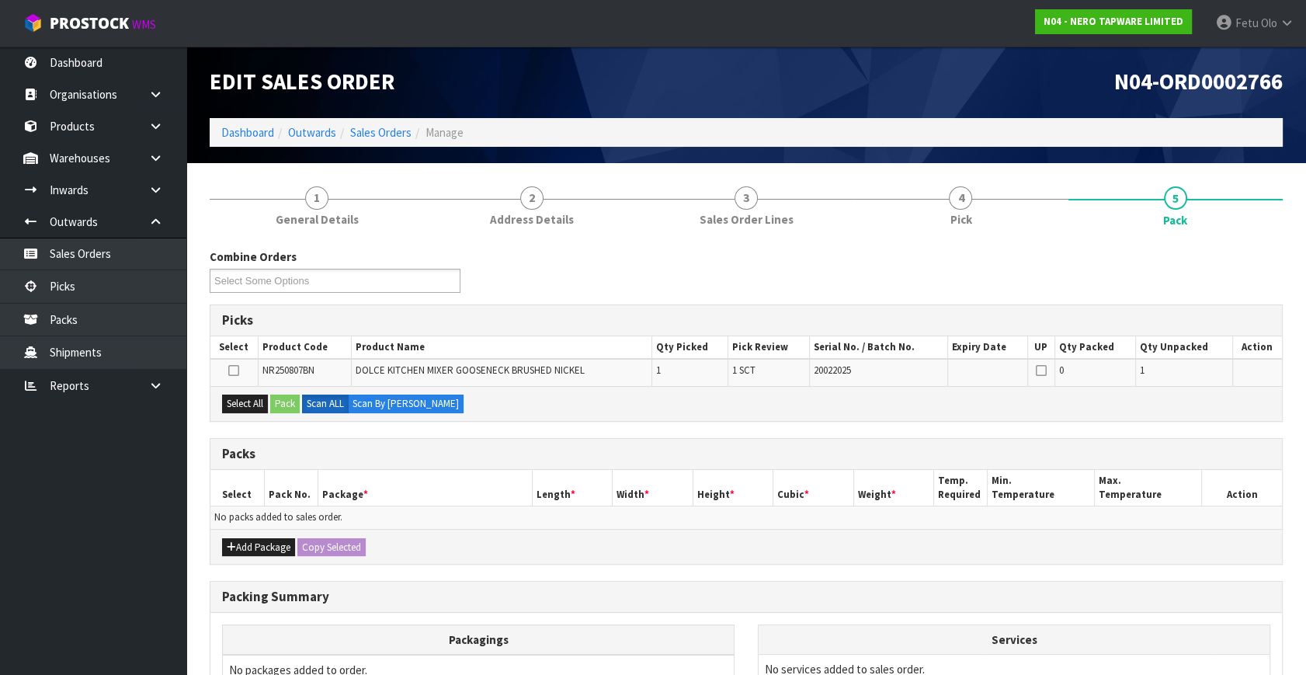
drag, startPoint x: 98, startPoint y: 620, endPoint x: 130, endPoint y: 635, distance: 35.4
click at [96, 620] on ul "Dashboard Organisations Clients Consignees Carriers Products Categories Serial …" at bounding box center [93, 361] width 186 height 628
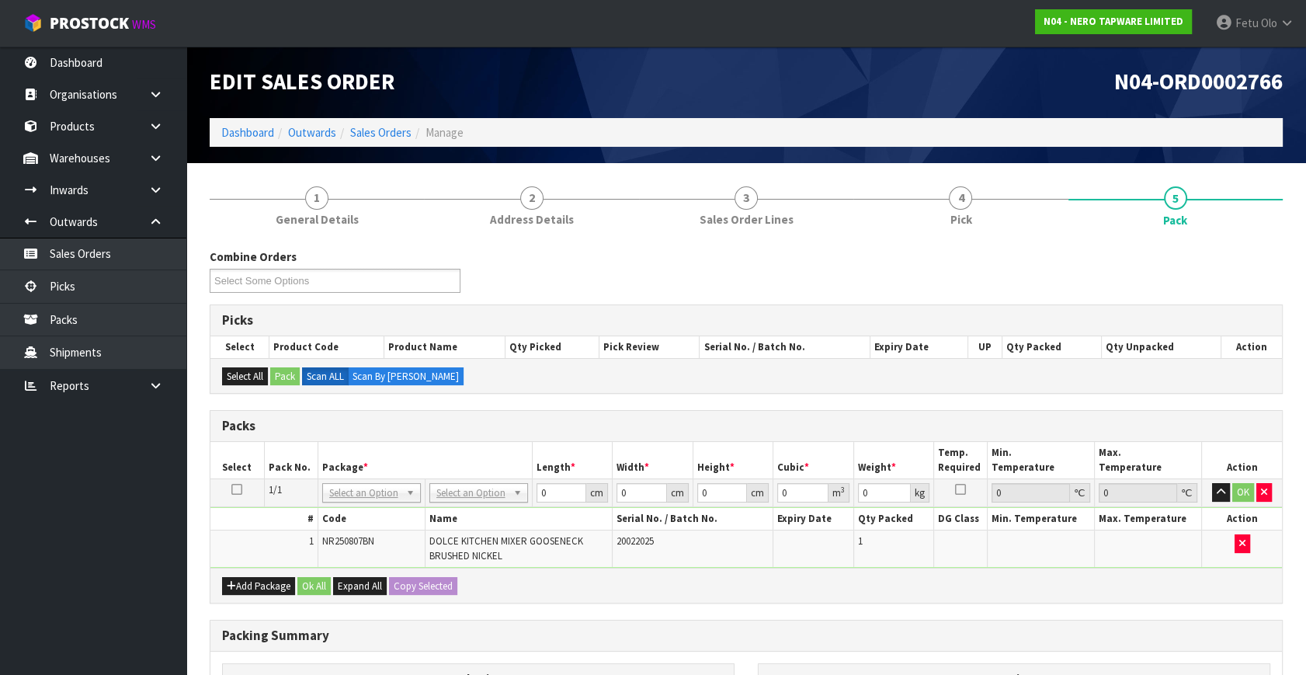
drag, startPoint x: 356, startPoint y: 491, endPoint x: 346, endPoint y: 520, distance: 31.5
click at [346, 520] on input "text" at bounding box center [370, 512] width 91 height 19
type input "011-08/4"
click at [356, 503] on div at bounding box center [370, 513] width 97 height 26
drag, startPoint x: 360, startPoint y: 520, endPoint x: 381, endPoint y: 537, distance: 26.6
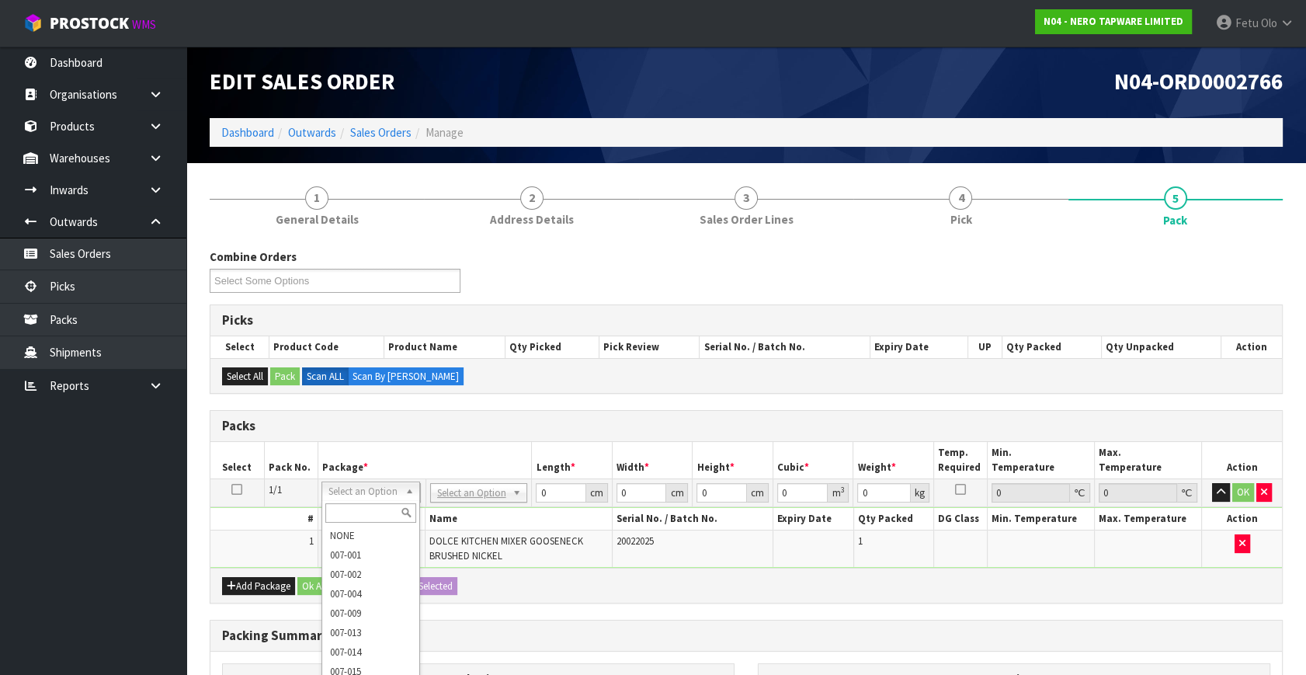
click at [360, 521] on input "text" at bounding box center [370, 512] width 91 height 19
type input "011-084"
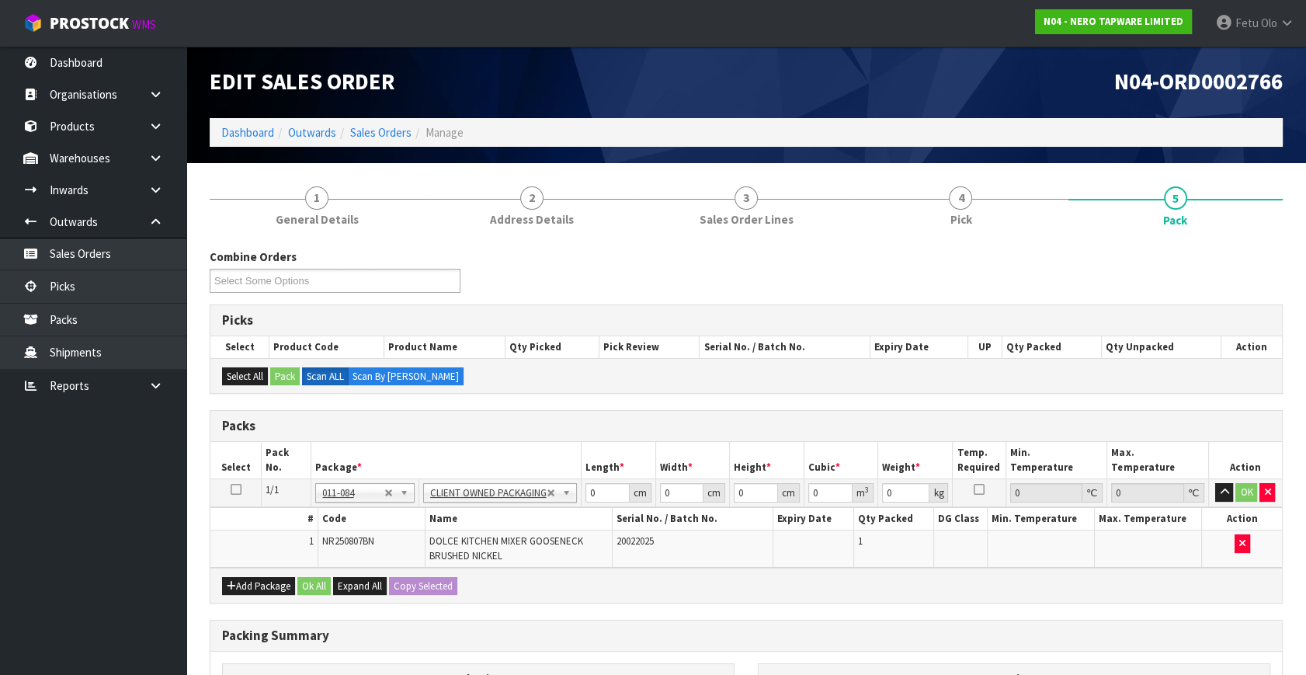
type input "2"
drag, startPoint x: 604, startPoint y: 496, endPoint x: 445, endPoint y: 516, distance: 160.5
click at [445, 516] on tbody "1/1 NONE 007-001 007-002 007-004 007-009 007-013 007-014 007-015 007-017 007-01…" at bounding box center [746, 523] width 1072 height 89
type input "53"
type input "37"
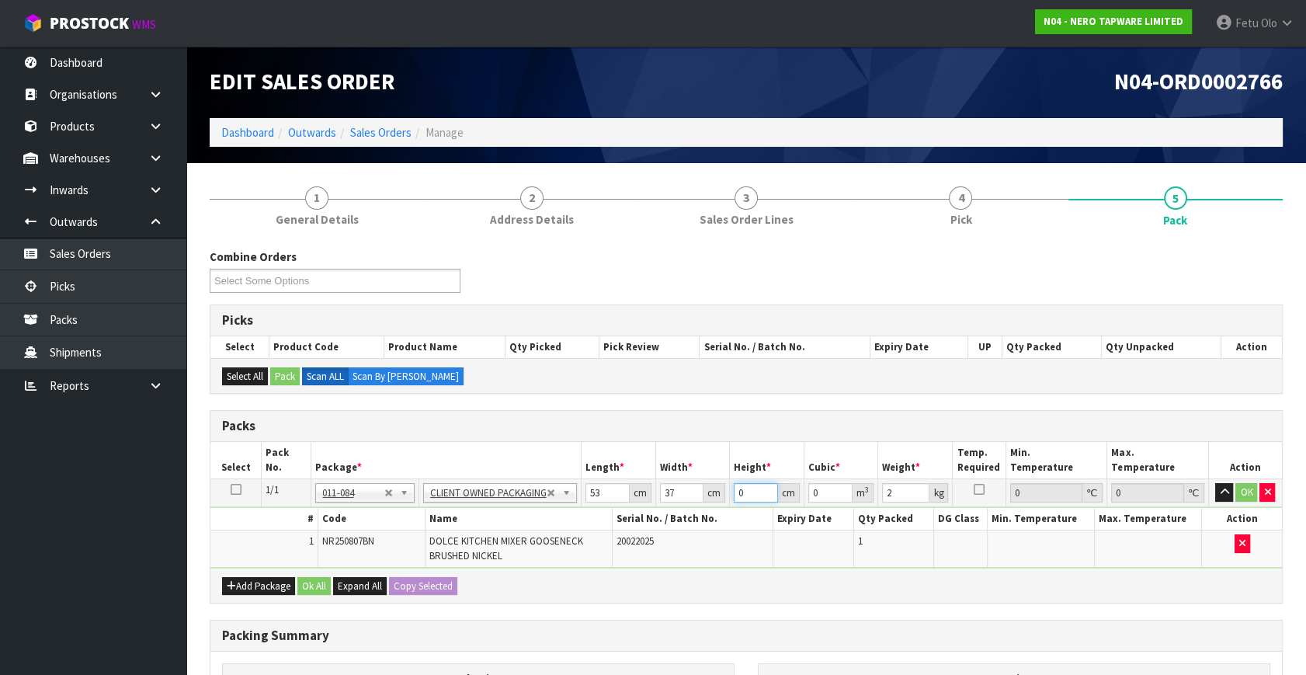
type input "1"
type input "0.001961"
type input "10"
type input "0.01961"
type input "10"
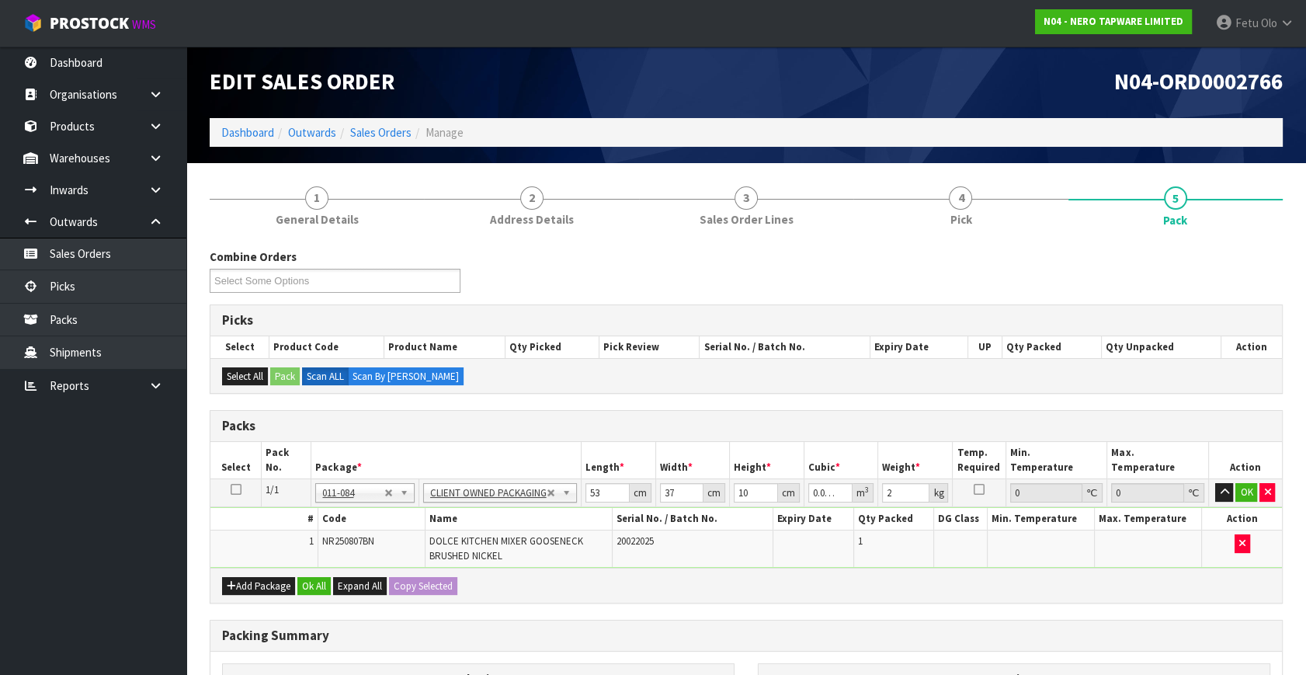
click at [759, 606] on div "Combine Orders N04-ORD0002730 N04-ORD0002766 N04-ORD0002768 N04-ORD0002769 N04-…" at bounding box center [746, 568] width 1073 height 639
drag, startPoint x: 788, startPoint y: 556, endPoint x: 764, endPoint y: 584, distance: 36.4
click at [764, 584] on div "Packs Select Pack No. Package * Length * Width * Height * Cubic * Weight * Temp…" at bounding box center [746, 506] width 1073 height 193
type input "3"
click button "OK" at bounding box center [1247, 492] width 22 height 19
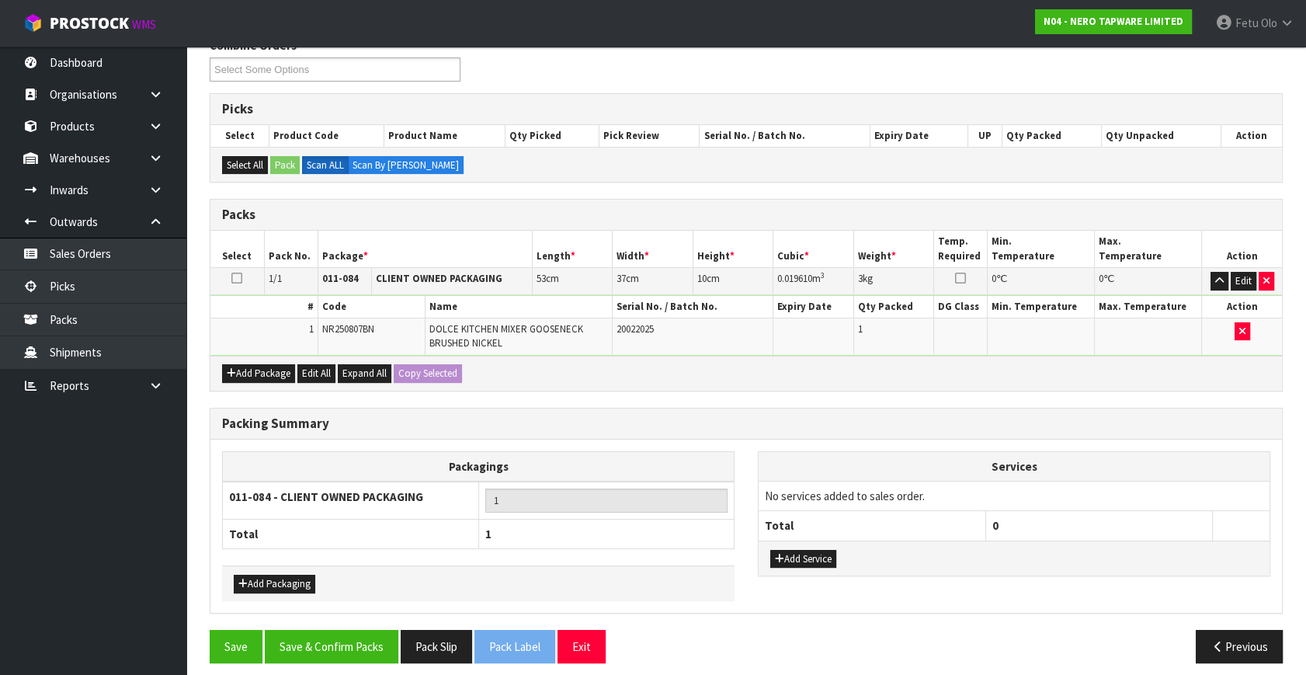
scroll to position [218, 0]
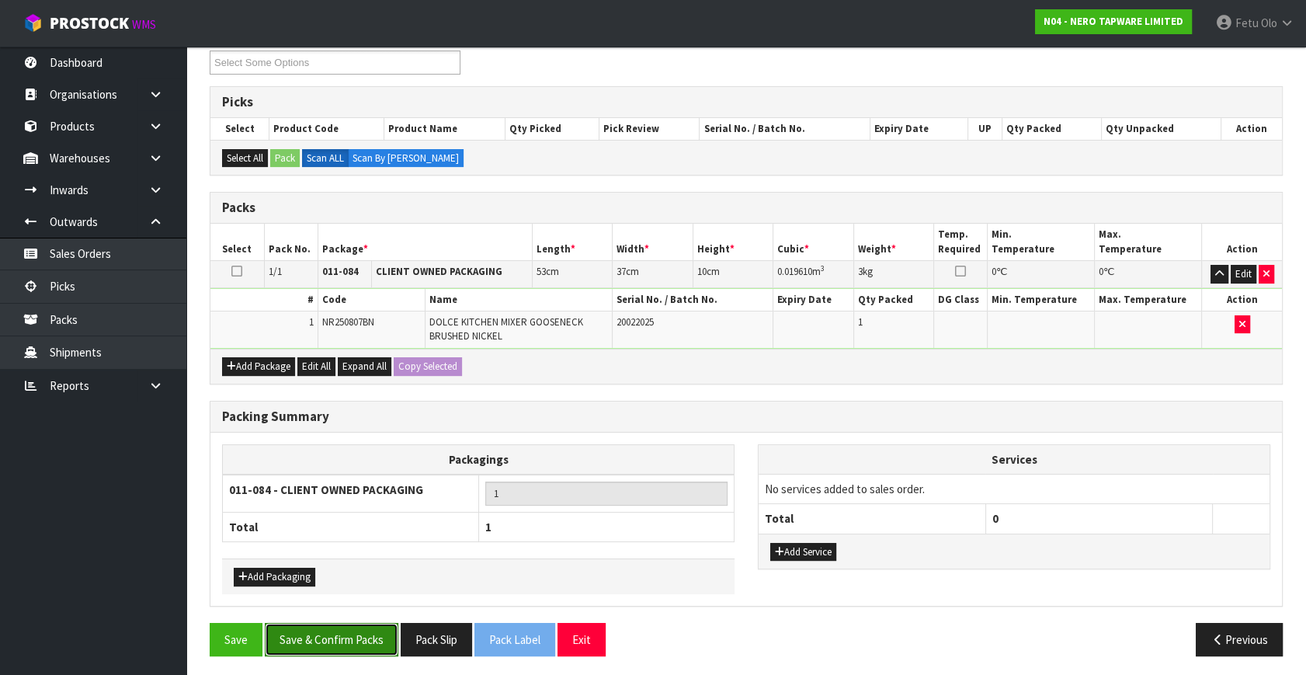
drag, startPoint x: 349, startPoint y: 642, endPoint x: 412, endPoint y: 652, distance: 63.7
click at [353, 642] on button "Save & Confirm Packs" at bounding box center [332, 639] width 134 height 33
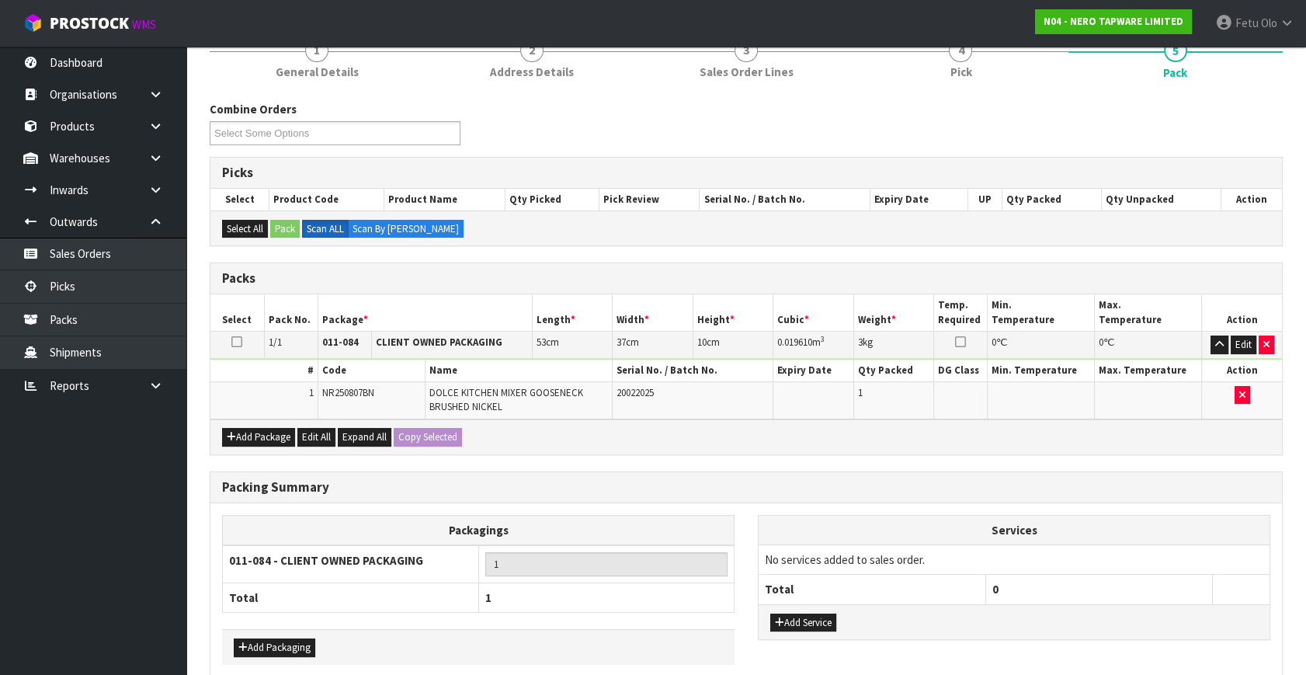
scroll to position [0, 0]
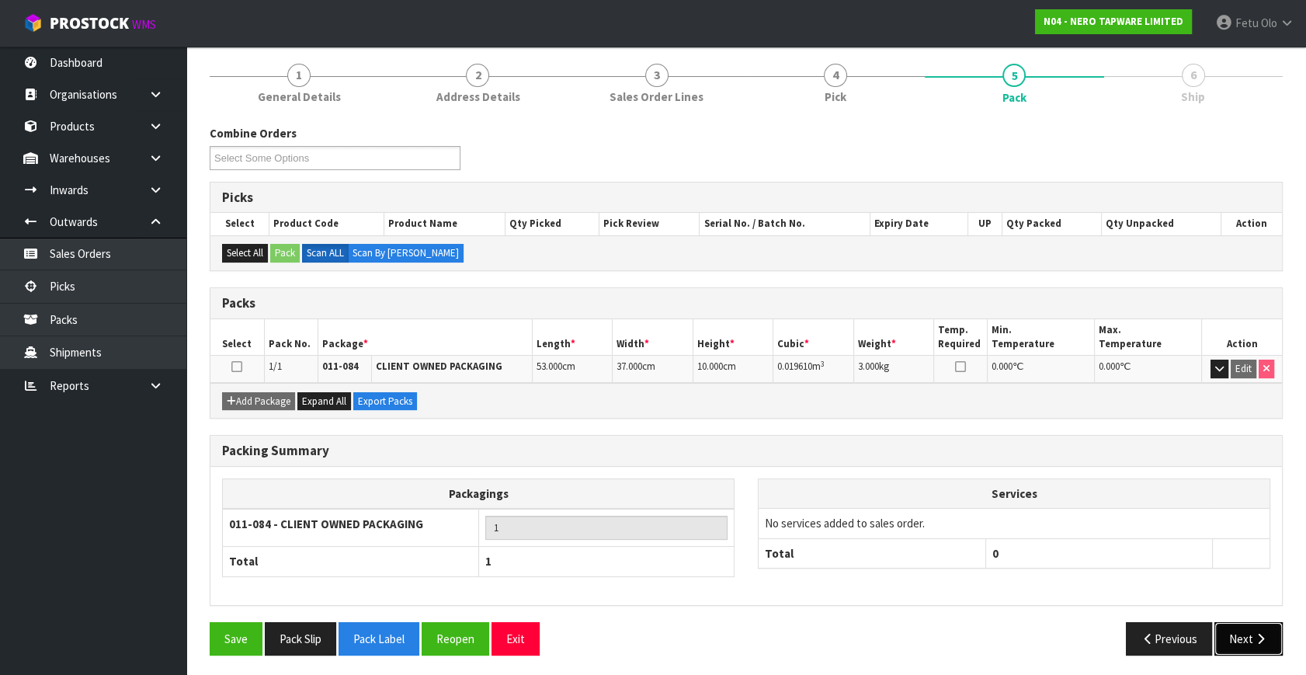
click at [1239, 644] on button "Next" at bounding box center [1249, 638] width 68 height 33
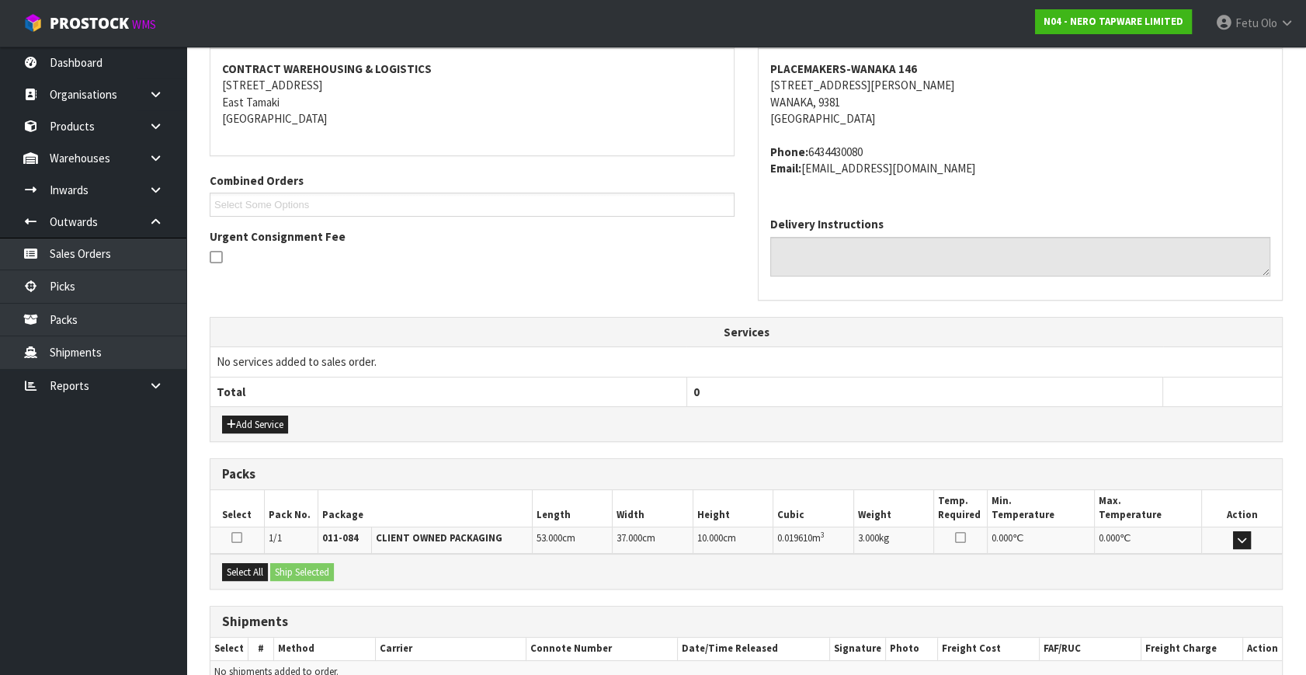
scroll to position [366, 0]
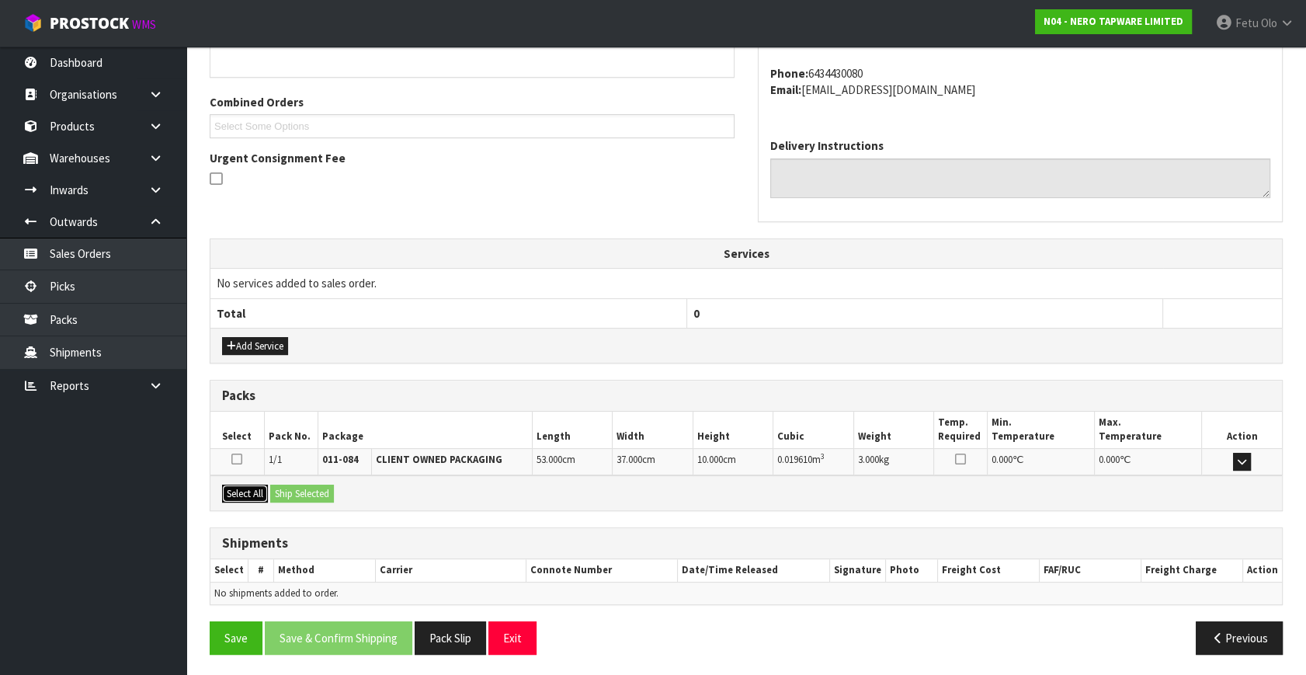
click at [259, 485] on button "Select All" at bounding box center [245, 494] width 46 height 19
drag, startPoint x: 266, startPoint y: 482, endPoint x: 278, endPoint y: 486, distance: 13.0
click at [268, 485] on button "Select All" at bounding box center [245, 494] width 46 height 19
click at [280, 486] on button "Ship Selected" at bounding box center [302, 494] width 64 height 19
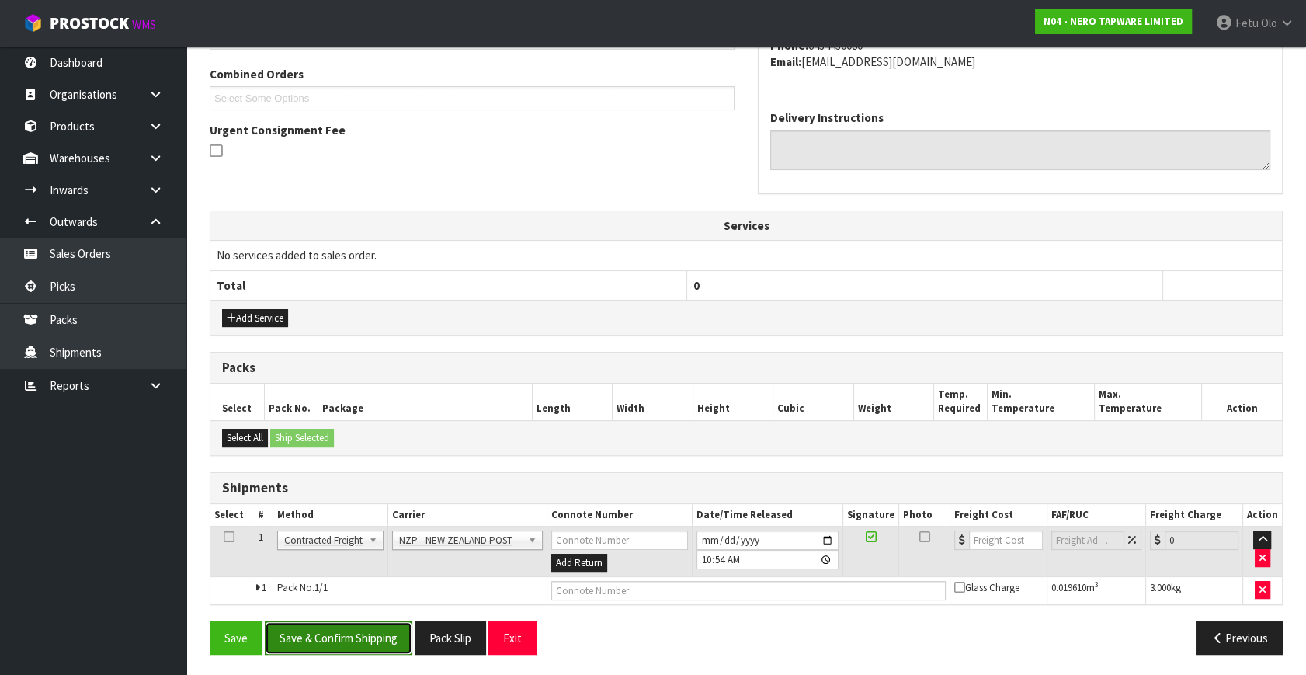
click at [346, 638] on button "Save & Confirm Shipping" at bounding box center [339, 637] width 148 height 33
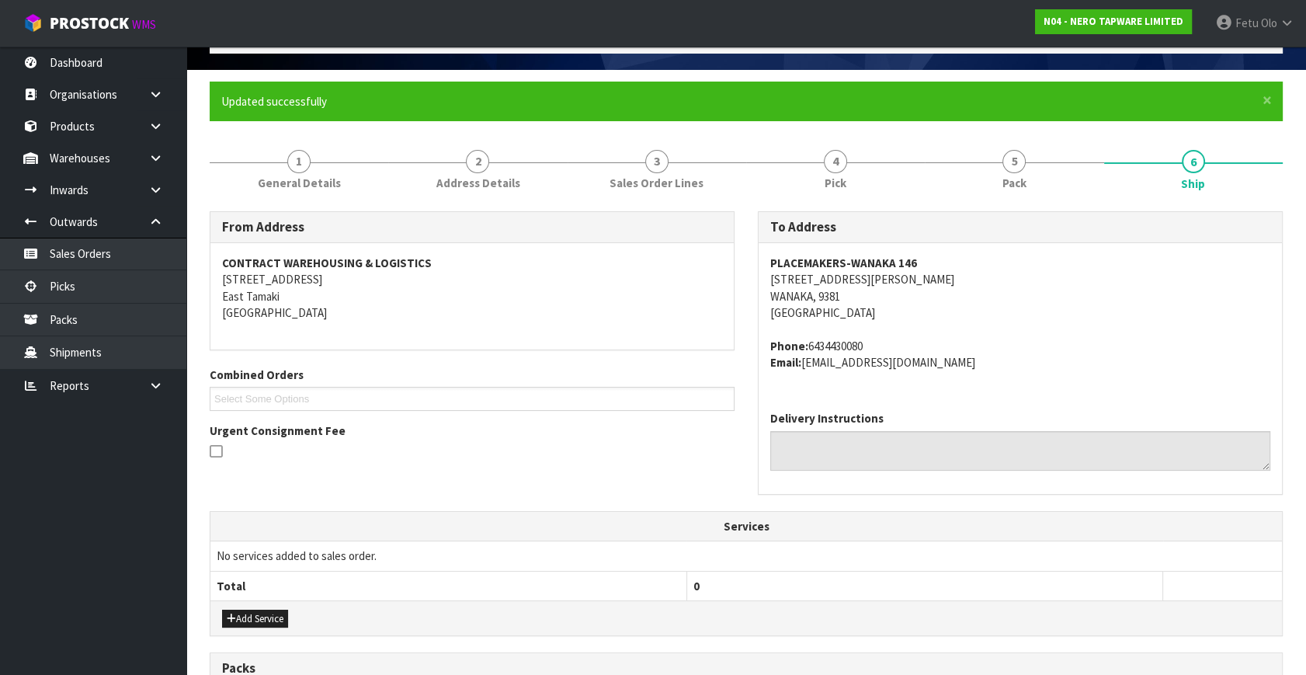
scroll to position [0, 0]
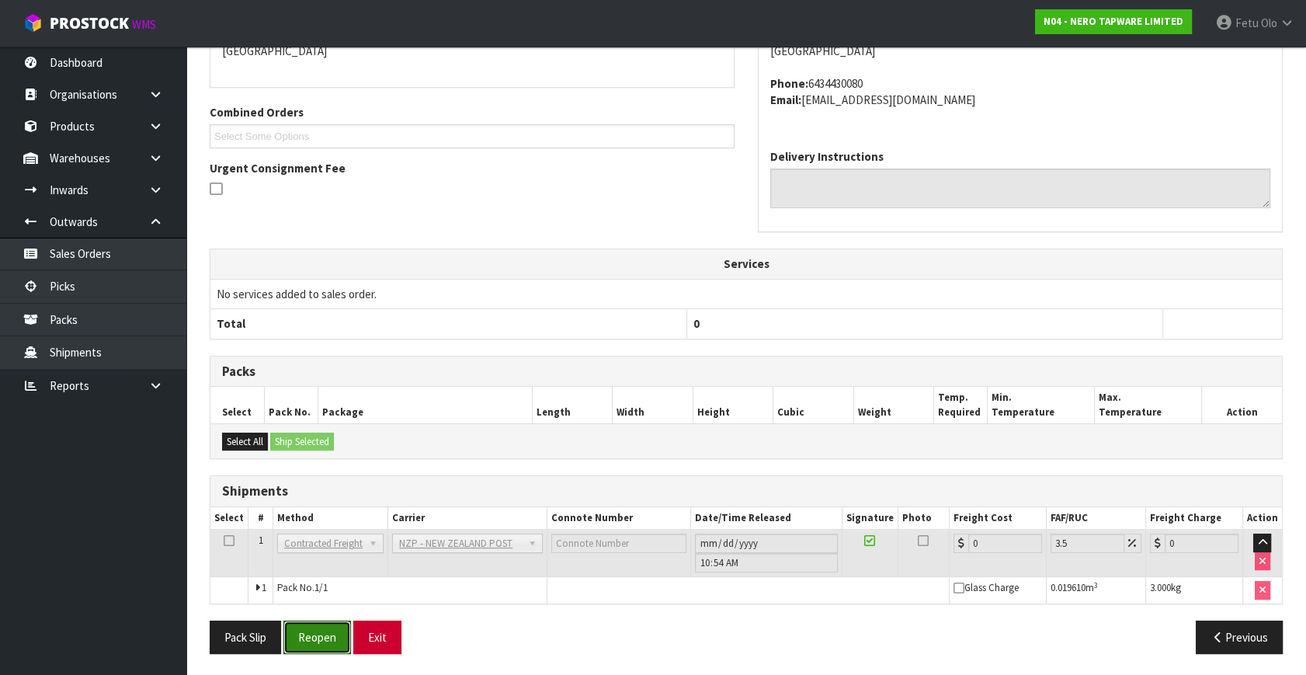
drag, startPoint x: 336, startPoint y: 635, endPoint x: 403, endPoint y: 637, distance: 66.8
click at [340, 635] on button "Reopen" at bounding box center [317, 637] width 68 height 33
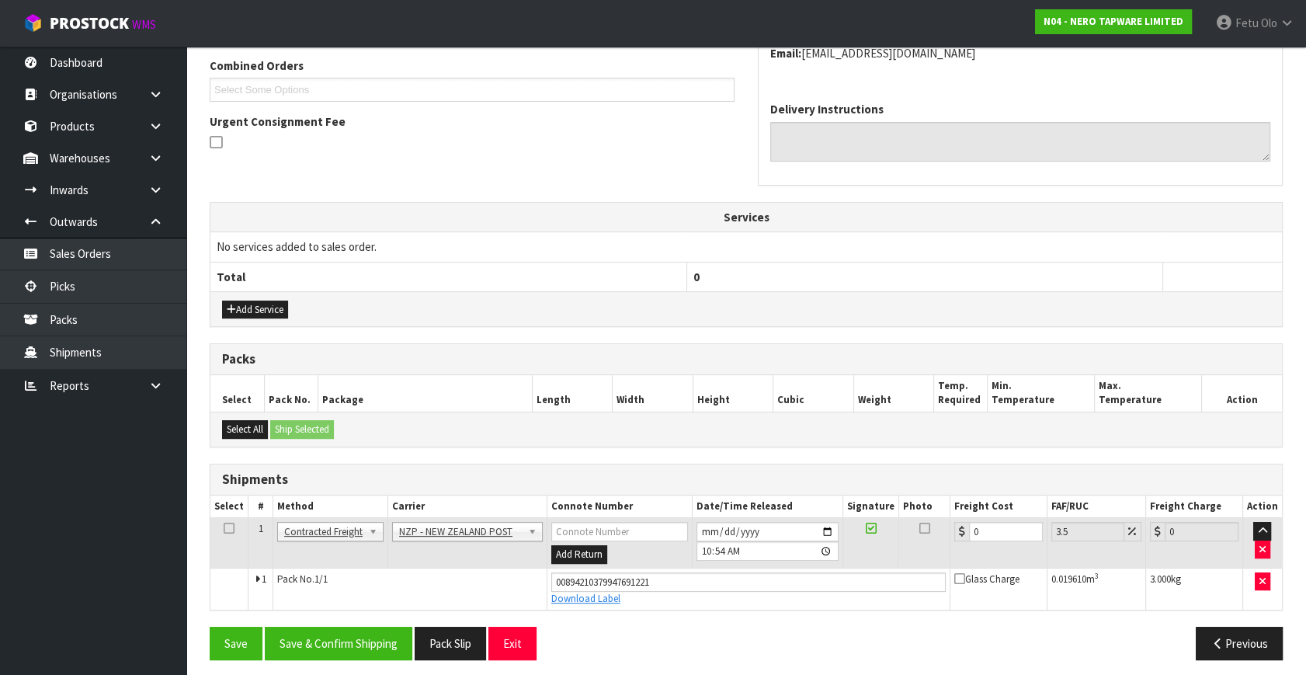
scroll to position [408, 0]
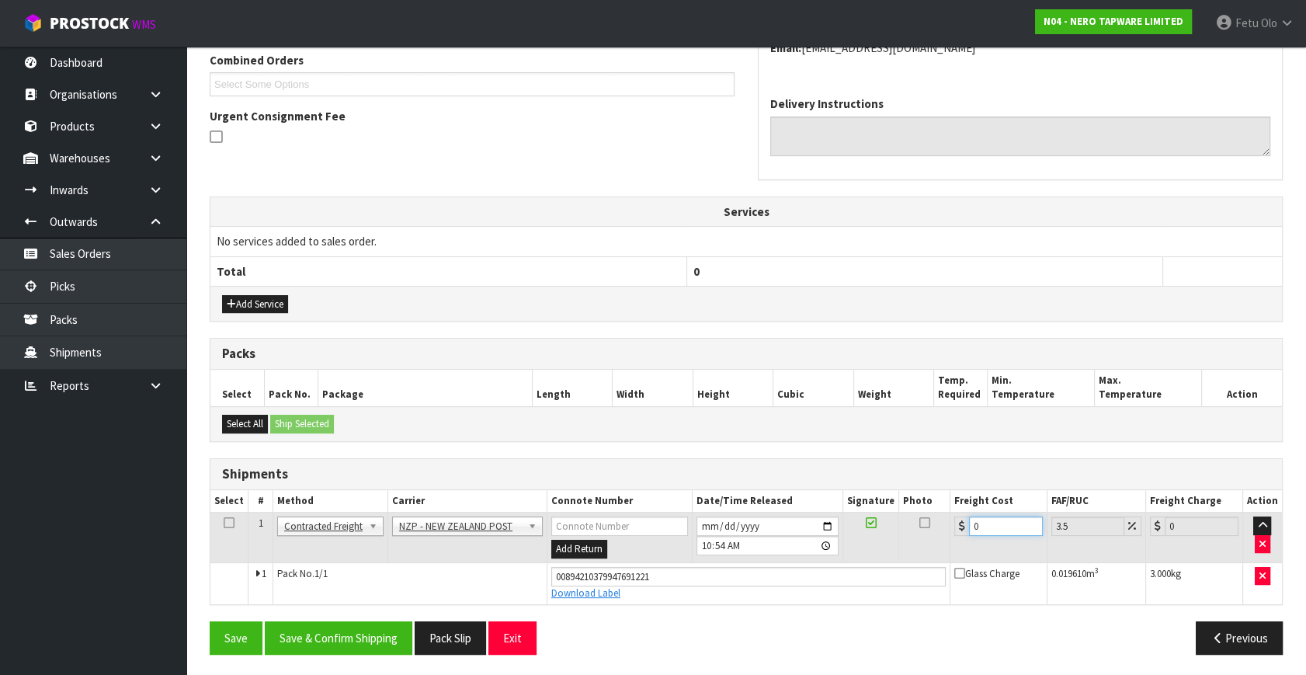
drag, startPoint x: 986, startPoint y: 527, endPoint x: 728, endPoint y: 590, distance: 266.2
click at [727, 590] on tbody "1 Client Local Pickup Customer Local Pickup Company Freight Contracted Freight …" at bounding box center [746, 559] width 1072 height 92
type input "1"
type input "1.03"
type input "16"
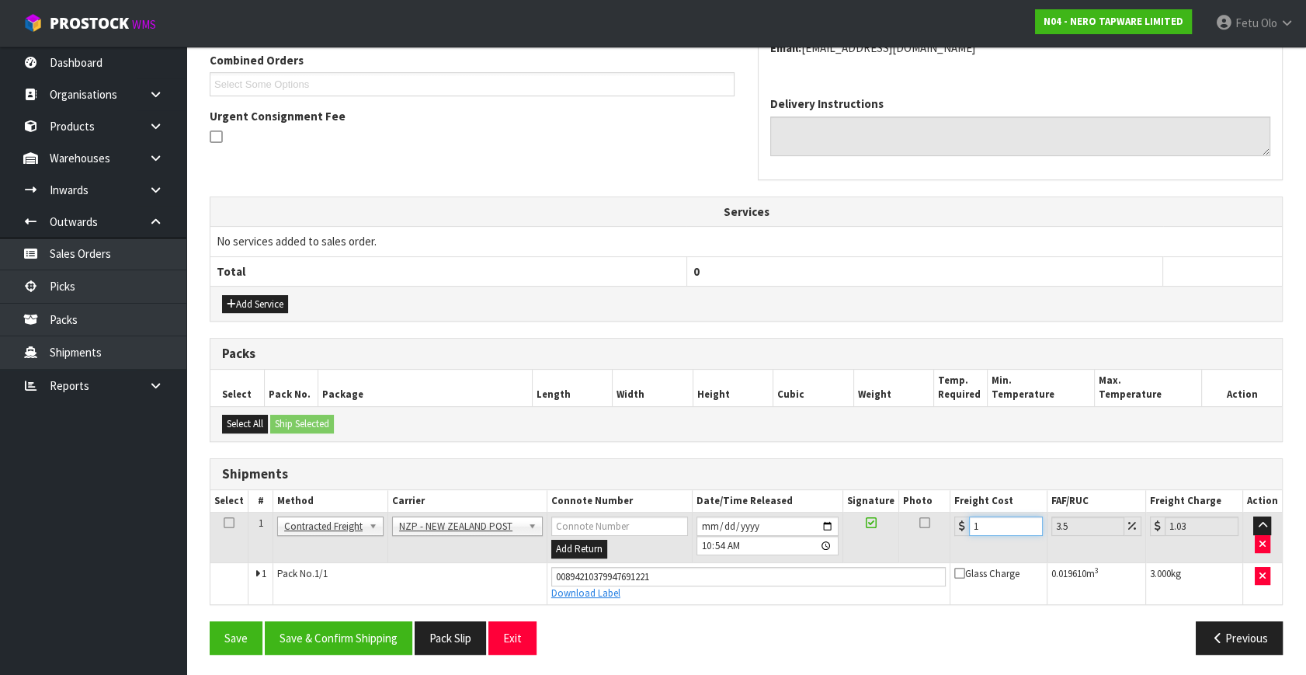
type input "16.56"
type input "16.2"
type input "16.77"
type input "16.20"
click at [366, 634] on button "Save & Confirm Shipping" at bounding box center [339, 637] width 148 height 33
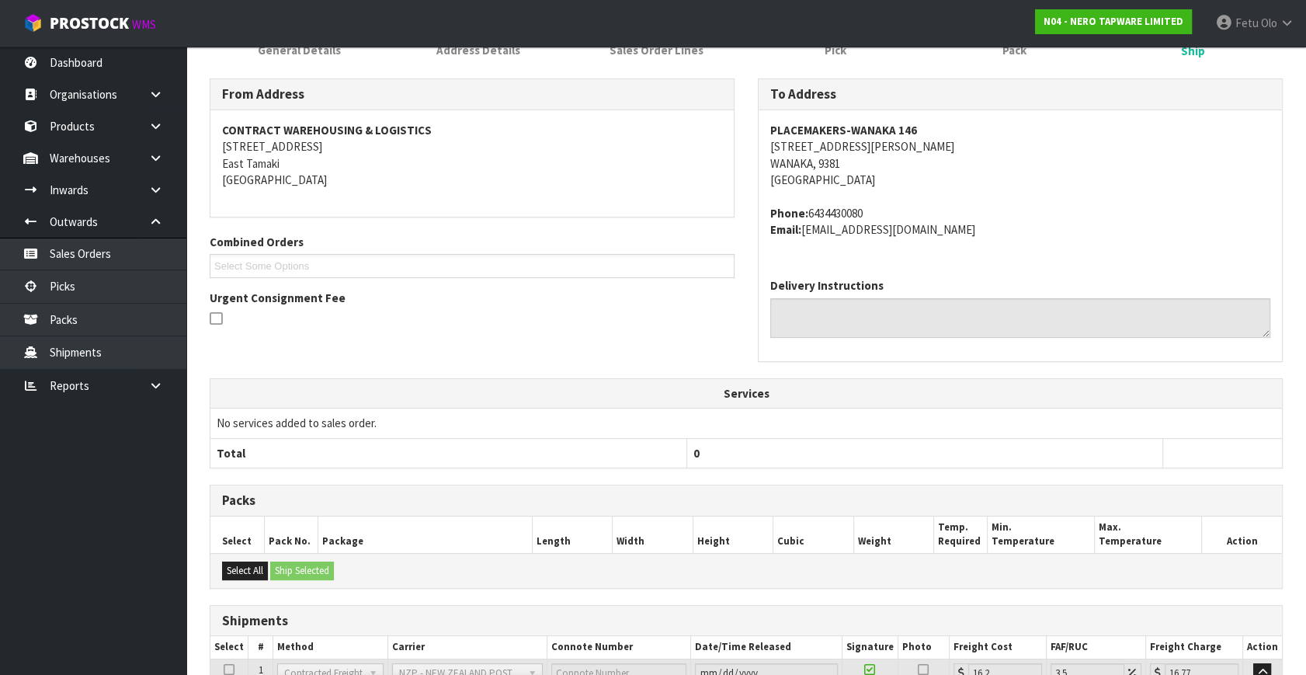
scroll to position [365, 0]
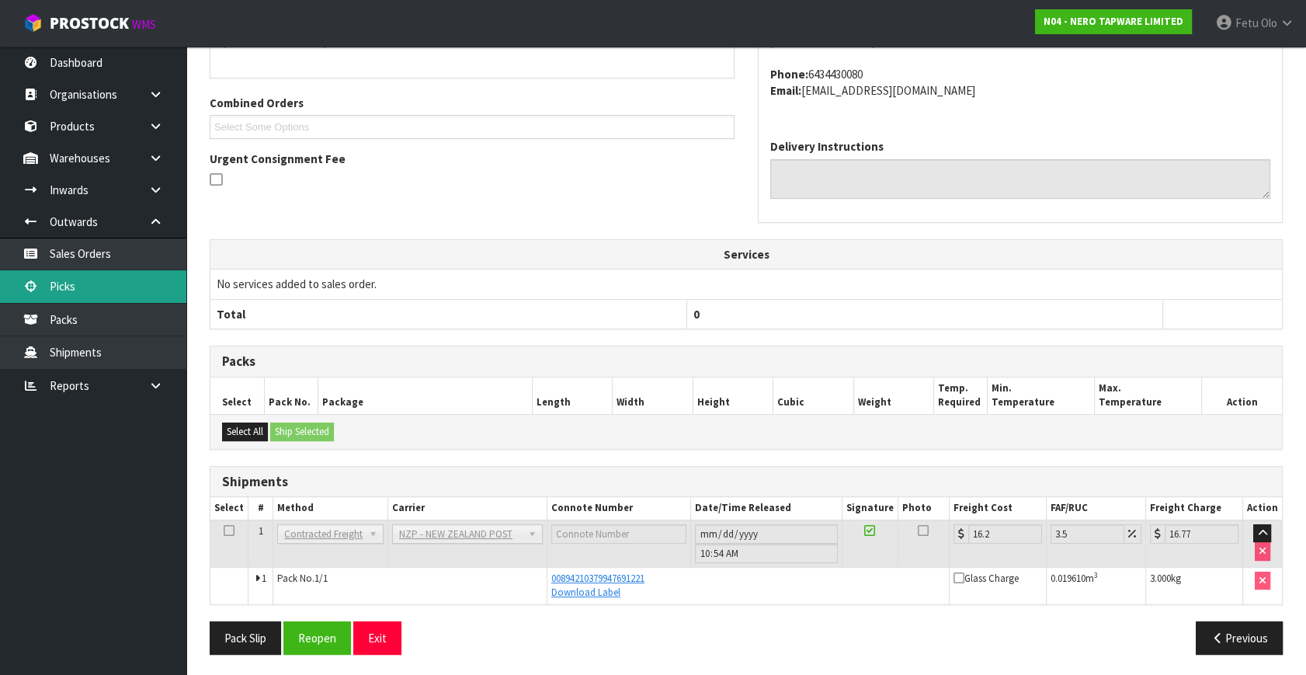
click at [86, 285] on link "Picks" at bounding box center [93, 286] width 186 height 32
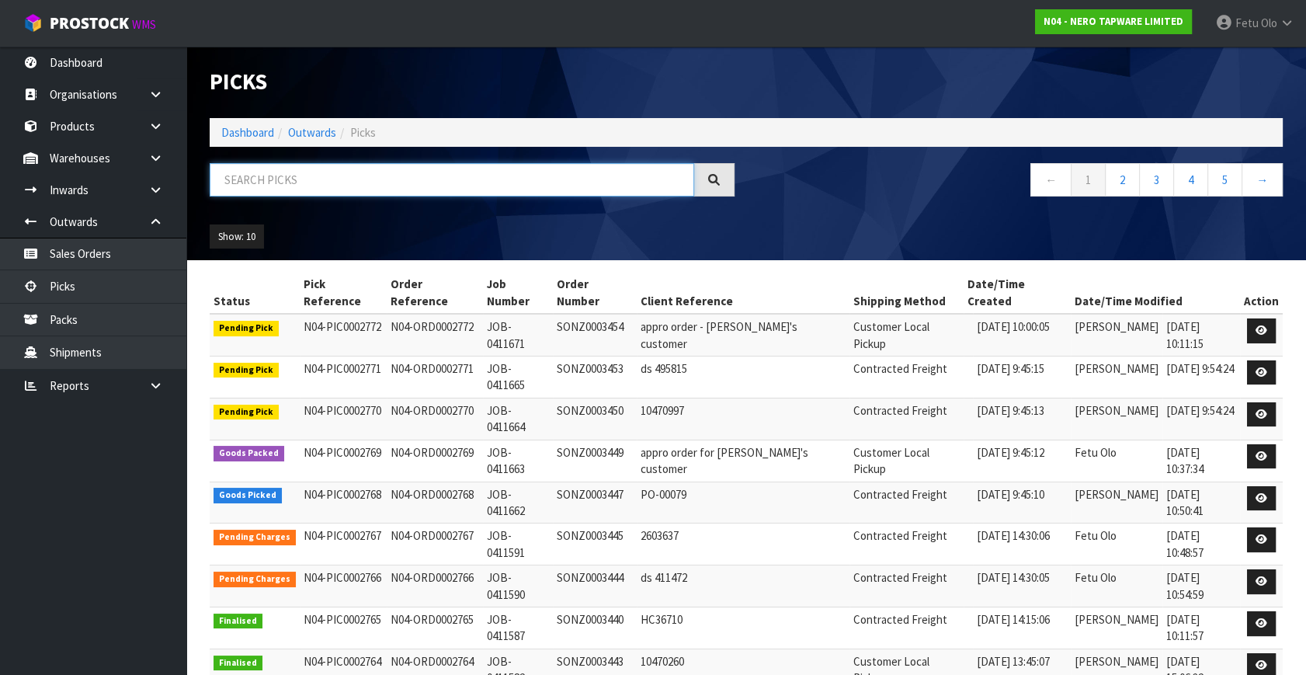
click at [293, 186] on input "text" at bounding box center [452, 179] width 485 height 33
click at [294, 192] on input "text" at bounding box center [452, 179] width 485 height 33
click at [294, 193] on input "text" at bounding box center [452, 179] width 485 height 33
type input "002768"
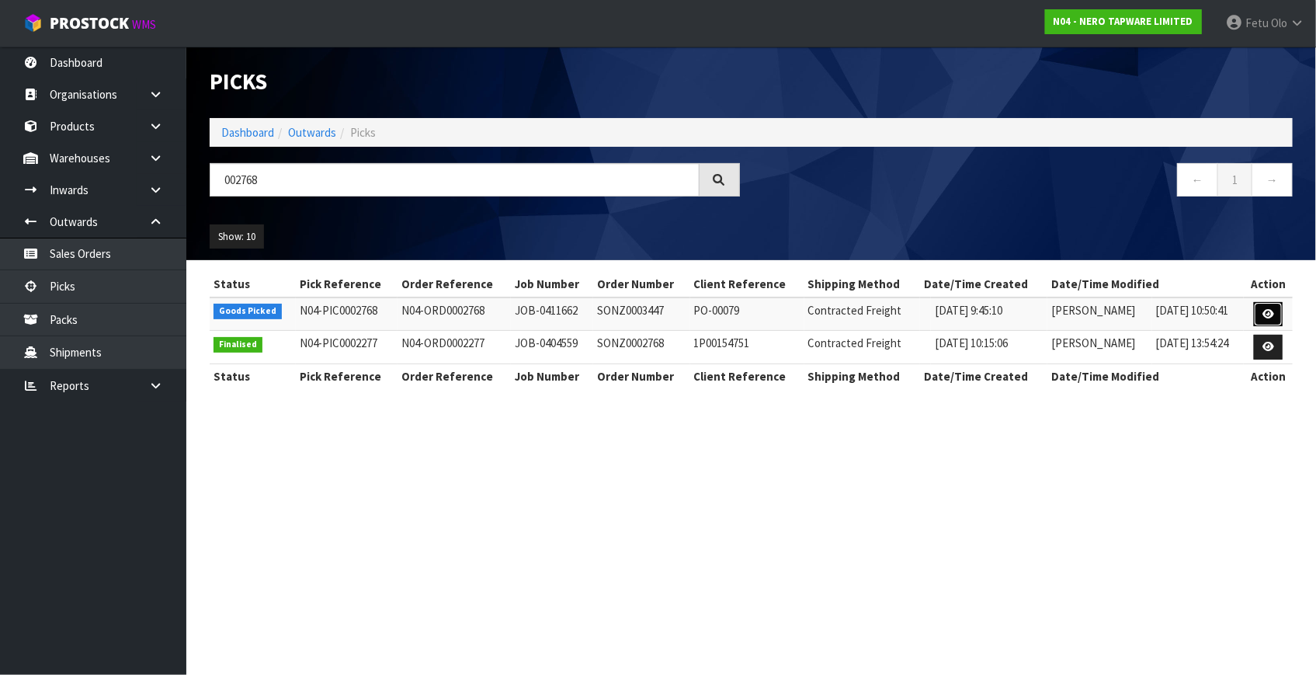
click at [1264, 317] on link at bounding box center [1268, 314] width 29 height 25
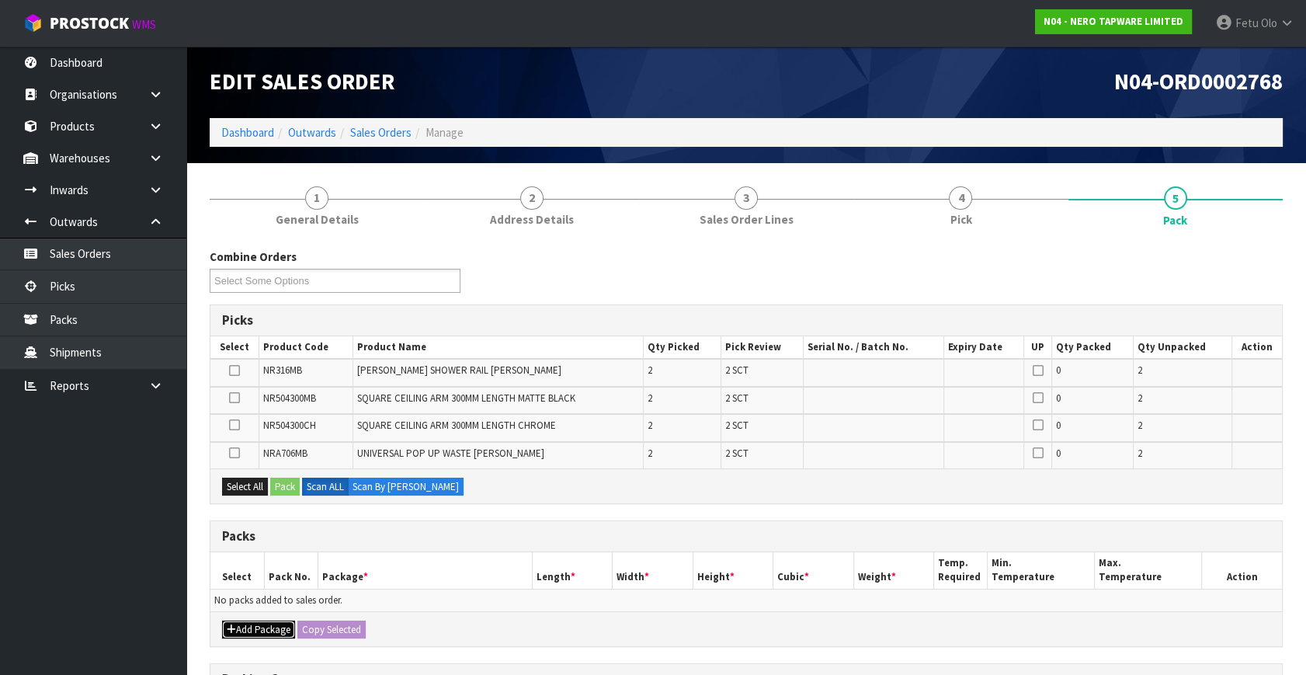
click at [239, 627] on button "Add Package" at bounding box center [258, 630] width 73 height 19
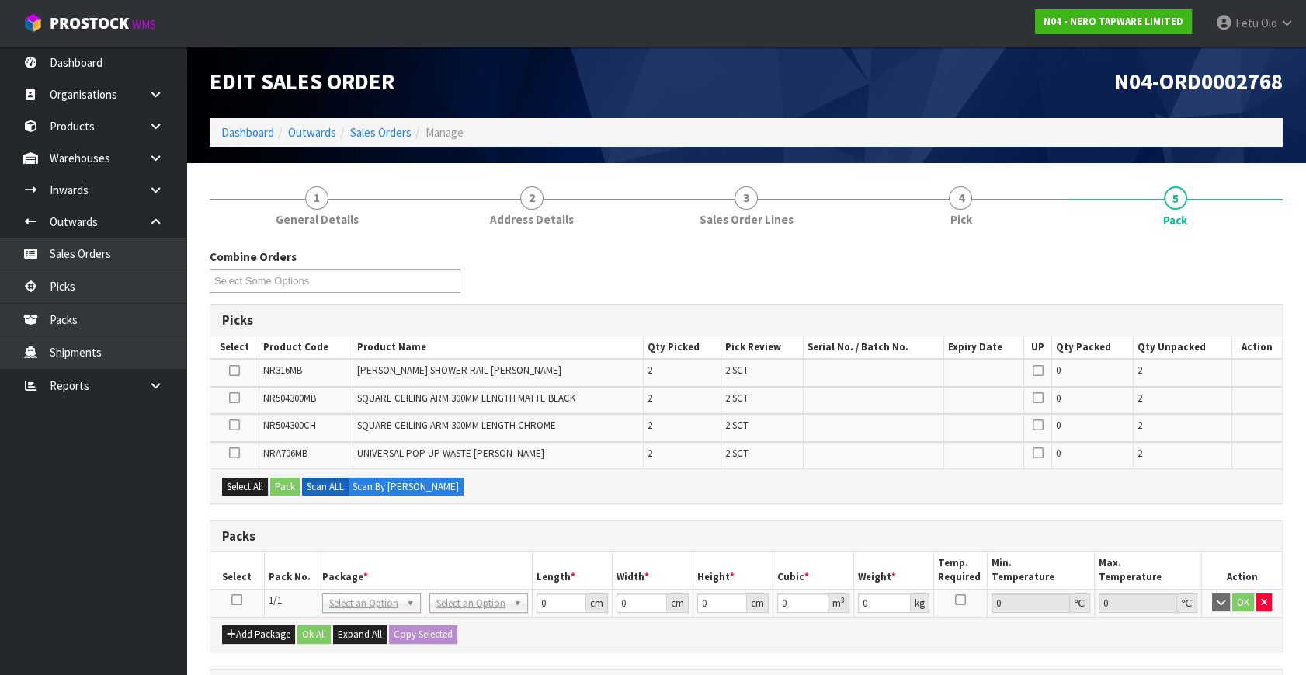
click at [234, 600] on icon at bounding box center [236, 600] width 11 height 1
click at [315, 571] on th "Pack No." at bounding box center [291, 570] width 54 height 37
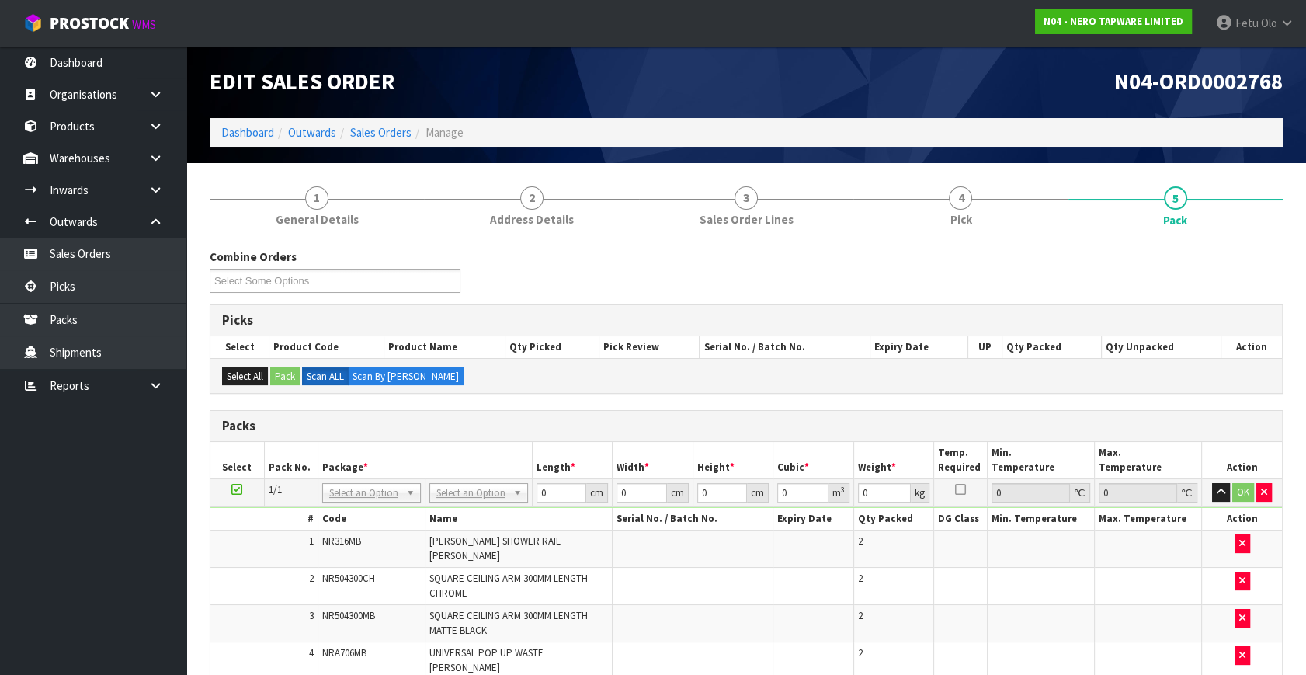
click at [155, 435] on ul "Dashboard Organisations Clients Consignees Carriers Products Categories Serial …" at bounding box center [93, 361] width 186 height 628
drag, startPoint x: 373, startPoint y: 479, endPoint x: 372, endPoint y: 503, distance: 24.1
click at [373, 489] on td "NONE 007-001 007-002 007-004 007-009 007-013 007-014 007-015 007-017 007-018 00…" at bounding box center [371, 493] width 107 height 28
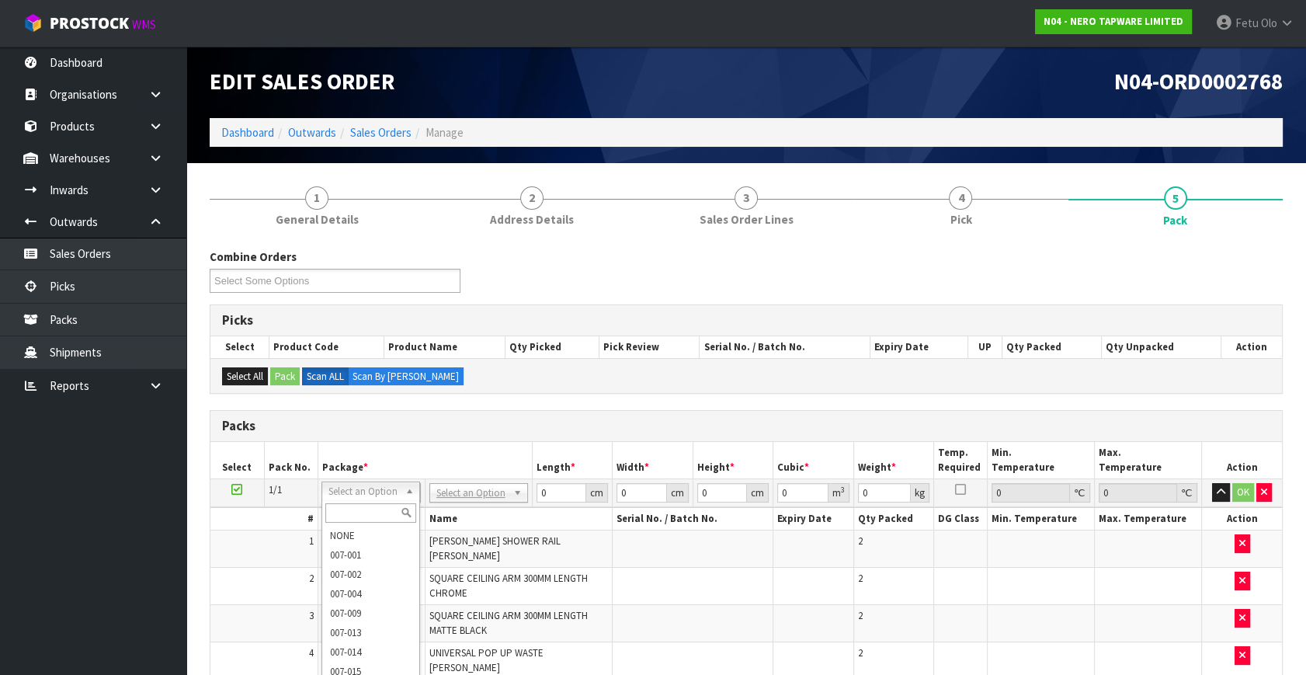
click at [355, 516] on input "text" at bounding box center [370, 512] width 91 height 19
type input "011"
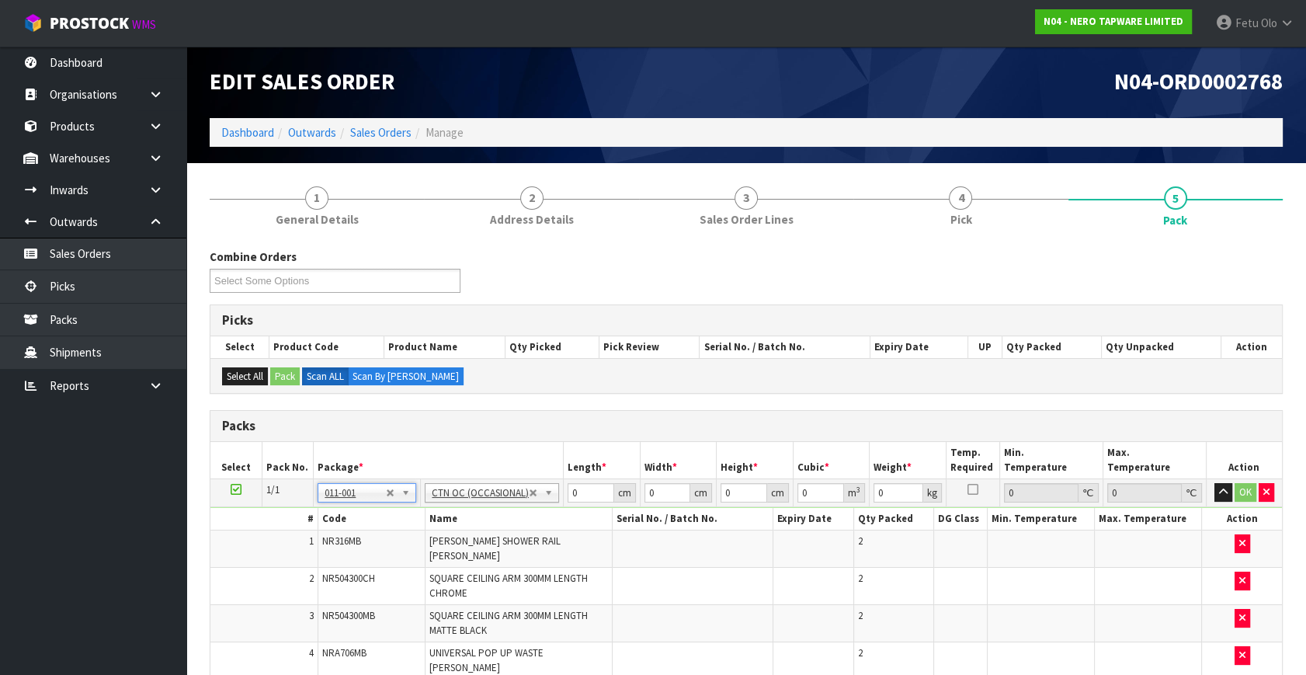
type input "7.32"
drag, startPoint x: 361, startPoint y: 496, endPoint x: 353, endPoint y: 505, distance: 11.5
click at [349, 510] on input "text" at bounding box center [367, 512] width 91 height 19
type input "011-084"
drag, startPoint x: 605, startPoint y: 489, endPoint x: 394, endPoint y: 597, distance: 237.2
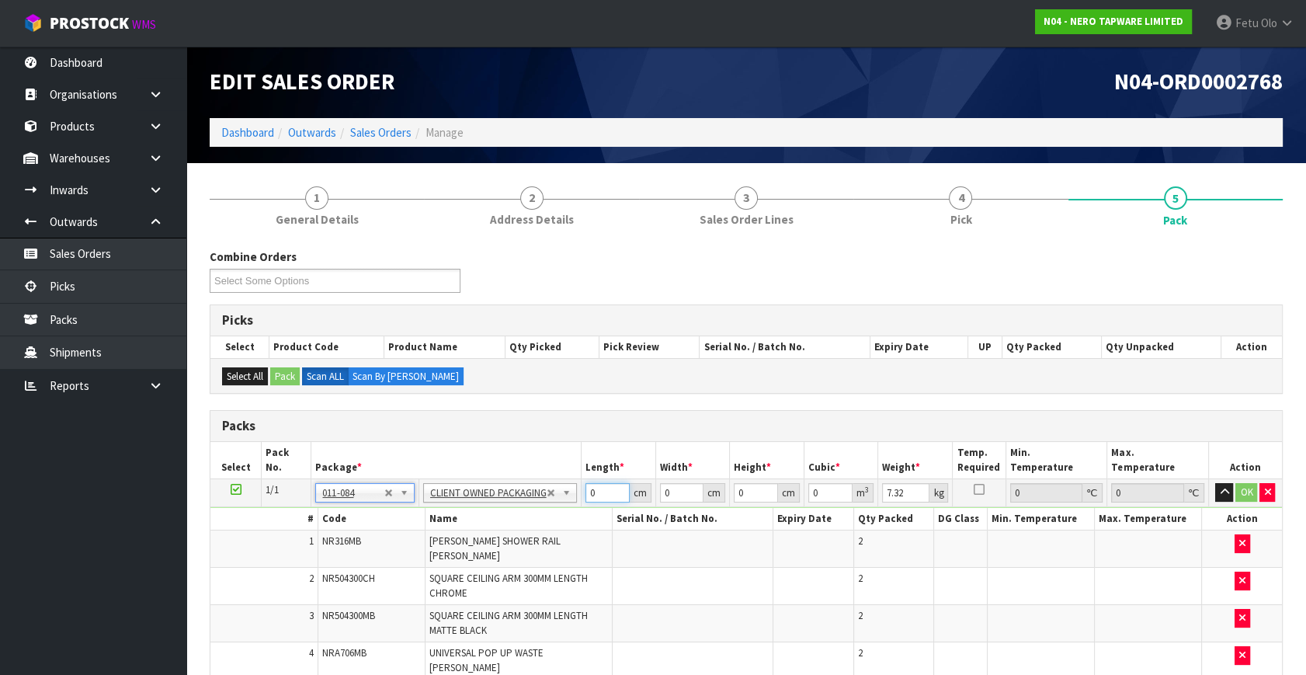
click at [394, 597] on tbody "1/1 NONE 007-001 007-002 007-004 007-009 007-013 007-014 007-015 007-017 007-01…" at bounding box center [746, 579] width 1072 height 200
type input "93"
type input "23"
type input "2"
type input "0.004278"
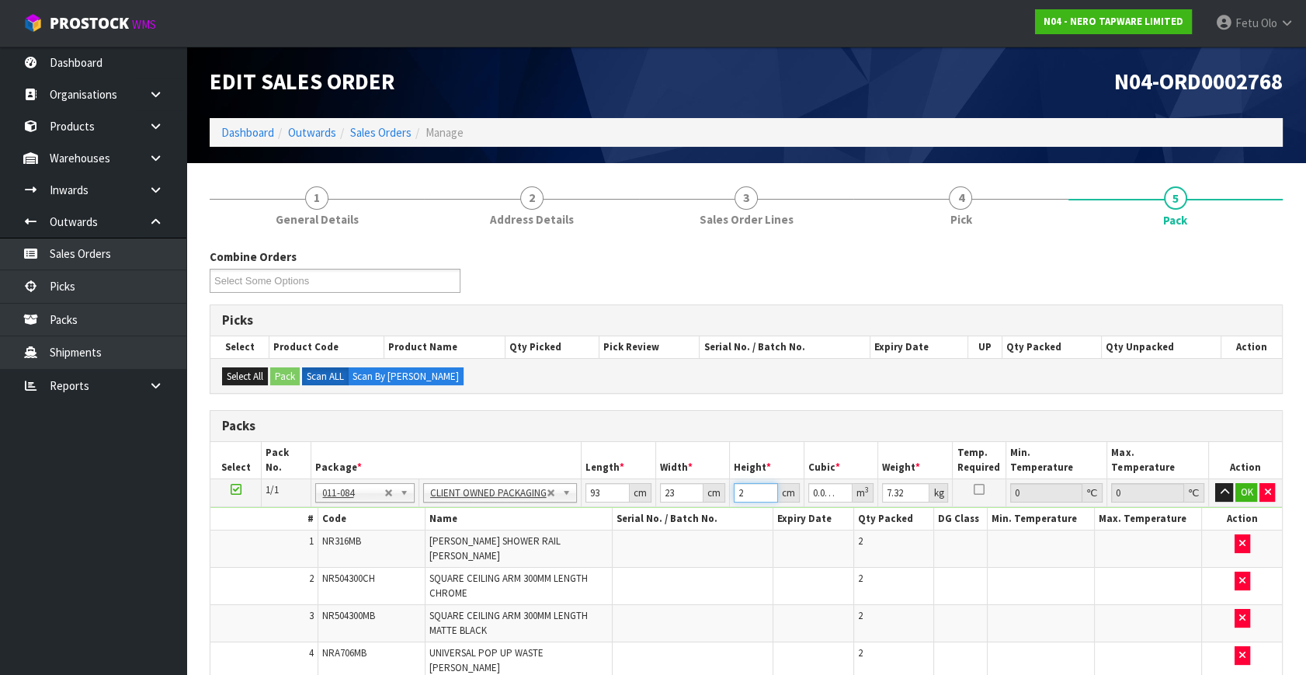
type input "29"
type input "0.062031"
type input "29"
type input "9"
click button "OK" at bounding box center [1247, 492] width 22 height 19
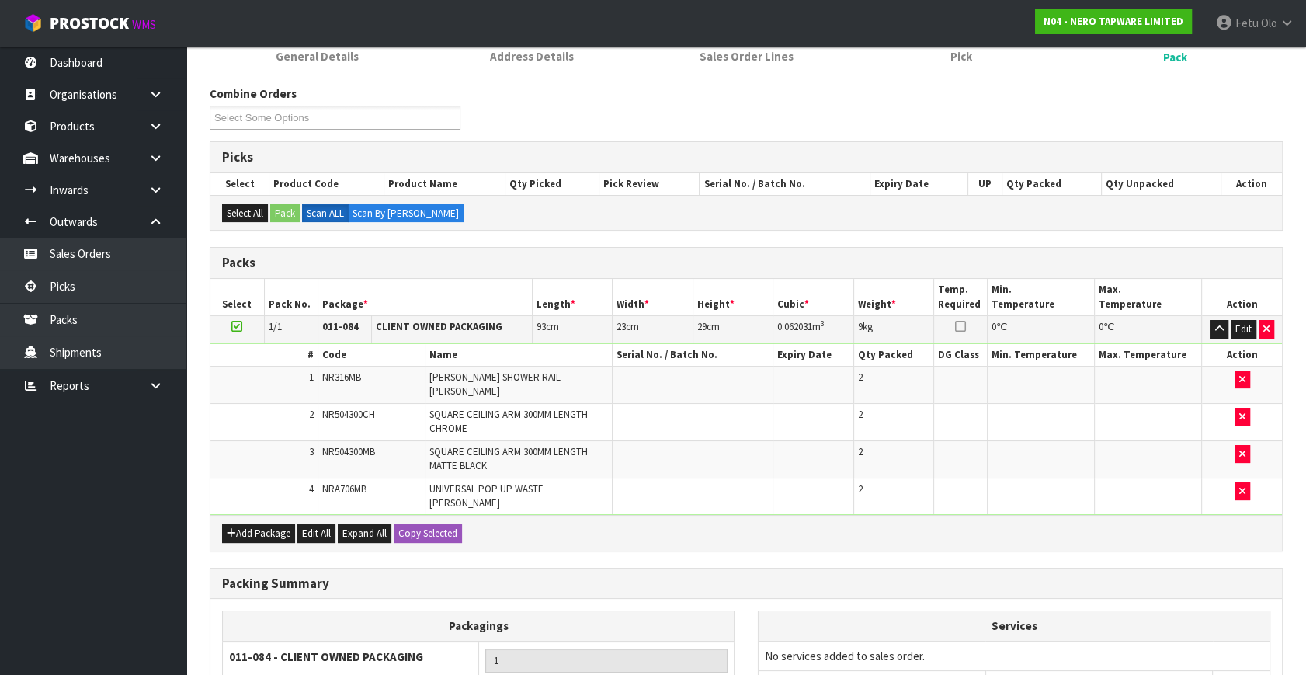
scroll to position [309, 0]
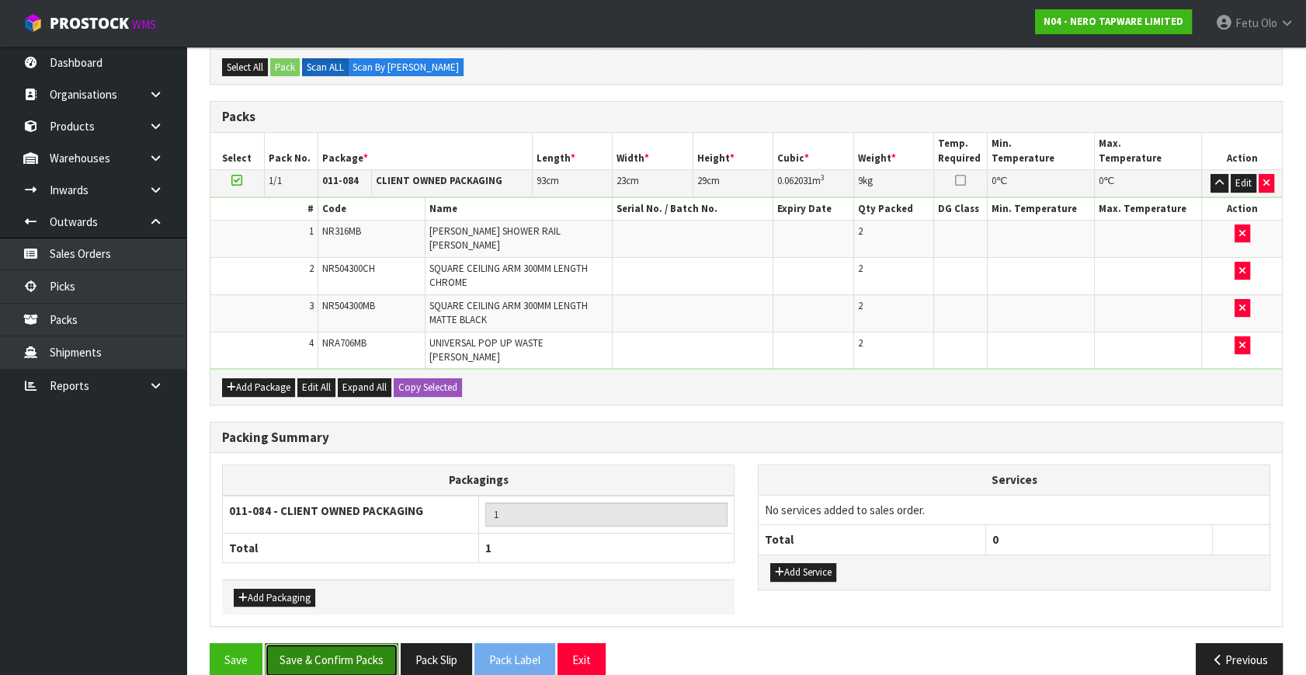
click at [375, 643] on button "Save & Confirm Packs" at bounding box center [332, 659] width 134 height 33
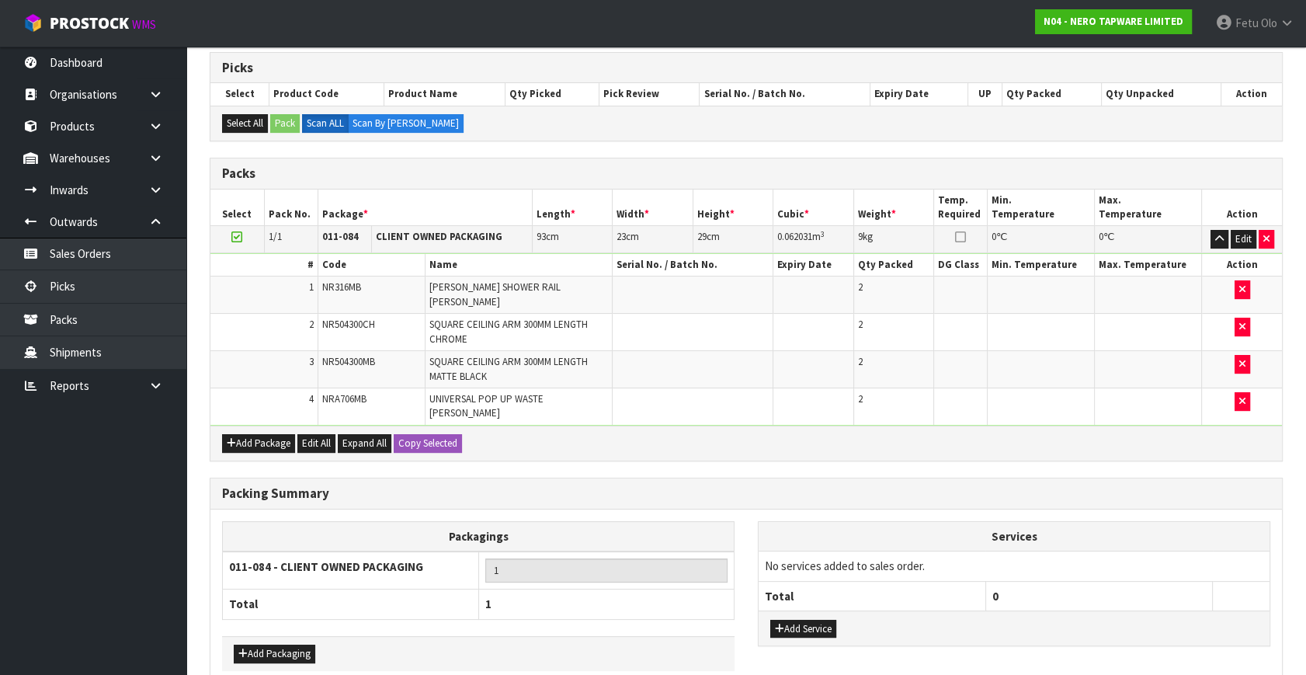
scroll to position [0, 0]
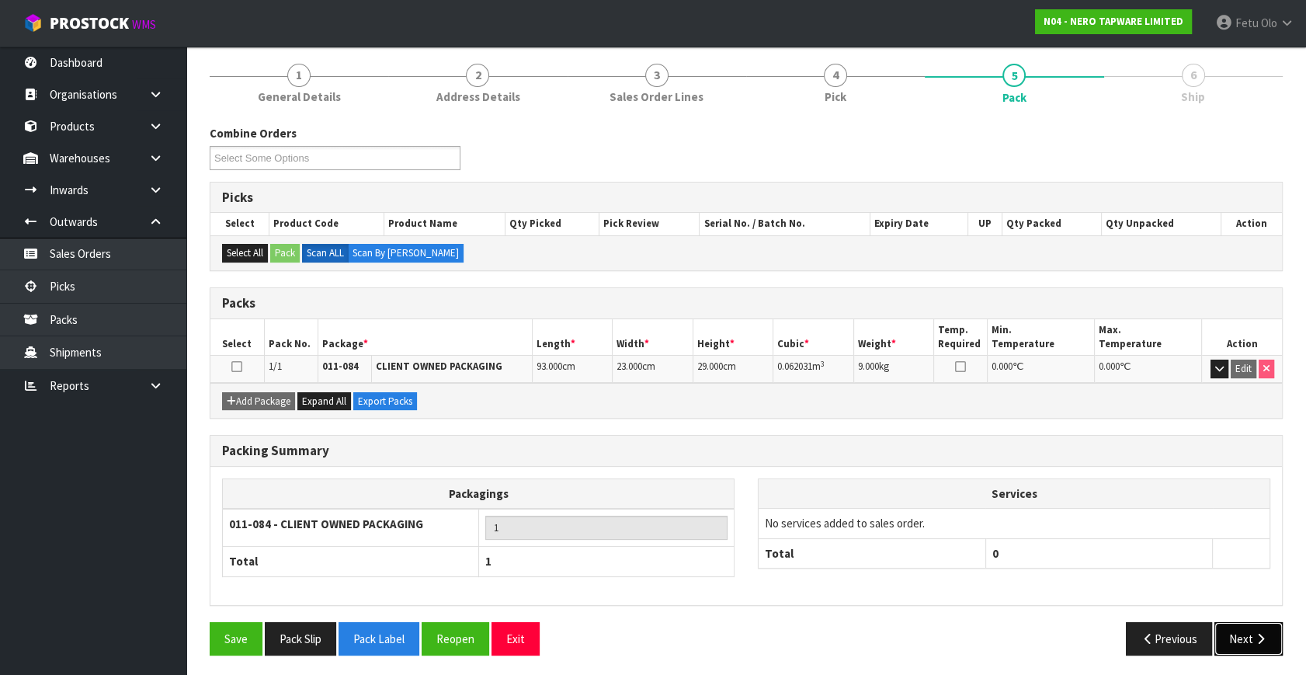
drag, startPoint x: 1267, startPoint y: 624, endPoint x: 1257, endPoint y: 625, distance: 9.4
click at [1257, 625] on button "Next" at bounding box center [1249, 638] width 68 height 33
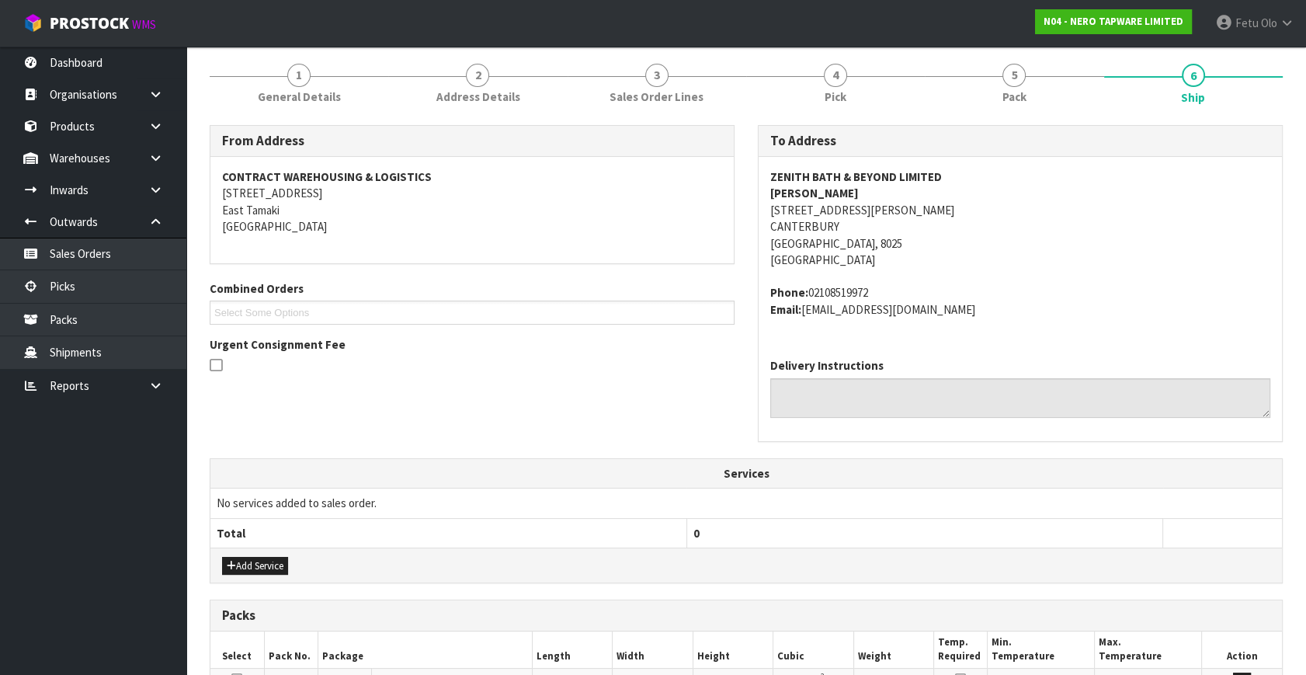
scroll to position [399, 0]
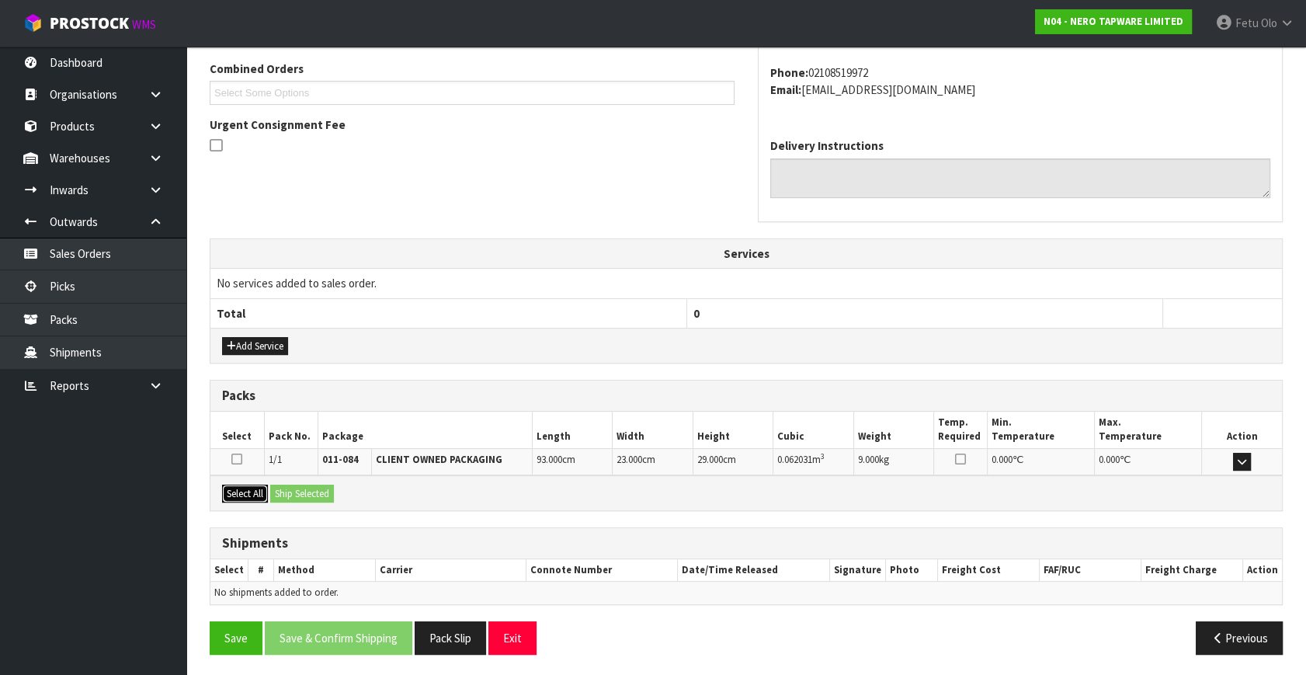
drag, startPoint x: 250, startPoint y: 489, endPoint x: 292, endPoint y: 486, distance: 42.1
click at [268, 489] on button "Select All" at bounding box center [245, 494] width 46 height 19
click at [292, 486] on button "Ship Selected" at bounding box center [302, 494] width 64 height 19
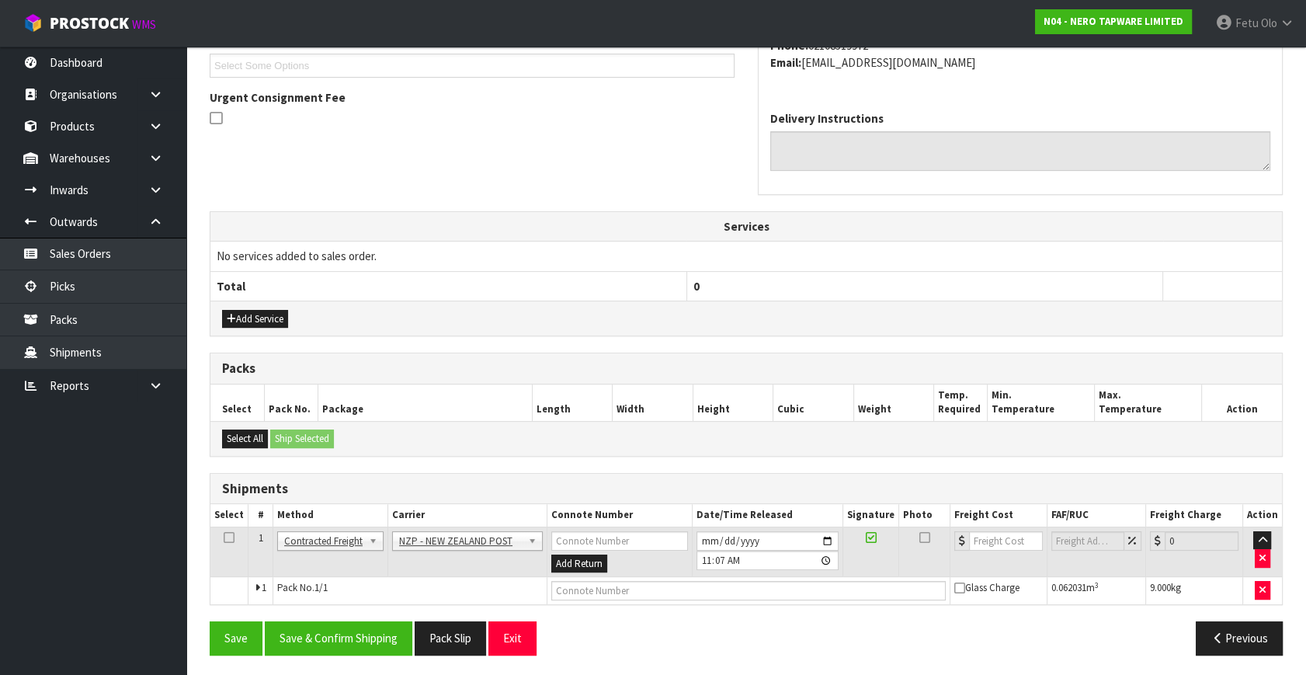
scroll to position [427, 0]
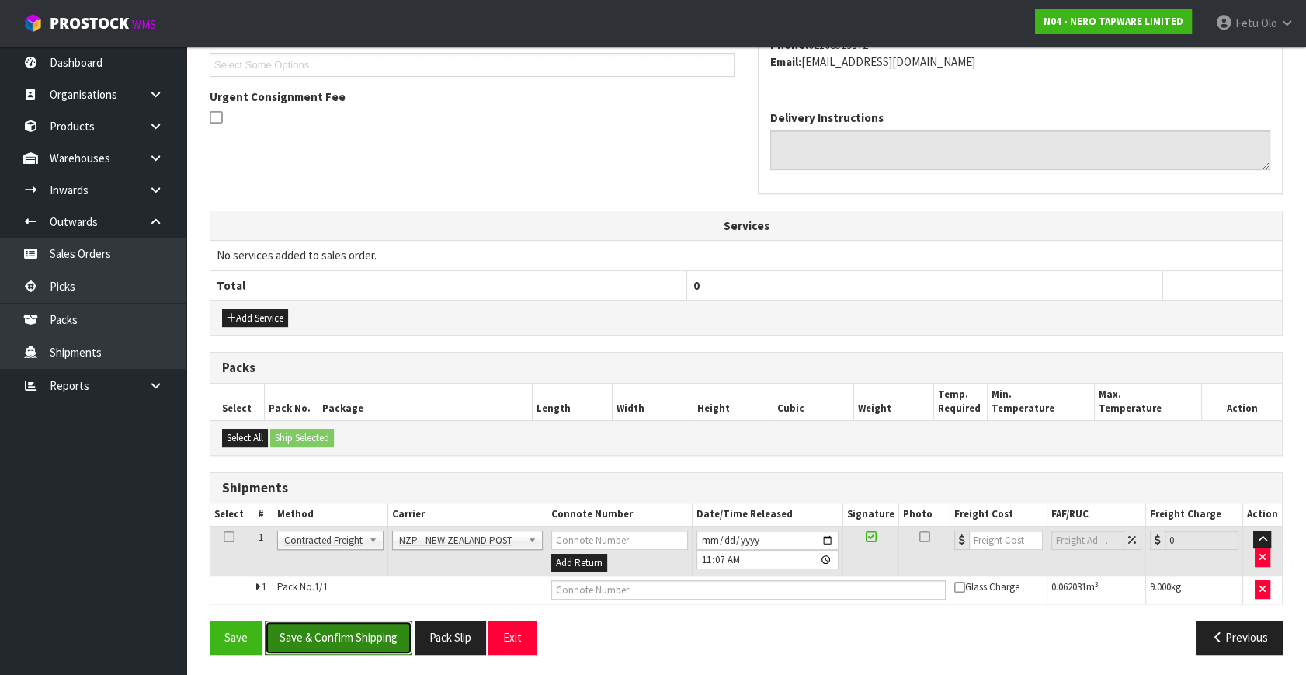
click at [347, 624] on button "Save & Confirm Shipping" at bounding box center [339, 637] width 148 height 33
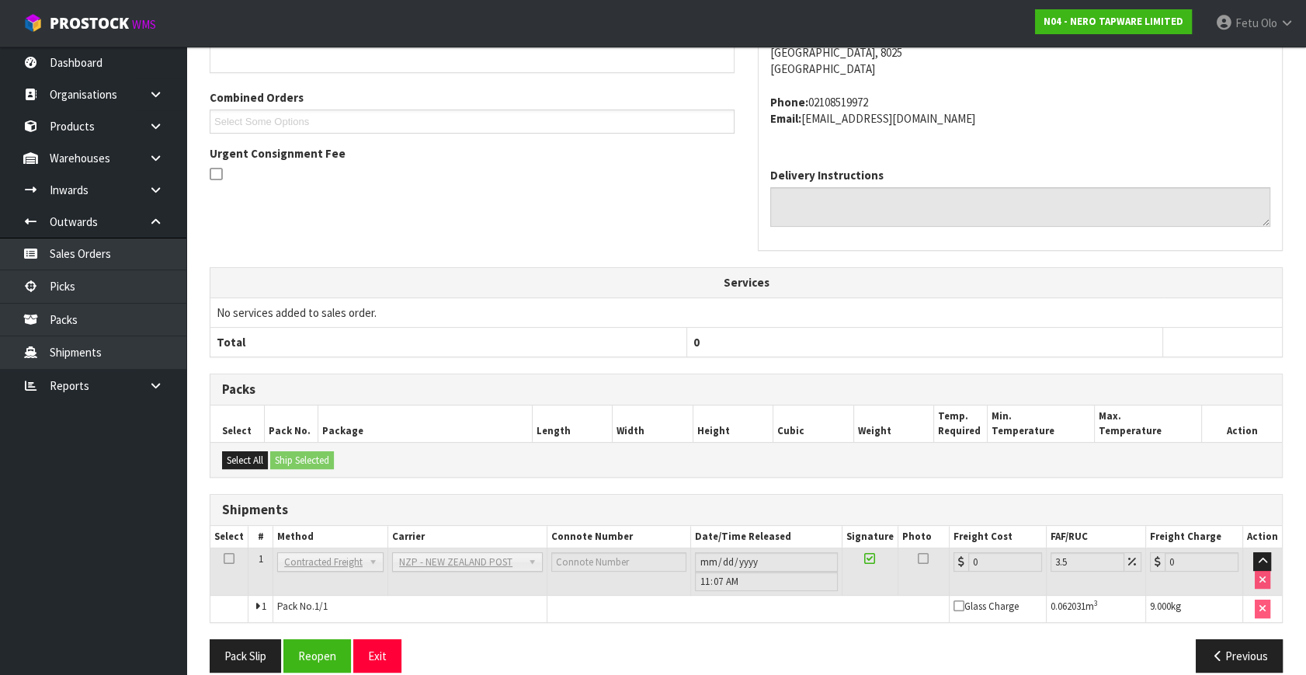
scroll to position [405, 0]
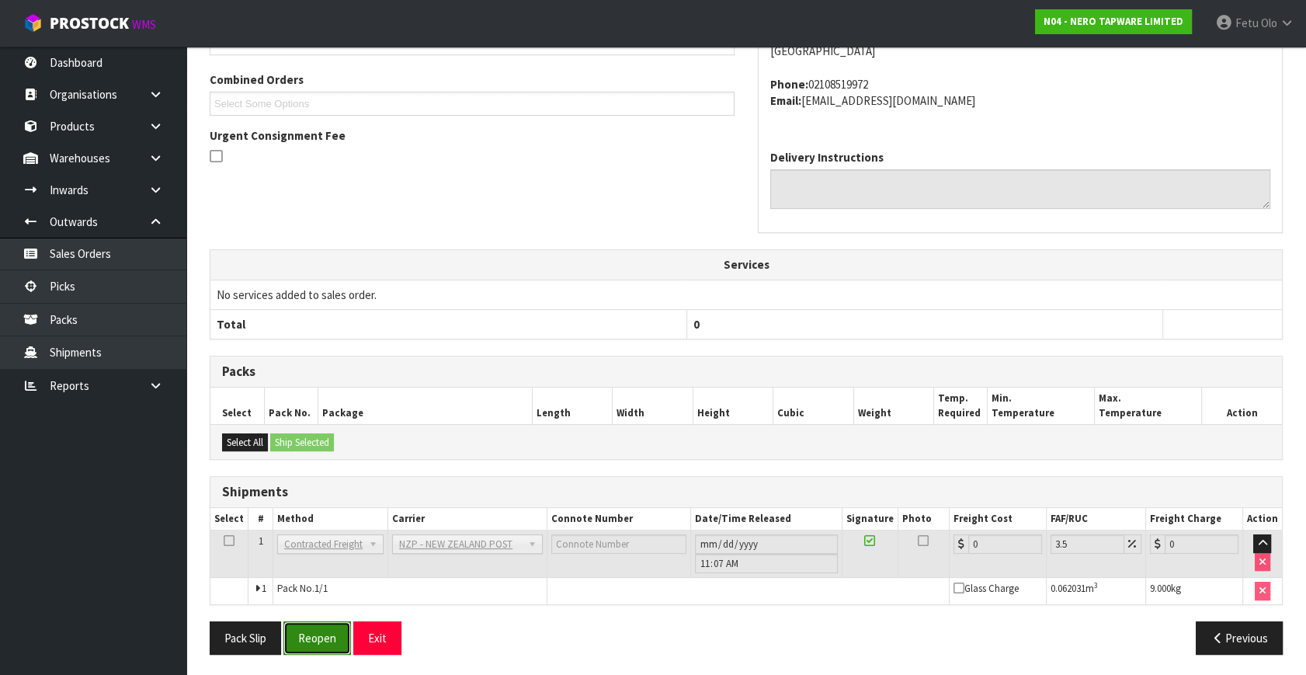
click at [310, 637] on button "Reopen" at bounding box center [317, 637] width 68 height 33
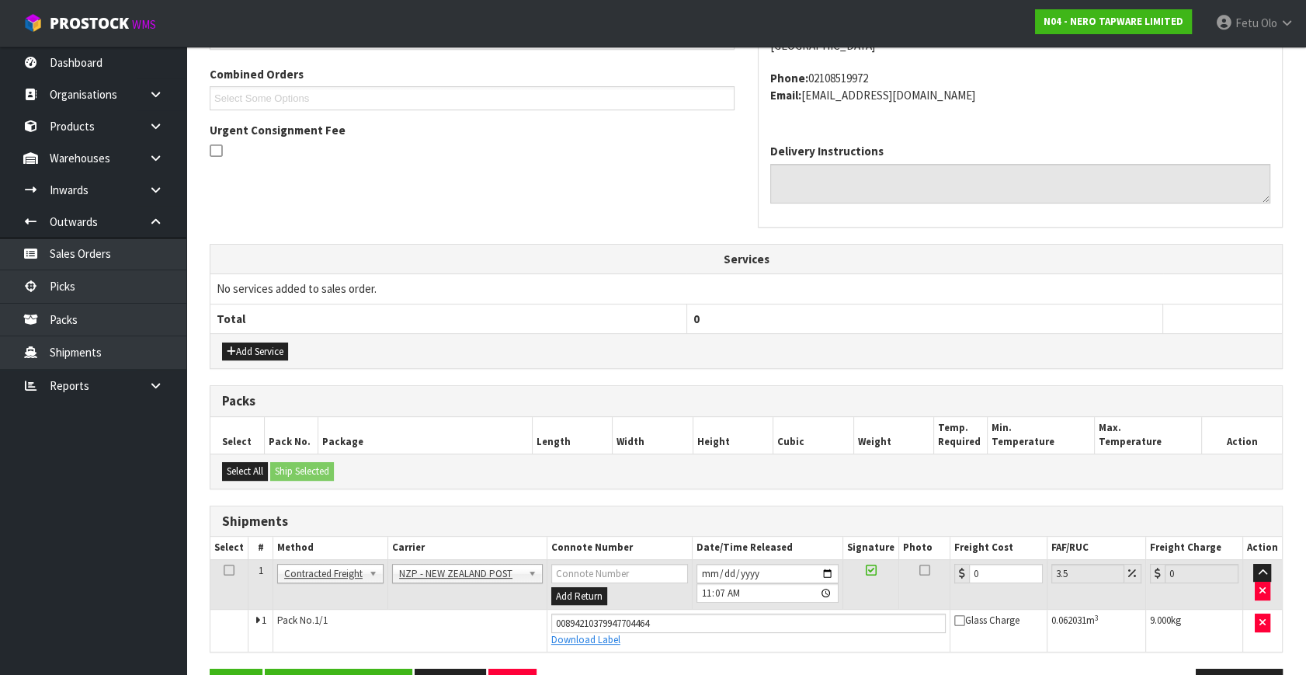
scroll to position [441, 0]
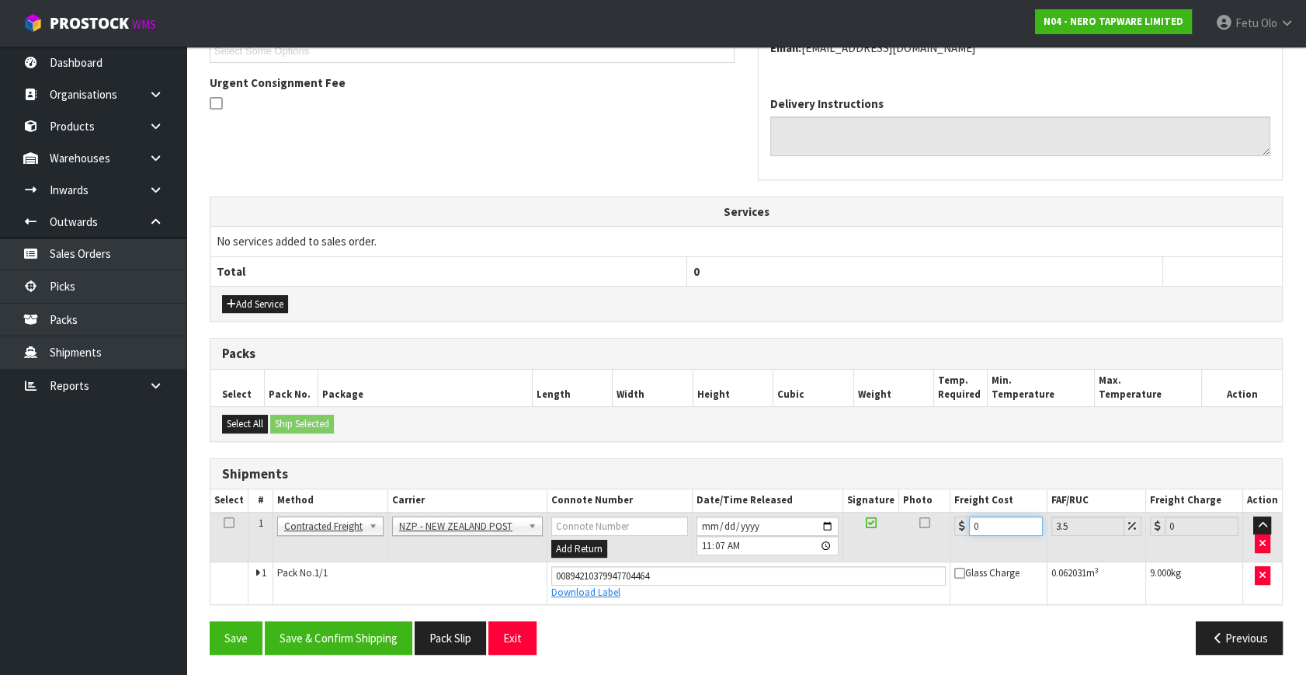
drag, startPoint x: 990, startPoint y: 527, endPoint x: 722, endPoint y: 566, distance: 270.8
click at [722, 566] on tbody "1 Client Local Pickup Customer Local Pickup Company Freight Contracted Freight …" at bounding box center [746, 558] width 1072 height 92
type input "1"
type input "1.03"
type input "11"
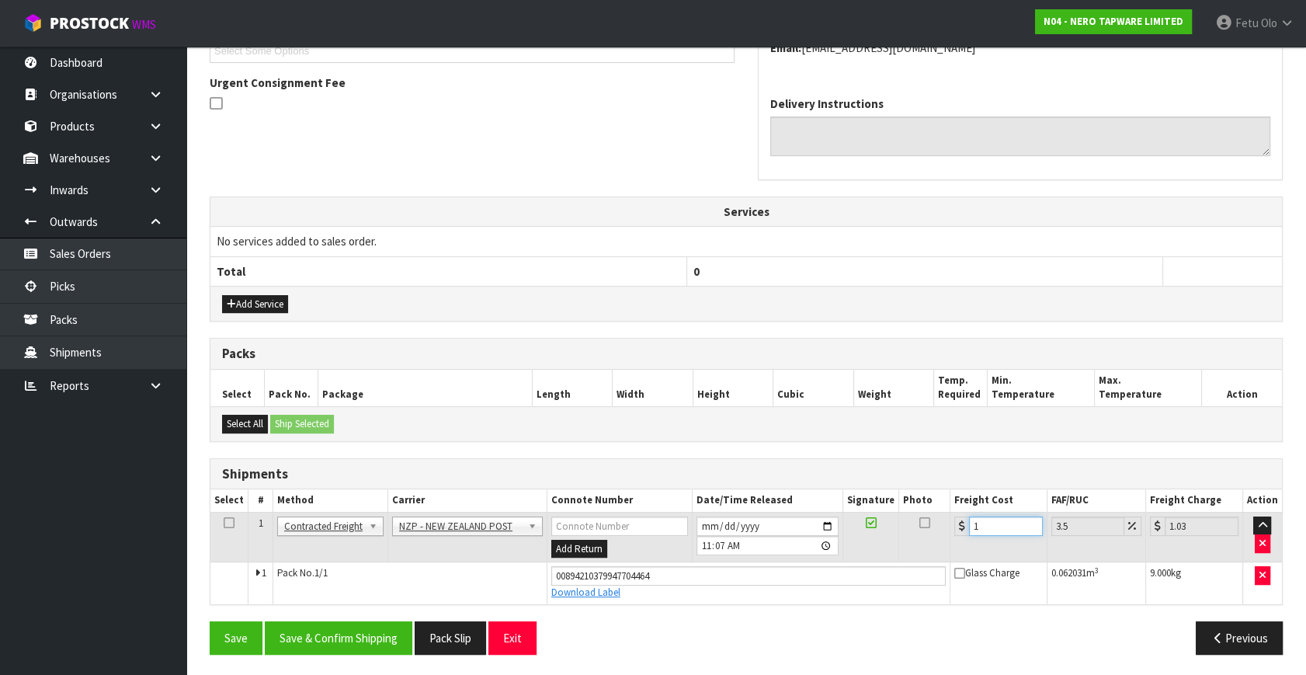
type input "11.38"
type input "11.6"
type input "12.01"
type input "11.61"
type input "12.02"
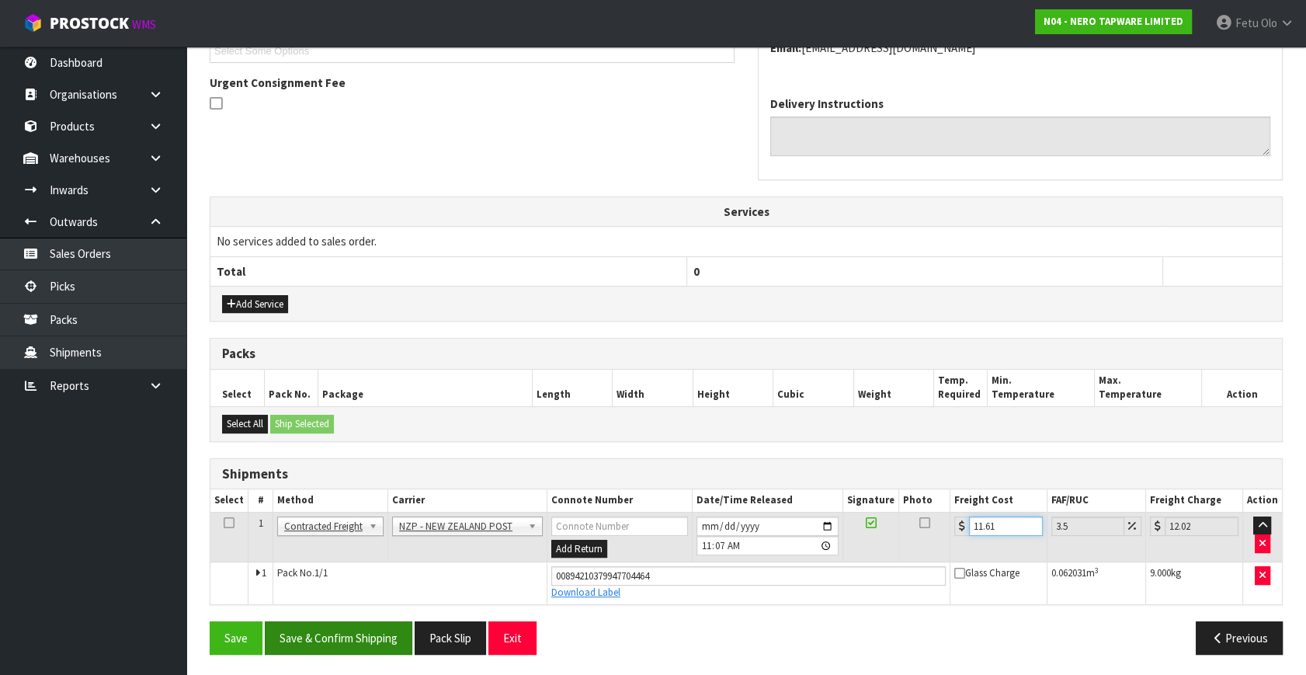
type input "11.61"
click at [364, 626] on button "Save & Confirm Shipping" at bounding box center [339, 637] width 148 height 33
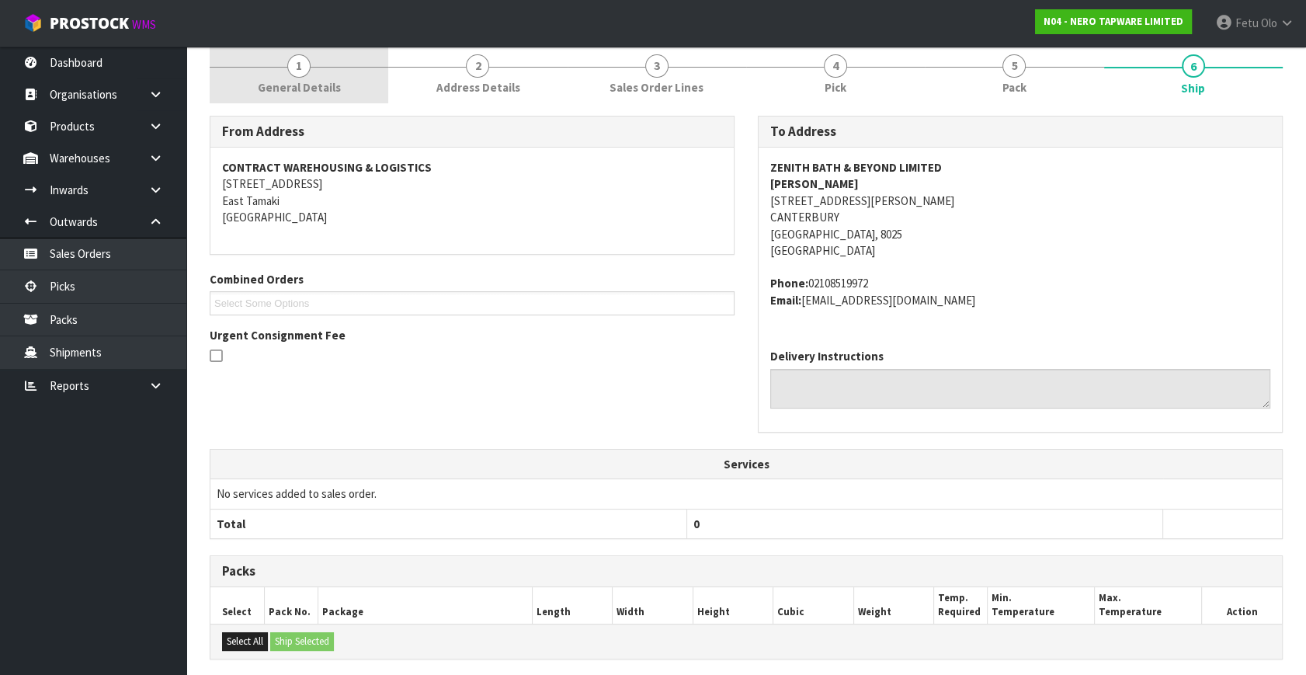
scroll to position [47, 0]
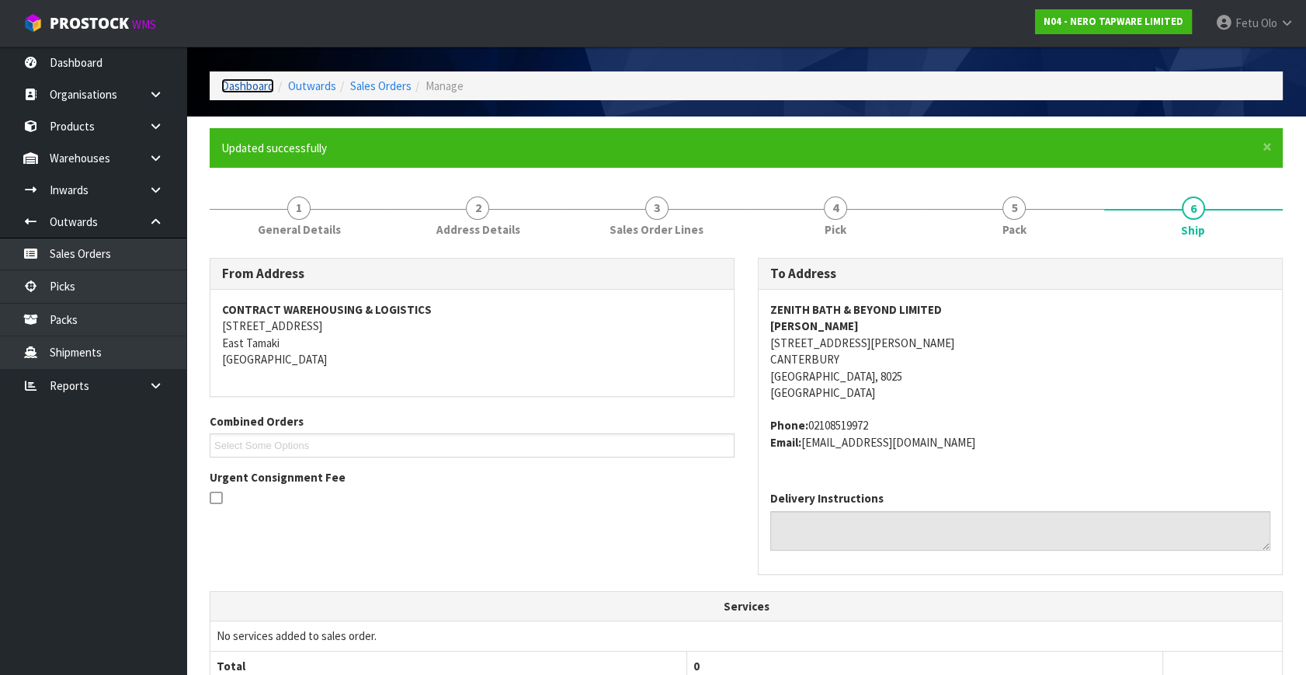
click at [245, 88] on link "Dashboard" at bounding box center [247, 85] width 53 height 15
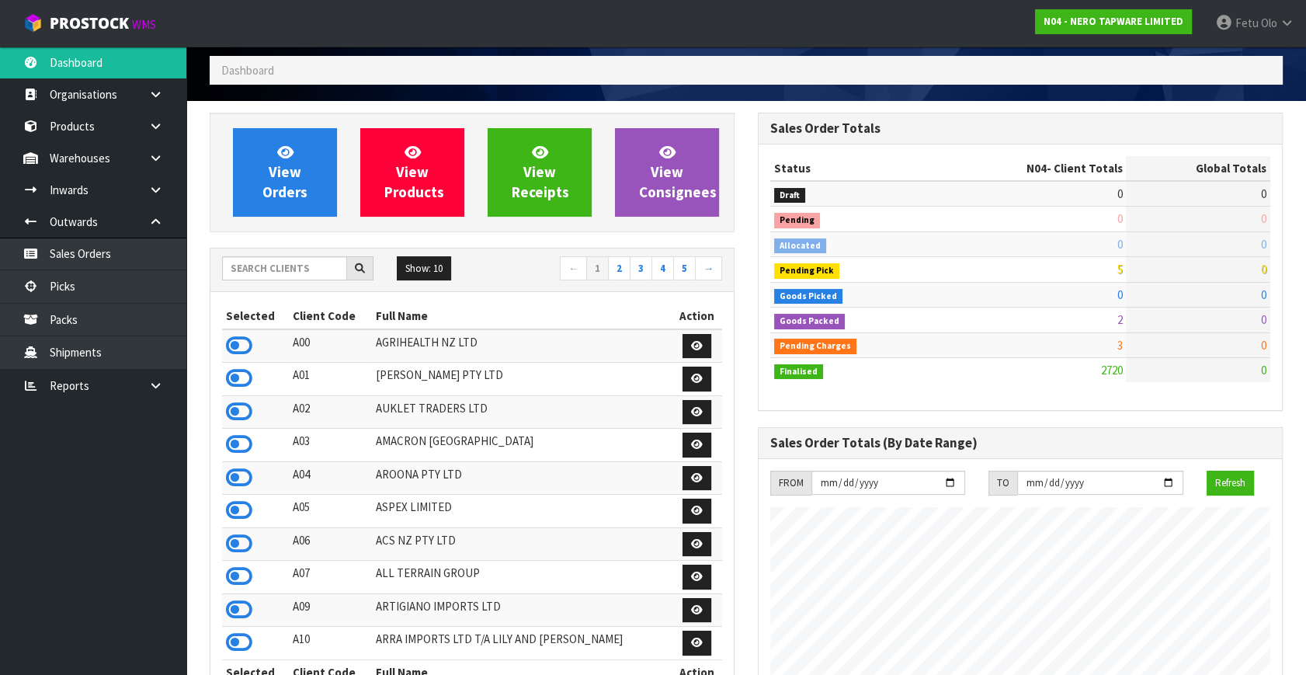
scroll to position [60, 0]
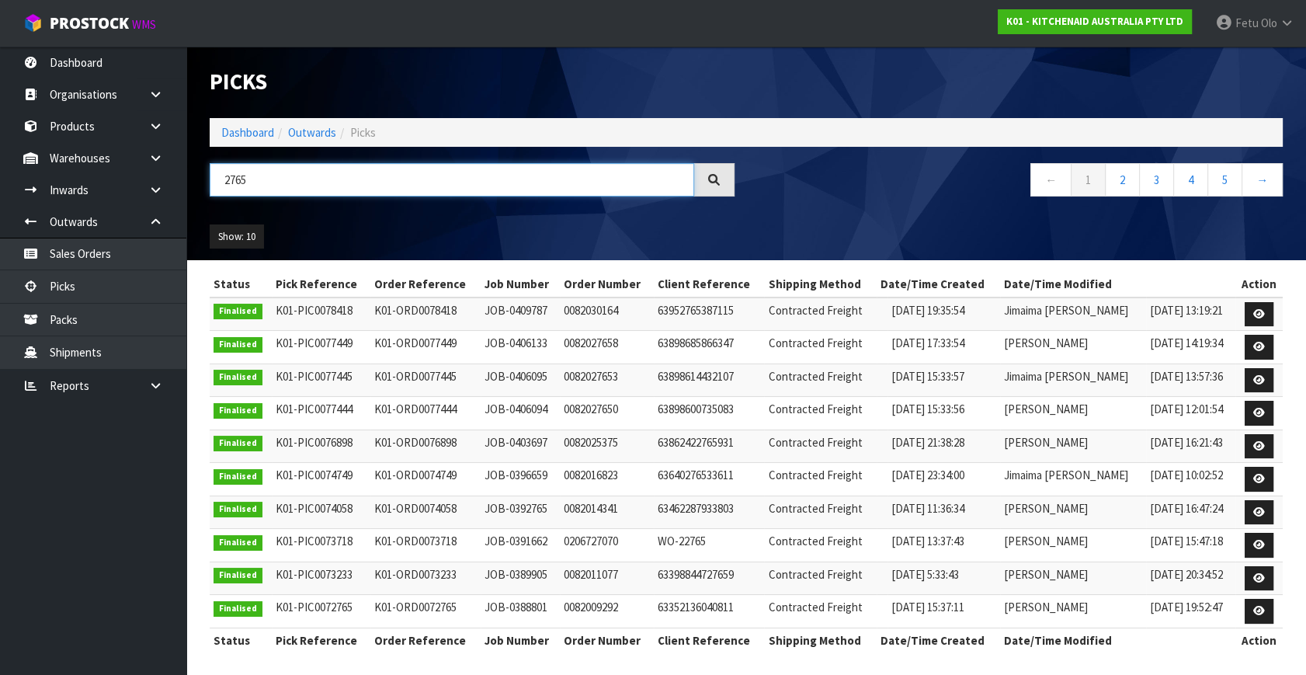
drag, startPoint x: 253, startPoint y: 179, endPoint x: 207, endPoint y: 190, distance: 47.9
click at [207, 190] on div "2765" at bounding box center [472, 185] width 548 height 45
type input "78774"
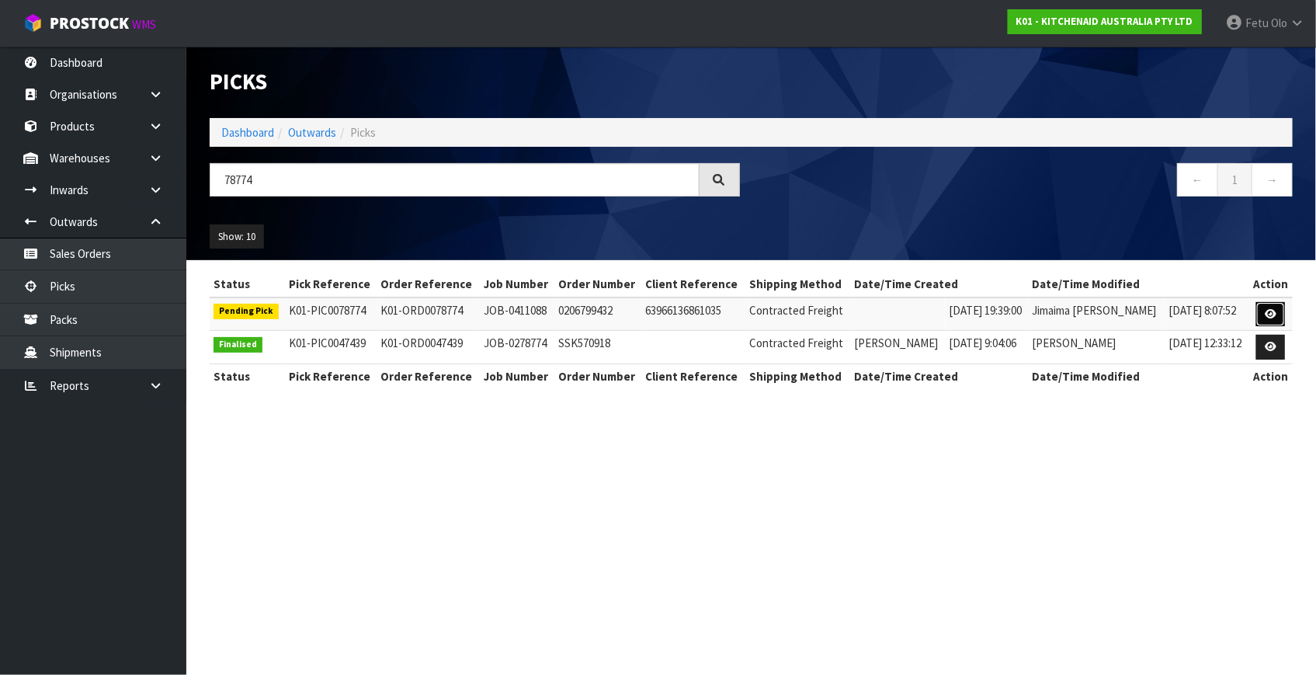
click at [1278, 311] on link at bounding box center [1271, 314] width 29 height 25
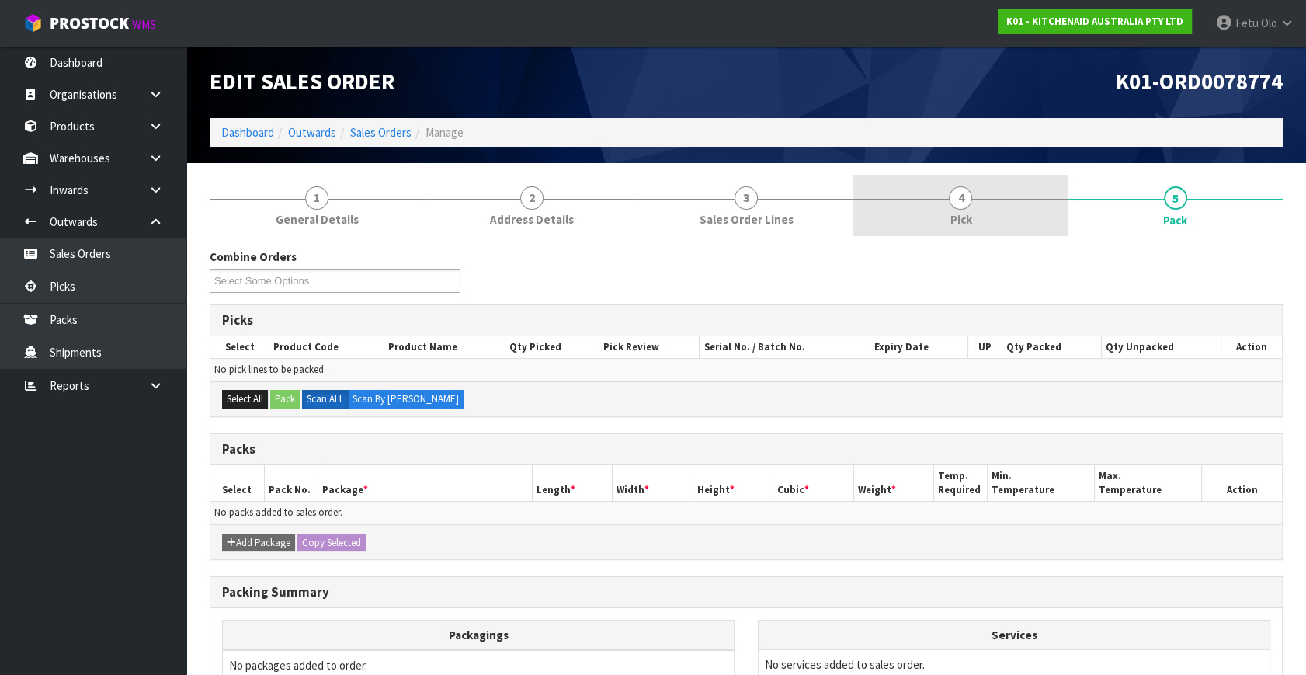
click at [970, 202] on span "4" at bounding box center [960, 197] width 23 height 23
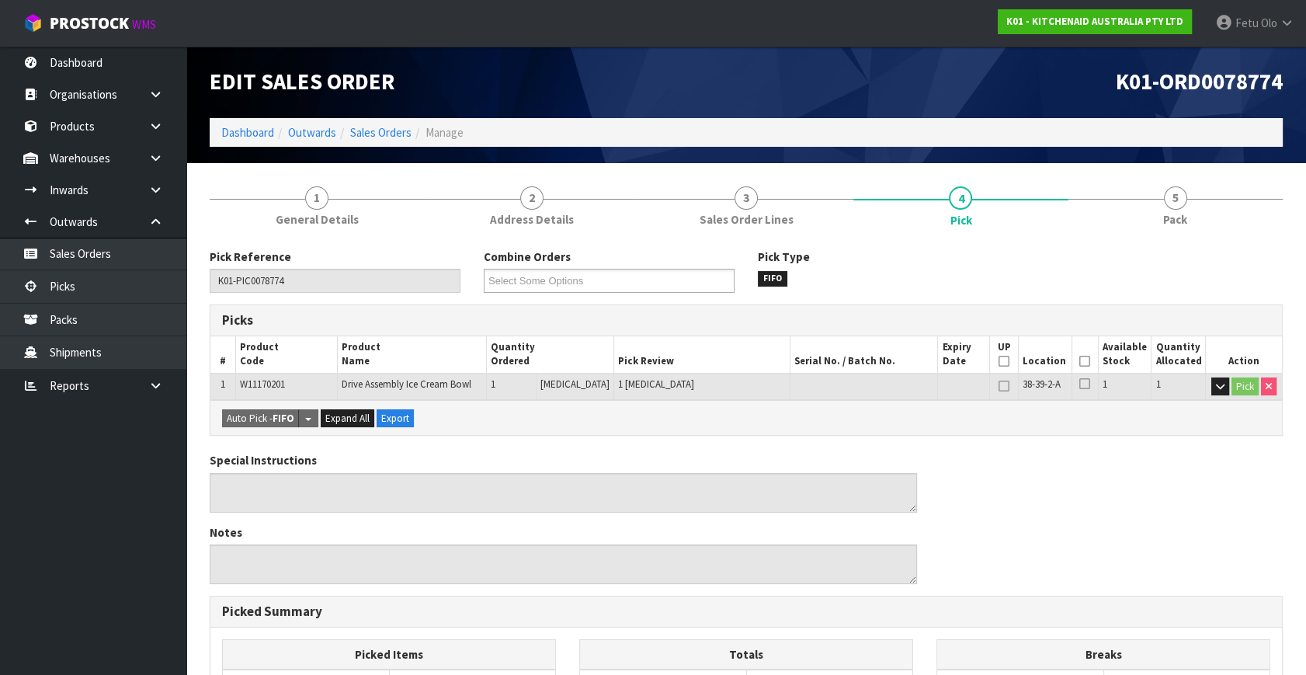
drag, startPoint x: 1081, startPoint y: 362, endPoint x: 685, endPoint y: 489, distance: 416.1
click at [1080, 362] on icon at bounding box center [1085, 361] width 11 height 1
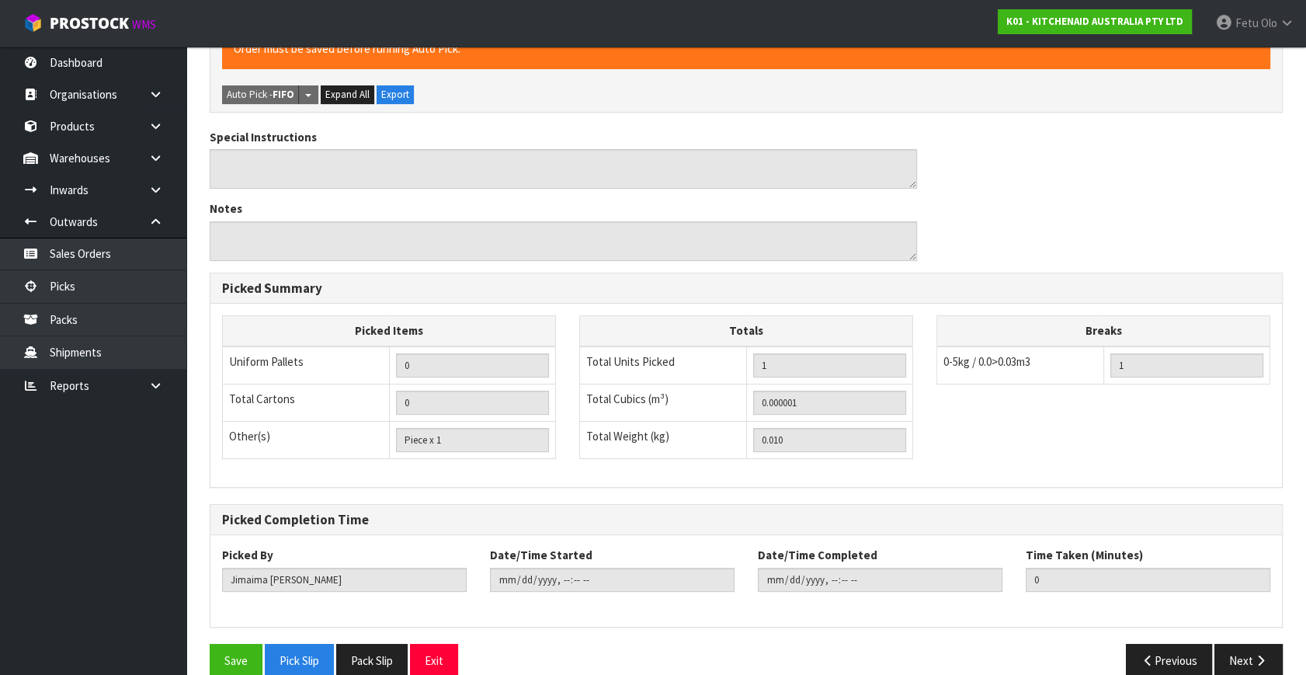
scroll to position [403, 0]
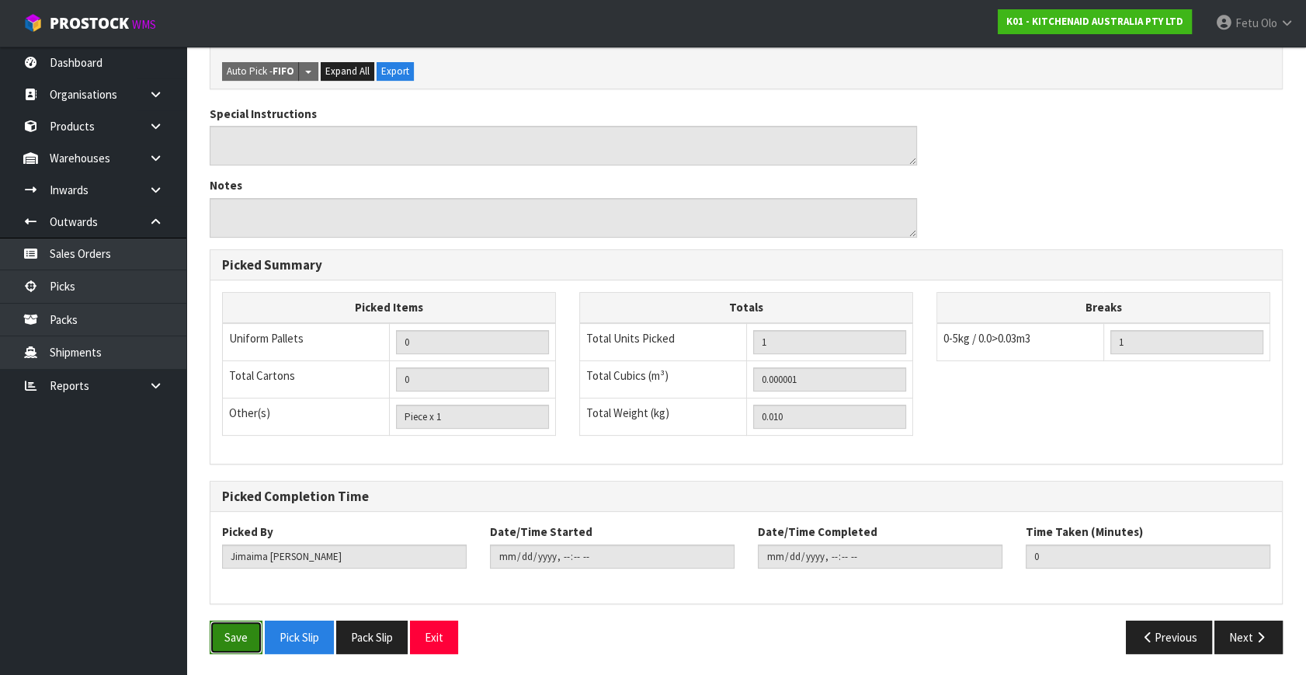
click at [230, 624] on button "Save" at bounding box center [236, 637] width 53 height 33
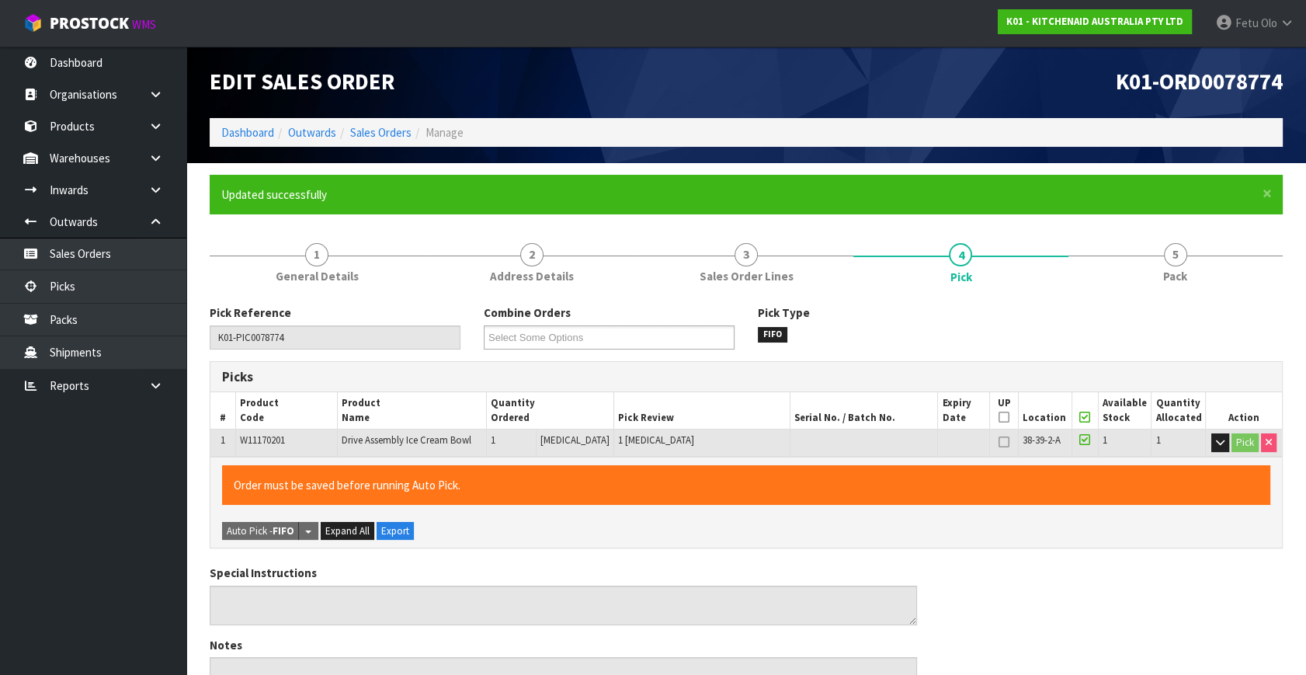
type input "Fetu Olo"
type input "[DATE]T10:38:13"
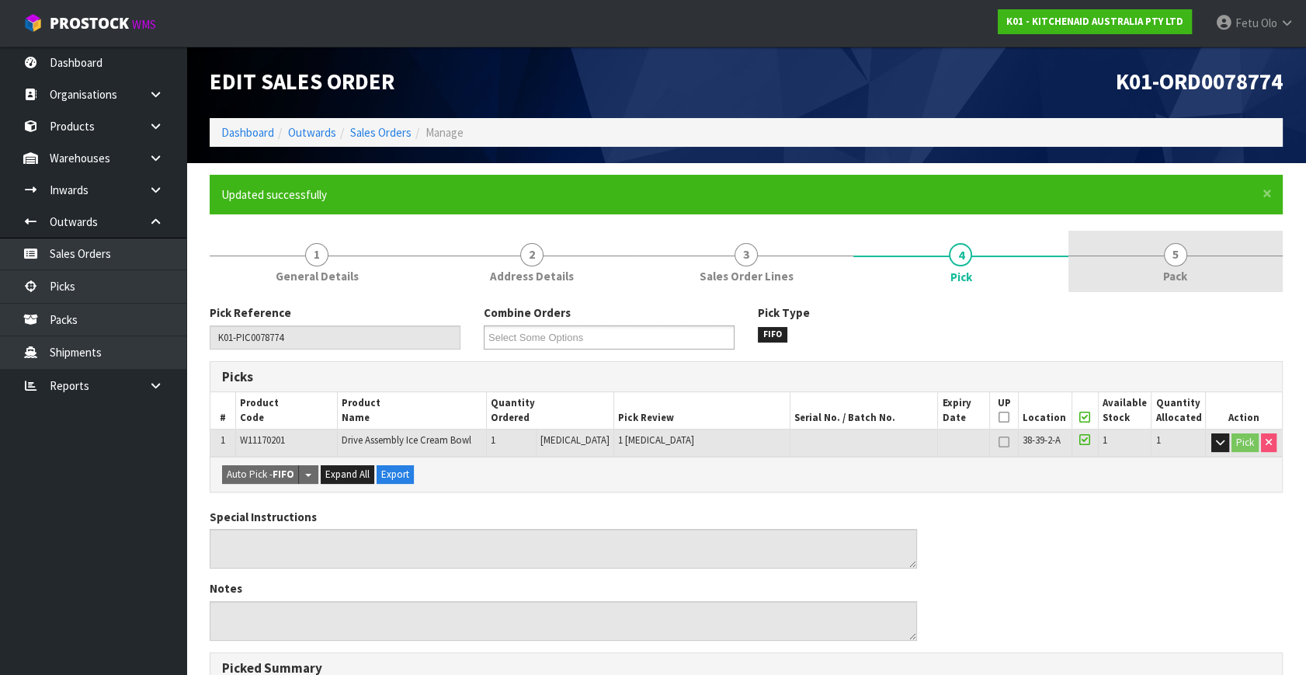
click at [1146, 261] on link "5 Pack" at bounding box center [1176, 261] width 214 height 61
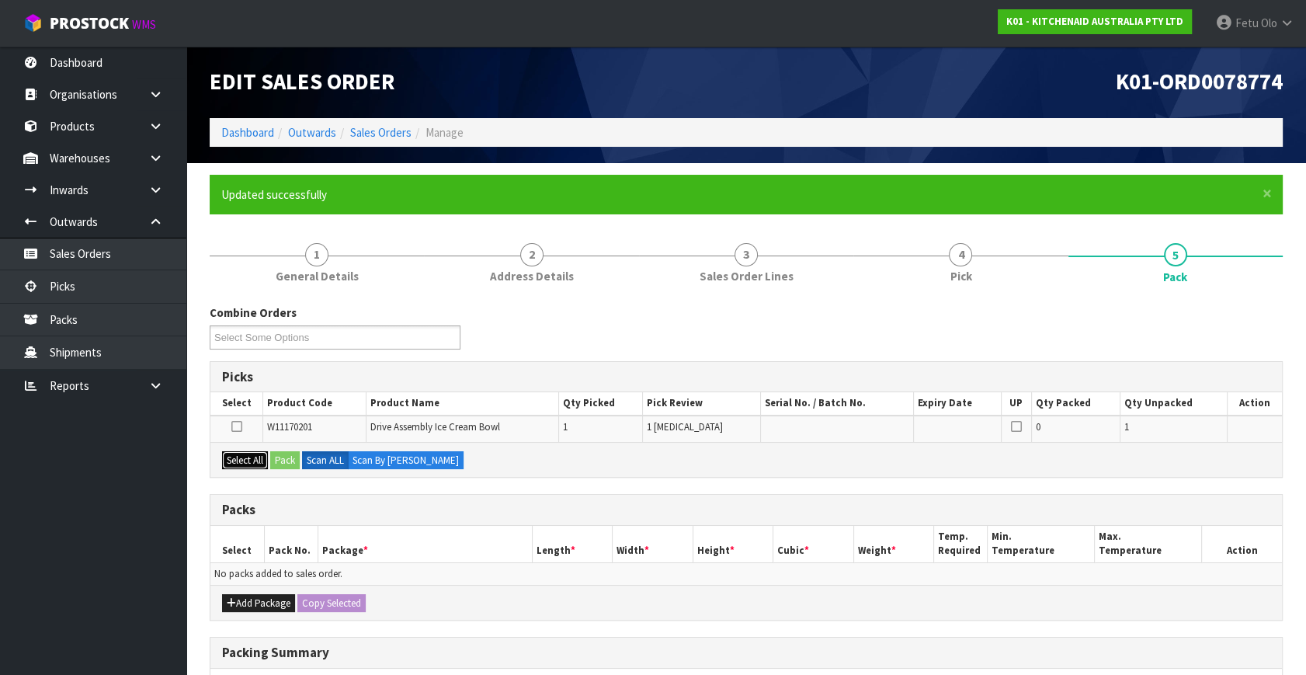
click at [256, 465] on button "Select All" at bounding box center [245, 460] width 46 height 19
click at [280, 458] on button "Pack" at bounding box center [285, 460] width 30 height 19
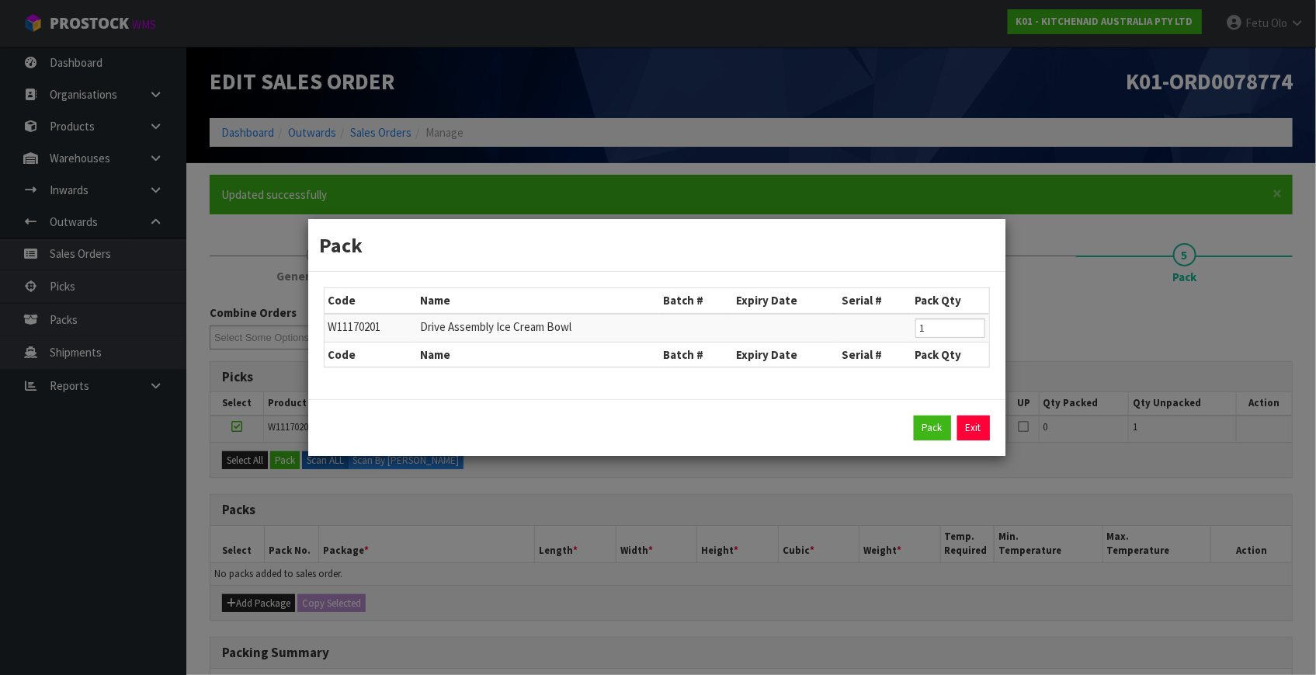
click at [367, 327] on span "W11170201" at bounding box center [355, 326] width 53 height 15
copy span "W11170201"
drag, startPoint x: 913, startPoint y: 417, endPoint x: 994, endPoint y: 494, distance: 111.5
click at [914, 422] on div "Pack Exit" at bounding box center [657, 428] width 666 height 25
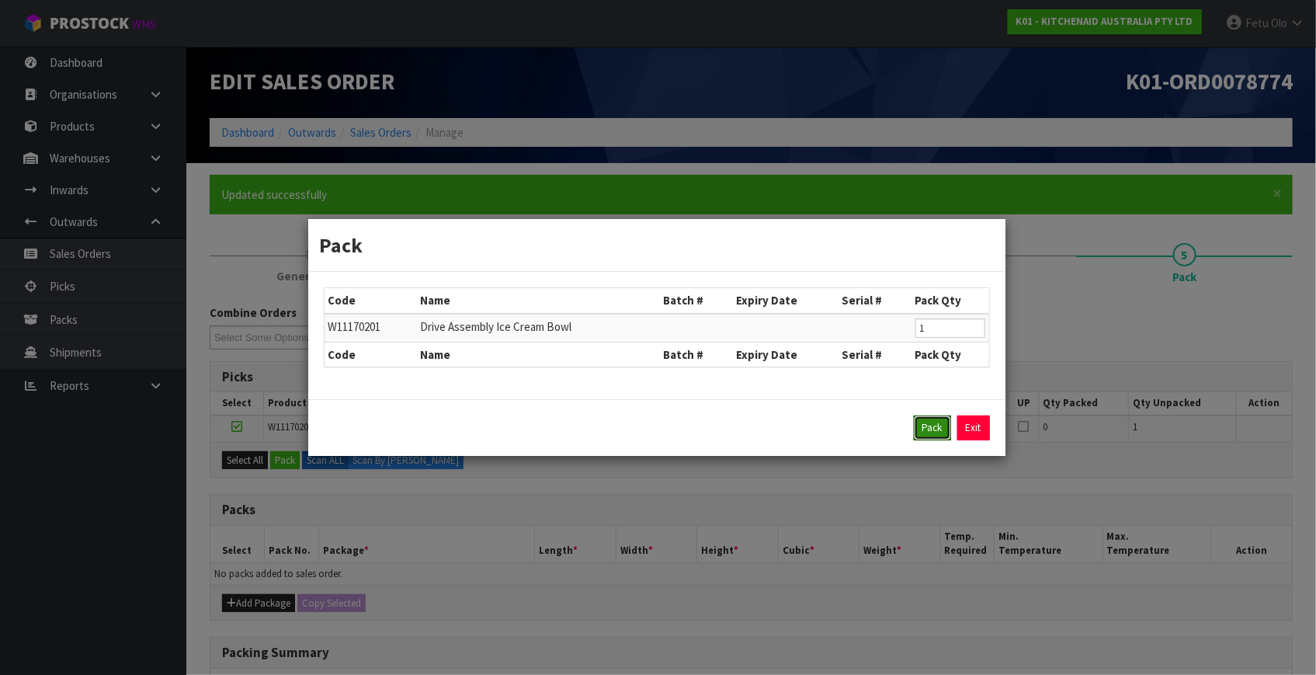
click at [931, 423] on button "Pack" at bounding box center [932, 428] width 37 height 25
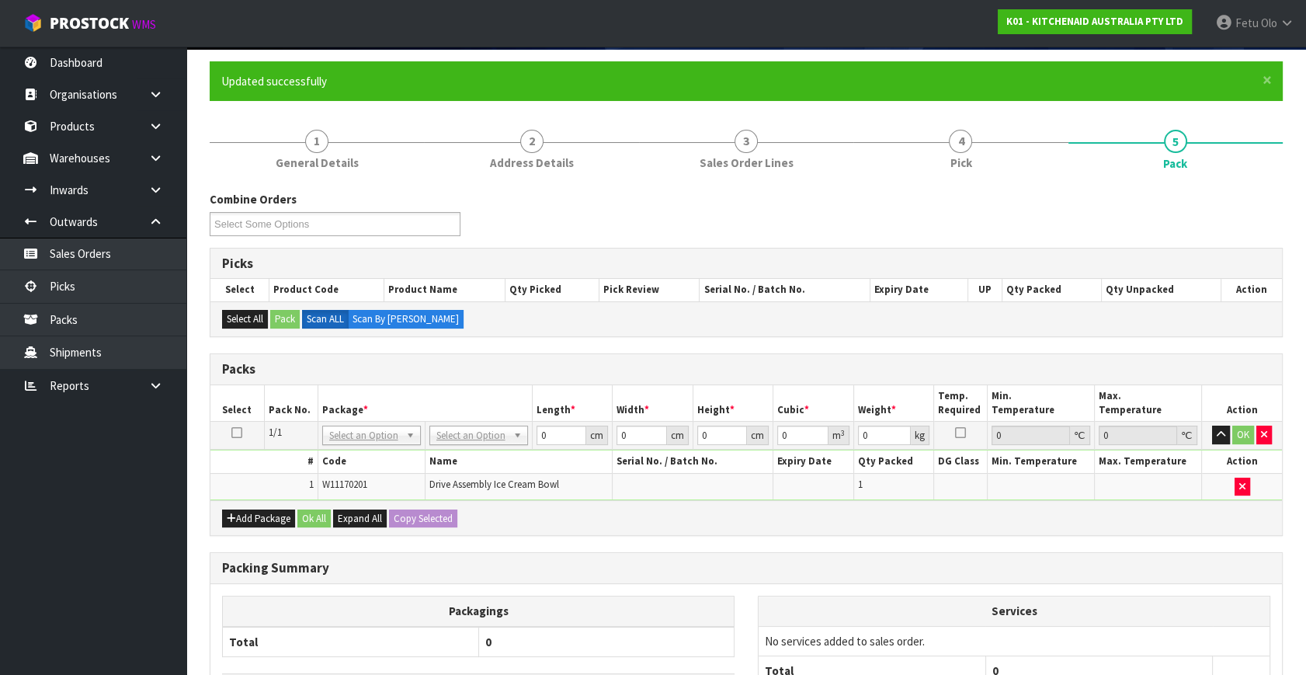
scroll to position [257, 0]
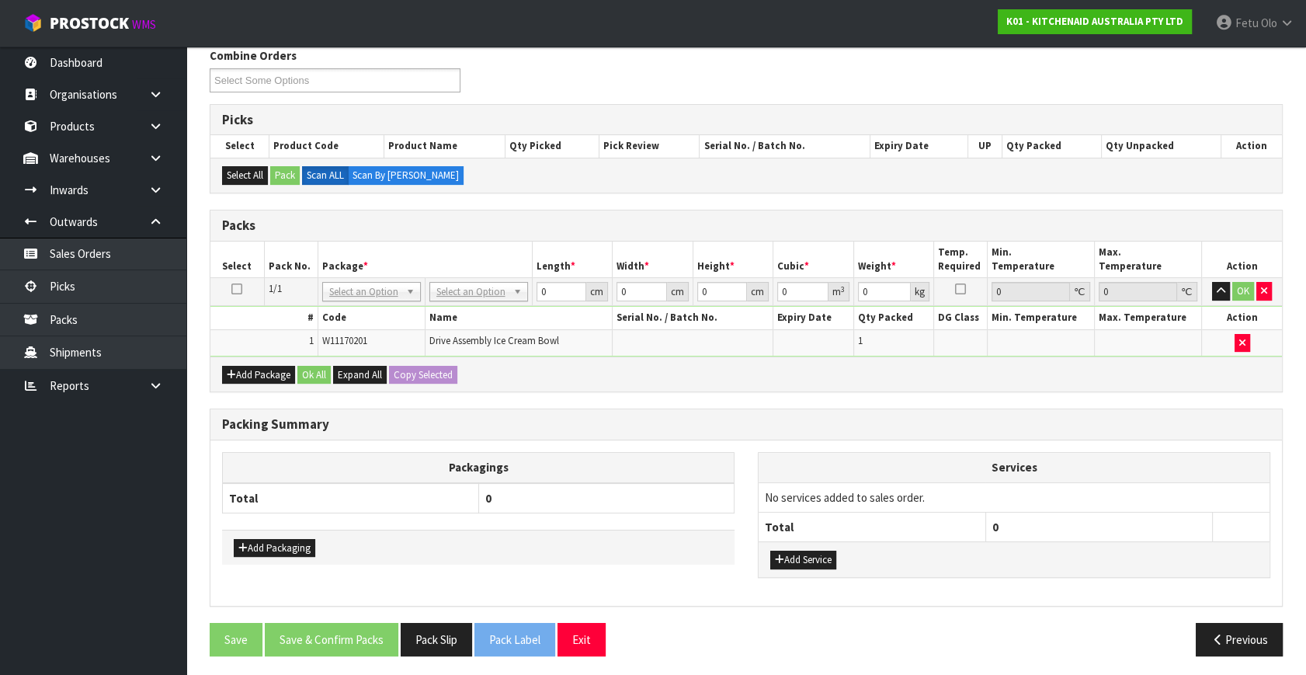
drag, startPoint x: 479, startPoint y: 325, endPoint x: 621, endPoint y: 384, distance: 153.6
click at [479, 325] on th "Name" at bounding box center [519, 318] width 188 height 23
click at [378, 275] on table "Select Pack No. Package * Length * Width * Height * Cubic * Weight * Temp. Requ…" at bounding box center [746, 300] width 1072 height 116
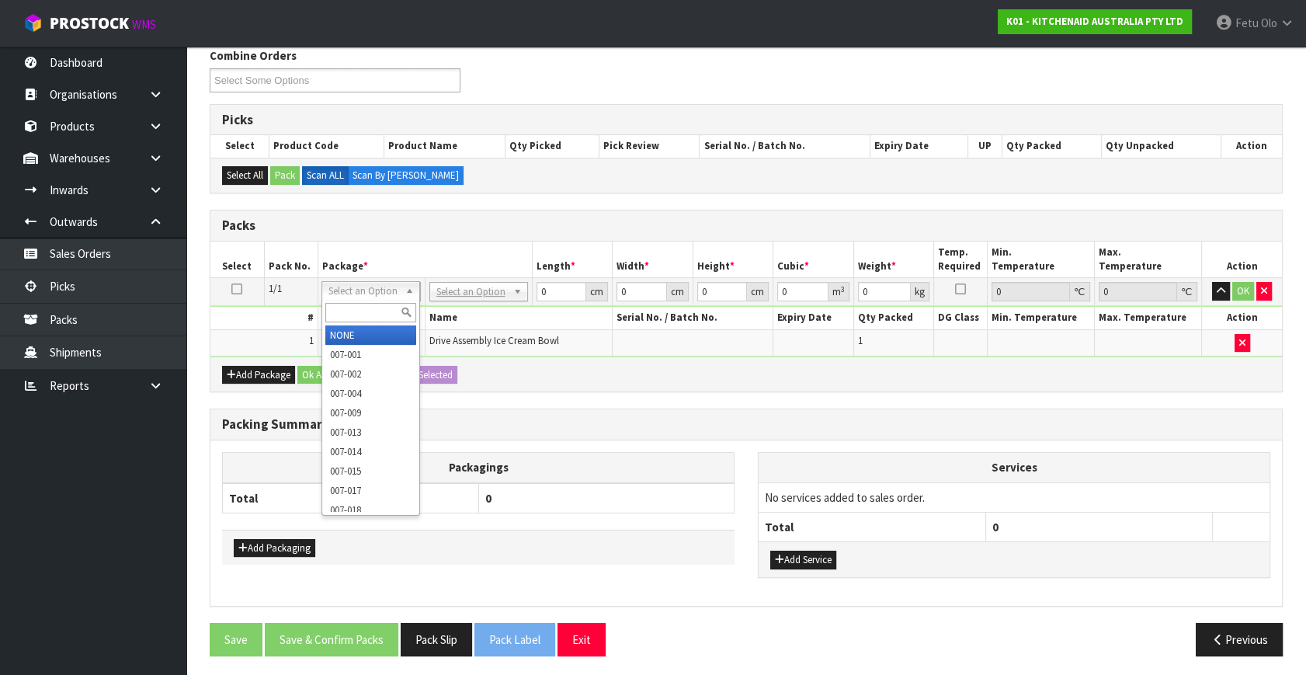
click at [353, 317] on input "text" at bounding box center [370, 312] width 91 height 19
type input "011"
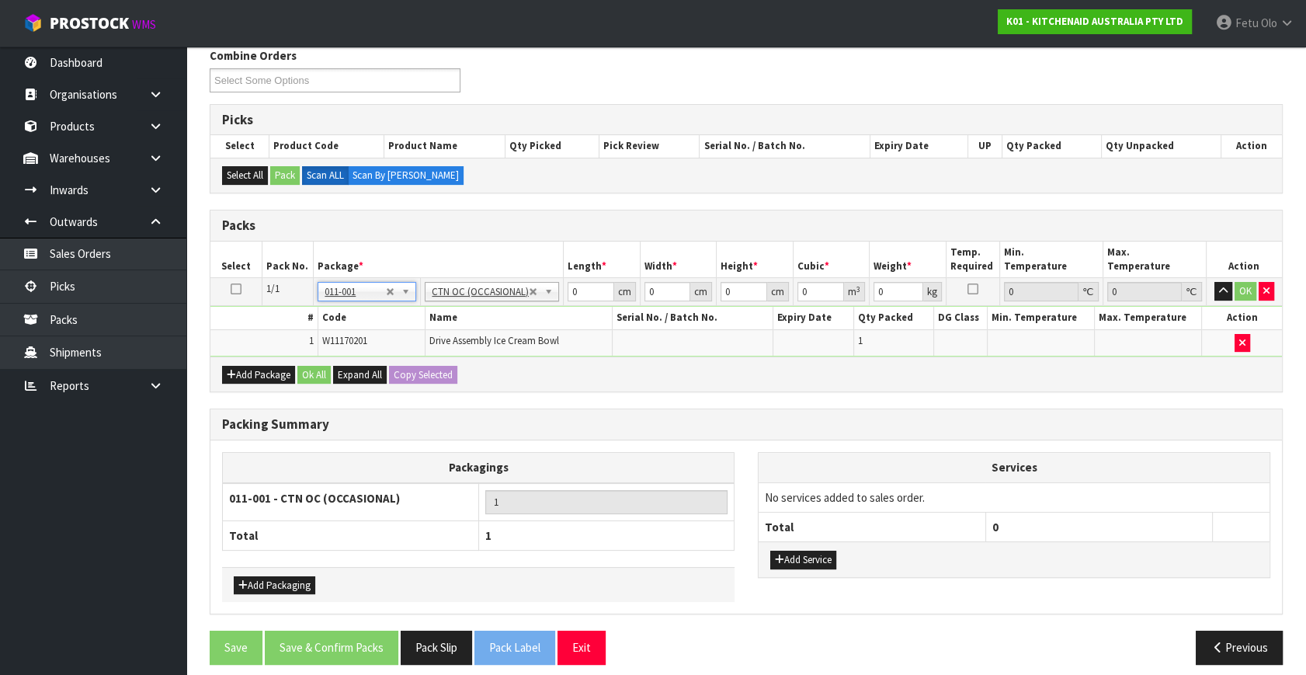
type input "0.01"
drag, startPoint x: 583, startPoint y: 293, endPoint x: 445, endPoint y: 332, distance: 142.9
click at [445, 332] on tbody "1/1 NONE 007-001 007-002 007-004 007-009 007-013 007-014 007-015 007-017 007-01…" at bounding box center [746, 317] width 1072 height 78
type input "16"
type input "15"
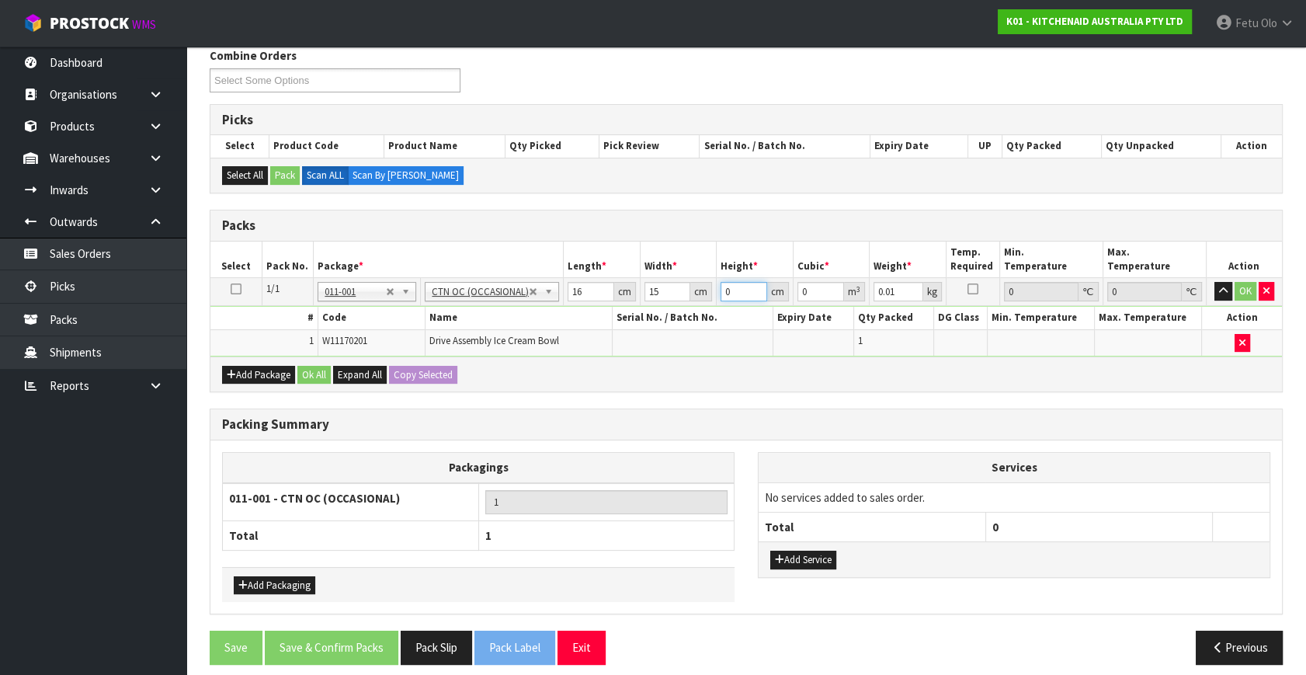
type input "1"
type input "0.00024"
type input "11"
type input "0.00264"
type input "11"
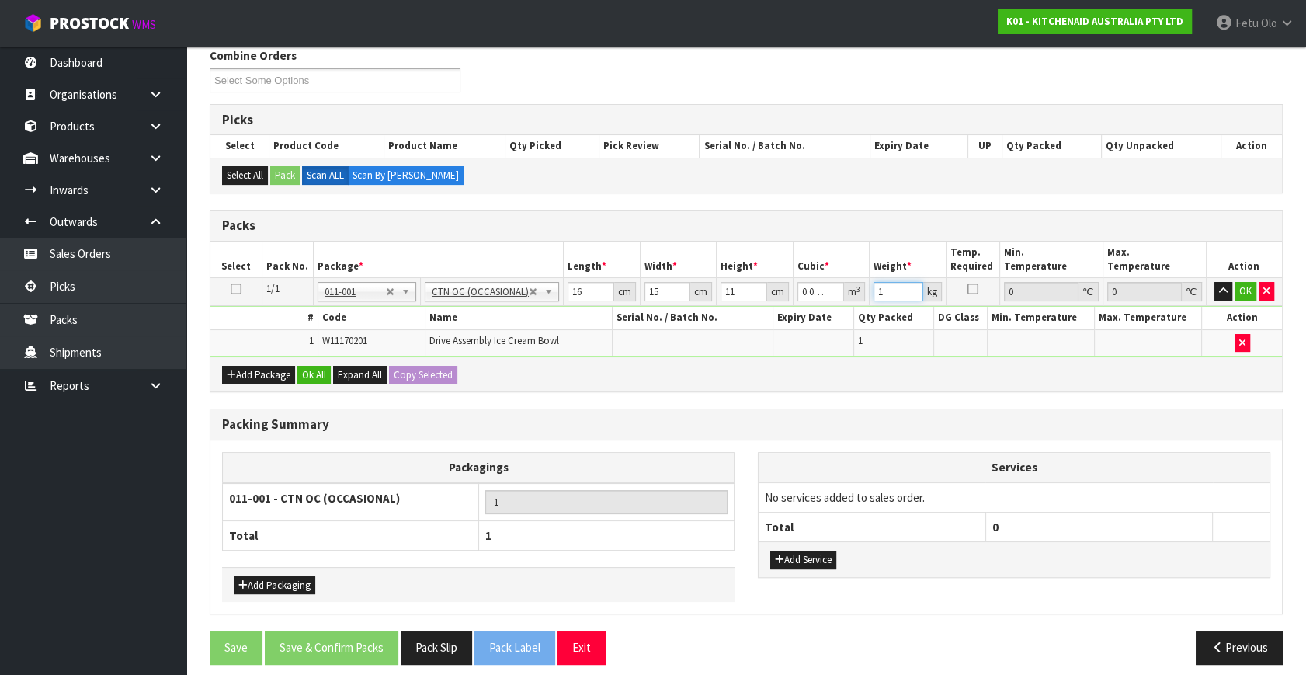
type input "1"
click button "OK" at bounding box center [1246, 291] width 22 height 19
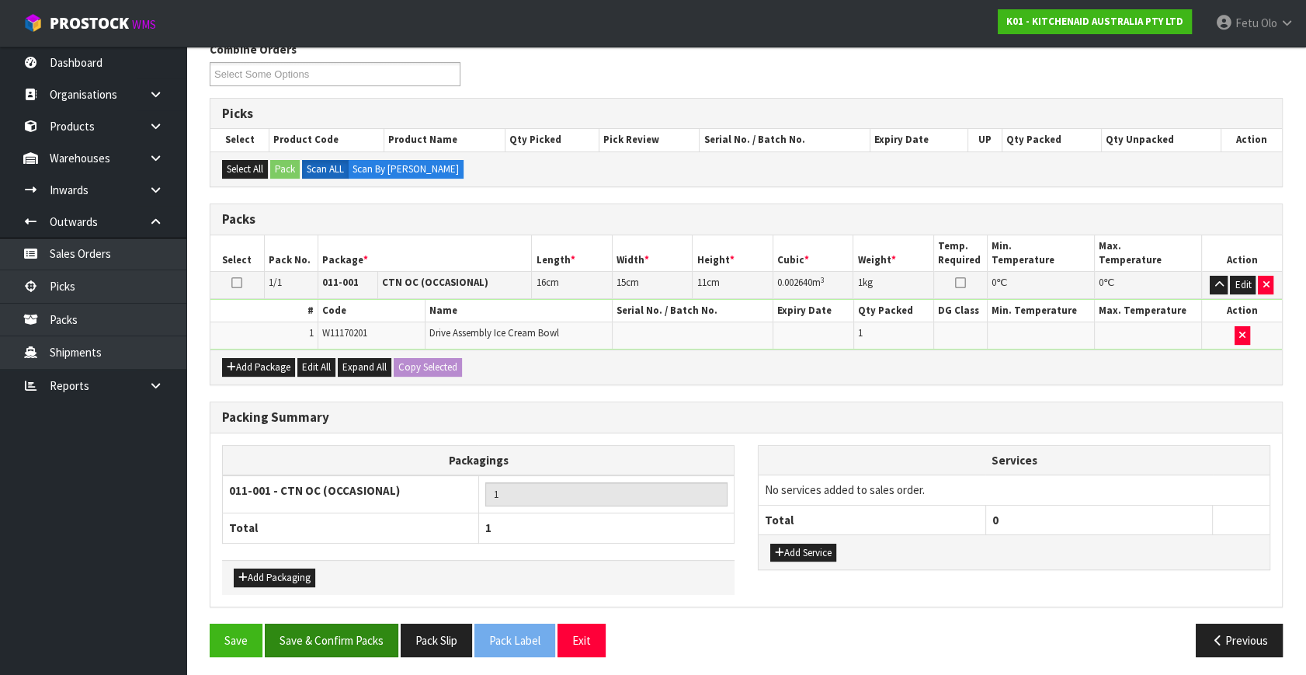
scroll to position [264, 0]
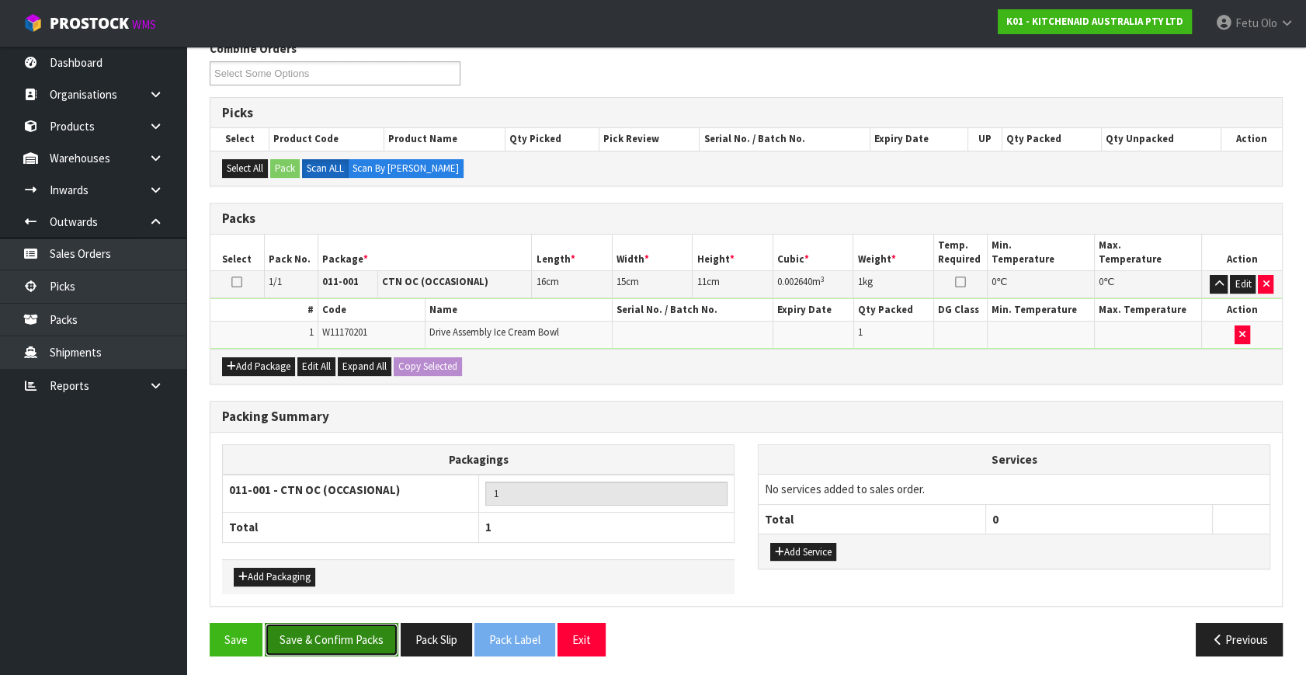
click at [313, 631] on button "Save & Confirm Packs" at bounding box center [332, 639] width 134 height 33
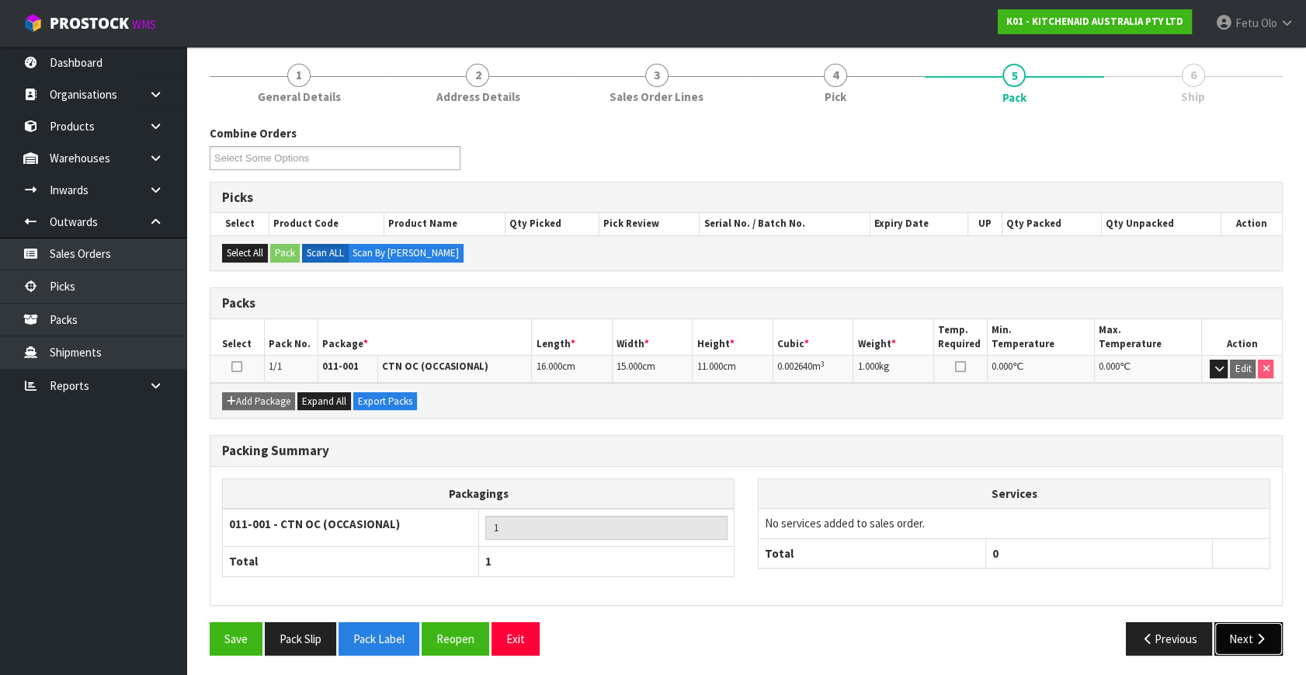
click at [1241, 631] on button "Next" at bounding box center [1249, 638] width 68 height 33
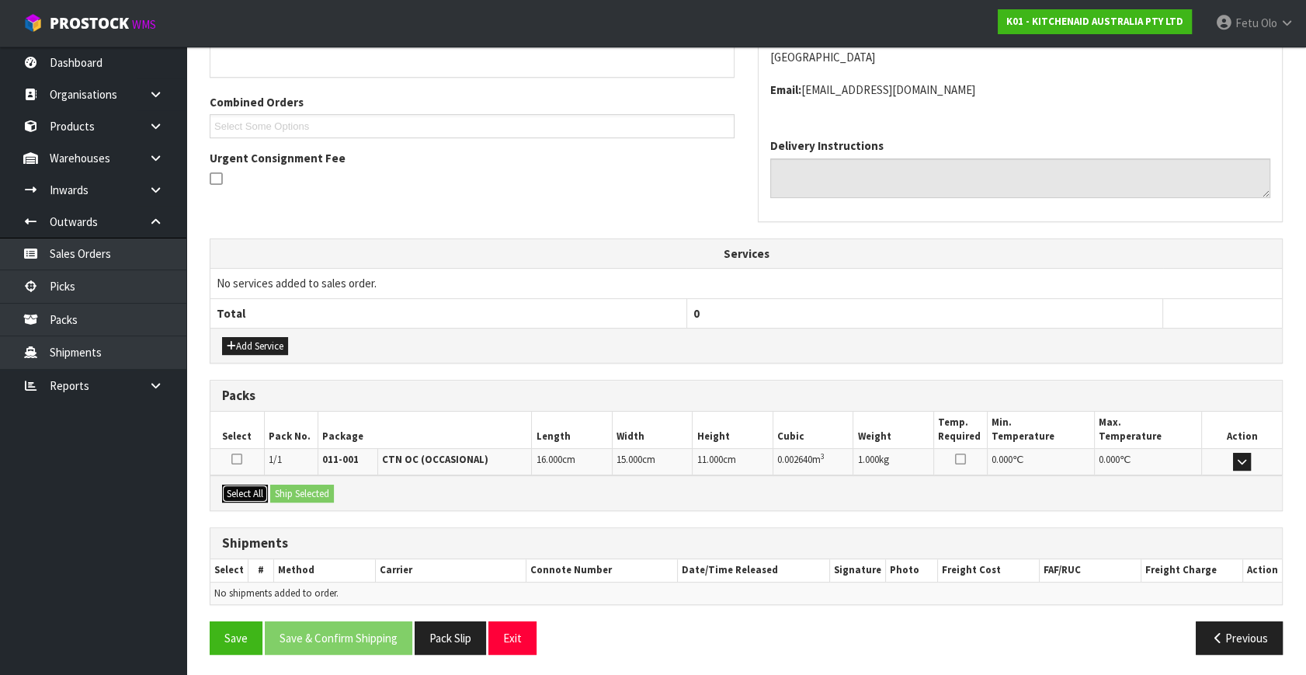
click at [241, 491] on button "Select All" at bounding box center [245, 494] width 46 height 19
click at [333, 492] on button "Ship Selected" at bounding box center [302, 494] width 64 height 19
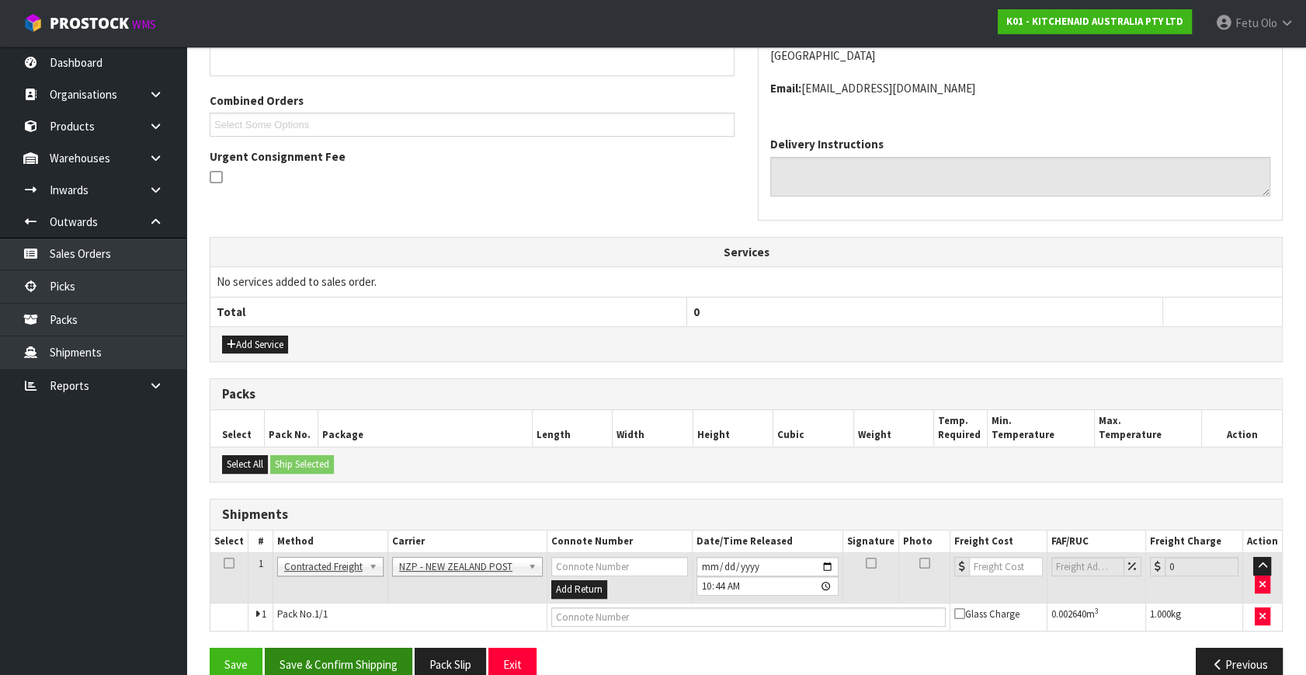
scroll to position [394, 0]
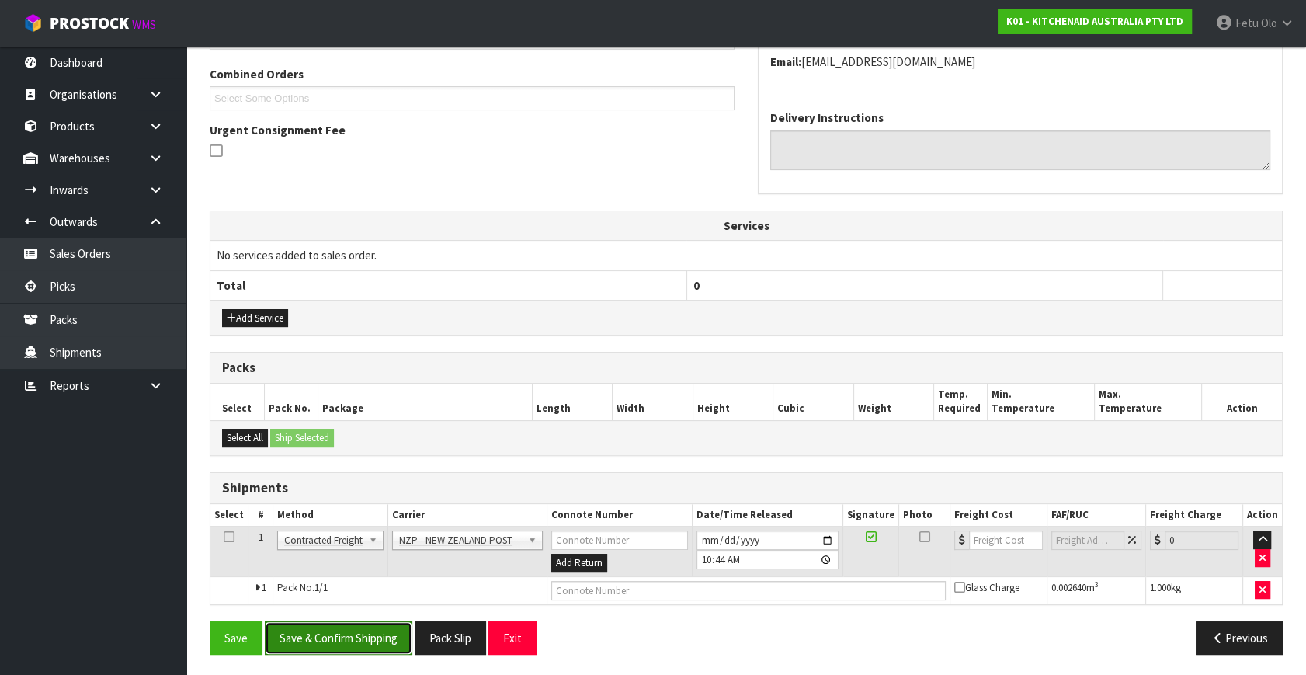
click at [380, 639] on button "Save & Confirm Shipping" at bounding box center [339, 637] width 148 height 33
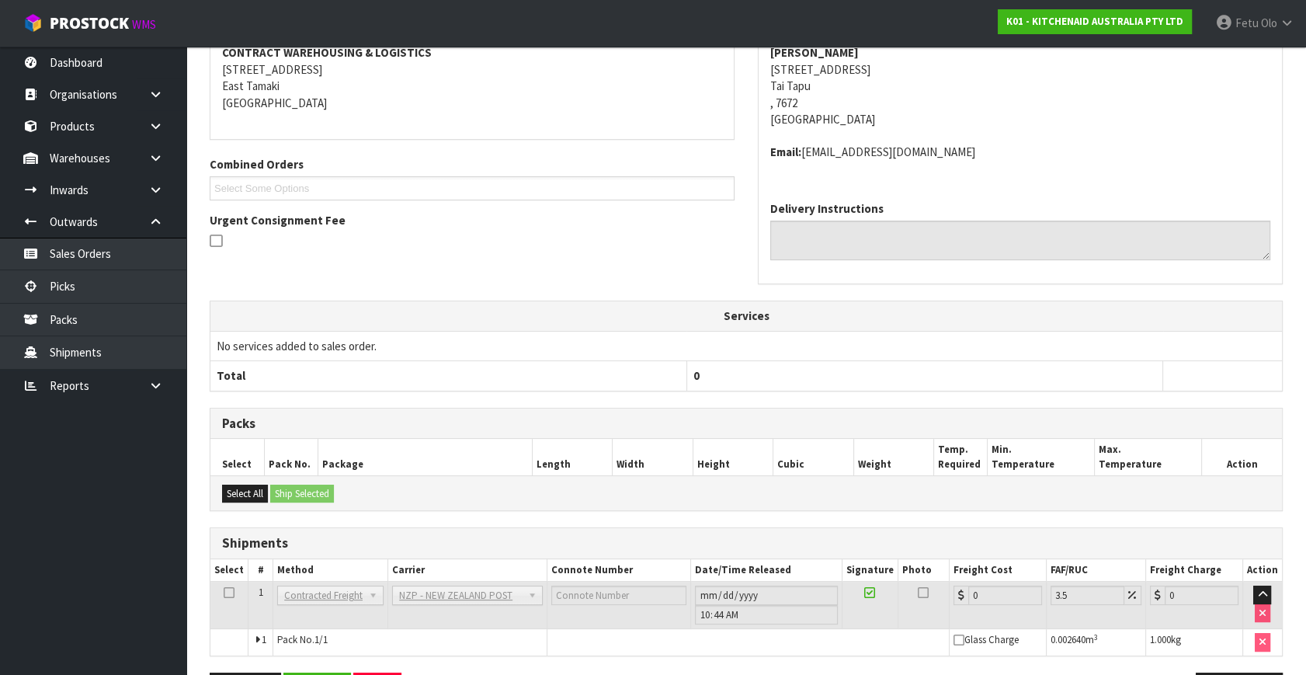
scroll to position [372, 0]
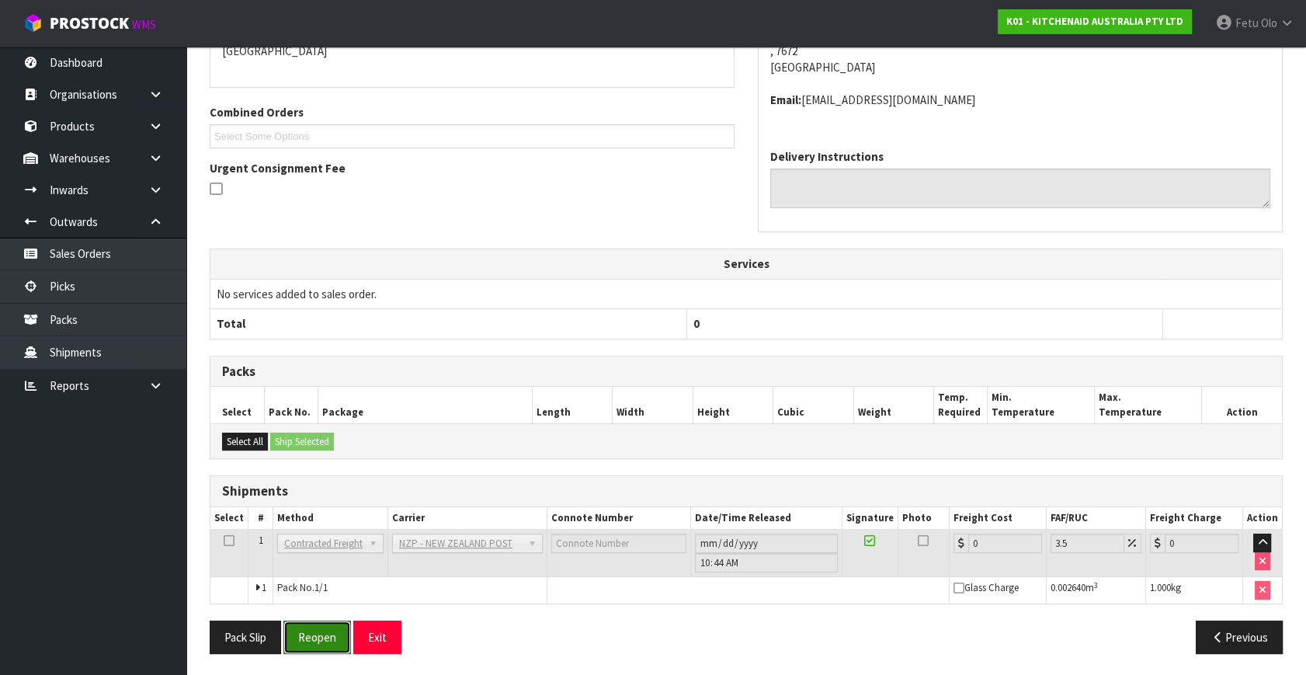
click at [309, 628] on button "Reopen" at bounding box center [317, 637] width 68 height 33
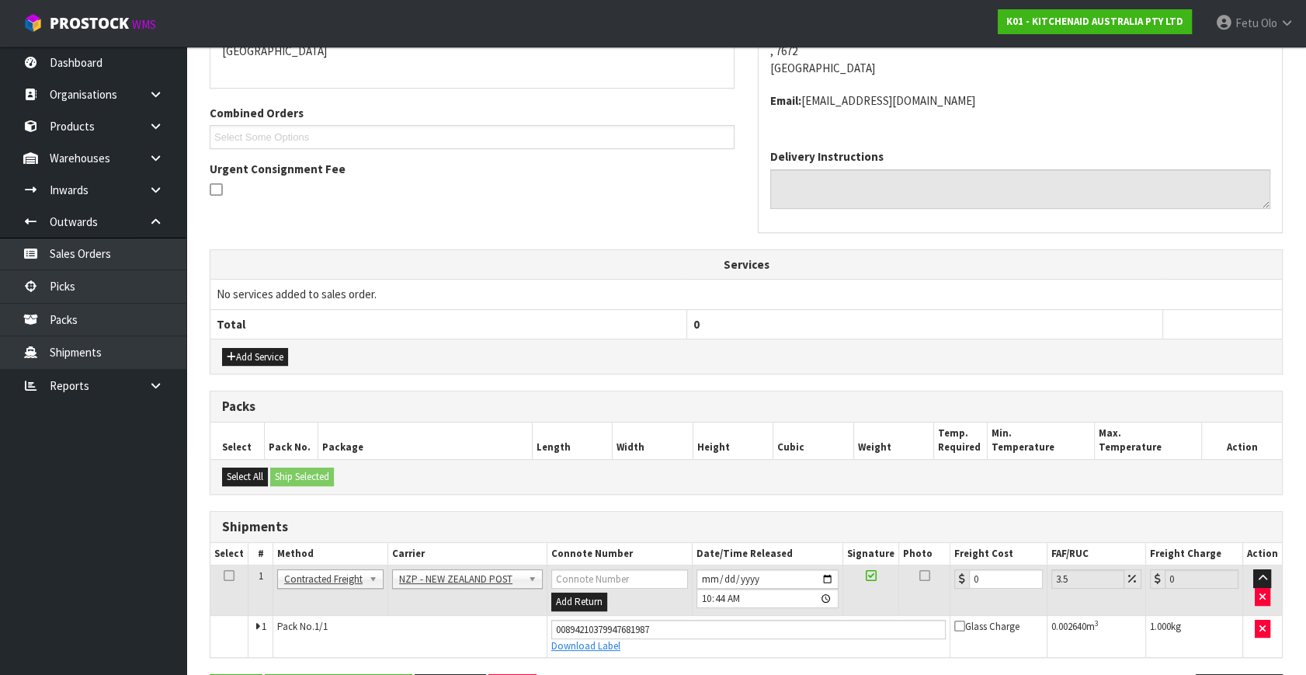
scroll to position [356, 0]
drag, startPoint x: 984, startPoint y: 577, endPoint x: 760, endPoint y: 653, distance: 237.0
click at [767, 652] on tbody "1 Client Local Pickup Customer Local Pickup Company Freight Contracted Freight …" at bounding box center [746, 611] width 1072 height 92
type input "2"
type input "2.07"
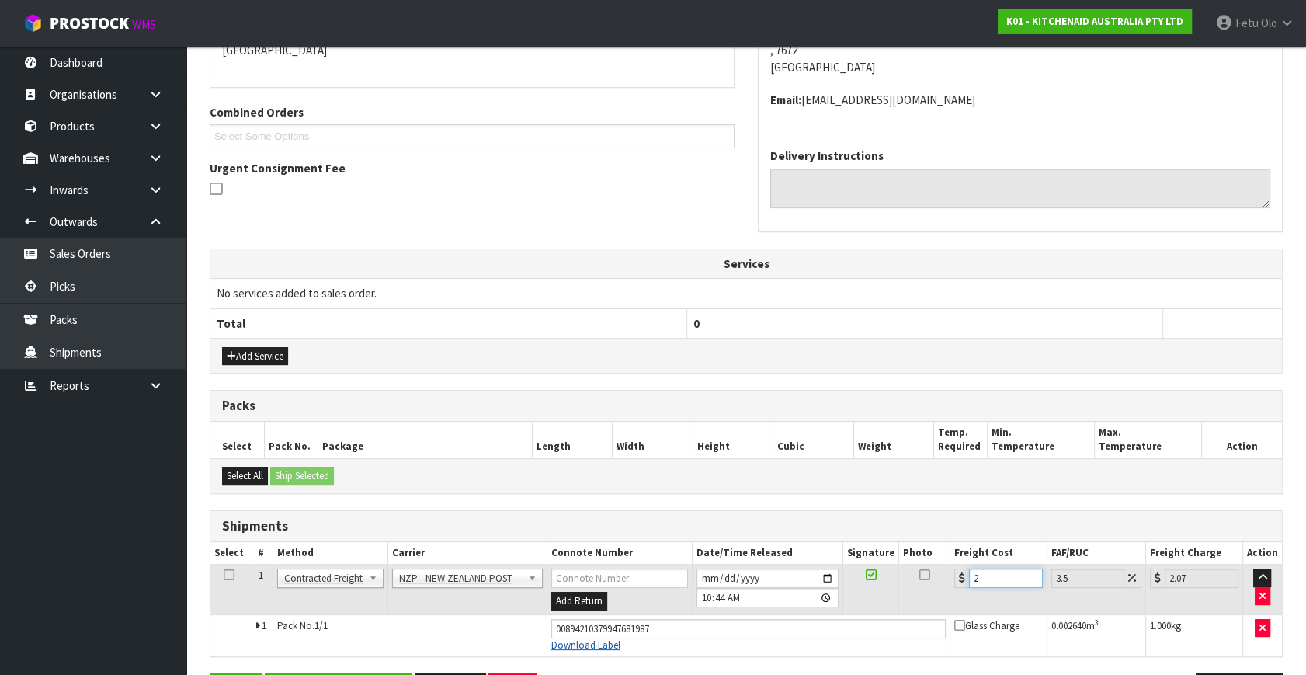
type input "0"
type input "1"
type input "1.03"
type input "16"
type input "16.56"
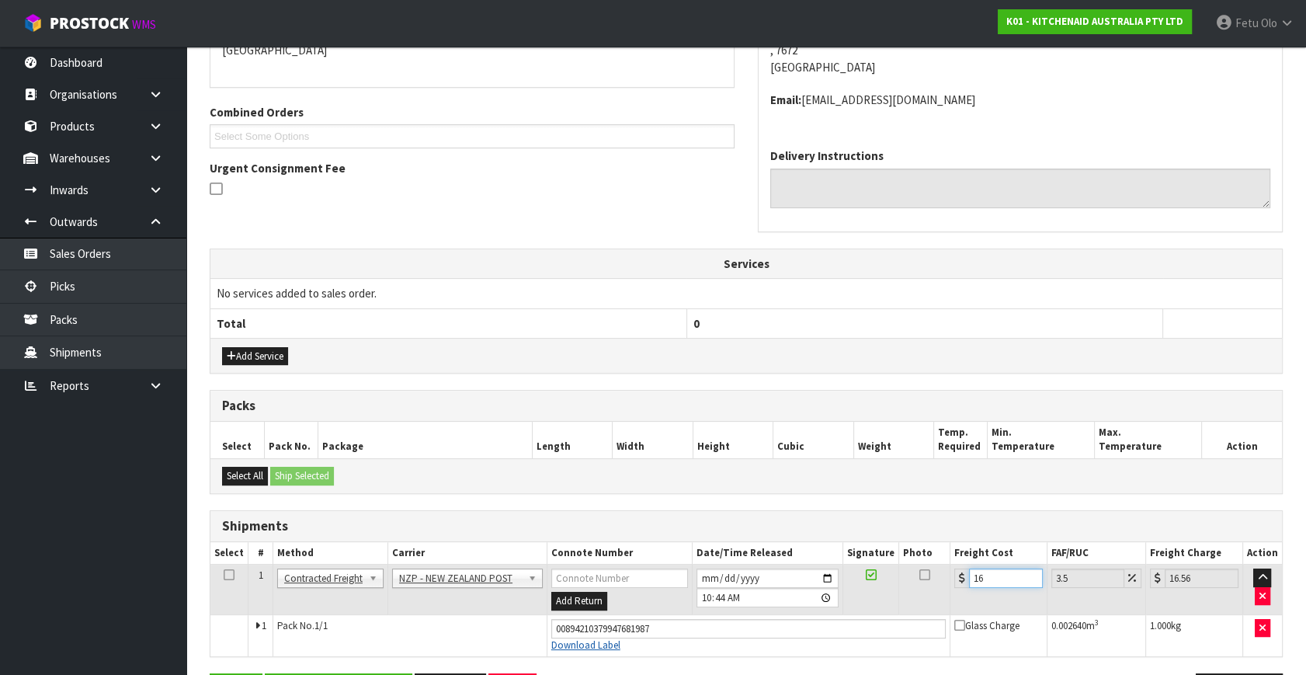
type input "16.2"
type input "16.77"
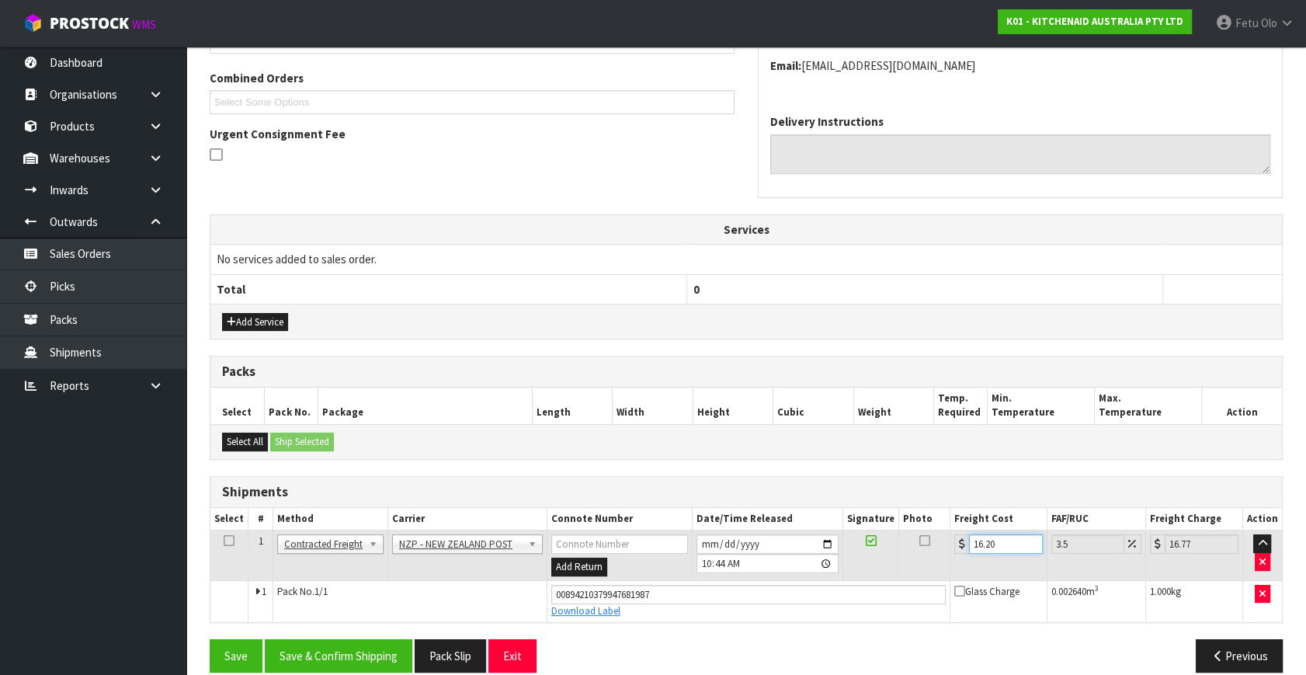
scroll to position [408, 0]
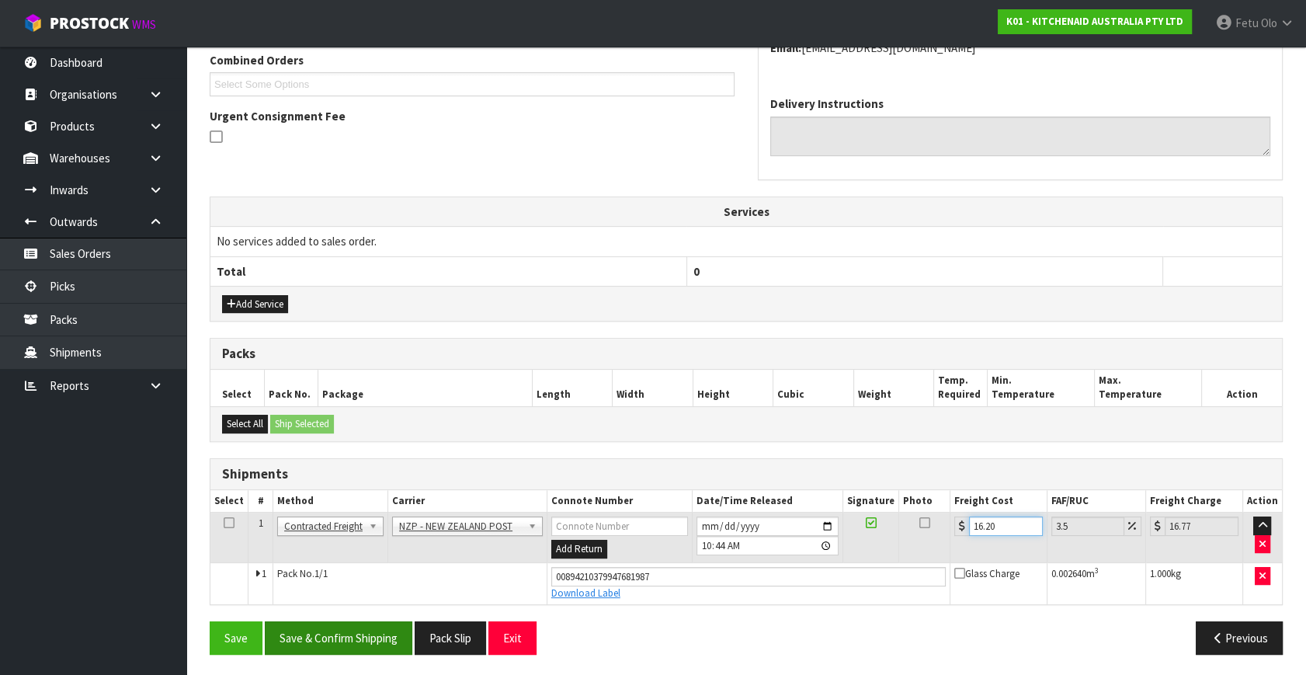
type input "16.20"
click at [358, 635] on button "Save & Confirm Shipping" at bounding box center [339, 637] width 148 height 33
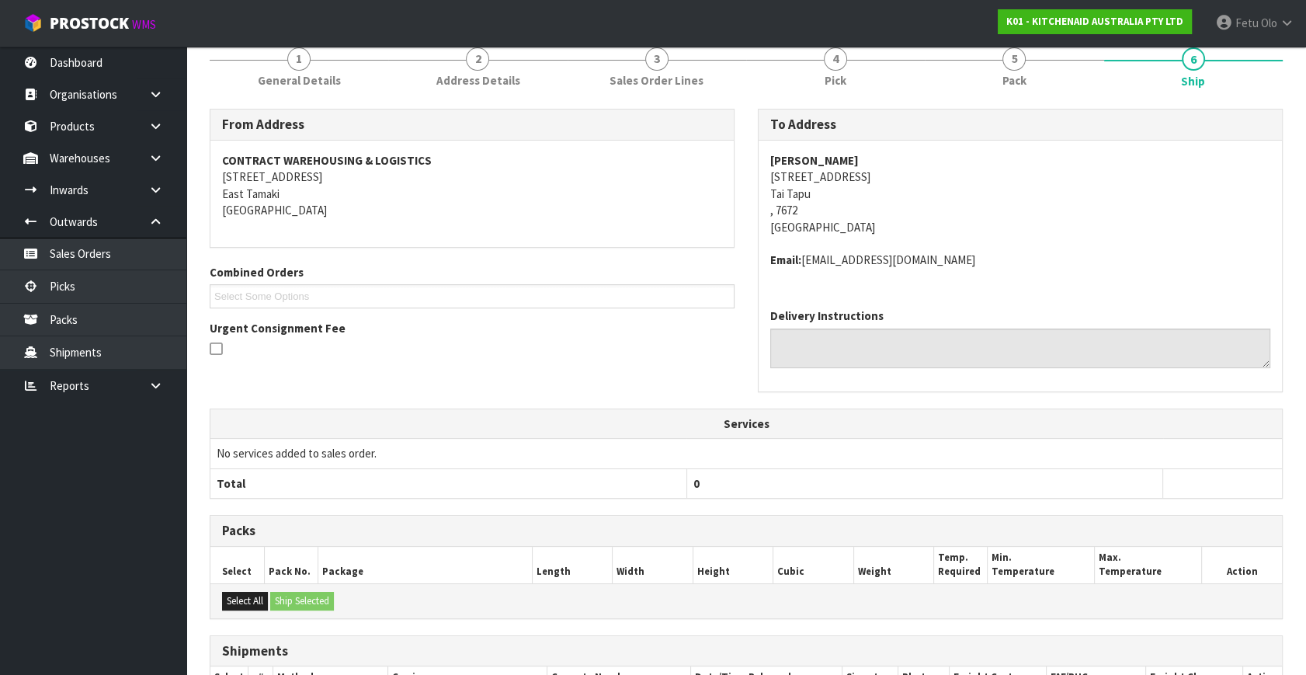
scroll to position [365, 0]
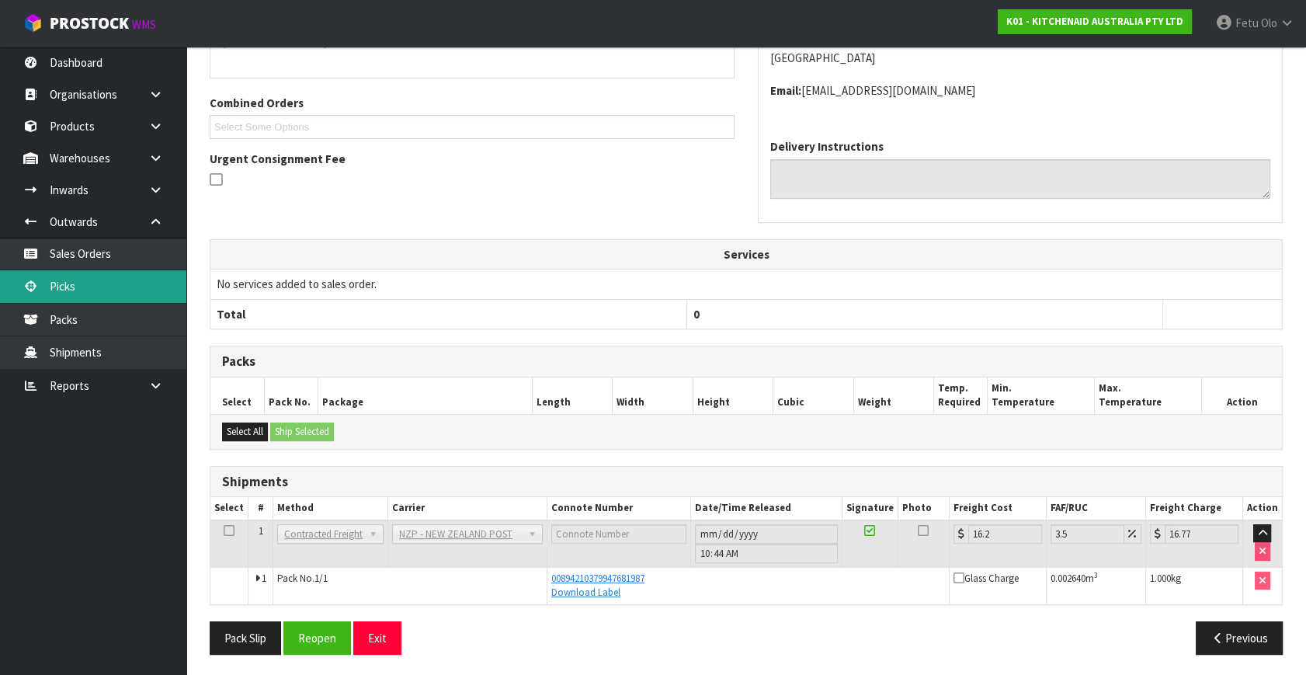
click at [59, 293] on link "Picks" at bounding box center [93, 286] width 186 height 32
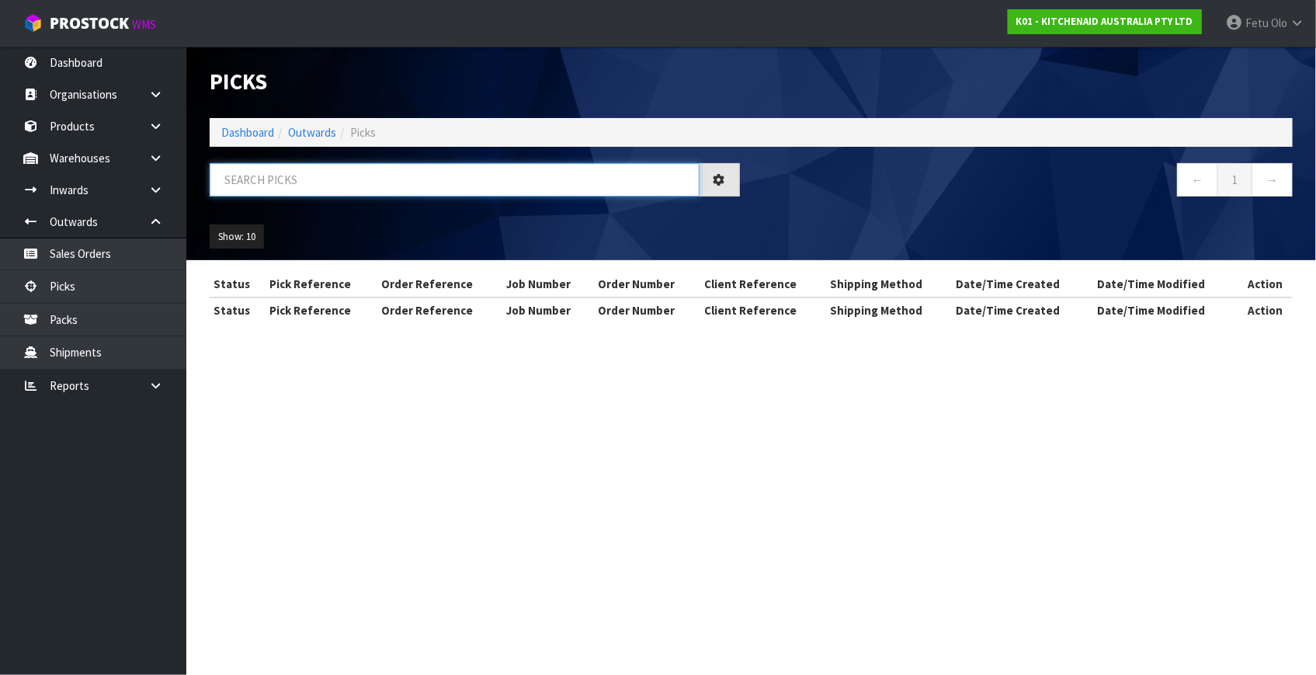
click at [349, 166] on input "text" at bounding box center [455, 179] width 490 height 33
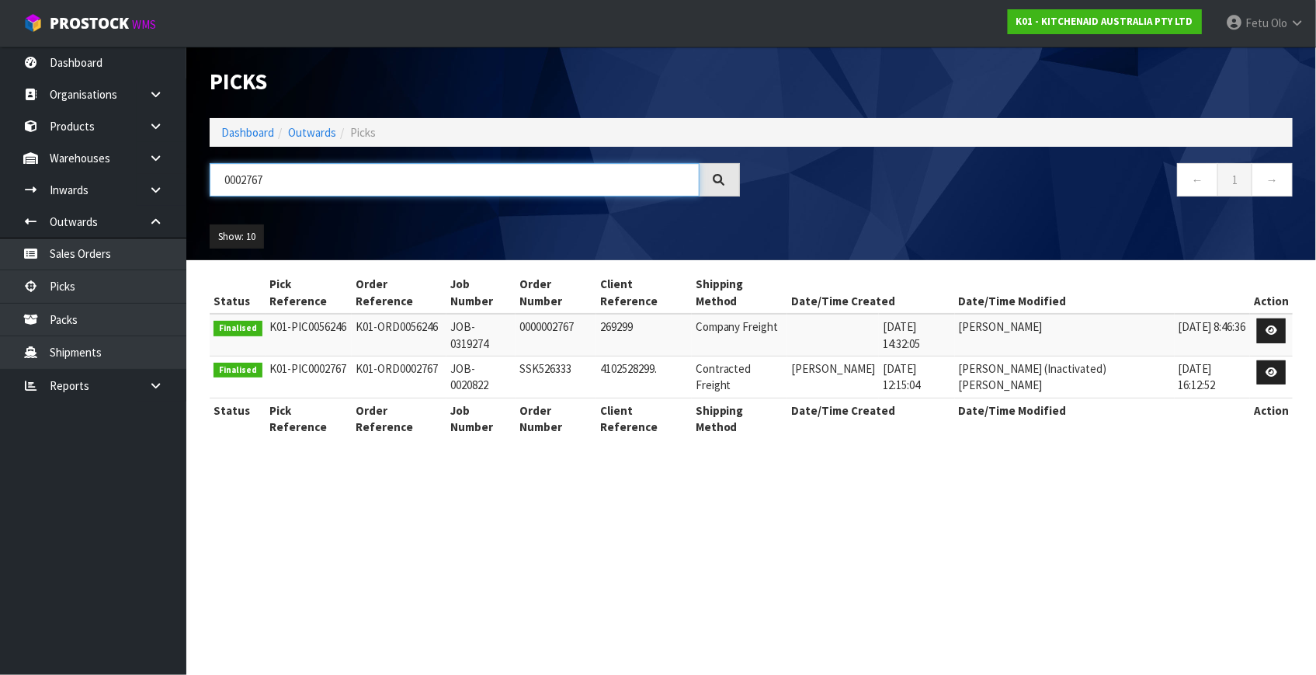
click at [253, 188] on input "0002767" at bounding box center [455, 179] width 490 height 33
type input "0002767"
click at [241, 133] on link "Dashboard" at bounding box center [247, 132] width 53 height 15
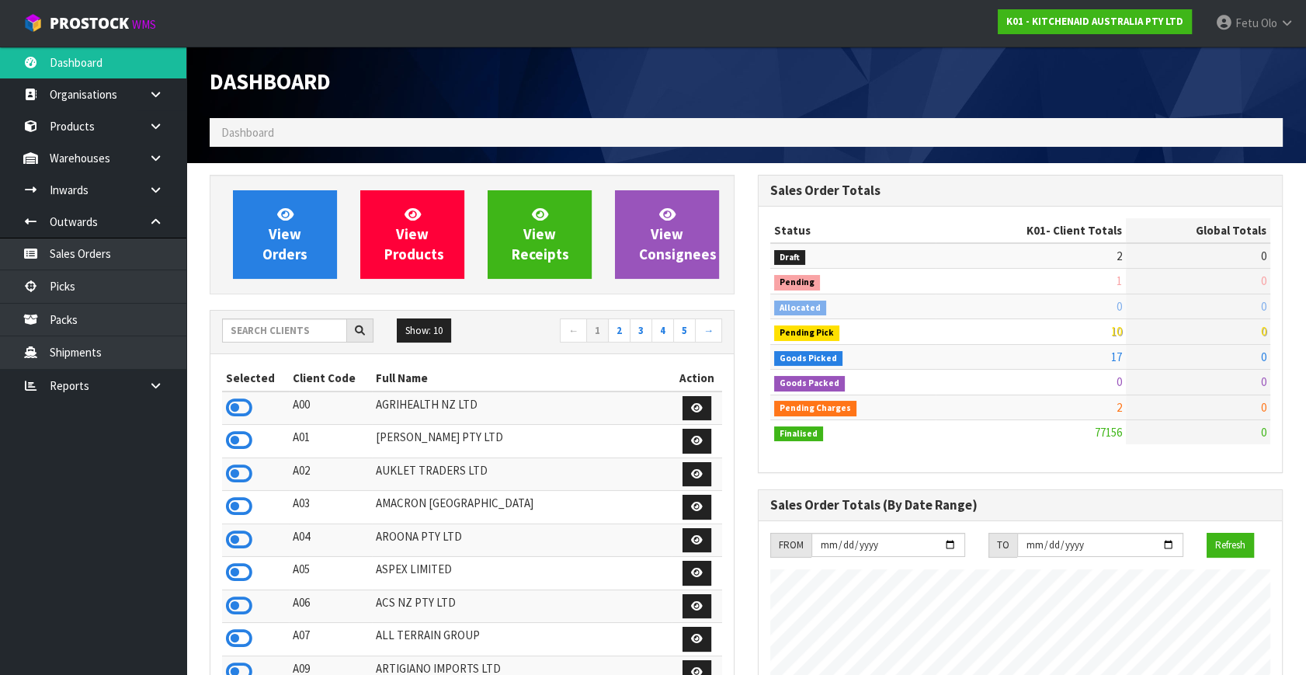
scroll to position [1174, 548]
click at [255, 332] on input "text" at bounding box center [284, 330] width 125 height 24
click at [109, 296] on link "Picks" at bounding box center [93, 286] width 186 height 32
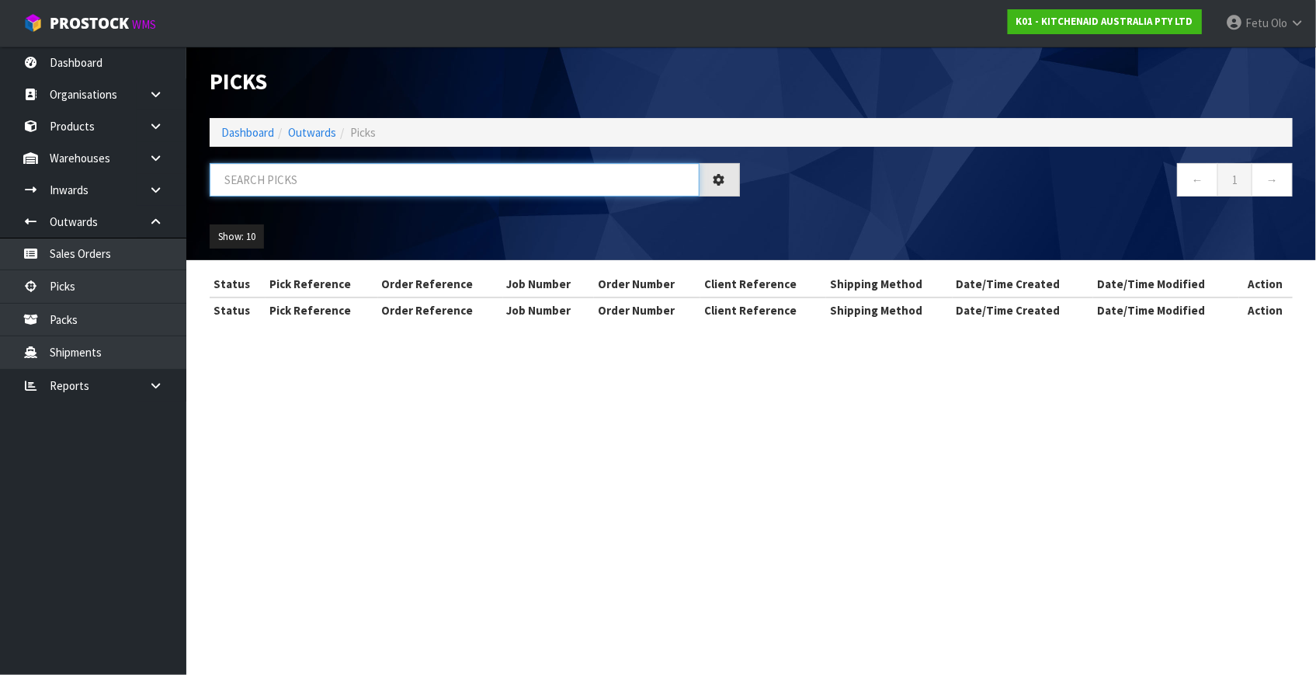
drag, startPoint x: 241, startPoint y: 186, endPoint x: 234, endPoint y: 193, distance: 9.9
click at [241, 186] on input "text" at bounding box center [455, 179] width 490 height 33
click at [234, 193] on input "text" at bounding box center [455, 179] width 490 height 33
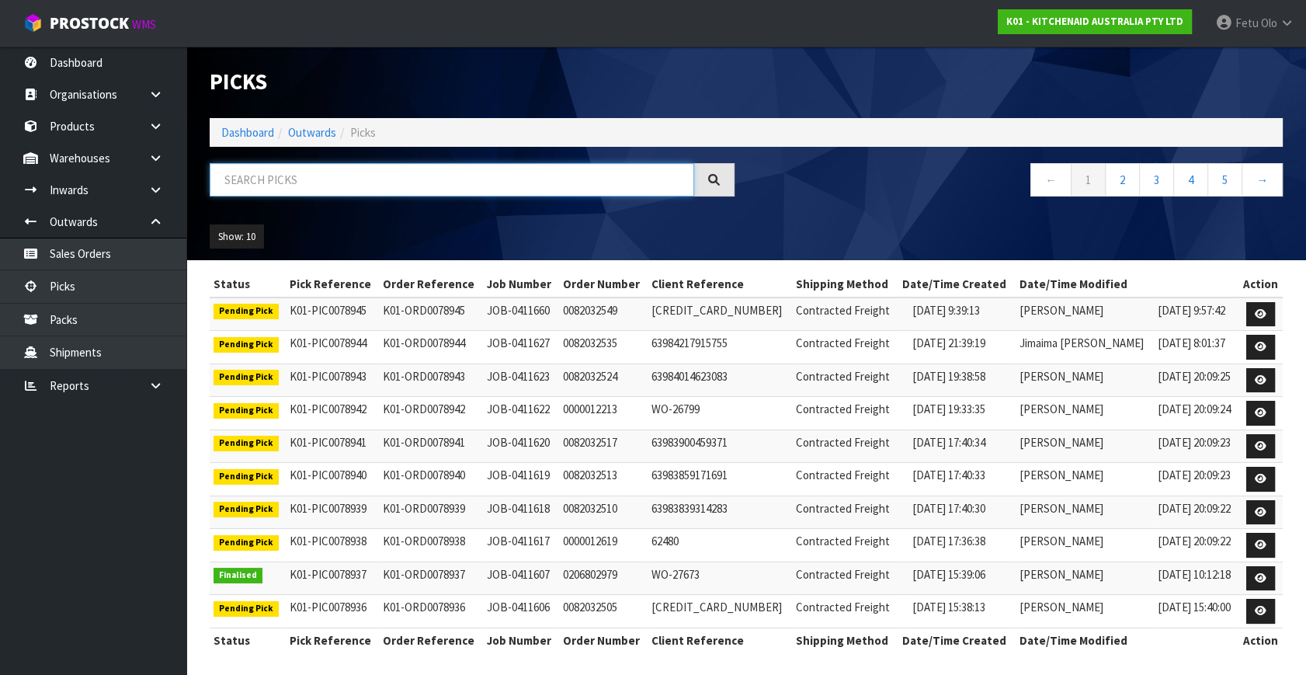
click at [254, 176] on input "text" at bounding box center [452, 179] width 485 height 33
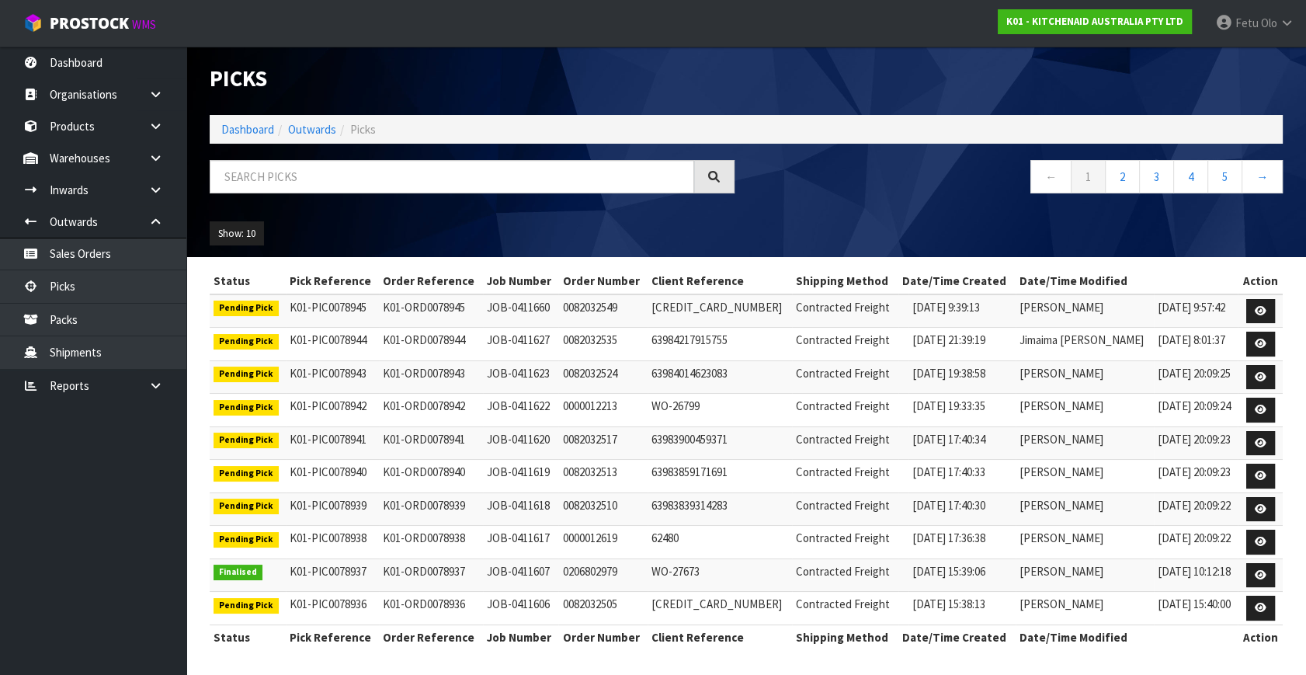
click at [395, 217] on div "Show: 10 5 10 25 50" at bounding box center [746, 234] width 1097 height 48
click at [282, 166] on input "text" at bounding box center [452, 176] width 485 height 33
click at [285, 167] on input "text" at bounding box center [452, 176] width 485 height 33
type input "78893"
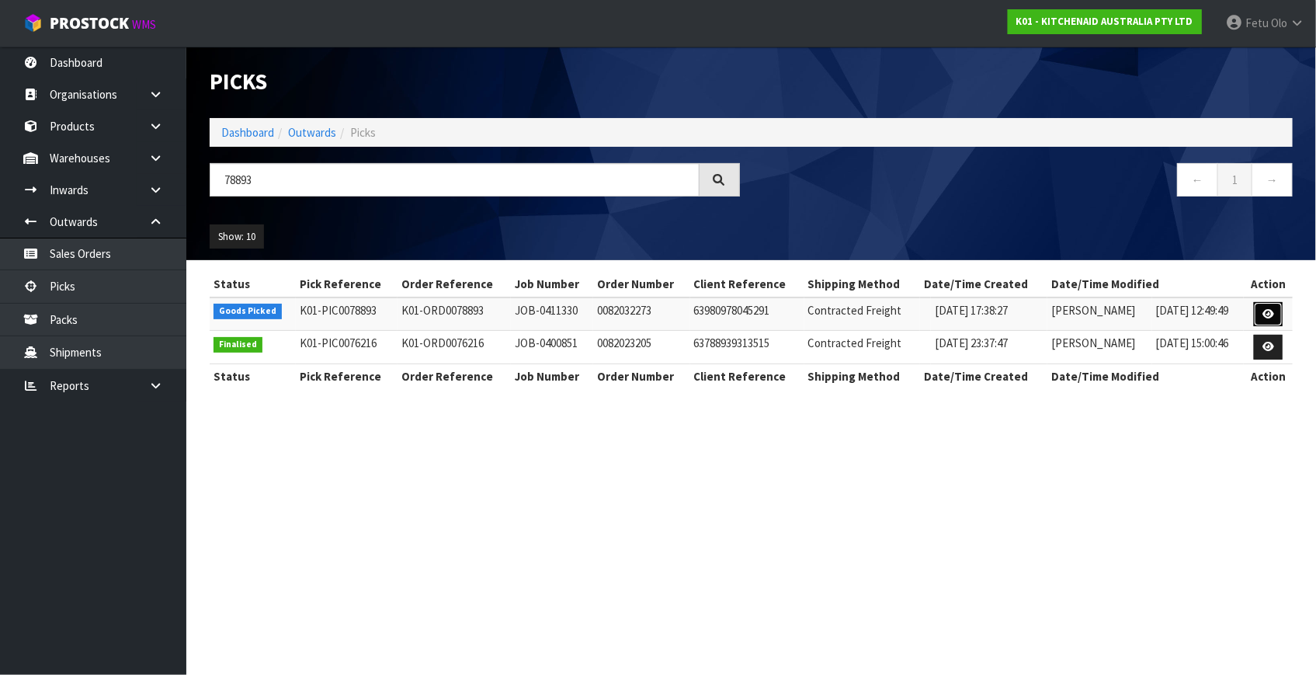
click at [1273, 311] on icon at bounding box center [1269, 314] width 12 height 10
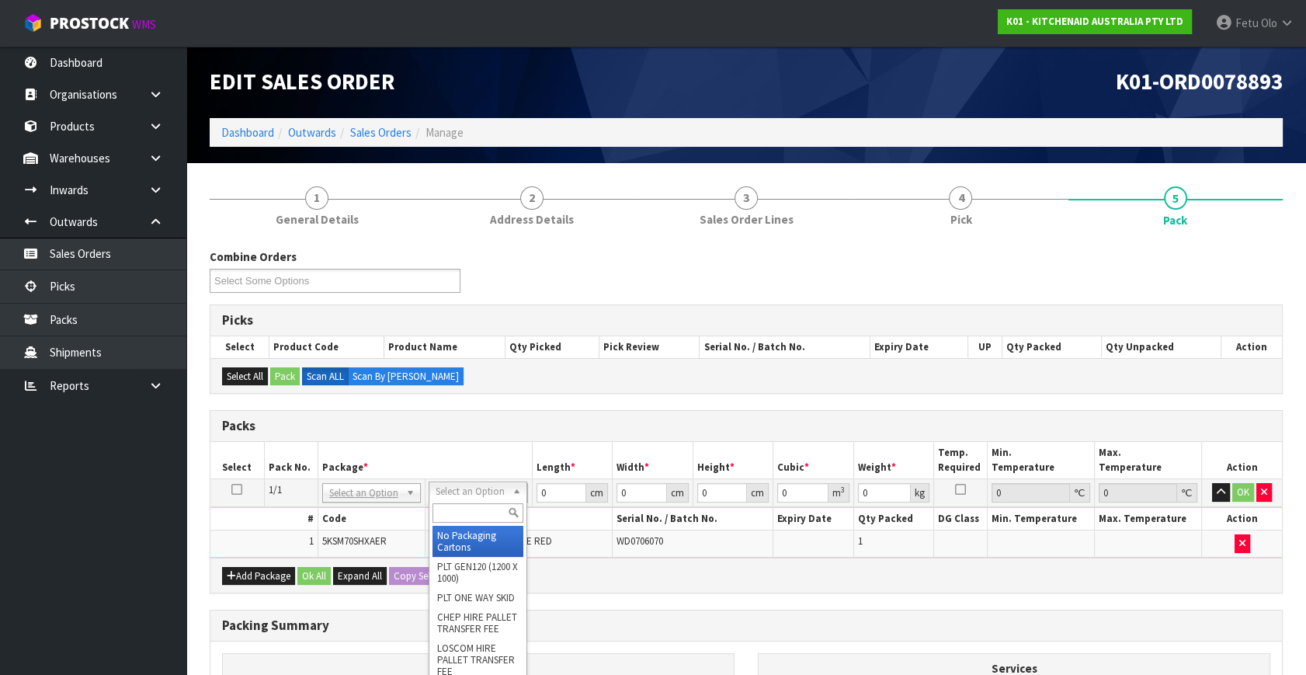
drag, startPoint x: 480, startPoint y: 489, endPoint x: 465, endPoint y: 542, distance: 55.6
drag, startPoint x: 467, startPoint y: 536, endPoint x: 556, endPoint y: 497, distance: 97.4
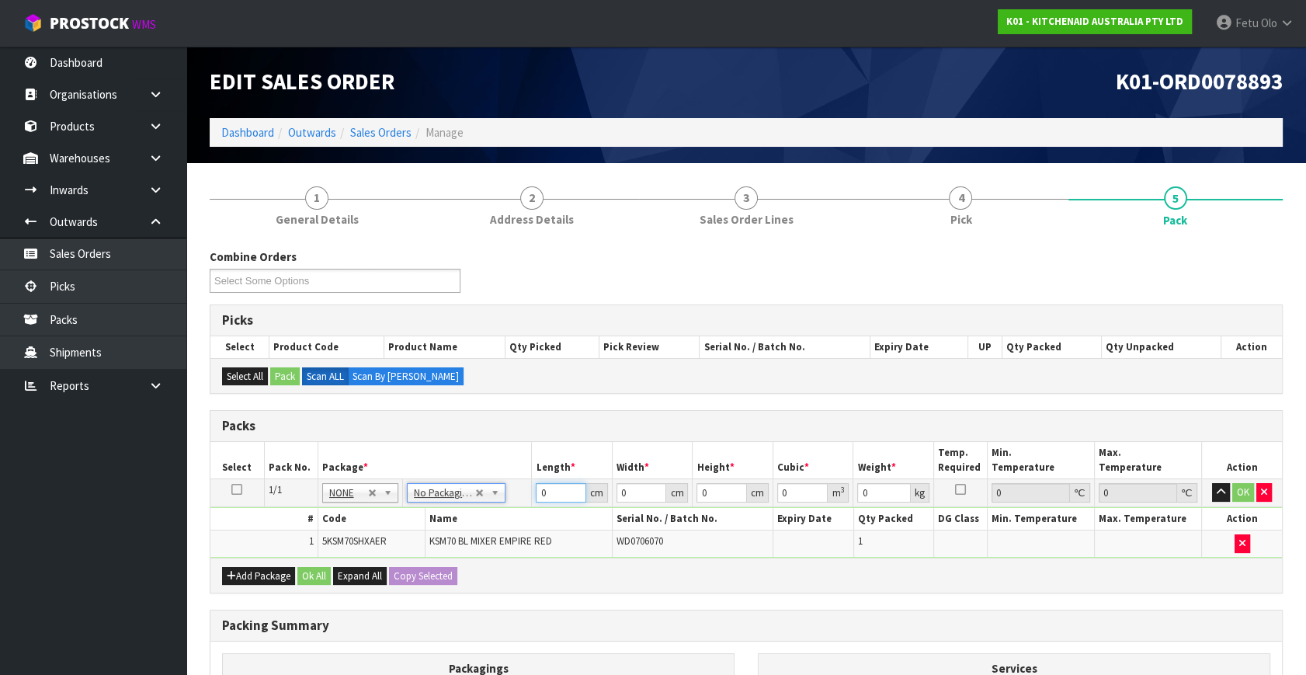
drag, startPoint x: 551, startPoint y: 493, endPoint x: 154, endPoint y: 627, distance: 419.5
click at [158, 626] on body "Toggle navigation ProStock WMS K01 - KITCHENAID AUSTRALIA PTY LTD Fetu Olo Logo…" at bounding box center [653, 337] width 1306 height 675
type input "45"
type input "35"
type input "5"
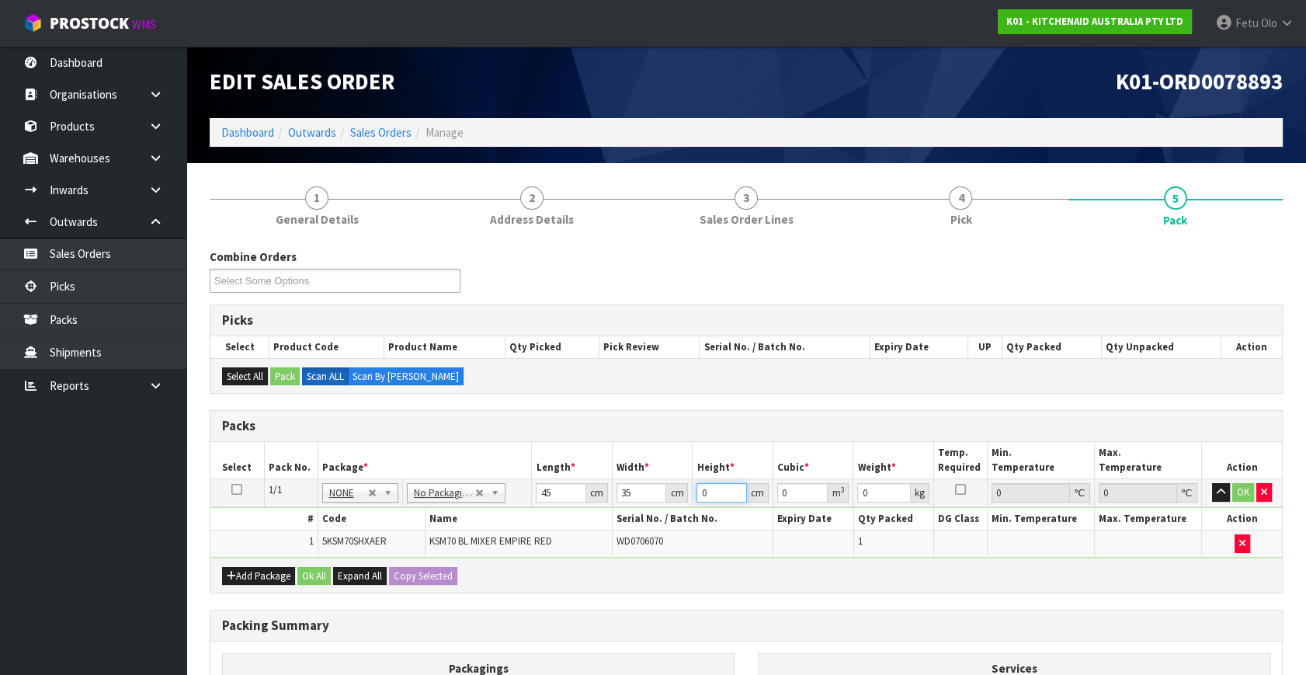
type input "0.007875"
type input "51"
type input "0.080325"
type input "51"
type input "17"
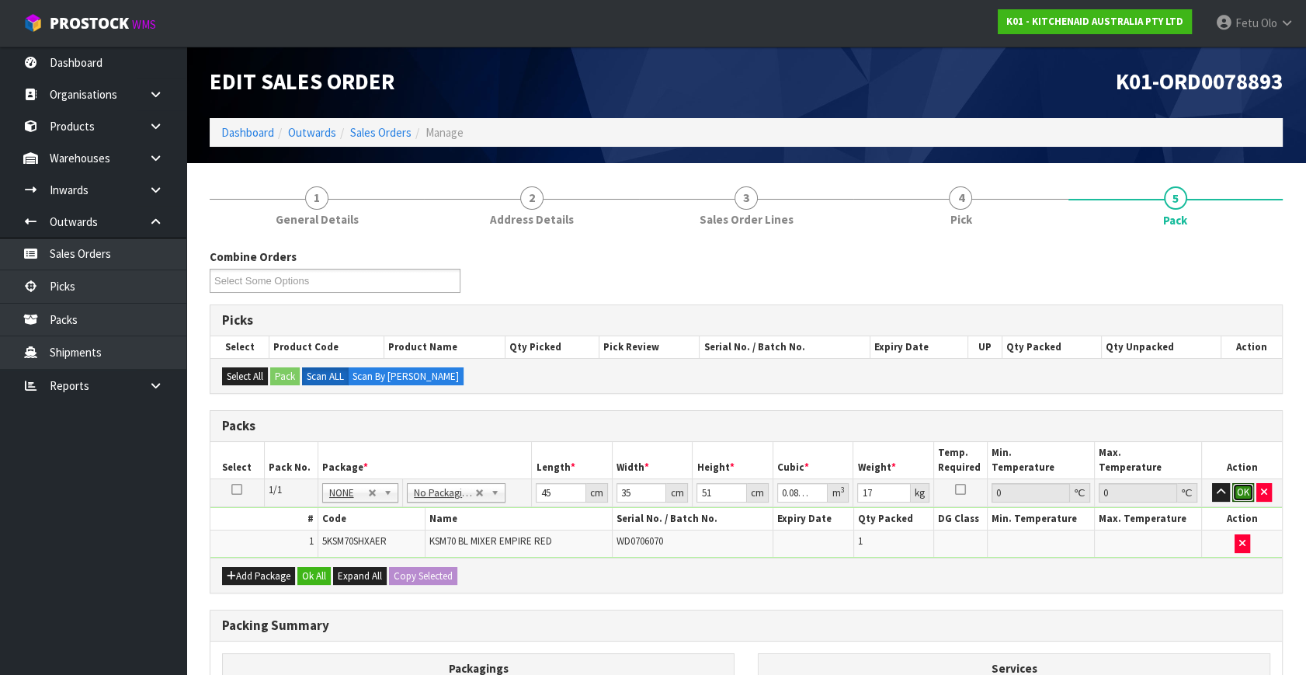
click button "OK" at bounding box center [1244, 492] width 22 height 19
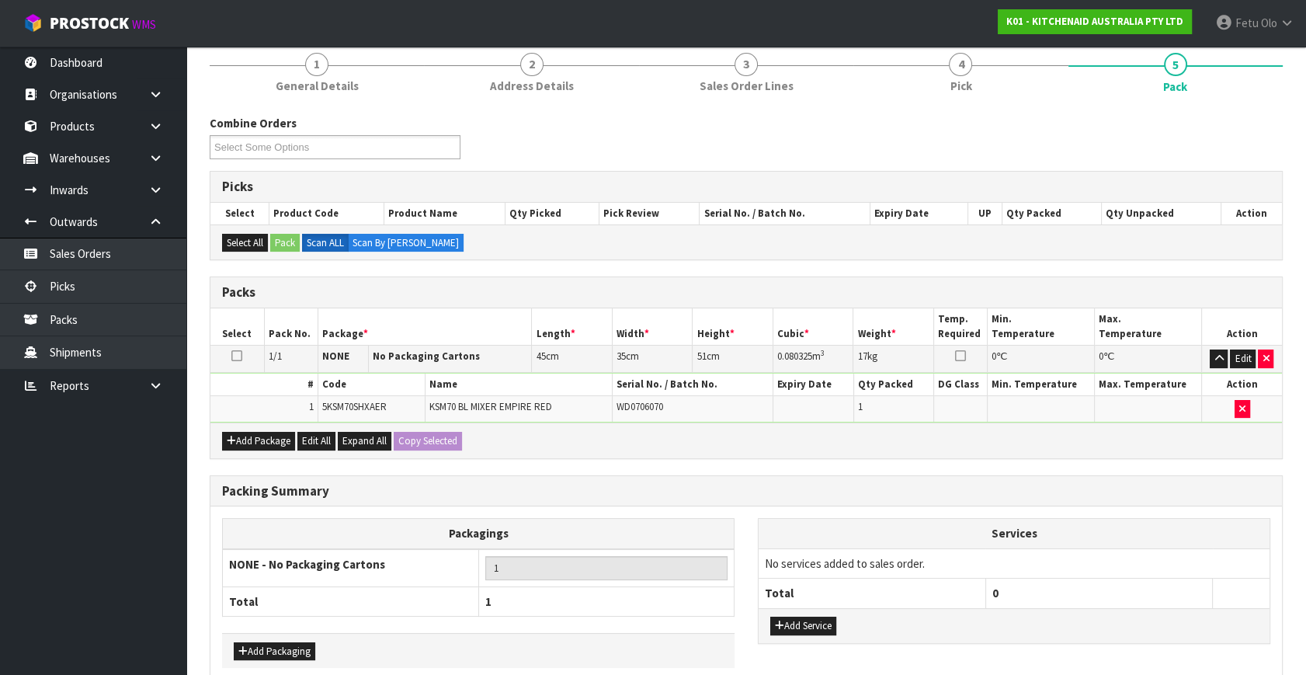
scroll to position [208, 0]
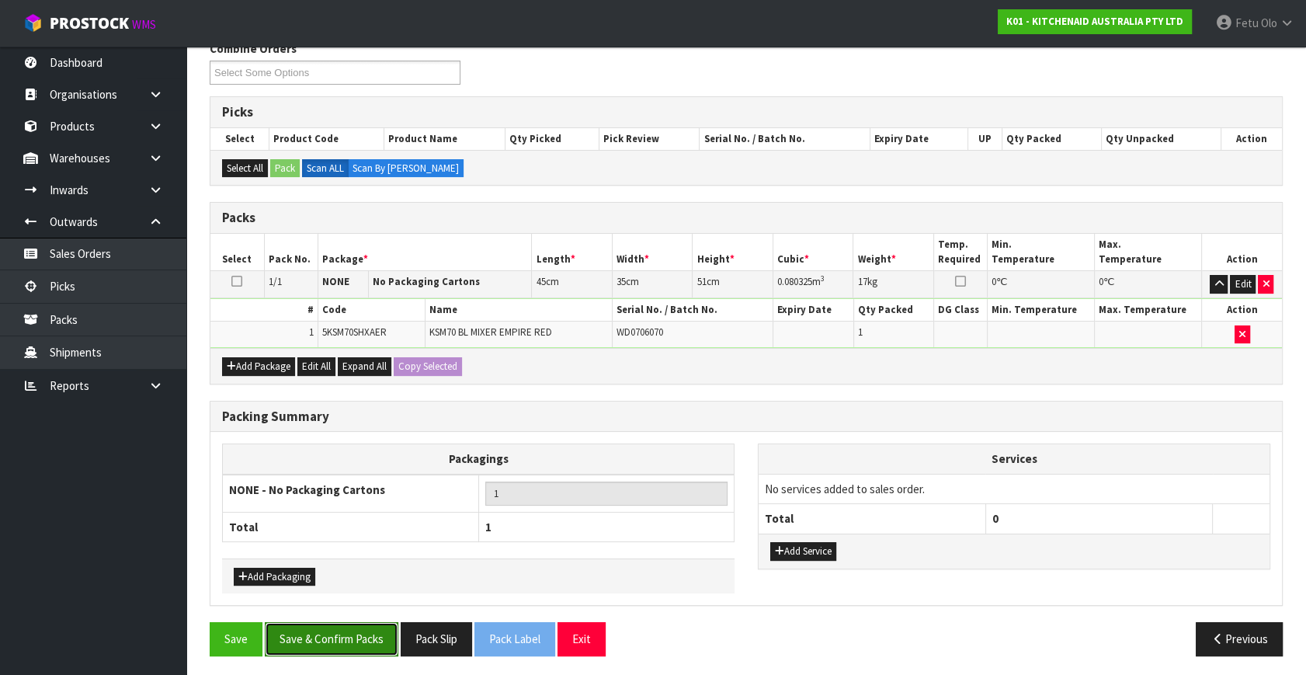
click at [318, 637] on button "Save & Confirm Packs" at bounding box center [332, 638] width 134 height 33
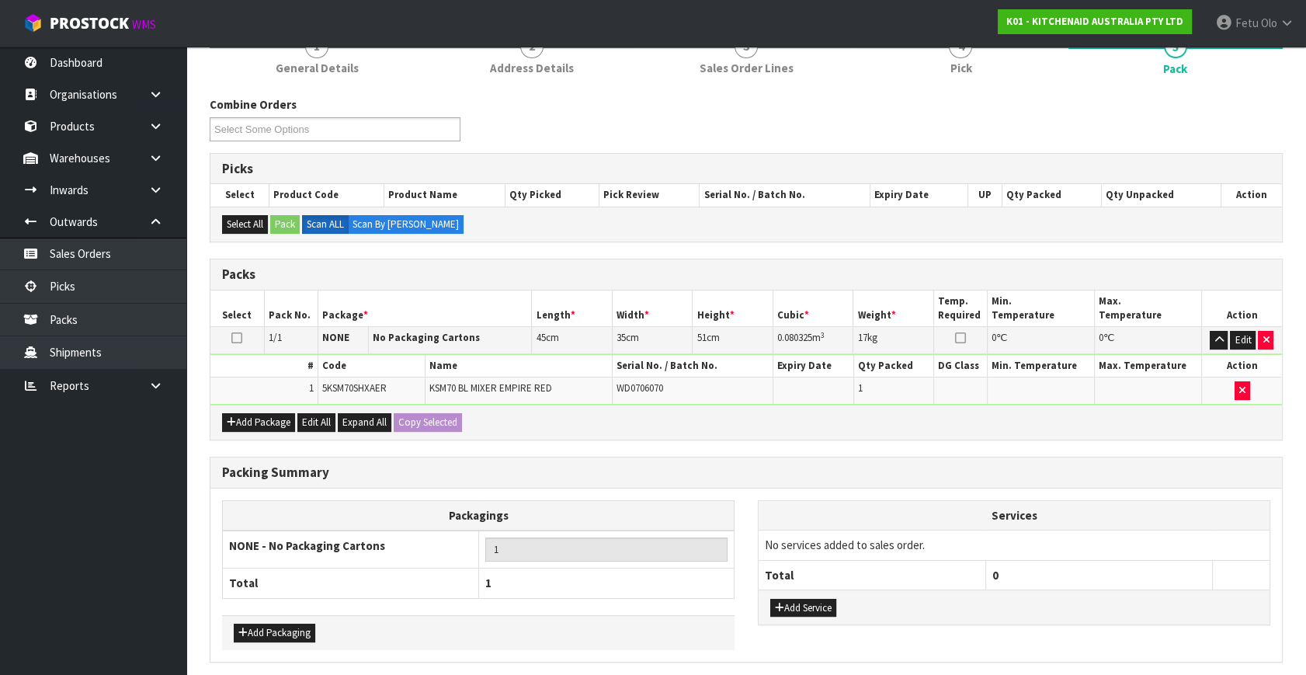
scroll to position [0, 0]
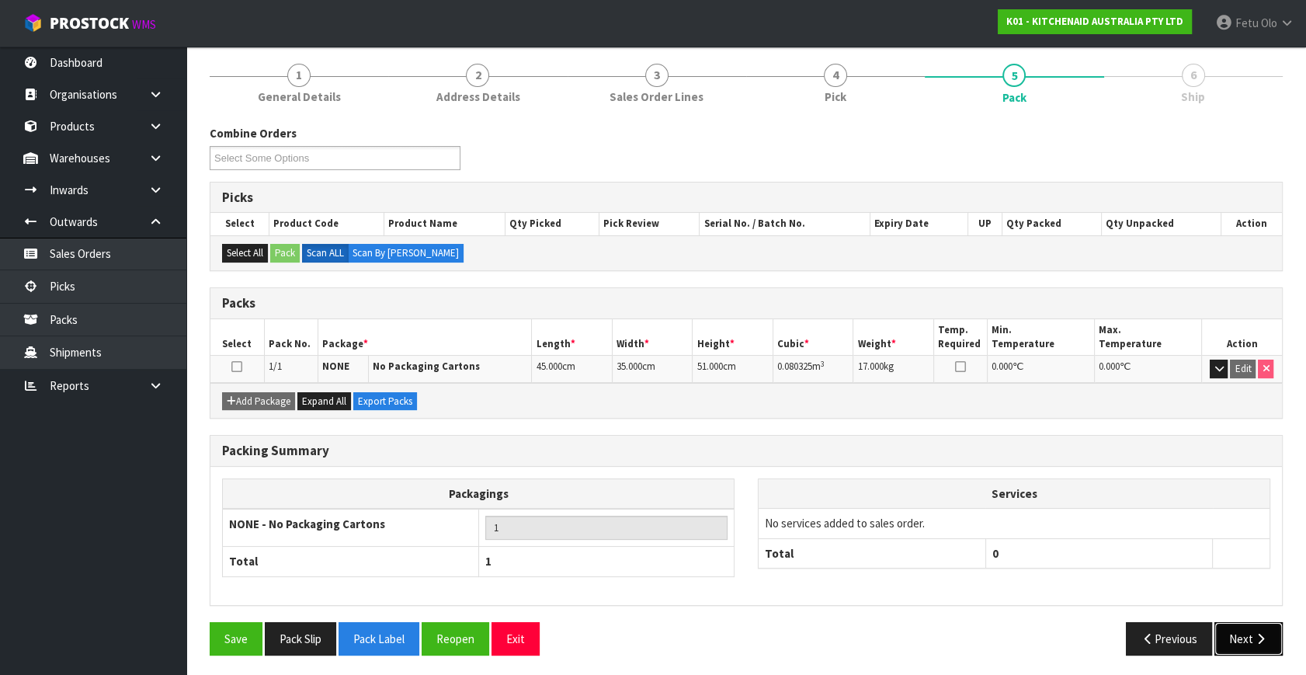
click at [1271, 635] on button "Next" at bounding box center [1249, 638] width 68 height 33
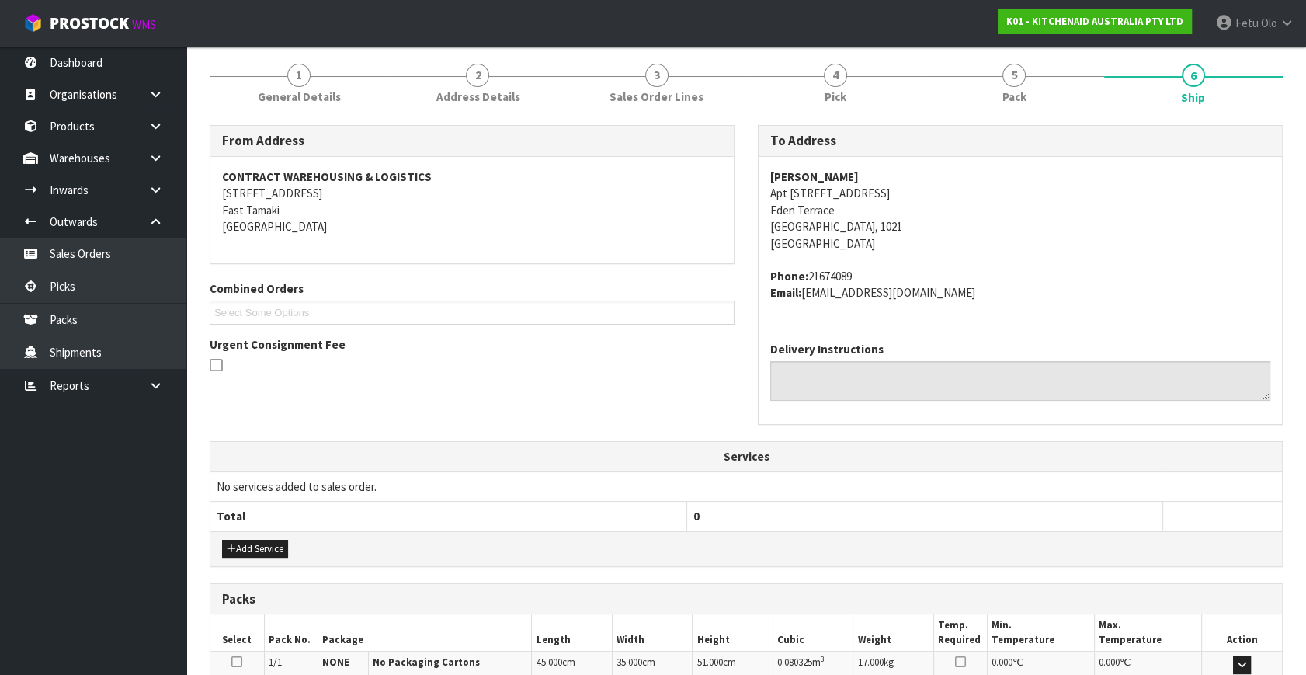
scroll to position [382, 0]
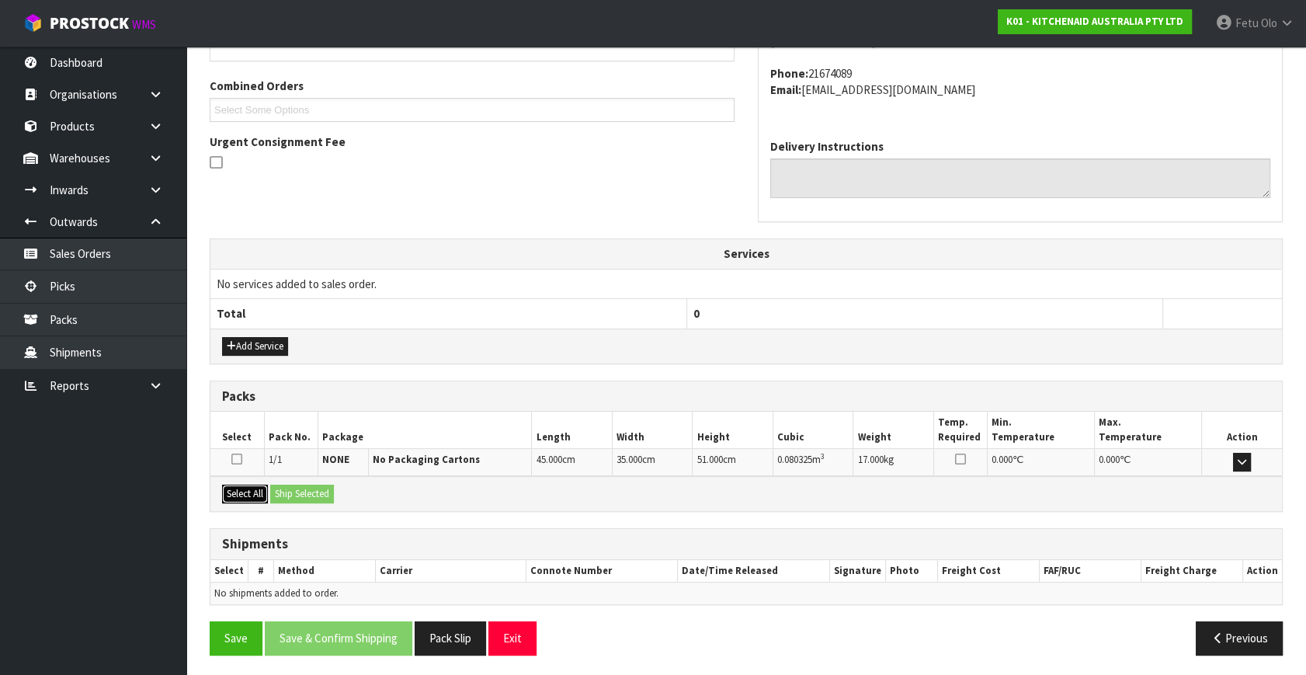
drag, startPoint x: 252, startPoint y: 483, endPoint x: 284, endPoint y: 478, distance: 32.2
click at [260, 481] on div "Select All Ship Selected" at bounding box center [746, 493] width 1072 height 35
click at [285, 478] on div "Select All Ship Selected" at bounding box center [746, 493] width 1072 height 35
click at [264, 492] on button "Select All" at bounding box center [245, 494] width 46 height 19
click at [326, 493] on button "Ship Selected" at bounding box center [302, 494] width 64 height 19
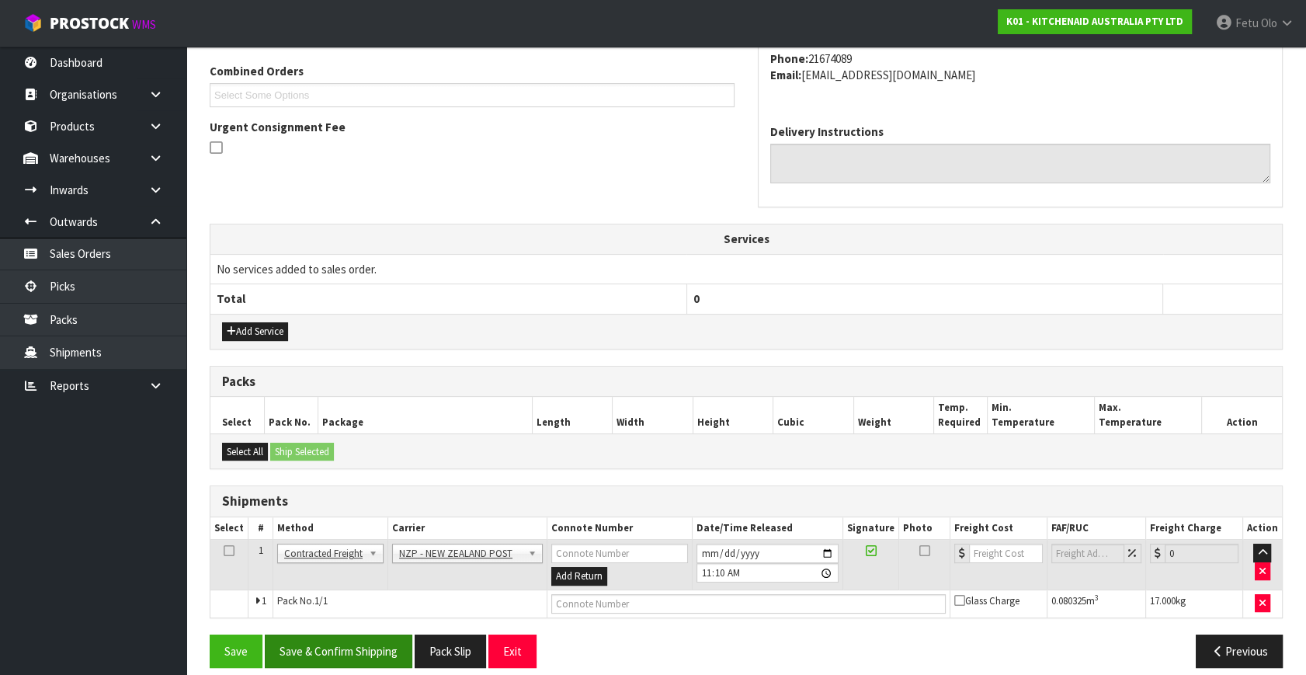
scroll to position [410, 0]
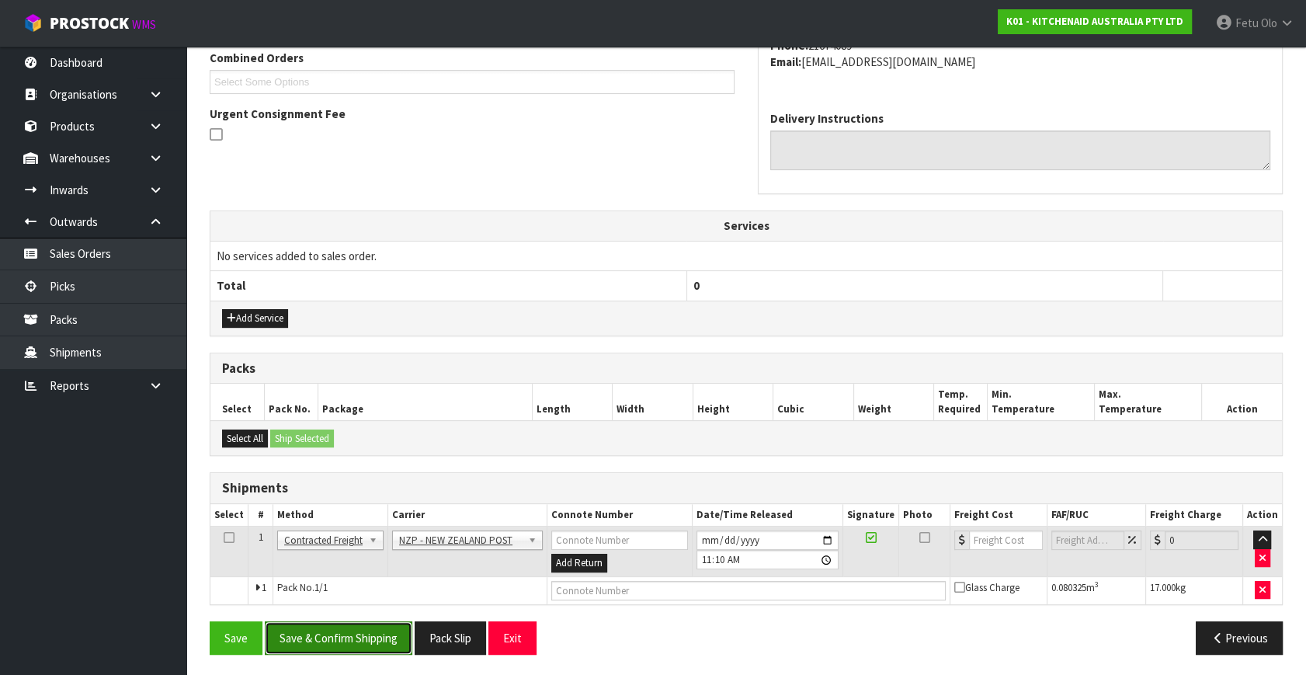
drag, startPoint x: 381, startPoint y: 626, endPoint x: 348, endPoint y: 621, distance: 33.8
click at [381, 625] on button "Save & Confirm Shipping" at bounding box center [339, 637] width 148 height 33
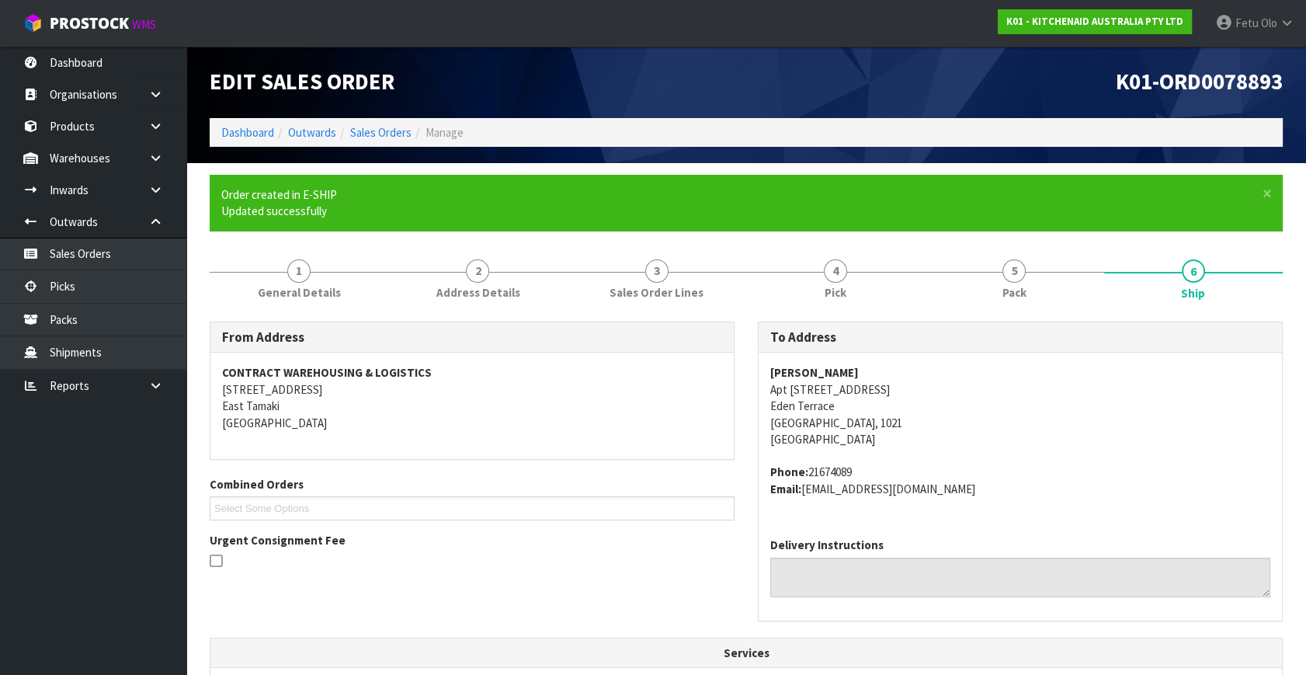
scroll to position [388, 0]
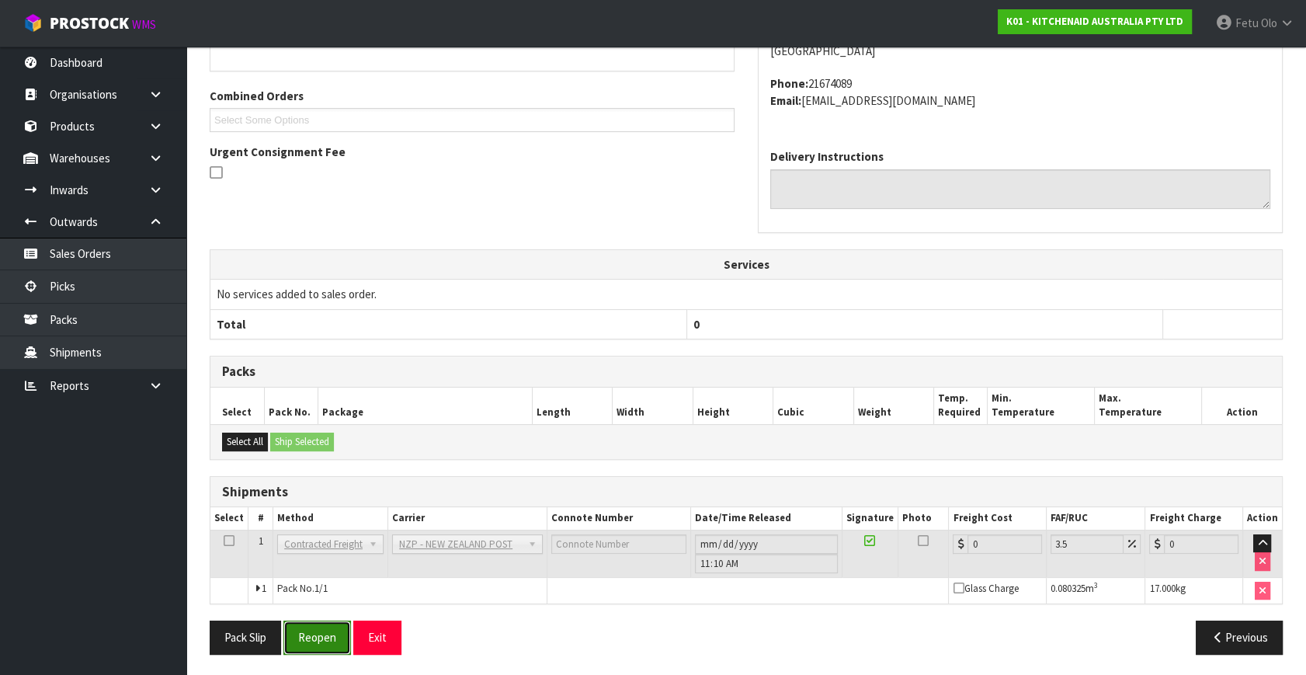
click at [315, 631] on button "Reopen" at bounding box center [317, 637] width 68 height 33
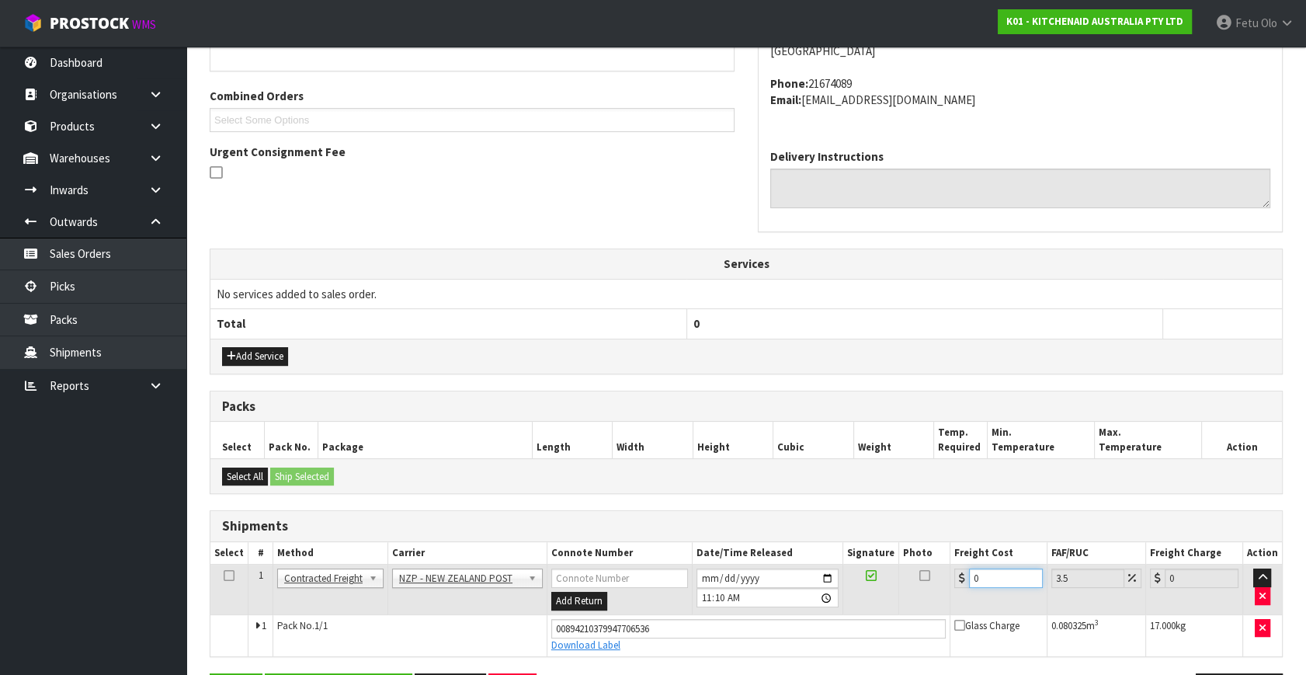
drag, startPoint x: 989, startPoint y: 575, endPoint x: 640, endPoint y: 667, distance: 361.5
click at [640, 667] on div "From Address CONTRACT WAREHOUSING & LOGISTICS 17 Allens Road East Tamaki Auckla…" at bounding box center [746, 325] width 1073 height 787
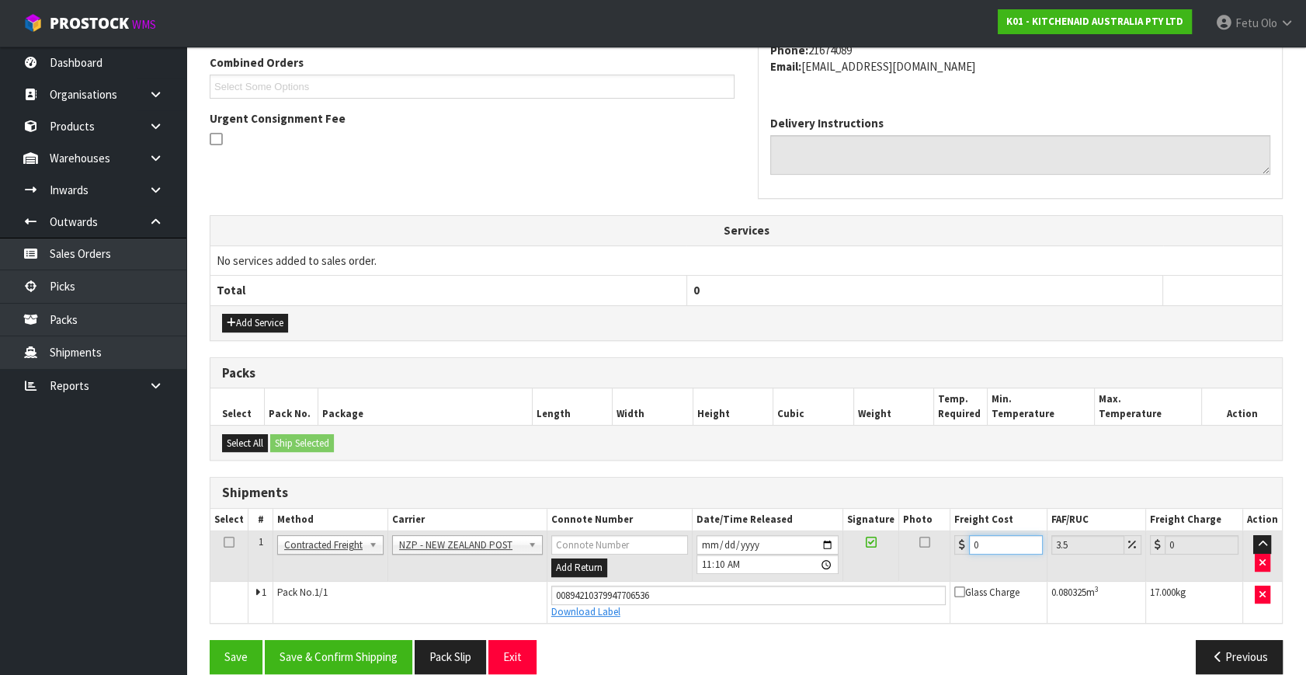
type input "4"
type input "4.14"
type input "4.3"
type input "4.45"
type input "4.33"
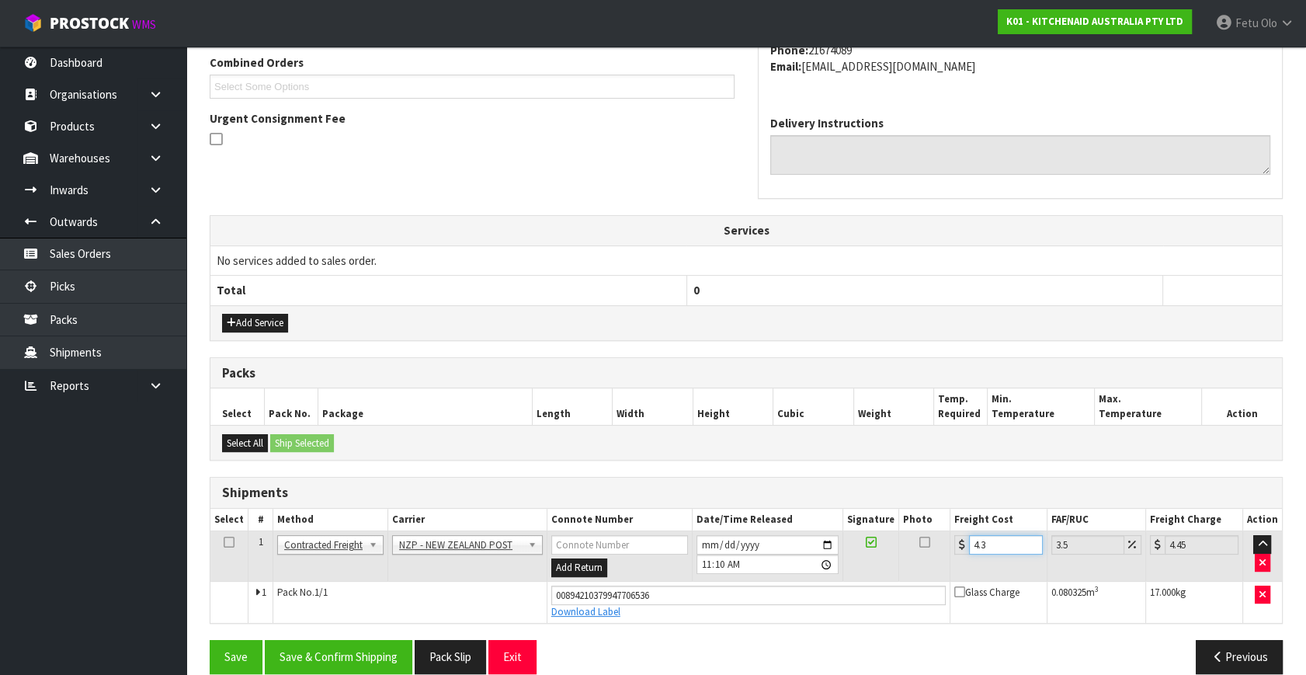
type input "4.48"
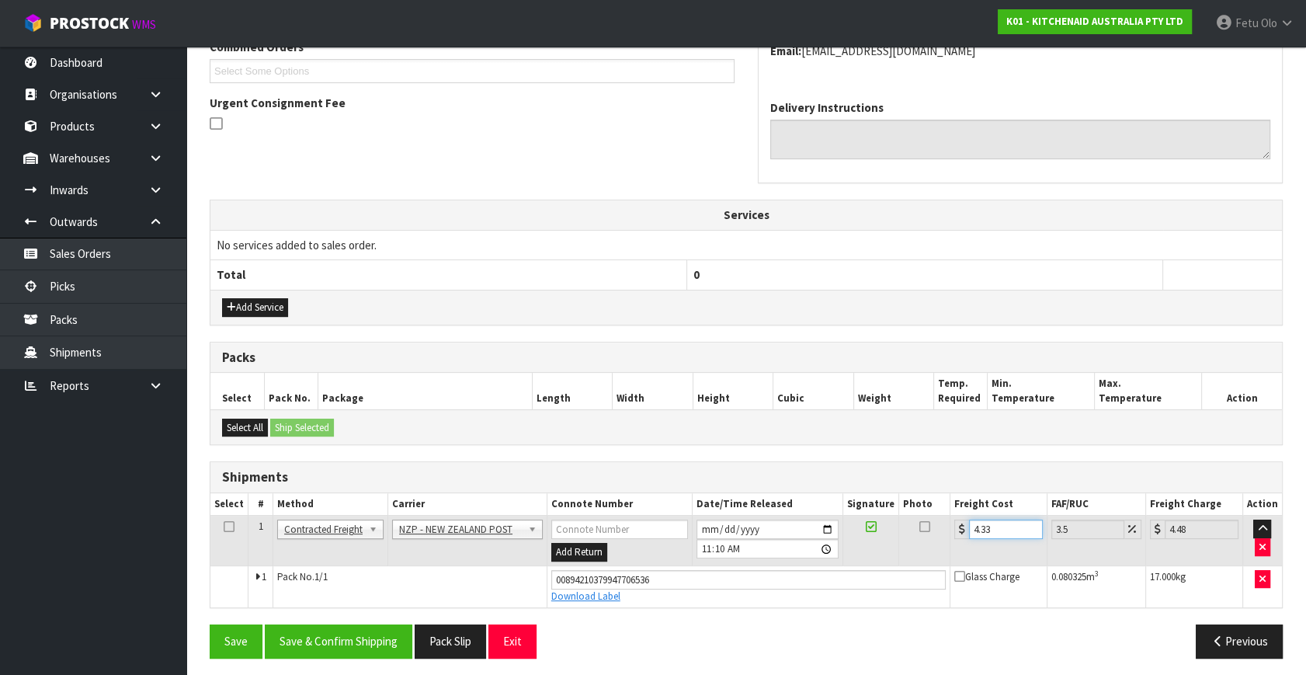
scroll to position [425, 0]
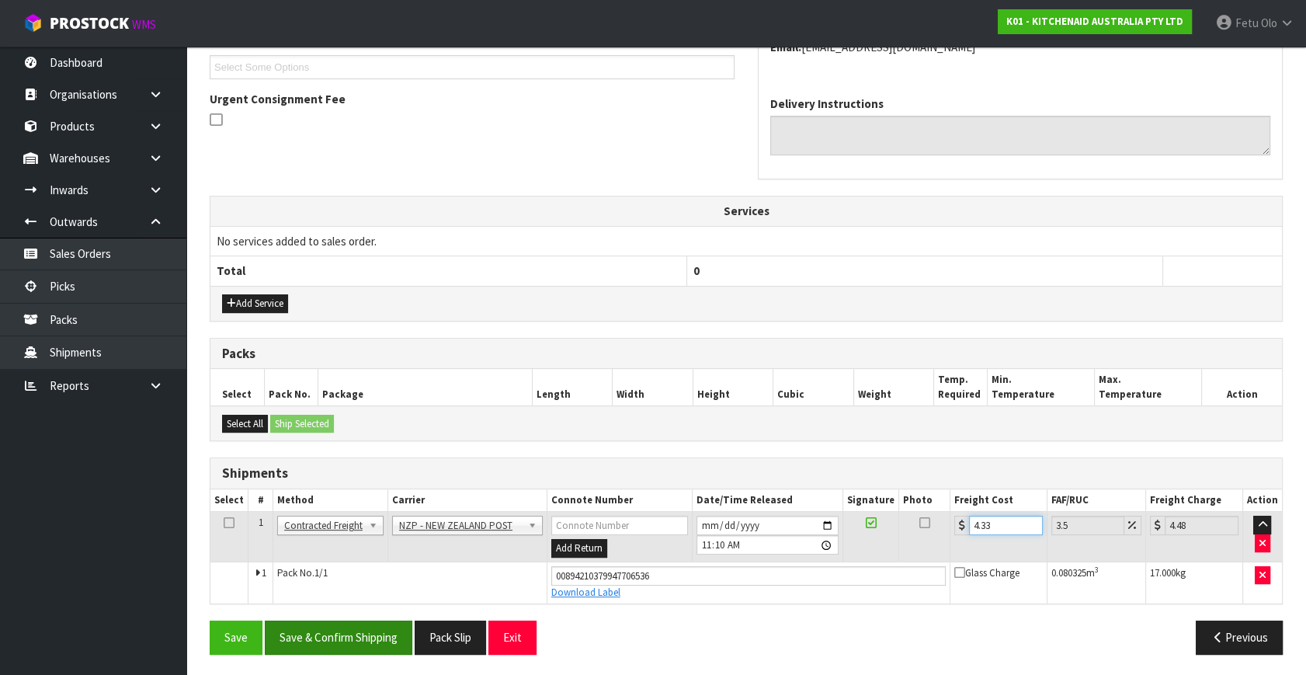
type input "4.33"
click at [399, 642] on button "Save & Confirm Shipping" at bounding box center [339, 637] width 148 height 33
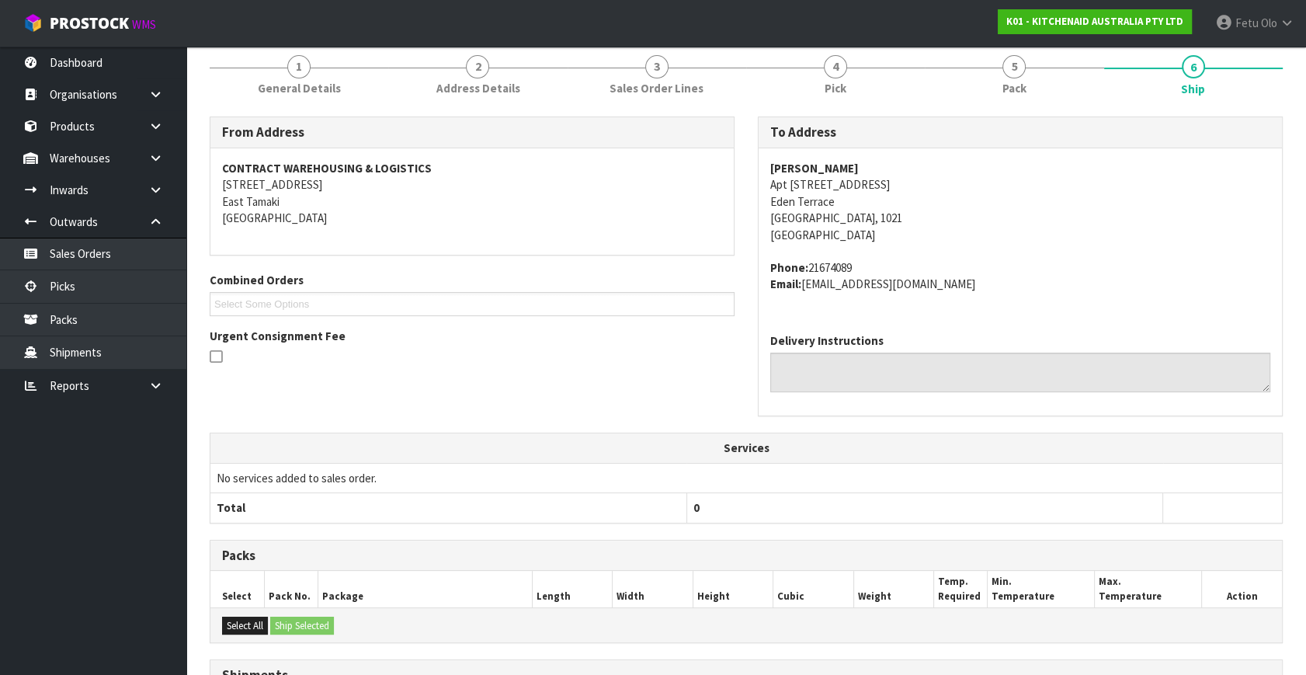
scroll to position [382, 0]
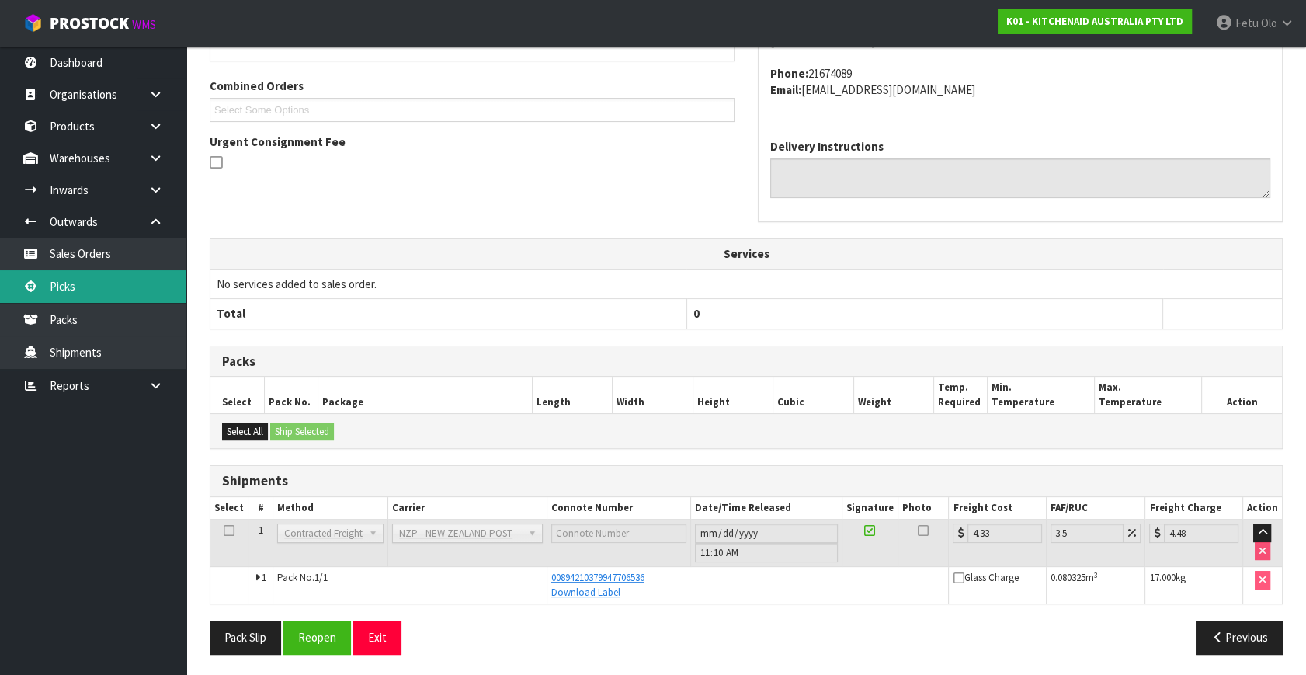
click at [71, 287] on link "Picks" at bounding box center [93, 286] width 186 height 32
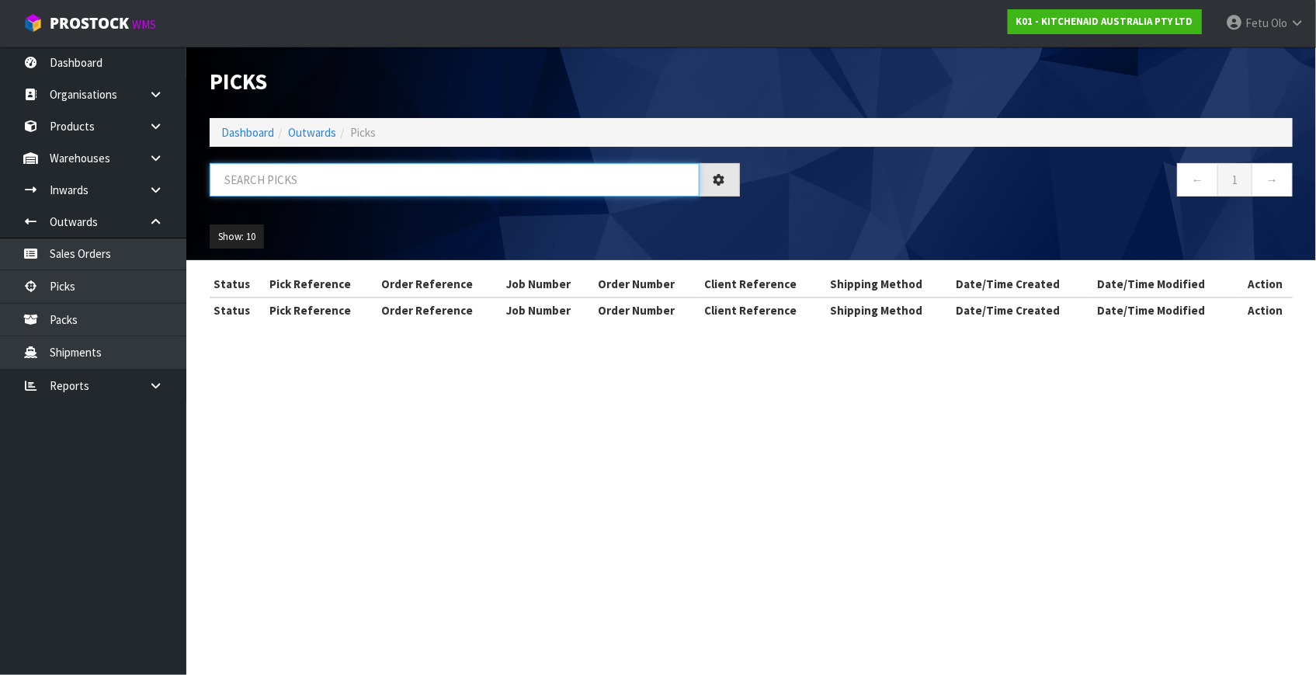
click at [365, 174] on input "text" at bounding box center [455, 179] width 490 height 33
type input "78900"
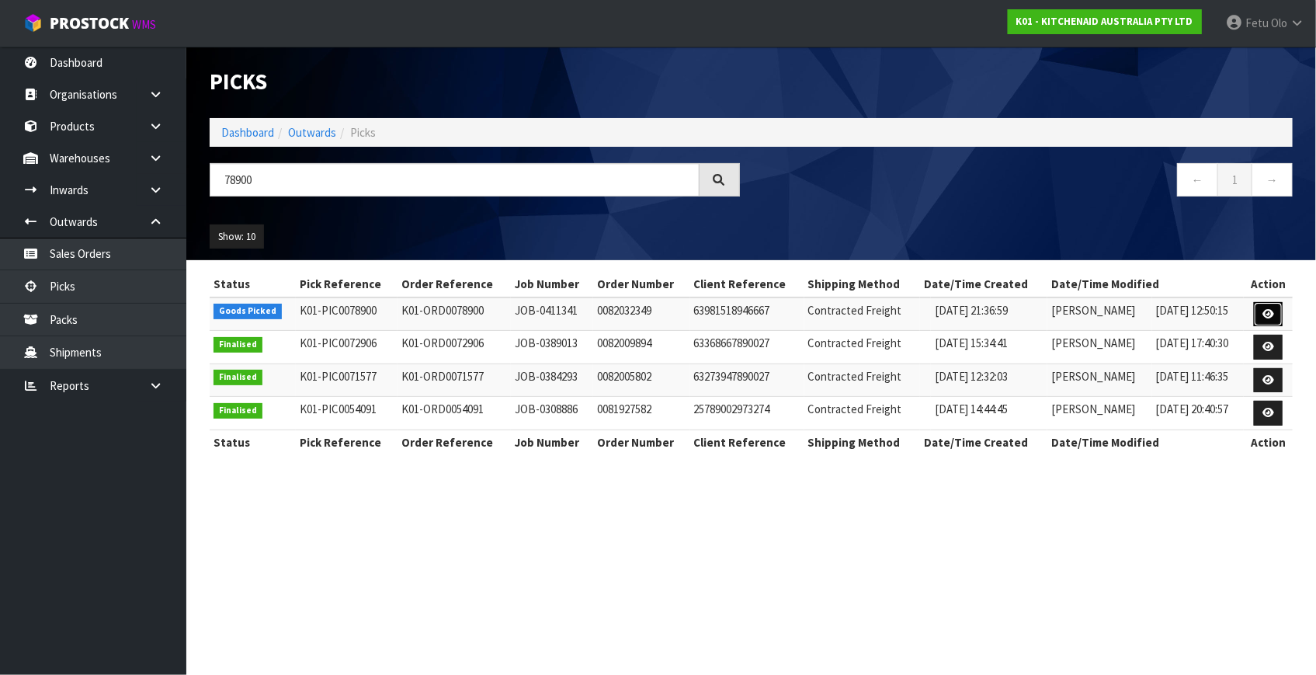
click at [1261, 313] on link at bounding box center [1268, 314] width 29 height 25
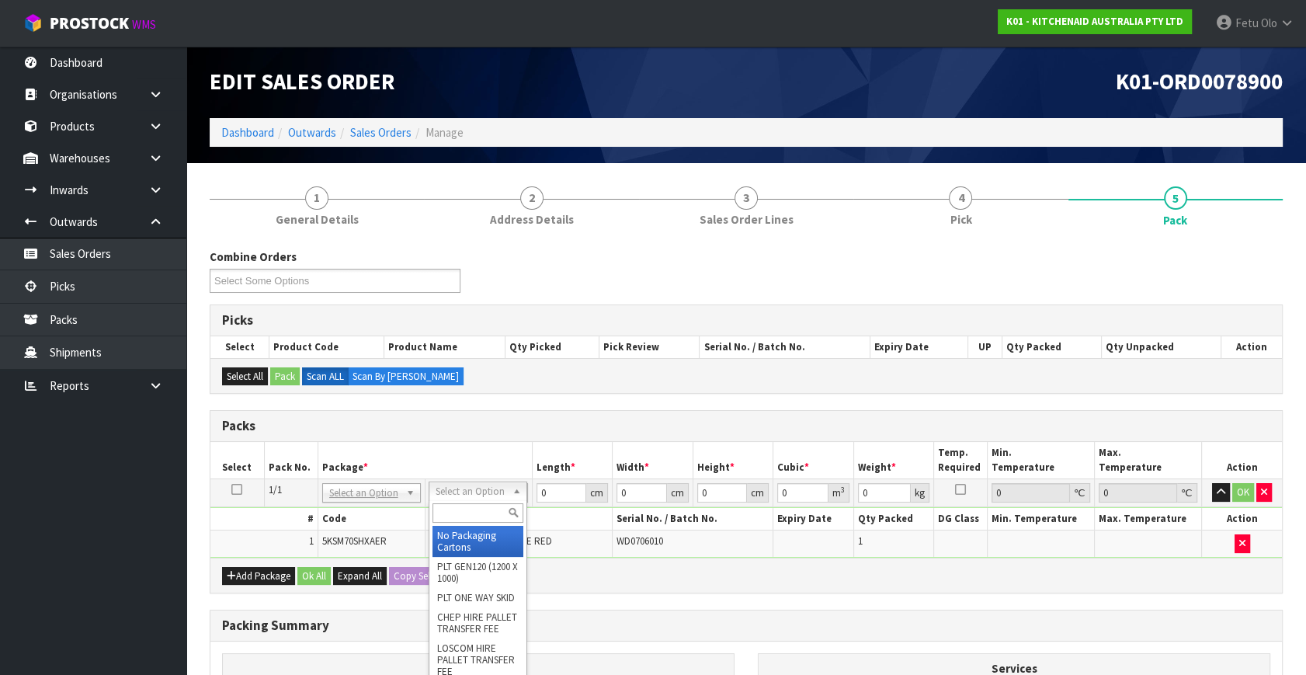
drag, startPoint x: 487, startPoint y: 528, endPoint x: 521, endPoint y: 497, distance: 46.2
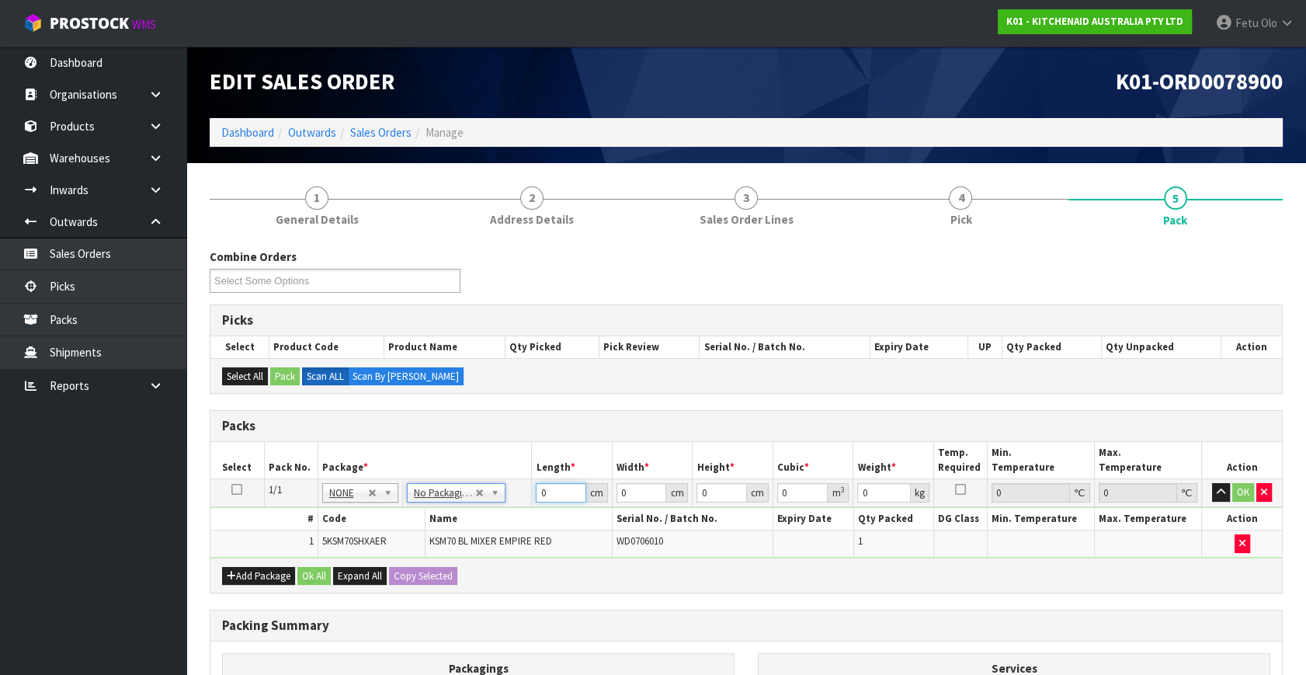
drag, startPoint x: 468, startPoint y: 510, endPoint x: 403, endPoint y: 522, distance: 66.3
click at [366, 533] on tbody "1/1 NONE 007-001 007-002 007-004 007-009 007-013 007-014 007-015 007-017 007-01…" at bounding box center [746, 518] width 1072 height 78
type input "45"
type input "35"
type input "5"
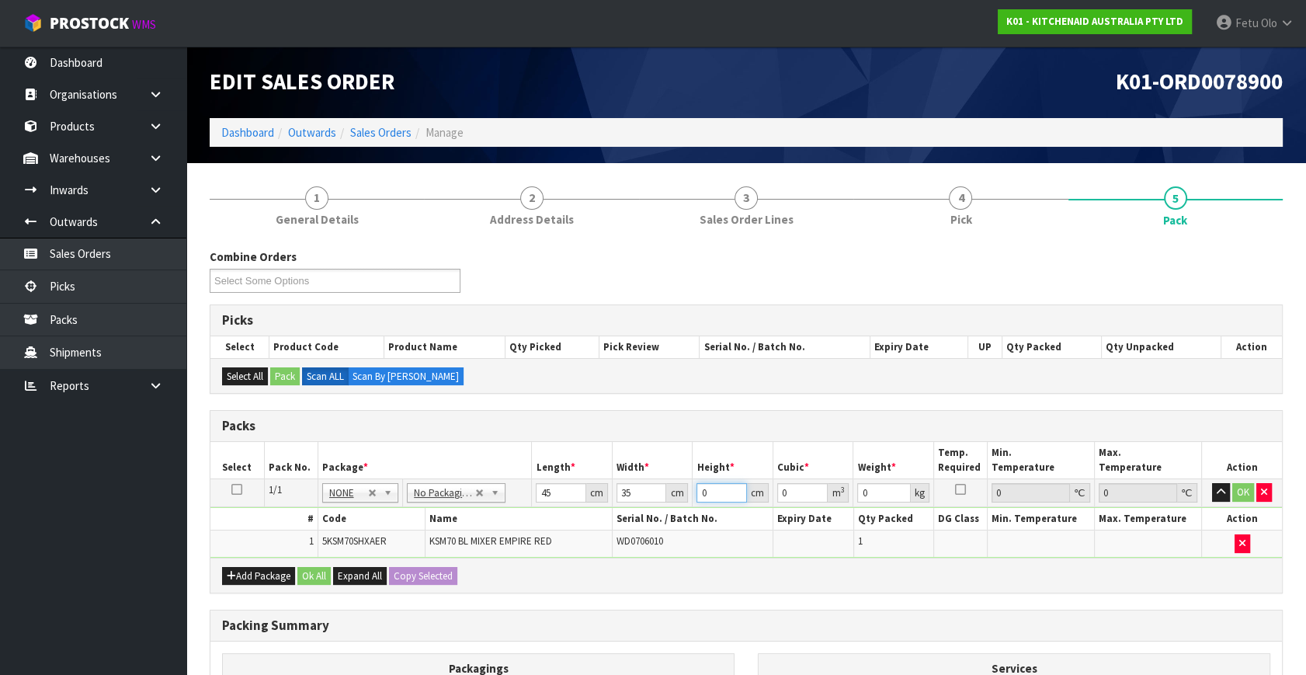
type input "0.007875"
type input "51"
type input "0.080325"
type input "51"
type input "17"
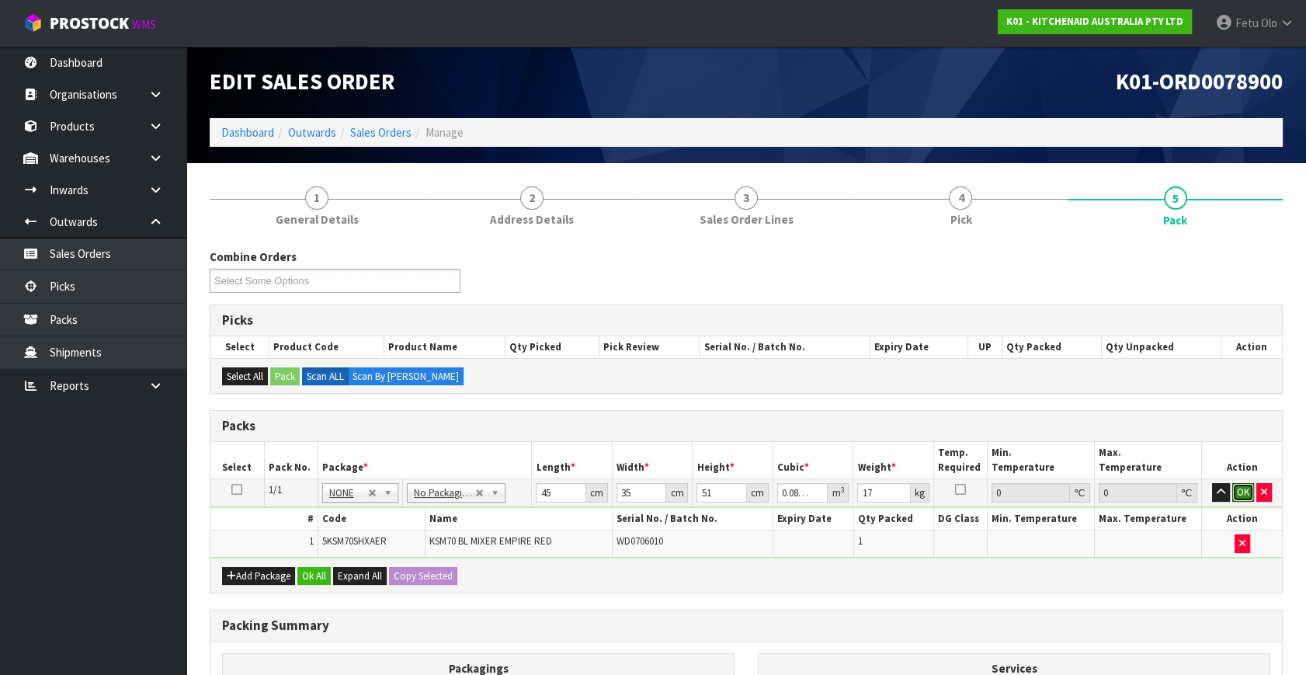
click button "OK" at bounding box center [1244, 492] width 22 height 19
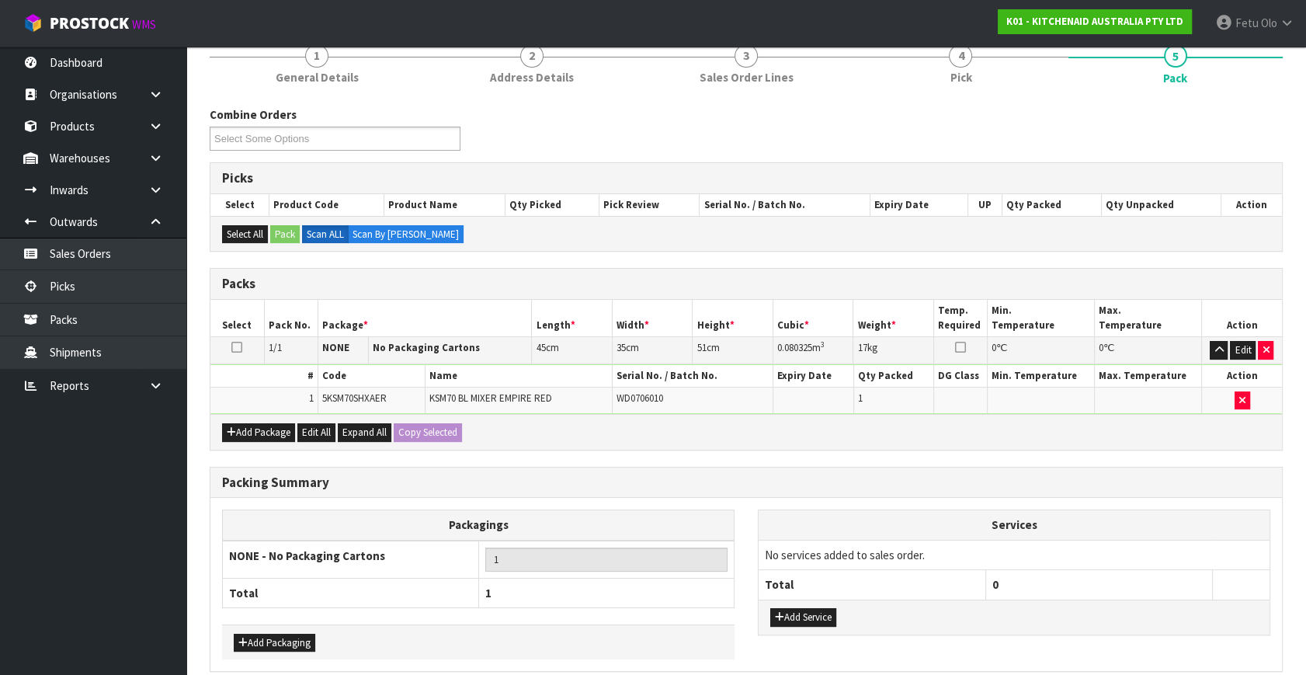
scroll to position [208, 0]
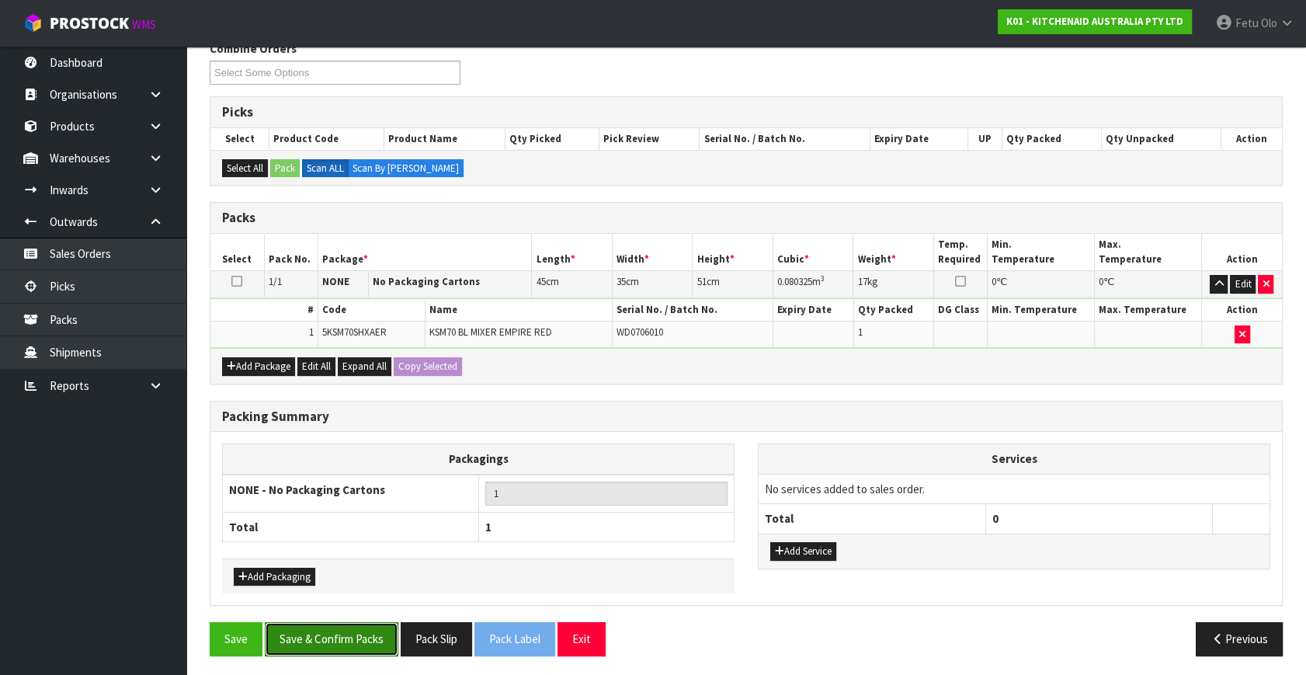
click at [363, 624] on button "Save & Confirm Packs" at bounding box center [332, 638] width 134 height 33
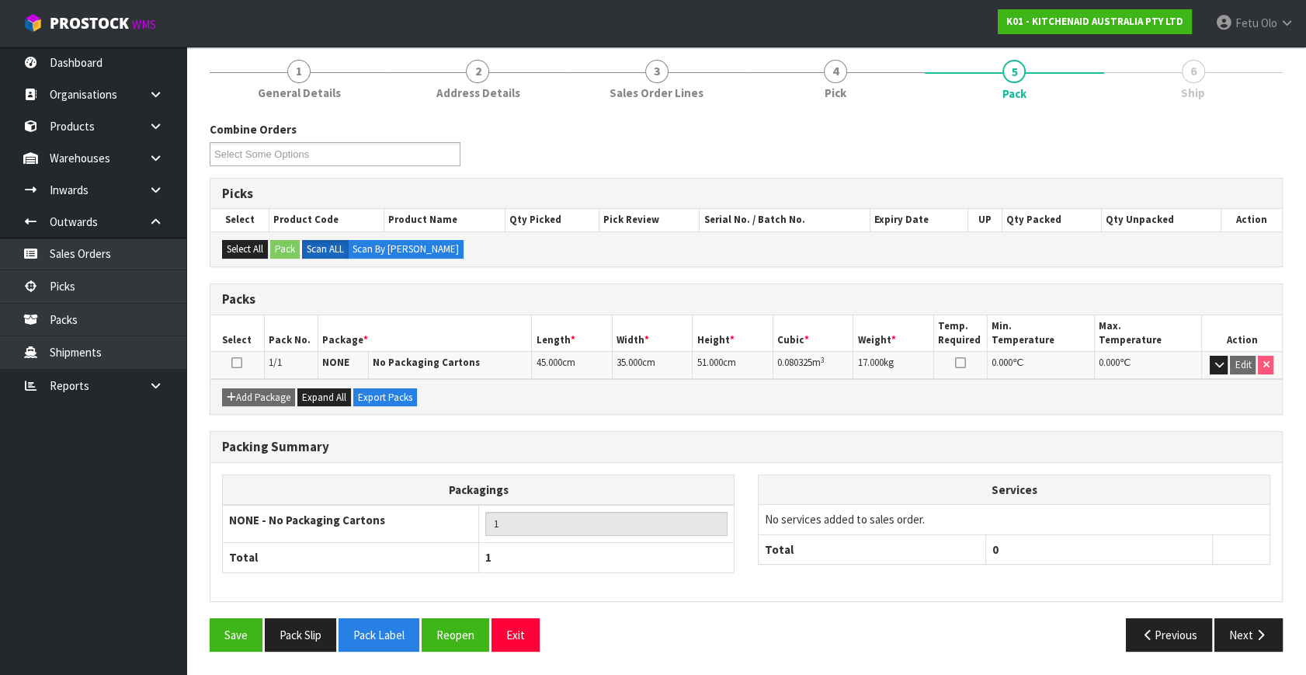
scroll to position [179, 0]
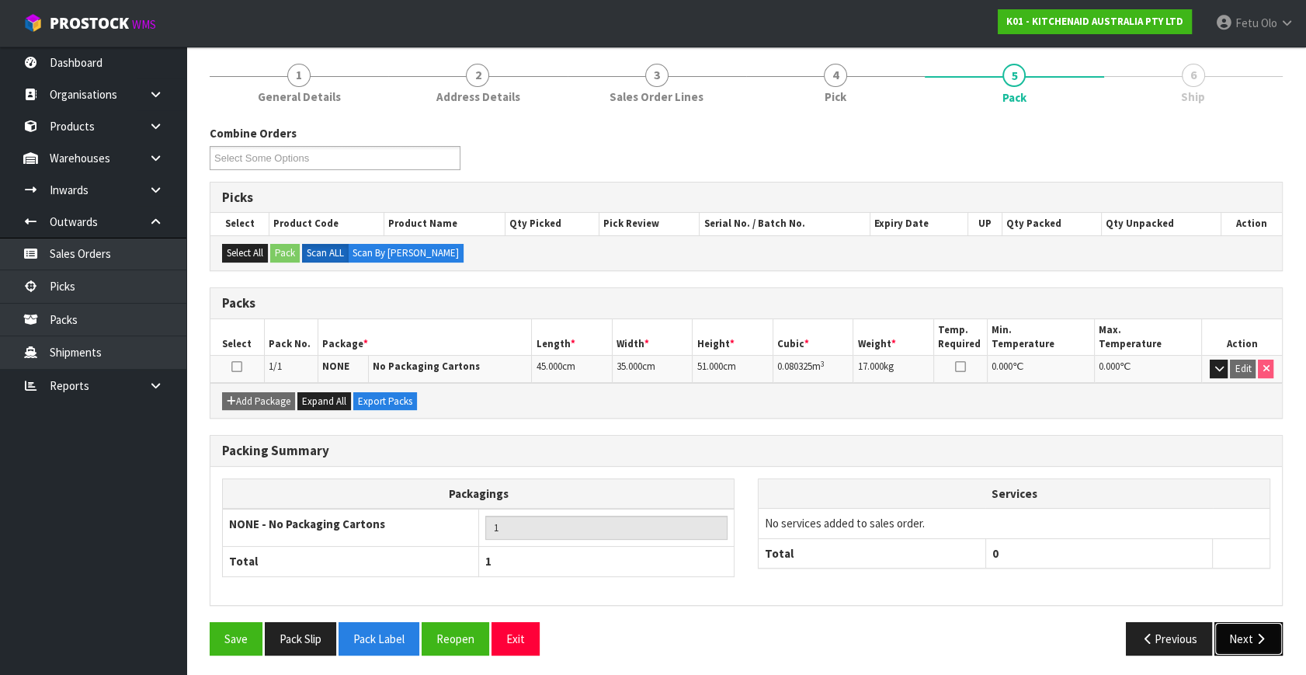
click at [1236, 634] on button "Next" at bounding box center [1249, 638] width 68 height 33
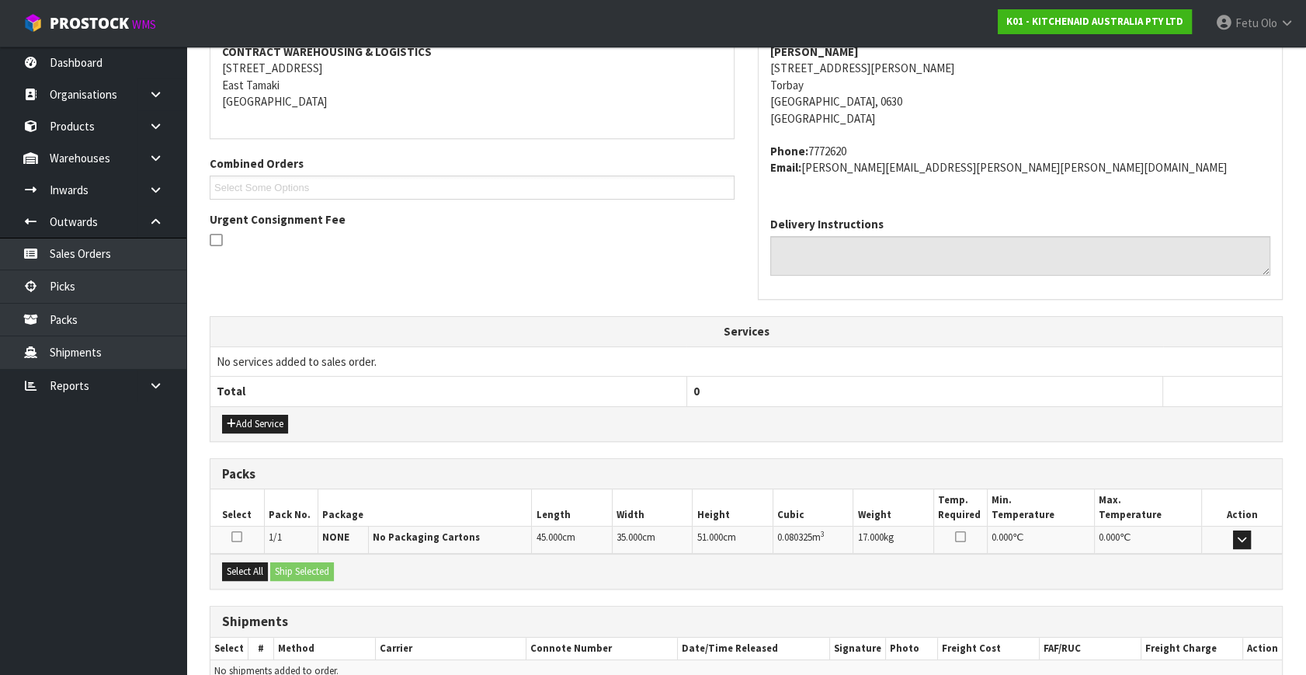
scroll to position [382, 0]
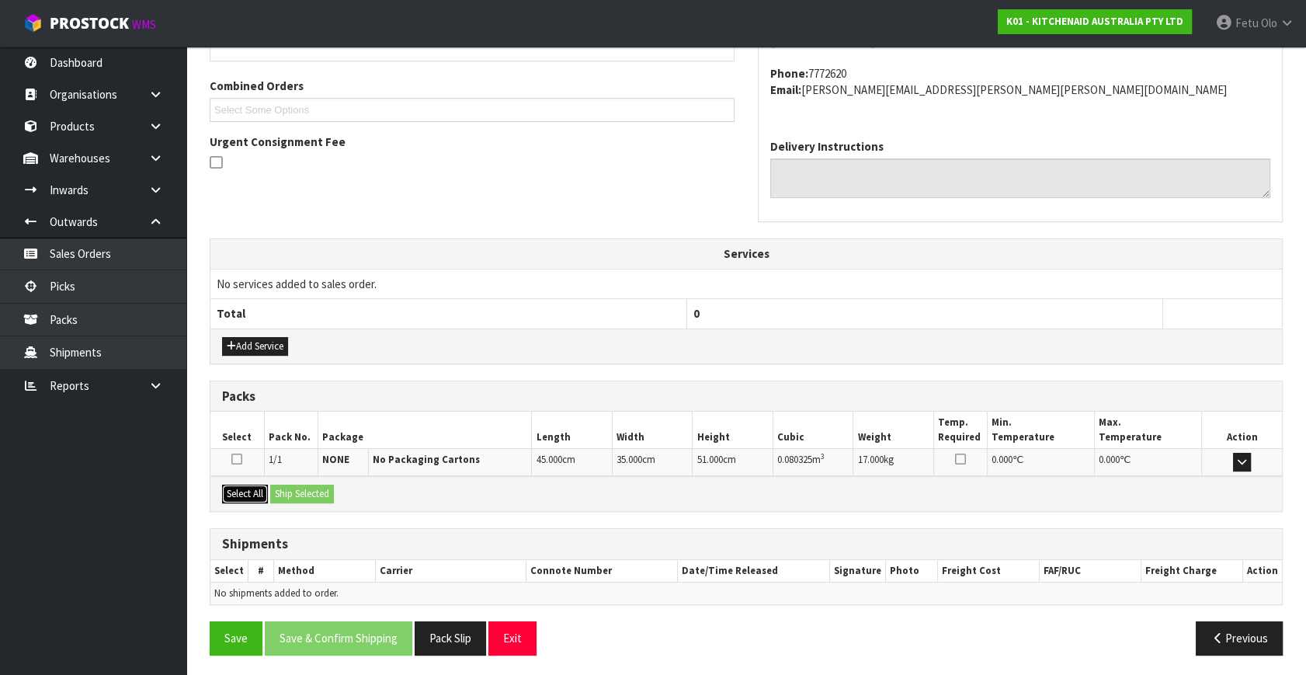
drag, startPoint x: 249, startPoint y: 491, endPoint x: 290, endPoint y: 492, distance: 41.2
click at [267, 491] on button "Select All" at bounding box center [245, 494] width 46 height 19
click at [290, 492] on button "Ship Selected" at bounding box center [302, 494] width 64 height 19
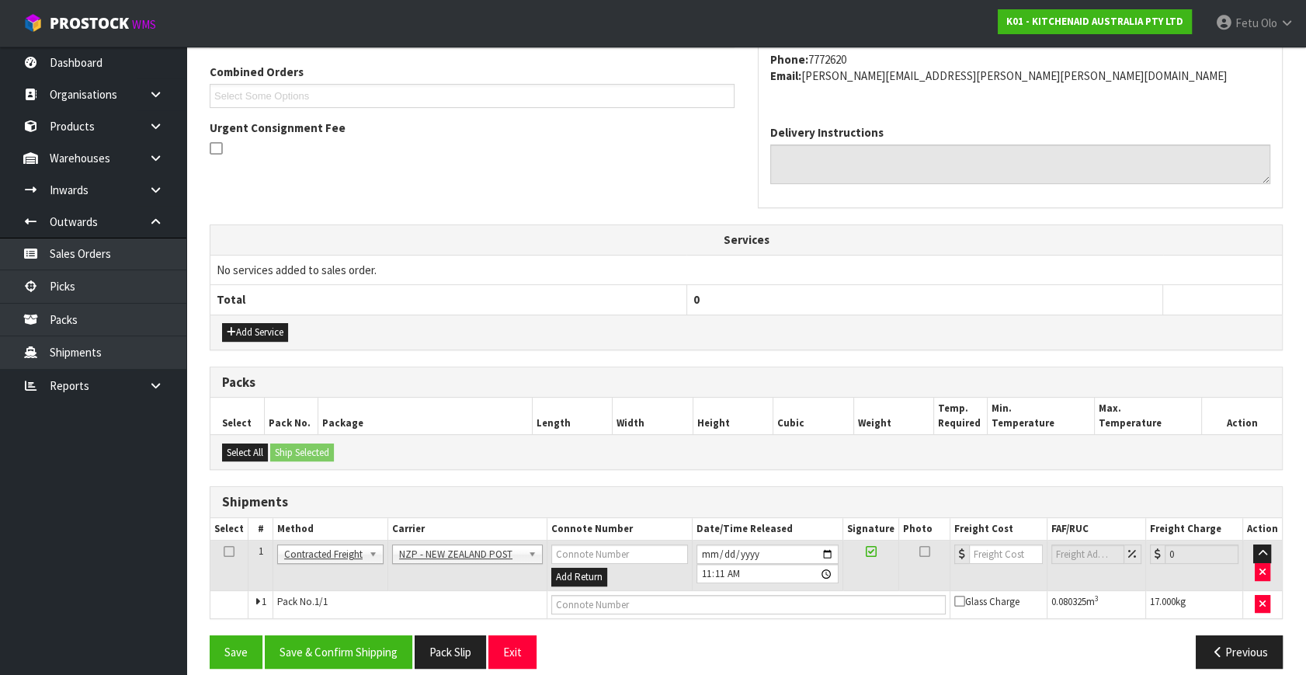
scroll to position [410, 0]
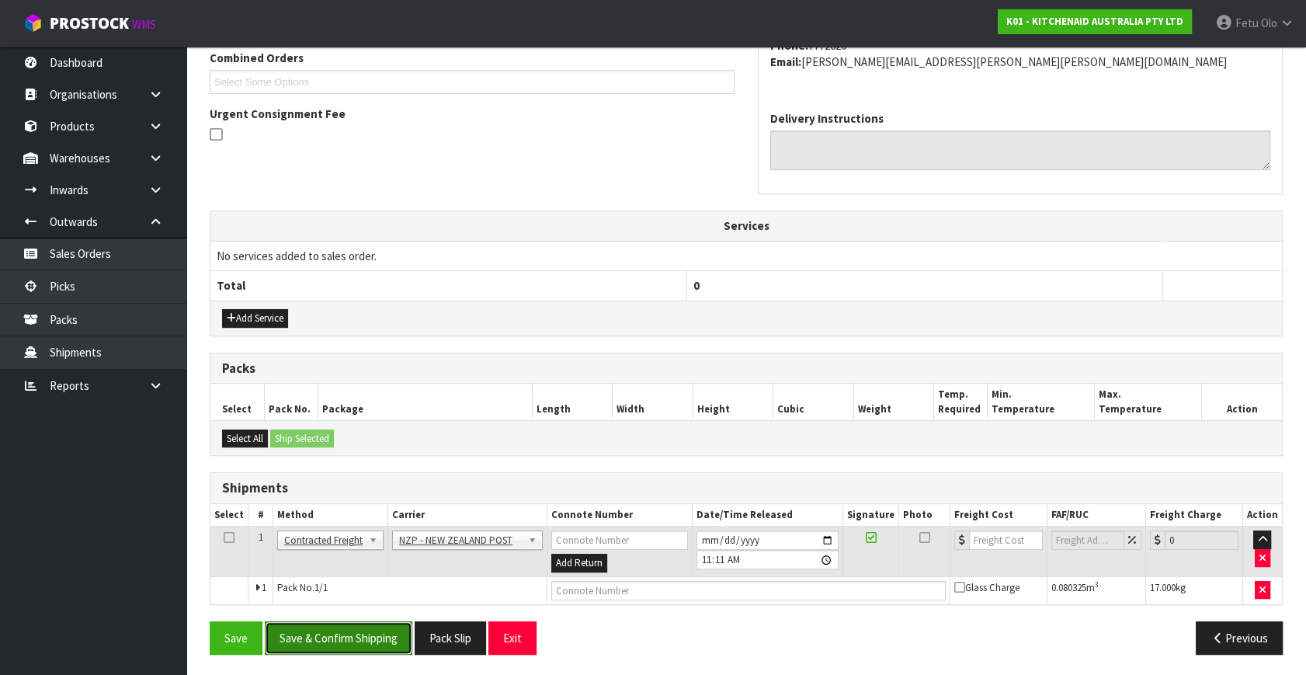
click at [367, 628] on button "Save & Confirm Shipping" at bounding box center [339, 637] width 148 height 33
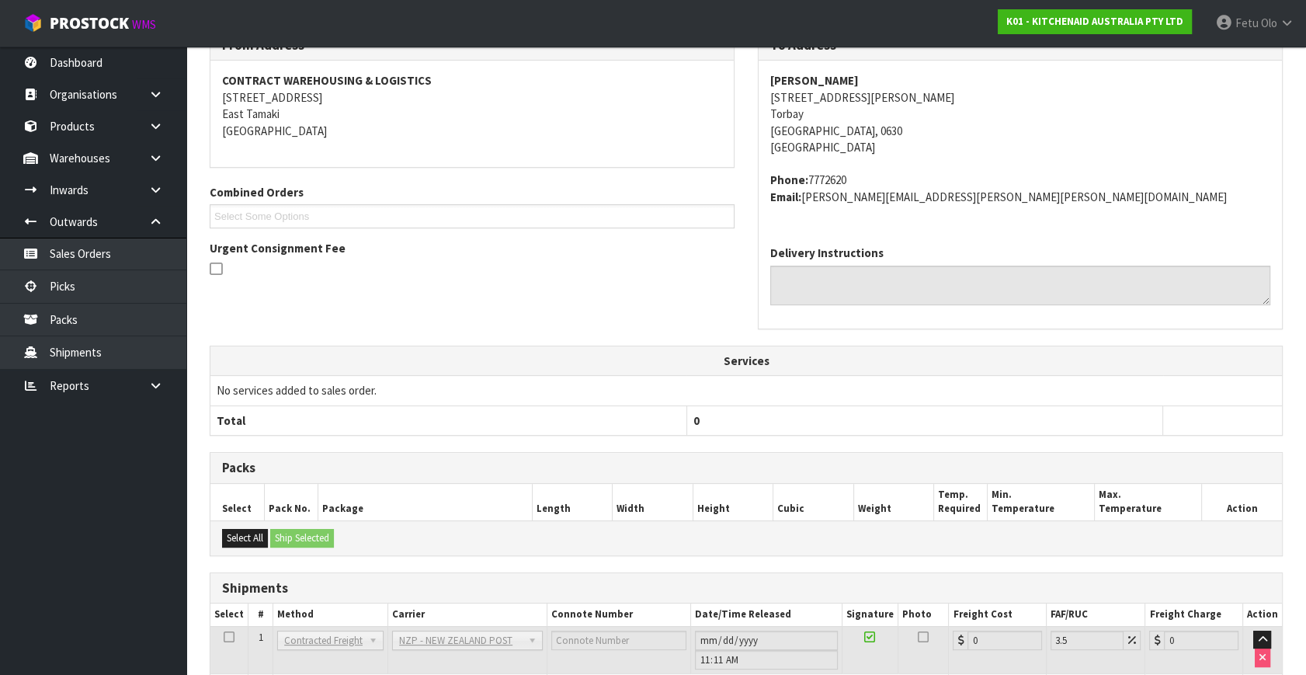
scroll to position [388, 0]
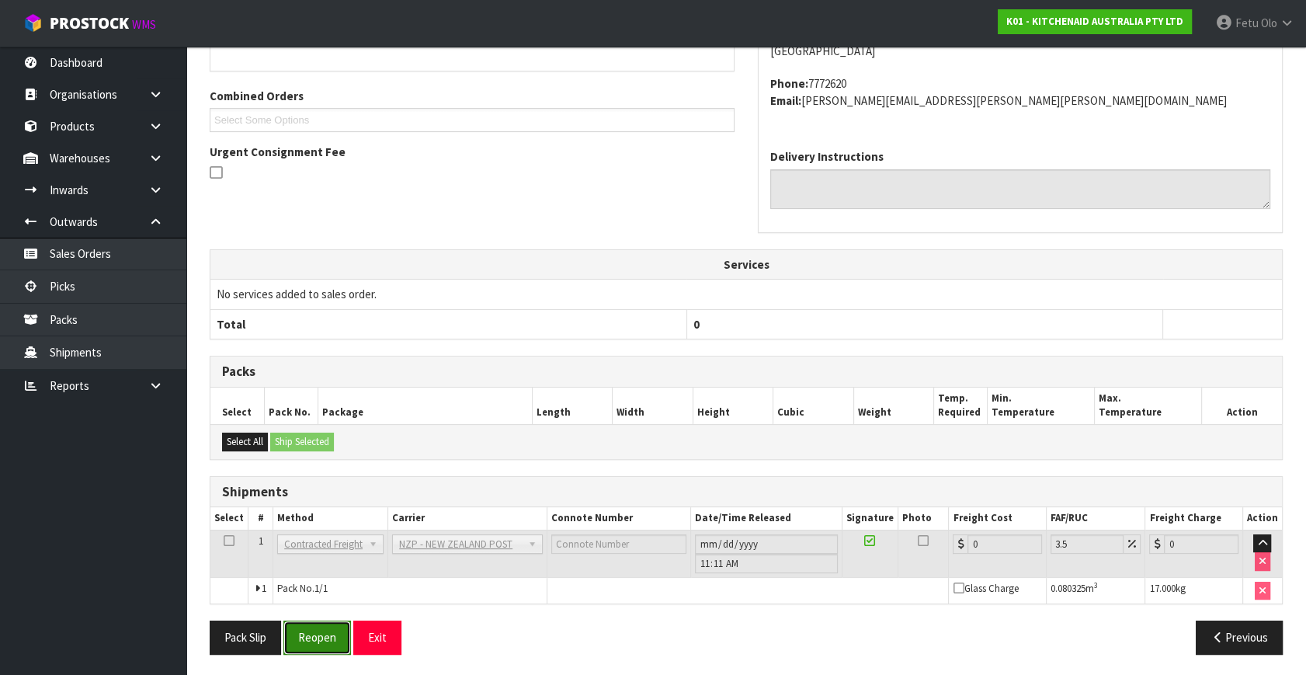
click at [320, 635] on button "Reopen" at bounding box center [317, 637] width 68 height 33
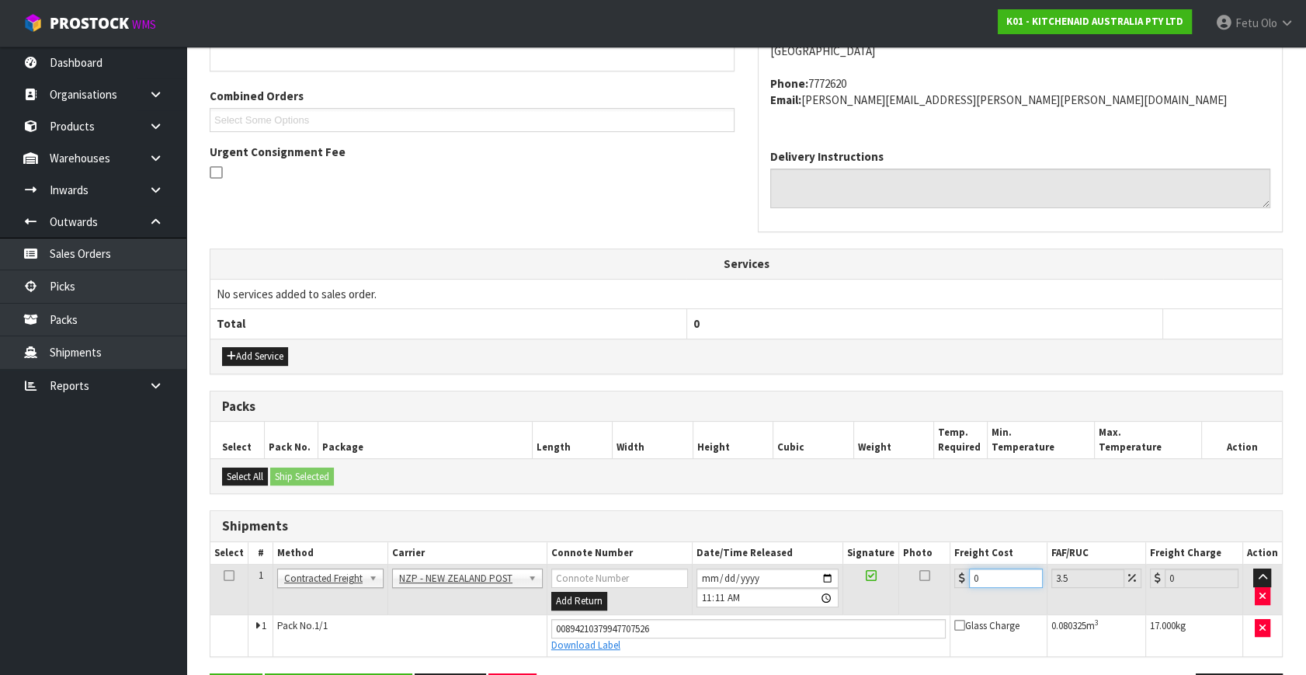
scroll to position [410, 0]
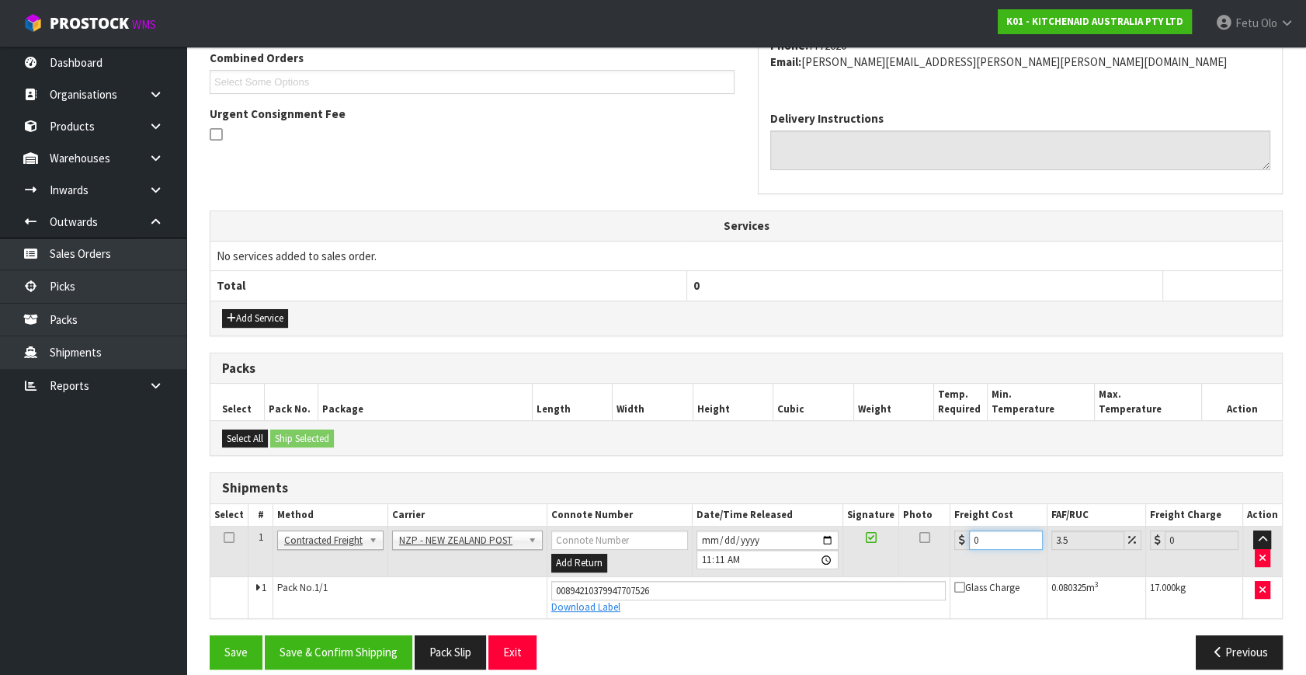
drag, startPoint x: 1000, startPoint y: 578, endPoint x: 458, endPoint y: 675, distance: 550.7
type input "4"
type input "4.14"
type input "4.3"
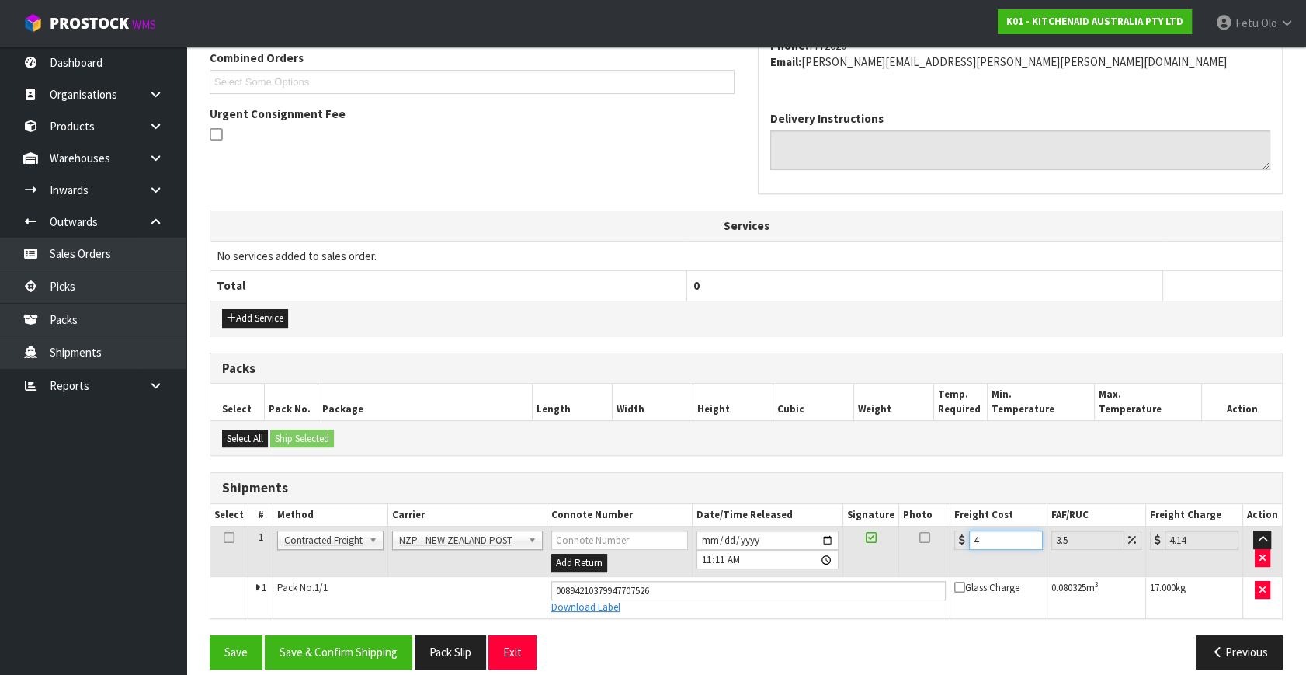
type input "4.45"
type input "4.33"
type input "4.48"
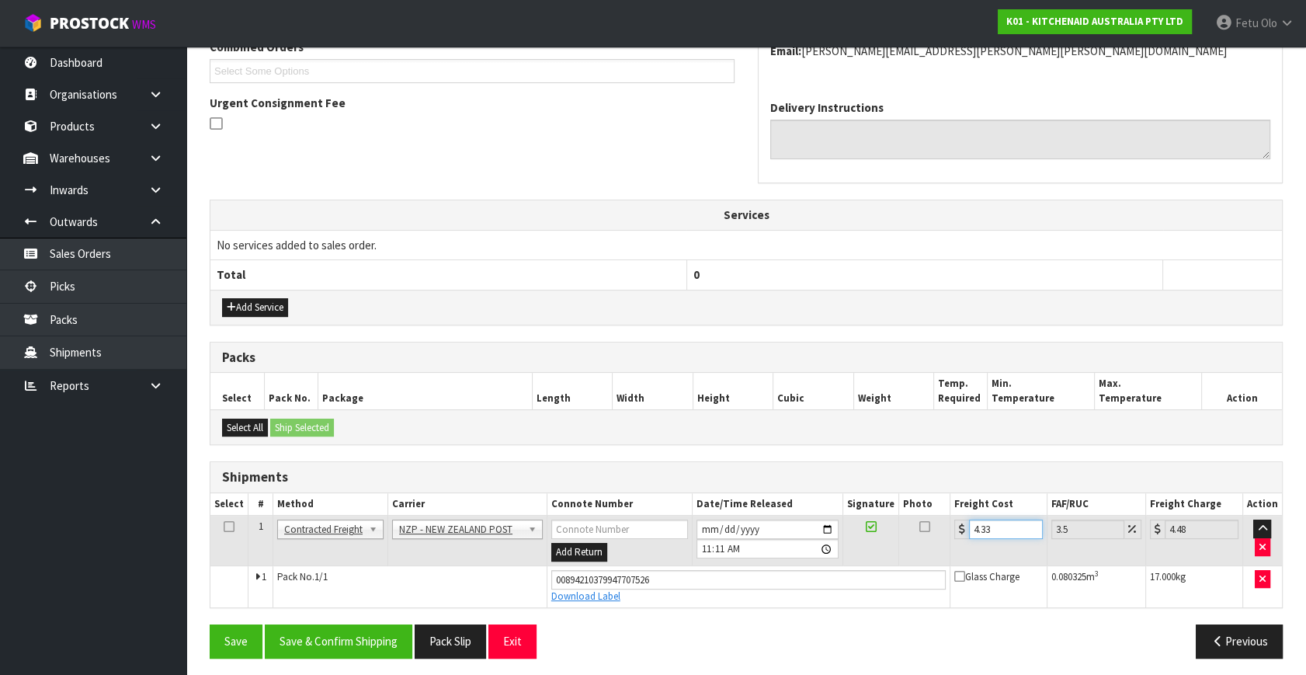
scroll to position [425, 0]
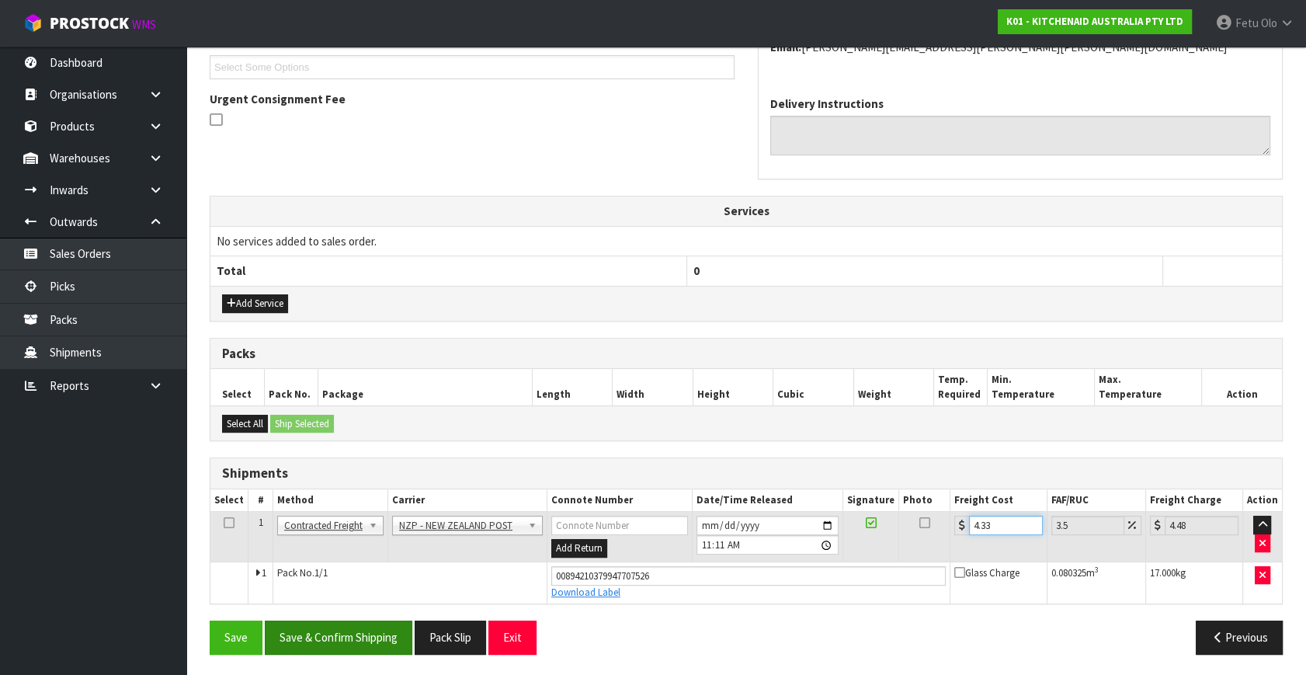
type input "4.33"
click at [362, 633] on button "Save & Confirm Shipping" at bounding box center [339, 637] width 148 height 33
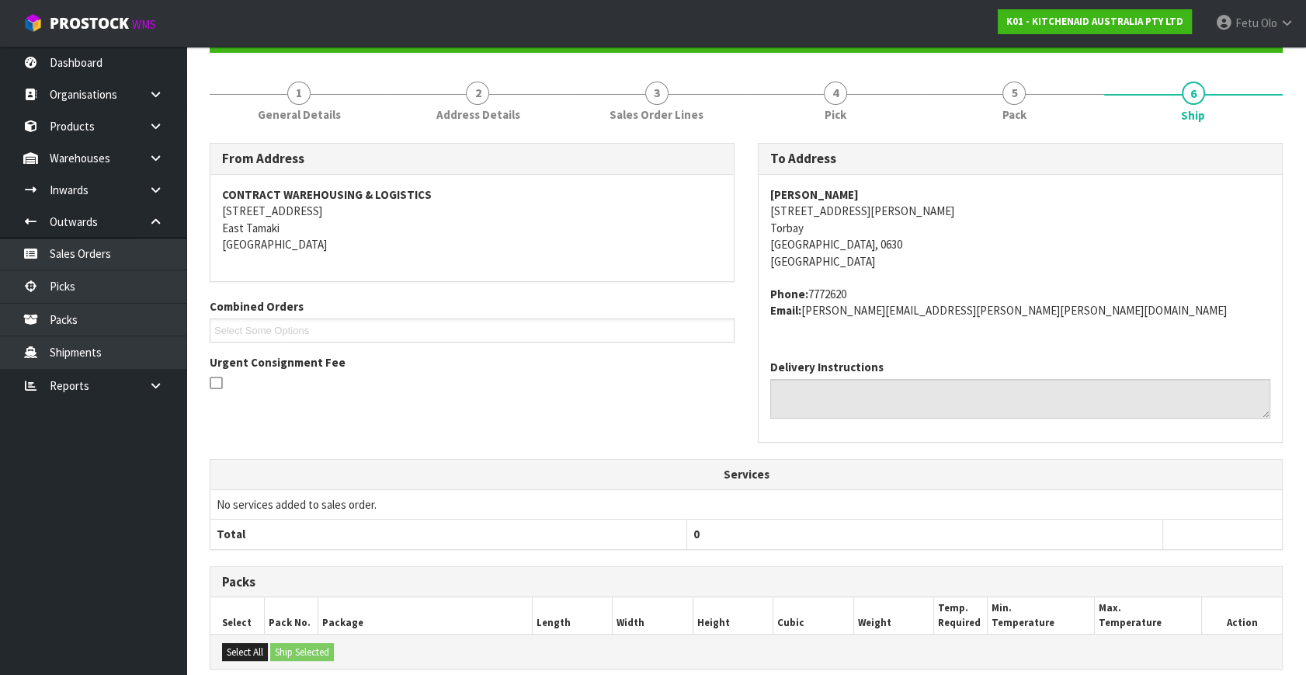
scroll to position [382, 0]
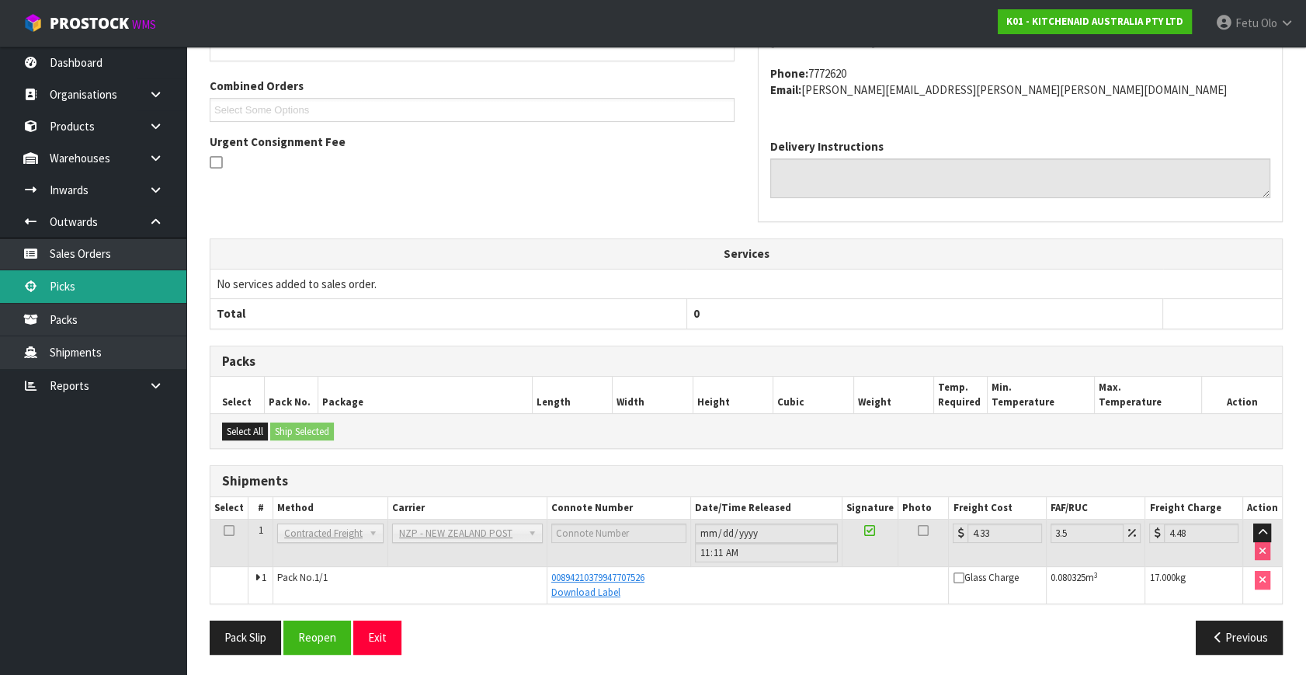
click at [54, 287] on link "Picks" at bounding box center [93, 286] width 186 height 32
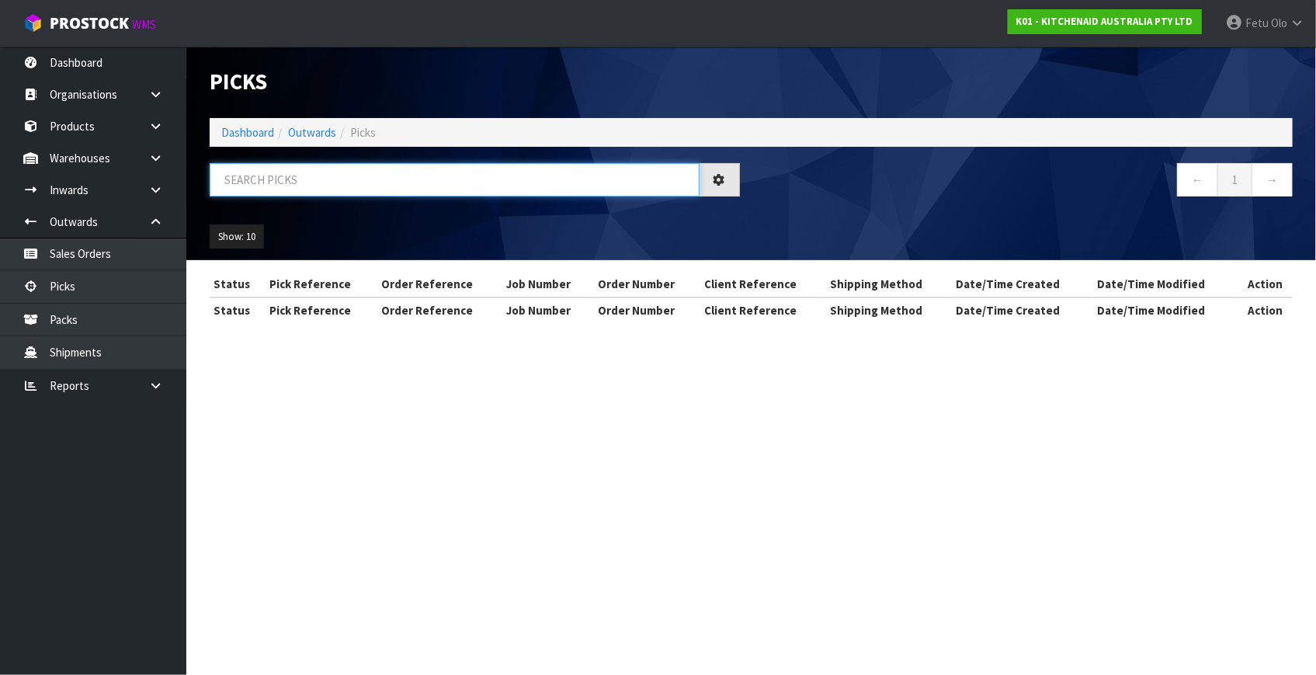
click at [302, 182] on input "text" at bounding box center [455, 179] width 490 height 33
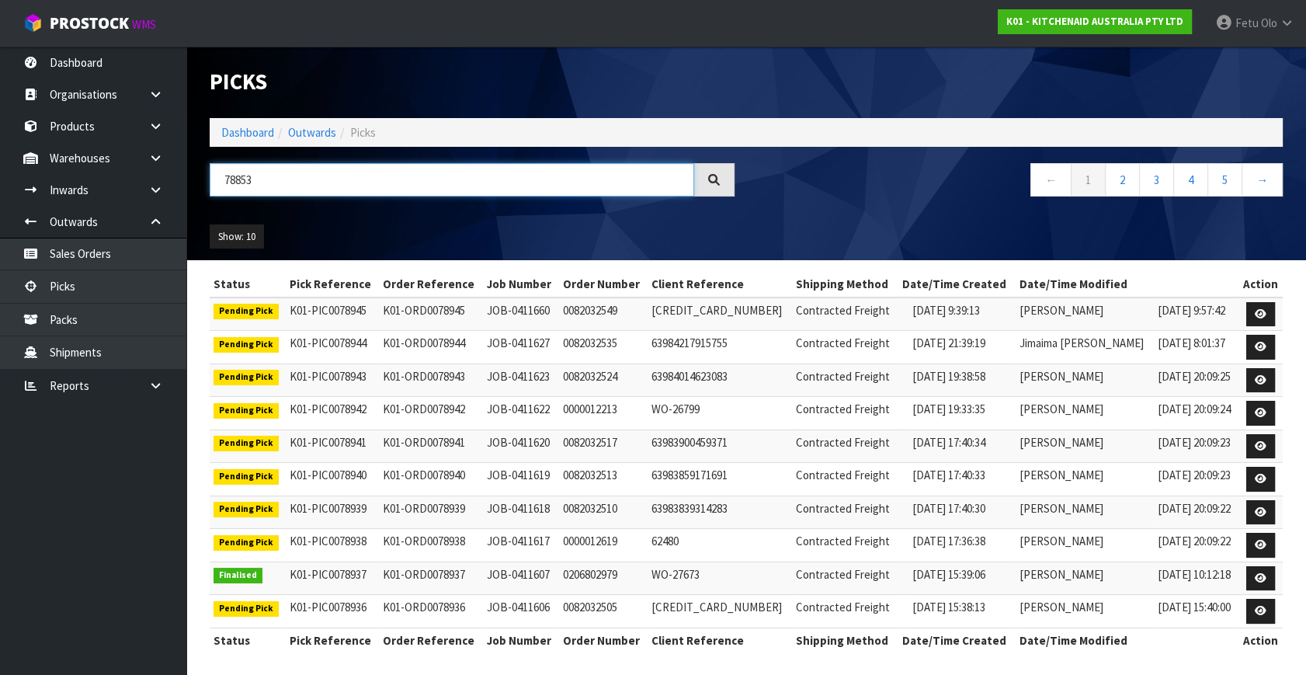
type input "78853"
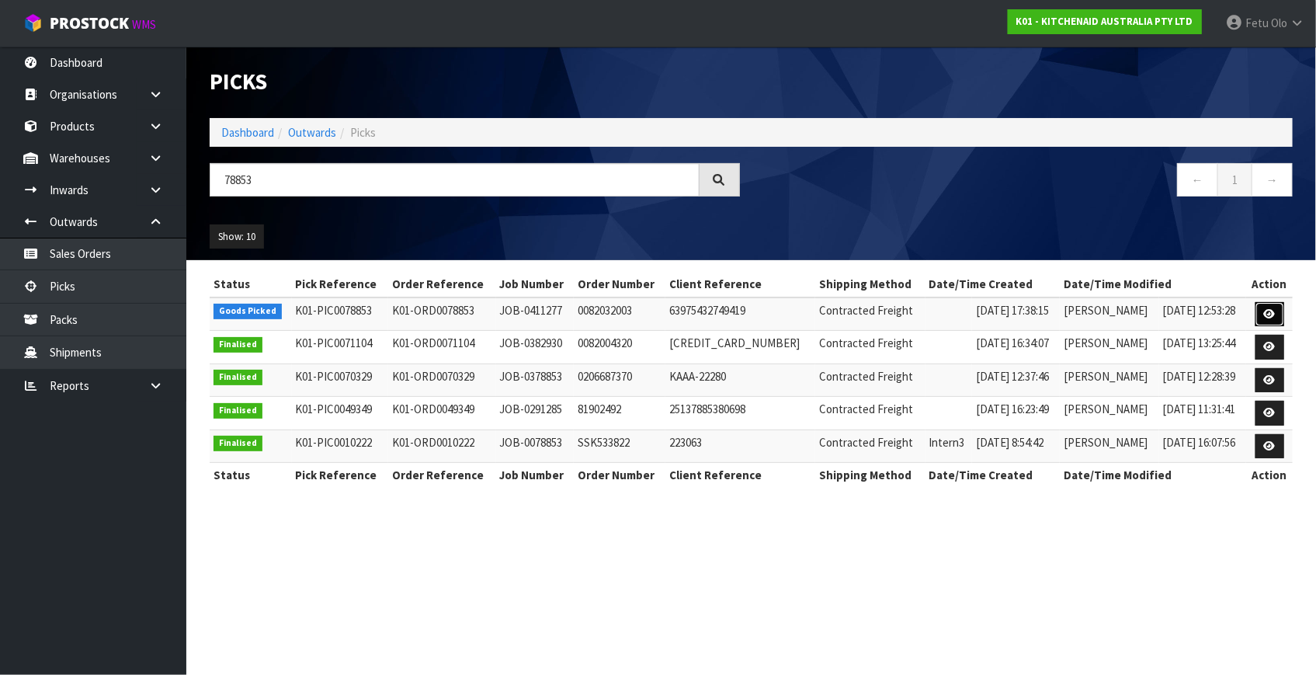
click at [1268, 316] on icon at bounding box center [1270, 314] width 12 height 10
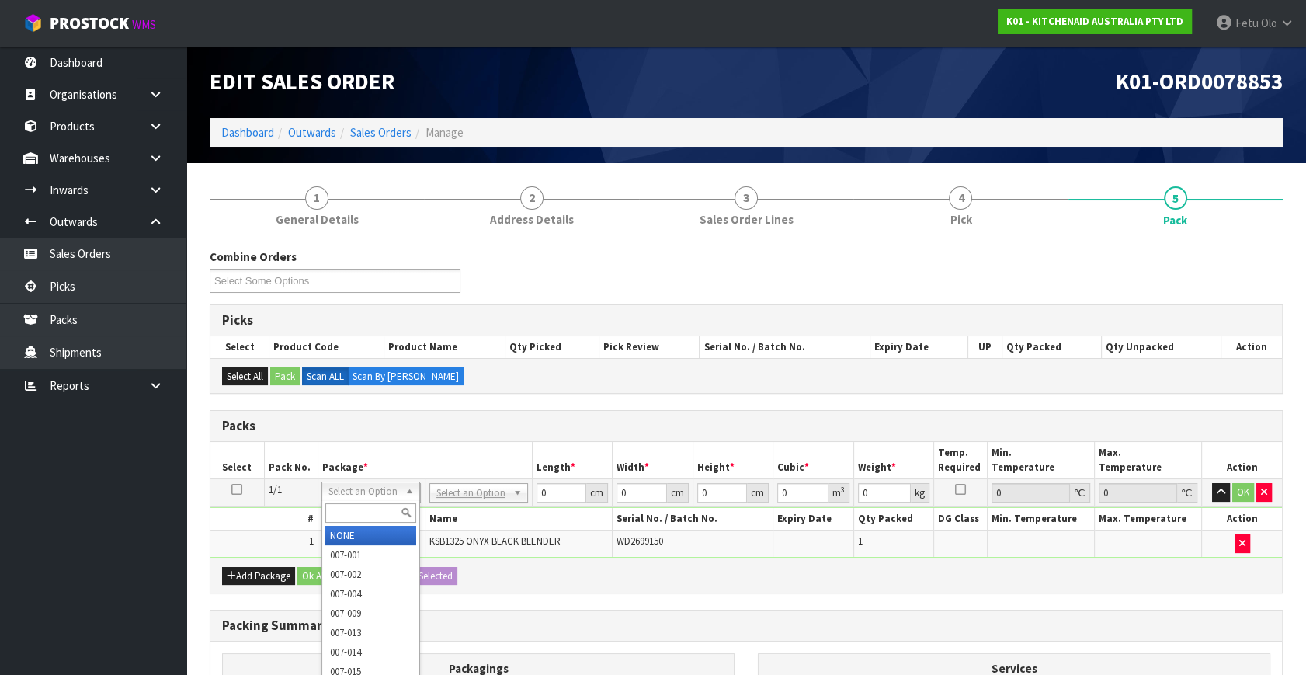
drag, startPoint x: 360, startPoint y: 511, endPoint x: 350, endPoint y: 460, distance: 52.2
click at [360, 503] on input "text" at bounding box center [370, 512] width 91 height 19
type input "011"
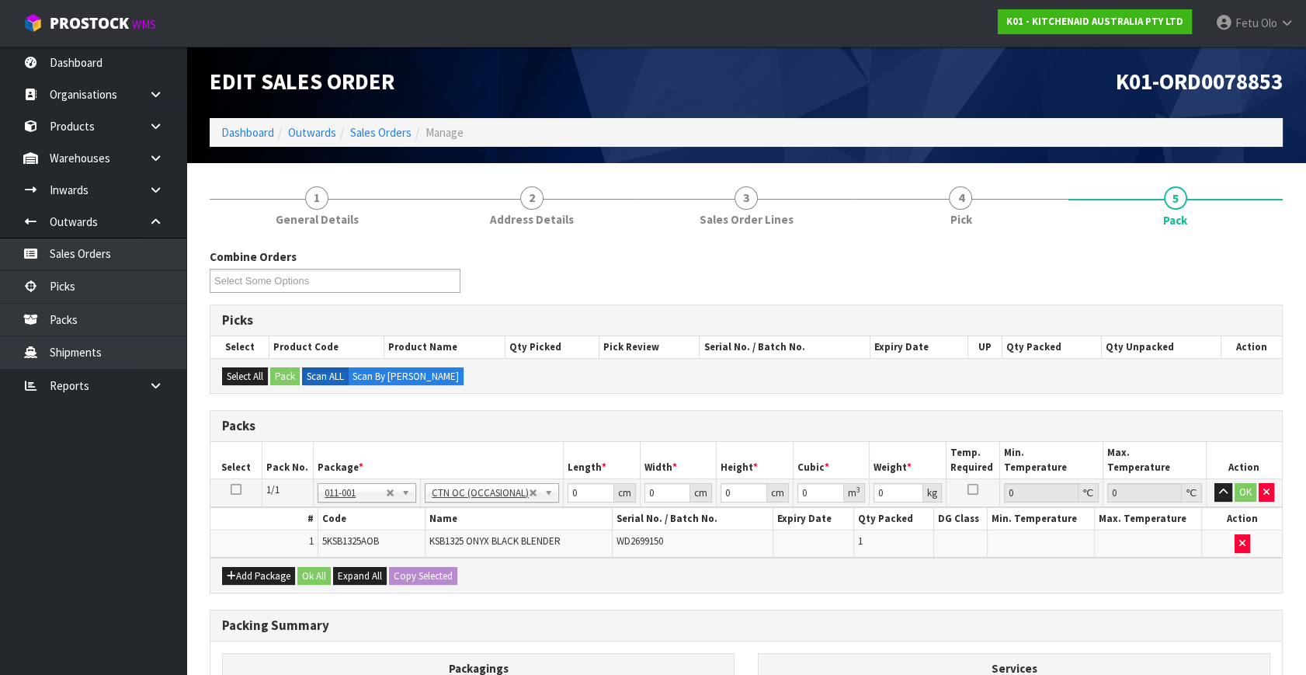
type input "3.95"
drag, startPoint x: 584, startPoint y: 492, endPoint x: 472, endPoint y: 541, distance: 121.8
click at [472, 541] on tbody "1/1 NONE 007-001 007-002 007-004 007-009 007-013 007-014 007-015 007-017 007-01…" at bounding box center [746, 518] width 1072 height 78
type input "54"
type input "31"
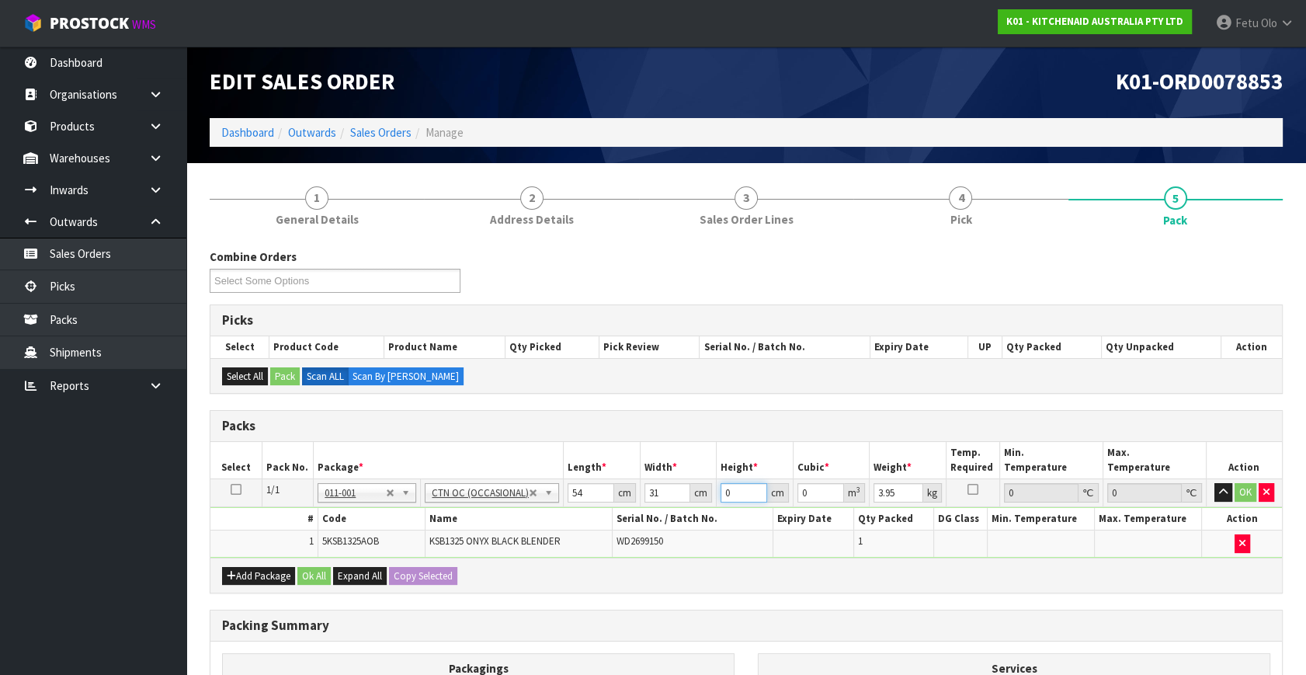
type input "2"
type input "0.003348"
type input "28"
type input "0.046872"
type input "28"
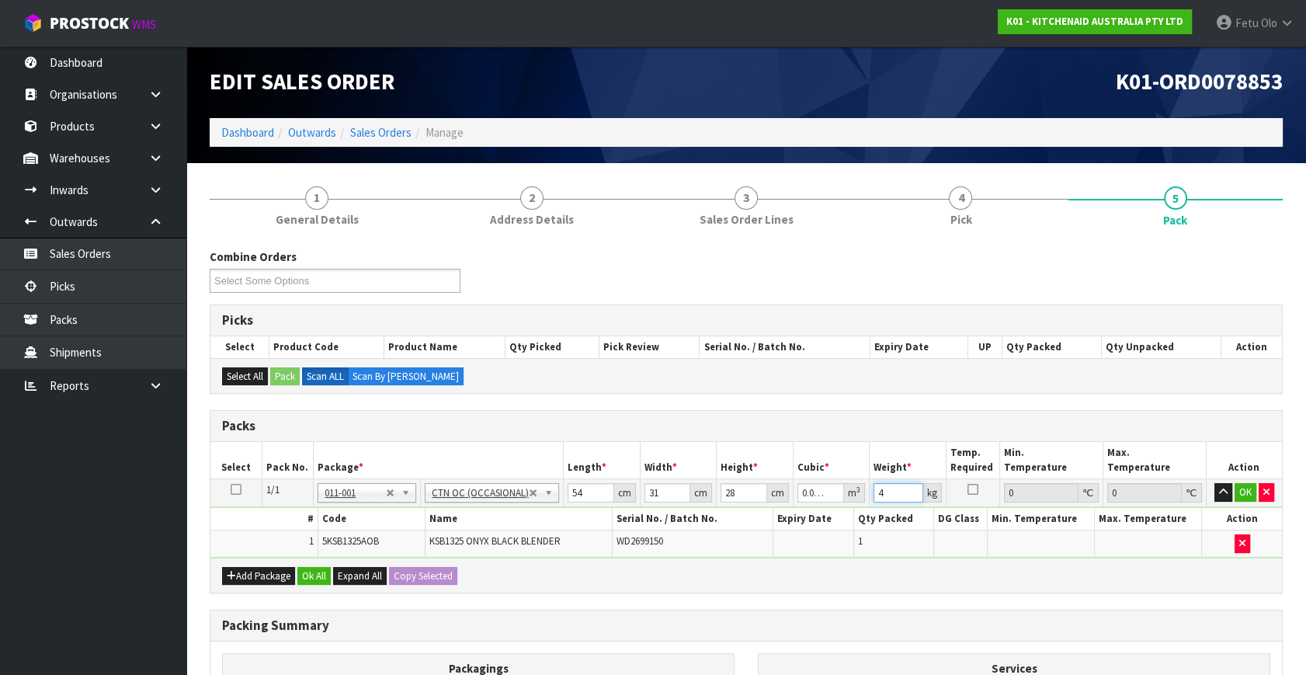
type input "4"
drag, startPoint x: 901, startPoint y: 494, endPoint x: 682, endPoint y: 553, distance: 226.8
click at [682, 552] on tbody "1/1 NONE 007-001 007-002 007-004 007-009 007-013 007-014 007-015 007-017 007-01…" at bounding box center [746, 518] width 1072 height 78
type input "5"
click button "OK" at bounding box center [1246, 492] width 22 height 19
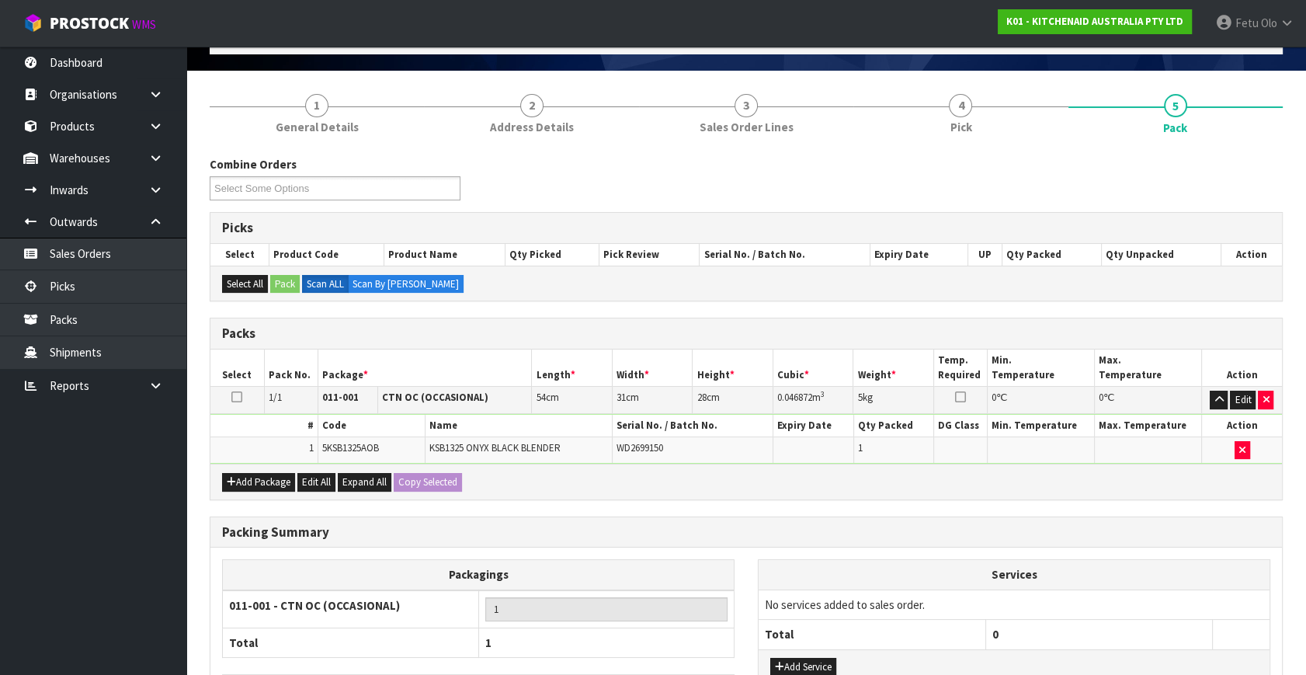
scroll to position [208, 0]
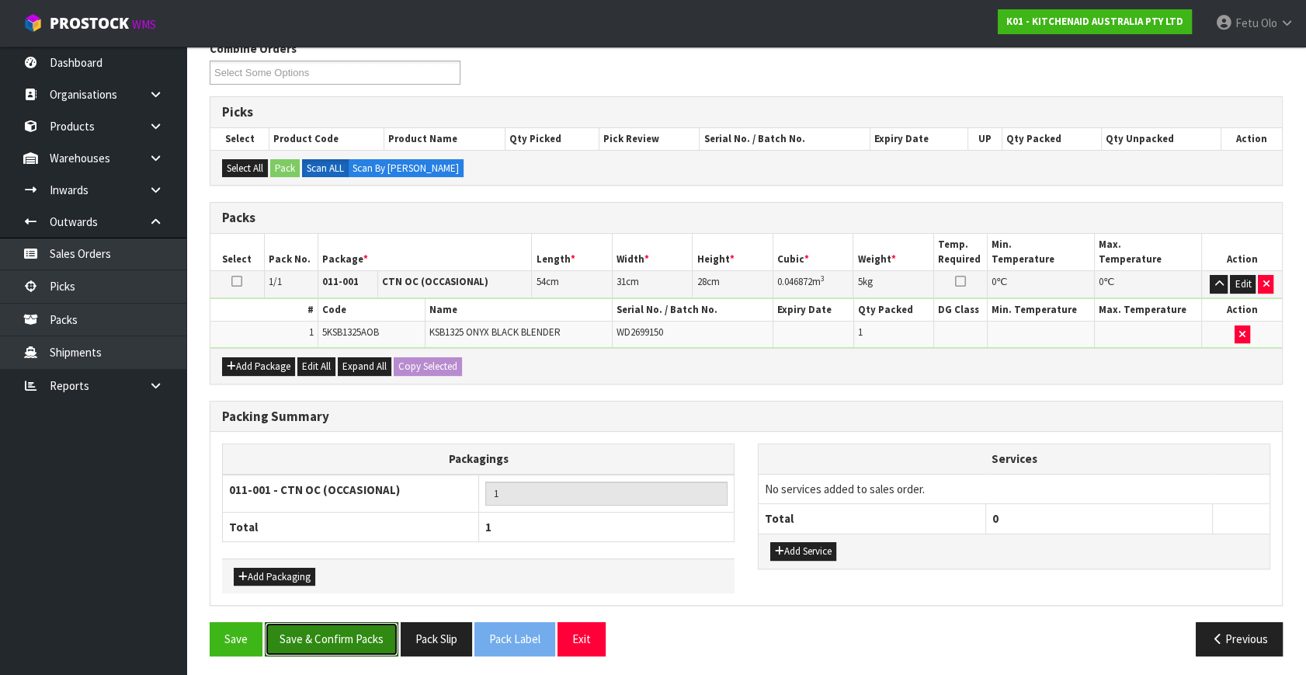
drag, startPoint x: 370, startPoint y: 624, endPoint x: 370, endPoint y: 612, distance: 12.5
click at [370, 625] on button "Save & Confirm Packs" at bounding box center [332, 638] width 134 height 33
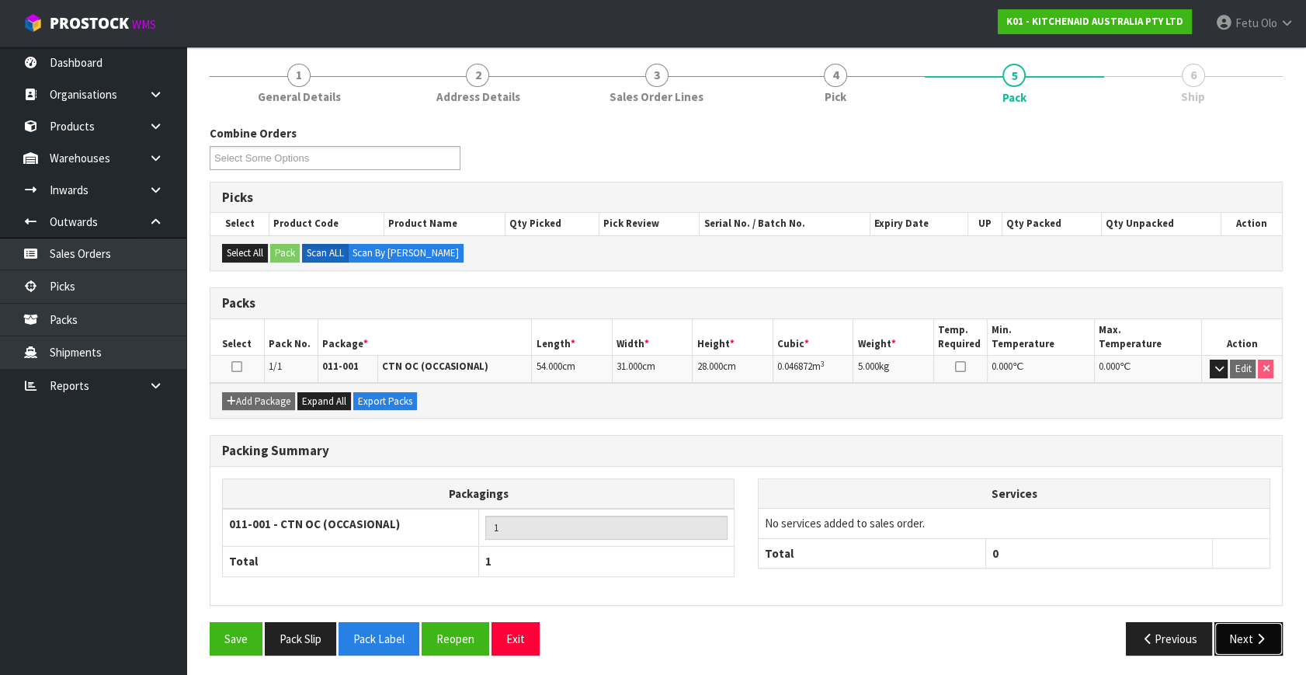
click at [1248, 642] on button "Next" at bounding box center [1249, 638] width 68 height 33
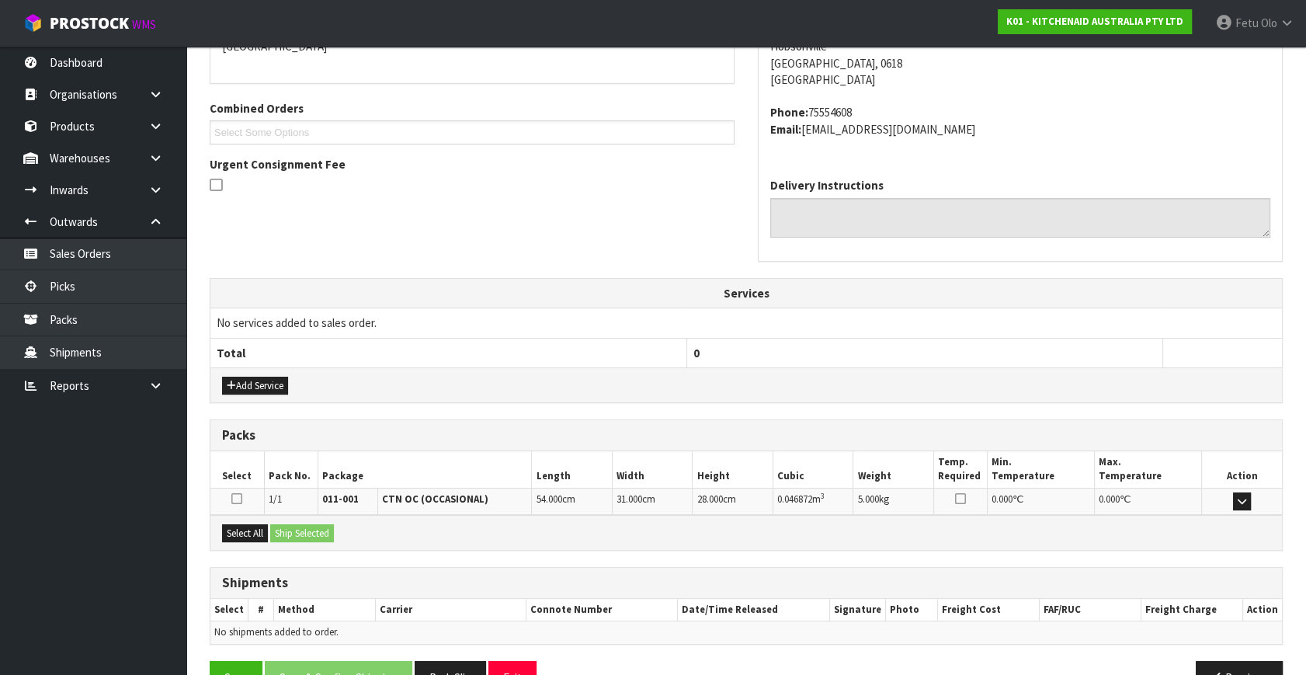
scroll to position [399, 0]
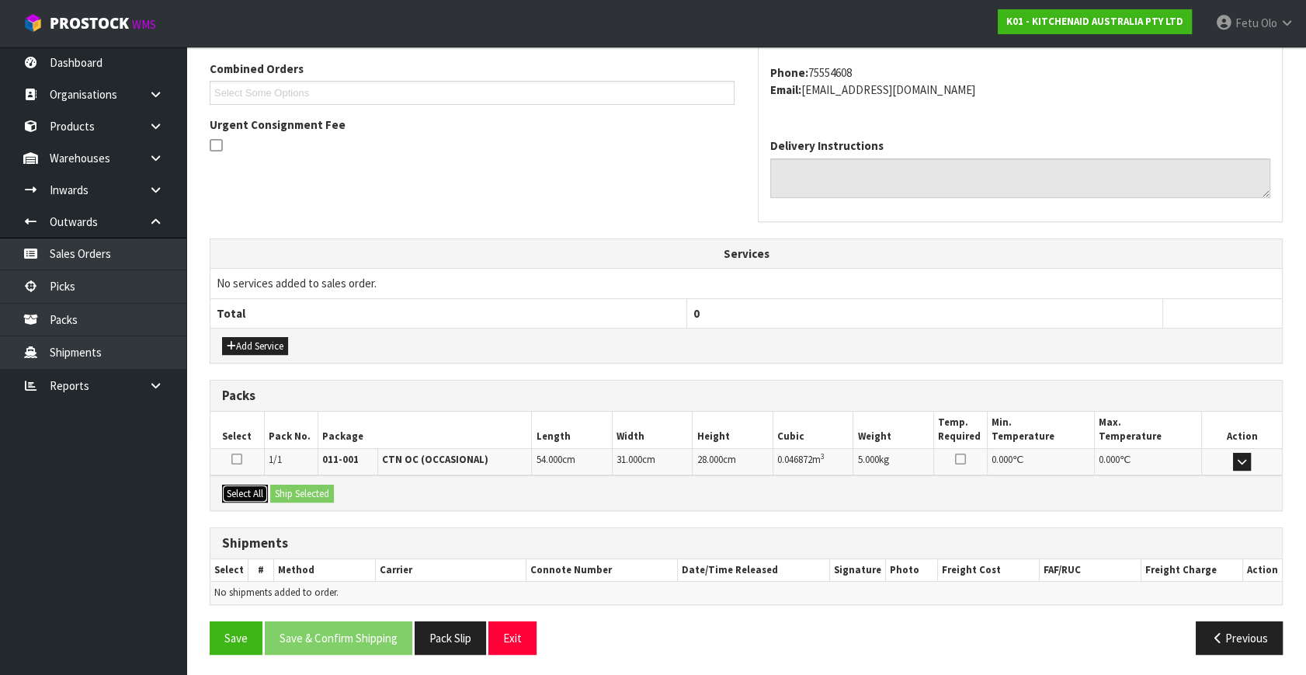
click at [228, 491] on button "Select All" at bounding box center [245, 494] width 46 height 19
click at [283, 489] on button "Ship Selected" at bounding box center [302, 494] width 64 height 19
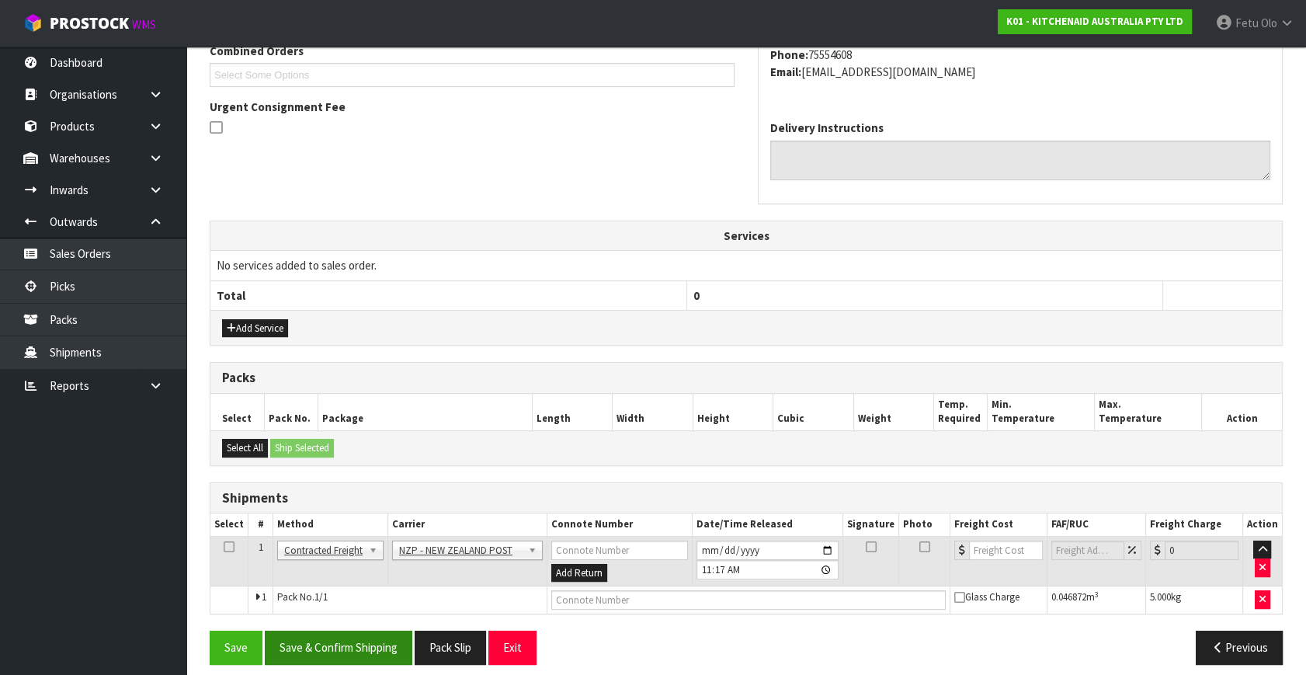
scroll to position [427, 0]
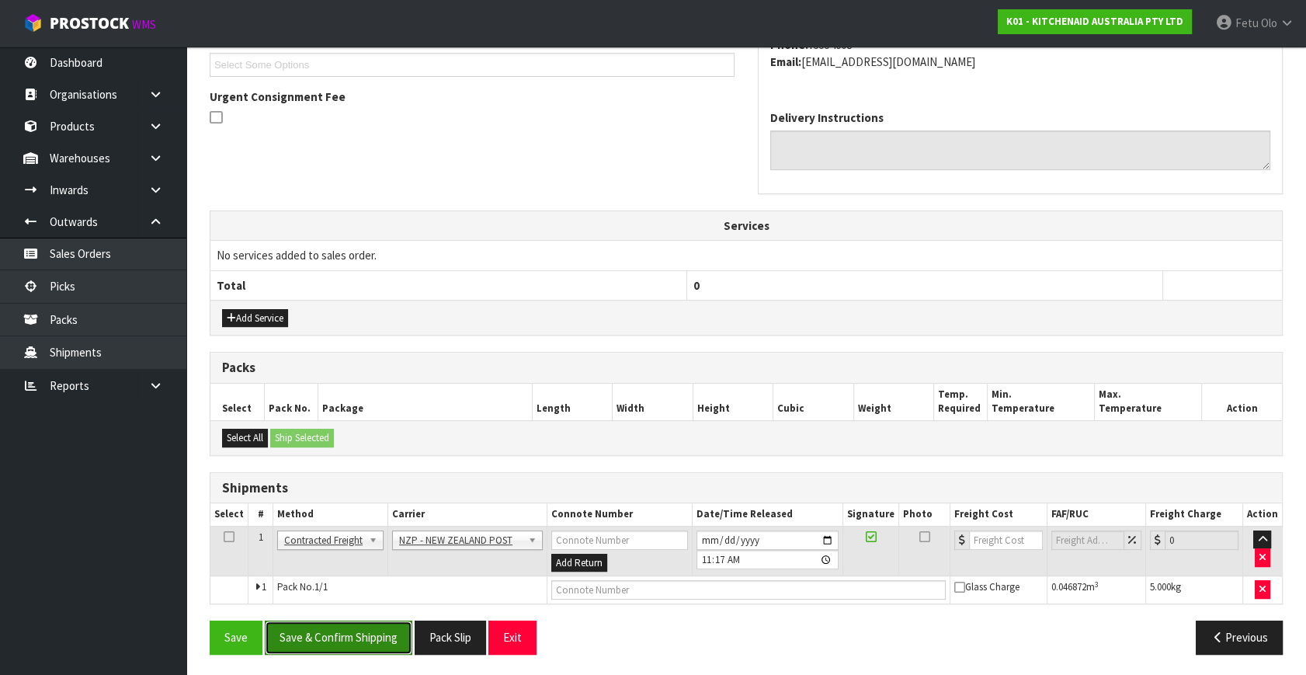
click at [318, 621] on button "Save & Confirm Shipping" at bounding box center [339, 637] width 148 height 33
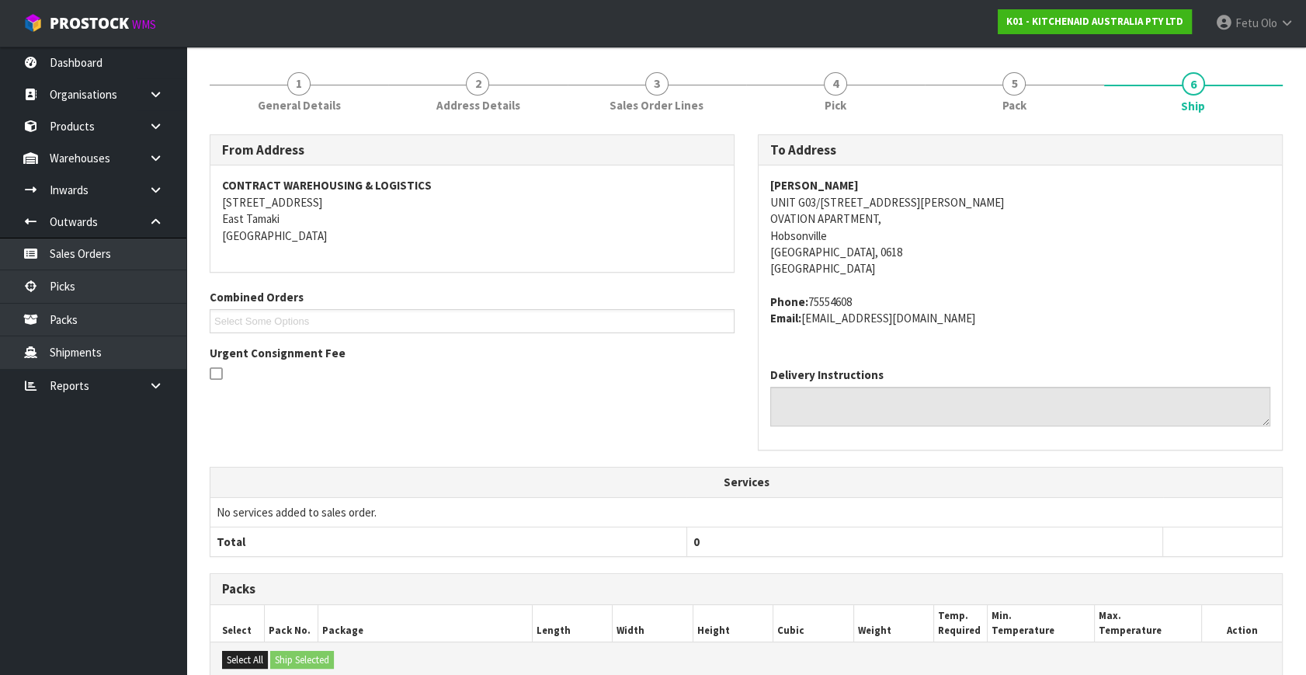
scroll to position [405, 0]
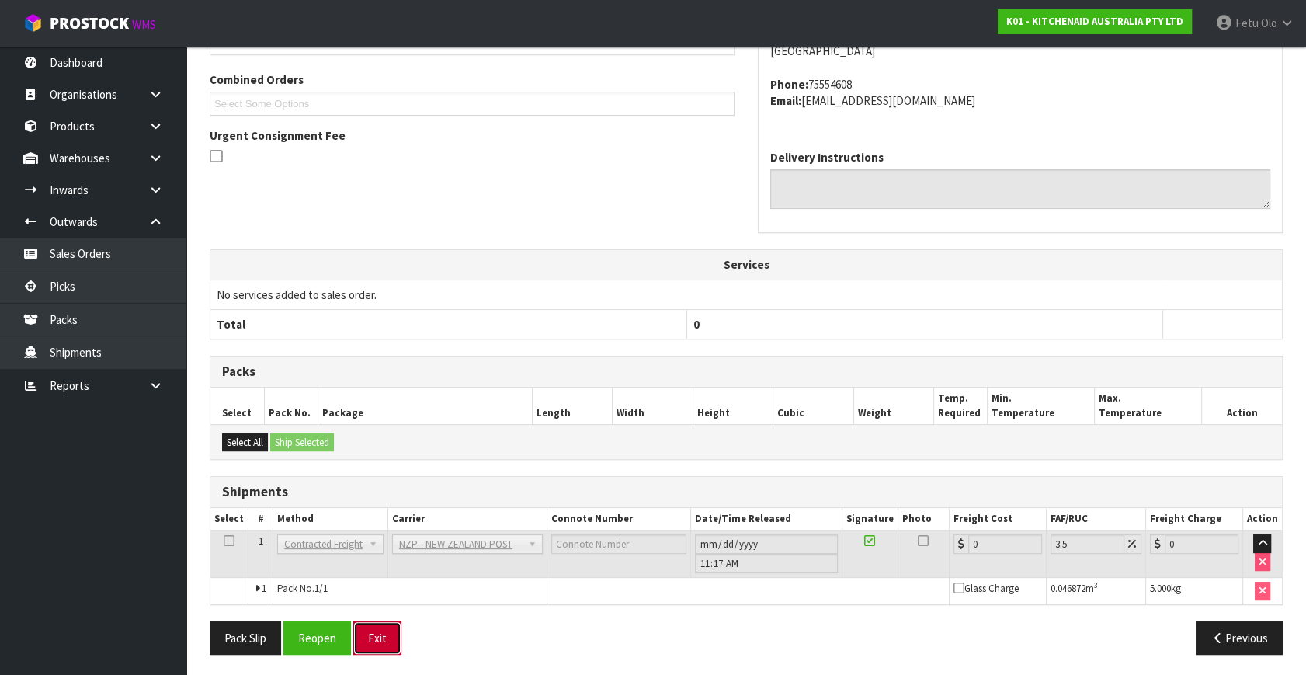
drag, startPoint x: 357, startPoint y: 635, endPoint x: 339, endPoint y: 635, distance: 17.9
click at [356, 635] on button "Exit" at bounding box center [377, 637] width 48 height 33
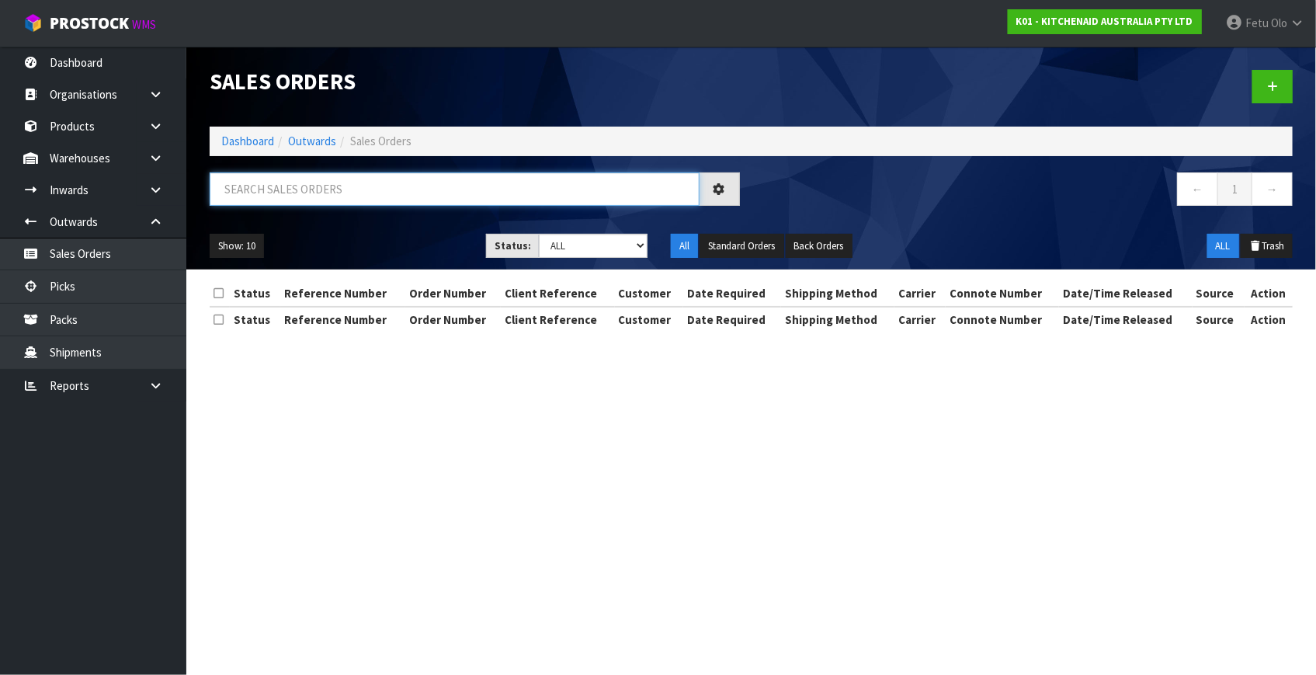
click at [353, 195] on input "text" at bounding box center [455, 188] width 490 height 33
type input "78853"
drag, startPoint x: 565, startPoint y: 463, endPoint x: 547, endPoint y: 473, distance: 21.2
click at [565, 461] on section "Sales Orders Dashboard Outwards Sales Orders 78853 ← 1 → Show: 10 5 10 25 50 St…" at bounding box center [658, 337] width 1316 height 675
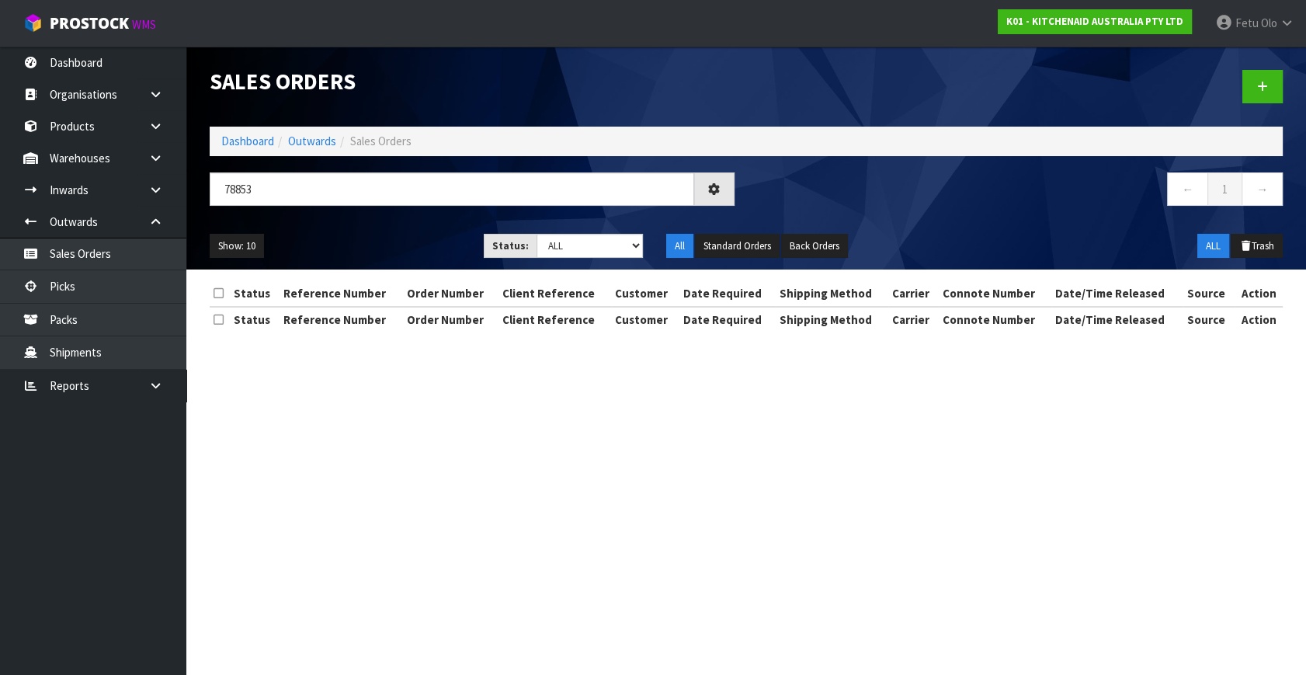
click at [479, 395] on section "Sales Orders Dashboard Outwards Sales Orders 78853 ← 1 → Show: 10 5 10 25 50 St…" at bounding box center [653, 337] width 1306 height 675
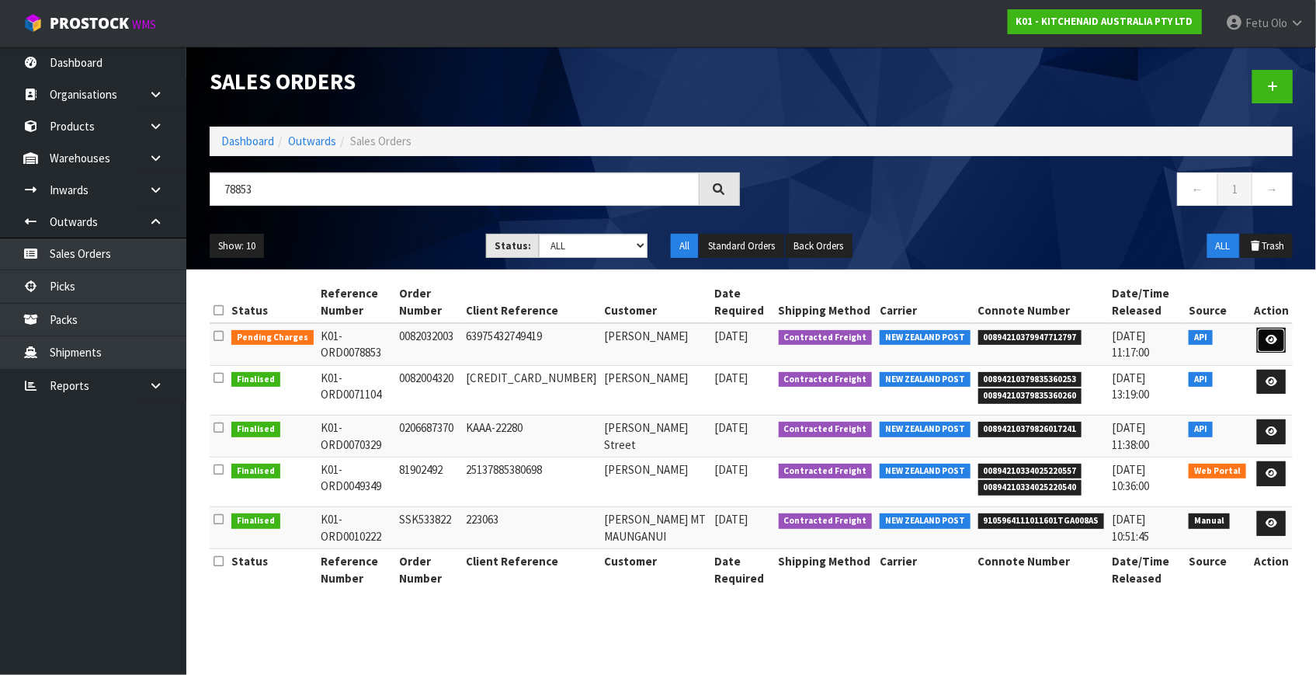
click at [1275, 339] on icon at bounding box center [1272, 340] width 12 height 10
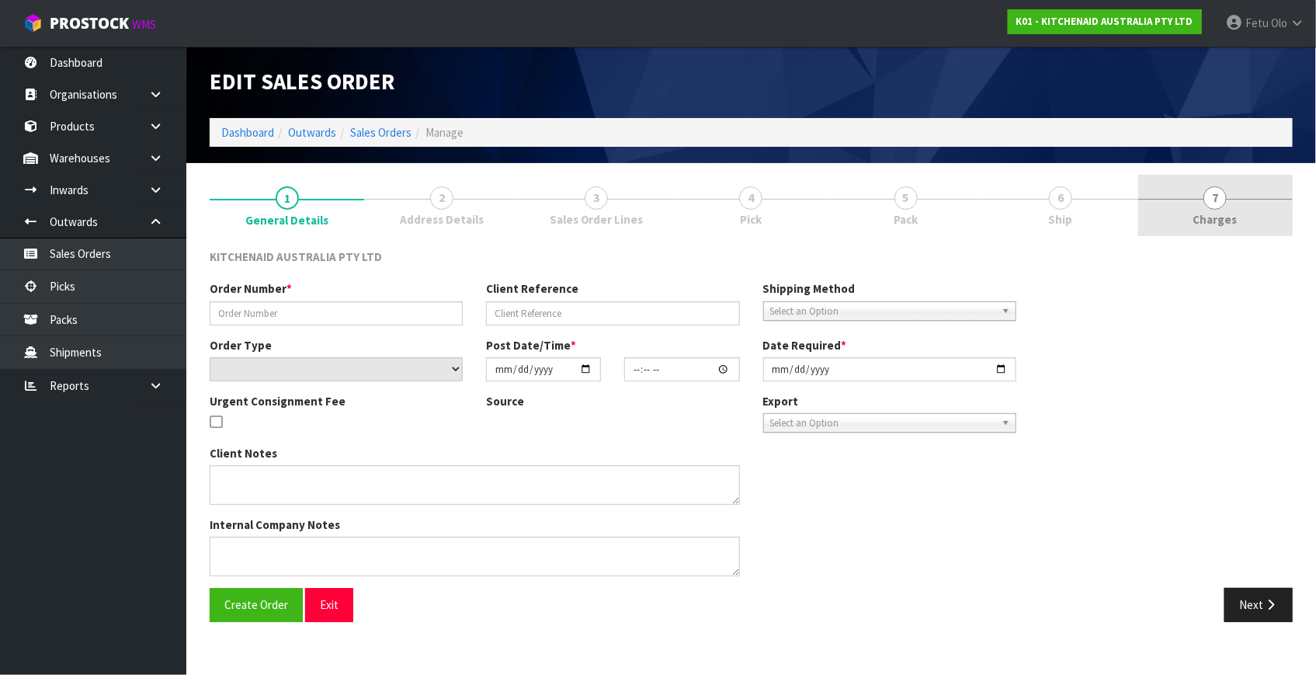
type input "0082032003"
type input "63975432749419"
select select "number:0"
type input "2025-09-06"
type input "17:38:15.000"
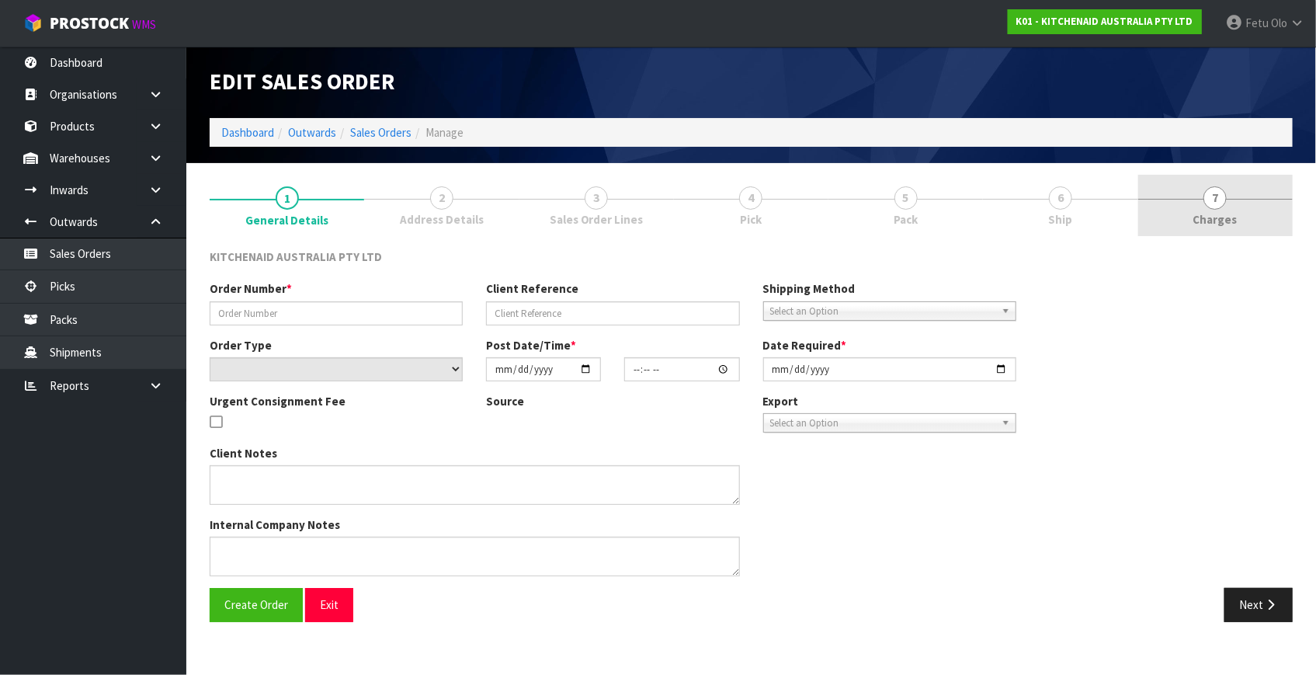
type input "2025-09-06"
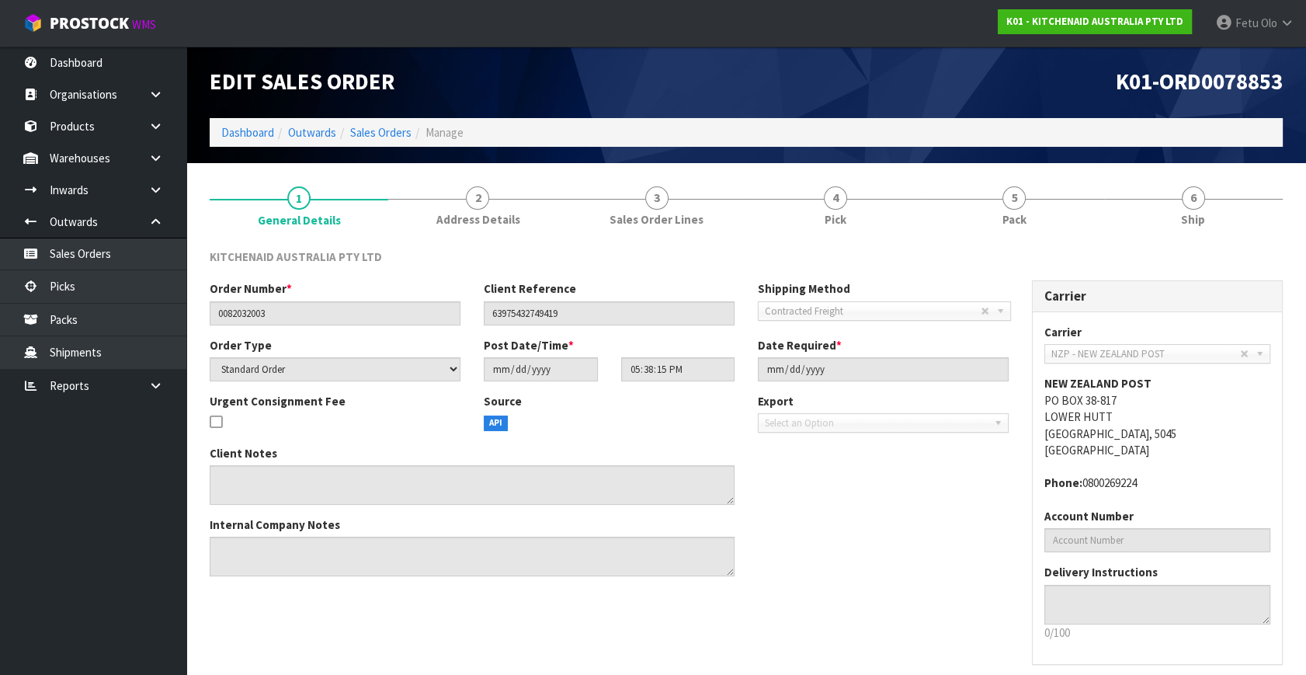
scroll to position [62, 0]
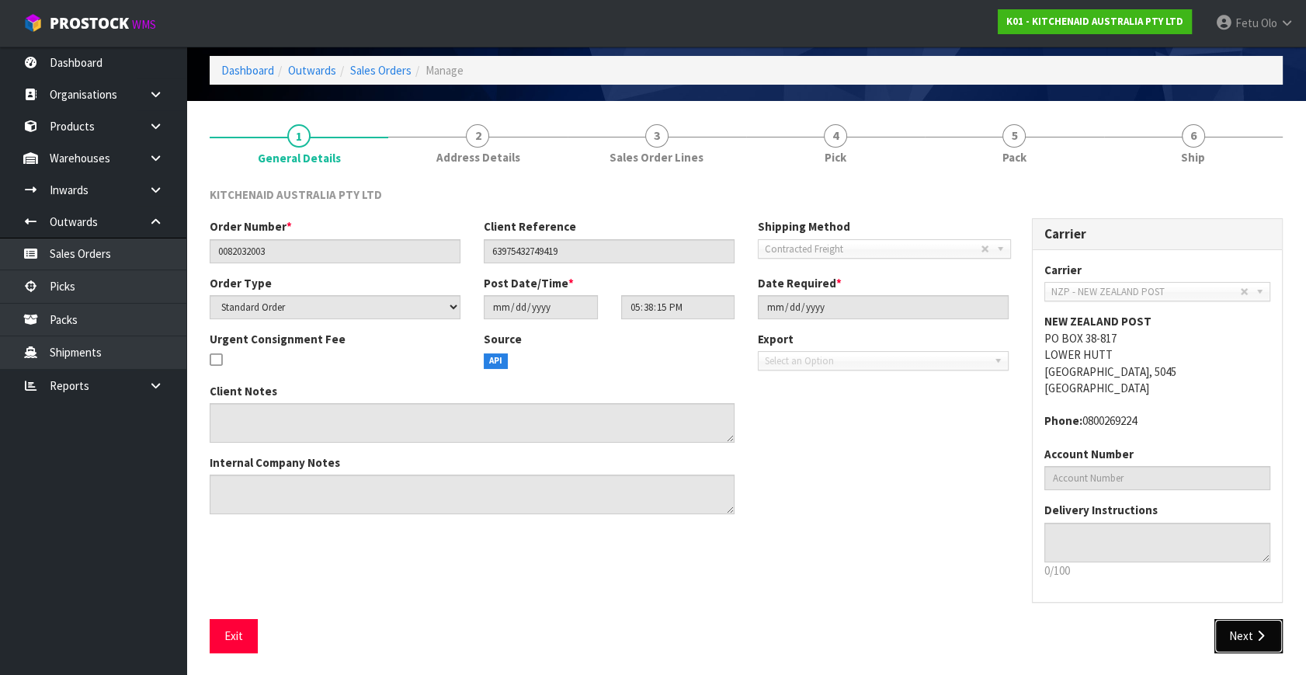
click at [1264, 634] on icon "button" at bounding box center [1261, 636] width 15 height 12
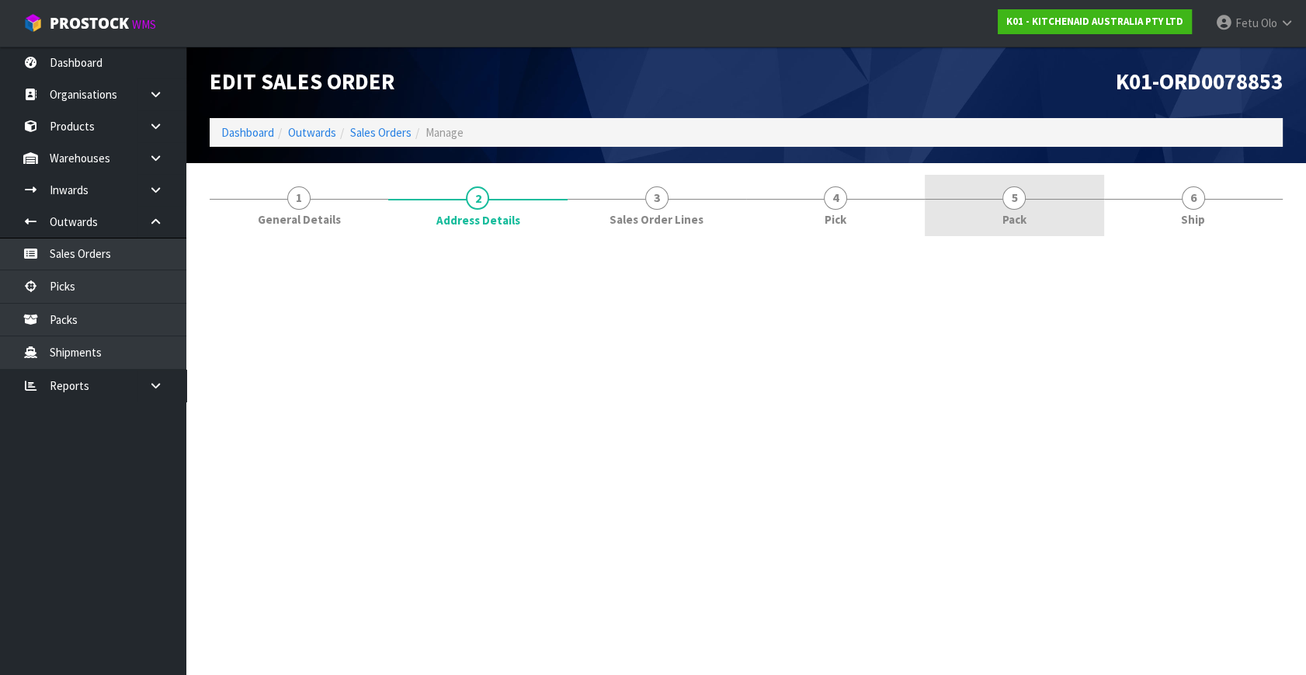
scroll to position [0, 0]
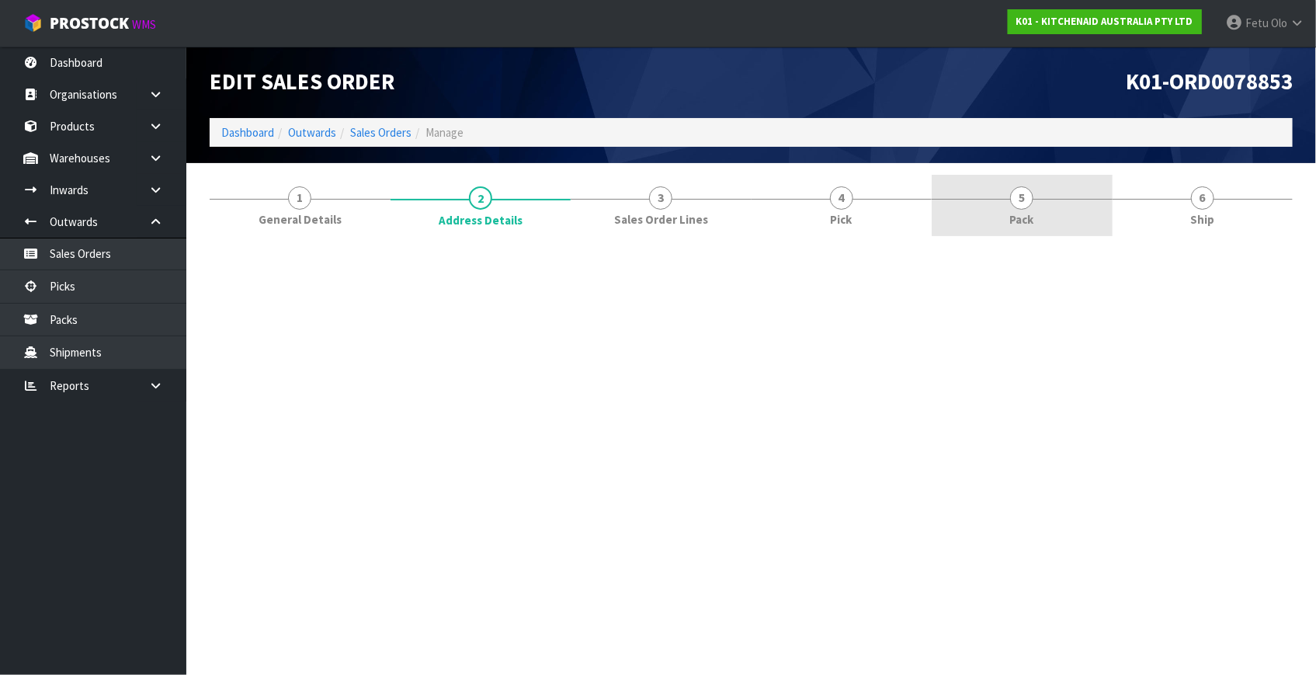
click at [1034, 229] on link "5 Pack" at bounding box center [1022, 205] width 181 height 61
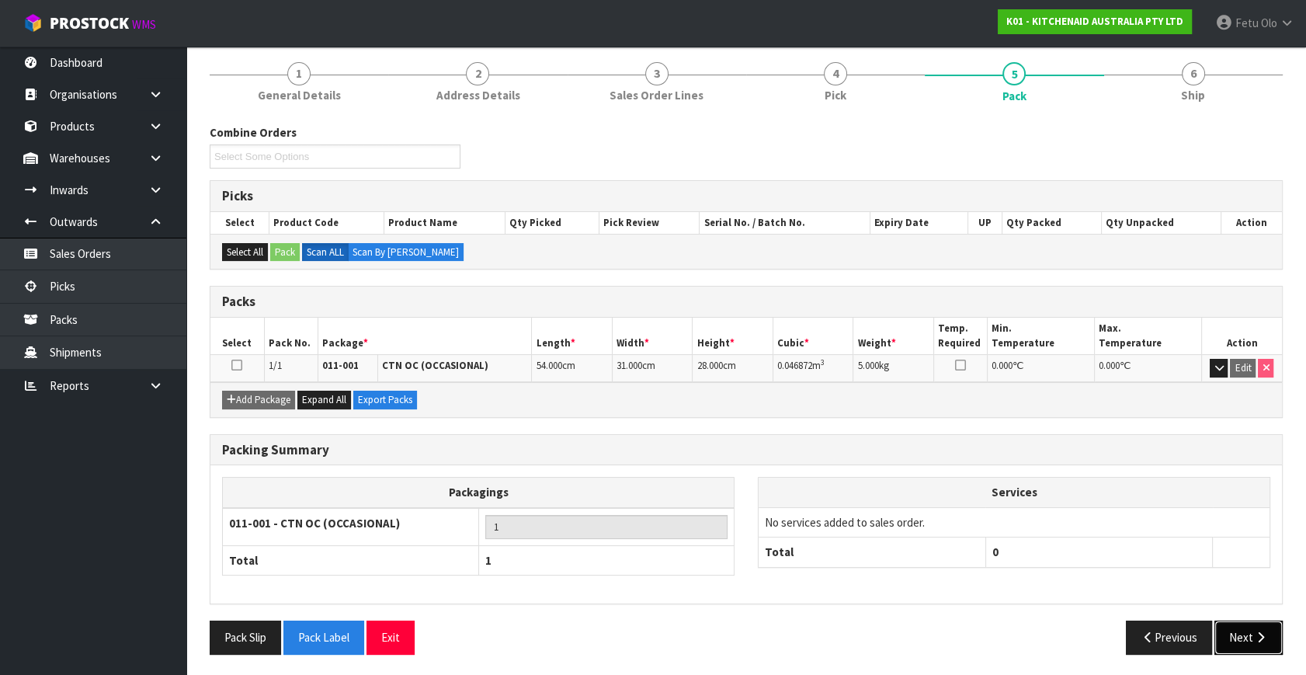
click at [1250, 636] on button "Next" at bounding box center [1249, 637] width 68 height 33
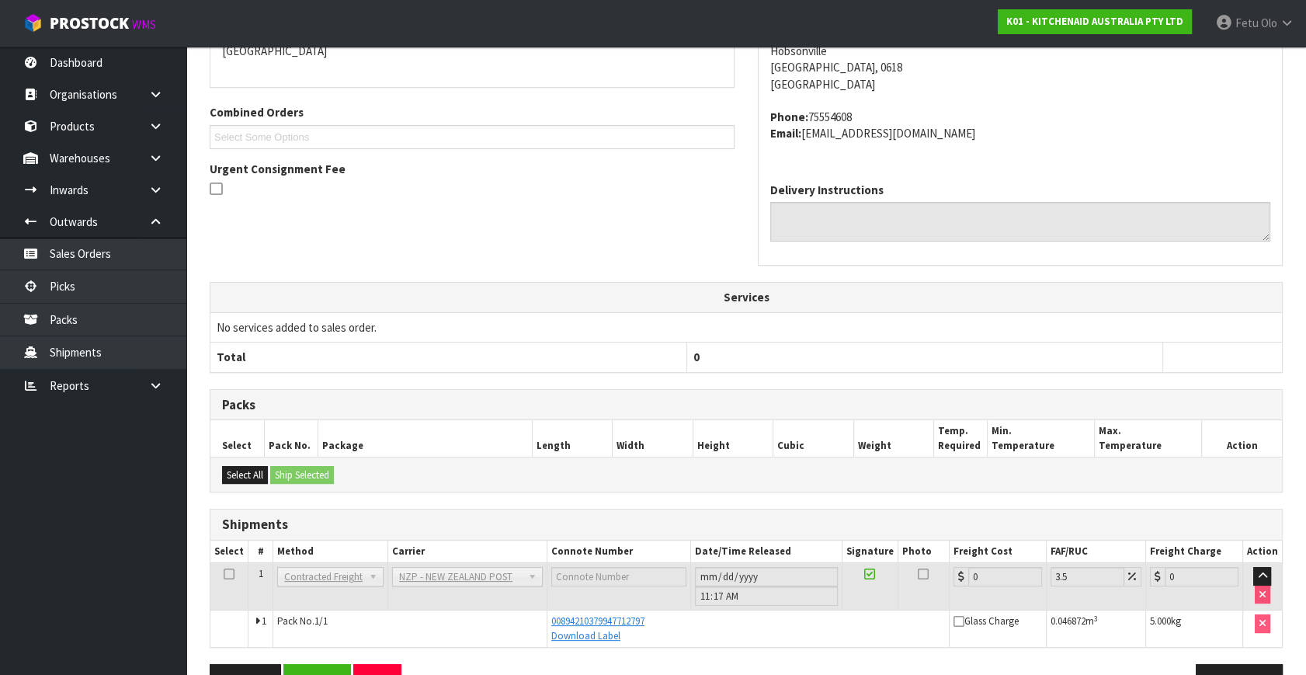
scroll to position [343, 0]
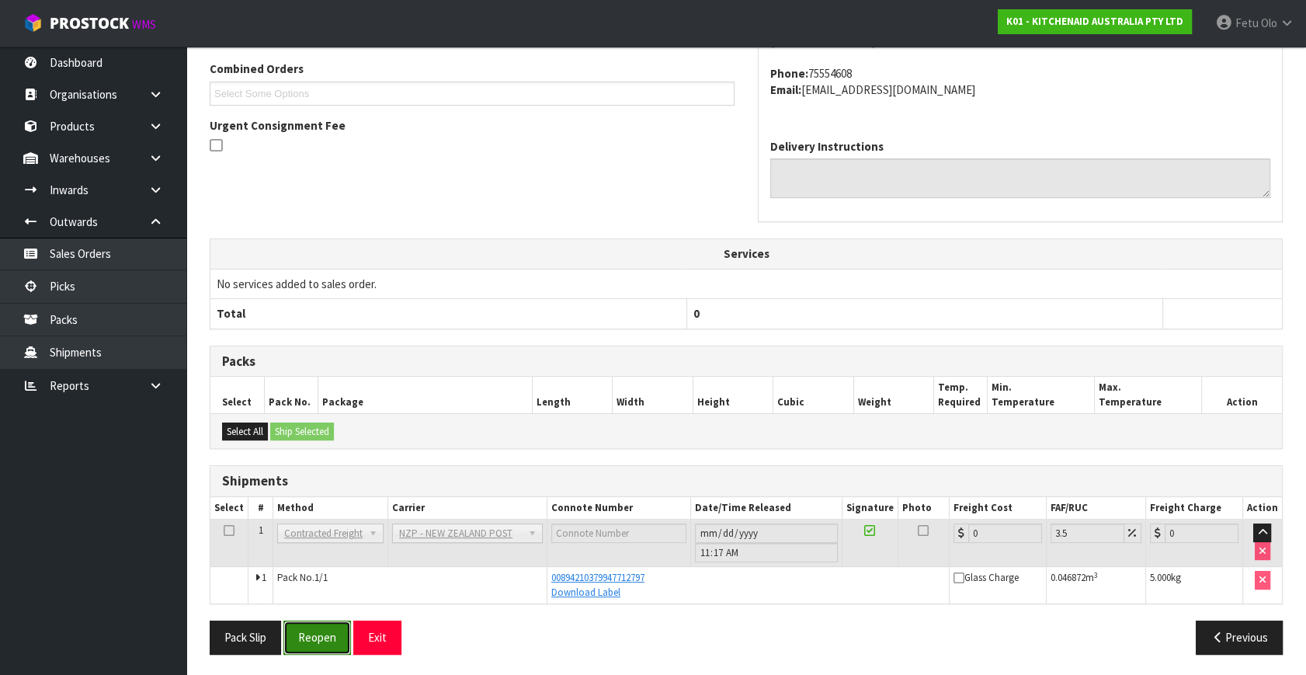
click at [341, 631] on button "Reopen" at bounding box center [317, 637] width 68 height 33
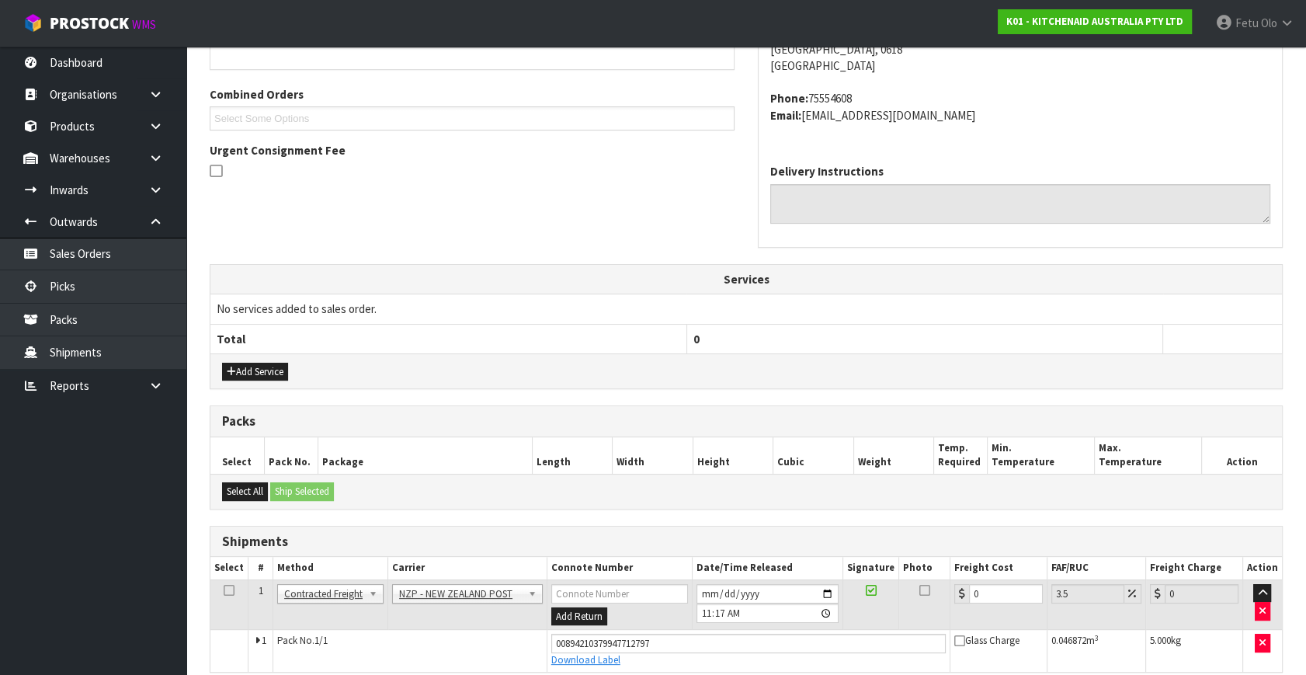
scroll to position [441, 0]
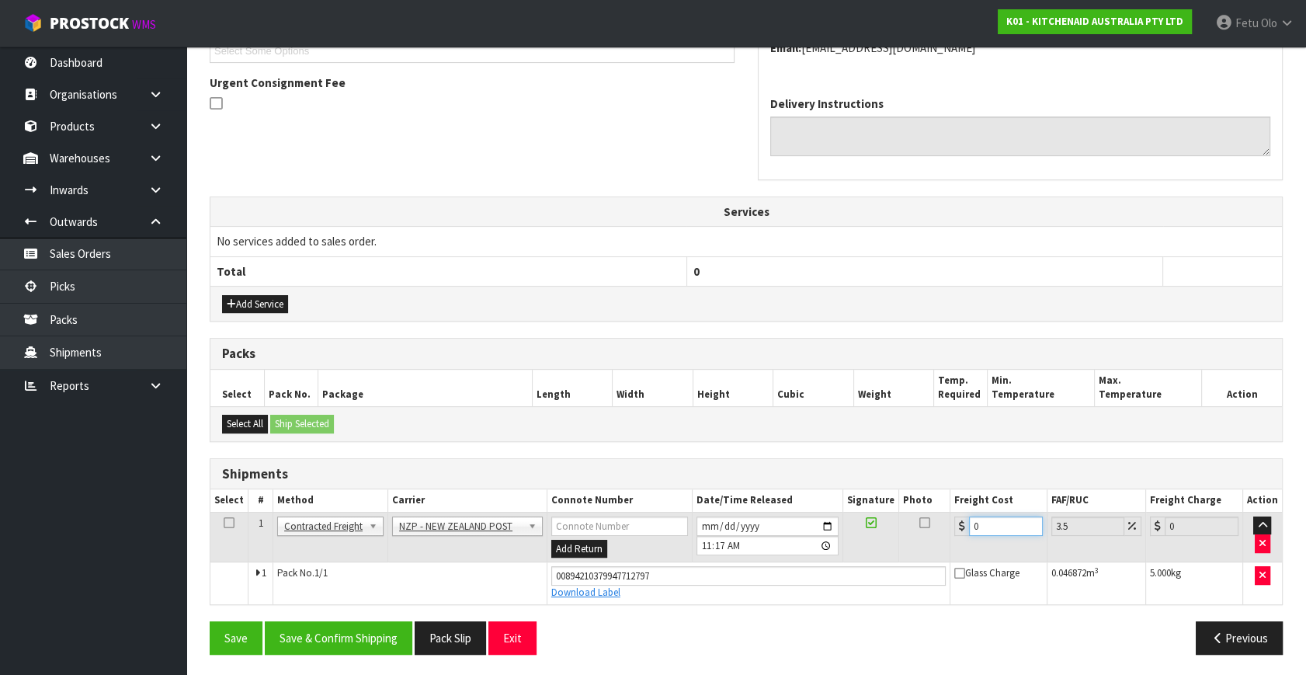
drag, startPoint x: 983, startPoint y: 530, endPoint x: 700, endPoint y: 586, distance: 289.1
click at [706, 586] on tbody "1 Client Local Pickup Customer Local Pickup Company Freight Contracted Freight …" at bounding box center [746, 558] width 1072 height 92
type input "4"
type input "4.14"
type input "4.3"
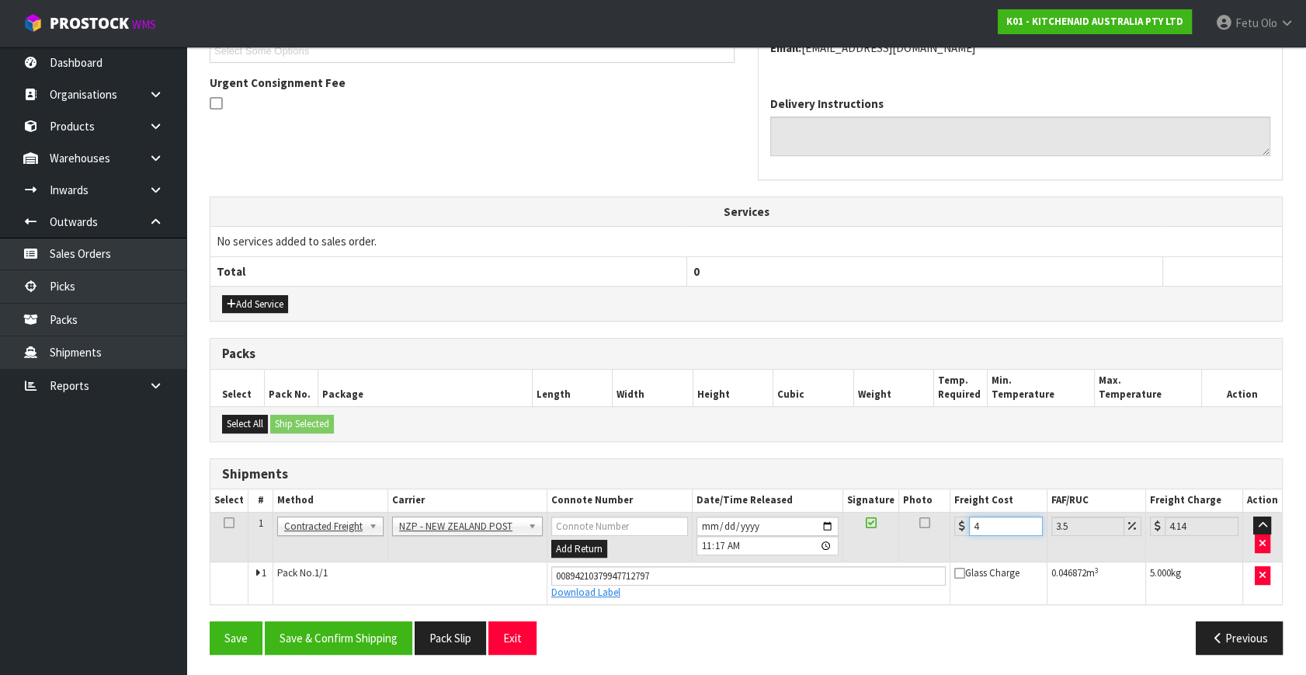
type input "4.45"
type input "4.33"
type input "4.48"
type input "4.33"
click at [398, 637] on button "Save & Confirm Shipping" at bounding box center [339, 637] width 148 height 33
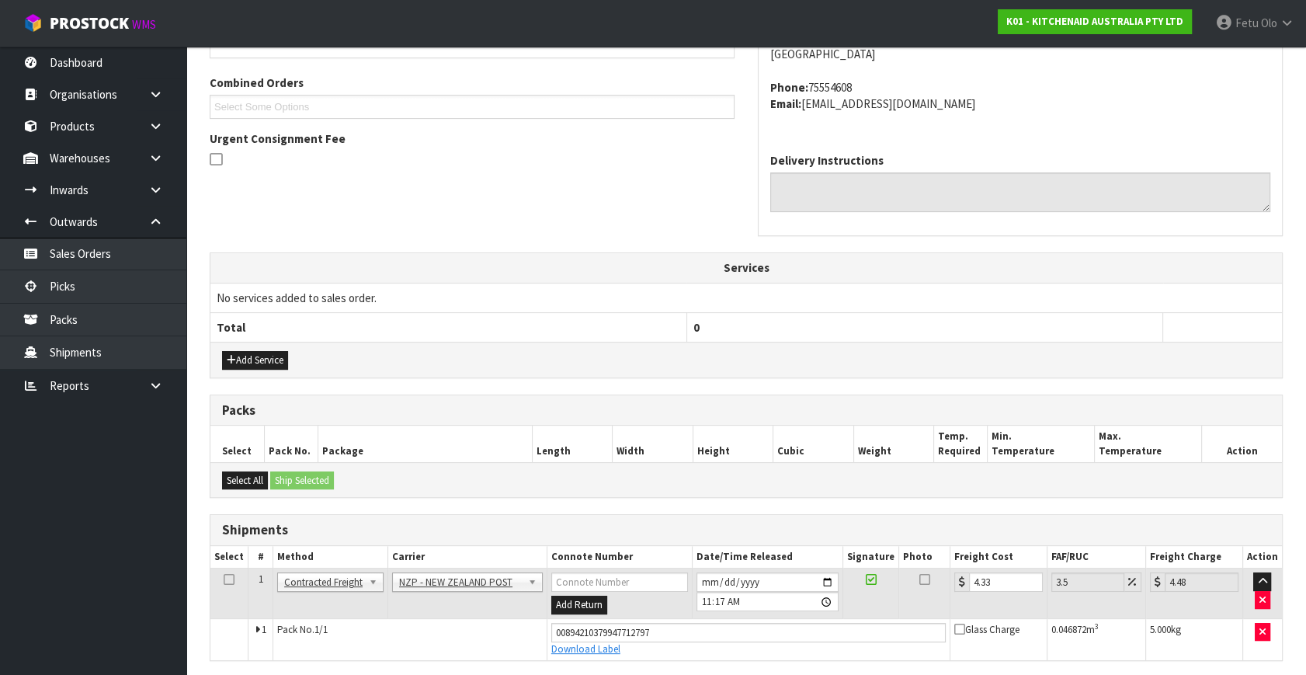
scroll to position [0, 0]
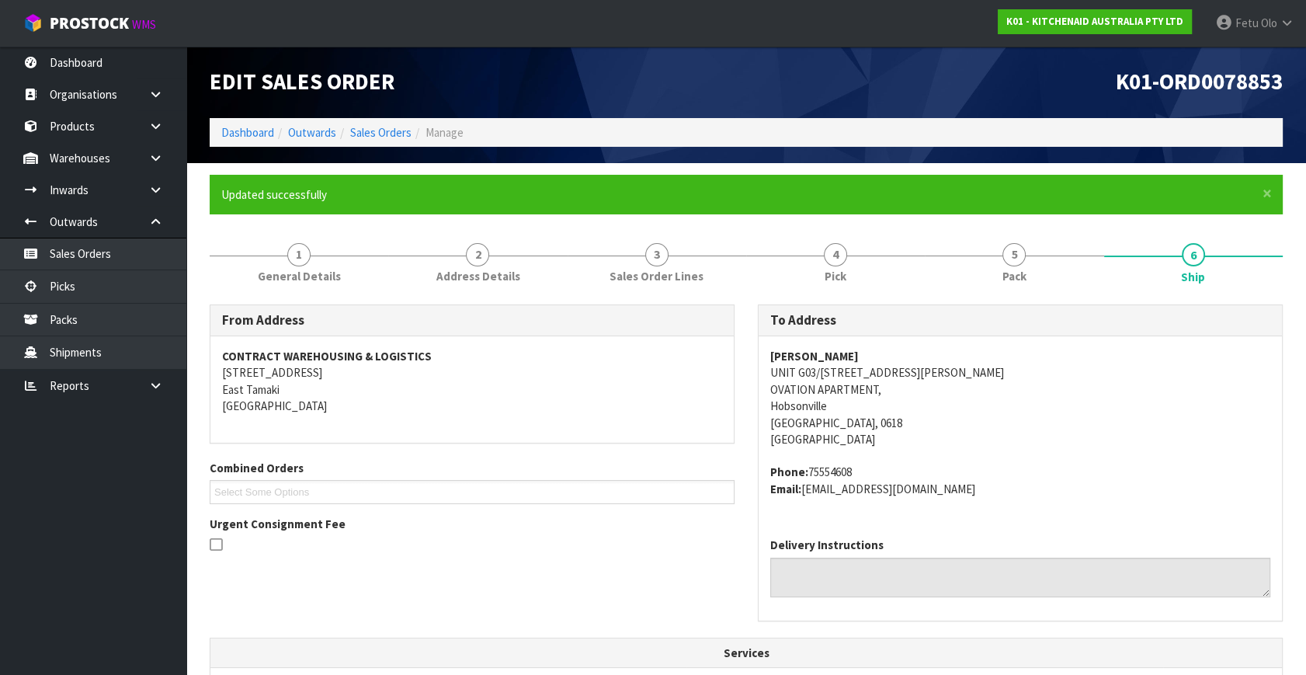
click at [395, 638] on div "Services No services added to sales order. Total 0" at bounding box center [746, 683] width 1073 height 90
click at [377, 632] on div "From Address CONTRACT WAREHOUSING & LOGISTICS 17 Allens Road East Tamaki Auckla…" at bounding box center [746, 684] width 1073 height 760
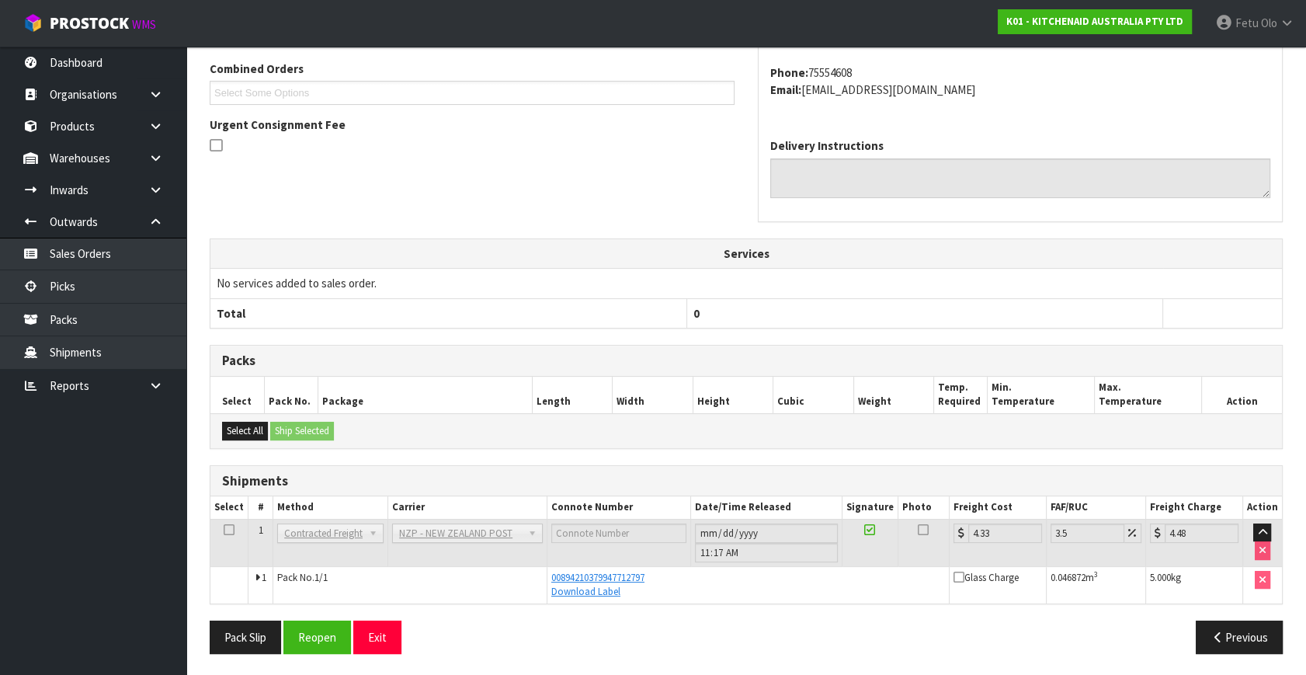
click at [823, 603] on div "From Address CONTRACT WAREHOUSING & LOGISTICS 17 Allens Road East Tamaki Auckla…" at bounding box center [746, 285] width 1073 height 760
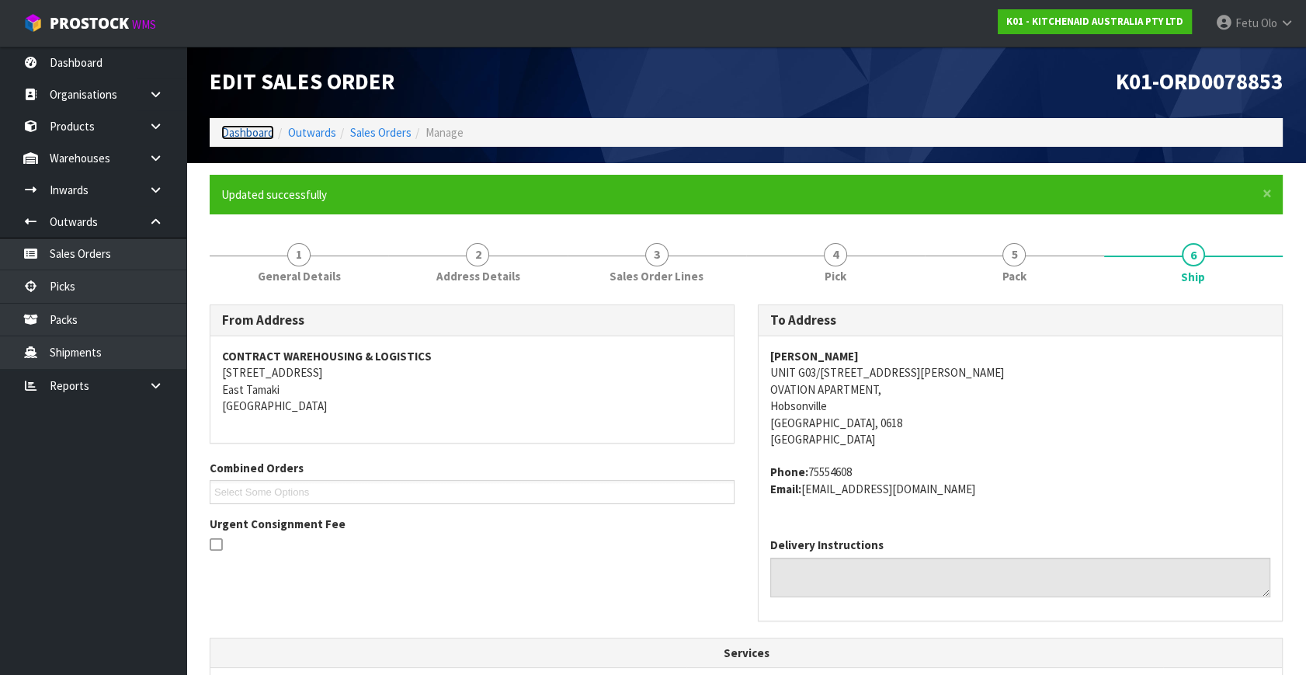
click at [235, 132] on link "Dashboard" at bounding box center [247, 132] width 53 height 15
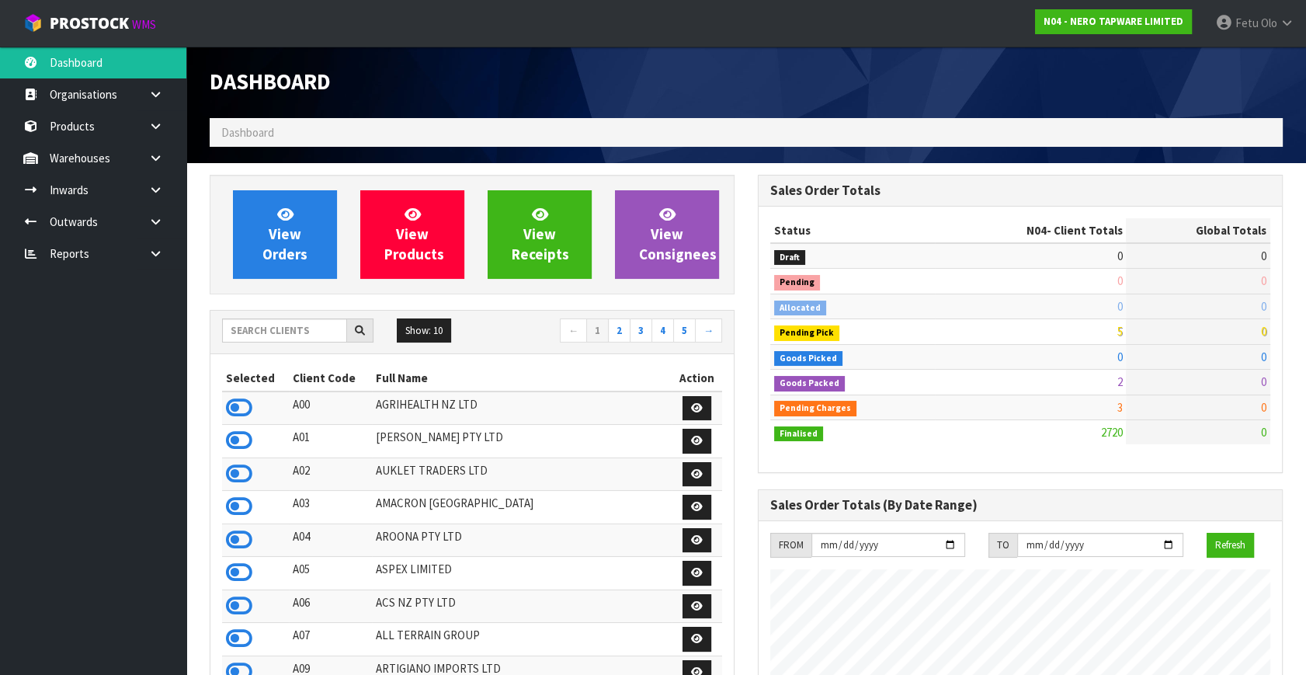
scroll to position [1224, 548]
click at [270, 322] on input "text" at bounding box center [284, 330] width 125 height 24
type input "DATS"
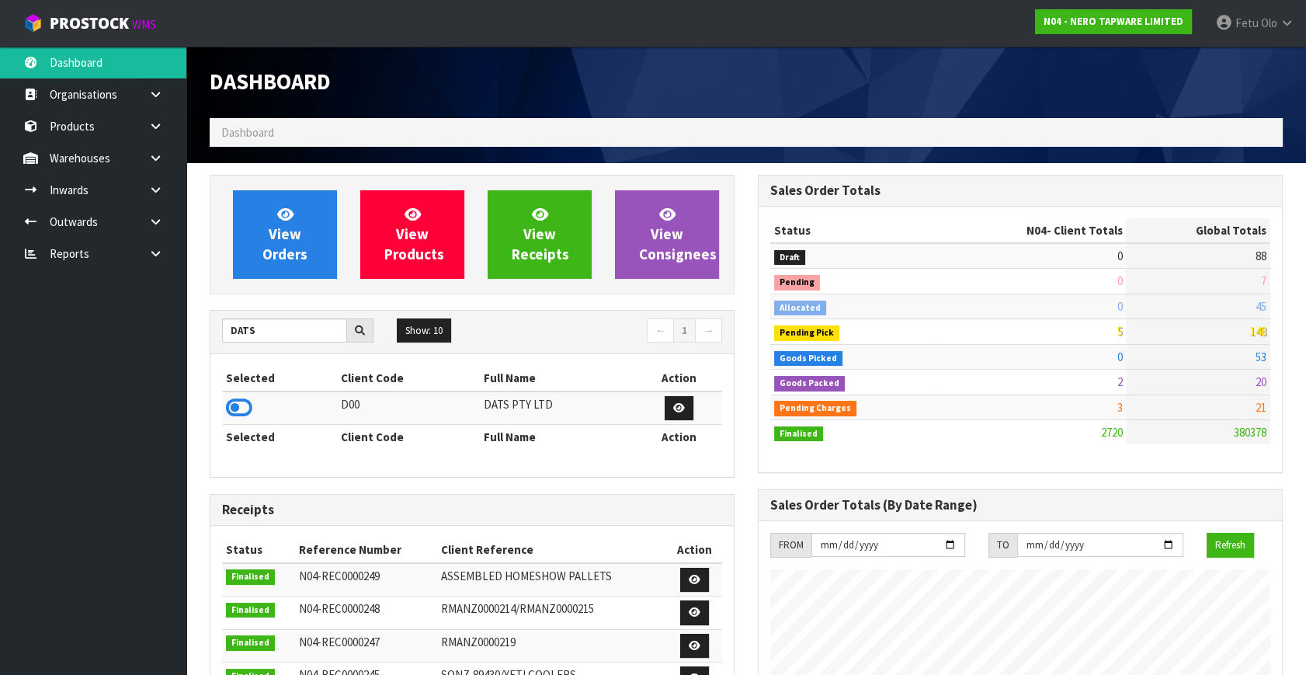
click at [236, 404] on icon at bounding box center [239, 407] width 26 height 23
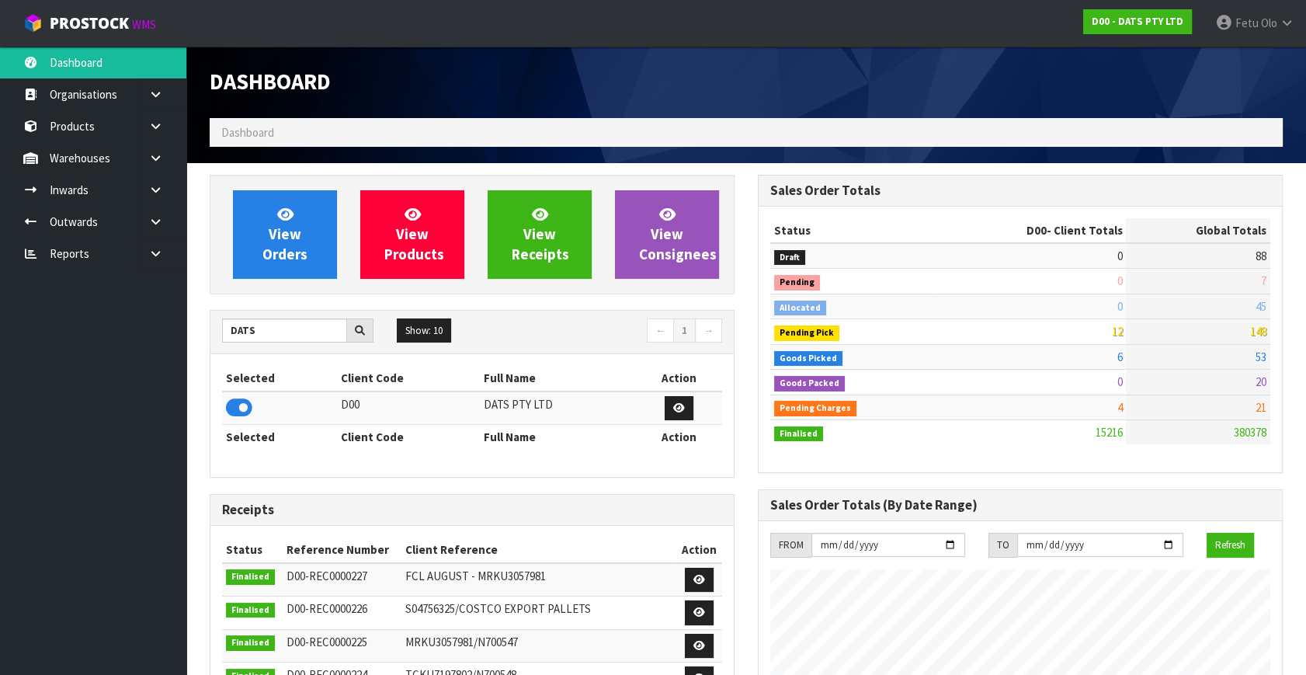
scroll to position [1174, 548]
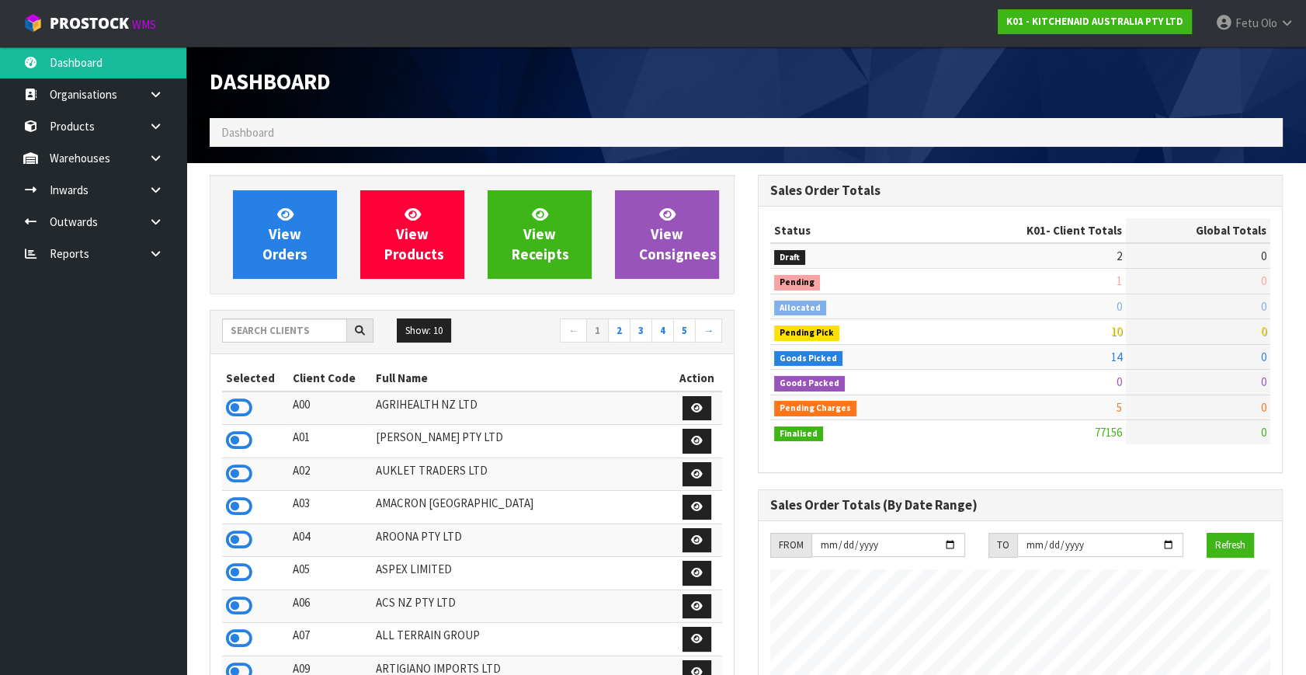
scroll to position [1174, 548]
click at [1259, 16] on span at bounding box center [1260, 23] width 2 height 15
click at [1205, 66] on link "Logout" at bounding box center [1244, 61] width 123 height 21
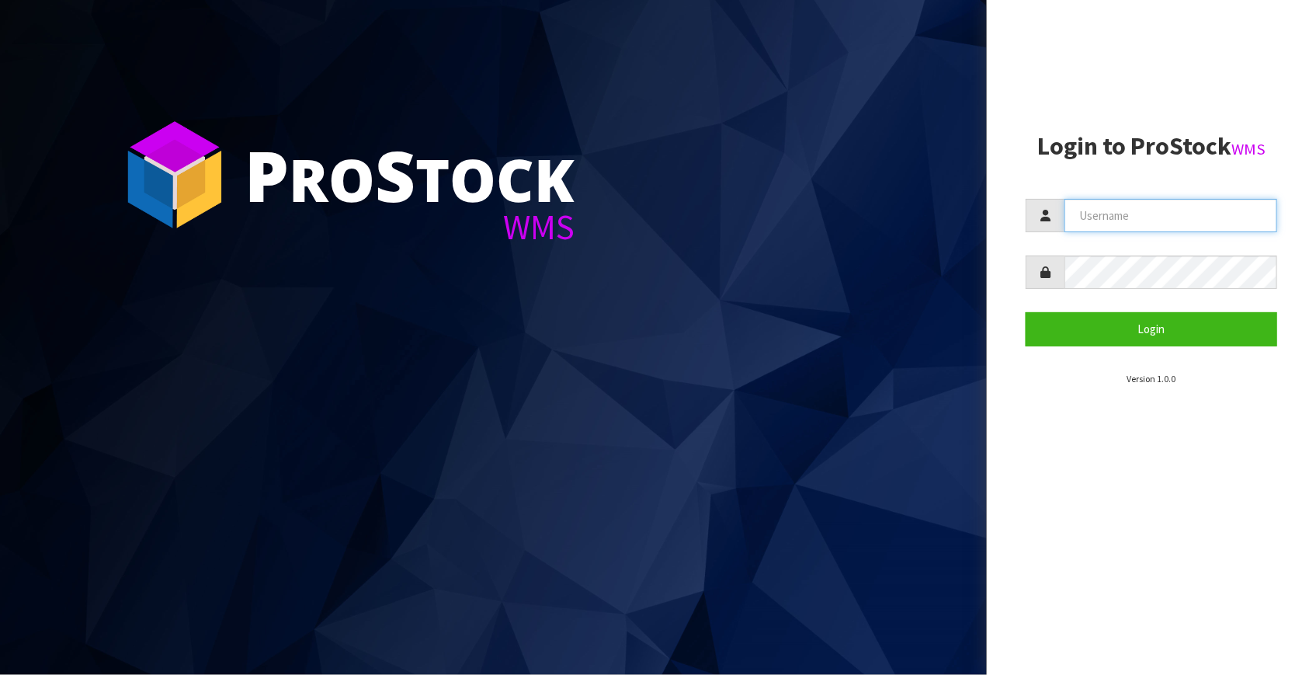
type input "[EMAIL_ADDRESS][DOMAIN_NAME]"
drag, startPoint x: 1184, startPoint y: 610, endPoint x: 1313, endPoint y: 551, distance: 140.8
click at [1191, 606] on aside "Login to ProStock WMS [EMAIL_ADDRESS][DOMAIN_NAME] Login Version 1.0.0" at bounding box center [1151, 337] width 329 height 675
